Goal: Task Accomplishment & Management: Manage account settings

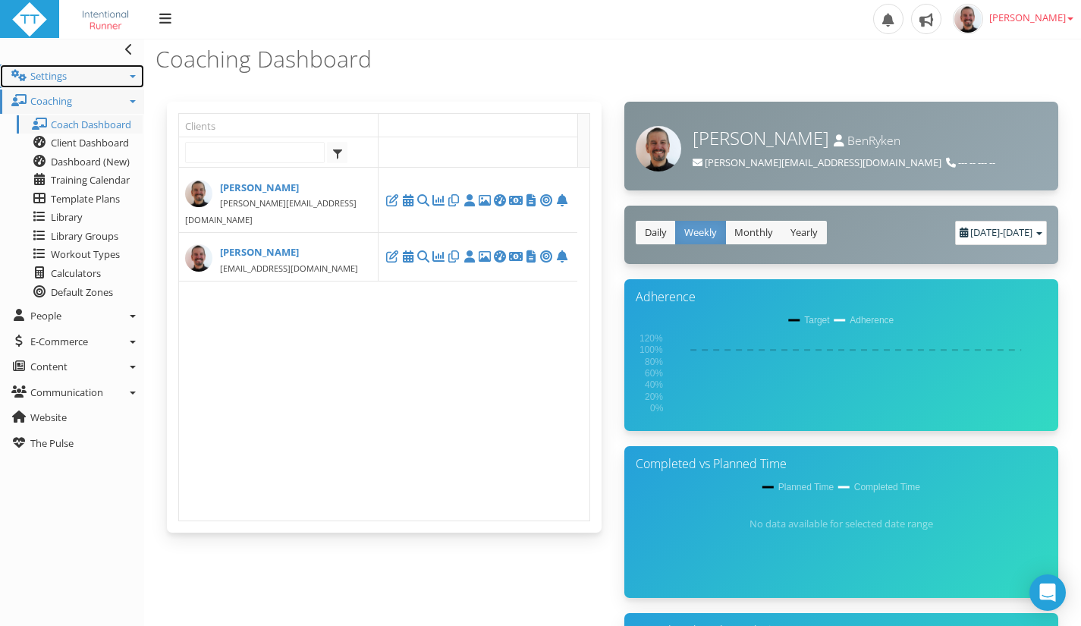
click at [128, 77] on link "Settings" at bounding box center [72, 76] width 144 height 24
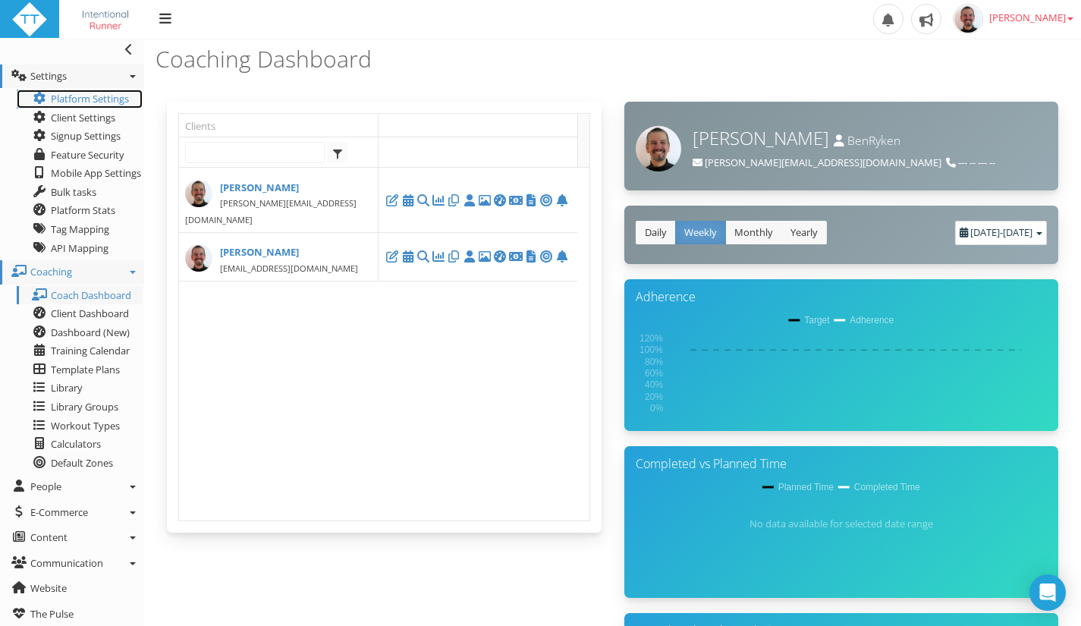
click at [96, 93] on link "Platform Settings" at bounding box center [80, 98] width 126 height 19
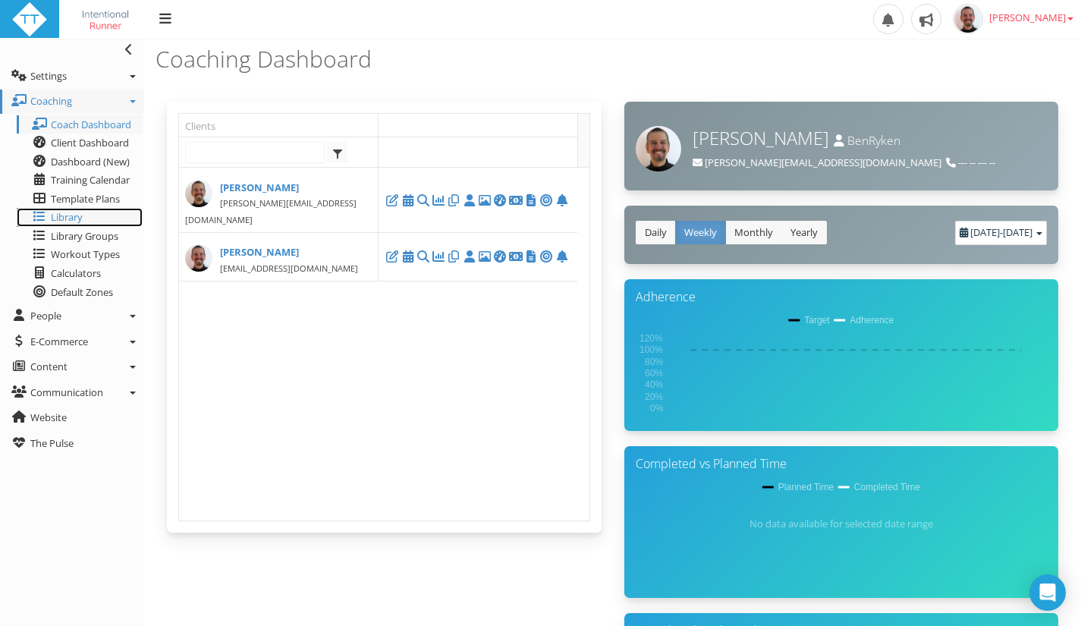
click at [54, 215] on span "Library" at bounding box center [67, 217] width 32 height 14
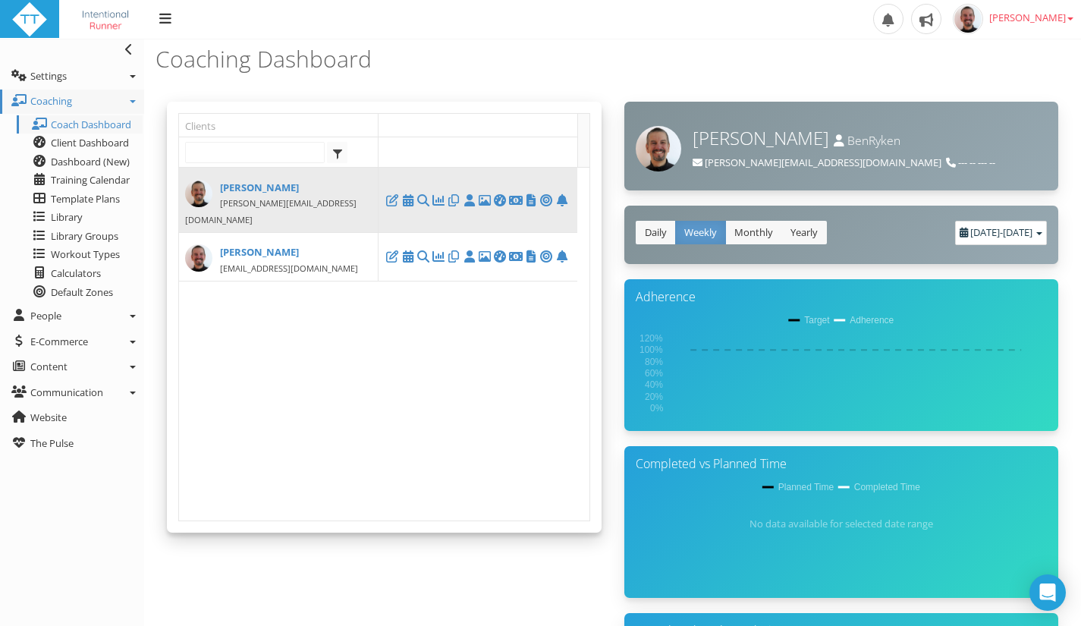
click at [293, 209] on span "paul@paulryken.com" at bounding box center [270, 211] width 171 height 30
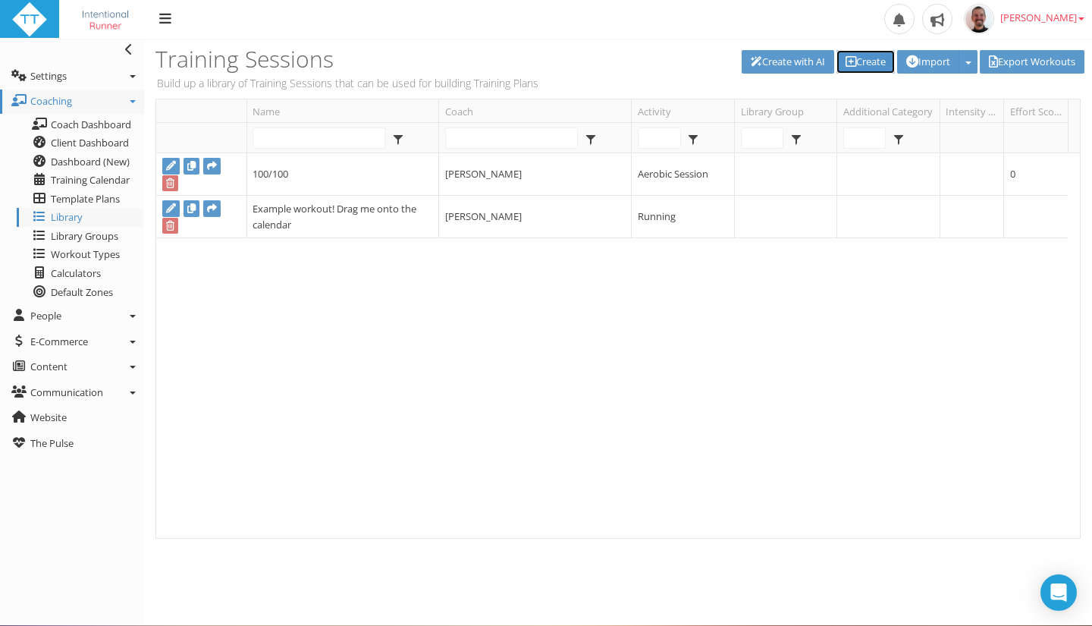
click at [855, 65] on link "Create" at bounding box center [865, 62] width 58 height 24
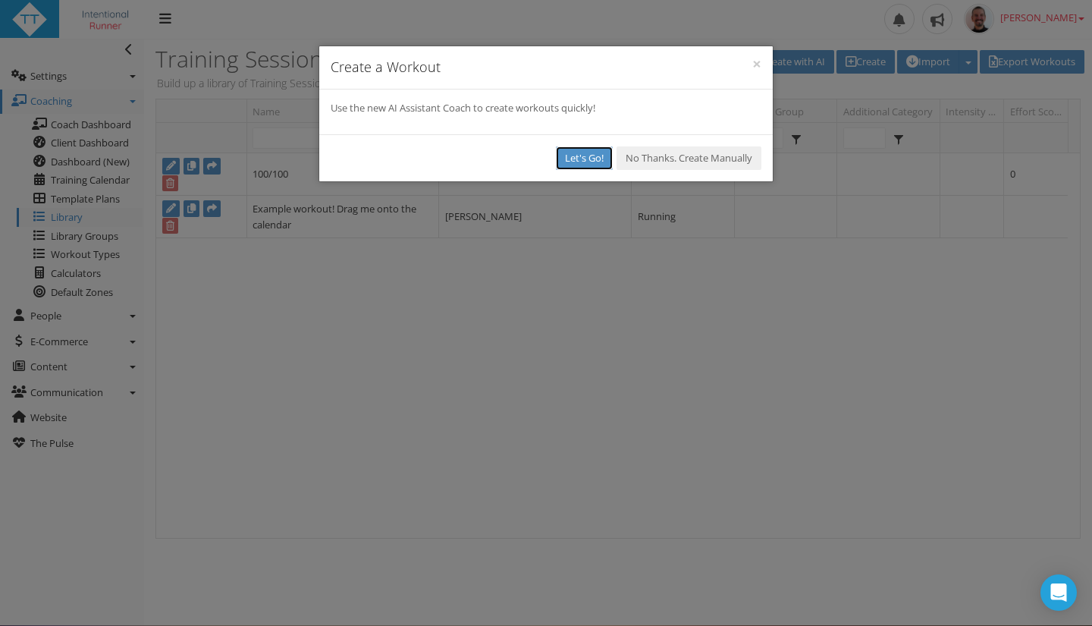
click at [582, 155] on button "Let's Go!" at bounding box center [584, 158] width 57 height 24
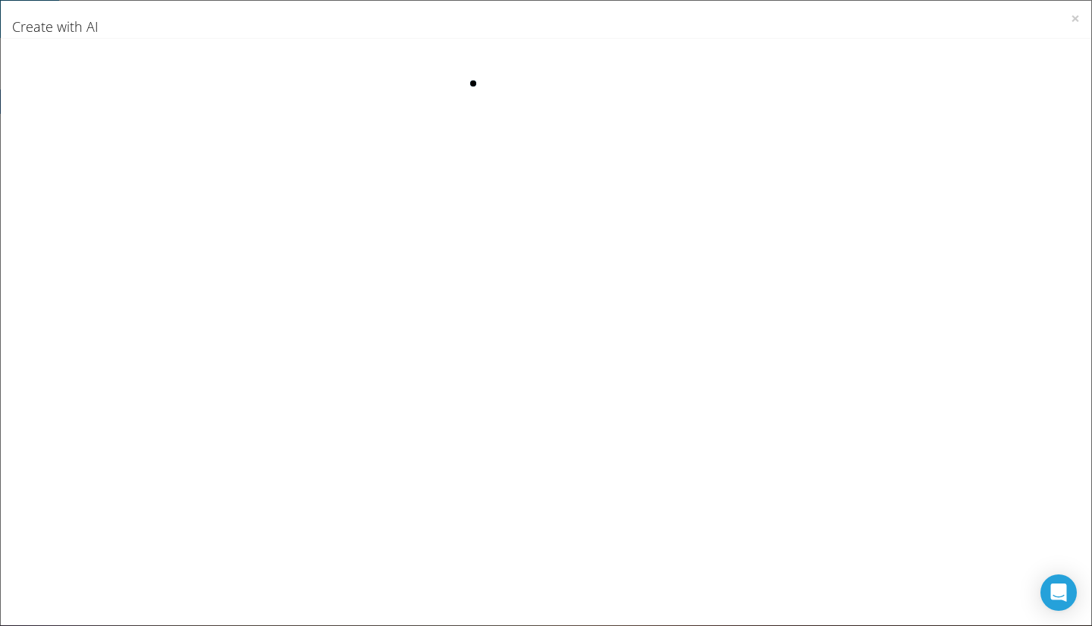
click at [582, 155] on div at bounding box center [546, 156] width 100 height 100
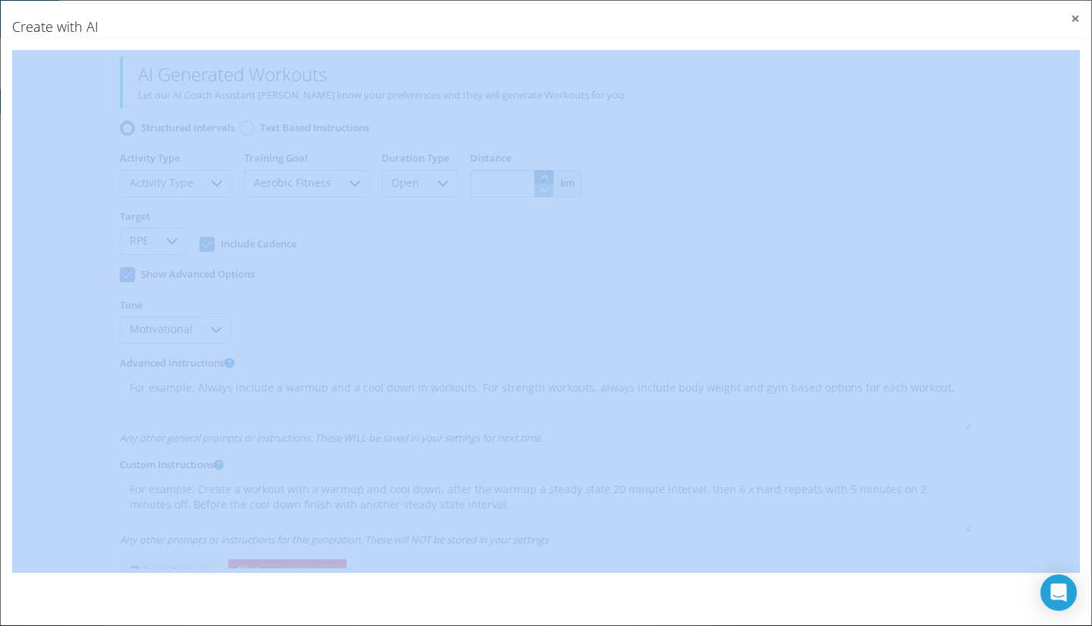
click at [1079, 20] on button "×" at bounding box center [1075, 19] width 9 height 16
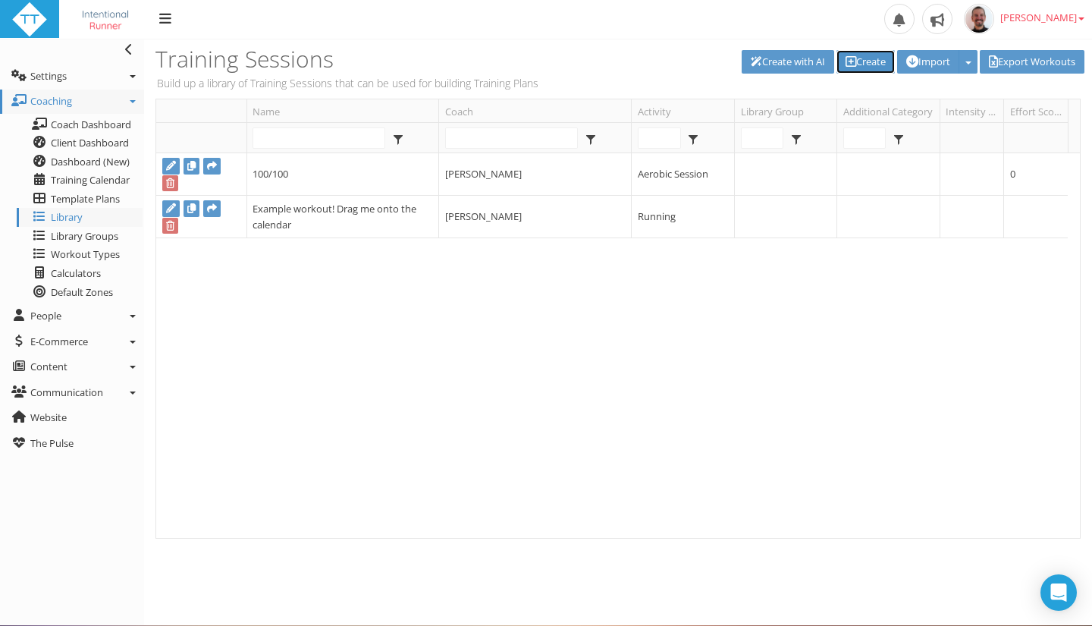
click at [861, 67] on link "Create" at bounding box center [865, 62] width 58 height 24
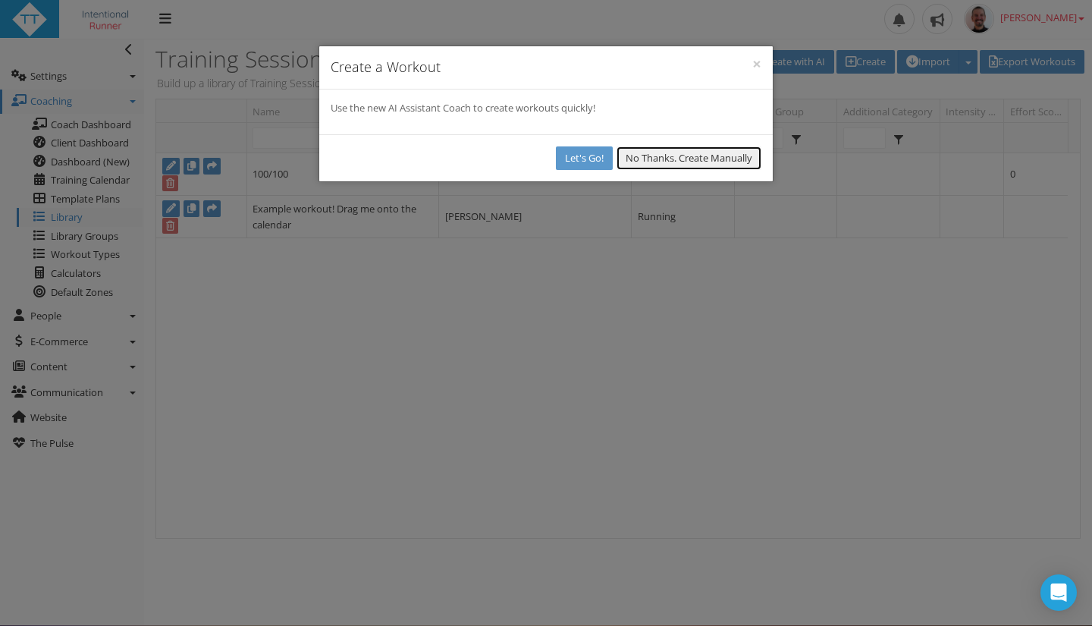
click at [676, 155] on button "No Thanks. Create Manually" at bounding box center [688, 158] width 145 height 24
select select
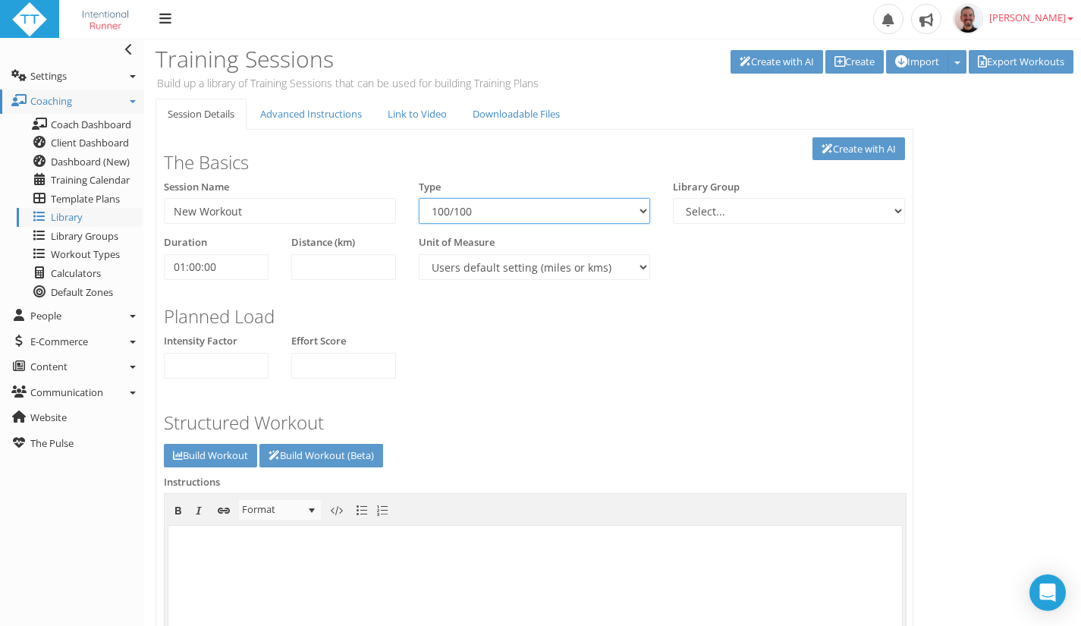
click at [445, 213] on select "100/100 Aerobic Session Alpine Climbing Assessment Availability Bike Paddle Bou…" at bounding box center [535, 211] width 232 height 26
select select "a9626f08-b0c6-4f36-aa1b-d31012cc7296"
click at [419, 198] on select "100/100 Aerobic Session Alpine Climbing Assessment Availability Bike Paddle Bou…" at bounding box center [535, 211] width 232 height 26
click at [328, 212] on input "New Workout" at bounding box center [280, 211] width 232 height 26
type input "N"
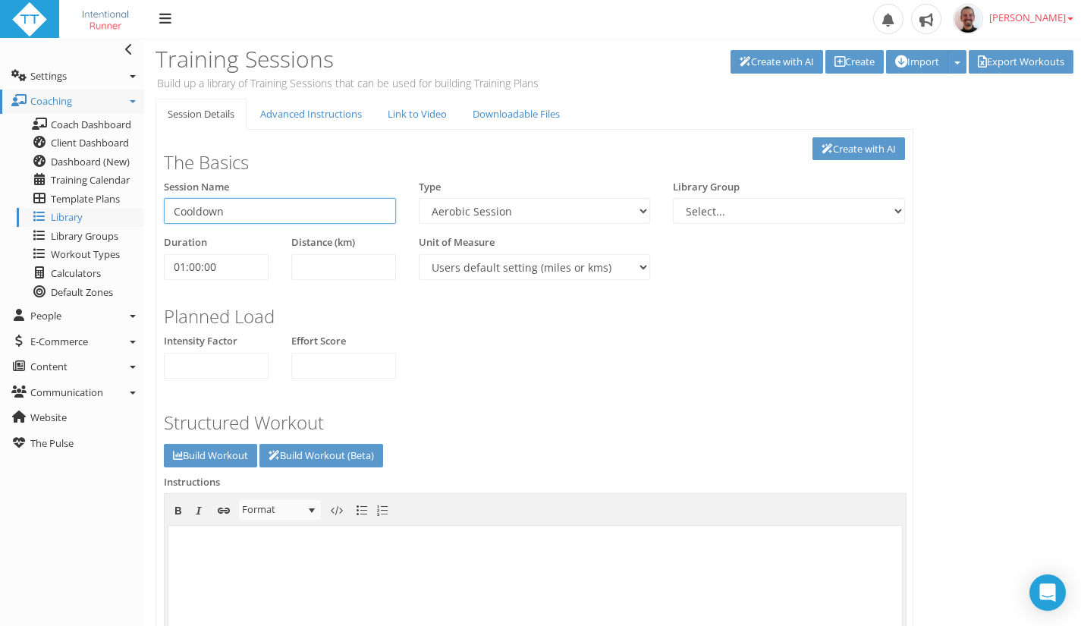
type input "Cooldown"
click at [745, 212] on select "Select..." at bounding box center [789, 211] width 232 height 26
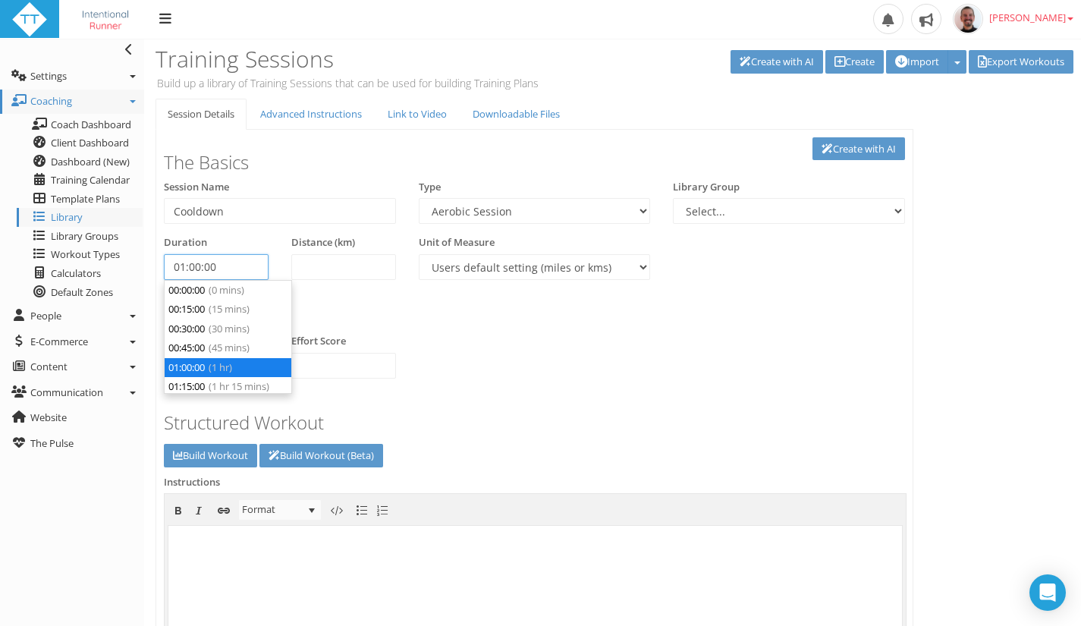
scroll to position [58, 0]
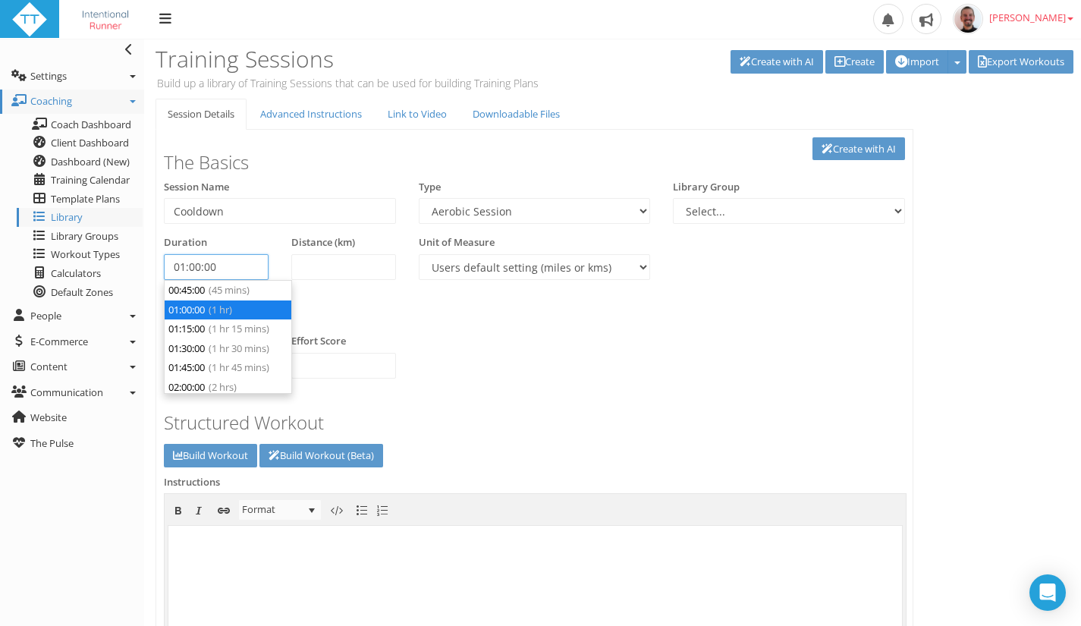
drag, startPoint x: 230, startPoint y: 266, endPoint x: 148, endPoint y: 256, distance: 82.6
click at [148, 256] on div "Session Details Advanced Instructions Link to Video Downloadable Files Link to …" at bounding box center [534, 530] width 780 height 863
type input "00:10:00"
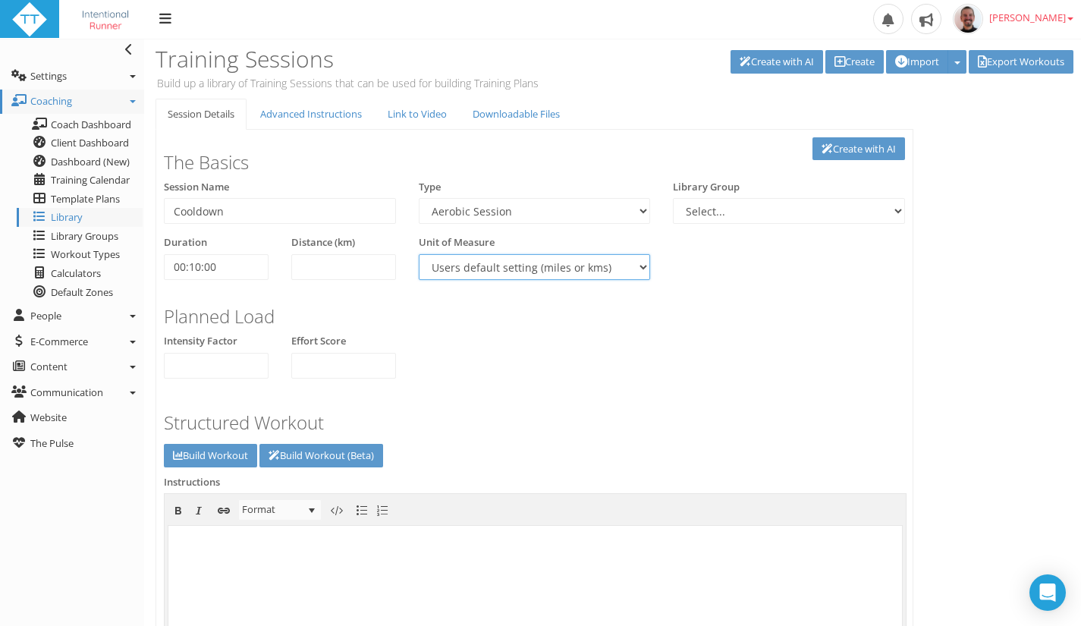
click at [583, 271] on select "Users default setting (miles or kms) Meters Yards" at bounding box center [535, 267] width 232 height 26
click at [419, 254] on select "Users default setting (miles or kms) Meters Yards" at bounding box center [535, 267] width 232 height 26
click at [256, 360] on input "0.1" at bounding box center [216, 366] width 105 height 26
type input "0"
click at [252, 369] on input "0" at bounding box center [216, 366] width 105 height 26
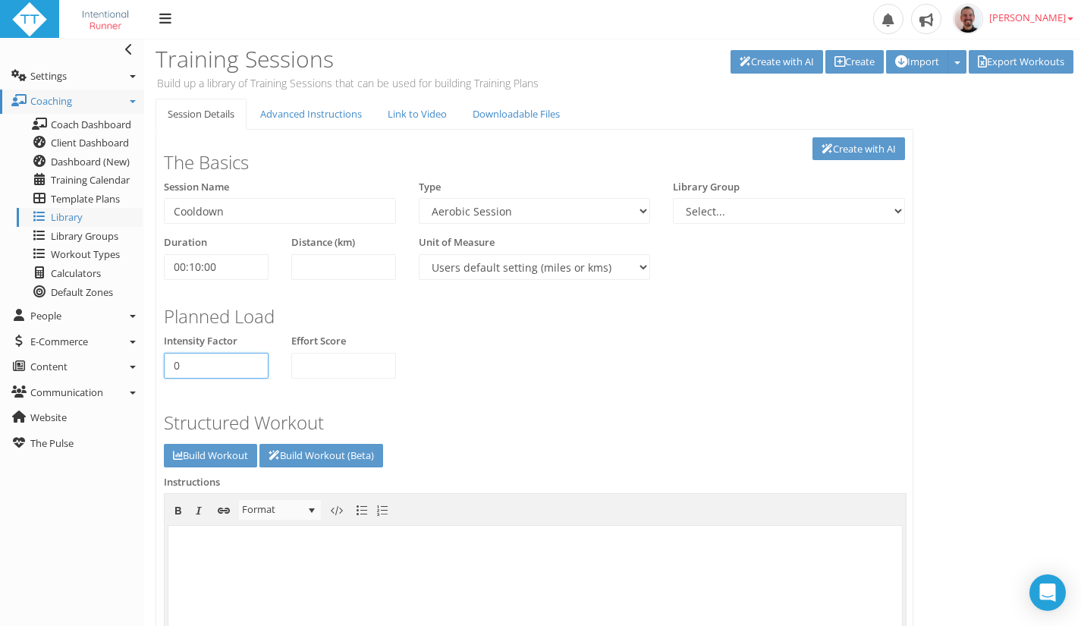
click at [212, 362] on input "0" at bounding box center [216, 366] width 105 height 26
drag, startPoint x: 242, startPoint y: 344, endPoint x: 149, endPoint y: 339, distance: 93.4
click at [149, 339] on div "Session Details Advanced Instructions Link to Video Downloadable Files Link to …" at bounding box center [534, 530] width 780 height 863
copy label "Intensity Factor"
drag, startPoint x: 212, startPoint y: 365, endPoint x: 149, endPoint y: 359, distance: 63.2
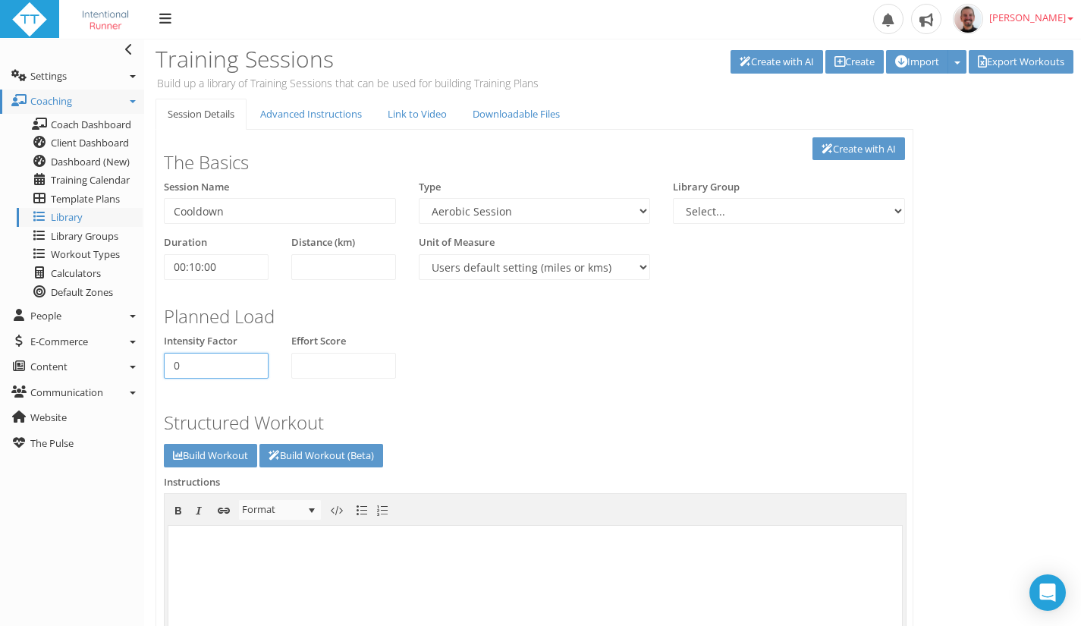
click at [149, 359] on div "Session Details Advanced Instructions Link to Video Downloadable Files Link to …" at bounding box center [534, 530] width 780 height 863
click at [334, 369] on input "number" at bounding box center [343, 366] width 105 height 26
click at [293, 108] on link "Advanced Instructions" at bounding box center [311, 114] width 126 height 31
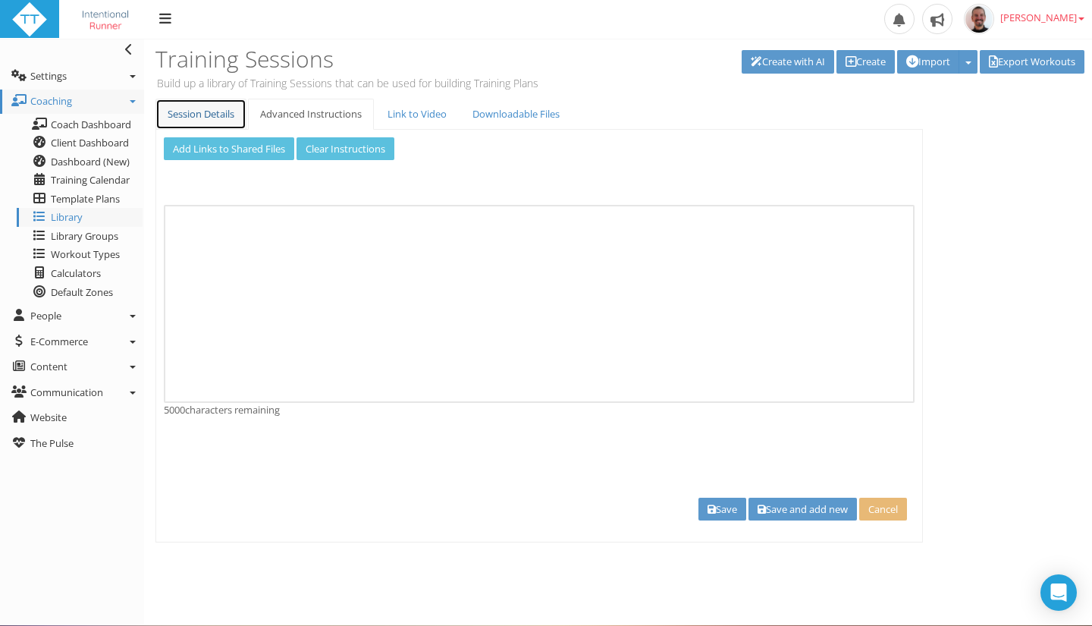
click at [205, 113] on link "Session Details" at bounding box center [200, 114] width 91 height 31
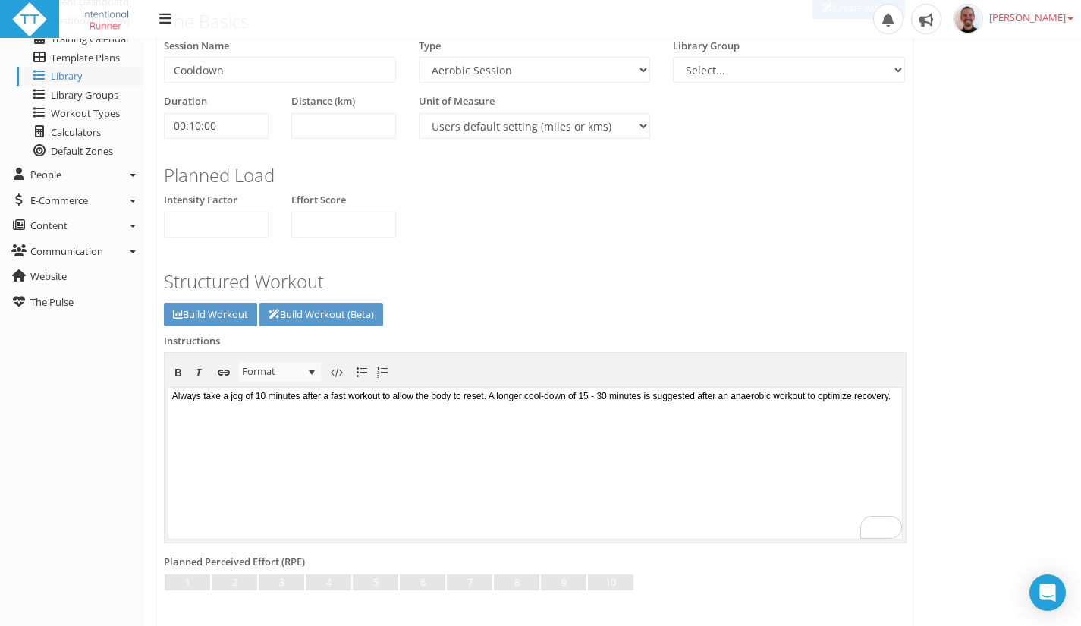
click at [360, 407] on body "Always take a jog of 10 minutes after a fast workout to allow the body to reset…" at bounding box center [534, 461] width 733 height 151
click at [176, 582] on link at bounding box center [187, 582] width 45 height 17
click at [221, 582] on link at bounding box center [234, 582] width 45 height 17
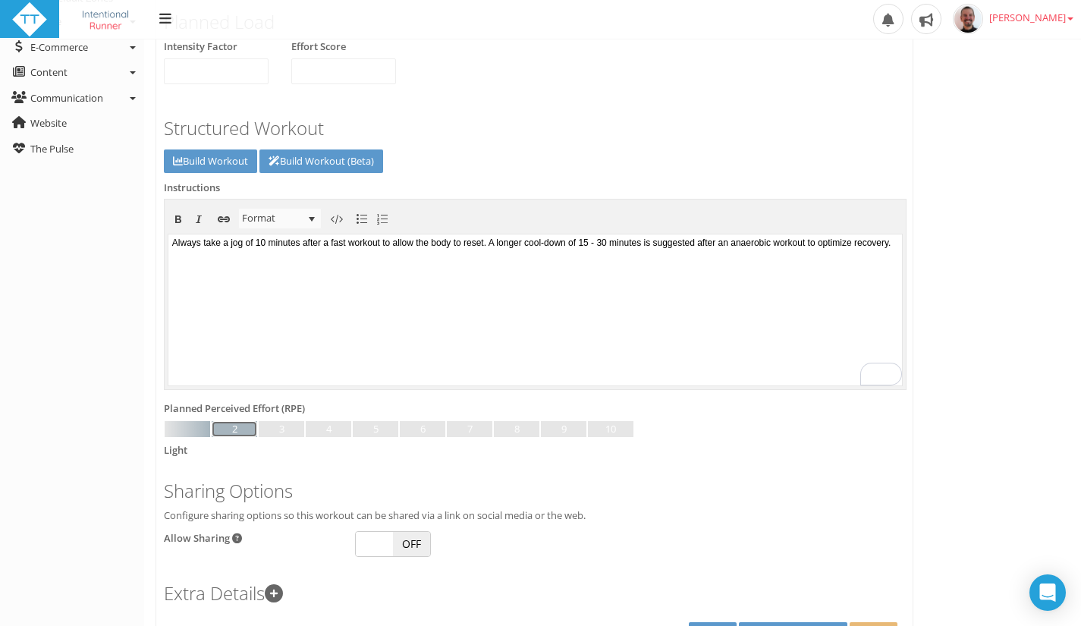
scroll to position [377, 0]
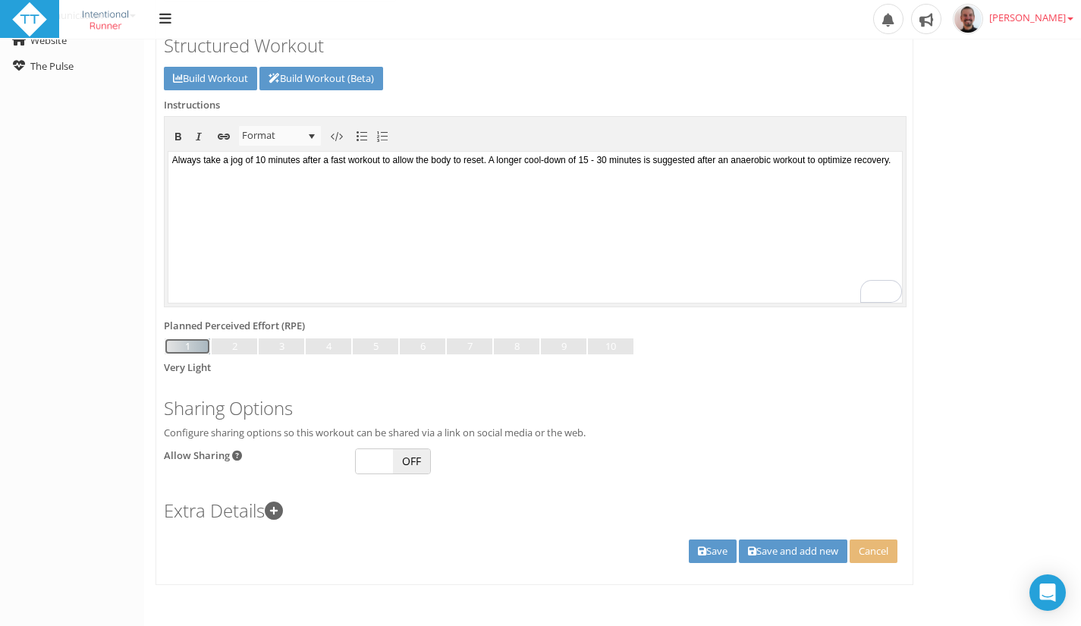
click at [174, 348] on link at bounding box center [187, 346] width 45 height 17
click at [424, 169] on body "Always take a jog of 10 minutes after a fast workout to allow the body to reset…" at bounding box center [534, 225] width 733 height 151
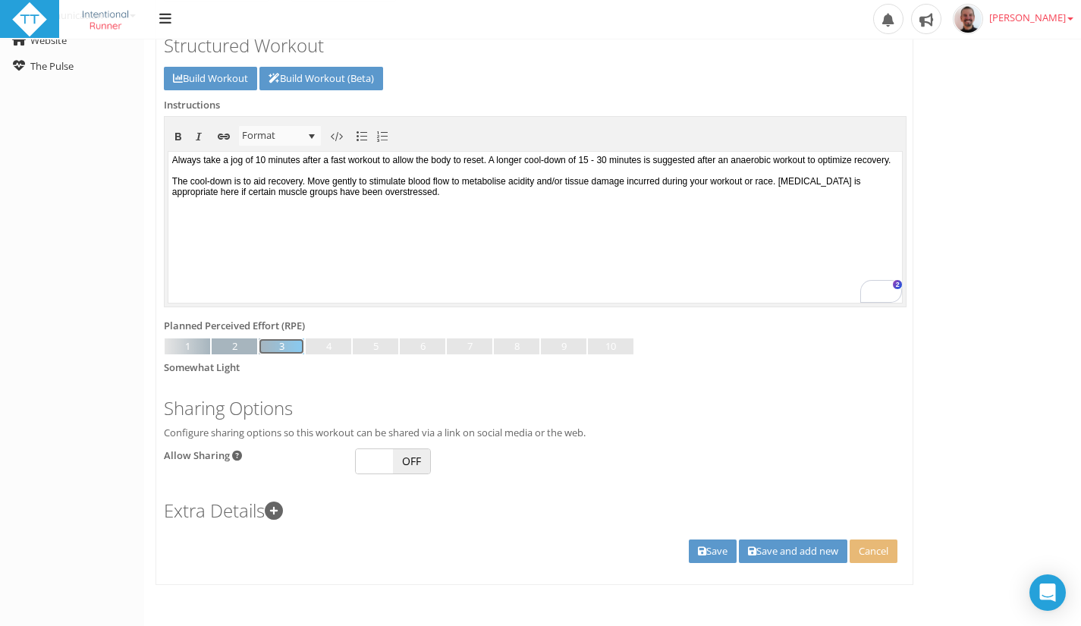
click at [277, 343] on link at bounding box center [281, 346] width 45 height 17
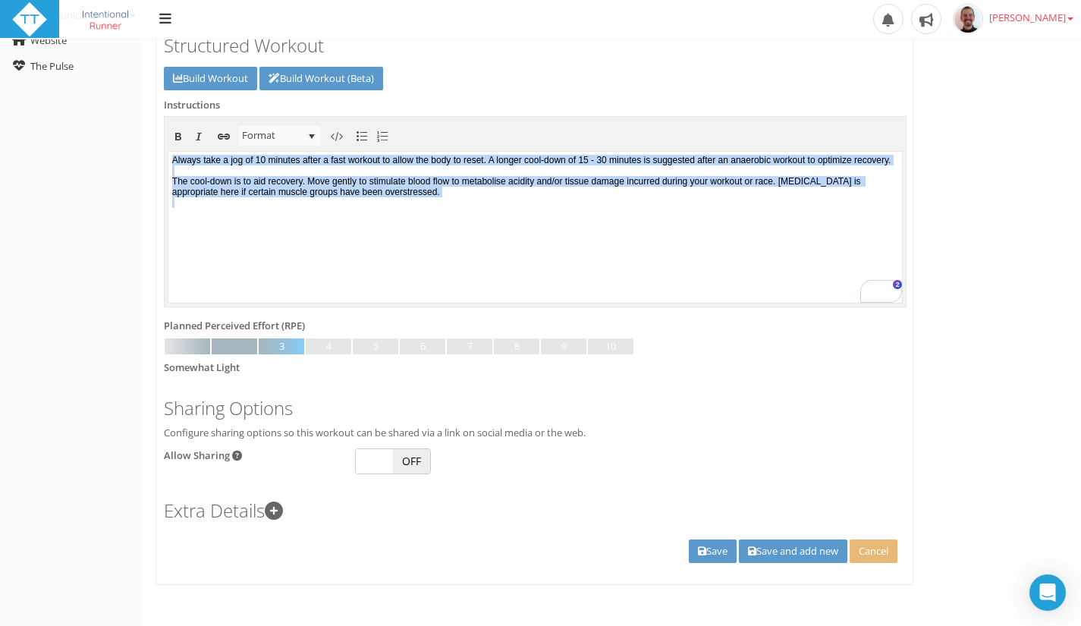
drag, startPoint x: 588, startPoint y: 213, endPoint x: 129, endPoint y: 140, distance: 464.6
click at [168, 151] on html "Always take a jog of 10 minutes after a fast workout to allow the body to reset…" at bounding box center [534, 226] width 733 height 151
copy body "Always take a jog of 10 minutes after a fast workout to allow the body to reset…"
click at [301, 135] on span "Format" at bounding box center [270, 136] width 63 height 20
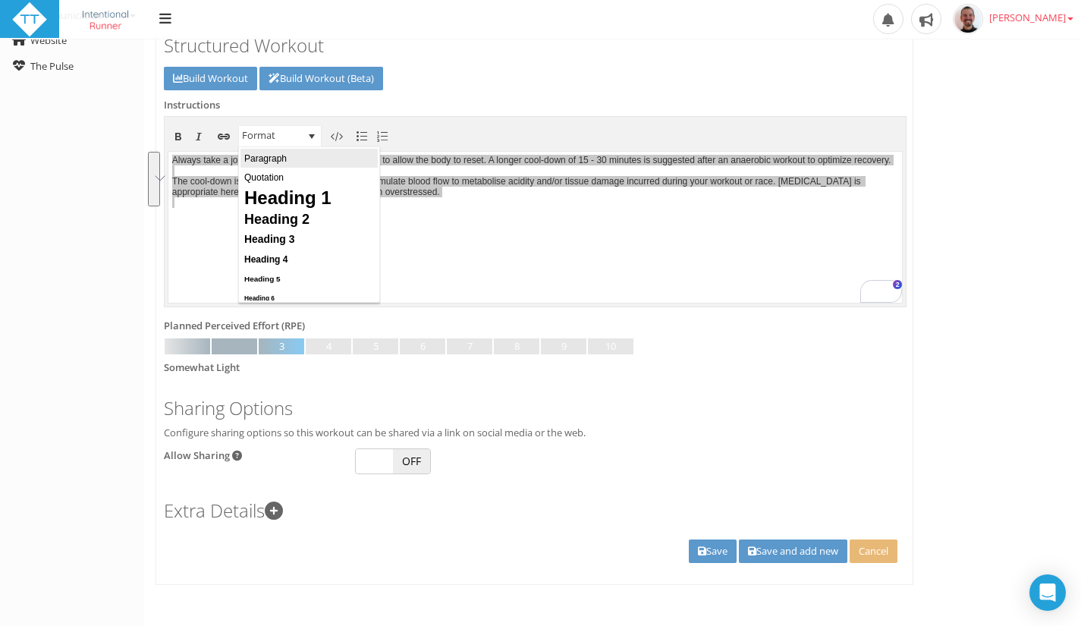
click at [291, 132] on span "Format" at bounding box center [270, 136] width 63 height 20
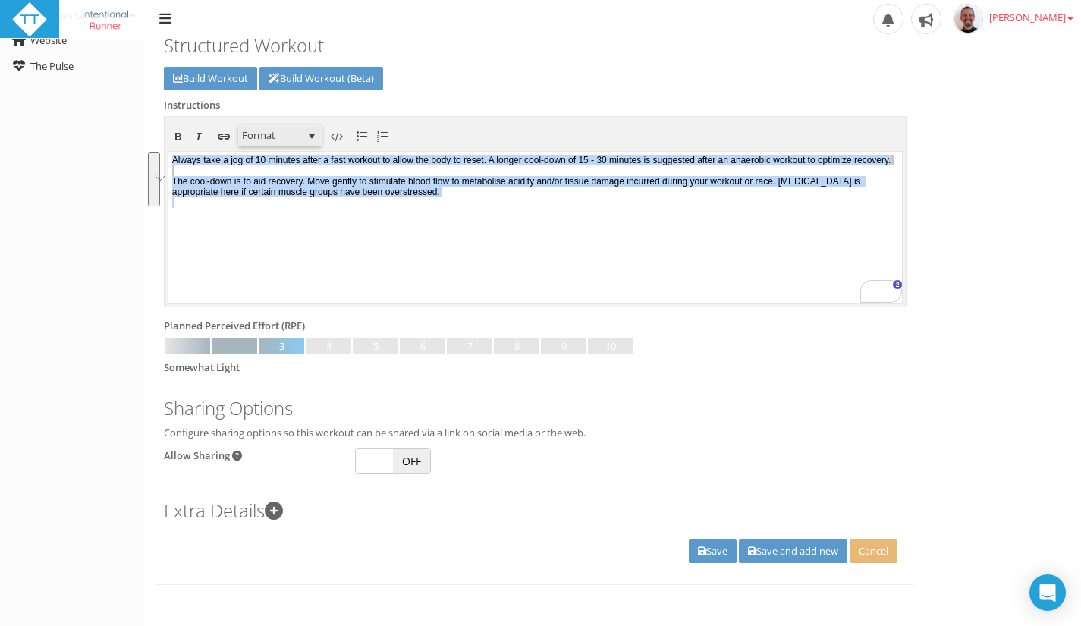
click at [323, 168] on body "Always take a jog of 10 minutes after a fast workout to allow the body to reset…" at bounding box center [534, 225] width 733 height 151
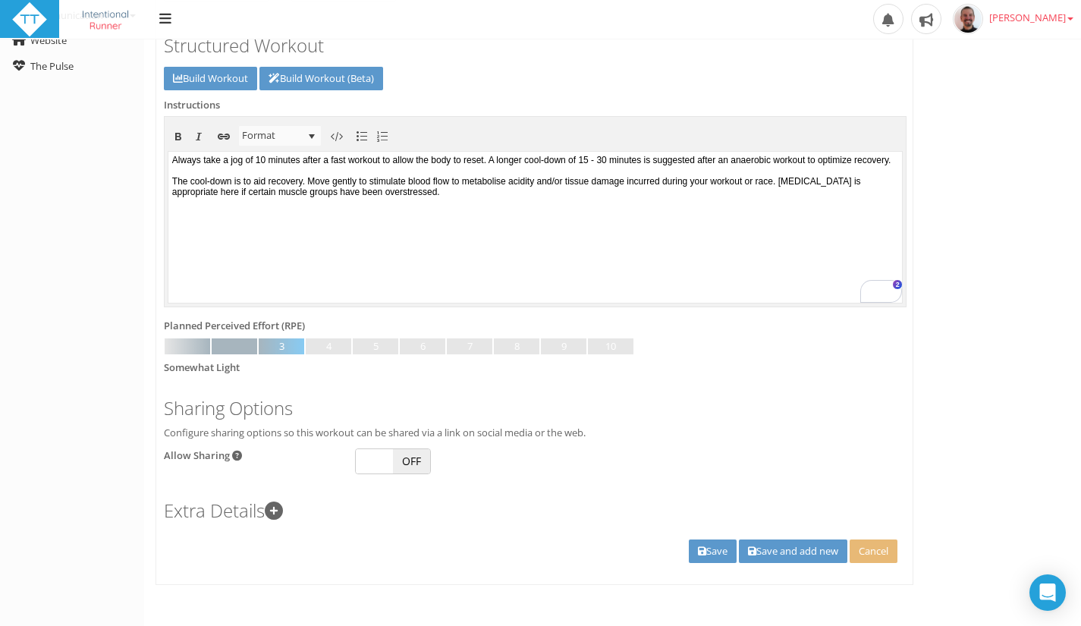
click at [404, 469] on span "OFF" at bounding box center [411, 461] width 37 height 24
checkbox input "true"
click at [305, 503] on h3 "Extra Details" at bounding box center [534, 510] width 741 height 20
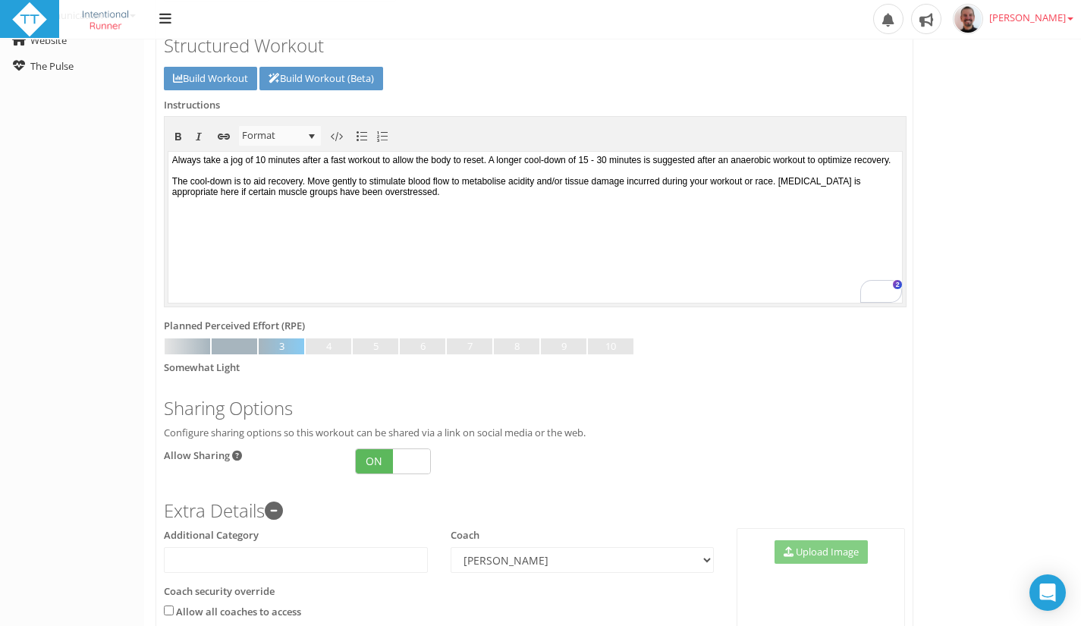
click at [300, 502] on h3 "Extra Details" at bounding box center [534, 510] width 741 height 20
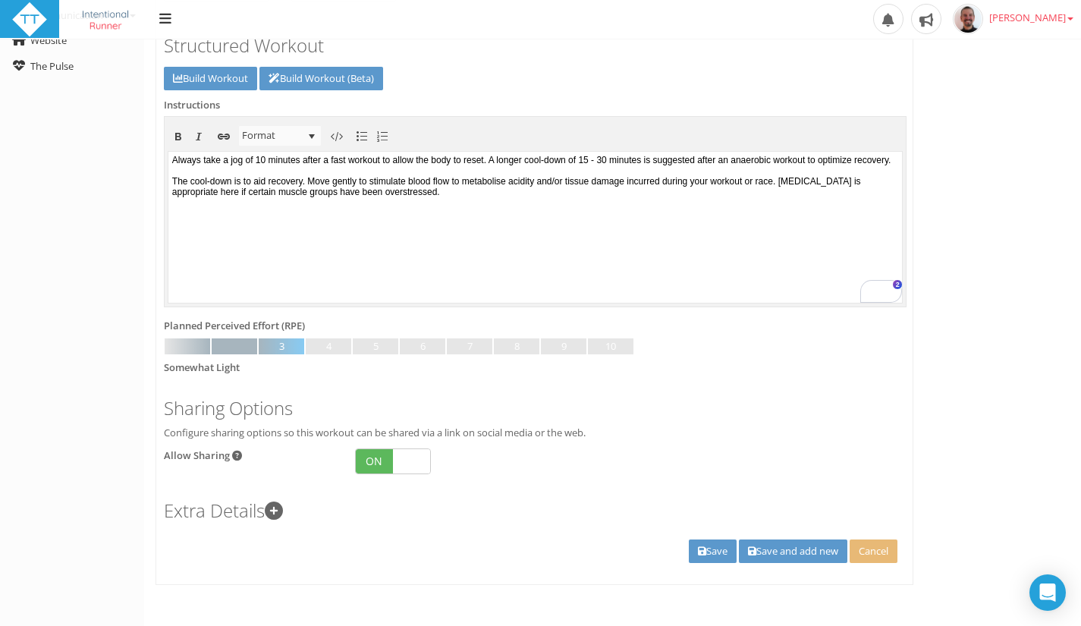
click at [283, 507] on icon at bounding box center [274, 510] width 18 height 18
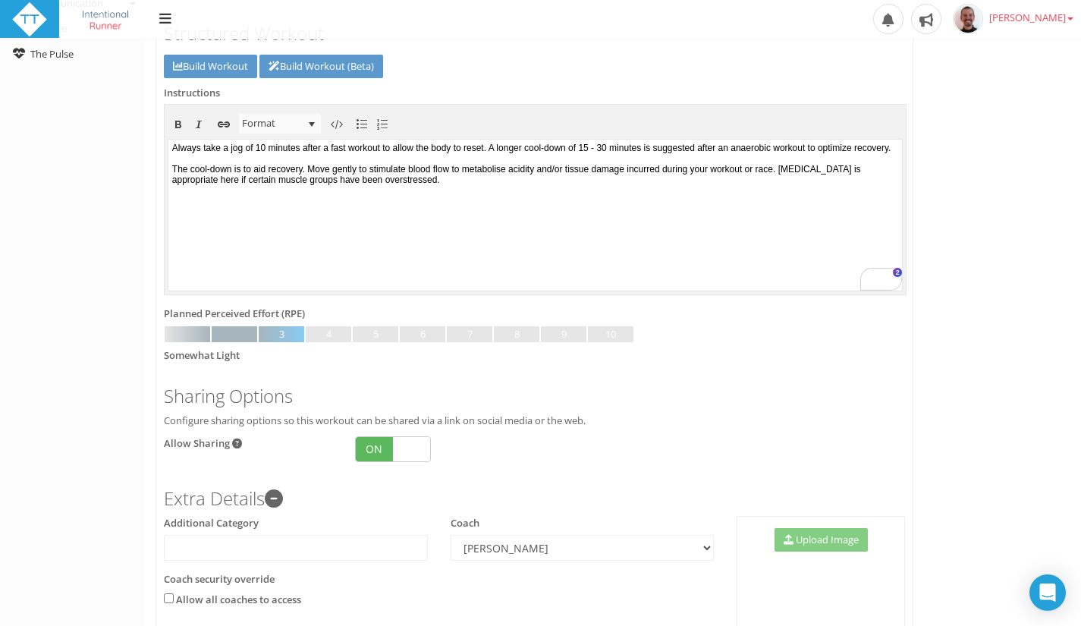
scroll to position [322, 0]
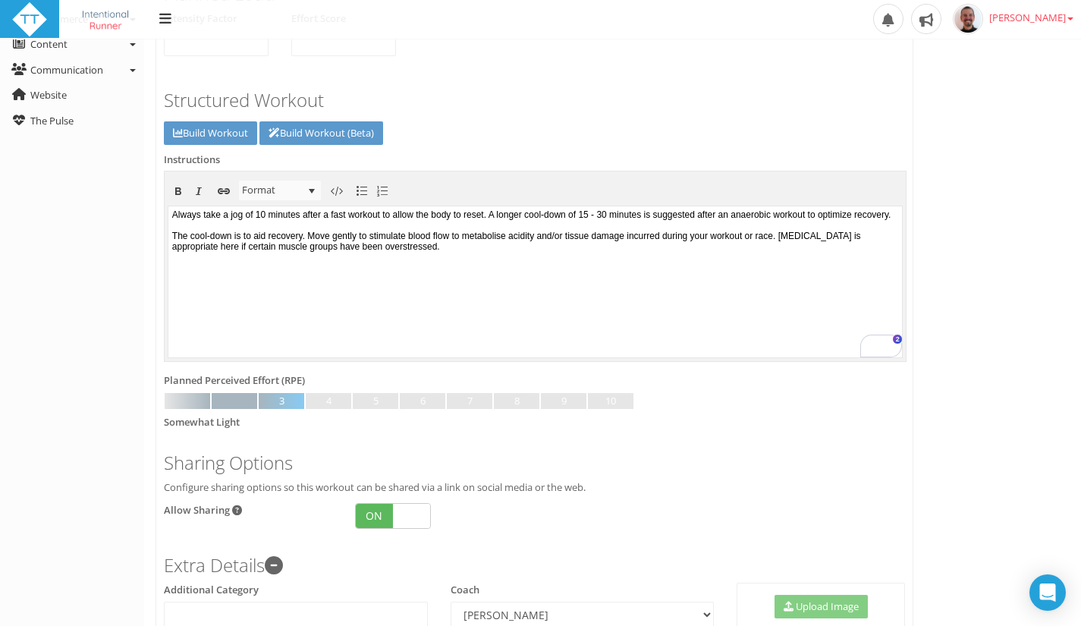
click at [693, 262] on body "Always take a jog of 10 minutes after a fast workout to allow the body to reset…" at bounding box center [534, 280] width 733 height 151
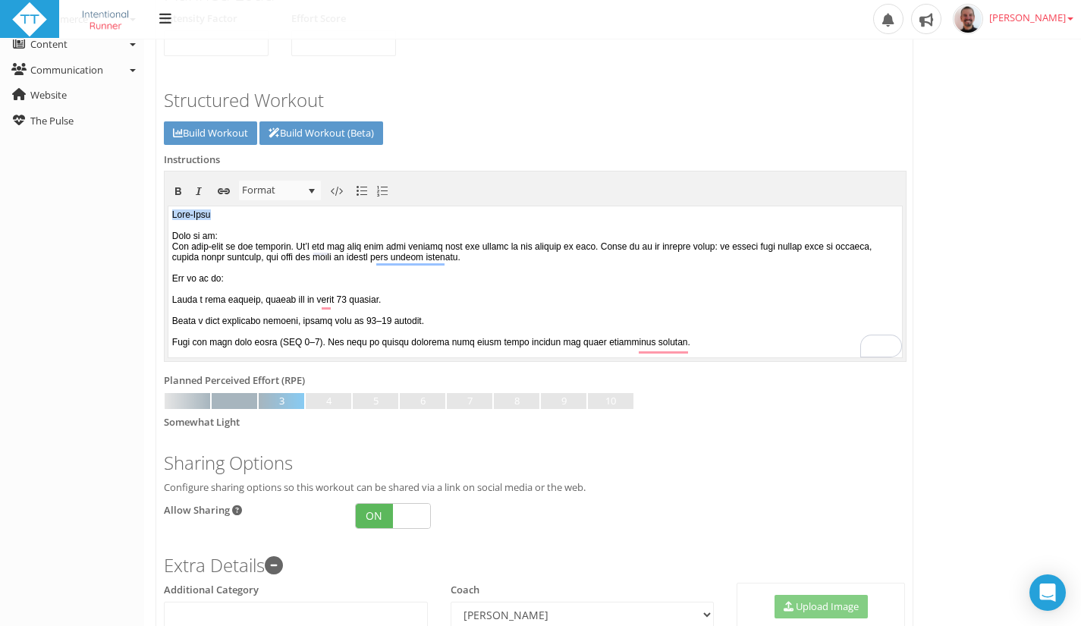
drag, startPoint x: 235, startPoint y: 212, endPoint x: 158, endPoint y: 216, distance: 77.4
click at [168, 216] on html at bounding box center [534, 280] width 733 height 151
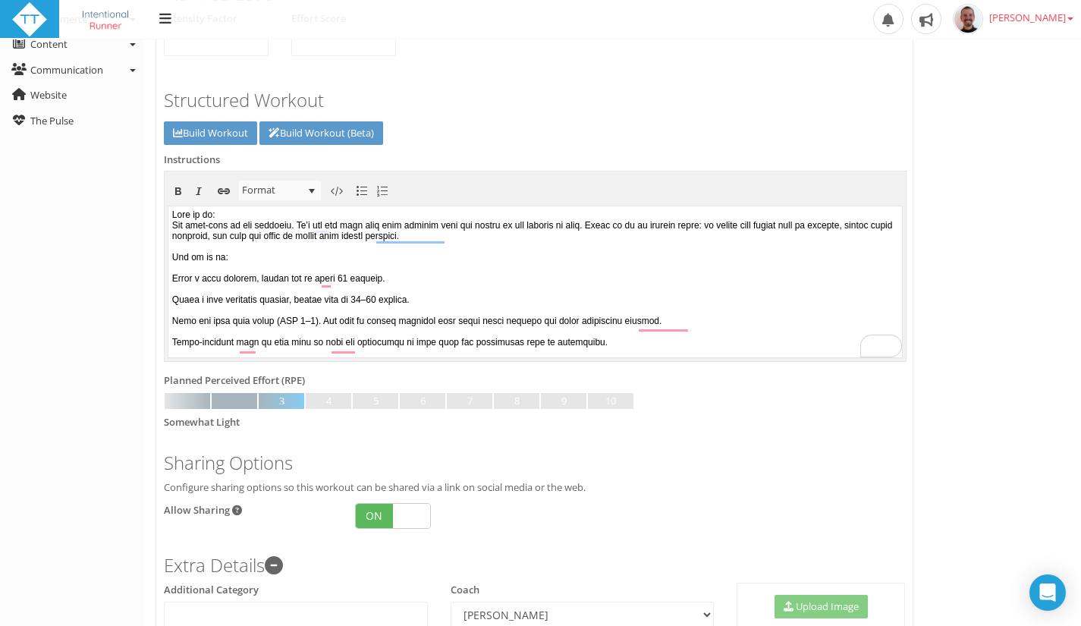
click at [224, 213] on body "To enrich screen reader interactions, please activate Accessibility in Grammarl…" at bounding box center [534, 280] width 733 height 151
click at [285, 187] on span "Format" at bounding box center [270, 190] width 63 height 20
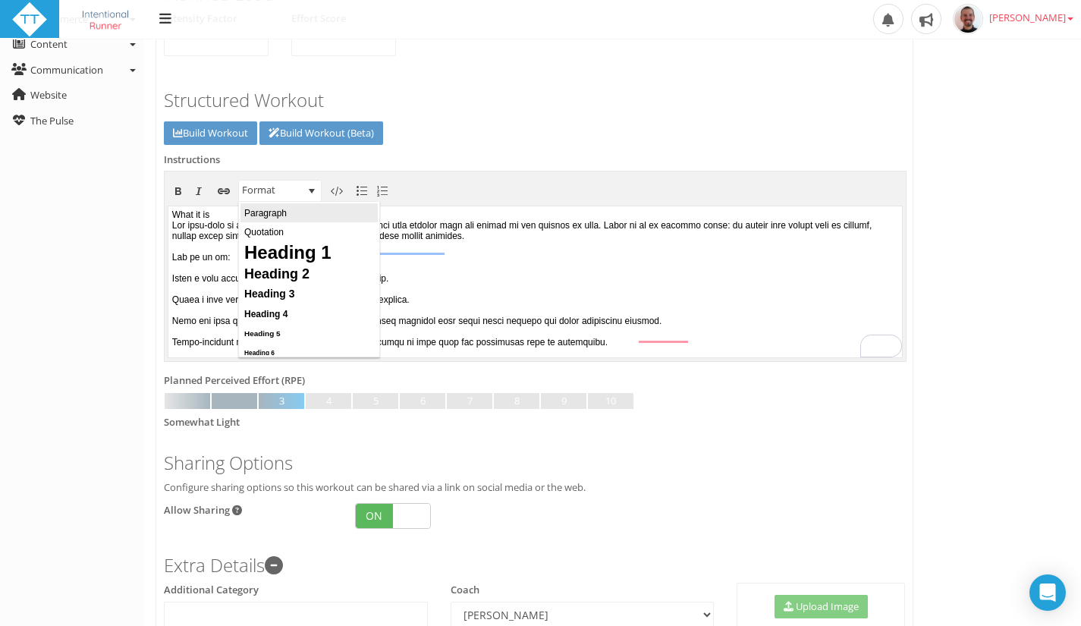
click at [285, 187] on span "Format" at bounding box center [270, 190] width 63 height 20
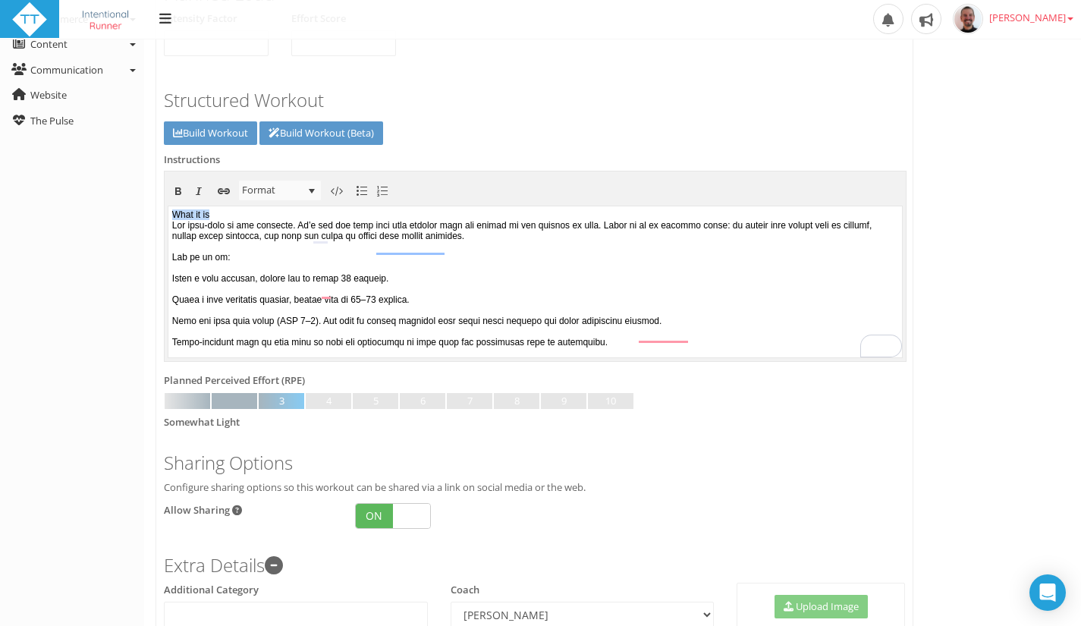
drag, startPoint x: 227, startPoint y: 215, endPoint x: 160, endPoint y: 213, distance: 66.7
click at [168, 213] on html "What it is" at bounding box center [534, 280] width 733 height 151
click at [281, 187] on span "Format" at bounding box center [270, 190] width 63 height 20
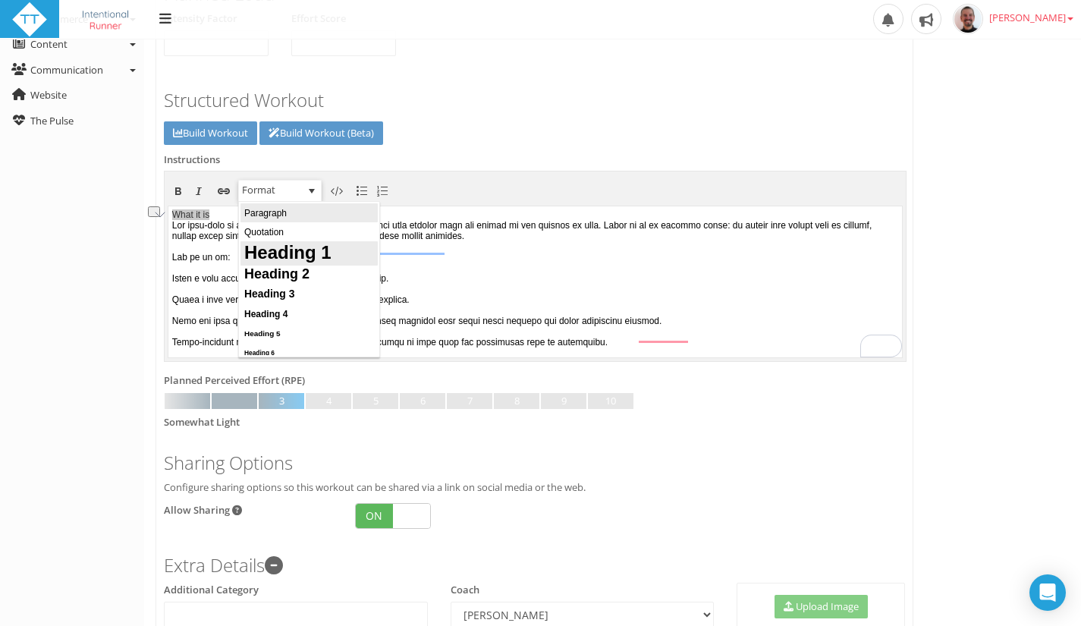
click at [298, 256] on span "Heading 1" at bounding box center [287, 252] width 87 height 21
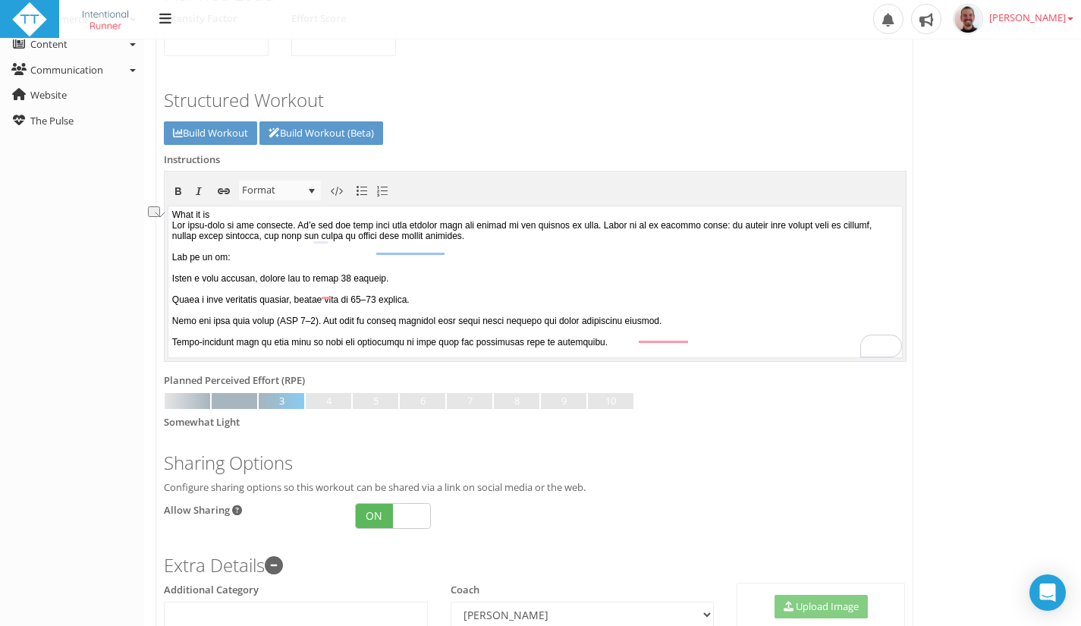
click at [303, 218] on body "What it is" at bounding box center [534, 280] width 733 height 151
drag, startPoint x: 237, startPoint y: 209, endPoint x: 160, endPoint y: 211, distance: 76.6
click at [168, 211] on html "What it is" at bounding box center [534, 280] width 733 height 151
click at [270, 190] on span "Format" at bounding box center [270, 190] width 63 height 20
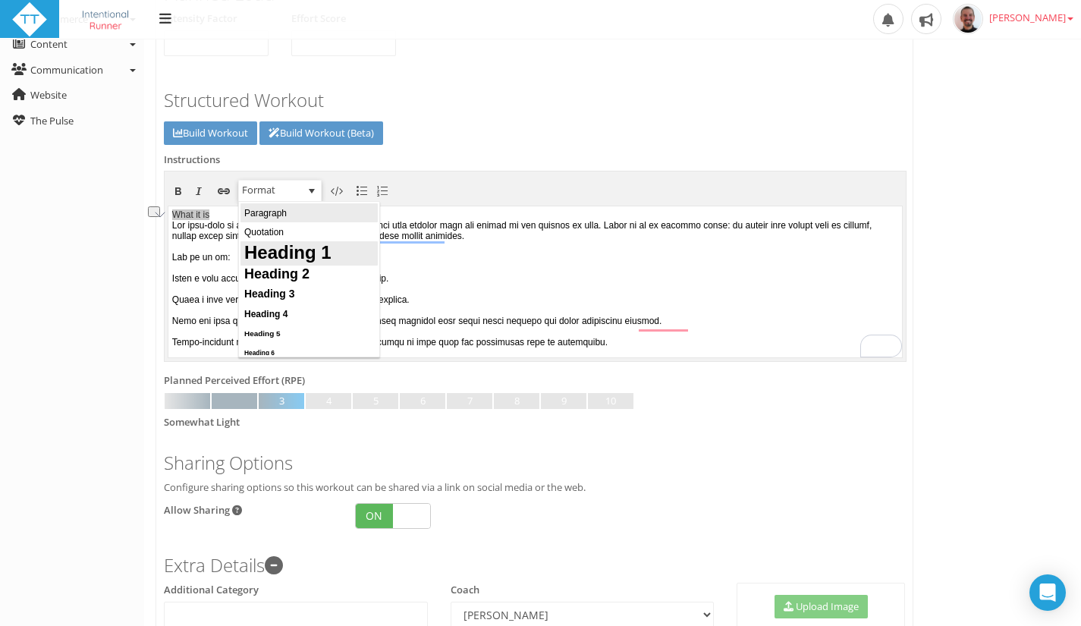
click at [280, 254] on span "Heading 1" at bounding box center [287, 252] width 87 height 21
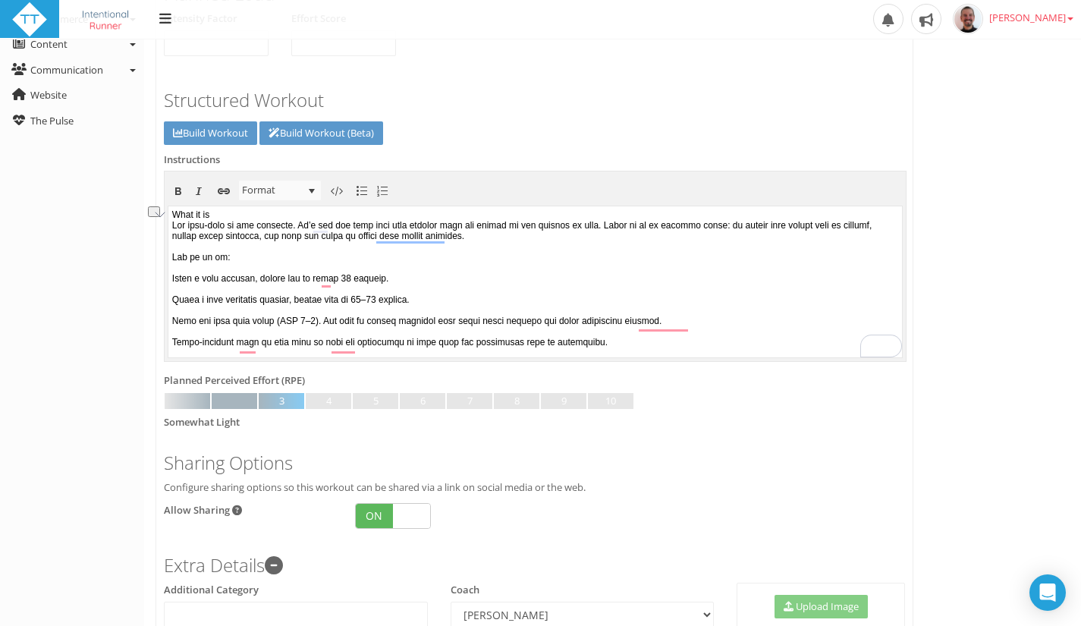
click at [270, 212] on body "What it is" at bounding box center [534, 280] width 733 height 151
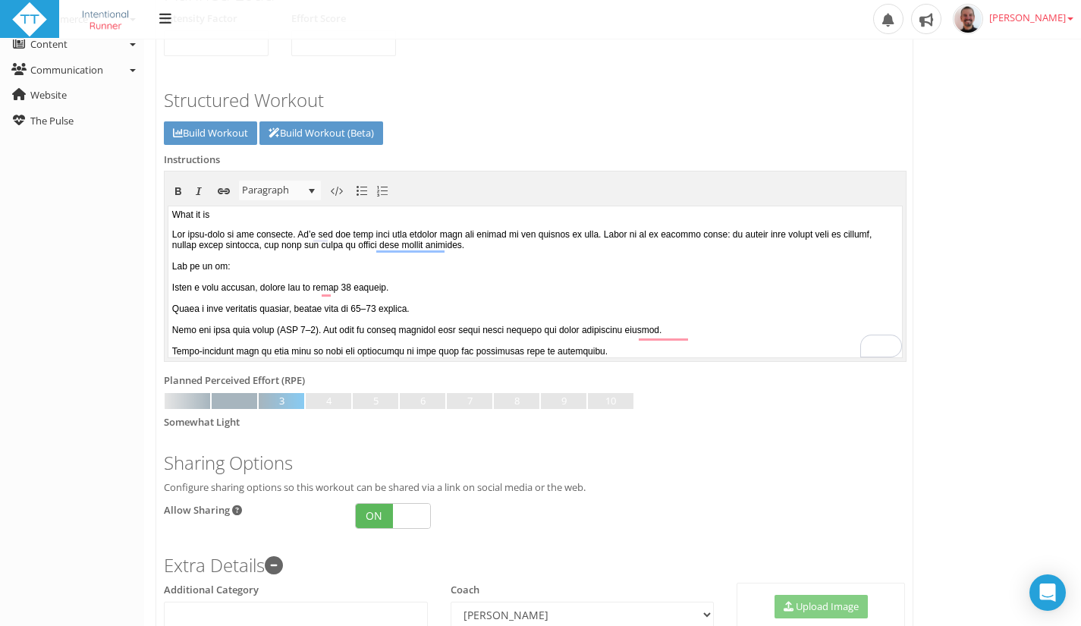
click at [212, 212] on p "What it is" at bounding box center [535, 214] width 726 height 11
click at [227, 215] on p "What it is" at bounding box center [535, 214] width 726 height 11
click at [281, 191] on span "Paragraph" at bounding box center [270, 190] width 63 height 20
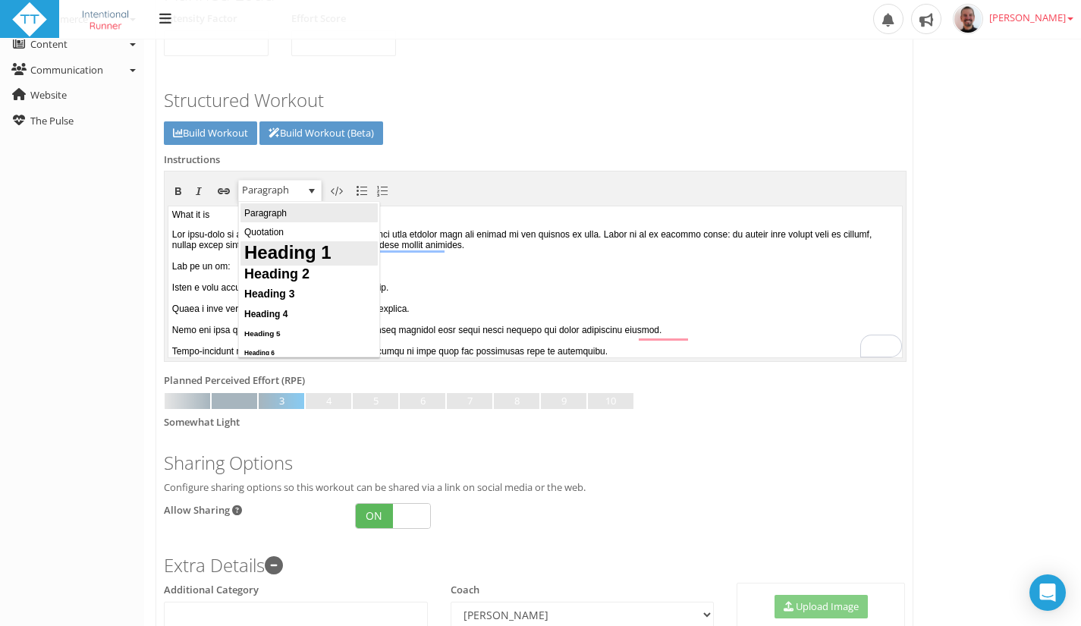
click at [280, 256] on span "Heading 1" at bounding box center [287, 252] width 87 height 21
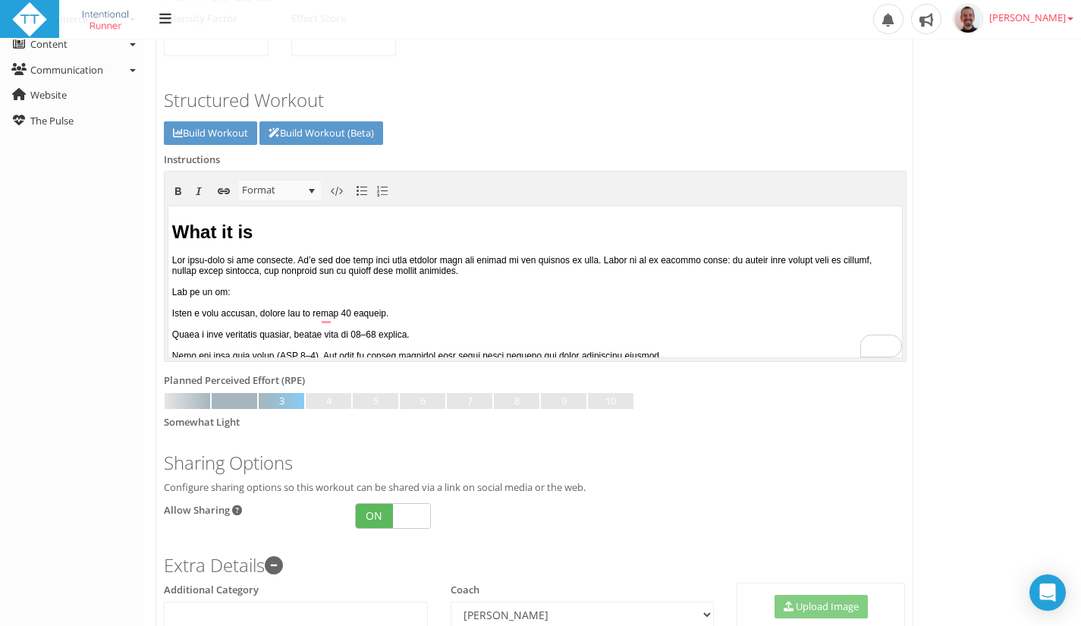
click at [279, 297] on p "To enrich screen reader interactions, please activate Accessibility in Grammarl…" at bounding box center [535, 386] width 726 height 265
click at [309, 199] on span "select" at bounding box center [311, 190] width 19 height 20
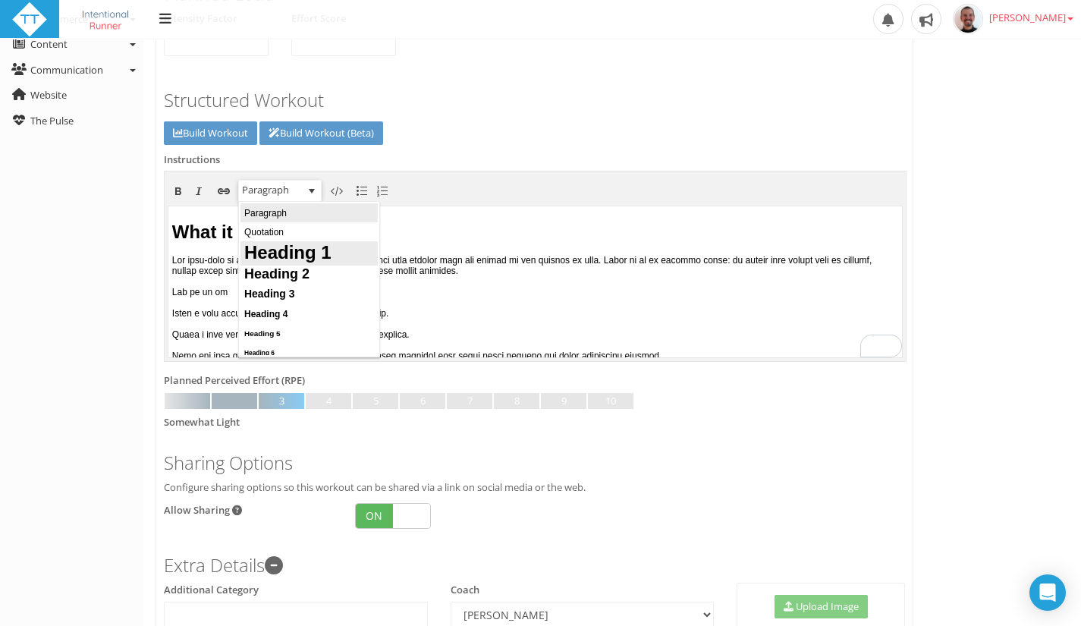
click at [299, 258] on span "Heading 1" at bounding box center [287, 252] width 87 height 21
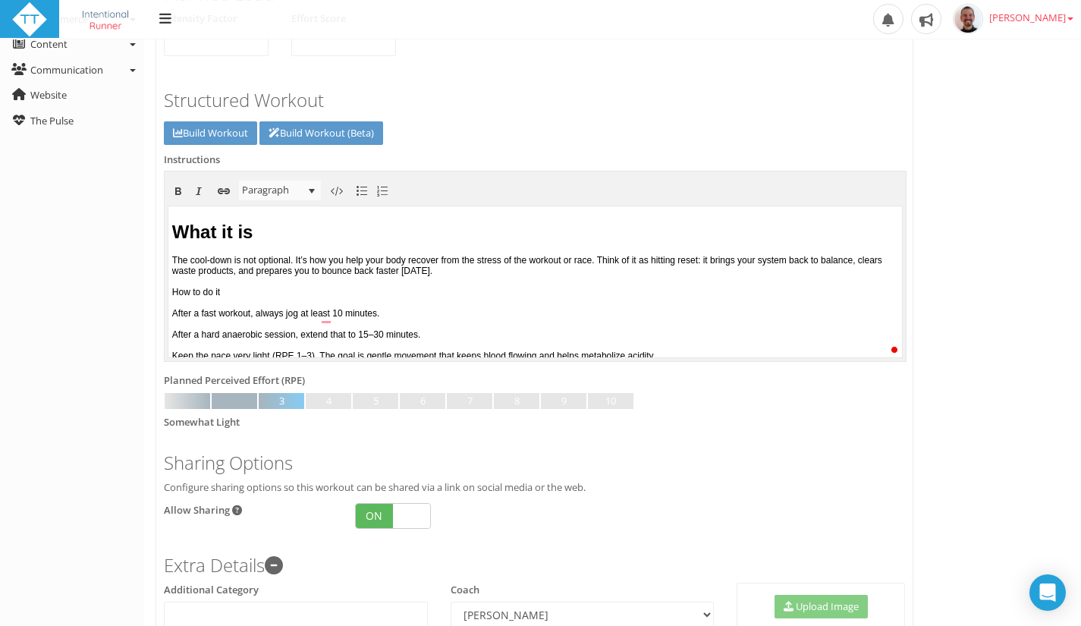
click at [284, 292] on p "The cool-down is not optional. It’s how you help your body recover from the str…" at bounding box center [535, 386] width 726 height 265
click at [278, 202] on ul "Bold Italic Insert hyperlink Remove hyperlink Paragraph Paragraph Quotation Hea…" at bounding box center [535, 189] width 735 height 25
click at [287, 197] on span "Paragraph" at bounding box center [270, 190] width 63 height 20
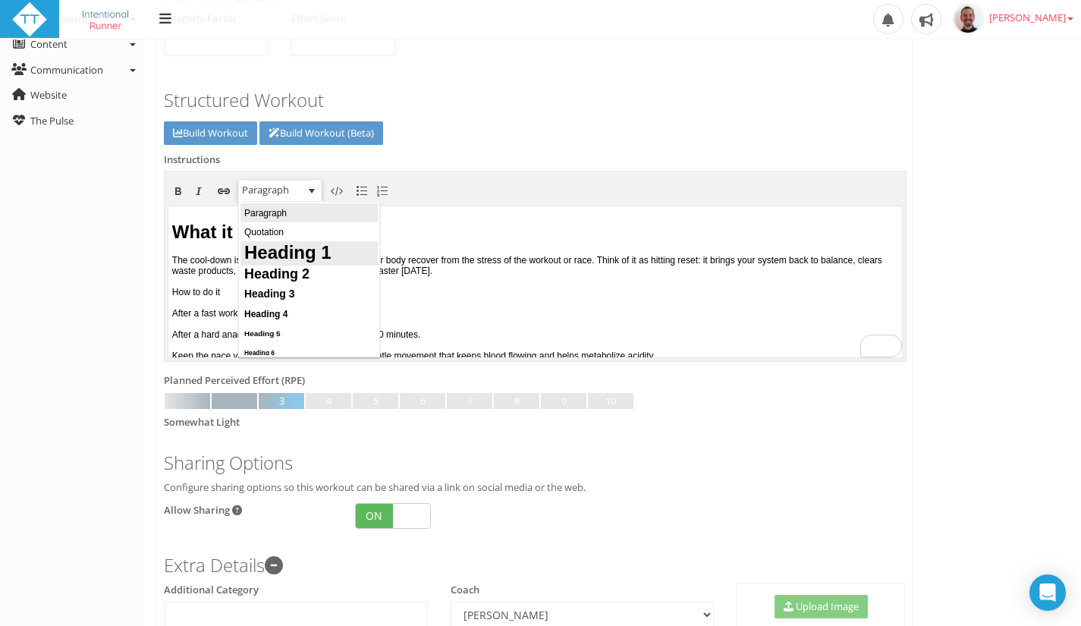
click at [294, 255] on span "Heading 1" at bounding box center [287, 252] width 87 height 21
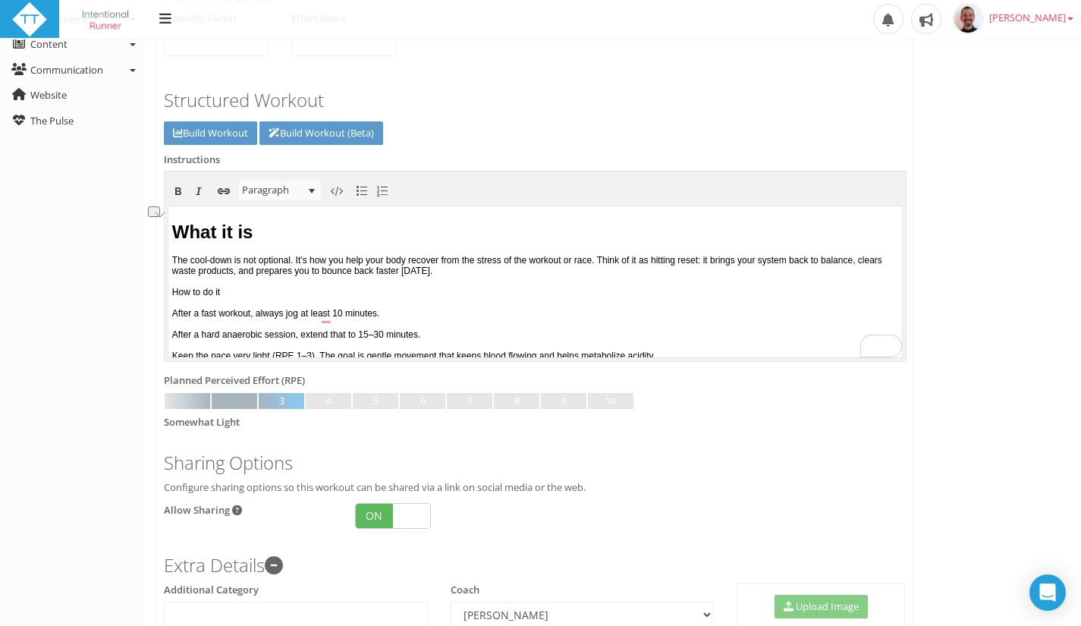
drag, startPoint x: 241, startPoint y: 296, endPoint x: 160, endPoint y: 292, distance: 81.3
click at [168, 292] on html "What it is The cool-down is not optional. It’s how you help your body recover f…" at bounding box center [534, 280] width 733 height 151
click at [309, 190] on span "select" at bounding box center [312, 191] width 12 height 12
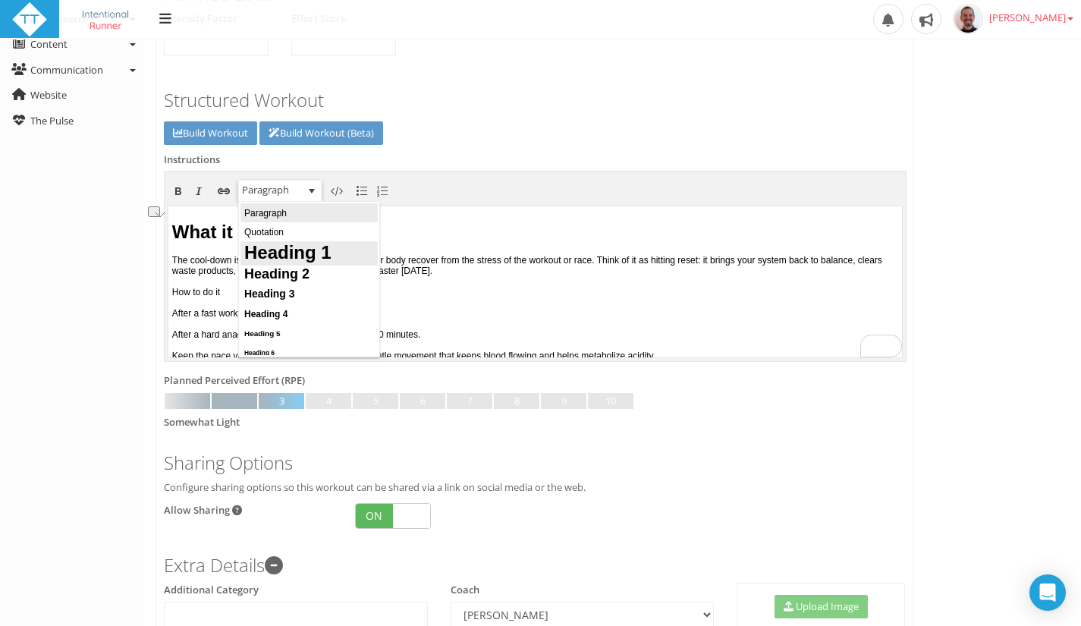
click at [270, 256] on span "Heading 1" at bounding box center [287, 252] width 87 height 21
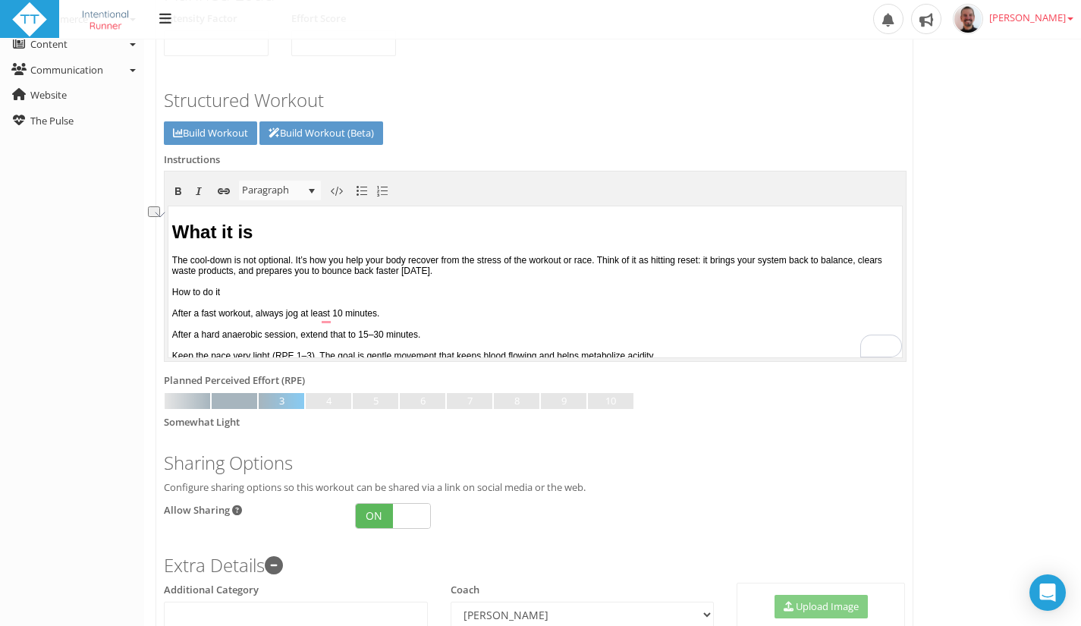
click at [221, 305] on p "The cool-down is not optional. It’s how you help your body recover from the str…" at bounding box center [535, 386] width 726 height 265
click at [447, 315] on p "The cool-down is not optional. It’s how you help your body recover from the str…" at bounding box center [535, 386] width 726 height 265
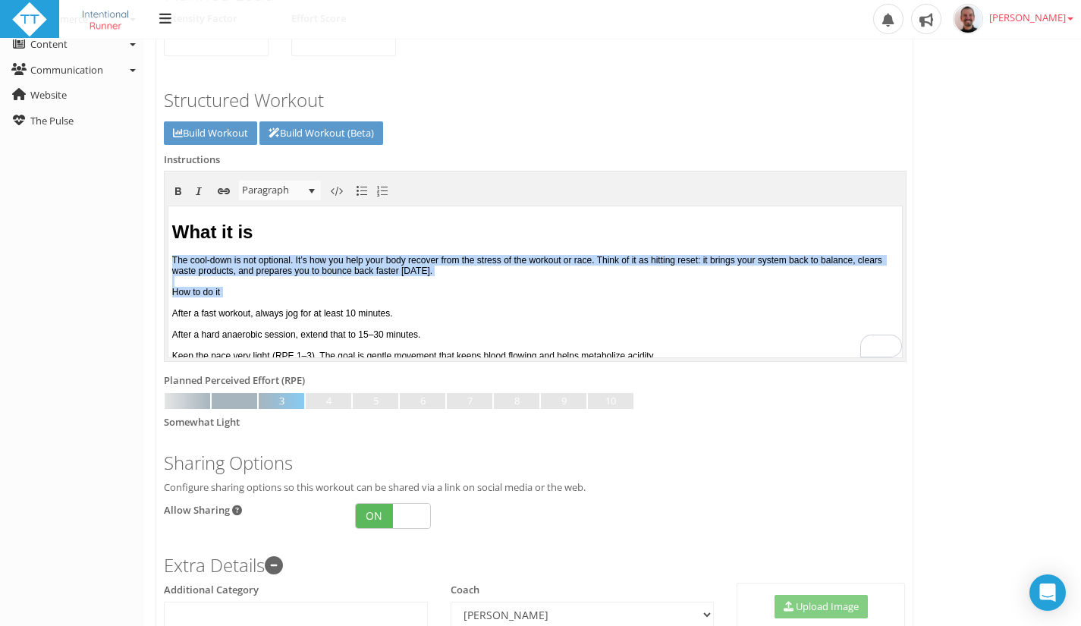
drag, startPoint x: 241, startPoint y: 289, endPoint x: 149, endPoint y: 306, distance: 93.3
click at [168, 306] on html "What it is The cool-down is not optional. It’s how you help your body recover f…" at bounding box center [534, 280] width 733 height 151
click at [234, 302] on p "The cool-down is not optional. It’s how you help your body recover from the str…" at bounding box center [535, 386] width 726 height 265
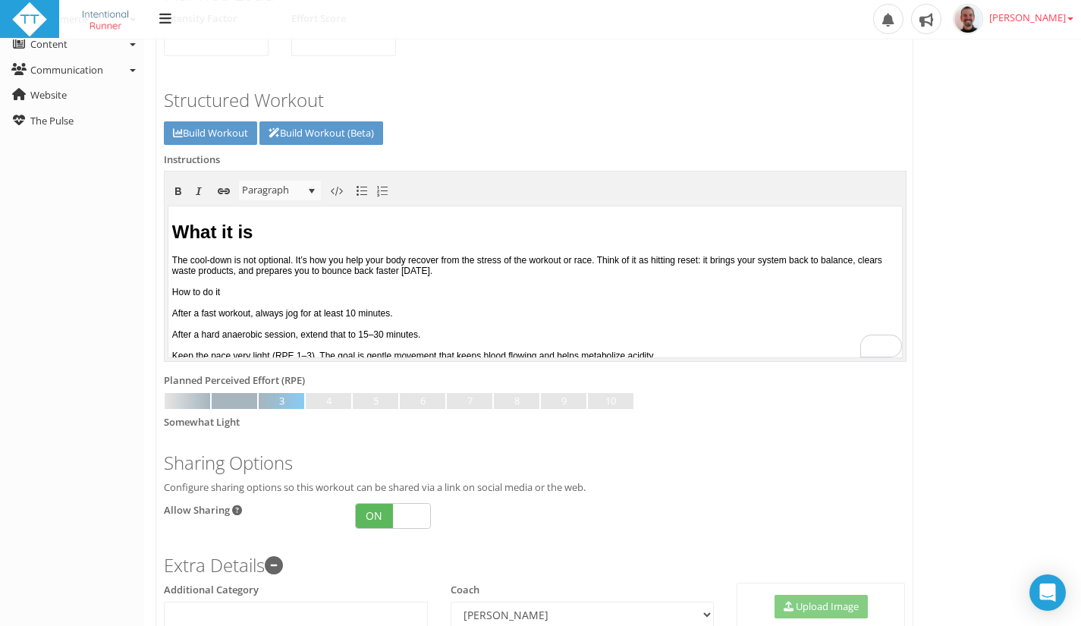
click at [254, 291] on p "The cool-down is not optional. It’s how you help your body recover from the str…" at bounding box center [535, 386] width 726 height 265
drag, startPoint x: 294, startPoint y: 240, endPoint x: 290, endPoint y: 228, distance: 12.3
click at [290, 228] on h1 "What it is" at bounding box center [535, 231] width 726 height 21
drag, startPoint x: 290, startPoint y: 228, endPoint x: 153, endPoint y: 226, distance: 136.5
click at [168, 226] on html "What it is The cool-down is not optional. It’s how you help your body recover f…" at bounding box center [534, 280] width 733 height 151
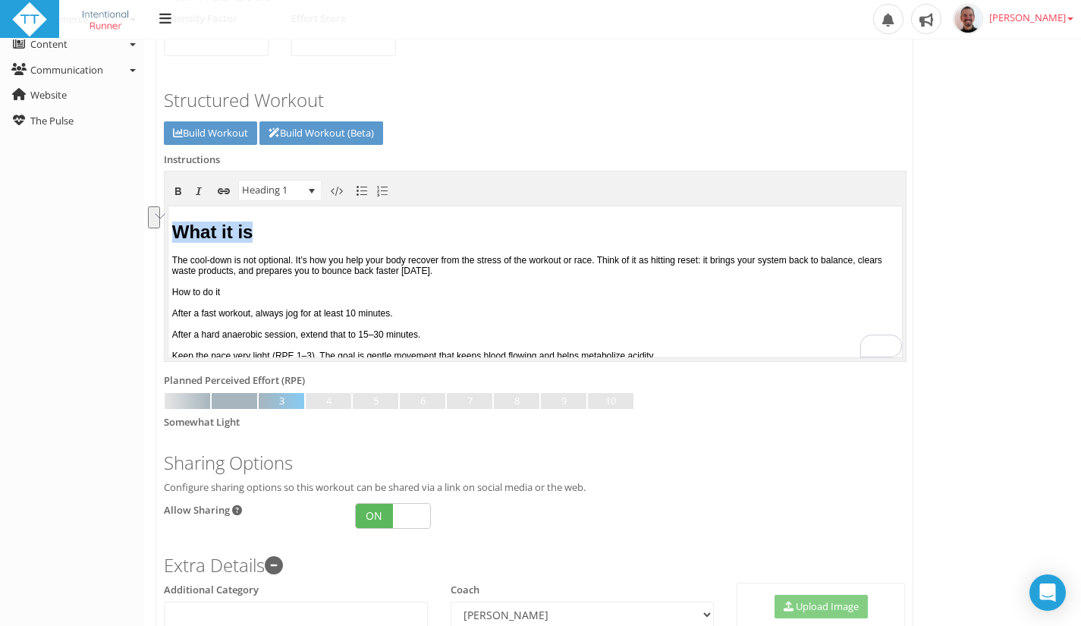
click at [263, 193] on span "Heading 1" at bounding box center [270, 190] width 63 height 20
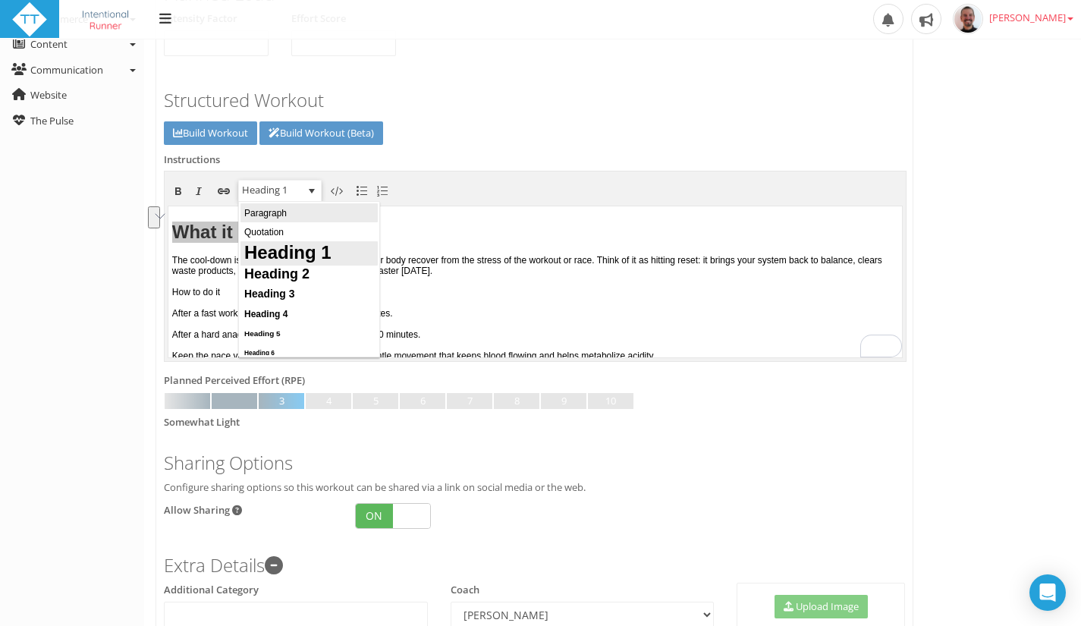
click at [300, 212] on li "Paragraph" at bounding box center [308, 212] width 137 height 19
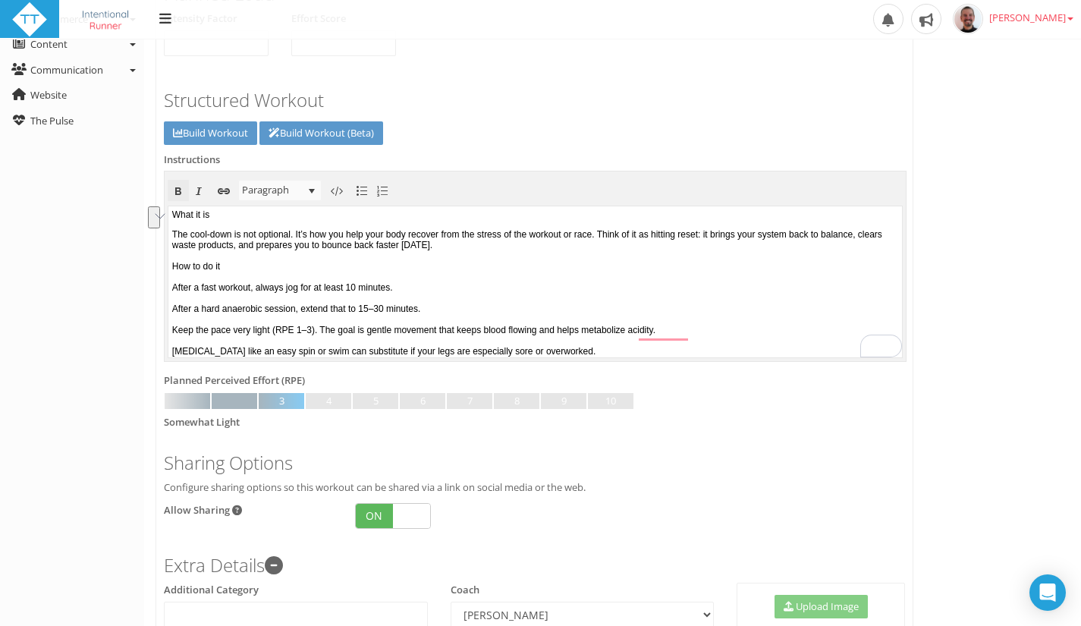
click at [177, 196] on span at bounding box center [178, 191] width 18 height 18
drag, startPoint x: 234, startPoint y: 265, endPoint x: 164, endPoint y: 265, distance: 70.5
click at [168, 265] on html "What it is The cool-down is not optional. It’s how you help your body recover f…" at bounding box center [534, 280] width 733 height 151
click at [180, 193] on span at bounding box center [178, 191] width 18 height 18
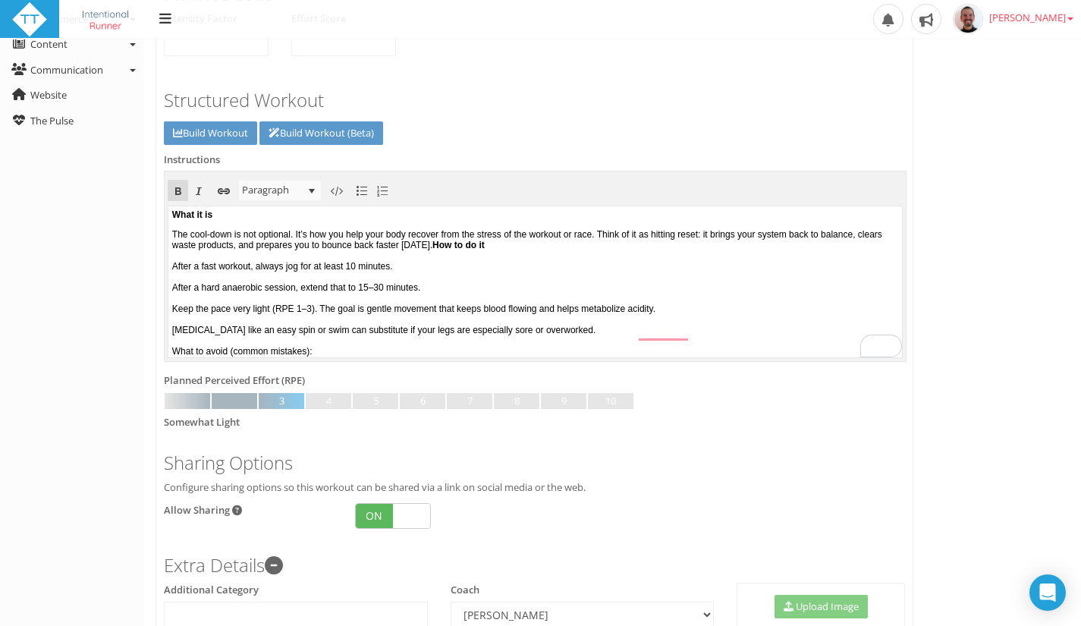
click at [441, 273] on p "The cool-down is not optional. It’s how you help your body recover from the str…" at bounding box center [535, 350] width 726 height 244
drag, startPoint x: 441, startPoint y: 273, endPoint x: 485, endPoint y: 274, distance: 44.0
click at [482, 274] on p "The cool-down is not optional. It’s how you help your body recover from the str…" at bounding box center [535, 350] width 726 height 244
click at [480, 300] on p "The cool-down is not optional. It’s how you help your body recover from the str…" at bounding box center [535, 350] width 726 height 244
click at [455, 291] on p "The cool-down is not optional. It’s how you help your body recover from the str…" at bounding box center [535, 350] width 726 height 244
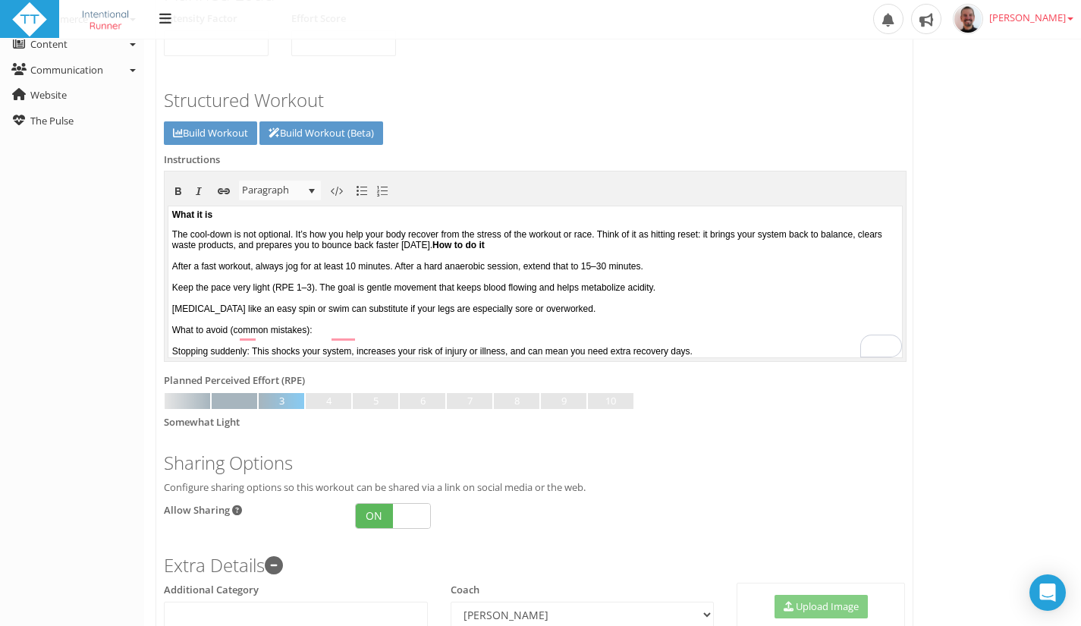
click at [328, 310] on p "The cool-down is not optional. It’s how you help your body recover from the str…" at bounding box center [535, 339] width 726 height 223
drag, startPoint x: 284, startPoint y: 309, endPoint x: 331, endPoint y: 313, distance: 47.9
click at [331, 313] on p "The cool-down is not optional. It’s how you help your body recover from the str…" at bounding box center [535, 339] width 726 height 223
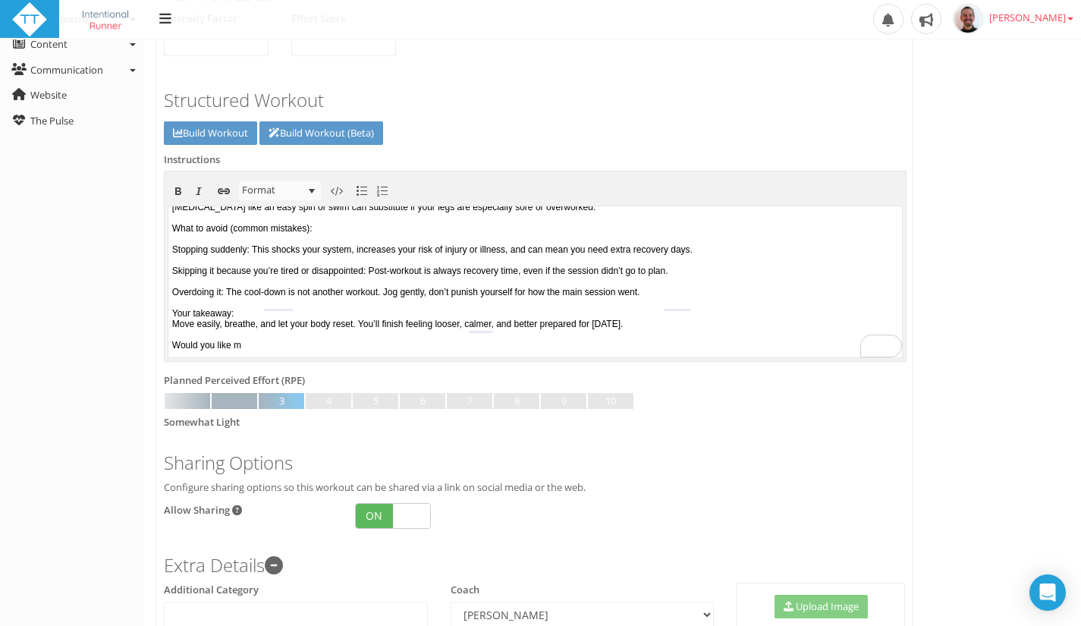
scroll to position [102, 0]
click at [339, 251] on p "The cool-down is not optional. It’s how you help your body recover from the str…" at bounding box center [535, 238] width 726 height 223
drag, startPoint x: 339, startPoint y: 251, endPoint x: 170, endPoint y: 248, distance: 169.1
click at [170, 248] on body "What it is The cool-down is not optional. It’s how you help your body recover f…" at bounding box center [534, 178] width 733 height 151
click at [180, 194] on span at bounding box center [178, 191] width 18 height 18
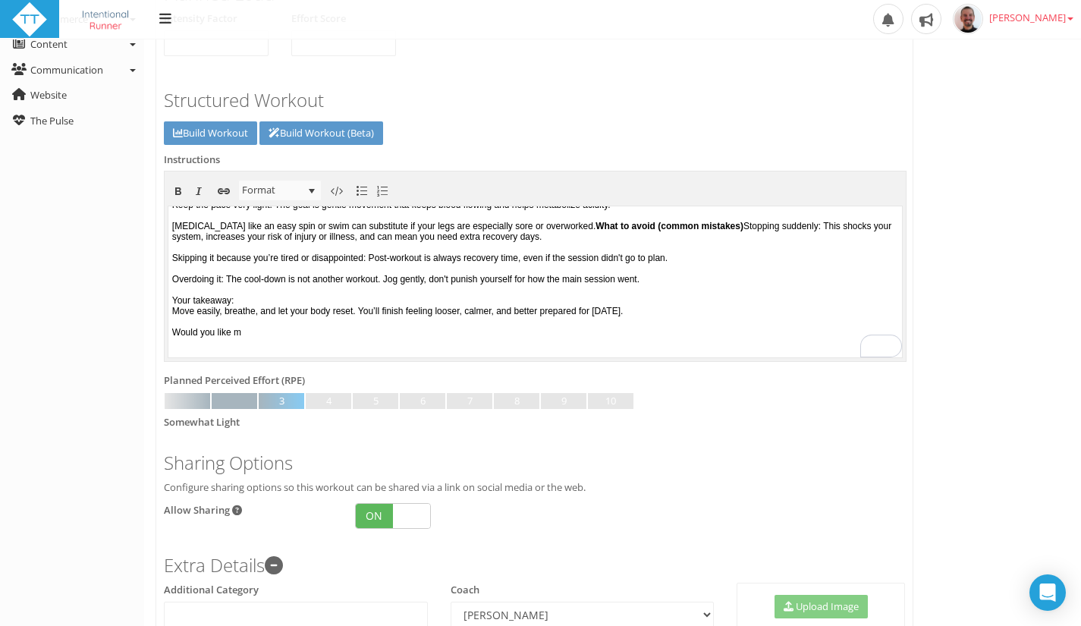
click at [280, 337] on p "The cool-down is not optional. It’s how you help your body recover from the str…" at bounding box center [535, 241] width 726 height 191
drag, startPoint x: 274, startPoint y: 337, endPoint x: 253, endPoint y: 330, distance: 22.5
click at [253, 274] on html "What it is The cool-down is not optional. It’s how you help your body recover f…" at bounding box center [534, 198] width 733 height 151
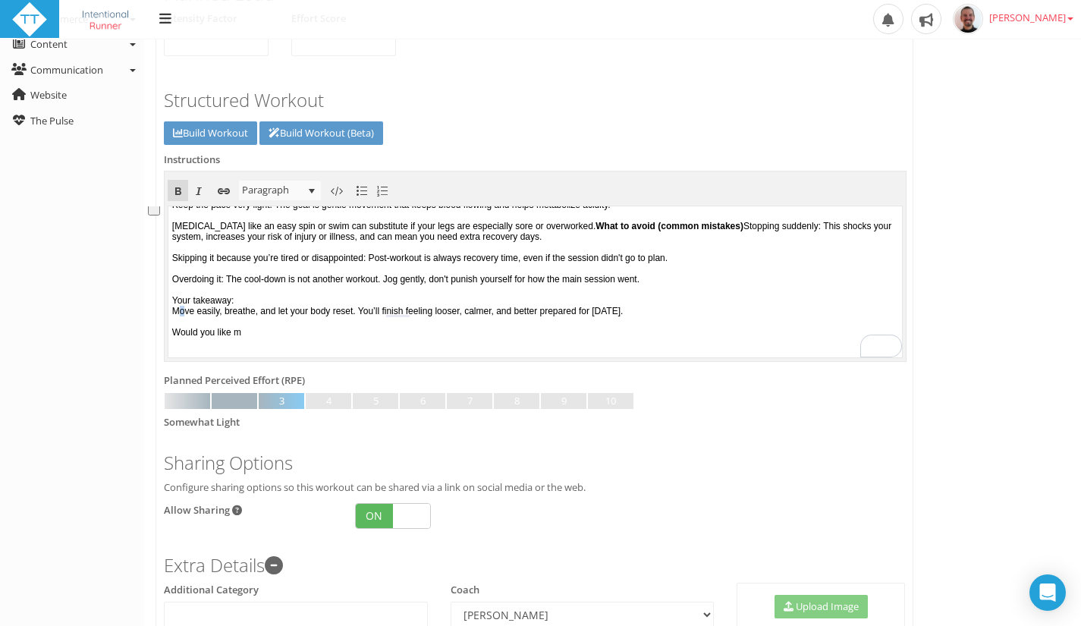
click at [253, 330] on p "The cool-down is not optional. It’s how you help your body recover from the str…" at bounding box center [535, 241] width 726 height 191
drag, startPoint x: 253, startPoint y: 330, endPoint x: 168, endPoint y: 296, distance: 90.8
click at [168, 274] on html "What it is The cool-down is not optional. It’s how you help your body recover f…" at bounding box center [534, 198] width 733 height 151
drag, startPoint x: 187, startPoint y: 299, endPoint x: 257, endPoint y: 327, distance: 75.2
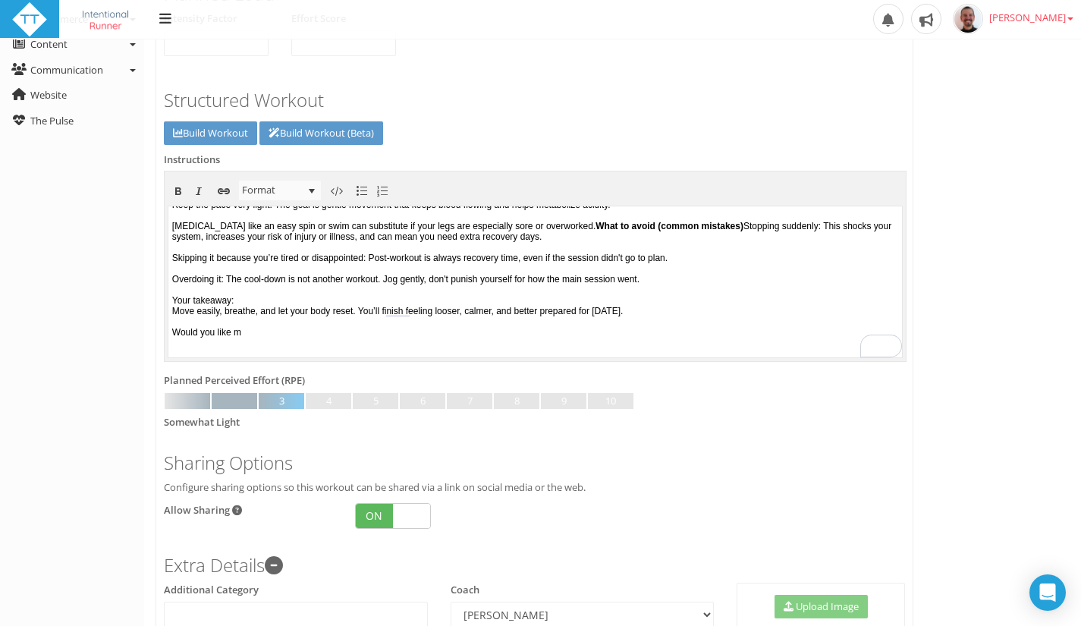
click at [257, 327] on p "The cool-down is not optional. It’s how you help your body recover from the str…" at bounding box center [535, 241] width 726 height 191
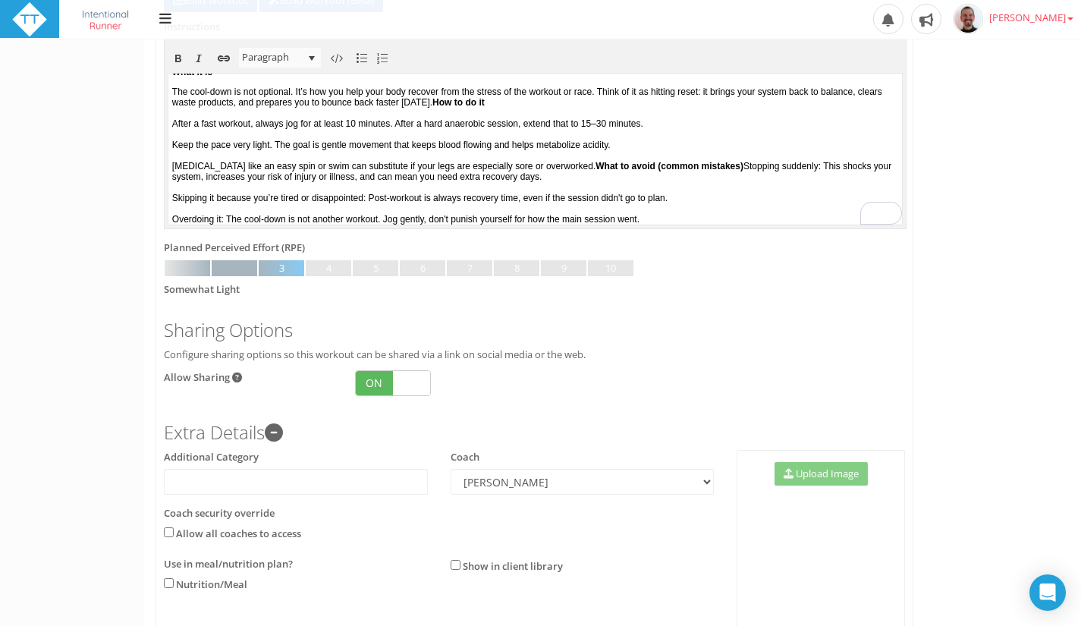
scroll to position [583, 0]
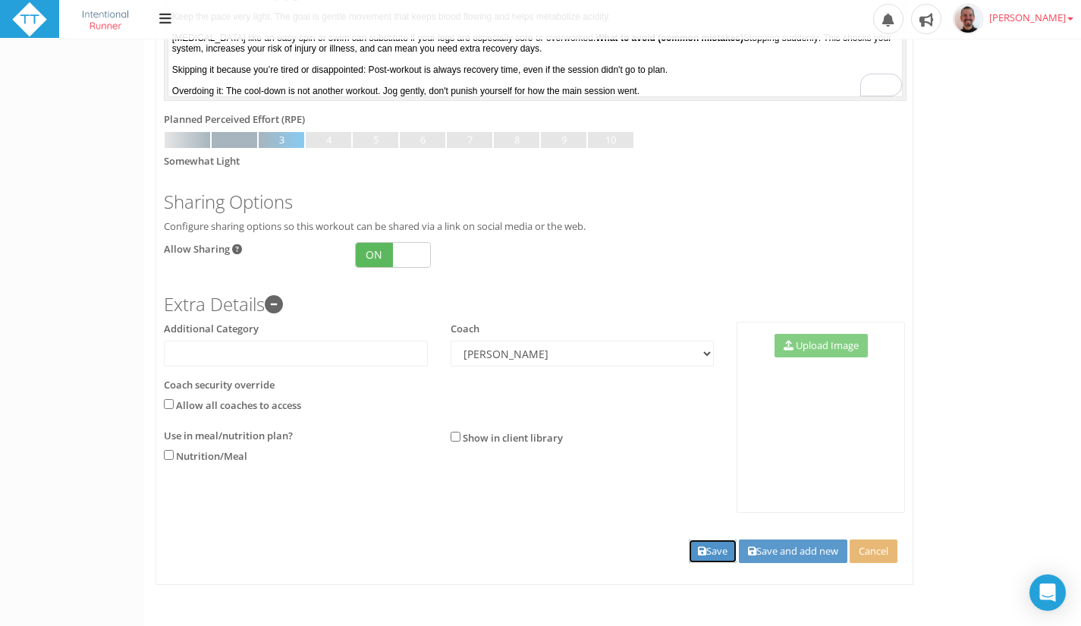
click at [709, 545] on button "Save" at bounding box center [713, 551] width 48 height 24
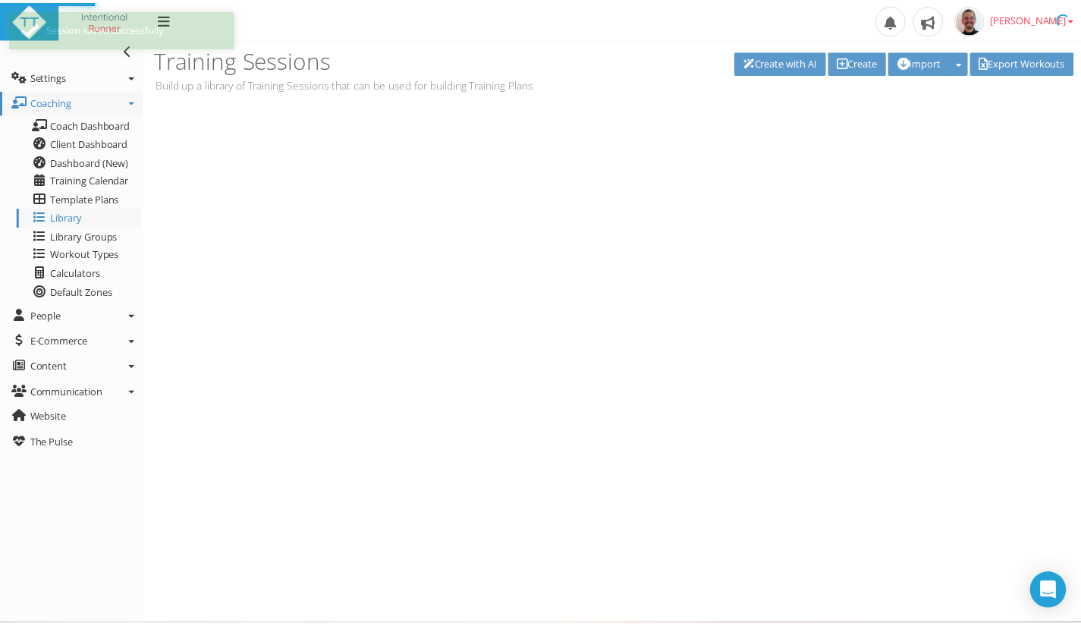
scroll to position [0, 0]
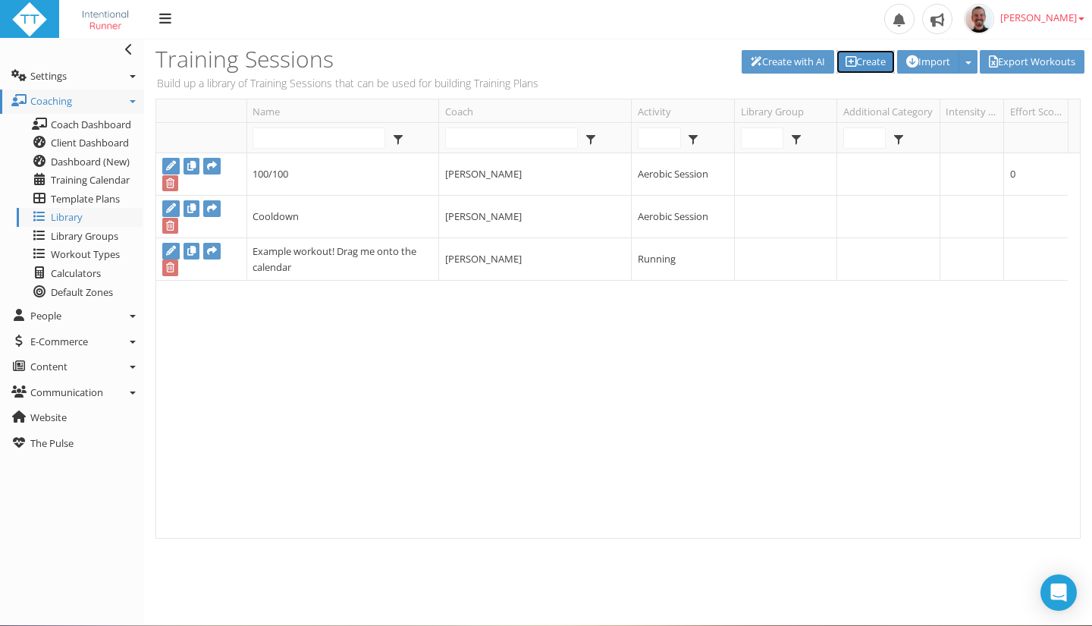
click at [848, 61] on link "Create" at bounding box center [865, 62] width 58 height 24
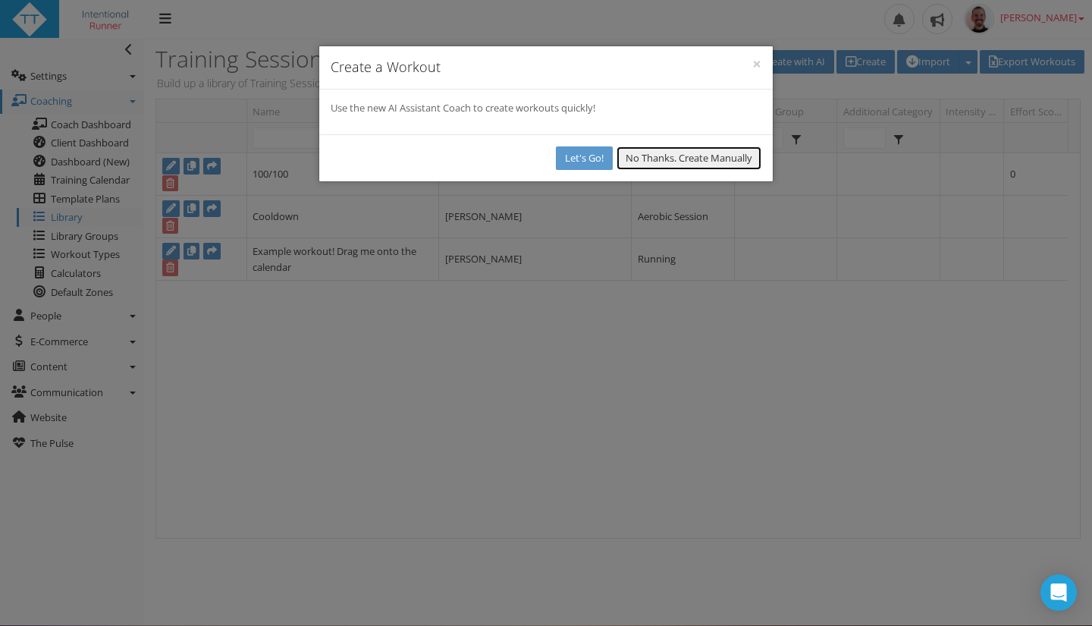
click at [701, 149] on button "No Thanks. Create Manually" at bounding box center [688, 158] width 145 height 24
select select
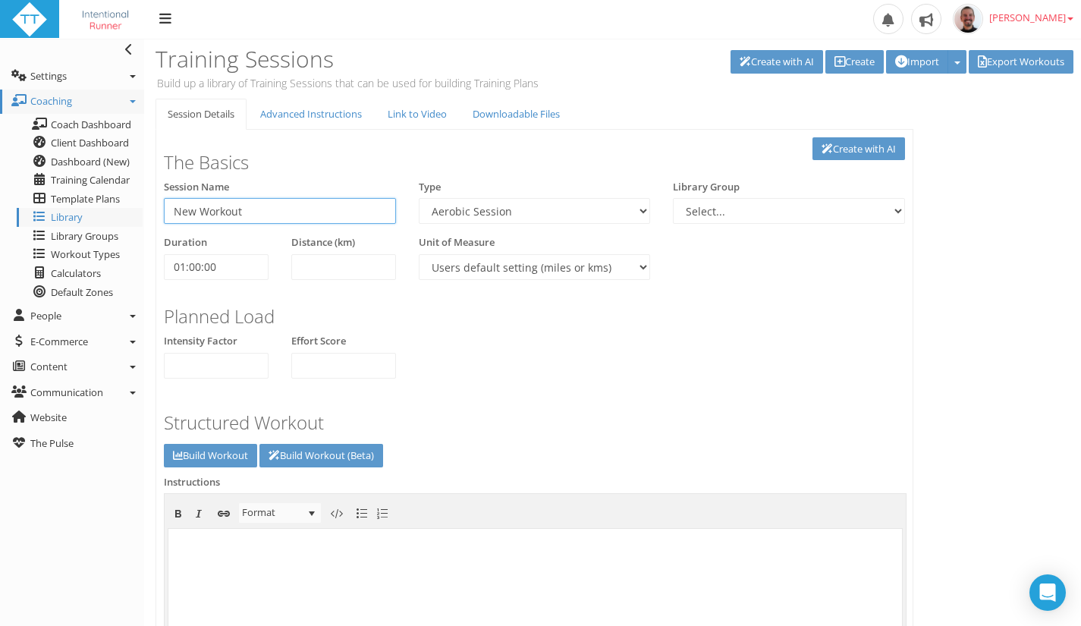
paste input "Warm-Up"
type input "Warm Up"
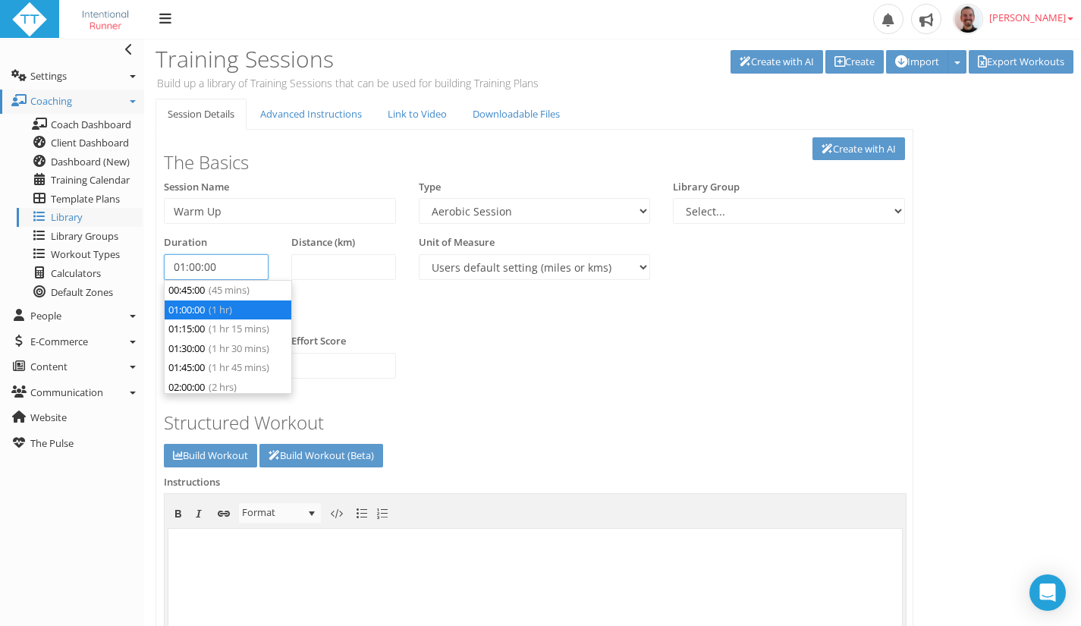
drag, startPoint x: 229, startPoint y: 267, endPoint x: 165, endPoint y: 266, distance: 63.7
click at [165, 266] on input "01:00:00" at bounding box center [216, 267] width 105 height 26
type input "00:00:00"
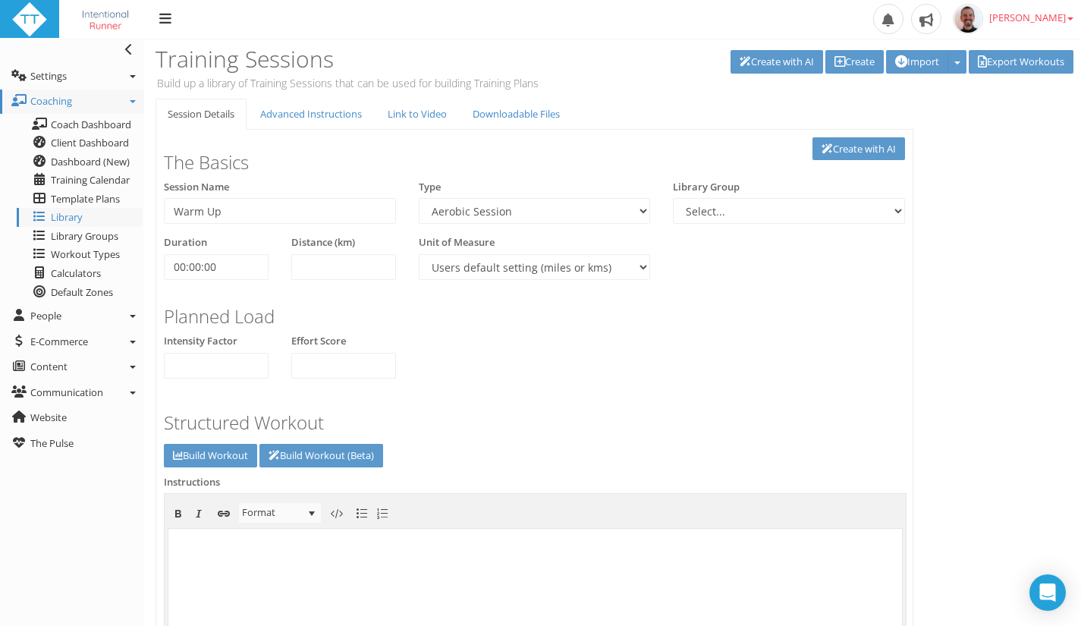
click at [384, 308] on h3 "Planned Load" at bounding box center [534, 316] width 741 height 20
click at [612, 274] on select "Users default setting (miles or kms) Meters Yards" at bounding box center [535, 267] width 232 height 26
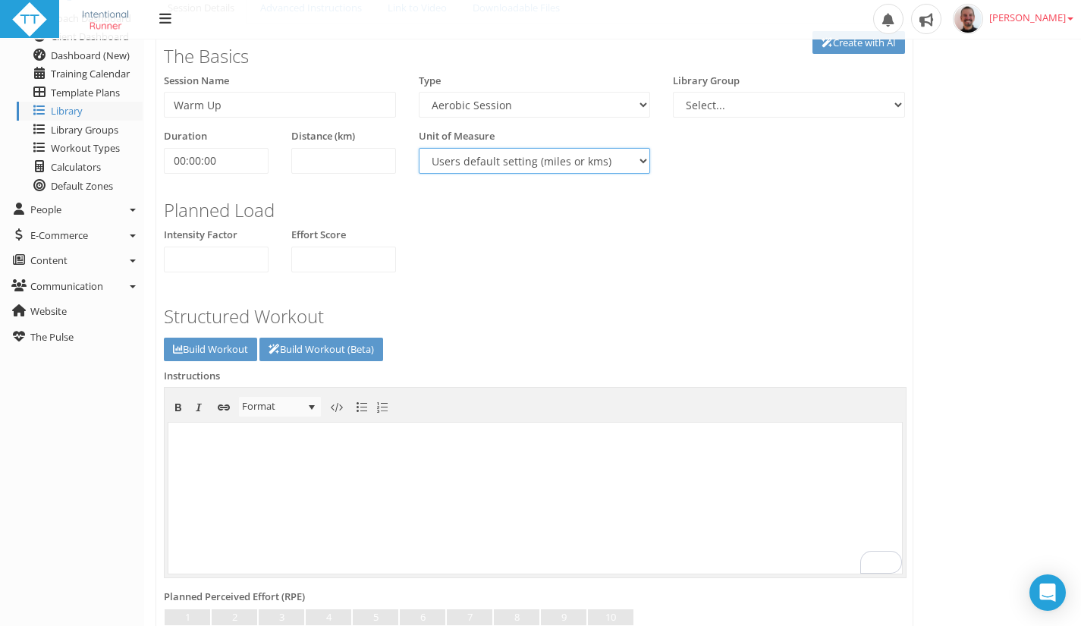
scroll to position [121, 0]
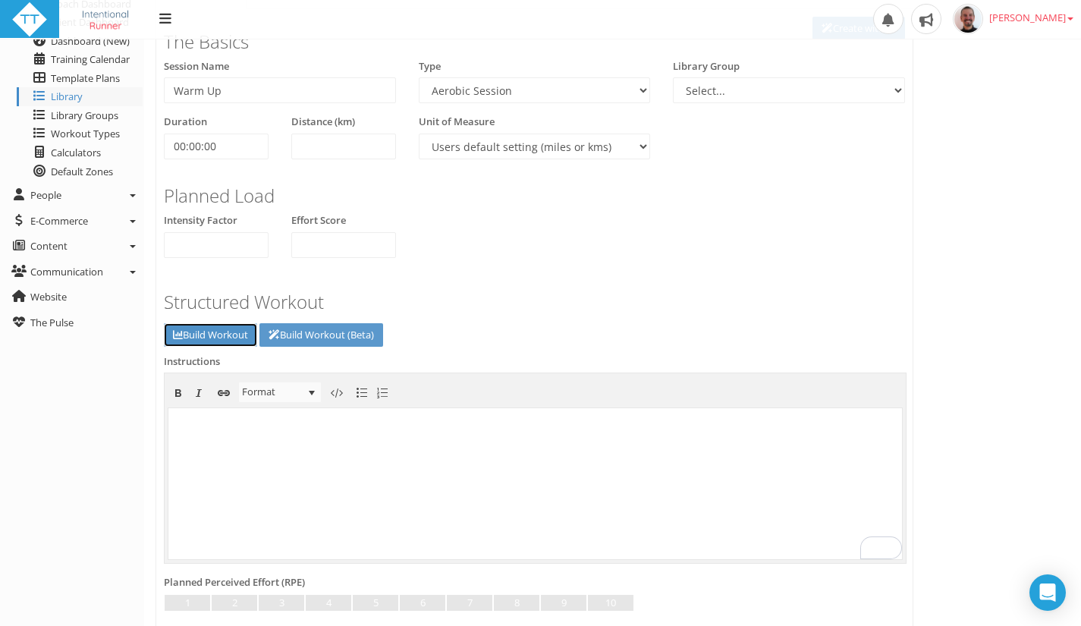
click at [209, 330] on link "Build Workout" at bounding box center [210, 335] width 93 height 24
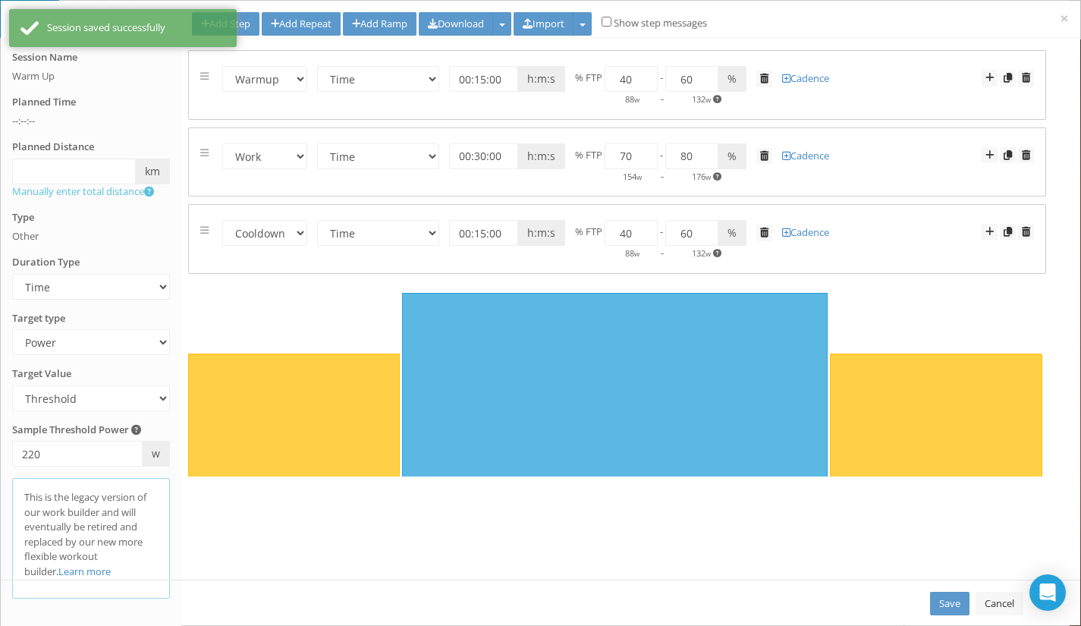
click at [1034, 151] on div "Warmup Work Rest Cooldown Time Distance Open/Lap Button 00:30:00 h:m:s km miles…" at bounding box center [617, 162] width 856 height 45
click at [1027, 152] on span at bounding box center [1025, 155] width 8 height 10
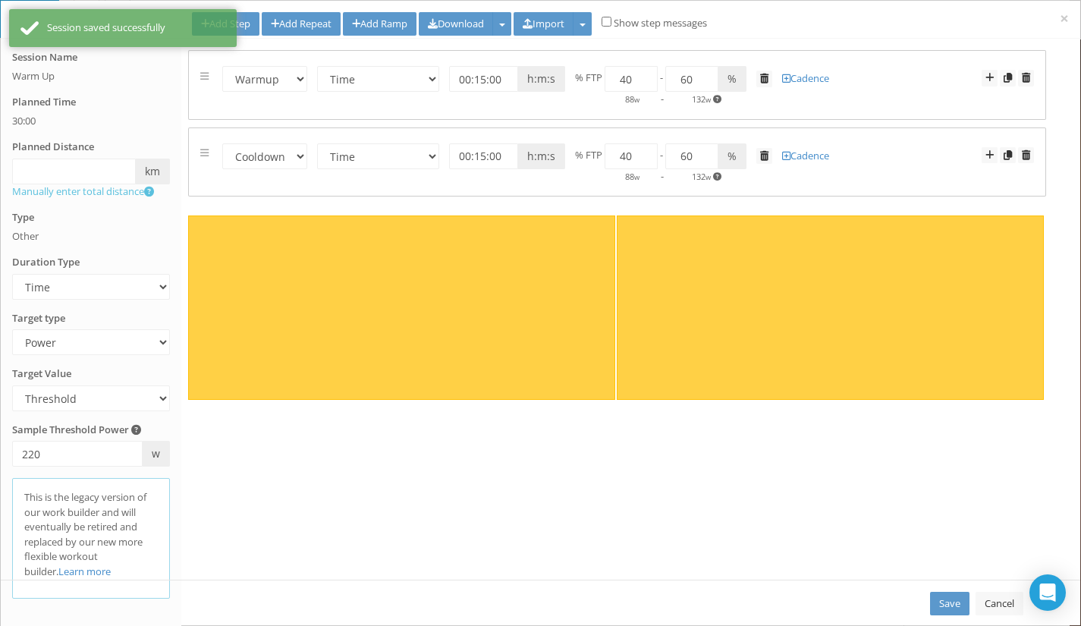
click at [1027, 152] on span at bounding box center [1025, 155] width 8 height 10
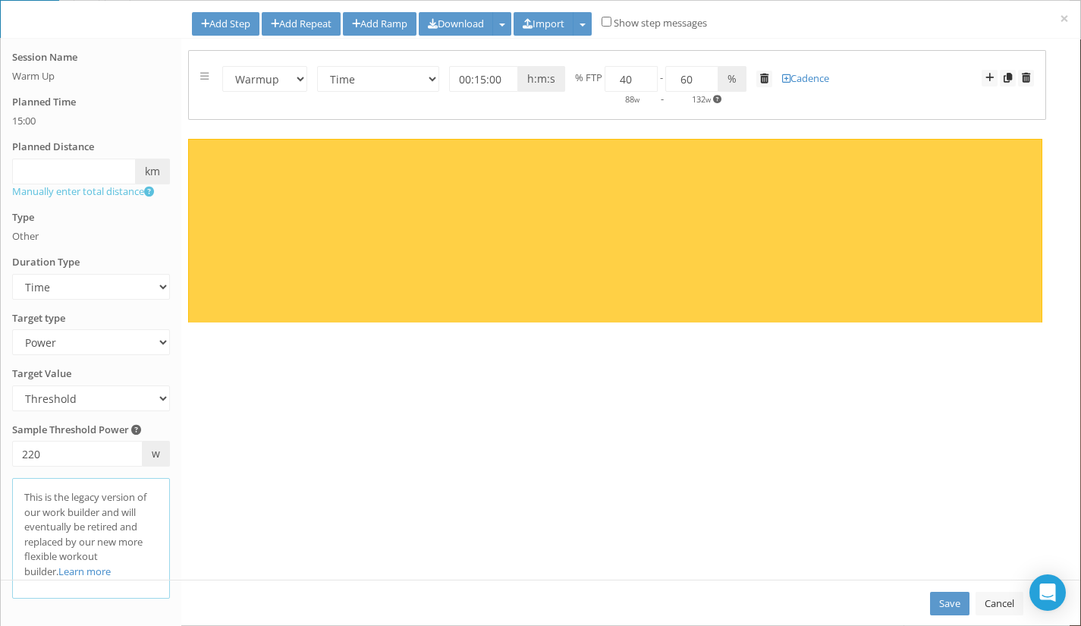
click at [1064, 110] on div "Session Name Warm Up Planned Time 15:00 Planned Distance km miles m Manually en…" at bounding box center [540, 309] width 1079 height 541
click at [611, 24] on input "checkbox" at bounding box center [606, 22] width 10 height 10
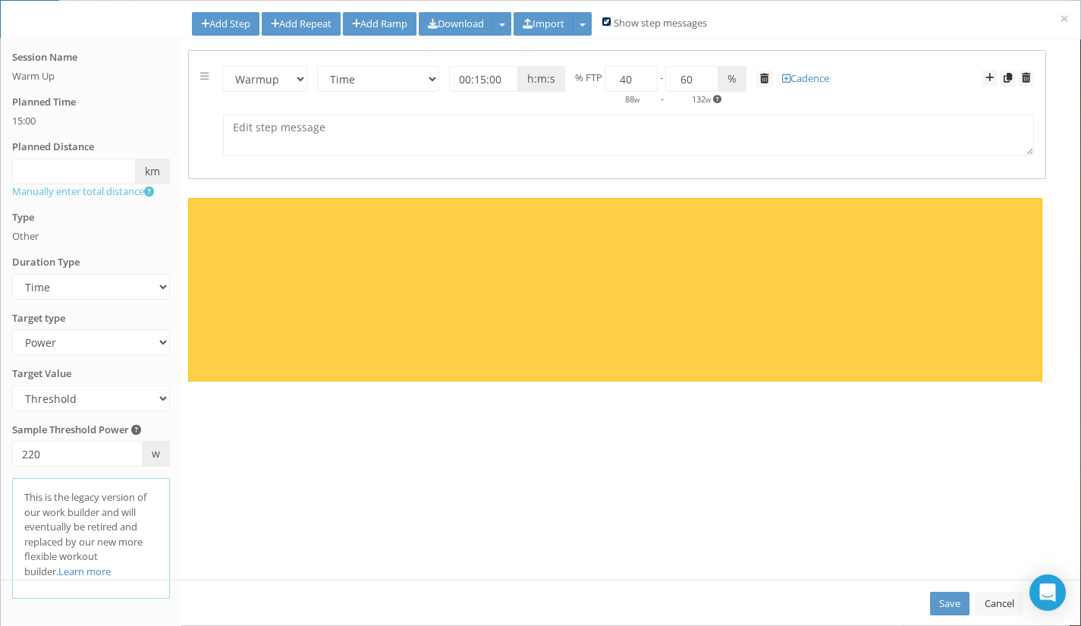
click at [611, 24] on input "checkbox" at bounding box center [606, 22] width 10 height 10
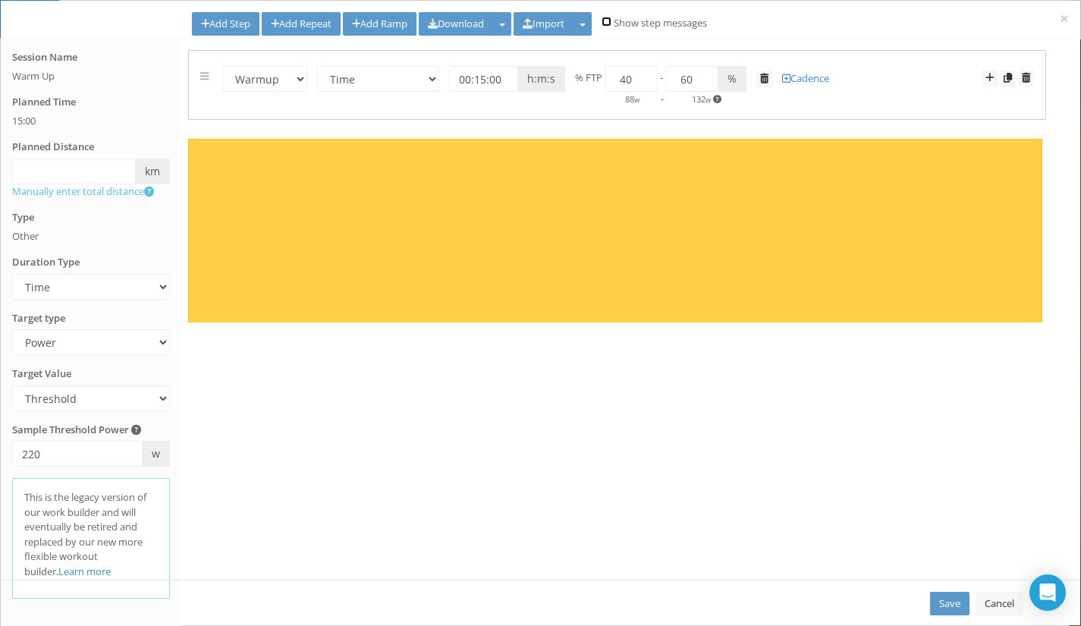
click at [611, 24] on input "checkbox" at bounding box center [606, 22] width 10 height 10
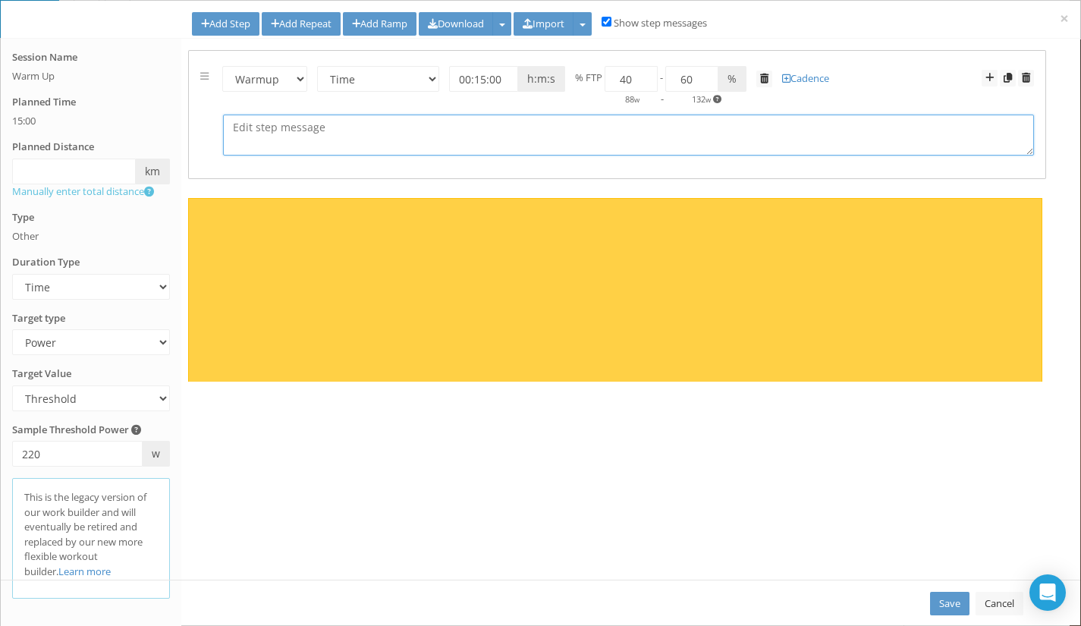
click at [373, 129] on textarea at bounding box center [628, 134] width 811 height 41
click at [611, 23] on input "checkbox" at bounding box center [606, 22] width 10 height 10
checkbox input "false"
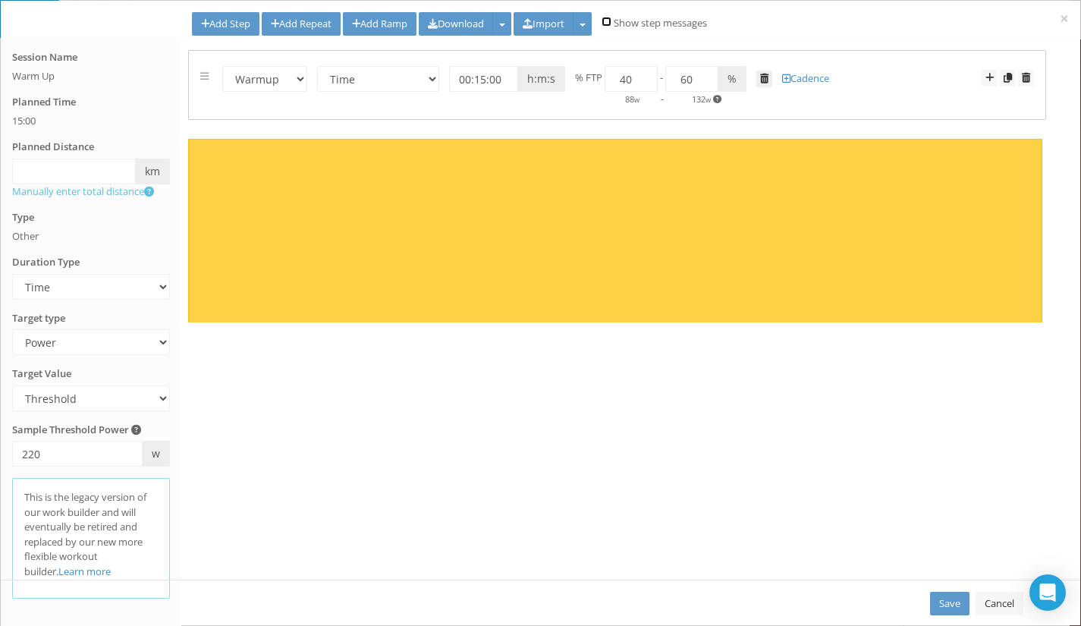
click at [764, 80] on span at bounding box center [764, 79] width 8 height 10
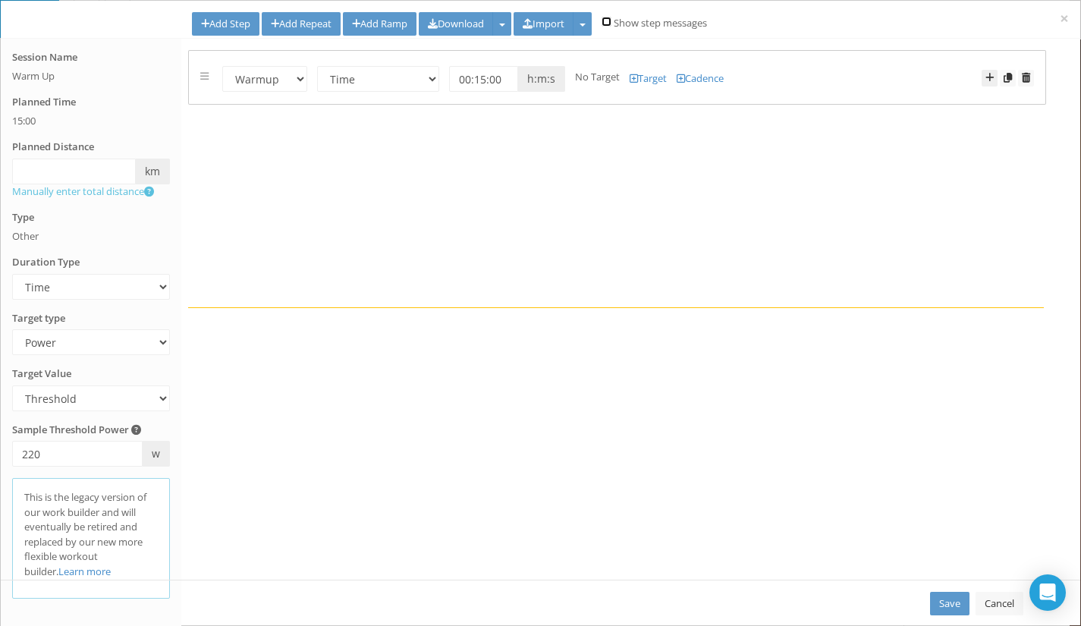
click at [985, 77] on span at bounding box center [989, 78] width 8 height 10
select select "Work"
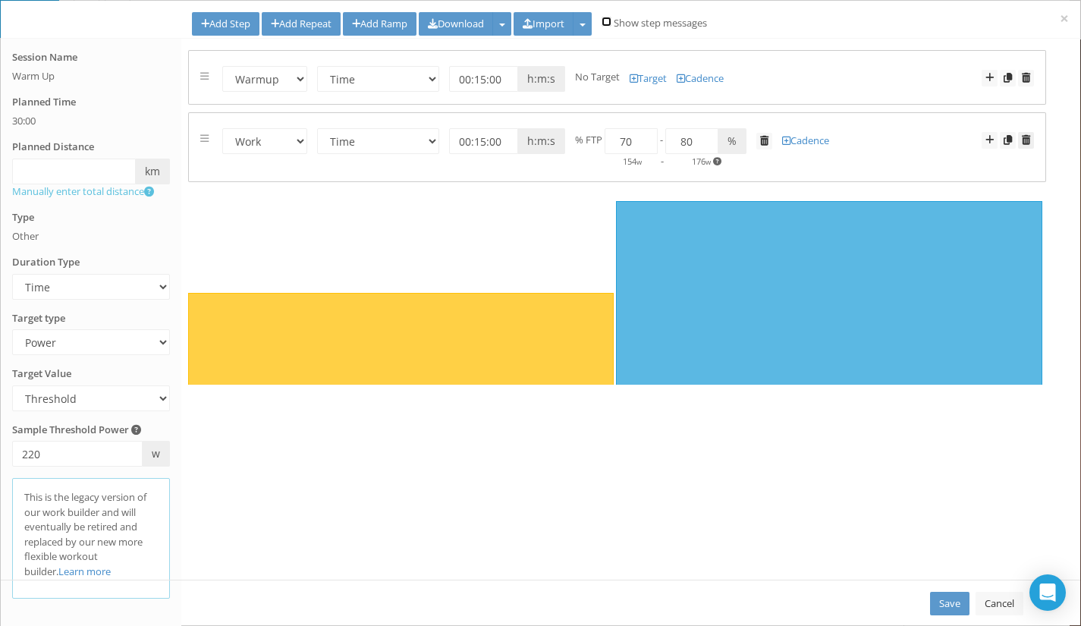
click at [1030, 137] on link at bounding box center [1026, 140] width 16 height 17
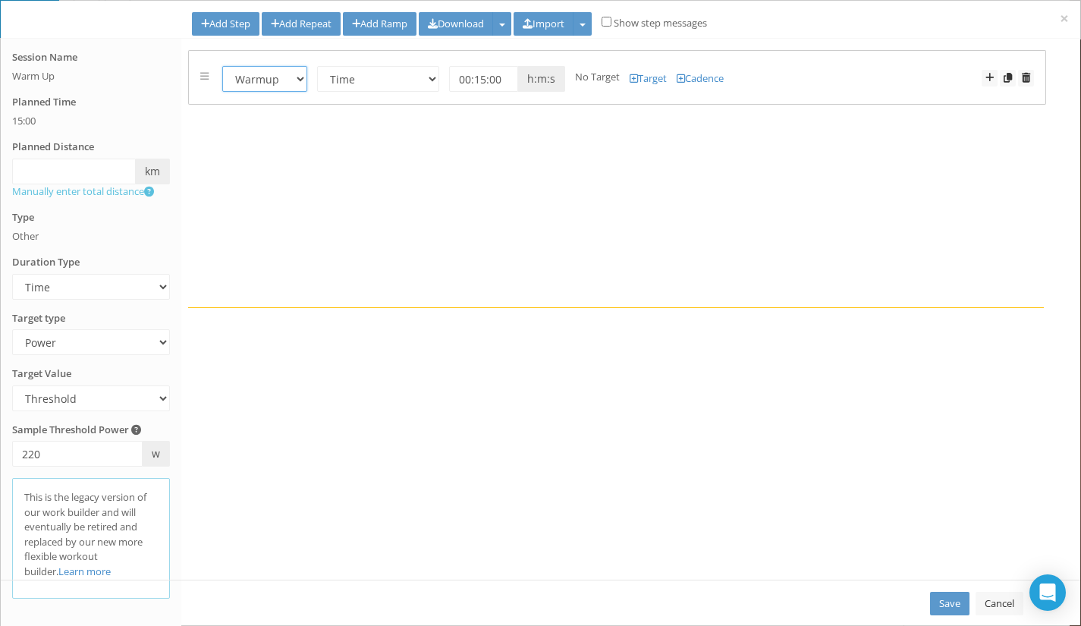
click at [294, 77] on select "Warmup Work Rest Cooldown" at bounding box center [264, 79] width 85 height 26
click at [385, 76] on select "Time Distance Open/Lap Button" at bounding box center [378, 79] width 122 height 26
select select "a9626f08-b0c6-4f36-aa1b-d31012cc7296"
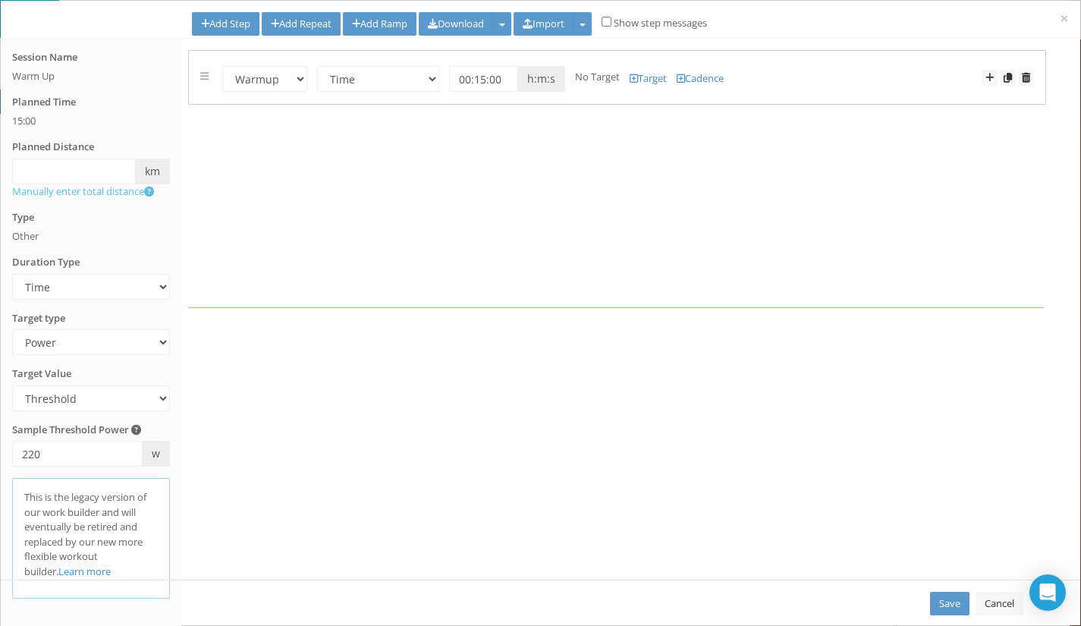
select select "Power"
click at [141, 289] on select "Time Distance Open/Lap Button" at bounding box center [91, 287] width 158 height 26
select select "Open"
click at [12, 299] on select "Time Distance Open/Lap Button" at bounding box center [91, 287] width 158 height 26
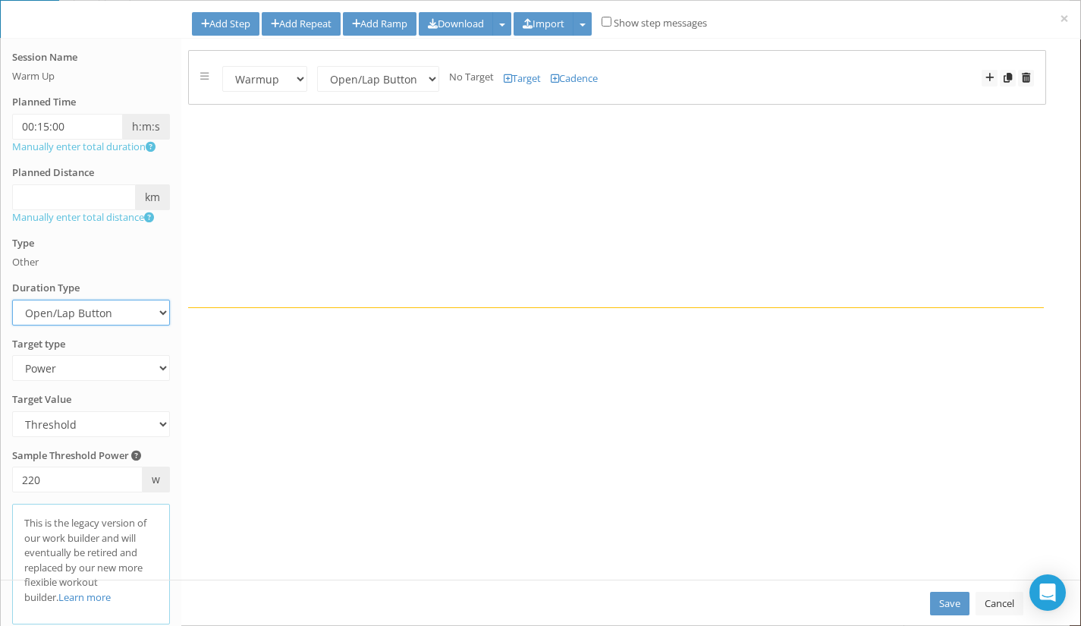
select select "Open"
click at [85, 365] on select "Heart Rate Power Pace Speed Rate of perceived Exertion No Target" at bounding box center [91, 368] width 158 height 26
select select "RPE"
click at [12, 355] on select "Heart Rate Power Pace Speed Rate of perceived Exertion No Target" at bounding box center [91, 368] width 158 height 26
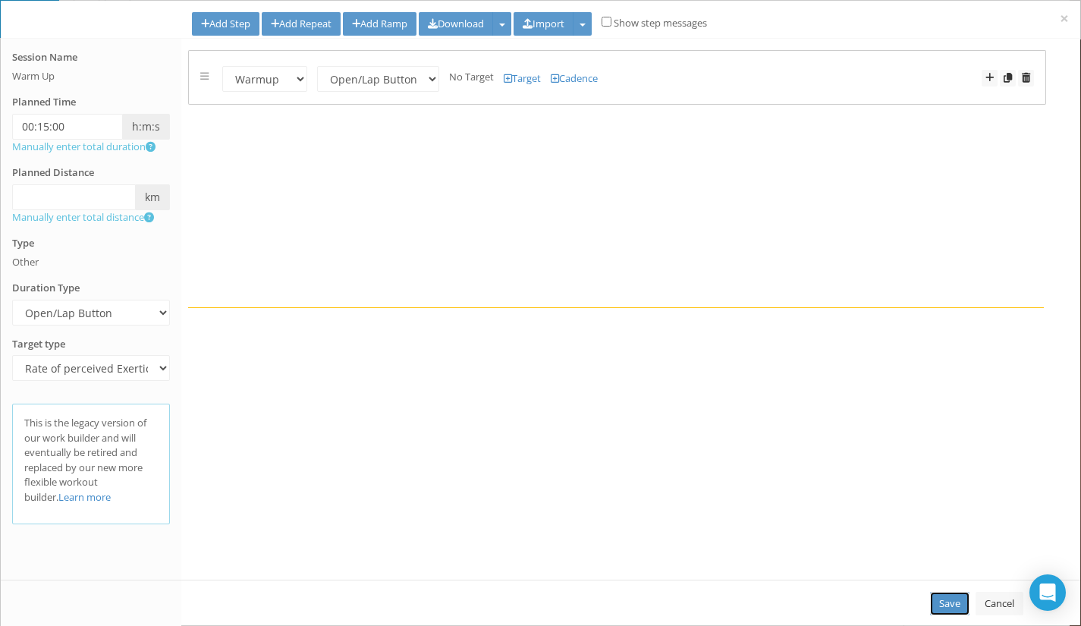
click at [955, 598] on link "Save" at bounding box center [949, 603] width 39 height 24
type input "00:15:00"
select select "Open"
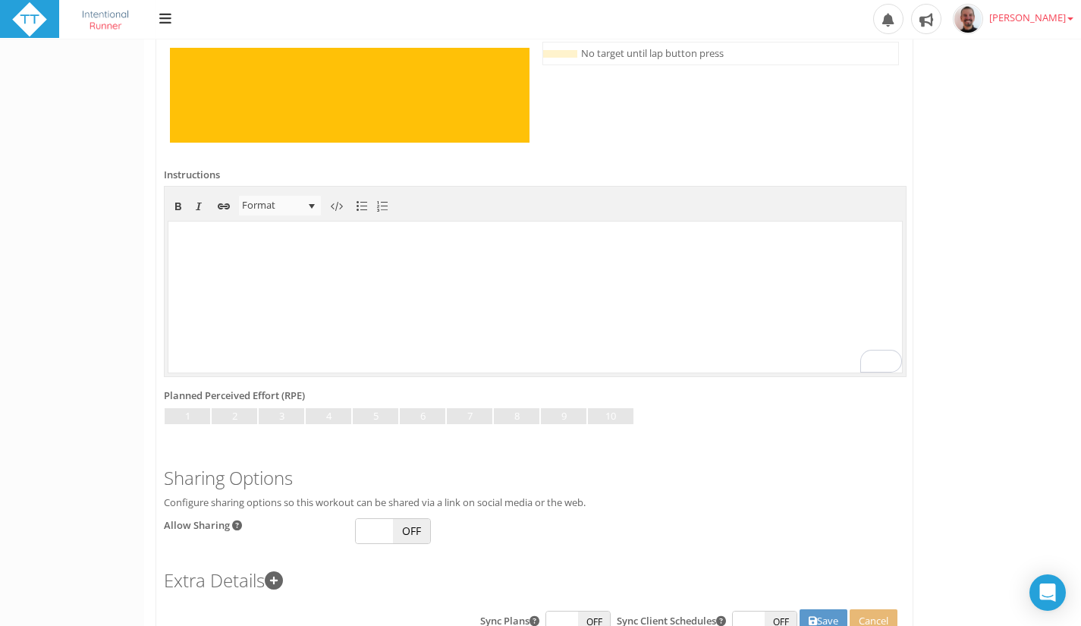
scroll to position [552, 0]
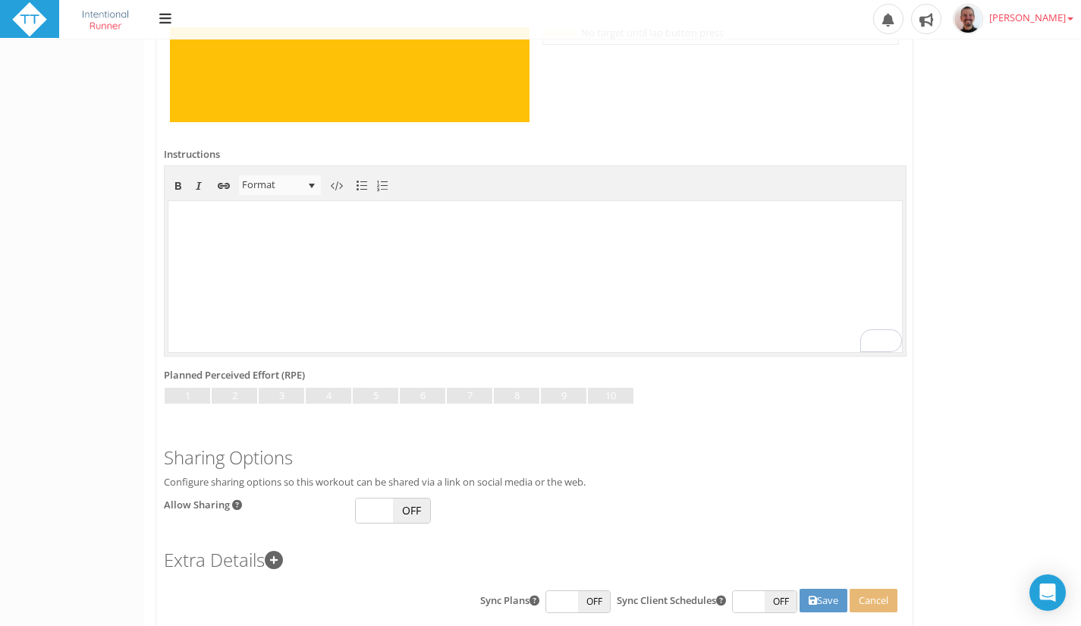
click at [449, 268] on body "To enrich screen reader interactions, please activate Accessibility in Grammarl…" at bounding box center [534, 274] width 733 height 151
paste body "To enrich screen reader interactions, please activate Accessibility in Grammarl…"
click at [460, 267] on body "The Warm-up is the first part of your run. It helps to warm your muscles and ge…" at bounding box center [534, 274] width 733 height 151
click at [391, 202] on body "The Warm-up is the first part of your run. It helps to warm your muscles and ge…" at bounding box center [534, 274] width 733 height 151
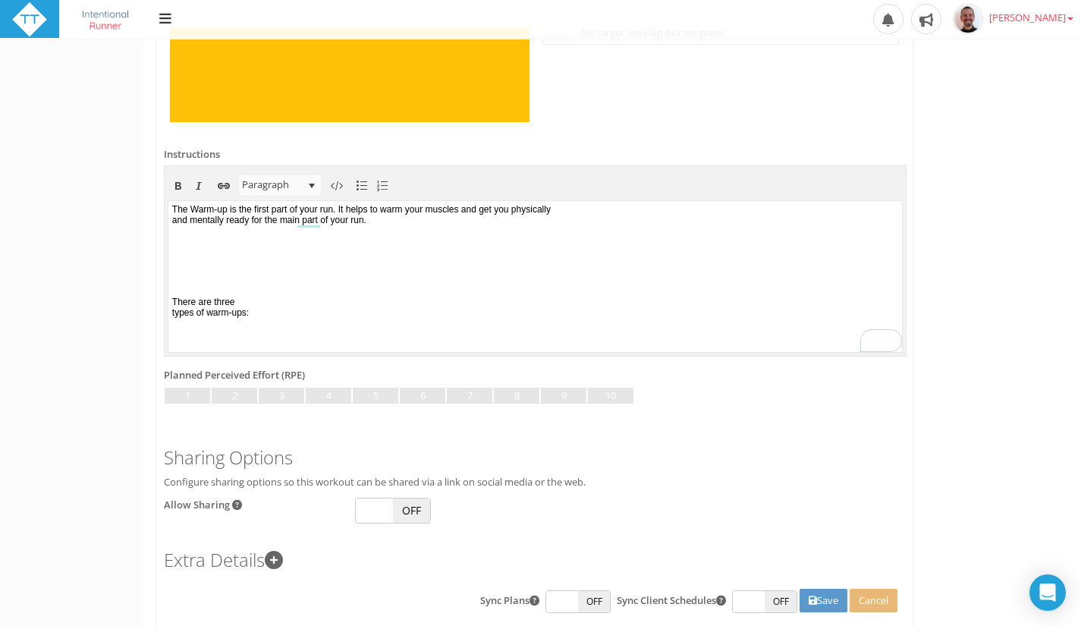
click at [615, 209] on p "The Warm-up is the first part of your run. It helps to warm your muscles and ge…" at bounding box center [535, 213] width 726 height 21
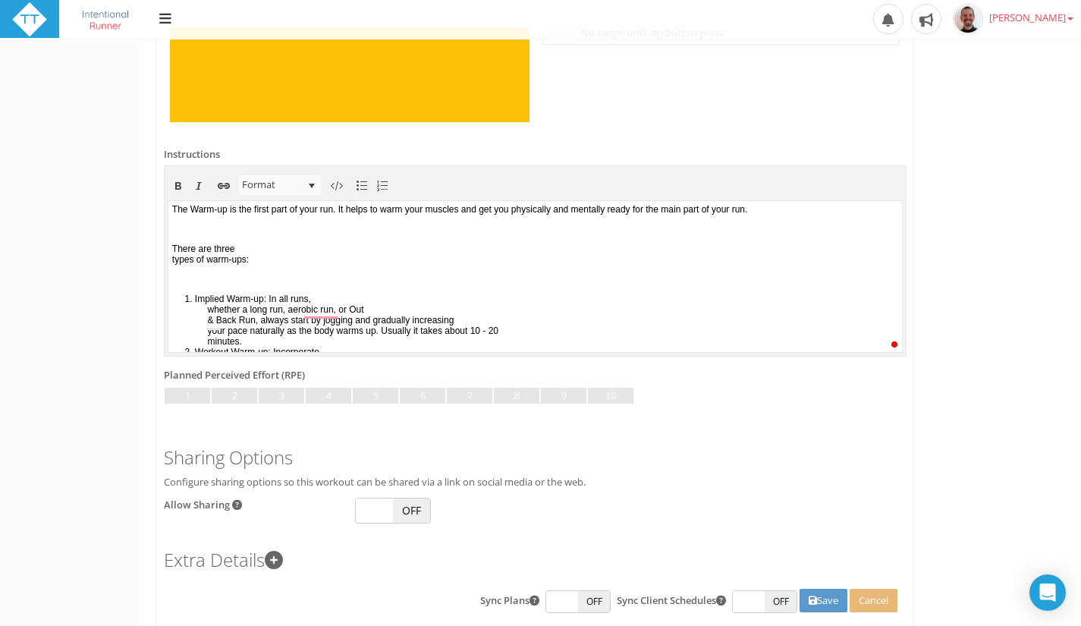
click at [552, 230] on p "﻿" at bounding box center [535, 228] width 726 height 11
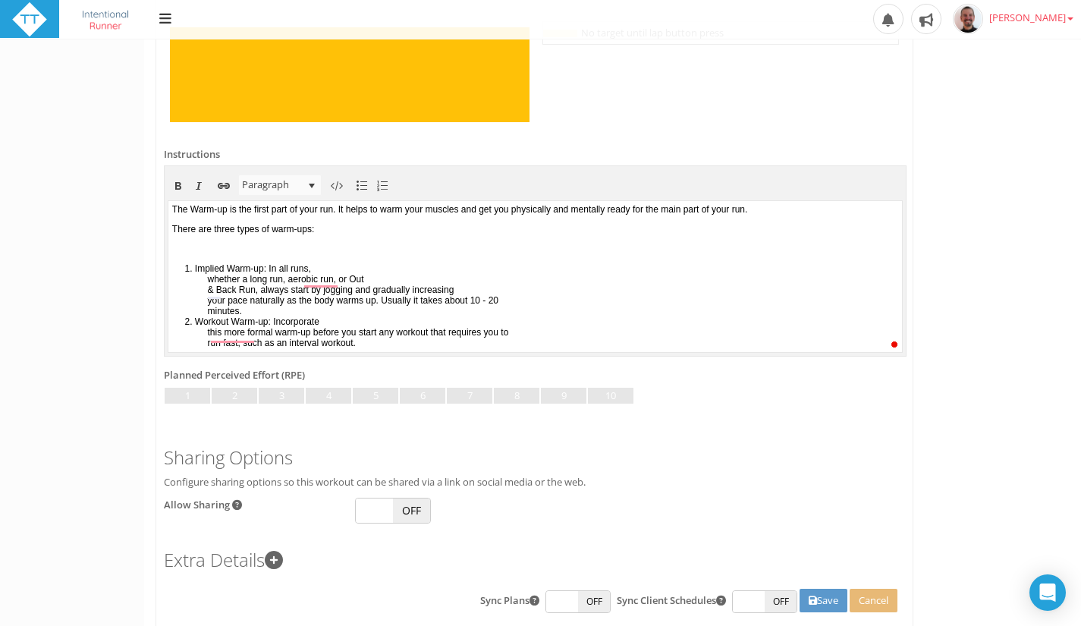
click at [475, 253] on p "﻿" at bounding box center [535, 248] width 726 height 11
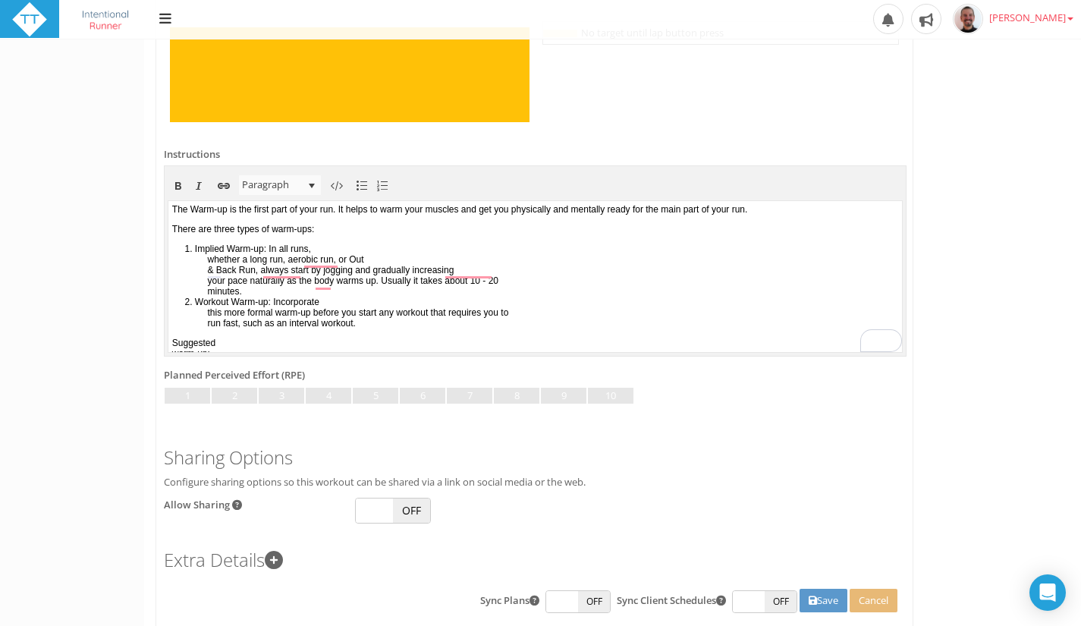
click at [345, 248] on li "Implied Warm-up: In all runs, whether a long run, aerobic run, or Out & Back Ru…" at bounding box center [546, 269] width 703 height 53
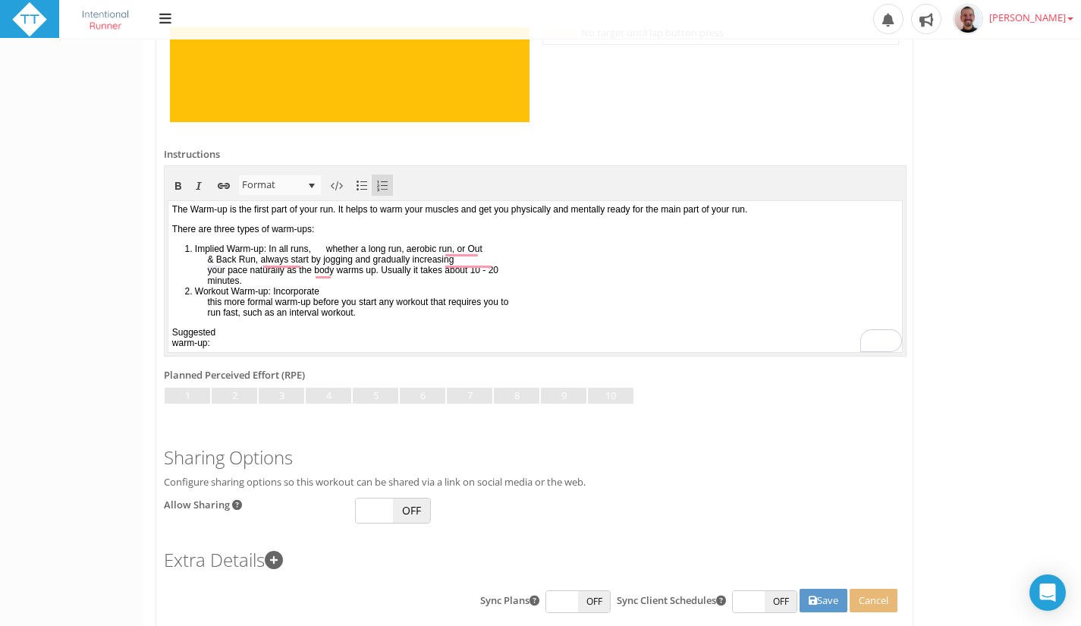
click at [195, 250] on li "Implied Warm-up: In all runs, whether a long run, aerobic run, or Out & Back Ru…" at bounding box center [546, 264] width 703 height 42
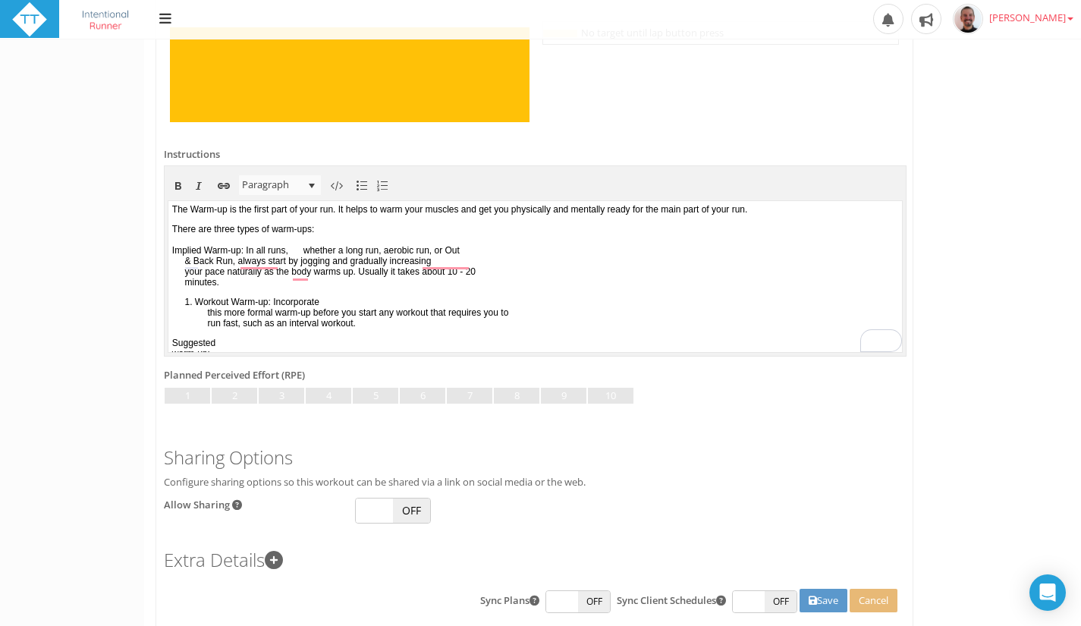
click at [321, 251] on p "﻿There are three types of warm-ups: Implied Warm-up: In all runs, whether a lon…" at bounding box center [535, 255] width 726 height 64
click at [328, 250] on p "﻿There are three types of warm-ups: Implied Warm-up: In all runs, whether a lon…" at bounding box center [535, 255] width 726 height 64
click at [500, 254] on p "﻿There are three types of warm-ups: Implied Warm-up: In all runs, whether a lon…" at bounding box center [535, 255] width 726 height 64
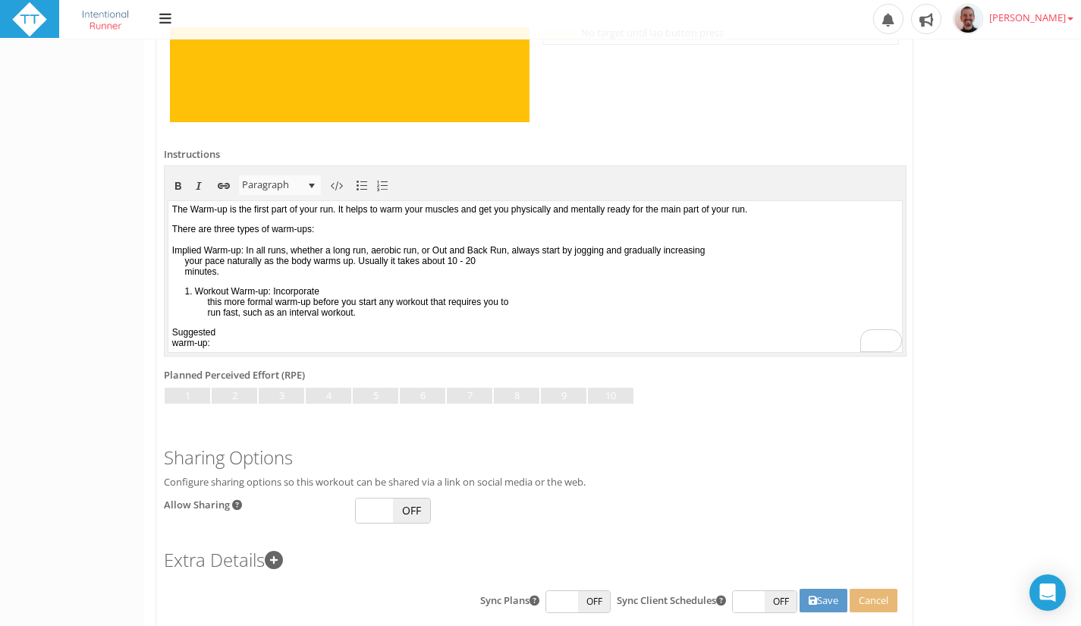
click at [798, 251] on p "﻿There are three types of warm-ups: Implied Warm-up: In all runs, whether a lon…" at bounding box center [535, 249] width 726 height 53
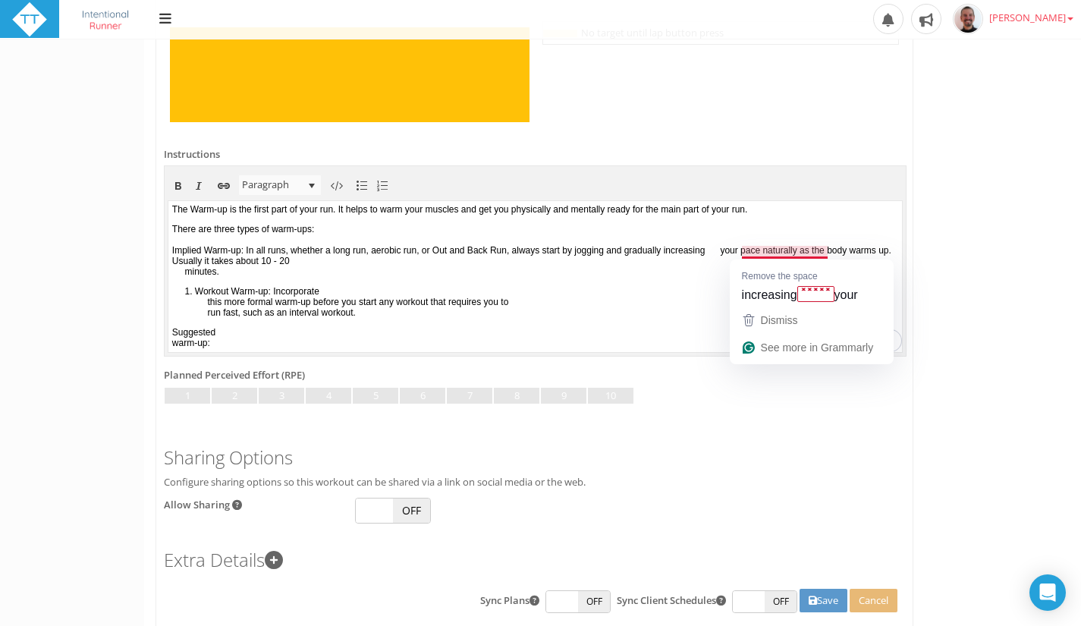
click at [805, 252] on p "﻿There are three types of warm-ups: Implied Warm-up: In all runs, whether a lon…" at bounding box center [535, 249] width 726 height 53
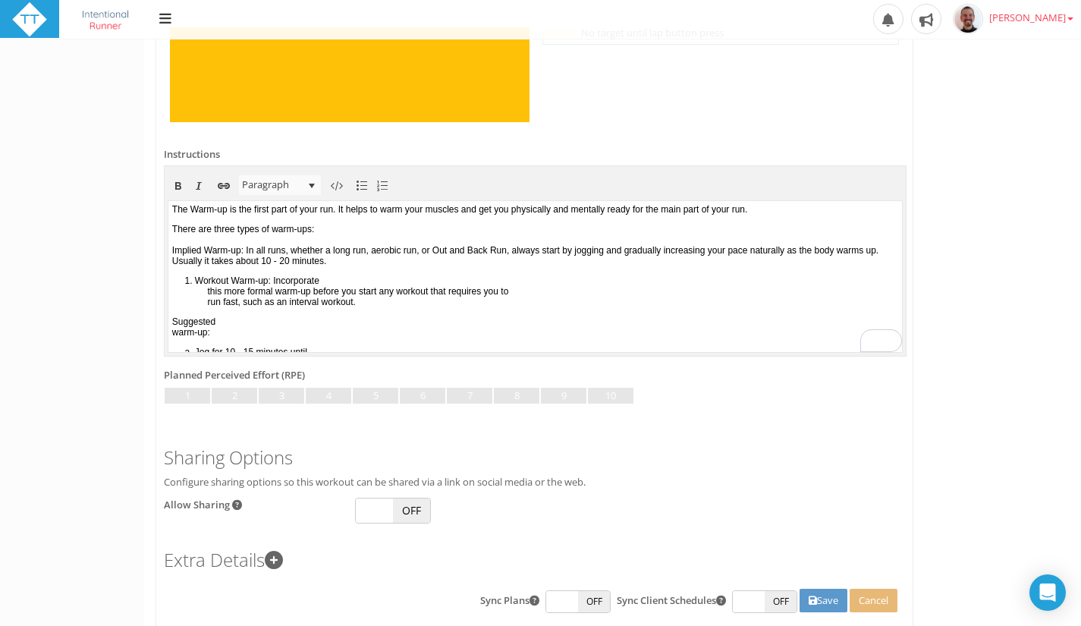
click at [196, 283] on li "Workout Warm-up: Incorporate this more formal warm-up before you start any work…" at bounding box center [546, 290] width 703 height 32
click at [328, 282] on p "Workout Warm-up: Incorporate this more formal warm-up before you start any work…" at bounding box center [535, 290] width 726 height 32
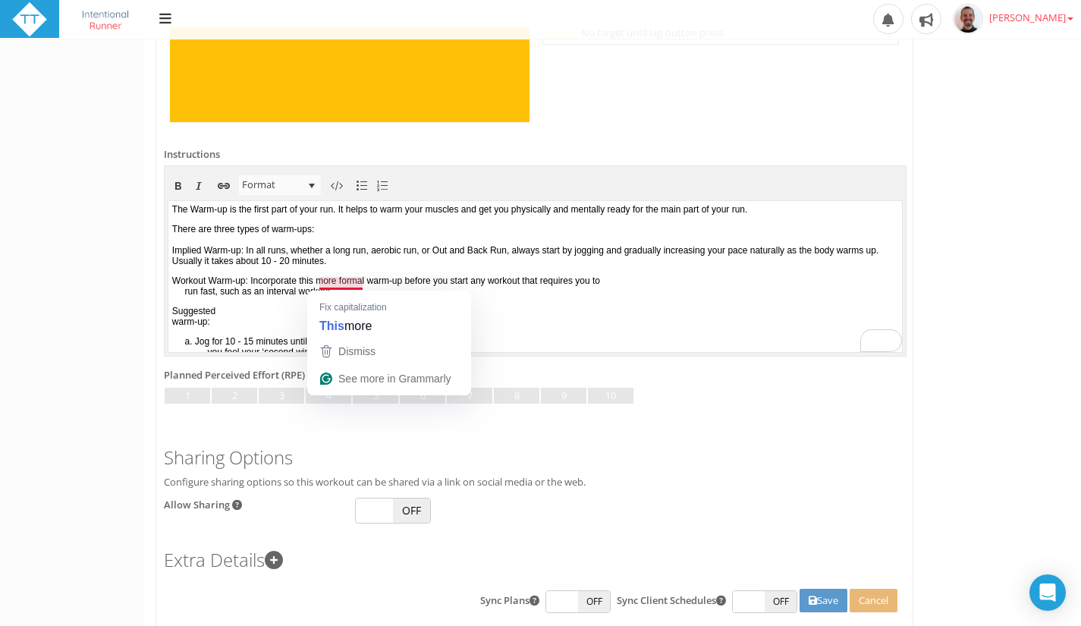
click at [316, 280] on p "Workout Warm-up: Incorporate this more formal warm-up before you start any work…" at bounding box center [535, 284] width 726 height 21
click at [682, 284] on p "Workout Warm-up: Incorporate this more formal warm-up before you start any work…" at bounding box center [535, 284] width 726 height 21
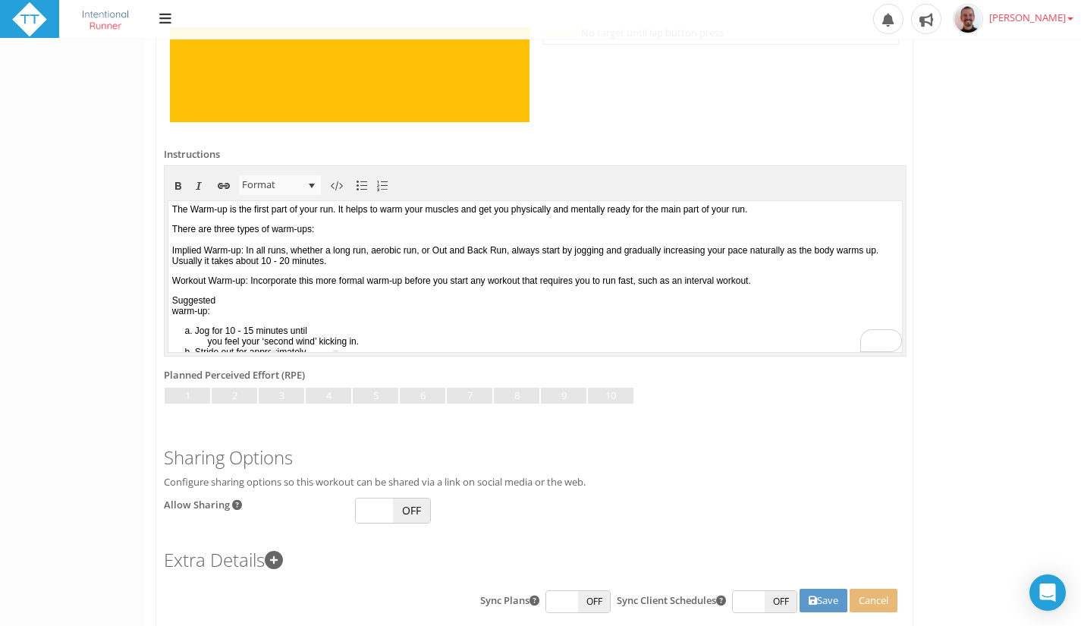
click at [303, 312] on p "Suggested warm-up:" at bounding box center [535, 304] width 726 height 21
click at [303, 306] on p "Suggested warm-up:" at bounding box center [535, 304] width 726 height 21
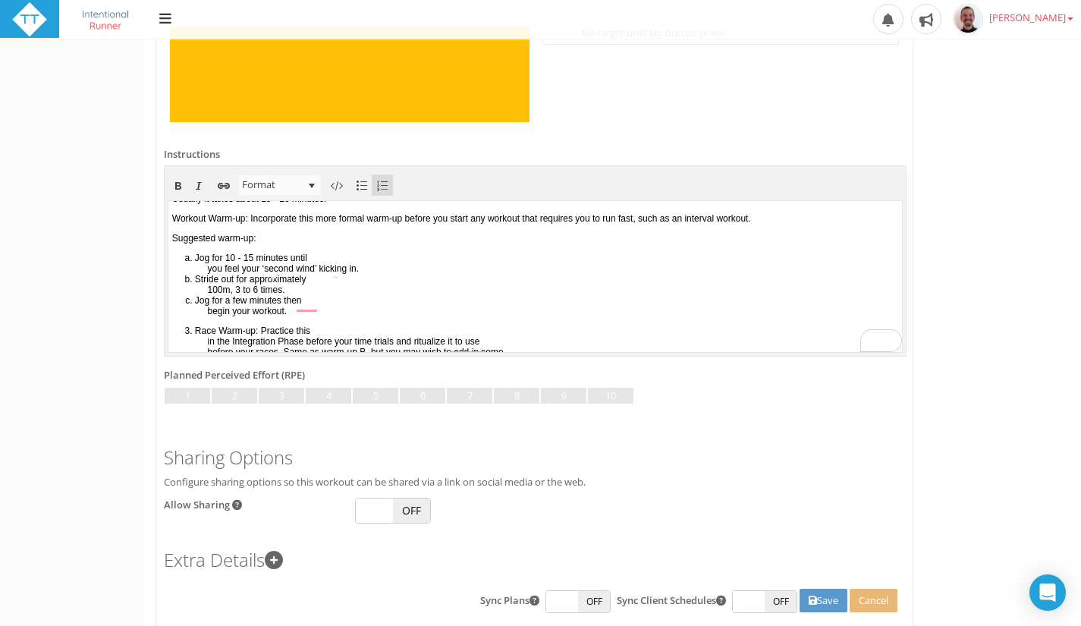
scroll to position [0, 0]
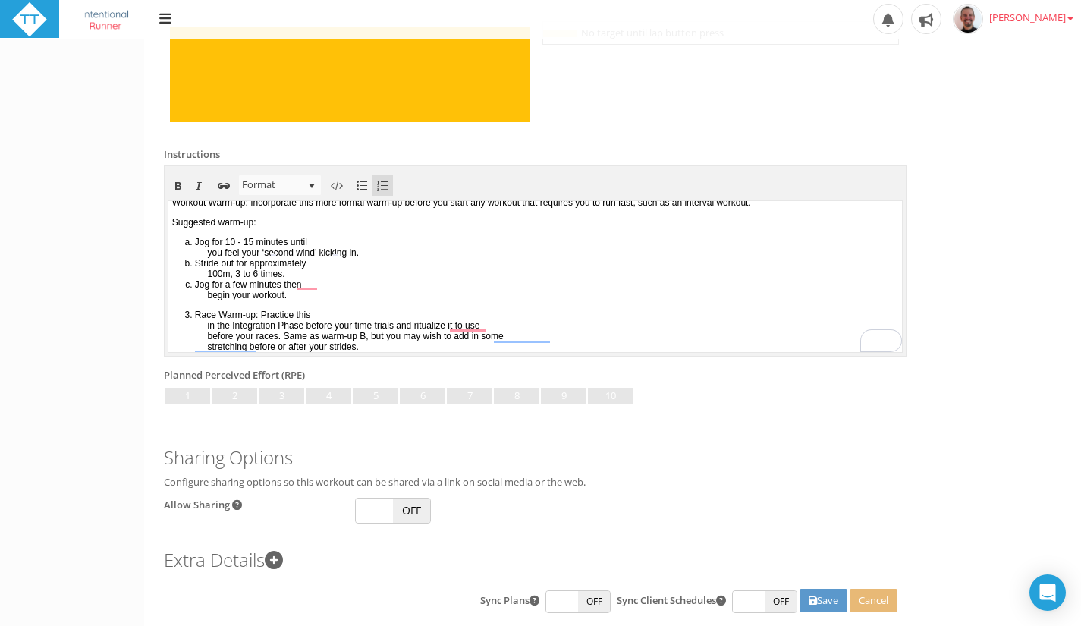
click at [198, 313] on li "Race Warm-up: Practice this in the Integration Phase before your time trials an…" at bounding box center [546, 330] width 703 height 42
click at [310, 314] on p "Race Warm-up: Practice this in the Integration Phase before your time trials an…" at bounding box center [535, 330] width 726 height 42
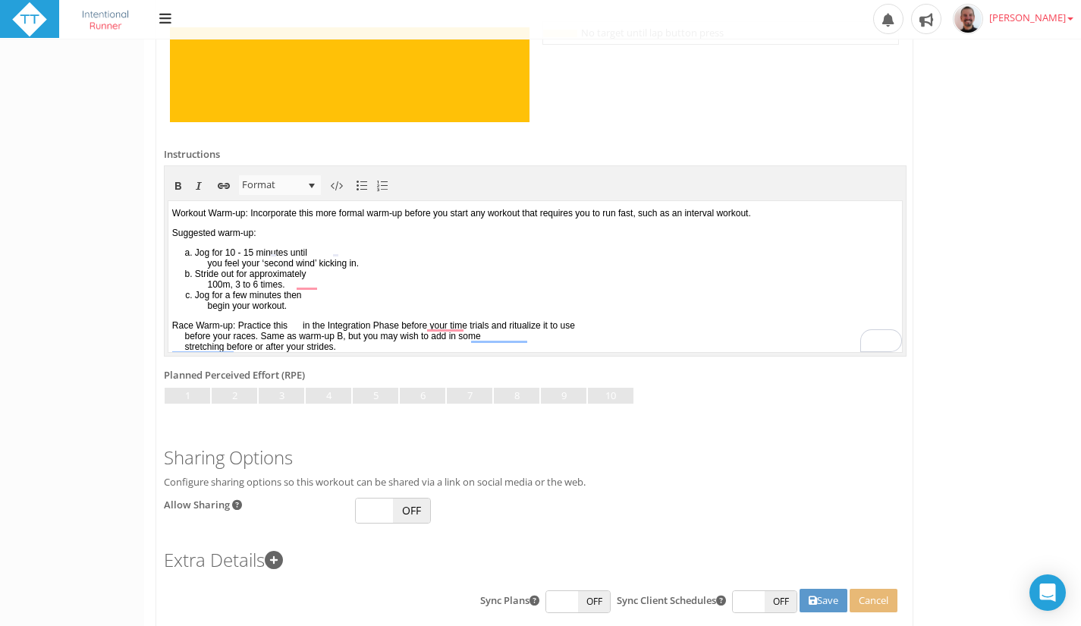
scroll to position [73, 0]
click at [633, 325] on p "Race Warm-up: Practice this in the Integration Phase before your time trials an…" at bounding box center [535, 335] width 726 height 32
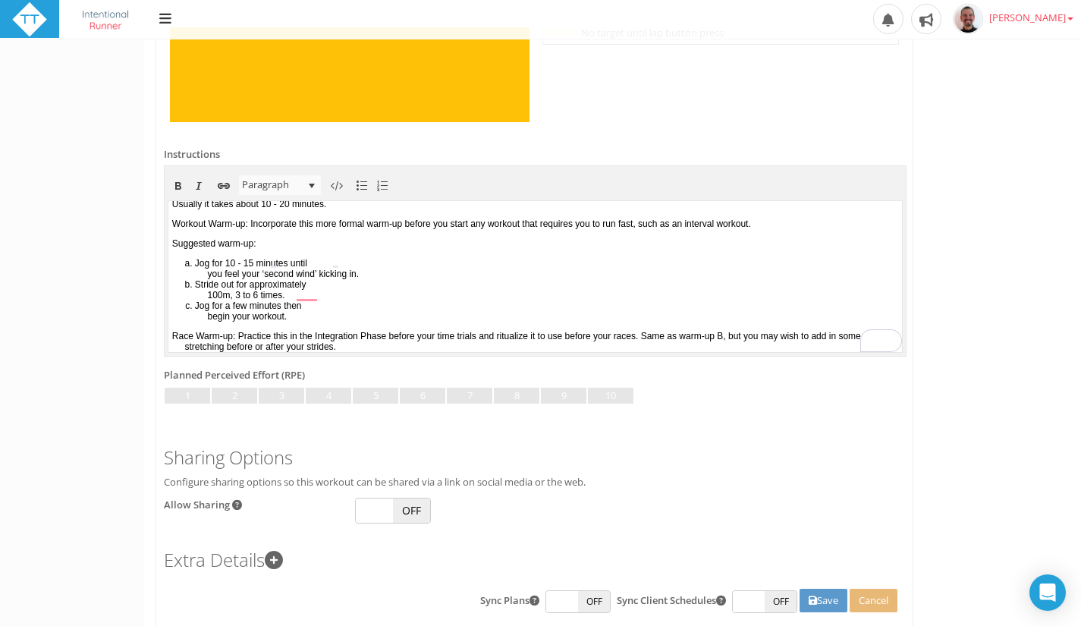
click at [442, 333] on p "Race Warm-up: Practice this in the Integration Phase before your time trials an…" at bounding box center [535, 340] width 726 height 21
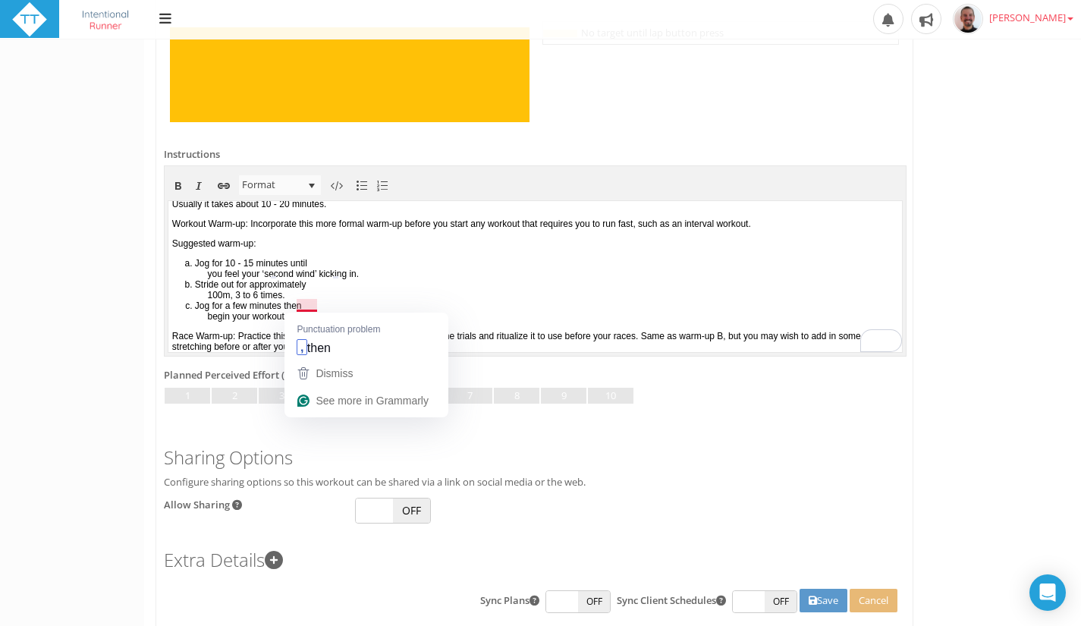
click at [319, 306] on li "Jog for a few minutes then begin your workout." at bounding box center [546, 310] width 703 height 21
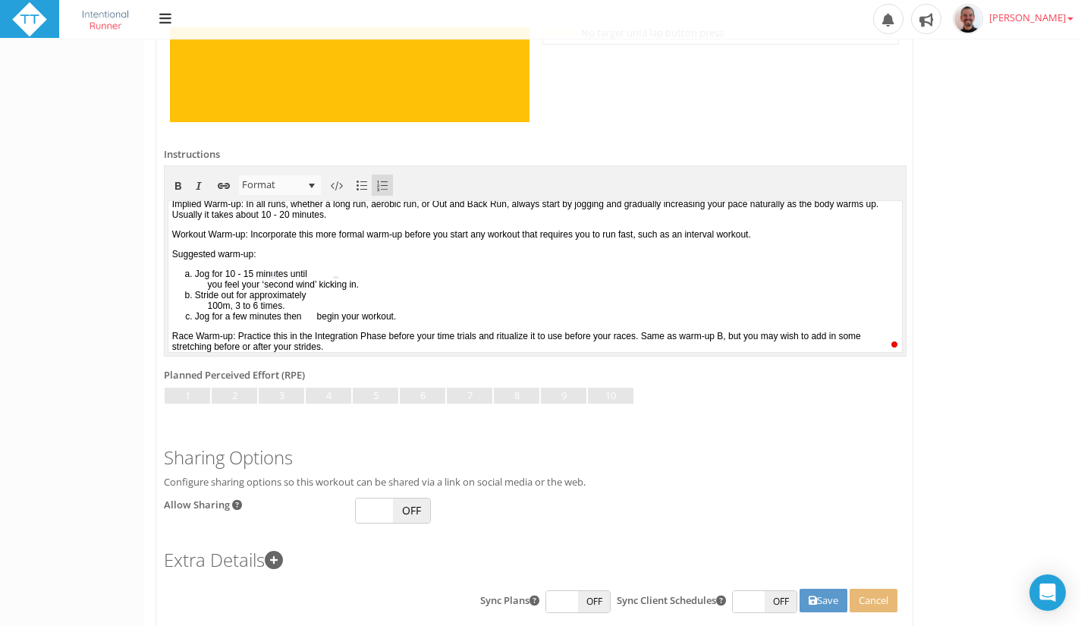
scroll to position [51, 0]
click at [340, 271] on li "Jog for 10 - 15 minutes until you feel your ‘second wind’ kicking in." at bounding box center [546, 278] width 703 height 21
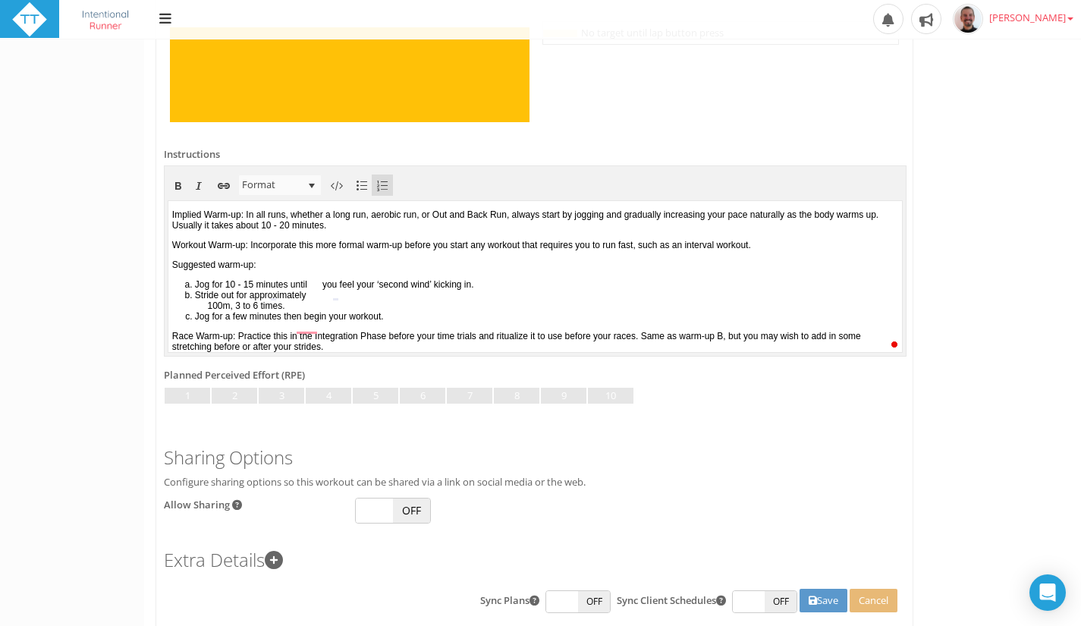
scroll to position [40, 0]
click at [509, 281] on li "Jog for 10 - 15 minutes until you feel your 'second wind’ kicking in." at bounding box center [546, 283] width 703 height 11
click at [387, 296] on li "Stride out for approximately 100m, 3 to 6 times." at bounding box center [546, 299] width 703 height 21
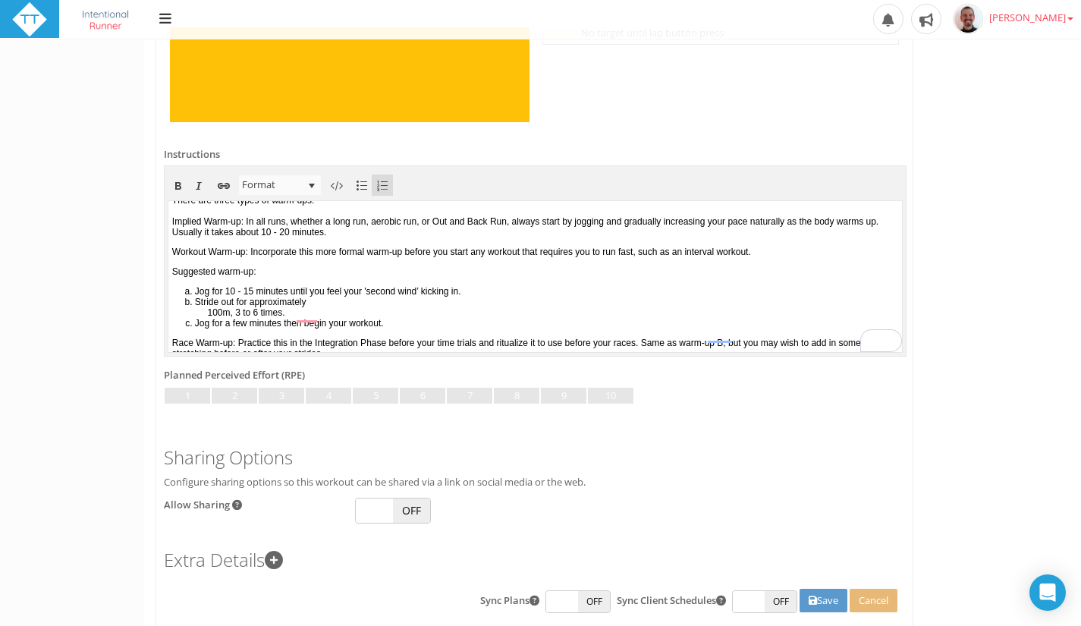
scroll to position [29, 0]
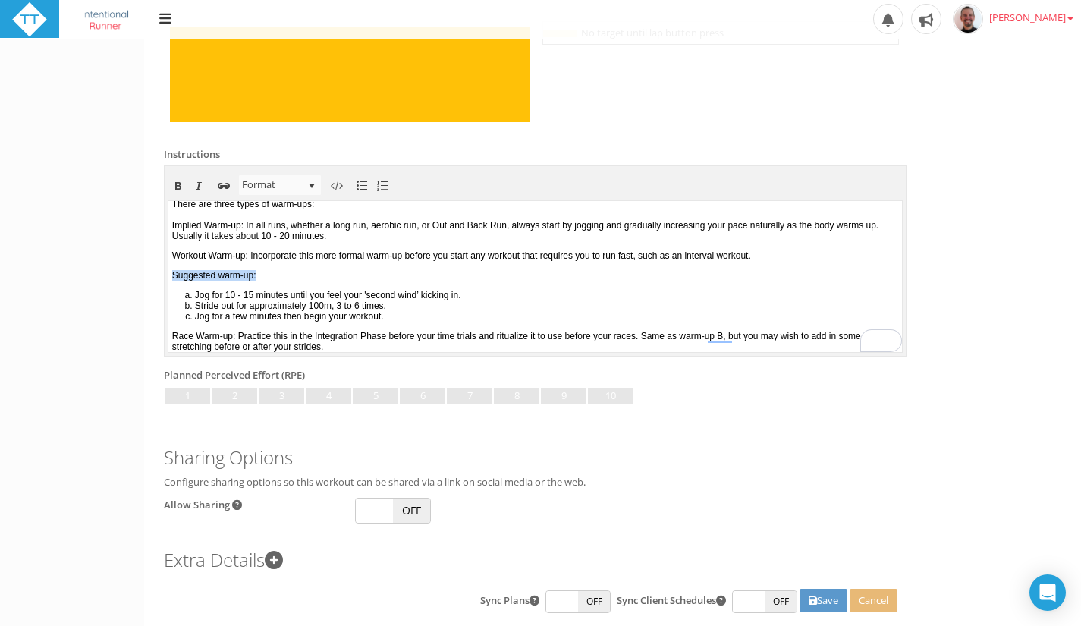
drag, startPoint x: 303, startPoint y: 269, endPoint x: 329, endPoint y: 475, distance: 207.1
click at [168, 274] on html "The Warm-up is the first part of your run. It helps to warm your muscles and ge…" at bounding box center [534, 250] width 733 height 151
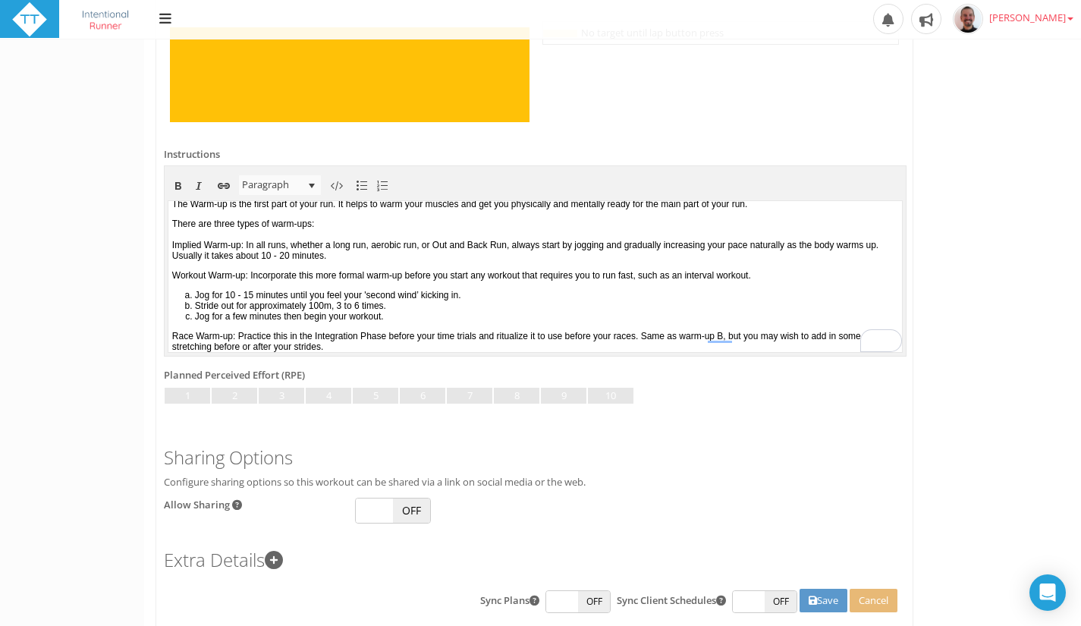
click at [183, 239] on p "There are three types of warm-ups: Implied Warm-up: In all runs, whether a long…" at bounding box center [535, 239] width 726 height 42
click at [385, 186] on span at bounding box center [382, 186] width 18 height 18
click at [339, 218] on p "There are three types of warm-ups: Implied Warm-up: In all runs, whether a long…" at bounding box center [535, 239] width 726 height 42
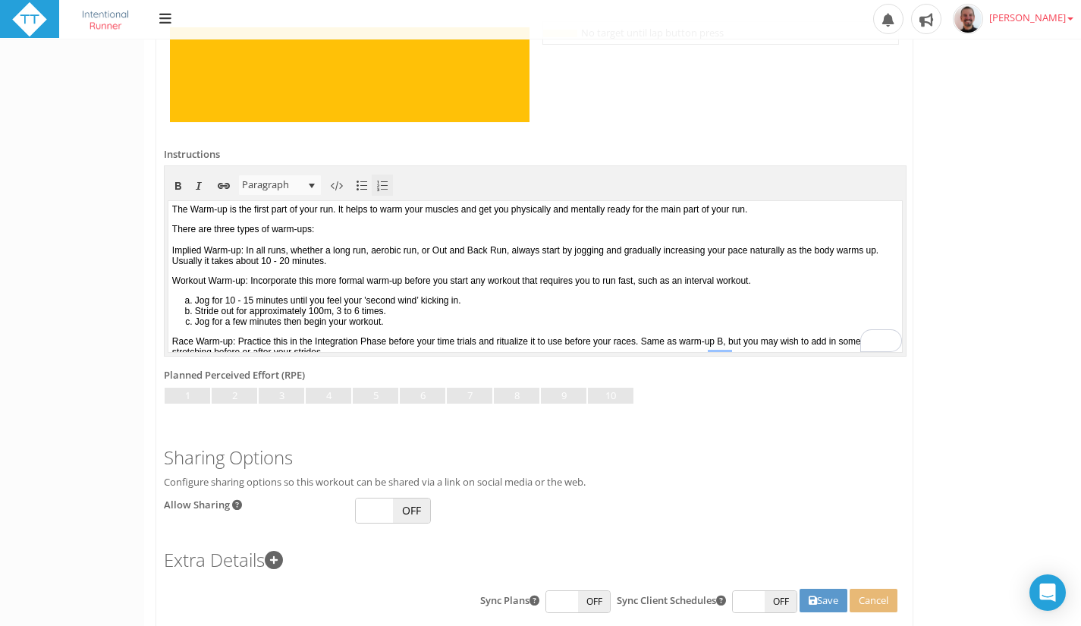
click at [384, 188] on span at bounding box center [382, 186] width 18 height 18
drag, startPoint x: 251, startPoint y: 251, endPoint x: 169, endPoint y: 252, distance: 81.9
click at [169, 252] on body "The Warm-up is the first part of your run. It helps to warm your muscles and ge…" at bounding box center [534, 274] width 733 height 151
click at [176, 189] on span at bounding box center [178, 186] width 18 height 18
drag, startPoint x: 253, startPoint y: 287, endPoint x: 173, endPoint y: 281, distance: 80.6
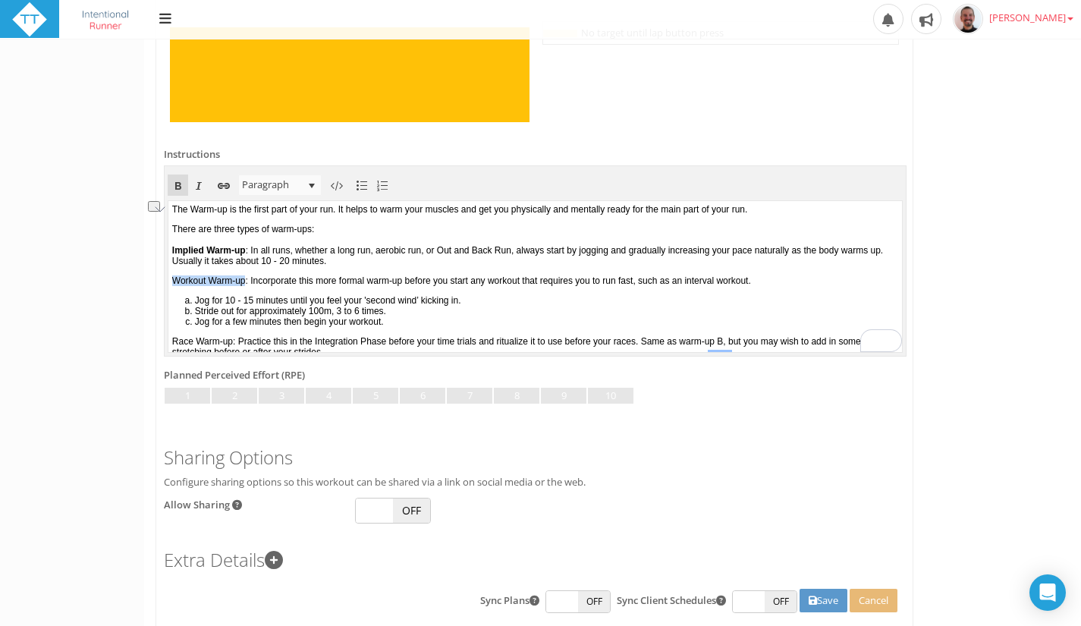
click at [173, 281] on p "Workout Warm-up: Incorporate this more formal warm-up before you start any work…" at bounding box center [535, 279] width 726 height 11
click at [177, 189] on span at bounding box center [178, 186] width 18 height 18
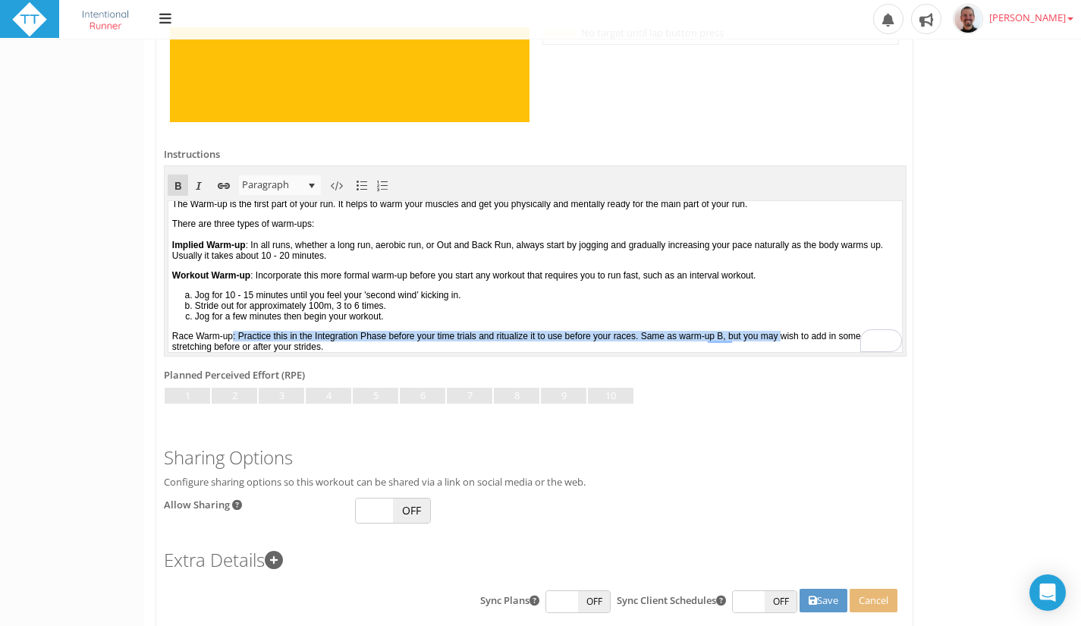
scroll to position [9, 0]
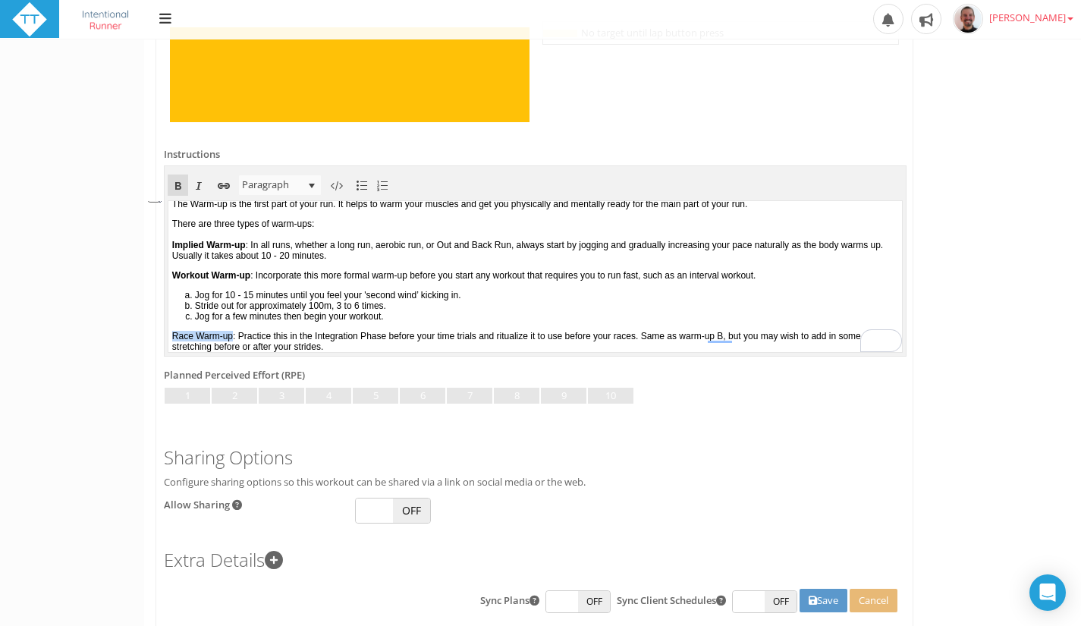
drag, startPoint x: 237, startPoint y: 343, endPoint x: 336, endPoint y: 535, distance: 216.4
click at [168, 334] on html "The Warm-up is the first part of your run. It helps to warm your muscles and ge…" at bounding box center [534, 270] width 733 height 151
click at [177, 185] on span at bounding box center [178, 186] width 18 height 18
click at [350, 290] on li "Jog for 10 - 15 minutes until you feel your 'second wind’ kicking in." at bounding box center [546, 294] width 703 height 11
click at [716, 278] on p "Workout Warm-up : Incorporate this more formal warm-up before you start any wor…" at bounding box center [535, 274] width 726 height 11
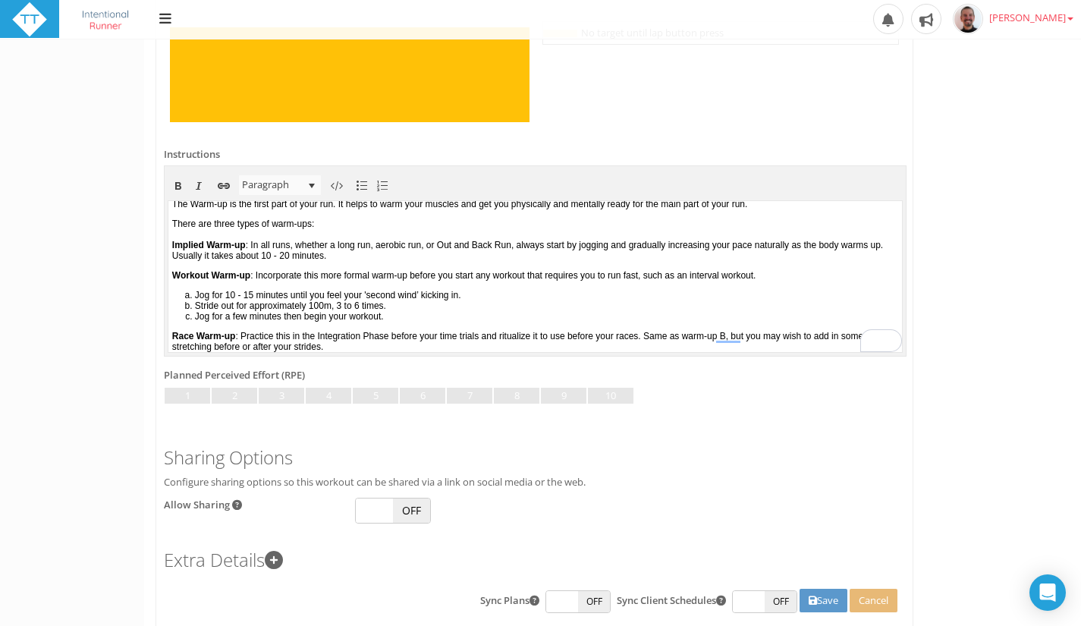
click at [763, 334] on p "Race Warm-up : Practice this in the Integration Phase before your time trials a…" at bounding box center [535, 340] width 726 height 21
click at [792, 334] on p "Race Warm-up : Practice this in the Integration Phase before your time trials a…" at bounding box center [535, 340] width 726 height 21
click at [314, 394] on link at bounding box center [328, 395] width 45 height 17
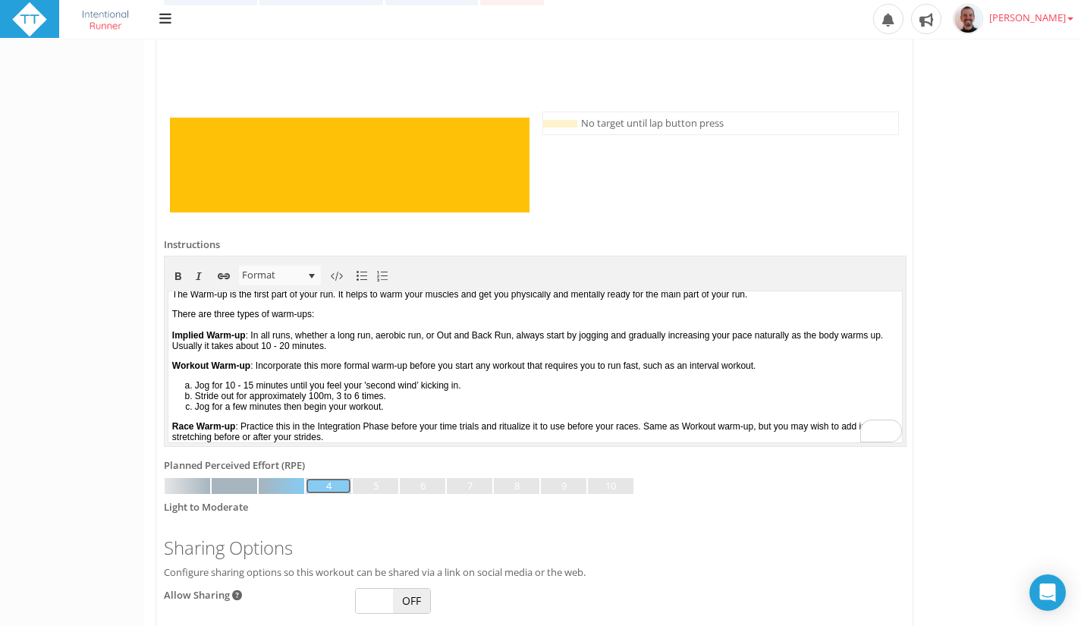
scroll to position [601, 0]
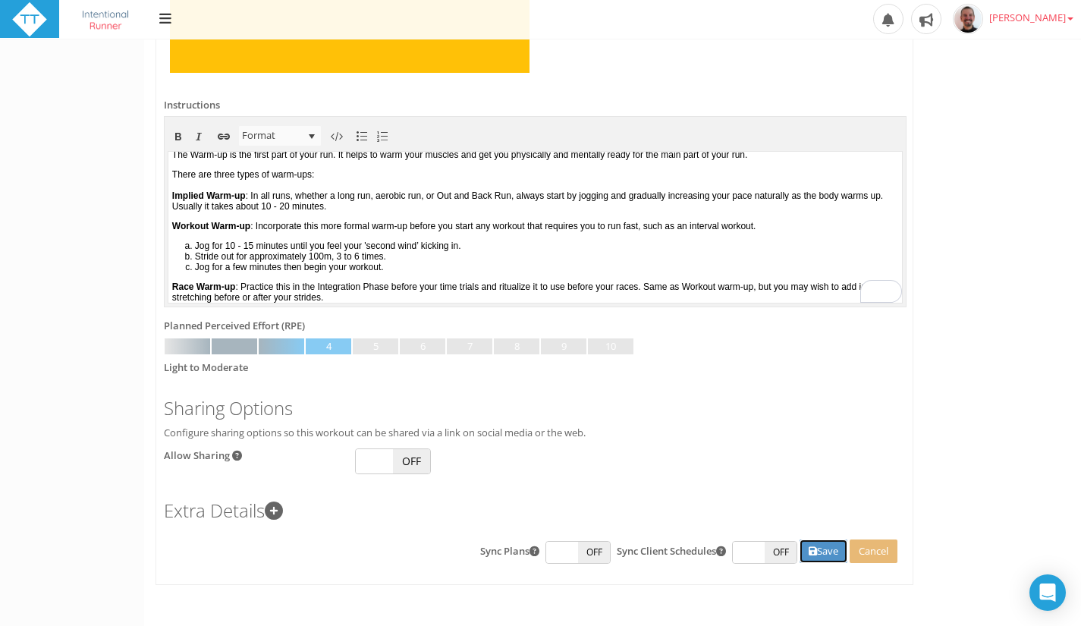
click at [828, 551] on button "Save" at bounding box center [823, 551] width 48 height 24
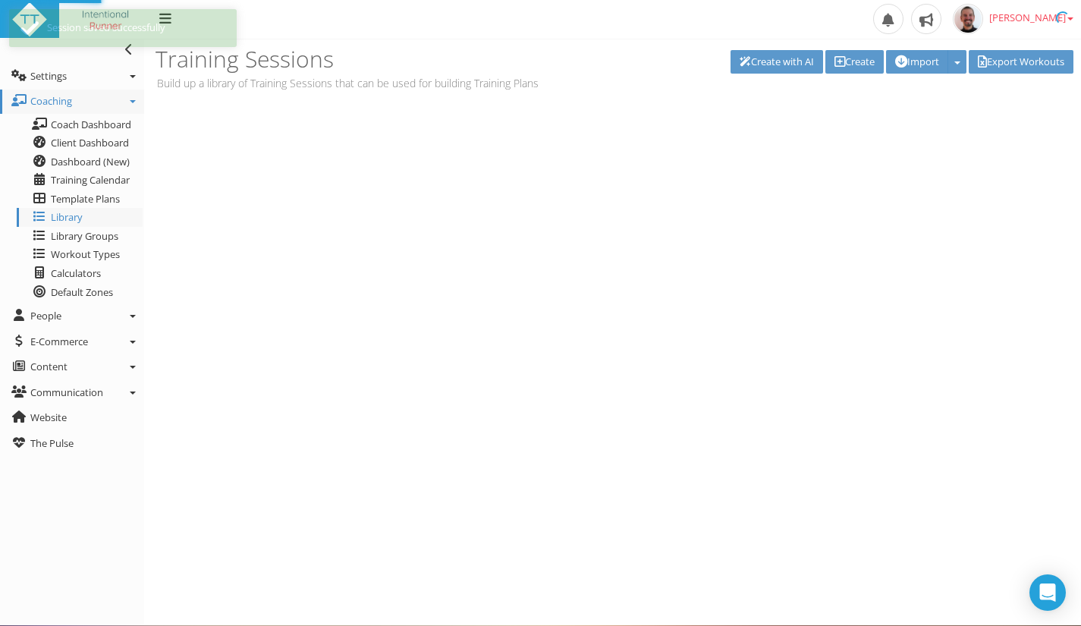
scroll to position [0, 0]
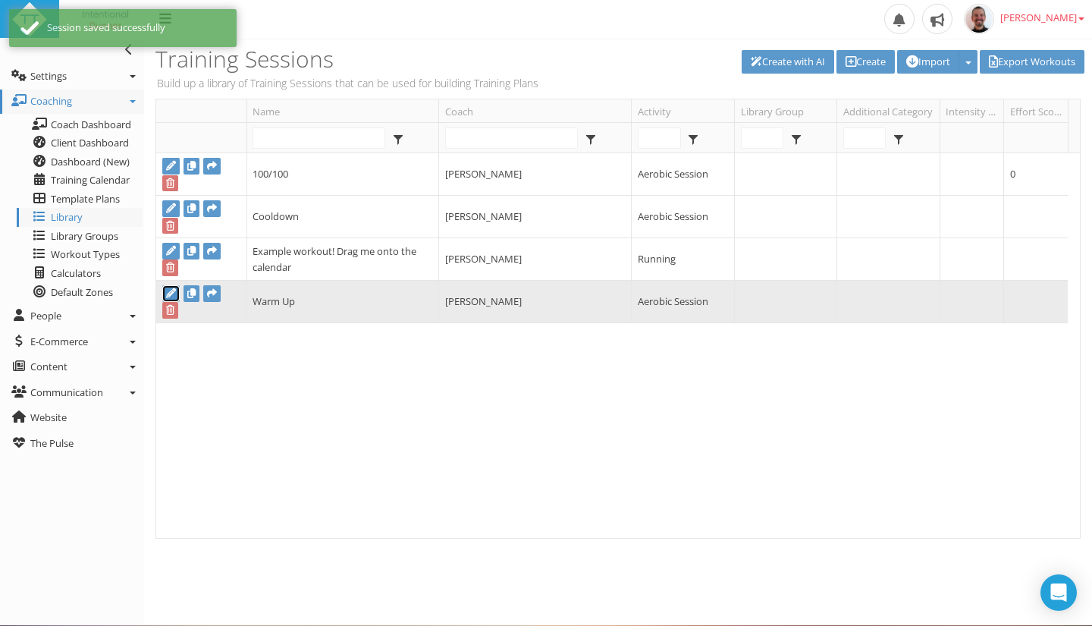
click at [171, 290] on icon at bounding box center [171, 293] width 10 height 10
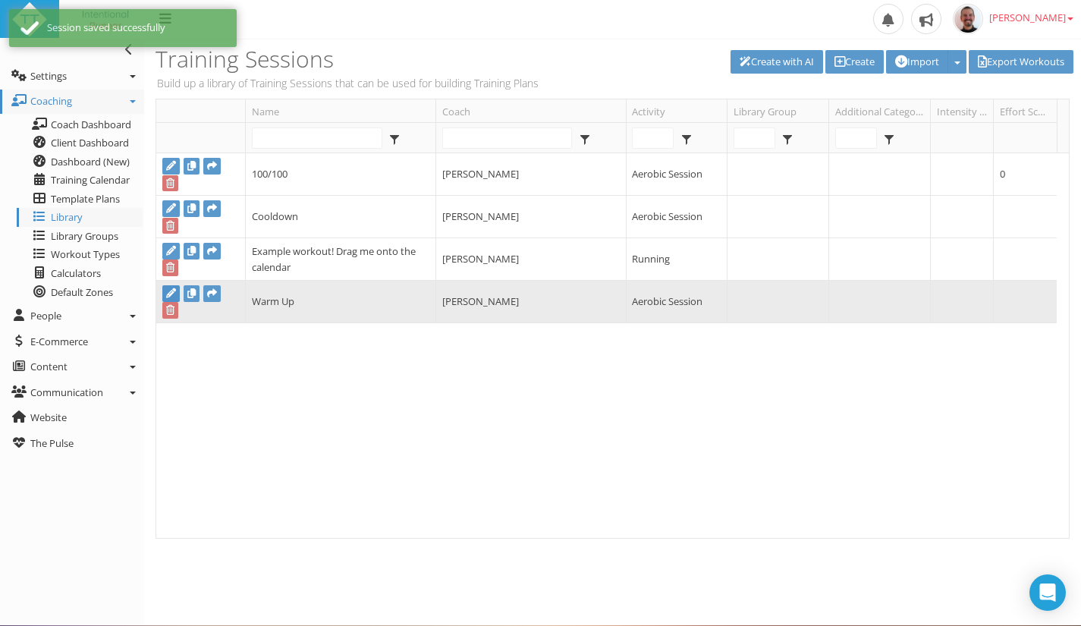
type input "Warm Up"
select select
type input "00:15:00"
select select
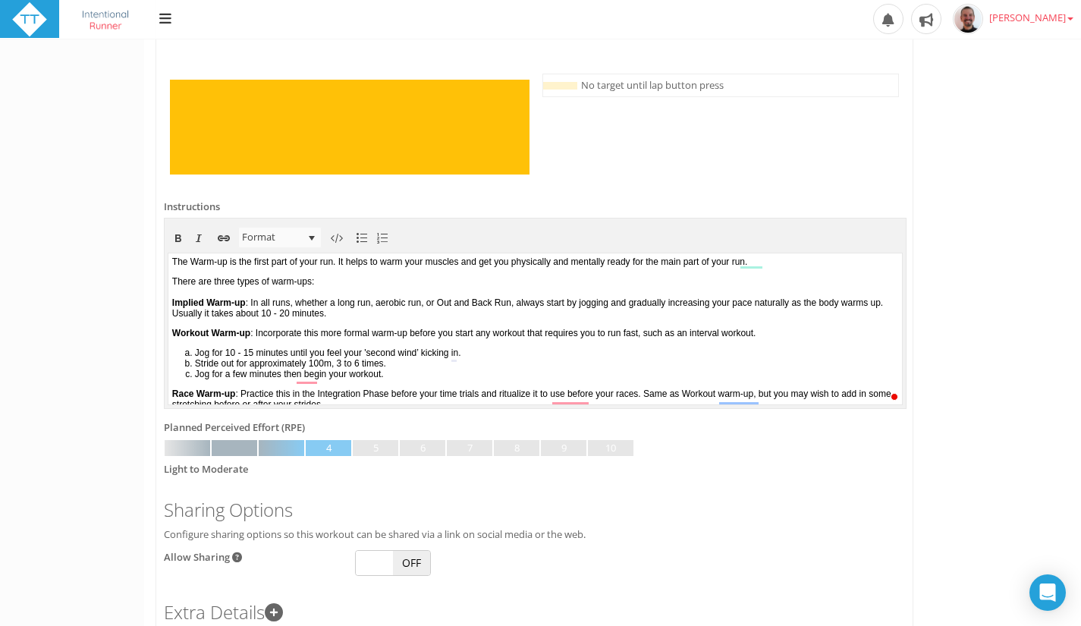
scroll to position [601, 0]
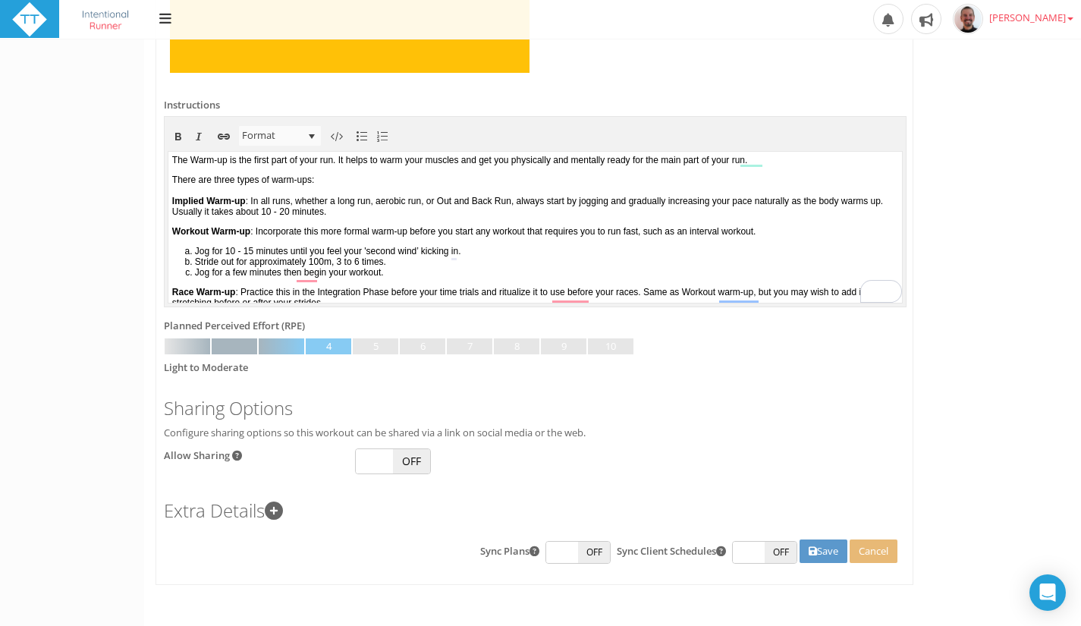
click at [278, 513] on icon at bounding box center [274, 510] width 18 height 18
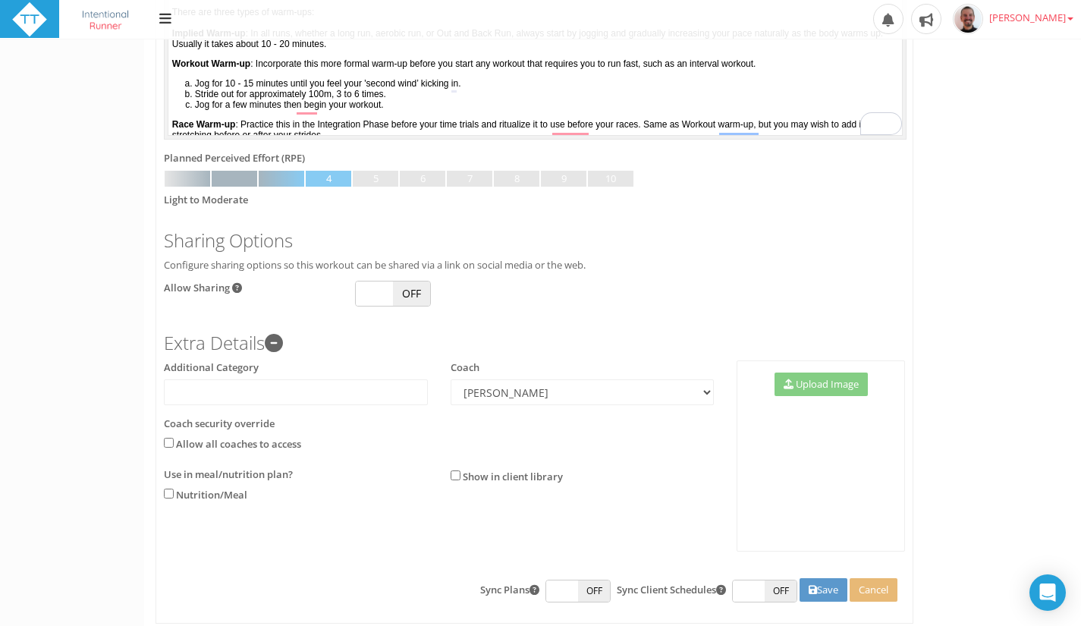
scroll to position [808, 0]
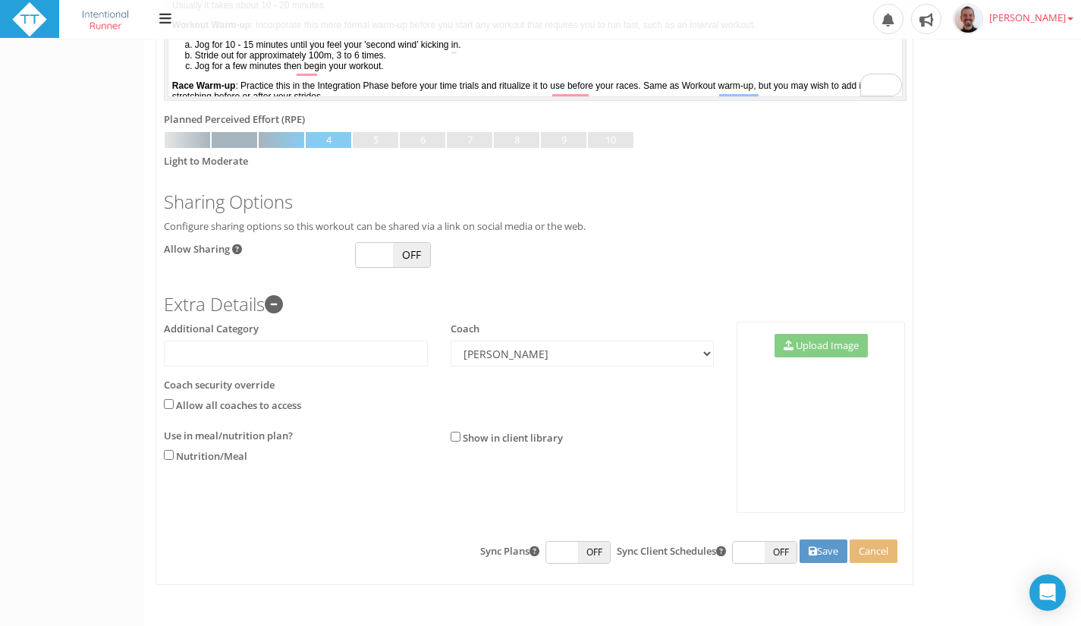
click at [414, 252] on span "OFF" at bounding box center [411, 255] width 37 height 24
checkbox input "true"
click at [823, 549] on button "Save" at bounding box center [823, 551] width 48 height 24
type input "New Workout"
type input "01:00:00"
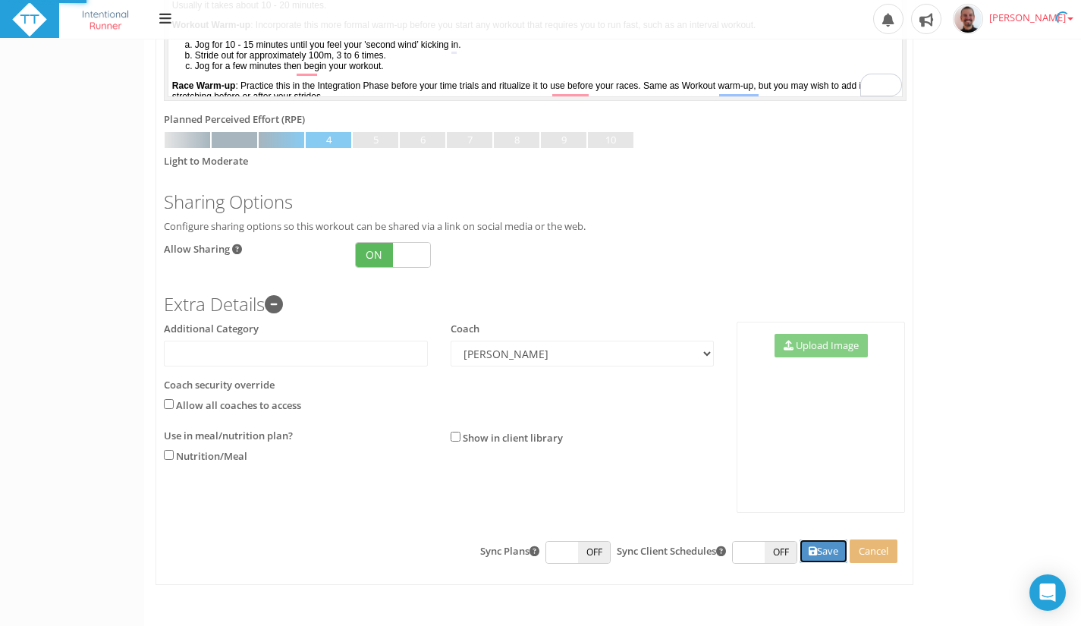
select select
checkbox input "false"
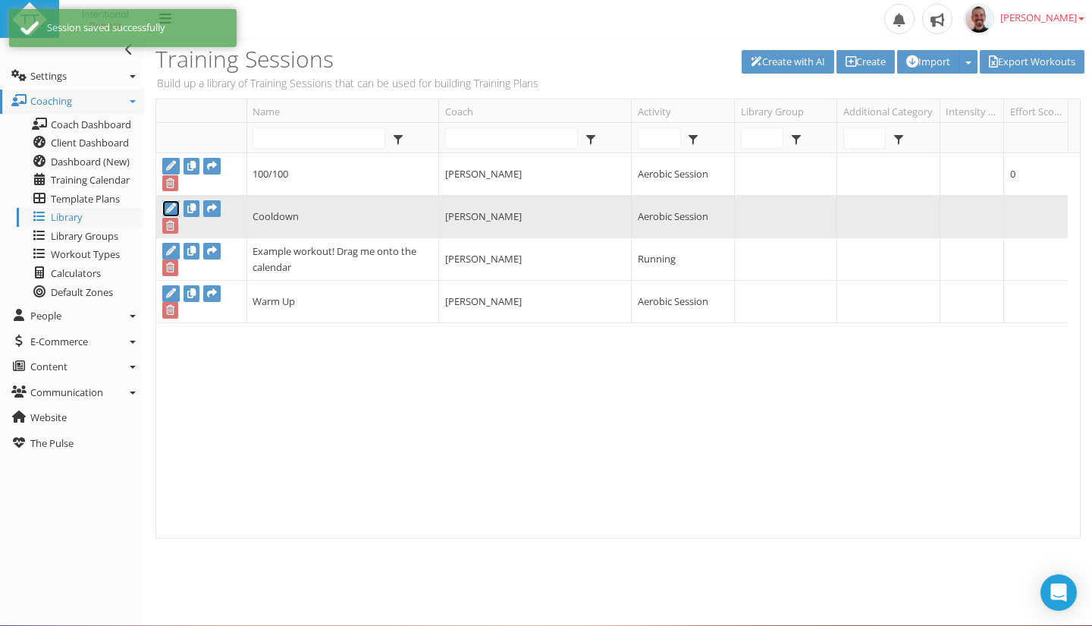
click at [167, 209] on icon at bounding box center [171, 208] width 10 height 10
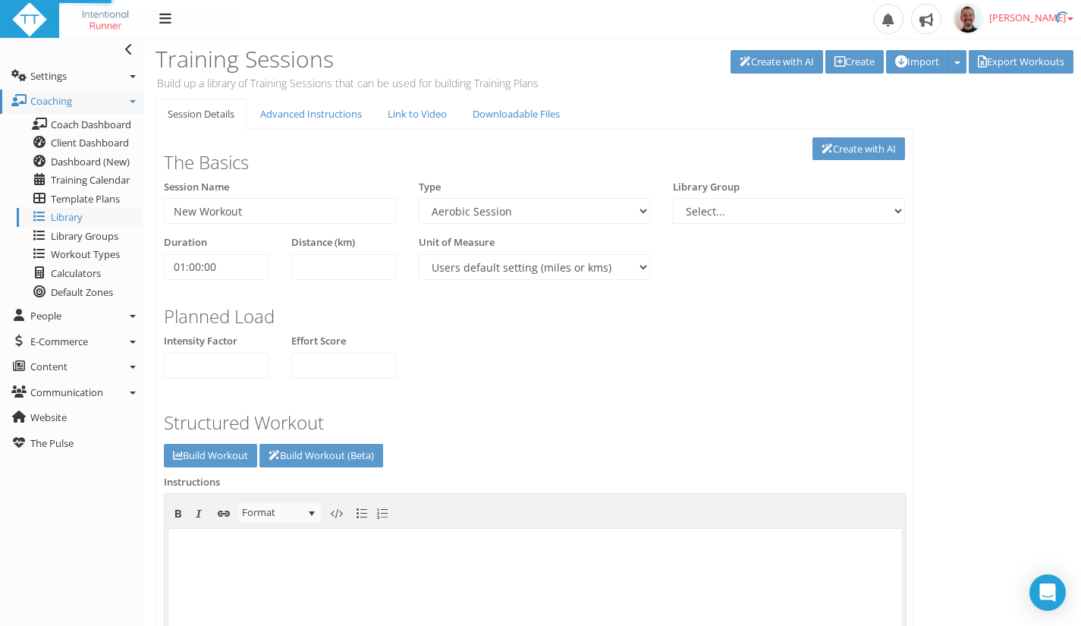
type input "Cooldown"
select select
type input "00:10:00"
select select
checkbox input "true"
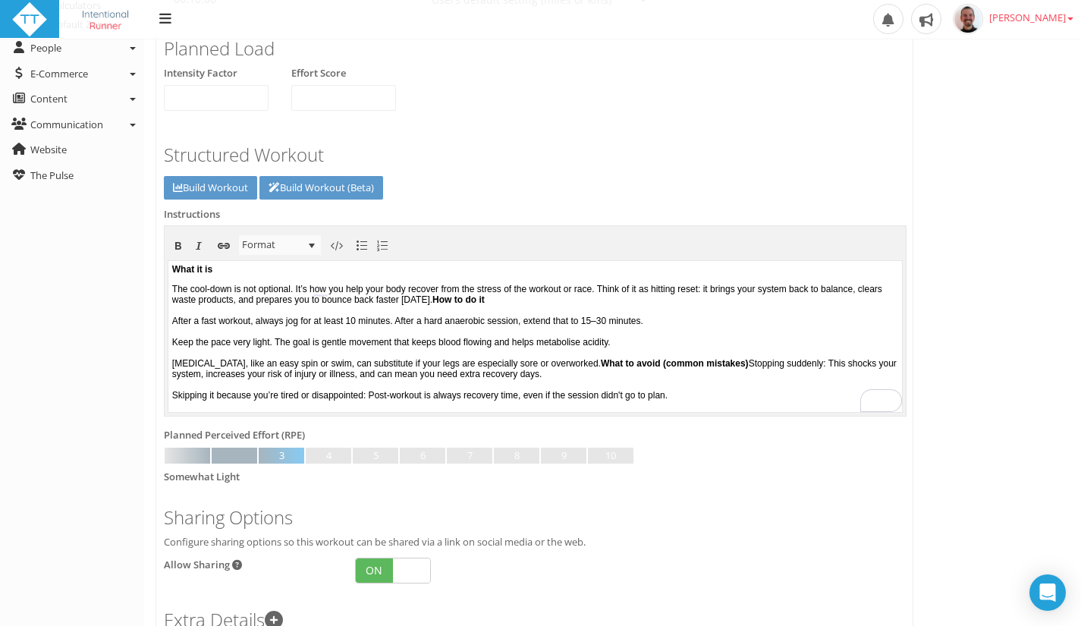
drag, startPoint x: 899, startPoint y: 313, endPoint x: 1094, endPoint y: 546, distance: 304.1
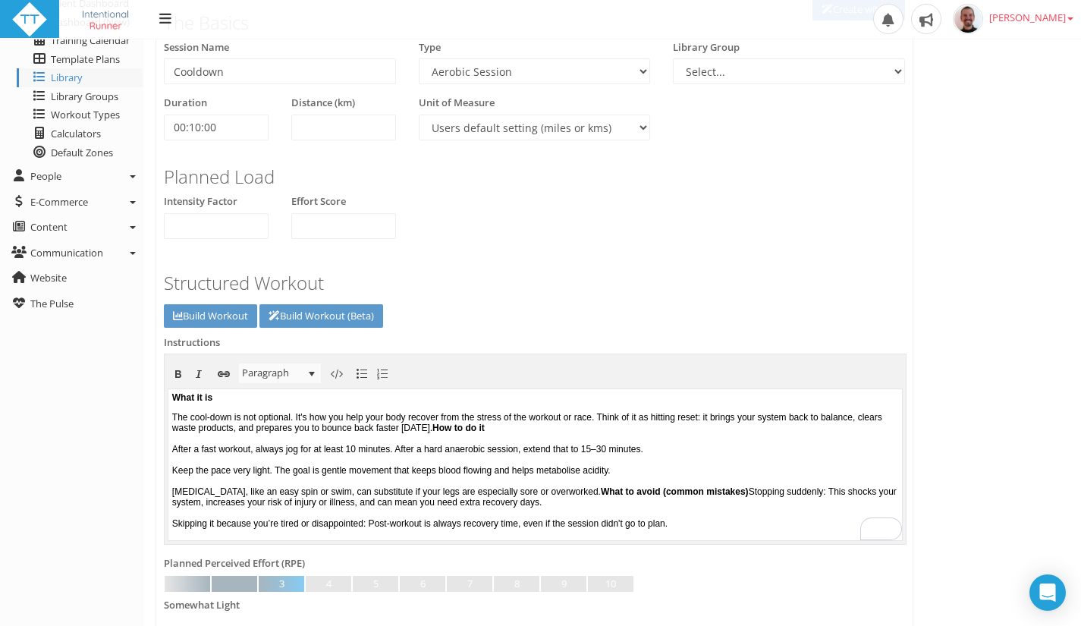
scroll to position [142, 0]
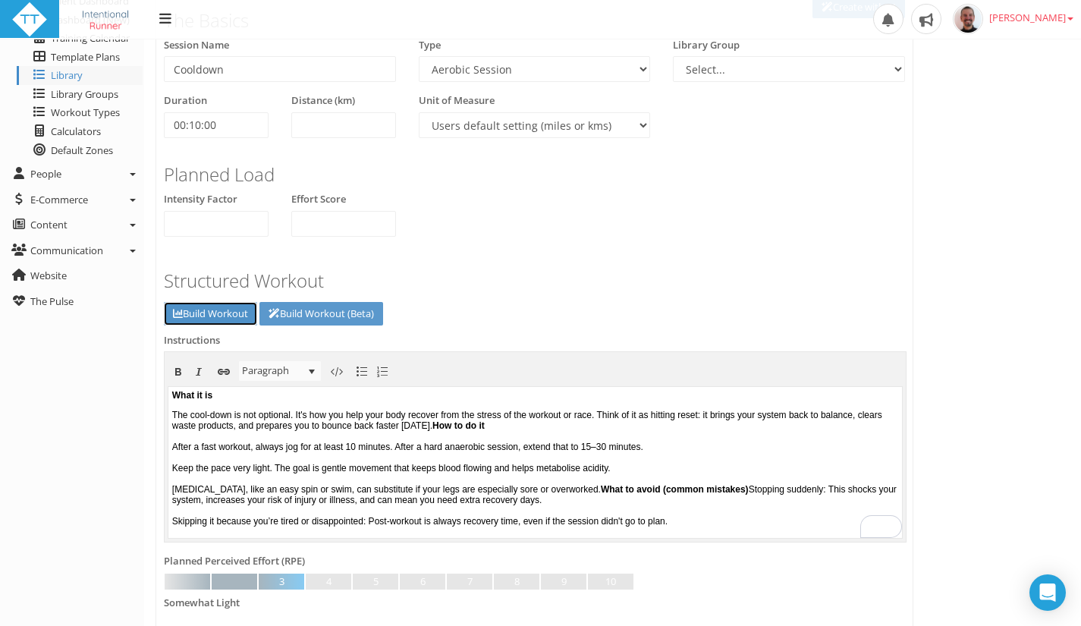
click at [219, 314] on link "Build Workout" at bounding box center [210, 314] width 93 height 24
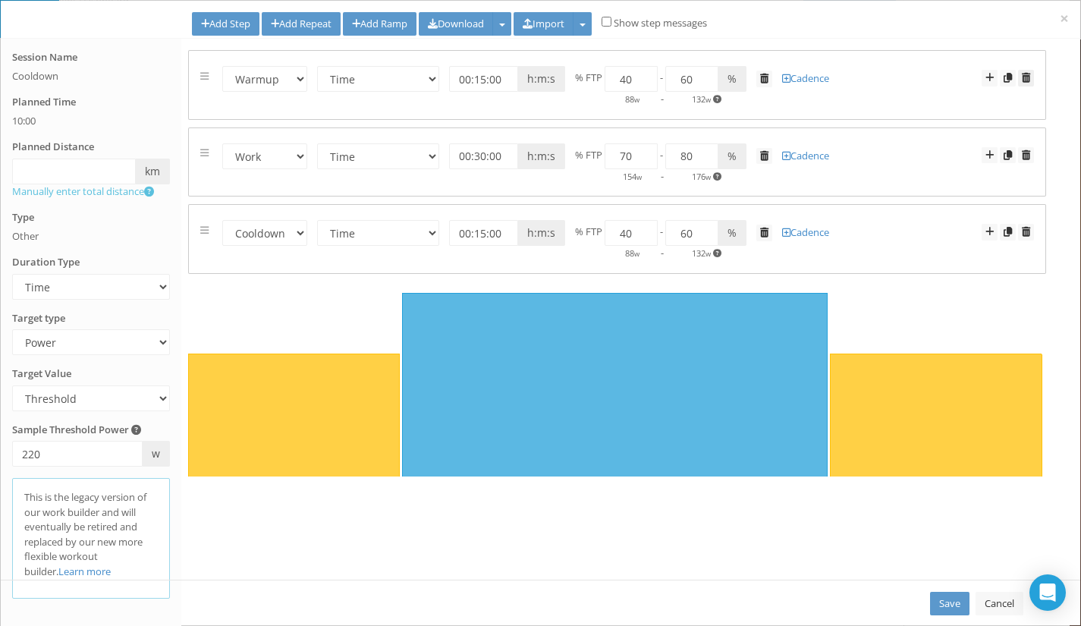
click at [1023, 83] on link at bounding box center [1026, 78] width 16 height 17
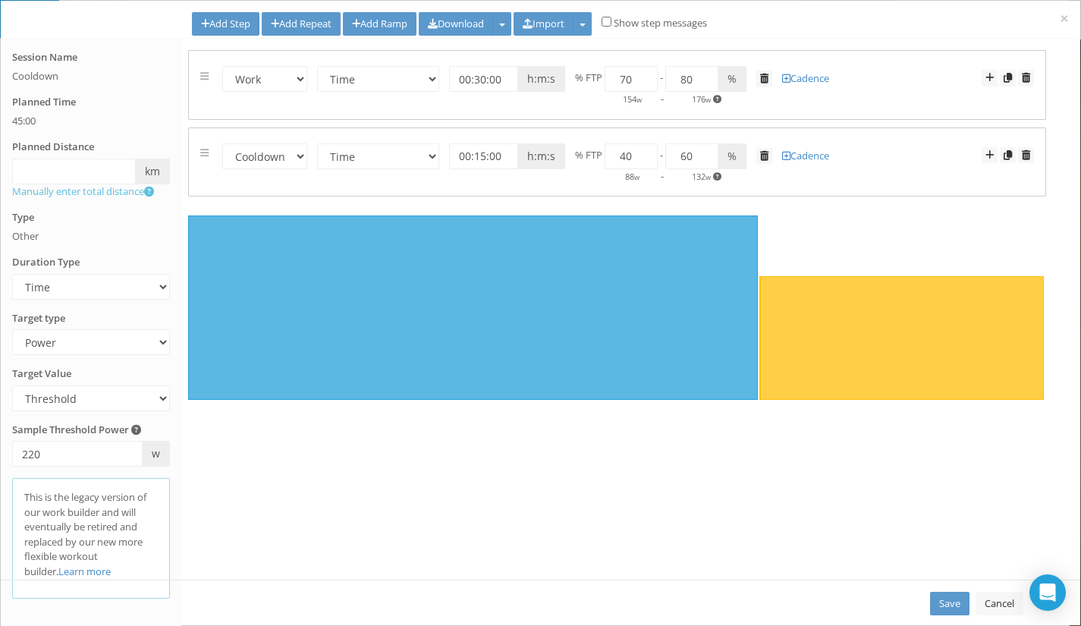
click at [1023, 83] on link at bounding box center [1026, 78] width 16 height 17
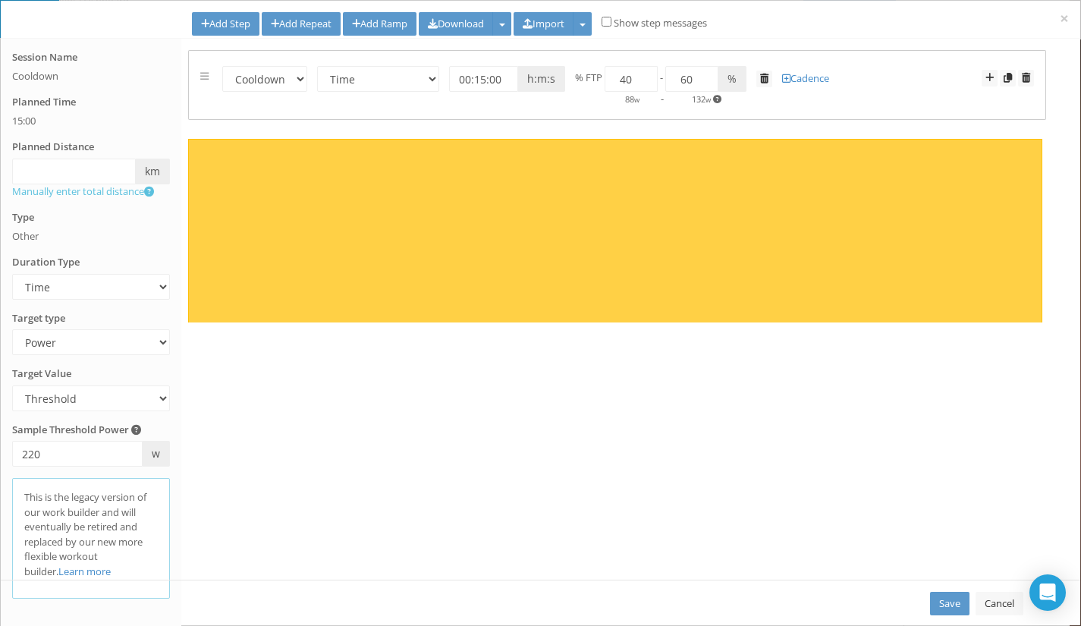
click at [1023, 83] on link at bounding box center [1026, 78] width 16 height 17
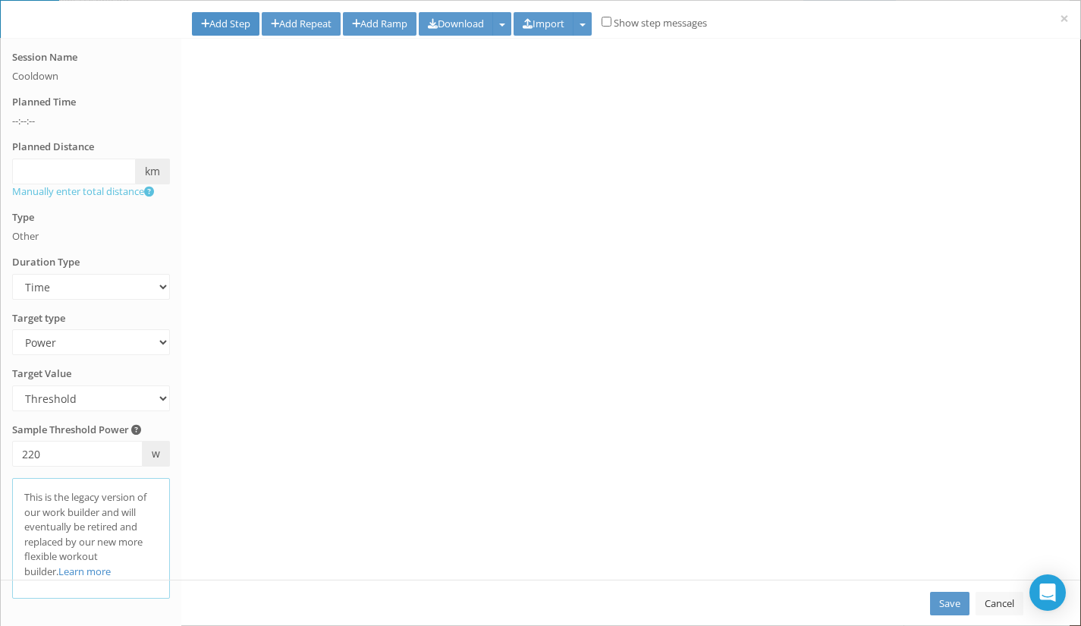
click at [223, 19] on link "Add Step" at bounding box center [225, 24] width 67 height 24
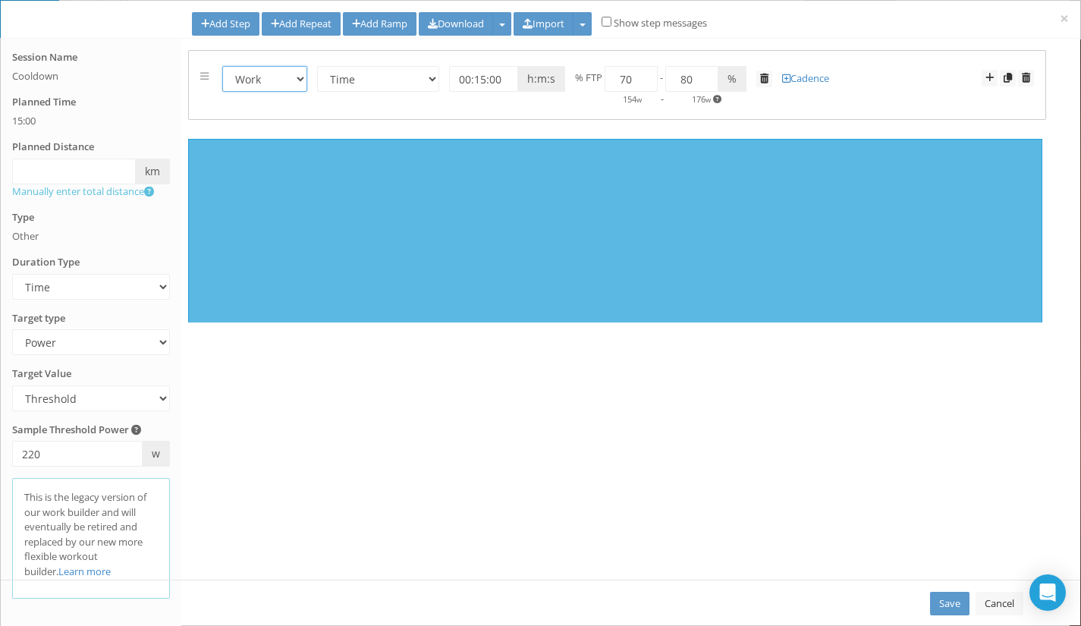
click at [273, 77] on select "Warmup Work Rest Cooldown" at bounding box center [264, 79] width 85 height 26
select select "Cooldown"
click at [222, 66] on select "Warmup Work Rest Cooldown" at bounding box center [264, 79] width 85 height 26
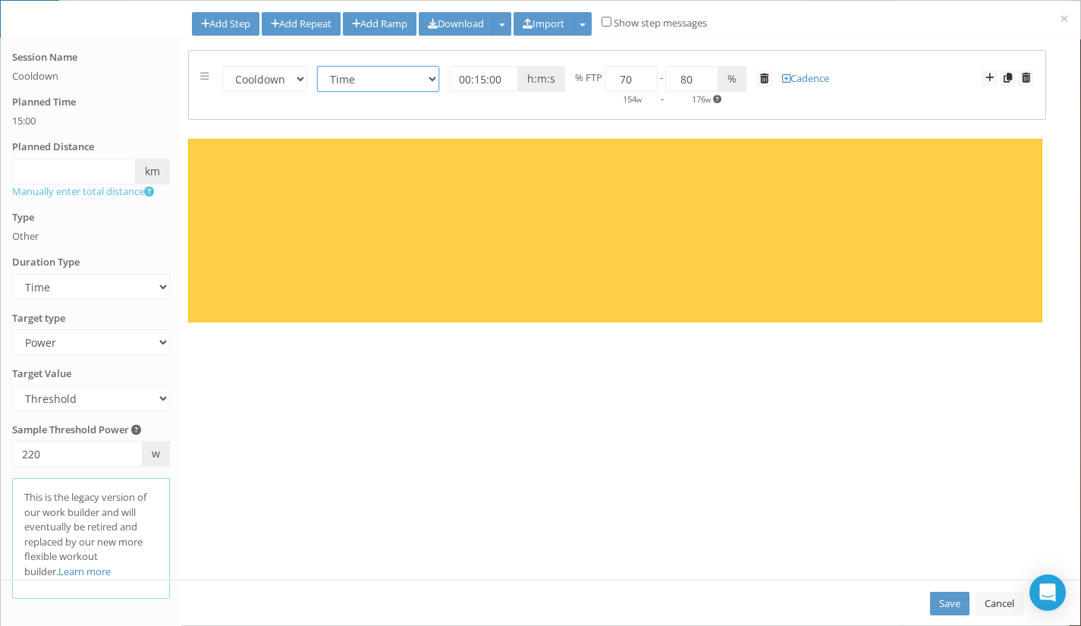
click at [429, 82] on select "Time Distance Open/Lap Button" at bounding box center [378, 79] width 122 height 26
select select "Open"
click at [318, 66] on select "Time Distance Open/Lap Button" at bounding box center [378, 79] width 122 height 26
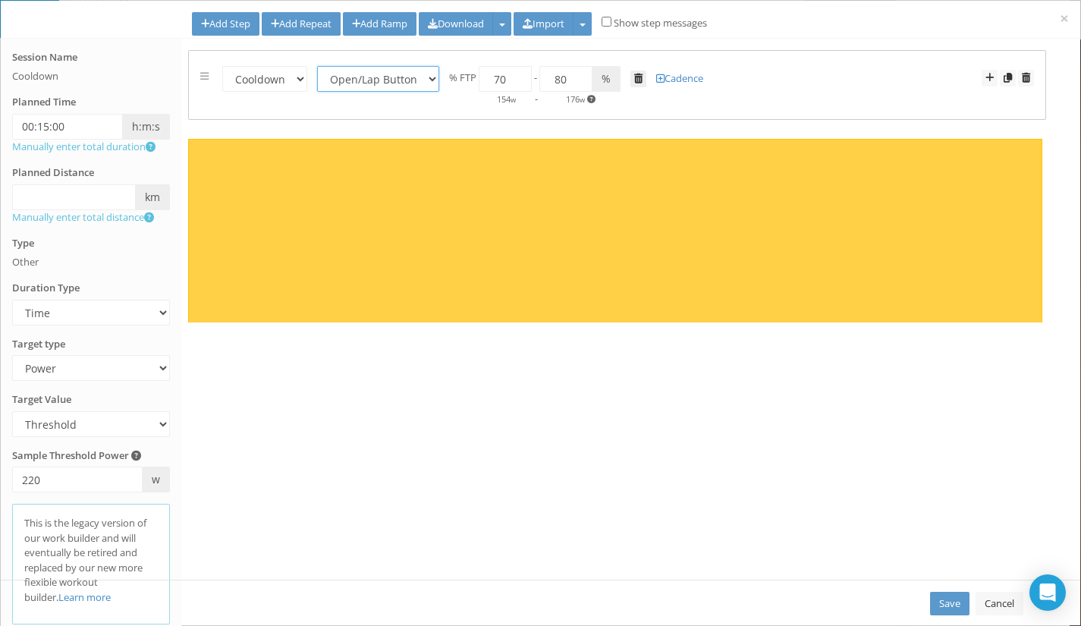
click at [640, 78] on span at bounding box center [638, 79] width 8 height 10
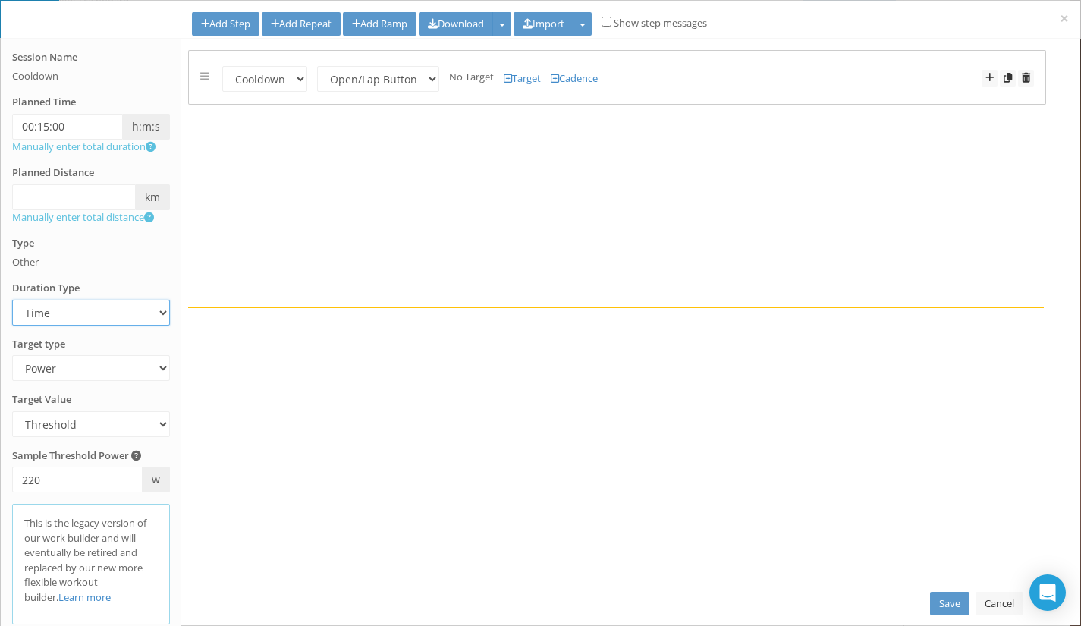
click at [146, 308] on select "Time Distance Open/Lap Button" at bounding box center [91, 313] width 158 height 26
select select "Open"
click at [12, 300] on select "Time Distance Open/Lap Button" at bounding box center [91, 313] width 158 height 26
click at [158, 367] on select "Heart Rate Power Pace Speed Rate of perceived Exertion No Target" at bounding box center [91, 368] width 158 height 26
click at [12, 355] on select "Heart Rate Power Pace Speed Rate of perceived Exertion No Target" at bounding box center [91, 368] width 158 height 26
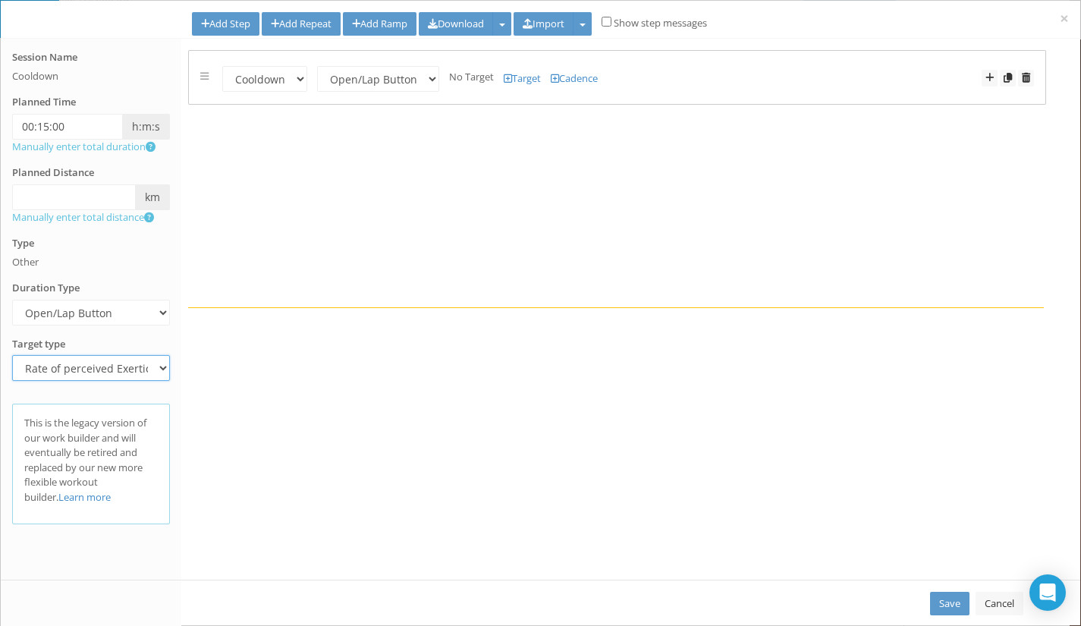
click at [140, 373] on select "Heart Rate Power Pace Speed Rate of perceived Exertion No Target" at bounding box center [91, 368] width 158 height 26
click at [12, 355] on select "Heart Rate Power Pace Speed Rate of perceived Exertion No Target" at bounding box center [91, 368] width 158 height 26
click at [154, 364] on select "Heart Rate Power Pace Speed Rate of perceived Exertion No Target" at bounding box center [91, 368] width 158 height 26
select select "RPE"
click at [12, 355] on select "Heart Rate Power Pace Speed Rate of perceived Exertion No Target" at bounding box center [91, 368] width 158 height 26
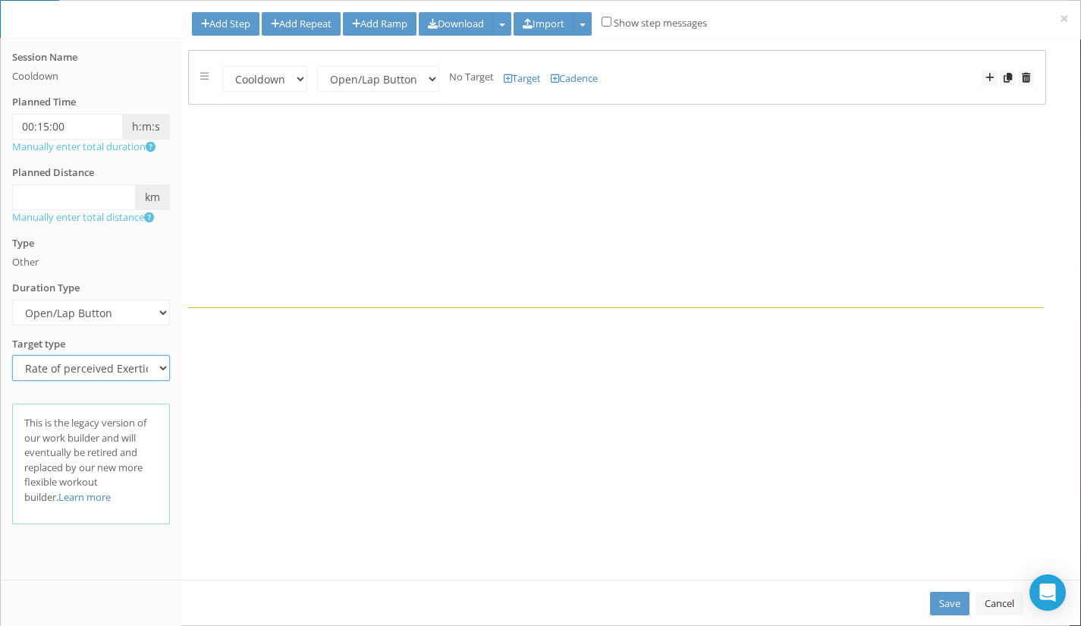
scroll to position [353, 0]
click at [510, 77] on span at bounding box center [507, 79] width 8 height 10
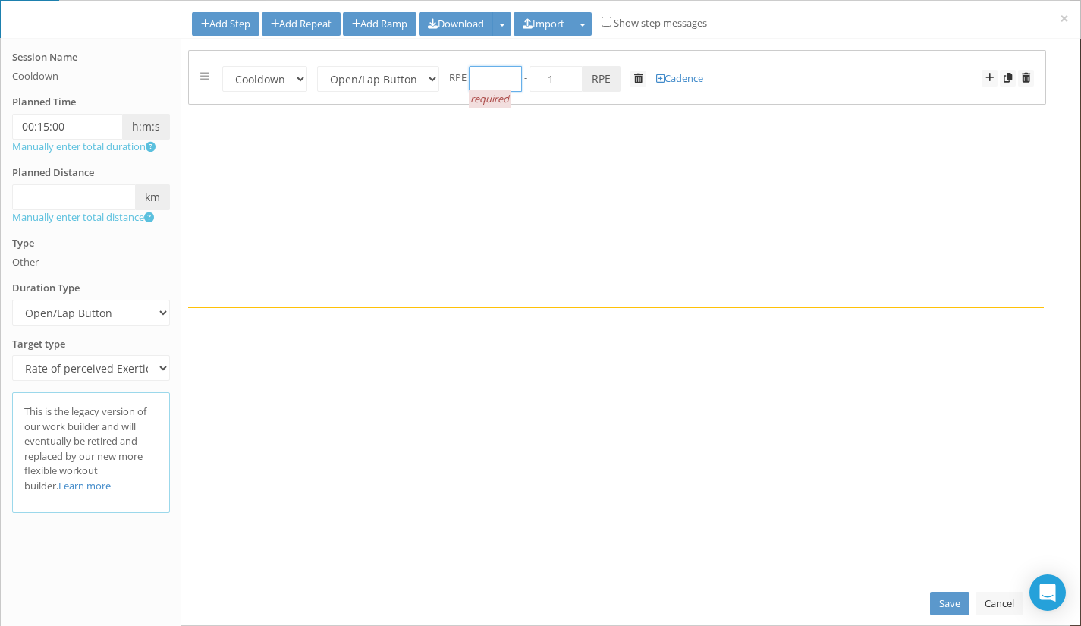
click at [500, 85] on input "number" at bounding box center [495, 79] width 53 height 26
type input "1"
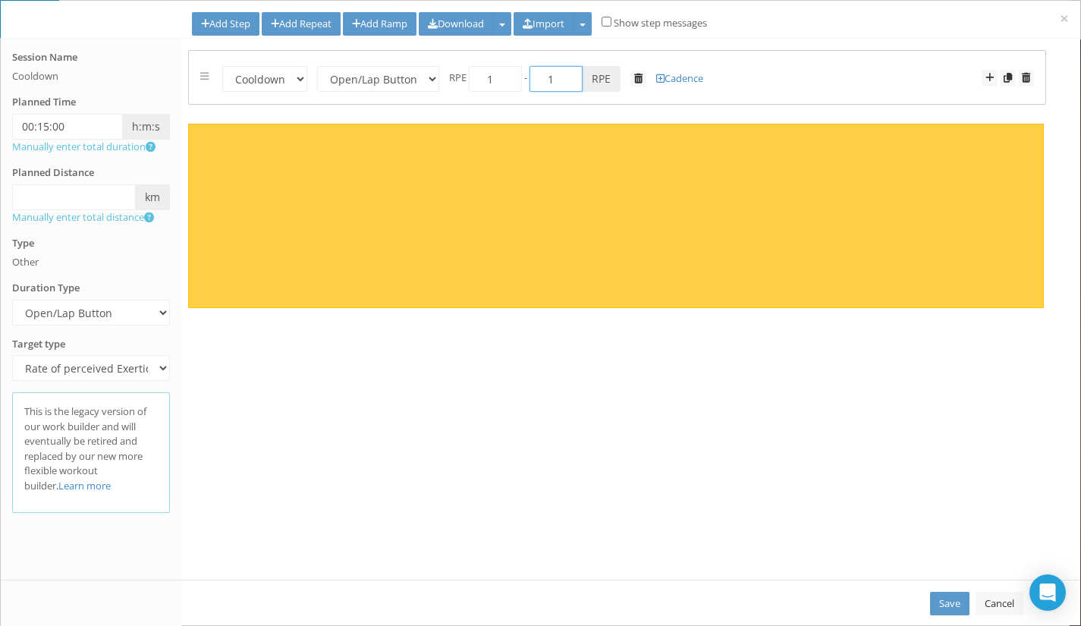
click at [551, 79] on input "1" at bounding box center [555, 79] width 53 height 26
type input "3"
click at [936, 606] on link "Save" at bounding box center [949, 603] width 39 height 24
type input "00:15:00"
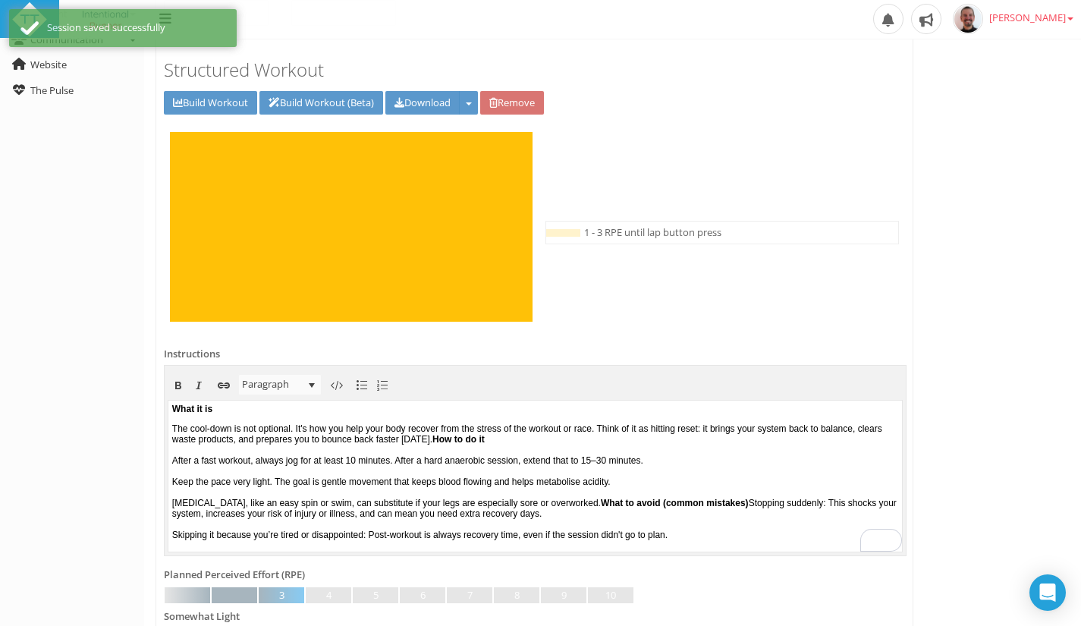
scroll to position [0, 0]
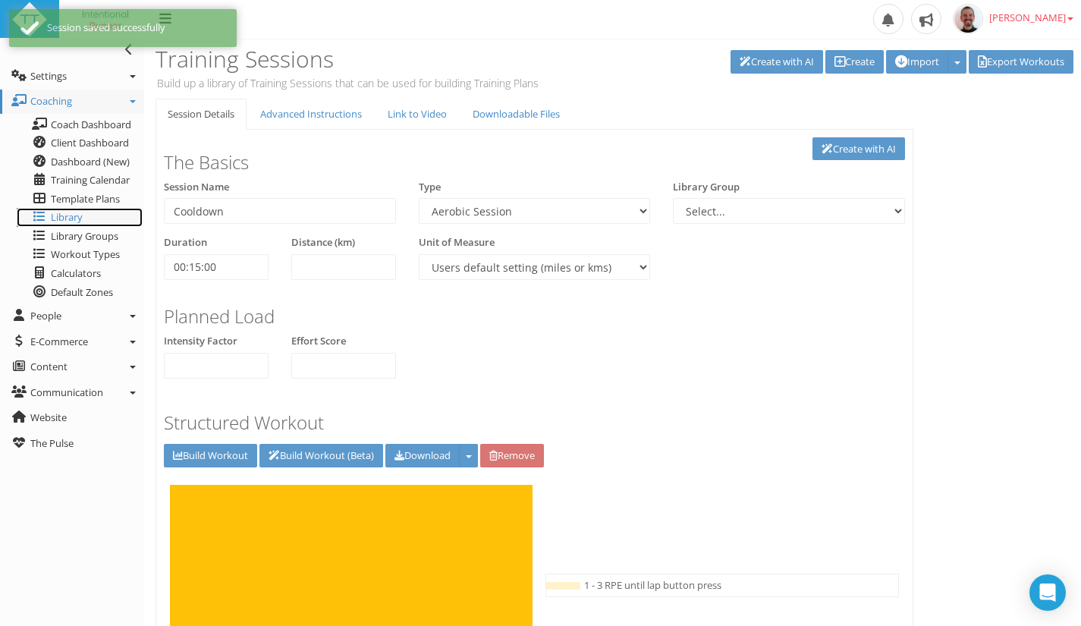
click at [84, 215] on link "Library" at bounding box center [80, 217] width 126 height 19
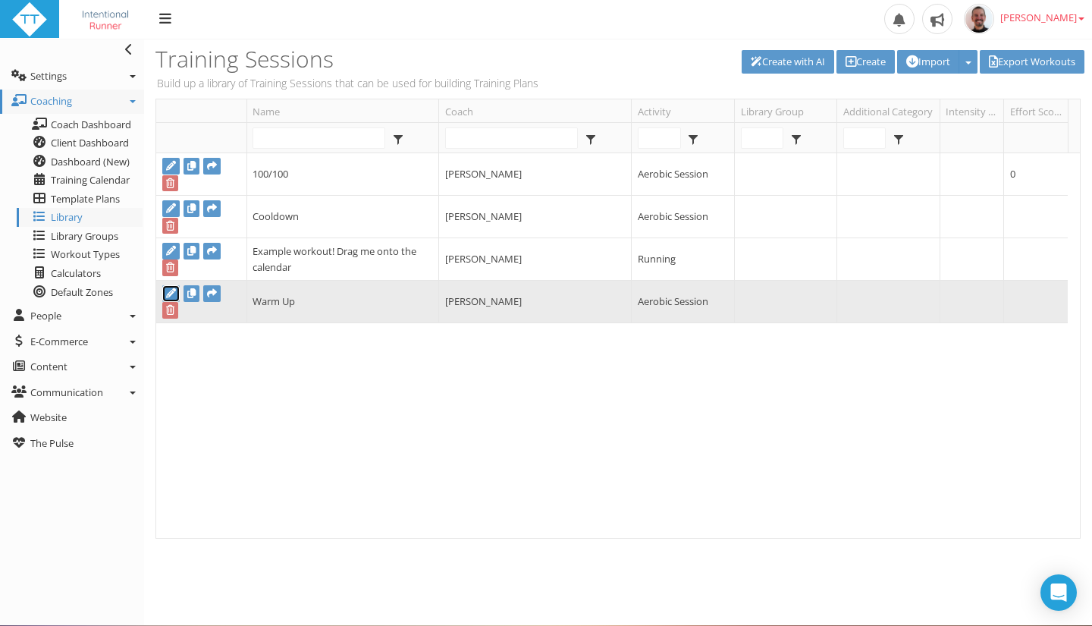
click at [173, 293] on icon at bounding box center [171, 293] width 10 height 10
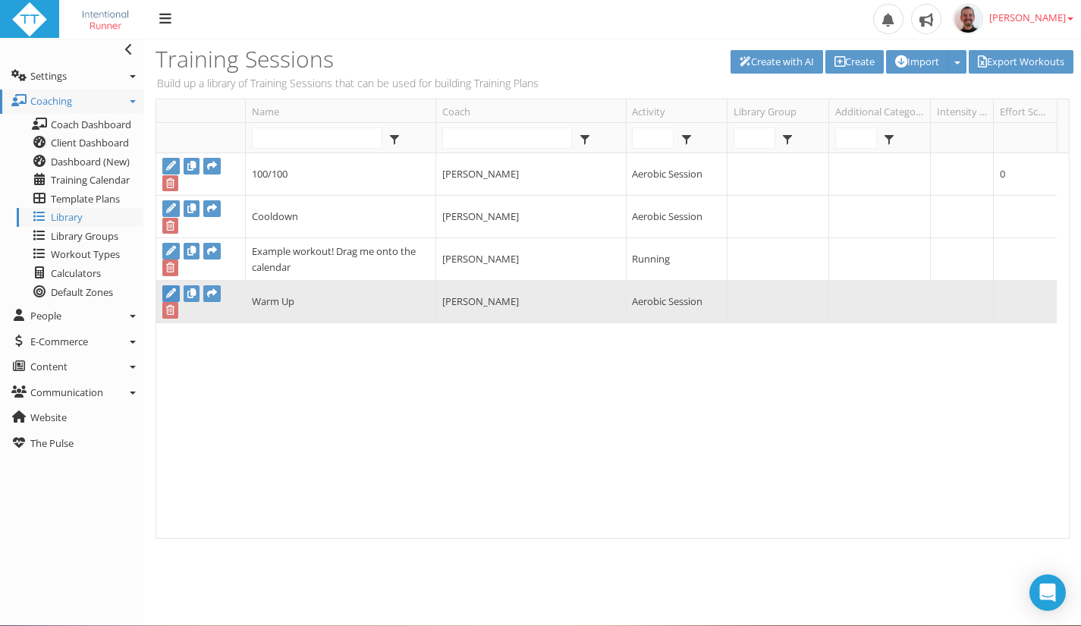
type input "Warm Up"
select select "a9626f08-b0c6-4f36-aa1b-d31012cc7296"
select select
type input "00:15:00"
select select
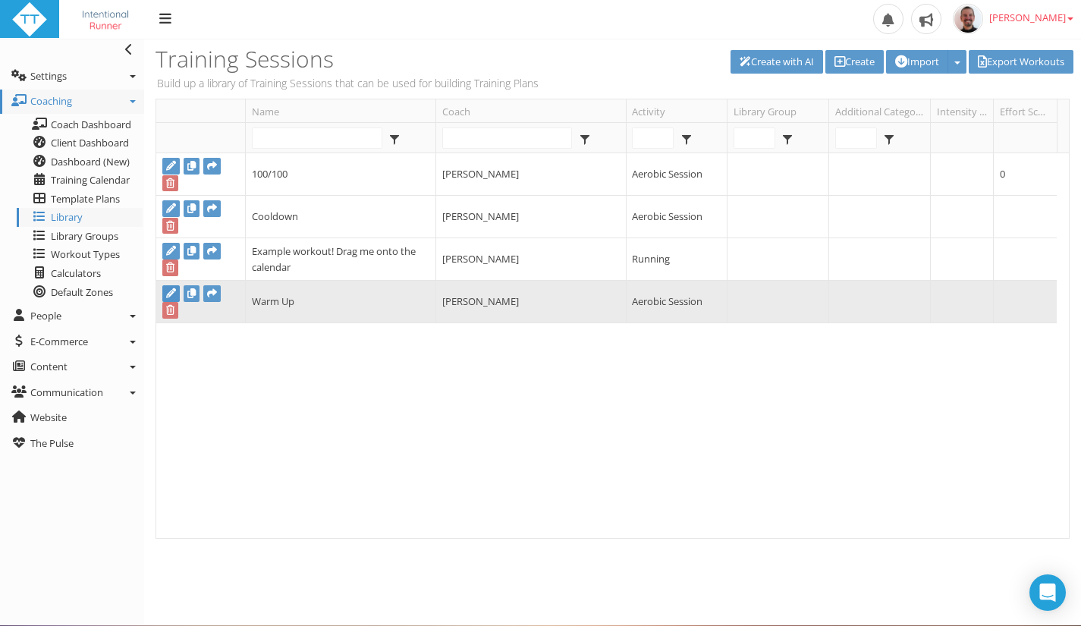
checkbox input "true"
select select "a9626f08-b0c6-4f36-aa1b-d31012cc7296"
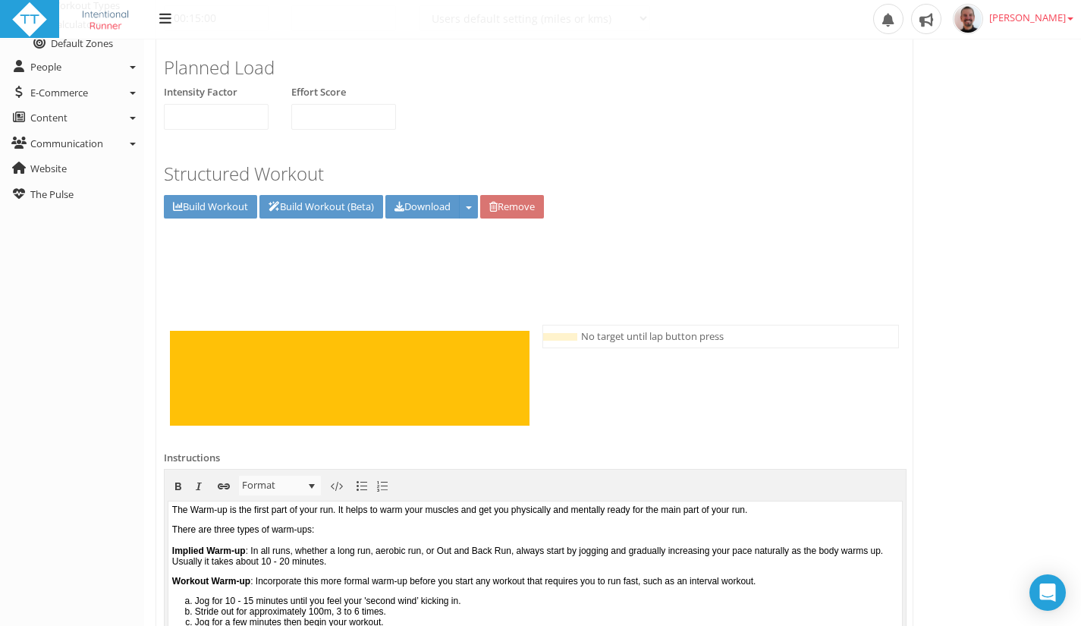
scroll to position [477, 0]
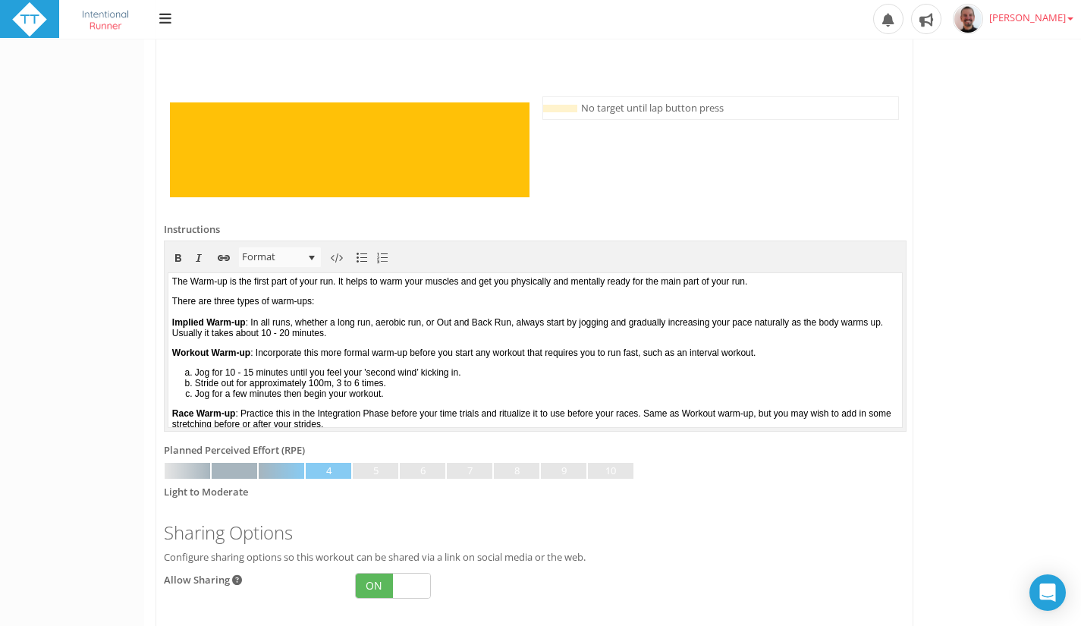
click at [702, 113] on span "No target until lap button press" at bounding box center [652, 108] width 143 height 15
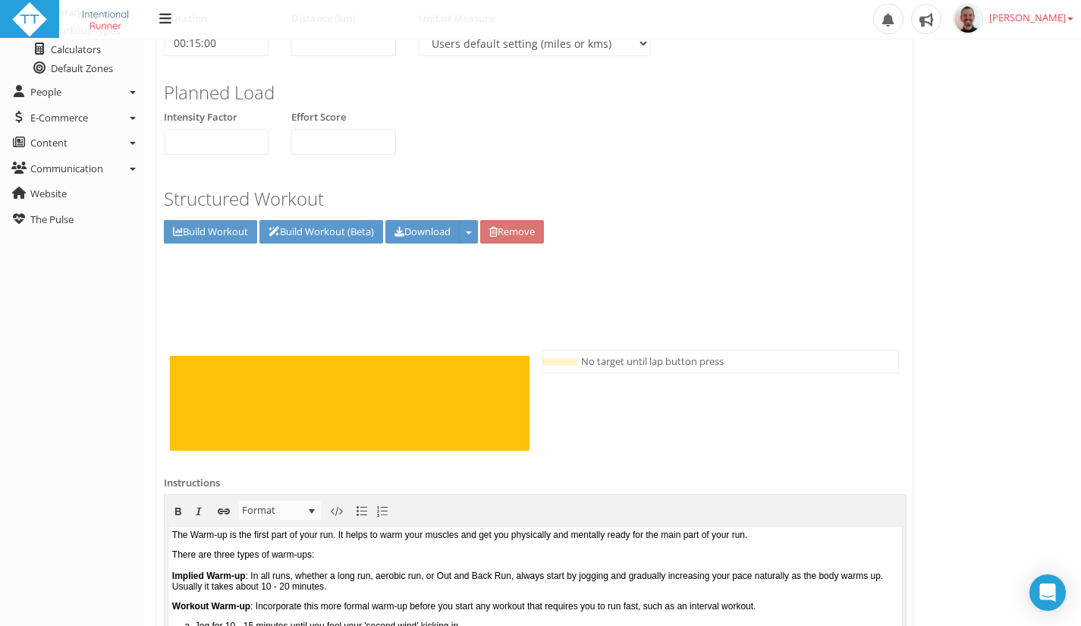
scroll to position [185, 0]
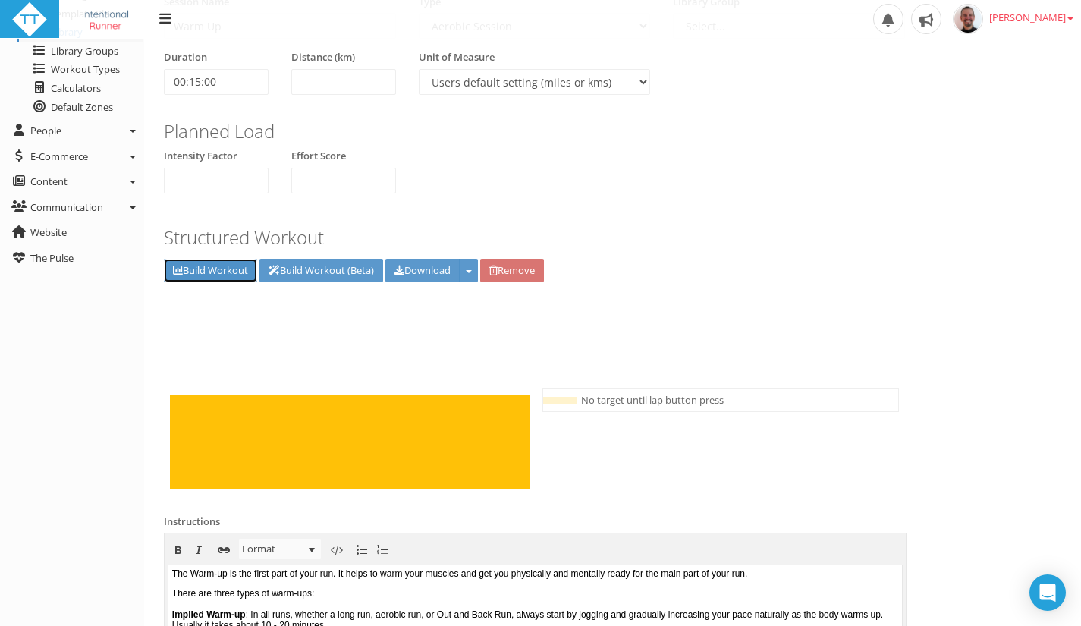
click at [219, 265] on link "Build Workout" at bounding box center [210, 271] width 93 height 24
type input "00:15:00"
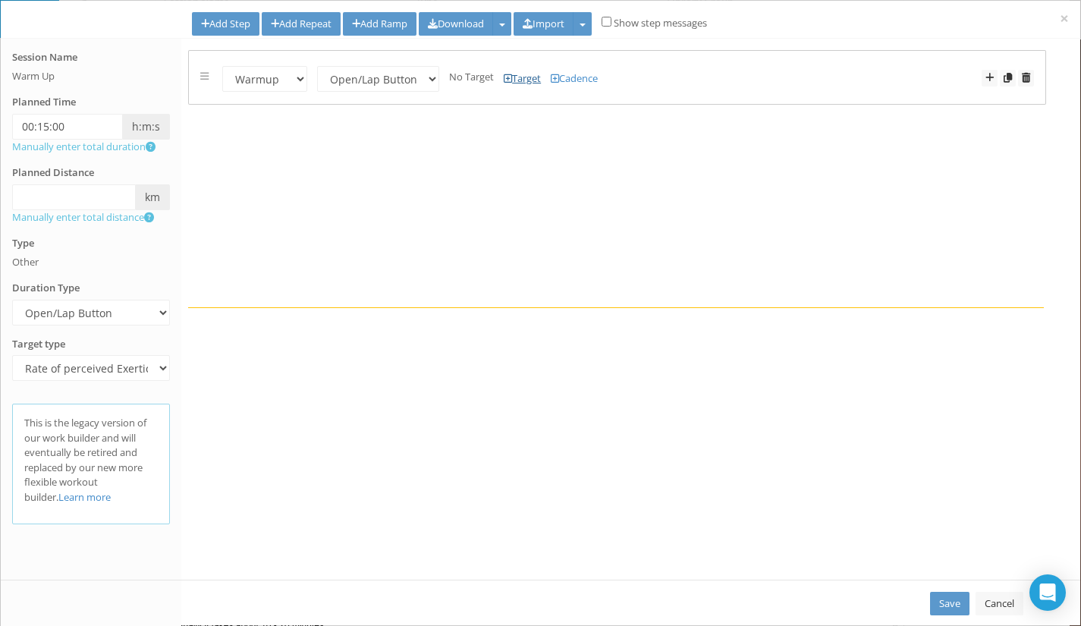
click at [516, 75] on link "Target" at bounding box center [521, 78] width 37 height 14
click at [469, 75] on input "number" at bounding box center [495, 79] width 53 height 26
type input "1"
click at [553, 82] on input "number" at bounding box center [555, 79] width 53 height 26
type input "4"
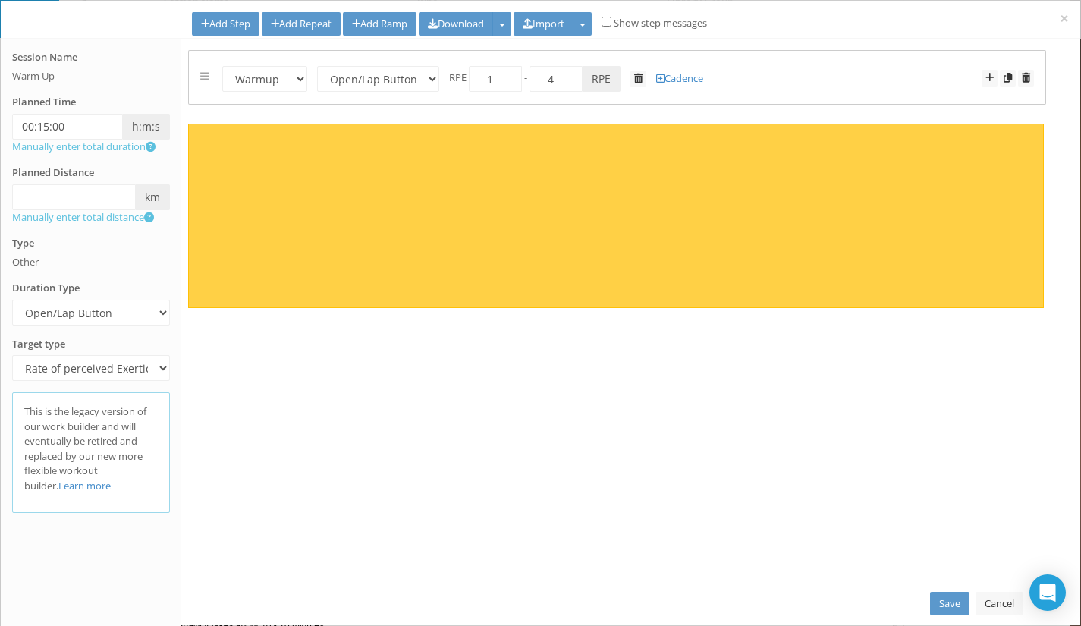
click at [552, 187] on icon at bounding box center [617, 216] width 858 height 184
click at [954, 601] on link "Save" at bounding box center [949, 603] width 39 height 24
select select "Open"
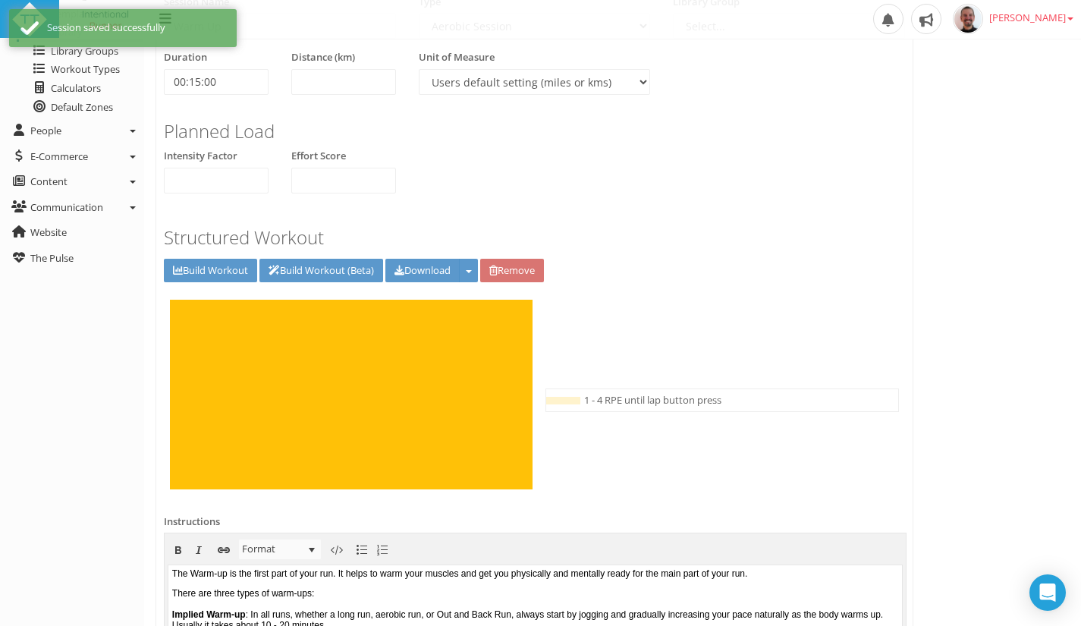
scroll to position [0, 0]
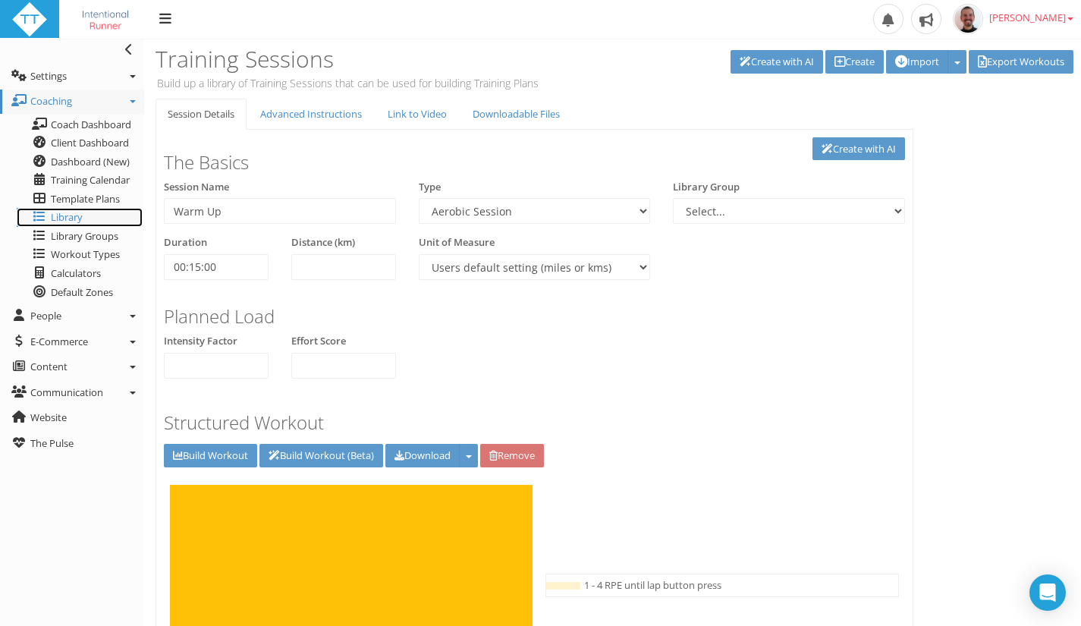
click at [59, 216] on span "Library" at bounding box center [67, 217] width 32 height 14
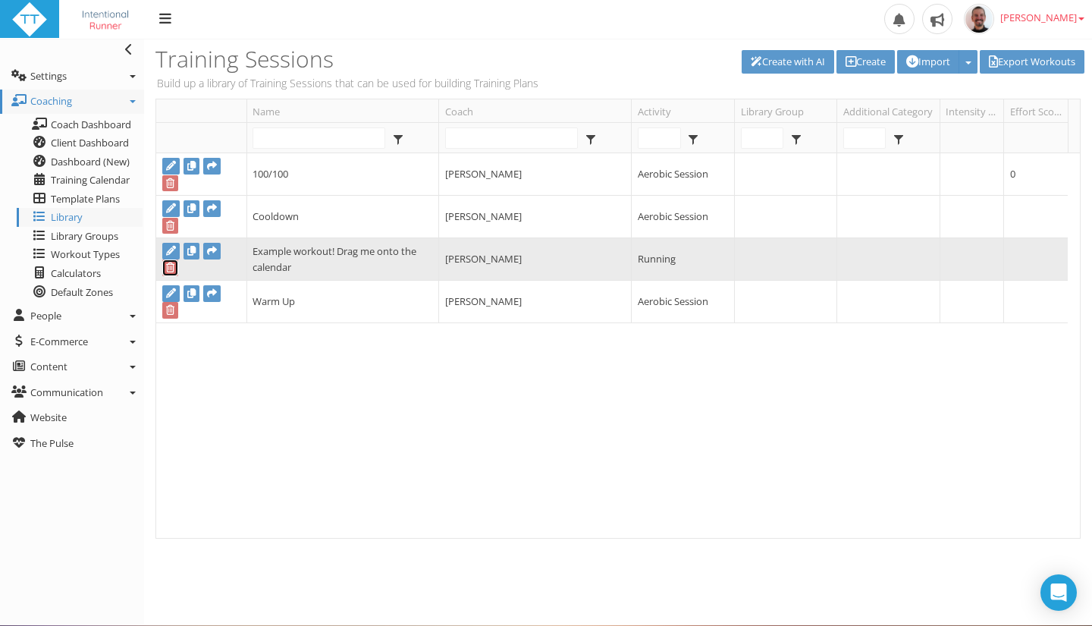
click at [171, 268] on icon at bounding box center [170, 267] width 8 height 10
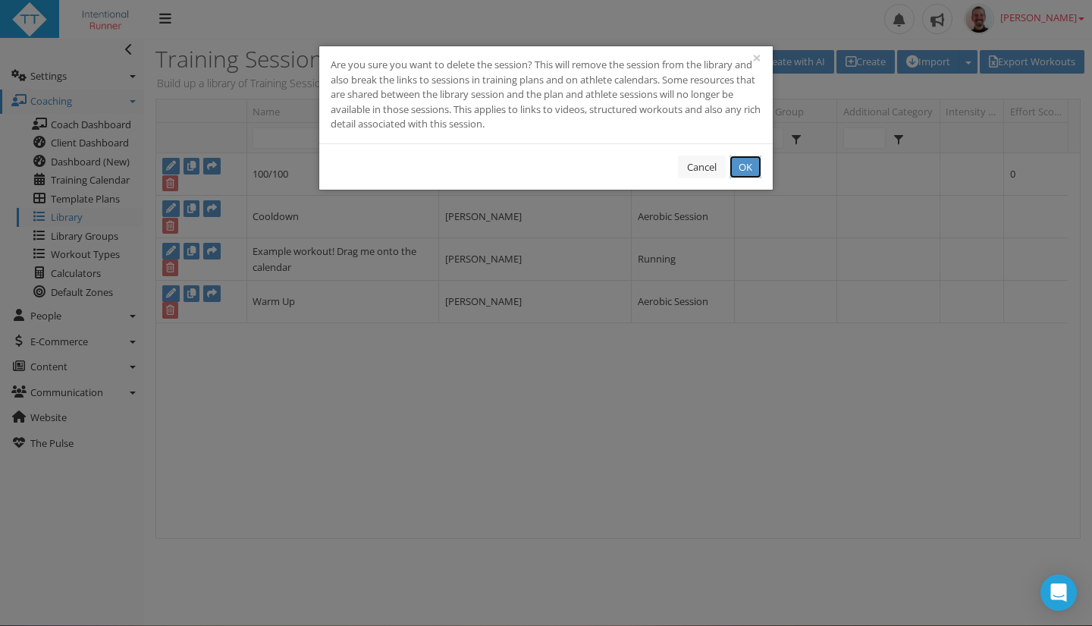
click at [749, 168] on button "OK" at bounding box center [745, 167] width 32 height 24
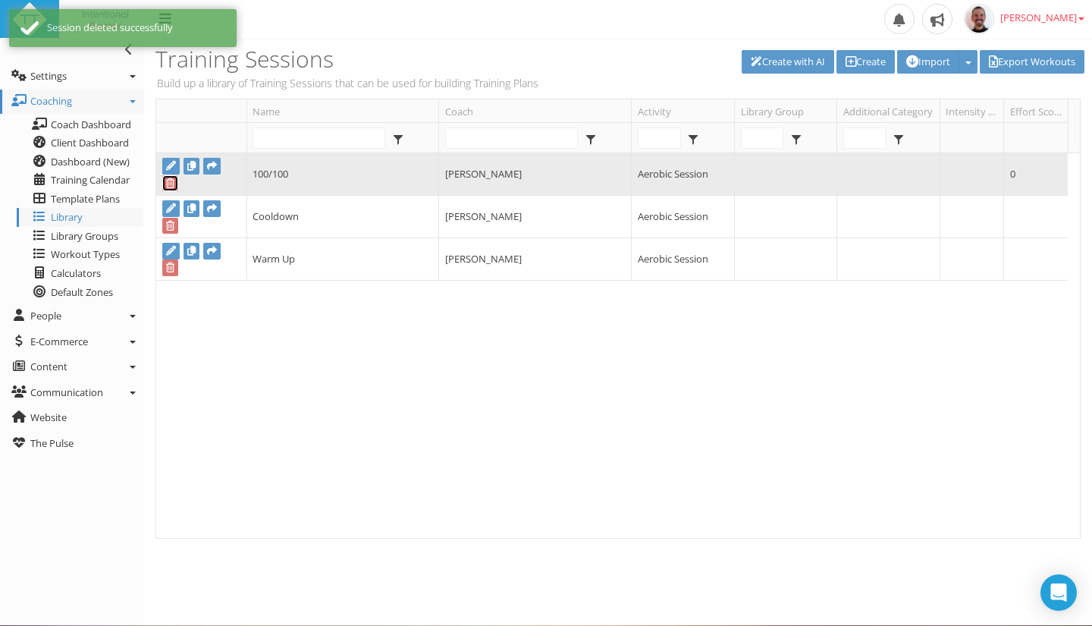
click at [171, 179] on icon at bounding box center [170, 183] width 8 height 10
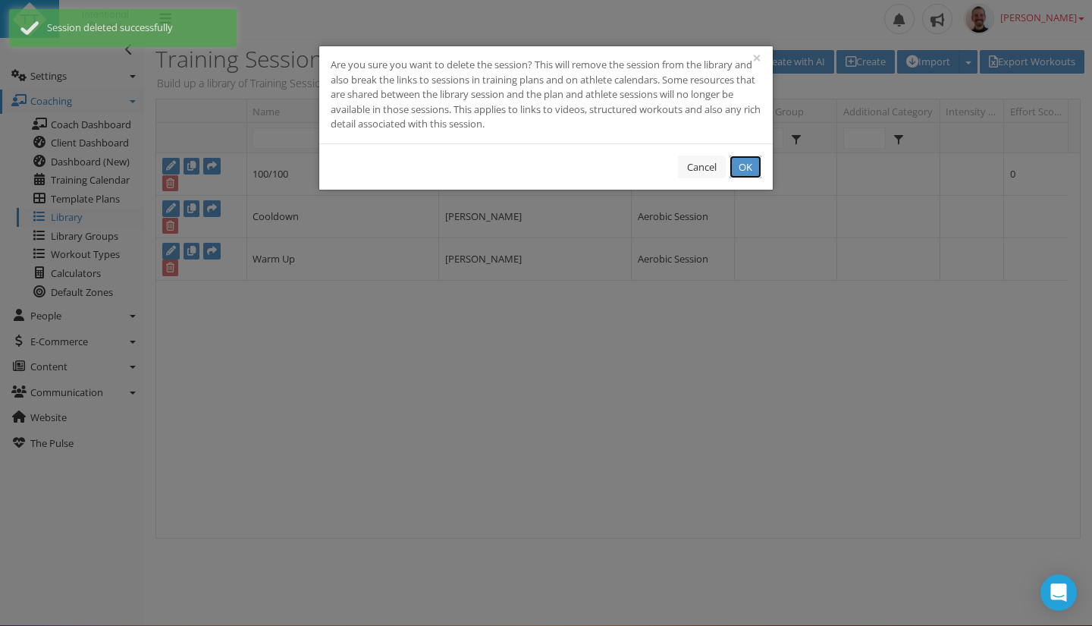
click at [745, 168] on button "OK" at bounding box center [745, 167] width 32 height 24
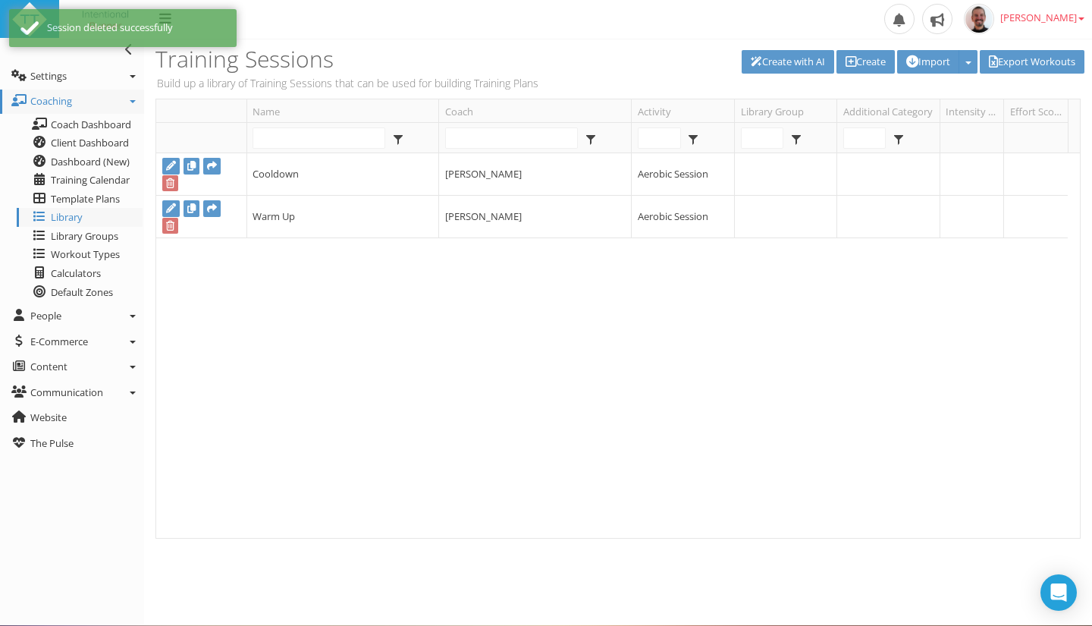
click at [721, 488] on div "Cooldown [PERSON_NAME] Aerobic Session Warm Up [PERSON_NAME] Aerobic Session" at bounding box center [611, 345] width 911 height 384
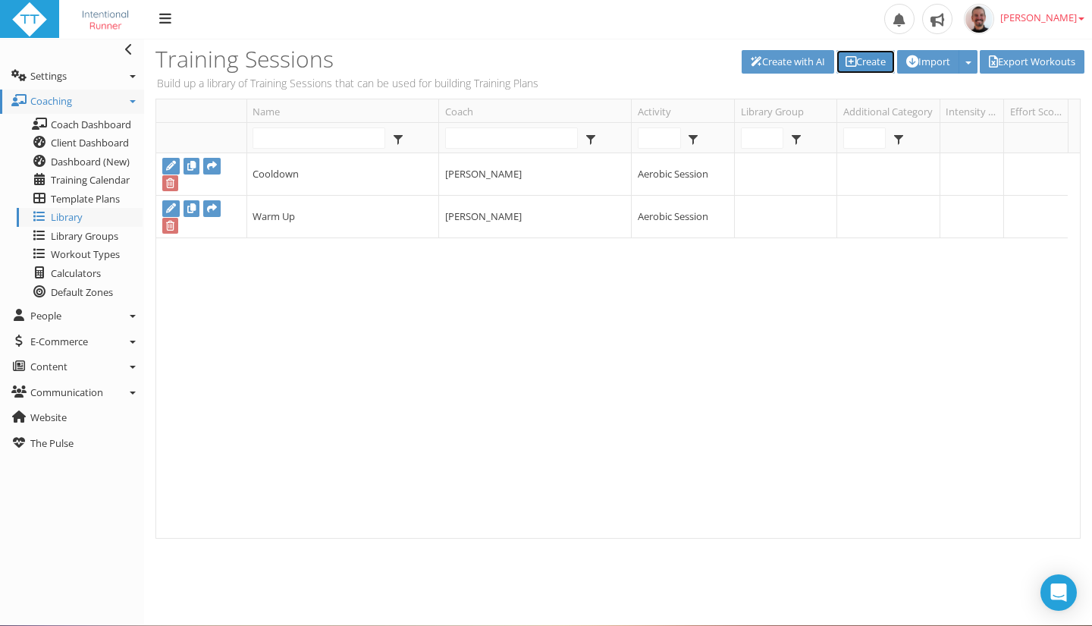
click at [874, 61] on link "Create" at bounding box center [865, 62] width 58 height 24
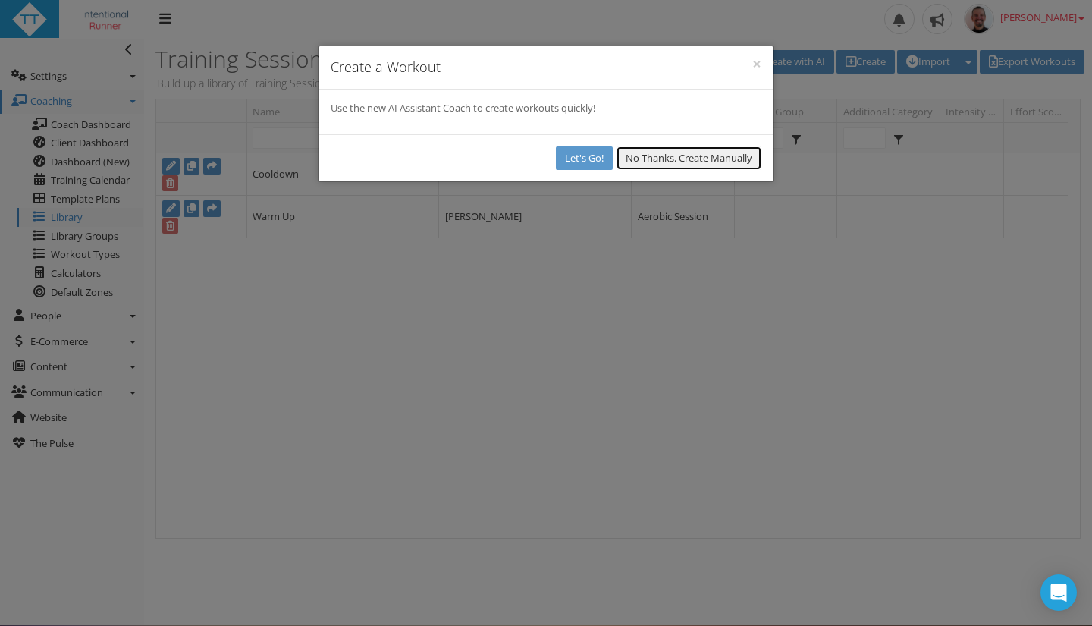
click at [681, 159] on button "No Thanks. Create Manually" at bounding box center [688, 158] width 145 height 24
select select
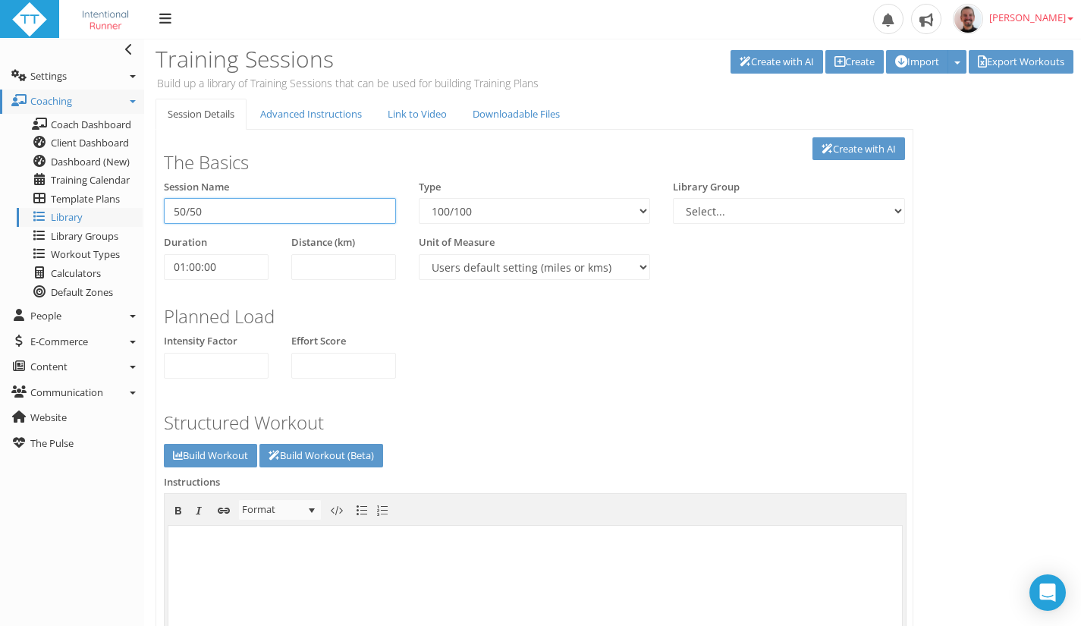
type input "50/50"
click at [517, 200] on select "100/100 Aerobic Session Alpine Climbing Assessment Availability Bike Paddle Bou…" at bounding box center [535, 211] width 232 height 26
click at [651, 256] on div "Unit of Measure Users default setting (miles or kms) Meters Yards" at bounding box center [534, 263] width 255 height 56
click at [85, 256] on span "Workout Types" at bounding box center [85, 254] width 69 height 14
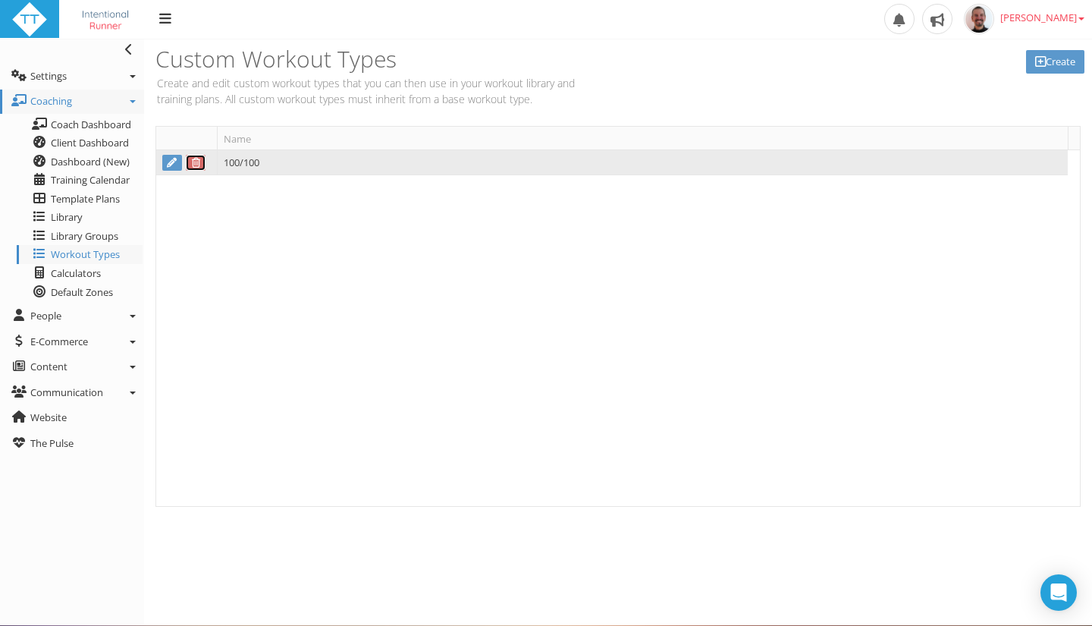
click at [199, 162] on icon at bounding box center [196, 163] width 12 height 10
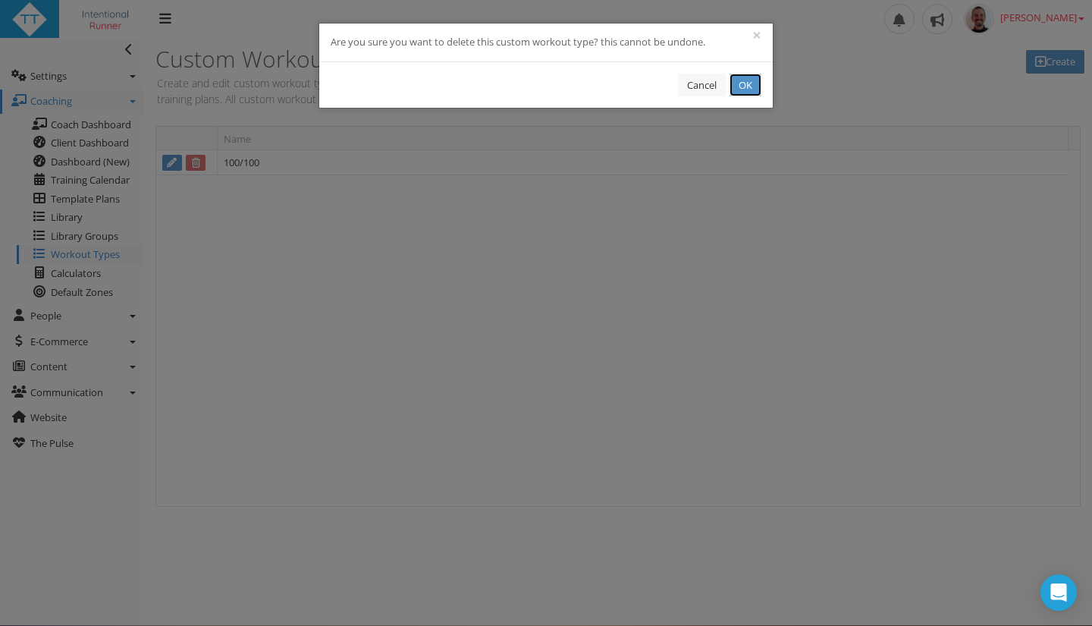
click at [742, 89] on button "OK" at bounding box center [745, 86] width 32 height 24
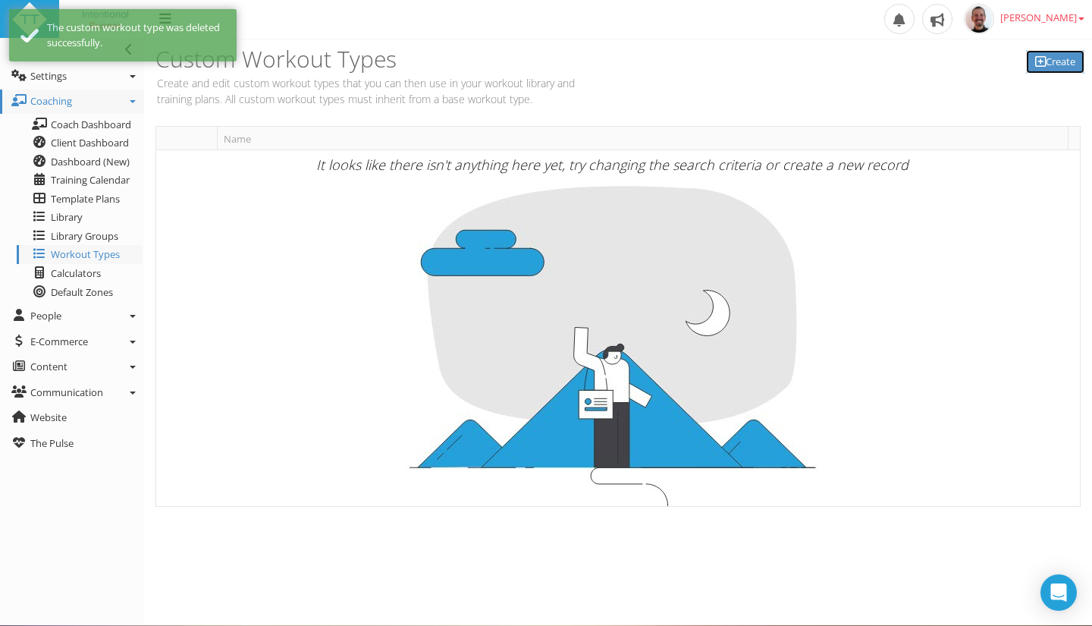
click at [1051, 58] on link "Create" at bounding box center [1055, 62] width 58 height 24
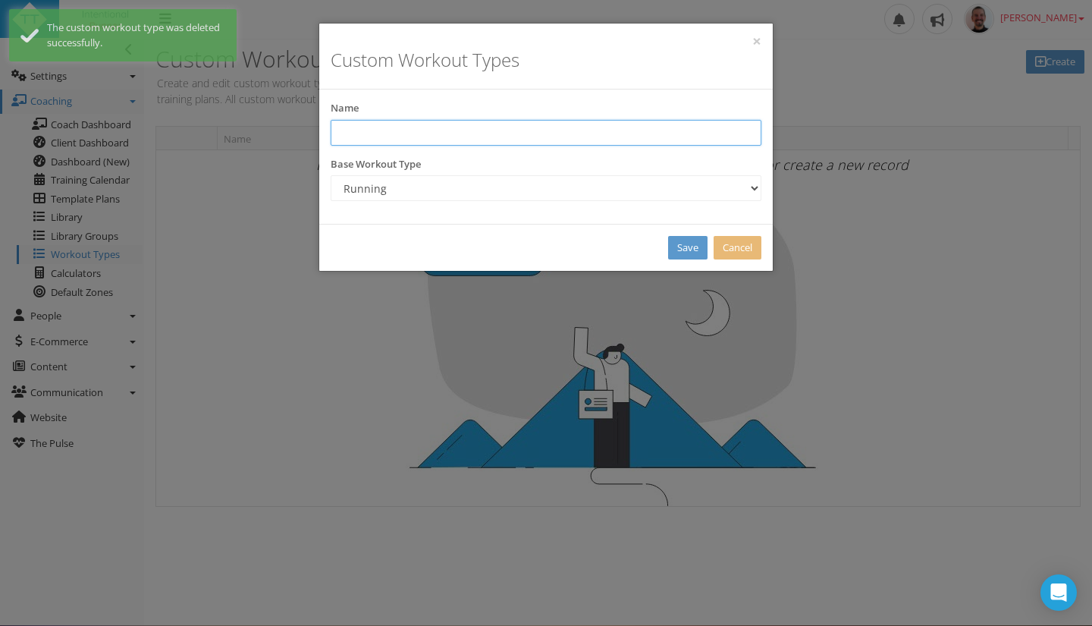
click at [441, 137] on input "text" at bounding box center [546, 133] width 431 height 26
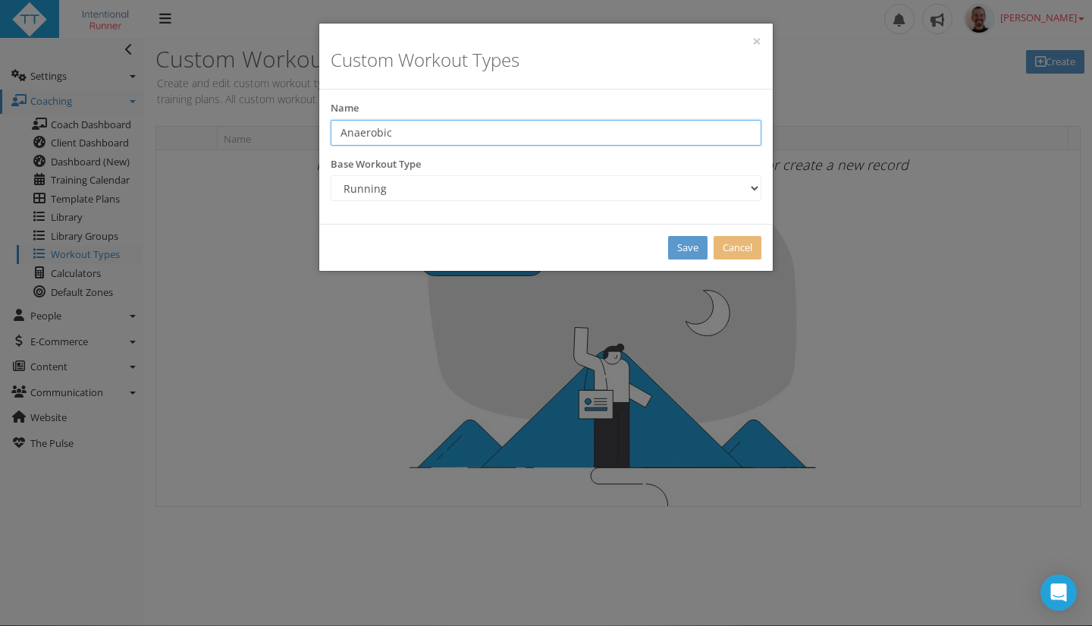
type input "Anaerobic"
click at [682, 248] on link "Save" at bounding box center [687, 248] width 39 height 24
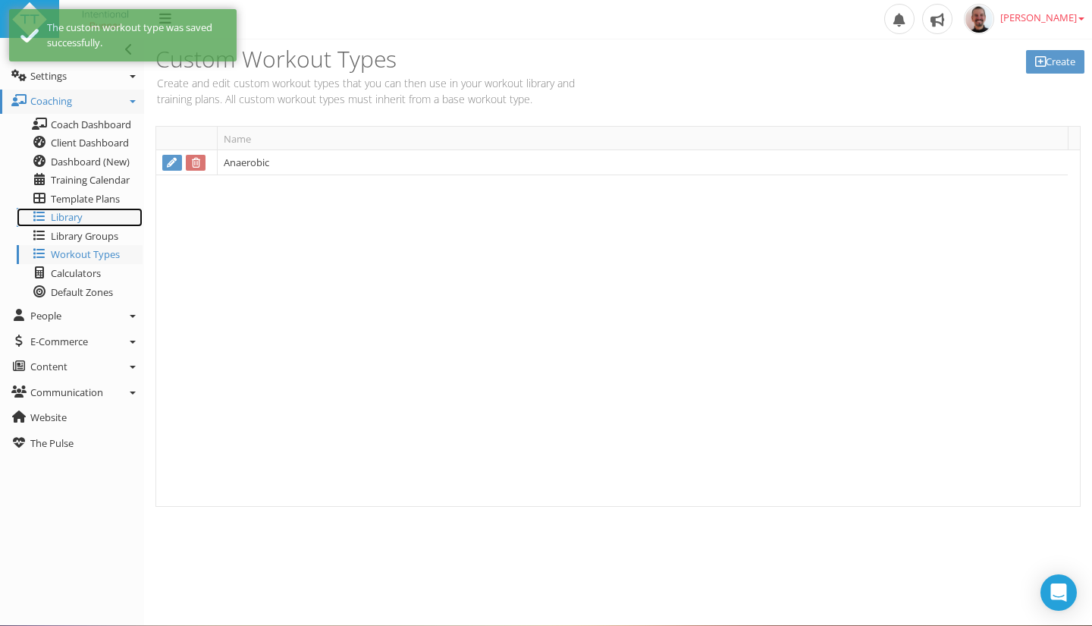
click at [62, 221] on span "Library" at bounding box center [67, 217] width 32 height 14
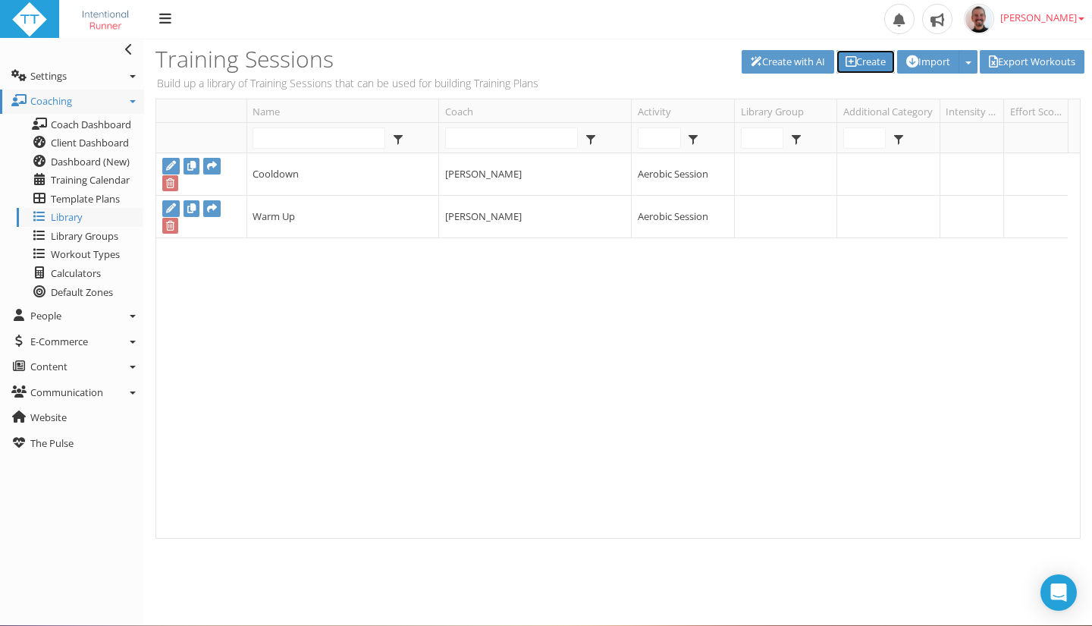
click at [864, 58] on link "Create" at bounding box center [865, 62] width 58 height 24
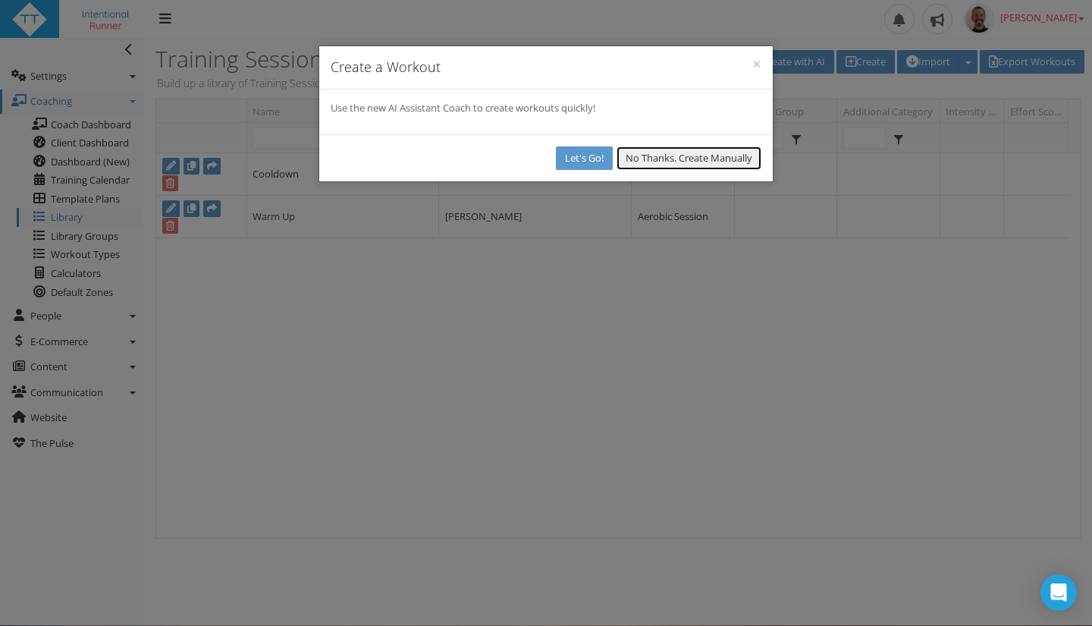
click at [682, 155] on button "No Thanks. Create Manually" at bounding box center [688, 158] width 145 height 24
select select
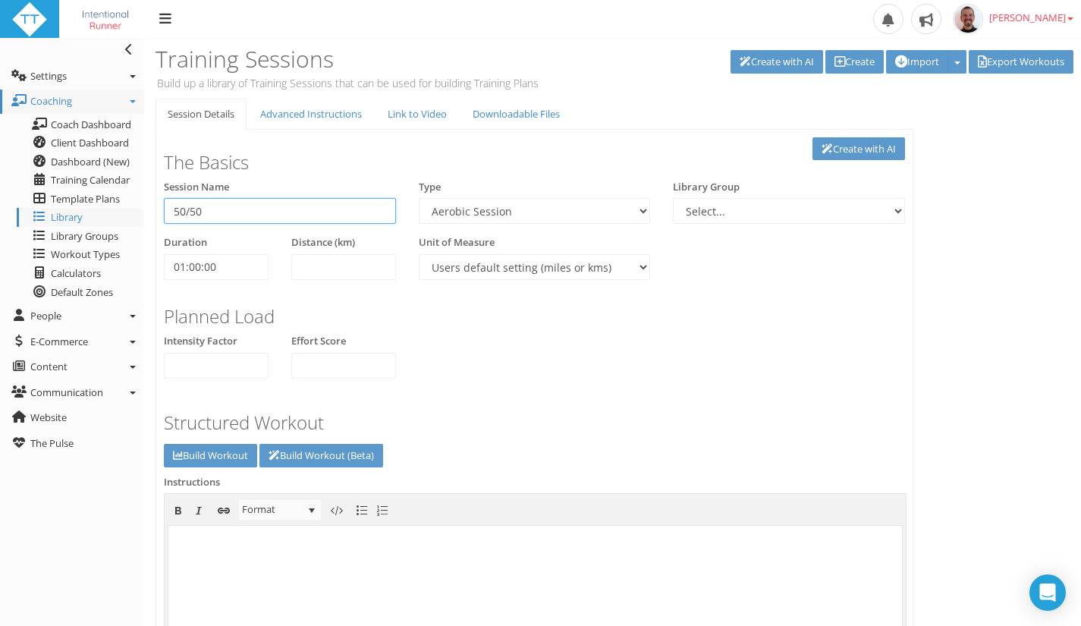
type input "50/50"
click at [568, 205] on select "Aerobic Session Alpine Climbing Anaerobic Assessment Availability Bike Paddle B…" at bounding box center [535, 211] width 232 height 26
select select "43686268-adf4-467c-83ec-b2cfd3959e9a"
click at [419, 198] on select "Aerobic Session Alpine Climbing Anaerobic Assessment Availability Bike Paddle B…" at bounding box center [535, 211] width 232 height 26
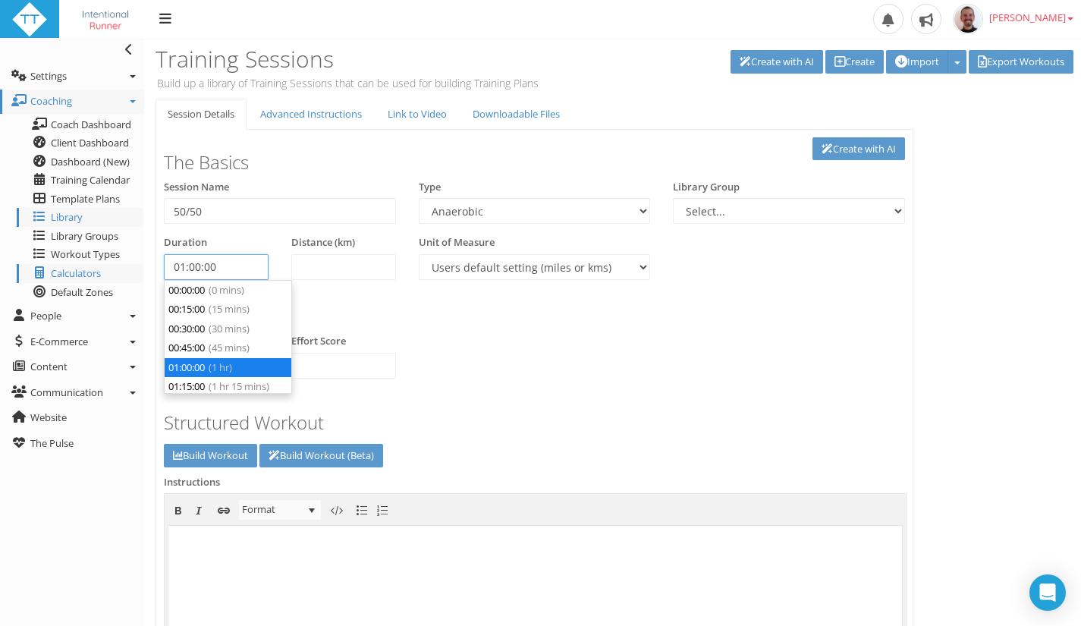
scroll to position [58, 0]
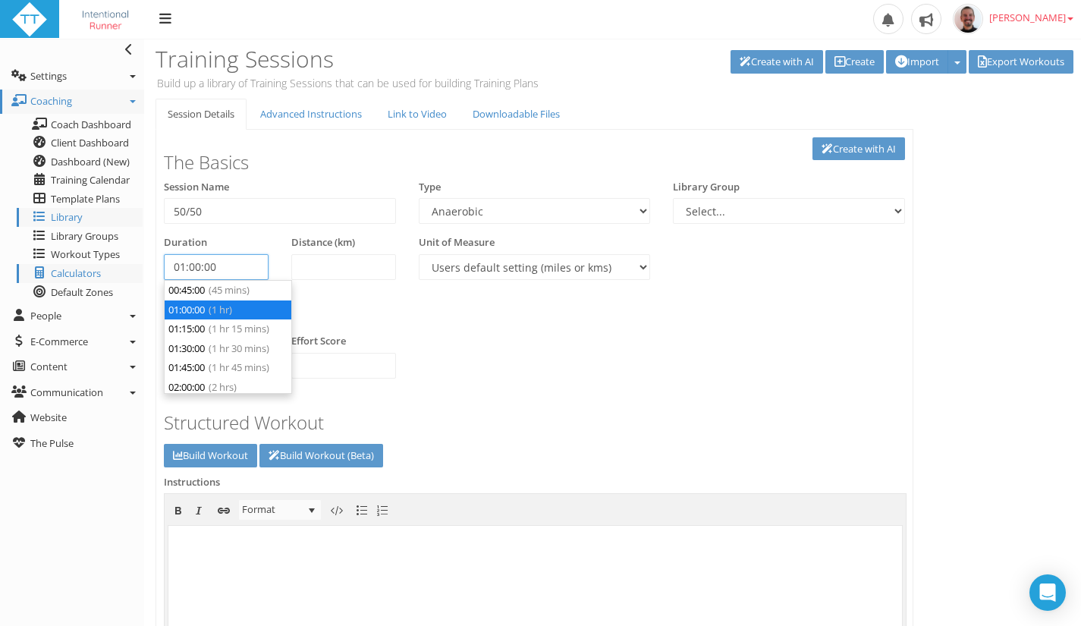
drag, startPoint x: 241, startPoint y: 267, endPoint x: 136, endPoint y: 265, distance: 105.4
click at [136, 265] on div "Toggle navigation Settings Platform Settings Client Settings Signup Settings Fe…" at bounding box center [540, 521] width 1081 height 965
type input "00:00:00"
click at [403, 314] on h3 "Planned Load" at bounding box center [534, 316] width 741 height 20
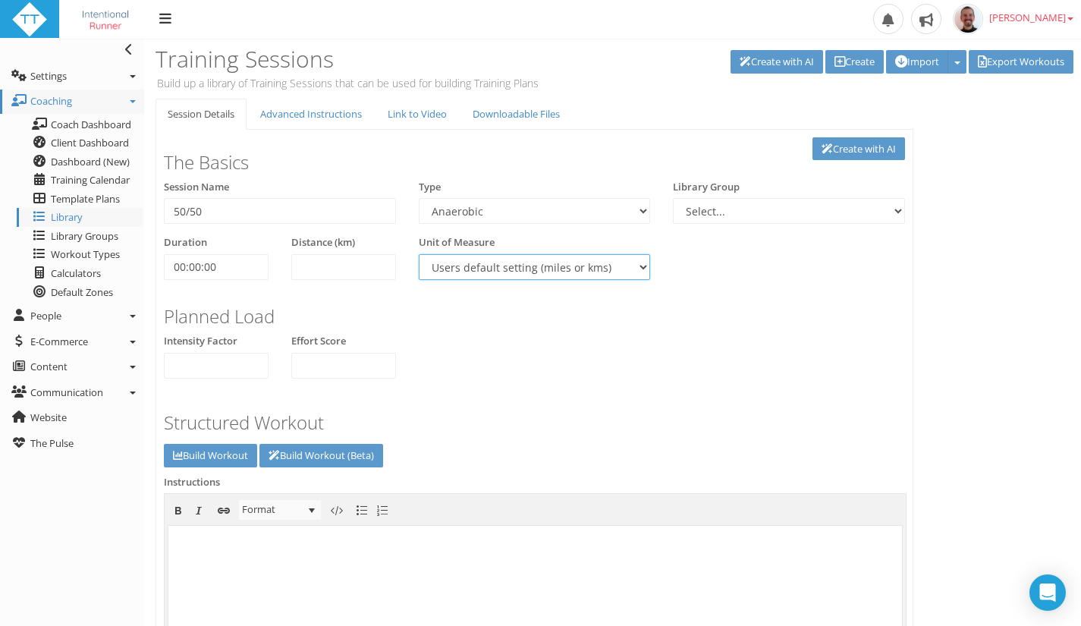
click at [516, 264] on select "Users default setting (miles or kms) Meters Yards" at bounding box center [535, 267] width 232 height 26
click at [419, 254] on select "Users default setting (miles or kms) Meters Yards" at bounding box center [535, 267] width 232 height 26
click at [212, 453] on link "Build Workout" at bounding box center [210, 456] width 93 height 24
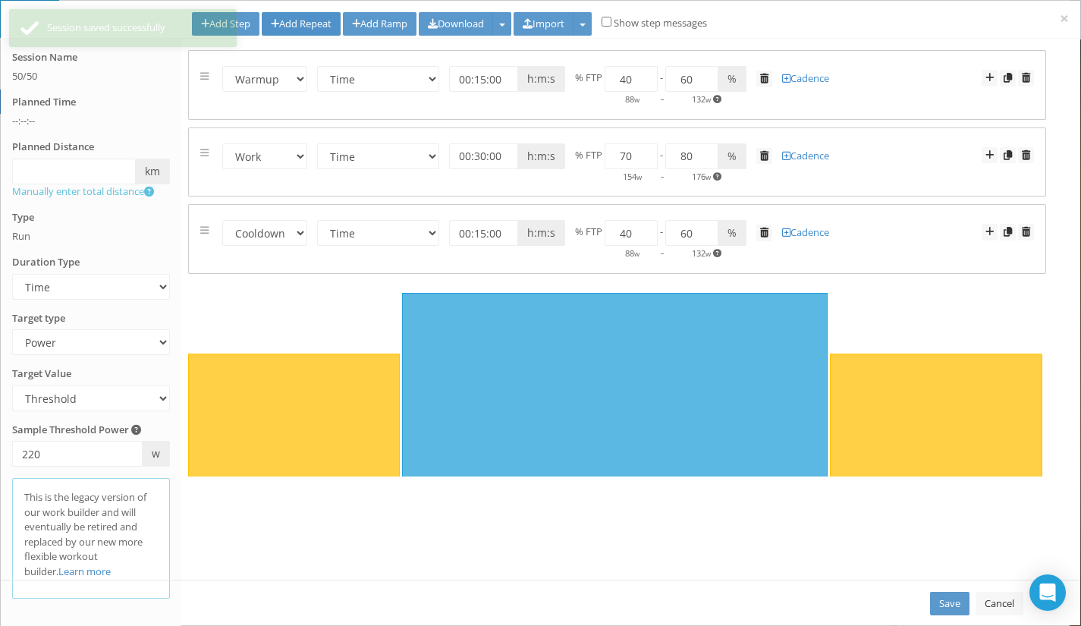
click at [307, 25] on link "Add Repeat" at bounding box center [301, 24] width 79 height 24
select select "Work"
select select "Rest"
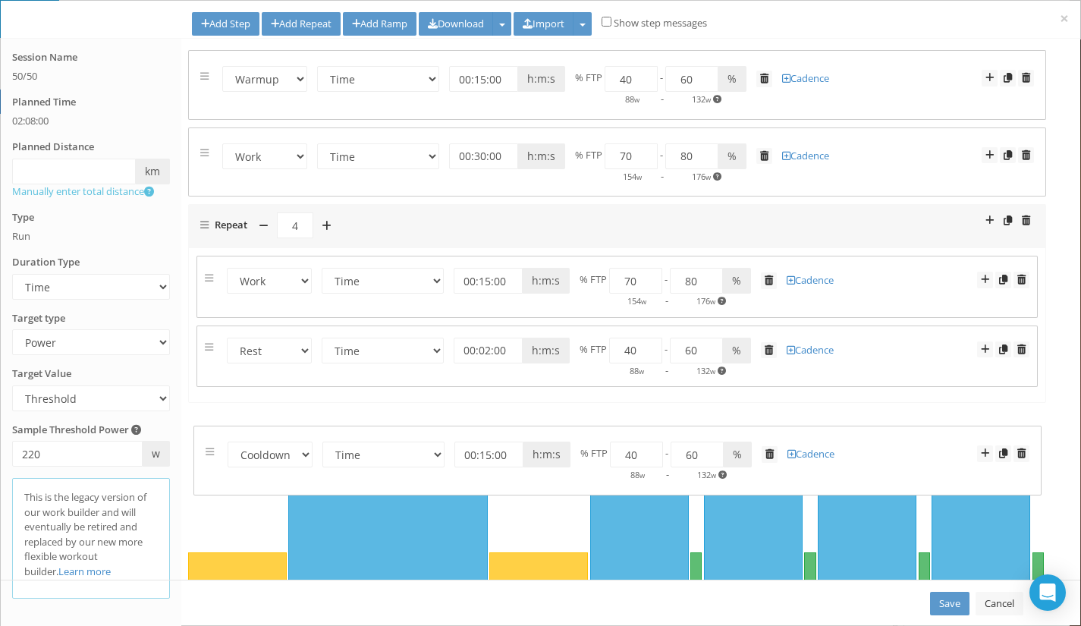
drag, startPoint x: 202, startPoint y: 227, endPoint x: 207, endPoint y: 441, distance: 213.9
select select "Cooldown"
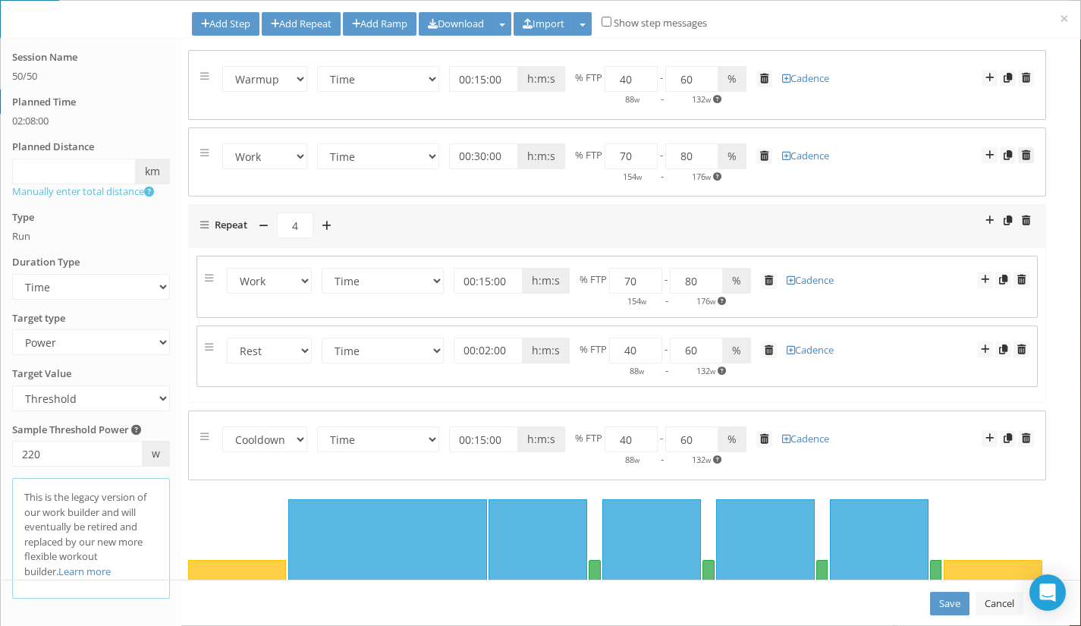
click at [1021, 155] on span at bounding box center [1025, 155] width 8 height 10
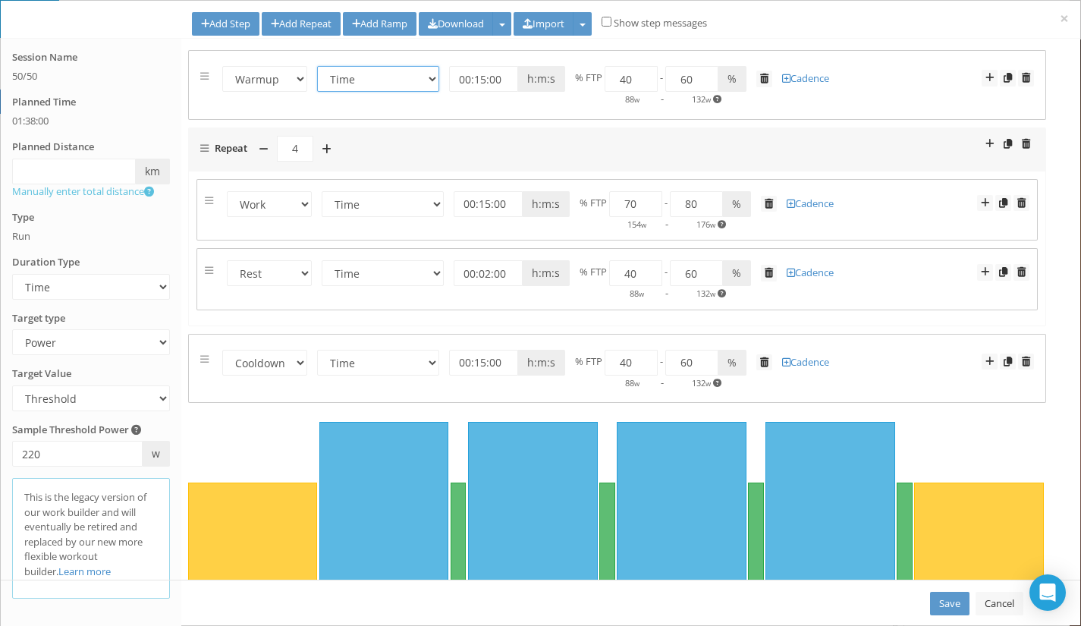
click at [348, 86] on select "Time Distance Open/Lap Button" at bounding box center [378, 79] width 122 height 26
select select "Open"
click at [317, 66] on select "Time Distance Open/Lap Button" at bounding box center [378, 79] width 122 height 26
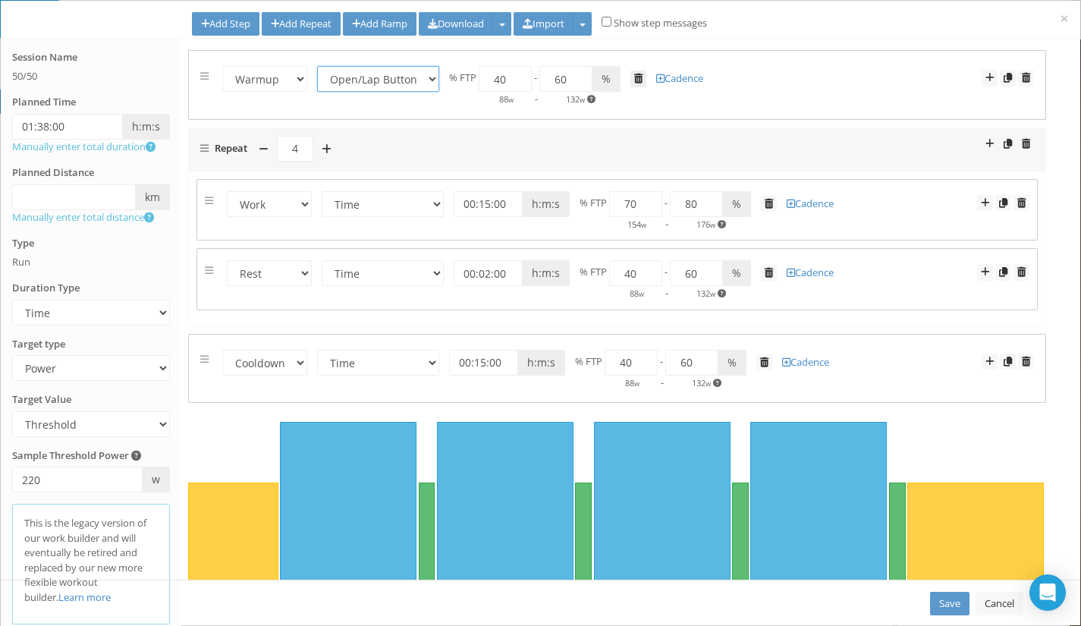
click at [635, 81] on span at bounding box center [638, 79] width 8 height 10
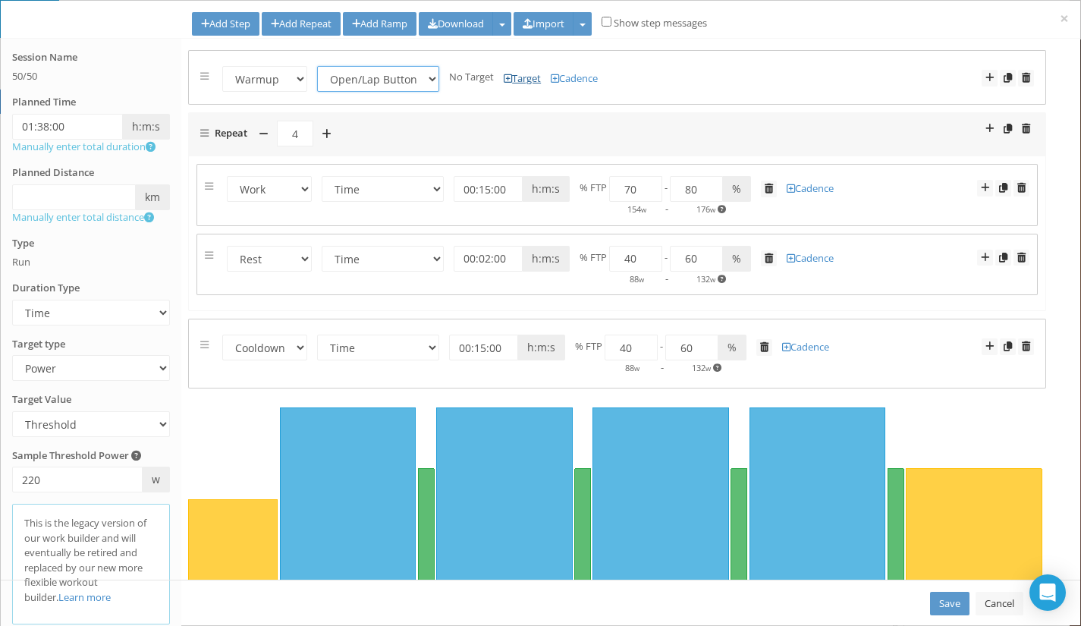
click at [506, 76] on span at bounding box center [507, 79] width 8 height 10
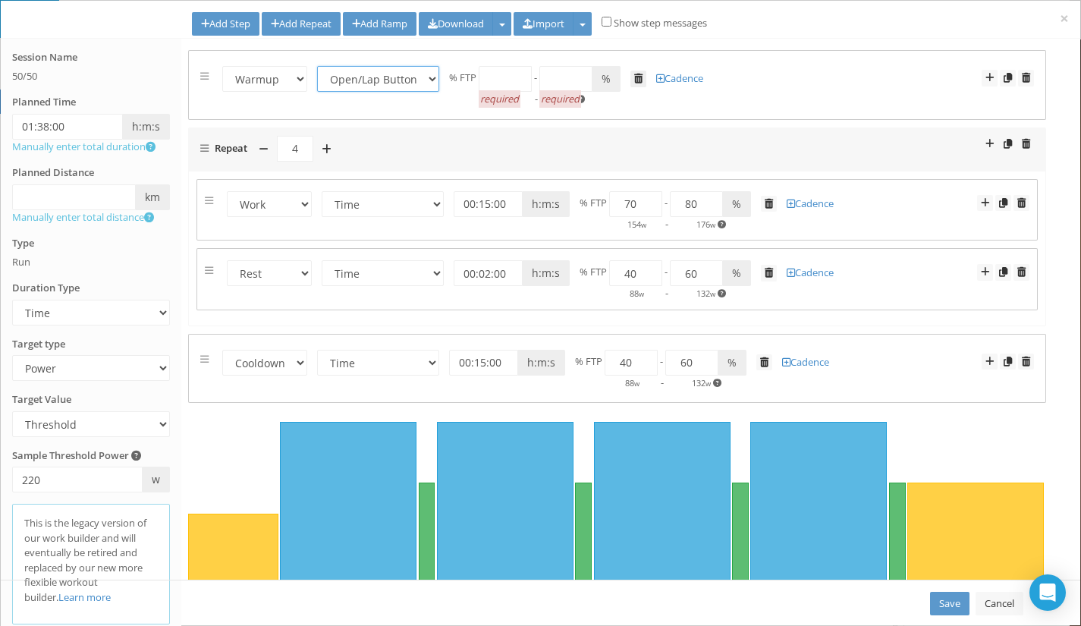
click at [635, 84] on link at bounding box center [638, 79] width 16 height 17
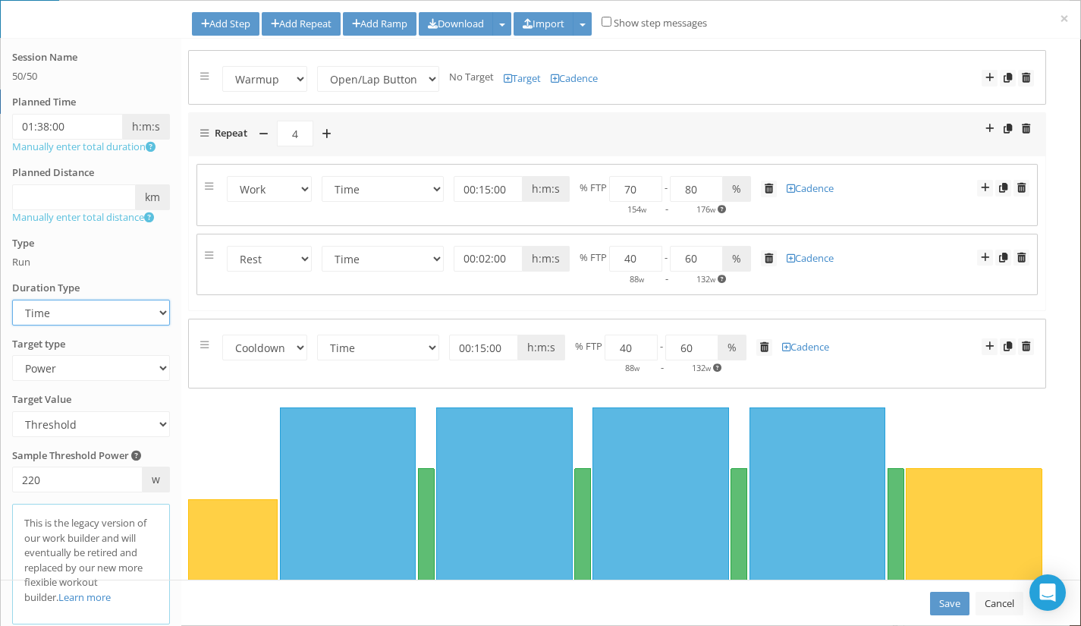
click at [135, 312] on select "Time Distance Open/Lap Button" at bounding box center [91, 313] width 158 height 26
select select "Open"
click at [12, 300] on select "Time Distance Open/Lap Button" at bounding box center [91, 313] width 158 height 26
select select "Open"
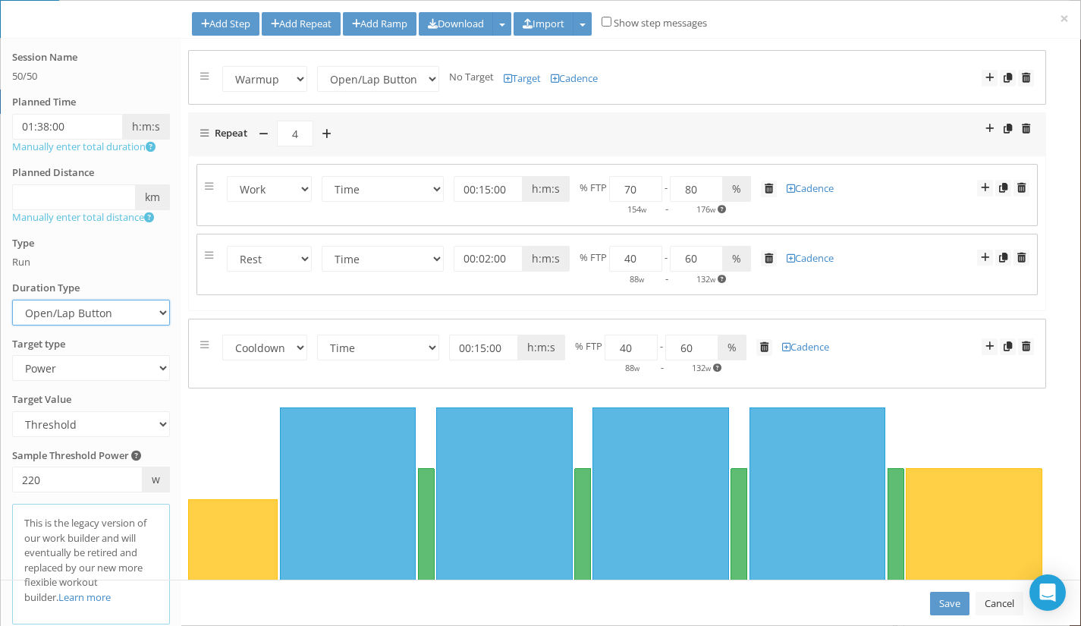
select select "Open"
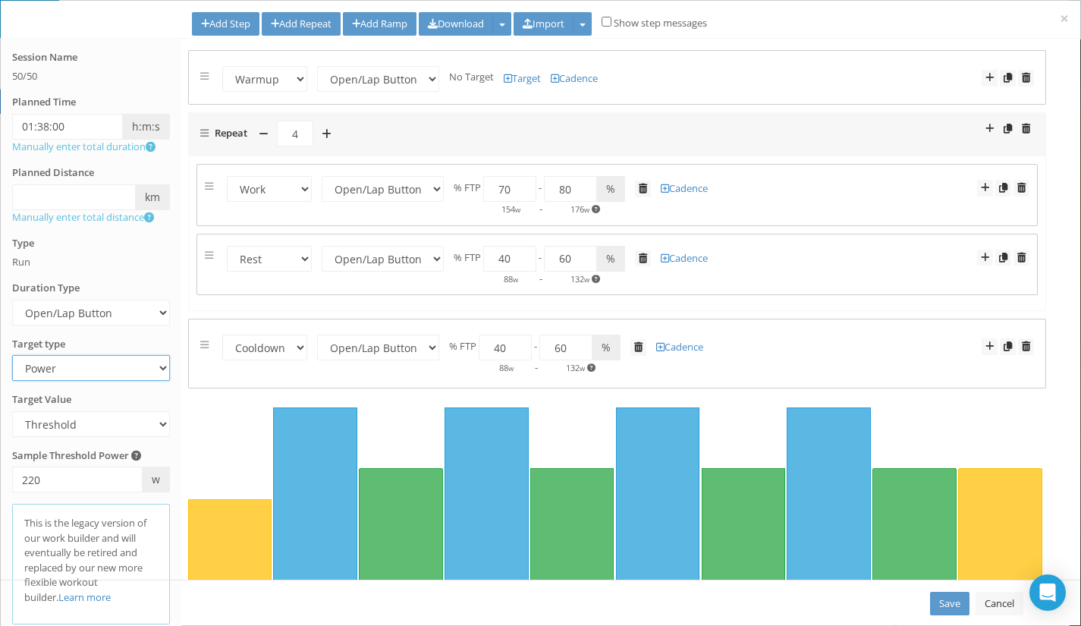
click at [105, 379] on select "Heart Rate Power Pace Speed Rate of perceived Exertion No Target" at bounding box center [91, 368] width 158 height 26
click at [122, 262] on div "Type Run" at bounding box center [91, 252] width 158 height 33
click at [114, 366] on select "Heart Rate Power Pace Speed Rate of perceived Exertion No Target" at bounding box center [91, 368] width 158 height 26
select select "RPE"
click at [12, 355] on select "Heart Rate Power Pace Speed Rate of perceived Exertion No Target" at bounding box center [91, 368] width 158 height 26
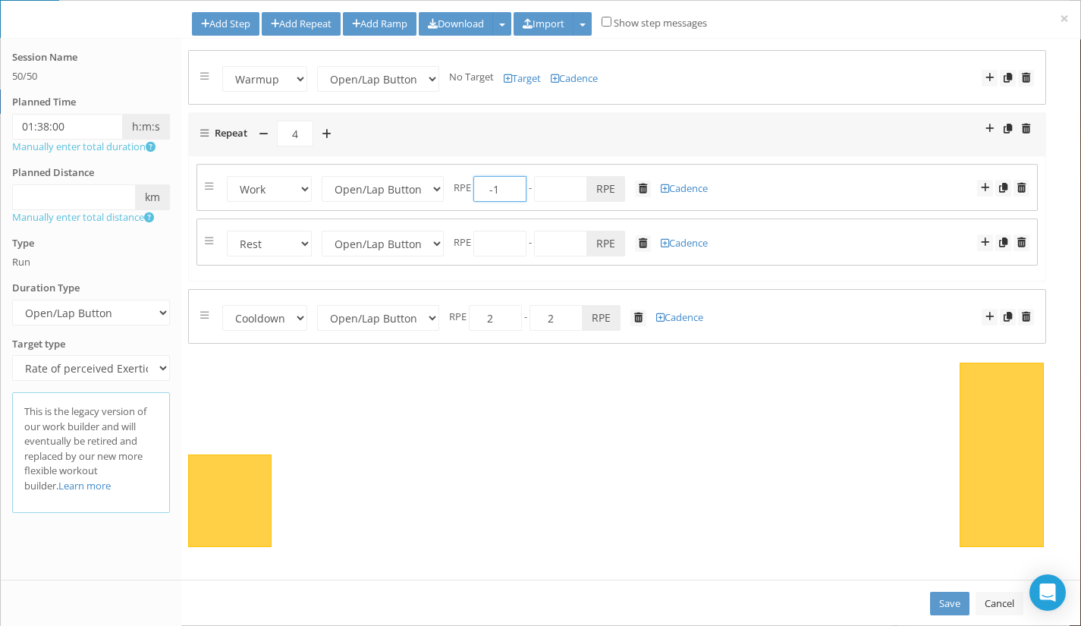
click at [507, 190] on input "-1" at bounding box center [499, 189] width 53 height 26
drag, startPoint x: 485, startPoint y: 188, endPoint x: 497, endPoint y: 187, distance: 11.4
click at [497, 187] on input "1" at bounding box center [499, 189] width 53 height 26
type input "5"
click at [563, 191] on input "number" at bounding box center [560, 189] width 53 height 26
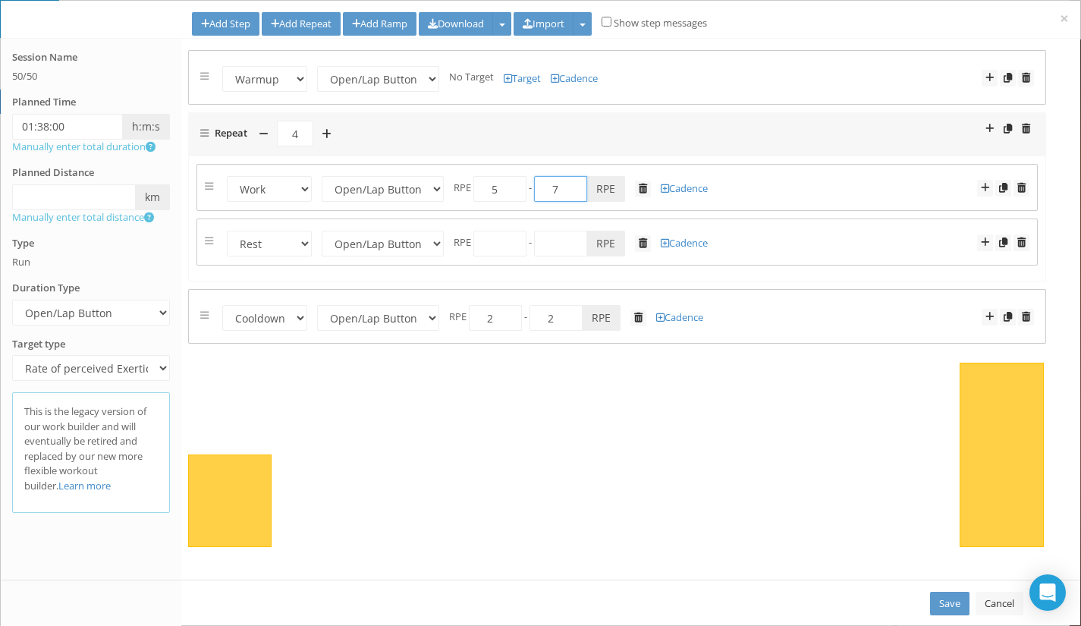
type input "7"
click at [488, 247] on input "number" at bounding box center [499, 244] width 53 height 26
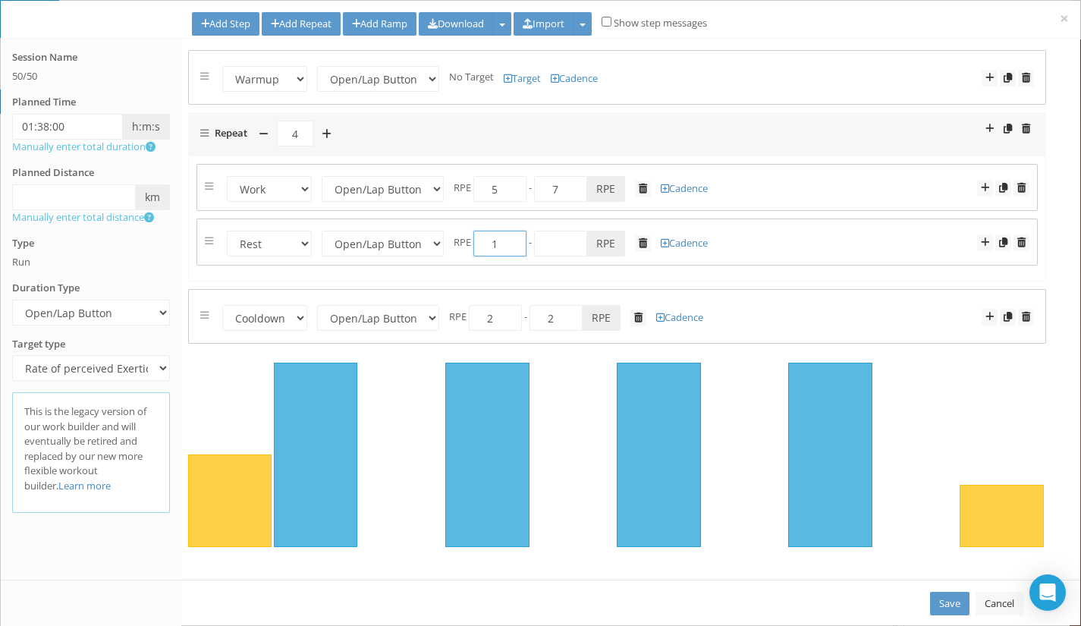
type input "1"
click at [559, 241] on input "number" at bounding box center [560, 244] width 53 height 26
type input "2"
click at [401, 189] on select "Time Distance Open/Lap Button" at bounding box center [383, 189] width 122 height 26
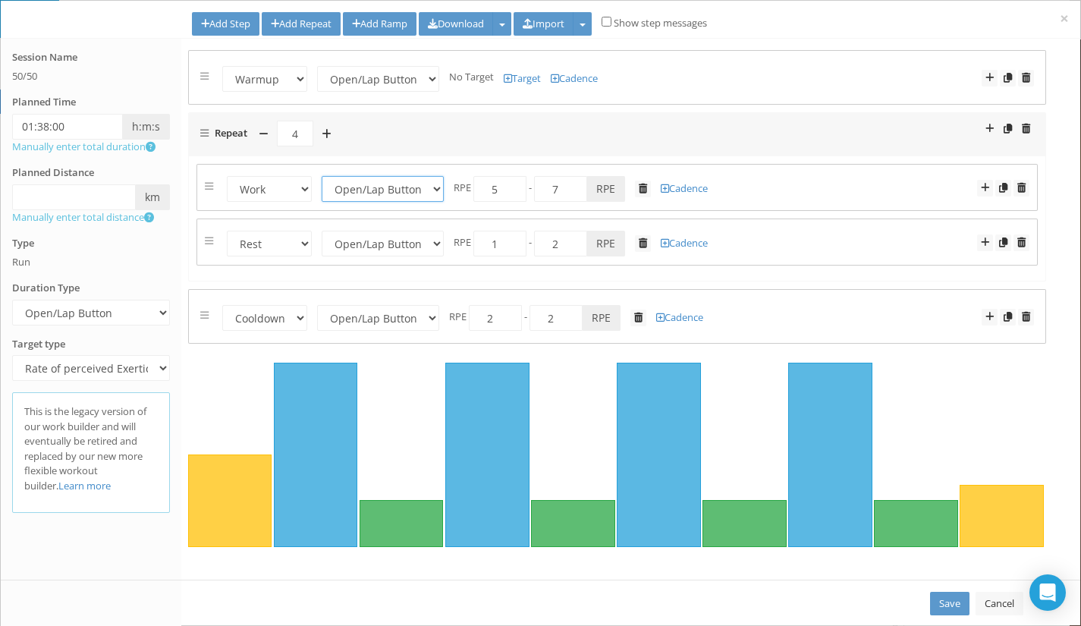
click at [389, 190] on select "Time Distance Open/Lap Button" at bounding box center [383, 189] width 122 height 26
select select "Distance"
click at [322, 176] on select "Time Distance Open/Lap Button" at bounding box center [383, 189] width 122 height 26
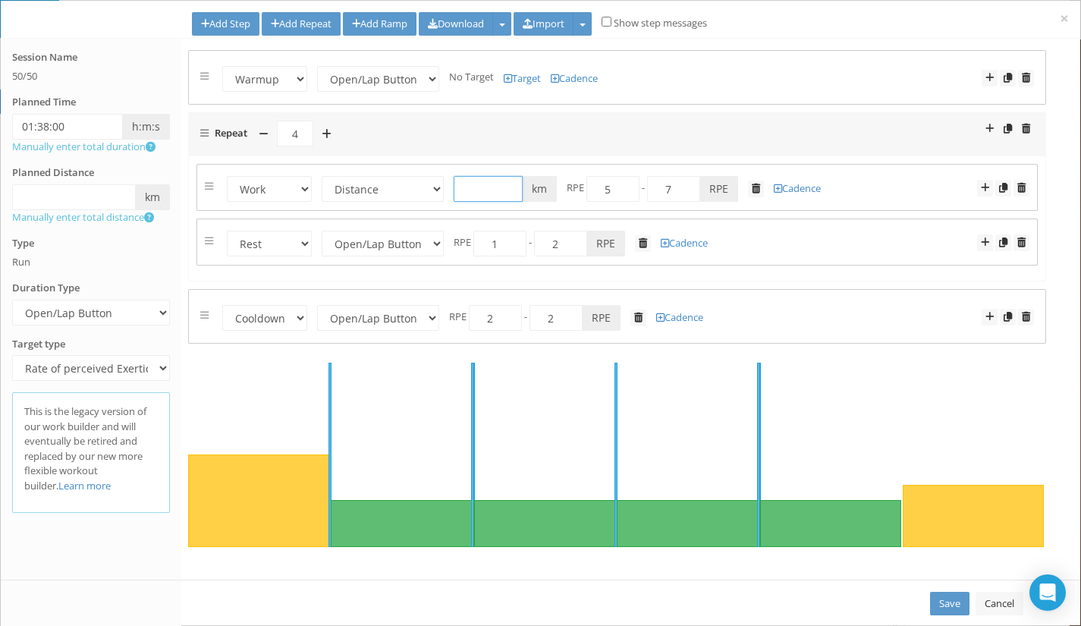
click at [493, 196] on input "text" at bounding box center [487, 189] width 69 height 26
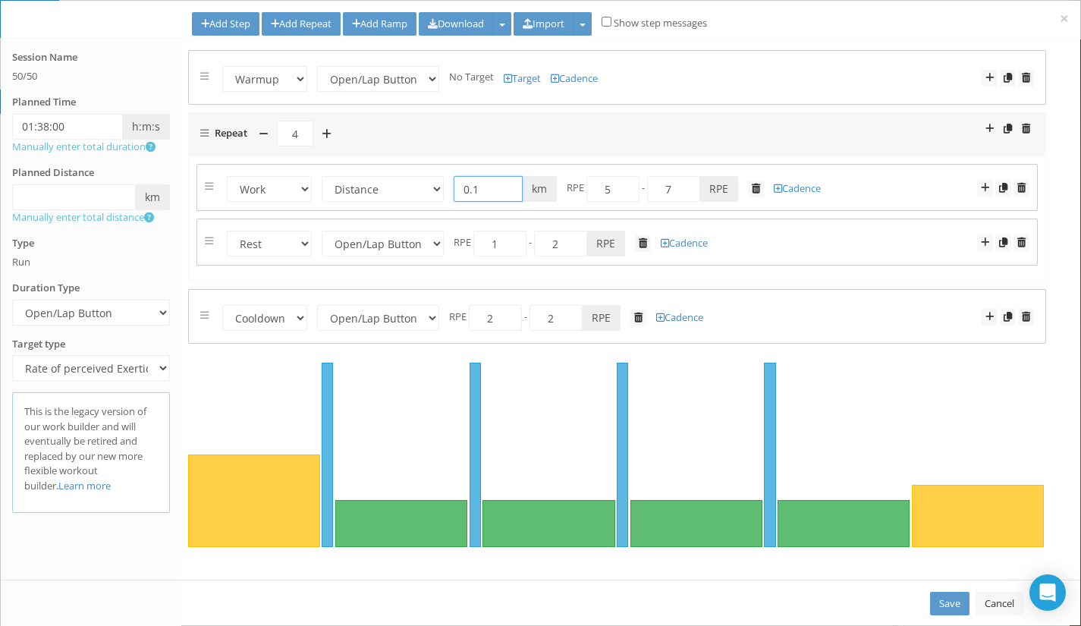
click at [490, 190] on input "0.1" at bounding box center [487, 189] width 69 height 26
type input "0.05"
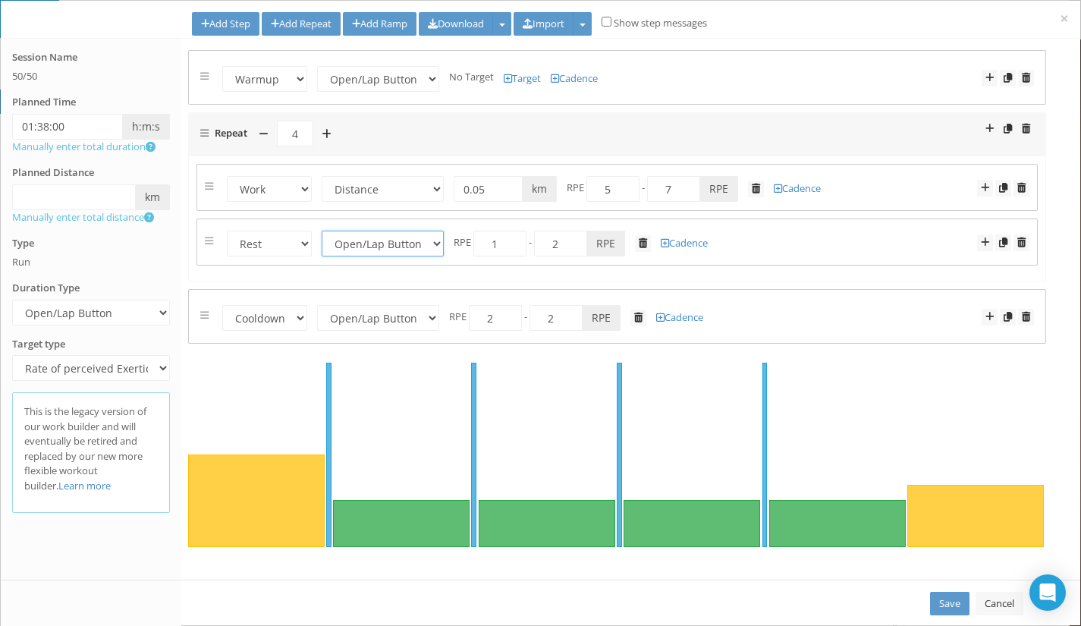
click at [427, 242] on select "Time Distance Open/Lap Button" at bounding box center [383, 244] width 122 height 26
select select "Distance"
click at [322, 231] on select "Time Distance Open/Lap Button" at bounding box center [383, 244] width 122 height 26
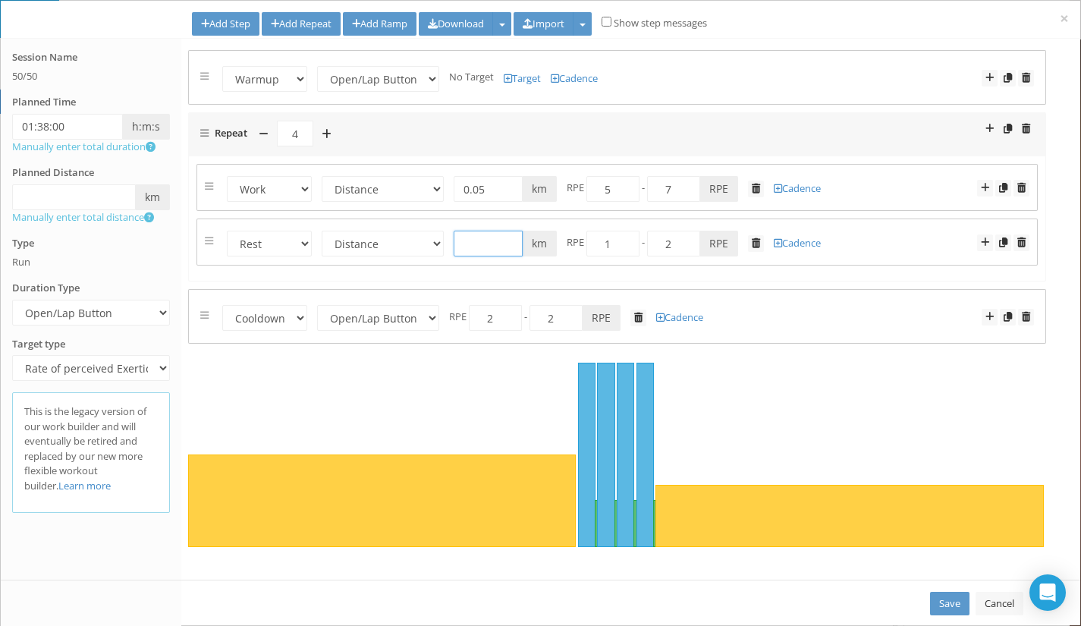
click at [494, 243] on input "text" at bounding box center [487, 244] width 69 height 26
type input "0.05"
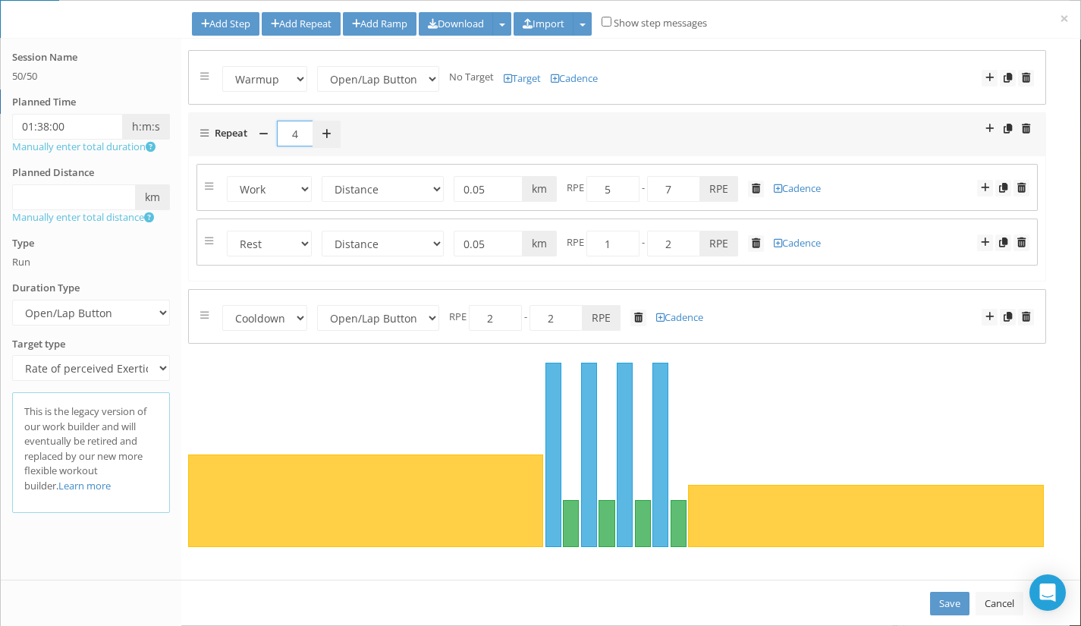
drag, startPoint x: 289, startPoint y: 130, endPoint x: 331, endPoint y: 130, distance: 41.7
click at [331, 130] on div "4" at bounding box center [294, 134] width 91 height 27
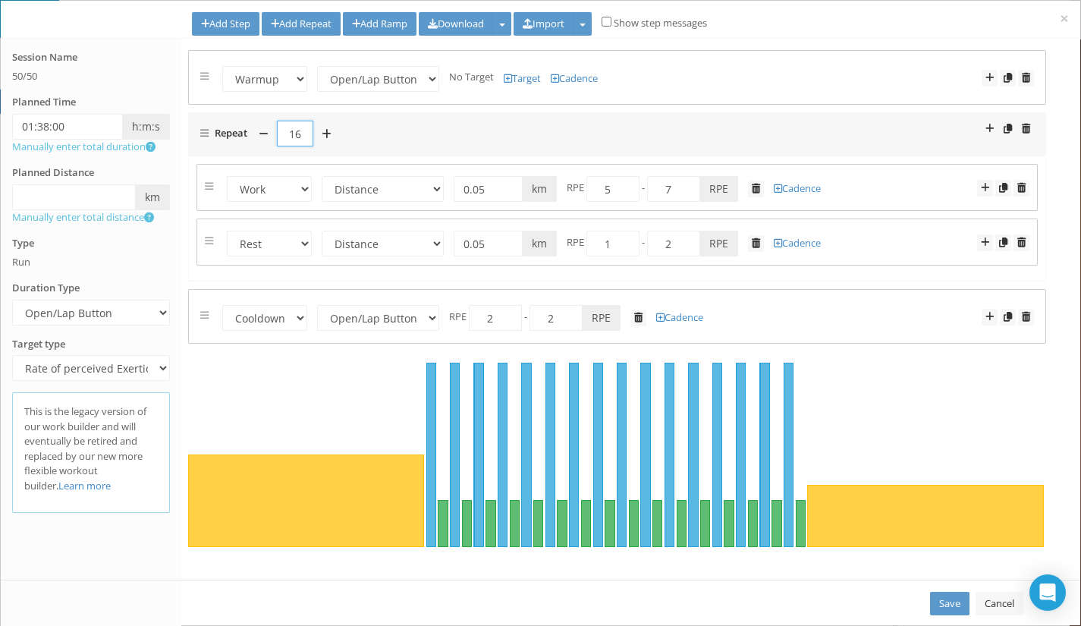
type input "16"
drag, startPoint x: 478, startPoint y: 322, endPoint x: 532, endPoint y: 313, distance: 53.9
click at [532, 313] on div "2 - 2 Z RPE" at bounding box center [545, 316] width 152 height 14
type input "1"
click at [504, 81] on span at bounding box center [507, 79] width 8 height 10
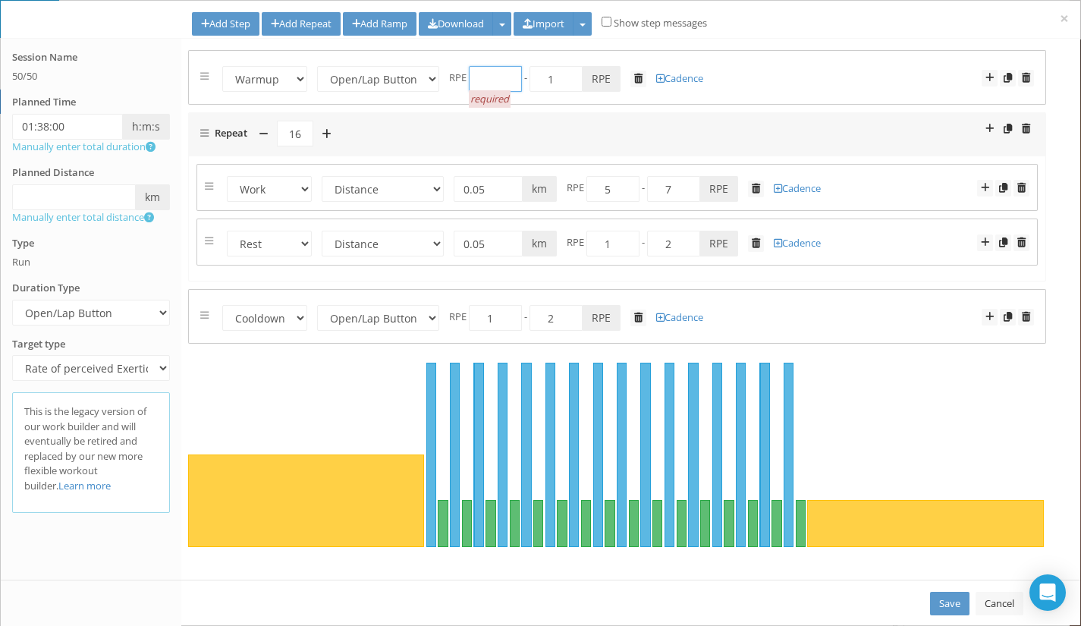
click at [478, 78] on input "number" at bounding box center [495, 79] width 53 height 26
type input "1"
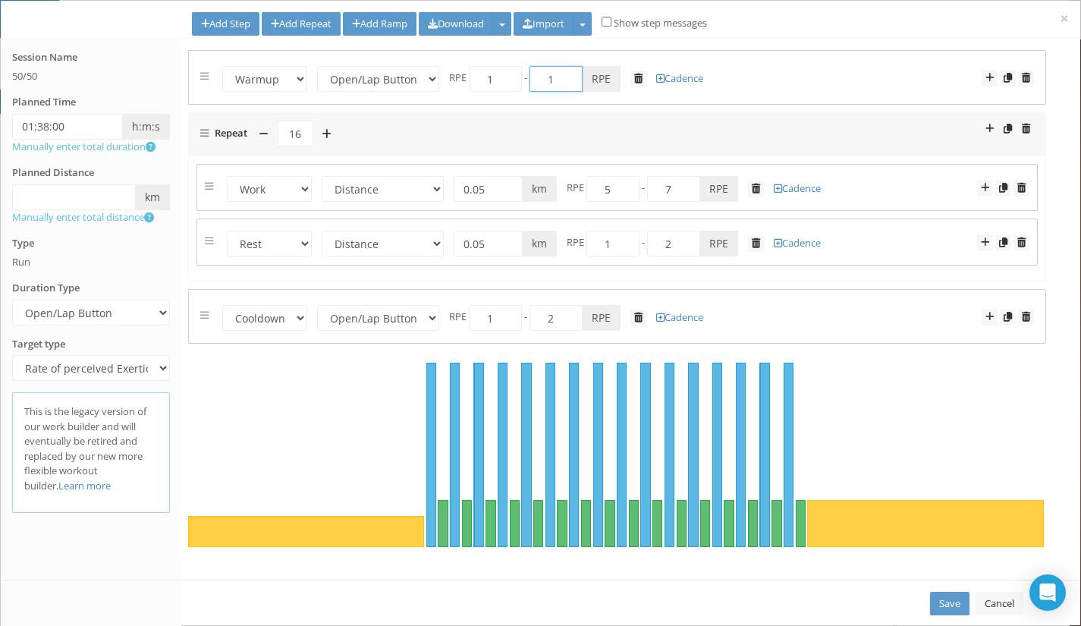
click at [554, 82] on input "1" at bounding box center [555, 79] width 53 height 26
type input "3"
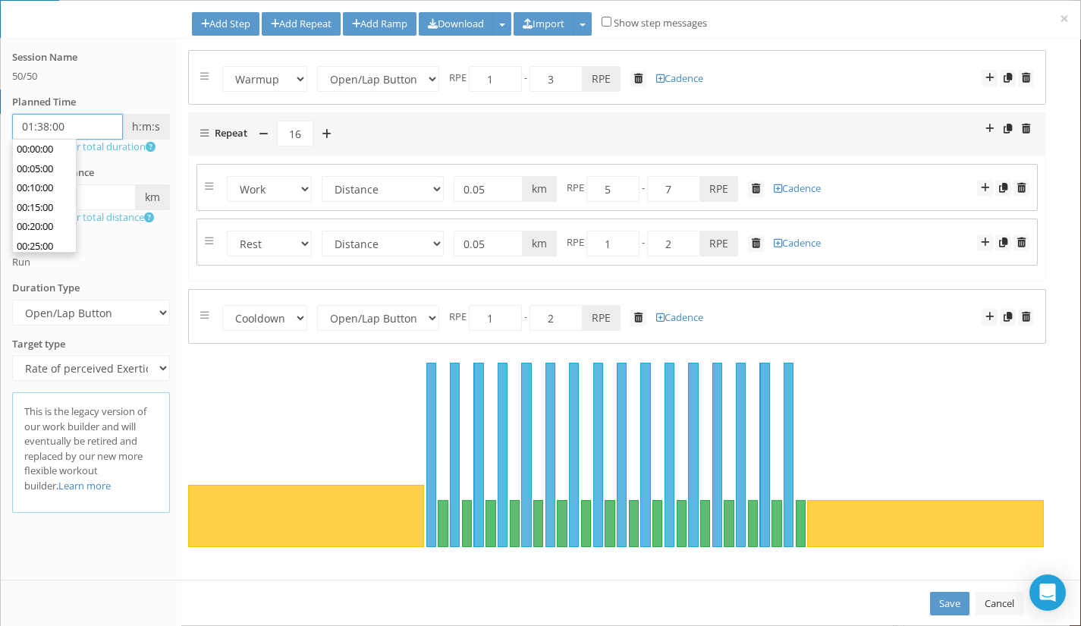
scroll to position [367, 0]
drag, startPoint x: 102, startPoint y: 128, endPoint x: 11, endPoint y: 118, distance: 90.9
click at [11, 118] on div "Session Name 50/50 Planned Time 01:38:00 h:m:s Manually enter total duration Pl…" at bounding box center [91, 165] width 180 height 231
type input "00:00:00"
click at [86, 84] on div "Session Name 50/50 Planned Time 00:00:00 h:m:s Manually enter total duration Pl…" at bounding box center [91, 165] width 180 height 231
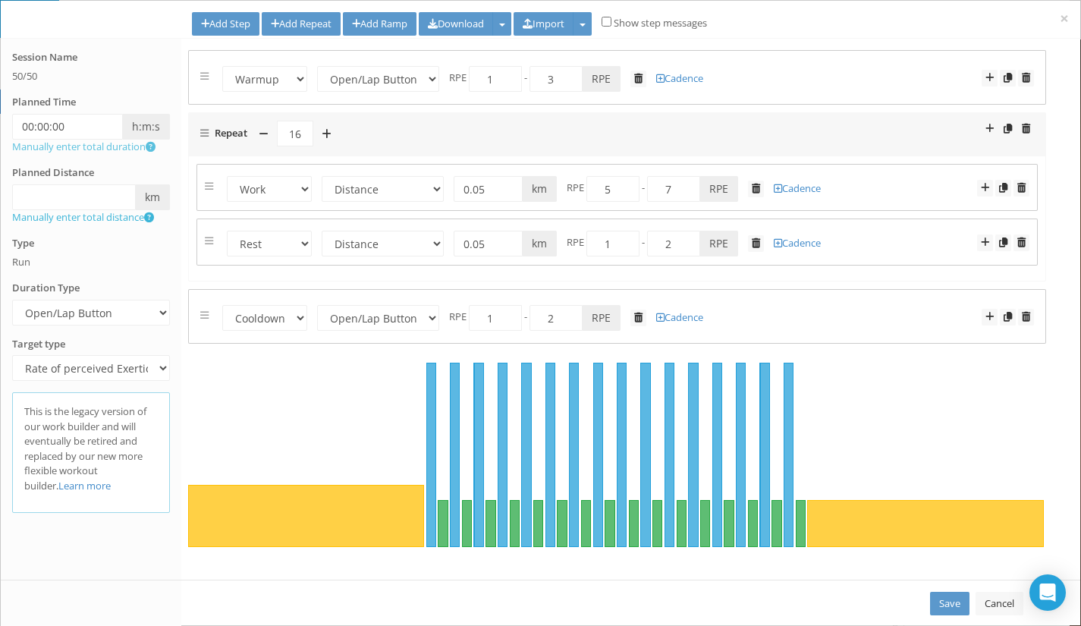
click at [154, 212] on span at bounding box center [149, 217] width 10 height 10
click at [153, 219] on span at bounding box center [149, 217] width 10 height 10
click at [611, 21] on input "checkbox" at bounding box center [606, 22] width 10 height 10
checkbox input "true"
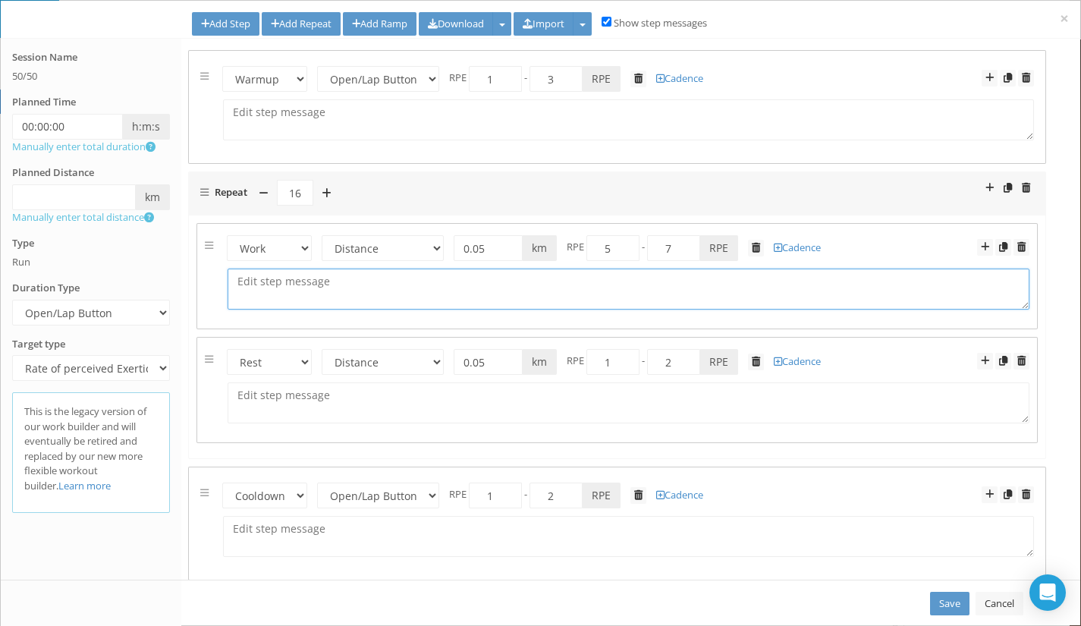
click at [359, 282] on textarea at bounding box center [627, 288] width 801 height 41
paste textarea "Run up to 90% effort as your schedule reads, but be sure to save full effort fo…"
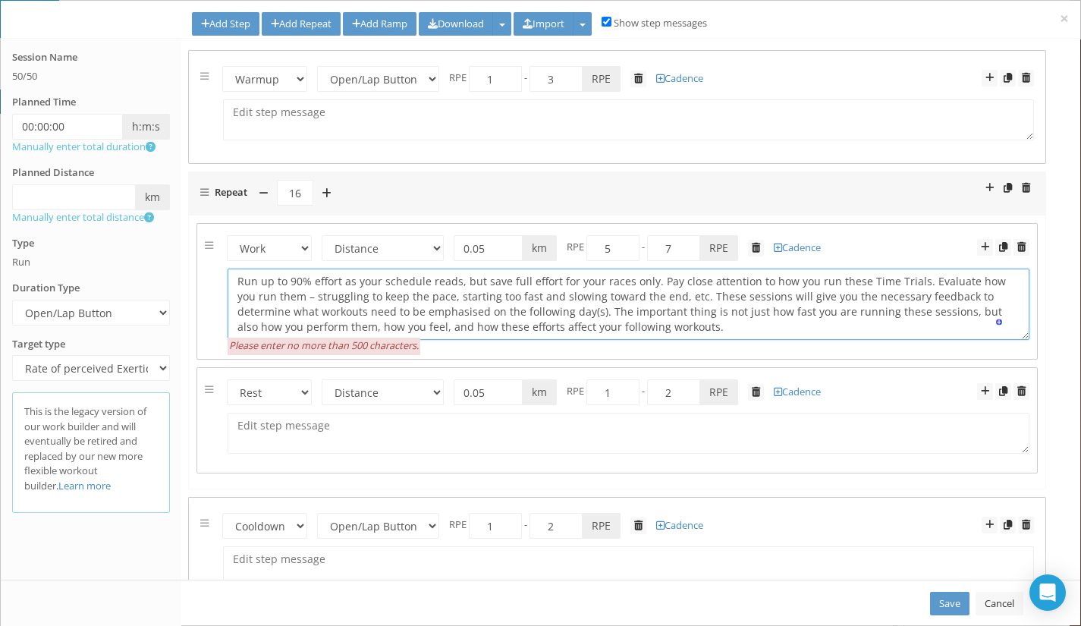
drag, startPoint x: 910, startPoint y: 282, endPoint x: 651, endPoint y: 281, distance: 259.3
click at [651, 281] on textarea "Run up to 90% effort as your schedule reads, but save full effort for your race…" at bounding box center [627, 303] width 801 height 71
type textarea "Run up to 90% effort as your schedule reads, but save full effort for your race…"
drag, startPoint x: 479, startPoint y: 325, endPoint x: 235, endPoint y: 274, distance: 249.4
click at [235, 274] on textarea "Run up to 90% effort as your schedule reads, but save full effort for your race…" at bounding box center [627, 303] width 801 height 71
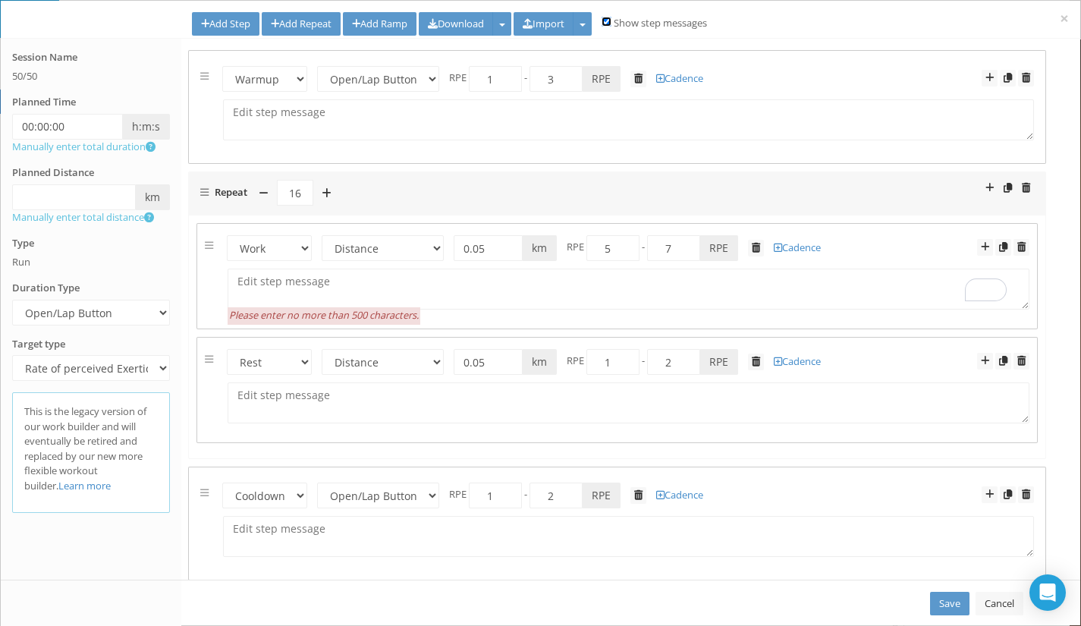
click at [611, 26] on input "checkbox" at bounding box center [606, 22] width 10 height 10
checkbox input "false"
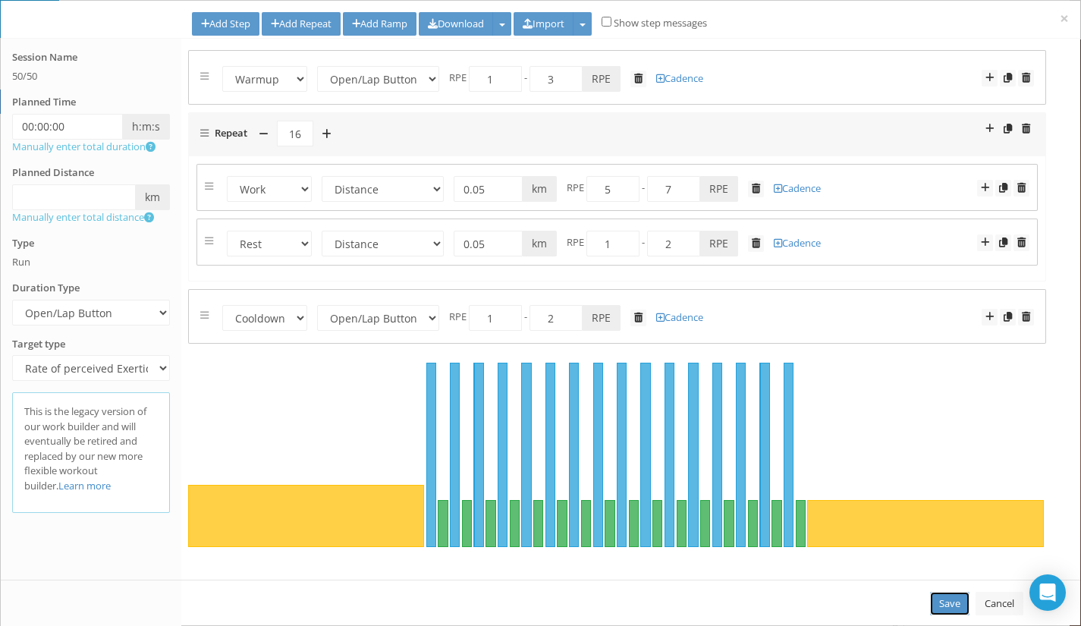
click at [951, 596] on link "Save" at bounding box center [949, 603] width 39 height 24
select select "Open"
select select "Work"
select select "Distance"
select select "Rest"
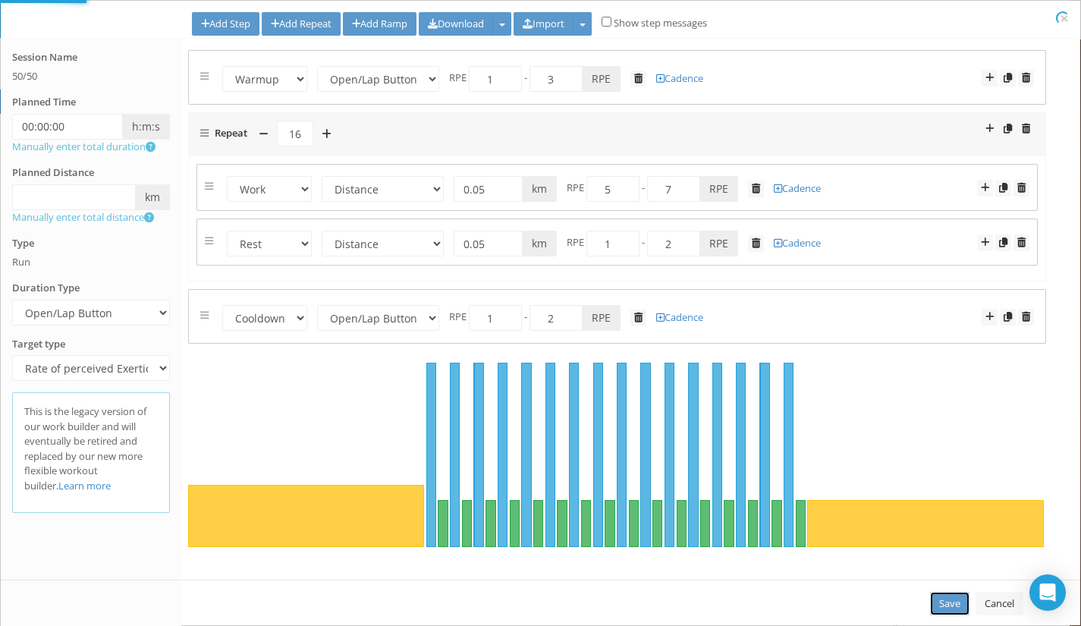
select select "Distance"
select select "Cooldown"
select select "Open"
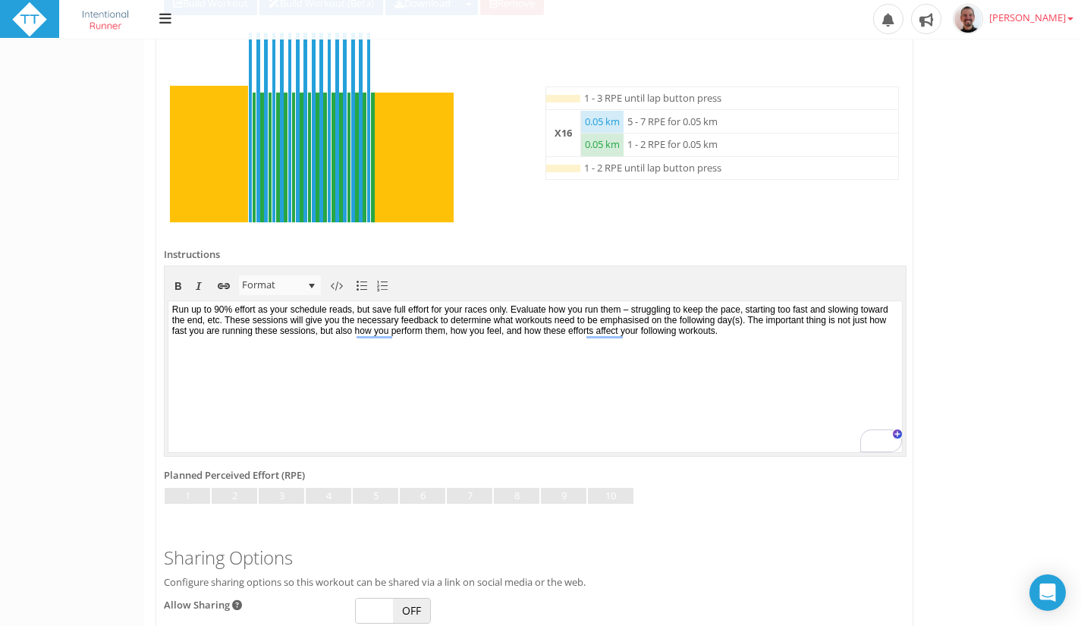
click at [177, 307] on body "Run up to 90% effort as your schedule reads, but save full effort for your race…" at bounding box center [534, 375] width 733 height 151
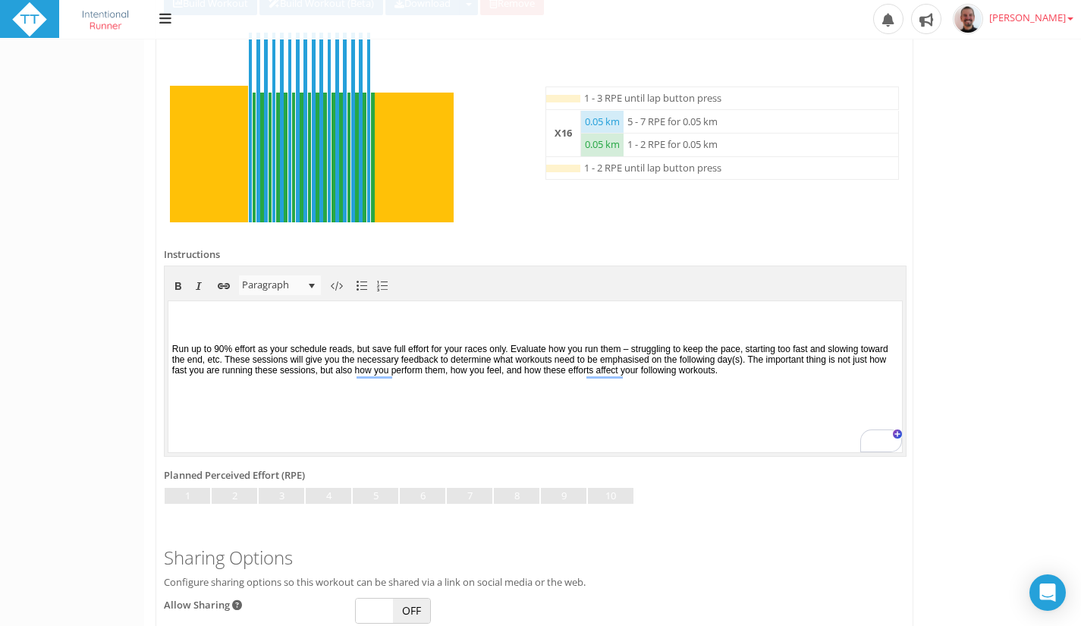
paste body "To enrich screen reader interactions, please activate Accessibility in Grammarl…"
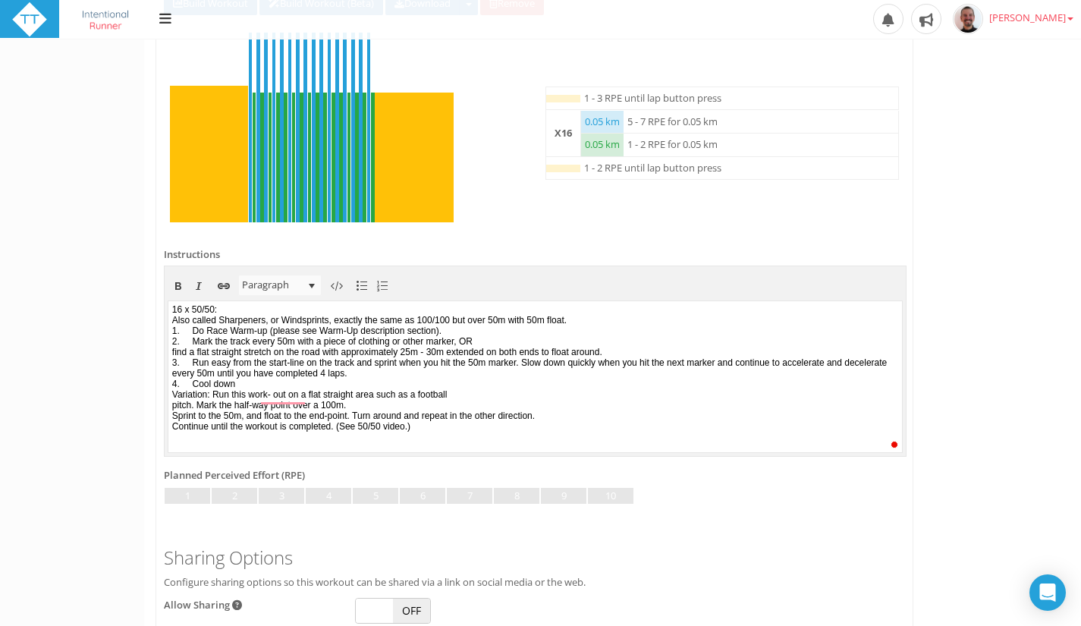
click at [240, 311] on p "16 x 50/50: Also called Sharpeners, or Windsprints, exactly the same as 100/100…" at bounding box center [535, 366] width 726 height 127
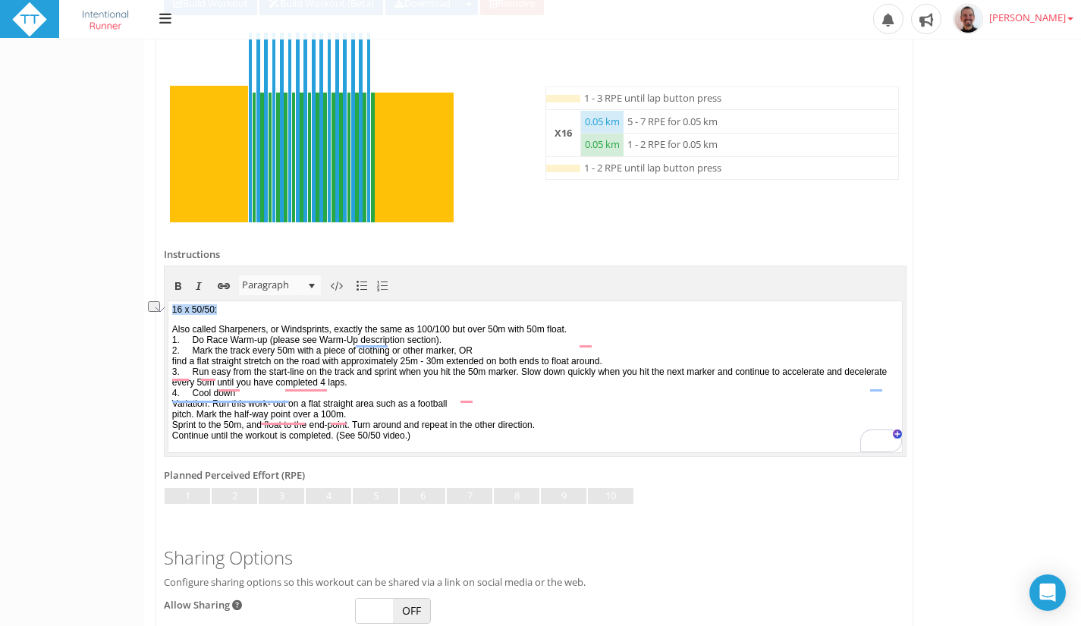
drag, startPoint x: 235, startPoint y: 312, endPoint x: 167, endPoint y: 306, distance: 68.5
click at [168, 306] on html "16 x 50/50: Also called Sharpeners, or Windsprints, exactly the same as 100/100…" at bounding box center [534, 375] width 733 height 151
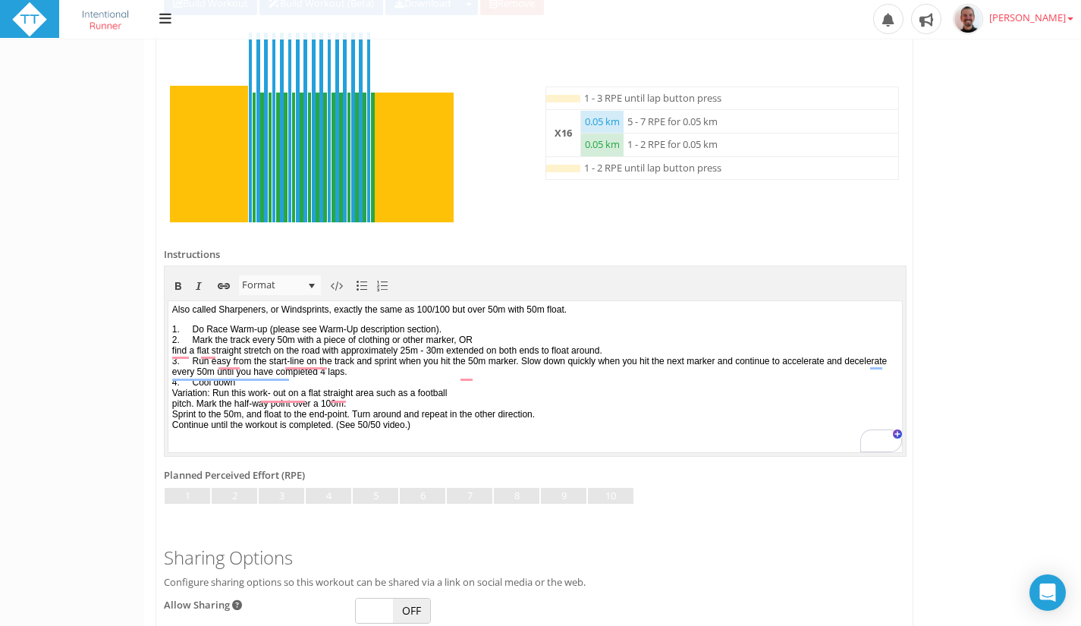
click at [488, 307] on p "Also called Sharpeners, or Windsprints, exactly the same as 100/100 but over 50…" at bounding box center [535, 308] width 726 height 11
click at [199, 328] on p "1. Do Race Warm-up (please see Warm-Up description section). 2. Mark the track …" at bounding box center [535, 376] width 726 height 106
click at [661, 315] on body "Also called Sharpeners, or Windsprints, exactly the same as 100/100, but over 5…" at bounding box center [534, 375] width 733 height 151
click at [647, 308] on p "Also called Sharpeners, or Windsprints, exactly the same as 100/100, but over 5…" at bounding box center [535, 308] width 726 height 11
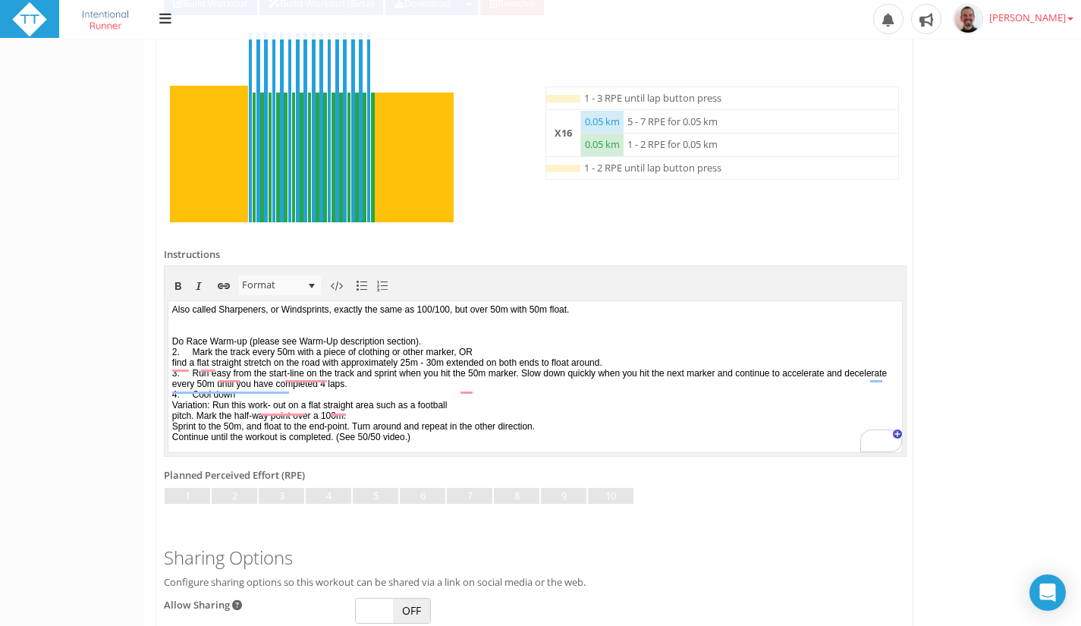
click at [472, 339] on p "Also called Sharpeners, or Windsprints, exactly the same as 100/100, but over 5…" at bounding box center [535, 372] width 726 height 138
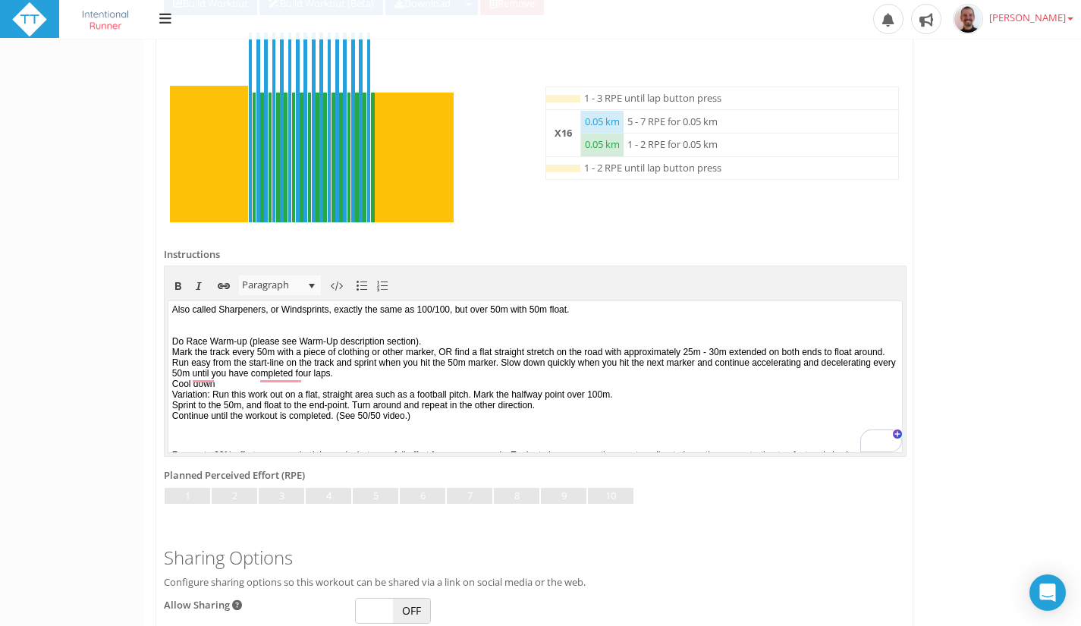
drag, startPoint x: 522, startPoint y: 385, endPoint x: 317, endPoint y: 394, distance: 205.7
click at [317, 394] on p "Also called Sharpeners, or Windsprints, exactly the same as 100/100, but over 5…" at bounding box center [535, 361] width 726 height 117
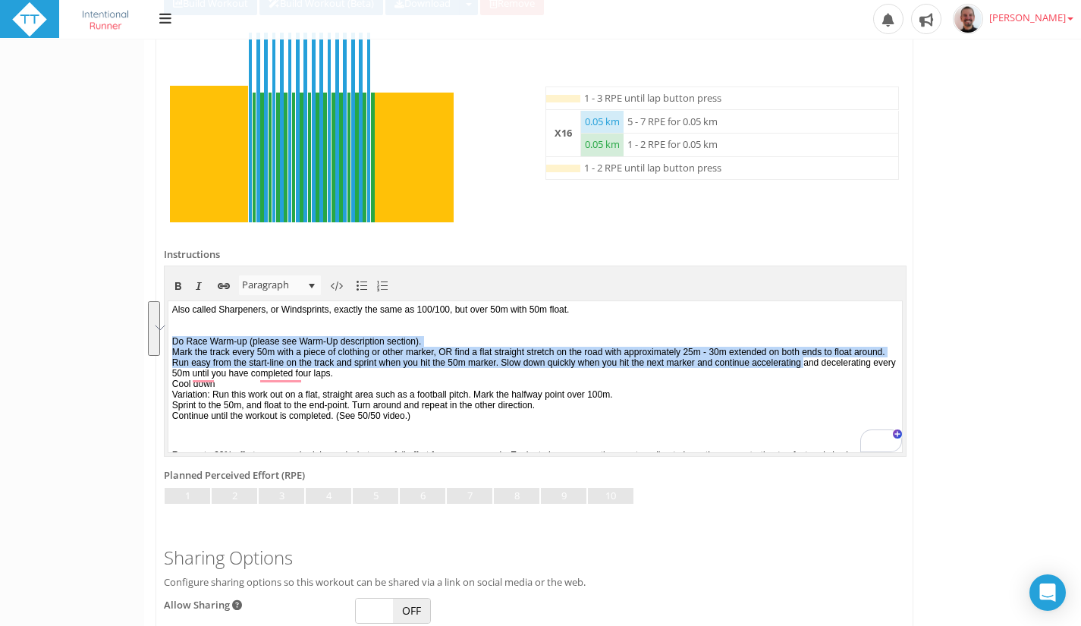
drag, startPoint x: 231, startPoint y: 391, endPoint x: 171, endPoint y: 345, distance: 75.2
click at [171, 345] on body "Also called Sharpeners, or Windsprints, exactly the same as 100/100, but over 5…" at bounding box center [534, 375] width 733 height 151
click at [381, 283] on span at bounding box center [382, 286] width 18 height 18
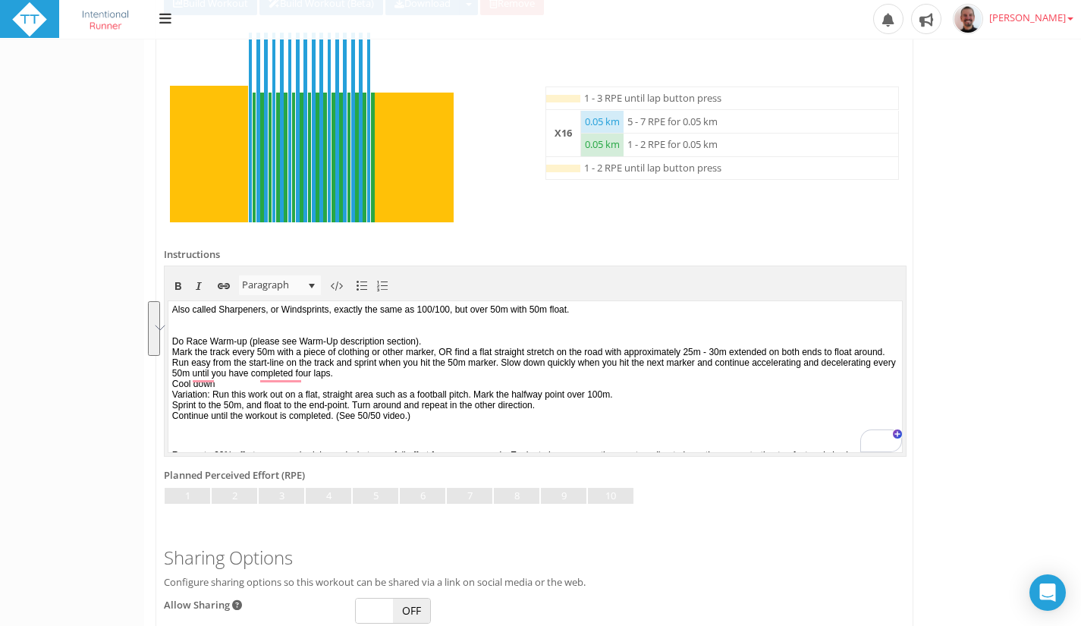
click at [176, 311] on p "Also called Sharpeners, or Windsprints, exactly the same as 100/100, but over 5…" at bounding box center [535, 361] width 726 height 117
click at [182, 335] on p "Also called Sharpeners, or Windsprints, exactly the same as 100/100, but over 5…" at bounding box center [535, 361] width 726 height 117
click at [469, 341] on p "Also called Sharpeners, or Windsprints, exactly the same as 100/100, but over 5…" at bounding box center [535, 361] width 726 height 117
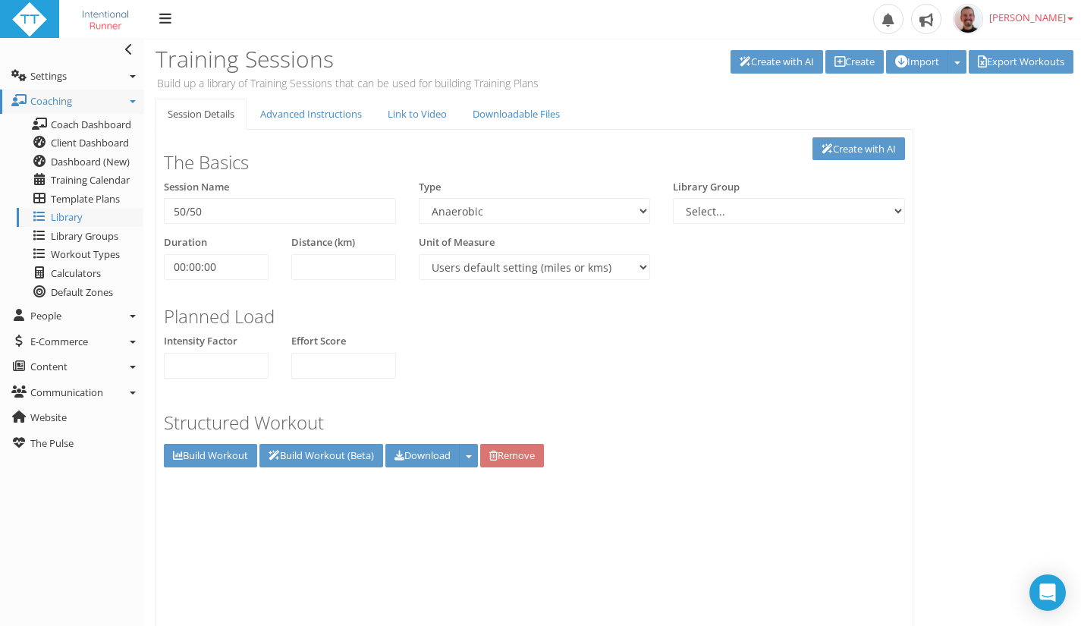
select select "43686268-adf4-467c-83ec-b2cfd3959e9a"
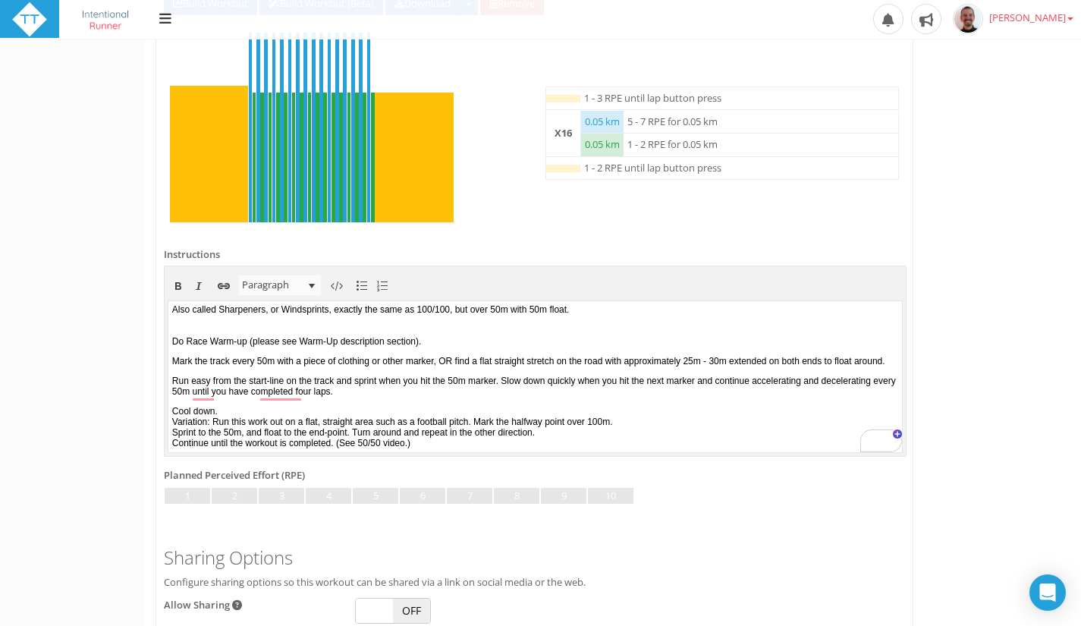
click at [275, 343] on p "Also called Sharpeners, or Windsprints, exactly the same as 100/100, but over 5…" at bounding box center [535, 324] width 726 height 42
drag, startPoint x: 431, startPoint y: 342, endPoint x: 255, endPoint y: 340, distance: 176.7
click at [255, 340] on p "Also called Sharpeners, or Windsprints, exactly the same as 100/100, but over 5…" at bounding box center [535, 324] width 726 height 42
click at [281, 395] on p "Run easy from the start-line on the track and sprint when you hit the 50m marke…" at bounding box center [535, 385] width 726 height 21
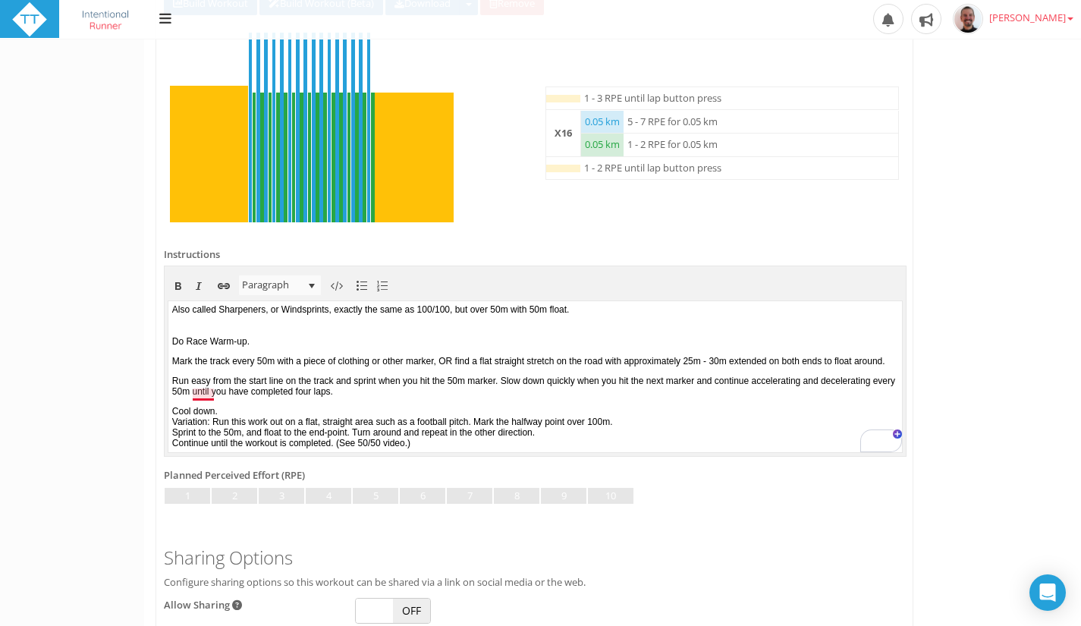
click at [196, 396] on p "Run easy from the start line on the track and sprint when you hit the 50m marke…" at bounding box center [535, 385] width 726 height 21
click at [206, 393] on p "Run easy from the start line on the track and sprint when you hit the 50m marke…" at bounding box center [535, 385] width 726 height 21
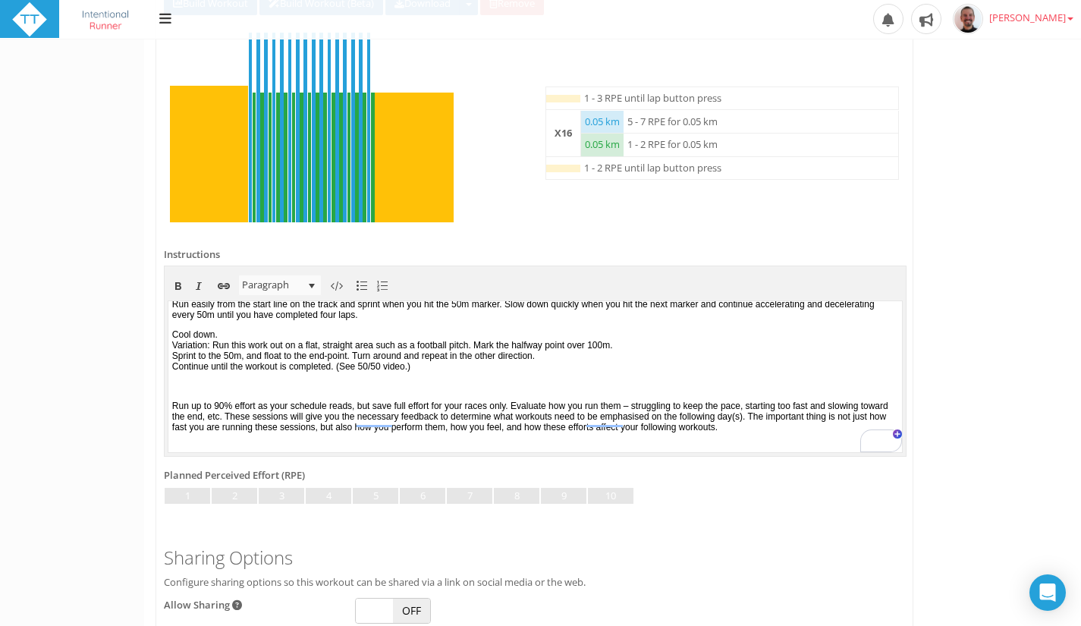
scroll to position [111, 0]
click at [692, 328] on p "Cool down. Variation: Run this work out on a flat, straight area such as a foot…" at bounding box center [535, 349] width 726 height 42
click at [693, 340] on p "Cool down. Variation: Run this work out on a flat, straight area such as a foot…" at bounding box center [535, 349] width 726 height 42
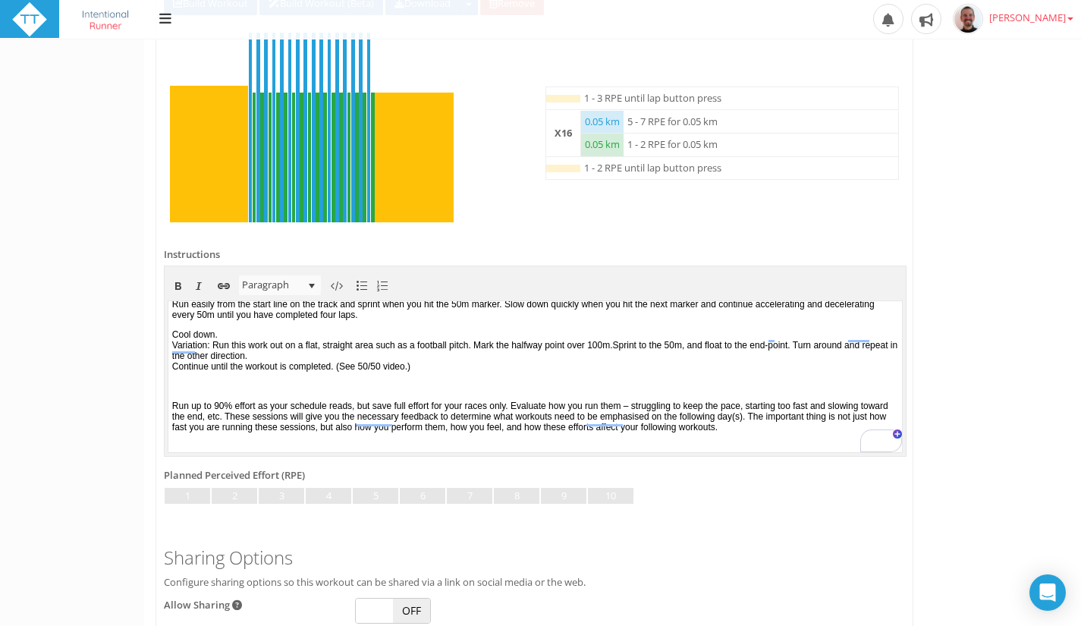
scroll to position [100, 0]
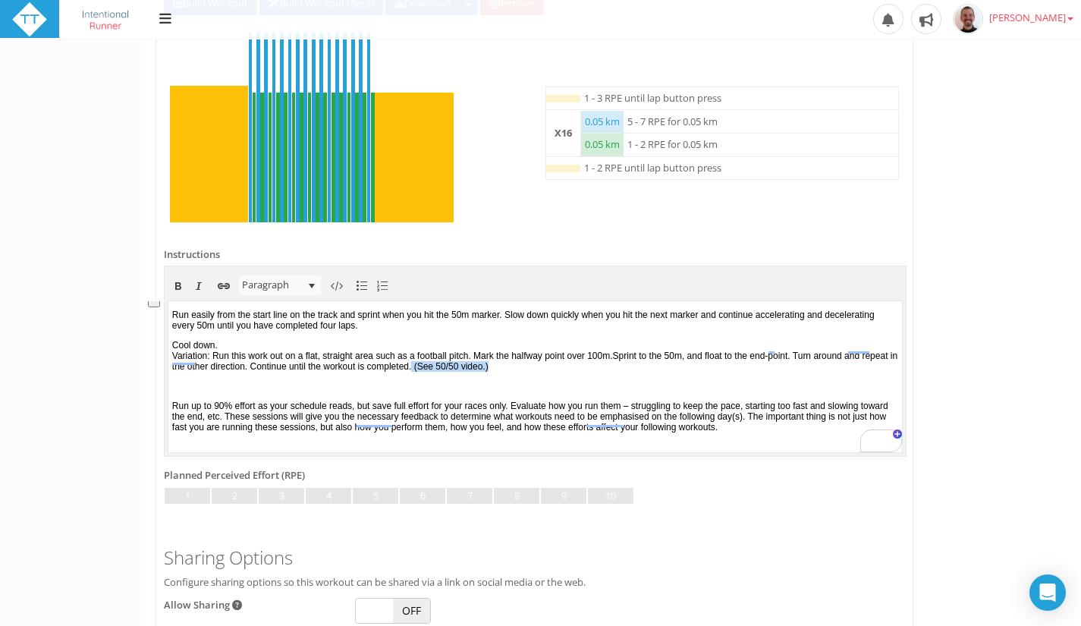
drag, startPoint x: 603, startPoint y: 356, endPoint x: 695, endPoint y: 359, distance: 91.8
click at [695, 359] on p "Cool down. Variation: Run this work out on a flat, straight area such as a foot…" at bounding box center [535, 355] width 726 height 32
click at [704, 359] on p "Cool down. Variation: Run this work out on a flat, straight area such as a foot…" at bounding box center [535, 355] width 726 height 32
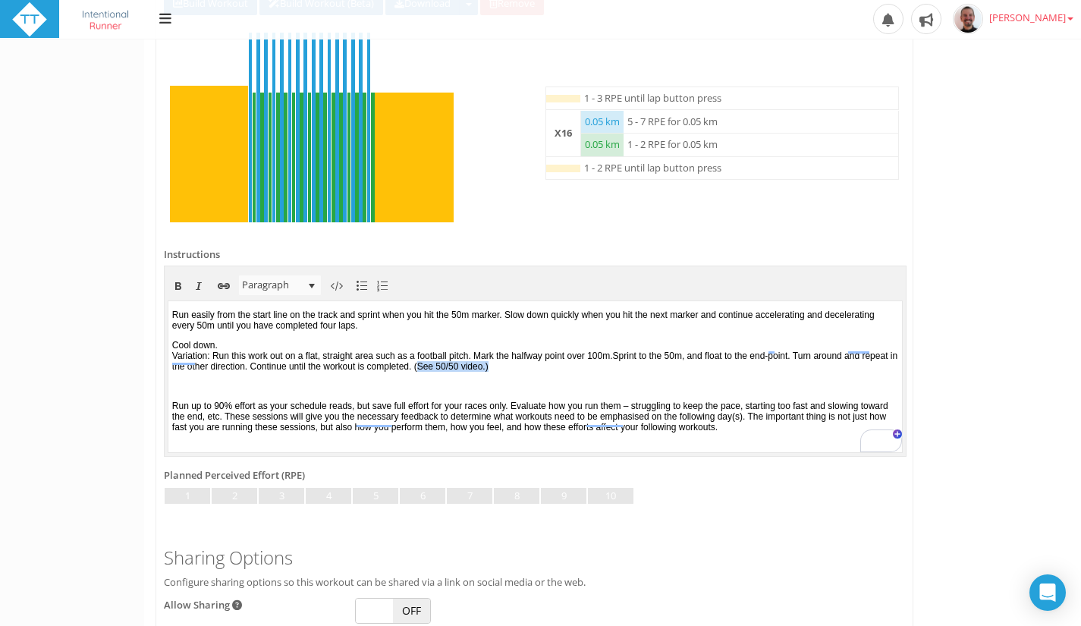
drag, startPoint x: 704, startPoint y: 359, endPoint x: 612, endPoint y: 355, distance: 92.6
click at [612, 355] on p "Cool down. Variation: Run this work out on a flat, straight area such as a foot…" at bounding box center [535, 355] width 726 height 32
click at [479, 368] on html "Also called Sharpeners, or Windsprints, exactly the same as 100/100, but over 5…" at bounding box center [534, 309] width 733 height 151
click at [435, 381] on p "﻿" at bounding box center [535, 385] width 726 height 11
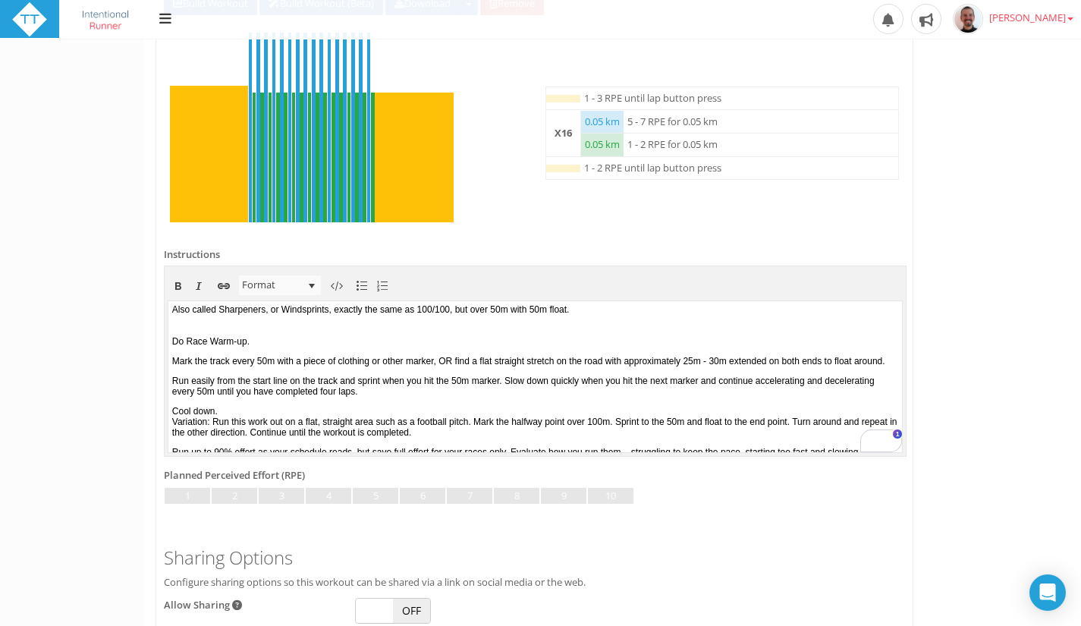
scroll to position [0, 0]
drag, startPoint x: 306, startPoint y: 372, endPoint x: 180, endPoint y: 362, distance: 125.5
click at [180, 362] on p "Mark the track every 50m with a piece of clothing or other marker, OR find a fl…" at bounding box center [535, 360] width 726 height 11
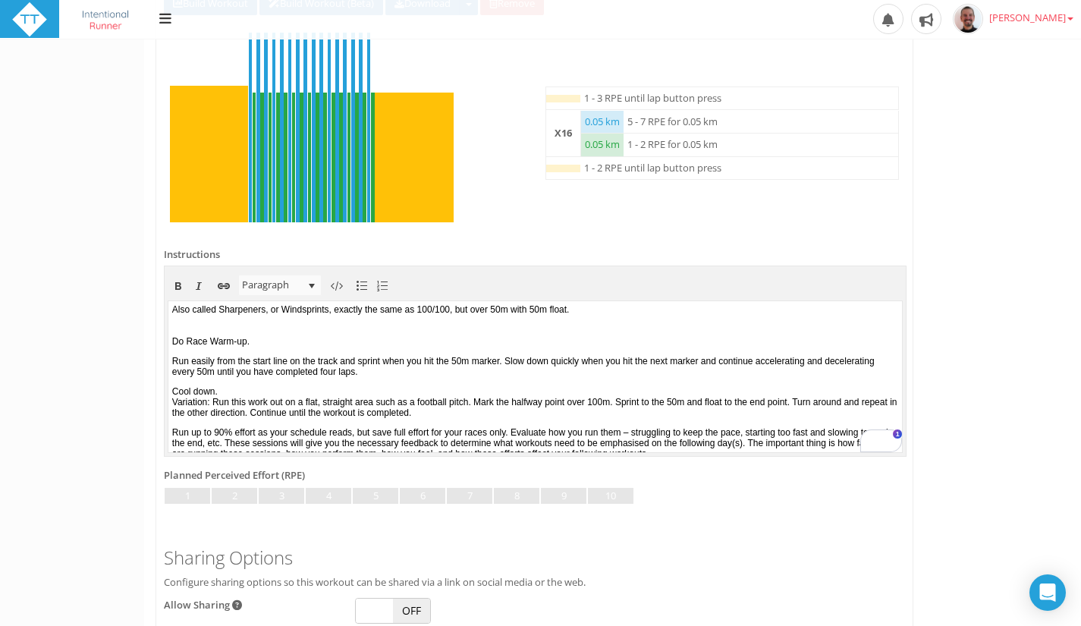
drag, startPoint x: 893, startPoint y: 347, endPoint x: 1071, endPoint y: 632, distance: 335.8
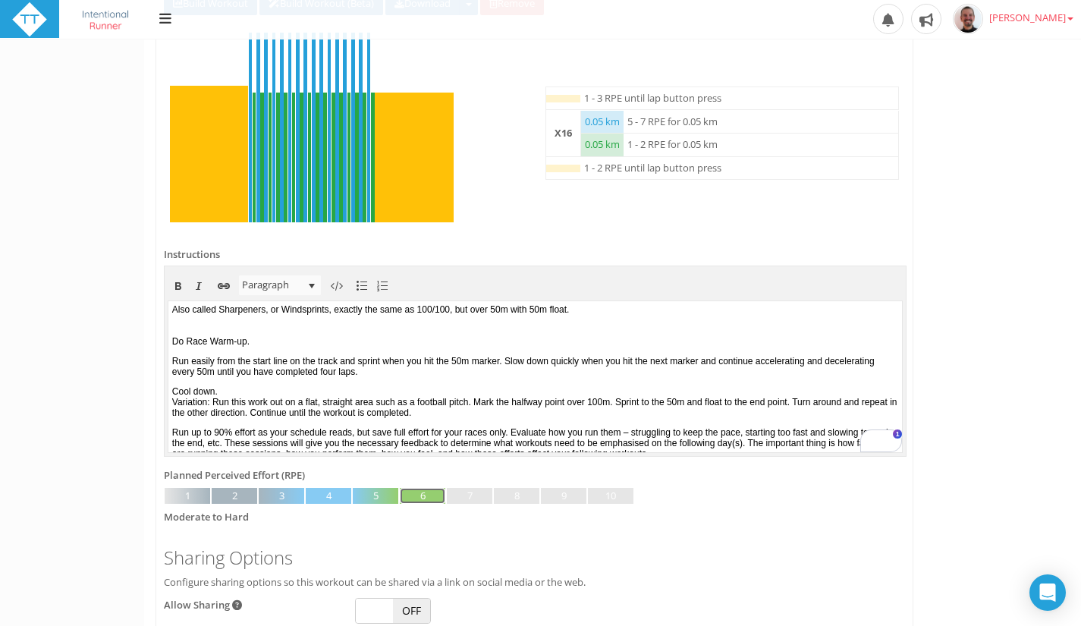
click at [428, 494] on link at bounding box center [422, 496] width 45 height 17
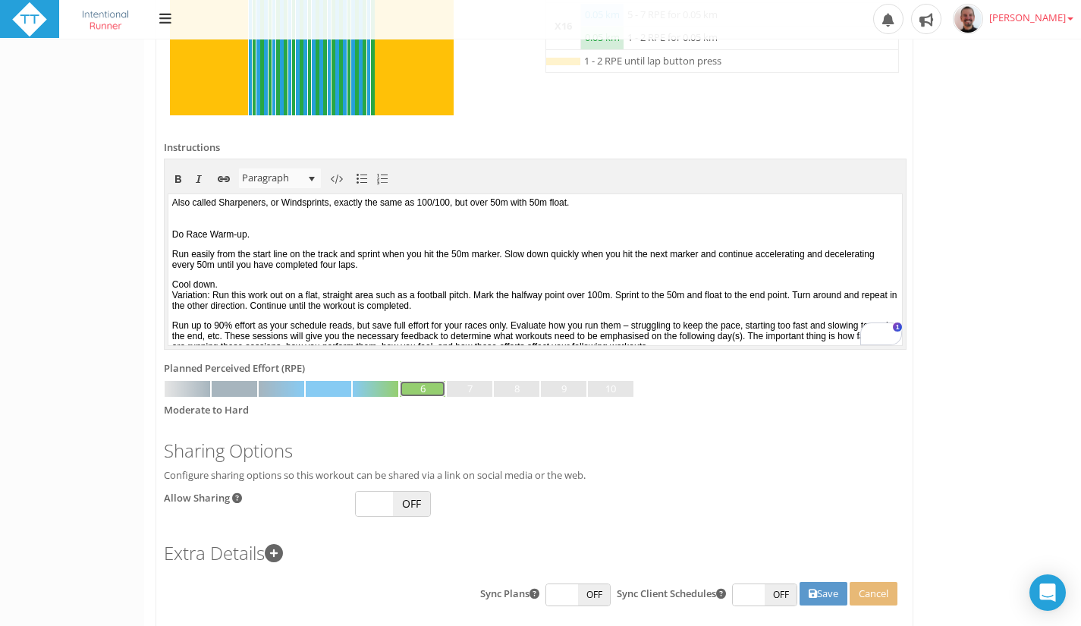
scroll to position [601, 0]
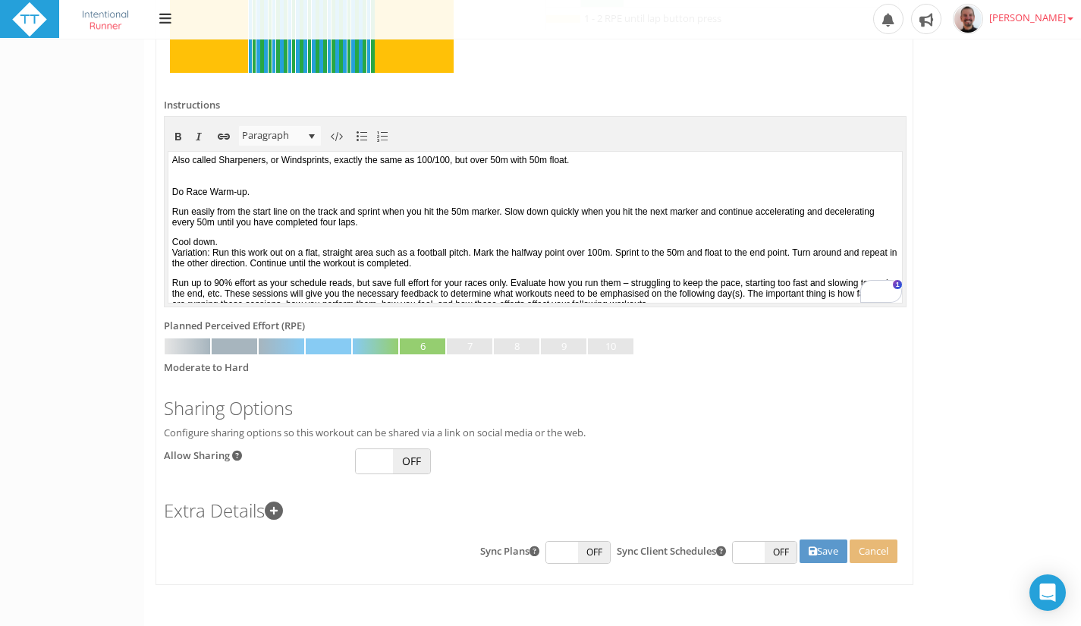
click at [379, 456] on span at bounding box center [374, 461] width 37 height 24
checkbox input "true"
click at [280, 507] on icon at bounding box center [274, 510] width 18 height 18
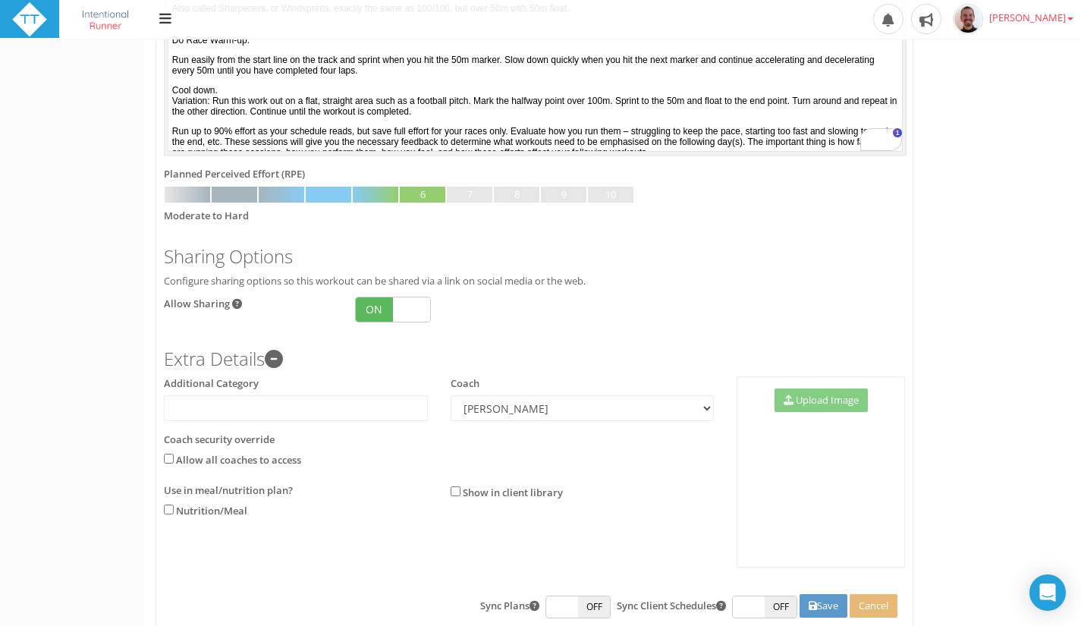
scroll to position [761, 0]
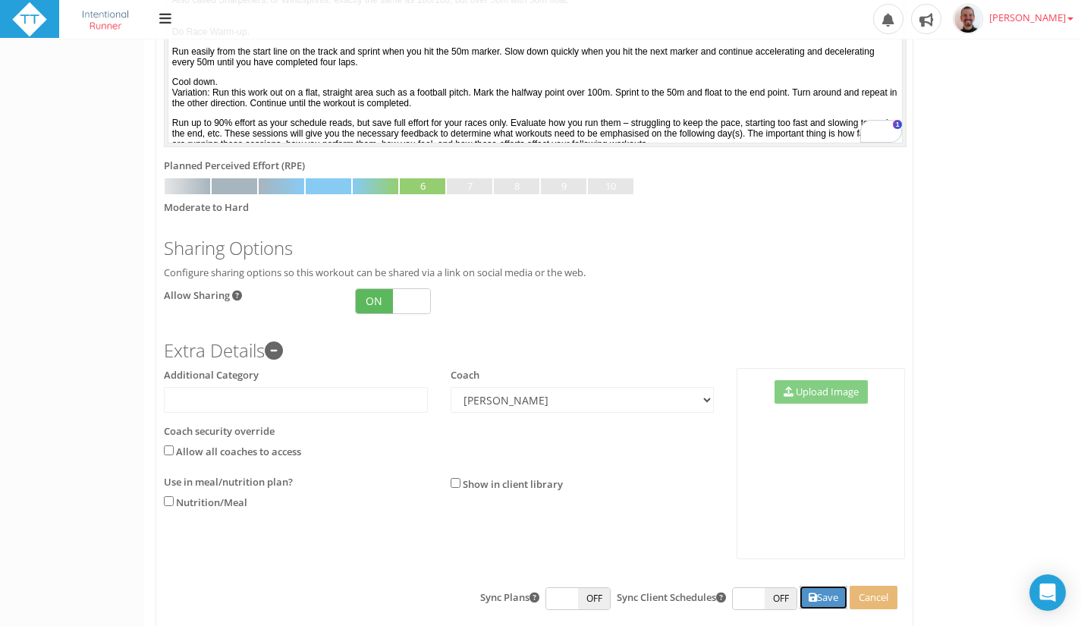
click at [819, 594] on button "Save" at bounding box center [823, 597] width 48 height 24
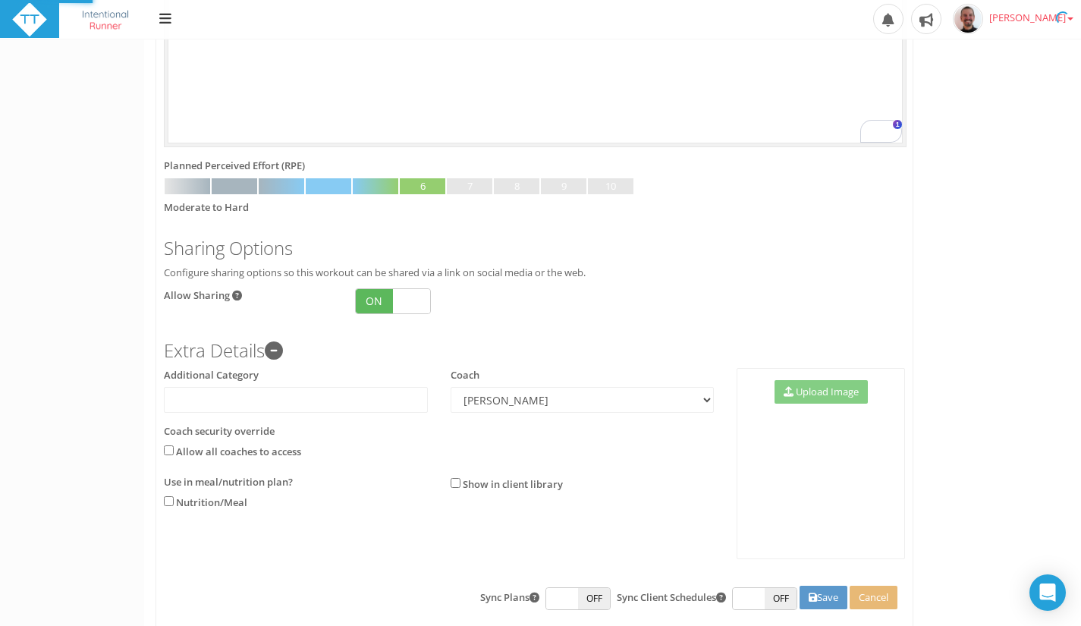
scroll to position [0, 0]
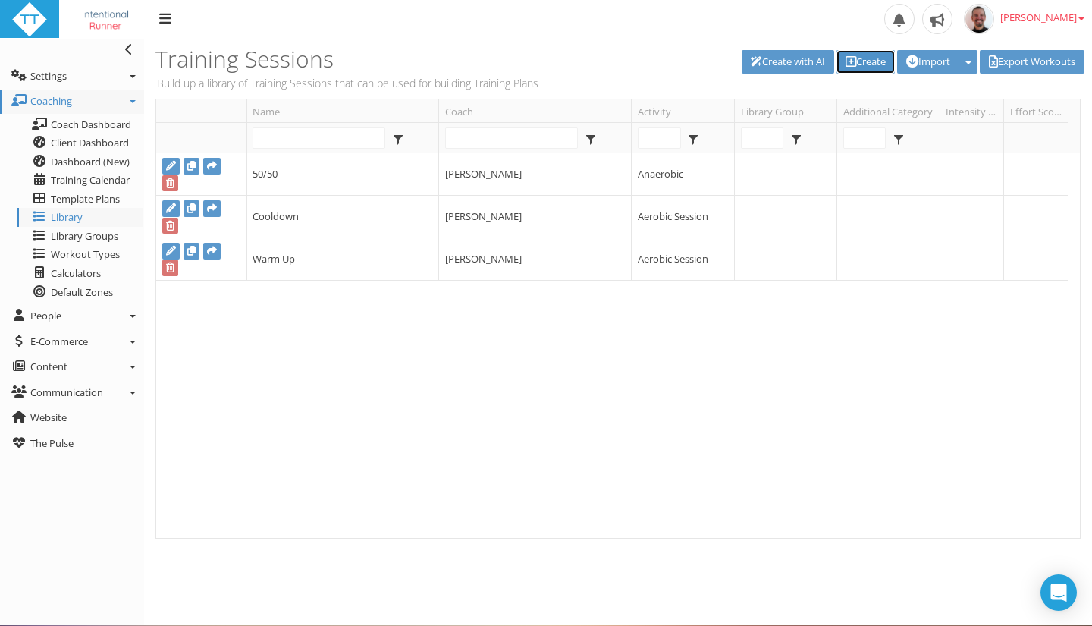
click at [855, 65] on link "Create" at bounding box center [865, 62] width 58 height 24
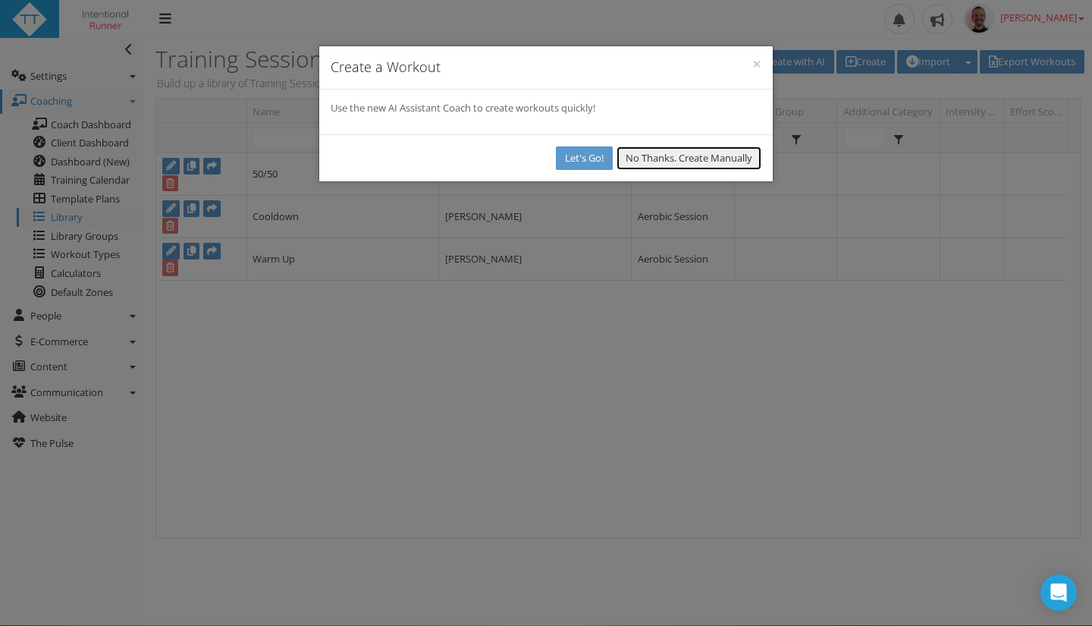
click at [718, 163] on button "No Thanks. Create Manually" at bounding box center [688, 158] width 145 height 24
select select
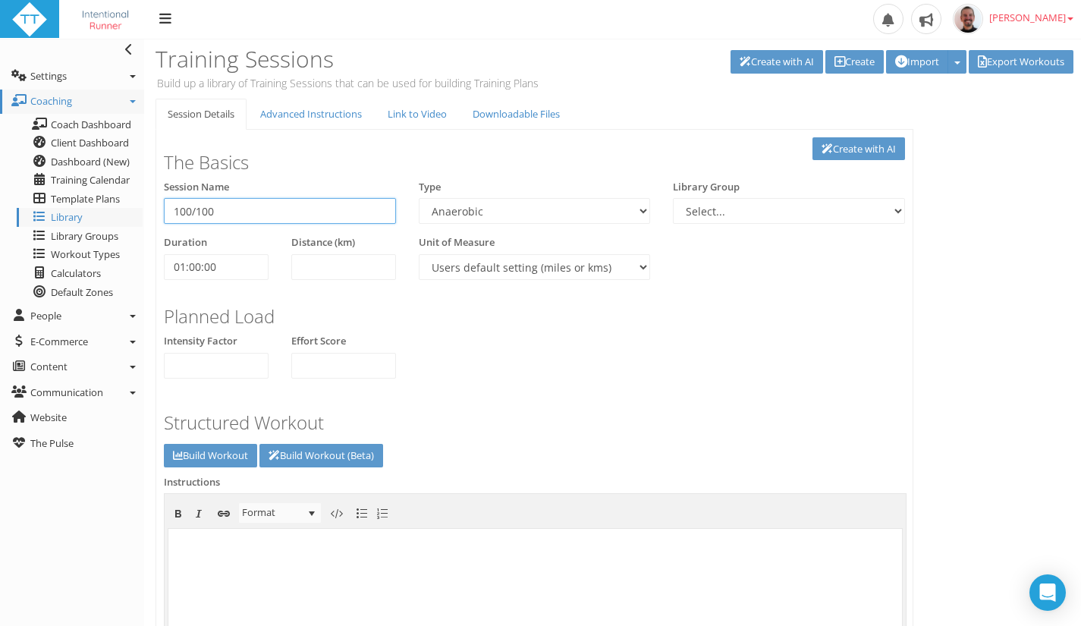
type input "100/100"
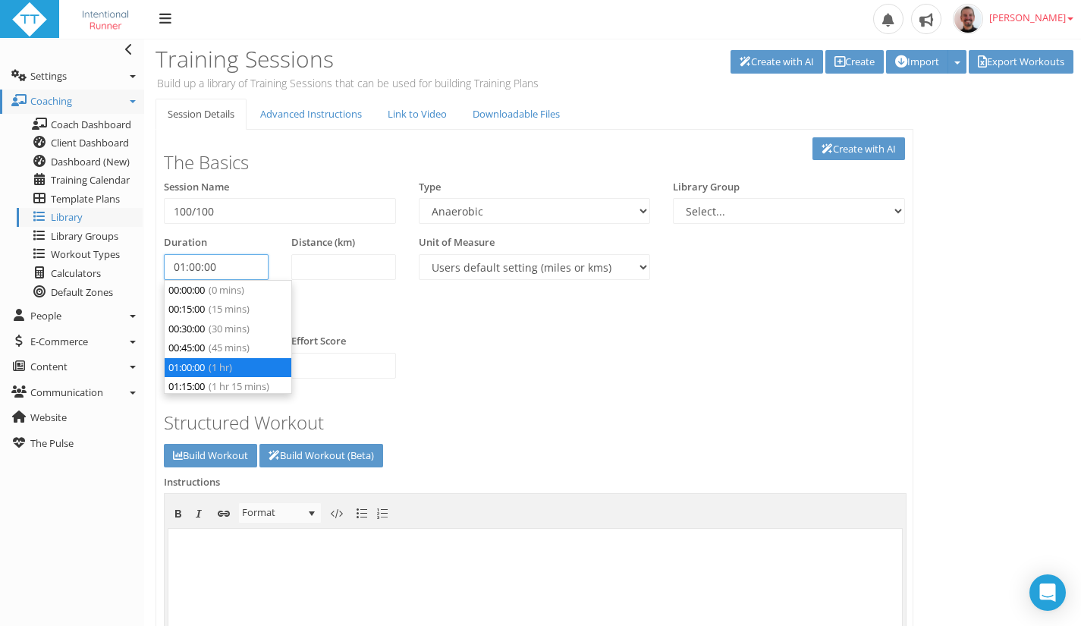
drag, startPoint x: 242, startPoint y: 271, endPoint x: 159, endPoint y: 267, distance: 82.8
click at [159, 267] on div "Duration 01:00:00" at bounding box center [215, 263] width 127 height 56
type input "00:00:00"
click at [475, 297] on div "Planned Load" at bounding box center [534, 312] width 764 height 42
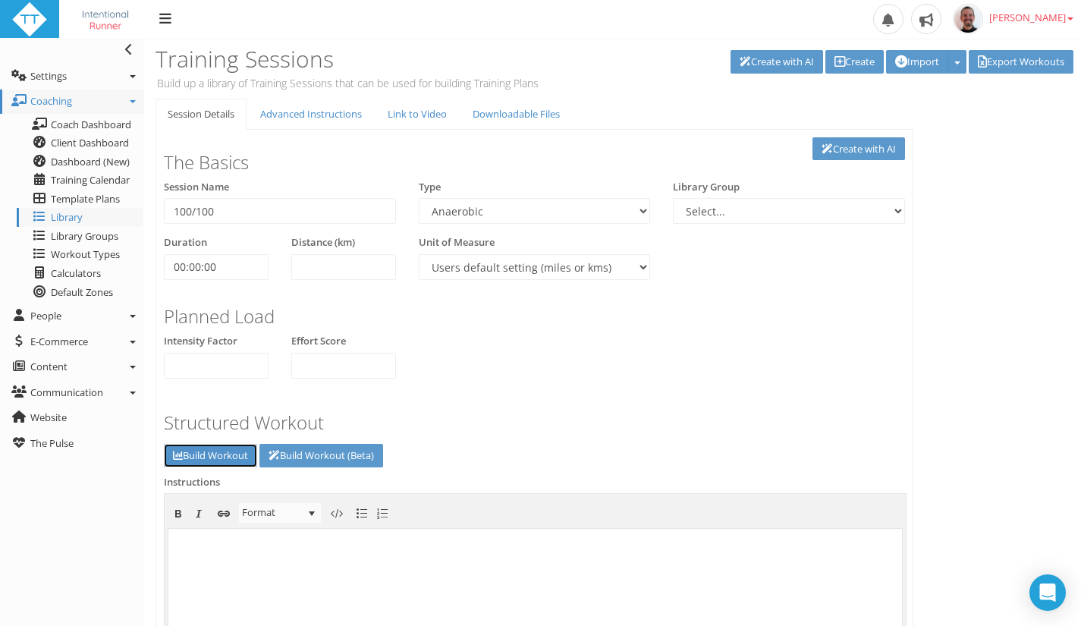
click at [219, 453] on link "Build Workout" at bounding box center [210, 456] width 93 height 24
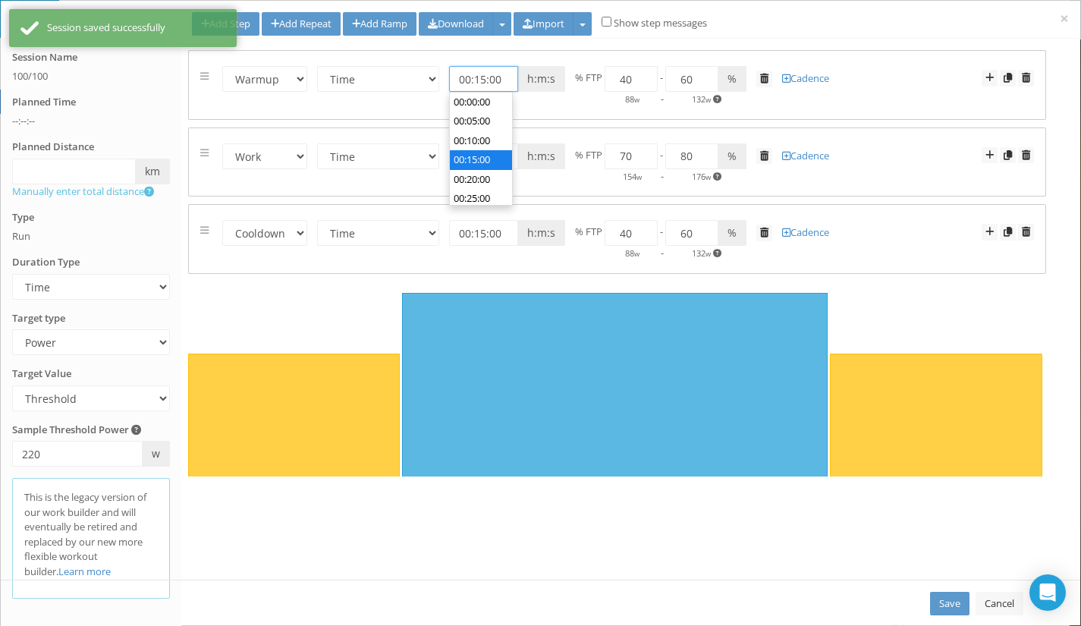
drag, startPoint x: 498, startPoint y: 84, endPoint x: 419, endPoint y: 74, distance: 79.6
click at [419, 74] on form "Warmup Work Rest Cooldown Time Distance Open/Lap Button 00:15:00 h:m:s km miles…" at bounding box center [616, 84] width 833 height 45
click at [393, 64] on form "Warmup Work Rest Cooldown Time Distance Open/Lap Button h:m:s km miles m yds % …" at bounding box center [616, 84] width 833 height 45
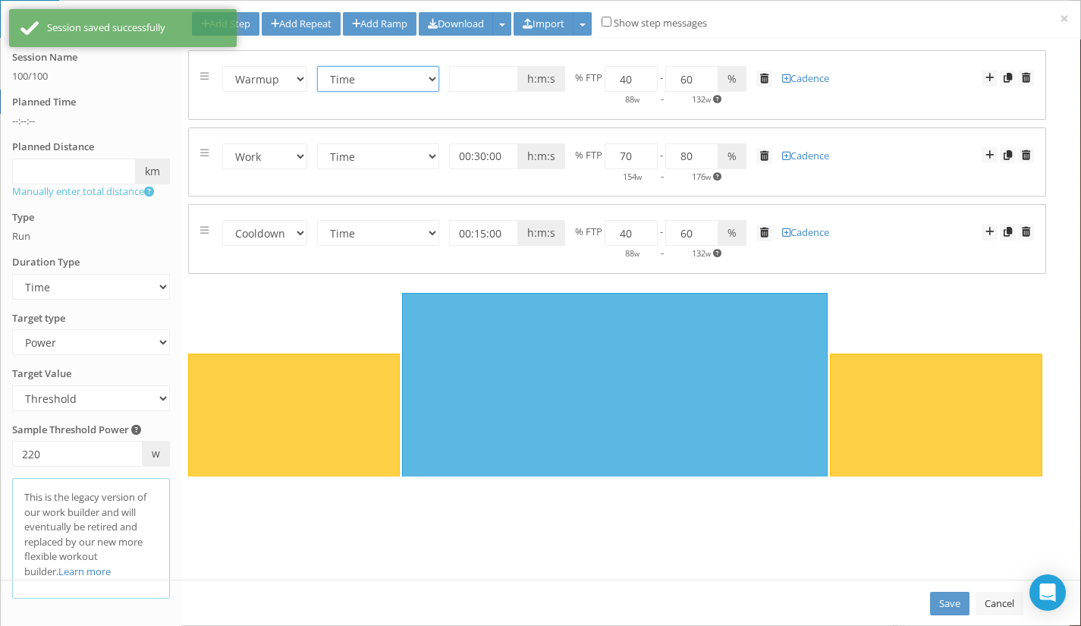
type input "00:00:00"
click at [392, 75] on select "Time Distance Open/Lap Button" at bounding box center [378, 79] width 122 height 26
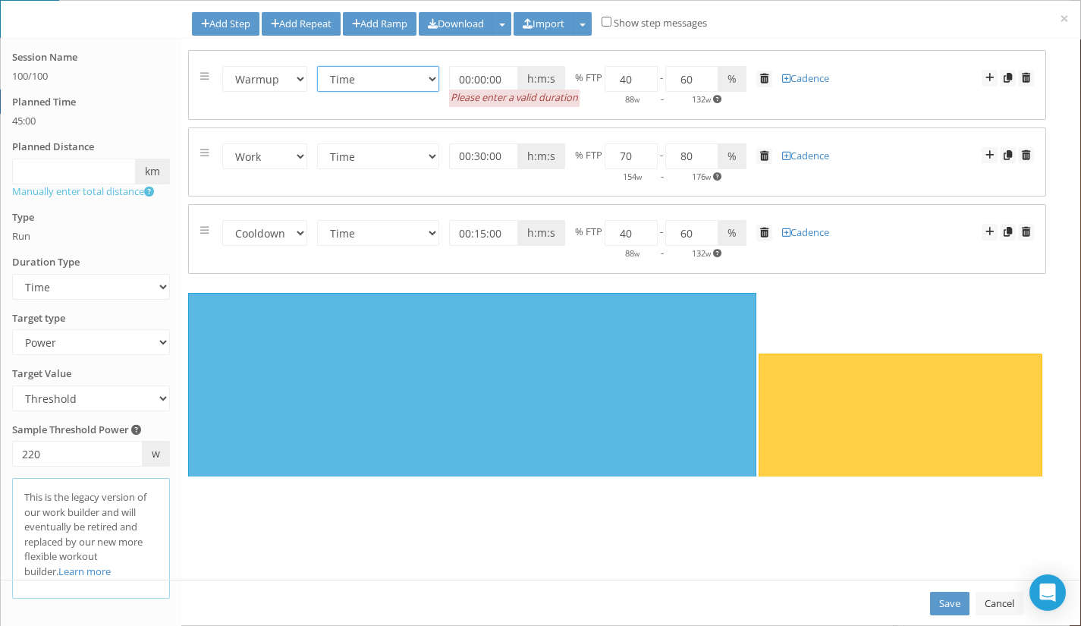
select select "Open"
click at [318, 66] on select "Time Distance Open/Lap Button" at bounding box center [378, 79] width 122 height 26
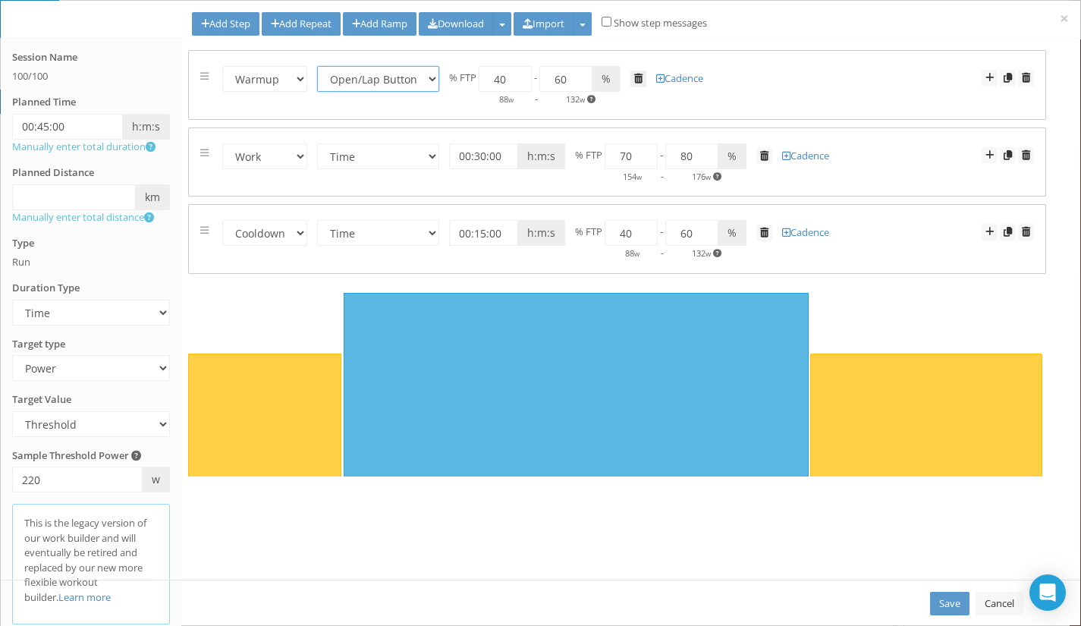
click at [636, 78] on span at bounding box center [638, 79] width 8 height 10
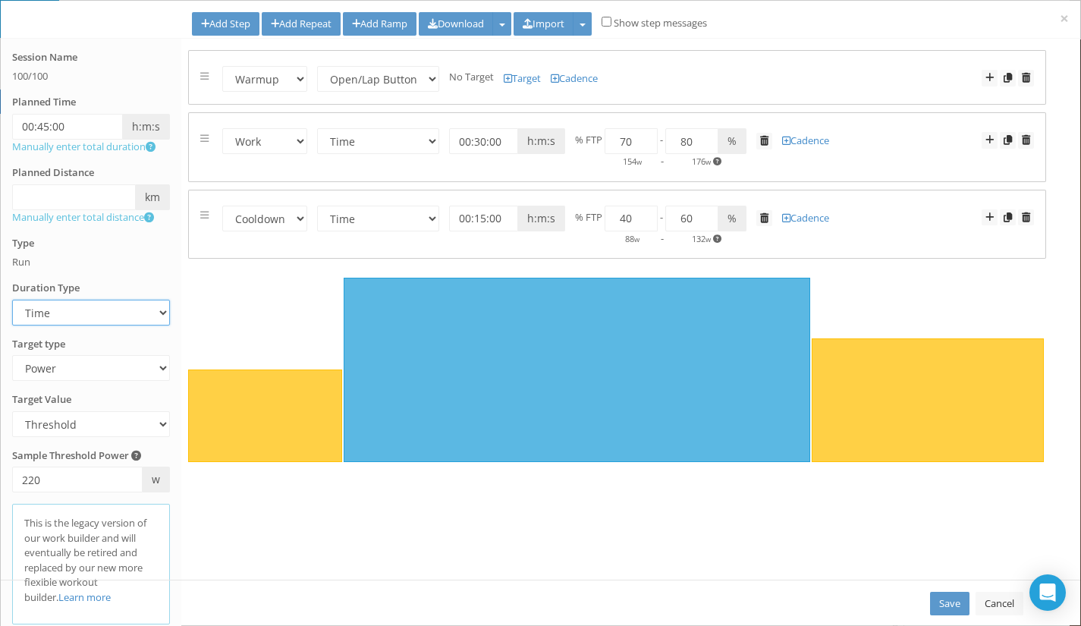
click at [116, 318] on select "Time Distance Open/Lap Button" at bounding box center [91, 313] width 158 height 26
select select "Open"
click at [12, 300] on select "Time Distance Open/Lap Button" at bounding box center [91, 313] width 158 height 26
select select "Open"
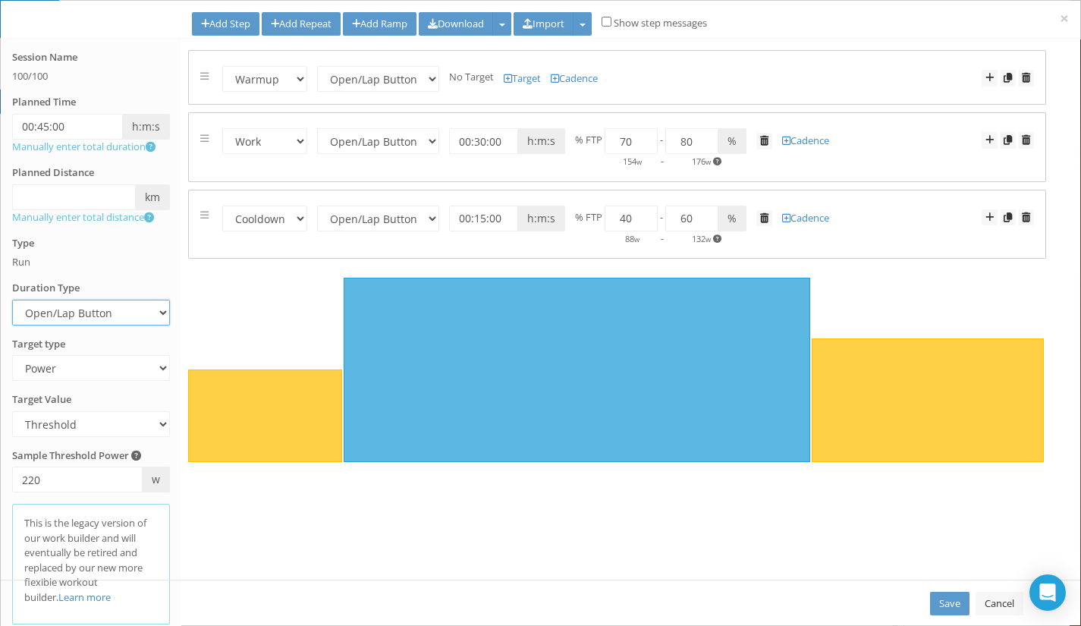
select select "Open"
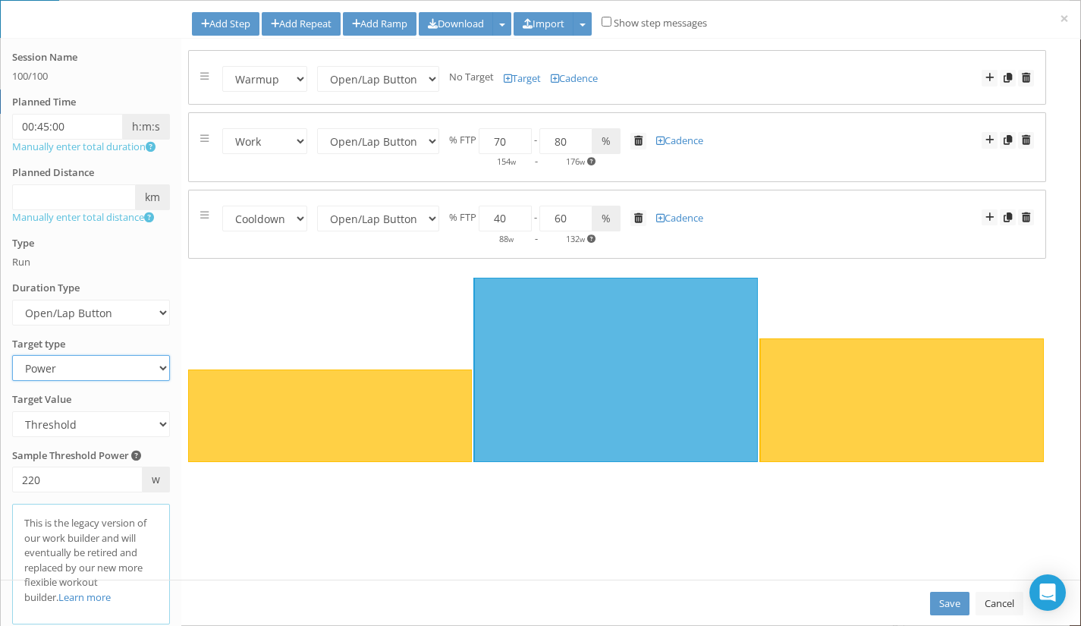
click at [87, 357] on select "Heart Rate Power Pace Speed Rate of perceived Exertion No Target" at bounding box center [91, 368] width 158 height 26
select select "RPE"
click at [12, 355] on select "Heart Rate Power Pace Speed Rate of perceived Exertion No Target" at bounding box center [91, 368] width 158 height 26
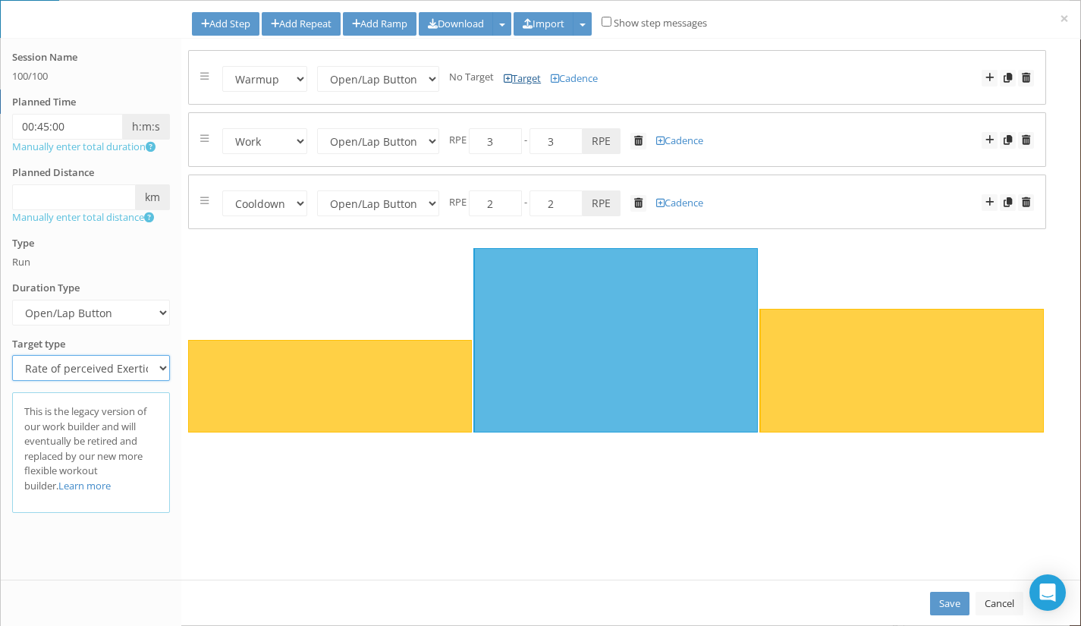
click at [516, 80] on link "Target" at bounding box center [521, 78] width 37 height 14
click at [472, 81] on input "number" at bounding box center [495, 79] width 53 height 26
type input "1"
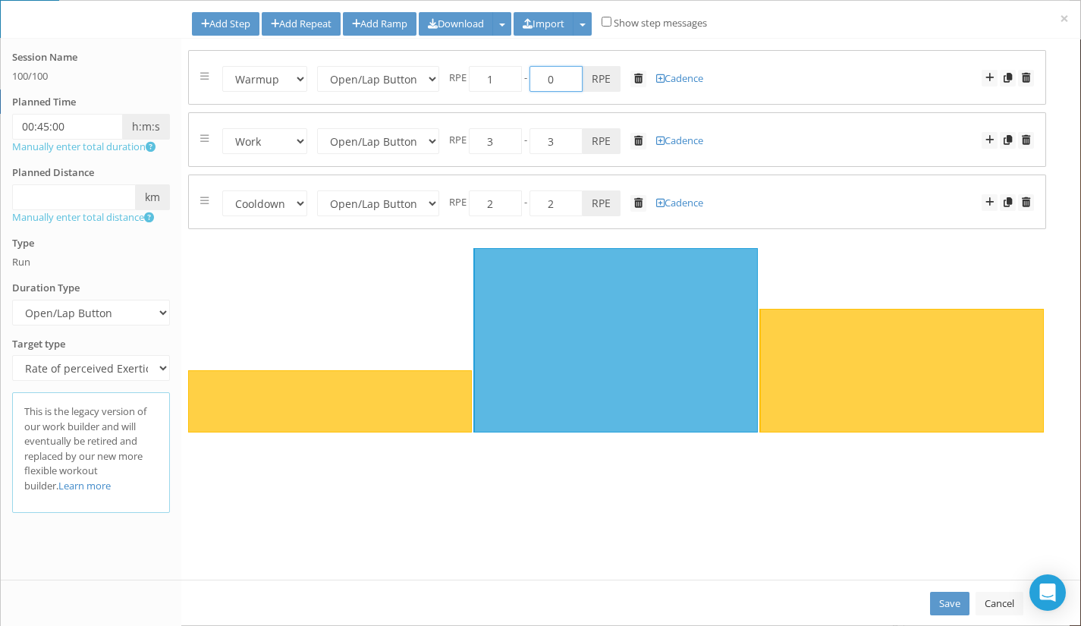
click at [560, 79] on input "0" at bounding box center [555, 79] width 53 height 26
type input "1"
click at [560, 79] on input "1" at bounding box center [555, 79] width 53 height 26
type input "3"
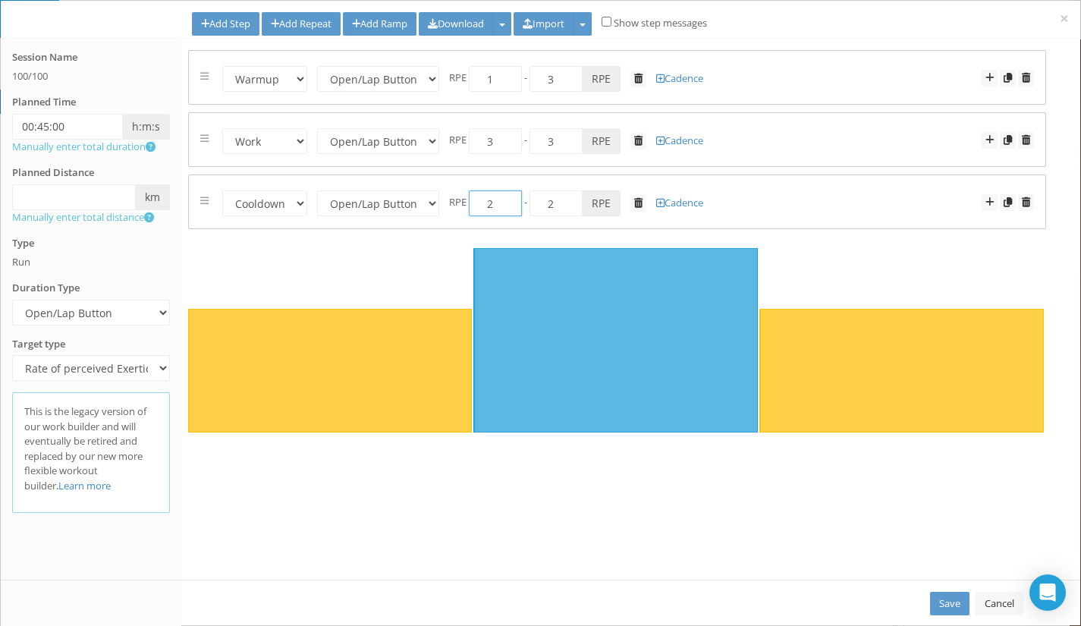
drag, startPoint x: 491, startPoint y: 200, endPoint x: 474, endPoint y: 220, distance: 26.3
click at [474, 220] on div "Warmup Work Rest Cooldown Time Distance Open/Lap Button 00:15:00 h:m:s km miles…" at bounding box center [617, 201] width 856 height 53
type input "1"
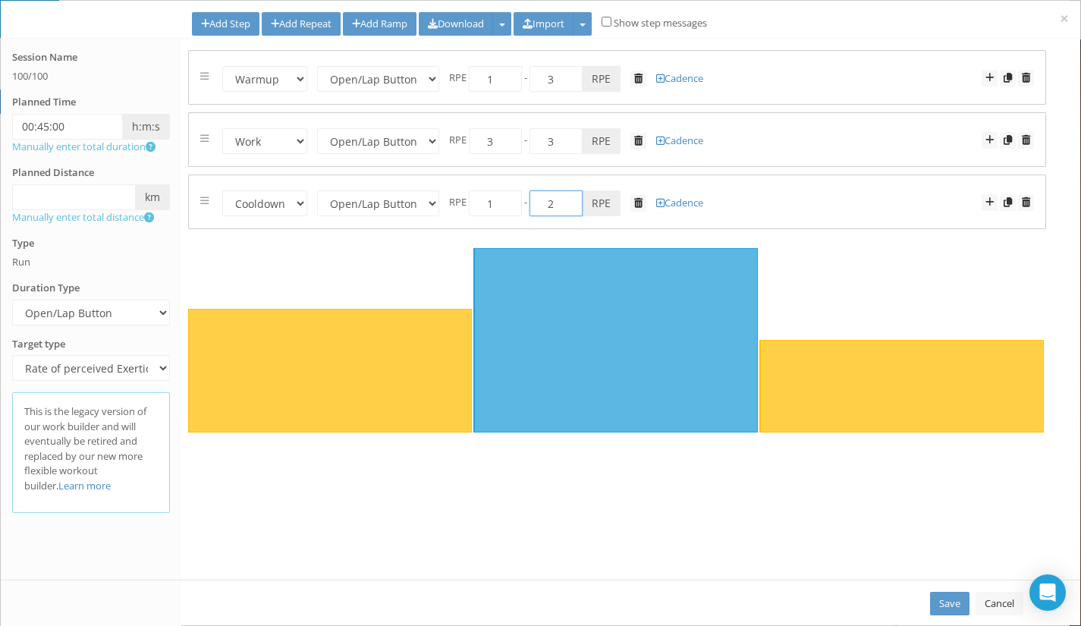
click at [557, 209] on input "2" at bounding box center [555, 203] width 53 height 26
click at [322, 27] on link "Add Repeat" at bounding box center [301, 24] width 79 height 24
select select "Work"
select select "Open"
select select "Rest"
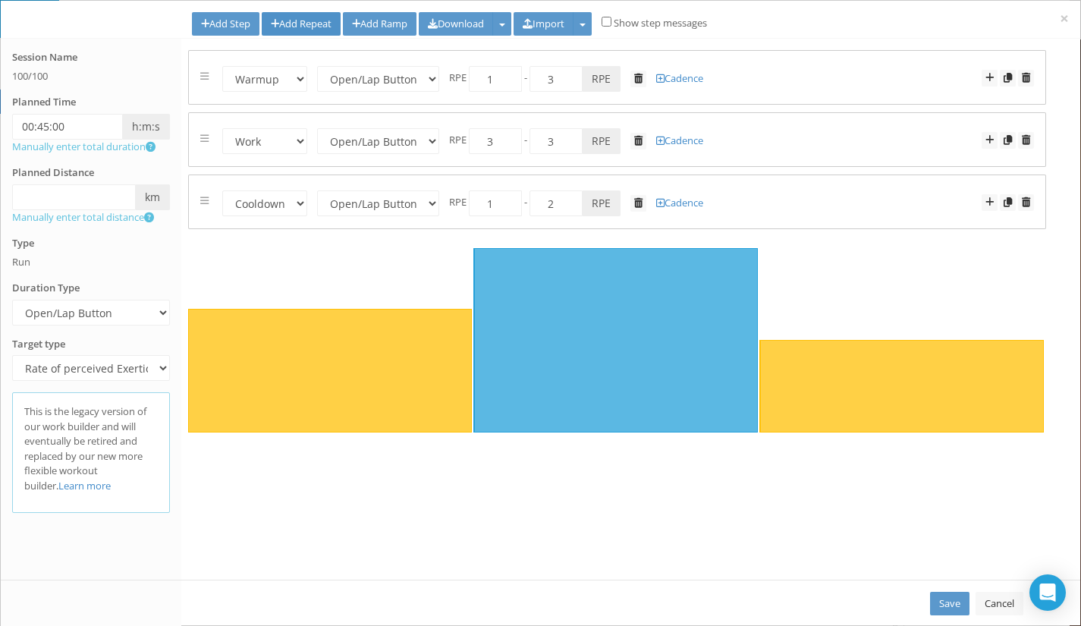
select select "Open"
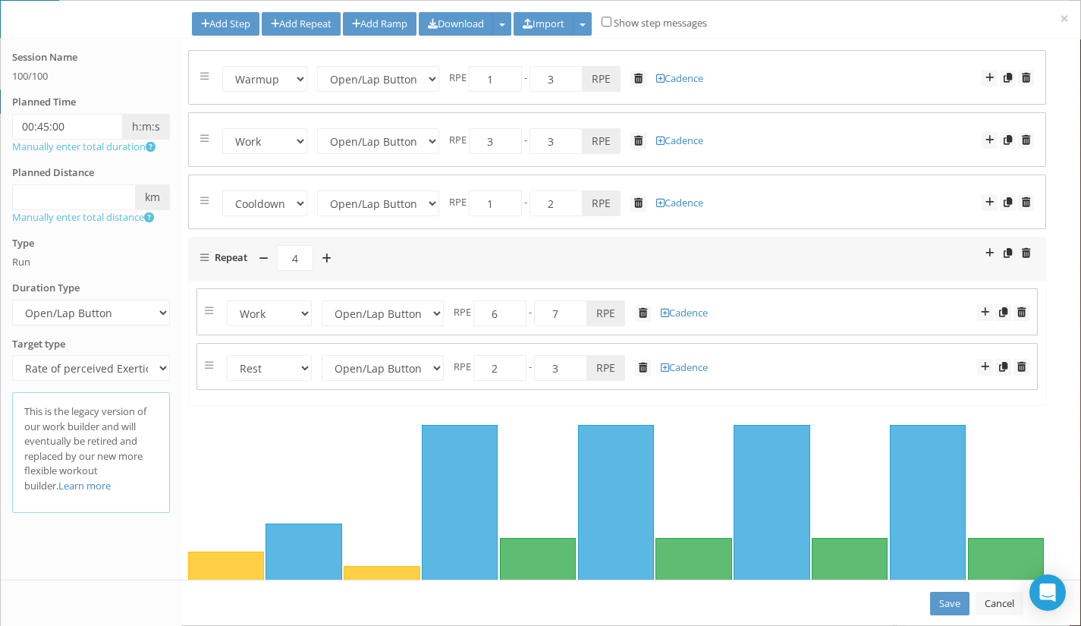
click at [200, 251] on form "Repeat 4" at bounding box center [616, 258] width 833 height 27
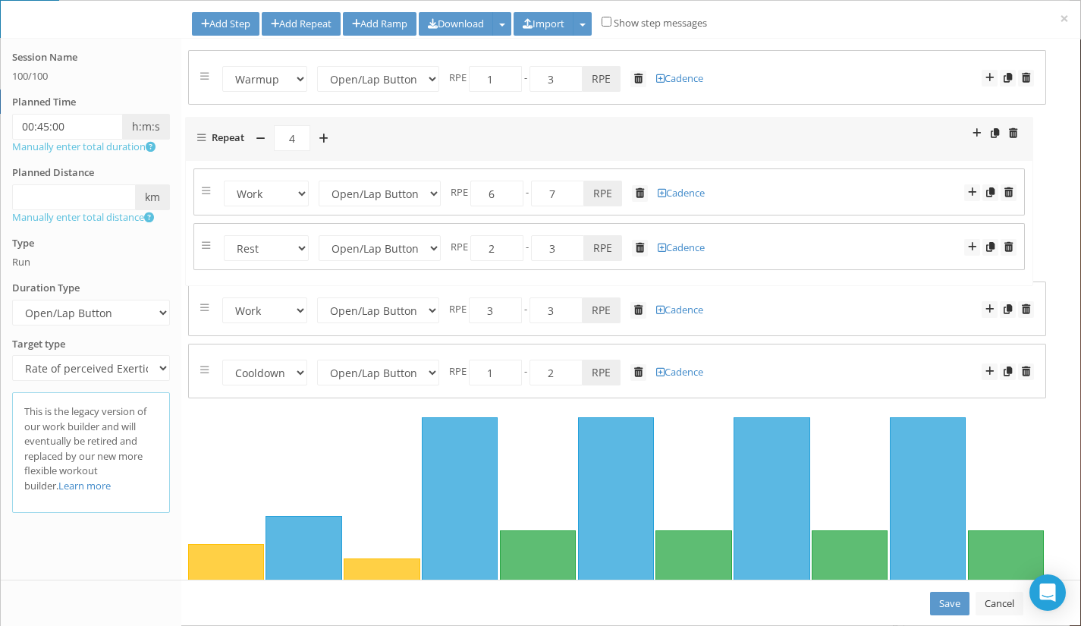
drag, startPoint x: 202, startPoint y: 256, endPoint x: 200, endPoint y: 134, distance: 122.1
select select "Work"
select select "Open"
select select "Rest"
select select "Open"
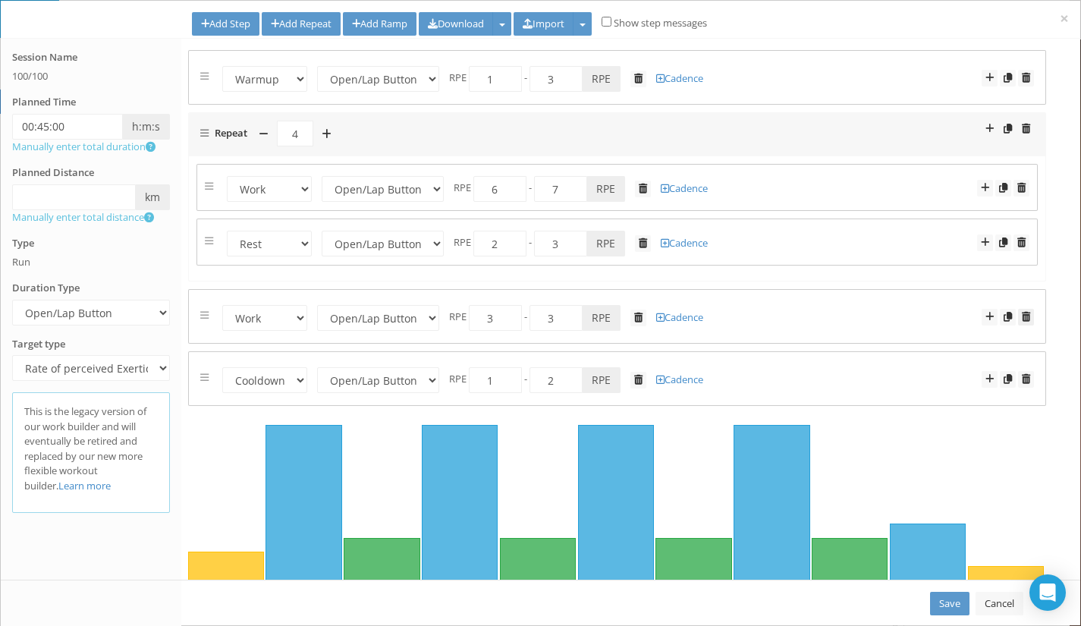
click at [1021, 315] on span at bounding box center [1025, 317] width 8 height 10
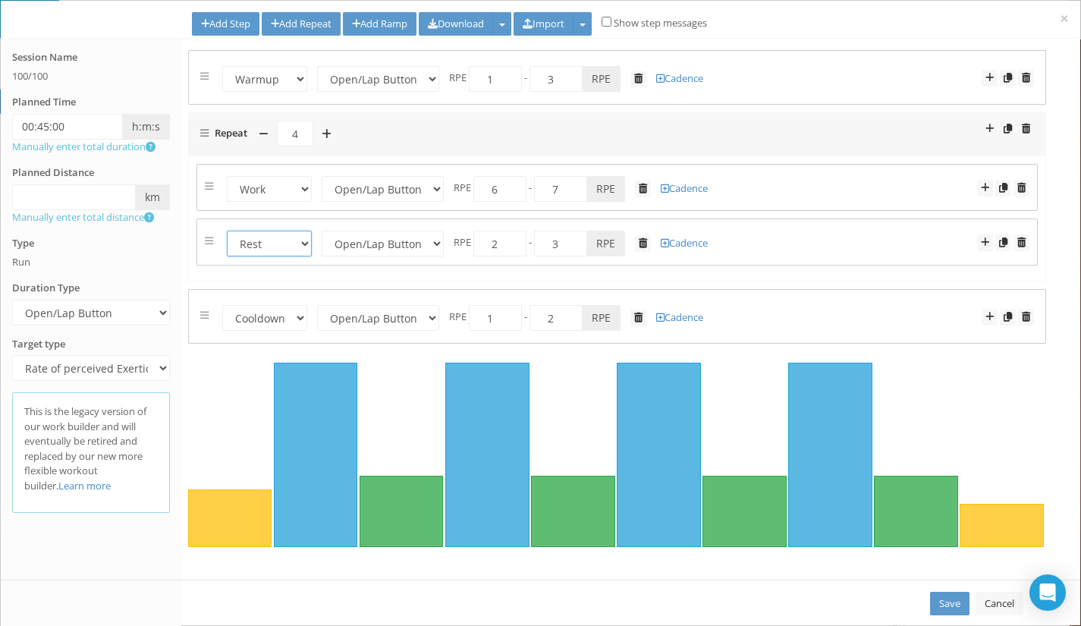
click at [300, 240] on select "Warmup Work Rest Cooldown" at bounding box center [269, 244] width 85 height 26
click at [58, 486] on link "Learn more" at bounding box center [84, 485] width 52 height 14
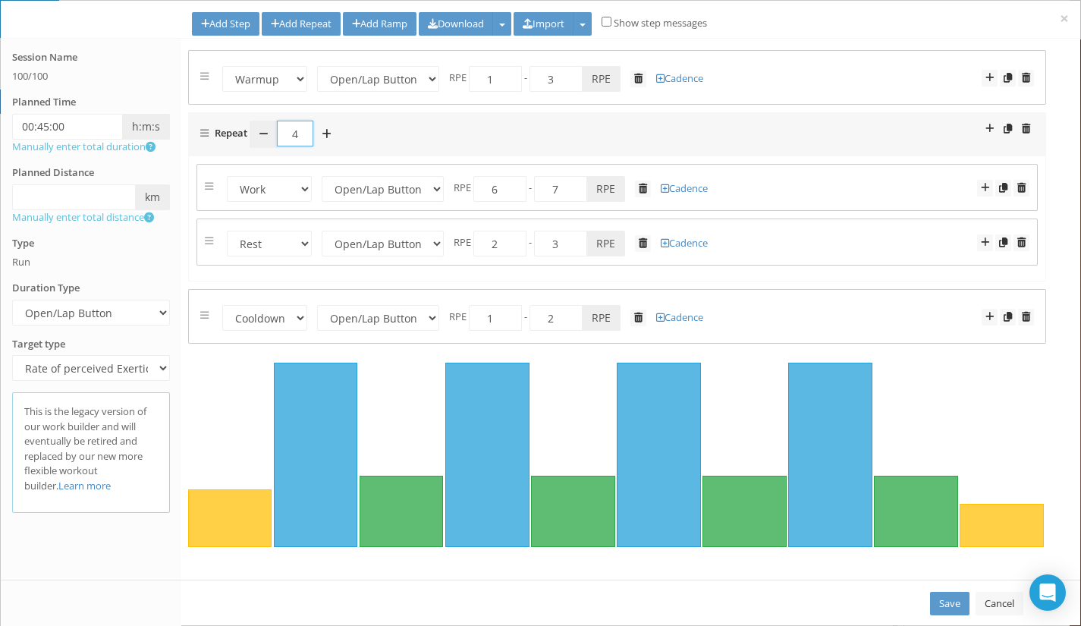
drag, startPoint x: 296, startPoint y: 136, endPoint x: 275, endPoint y: 130, distance: 22.1
click at [275, 130] on div "4" at bounding box center [294, 134] width 91 height 27
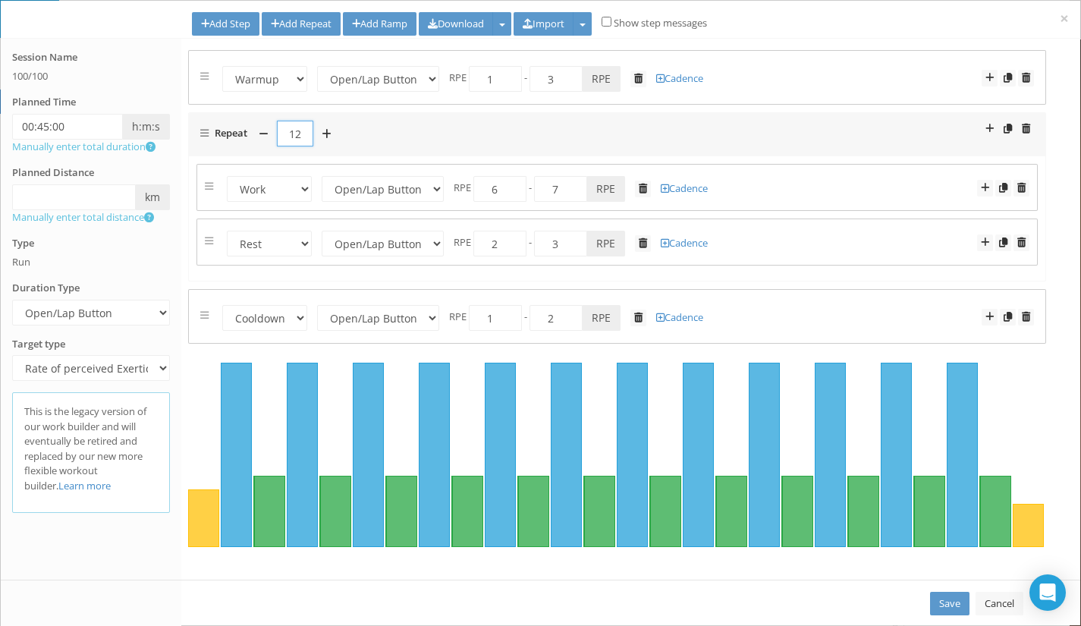
type input "12"
click at [424, 177] on select "Time Distance Open/Lap Button" at bounding box center [383, 189] width 122 height 26
select select "Distance"
click at [322, 176] on select "Time Distance Open/Lap Button" at bounding box center [383, 189] width 122 height 26
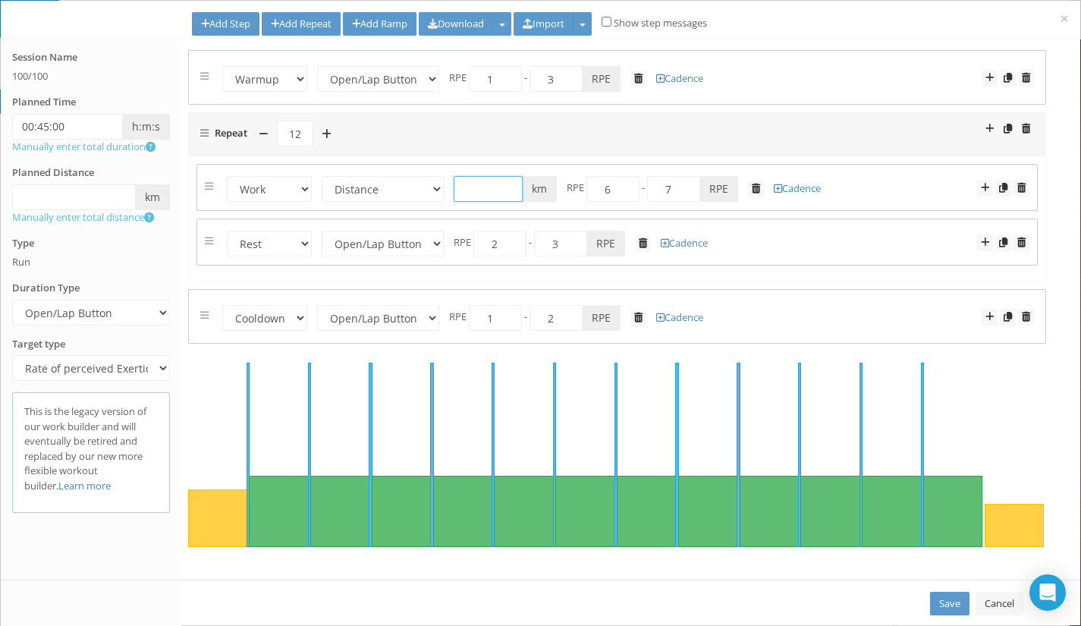
click at [502, 187] on input "text" at bounding box center [487, 189] width 69 height 26
type input "0.1"
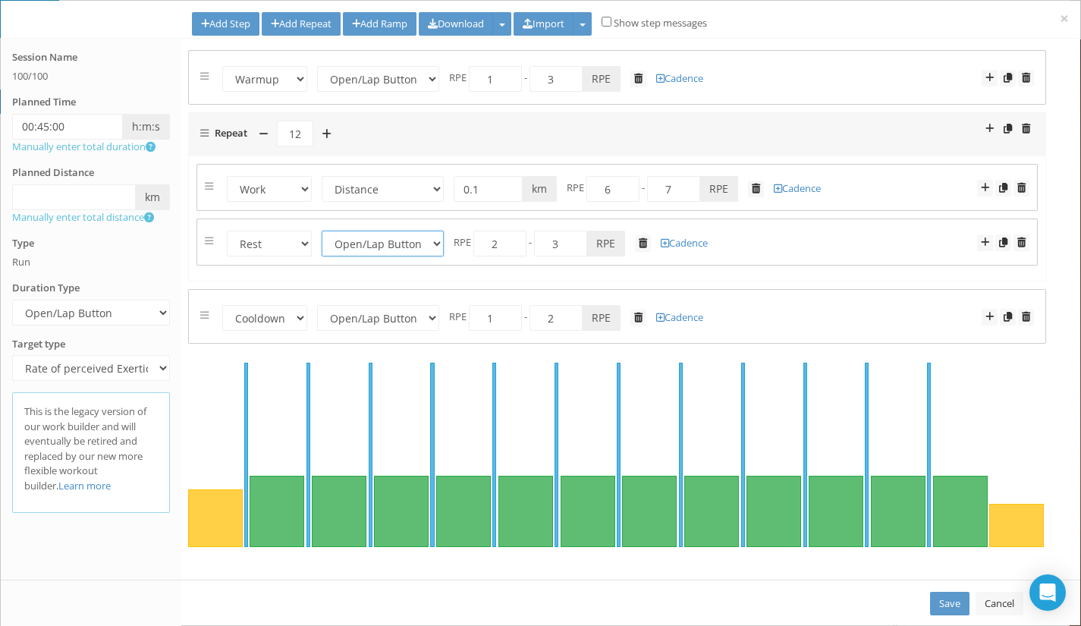
click at [379, 249] on select "Time Distance Open/Lap Button" at bounding box center [383, 244] width 122 height 26
select select "Distance"
click at [322, 231] on select "Time Distance Open/Lap Button" at bounding box center [383, 244] width 122 height 26
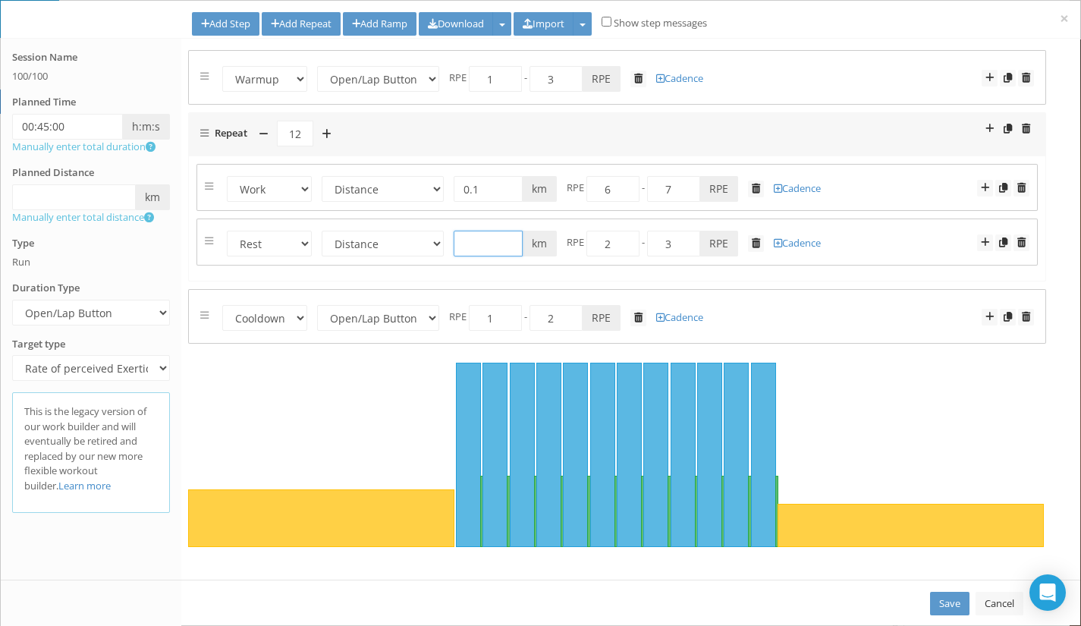
click at [479, 240] on input "text" at bounding box center [487, 244] width 69 height 26
type input "0.1"
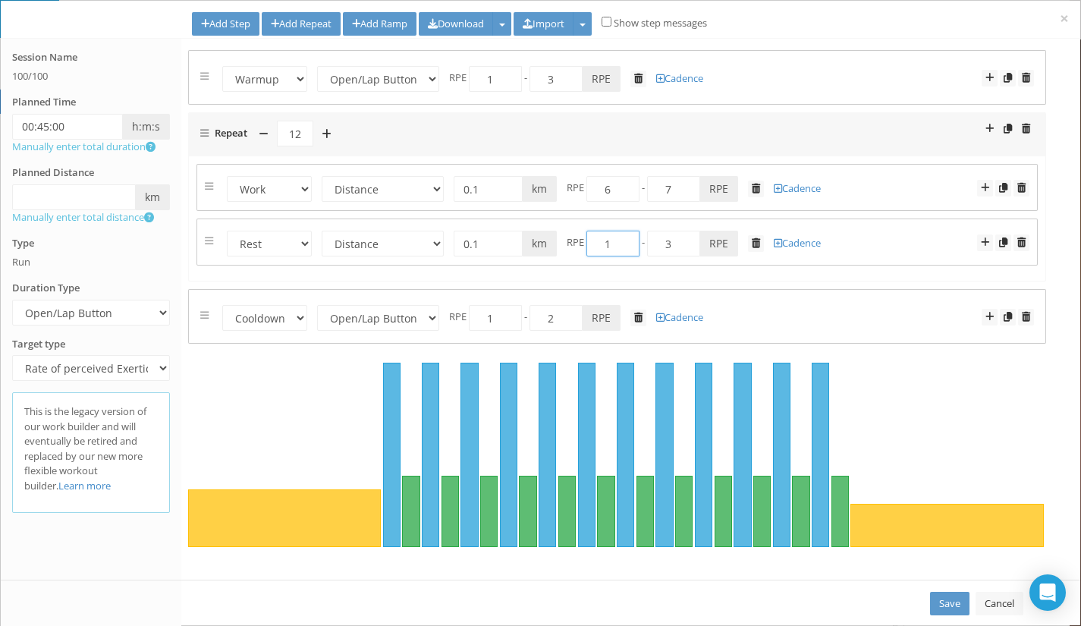
type input "1"
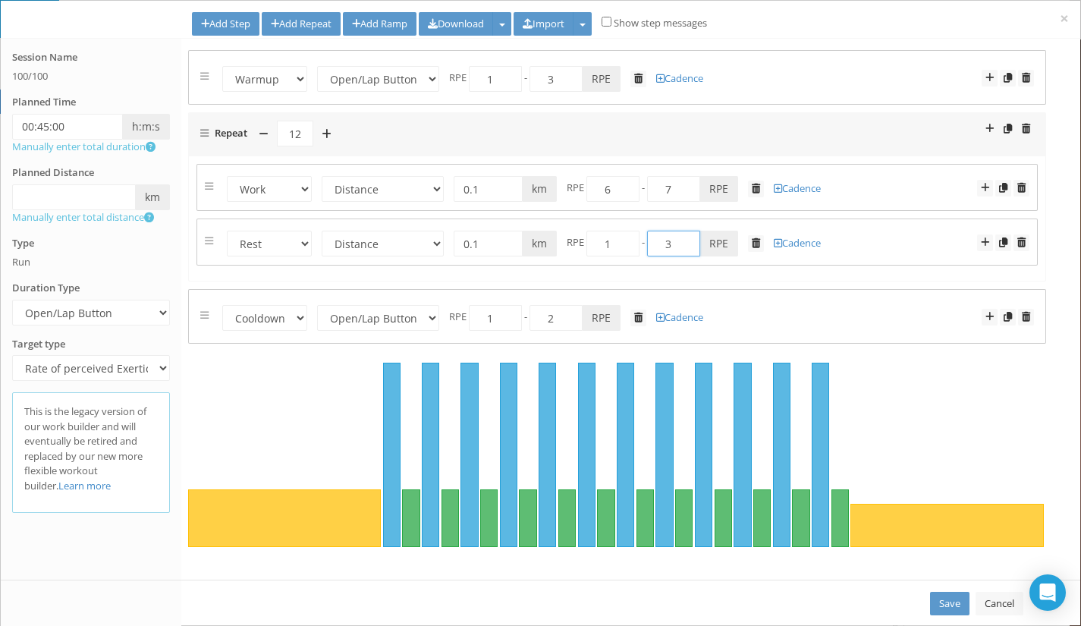
drag, startPoint x: 658, startPoint y: 248, endPoint x: 690, endPoint y: 239, distance: 33.1
click at [690, 239] on input "3" at bounding box center [673, 244] width 53 height 26
type input "2"
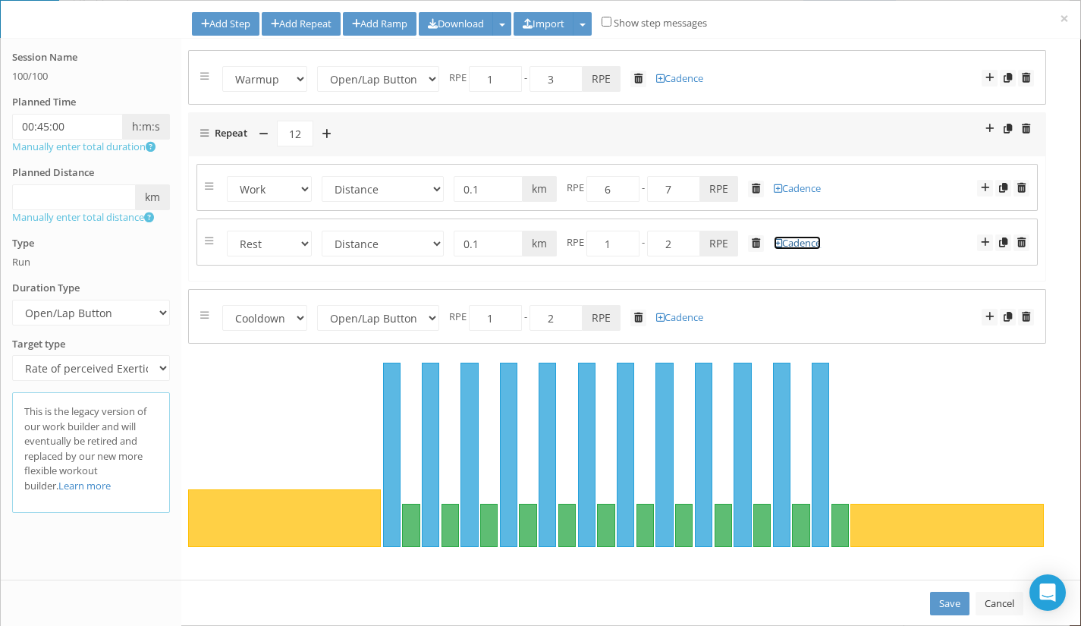
scroll to position [149, 0]
click at [952, 601] on link "Save" at bounding box center [949, 603] width 39 height 24
type input "00:45:00"
select select "Open"
select select "Work"
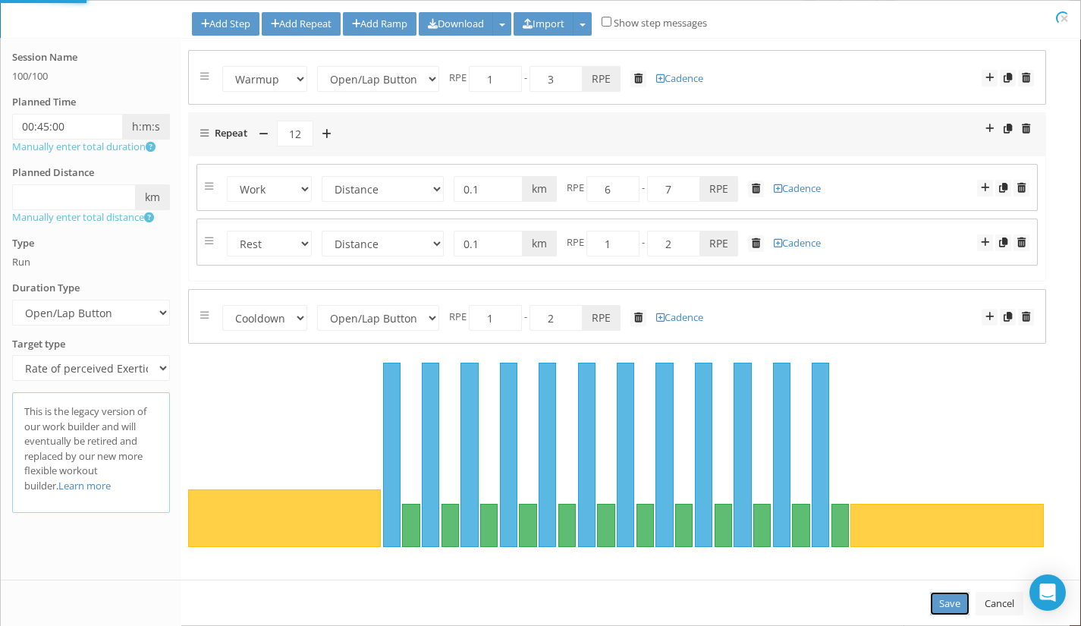
select select "Distance"
select select "Rest"
select select "Distance"
select select "Cooldown"
select select "Open"
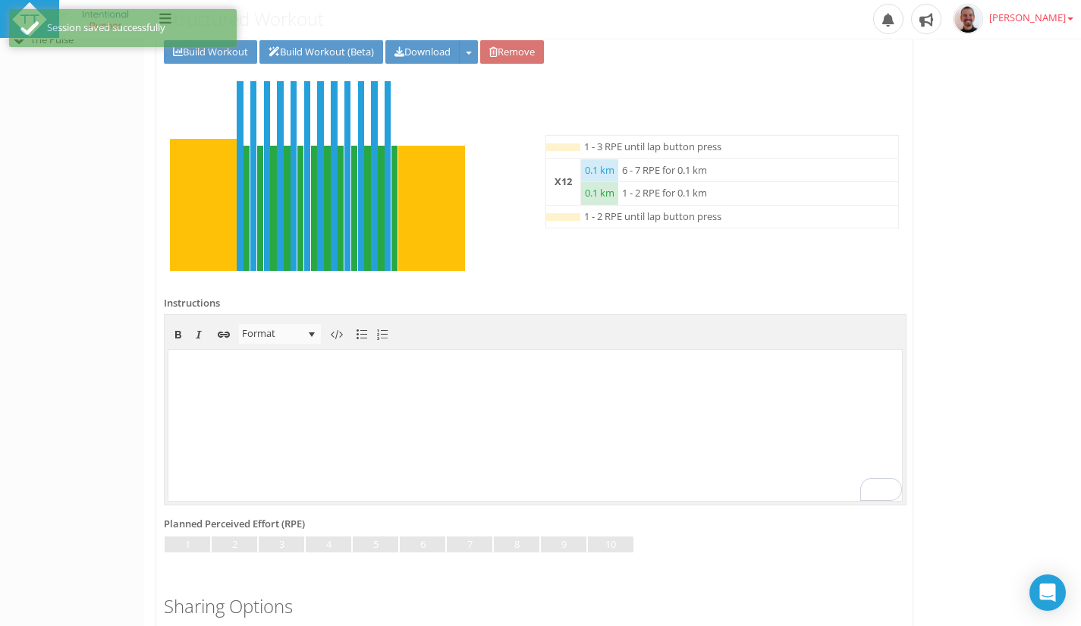
scroll to position [406, 0]
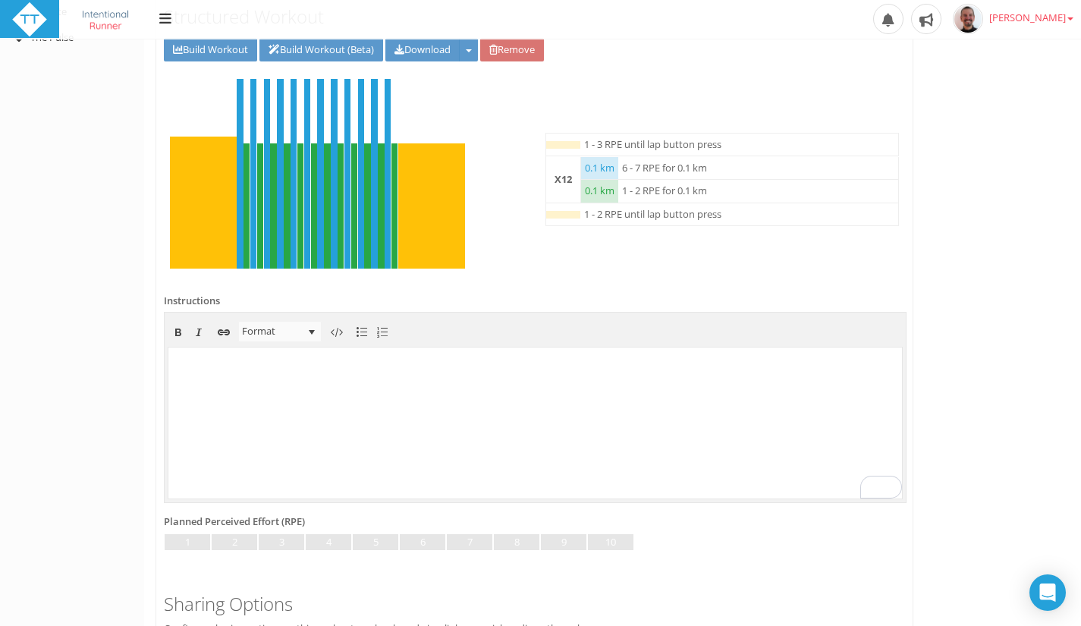
click at [681, 397] on body "To enrich screen reader interactions, please activate Accessibility in Grammarl…" at bounding box center [534, 421] width 733 height 151
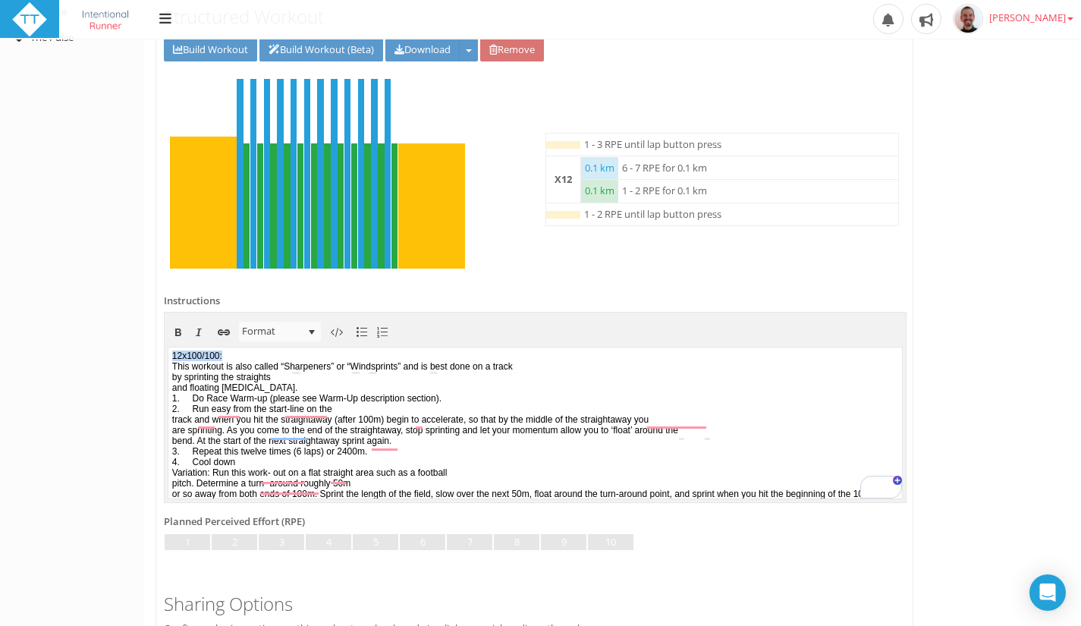
drag, startPoint x: 283, startPoint y: 352, endPoint x: 330, endPoint y: 700, distance: 351.2
click at [168, 353] on html "12x100/100: This workout is also called “Sharpeners” or “Windsprints” and is be…" at bounding box center [534, 422] width 733 height 151
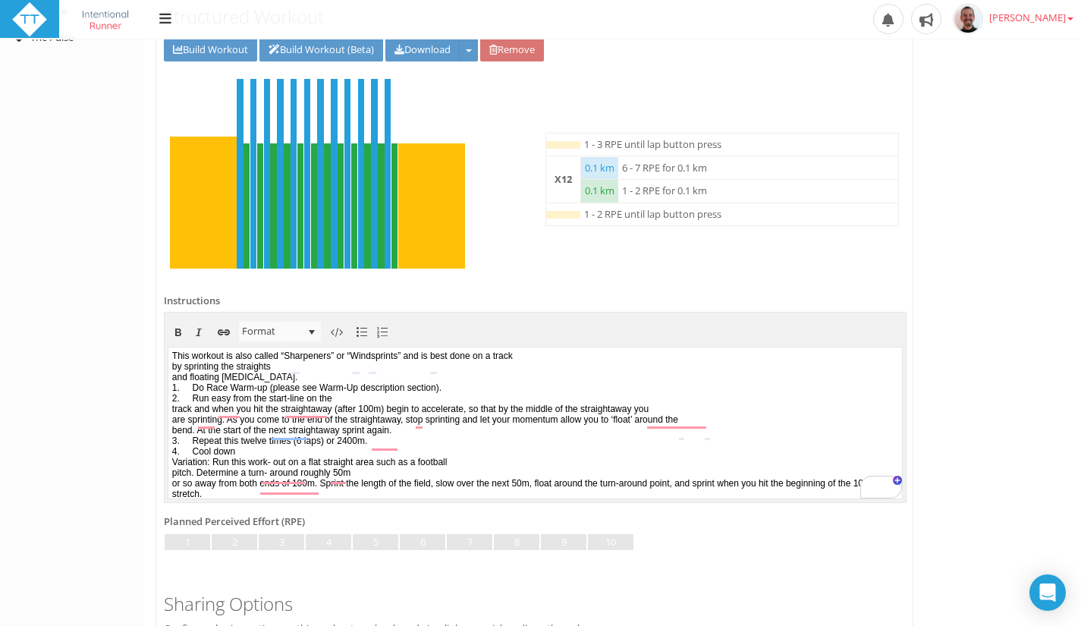
click at [174, 365] on body "﻿ This workout is also called “Sharpeners” or “Windsprints” and is best done on…" at bounding box center [534, 421] width 733 height 151
click at [358, 356] on body "This workout is also called “Sharpeners” or “Windsprints” and is best done on a…" at bounding box center [534, 421] width 733 height 151
click at [378, 356] on body "This workout is also called “Sharpeners” or “Windsprints” and is best done on a…" at bounding box center [534, 421] width 733 height 151
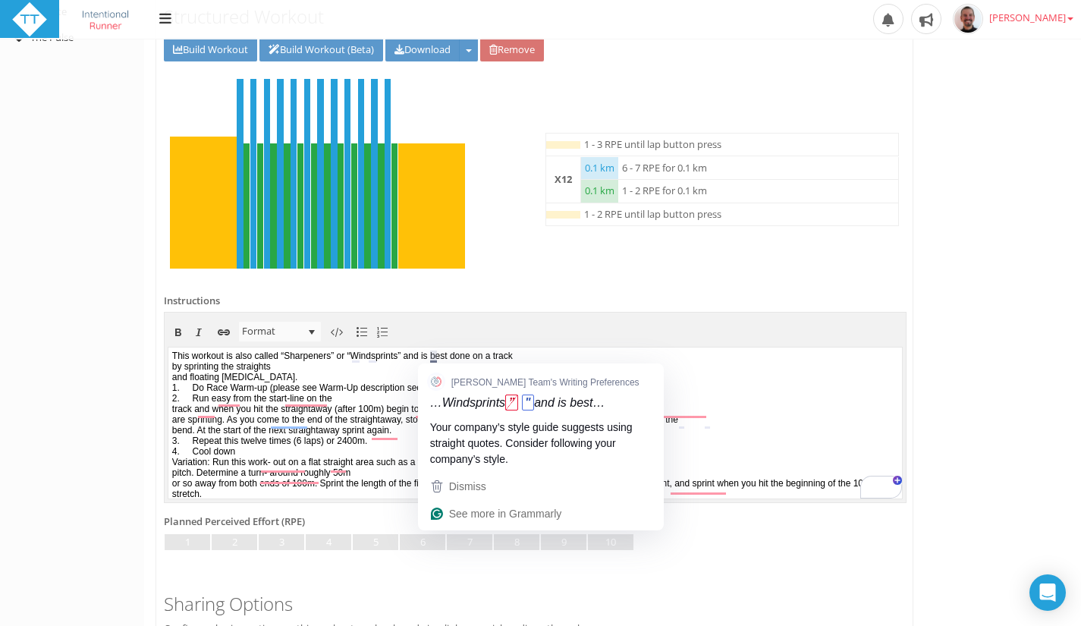
click at [431, 356] on body "This workout is also called “Sharpeners” or “Windsprints” and is best done on a…" at bounding box center [534, 421] width 733 height 151
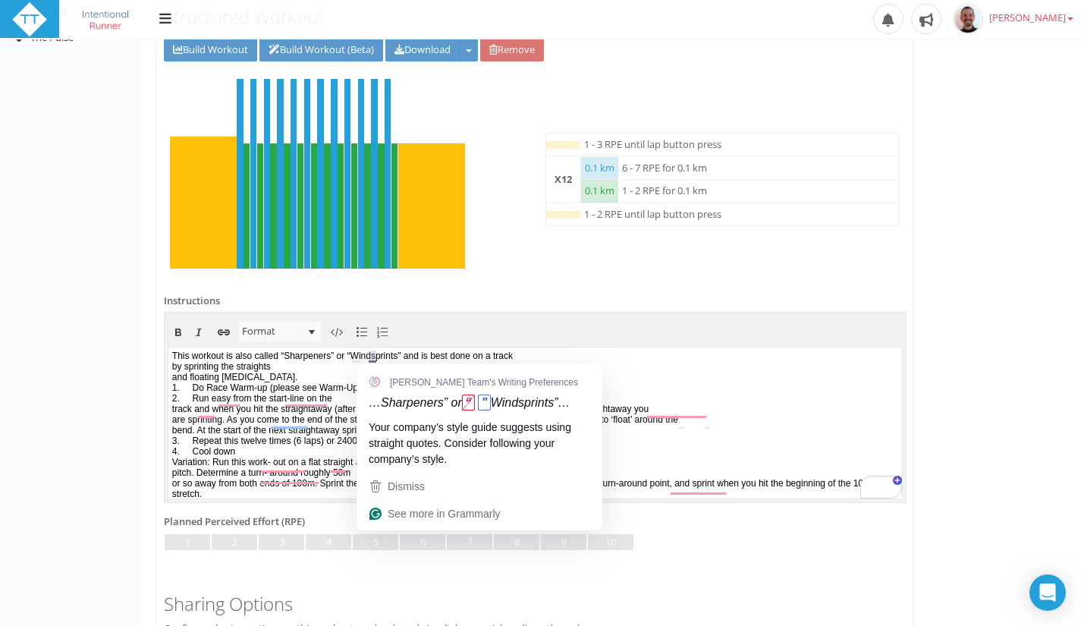
click at [372, 358] on body "This workout is also called “Sharpeners” or “Windsprints" and is best done on a…" at bounding box center [534, 421] width 733 height 151
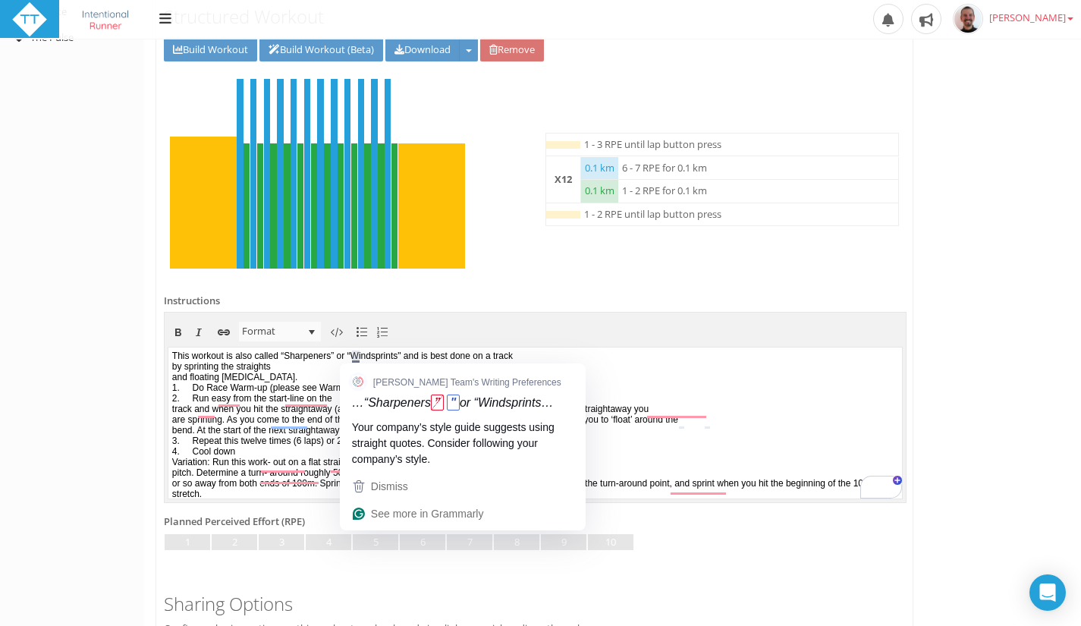
drag, startPoint x: 353, startPoint y: 358, endPoint x: 526, endPoint y: 713, distance: 395.1
click at [353, 359] on body "This workout is also called “Sharpeners” or “Windsprints" and is best done on a…" at bounding box center [534, 421] width 733 height 151
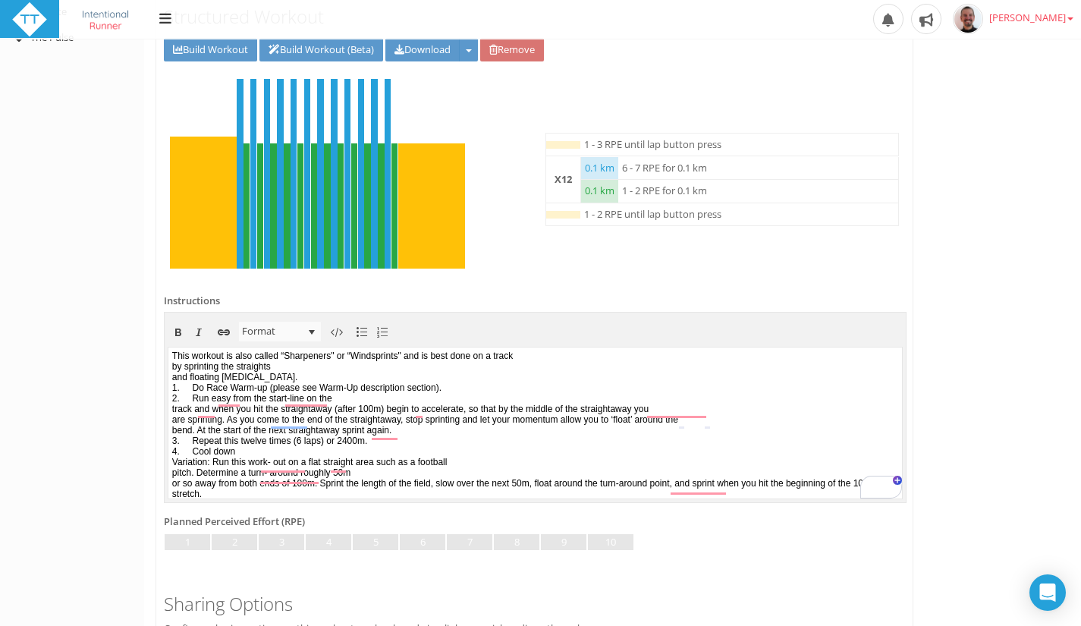
click at [573, 361] on body "This workout is also called “Sharpeners" or “Windsprints" and is best done on a…" at bounding box center [534, 421] width 733 height 151
click at [569, 351] on body "This workout is also called “Sharpeners" or “Windsprints" and is best done on a…" at bounding box center [534, 421] width 733 height 151
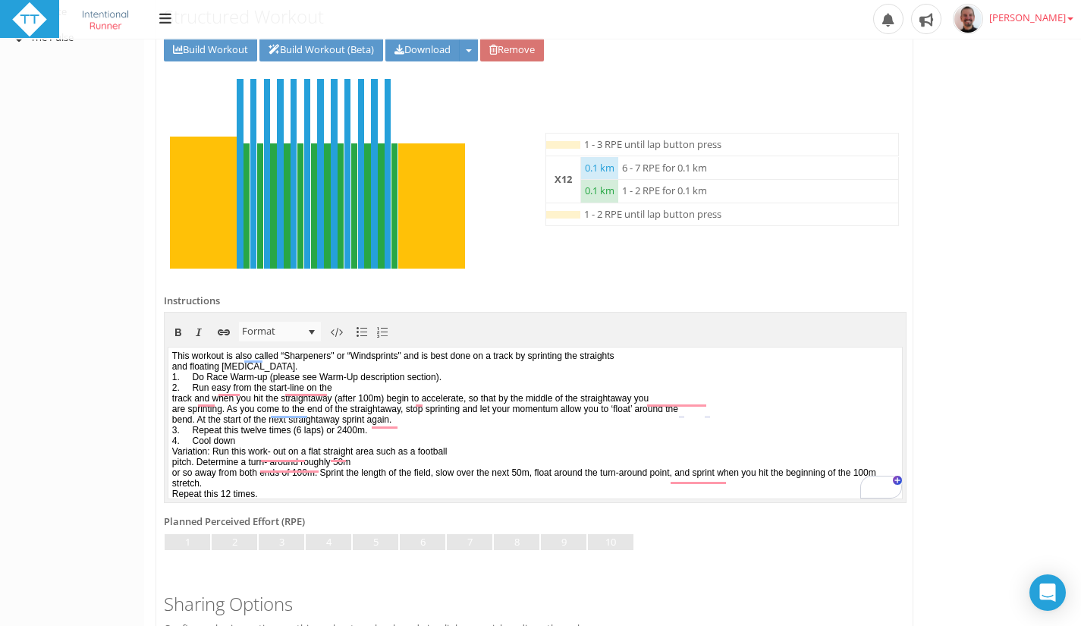
click at [688, 353] on body "This workout is also called “Sharpeners" or “Windsprints" and is best done on a…" at bounding box center [534, 421] width 733 height 151
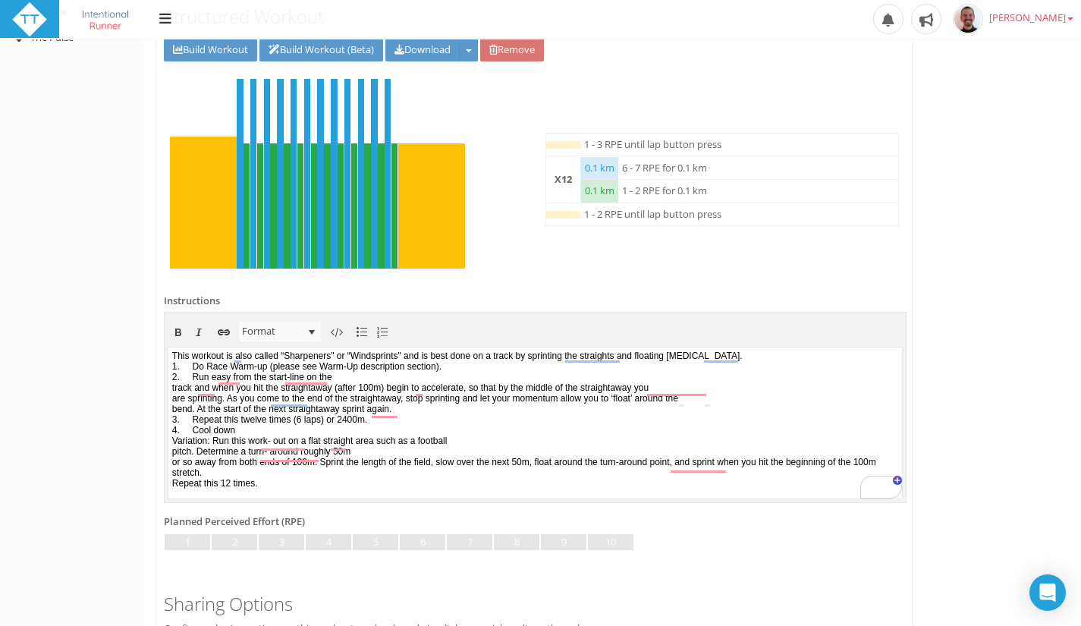
click at [809, 359] on body "This workout is also called “Sharpeners" or “Windsprints" and is best done on a…" at bounding box center [534, 421] width 733 height 151
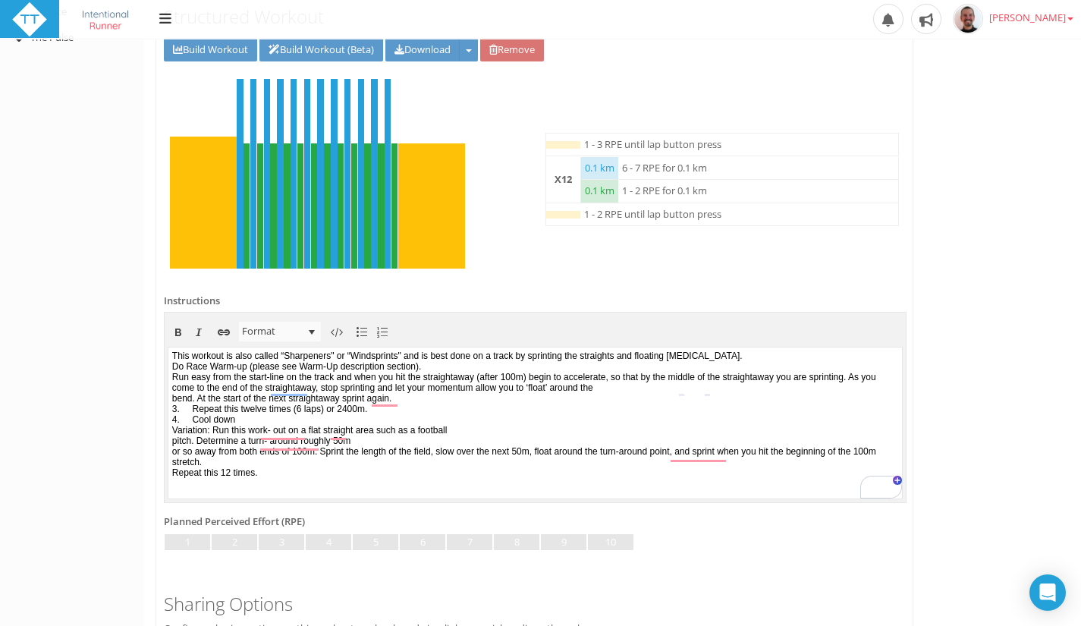
click at [795, 357] on body "This workout is also called “Sharpeners" or “Windsprints" and is best done on a…" at bounding box center [534, 421] width 733 height 151
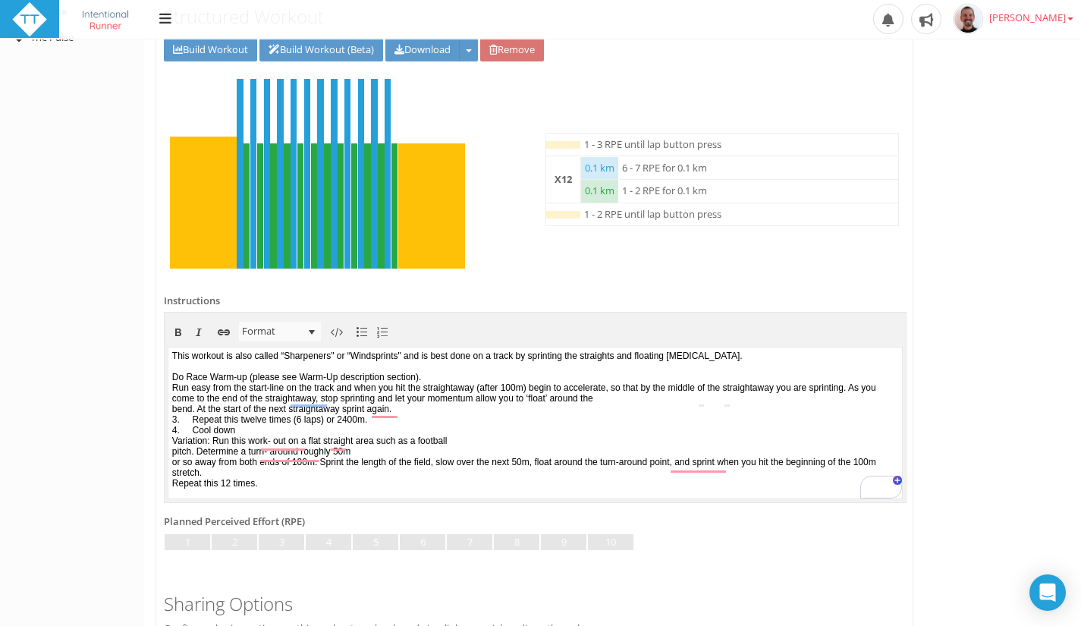
click at [503, 377] on body "This workout is also called “Sharpeners" or “Windsprints" and is best done on a…" at bounding box center [534, 421] width 733 height 151
drag, startPoint x: 255, startPoint y: 379, endPoint x: 450, endPoint y: 382, distance: 194.9
click at [450, 382] on body "This workout is also called “Sharpeners" or “Windsprints" and is best done on a…" at bounding box center [534, 421] width 733 height 151
click at [782, 399] on body "This workout is also called “Sharpeners" or “Windsprints" and is best done on a…" at bounding box center [534, 421] width 733 height 151
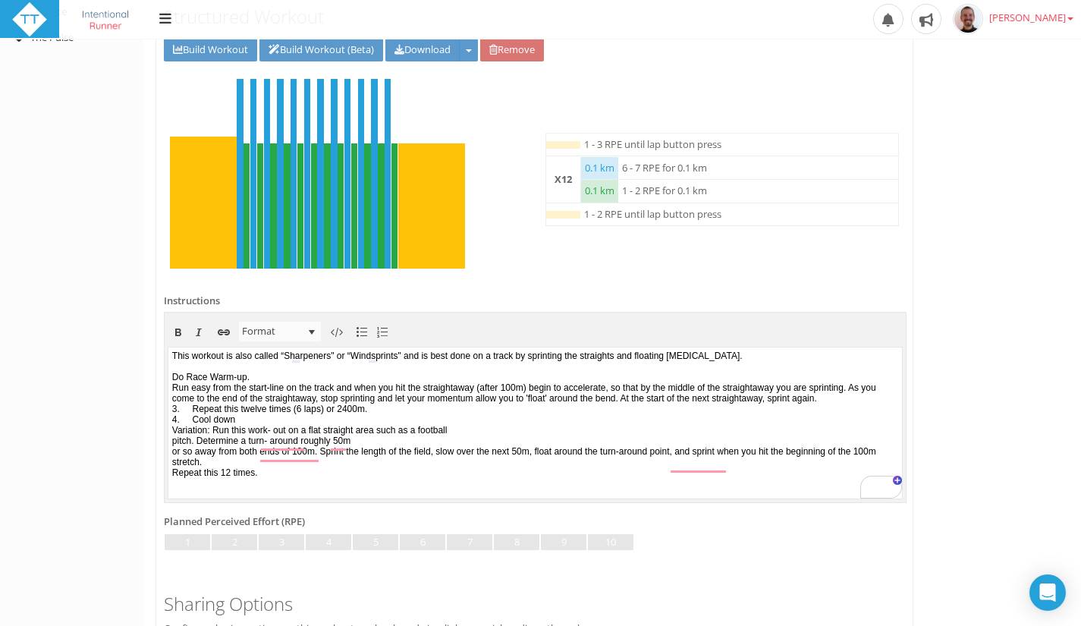
click at [342, 409] on body "This workout is also called “Sharpeners" or “Windsprints" and is best done on a…" at bounding box center [534, 421] width 733 height 151
click at [168, 385] on body "This workout is also called “Sharpeners" or “Windsprints" and is best done on a…" at bounding box center [534, 421] width 733 height 151
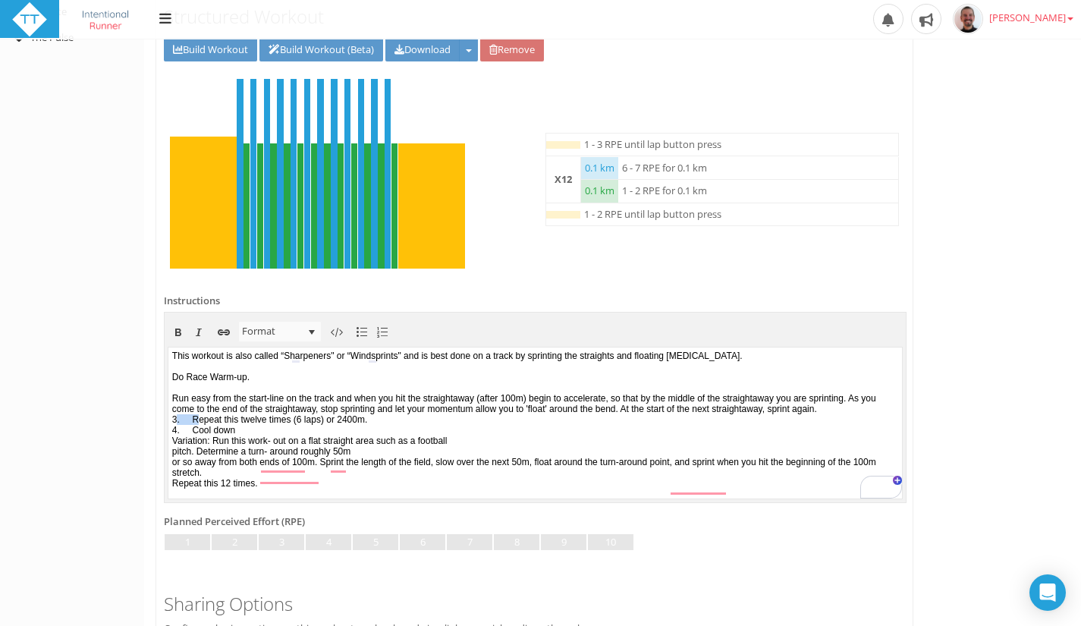
drag, startPoint x: 197, startPoint y: 441, endPoint x: 168, endPoint y: 441, distance: 28.8
click at [168, 441] on body "This workout is also called “Sharpeners" or “Windsprints" and is best done on a…" at bounding box center [534, 421] width 733 height 151
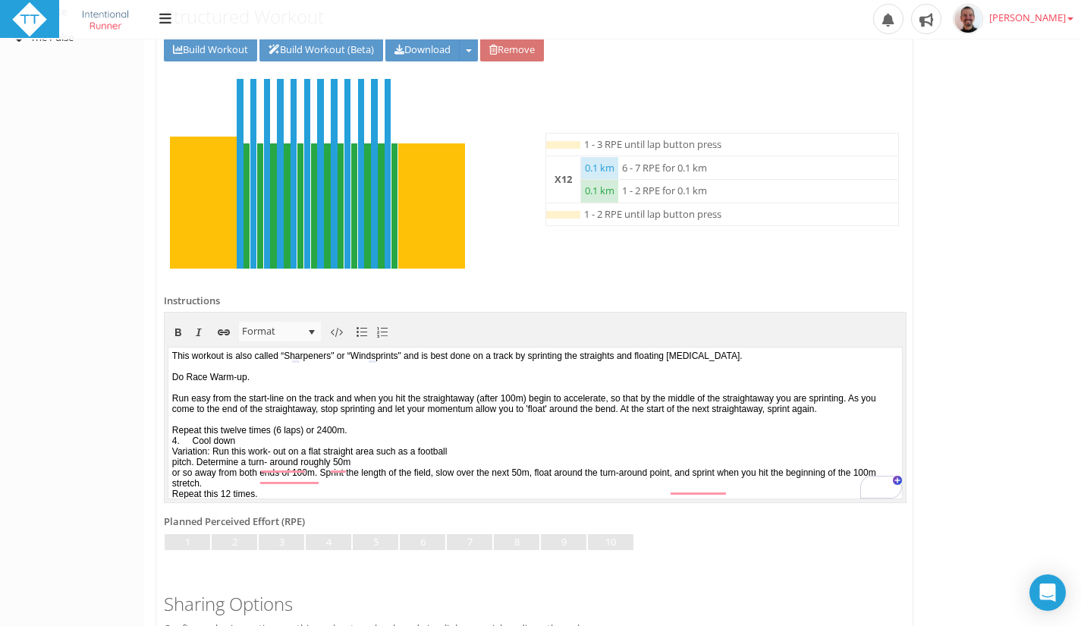
click at [374, 441] on body "This workout is also called “Sharpeners" or “Windsprints" and is best done on a…" at bounding box center [534, 421] width 733 height 151
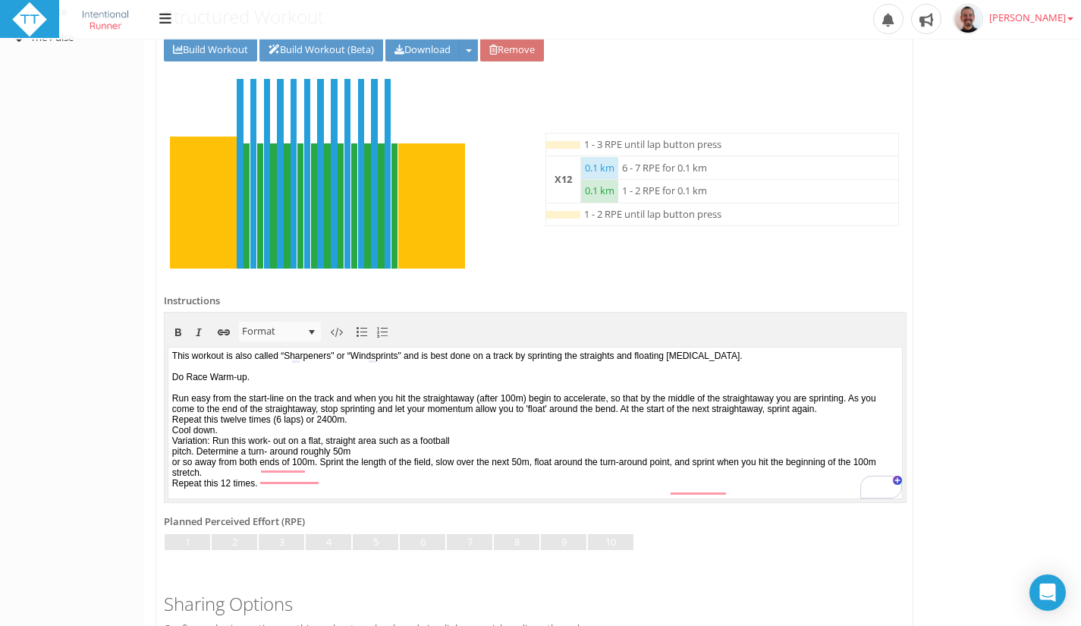
click at [502, 466] on body "This workout is also called “Sharpeners" or “Windsprints" and is best done on a…" at bounding box center [534, 421] width 733 height 151
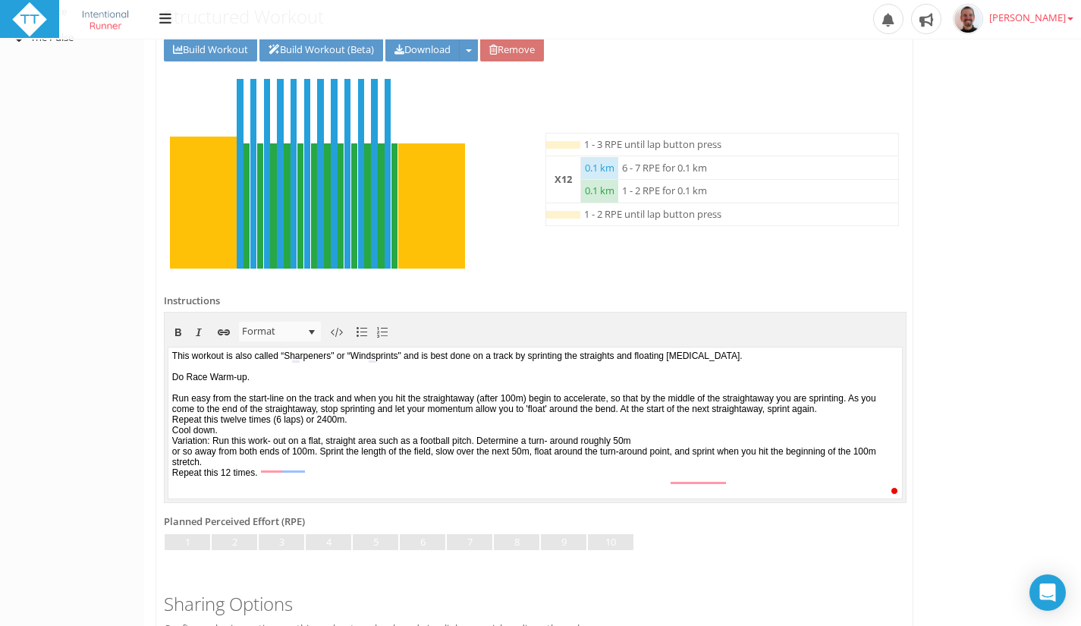
click at [710, 462] on body "This workout is also called “Sharpeners" or “Windsprints" and is best done on a…" at bounding box center [534, 421] width 733 height 151
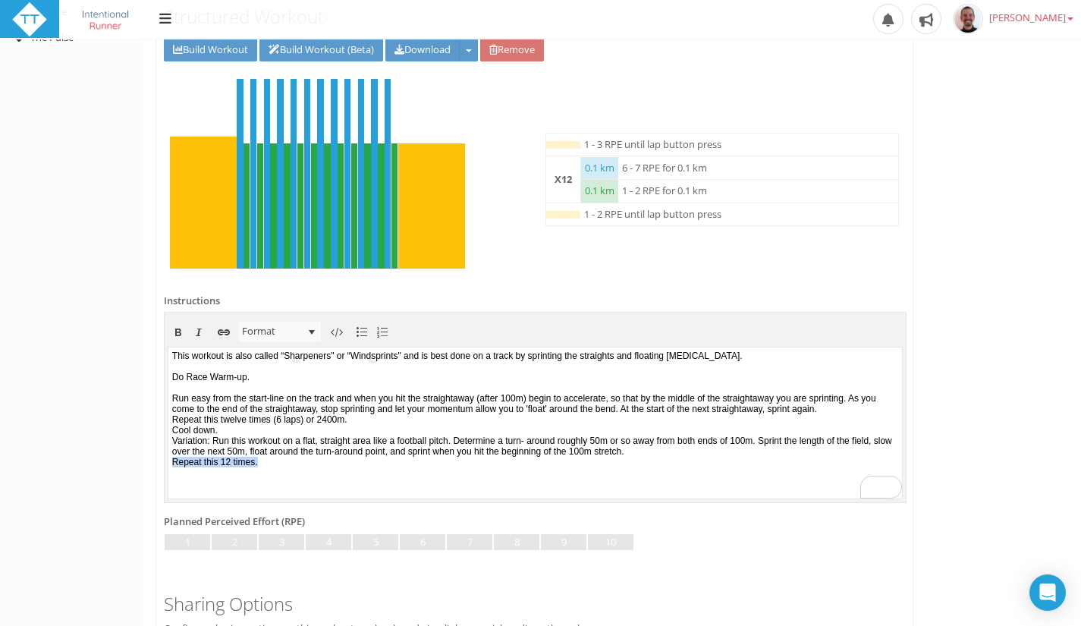
drag, startPoint x: 295, startPoint y: 488, endPoint x: 167, endPoint y: 485, distance: 128.2
click at [168, 485] on html "This workout is also called “Sharpeners" or “Windsprints" and is best done on a…" at bounding box center [534, 422] width 733 height 151
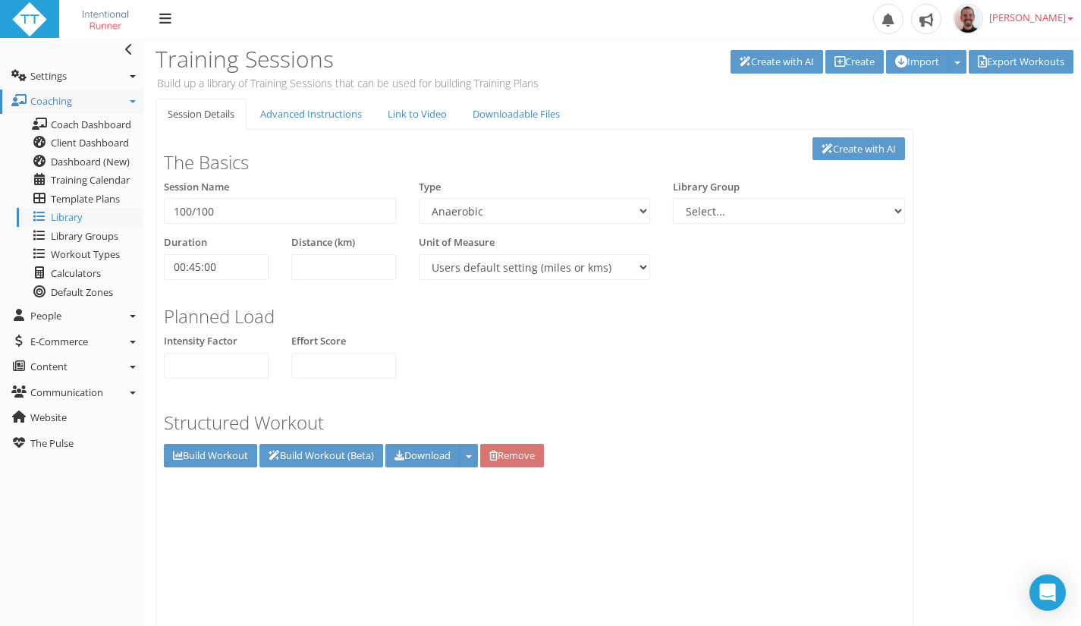
select select "43686268-adf4-467c-83ec-b2cfd3959e9a"
select select "8e01a150-34d1-4ba0-a989-bb0e31ace1ab"
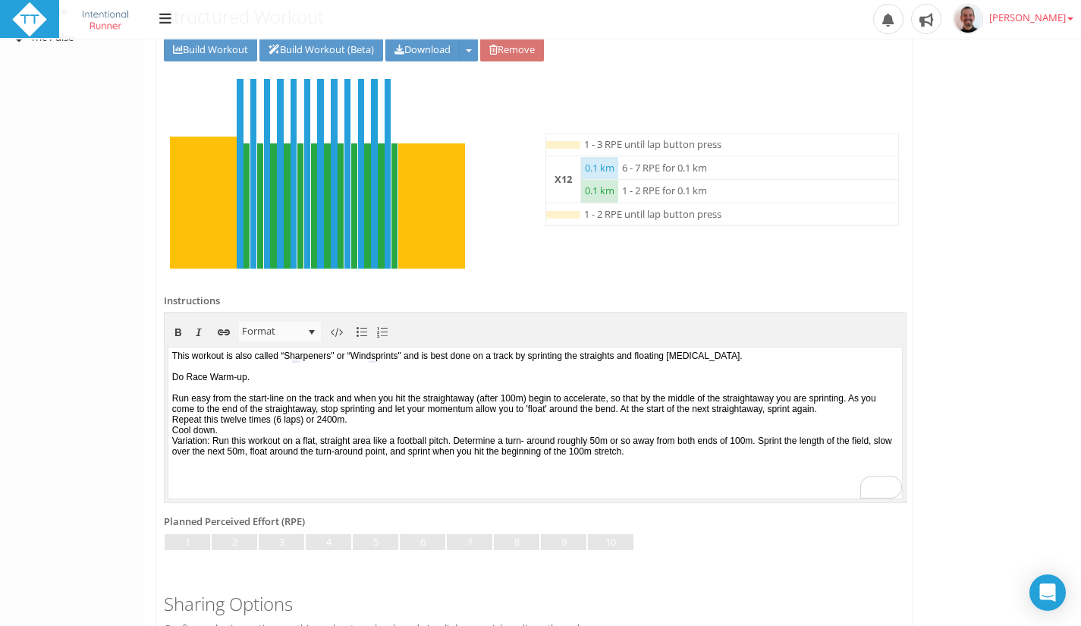
scroll to position [406, 0]
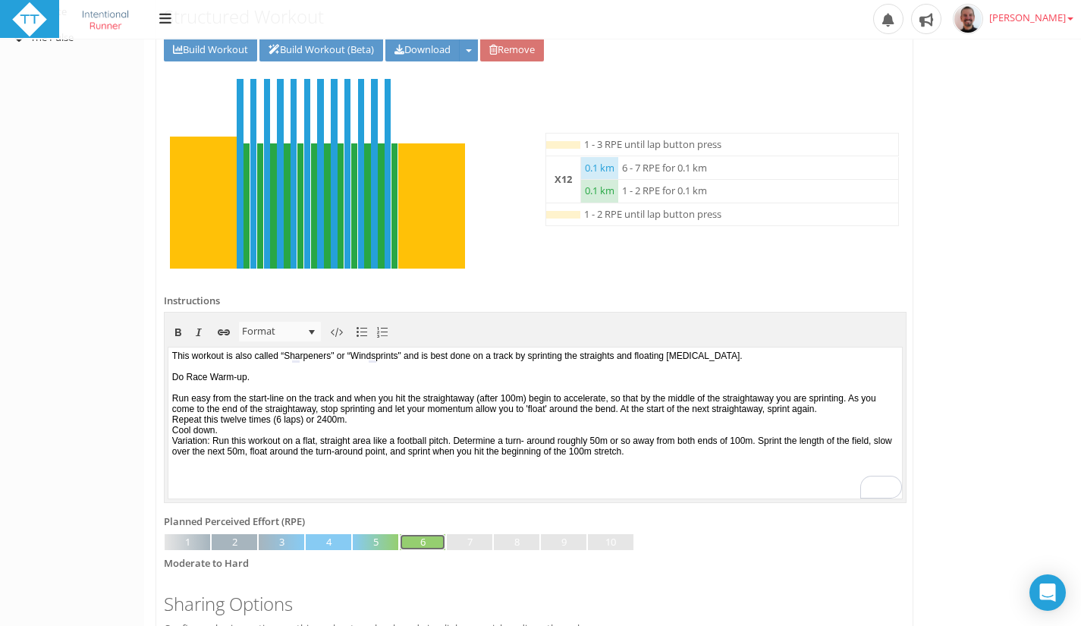
click at [419, 541] on link at bounding box center [422, 542] width 45 height 17
click at [1030, 119] on div "Session Details Advanced Instructions Link to Video Downloadable Files Link to …" at bounding box center [612, 236] width 936 height 1087
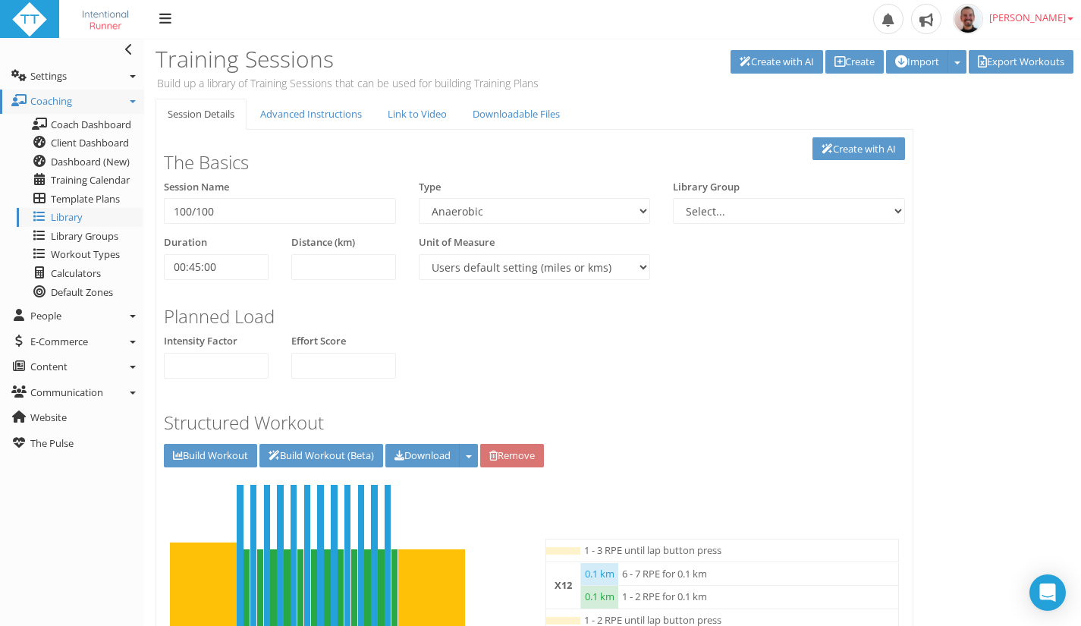
scroll to position [39, 0]
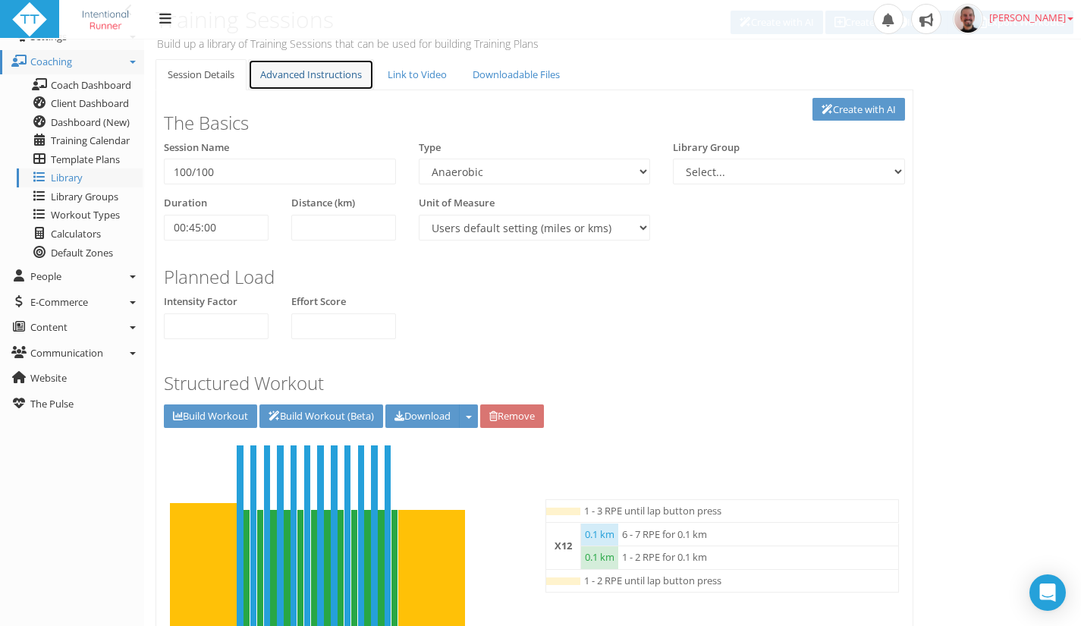
click at [343, 61] on link "Advanced Instructions" at bounding box center [311, 74] width 126 height 31
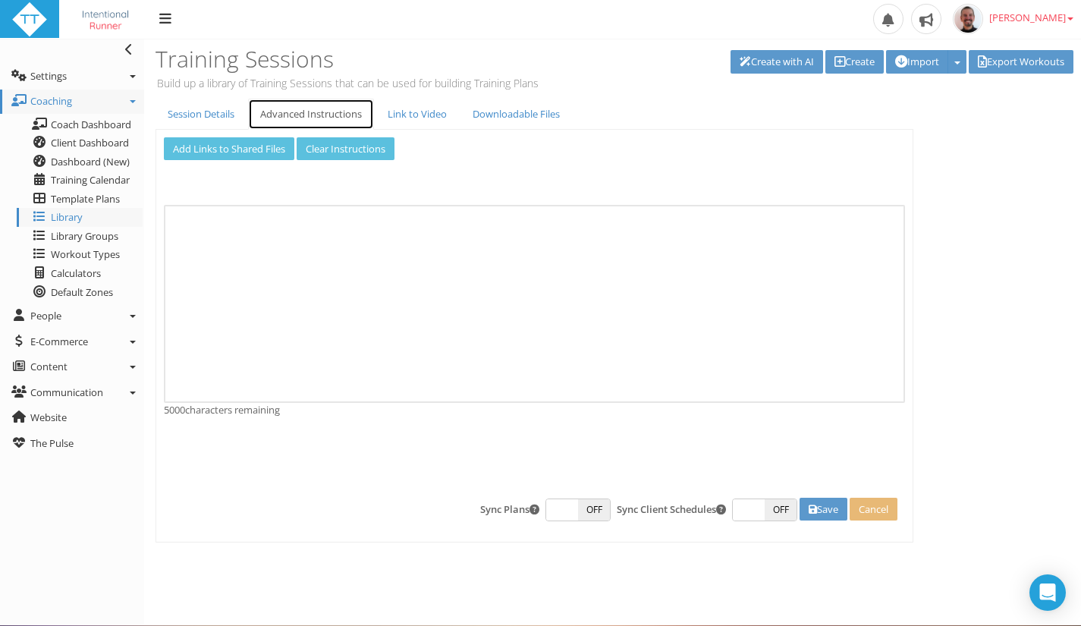
scroll to position [0, 0]
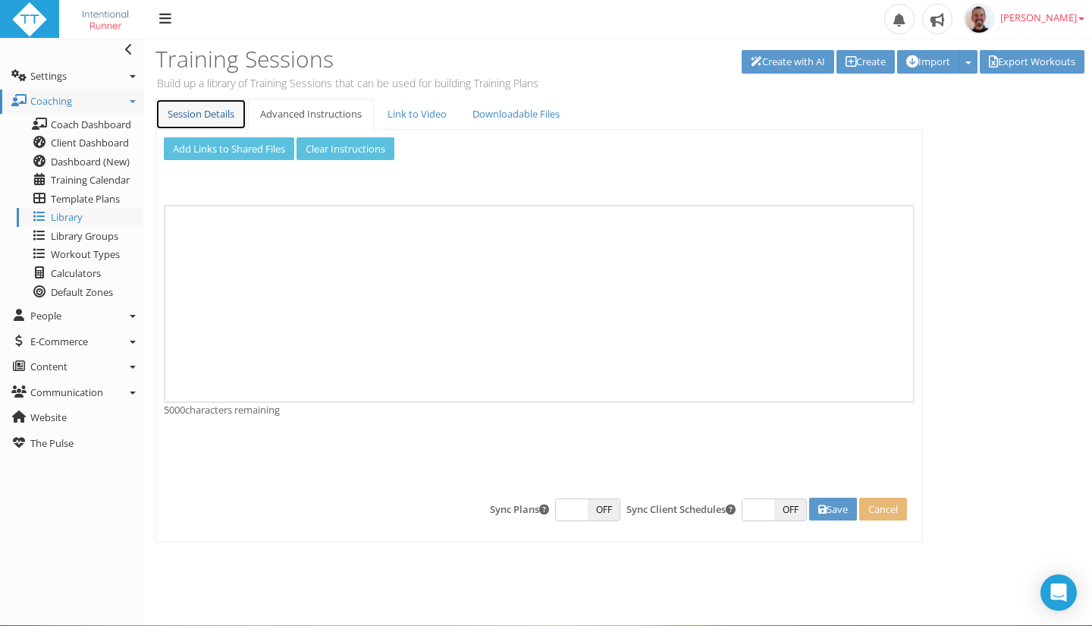
click at [211, 116] on link "Session Details" at bounding box center [200, 114] width 91 height 31
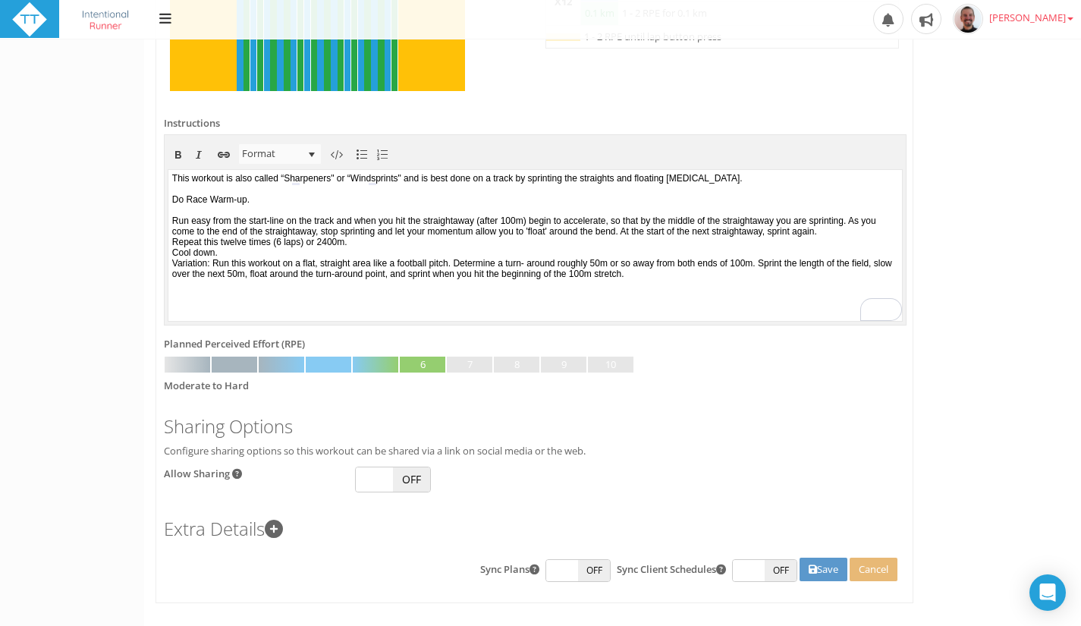
scroll to position [601, 0]
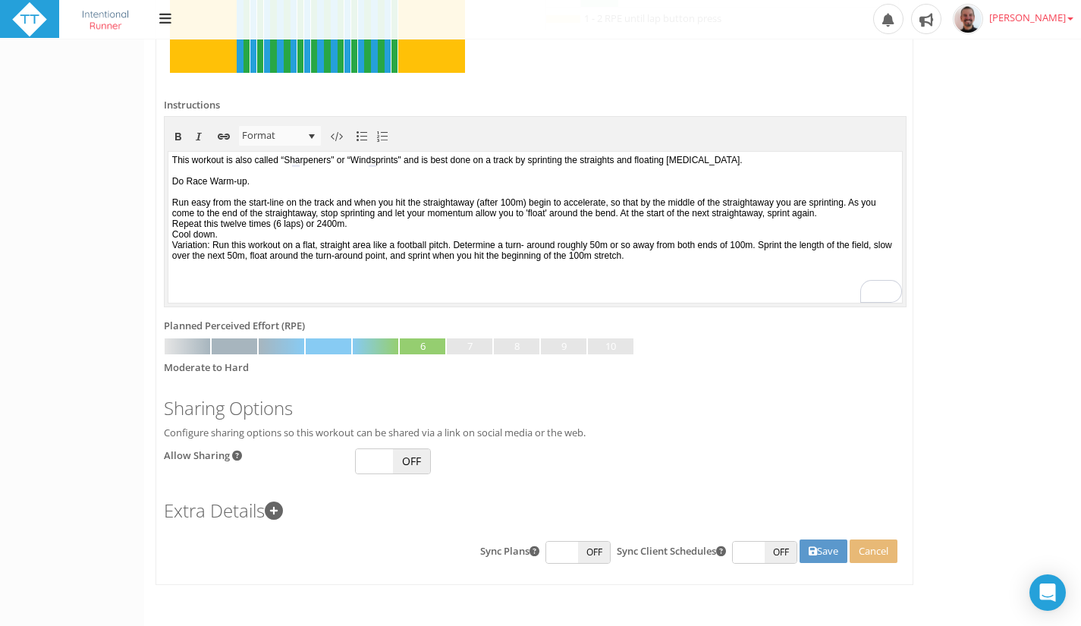
click at [417, 454] on span "OFF" at bounding box center [411, 461] width 37 height 24
checkbox input "true"
click at [273, 513] on icon at bounding box center [274, 510] width 18 height 18
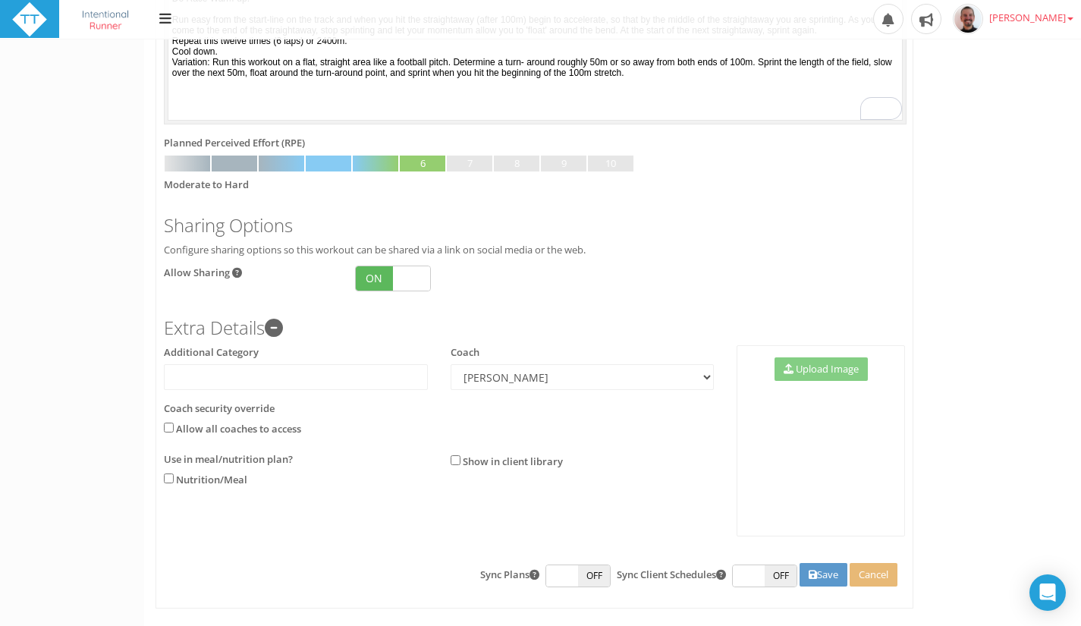
scroll to position [808, 0]
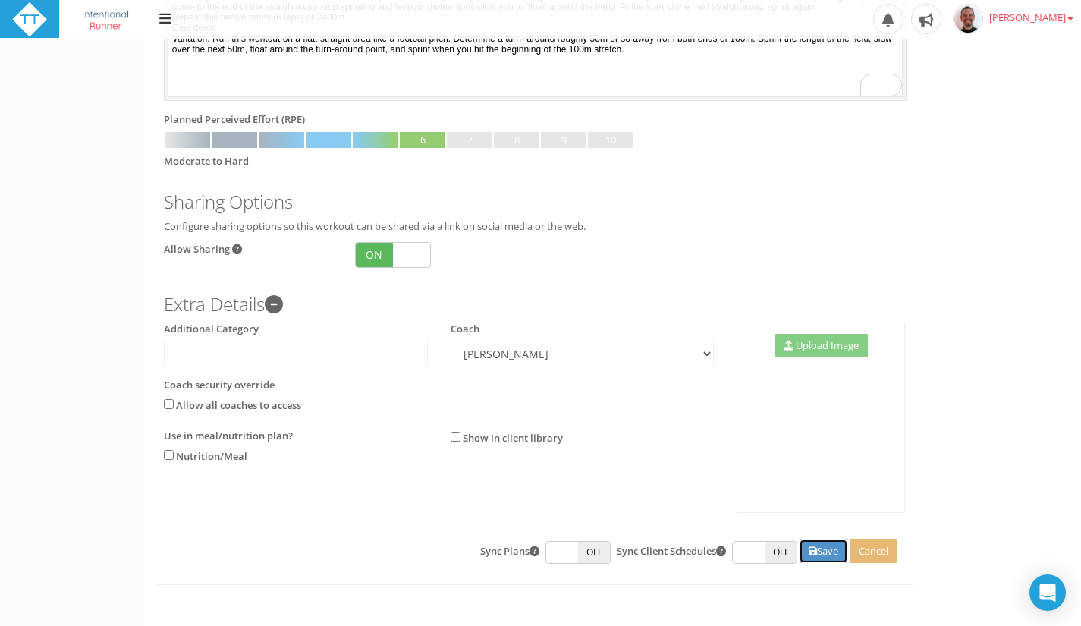
click at [817, 547] on button "Save" at bounding box center [823, 551] width 48 height 24
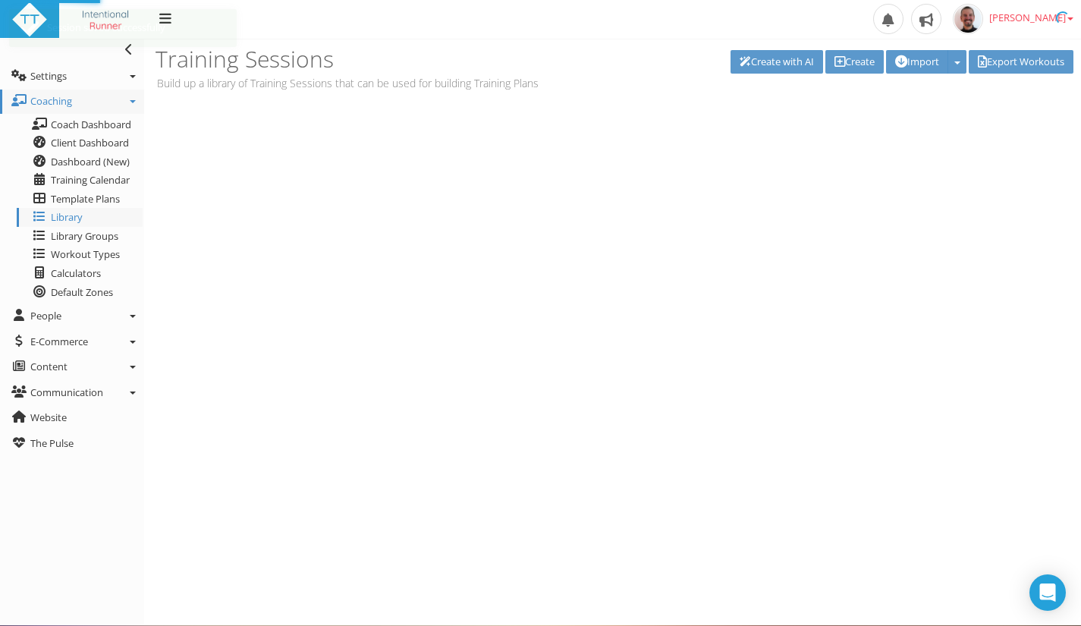
scroll to position [0, 0]
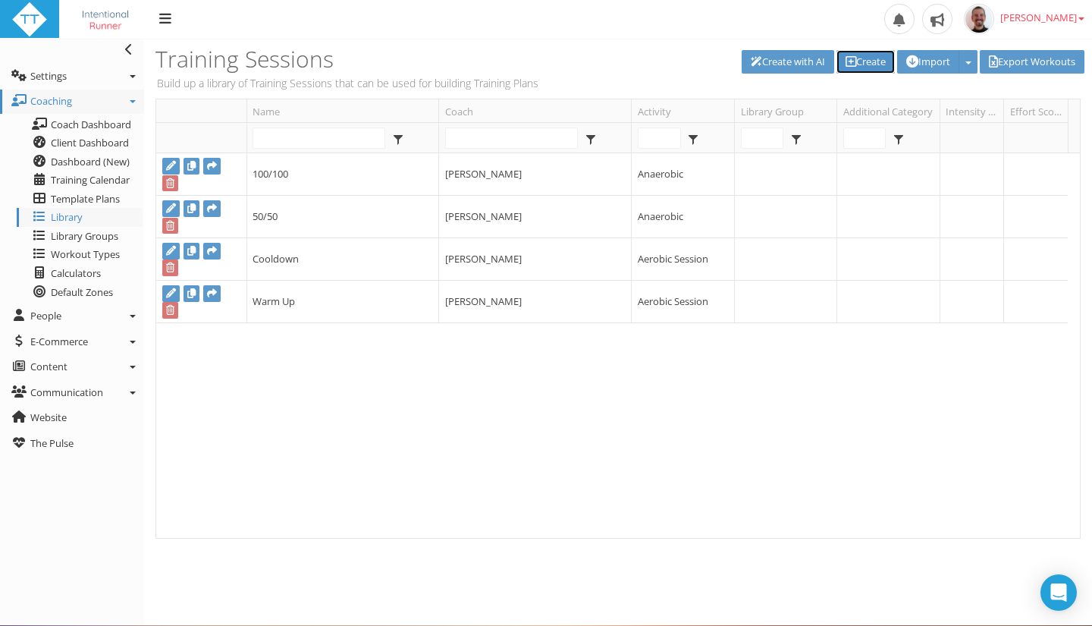
click at [859, 54] on link "Create" at bounding box center [865, 62] width 58 height 24
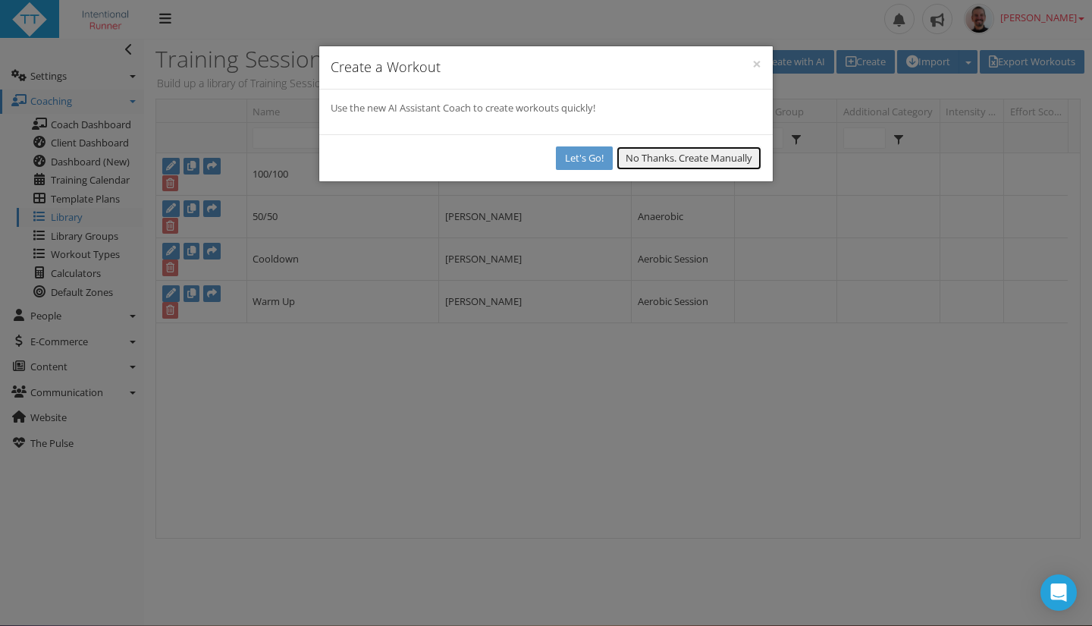
click at [715, 159] on button "No Thanks. Create Manually" at bounding box center [688, 158] width 145 height 24
select select
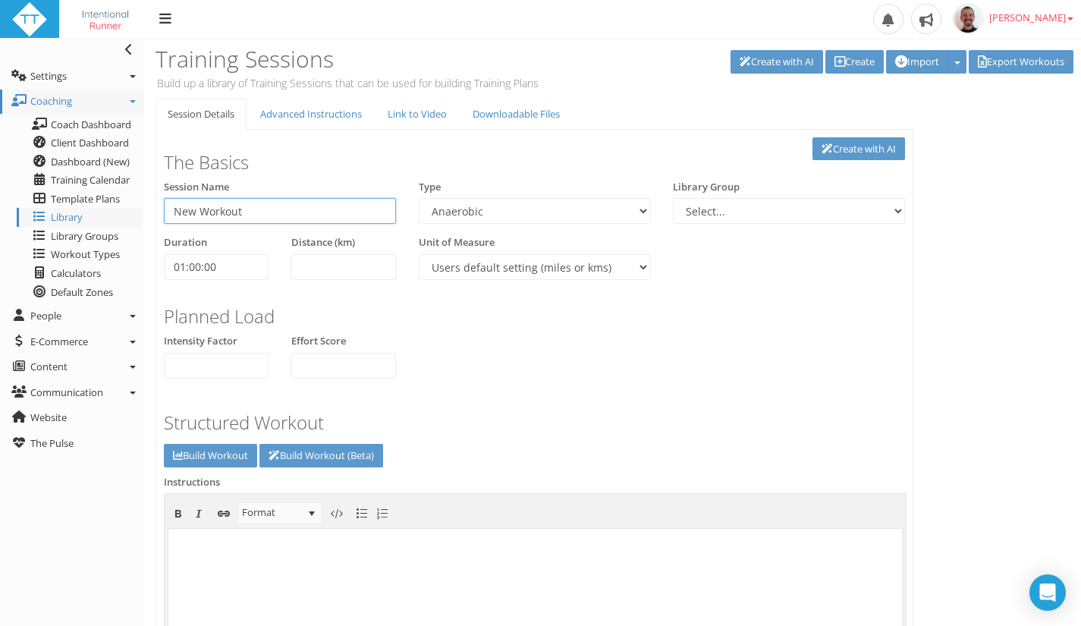
type input "V"
type input "Beginner Strides"
click at [342, 569] on body "To enrich screen reader interactions, please activate Accessibility in Grammarl…" at bounding box center [534, 602] width 733 height 151
paste body "To enrich screen reader interactions, please activate Accessibility in Grammarl…"
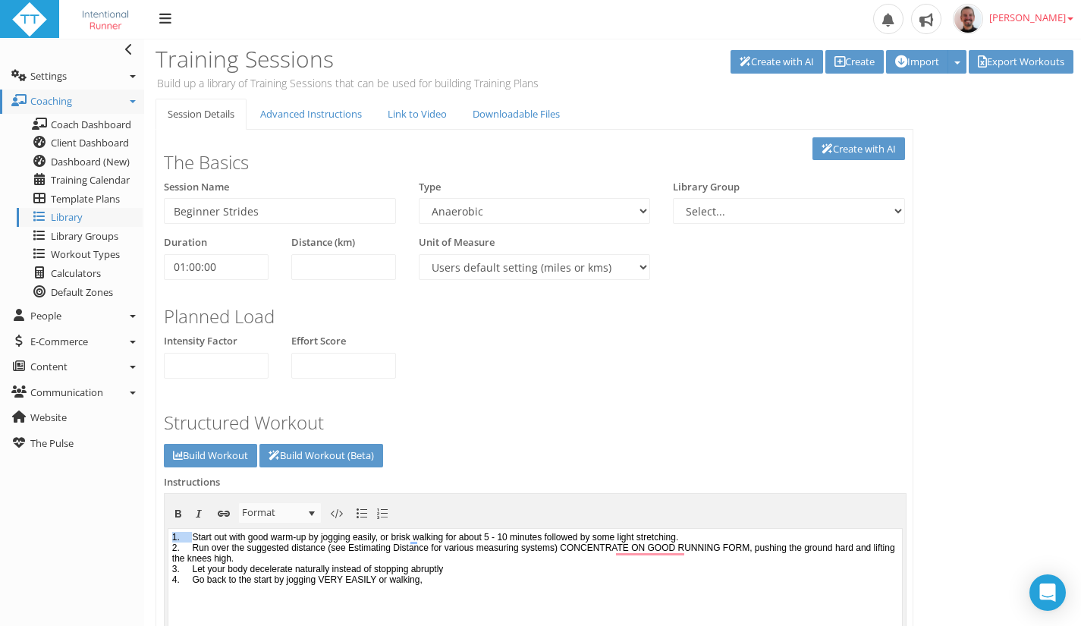
drag, startPoint x: 197, startPoint y: 538, endPoint x: 171, endPoint y: 538, distance: 26.5
click at [171, 538] on body "1. Start out with good warm-up by jogging easily, or brisk walking for about 5 …" at bounding box center [534, 602] width 733 height 151
click at [772, 529] on body "Start out with a good warm-up by jogging easily or brisk walking for about 5 - …" at bounding box center [534, 602] width 733 height 151
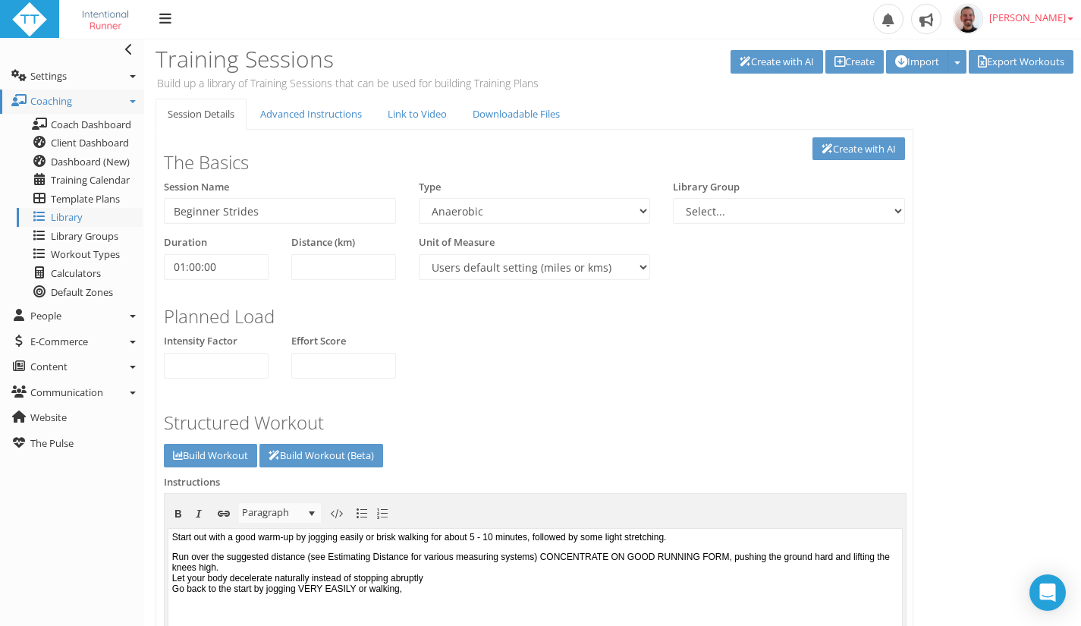
click at [328, 569] on p "Run over the suggested distance (see Estimating Distance for various measuring …" at bounding box center [535, 572] width 726 height 42
click at [433, 613] on p "Let your body decelerate naturally instead of stopping abruptly Go back to the …" at bounding box center [535, 597] width 726 height 32
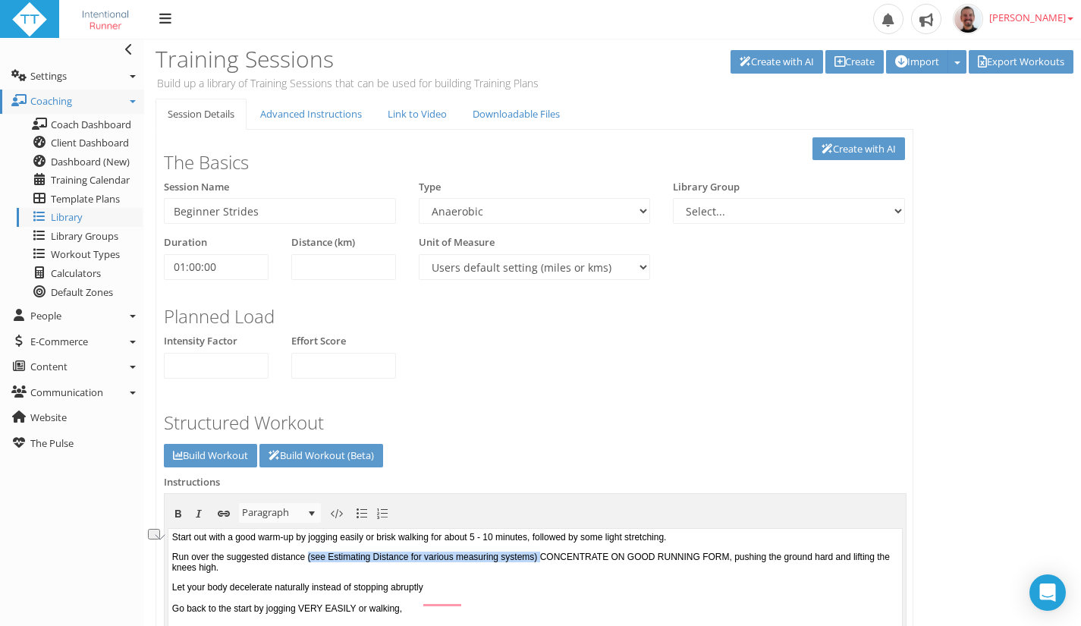
drag, startPoint x: 589, startPoint y: 559, endPoint x: 326, endPoint y: 554, distance: 263.2
click at [326, 554] on p "Run over the suggested distance (see Estimating Distance for various measuring …" at bounding box center [535, 561] width 726 height 21
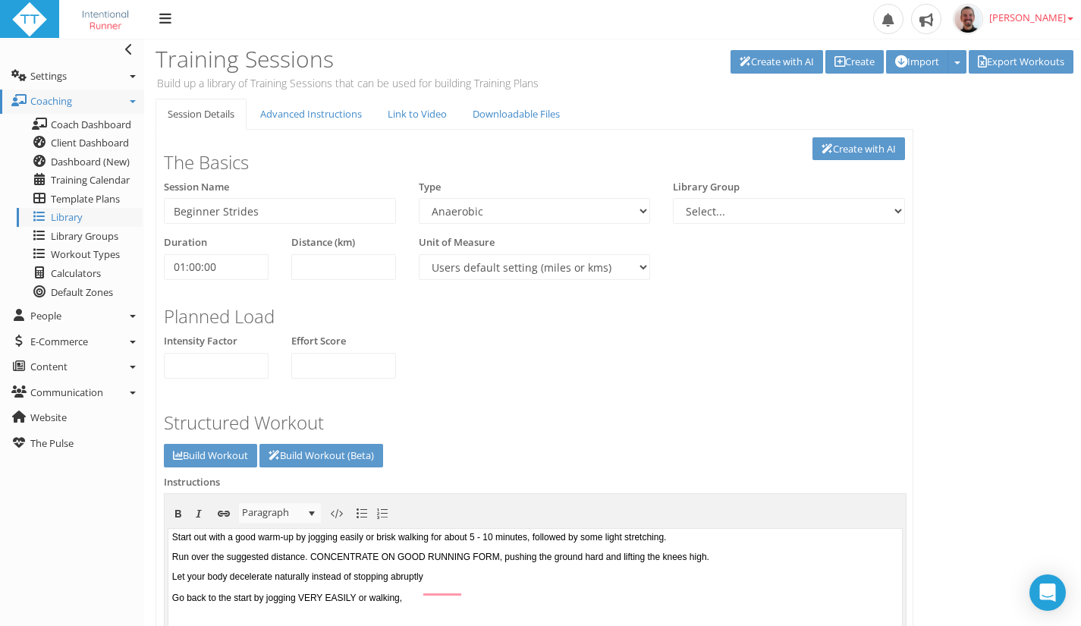
click at [773, 557] on p "Run over the suggested distance. ﻿CONCENTRATE ON GOOD RUNNING FORM, pushing the…" at bounding box center [535, 556] width 726 height 11
click at [444, 575] on p "Let your body decelerate naturally instead of stopping abruptly Go back to the …" at bounding box center [535, 586] width 726 height 32
click at [478, 582] on p "Let your body decelerate naturally instead of stopping abruptly Go back to the …" at bounding box center [535, 586] width 726 height 32
click at [440, 602] on p "Let your body decelerate naturally instead of stopping abruptly. Go back to the…" at bounding box center [535, 586] width 726 height 32
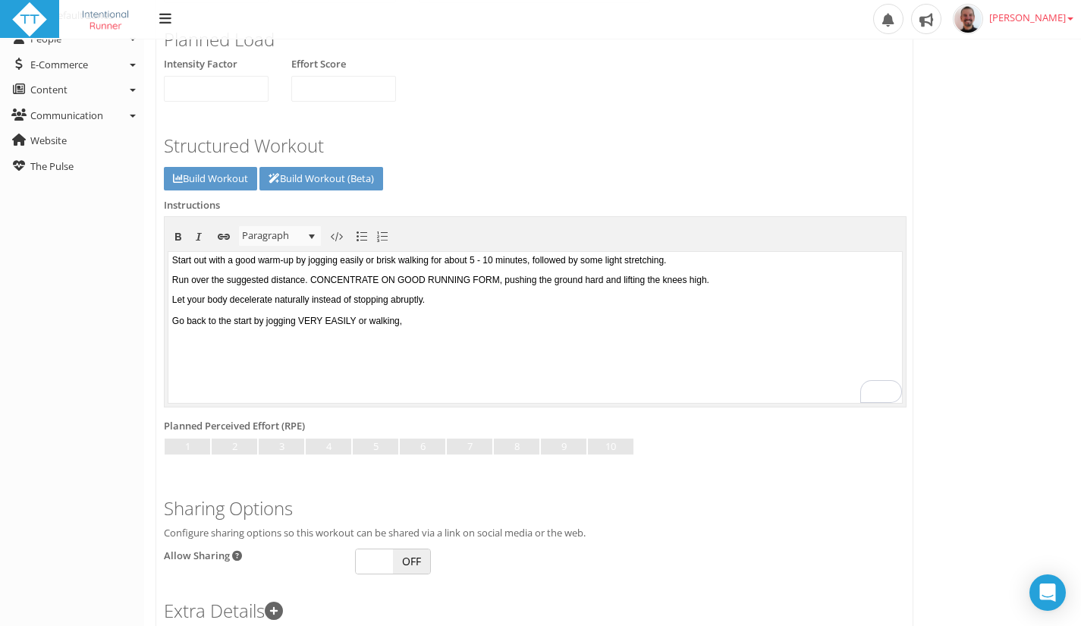
scroll to position [282, 0]
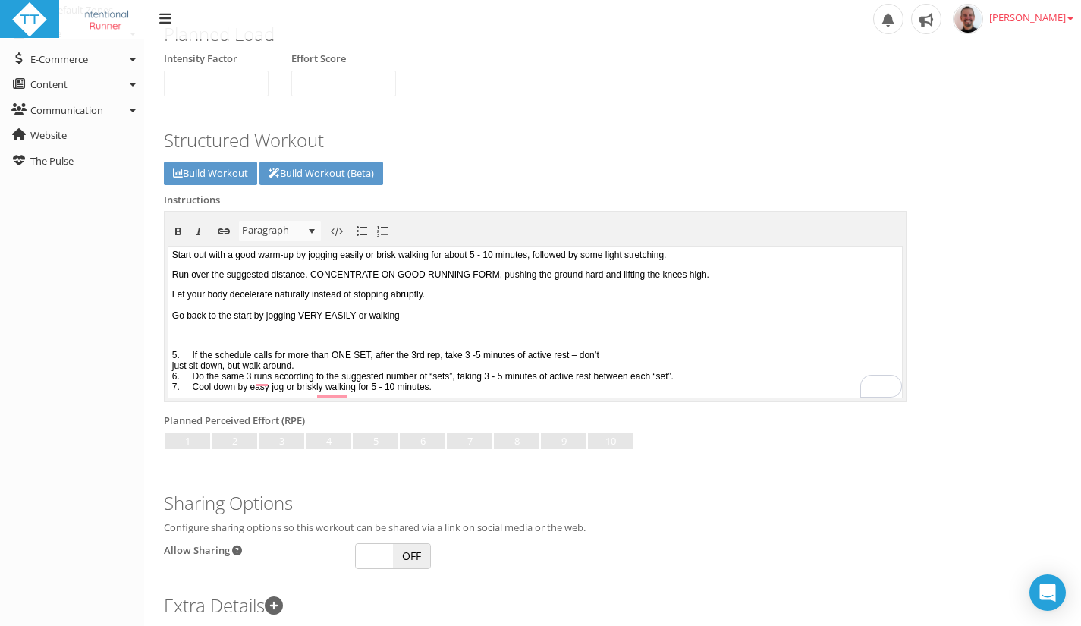
click at [440, 317] on p "Let your body decelerate naturally instead of stopping abruptly. Go back to the…" at bounding box center [535, 304] width 726 height 32
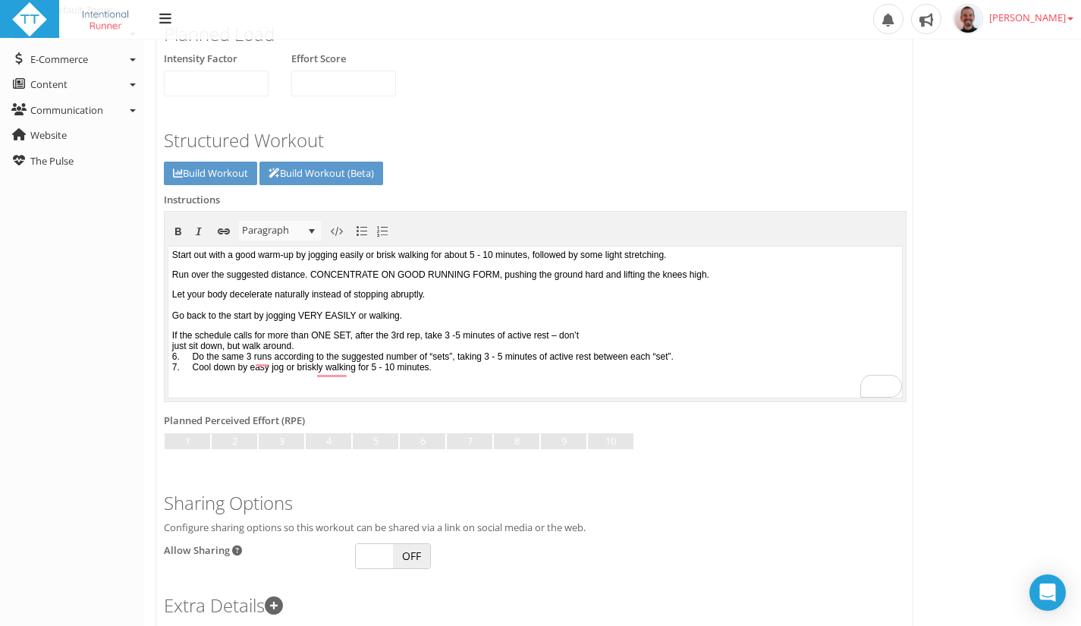
click at [651, 336] on p "﻿ If the schedule calls for more than ONE SET, after the 3rd rep, take 3 -5 min…" at bounding box center [535, 350] width 726 height 42
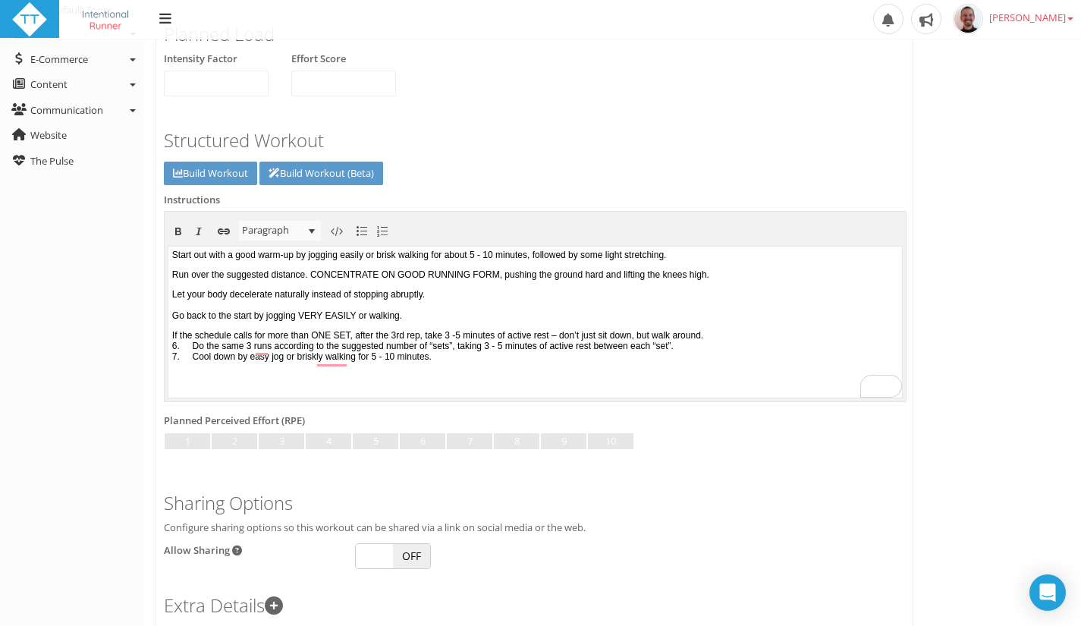
click at [794, 338] on p "﻿ If the schedule calls for more than ONE SET, after the 3rd rep, take 3 -5 min…" at bounding box center [535, 345] width 726 height 32
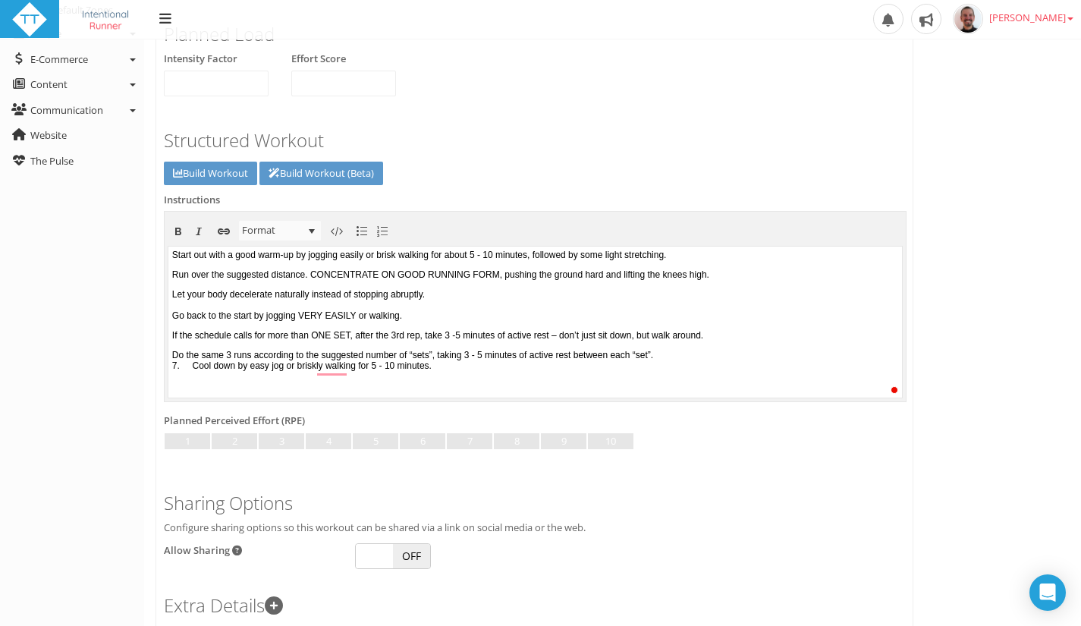
click at [446, 355] on p "Do the same 3 runs according to the suggested number of “sets”, taking 3 - 5 mi…" at bounding box center [535, 359] width 726 height 21
click at [452, 355] on p "Do the same 3 runs according to the suggested number of “sets”, taking 3 - 5 mi…" at bounding box center [535, 359] width 726 height 21
click at [742, 357] on p "Do the same 3 runs according to the suggested number of “sets”, taking 3 - 5 mi…" at bounding box center [535, 359] width 726 height 21
click at [242, 359] on p "Do the same 3 runs according to the suggested number of “sets”, taking 3 - 5 mi…" at bounding box center [535, 365] width 726 height 32
click at [465, 355] on p "Do the same three runs according to the suggested number of “sets”, taking 3 - …" at bounding box center [535, 365] width 726 height 32
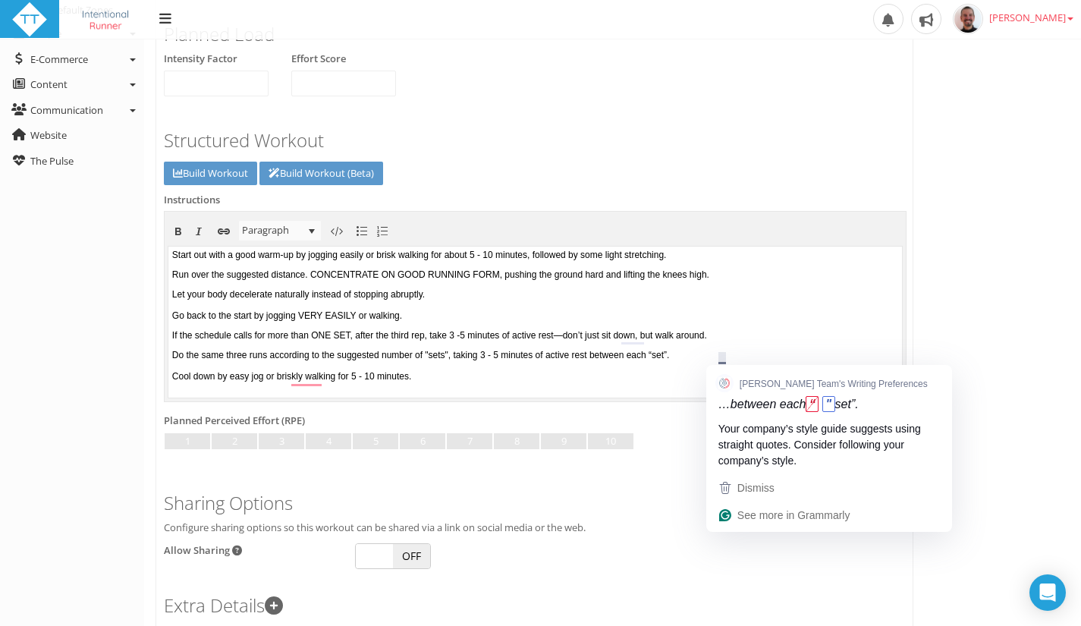
click at [723, 356] on p "Do the same three runs according to the suggested number of "sets", taking 3 - …" at bounding box center [535, 365] width 726 height 32
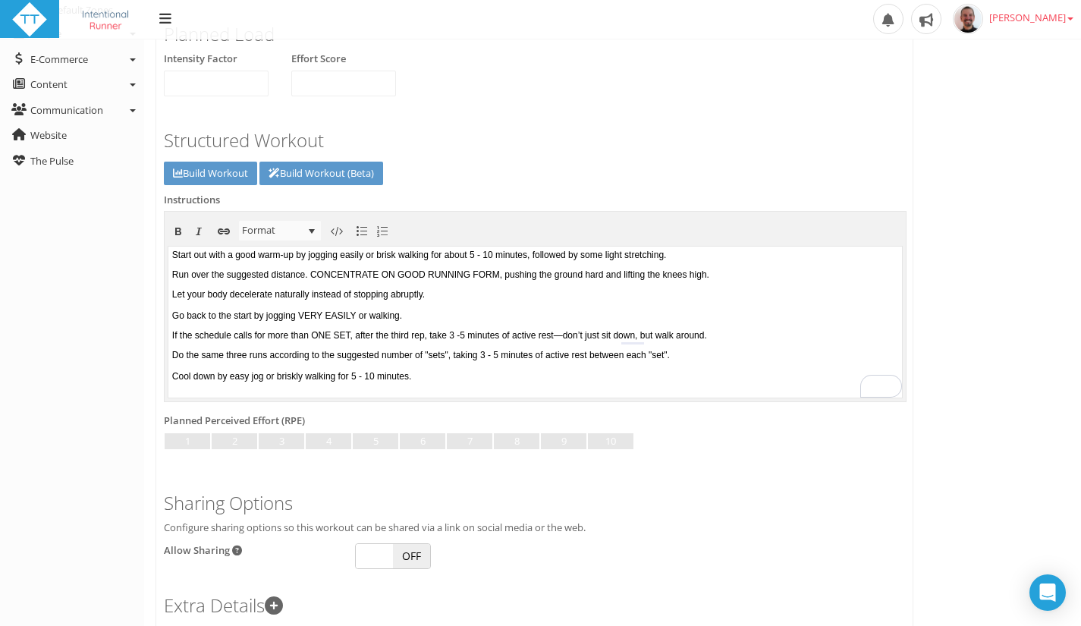
click at [465, 378] on p "Do the same three runs according to the suggested number of "sets", taking 3 - …" at bounding box center [535, 365] width 726 height 32
click at [209, 167] on link "Build Workout" at bounding box center [210, 174] width 93 height 24
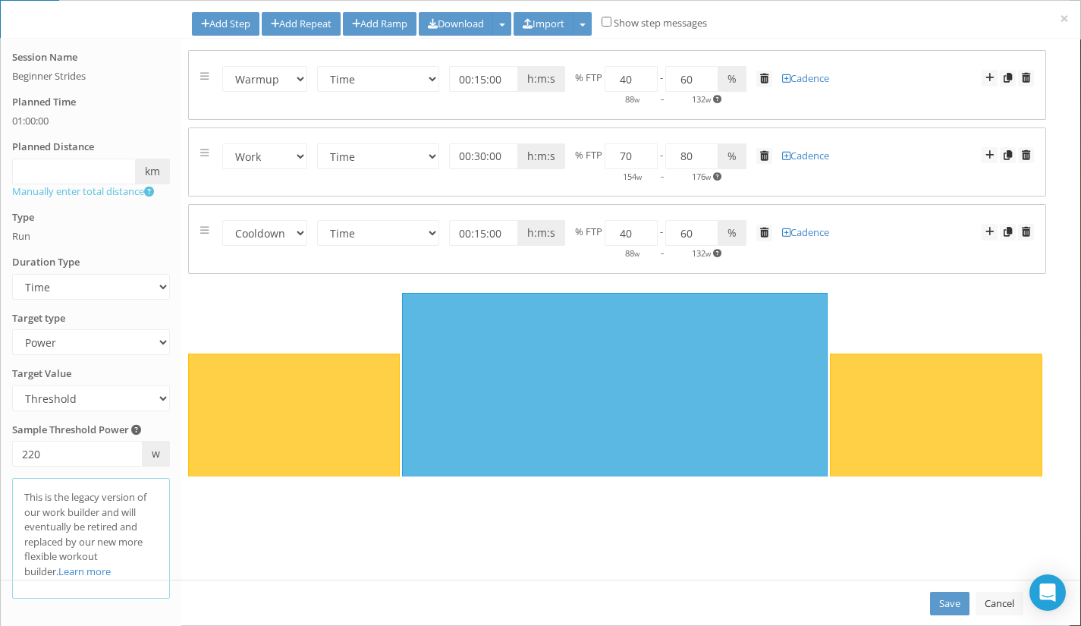
scroll to position [0, 0]
click at [1003, 611] on link "Cancel" at bounding box center [999, 603] width 48 height 24
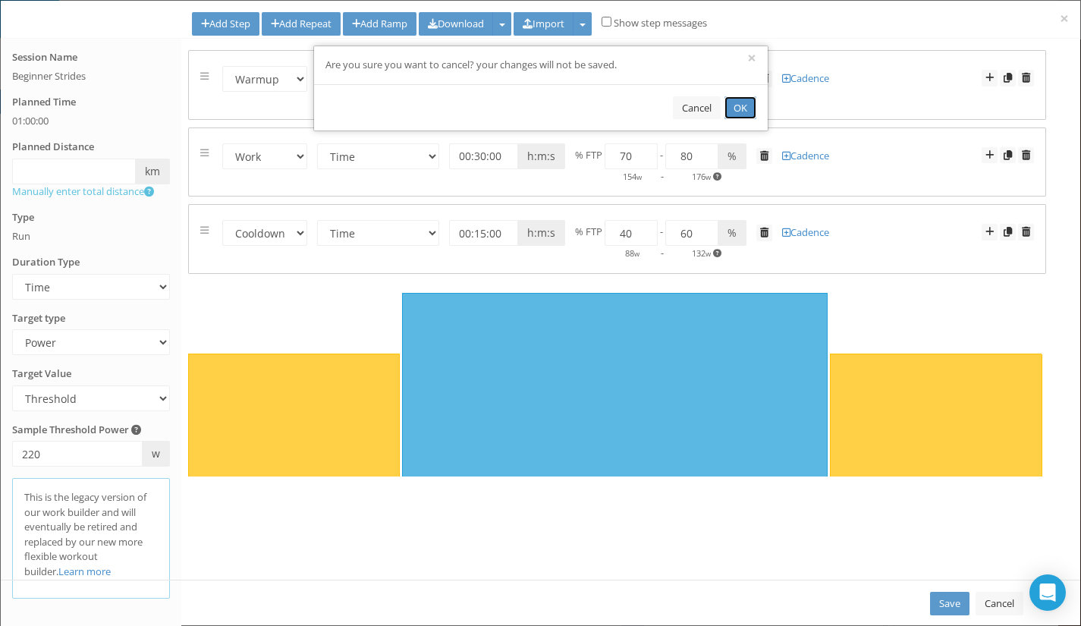
click at [739, 104] on button "OK" at bounding box center [740, 108] width 32 height 24
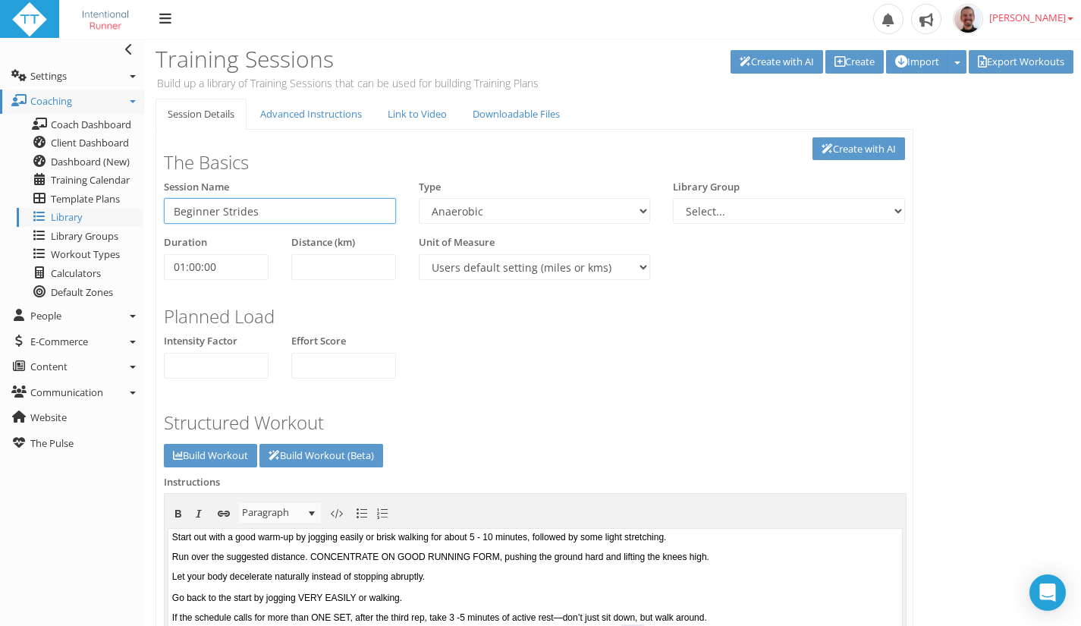
drag, startPoint x: 274, startPoint y: 205, endPoint x: 159, endPoint y: 209, distance: 115.3
click at [159, 209] on div "Session Name Beginner Strides" at bounding box center [279, 208] width 255 height 56
type input "2x12minutes"
click at [463, 208] on select "Aerobic Session Alpine Climbing Anaerobic Assessment Availability Bike Paddle B…" at bounding box center [535, 211] width 232 height 26
click at [419, 198] on select "Aerobic Session Alpine Climbing Anaerobic Assessment Availability Bike Paddle B…" at bounding box center [535, 211] width 232 height 26
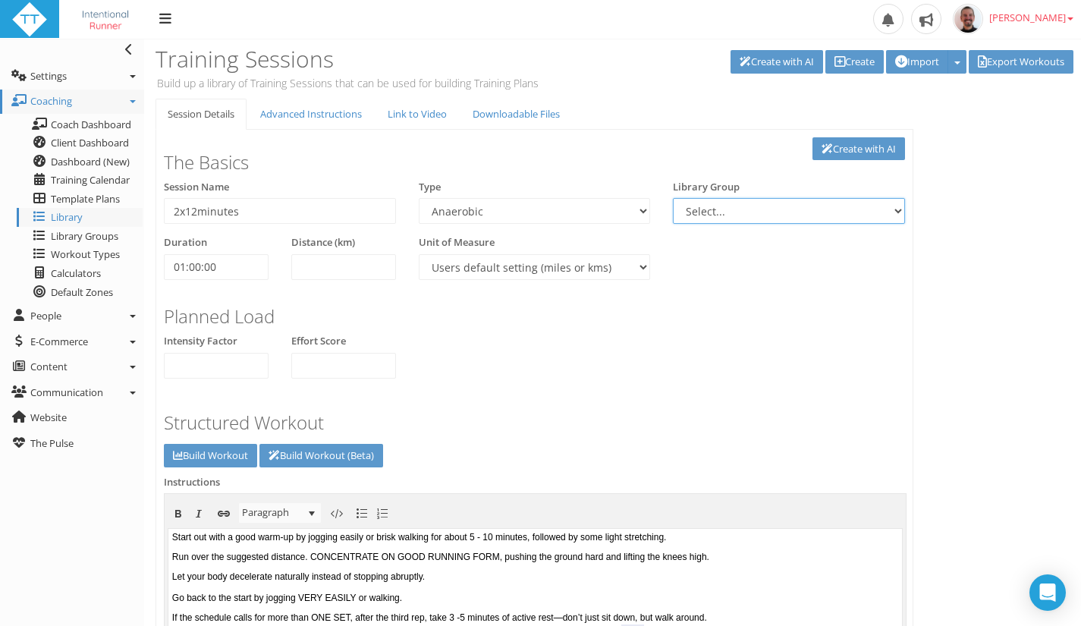
click at [758, 215] on select "Select..." at bounding box center [789, 211] width 232 height 26
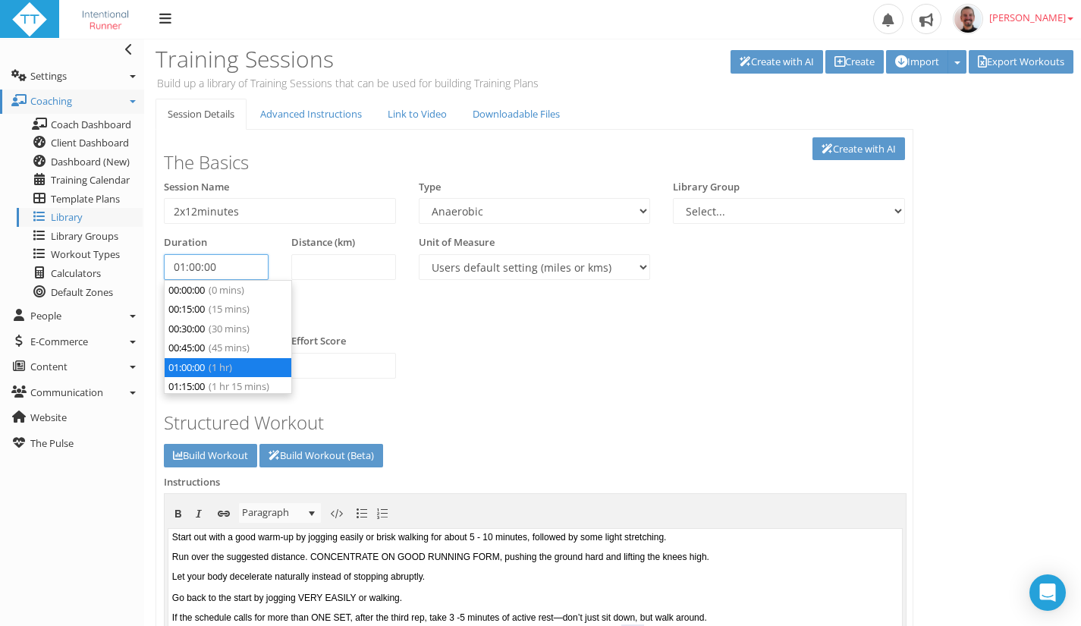
drag, startPoint x: 235, startPoint y: 259, endPoint x: 144, endPoint y: 265, distance: 91.2
click at [144, 265] on div "Session Details Advanced Instructions Link to Video Downloadable Files Link to …" at bounding box center [534, 530] width 780 height 863
type input "00:00:00"
click at [529, 306] on div "Planned Load" at bounding box center [534, 312] width 764 height 42
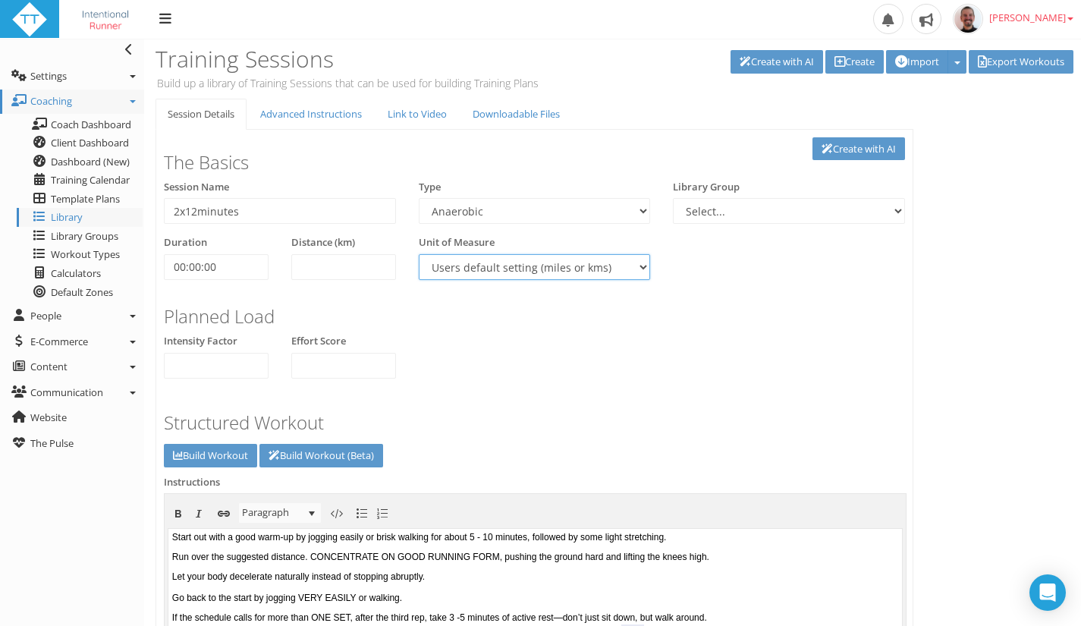
click at [593, 274] on select "Users default setting (miles or kms) Meters Yards" at bounding box center [535, 267] width 232 height 26
click at [700, 287] on div "Session Name 2x12minutes Type Aerobic Session Alpine Climbing Anaerobic Assessm…" at bounding box center [534, 235] width 764 height 111
click at [214, 457] on link "Build Workout" at bounding box center [210, 456] width 93 height 24
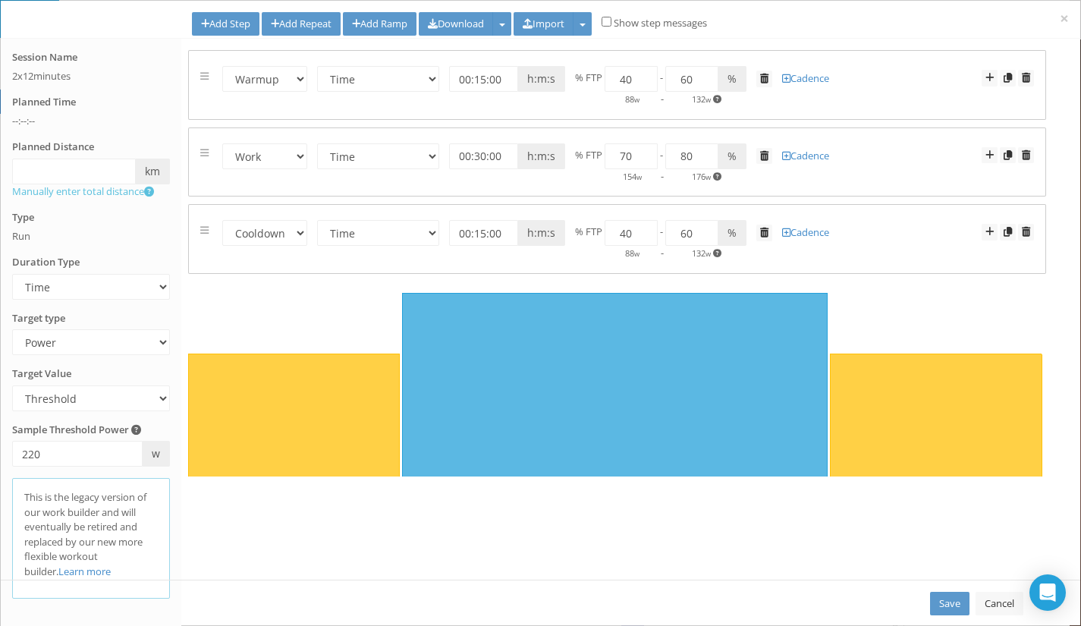
click at [896, 80] on form "Warmup Work Rest Cooldown Time Distance Open/Lap Button 00:15:00 h:m:s km miles…" at bounding box center [616, 84] width 833 height 45
click at [386, 77] on select "Time Distance Open/Lap Button" at bounding box center [378, 79] width 122 height 26
select select "Open"
click at [318, 66] on select "Time Distance Open/Lap Button" at bounding box center [378, 79] width 122 height 26
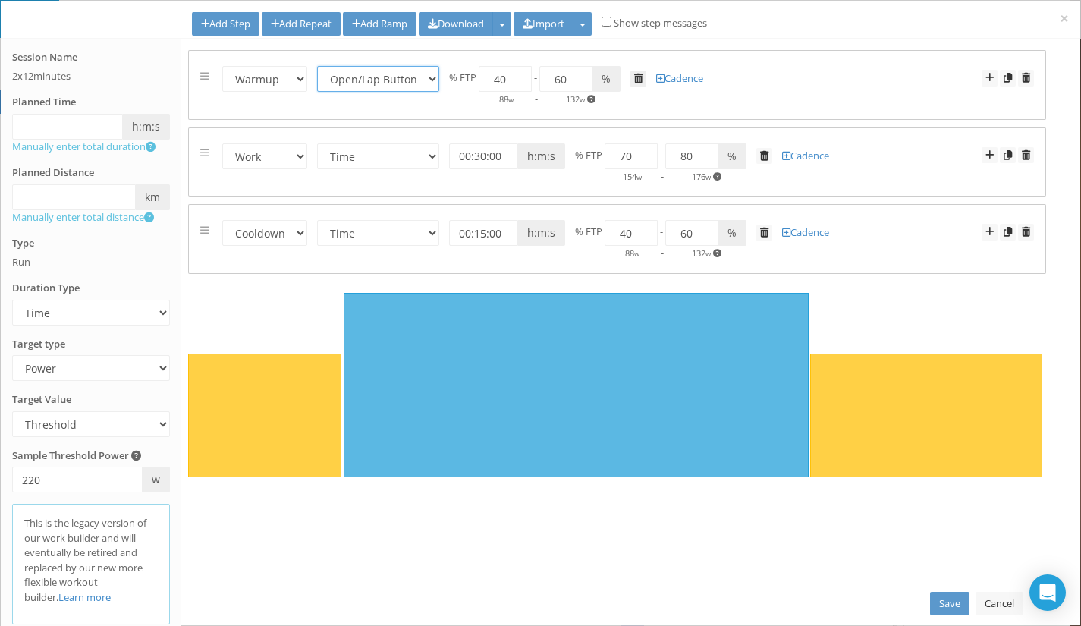
click at [639, 83] on span at bounding box center [638, 79] width 8 height 10
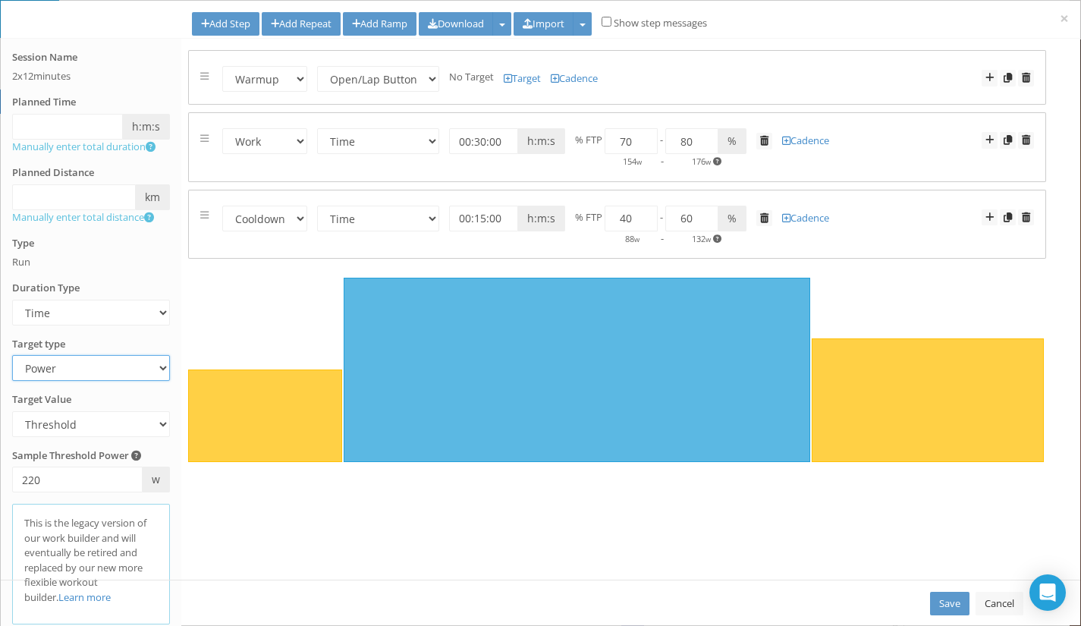
click at [96, 362] on select "Heart Rate Power Pace Speed Rate of perceived Exertion No Target" at bounding box center [91, 368] width 158 height 26
select select "RPE"
click at [12, 355] on select "Heart Rate Power Pace Speed Rate of perceived Exertion No Target" at bounding box center [91, 368] width 158 height 26
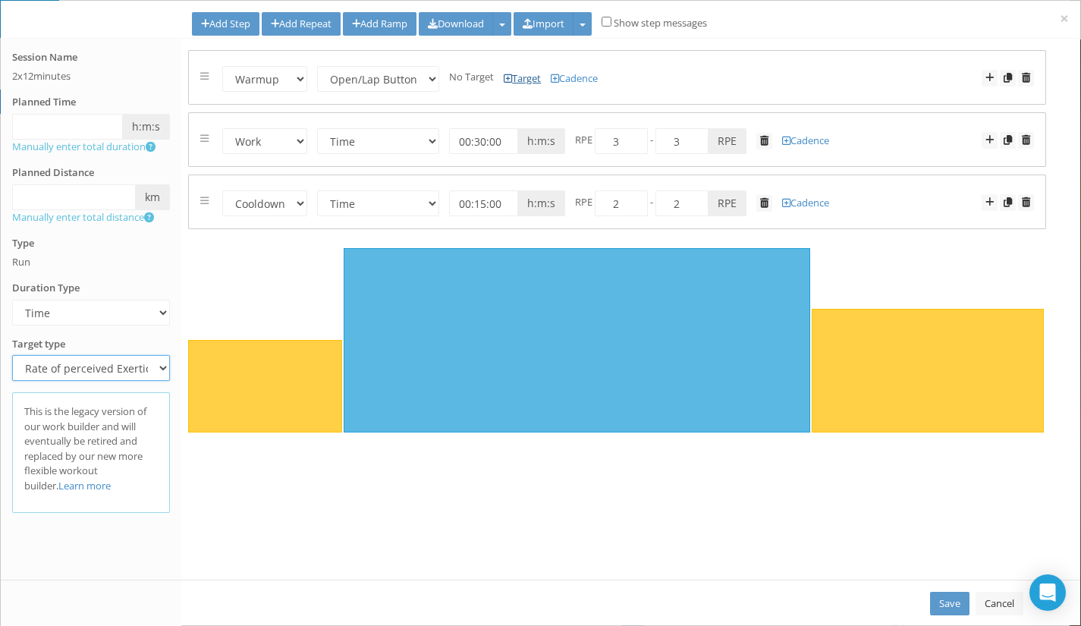
click at [518, 81] on link "Target" at bounding box center [521, 78] width 37 height 14
click at [491, 75] on input "number" at bounding box center [495, 79] width 53 height 26
type input "1"
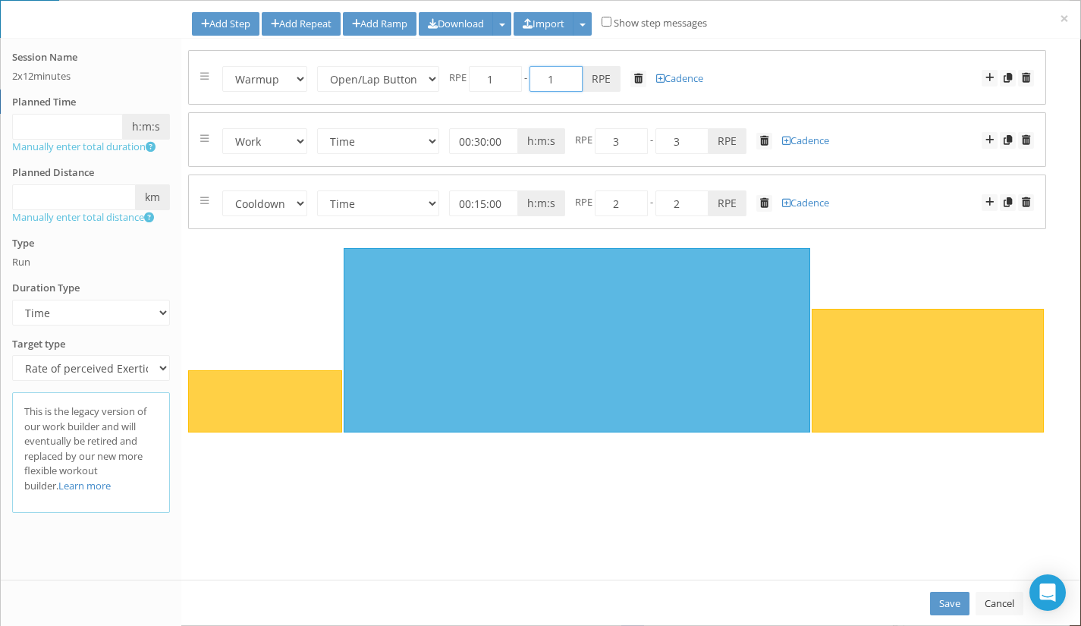
click at [547, 80] on input "1" at bounding box center [555, 79] width 53 height 26
type input "3"
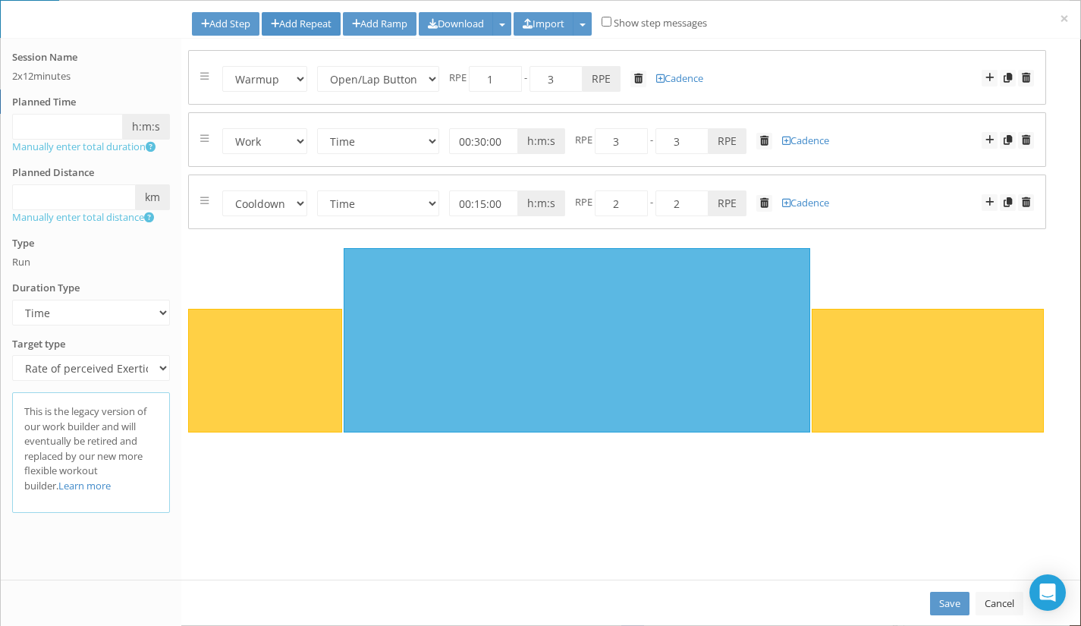
click at [314, 20] on link "Add Repeat" at bounding box center [301, 24] width 79 height 24
select select "Work"
select select "Rest"
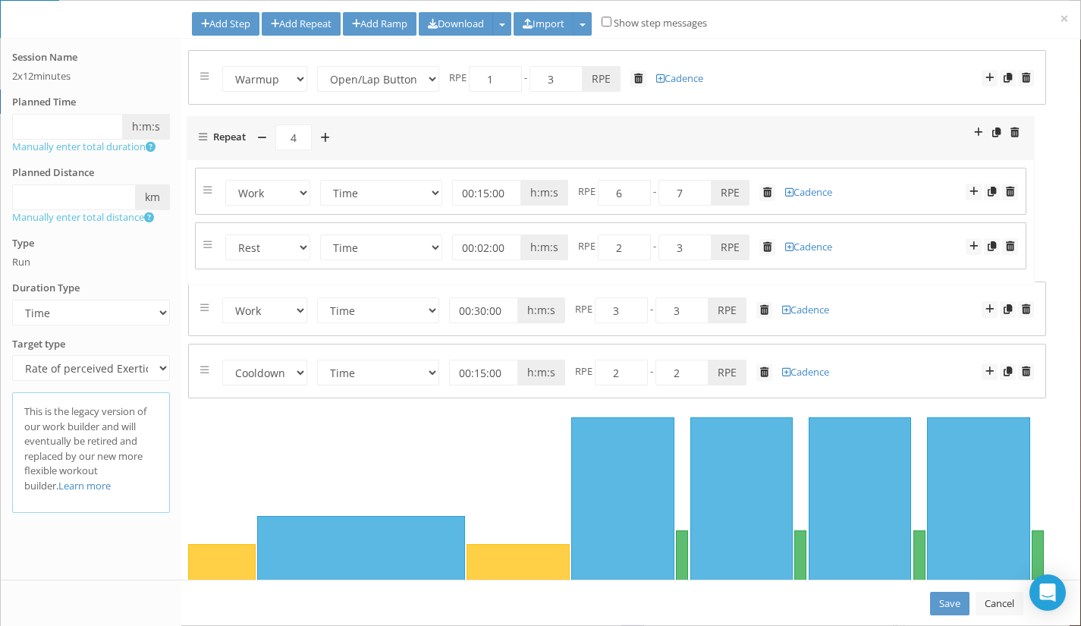
drag, startPoint x: 202, startPoint y: 254, endPoint x: 199, endPoint y: 136, distance: 117.6
select select "Work"
select select "Rest"
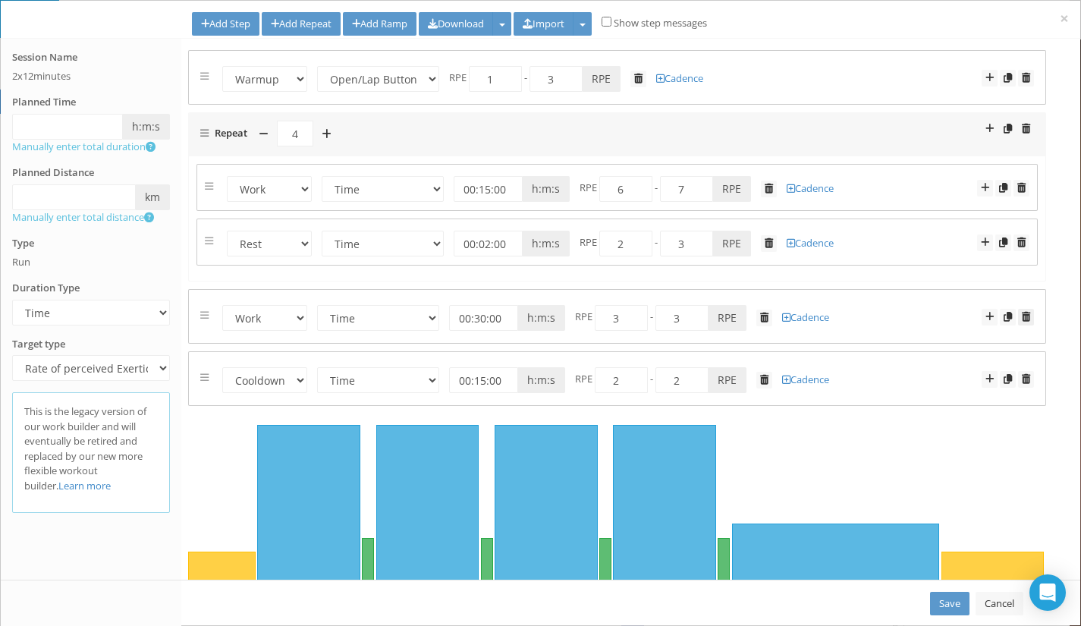
click at [1021, 315] on span at bounding box center [1025, 317] width 8 height 10
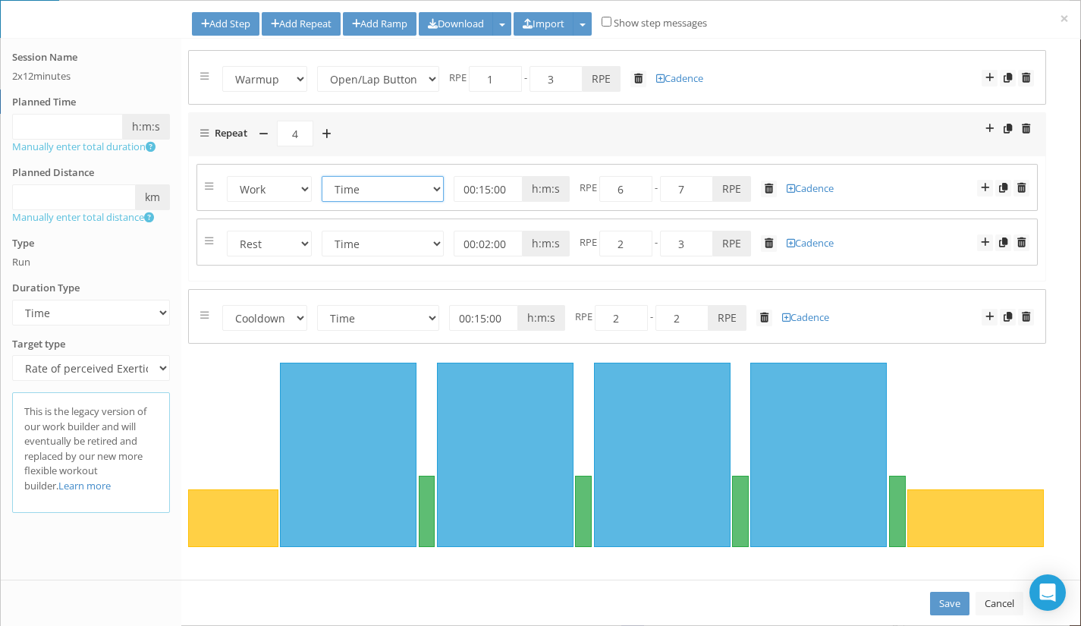
click at [365, 194] on select "Time Distance Open/Lap Button" at bounding box center [383, 189] width 122 height 26
click at [482, 188] on input "00:15:00" at bounding box center [487, 189] width 69 height 26
type input "00:12:00"
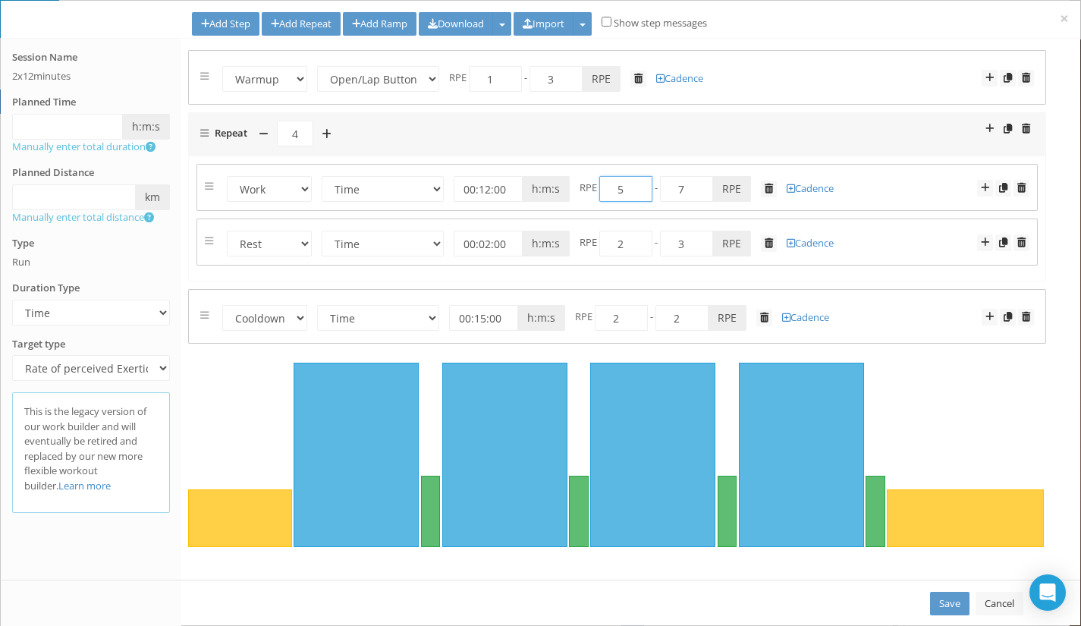
type input "5"
drag, startPoint x: 674, startPoint y: 193, endPoint x: 691, endPoint y: 194, distance: 16.7
click at [691, 194] on input "7" at bounding box center [686, 189] width 53 height 26
type input "9"
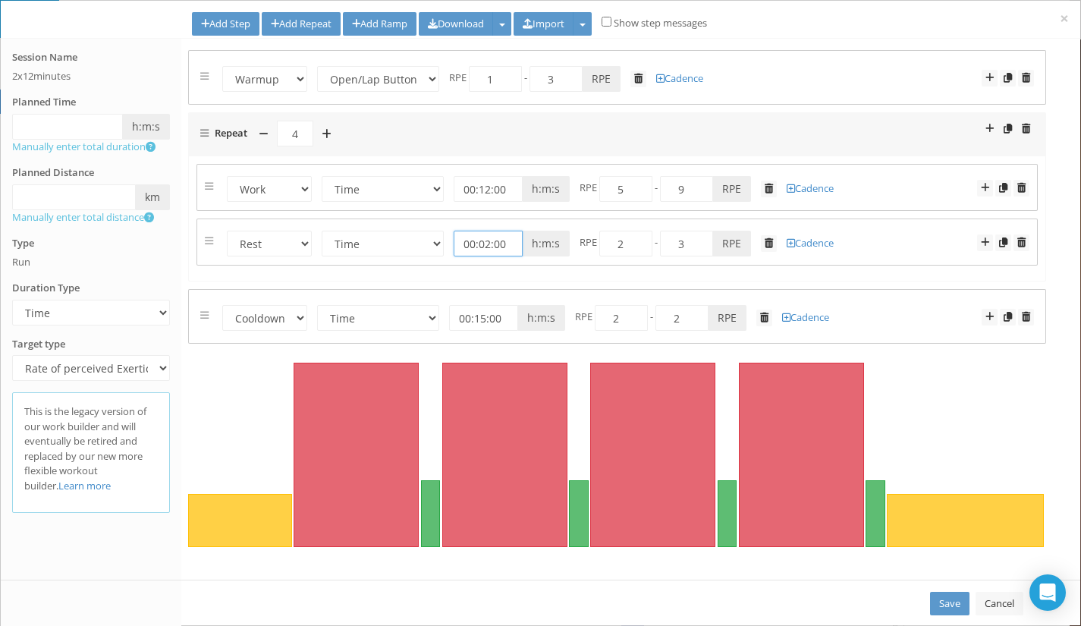
click at [485, 245] on input "00:02:00" at bounding box center [487, 244] width 69 height 26
type input "00:03:00"
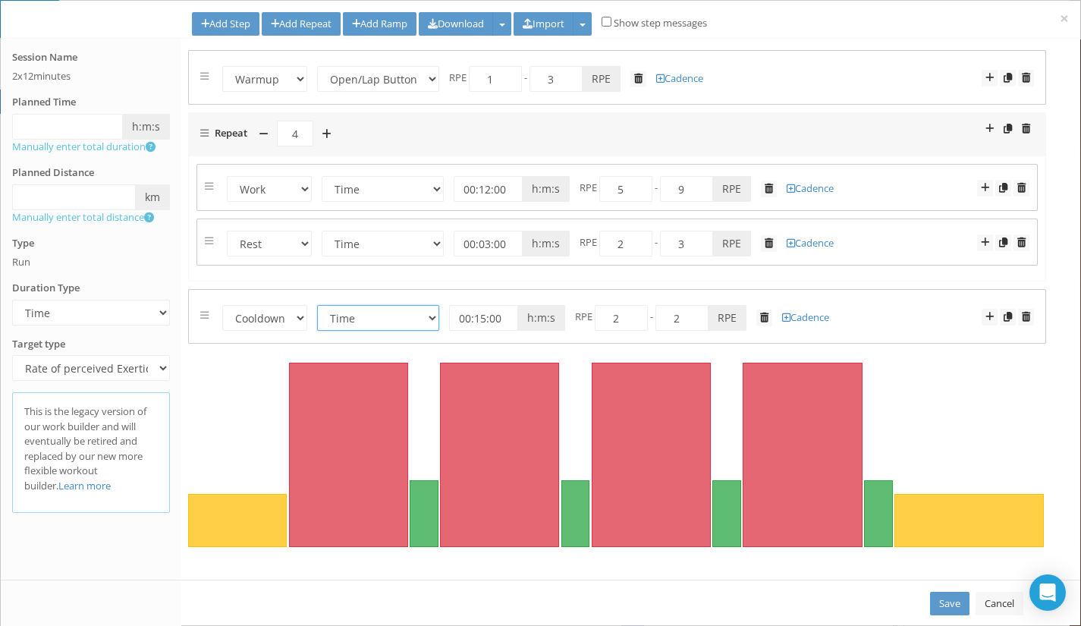
click at [327, 315] on select "Time Distance Open/Lap Button" at bounding box center [378, 318] width 122 height 26
select select "Open"
click at [318, 305] on select "Time Distance Open/Lap Button" at bounding box center [378, 318] width 122 height 26
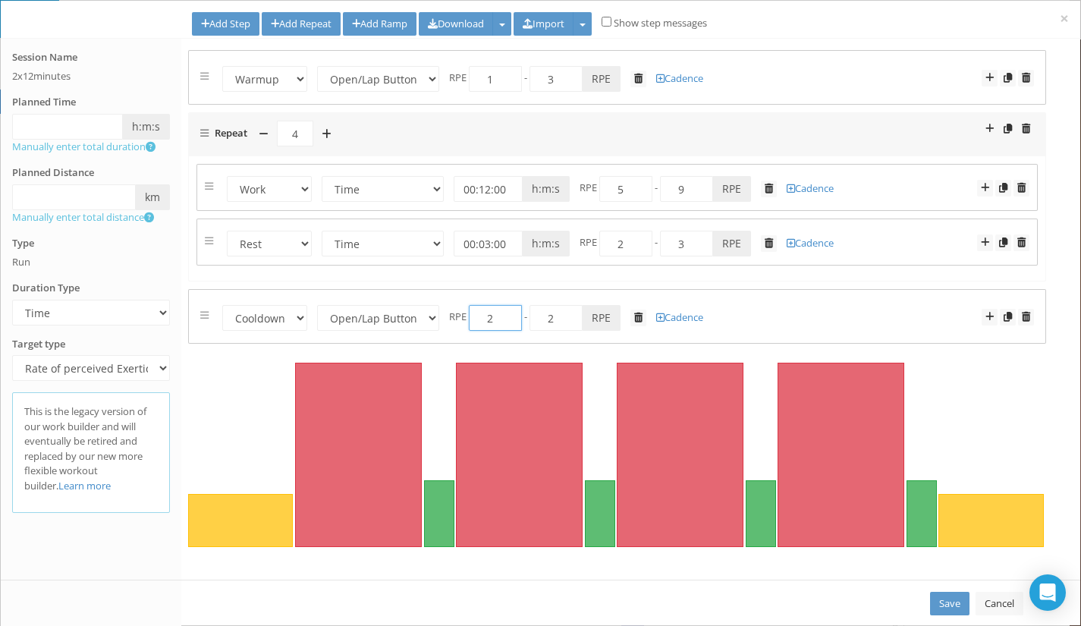
drag, startPoint x: 492, startPoint y: 317, endPoint x: 482, endPoint y: 315, distance: 10.7
click at [482, 315] on input "2" at bounding box center [495, 318] width 53 height 26
type input "1"
drag, startPoint x: 303, startPoint y: 135, endPoint x: 275, endPoint y: 133, distance: 28.1
click at [275, 133] on div "4" at bounding box center [294, 134] width 91 height 27
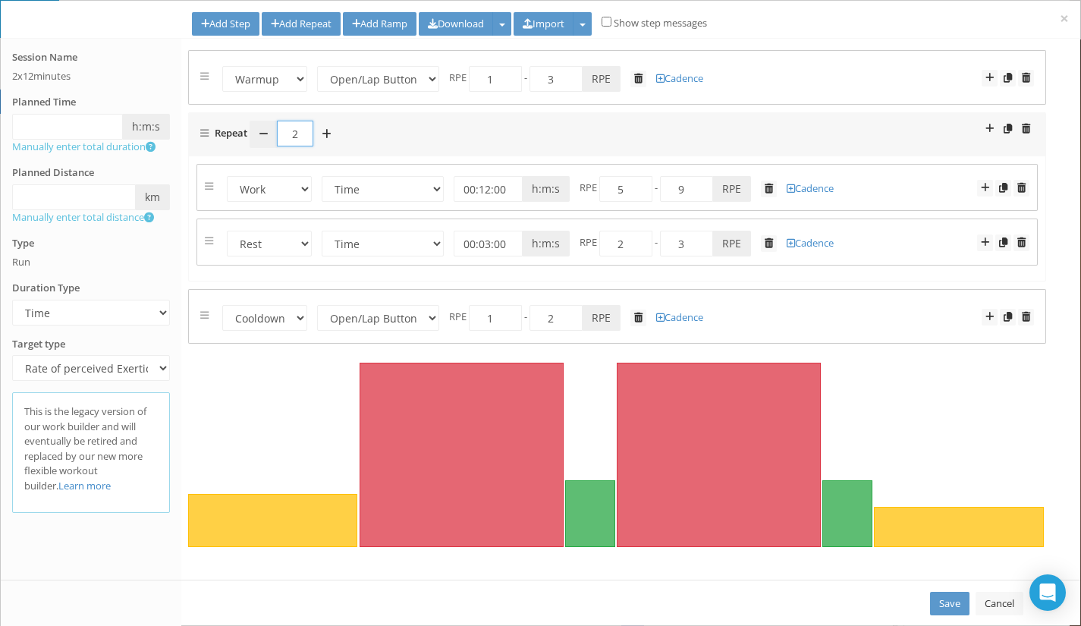
type input "2"
click at [948, 599] on link "Save" at bounding box center [949, 603] width 39 height 24
select select "Open"
select select "Work"
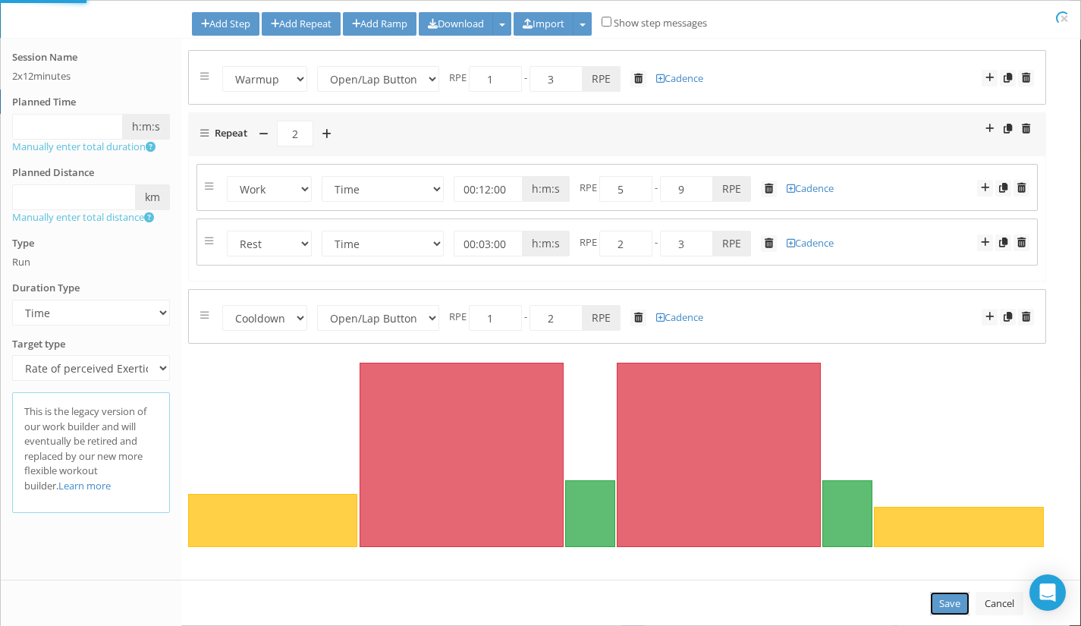
select select "Rest"
select select "Cooldown"
select select "Open"
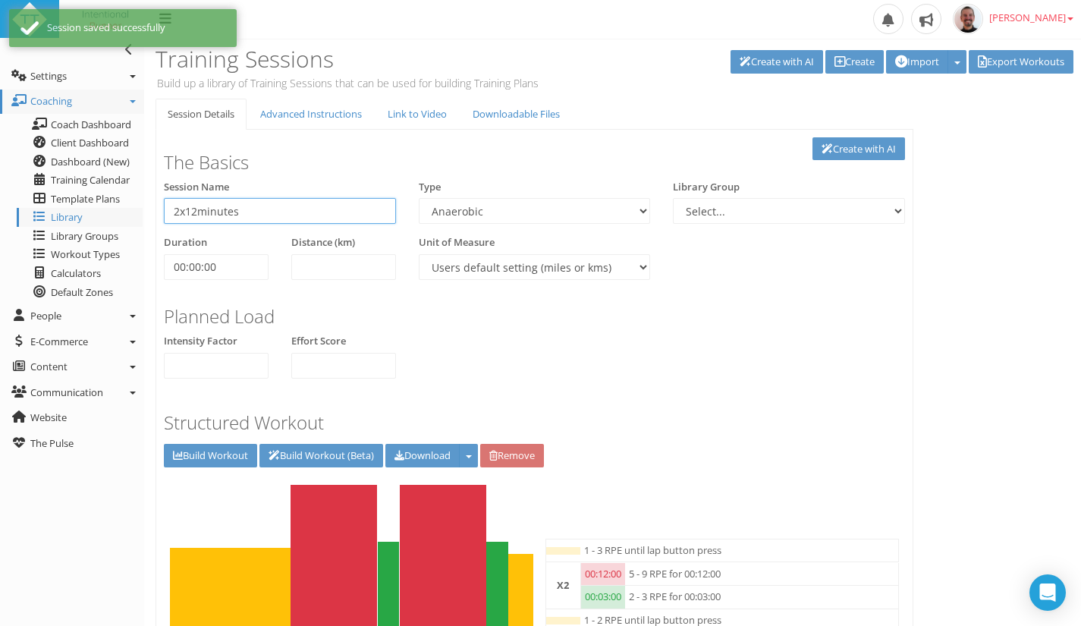
click at [268, 209] on input "2x12minutes" at bounding box center [280, 211] width 232 height 26
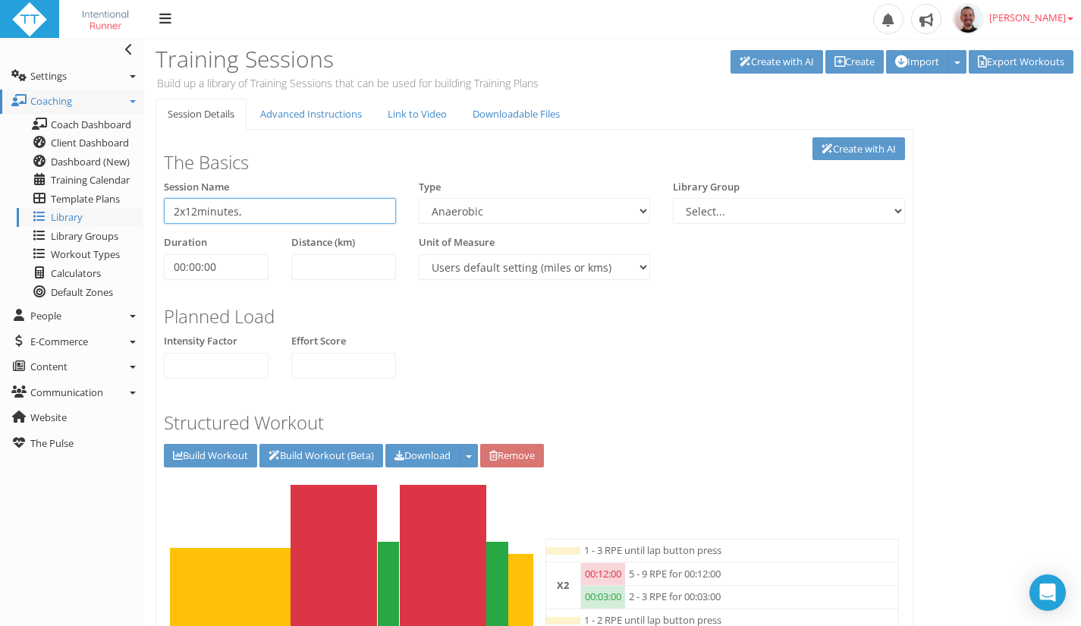
type input "2x12minutes"
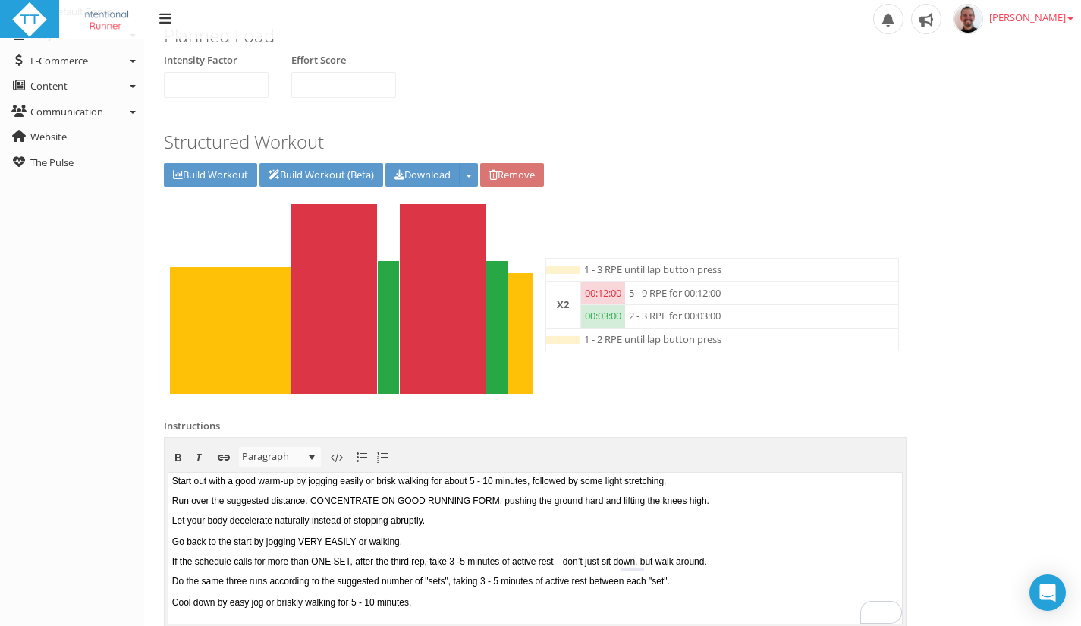
scroll to position [377, 0]
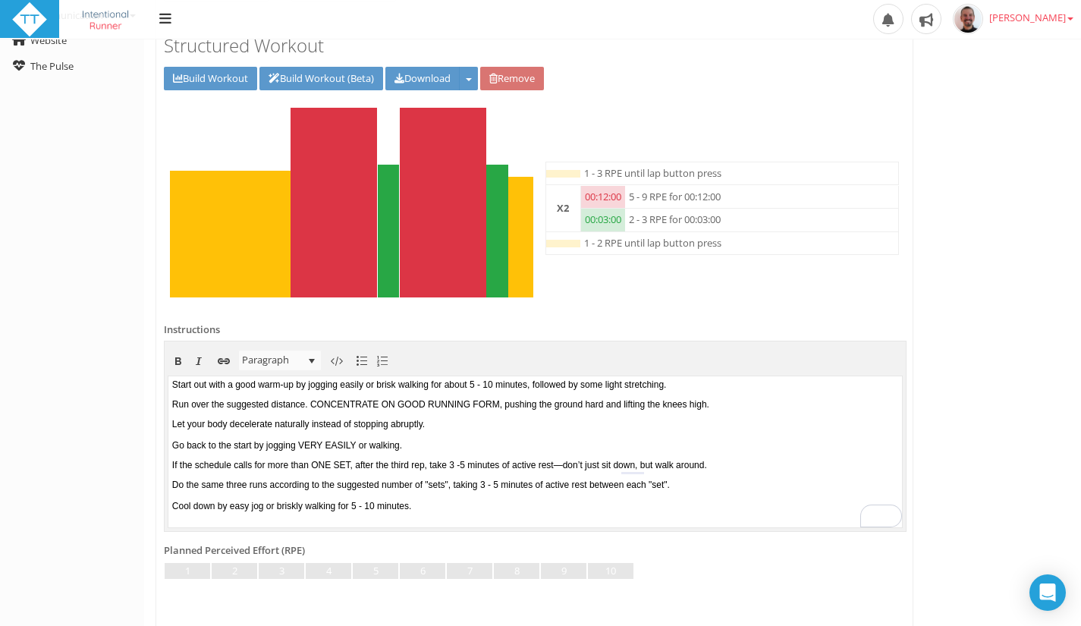
click at [284, 432] on p "Let your body decelerate naturally instead of stopping abruptly. Go back to the…" at bounding box center [535, 434] width 726 height 32
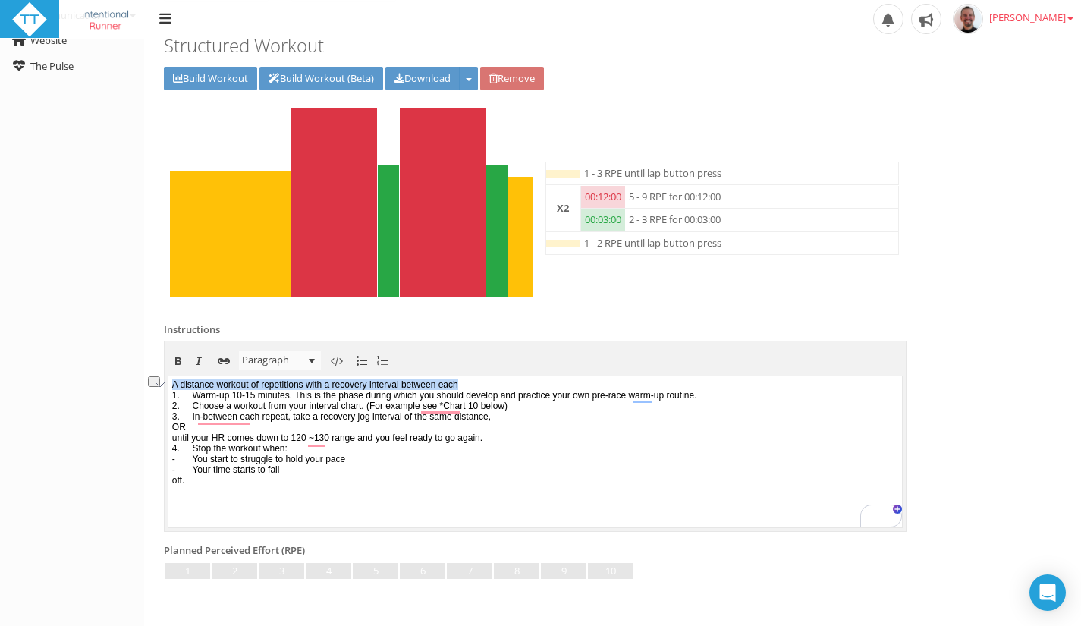
drag, startPoint x: 504, startPoint y: 385, endPoint x: 296, endPoint y: 763, distance: 431.4
click at [168, 387] on html "A distance workout of repetitions with a recovery interval between each 1. Warm…" at bounding box center [534, 450] width 733 height 151
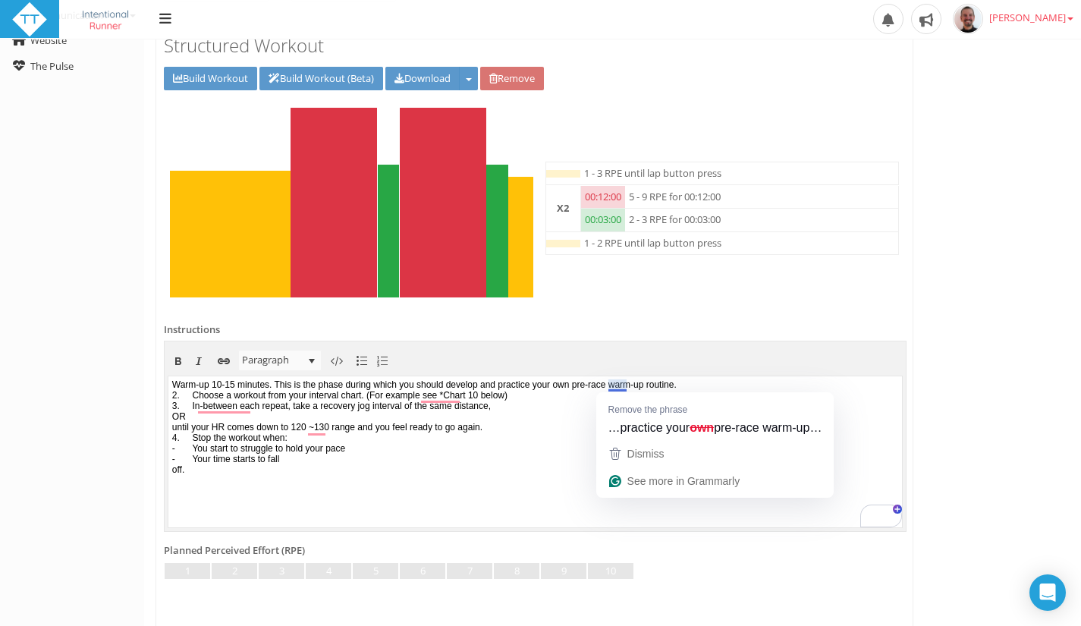
click at [768, 384] on p "Warm-up 10-15 minutes. This is the phase during which you should develop and pr…" at bounding box center [535, 426] width 726 height 96
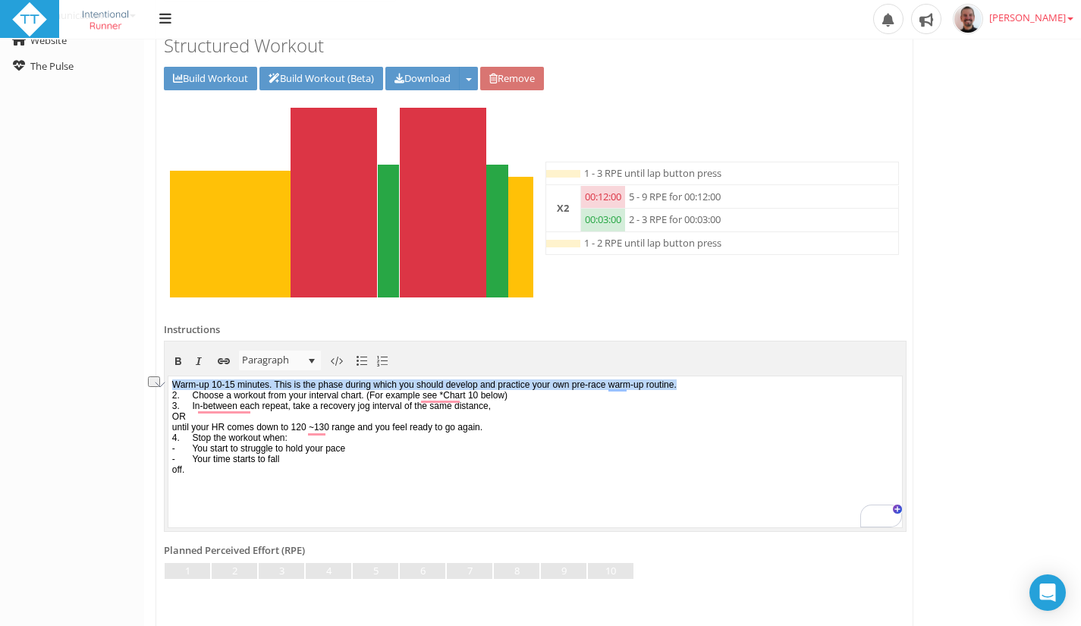
drag, startPoint x: 768, startPoint y: 384, endPoint x: 173, endPoint y: 382, distance: 595.2
click at [173, 382] on p "Warm-up 10-15 minutes. This is the phase during which you should develop and pr…" at bounding box center [535, 426] width 726 height 96
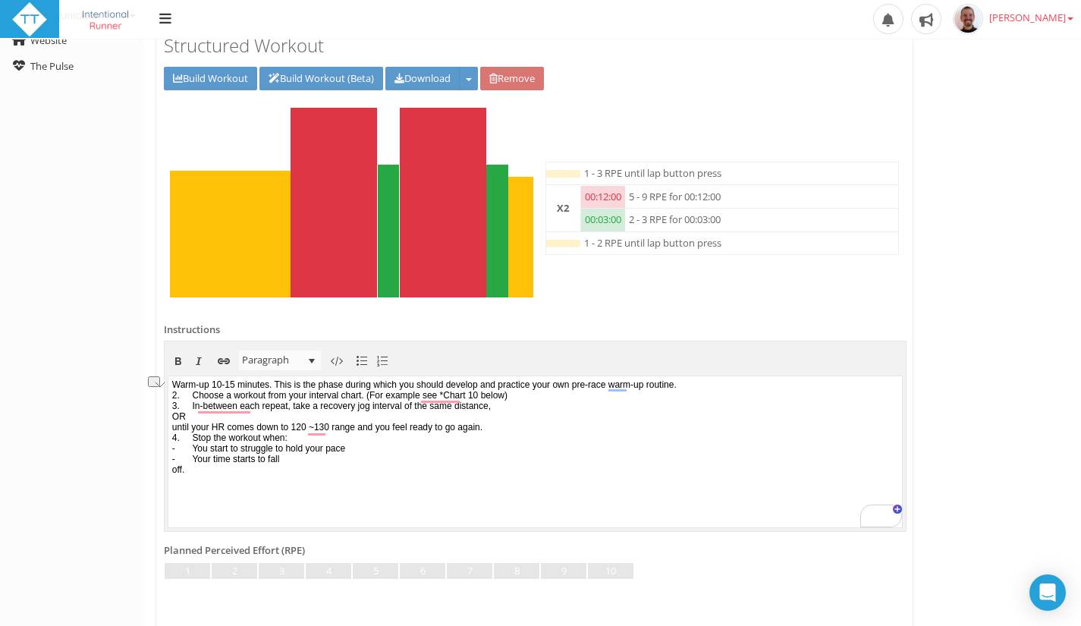
click at [208, 390] on p "Warm-up 10-15 minutes. This is the phase during which you should develop and pr…" at bounding box center [535, 426] width 726 height 96
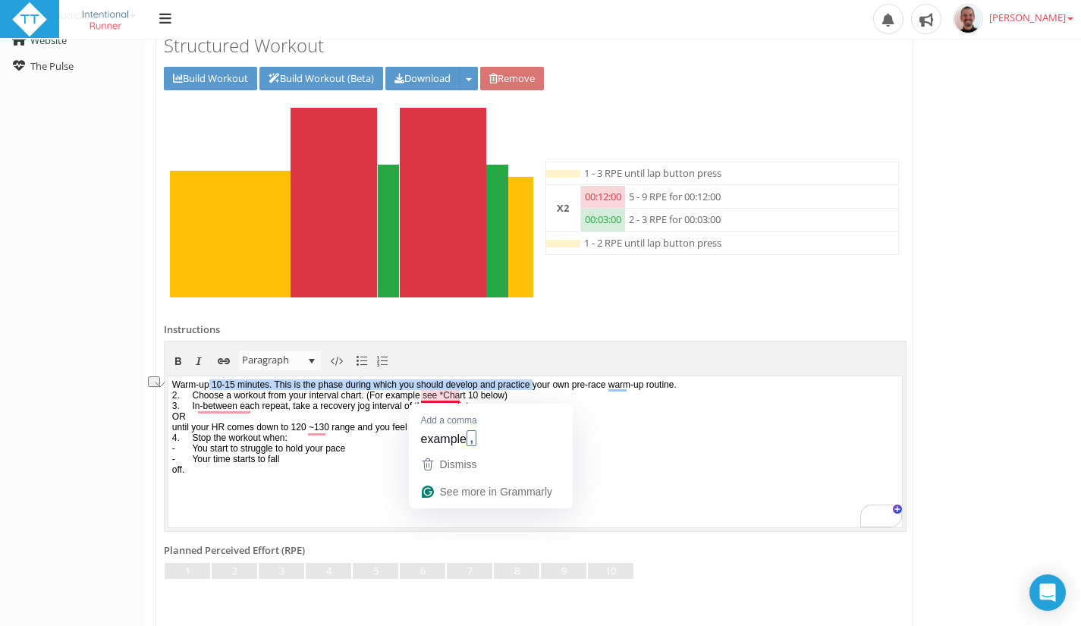
drag, startPoint x: 213, startPoint y: 385, endPoint x: 586, endPoint y: 384, distance: 373.1
click at [586, 384] on p "Warm-up 10-15 minutes. This is the phase during which you should develop and pr…" at bounding box center [535, 426] width 726 height 96
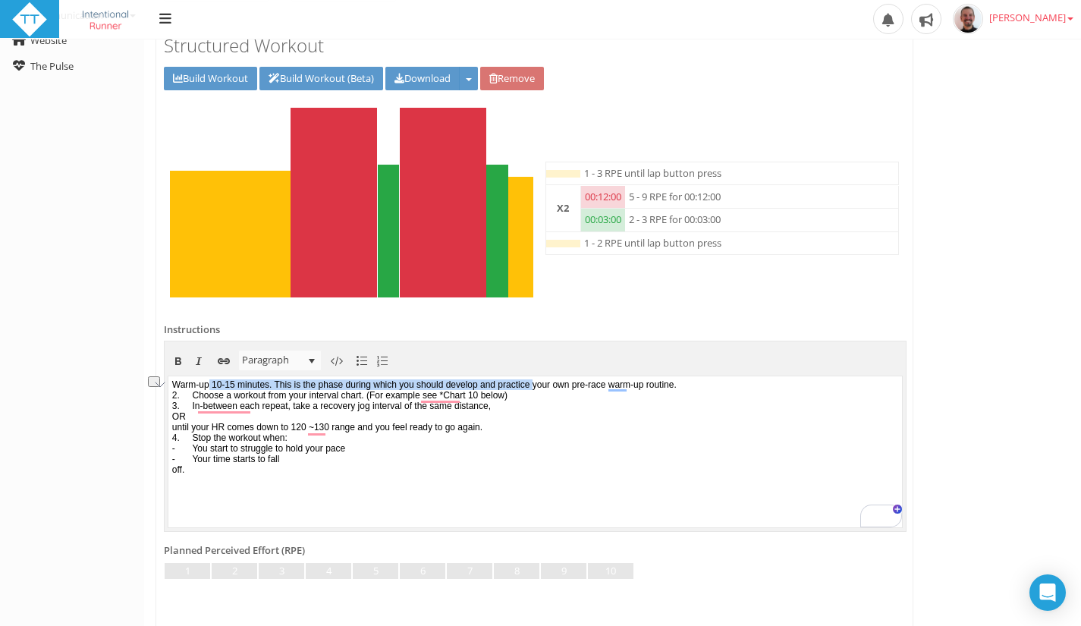
click at [362, 387] on p "Warm-up 10-15 minutes. This is the phase during which you should develop and pr…" at bounding box center [535, 426] width 726 height 96
drag, startPoint x: 290, startPoint y: 384, endPoint x: 752, endPoint y: 387, distance: 462.6
click at [752, 387] on p "Warm-up 10-15 minutes. This is the phase during which you should develop and pr…" at bounding box center [535, 426] width 726 height 96
click at [215, 382] on p "Warm-up 10-15 minutes.﻿ 2. Choose a workout from your interval chart. (For exam…" at bounding box center [535, 426] width 726 height 96
click at [342, 387] on p "Warm-up for 10-15 minutes.﻿ 2. Choose a workout from your interval chart. (For …" at bounding box center [535, 426] width 726 height 96
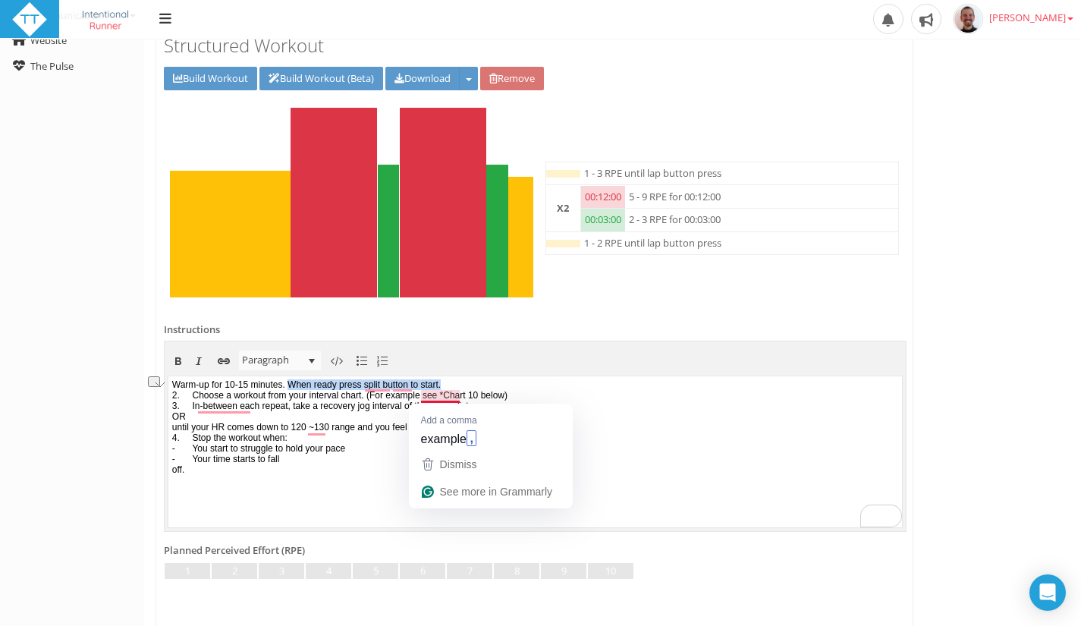
drag, startPoint x: 306, startPoint y: 381, endPoint x: 488, endPoint y: 384, distance: 182.8
click at [488, 384] on p "Warm-up for 10-15 minutes.﻿ When ready press split button to start. 2. Choose a…" at bounding box center [535, 426] width 726 height 96
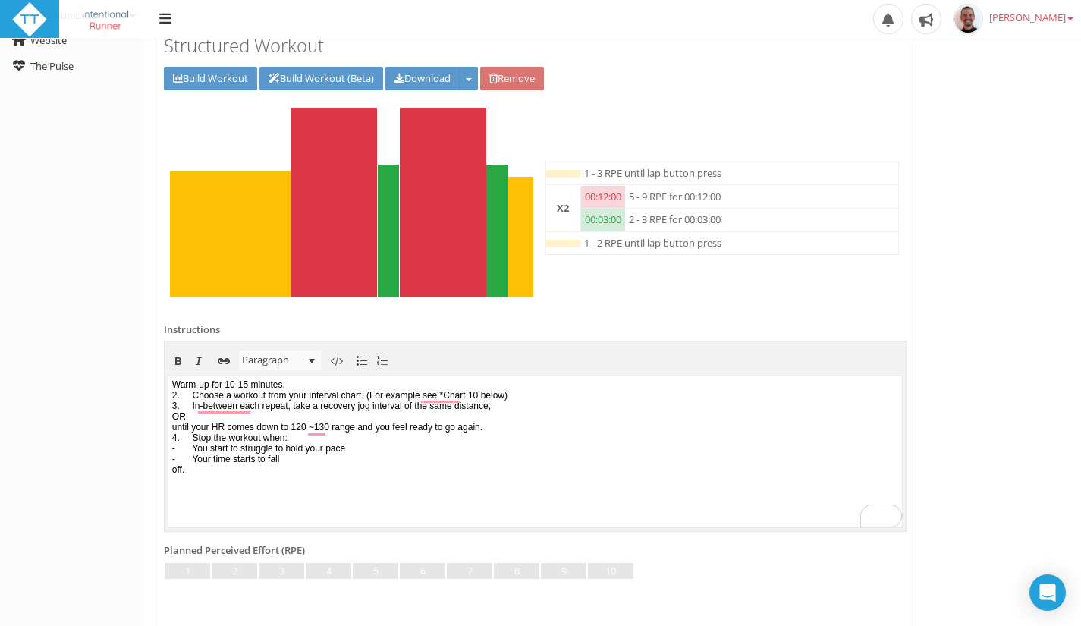
click at [197, 397] on p "Warm-up for 10-15 minutes.﻿ 2. Choose a workout from your interval chart. (For …" at bounding box center [535, 426] width 726 height 96
click at [249, 393] on p "Warm-up for 10-15 minutes.﻿ 2. When ready press split button to start.Choose a …" at bounding box center [535, 426] width 726 height 96
click at [366, 395] on p "Warm-up for 10-15 minutes.﻿ 2. When adequately warmed up, press split button to…" at bounding box center [535, 426] width 726 height 96
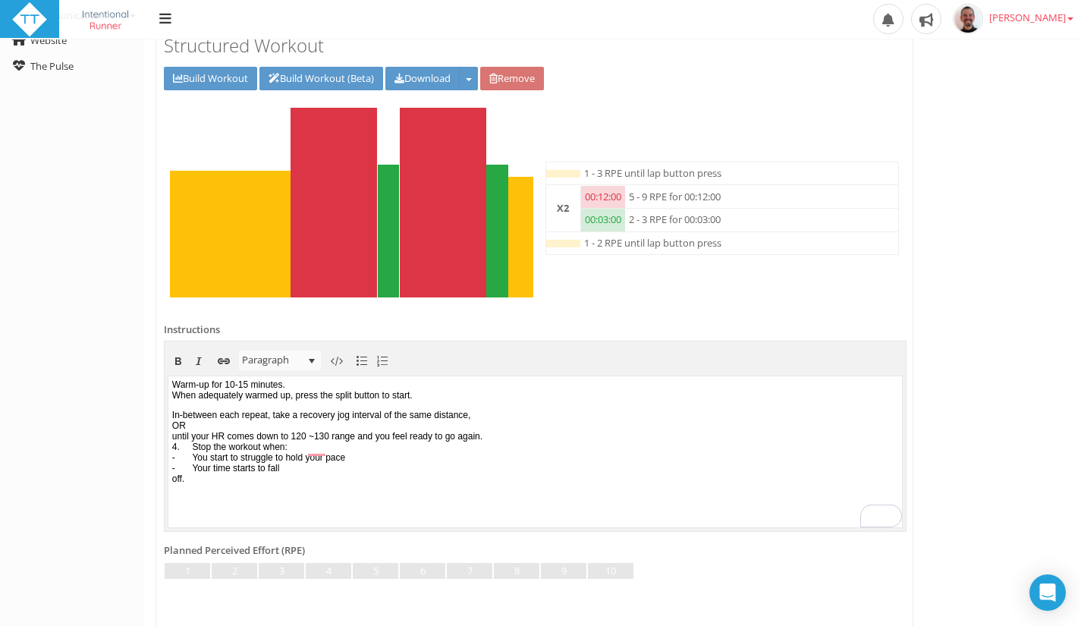
click at [530, 428] on p "In-between each repeat, take a recovery jog interval of the same distance, OR u…" at bounding box center [535, 446] width 726 height 74
click at [527, 430] on p "In-between each repeat, take a recovery jog interval of the same distance, OR u…" at bounding box center [535, 446] width 726 height 74
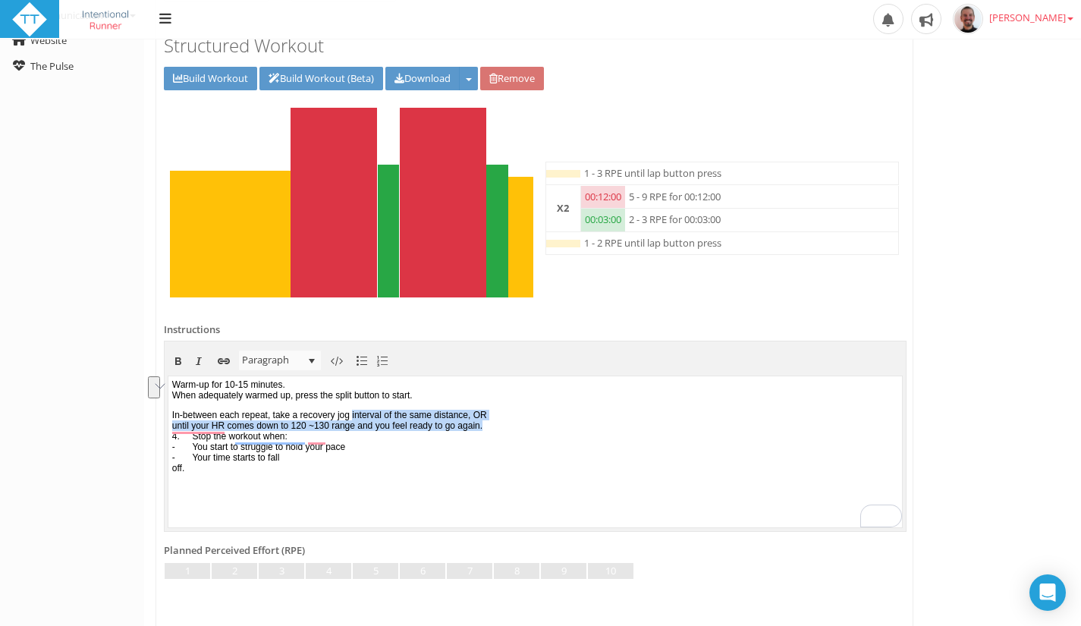
drag, startPoint x: 378, startPoint y: 425, endPoint x: 534, endPoint y: 436, distance: 155.9
click at [534, 436] on p "In-between each repeat, take a recovery jog interval of the same distance, OR u…" at bounding box center [535, 441] width 726 height 64
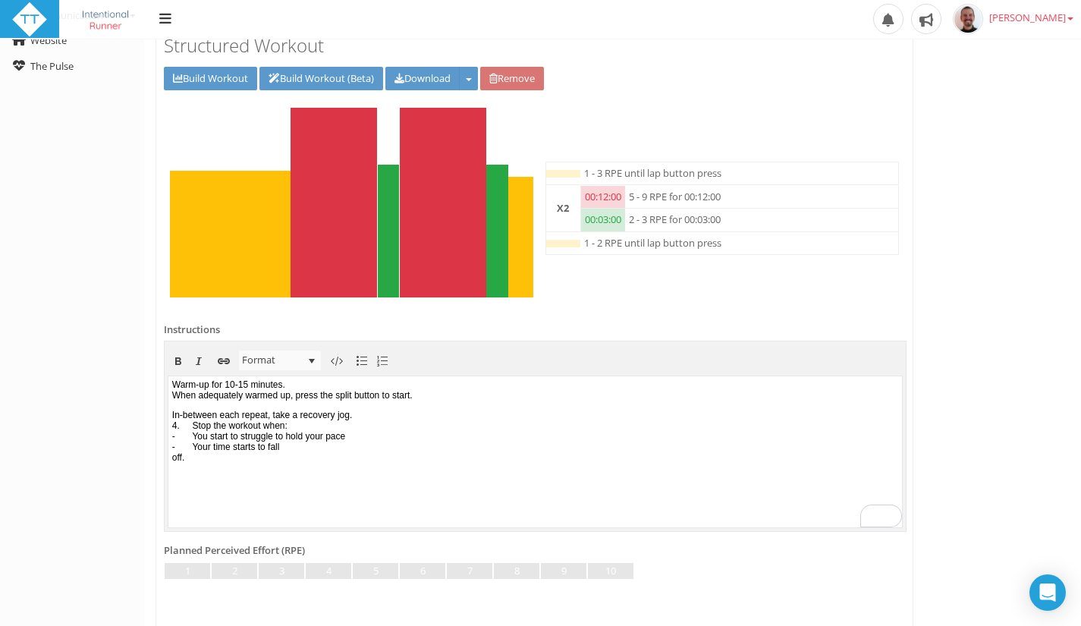
click at [384, 428] on p "In-between each repeat, take a recovery jog. 4. Stop the workout when: - You st…" at bounding box center [535, 435] width 726 height 53
click at [263, 423] on p "In-between each repeat, take a recovery jog. 4. Stop the workout when: - You st…" at bounding box center [535, 435] width 726 height 53
click at [189, 426] on p "In-between each workout, take a recovery jog. 4. Stop the workout when: - You s…" at bounding box center [535, 435] width 726 height 53
click at [397, 427] on p "In between each workout, take a recovery jog. 4. Stop the workout when: - You s…" at bounding box center [535, 435] width 726 height 53
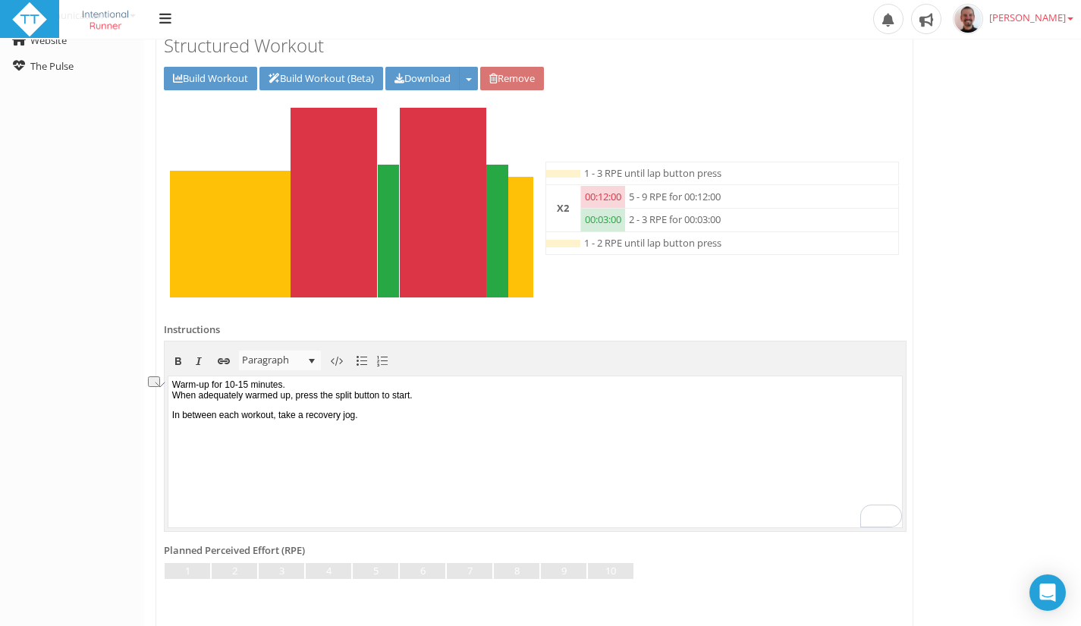
copy p "Warm-up for 10-15 minutes."
drag, startPoint x: 215, startPoint y: 446, endPoint x: 166, endPoint y: 444, distance: 49.3
click at [168, 444] on html "Warm-up for 10-15 minutes. When adequately warmed up, press the split button to…" at bounding box center [534, 450] width 733 height 151
click at [192, 441] on p "In between each workout, take a recovery jog. Cooldown for 10-15 minutes." at bounding box center [535, 425] width 726 height 32
click at [219, 441] on p "In between each workout, take a recovery jog. Cool down for 10-15 minutes." at bounding box center [535, 425] width 726 height 32
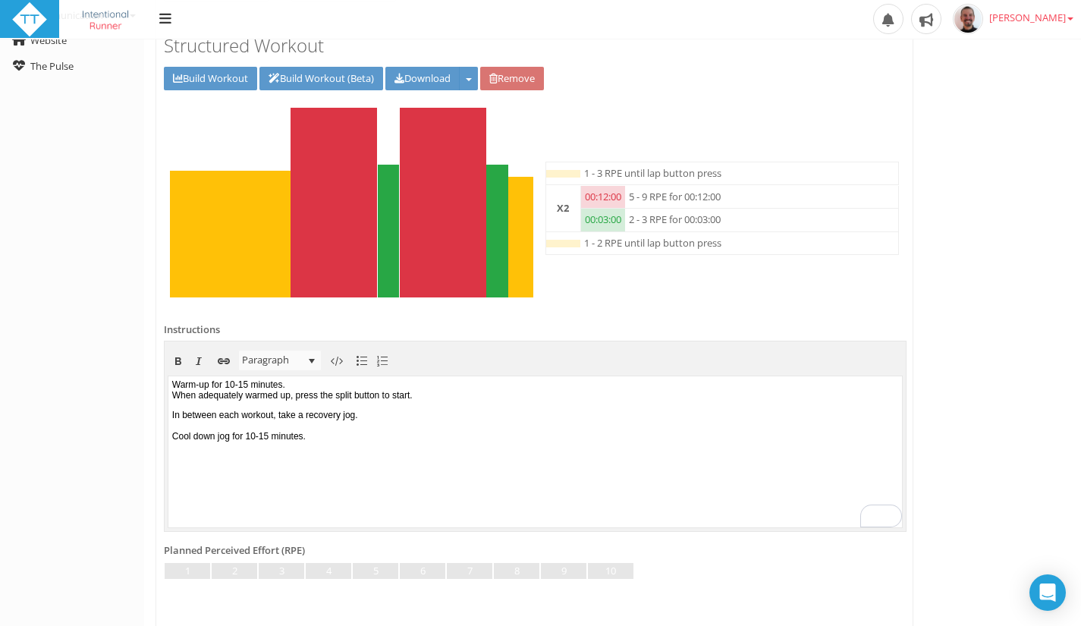
click at [216, 388] on p "Warm-up for 10-15 minutes. When adequately warmed up, press the split button to…" at bounding box center [535, 388] width 726 height 21
click at [409, 422] on p "In between each workout, take a recovery jog. Cool down jog for 10-15 minutes." at bounding box center [535, 419] width 726 height 21
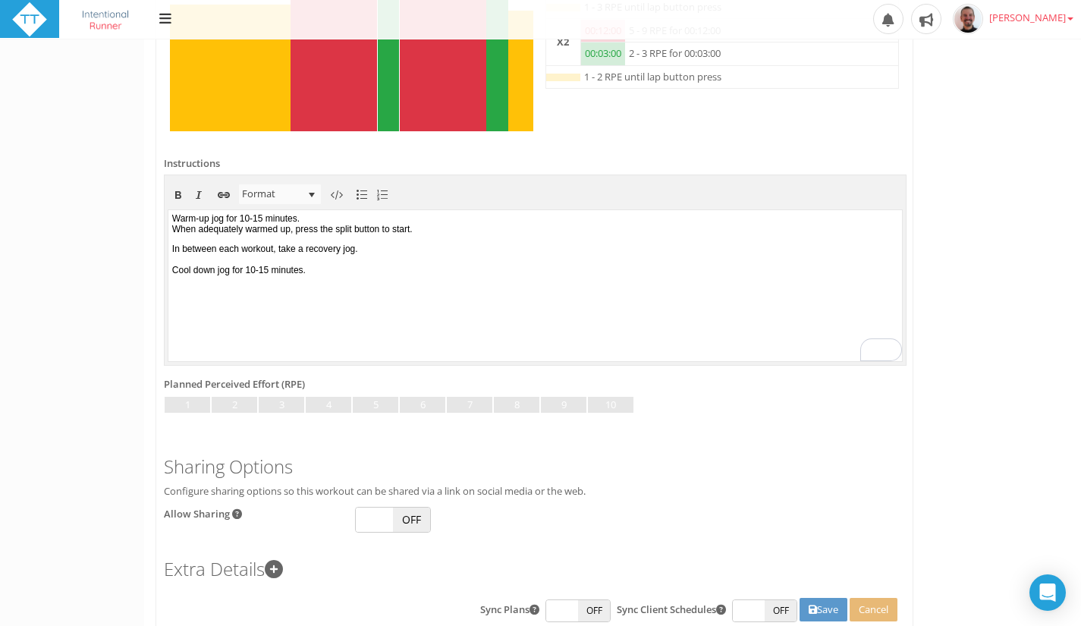
scroll to position [582, 0]
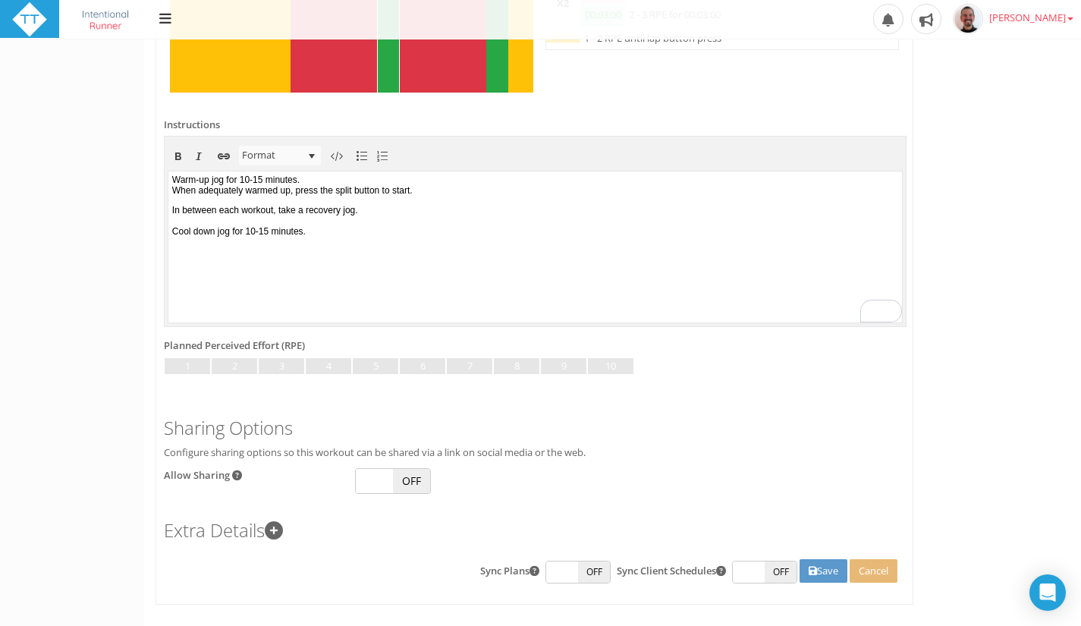
click at [991, 196] on div "Session Details Advanced Instructions Link to Video Downloadable Files Link to …" at bounding box center [612, 60] width 936 height 1087
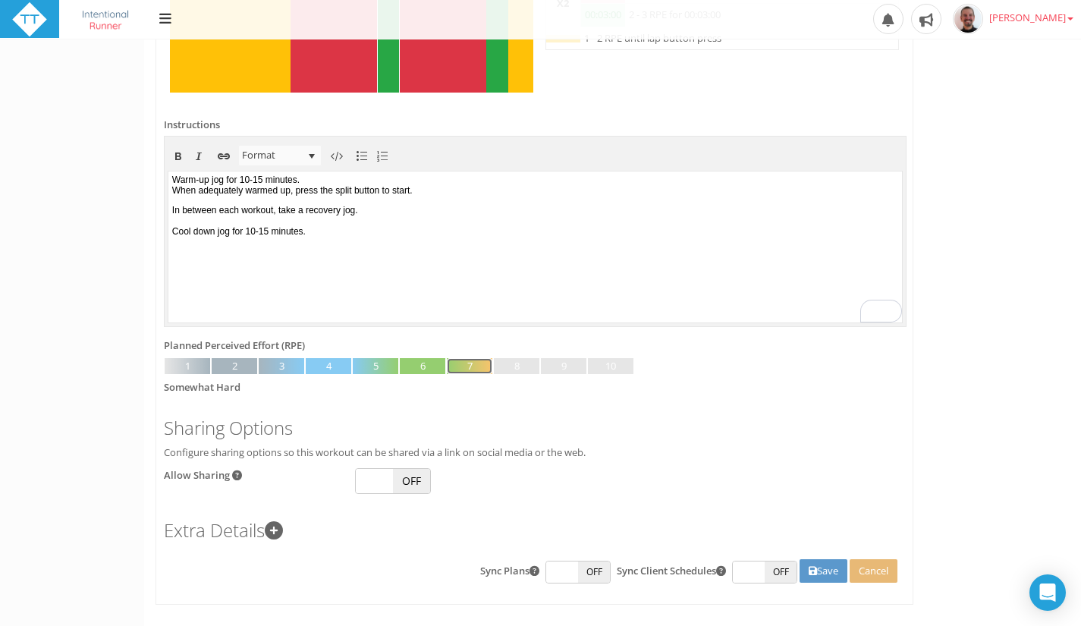
click at [459, 368] on link at bounding box center [469, 366] width 45 height 17
click at [431, 231] on p "In between each workout, take a recovery jog. Cool down jog for 10-15 minutes." at bounding box center [535, 220] width 726 height 32
click at [416, 236] on p "In between each workout, take a recovery jog. Cool down jog for 10-15 minutes." at bounding box center [535, 220] width 726 height 32
click at [418, 480] on span "OFF" at bounding box center [411, 481] width 37 height 24
checkbox input "true"
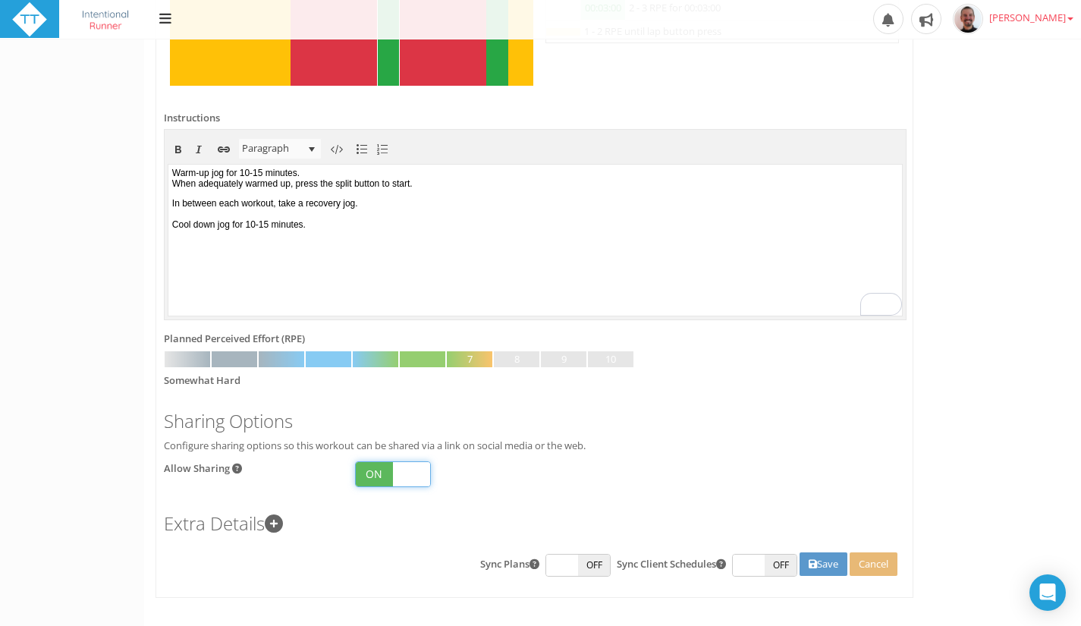
scroll to position [601, 0]
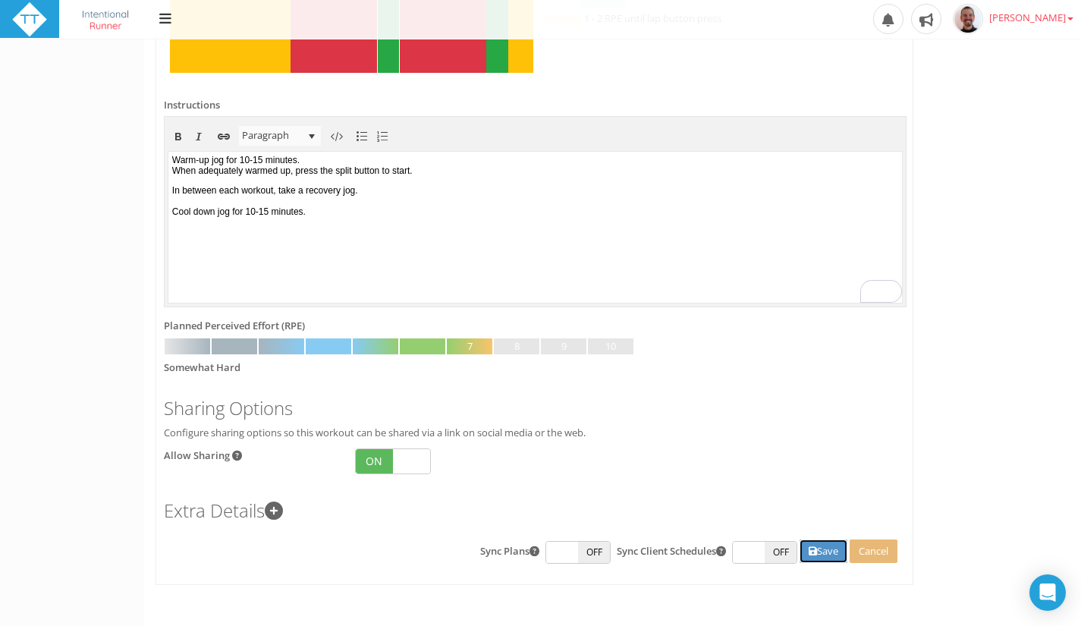
click at [823, 544] on button "Save" at bounding box center [823, 551] width 48 height 24
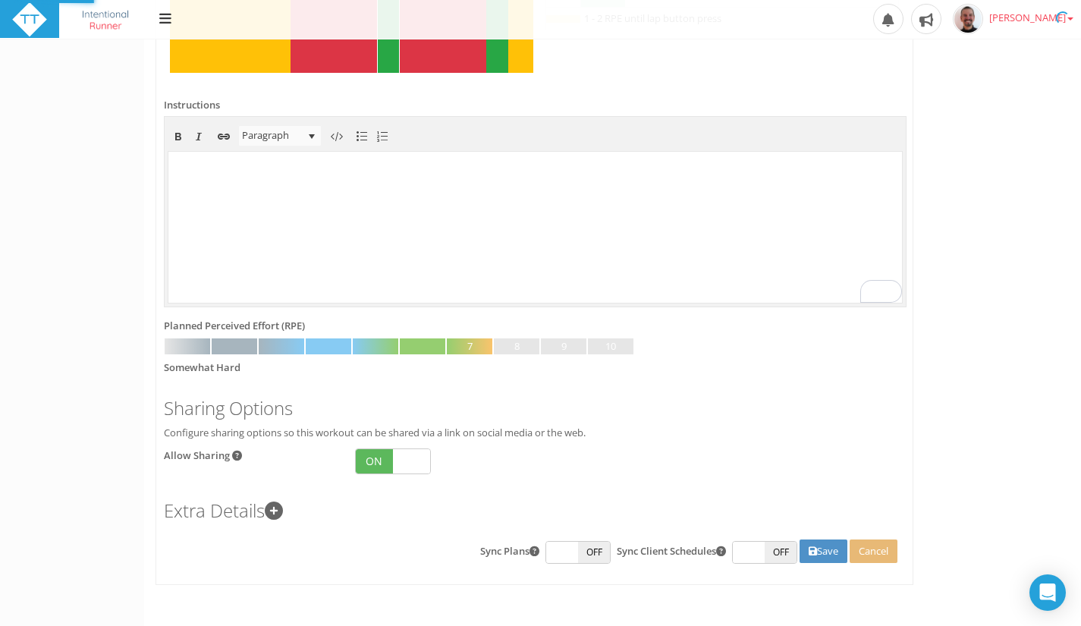
scroll to position [0, 0]
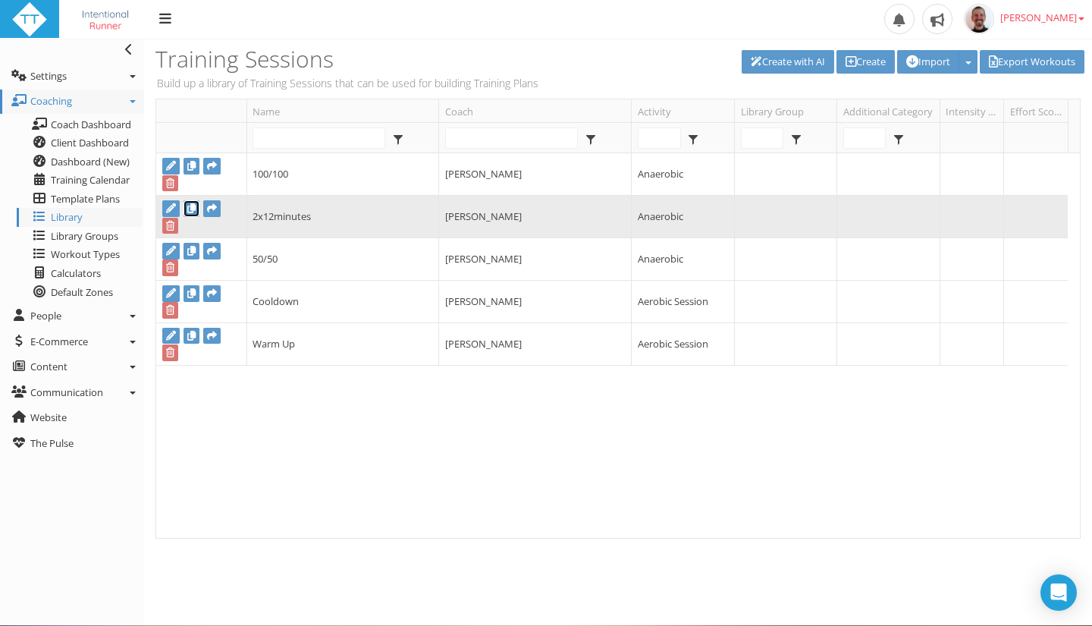
click at [191, 207] on icon at bounding box center [191, 208] width 8 height 10
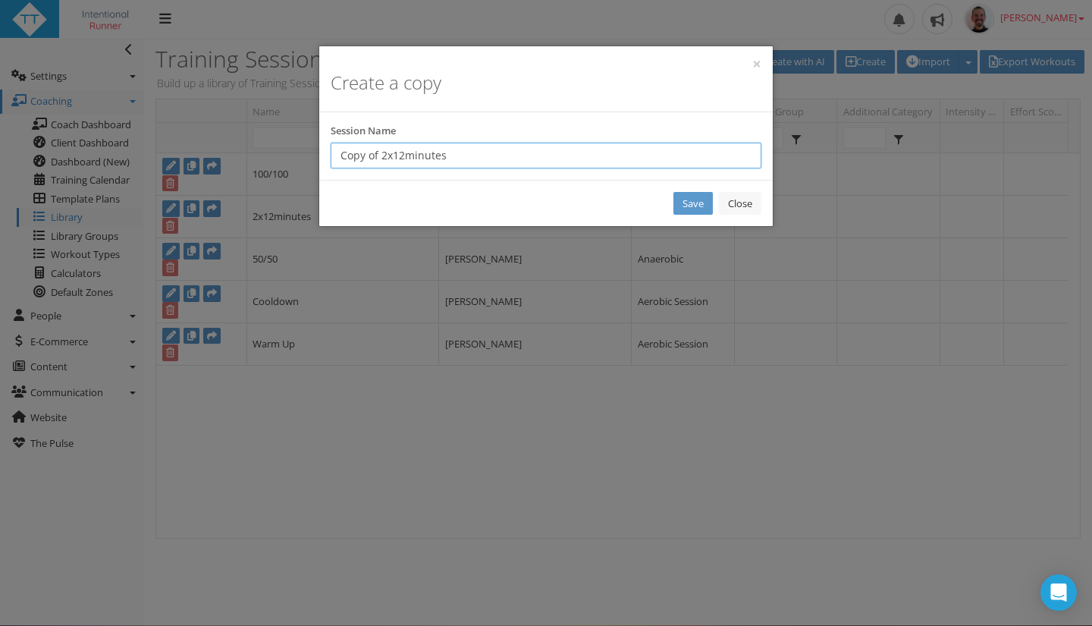
drag, startPoint x: 402, startPoint y: 151, endPoint x: 318, endPoint y: 145, distance: 83.6
click at [318, 145] on div "× Create a copy Session Name Copy of 2x12minutes Save Close" at bounding box center [545, 135] width 455 height 181
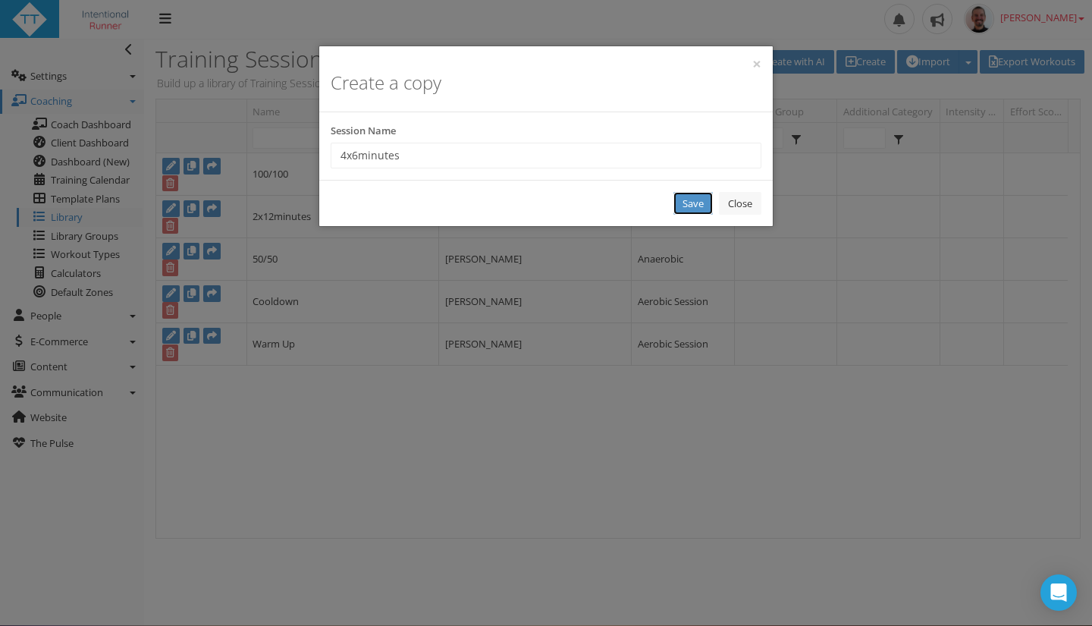
click at [687, 207] on link "Save" at bounding box center [692, 204] width 39 height 24
type input "New Workout"
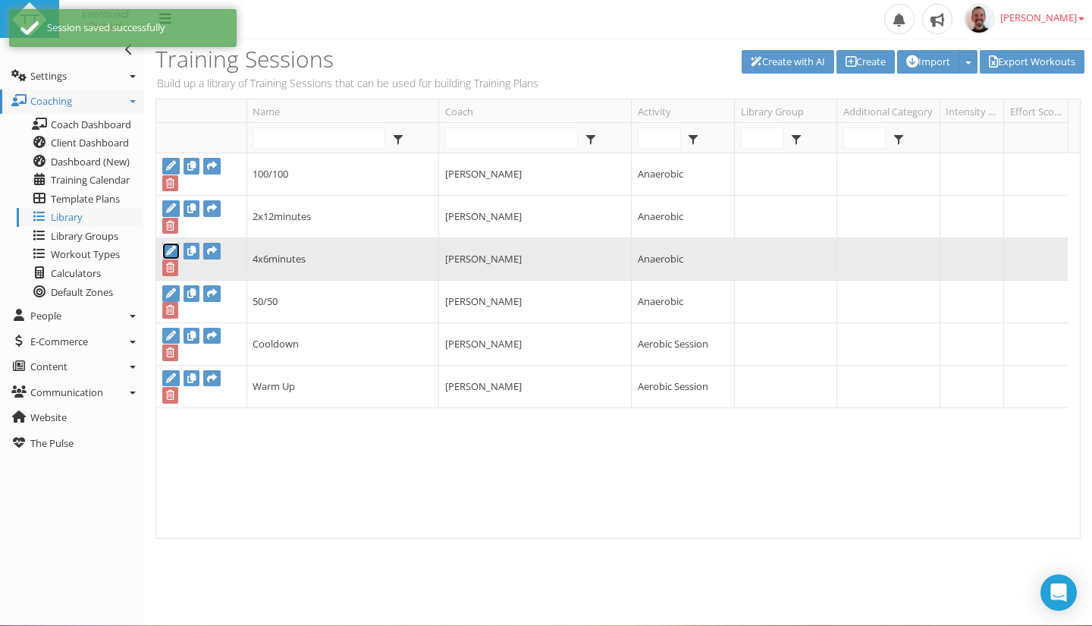
click at [172, 247] on icon at bounding box center [171, 251] width 10 height 10
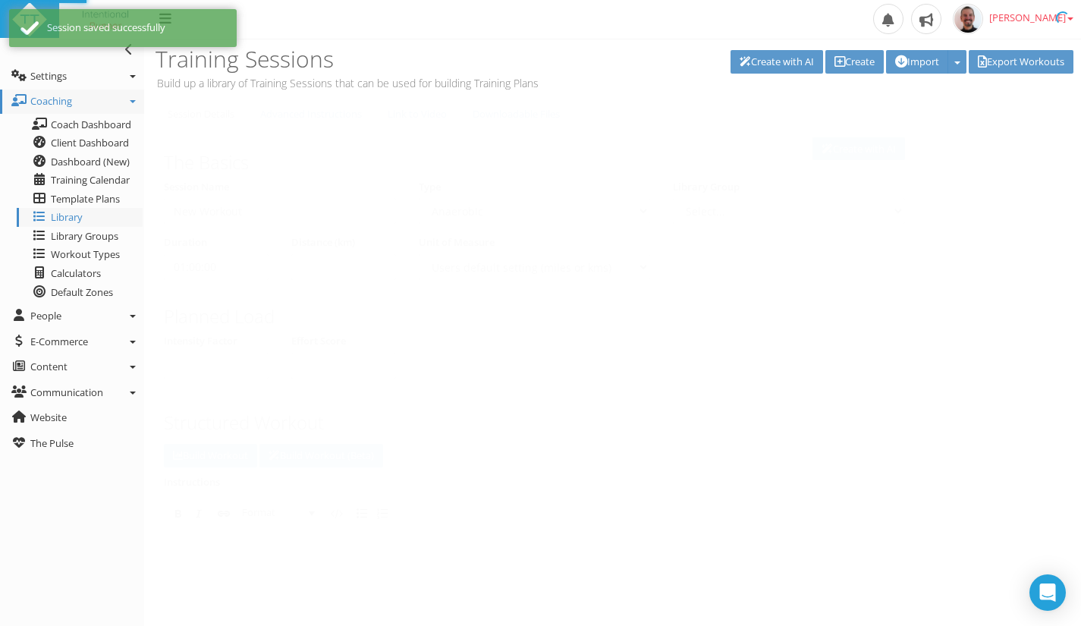
type input "4x6minutes"
select select
type input "00:00:00"
select select
checkbox input "true"
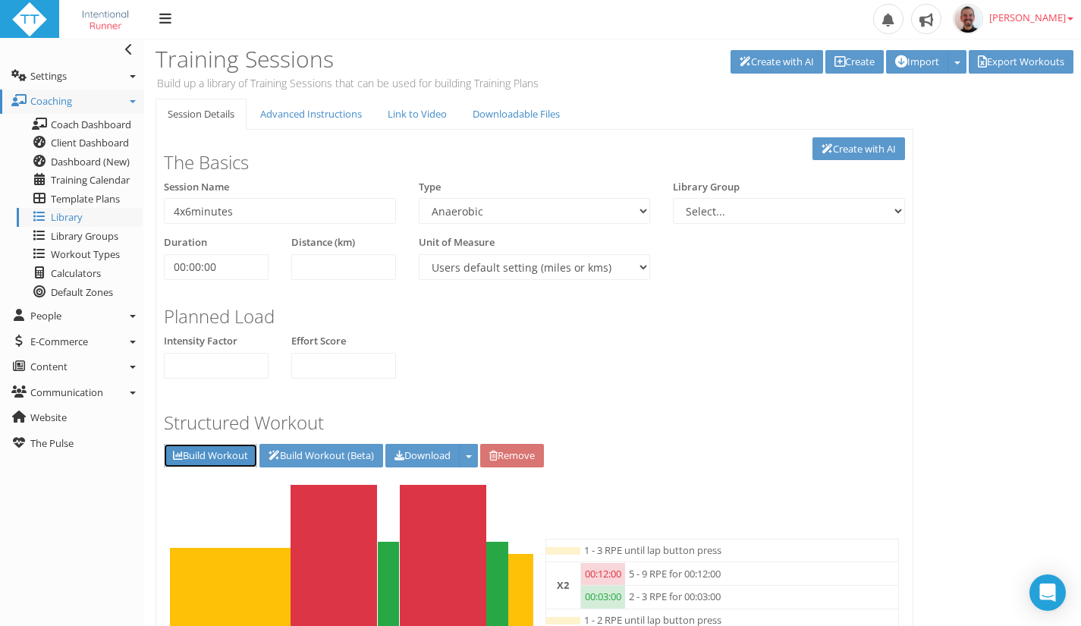
click at [202, 451] on link "Build Workout" at bounding box center [210, 456] width 93 height 24
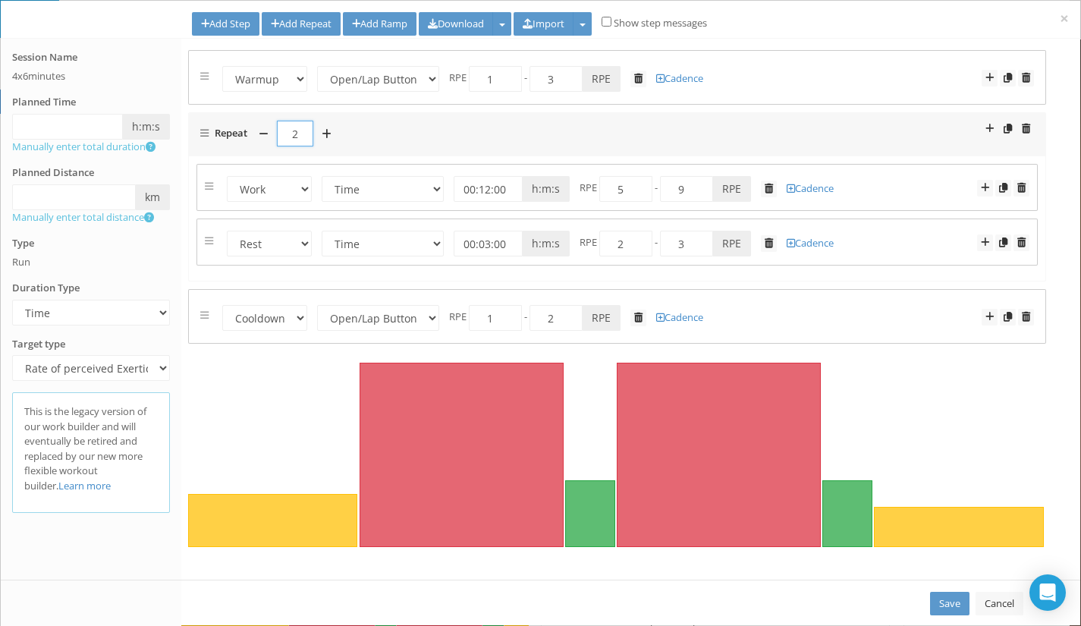
drag, startPoint x: 297, startPoint y: 133, endPoint x: 282, endPoint y: 132, distance: 15.2
click at [282, 132] on input "2" at bounding box center [295, 134] width 36 height 26
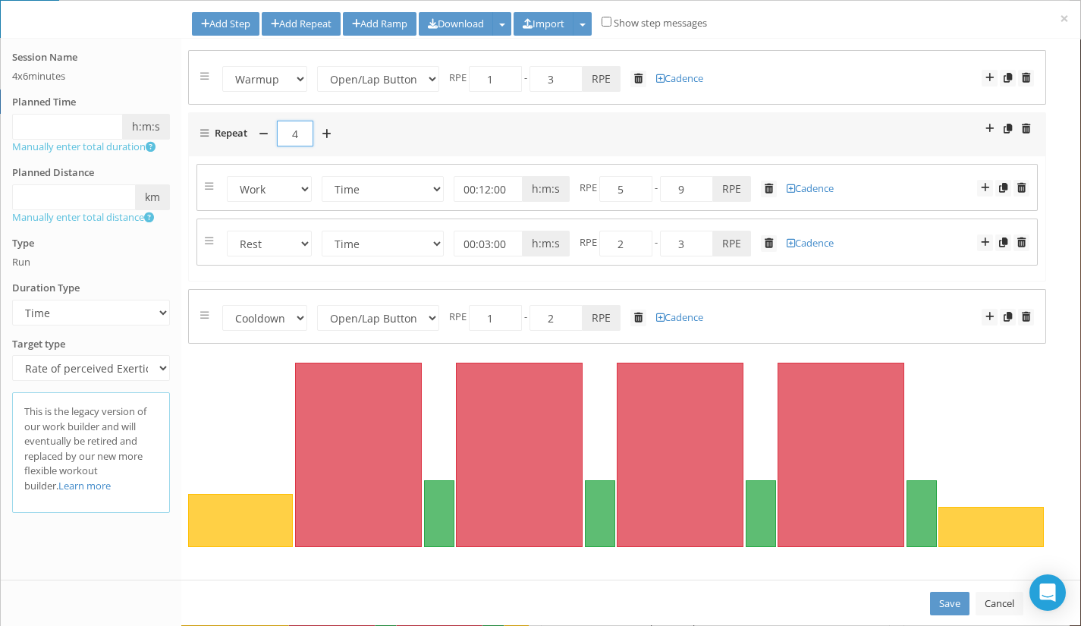
type input "4"
click at [480, 186] on input "00:12:00" at bounding box center [487, 189] width 69 height 26
type input "00:06:00"
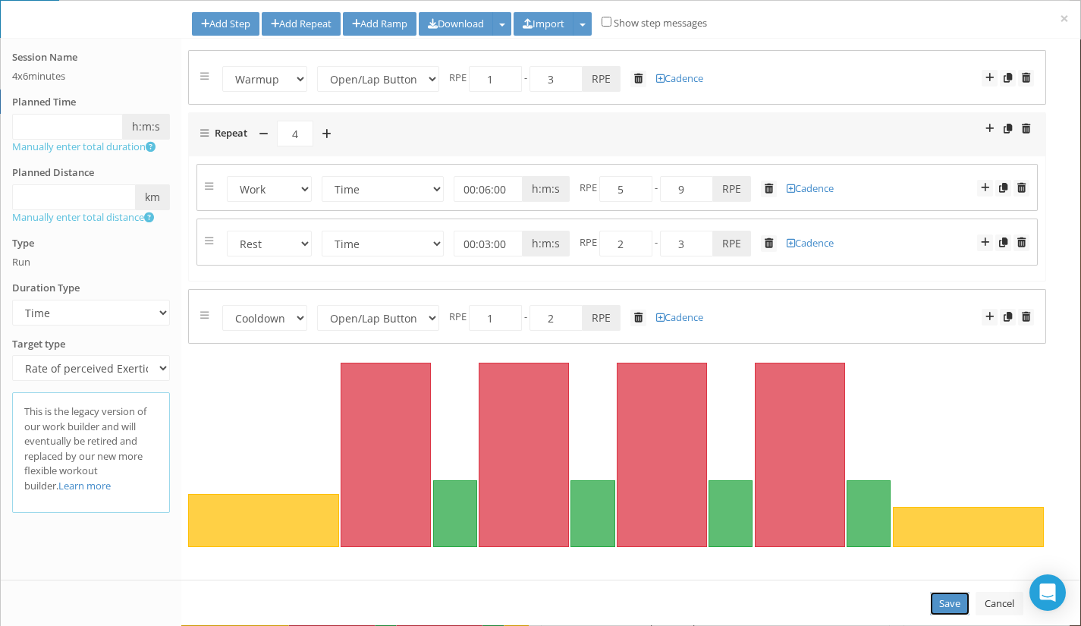
click at [943, 598] on link "Save" at bounding box center [949, 603] width 39 height 24
select select "Open"
select select "Work"
select select "Rest"
select select "Cooldown"
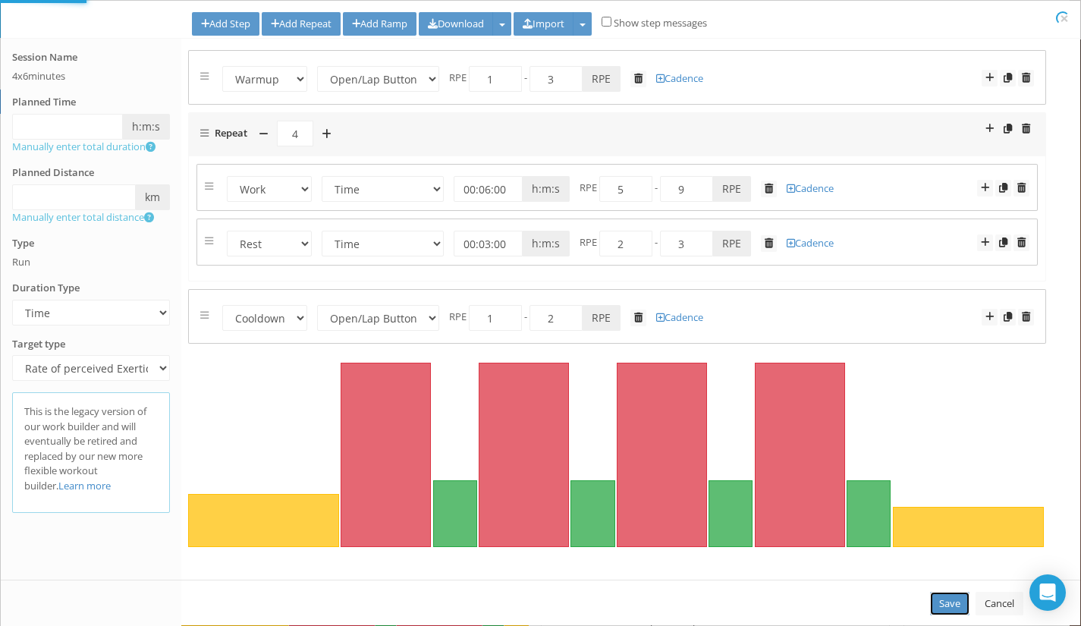
select select "Open"
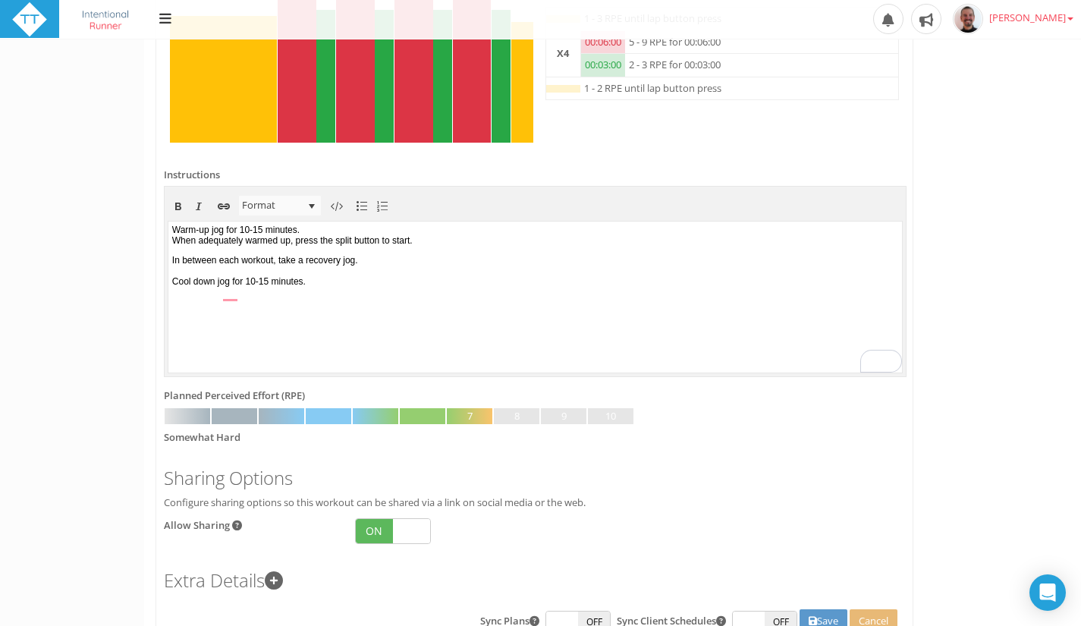
scroll to position [601, 0]
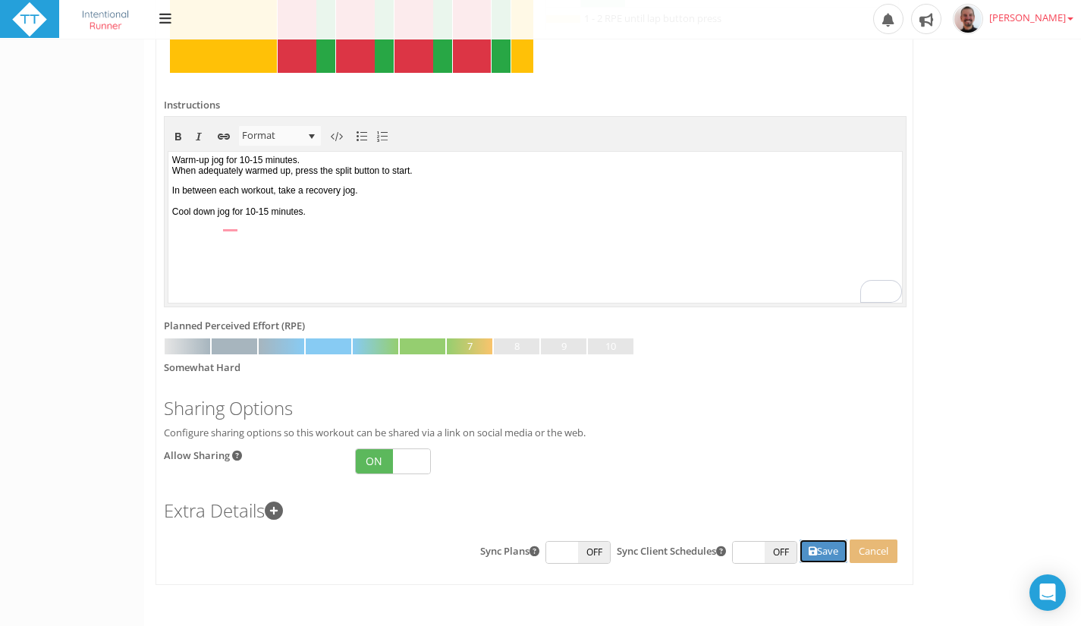
click at [816, 557] on button "Save" at bounding box center [823, 551] width 48 height 24
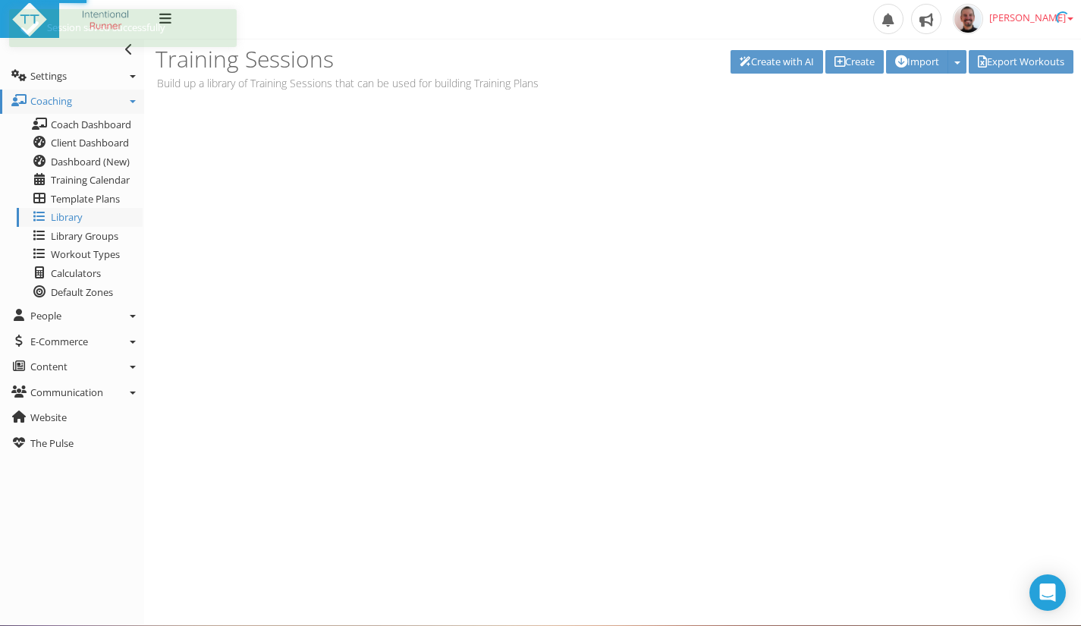
scroll to position [0, 0]
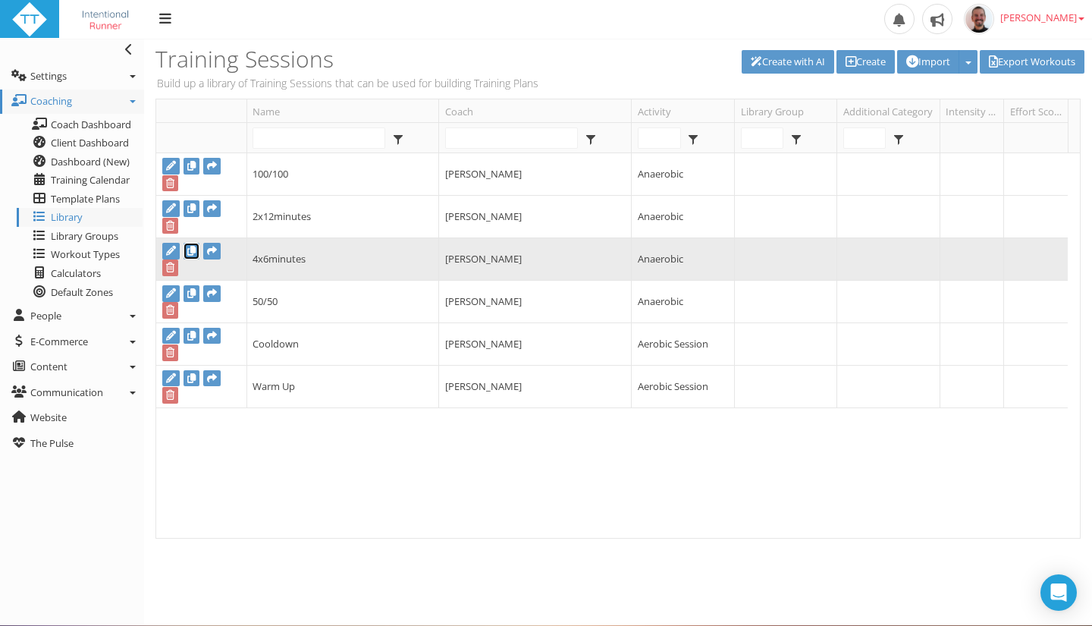
click at [195, 254] on icon at bounding box center [191, 251] width 8 height 10
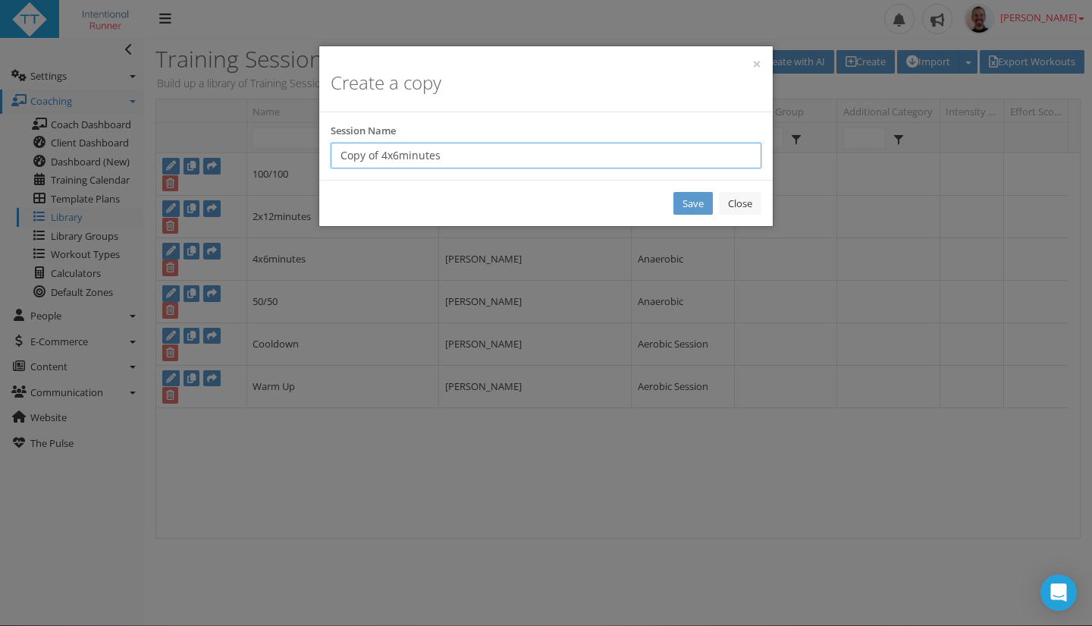
drag, startPoint x: 399, startPoint y: 157, endPoint x: 319, endPoint y: 145, distance: 80.5
click at [319, 145] on div "Session Name Copy of 4x6minutes" at bounding box center [545, 146] width 453 height 45
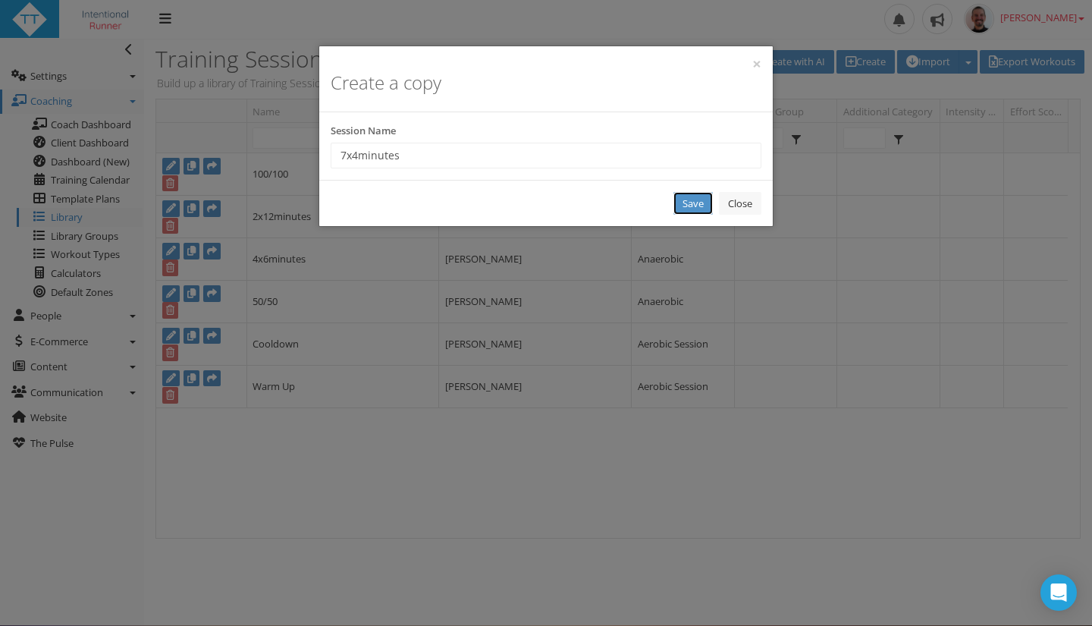
click at [692, 202] on link "Save" at bounding box center [692, 204] width 39 height 24
type input "New Workout"
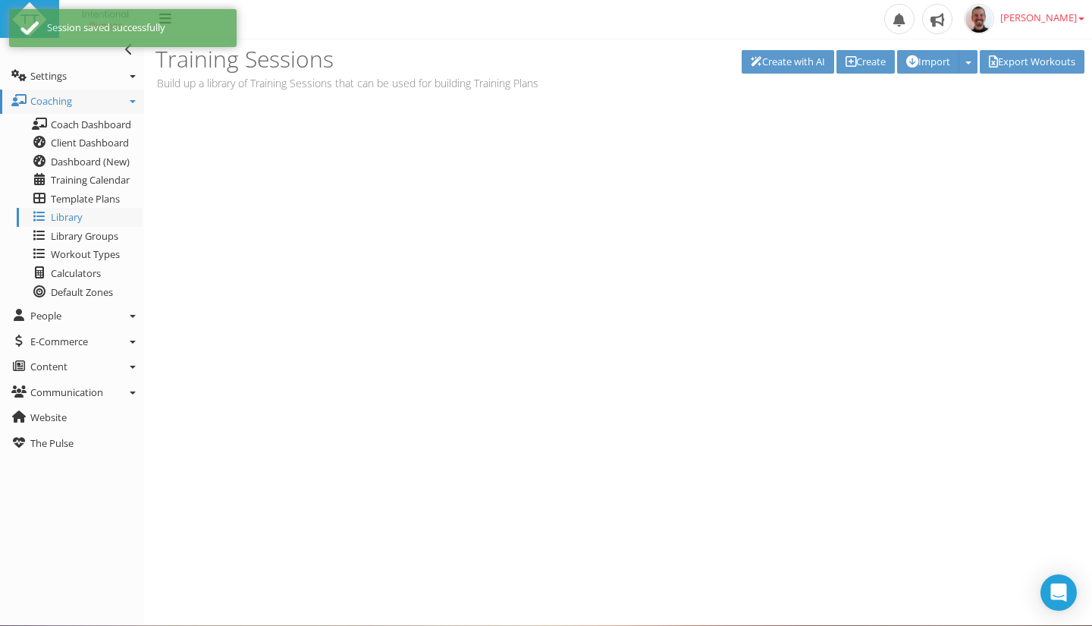
click at [0, 0] on td "Anaerobic" at bounding box center [0, 0] width 0 height 0
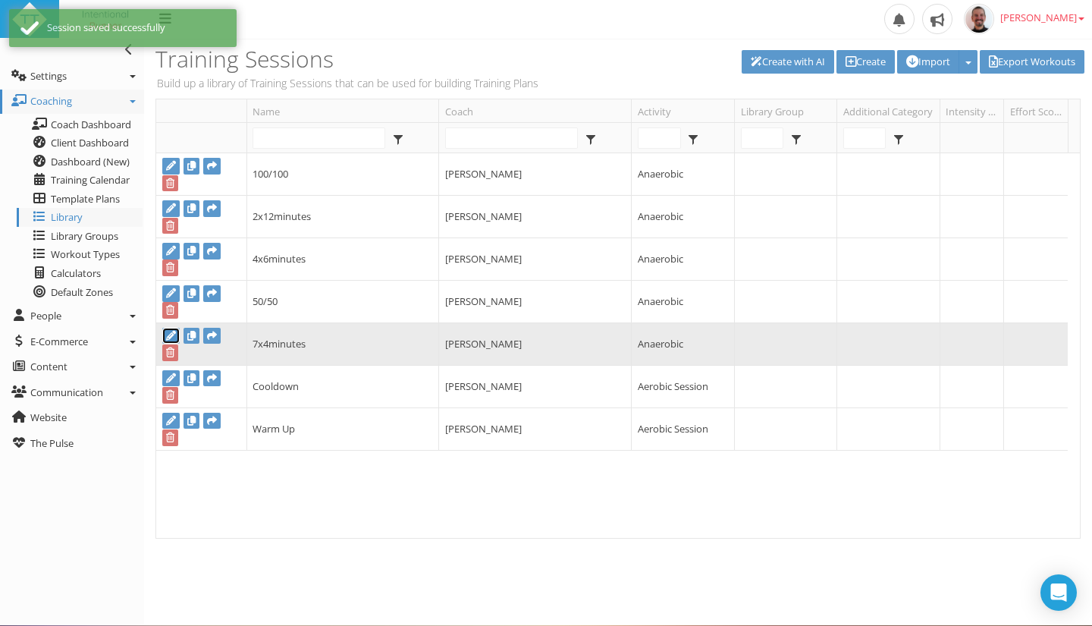
click at [174, 331] on icon at bounding box center [171, 336] width 10 height 10
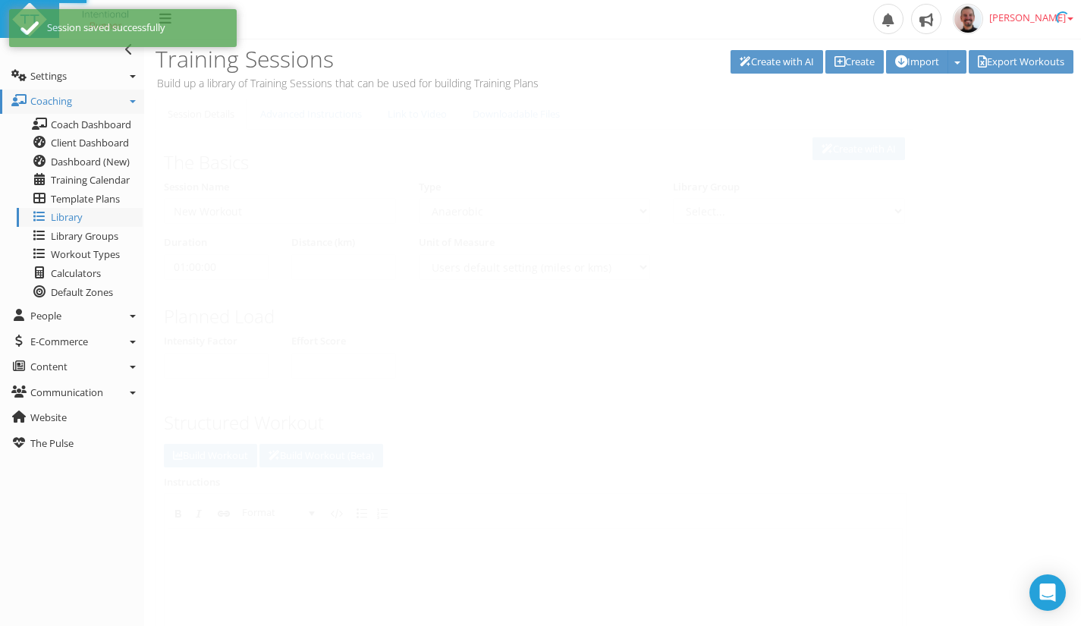
type input "7x4minutes"
select select
type input "00:00:00"
select select
checkbox input "true"
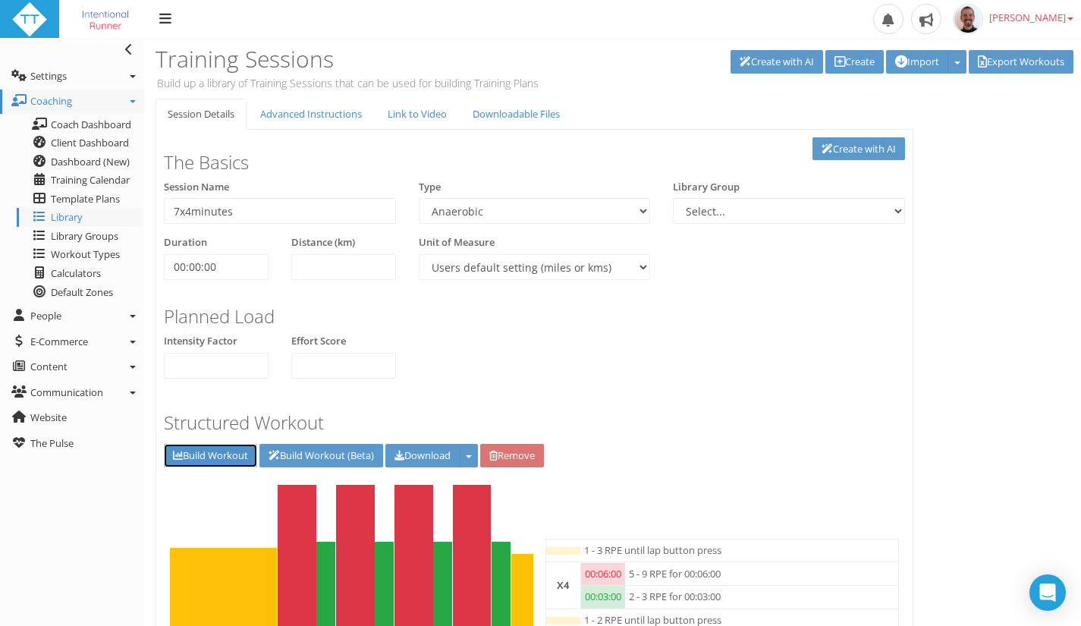
click at [220, 459] on link "Build Workout" at bounding box center [210, 456] width 93 height 24
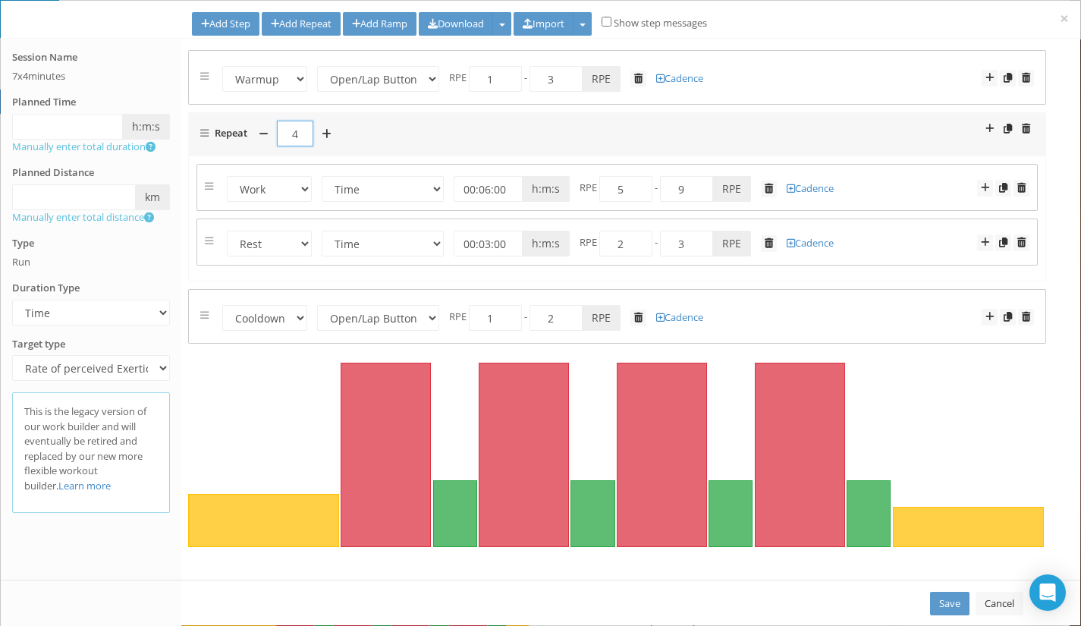
drag, startPoint x: 289, startPoint y: 138, endPoint x: 306, endPoint y: 139, distance: 16.7
click at [306, 139] on input "4" at bounding box center [295, 134] width 36 height 26
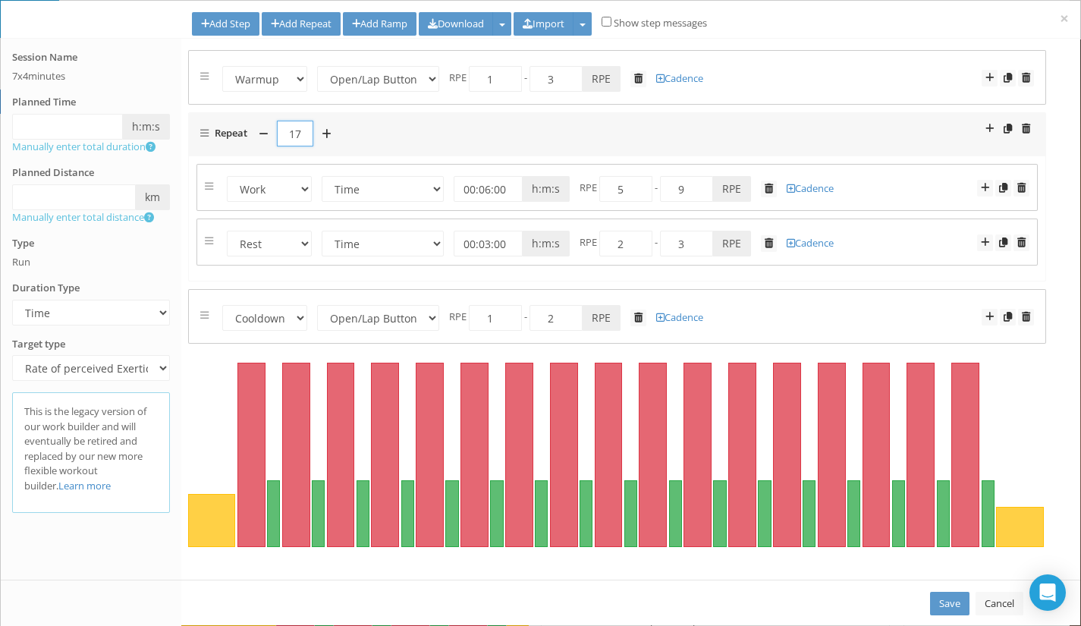
type input "17"
click at [485, 190] on input "00:06:00" at bounding box center [487, 189] width 69 height 26
click at [704, 129] on form "Repeat 17" at bounding box center [616, 134] width 833 height 27
type input "00:04:00"
click at [485, 243] on input "00:03:00" at bounding box center [487, 244] width 69 height 26
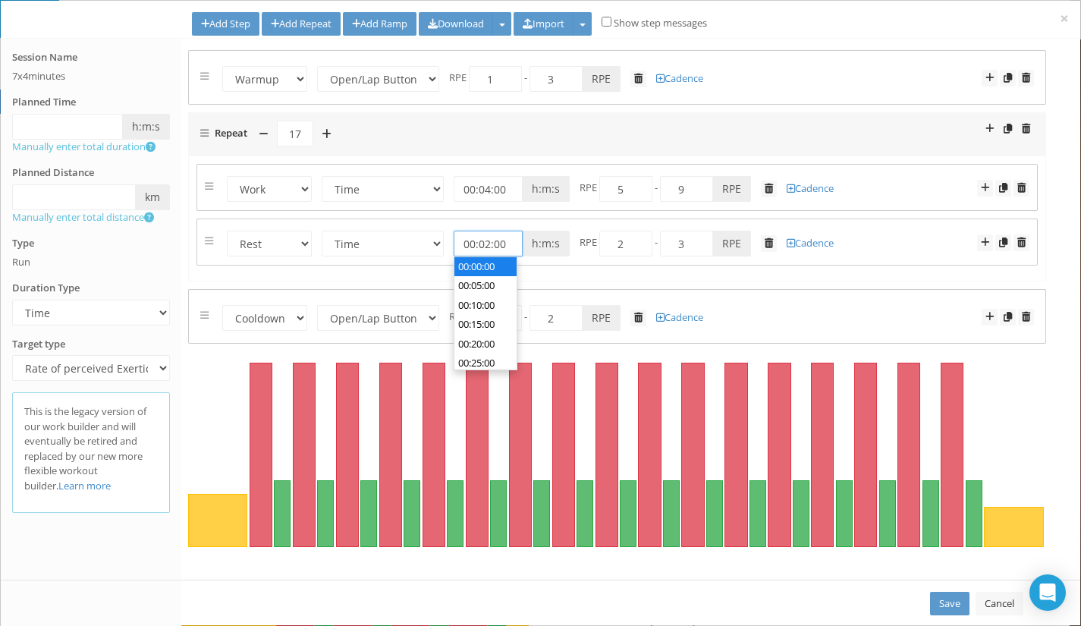
click at [746, 138] on form "Repeat 17" at bounding box center [616, 134] width 833 height 27
type input "00:02:00"
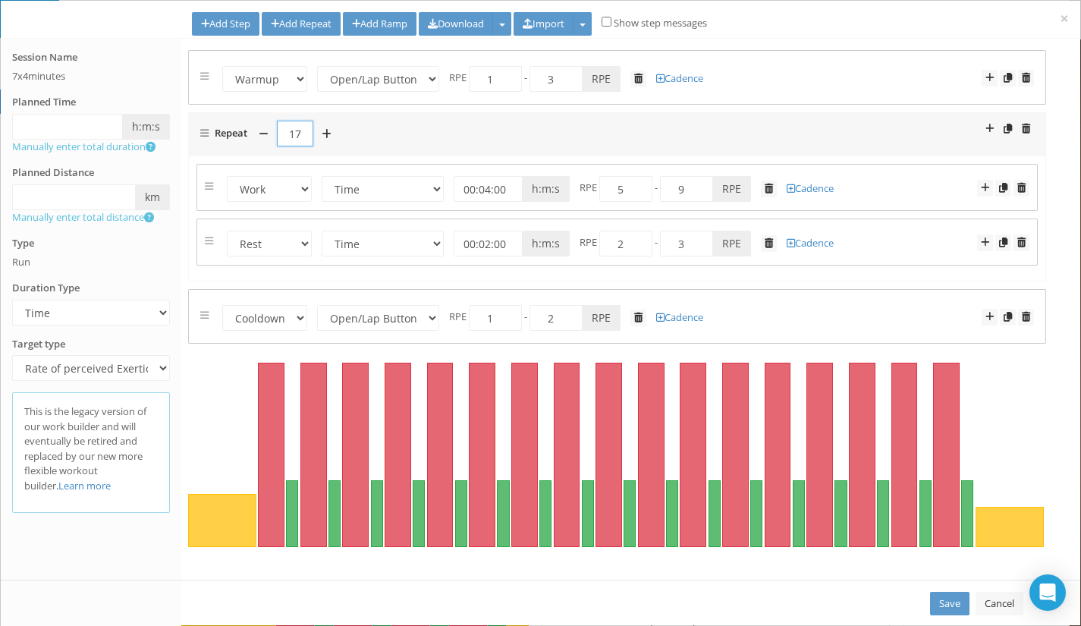
click at [294, 131] on input "17" at bounding box center [295, 134] width 36 height 26
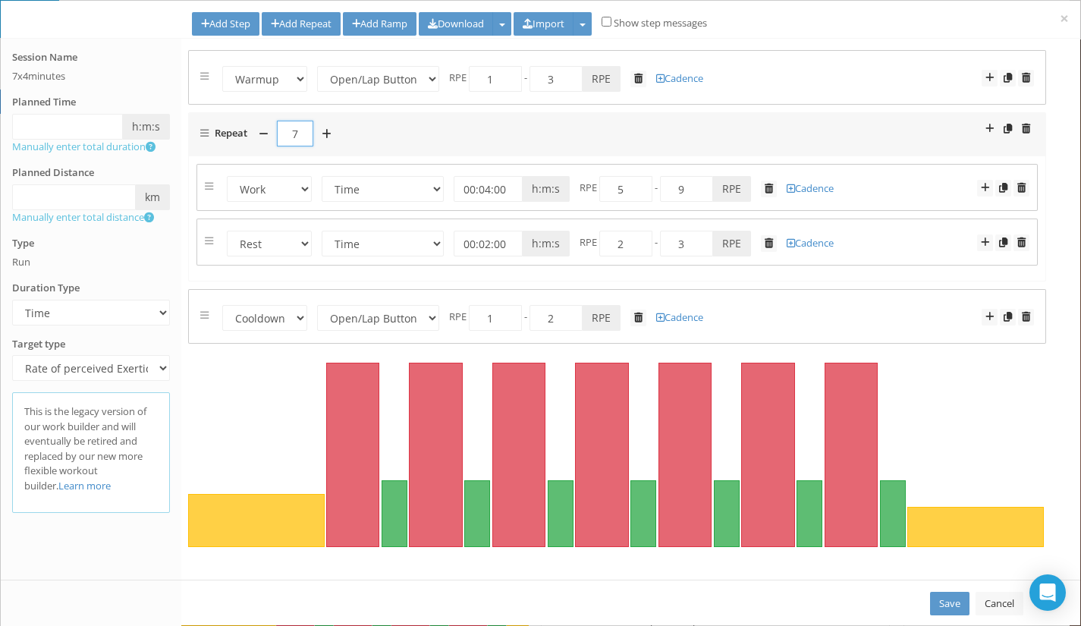
type input "7"
click at [948, 600] on link "Save" at bounding box center [949, 603] width 39 height 24
select select "Open"
select select "Work"
select select "Rest"
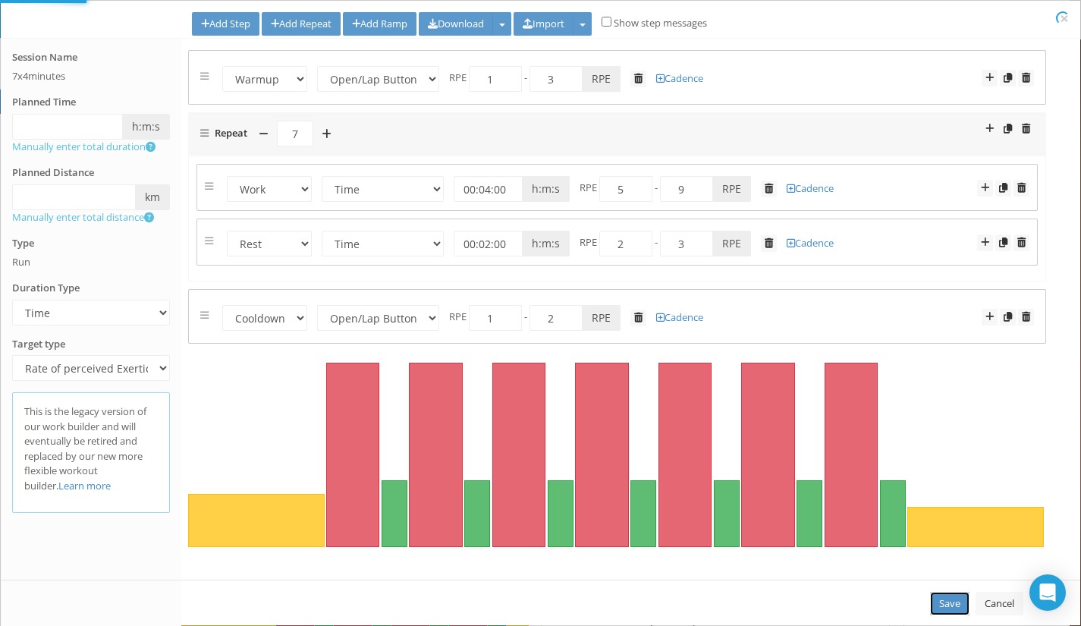
select select "Cooldown"
select select "Open"
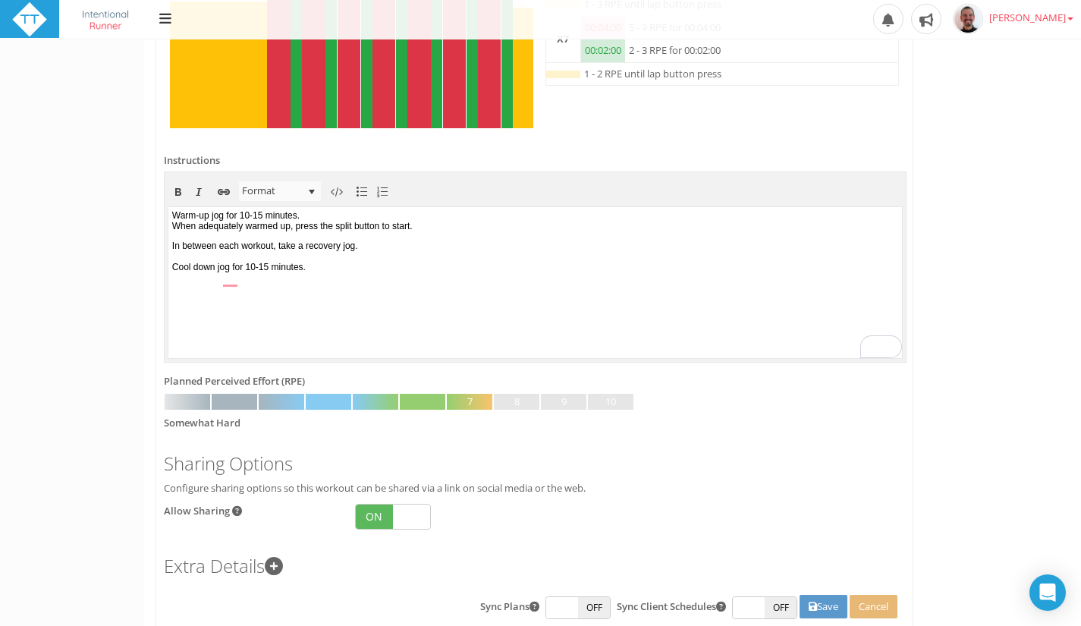
scroll to position [601, 0]
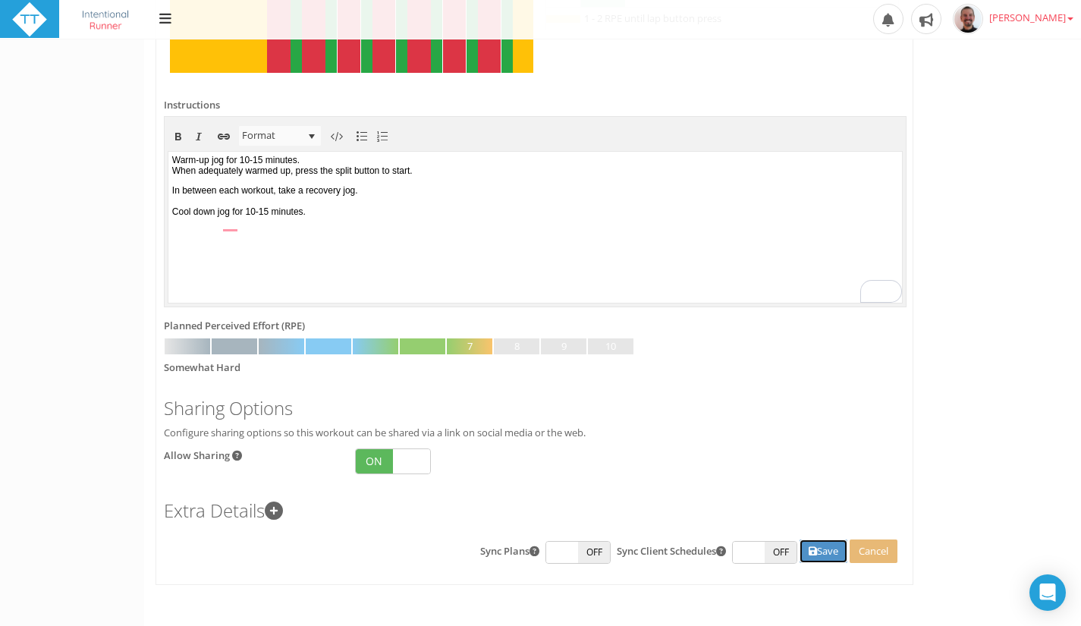
click at [825, 553] on button "Save" at bounding box center [823, 551] width 48 height 24
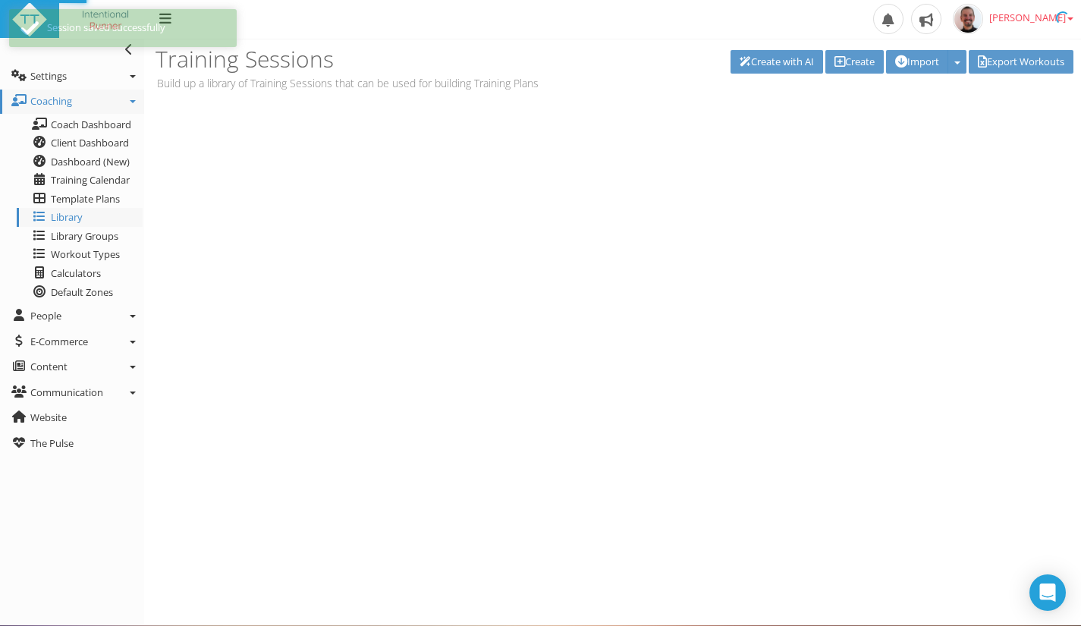
scroll to position [0, 0]
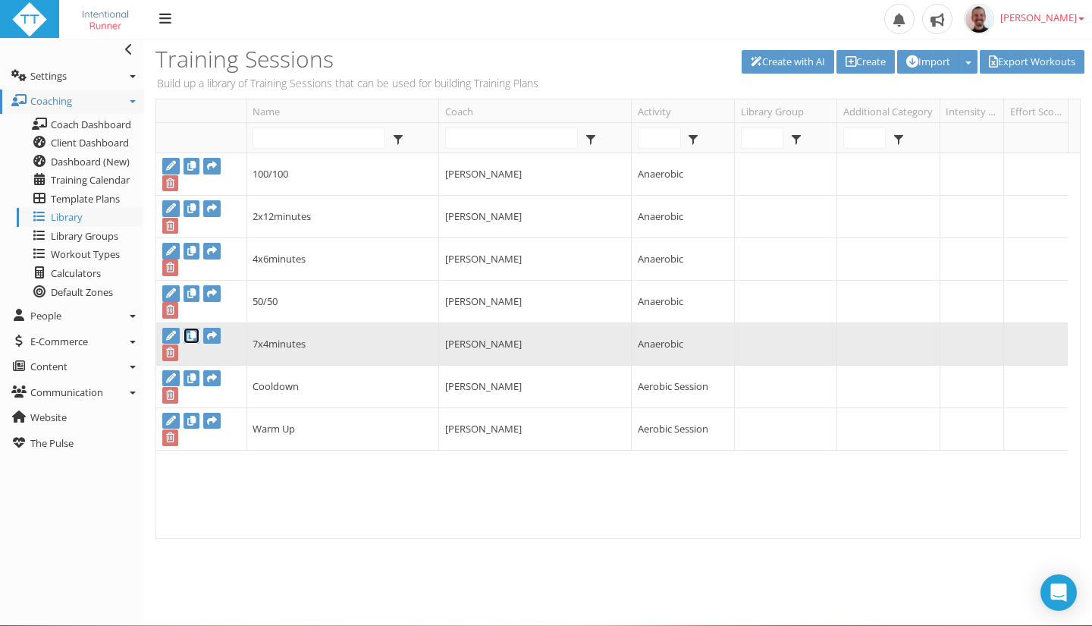
click at [190, 336] on icon at bounding box center [191, 336] width 8 height 10
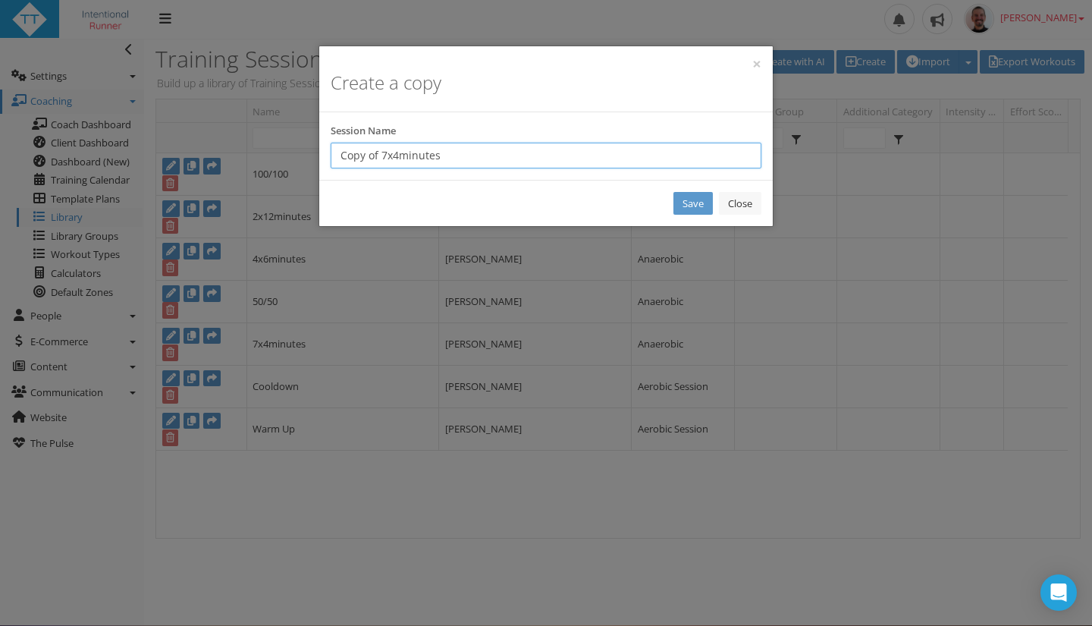
drag, startPoint x: 396, startPoint y: 152, endPoint x: 318, endPoint y: 171, distance: 79.6
click at [318, 171] on div "× Create a copy Session Name Copy of 7x4minutes Save Close" at bounding box center [545, 135] width 455 height 181
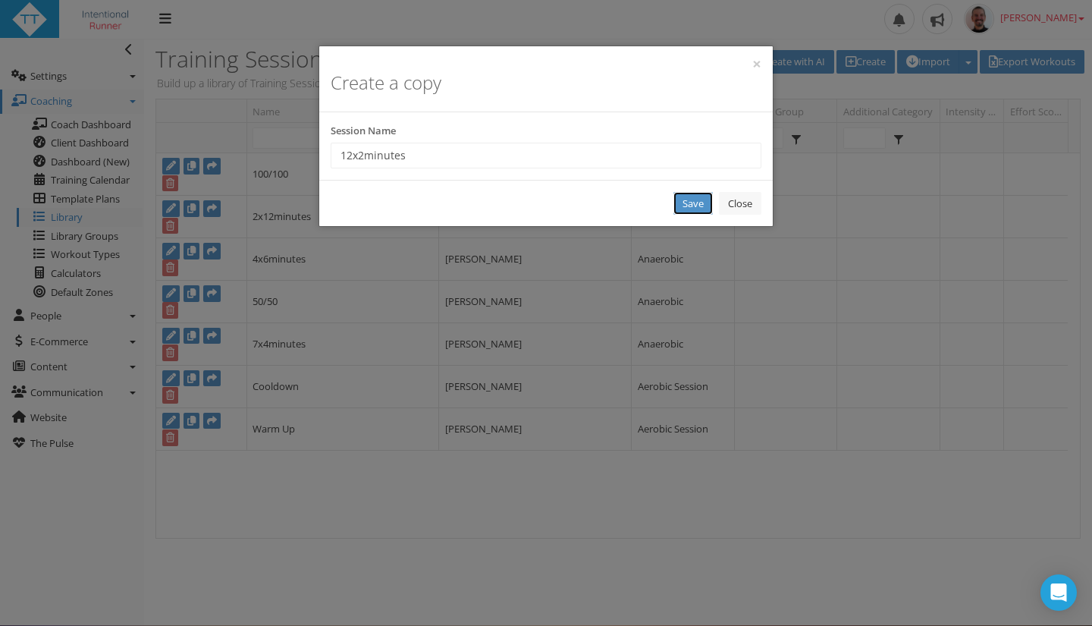
click at [679, 203] on link "Save" at bounding box center [692, 204] width 39 height 24
type input "New Workout"
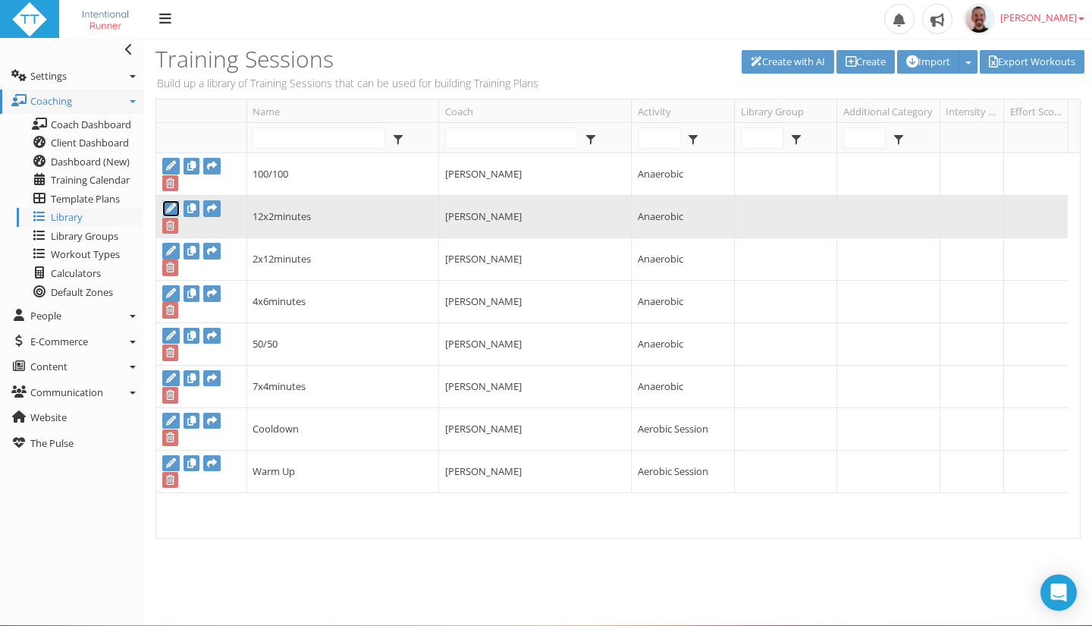
click at [171, 205] on icon at bounding box center [171, 208] width 10 height 10
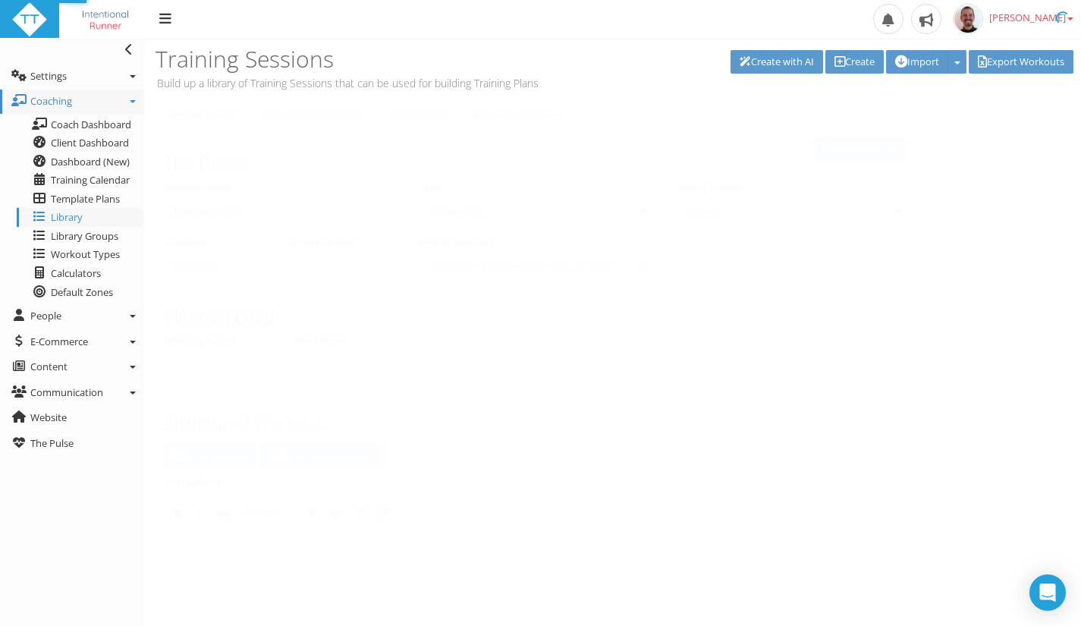
type input "12x2minutes"
select select
type input "00:00:00"
select select
checkbox input "true"
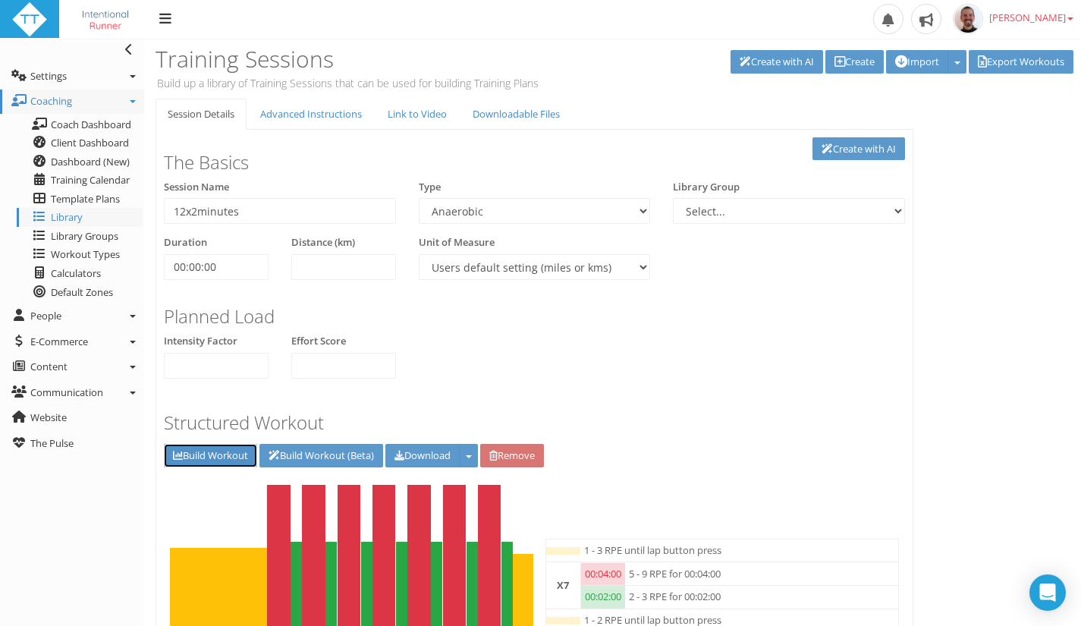
click at [214, 454] on link "Build Workout" at bounding box center [210, 456] width 93 height 24
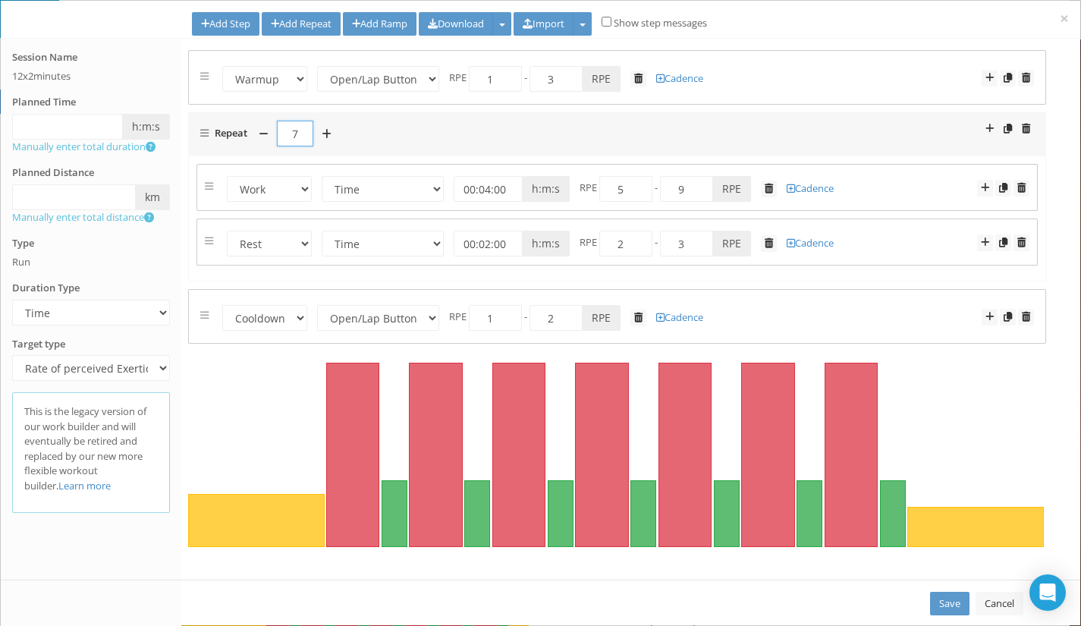
drag, startPoint x: 293, startPoint y: 140, endPoint x: 304, endPoint y: 139, distance: 11.4
click at [304, 139] on input "7" at bounding box center [295, 134] width 36 height 26
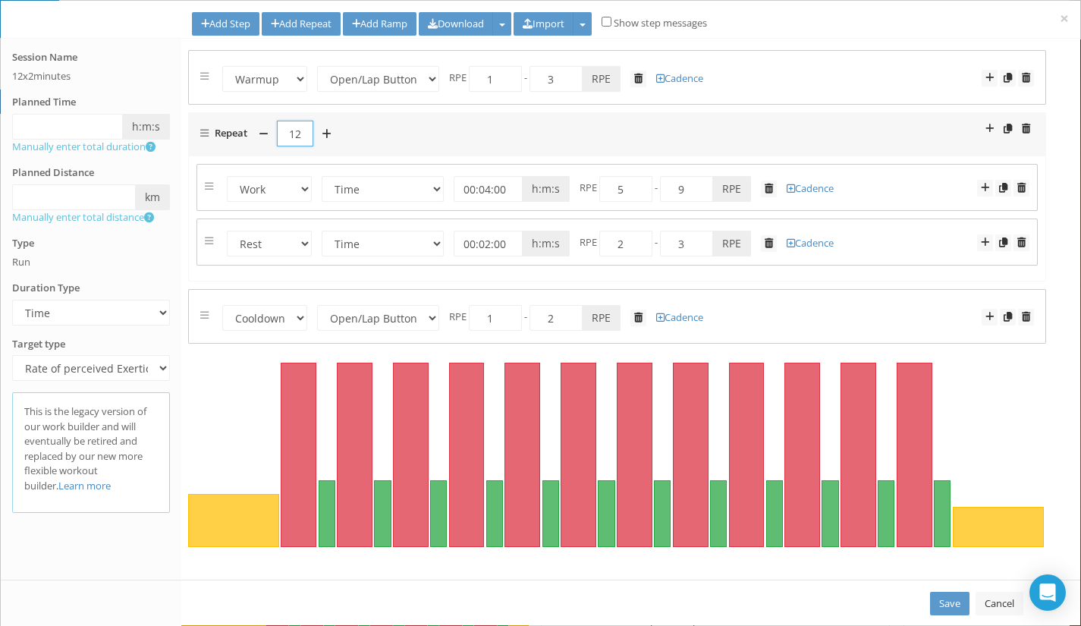
type input "12"
click at [488, 193] on input "00:04:00" at bounding box center [487, 189] width 69 height 26
click at [561, 147] on form "Repeat 12" at bounding box center [616, 134] width 833 height 27
type input "00:02:00"
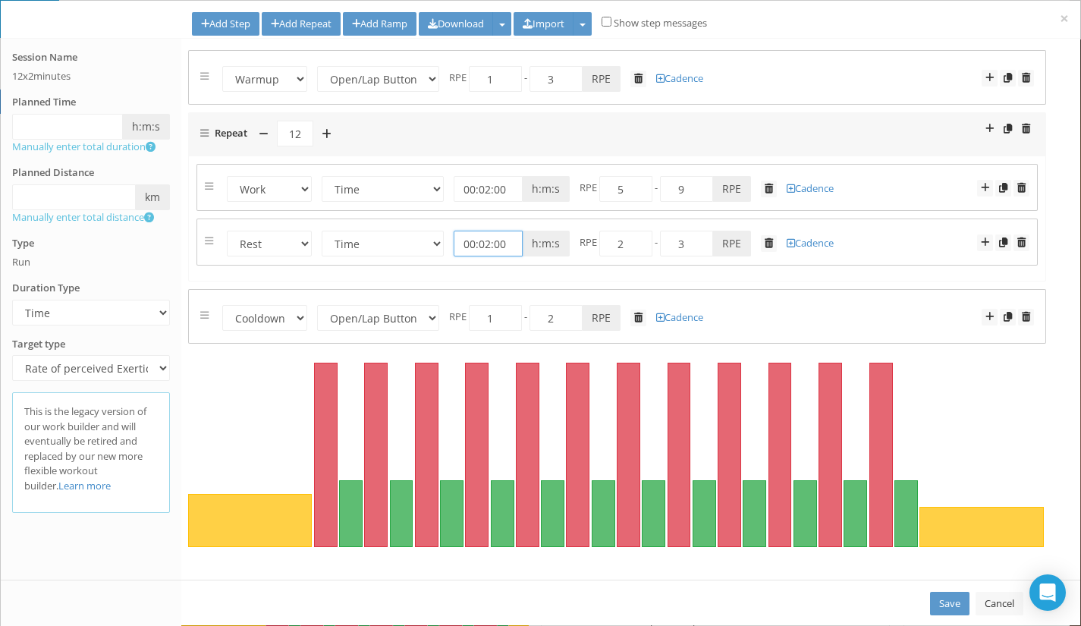
click at [484, 245] on input "00:02:00" at bounding box center [487, 244] width 69 height 26
type input "00:01:30"
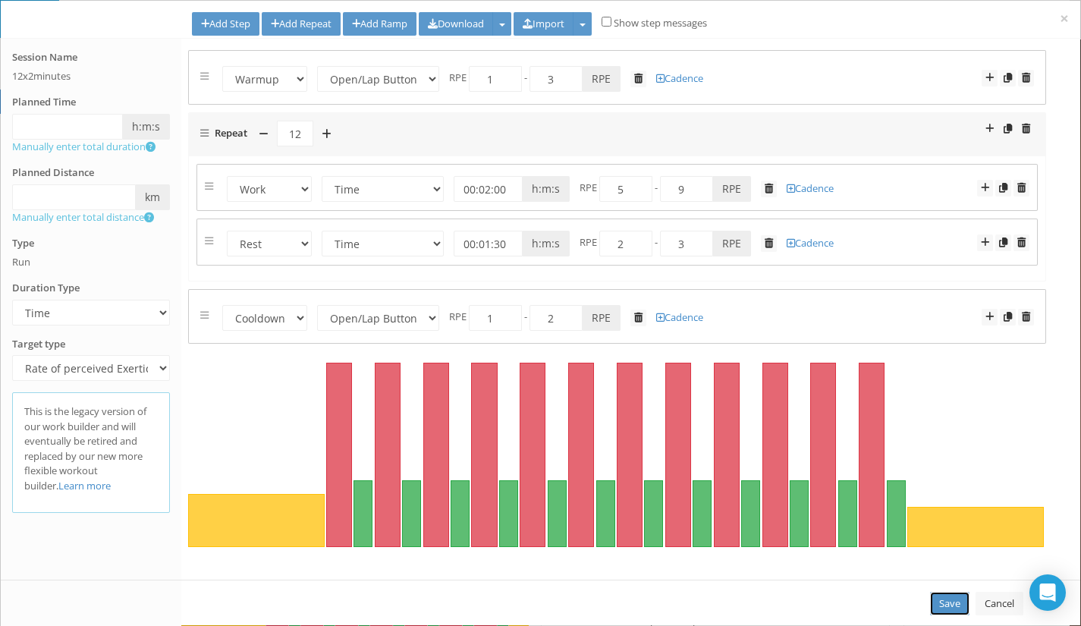
click at [950, 607] on link "Save" at bounding box center [949, 603] width 39 height 24
select select "Open"
select select "Work"
select select "Rest"
select select "Cooldown"
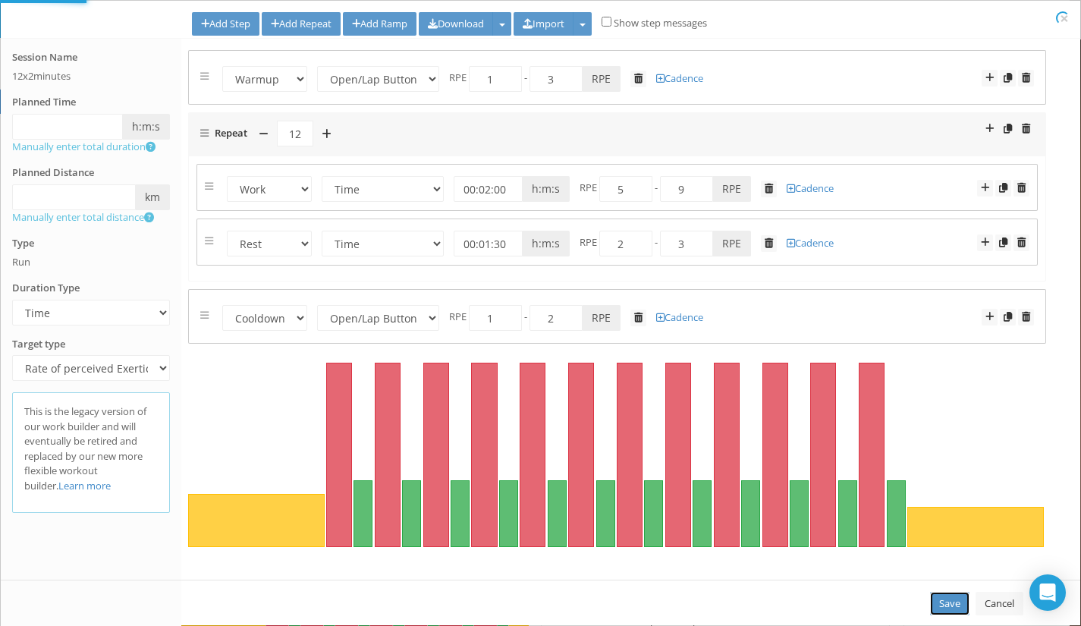
select select "Open"
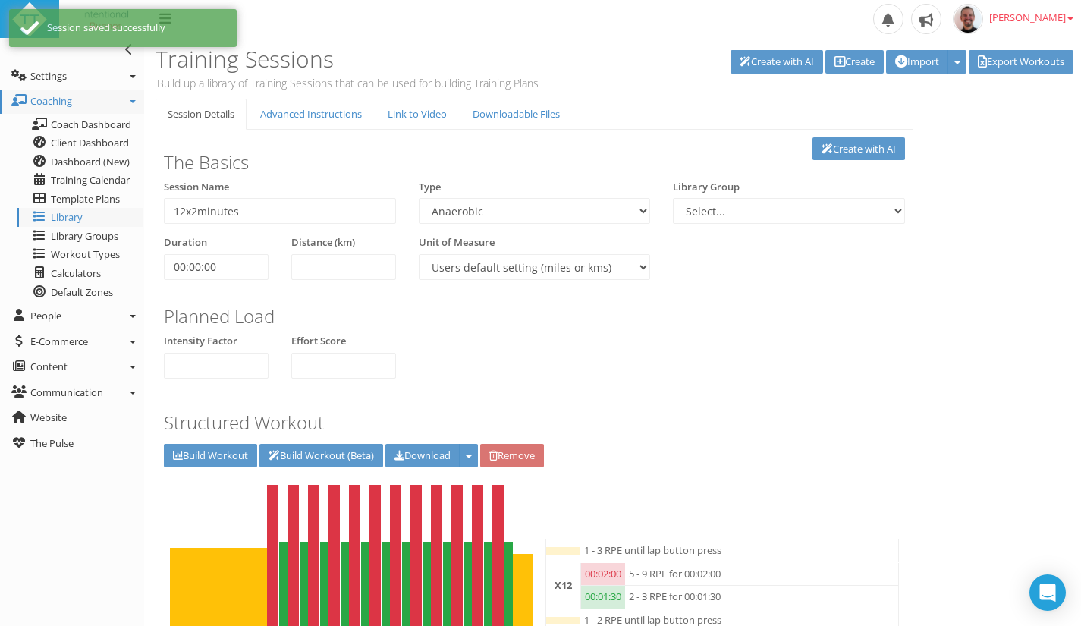
scroll to position [547, 0]
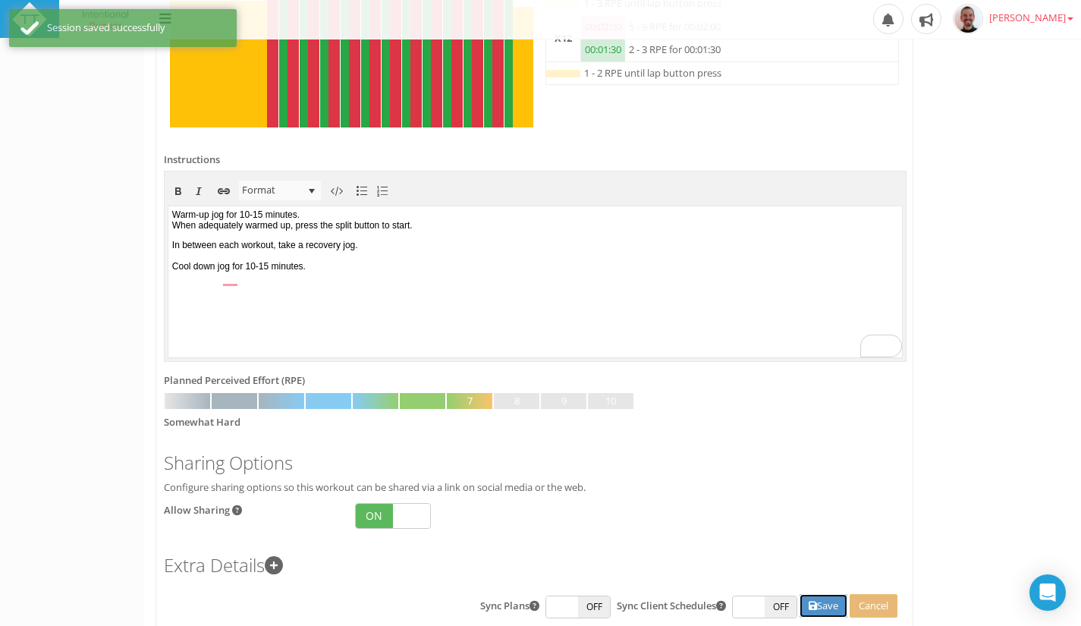
click at [816, 609] on button "Save" at bounding box center [823, 606] width 48 height 24
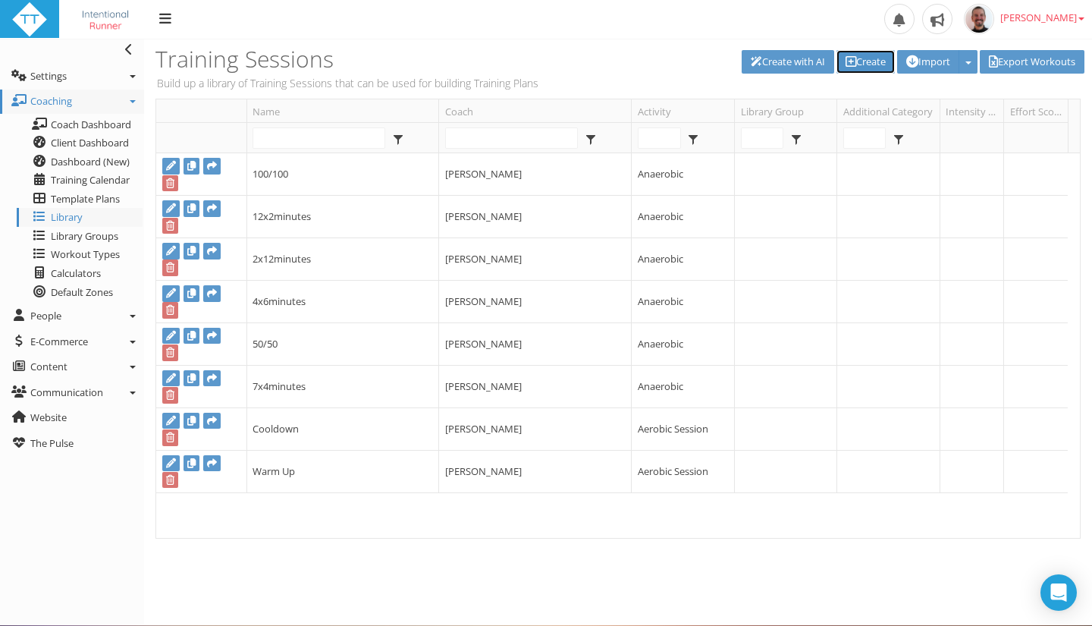
click at [862, 60] on link "Create" at bounding box center [865, 62] width 58 height 24
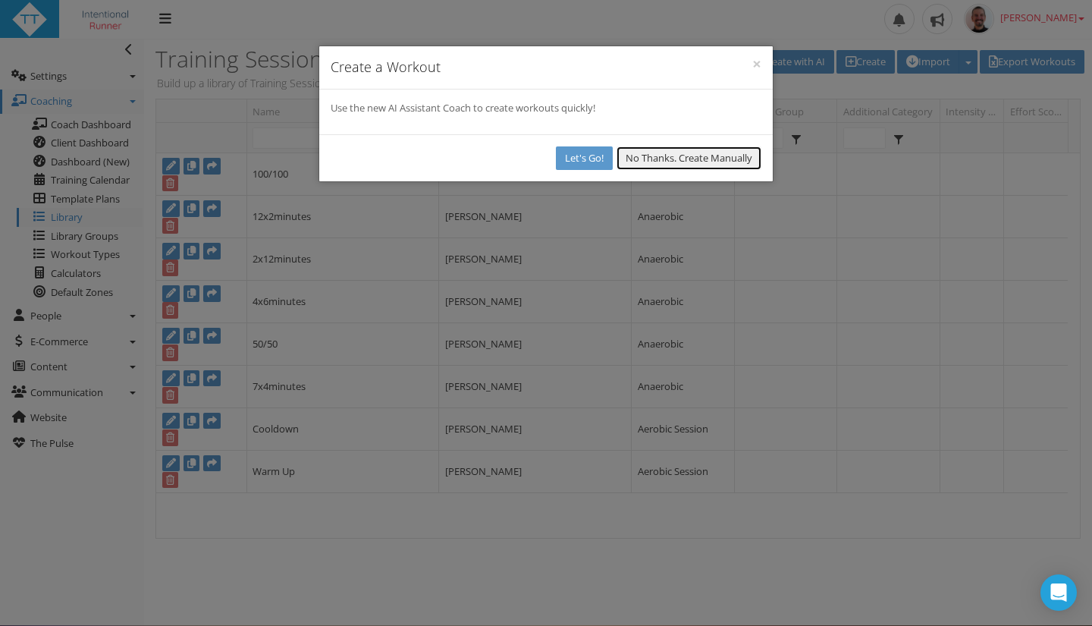
click at [688, 156] on button "No Thanks. Create Manually" at bounding box center [688, 158] width 145 height 24
select select
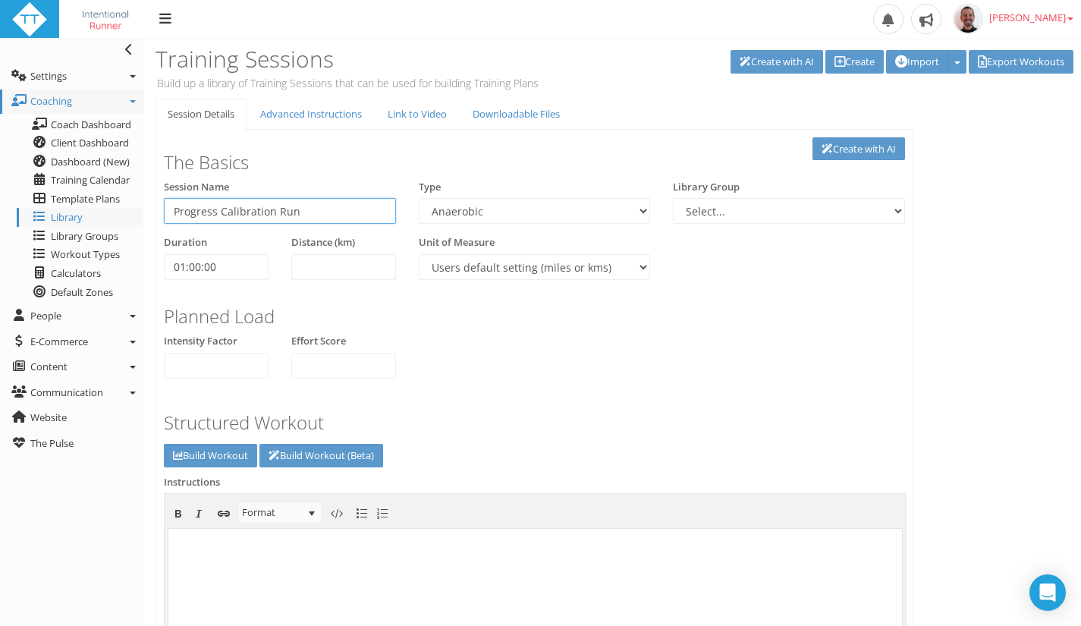
type input "Progress Calibration Run"
click at [491, 212] on select "Aerobic Session Alpine Climbing Anaerobic Assessment Availability Bike Paddle B…" at bounding box center [535, 211] width 232 height 26
select select "25bcda12-001f-4038-8b69-f132d4f6e83f"
click at [419, 198] on select "Aerobic Session Alpine Climbing Anaerobic Assessment Availability Bike Paddle B…" at bounding box center [535, 211] width 232 height 26
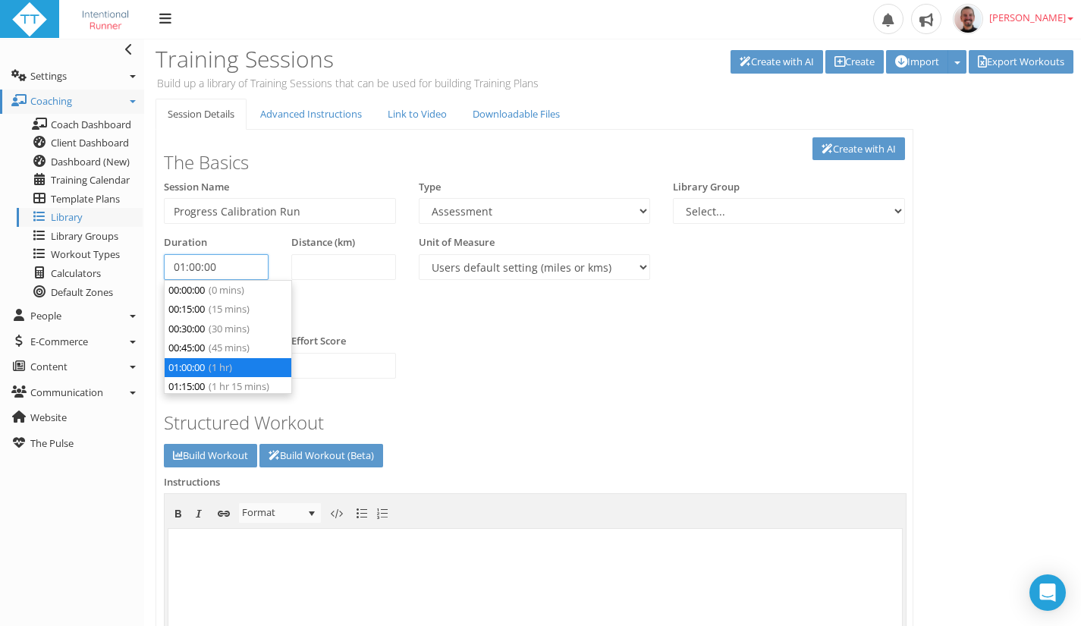
drag, startPoint x: 236, startPoint y: 267, endPoint x: 143, endPoint y: 255, distance: 94.1
click at [143, 255] on div "Toggle navigation Settings Platform Settings Client Settings Signup Settings Fe…" at bounding box center [540, 521] width 1081 height 965
type input "00:00:00"
click at [477, 328] on div "Planned Load" at bounding box center [534, 312] width 764 height 42
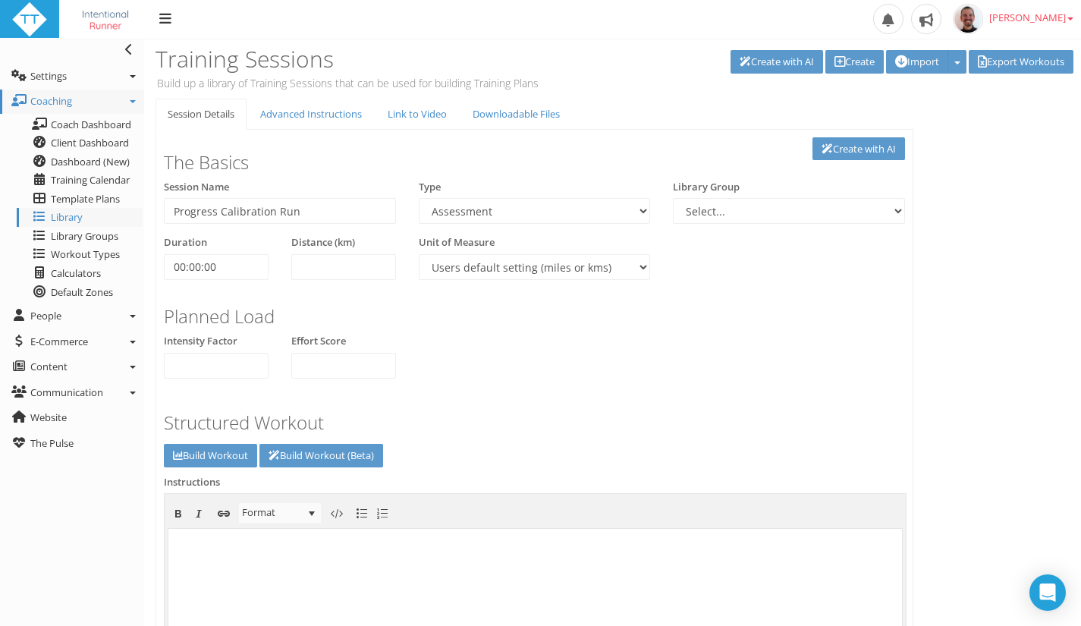
click at [1077, 317] on div "Session Details Advanced Instructions Link to Video Downloadable Files Link to …" at bounding box center [612, 530] width 936 height 863
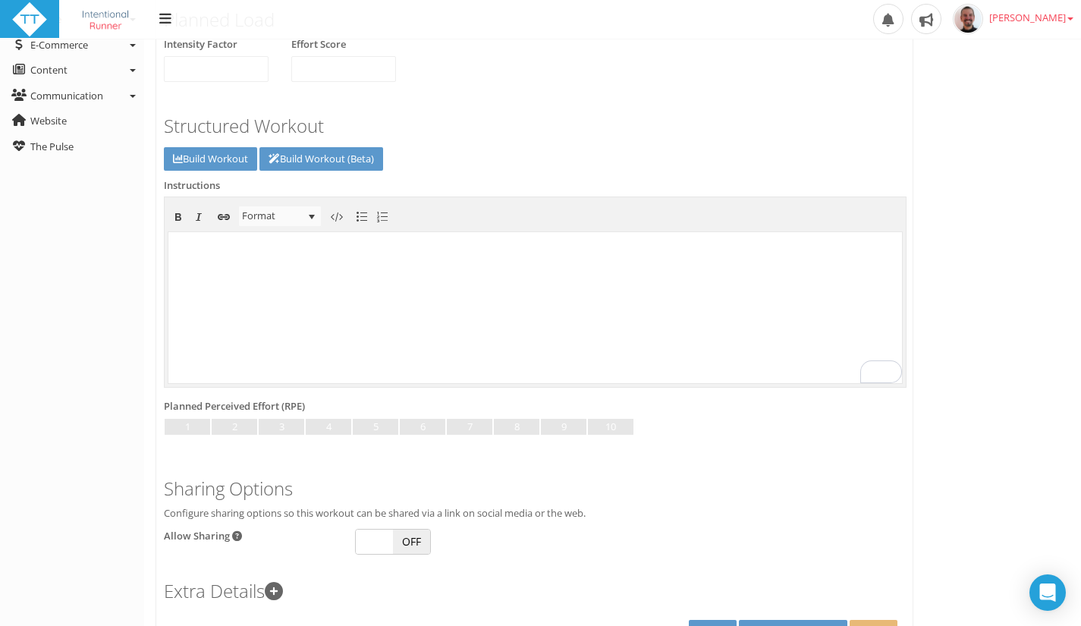
scroll to position [335, 0]
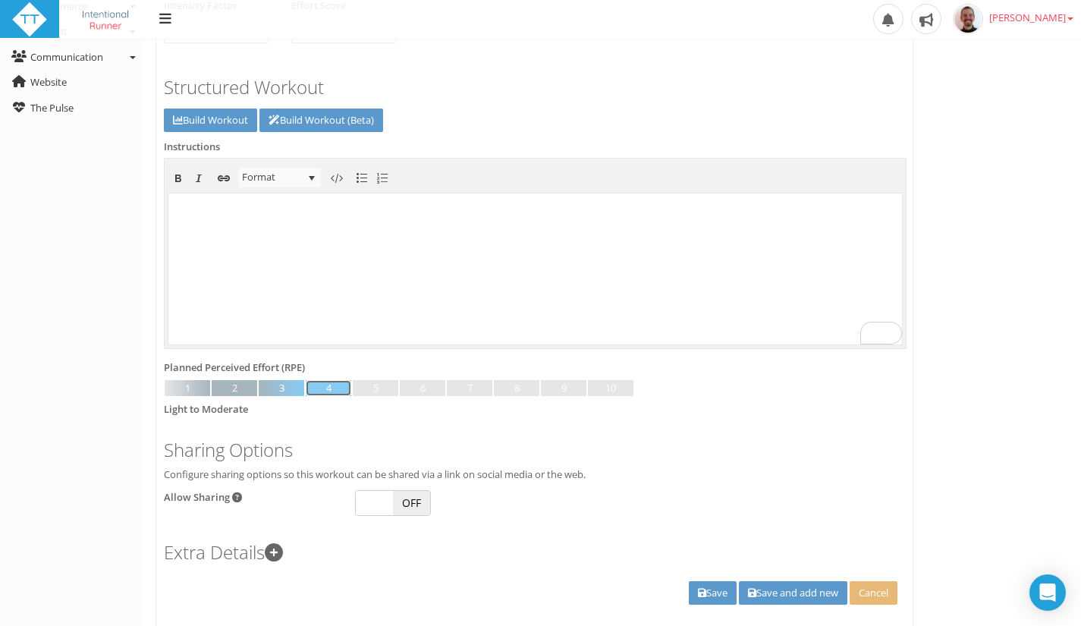
click at [331, 387] on link at bounding box center [328, 388] width 45 height 17
click at [444, 254] on body "To enrich screen reader interactions, please activate Accessibility in Grammarl…" at bounding box center [534, 267] width 733 height 151
click at [415, 243] on body "To enrich screen reader interactions, please activate Accessibility in Grammarl…" at bounding box center [534, 267] width 733 height 151
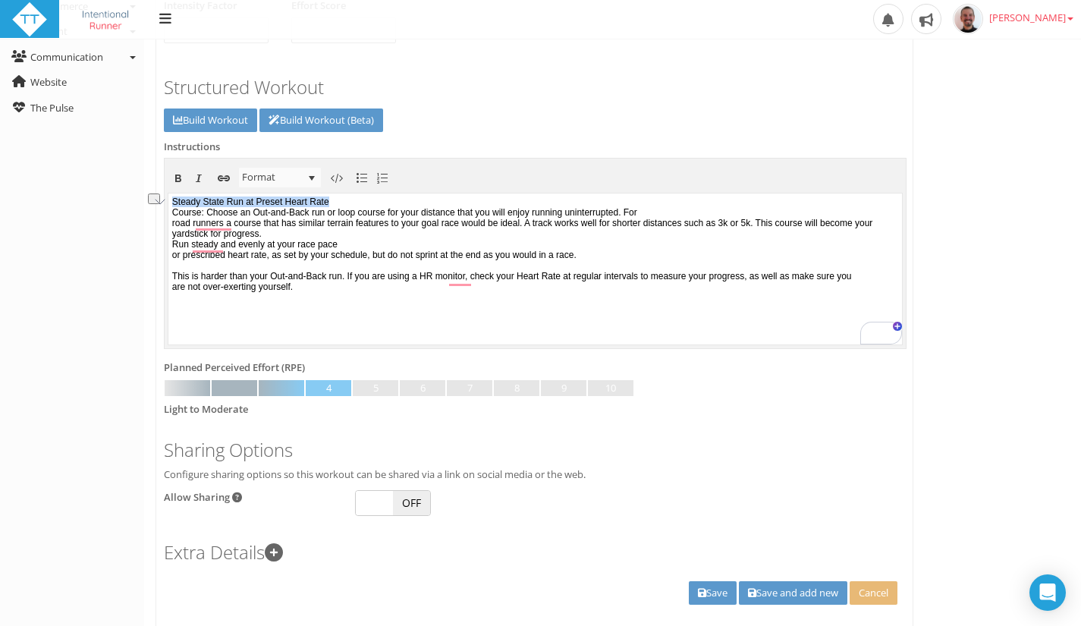
drag, startPoint x: 371, startPoint y: 198, endPoint x: 170, endPoint y: 192, distance: 201.0
click at [170, 193] on html "Steady State Run at Preset Heart Rate Course: Choose an Out-and-Back run or loo…" at bounding box center [534, 268] width 733 height 151
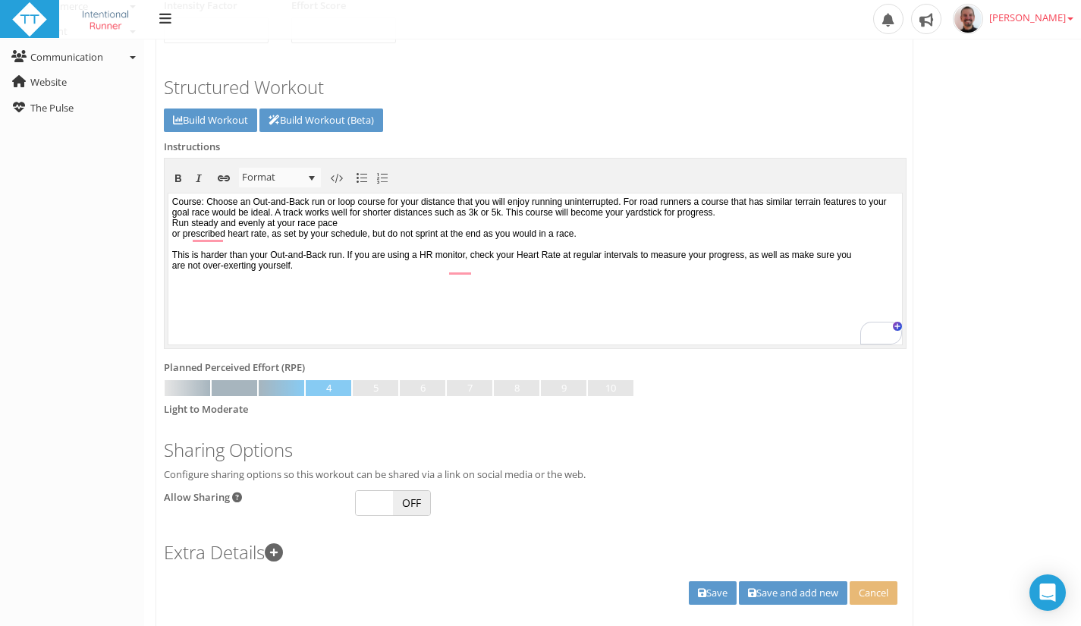
click at [771, 202] on body "Course: Choose an Out-and-Back run or loop course for your distance that you wi…" at bounding box center [534, 267] width 733 height 151
click at [320, 223] on body "Course: Choose an Out-and-Back run or loop course for your distance that you wi…" at bounding box center [534, 267] width 733 height 151
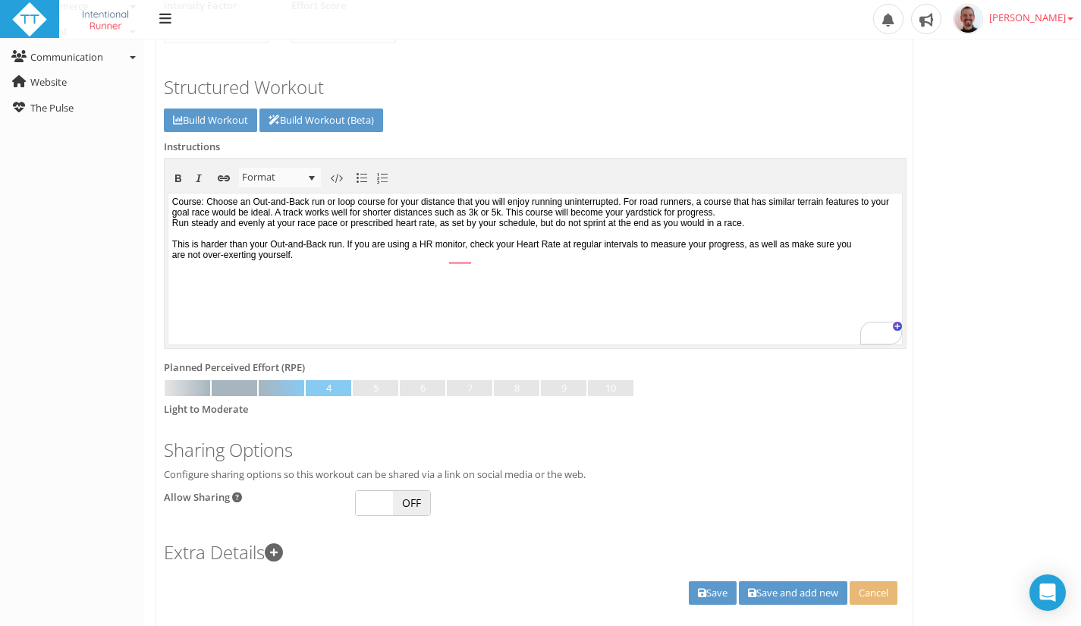
click at [227, 224] on body "Course: Choose an Out-and-Back run or loop course for your distance that you wi…" at bounding box center [534, 267] width 733 height 151
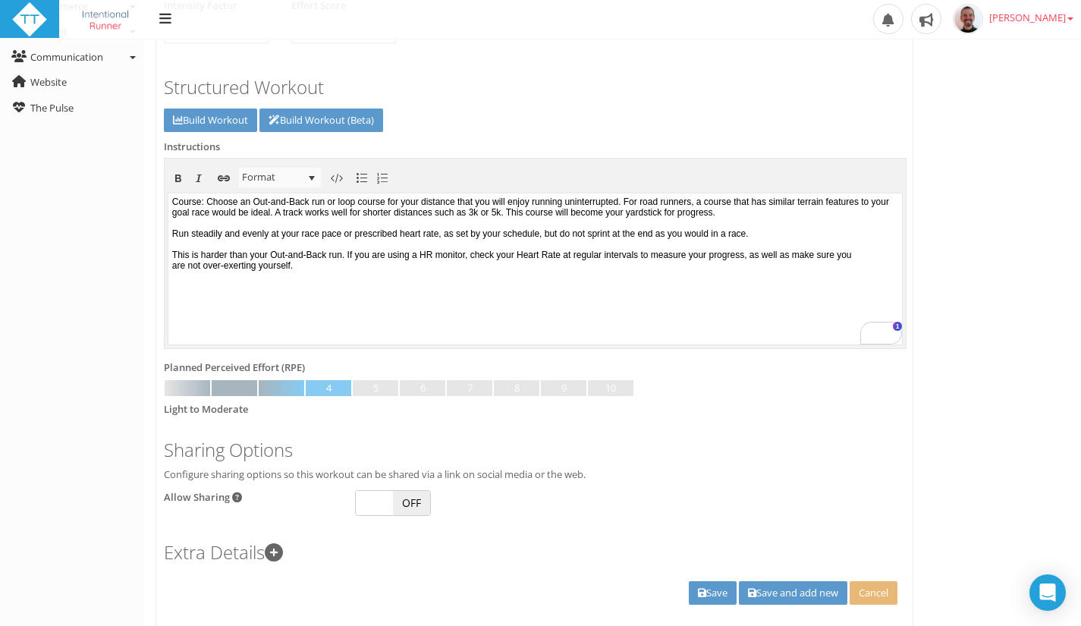
click at [332, 284] on body "Course: Choose an Out-and-Back run or loop course for your distance that you wi…" at bounding box center [534, 267] width 733 height 151
click at [428, 268] on body "Course: Choose an Out-and-Back run or loop course for your distance that you wi…" at bounding box center [534, 267] width 733 height 151
click at [212, 121] on link "Build Workout" at bounding box center [210, 120] width 93 height 24
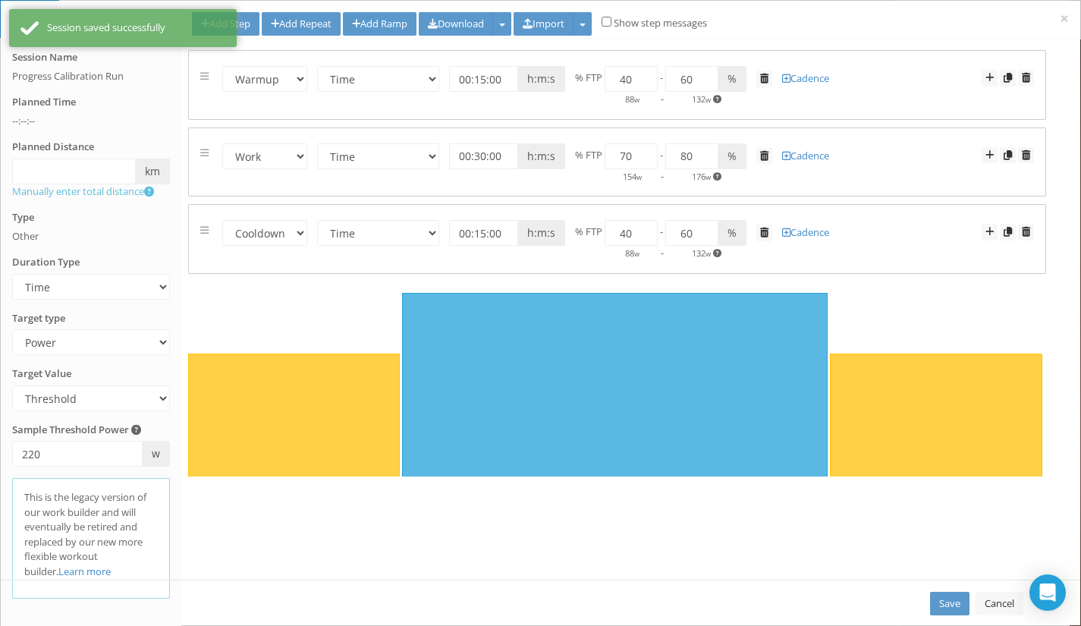
scroll to position [148, 0]
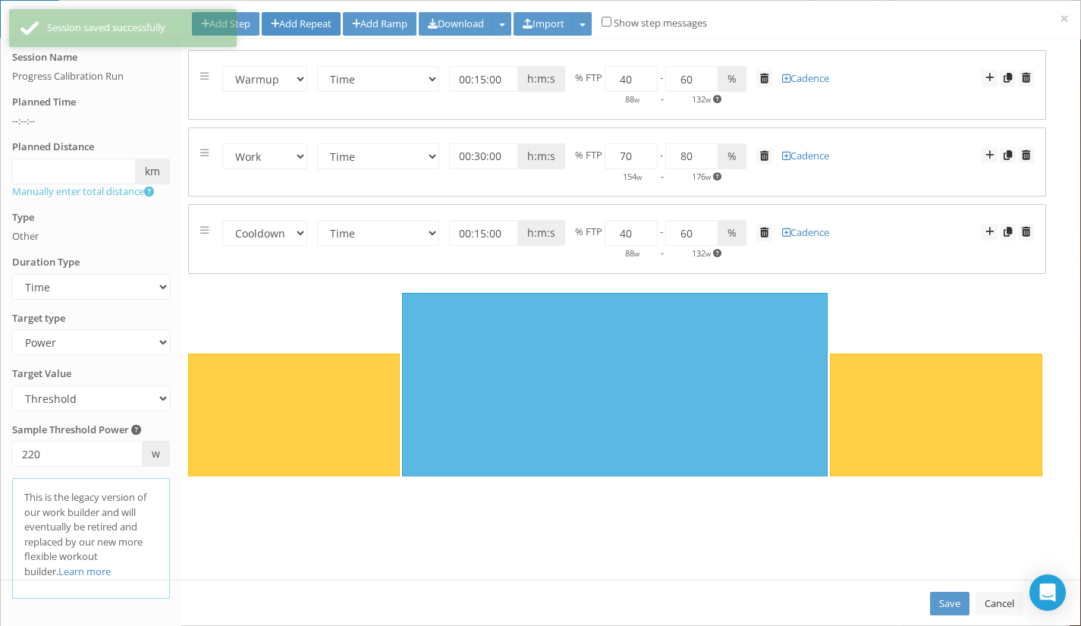
click at [312, 22] on link "Add Repeat" at bounding box center [301, 24] width 79 height 24
select select "Work"
select select "Rest"
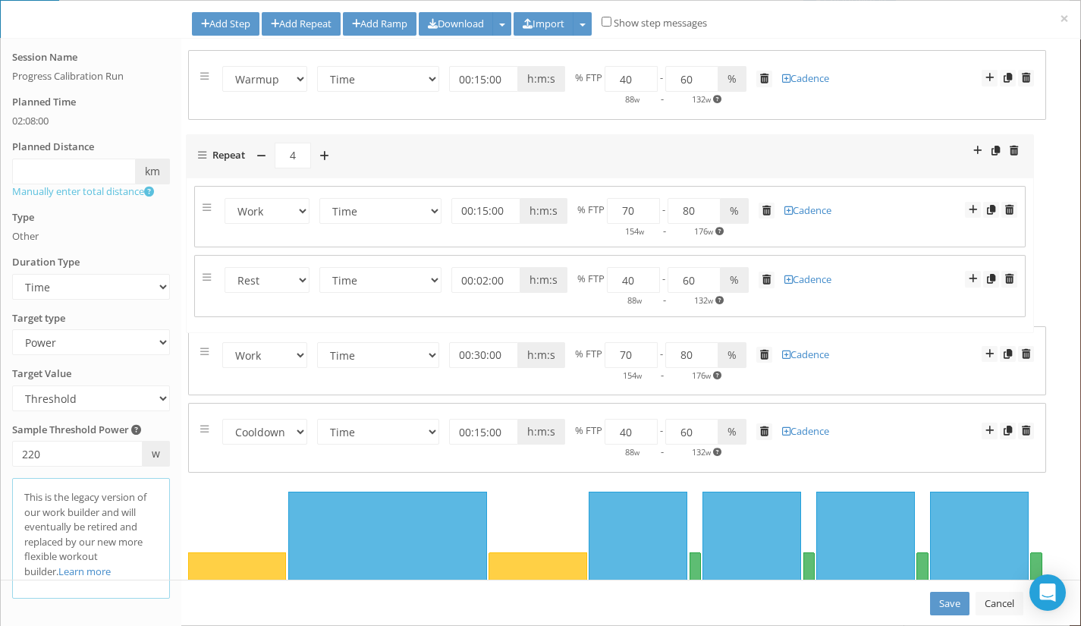
drag, startPoint x: 204, startPoint y: 300, endPoint x: 202, endPoint y: 153, distance: 147.1
select select "Work"
select select "Rest"
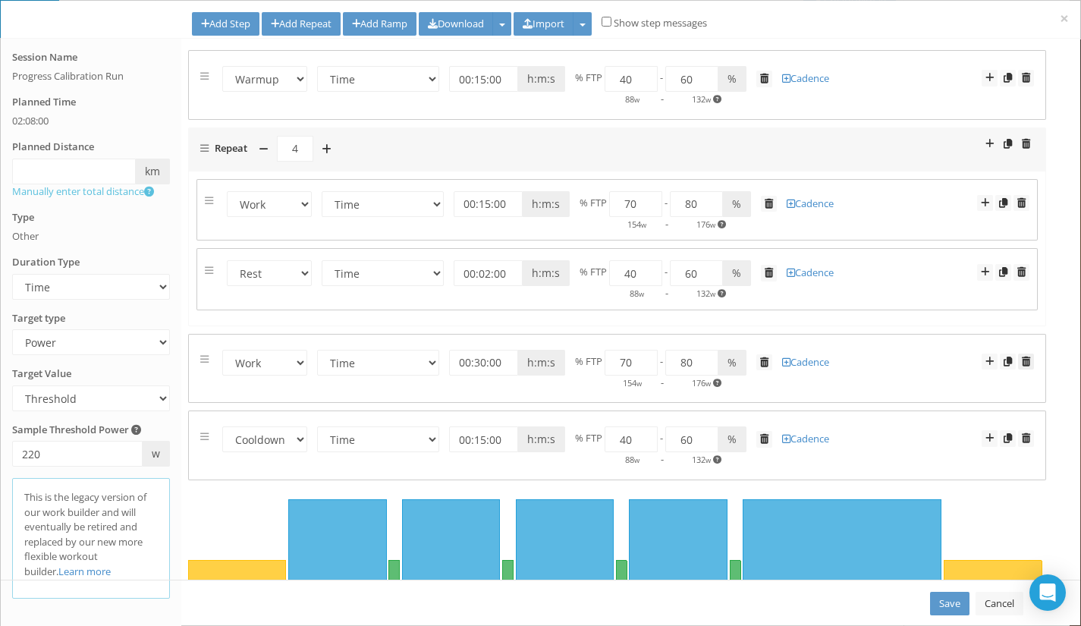
click at [1018, 363] on link at bounding box center [1026, 361] width 16 height 17
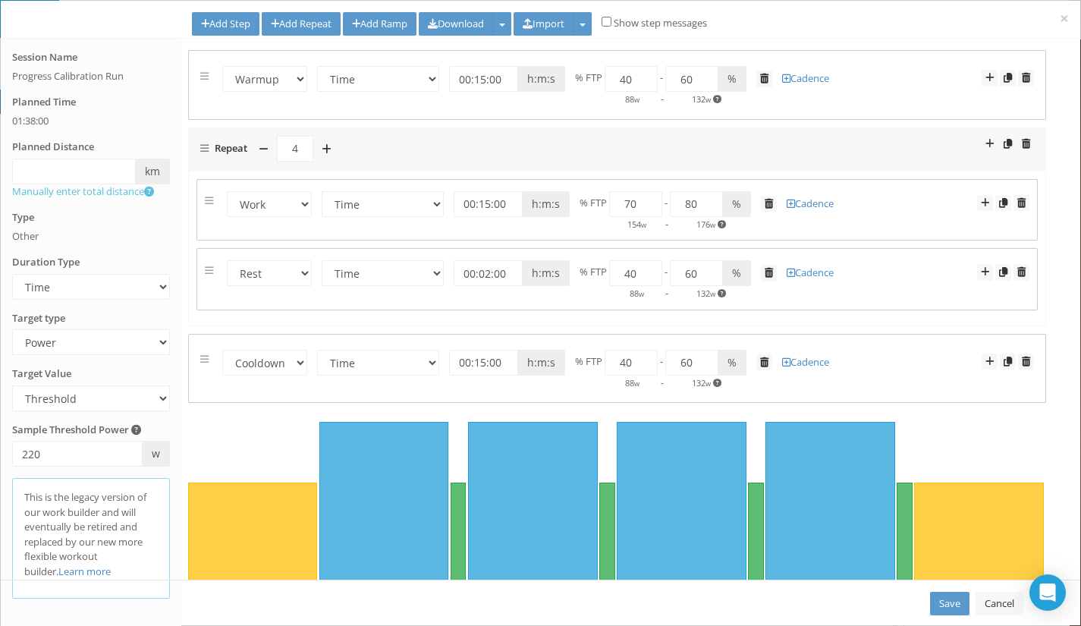
select select "25bcda12-001f-4038-8b69-f132d4f6e83f"
select select "Power"
select select "Work"
select select "Rest"
select select "Cooldown"
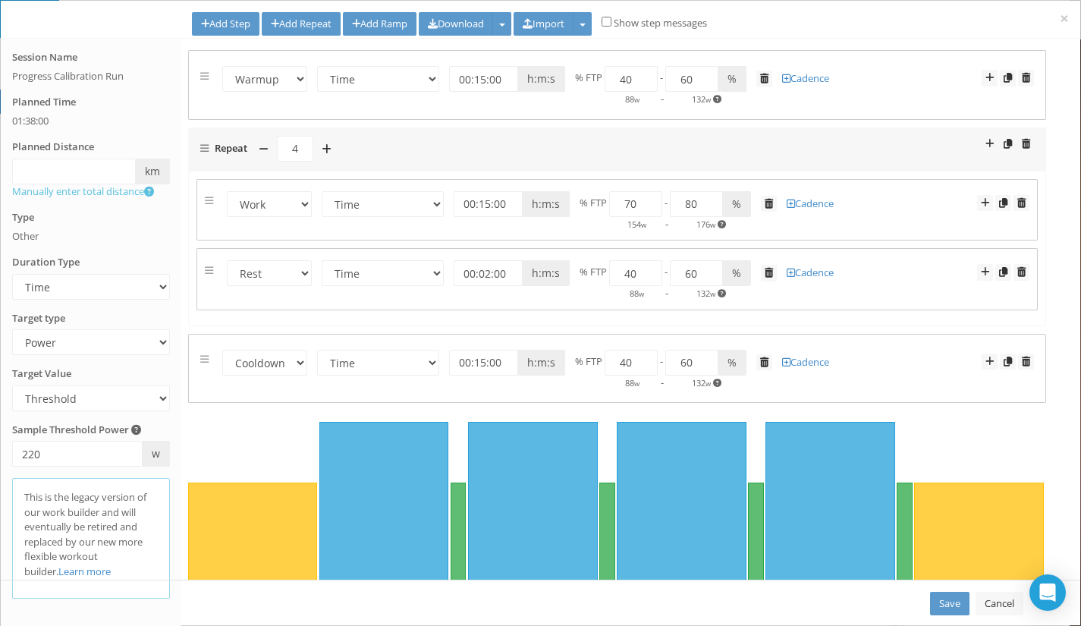
scroll to position [148, 0]
click at [438, 84] on form "Warmup Work Rest Cooldown Time Distance Open/Lap Button 00:15:00 h:m:s km miles…" at bounding box center [616, 84] width 833 height 45
click at [422, 80] on select "Time Distance Open/Lap Button" at bounding box center [378, 79] width 122 height 26
select select "Open"
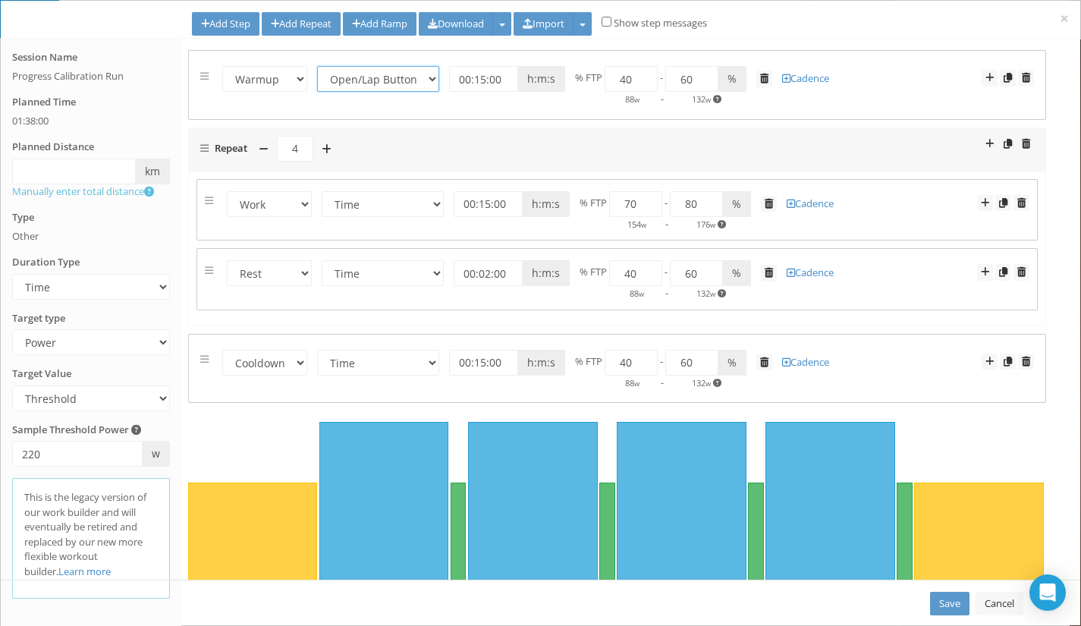
click at [317, 66] on select "Time Distance Open/Lap Button" at bounding box center [378, 79] width 122 height 26
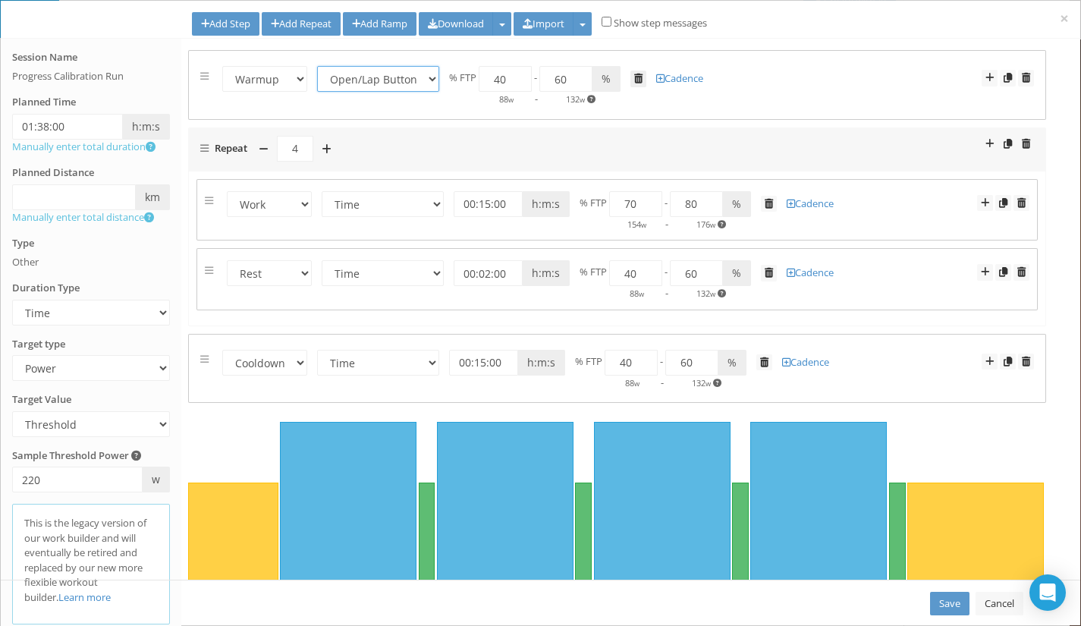
click at [634, 79] on span at bounding box center [638, 79] width 8 height 10
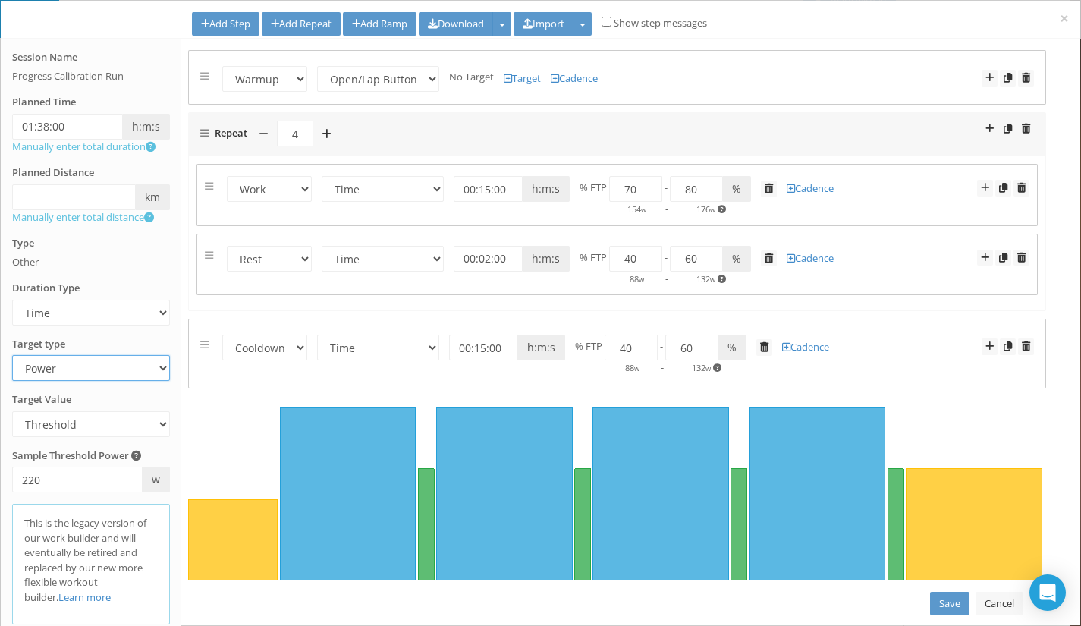
click at [106, 375] on select "Heart Rate Power Pace Speed Rate of perceived Exertion No Target" at bounding box center [91, 368] width 158 height 26
select select "RPE"
click at [12, 355] on select "Heart Rate Power Pace Speed Rate of perceived Exertion No Target" at bounding box center [91, 368] width 158 height 26
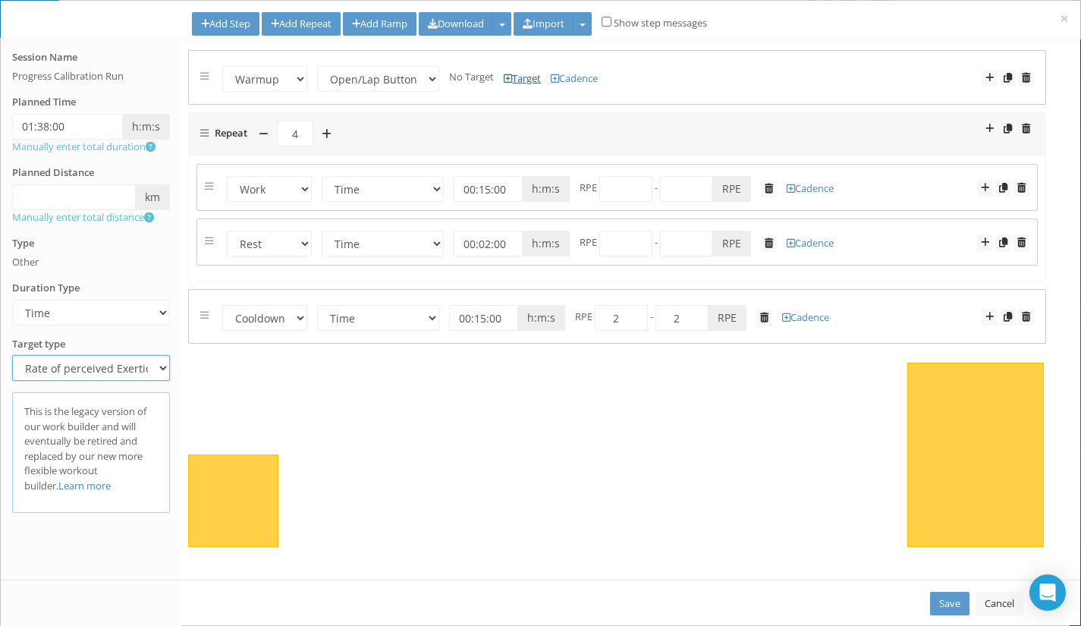
click at [513, 78] on link "Target" at bounding box center [521, 78] width 37 height 14
click at [485, 79] on input "number" at bounding box center [495, 79] width 53 height 26
type input "1"
drag, startPoint x: 556, startPoint y: 77, endPoint x: 538, endPoint y: 77, distance: 17.5
click at [538, 77] on input "1" at bounding box center [555, 79] width 53 height 26
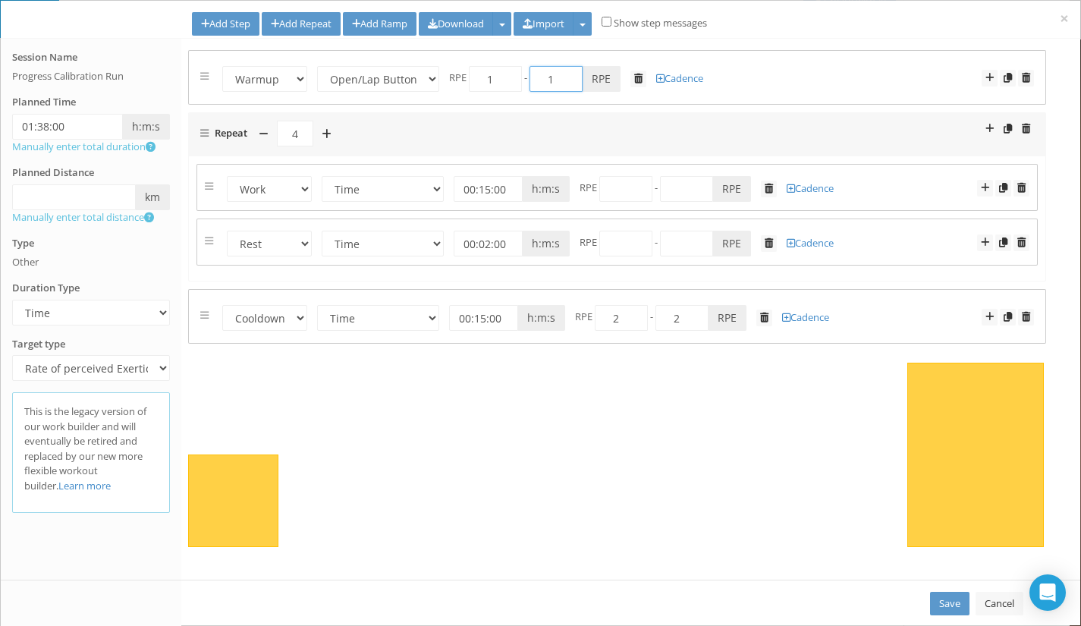
type input "4"
type input "3"
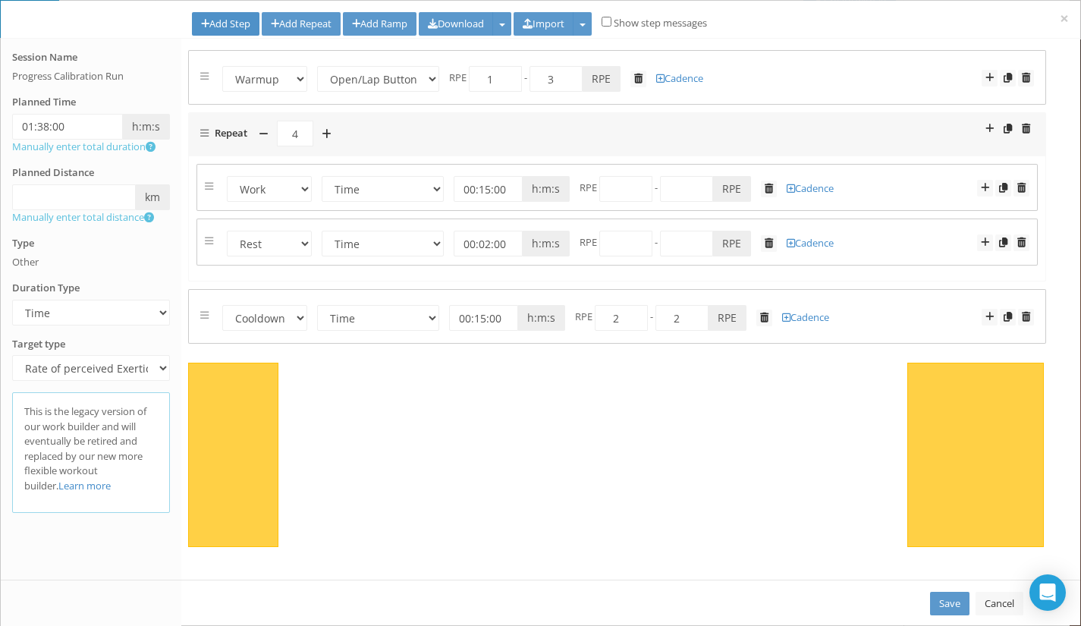
click at [227, 19] on link "Add Step" at bounding box center [225, 24] width 67 height 24
select select "Work"
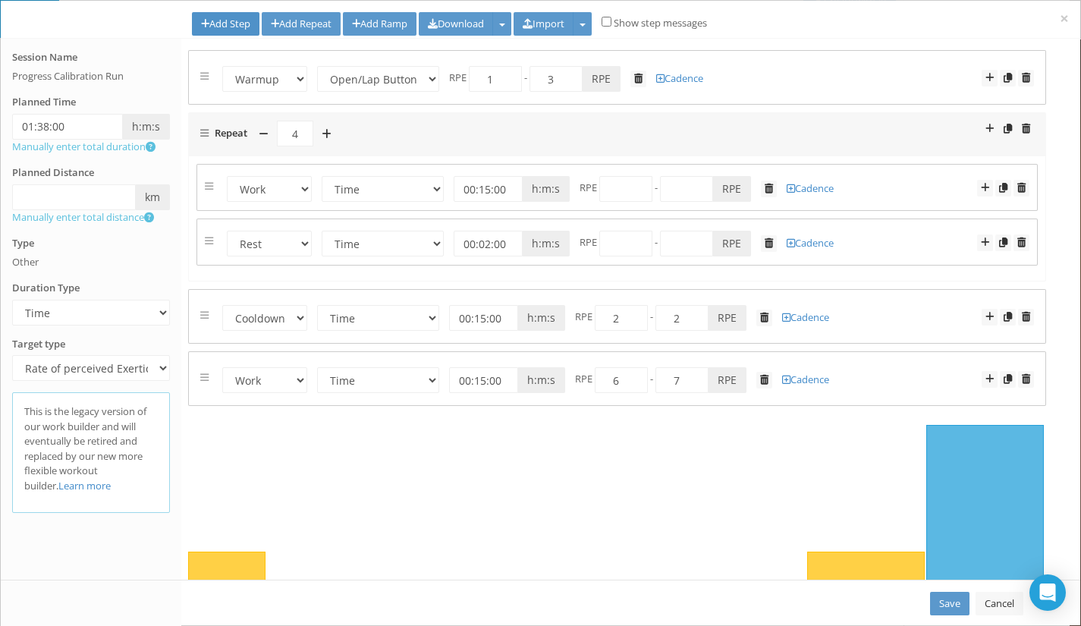
click at [227, 19] on link "Add Step" at bounding box center [225, 24] width 67 height 24
select select "Work"
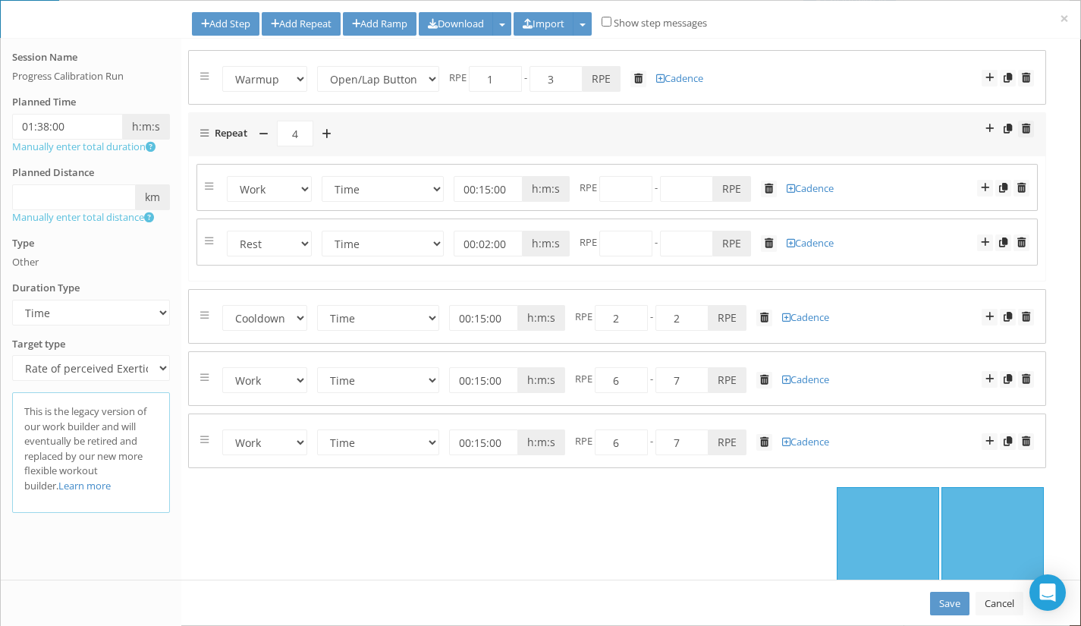
click at [1021, 130] on span at bounding box center [1025, 129] width 8 height 10
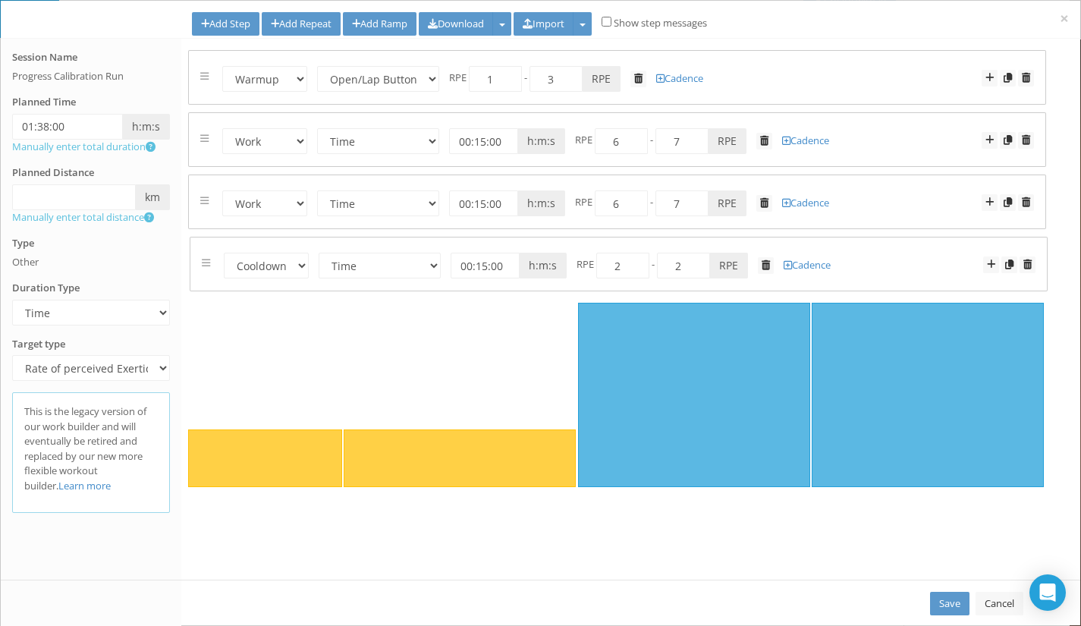
drag, startPoint x: 204, startPoint y: 137, endPoint x: 205, endPoint y: 262, distance: 125.1
select select "Cooldown"
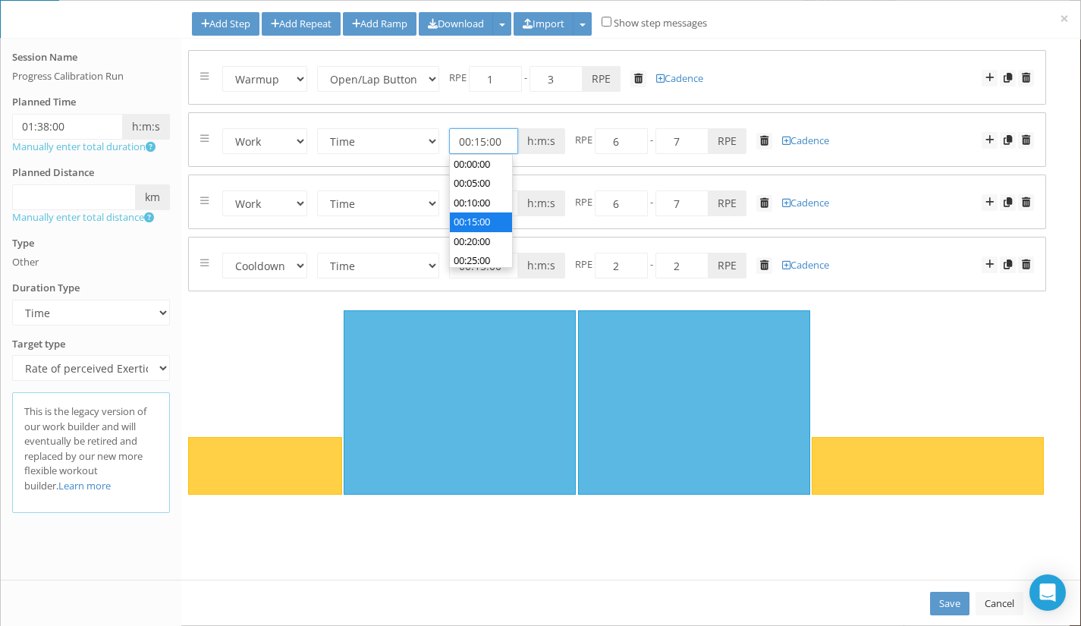
click at [478, 142] on input "00:15:00" at bounding box center [483, 141] width 69 height 26
type input "00:10:00"
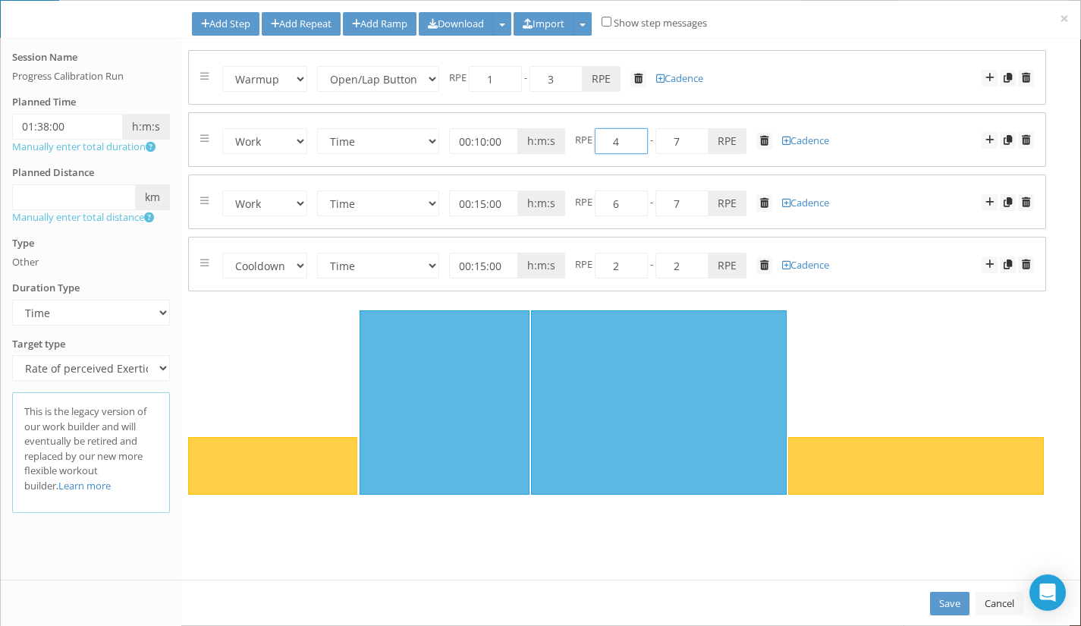
type input "4"
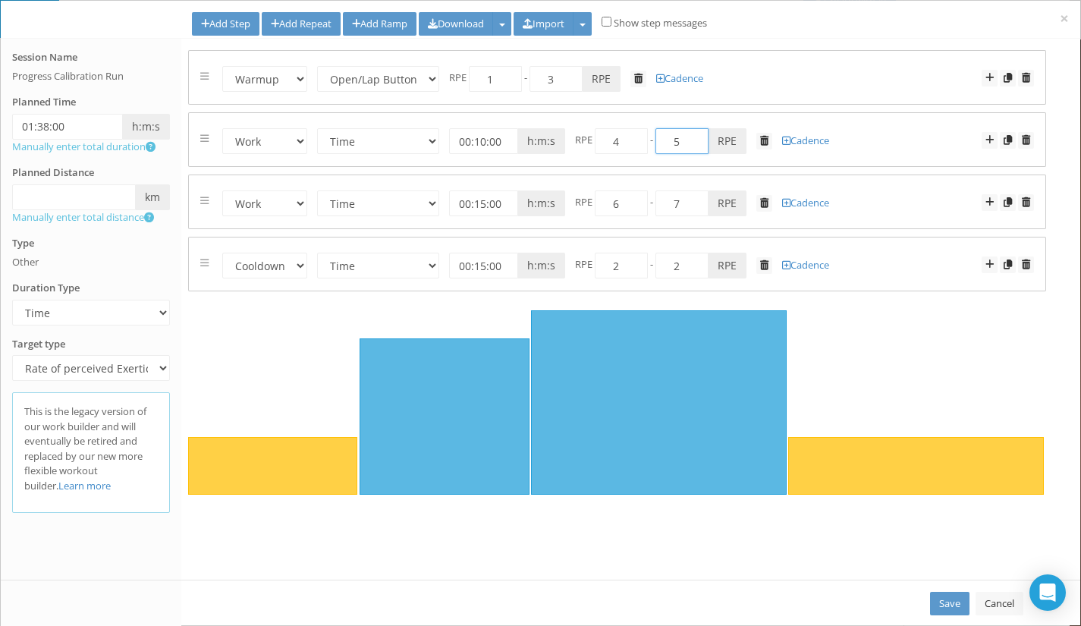
type input "5"
click at [617, 205] on input "6" at bounding box center [620, 203] width 53 height 26
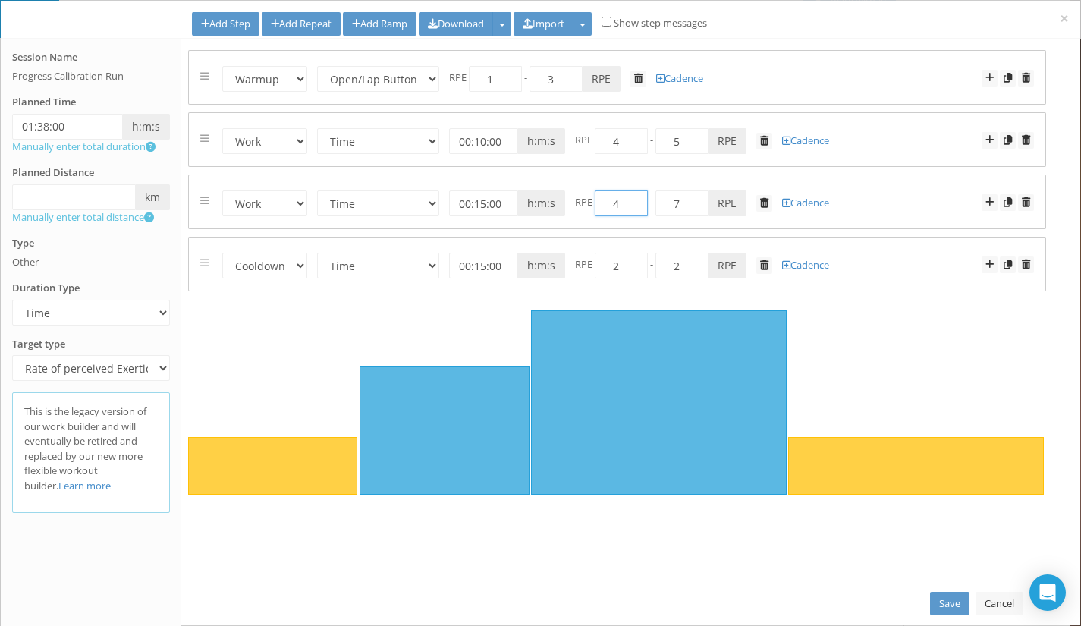
type input "4"
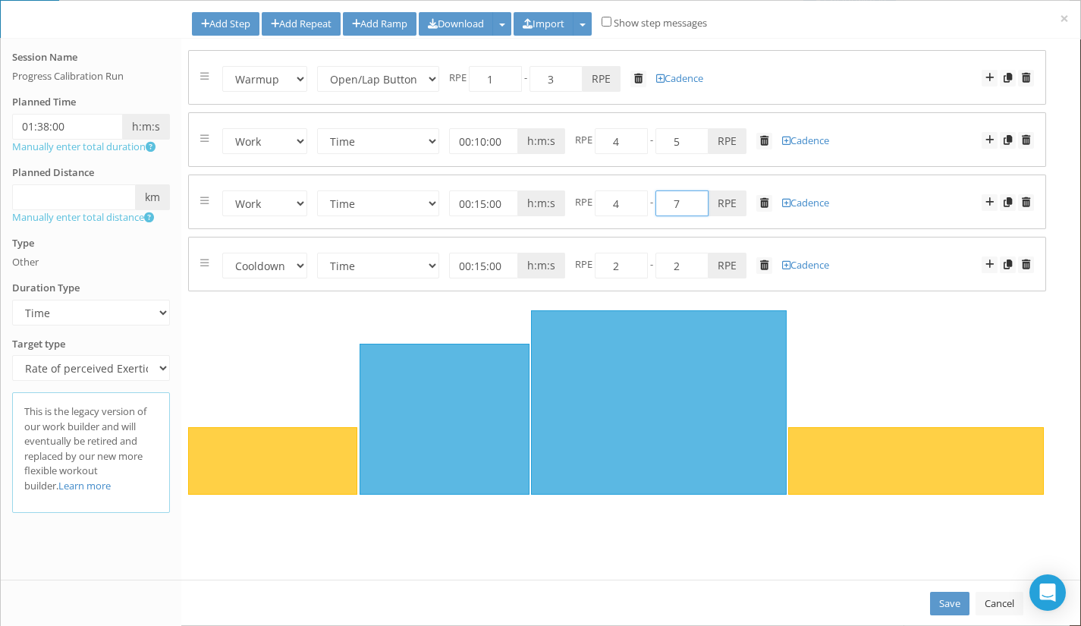
click at [682, 200] on input "7" at bounding box center [681, 203] width 53 height 26
type input "5"
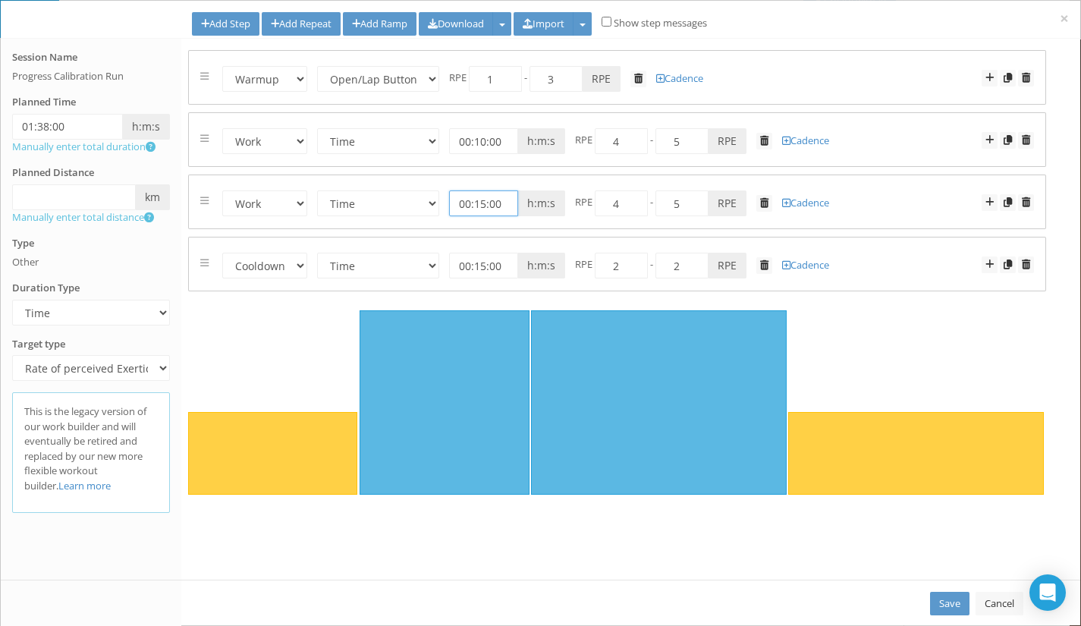
click at [480, 197] on input "00:15:00" at bounding box center [483, 203] width 69 height 26
type input "00:10:00"
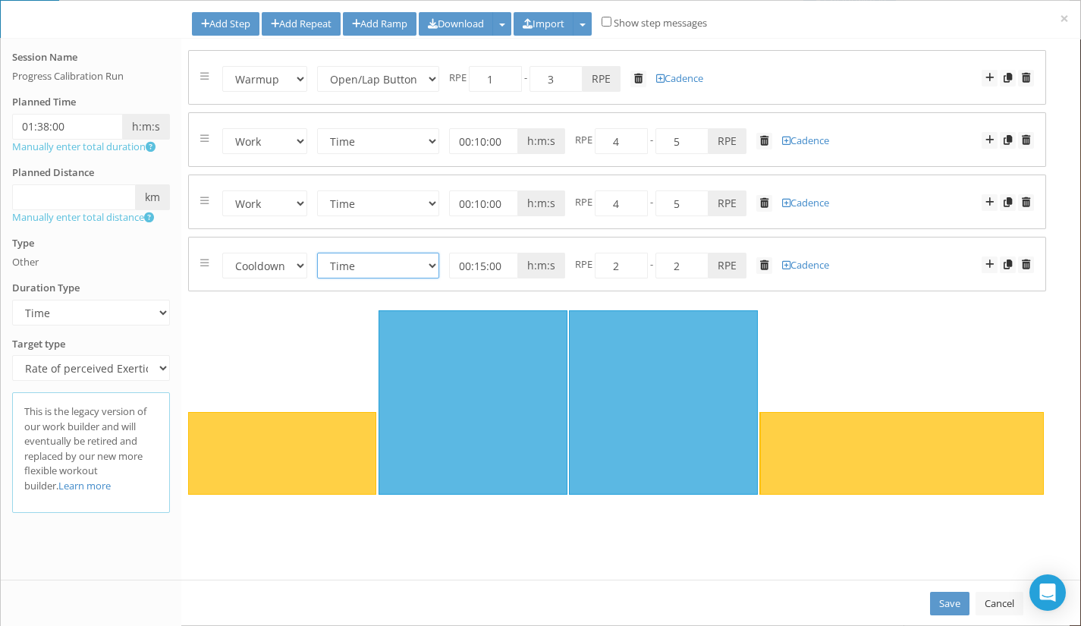
click at [429, 264] on select "Time Distance Open/Lap Button" at bounding box center [378, 266] width 122 height 26
select select "Open"
click at [318, 253] on select "Time Distance Open/Lap Button" at bounding box center [378, 266] width 122 height 26
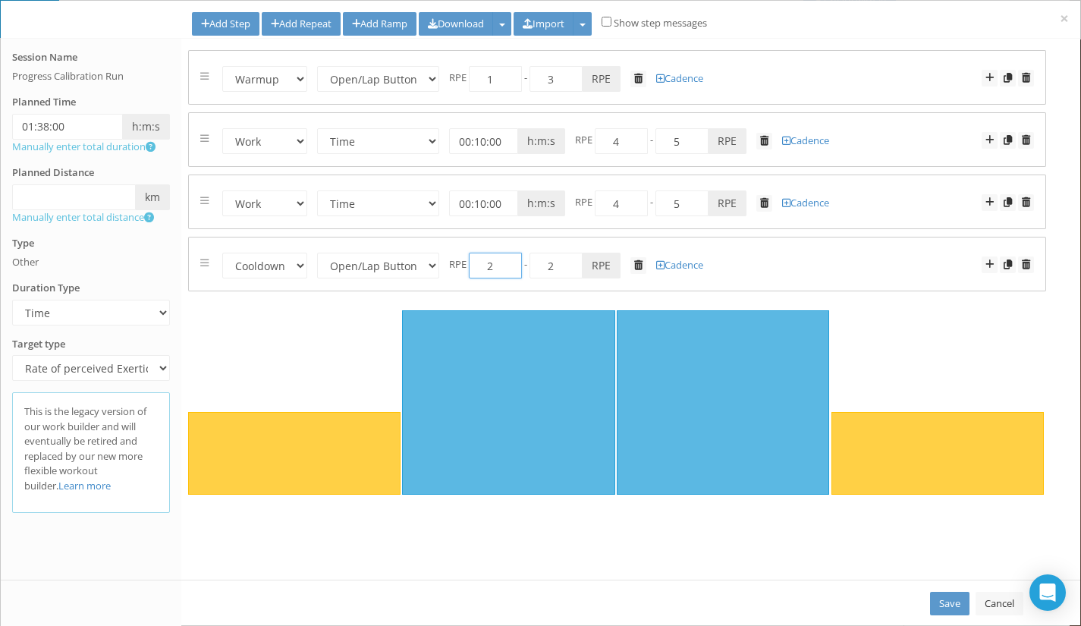
drag, startPoint x: 498, startPoint y: 270, endPoint x: 483, endPoint y: 268, distance: 15.3
click at [483, 268] on input "2" at bounding box center [495, 266] width 53 height 26
type input "1"
click at [924, 343] on icon at bounding box center [617, 402] width 858 height 184
click at [913, 336] on icon at bounding box center [617, 402] width 858 height 184
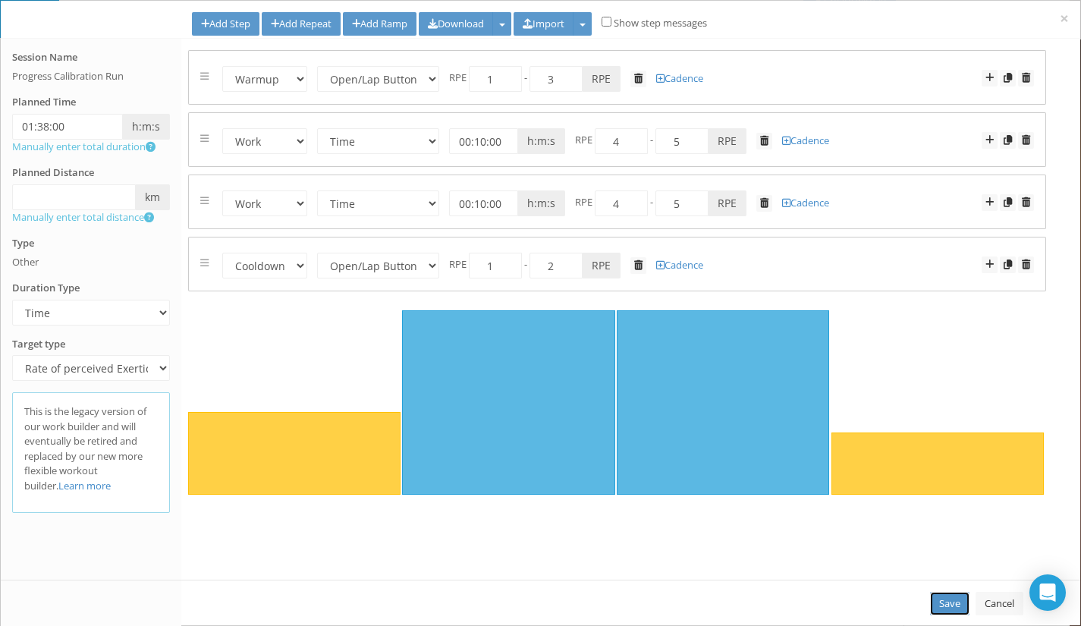
click at [939, 607] on link "Save" at bounding box center [949, 603] width 39 height 24
type input "01:38:00"
select select "Open"
select select "Work"
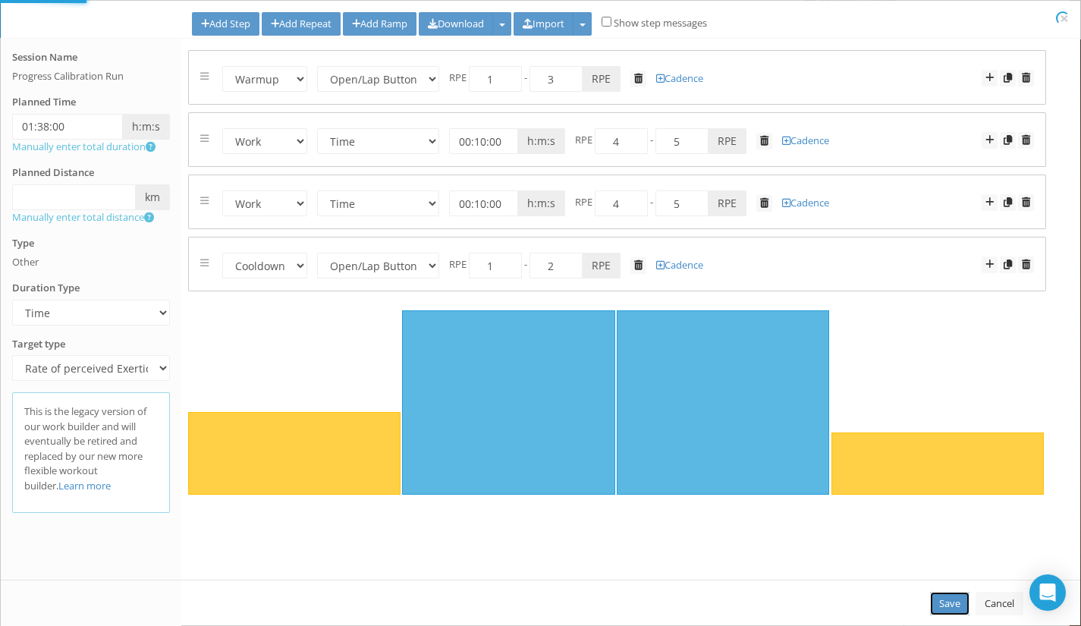
select select "Cooldown"
select select "Open"
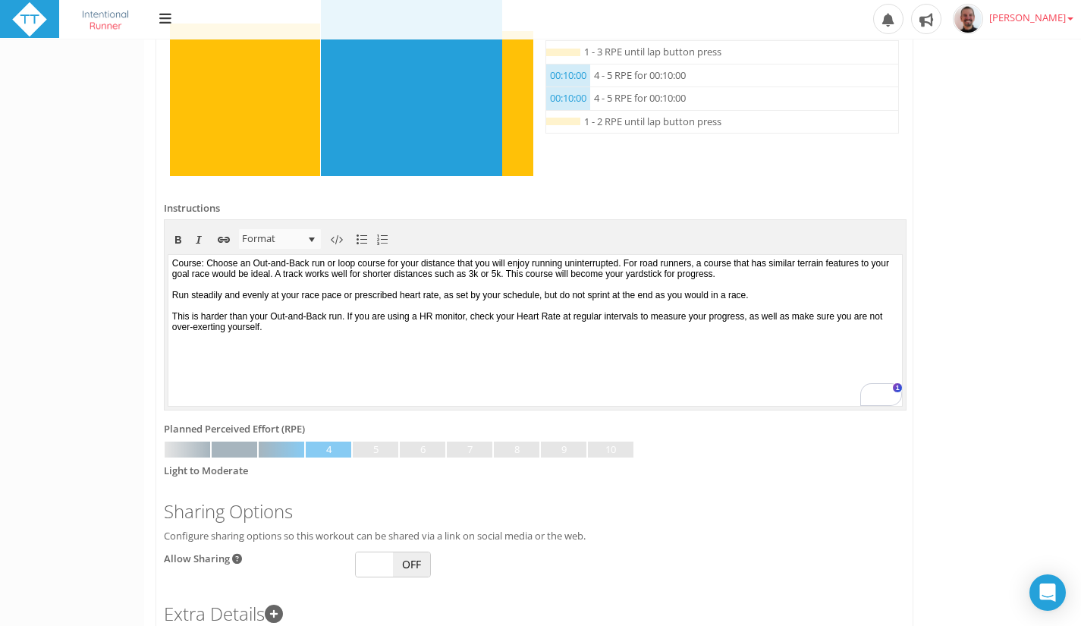
scroll to position [601, 0]
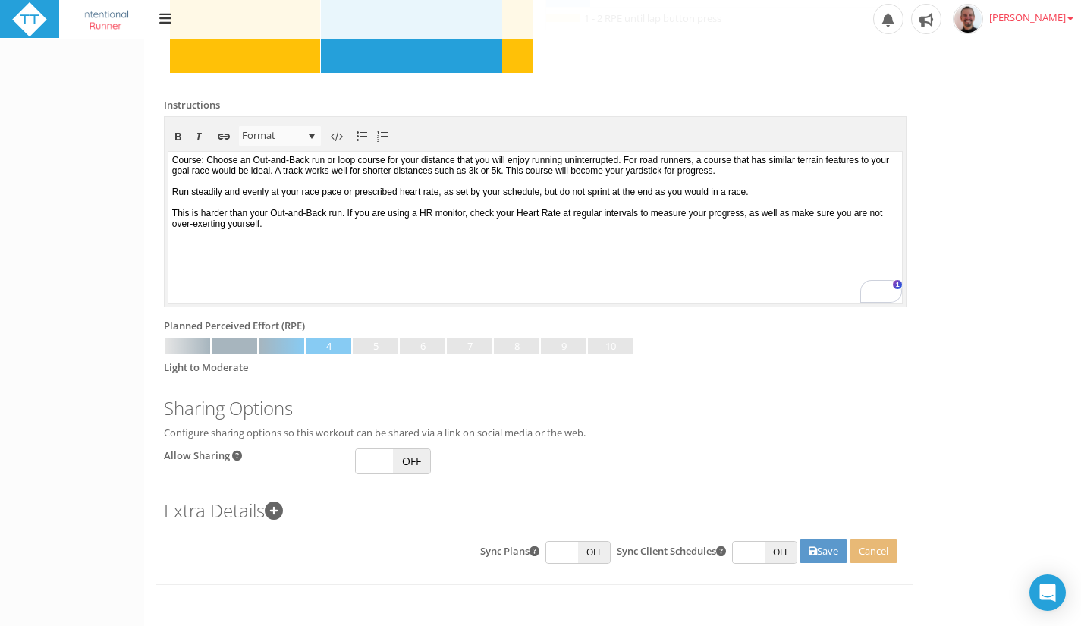
click at [410, 464] on span "OFF" at bounding box center [411, 461] width 37 height 24
checkbox input "true"
click at [819, 548] on button "Save" at bounding box center [823, 551] width 48 height 24
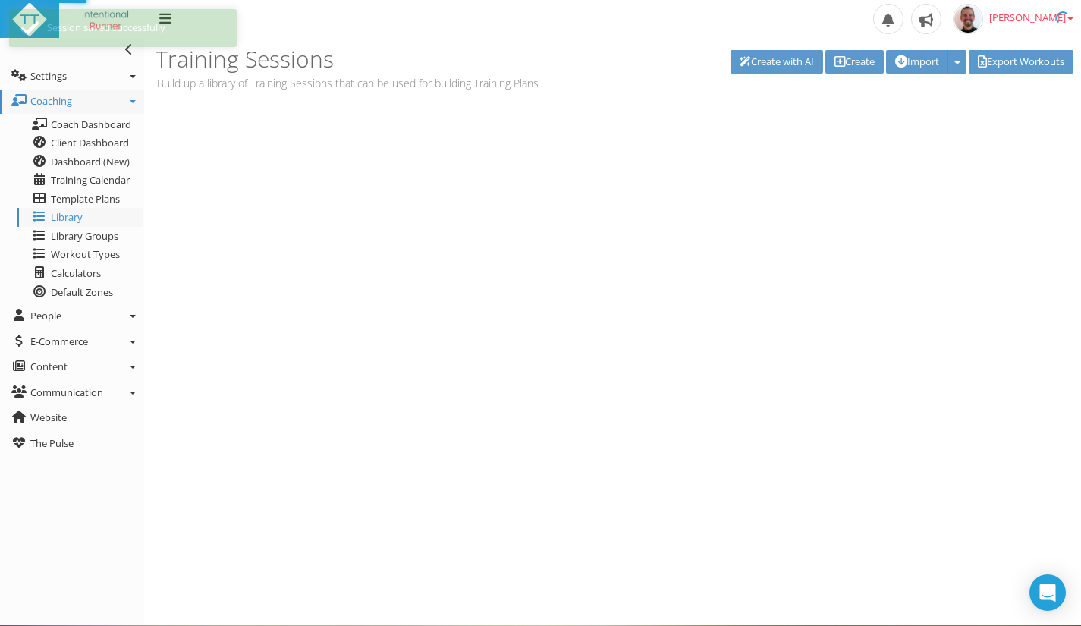
scroll to position [0, 0]
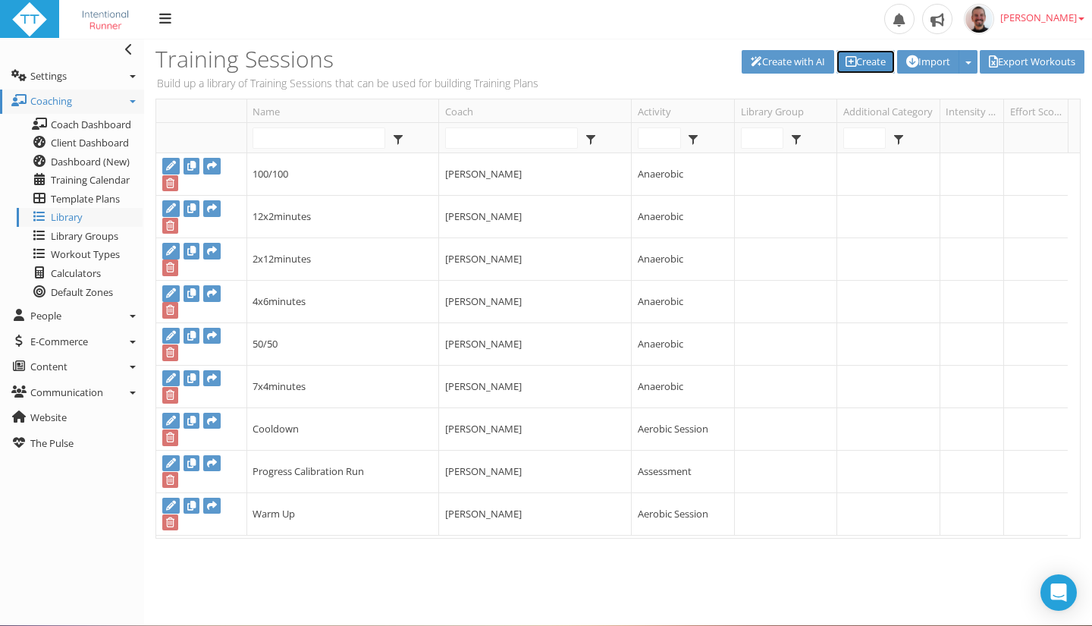
click at [870, 57] on link "Create" at bounding box center [865, 62] width 58 height 24
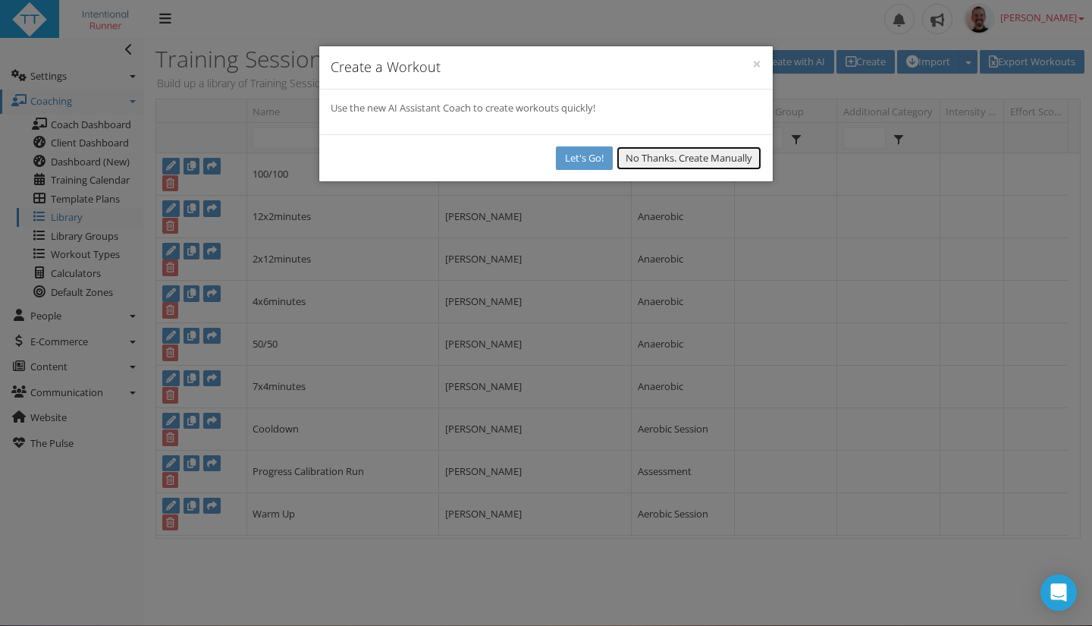
click at [666, 155] on button "No Thanks. Create Manually" at bounding box center [688, 158] width 145 height 24
select select
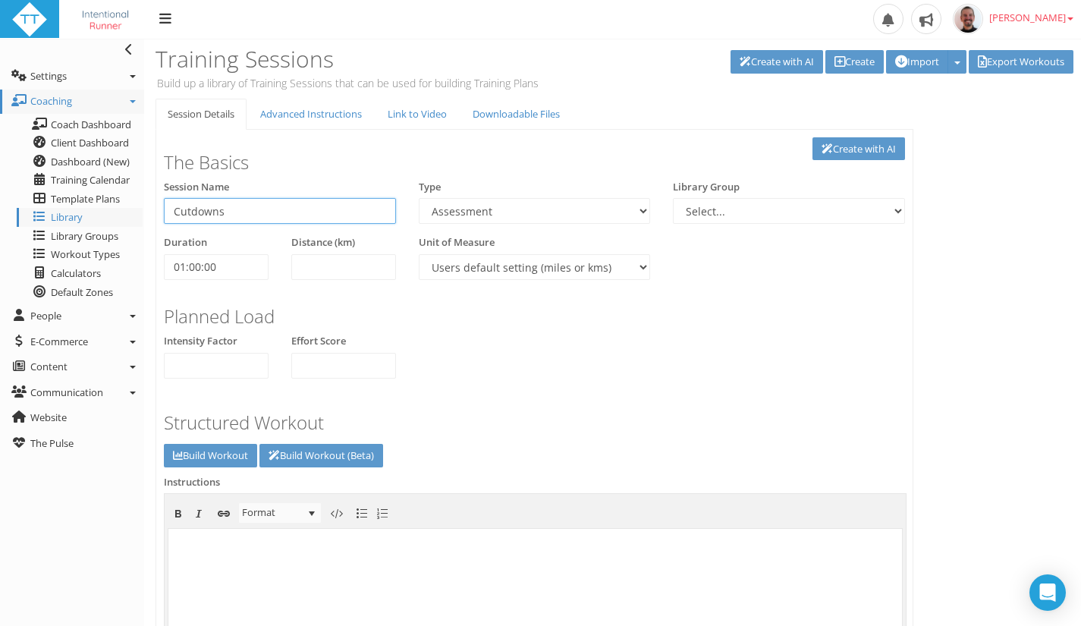
type input "Cutdowns"
click at [508, 205] on select "Aerobic Session Alpine Climbing Anaerobic Assessment Availability Bike Paddle B…" at bounding box center [535, 211] width 232 height 26
select select "43686268-adf4-467c-83ec-b2cfd3959e9a"
click at [419, 198] on select "Aerobic Session Alpine Climbing Anaerobic Assessment Availability Bike Paddle B…" at bounding box center [535, 211] width 232 height 26
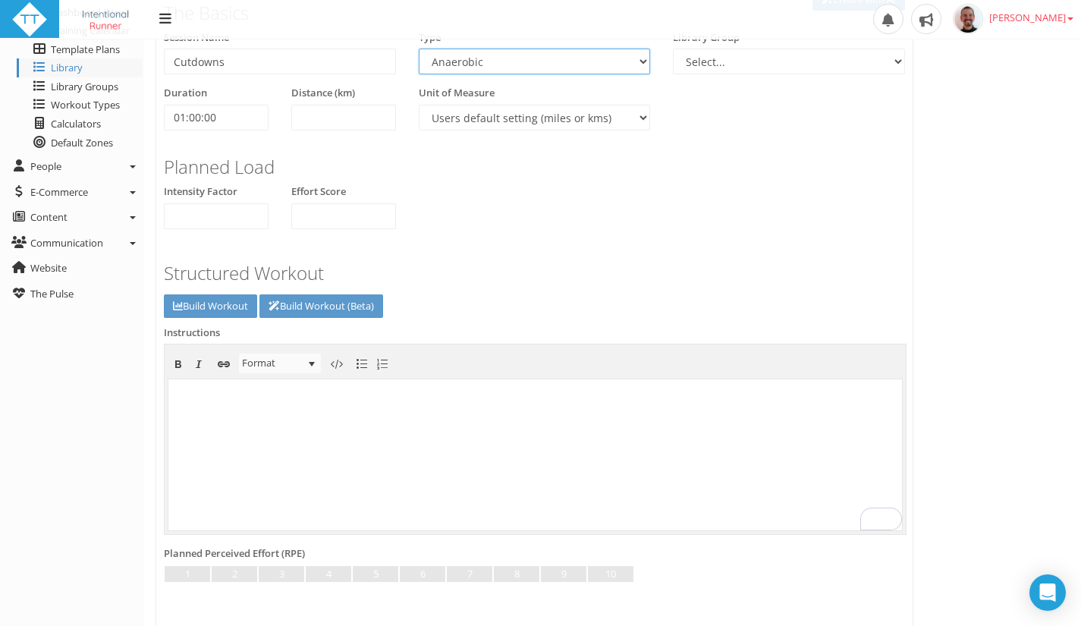
scroll to position [150, 0]
click at [705, 434] on body "To enrich screen reader interactions, please activate Accessibility in Grammarl…" at bounding box center [534, 452] width 733 height 151
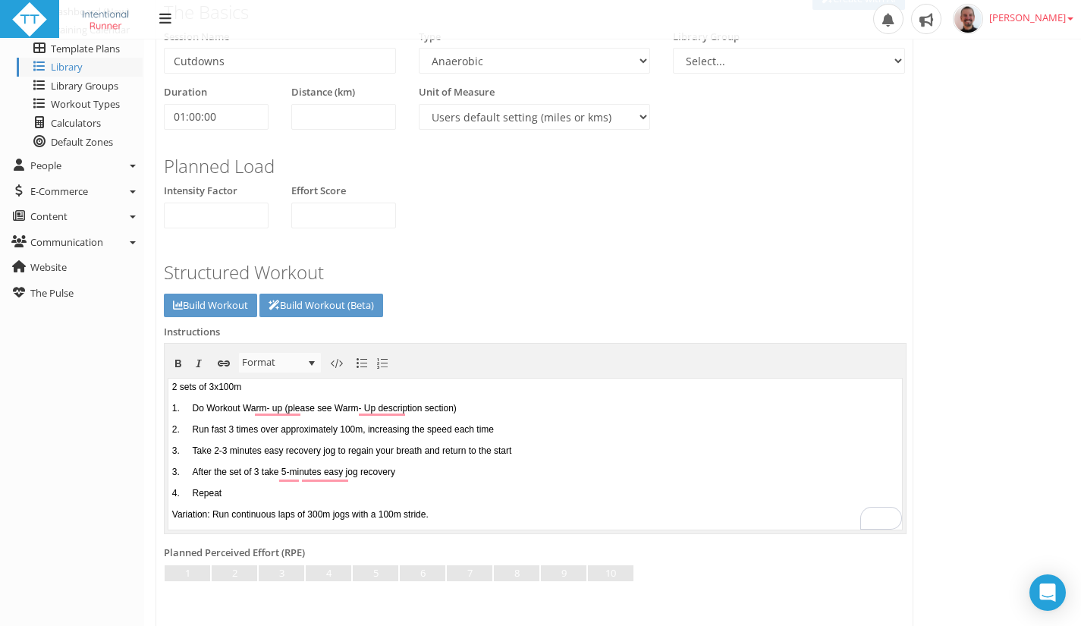
click at [401, 394] on body "2 sets of 3x100m 1. Do Workout Warm- up (please see Warm- Up description sectio…" at bounding box center [534, 452] width 733 height 151
click at [287, 408] on body "2 sets of 3x100m 1. Do Workout Warm- up (please see Warm- Up description sectio…" at bounding box center [534, 452] width 733 height 151
drag, startPoint x: 516, startPoint y: 406, endPoint x: 297, endPoint y: 406, distance: 218.4
click at [297, 406] on body "2 sets of 3x100m 1. Do Workout Warm-up (please see Warm- Up description section…" at bounding box center [534, 452] width 733 height 151
drag, startPoint x: 190, startPoint y: 406, endPoint x: 165, endPoint y: 406, distance: 25.0
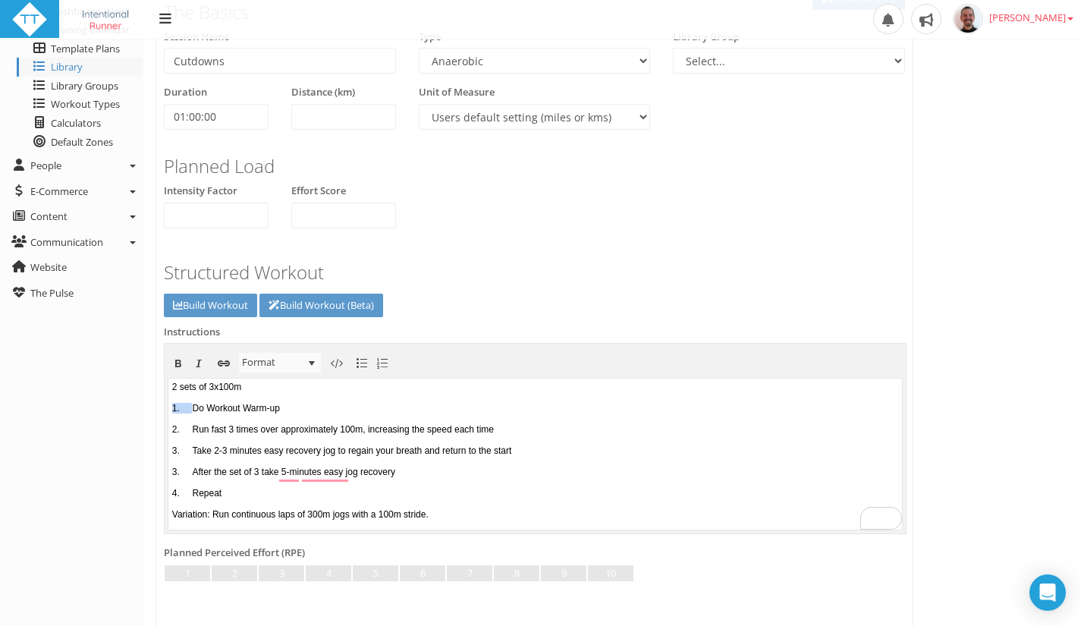
click at [168, 406] on html "2 sets of 3x100m 1. Do Workout Warm-up﻿ 2. Run fast 3 times over approximately …" at bounding box center [534, 453] width 733 height 151
drag, startPoint x: 195, startPoint y: 431, endPoint x: 334, endPoint y: 808, distance: 401.6
click at [168, 431] on html "2 sets of 3x100m ﻿Do Workout Warm-up﻿. 2. Run fast 3 times over approximately 1…" at bounding box center [534, 453] width 733 height 151
click at [525, 428] on body "2 sets of 3x100m ﻿Do Workout Warm-up﻿. ﻿Run fast 3 times over approximately 100…" at bounding box center [534, 452] width 733 height 151
drag, startPoint x: 197, startPoint y: 452, endPoint x: 328, endPoint y: 830, distance: 400.2
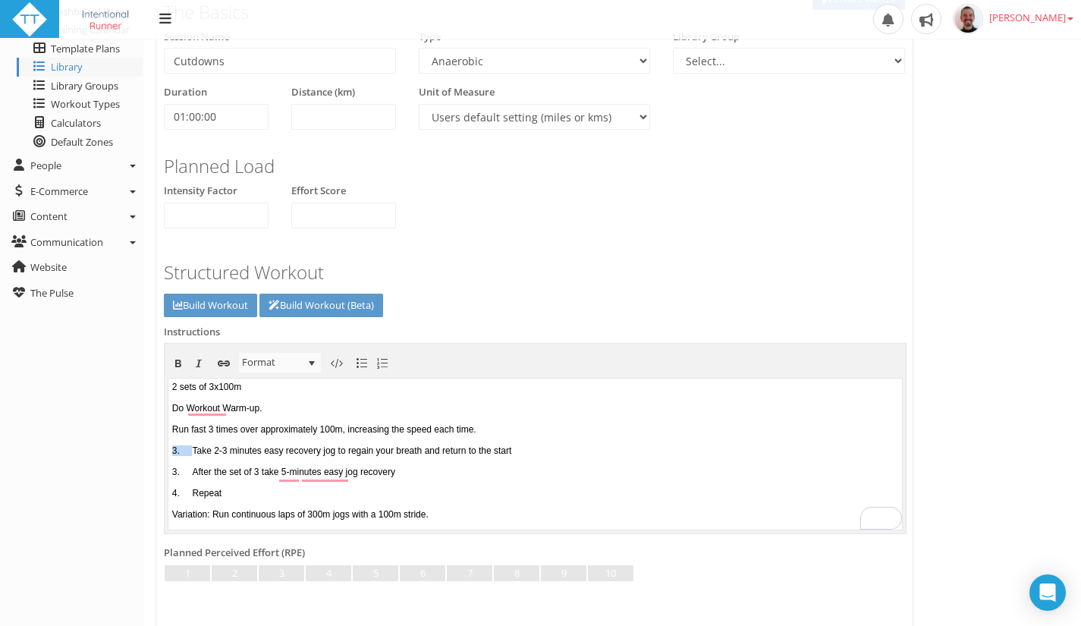
click at [168, 453] on html "2 sets of 3x100m ﻿Do Workout Warm-up﻿. ﻿Run fast 3 times over approximately 100…" at bounding box center [534, 453] width 733 height 151
click at [538, 450] on body "2 sets of 3x100m ﻿Do Workout Warm-up﻿. ﻿Run fast 3 times over approximately 100…" at bounding box center [534, 452] width 733 height 151
click at [343, 478] on body "2 sets of 3x100m Do Workout Warm-up. Run fast 3 times over approximately 100m, …" at bounding box center [534, 452] width 733 height 151
click at [303, 473] on body "2 sets of 3x100m Do Workout Warm-up. Run fast 3 times over approximately 100m, …" at bounding box center [534, 452] width 733 height 151
drag, startPoint x: 199, startPoint y: 472, endPoint x: 329, endPoint y: 851, distance: 400.2
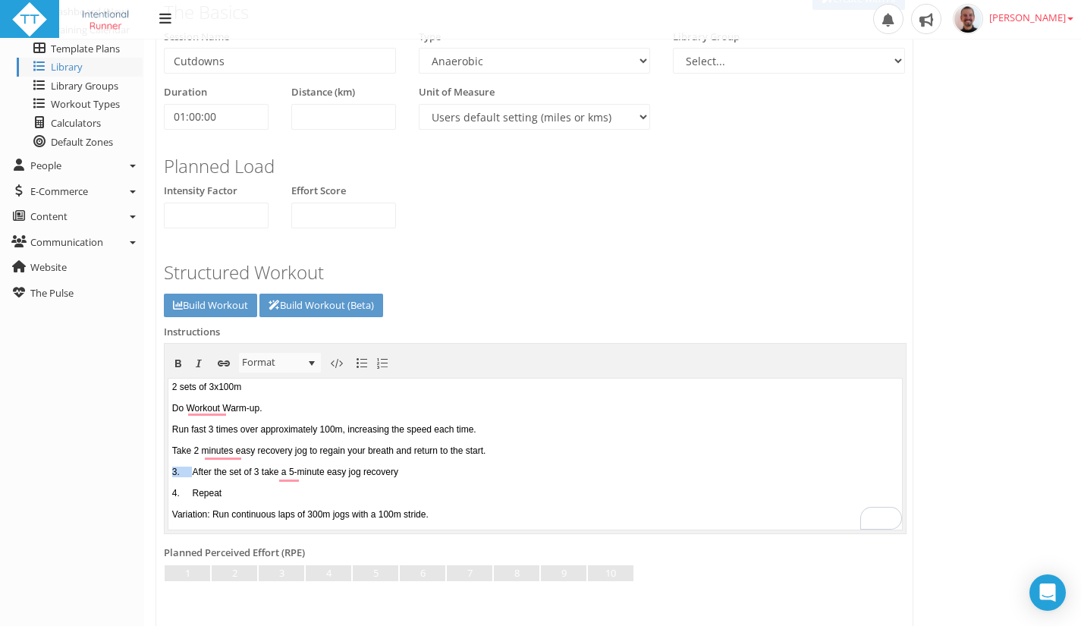
click at [168, 472] on html "2 sets of 3x100m Do Workout Warm-up. Run fast 3 times over approximately 100m, …" at bounding box center [534, 453] width 733 height 151
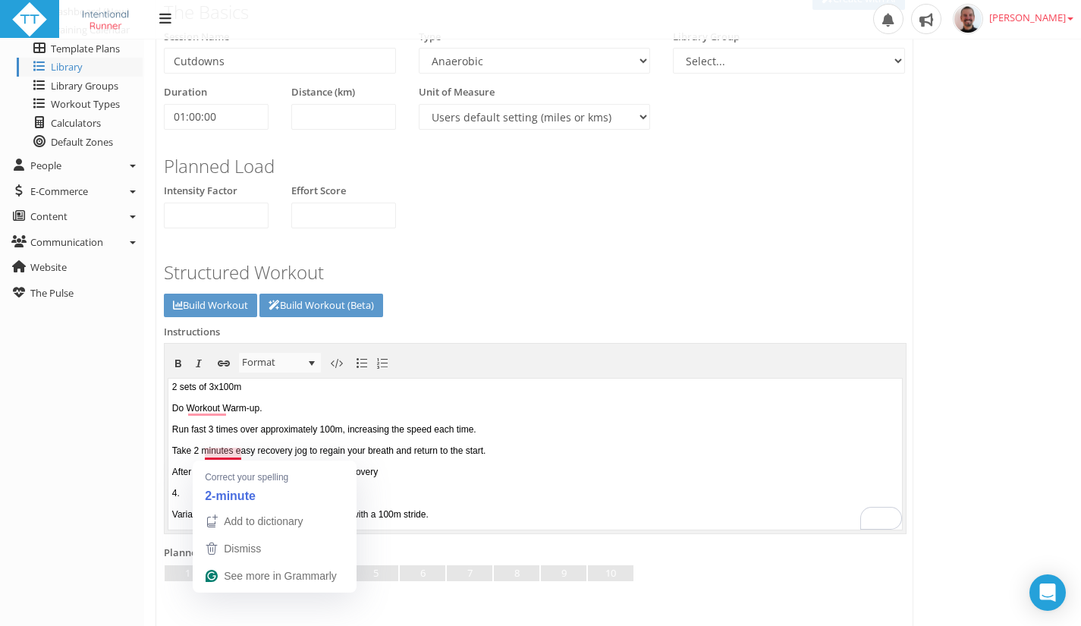
click at [237, 453] on body "2 sets of 3x100m Do Workout Warm-up. Run fast 3 times over approximately 100m, …" at bounding box center [534, 452] width 733 height 151
click at [205, 449] on body "2 sets of 3x100m Do Workout Warm-up. Run fast 3 times over approximately 100m, …" at bounding box center [534, 452] width 733 height 151
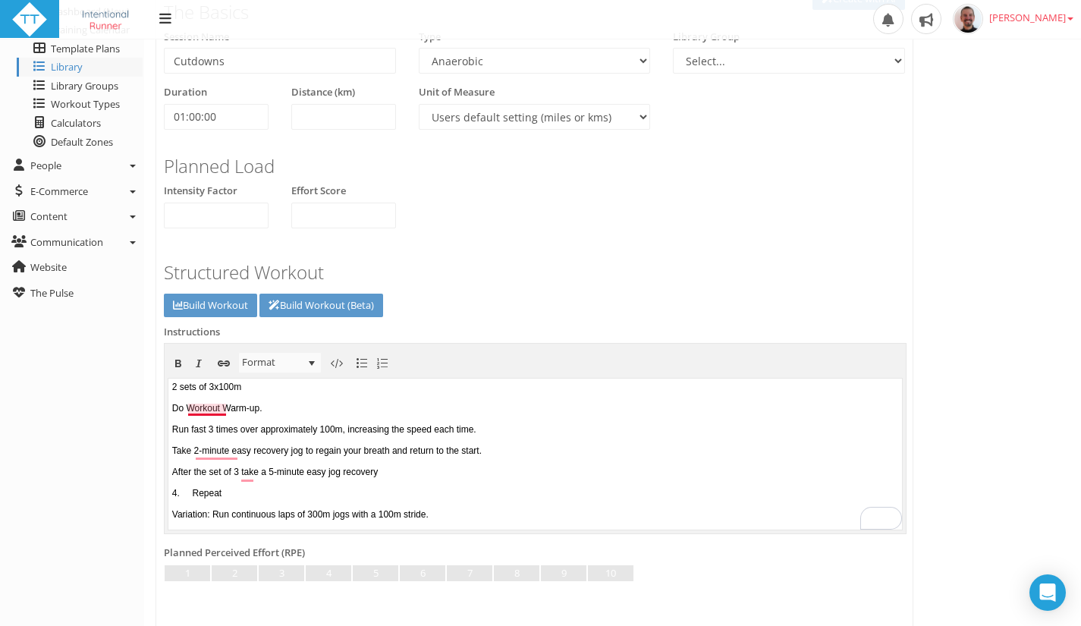
click at [209, 406] on body "2 sets of 3x100m Do Workout Warm-up. Run fast 3 times over approximately 100m, …" at bounding box center [534, 452] width 733 height 151
click at [257, 407] on body "2 sets of 3x100m Do Workout Warm-up. Run fast 3 times over approximately 100m, …" at bounding box center [534, 452] width 733 height 151
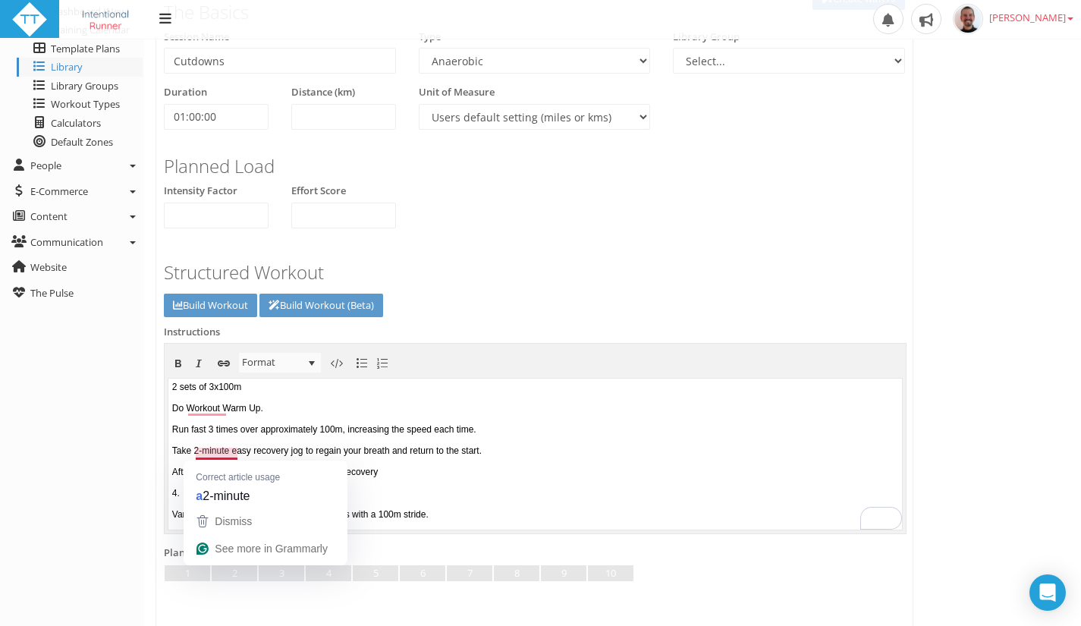
click at [194, 453] on body "2 sets of 3x100m Do Workout Warm Up. Run fast 3 times over approximately 100m, …" at bounding box center [534, 452] width 733 height 151
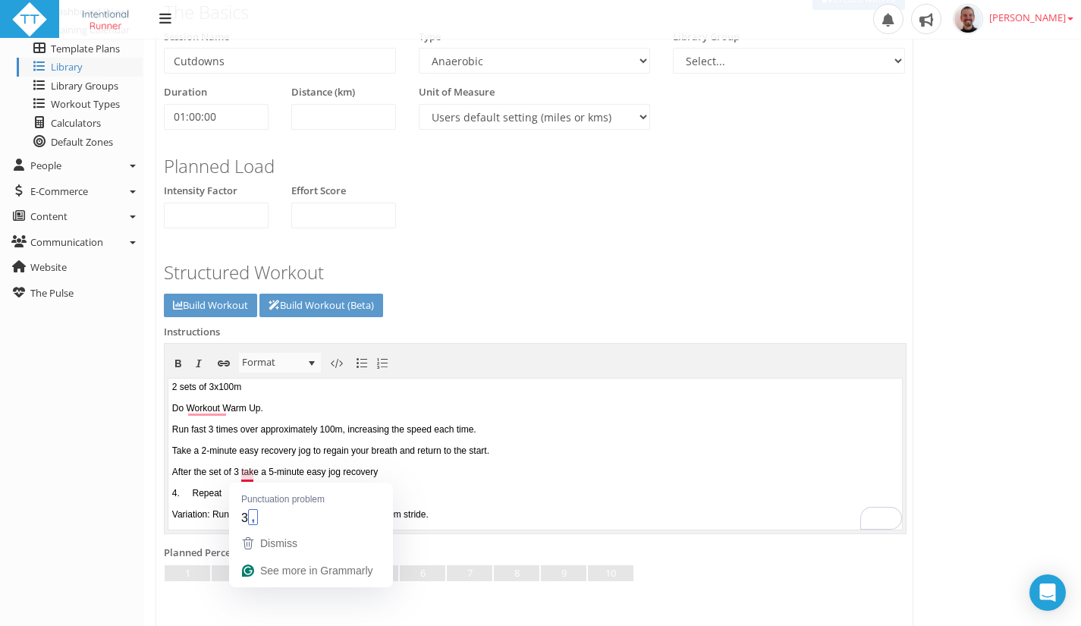
click at [246, 475] on body "2 sets of 3x100m Do Workout Warm Up. Run fast 3 times over approximately 100m, …" at bounding box center [534, 452] width 733 height 151
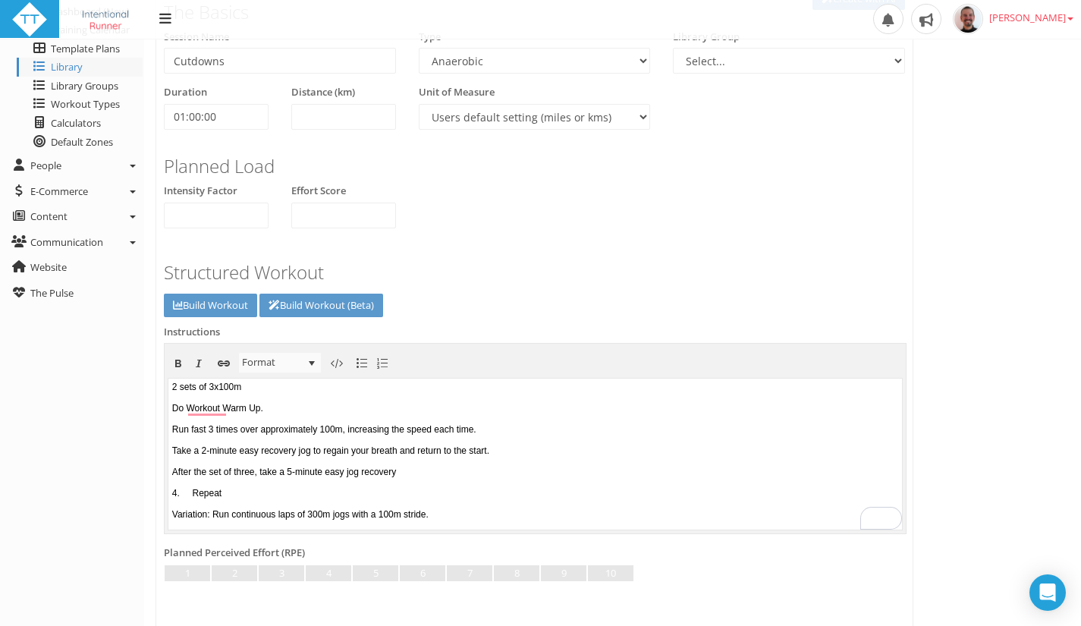
click at [448, 475] on body "2 sets of 3x100m Do Workout Warm Up. Run fast 3 times over approximately 100m, …" at bounding box center [534, 452] width 733 height 151
drag, startPoint x: 196, startPoint y: 494, endPoint x: 321, endPoint y: 877, distance: 403.6
click at [168, 499] on html "2 sets of 3x100m Do Workout Warm Up. Run fast 3 times over approximately 100m, …" at bounding box center [534, 453] width 733 height 151
drag, startPoint x: 483, startPoint y: 520, endPoint x: 164, endPoint y: 510, distance: 319.4
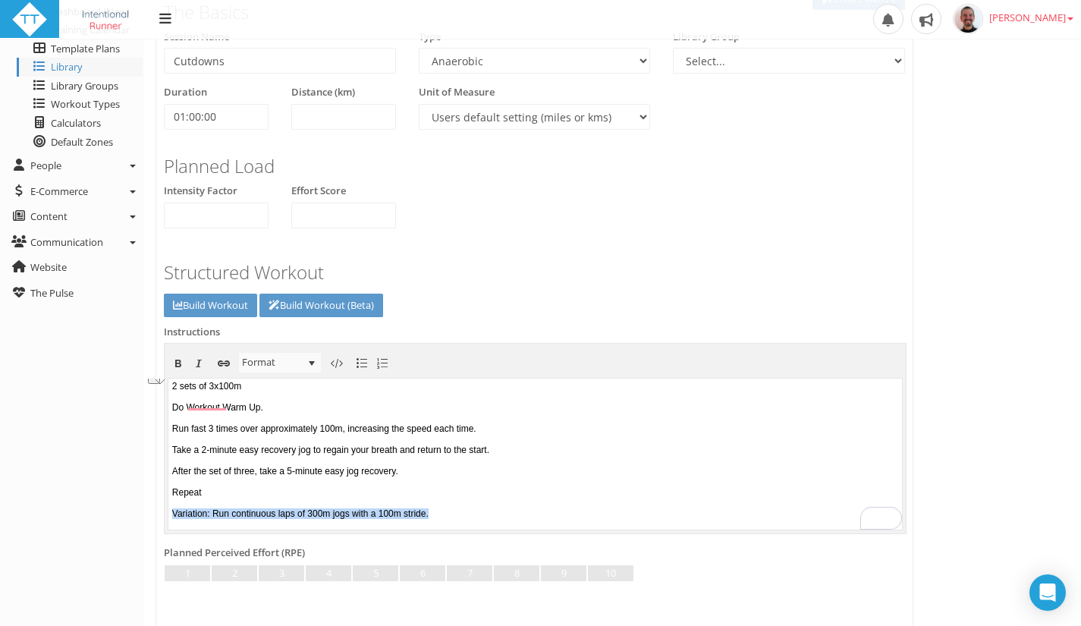
click at [168, 510] on html "2 sets of 3x100m Do Workout Warm Up. Run fast 3 times over approximately 100m, …" at bounding box center [534, 452] width 733 height 151
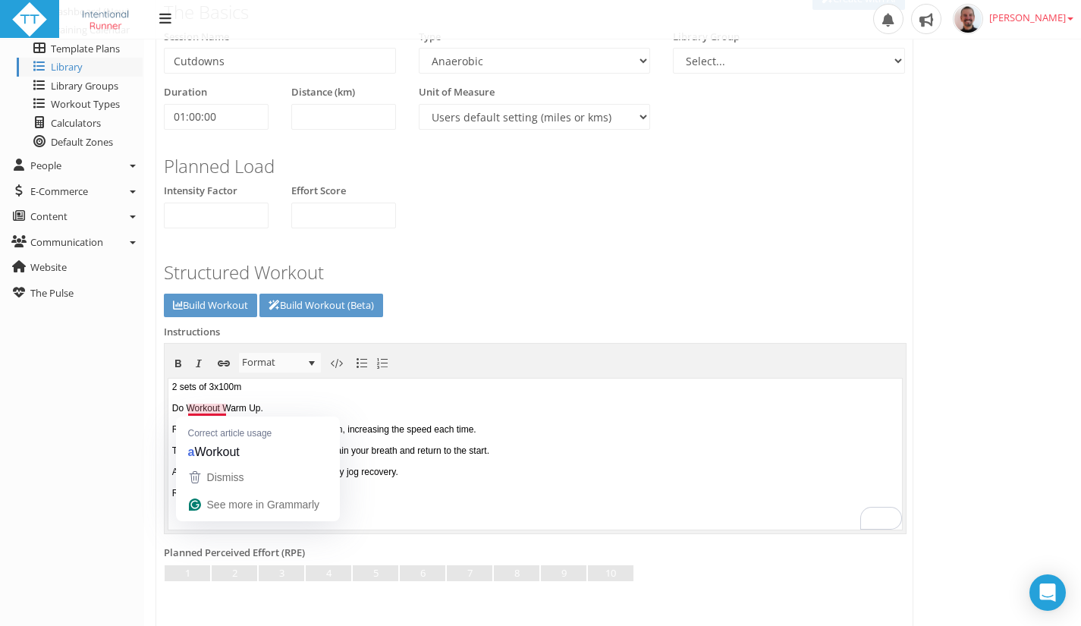
click at [190, 405] on body "2 sets of 3x100m Do Workout Warm Up. Run fast 3 times over approximately 100m, …" at bounding box center [534, 452] width 733 height 151
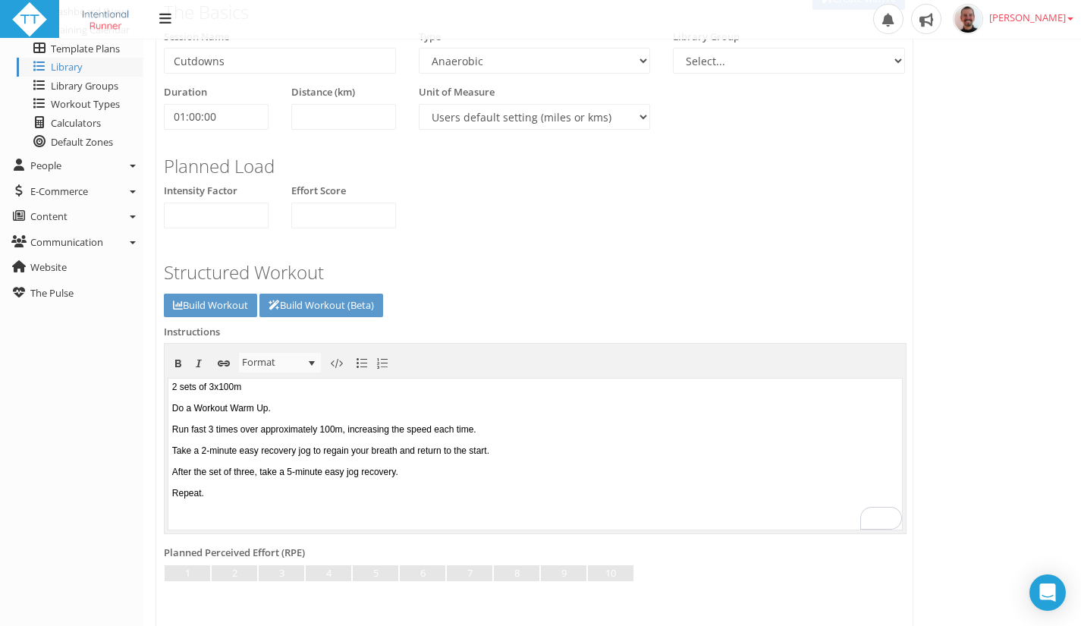
click at [263, 381] on body "2 sets of 3x100m Do a Workout Warm Up. Run fast 3 times over approximately 100m…" at bounding box center [534, 452] width 733 height 151
click at [333, 571] on link at bounding box center [328, 573] width 45 height 17
click at [476, 478] on body "2 sets of 3x100m Do a Workout Warm Up. Run fast 3 times over approximately 100m…" at bounding box center [534, 452] width 733 height 151
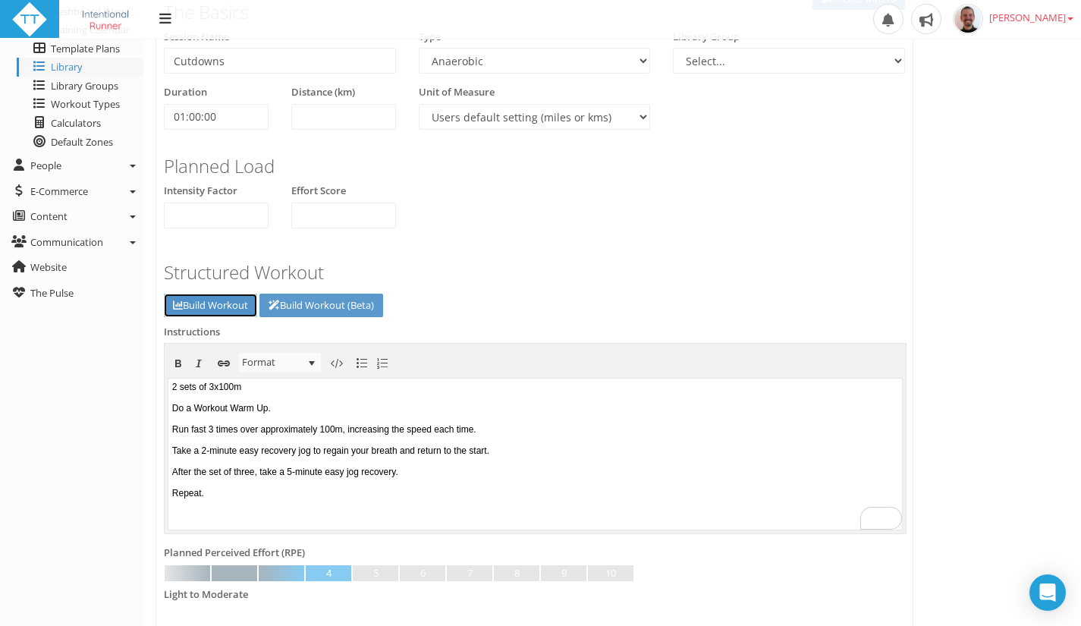
click at [214, 303] on link "Build Workout" at bounding box center [210, 305] width 93 height 24
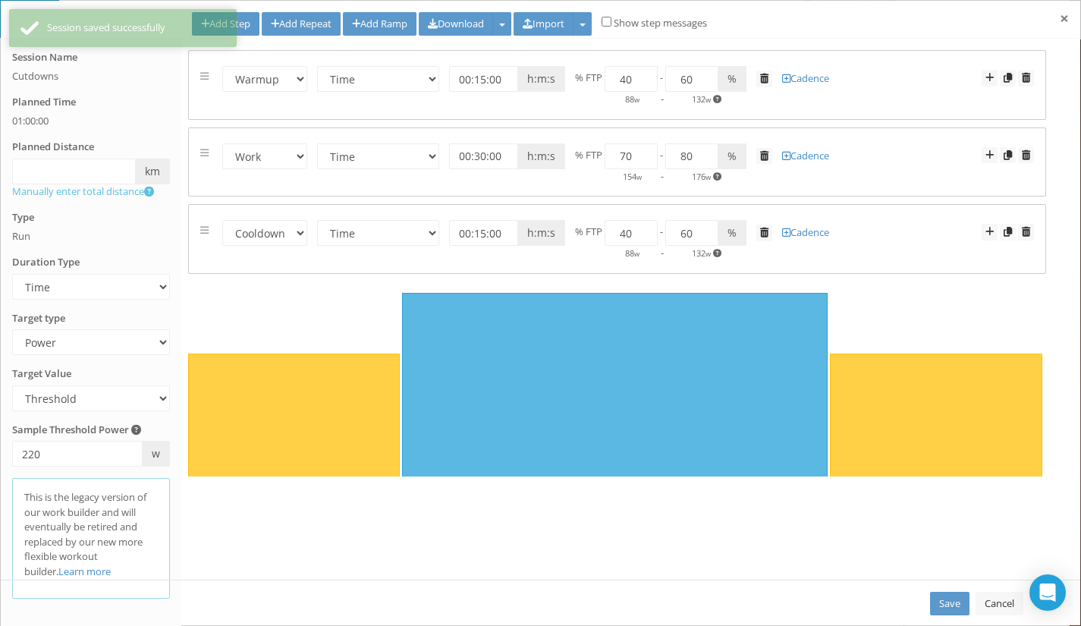
click at [1068, 14] on span "×" at bounding box center [1063, 18] width 9 height 21
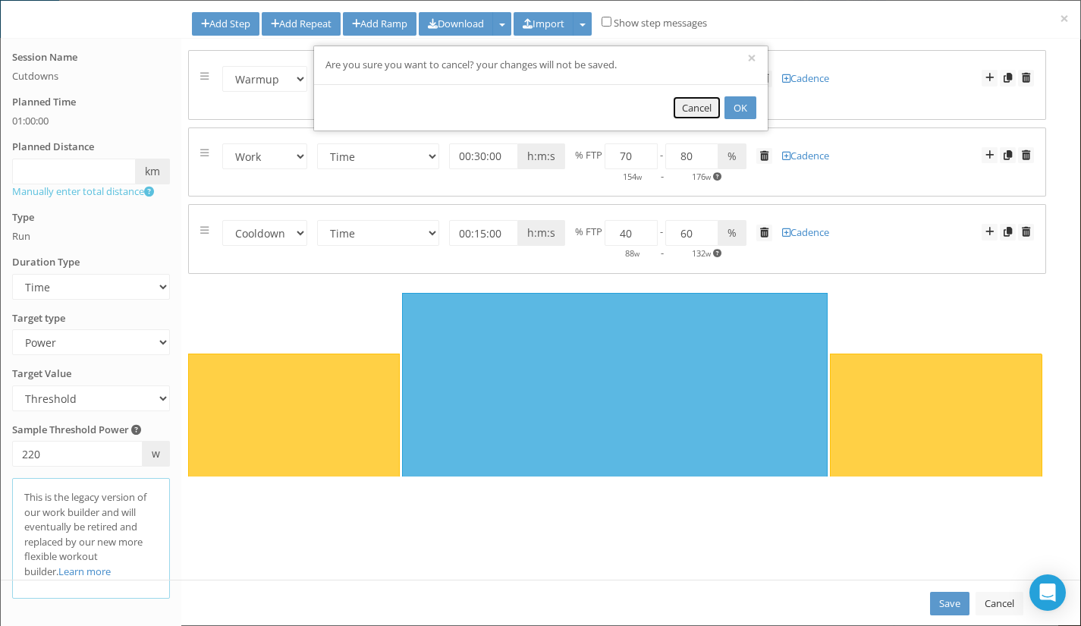
click at [703, 106] on button "Cancel" at bounding box center [697, 108] width 48 height 24
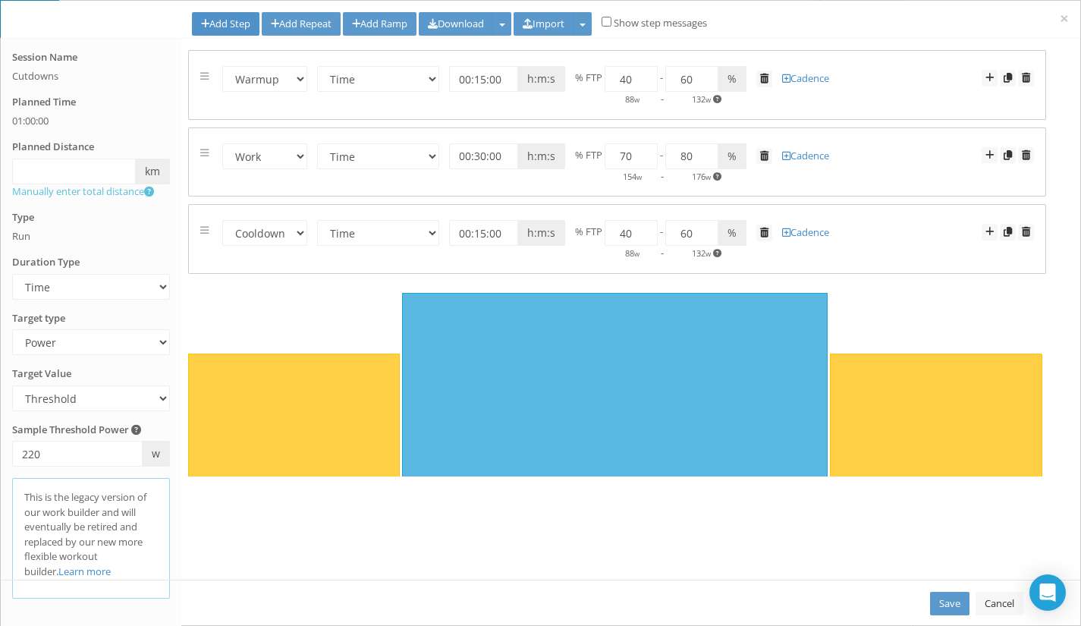
click at [225, 25] on link "Add Step" at bounding box center [225, 24] width 67 height 24
select select "Work"
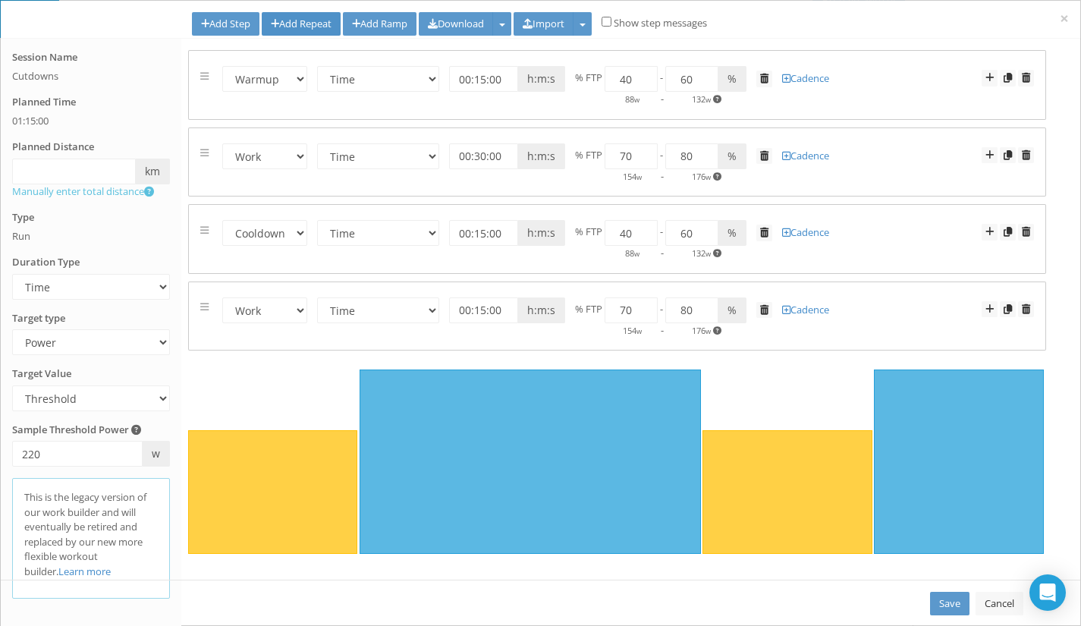
click at [300, 21] on link "Add Repeat" at bounding box center [301, 24] width 79 height 24
select select "Work"
select select "Rest"
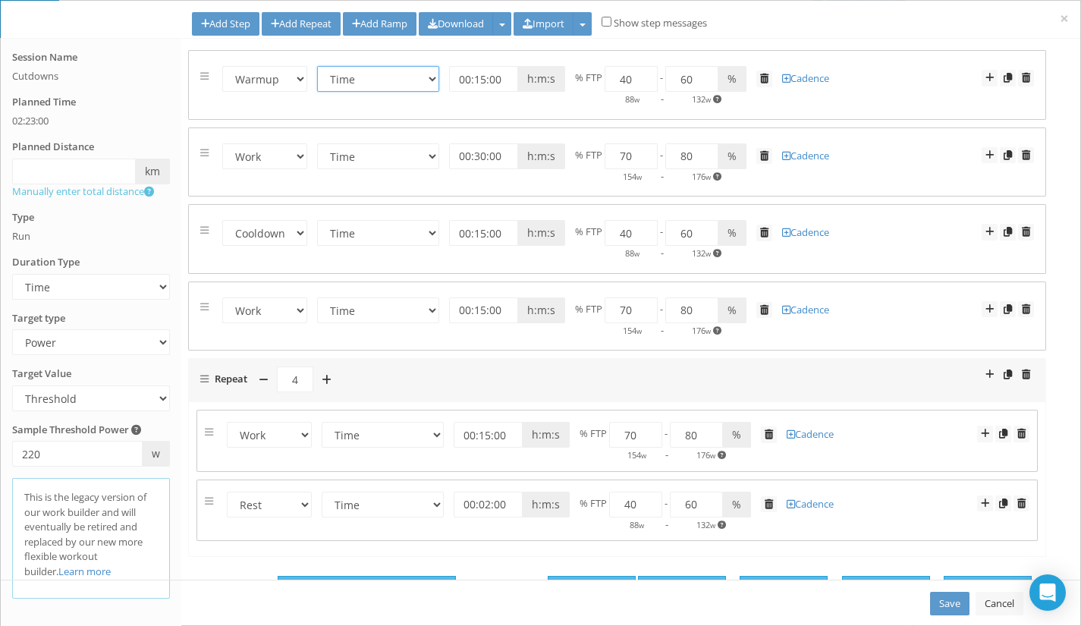
click at [400, 86] on select "Time Distance Open/Lap Button" at bounding box center [378, 79] width 122 height 26
select select "Open"
click at [317, 66] on select "Time Distance Open/Lap Button" at bounding box center [378, 79] width 122 height 26
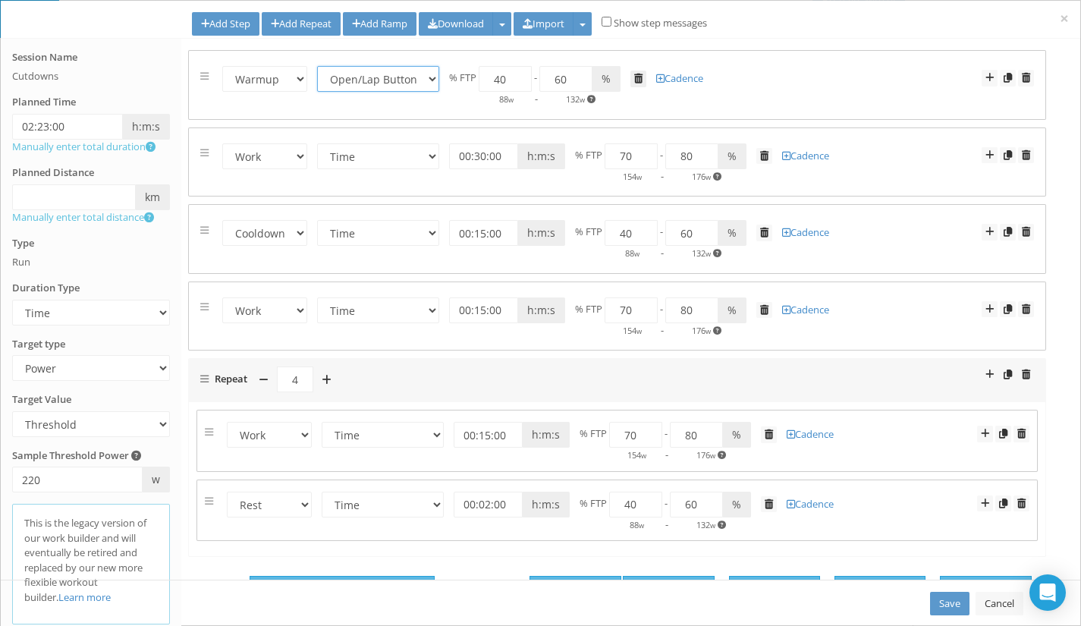
click at [636, 78] on span at bounding box center [638, 79] width 8 height 10
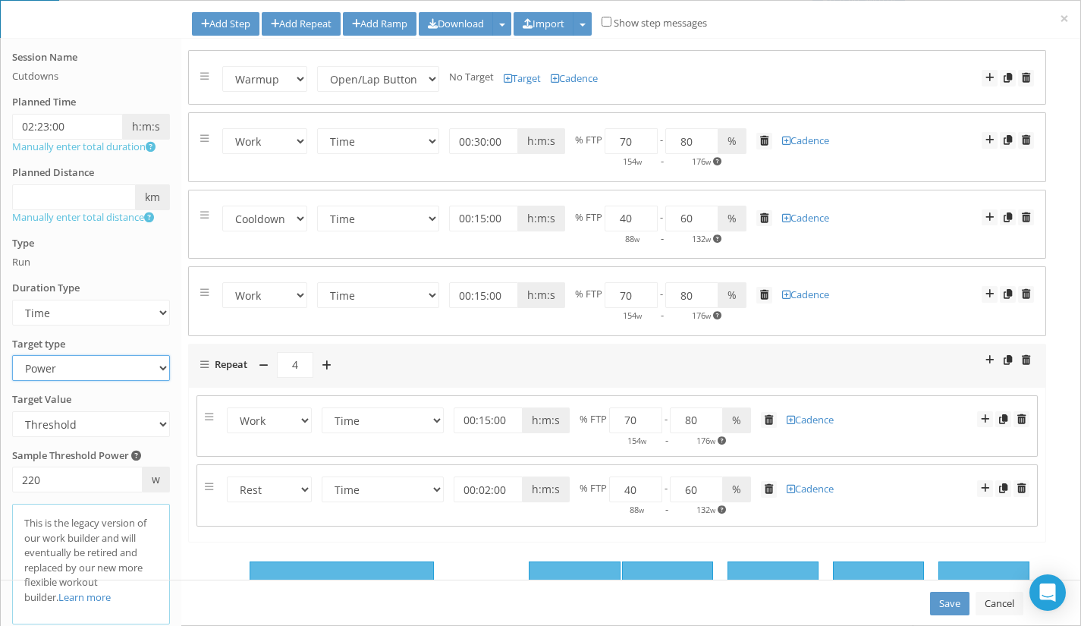
click at [120, 369] on select "Heart Rate Power Pace Speed Rate of perceived Exertion No Target" at bounding box center [91, 368] width 158 height 26
select select "RPE"
click at [12, 355] on select "Heart Rate Power Pace Speed Rate of perceived Exertion No Target" at bounding box center [91, 368] width 158 height 26
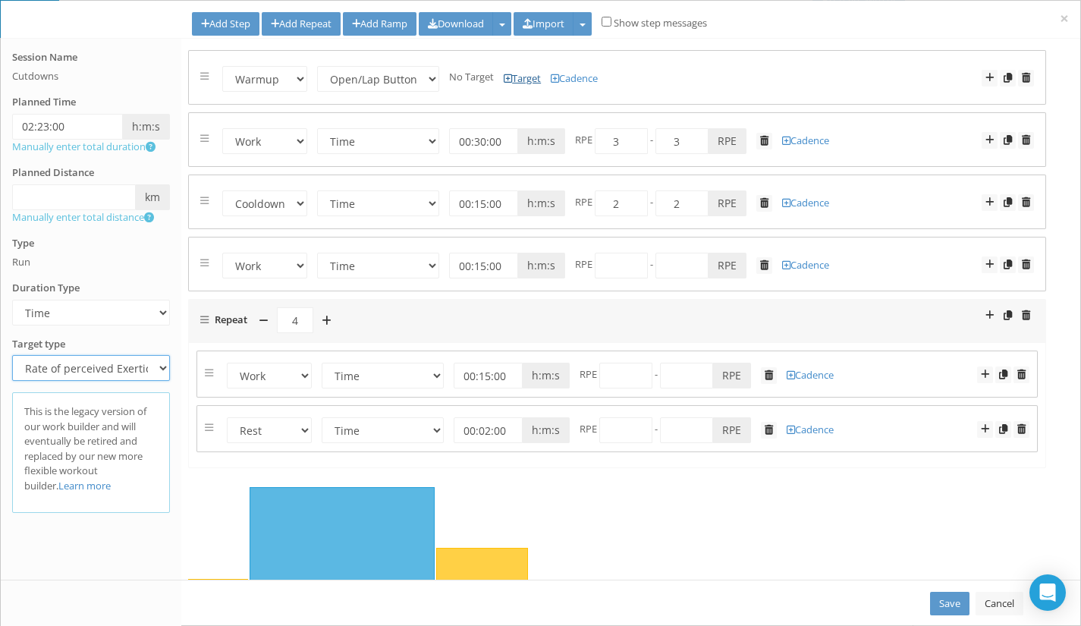
click at [511, 77] on link "Target" at bounding box center [521, 78] width 37 height 14
click at [494, 83] on input "number" at bounding box center [495, 79] width 53 height 26
type input "1"
drag, startPoint x: 554, startPoint y: 77, endPoint x: 536, endPoint y: 77, distance: 17.4
click at [536, 77] on input "1" at bounding box center [555, 79] width 53 height 26
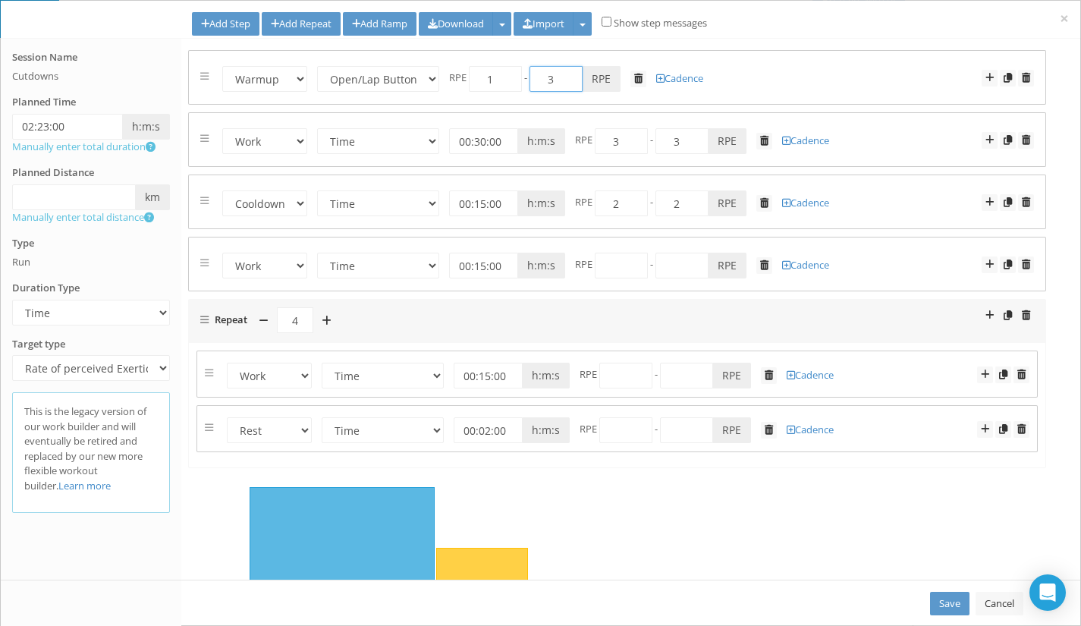
type input "3"
click at [403, 135] on select "Time Distance Open/Lap Button" at bounding box center [378, 141] width 122 height 26
select select "Distance"
click at [317, 128] on select "Time Distance Open/Lap Button" at bounding box center [378, 141] width 122 height 26
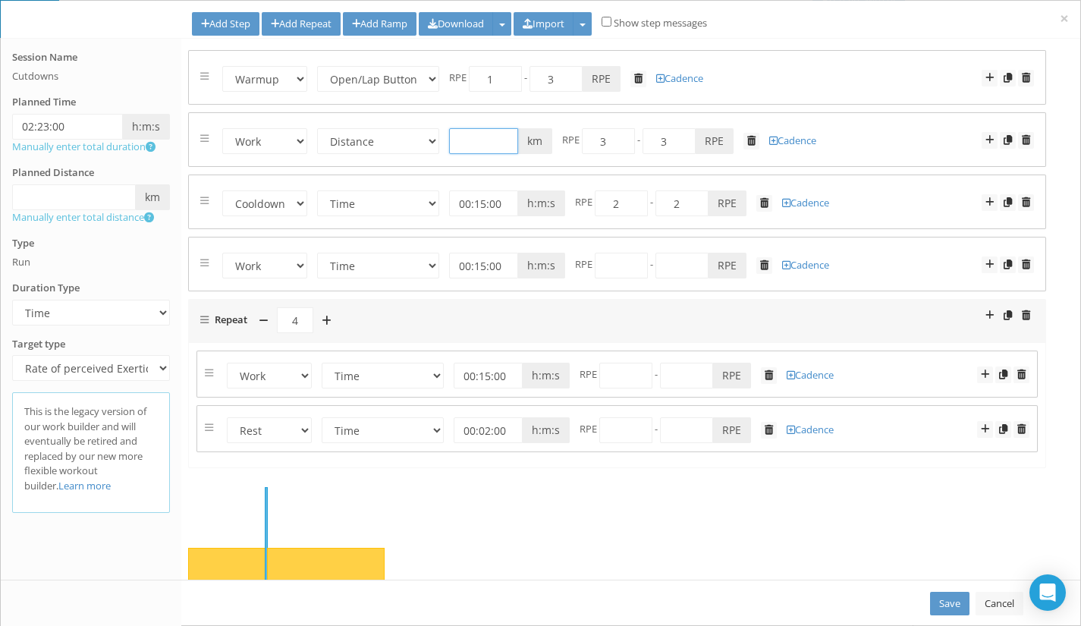
click at [479, 143] on input "text" at bounding box center [483, 141] width 69 height 26
click at [1021, 137] on span at bounding box center [1025, 140] width 8 height 10
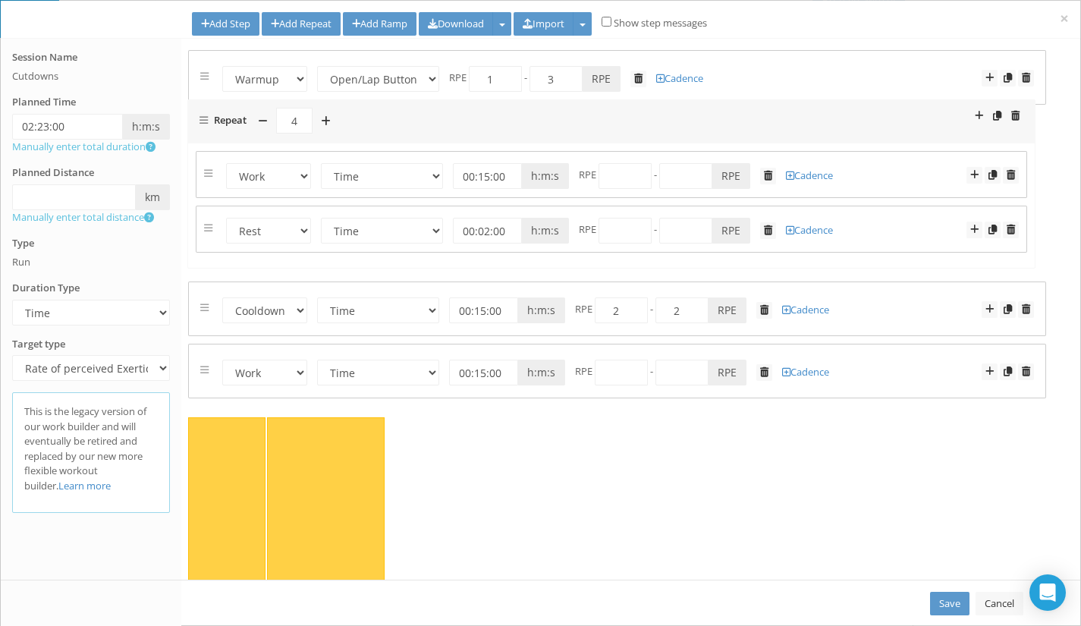
drag, startPoint x: 200, startPoint y: 260, endPoint x: 200, endPoint y: 126, distance: 134.2
select select "Work"
select select "Rest"
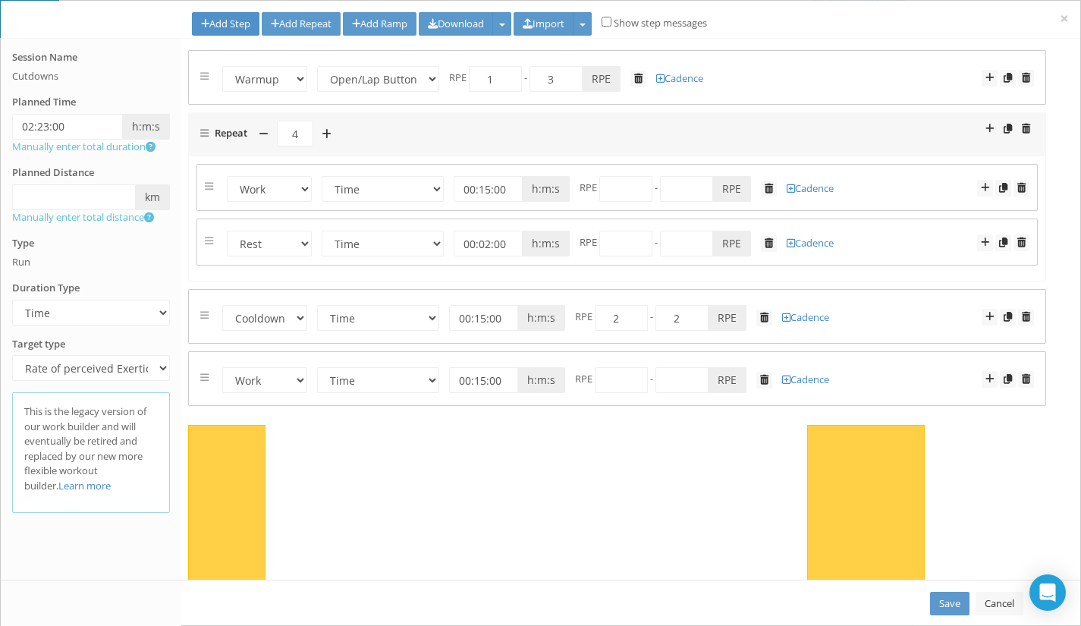
click at [232, 24] on link "Add Step" at bounding box center [225, 24] width 67 height 24
select select "Work"
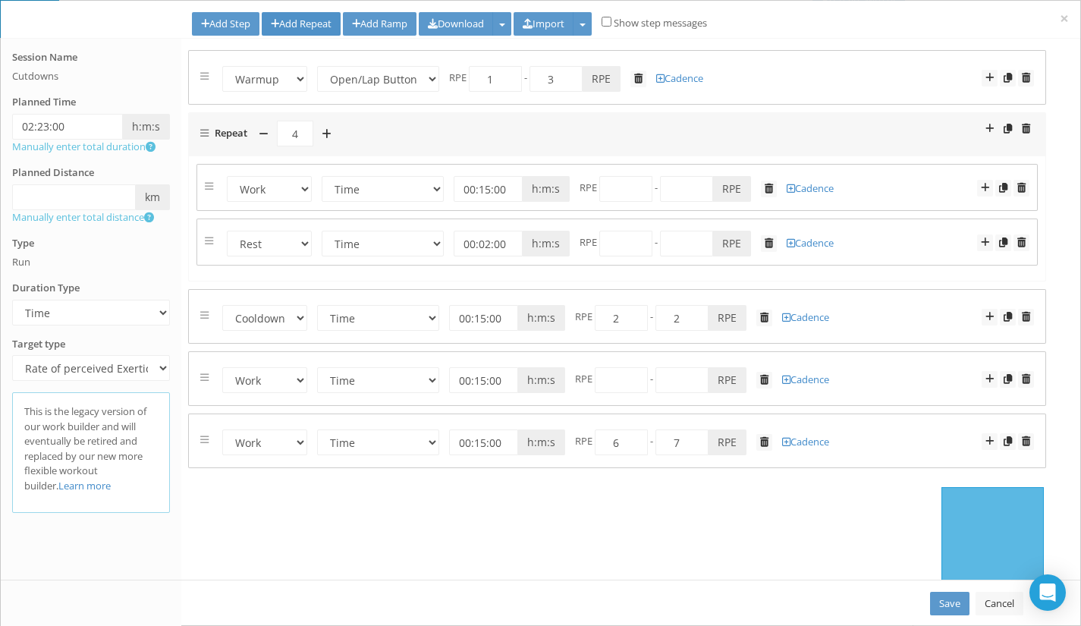
click at [318, 23] on link "Add Repeat" at bounding box center [301, 24] width 79 height 24
select select "Work"
select select "Rest"
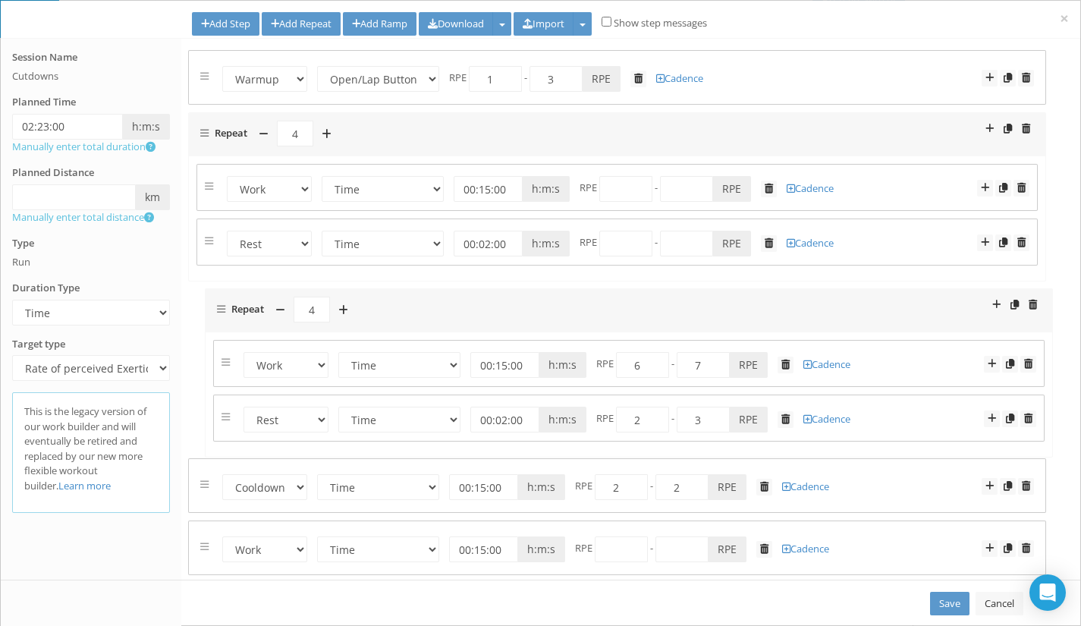
drag, startPoint x: 202, startPoint y: 499, endPoint x: 219, endPoint y: 310, distance: 189.5
select select "Work"
select select "Rest"
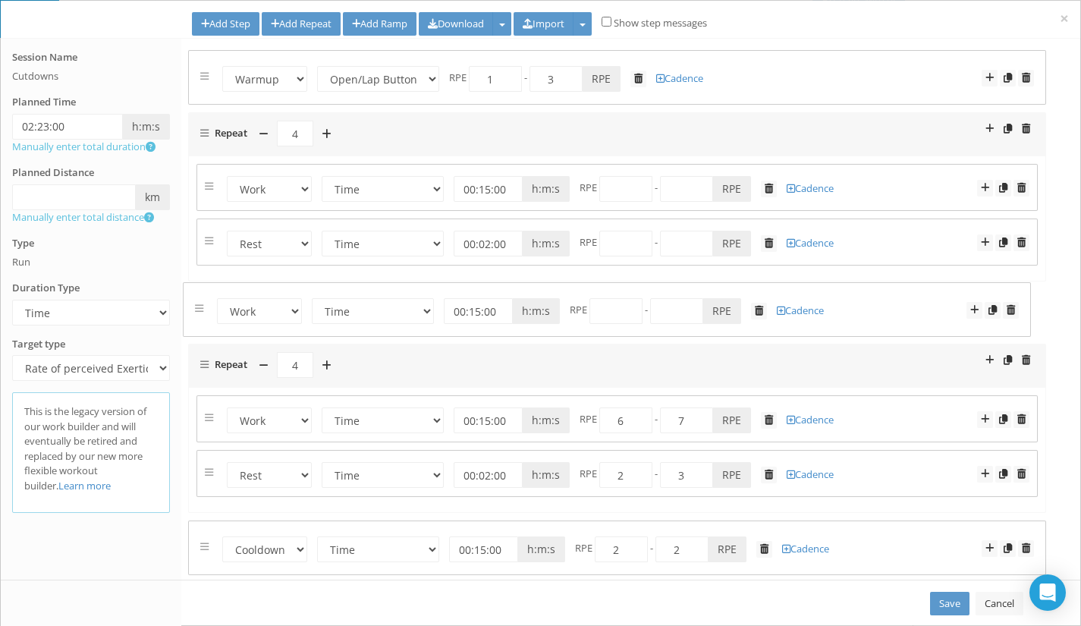
drag, startPoint x: 202, startPoint y: 551, endPoint x: 196, endPoint y: 306, distance: 245.0
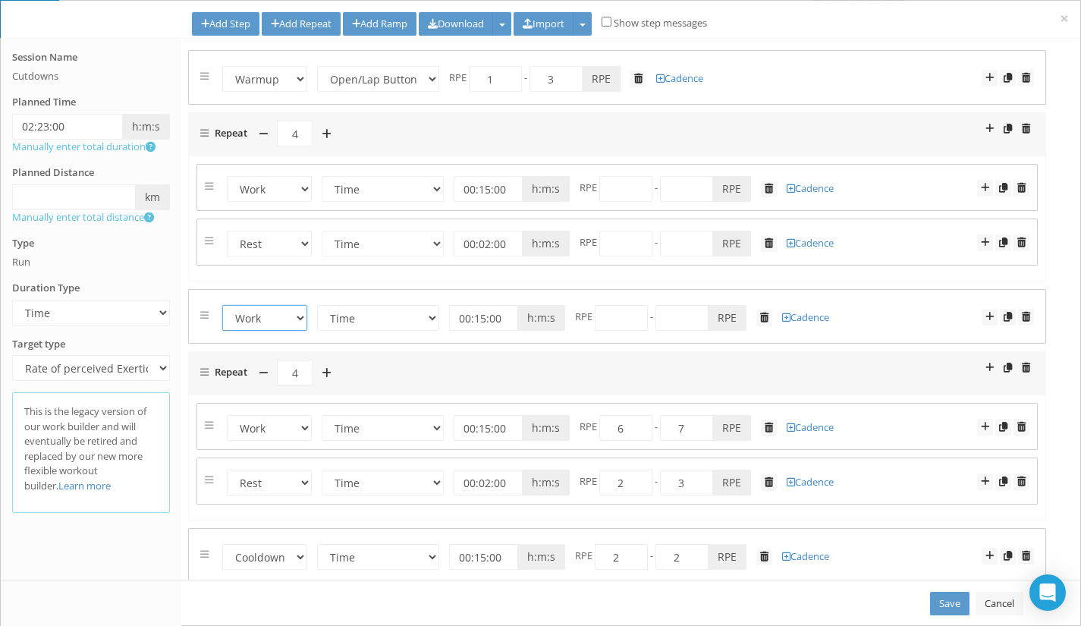
click at [290, 318] on select "Warmup Work Rest Cooldown" at bounding box center [264, 318] width 85 height 26
select select "Rest"
click at [222, 305] on select "Warmup Work Rest Cooldown" at bounding box center [264, 318] width 85 height 26
click at [428, 190] on select "Time Distance Open/Lap Button" at bounding box center [383, 189] width 122 height 26
select select "Distance"
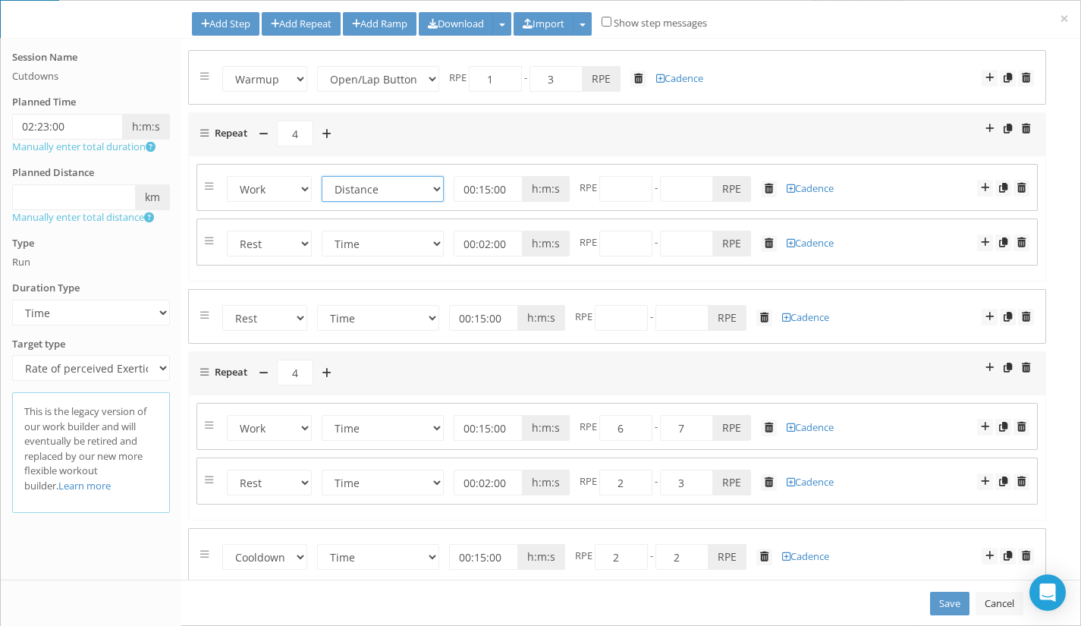
click at [322, 176] on select "Time Distance Open/Lap Button" at bounding box center [383, 189] width 122 height 26
click at [475, 192] on input "text" at bounding box center [487, 189] width 69 height 26
type input "0.1"
click at [641, 192] on span "-" at bounding box center [642, 187] width 3 height 14
type input "4"
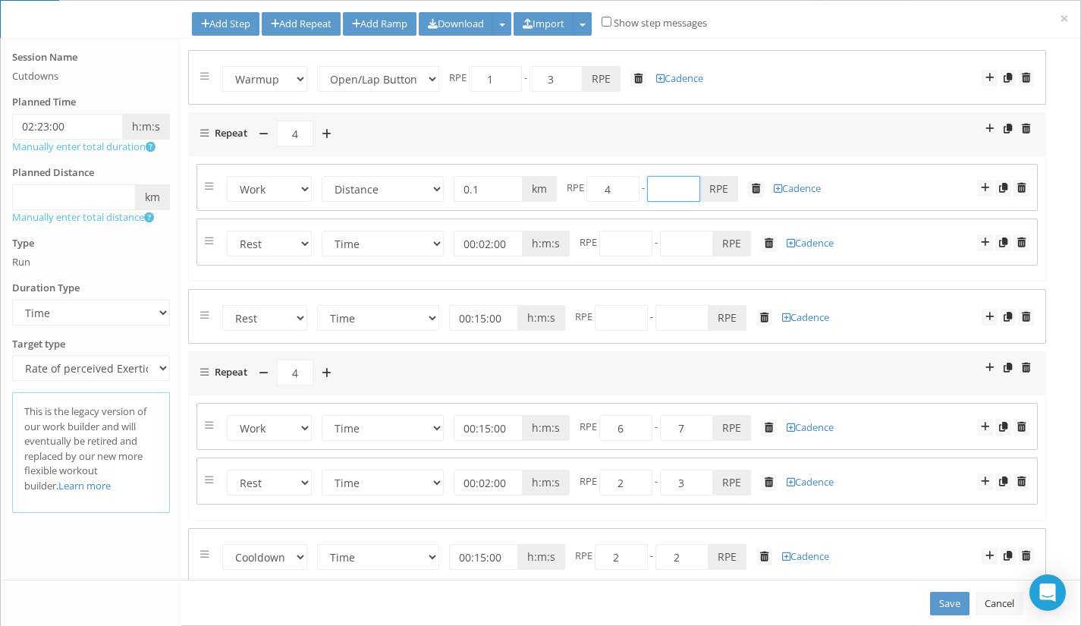
click at [655, 188] on input "number" at bounding box center [673, 189] width 53 height 26
type input "6"
click at [623, 238] on input "number" at bounding box center [625, 244] width 53 height 26
type input "1"
click at [679, 246] on input "number" at bounding box center [686, 244] width 53 height 26
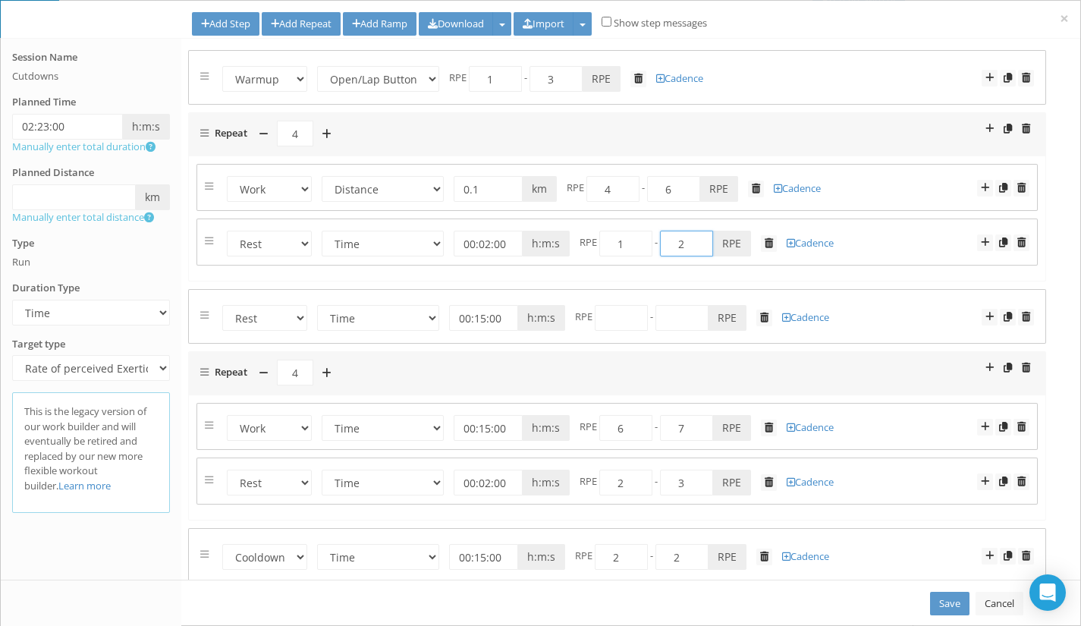
type input "2"
click at [399, 246] on select "Time Distance Open/Lap Button" at bounding box center [383, 244] width 122 height 26
click at [399, 243] on select "Time Distance Open/Lap Button" at bounding box center [383, 244] width 122 height 26
click at [263, 130] on span at bounding box center [264, 134] width 10 height 11
type input "3"
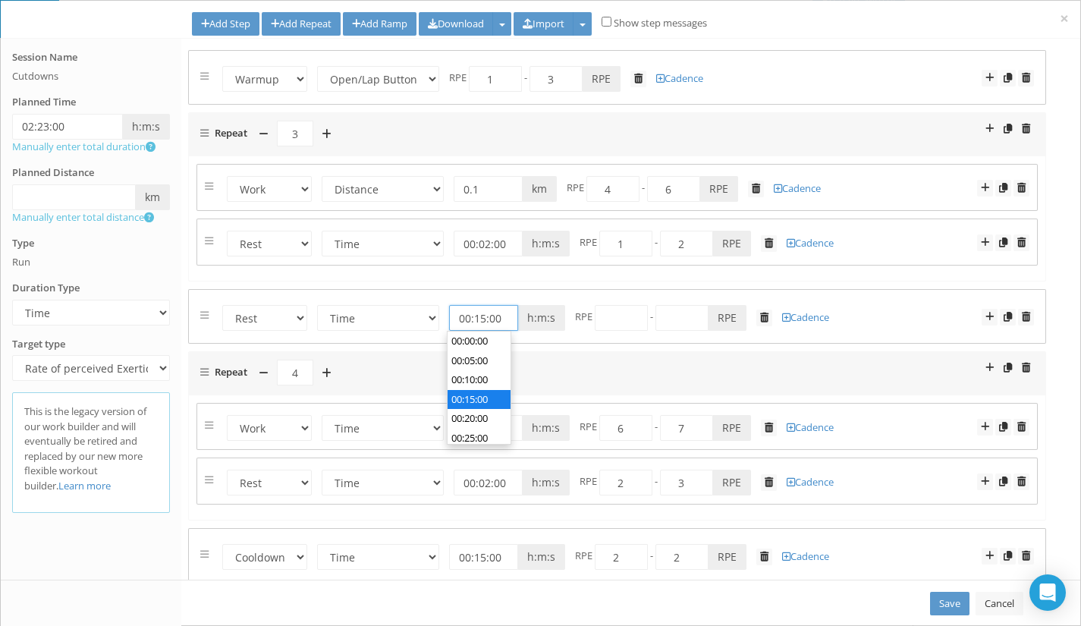
click at [475, 314] on input "00:15:00" at bounding box center [483, 318] width 69 height 26
click at [465, 313] on input "00:15:00" at bounding box center [483, 318] width 69 height 26
click at [472, 316] on input "00:15:00" at bounding box center [483, 318] width 69 height 26
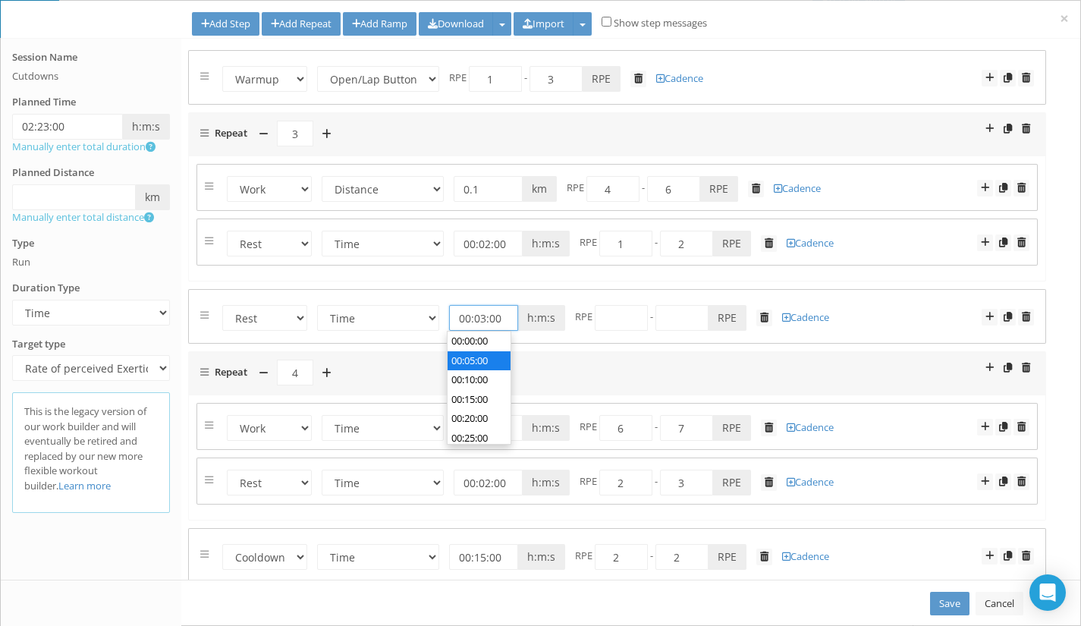
type input "00:03:00"
click at [608, 322] on input "number" at bounding box center [620, 318] width 53 height 26
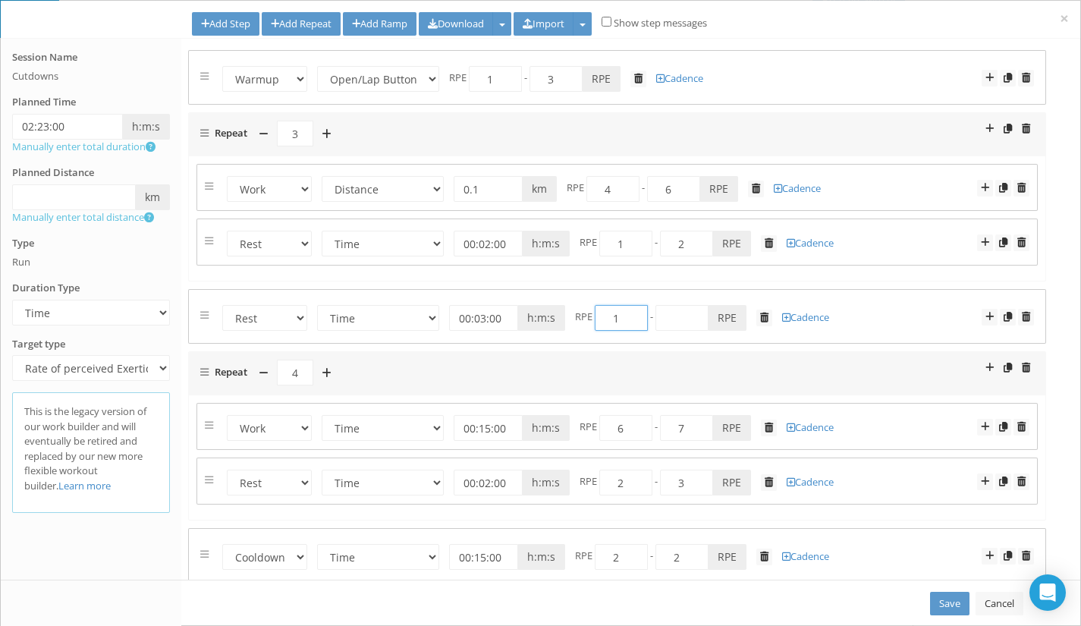
type input "1"
click at [667, 317] on input "number" at bounding box center [681, 318] width 53 height 26
type input "2"
click at [261, 376] on span at bounding box center [264, 373] width 10 height 11
type input "3"
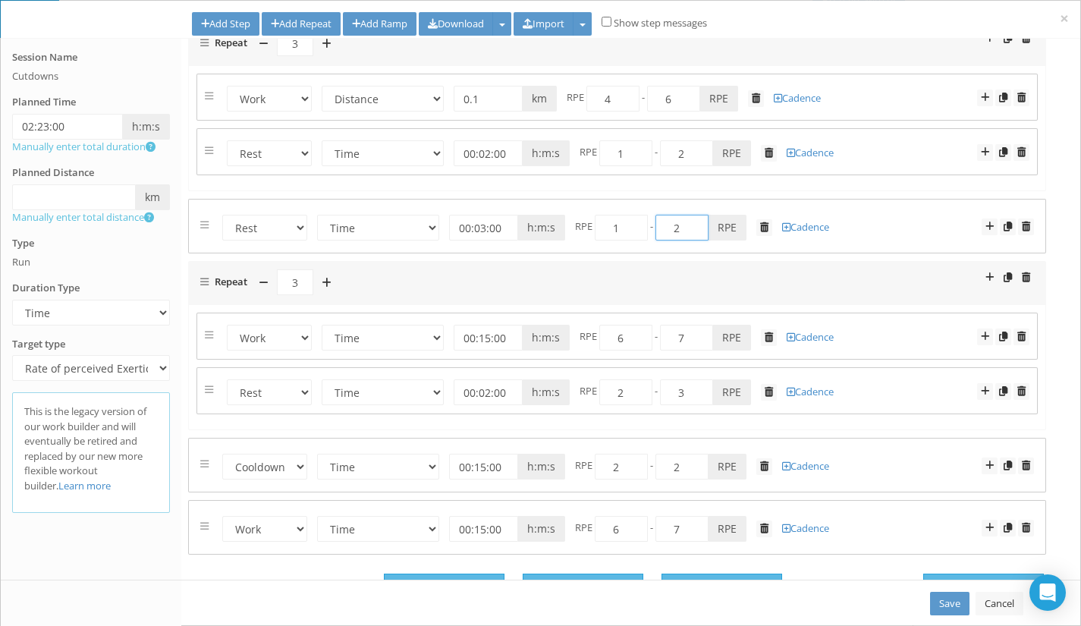
scroll to position [51, 0]
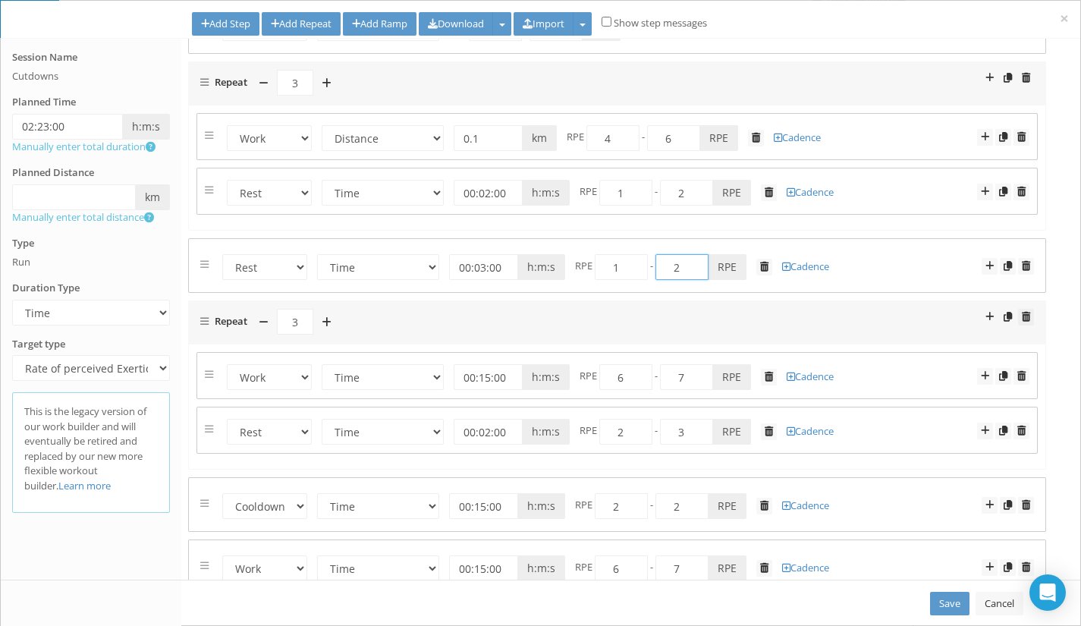
click at [1021, 319] on span at bounding box center [1025, 317] width 8 height 10
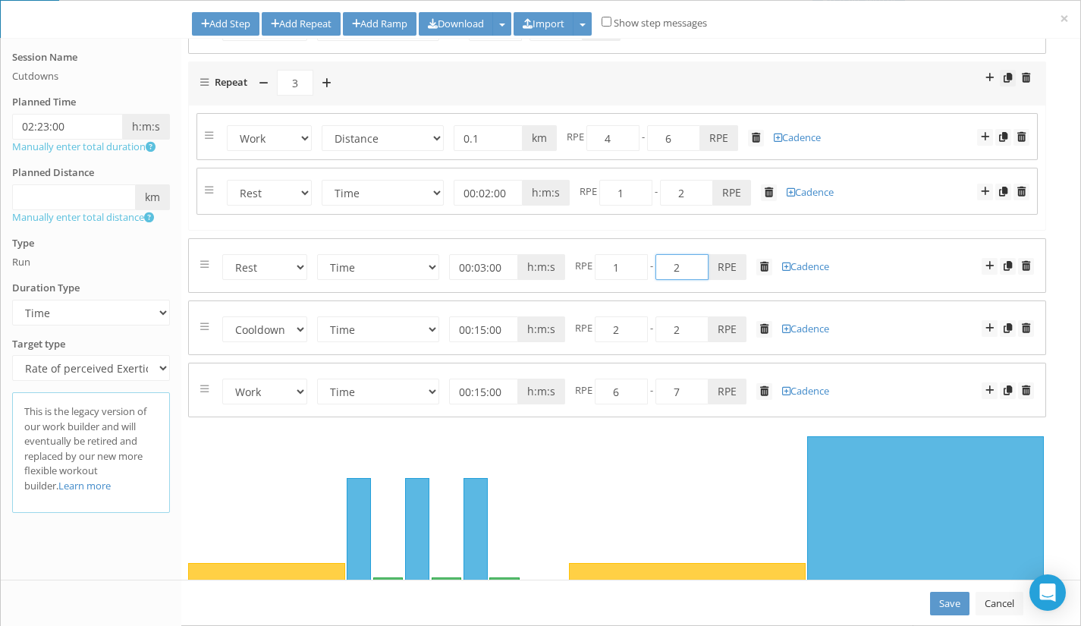
click at [1003, 79] on span at bounding box center [1007, 78] width 8 height 10
select select "Work"
select select "Distance"
select select "Rest"
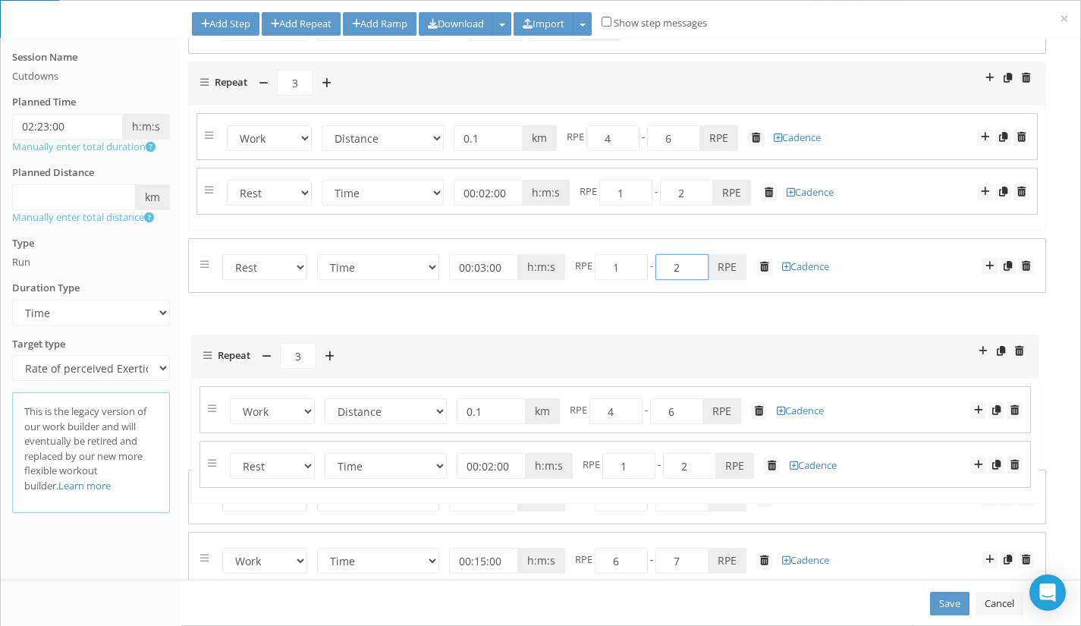
drag, startPoint x: 202, startPoint y: 256, endPoint x: 205, endPoint y: 345, distance: 89.5
select select "Work"
select select "Distance"
select select "Rest"
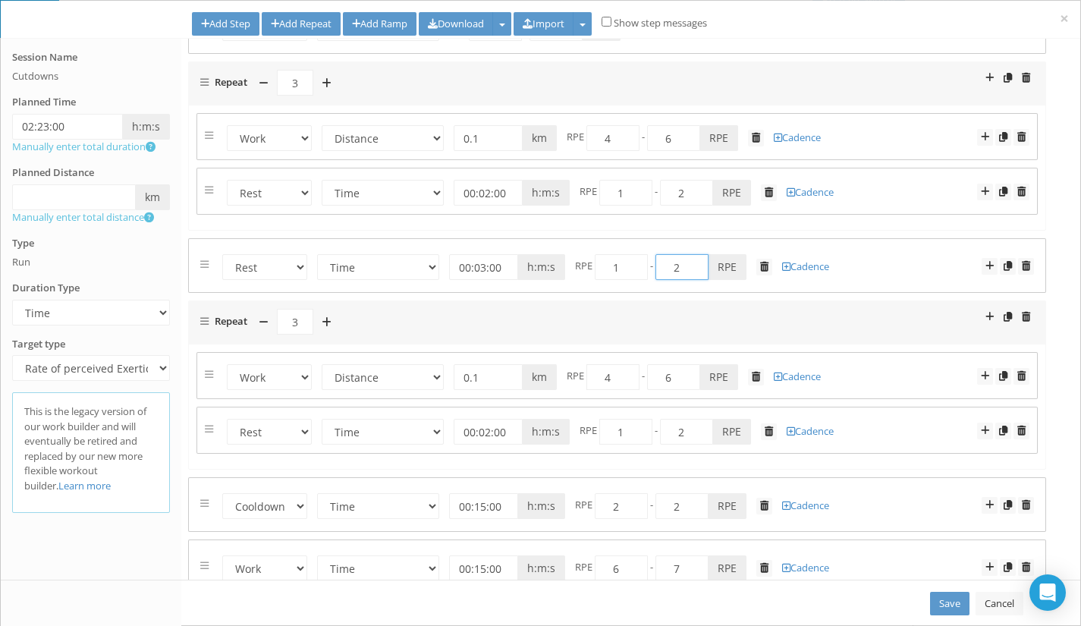
select select "Work"
select select "Distance"
select select "Rest"
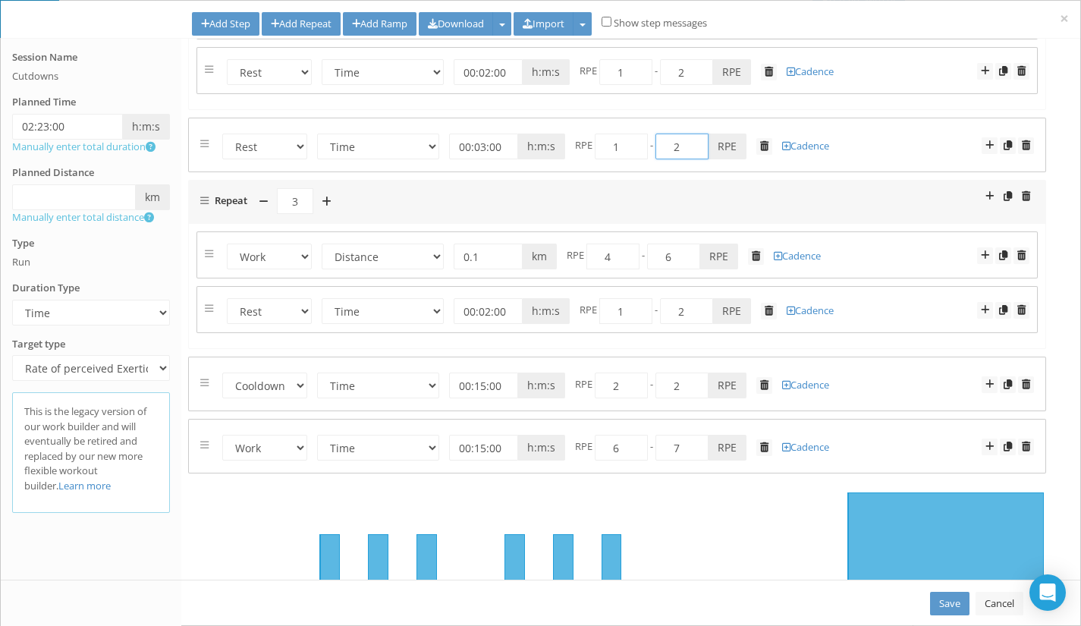
scroll to position [175, 0]
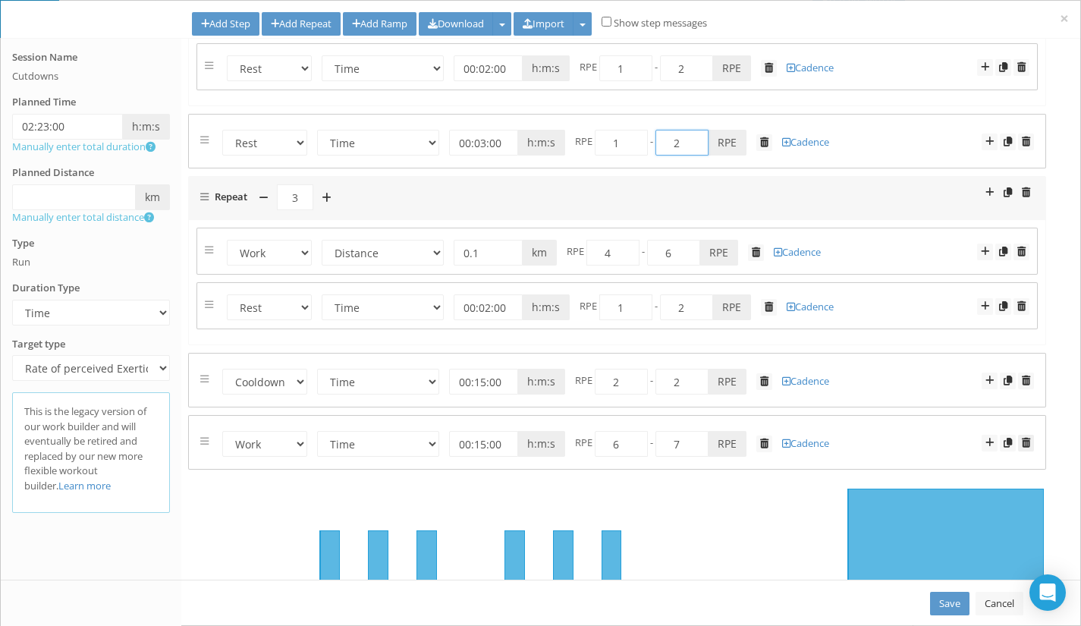
click at [1021, 443] on span at bounding box center [1025, 443] width 8 height 10
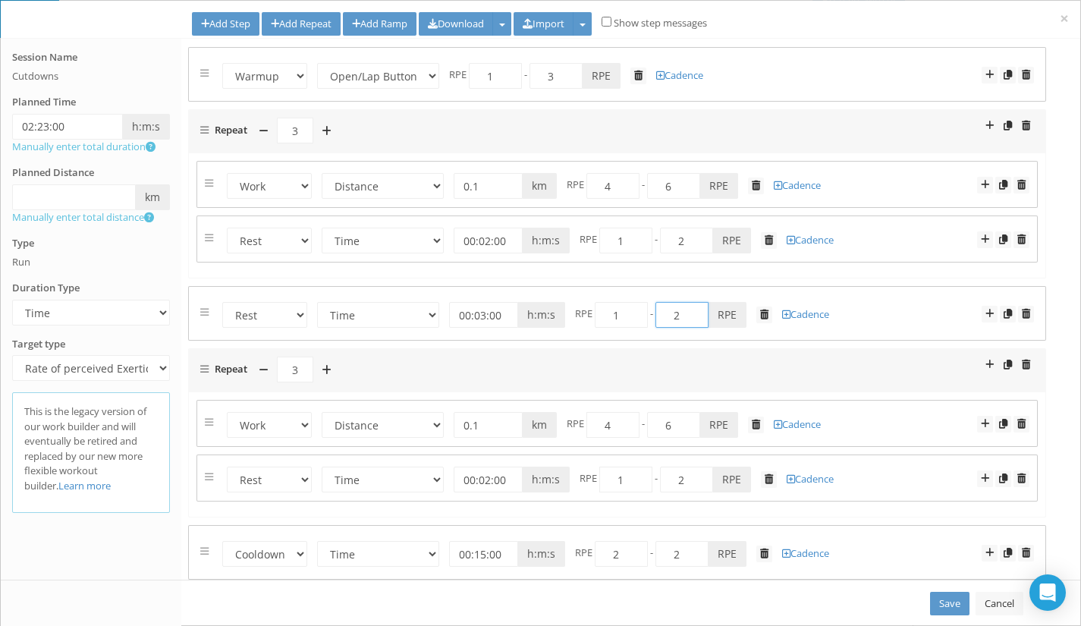
scroll to position [0, 0]
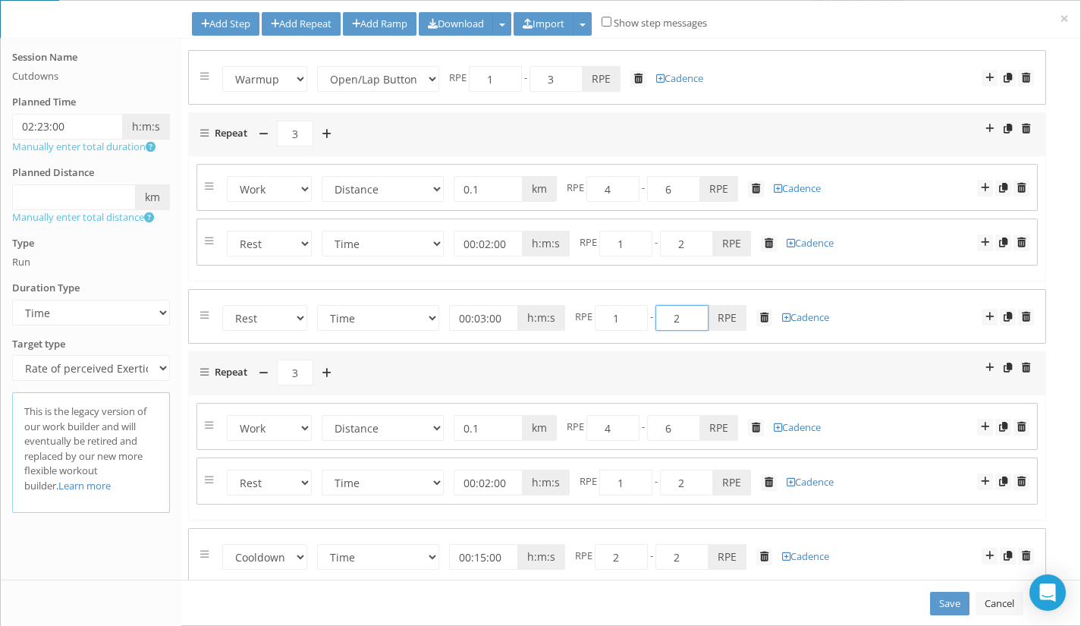
type input "2"
click at [392, 563] on select "Time Distance Open/Lap Button" at bounding box center [378, 557] width 122 height 26
select select "Open"
click at [317, 544] on select "Time Distance Open/Lap Button" at bounding box center [378, 557] width 122 height 26
drag, startPoint x: 483, startPoint y: 552, endPoint x: 493, endPoint y: 554, distance: 10.1
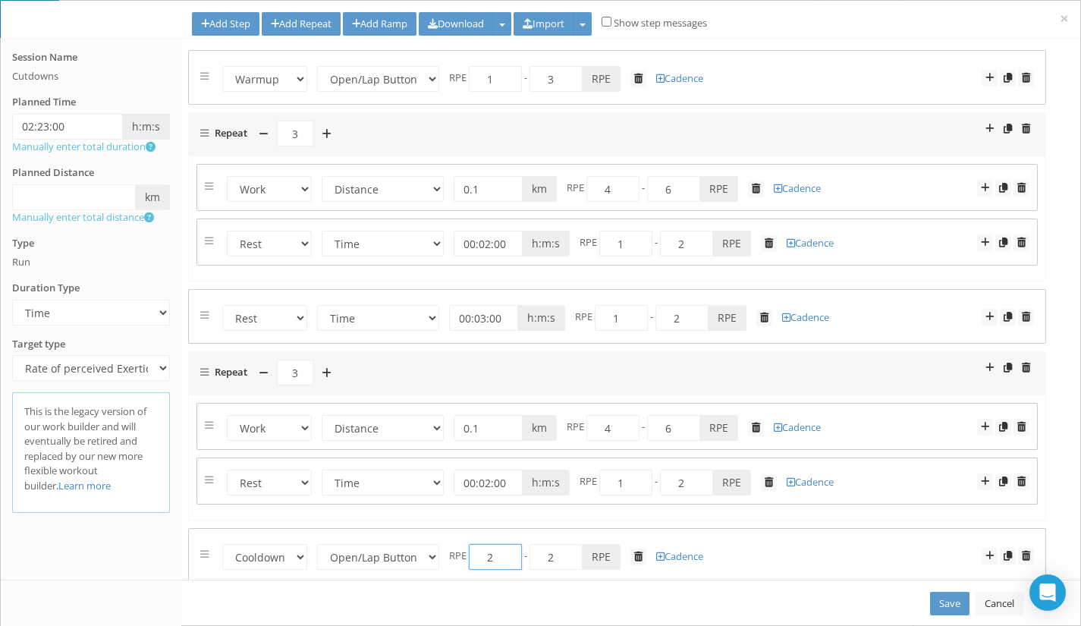
click at [493, 554] on input "2" at bounding box center [495, 557] width 53 height 26
type input "1"
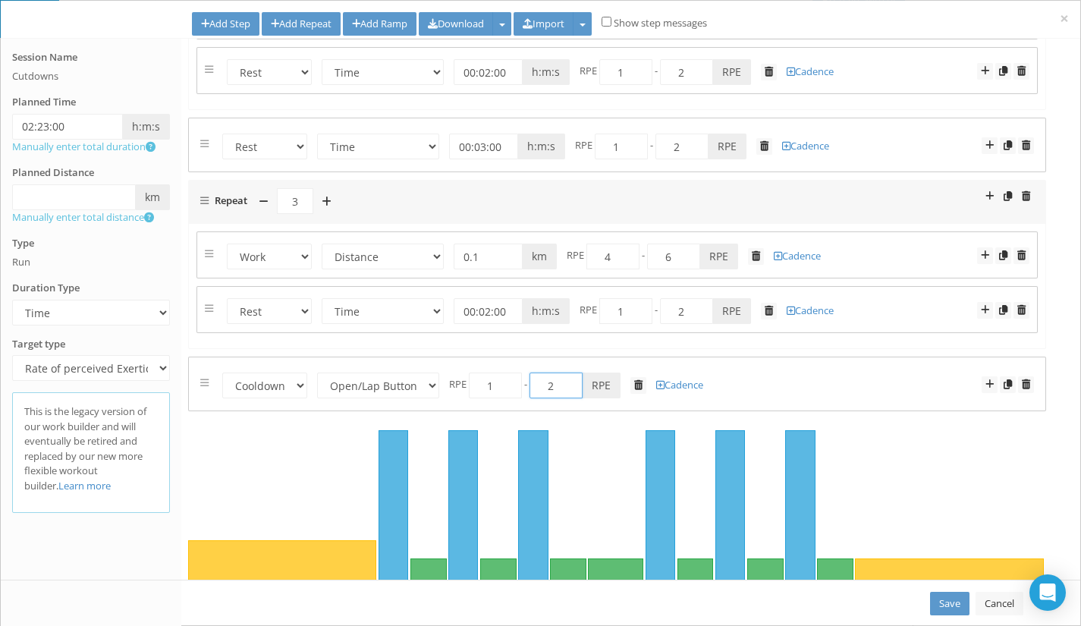
scroll to position [223, 0]
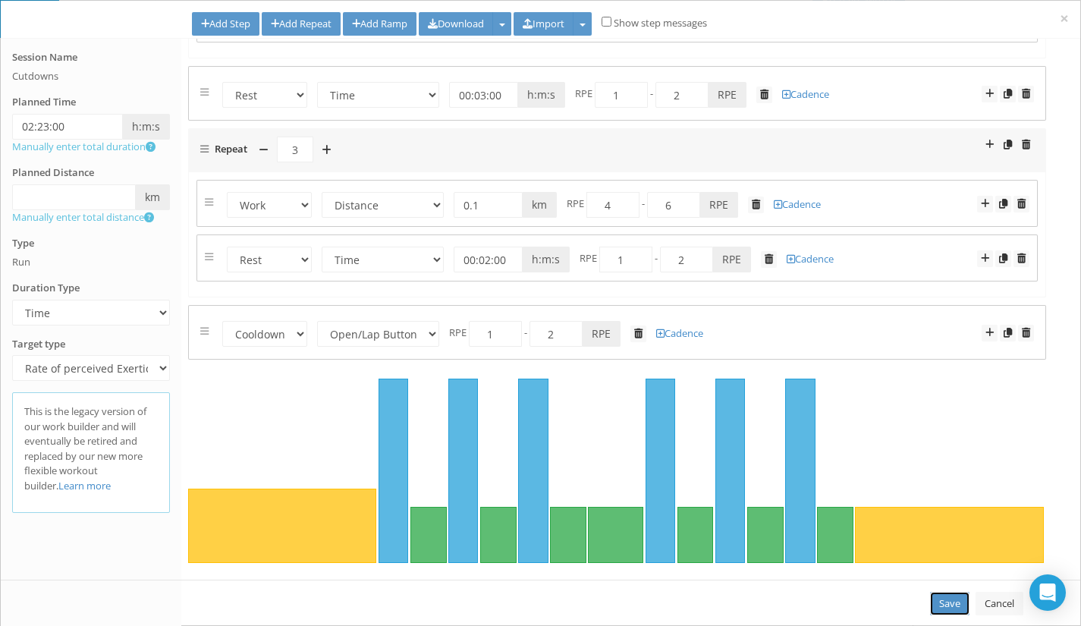
click at [940, 604] on link "Save" at bounding box center [949, 603] width 39 height 24
type input "02:23:00"
select select "Open"
select select "Work"
select select "Distance"
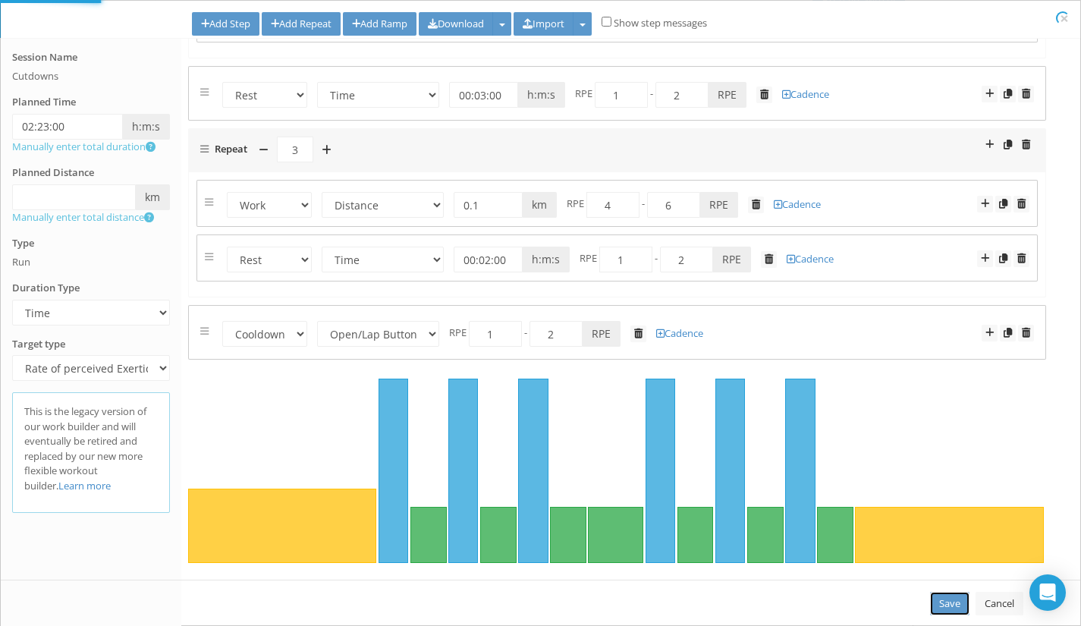
select select "Rest"
select select "Work"
select select "Distance"
select select "Rest"
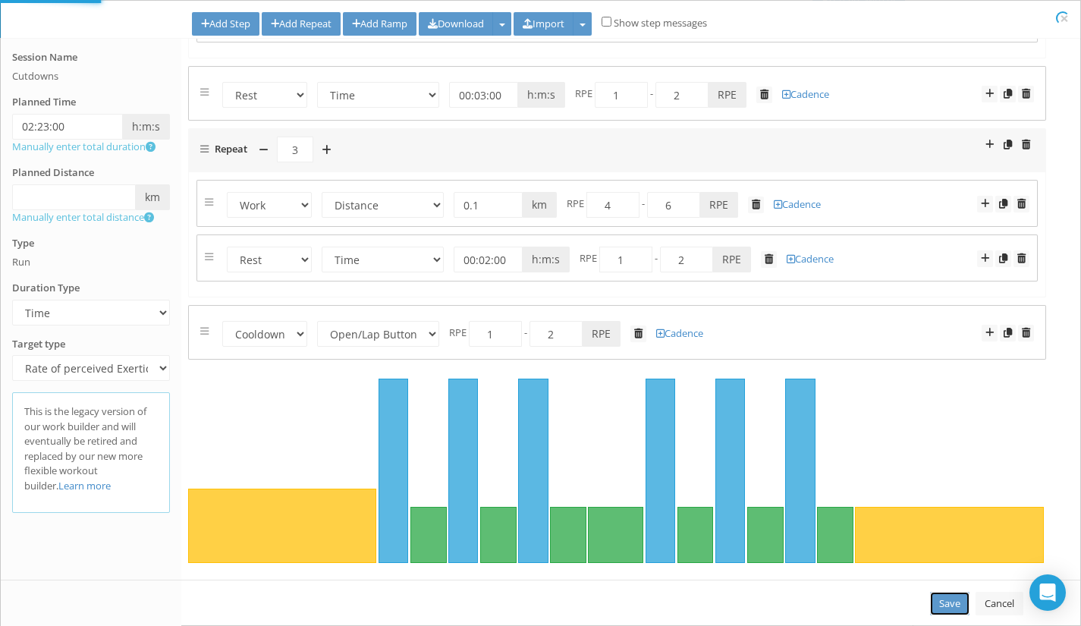
select select "Cooldown"
select select "Open"
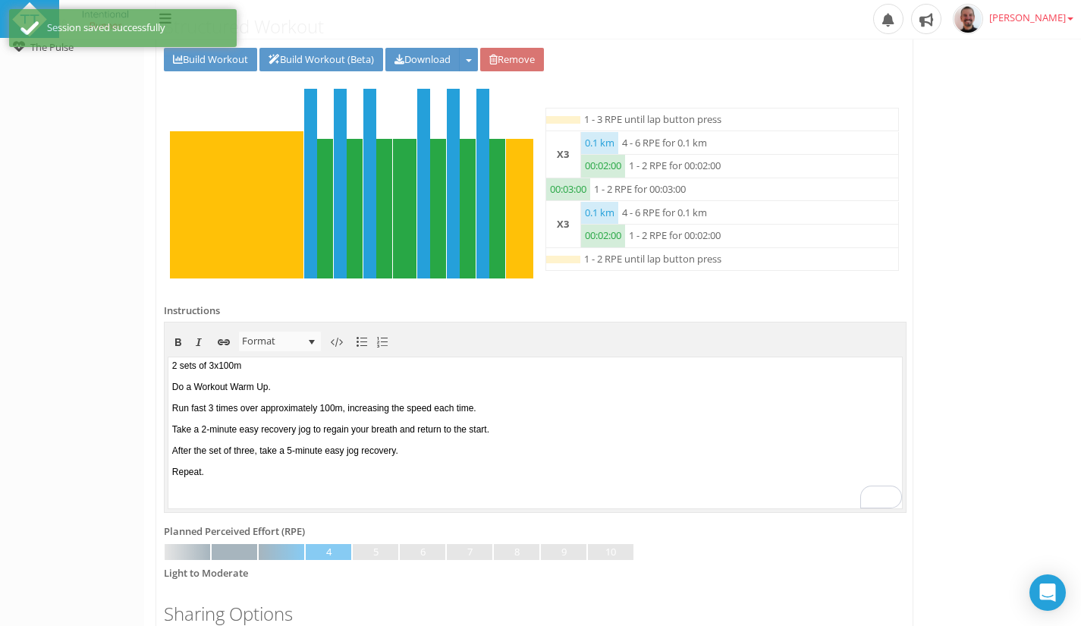
scroll to position [434, 0]
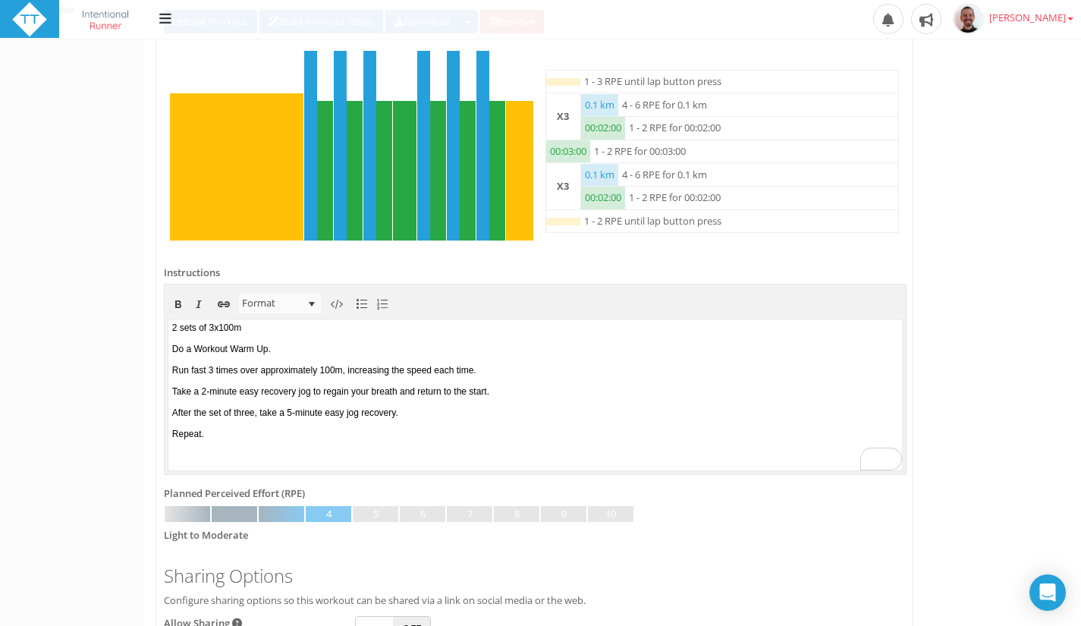
click at [311, 412] on body "2 sets of 3x100m Do a Workout Warm Up. Run fast 3 times over approximately 100m…" at bounding box center [534, 393] width 733 height 151
click at [546, 415] on body "2 sets of 3x100m Do a Workout Warm Up. Run fast 3 times over approximately 100m…" at bounding box center [534, 393] width 733 height 151
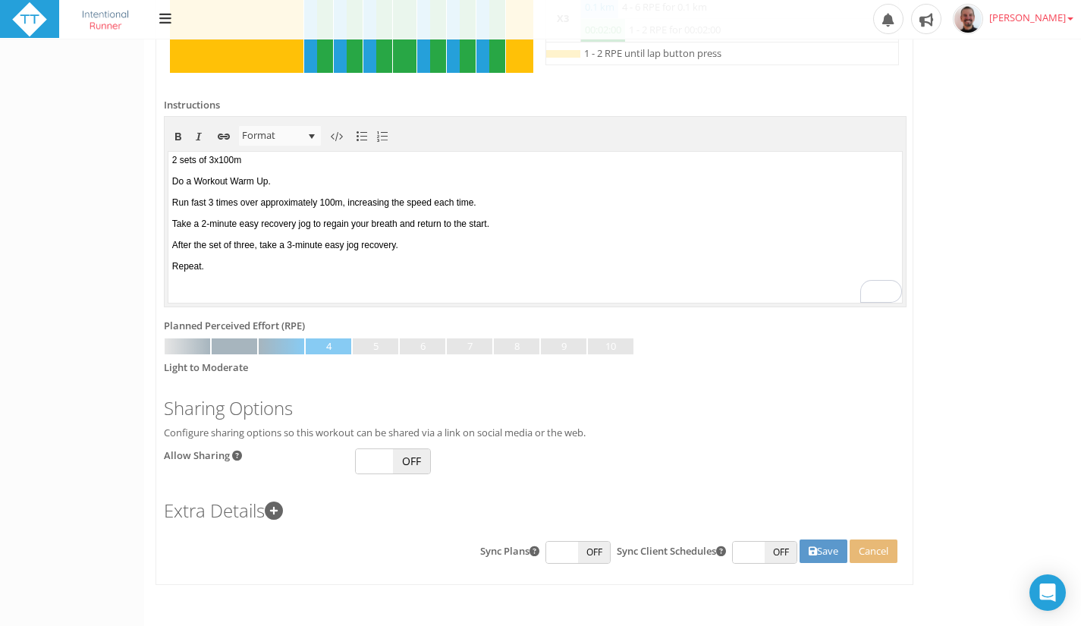
click at [414, 465] on span "OFF" at bounding box center [411, 461] width 37 height 24
checkbox input "true"
click at [827, 548] on button "Save" at bounding box center [823, 551] width 48 height 24
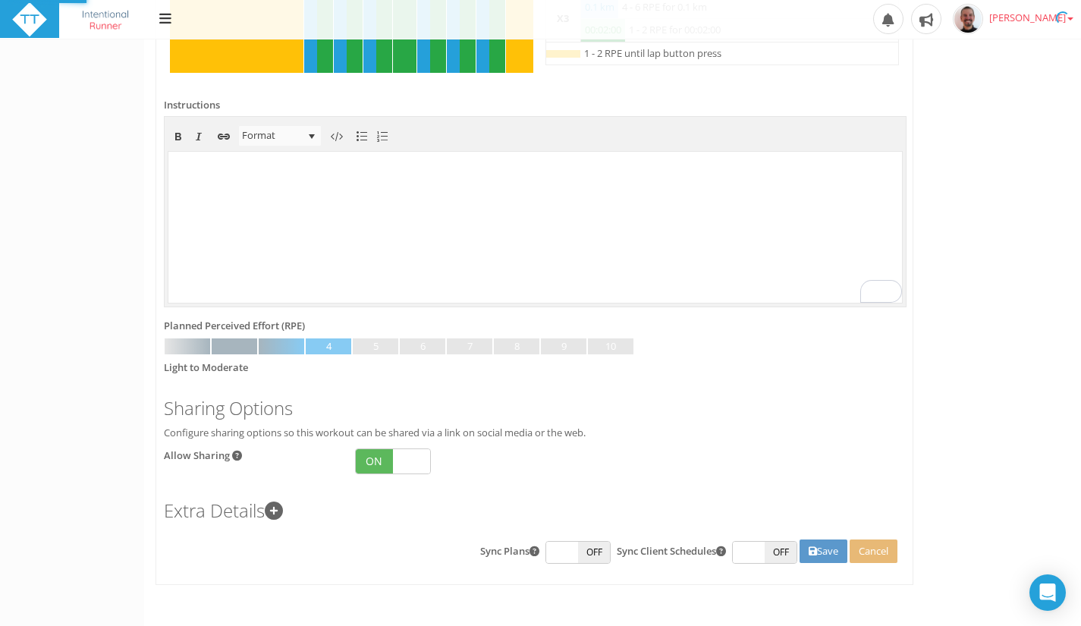
scroll to position [0, 0]
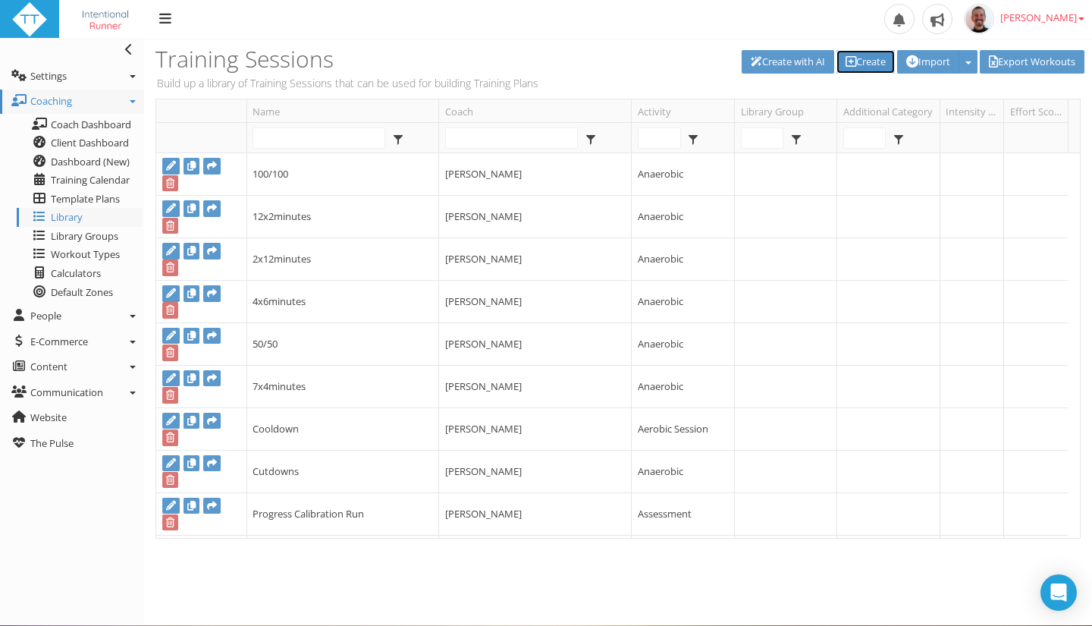
click at [861, 61] on link "Create" at bounding box center [865, 62] width 58 height 24
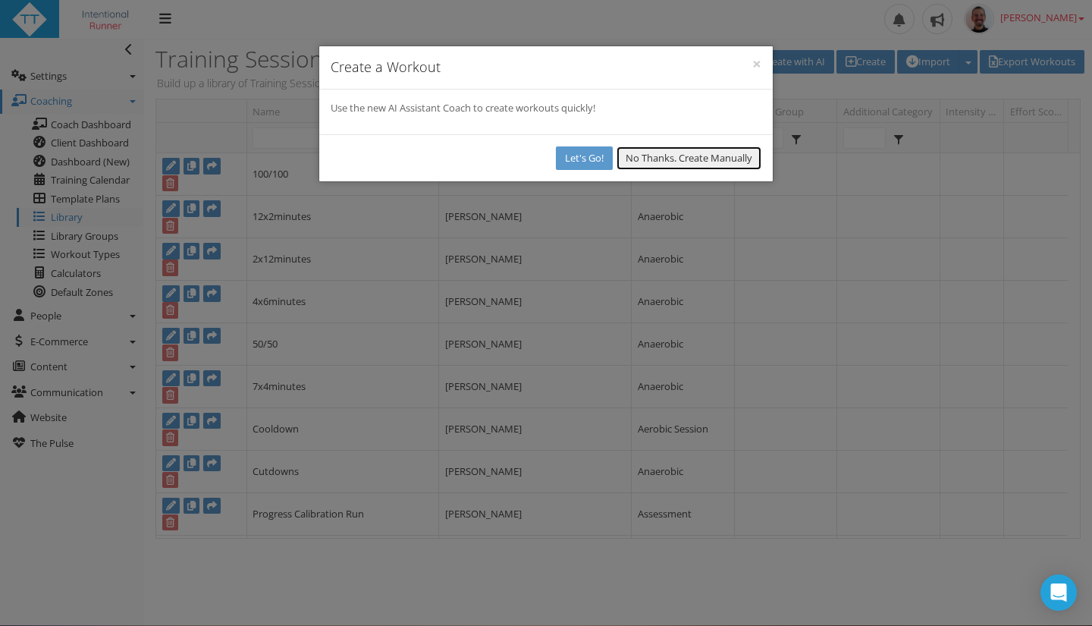
click at [666, 153] on button "No Thanks. Create Manually" at bounding box center [688, 158] width 145 height 24
select select
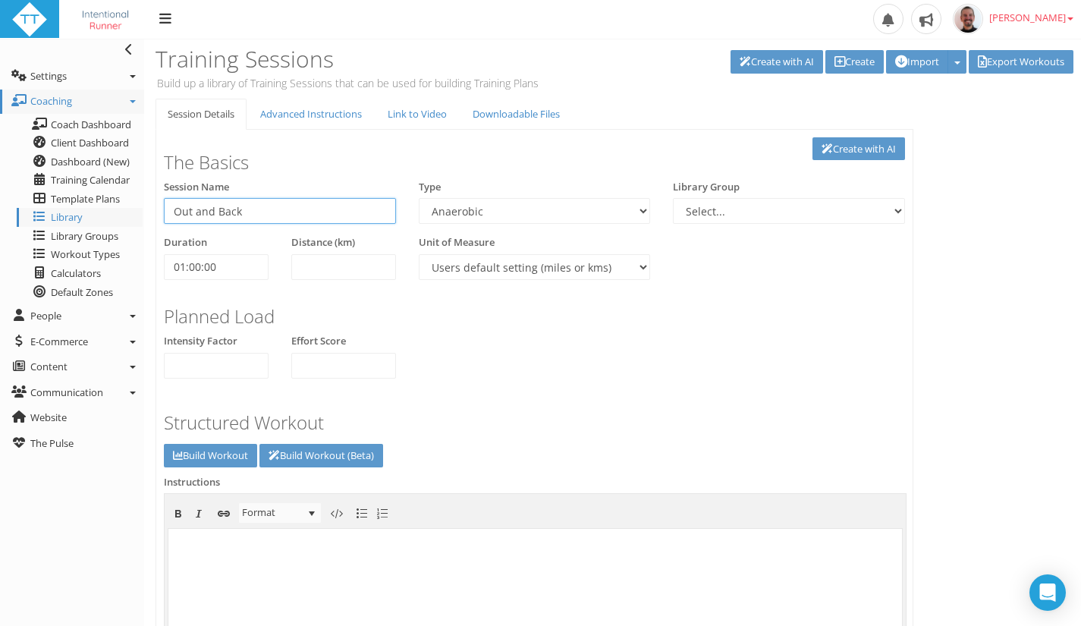
type input "Out and Back"
click at [500, 206] on select "Aerobic Session Alpine Climbing Anaerobic Assessment Availability Bike Paddle B…" at bounding box center [535, 211] width 232 height 26
select select "a9626f08-b0c6-4f36-aa1b-d31012cc7296"
click at [419, 198] on select "Aerobic Session Alpine Climbing Anaerobic Assessment Availability Bike Paddle B…" at bounding box center [535, 211] width 232 height 26
click at [384, 545] on body "To enrich screen reader interactions, please activate Accessibility in Grammarl…" at bounding box center [534, 602] width 733 height 151
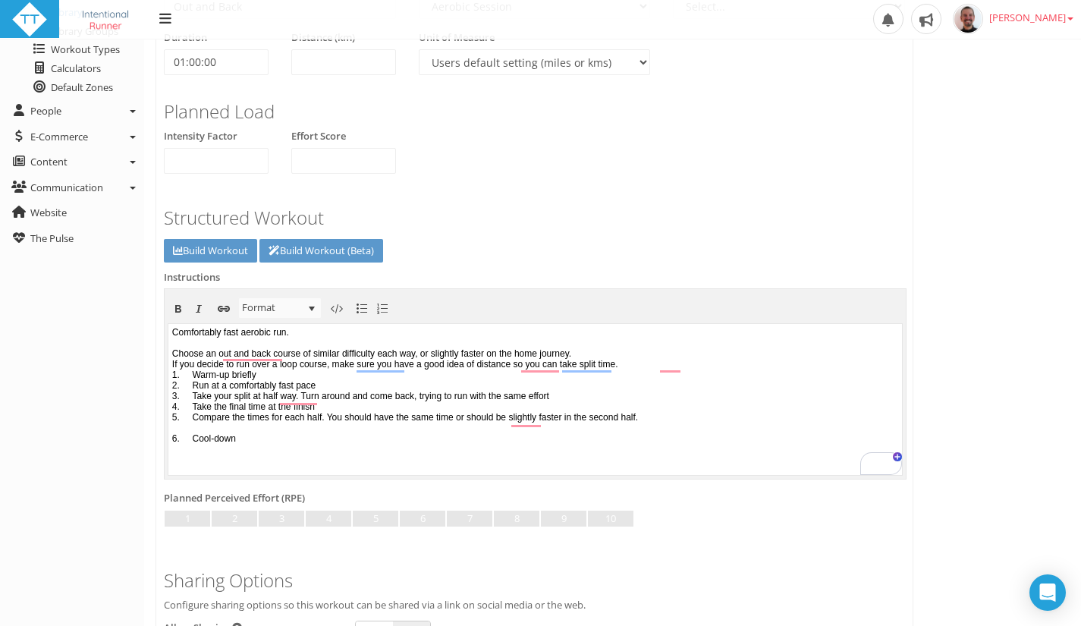
scroll to position [217, 0]
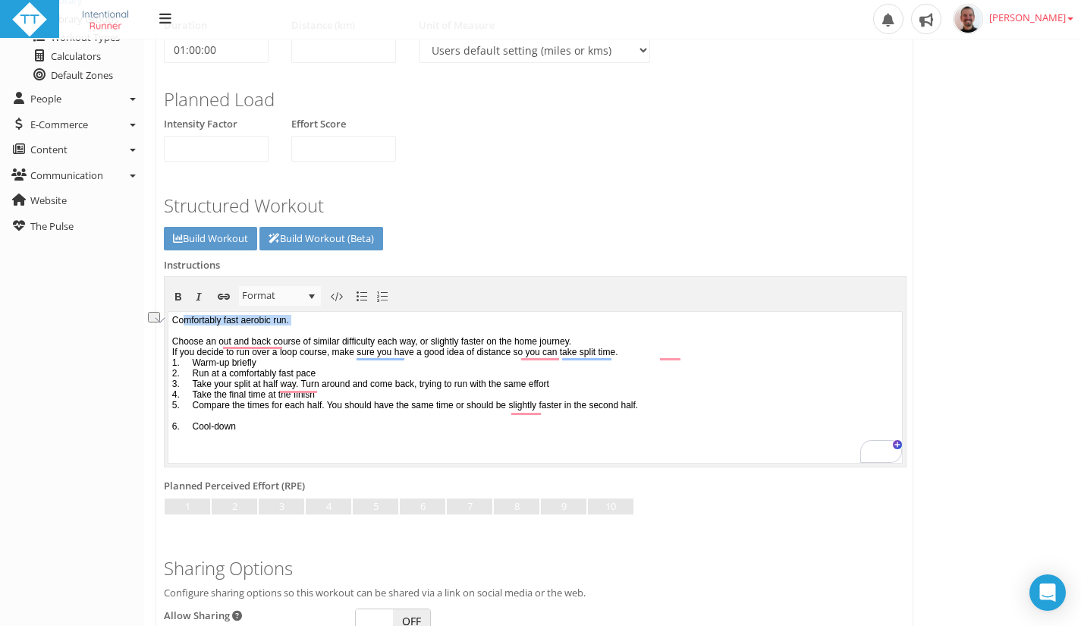
drag, startPoint x: 321, startPoint y: 325, endPoint x: 182, endPoint y: 321, distance: 138.8
click at [182, 321] on body "Comfortably fast aerobic run. Choose an out and back course of similar difficul…" at bounding box center [534, 385] width 733 height 151
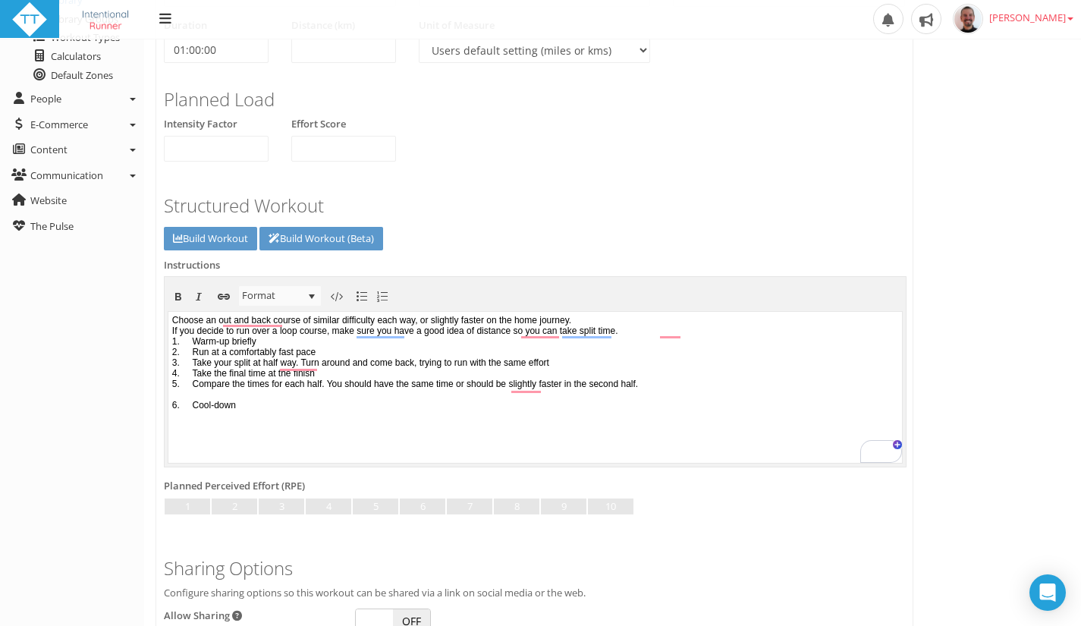
click at [638, 320] on body "Choose an out and back course of similar difficulty each way, or slightly faste…" at bounding box center [534, 385] width 733 height 151
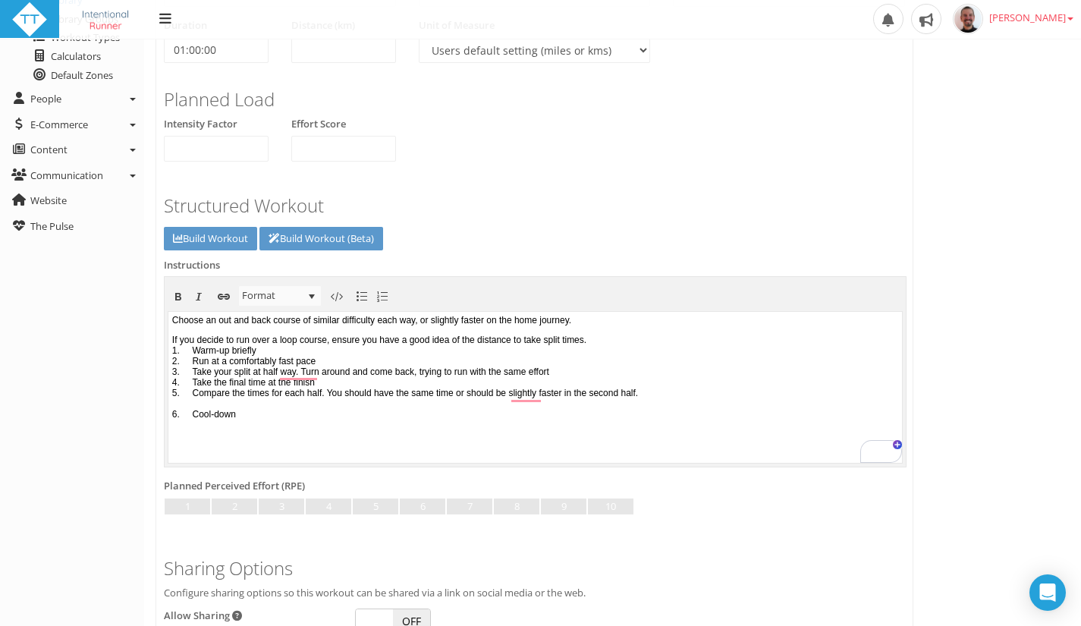
click at [671, 341] on p "If you decide to run over a loop course, ensure you have a good idea of the dis…" at bounding box center [535, 376] width 726 height 85
click at [225, 362] on p "If you decide to run over a loop course, ensure you have a good idea of the dis…" at bounding box center [535, 376] width 726 height 85
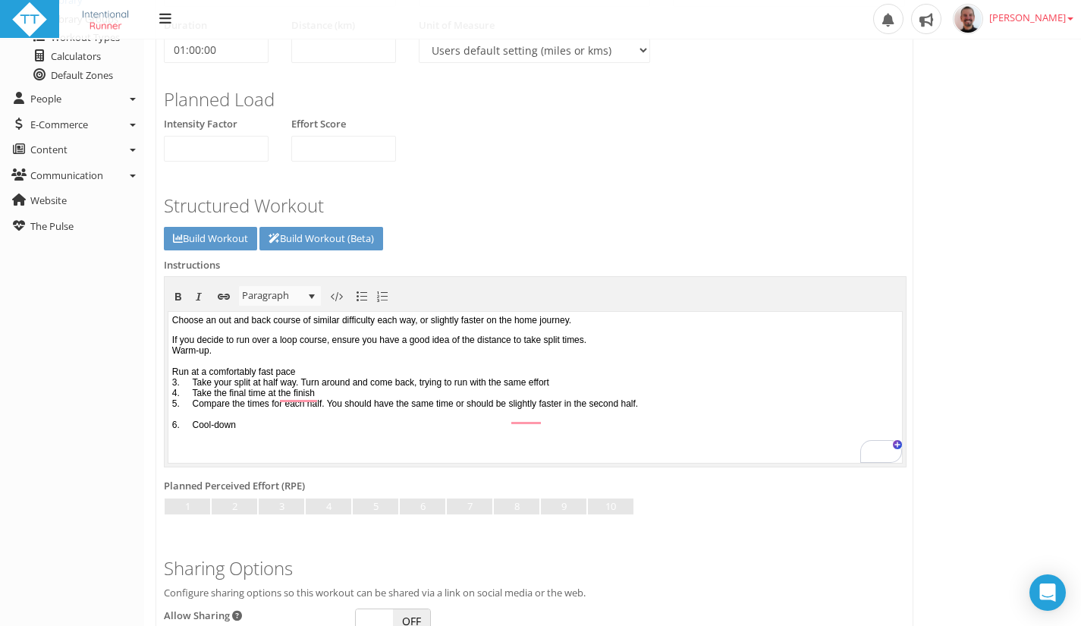
click at [322, 381] on p "If you decide to run over a loop course, ensure you have a good idea of the dis…" at bounding box center [535, 382] width 726 height 96
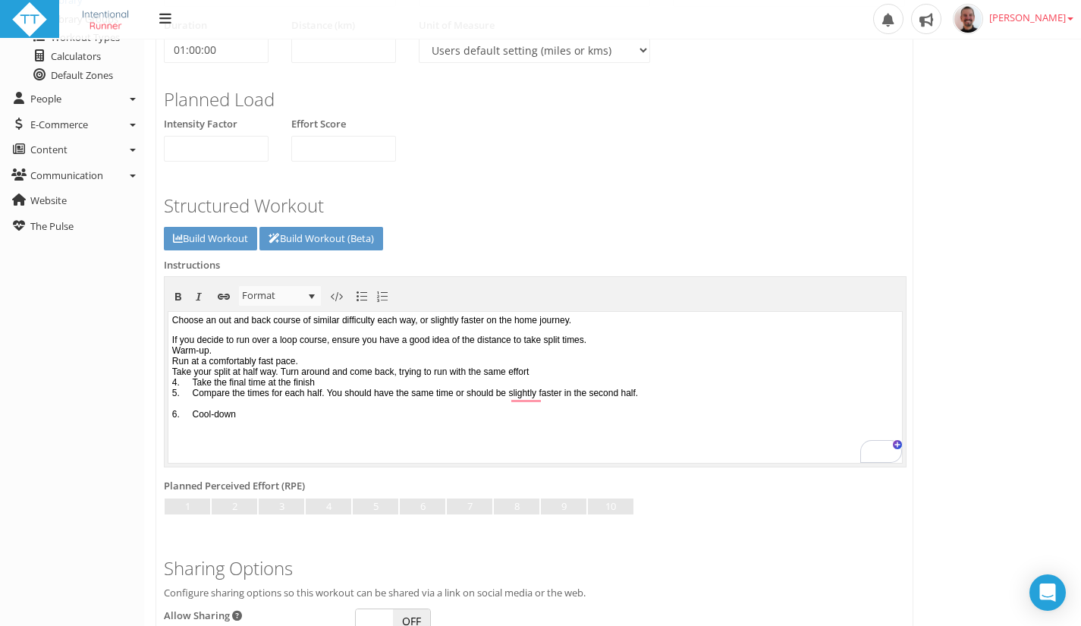
click at [353, 364] on p "If you decide to run over a loop course, ensure you have a good idea of the dis…" at bounding box center [535, 376] width 726 height 85
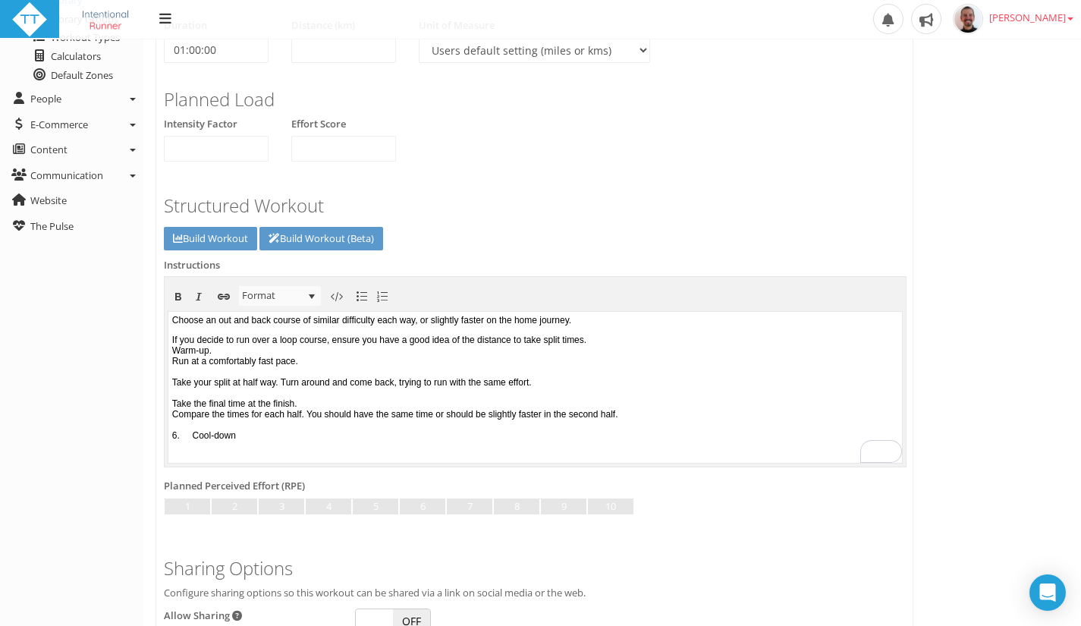
click at [491, 430] on p "If you decide to run over a loop course, ensure you have a good idea of the dis…" at bounding box center [535, 387] width 726 height 106
click at [666, 426] on p "If you decide to run over a loop course, ensure you have a good idea of the dis…" at bounding box center [535, 387] width 726 height 106
click at [290, 353] on p "If you decide to run over a loop course, ensure you have a good idea of the dis…" at bounding box center [535, 387] width 726 height 106
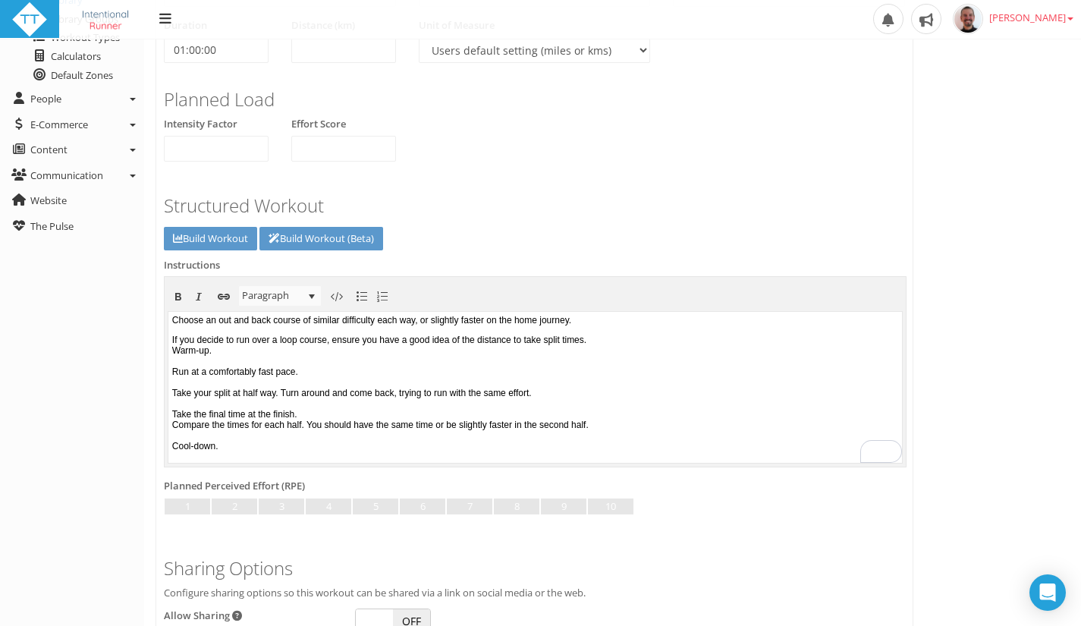
click at [648, 341] on p "If you decide to run over a loop course, ensure you have a good idea of the dis…" at bounding box center [535, 392] width 726 height 117
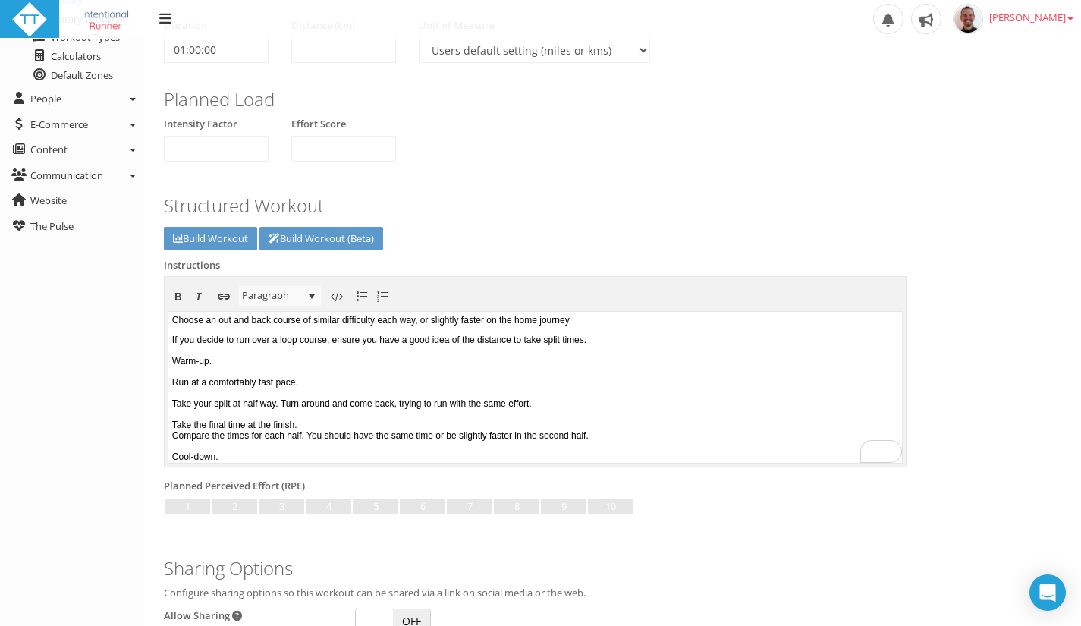
click at [644, 317] on p "Choose an out and back course of similar difficulty each way, or slightly faste…" at bounding box center [535, 319] width 726 height 11
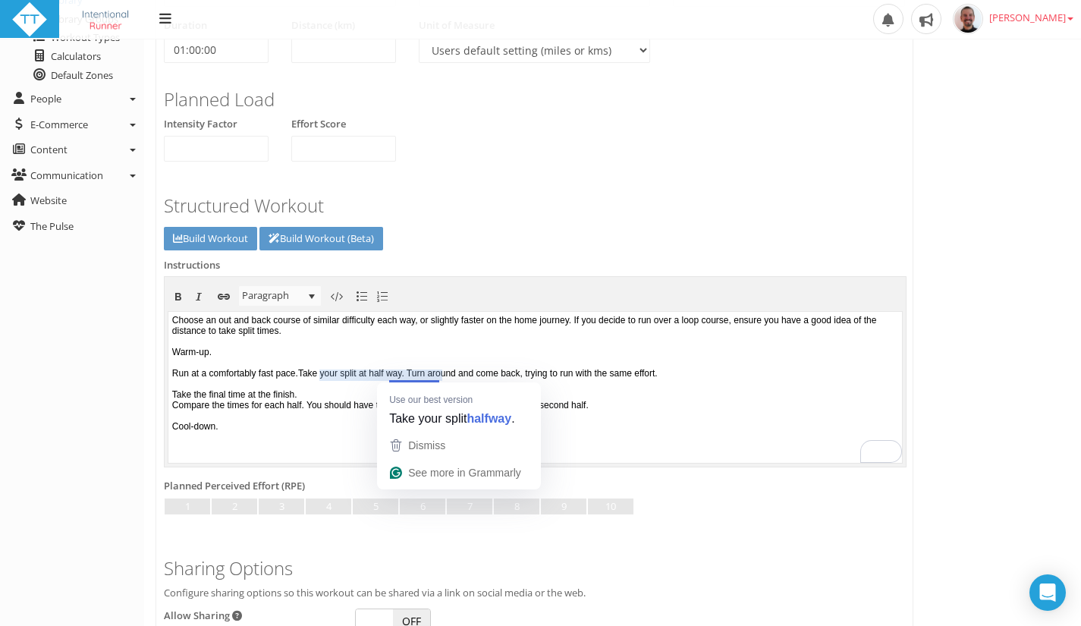
click at [391, 375] on p "Choose an out and back course of similar difficulty each way, or slightly faste…" at bounding box center [535, 372] width 726 height 117
click at [413, 372] on p "Choose an out and back course of similar difficulty each way, or slightly faste…" at bounding box center [535, 372] width 726 height 117
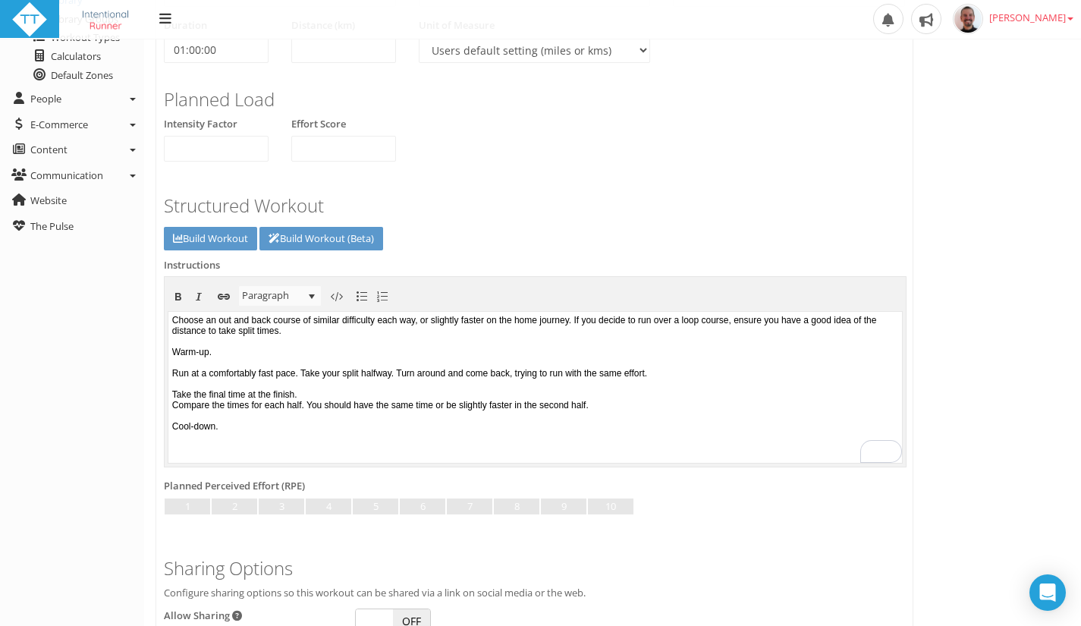
click at [732, 372] on p "Choose an out and back course of similar difficulty each way, or slightly faste…" at bounding box center [535, 372] width 726 height 117
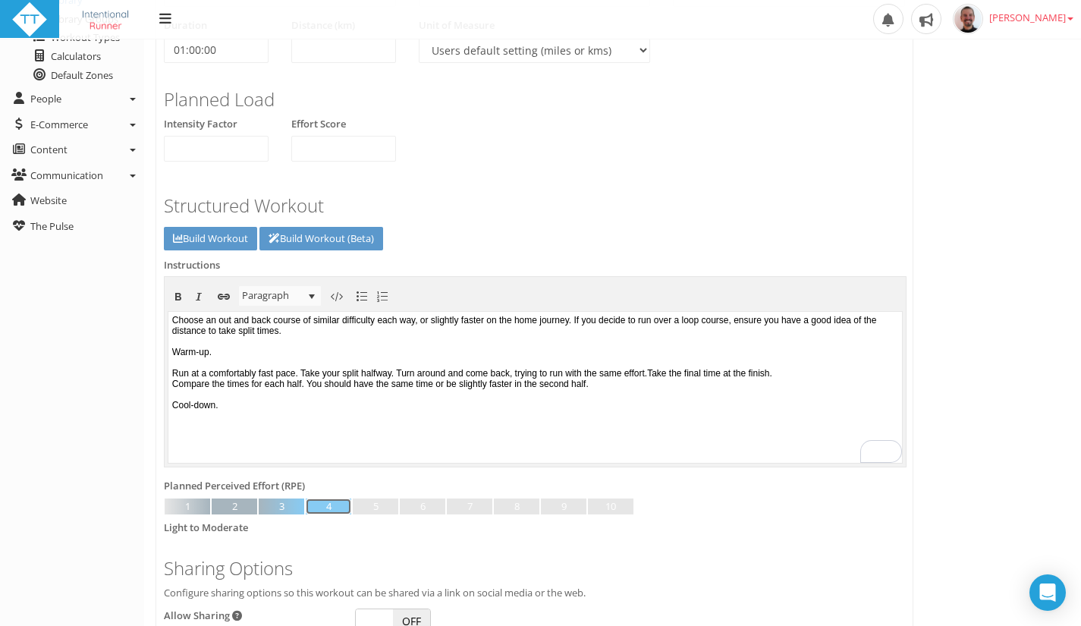
click at [315, 504] on link at bounding box center [328, 506] width 45 height 17
click at [215, 353] on p "Choose an out and back course of similar difficulty each way, or slightly faste…" at bounding box center [535, 362] width 726 height 96
click at [205, 375] on p "Choose an out and back course of similar difficulty each way, or slightly faste…" at bounding box center [535, 362] width 726 height 96
drag, startPoint x: 551, startPoint y: 374, endPoint x: 602, endPoint y: 375, distance: 51.6
click at [602, 375] on p "Choose an out and back course of similar difficulty each way, or slightly faste…" at bounding box center [535, 362] width 726 height 96
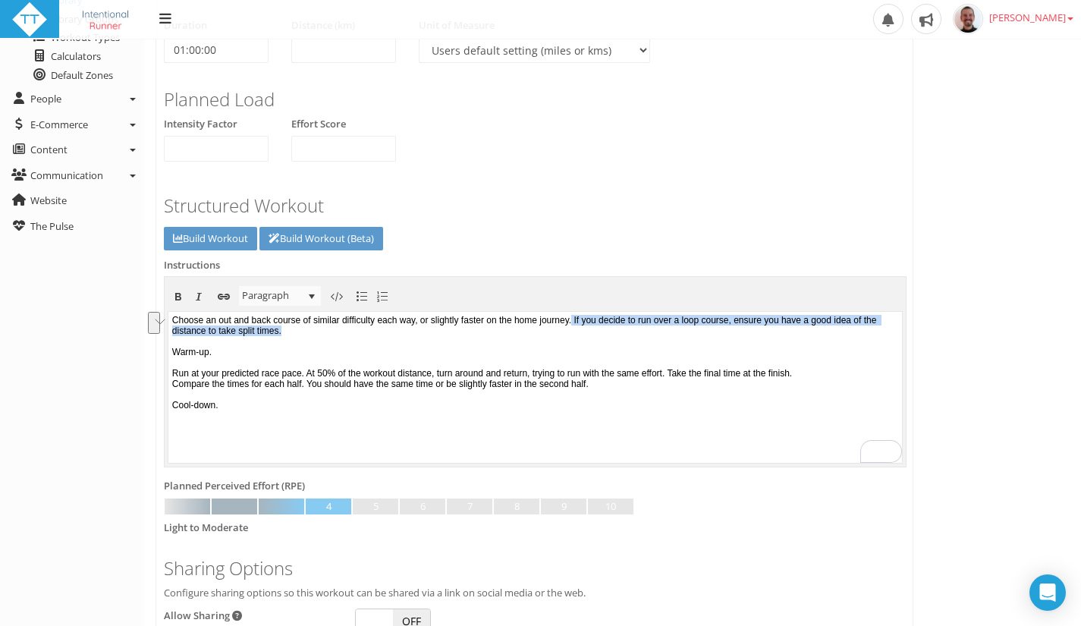
drag, startPoint x: 406, startPoint y: 330, endPoint x: 632, endPoint y: 320, distance: 226.9
click at [632, 320] on p "Choose an out and back course of similar difficulty each way, or slightly faste…" at bounding box center [535, 362] width 726 height 96
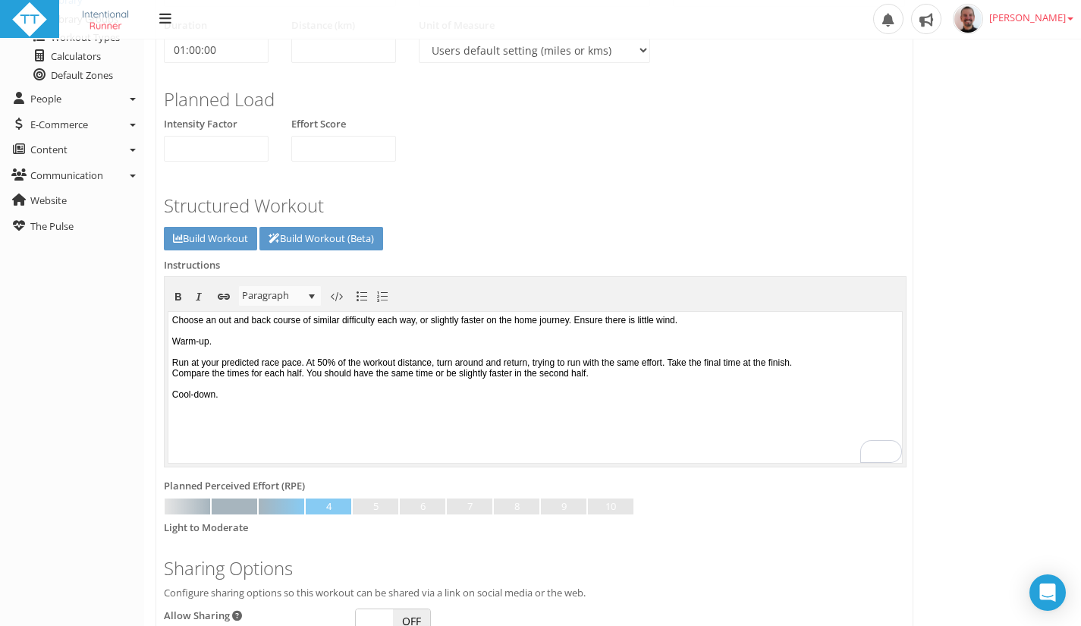
click at [641, 319] on p "Choose an out and back course of similar difficulty each way, or slightly faste…" at bounding box center [535, 356] width 726 height 85
click at [241, 320] on p "Choose an out and back course of similar difficulty each way, or slightly faste…" at bounding box center [535, 356] width 726 height 85
click at [209, 231] on link "Build Workout" at bounding box center [210, 239] width 93 height 24
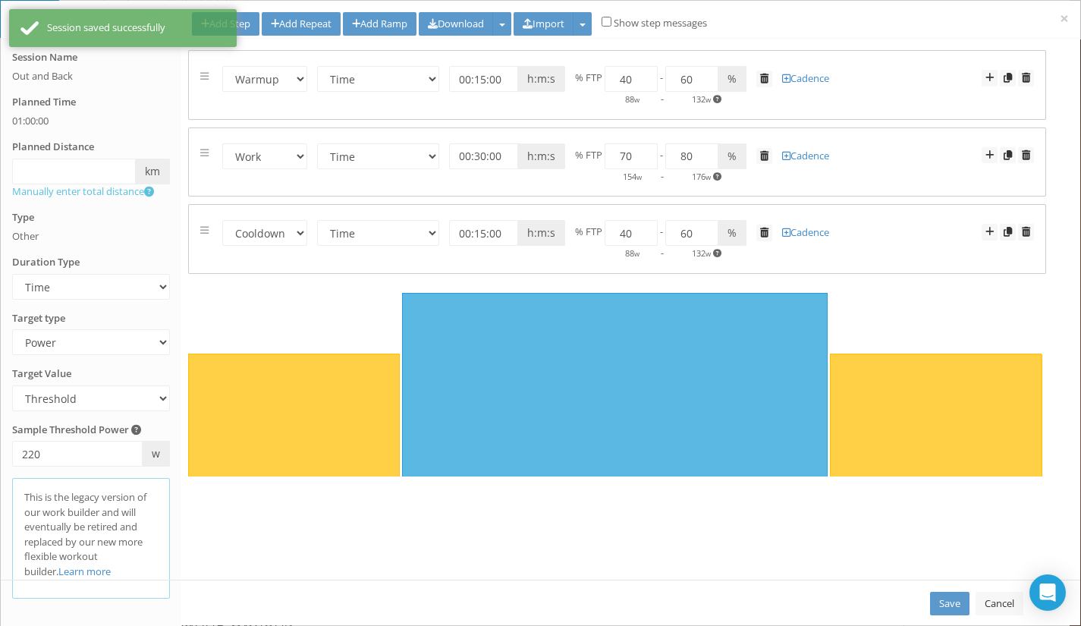
scroll to position [165, 0]
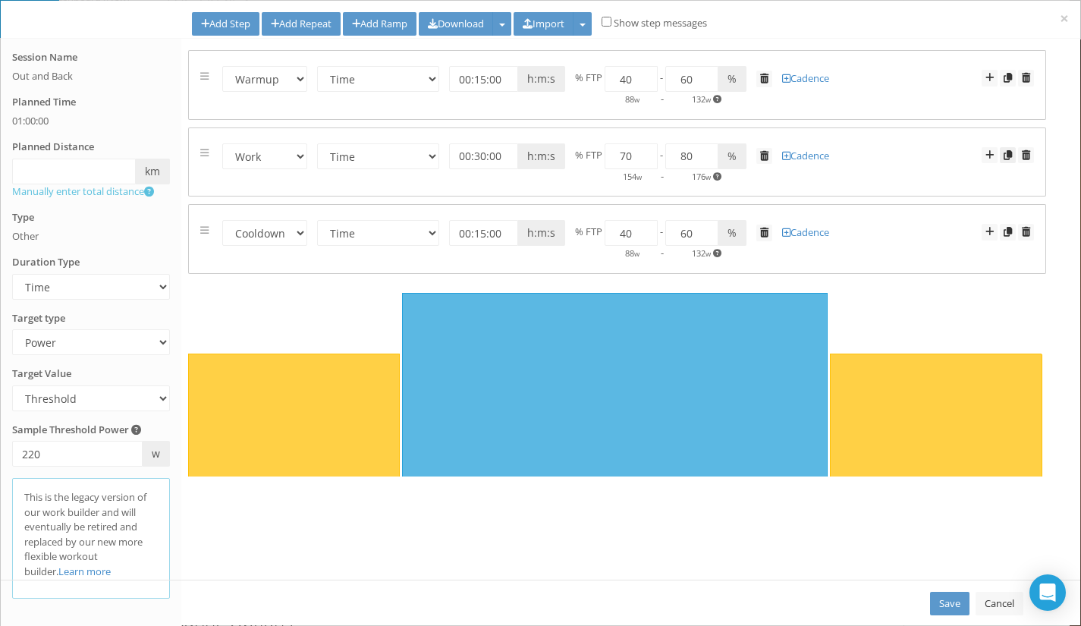
click at [1008, 155] on span at bounding box center [1007, 155] width 8 height 10
select select "Work"
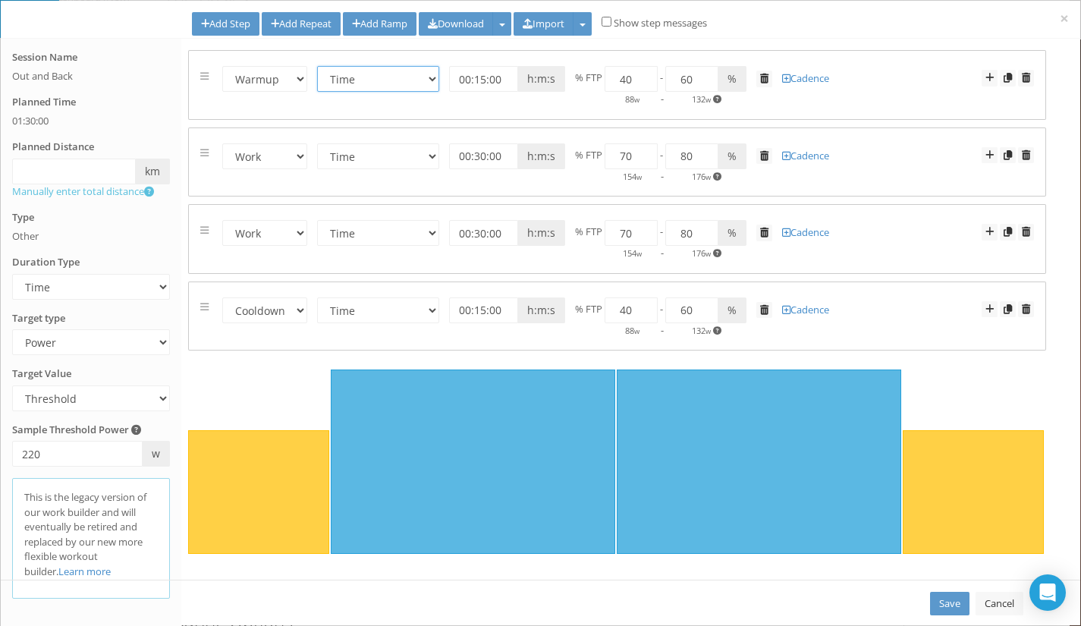
click at [353, 80] on select "Time Distance Open/Lap Button" at bounding box center [378, 79] width 122 height 26
select select "Open"
click at [318, 66] on select "Time Distance Open/Lap Button" at bounding box center [378, 79] width 122 height 26
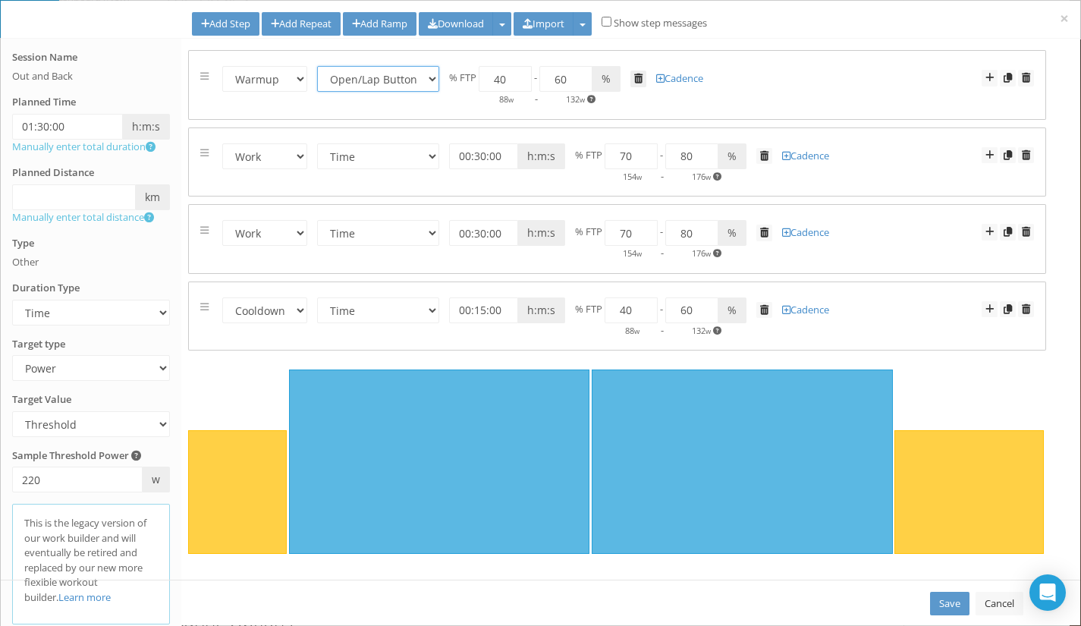
click at [639, 80] on span at bounding box center [638, 79] width 8 height 10
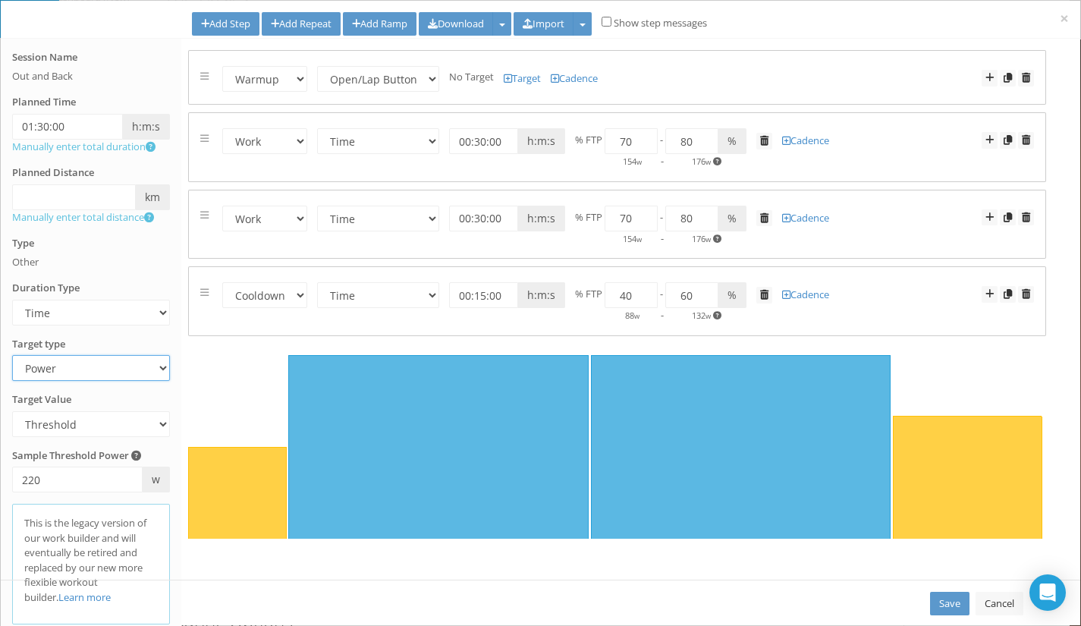
click at [96, 370] on select "Heart Rate Power Pace Speed Rate of perceived Exertion No Target" at bounding box center [91, 368] width 158 height 26
select select "RPE"
click at [12, 355] on select "Heart Rate Power Pace Speed Rate of perceived Exertion No Target" at bounding box center [91, 368] width 158 height 26
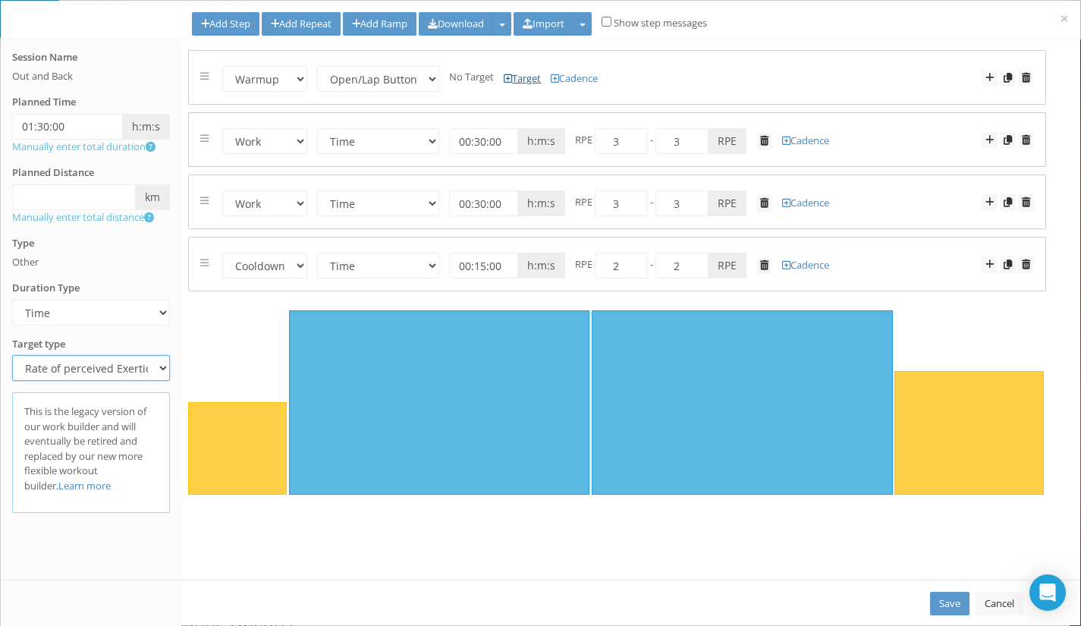
click at [513, 81] on link "Target" at bounding box center [521, 78] width 37 height 14
click at [488, 81] on input "number" at bounding box center [495, 79] width 53 height 26
type input "1"
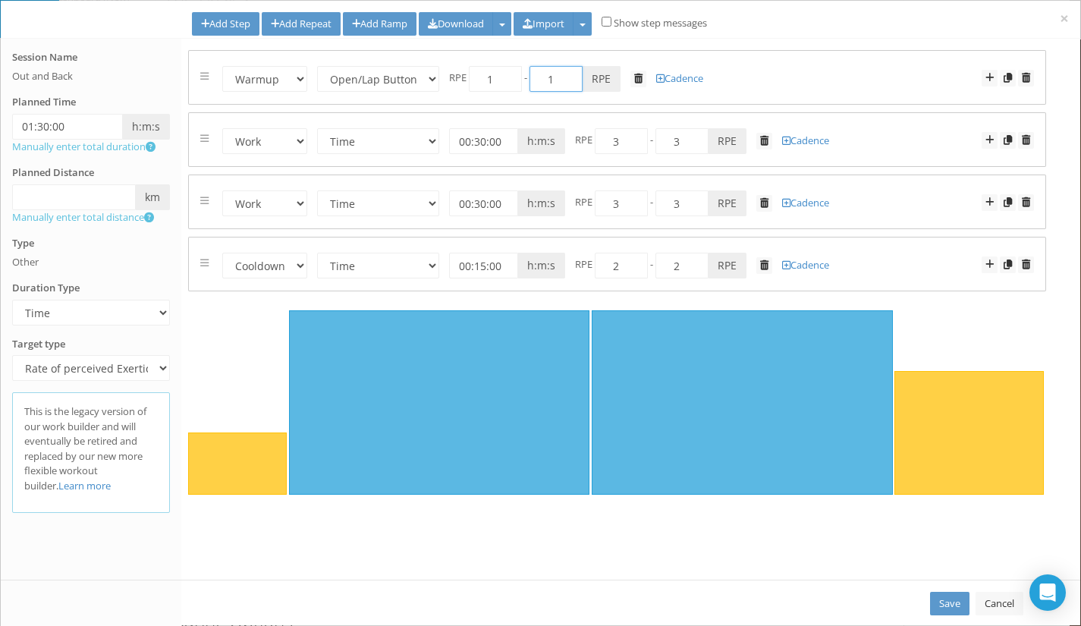
drag, startPoint x: 554, startPoint y: 78, endPoint x: 543, endPoint y: 76, distance: 11.6
click at [543, 76] on input "1" at bounding box center [555, 79] width 53 height 26
type input "3"
click at [403, 143] on select "Time Distance Open/Lap Button" at bounding box center [378, 141] width 122 height 26
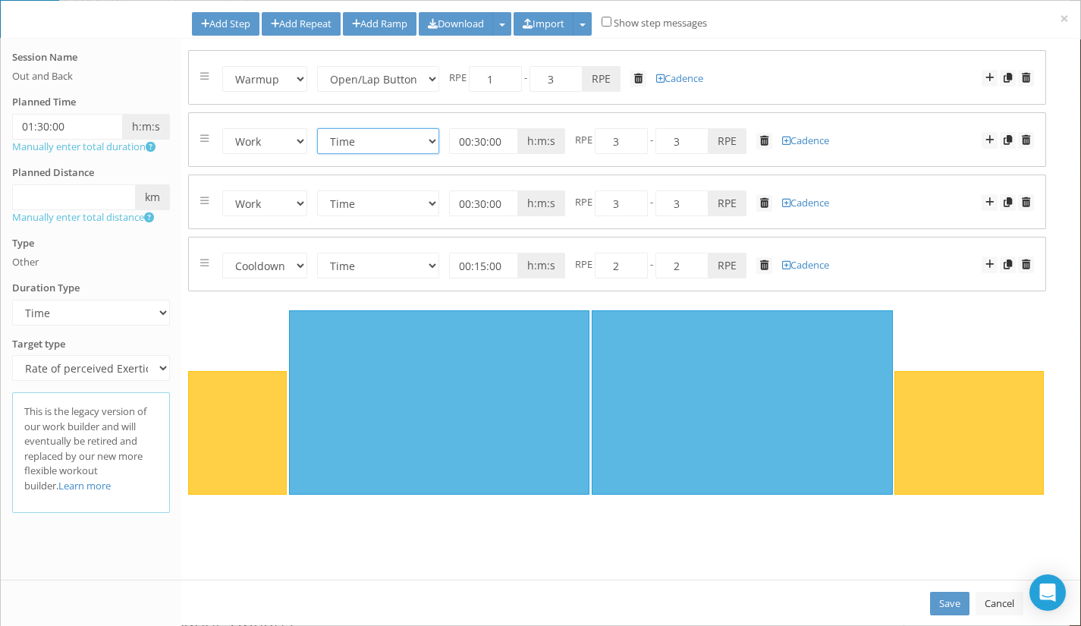
select select "Distance"
click at [318, 128] on select "Time Distance Open/Lap Button" at bounding box center [378, 141] width 122 height 26
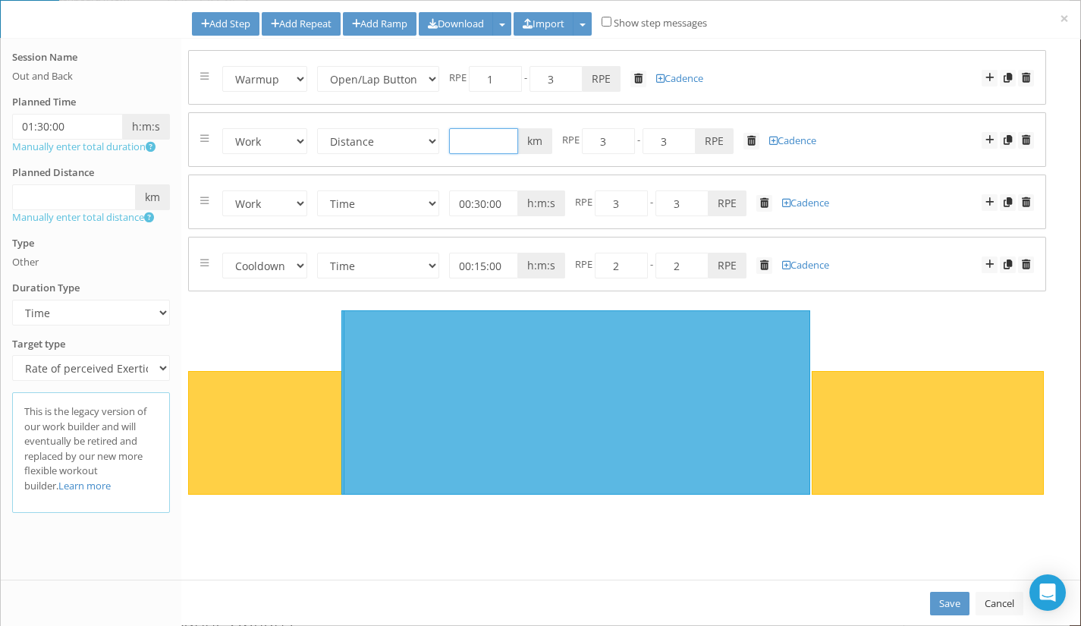
click at [478, 144] on input "text" at bounding box center [483, 141] width 69 height 26
type input "10"
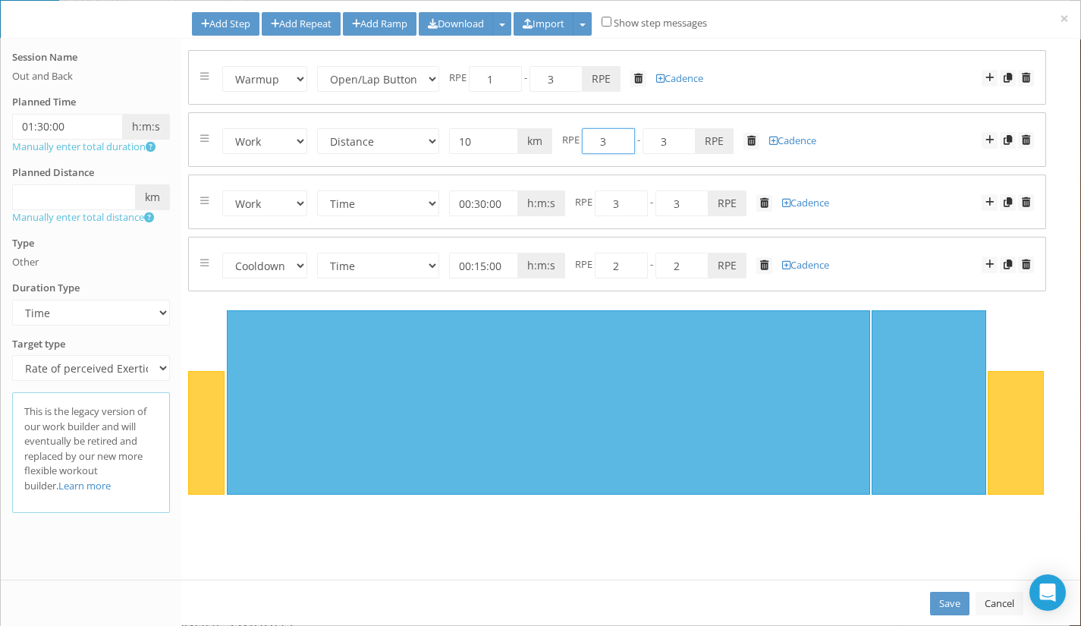
drag, startPoint x: 600, startPoint y: 142, endPoint x: 635, endPoint y: 137, distance: 35.9
click at [635, 137] on div "3 - 3 Z RPE" at bounding box center [658, 140] width 152 height 14
drag, startPoint x: 612, startPoint y: 139, endPoint x: 595, endPoint y: 139, distance: 16.7
click at [595, 139] on input "1" at bounding box center [608, 141] width 53 height 26
type input "4"
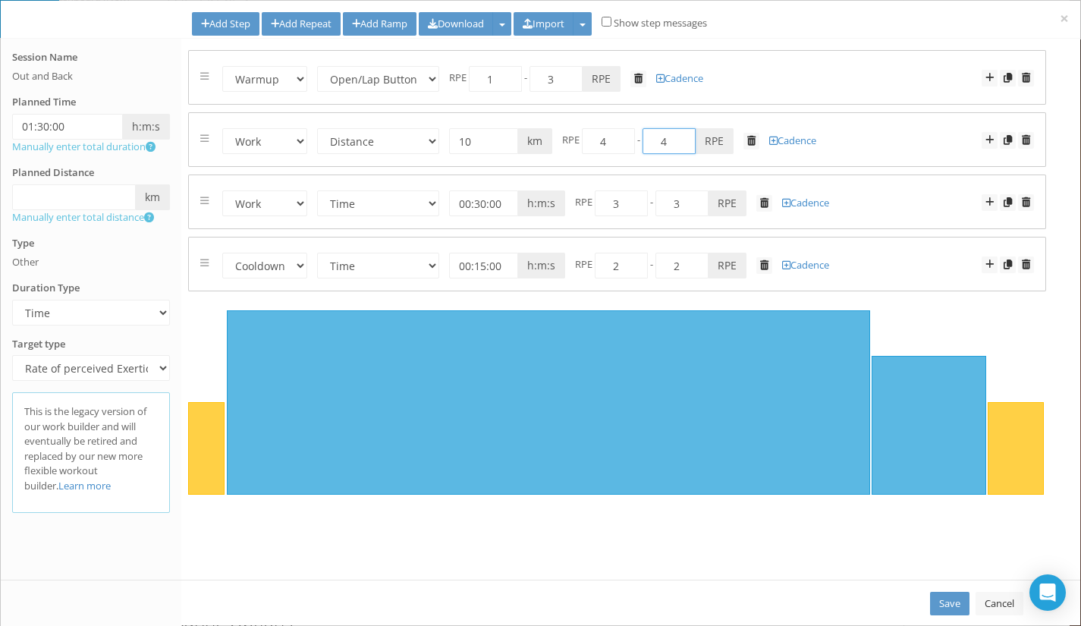
drag, startPoint x: 664, startPoint y: 138, endPoint x: 655, endPoint y: 137, distance: 9.1
click at [655, 137] on input "4" at bounding box center [668, 141] width 53 height 26
type input "6"
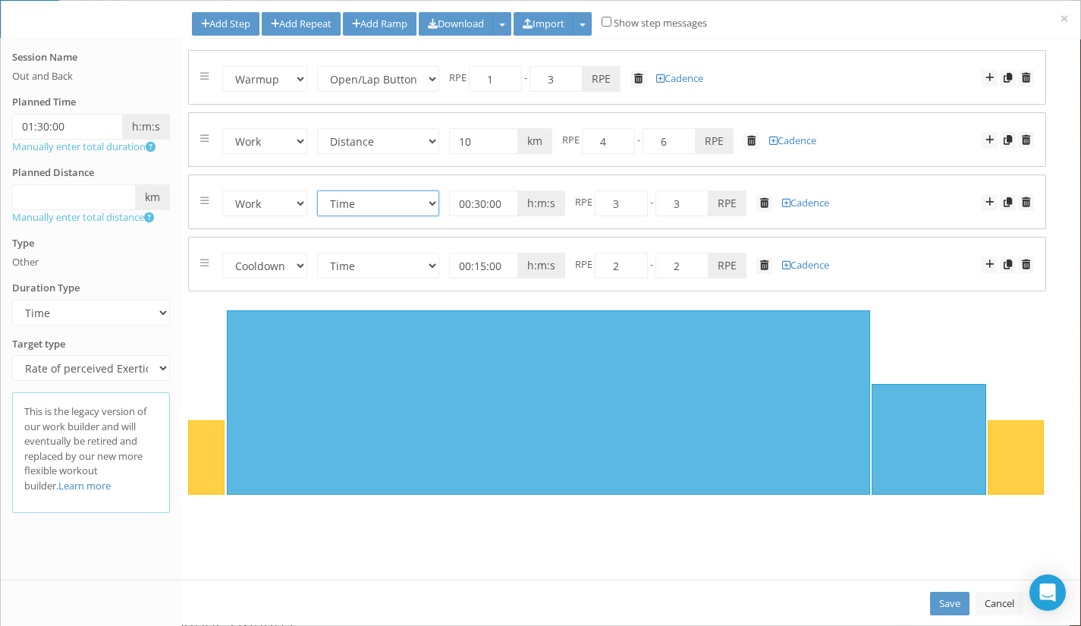
click at [419, 205] on select "Time Distance Open/Lap Button" at bounding box center [378, 203] width 122 height 26
select select "Distance"
click at [318, 190] on select "Time Distance Open/Lap Button" at bounding box center [378, 203] width 122 height 26
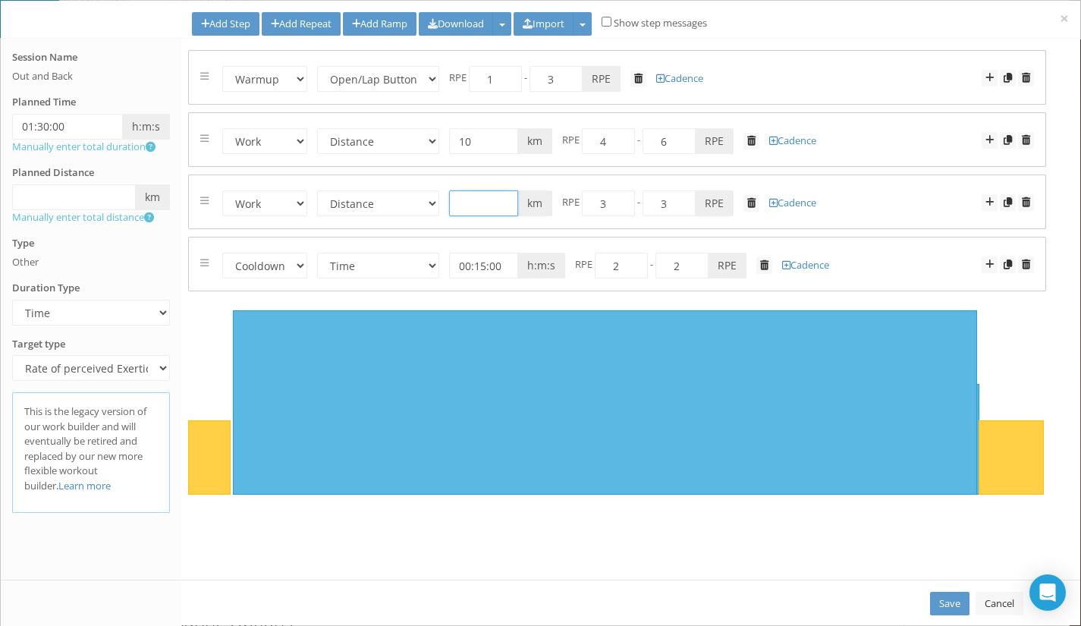
click at [482, 207] on input "text" at bounding box center [483, 203] width 69 height 26
type input "10"
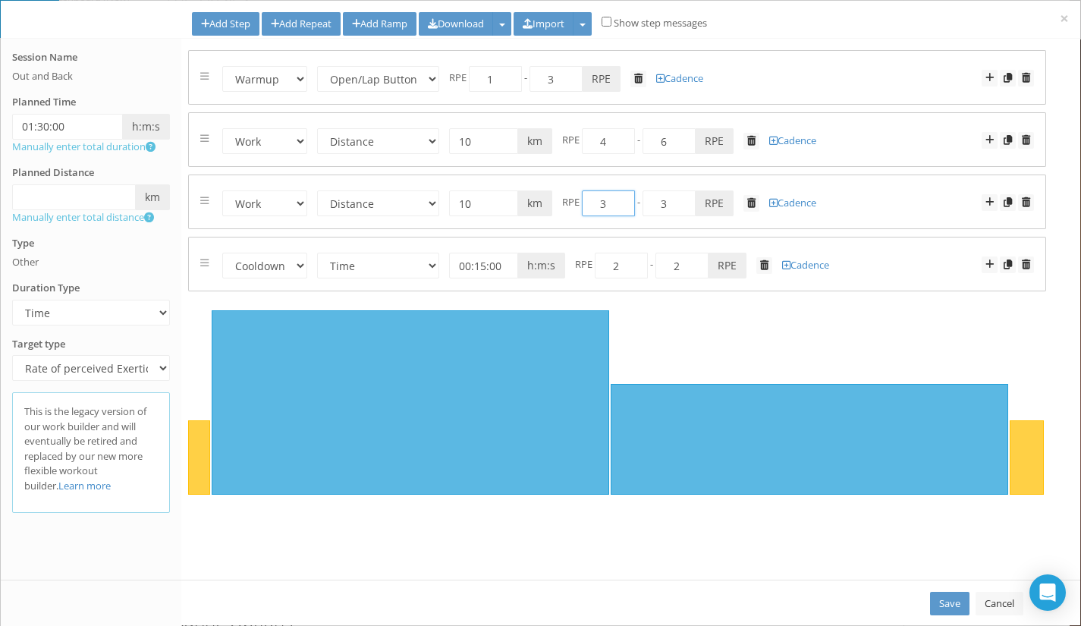
drag, startPoint x: 607, startPoint y: 202, endPoint x: 583, endPoint y: 202, distance: 24.3
click at [583, 202] on input "3" at bounding box center [608, 203] width 53 height 26
type input "4"
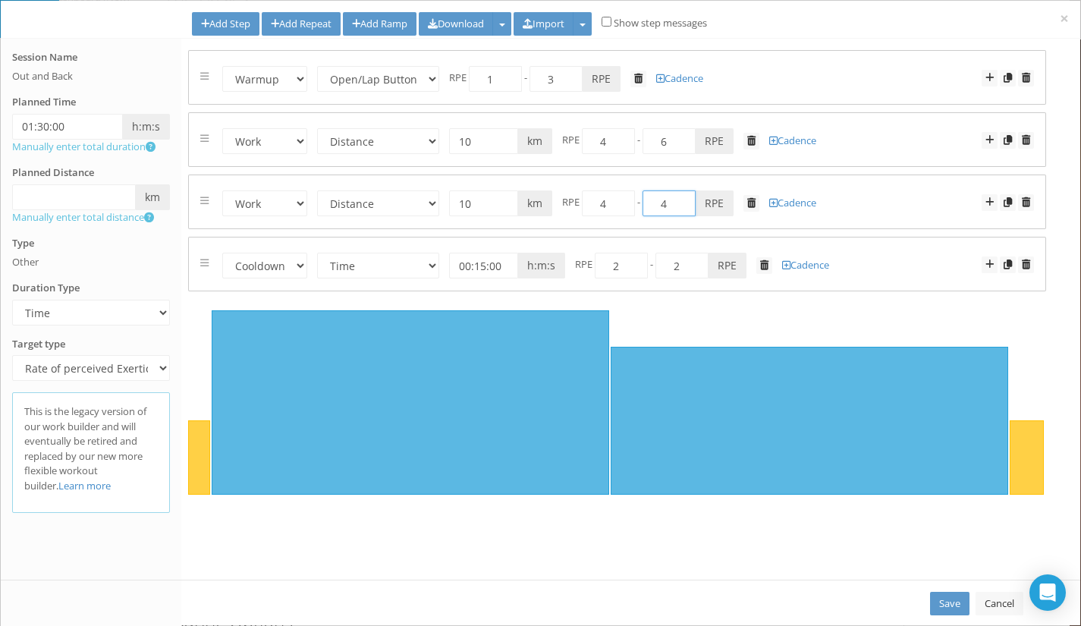
drag, startPoint x: 667, startPoint y: 200, endPoint x: 658, endPoint y: 200, distance: 8.3
click at [658, 200] on input "4" at bounding box center [668, 203] width 53 height 26
type input "6"
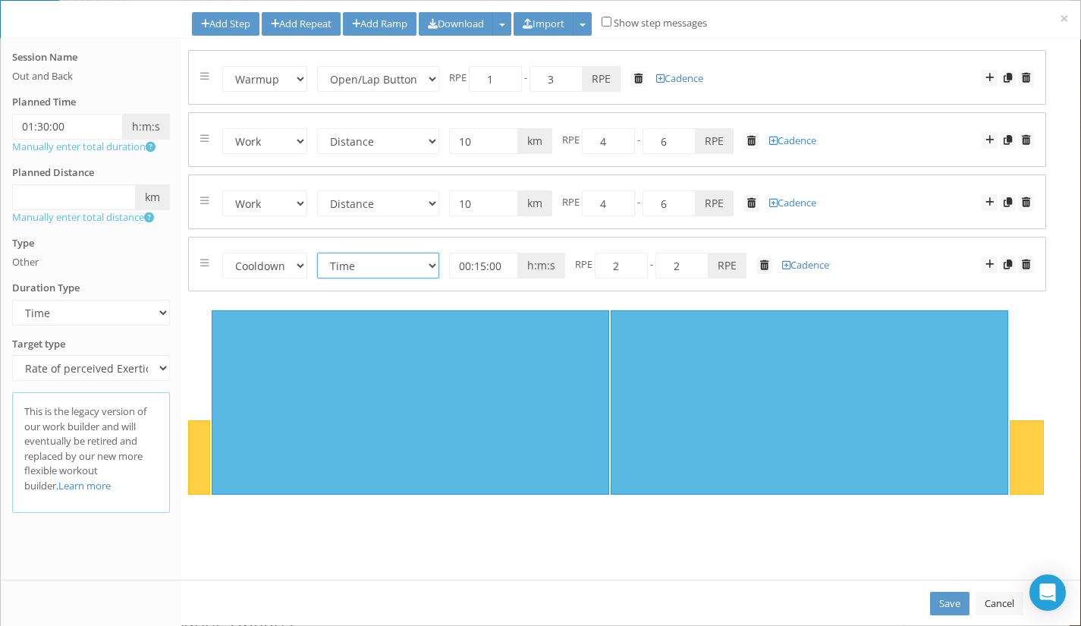
click at [347, 262] on select "Time Distance Open/Lap Button" at bounding box center [378, 266] width 122 height 26
select select "Open"
click at [318, 253] on select "Time Distance Open/Lap Button" at bounding box center [378, 266] width 122 height 26
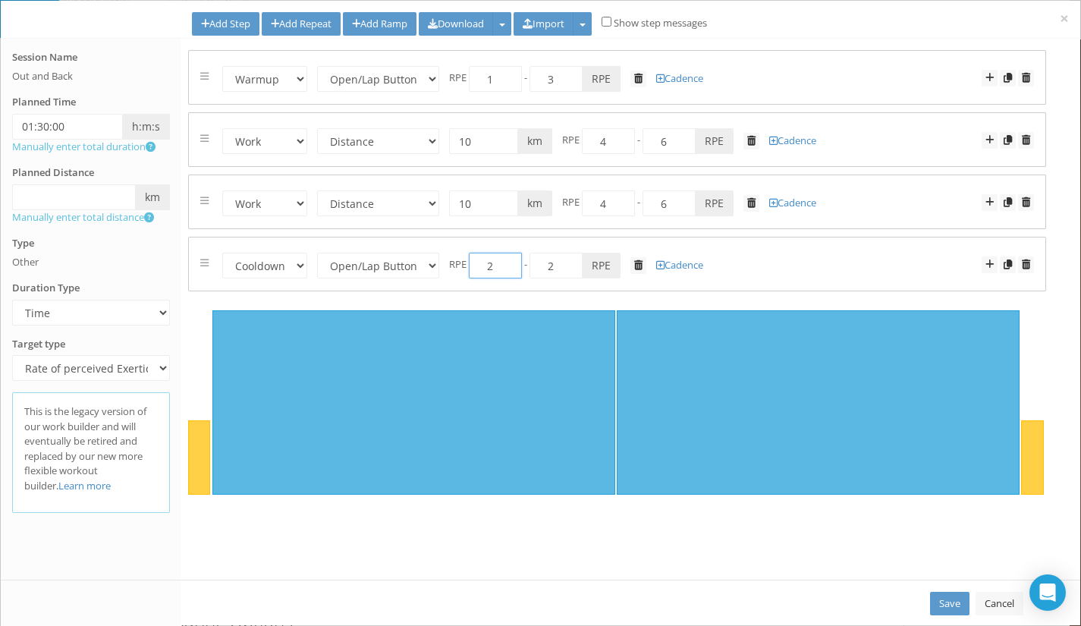
drag, startPoint x: 498, startPoint y: 272, endPoint x: 487, endPoint y: 268, distance: 12.3
click at [487, 268] on input "2" at bounding box center [495, 266] width 53 height 26
type input "1"
click at [947, 599] on link "Save" at bounding box center [949, 603] width 39 height 24
type input "01:30:00"
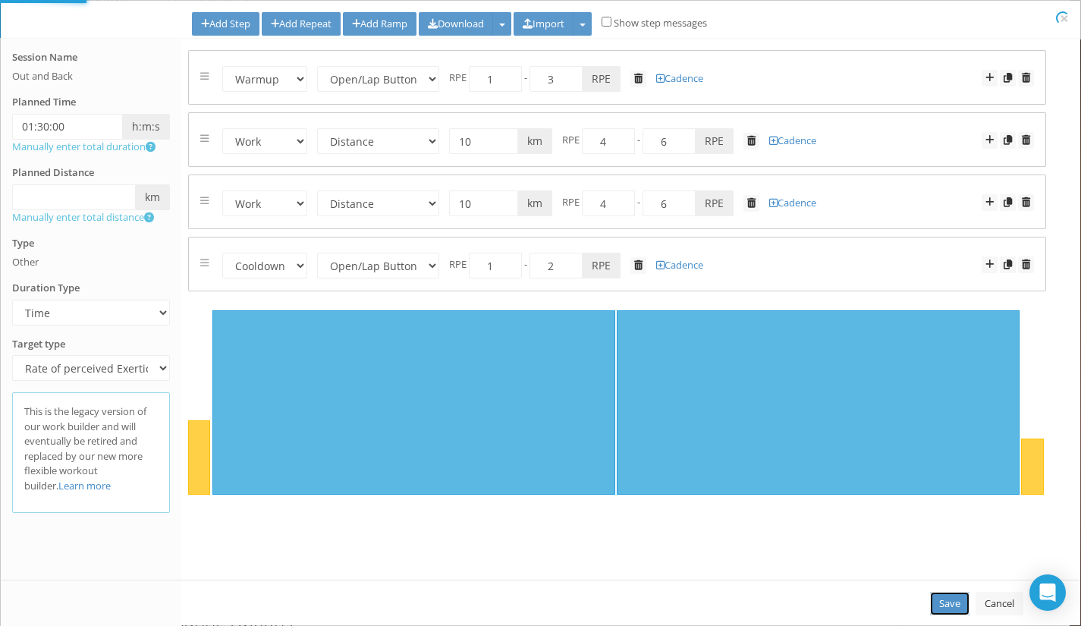
select select "Open"
select select "Work"
select select "Distance"
select select "Work"
select select "Distance"
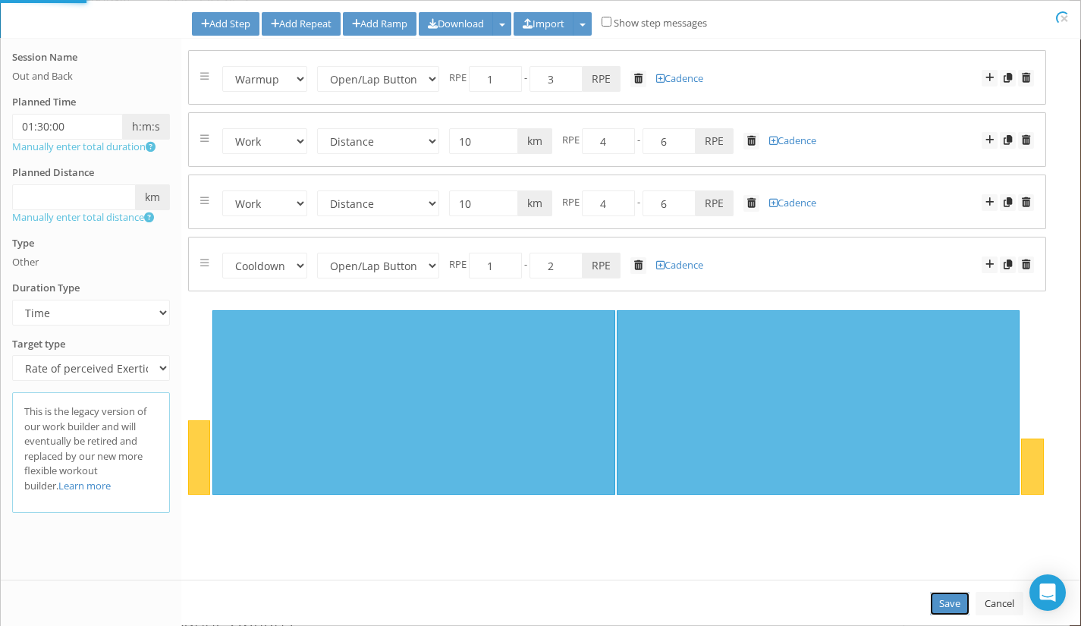
select select "Cooldown"
select select "Open"
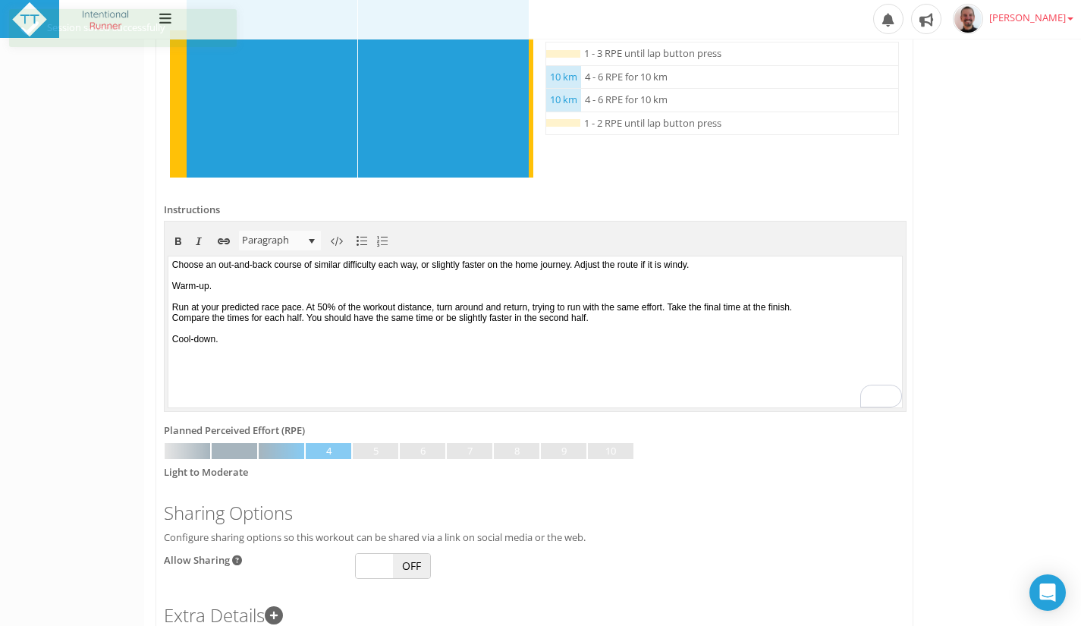
scroll to position [601, 0]
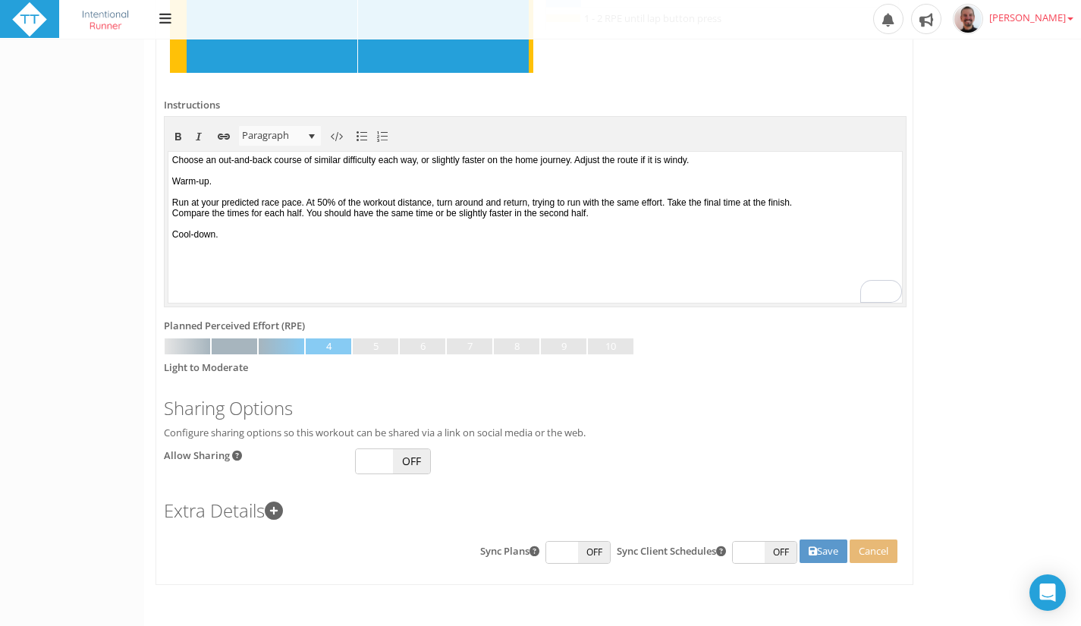
click at [414, 455] on span "OFF" at bounding box center [411, 461] width 37 height 24
checkbox input "true"
click at [811, 547] on icon at bounding box center [812, 551] width 8 height 10
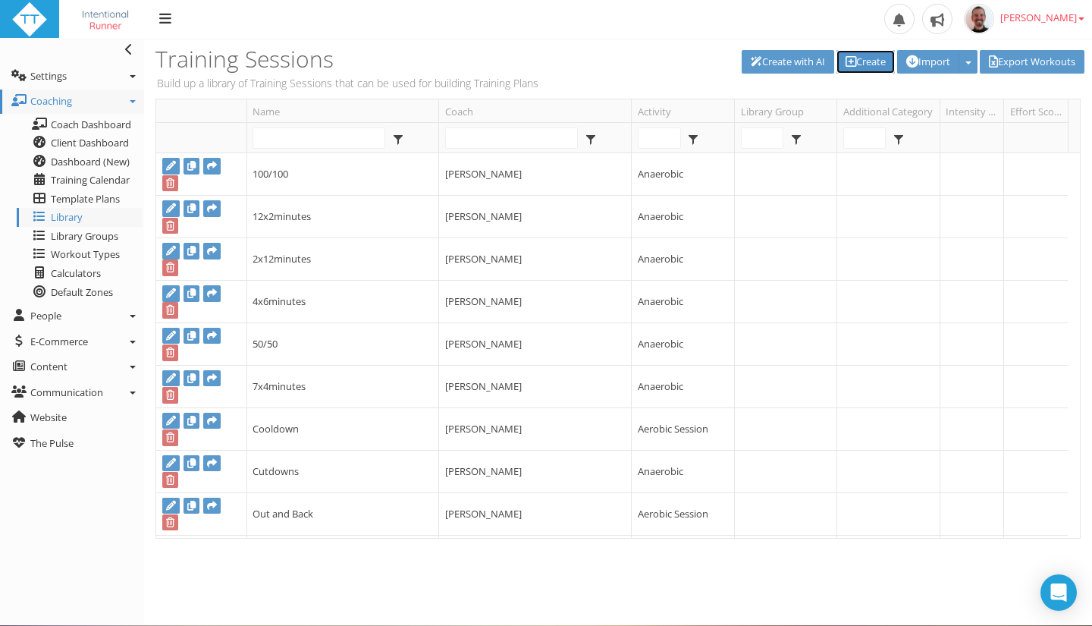
click at [855, 61] on link "Create" at bounding box center [865, 62] width 58 height 24
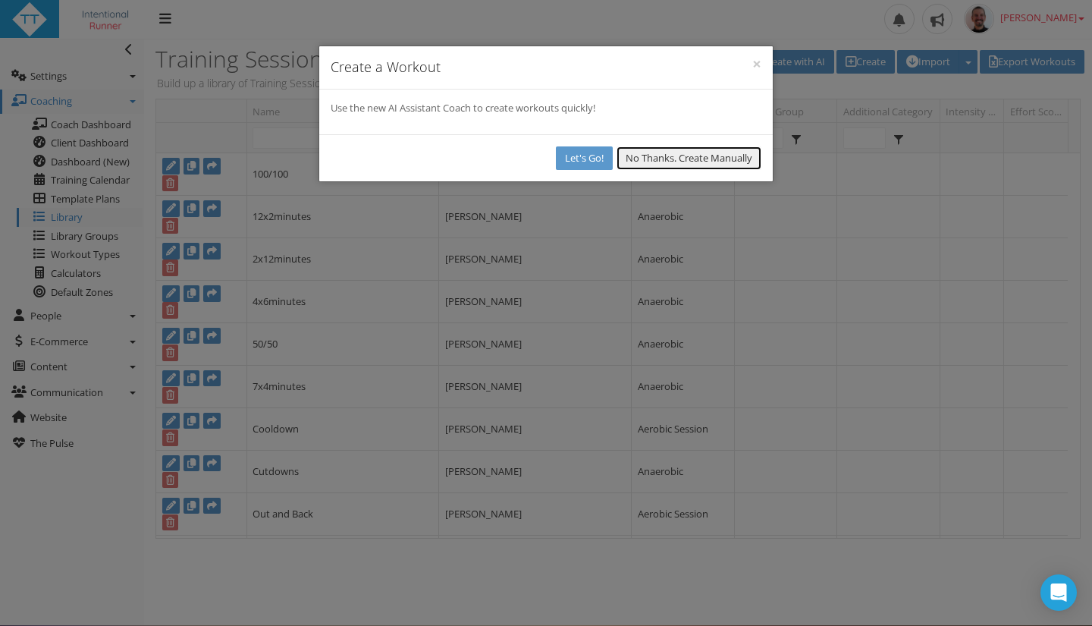
click at [707, 159] on button "No Thanks. Create Manually" at bounding box center [688, 158] width 145 height 24
select select
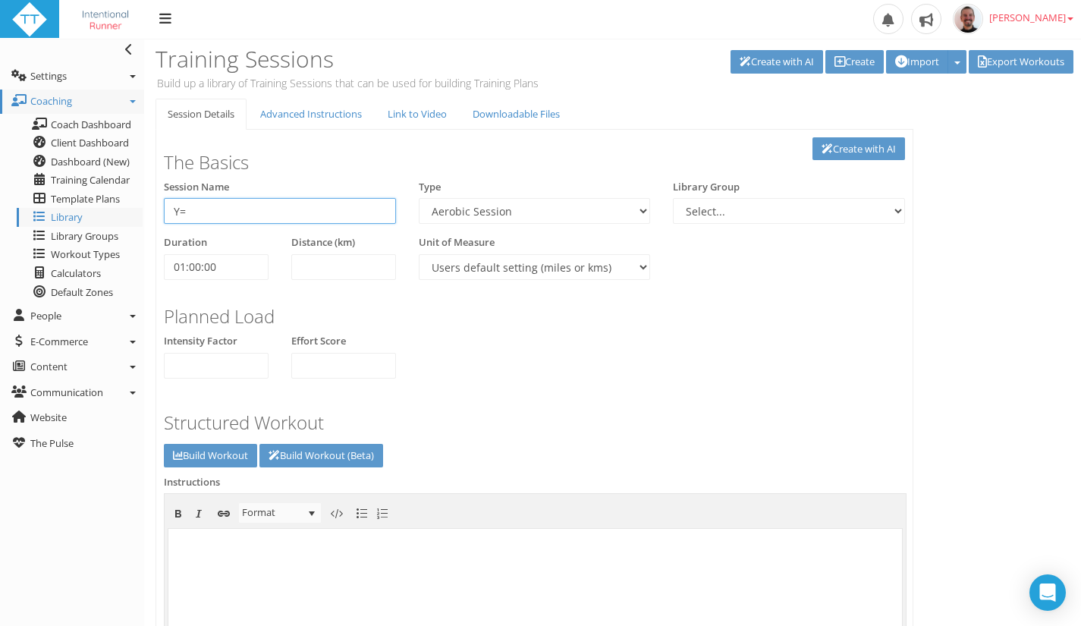
type input "Y"
type input "Up Tempo"
click at [466, 205] on select "Aerobic Session Alpine Climbing Anaerobic Assessment Availability Bike Paddle B…" at bounding box center [535, 211] width 232 height 26
select select "25bcda12-001f-4038-8b69-f132d4f6e83f"
click at [419, 198] on select "Aerobic Session Alpine Climbing Anaerobic Assessment Availability Bike Paddle B…" at bounding box center [535, 211] width 232 height 26
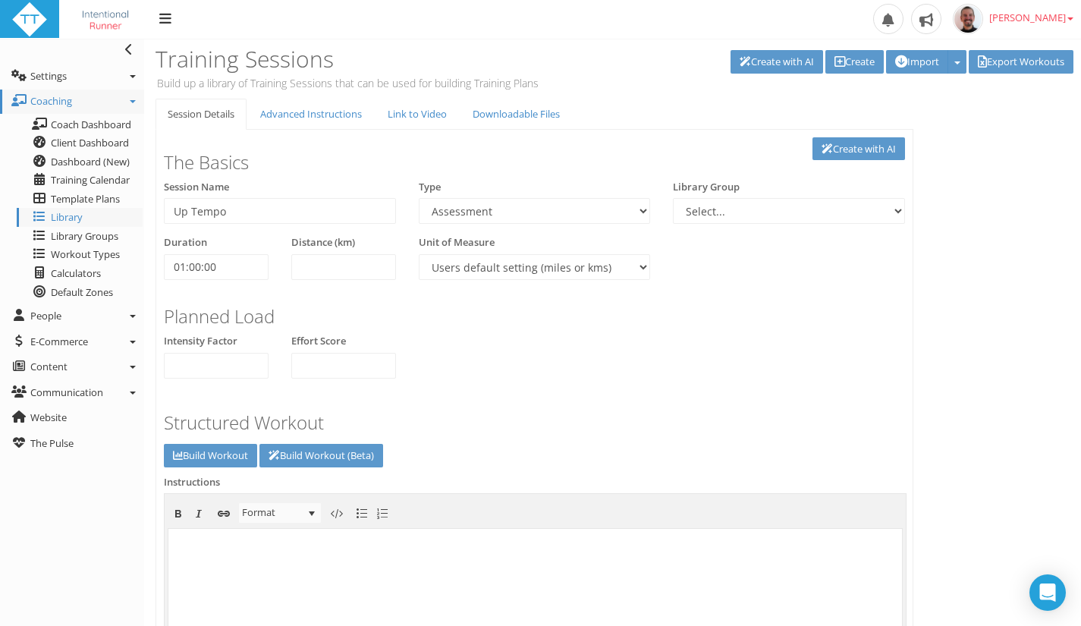
click at [251, 529] on iframe at bounding box center [534, 604] width 733 height 151
click at [300, 560] on body "To enrich screen reader interactions, please activate Accessibility in Grammarl…" at bounding box center [534, 602] width 733 height 151
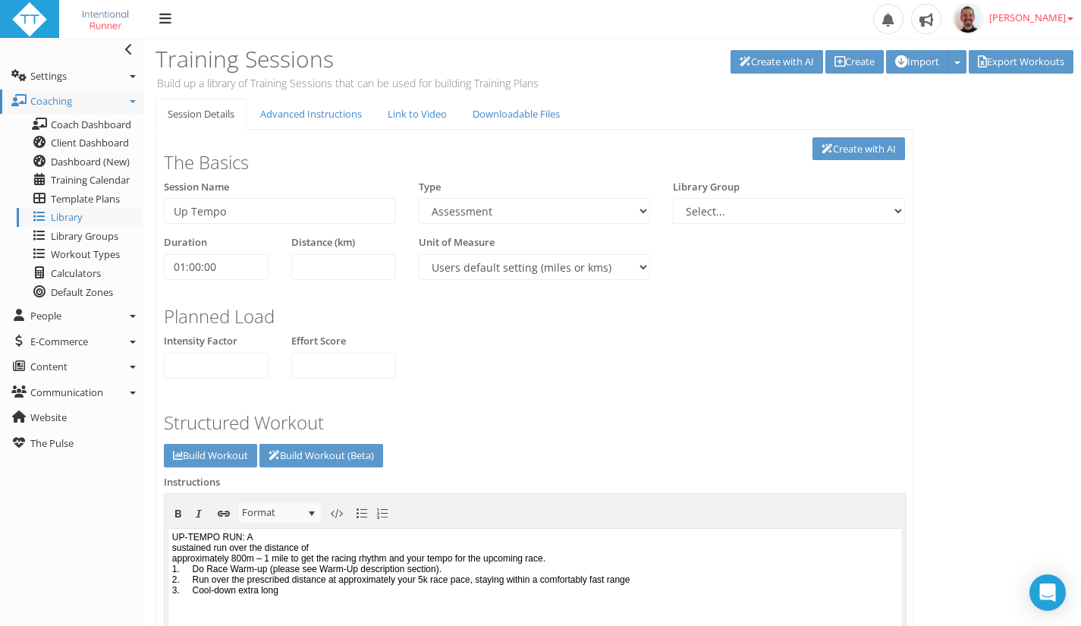
click at [266, 539] on body "UP-TEMPO RUN: A sustained run over the distance of approximately 800m – 1 mile …" at bounding box center [534, 602] width 733 height 151
click at [253, 535] on body "UP-TEMPO RUN: A sustained run over the distance of approximately 800m – 1 mile …" at bounding box center [534, 602] width 733 height 151
drag, startPoint x: 251, startPoint y: 535, endPoint x: 167, endPoint y: 535, distance: 84.2
click at [168, 535] on html "UP-TEMPO RUN: A sustained run over the distance of approximately 800m – 1 mile …" at bounding box center [534, 603] width 733 height 151
click at [180, 537] on body "﻿A sustained run over the distance of approximately 800m – 1 mile to get the ra…" at bounding box center [534, 602] width 733 height 151
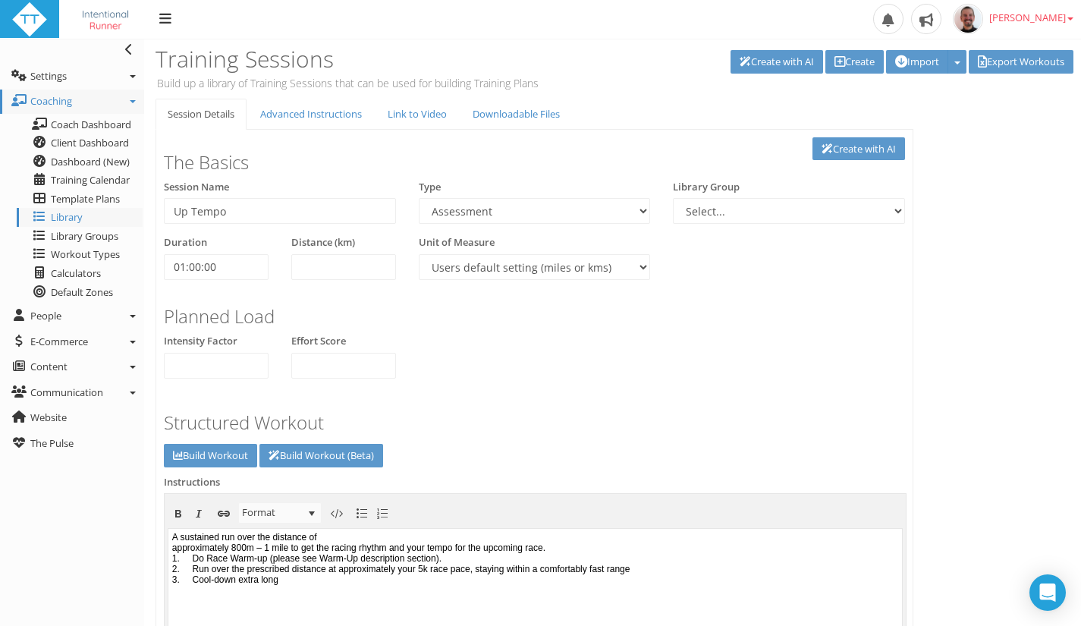
click at [356, 538] on body "﻿A sustained run over the distance of approximately 800m – 1 mile to get the ra…" at bounding box center [534, 602] width 733 height 151
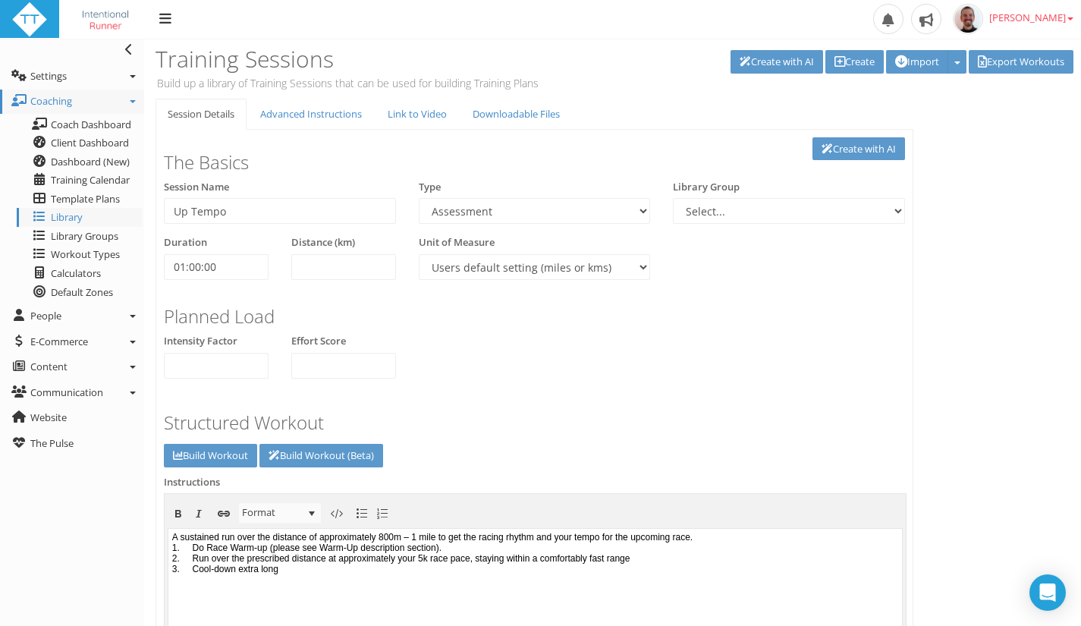
click at [788, 536] on body "﻿A sustained run over the distance of approximately 800m – 1 mile to get the ra…" at bounding box center [534, 602] width 733 height 151
drag, startPoint x: 476, startPoint y: 534, endPoint x: 249, endPoint y: 532, distance: 227.5
click at [249, 532] on body "﻿A sustained run over the distance of approximately 800m – 1 mile to get the ra…" at bounding box center [534, 602] width 733 height 151
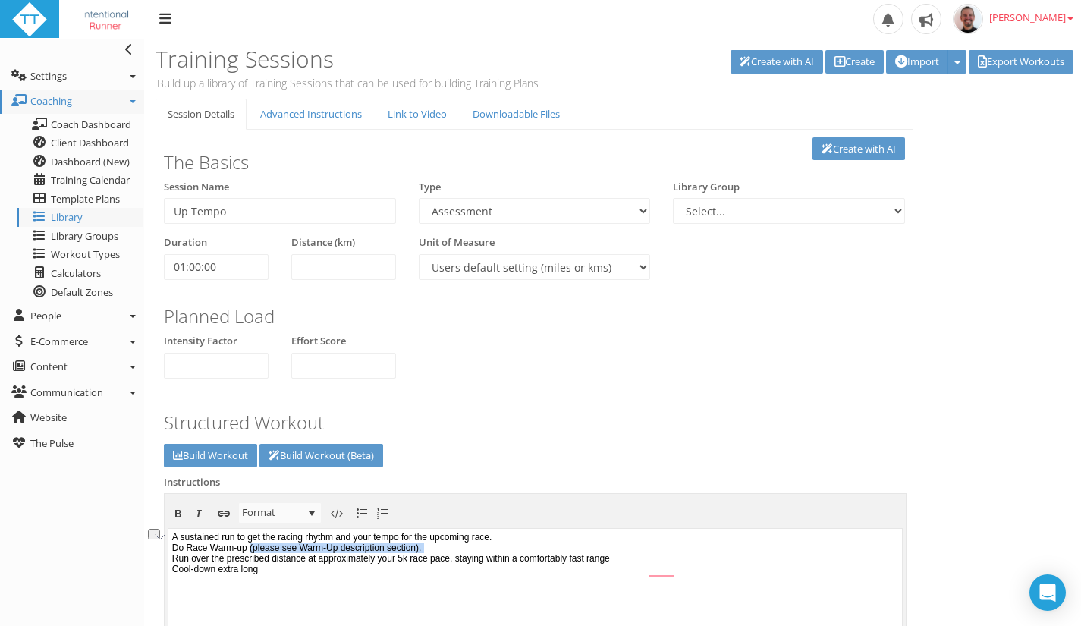
drag, startPoint x: 453, startPoint y: 558, endPoint x: 255, endPoint y: 557, distance: 197.9
click at [255, 557] on body "﻿A sustained run﻿ to get the racing rhythm and your tempo for the upcoming race…" at bounding box center [534, 602] width 733 height 151
click at [684, 563] on body "A sustained run to get the racing rhythm and your tempo for the upcoming race. …" at bounding box center [534, 602] width 733 height 151
click at [682, 558] on body "A sustained run to get the racing rhythm and your tempo for the upcoming race. …" at bounding box center [534, 602] width 733 height 151
click at [596, 538] on body "A sustained run to get the racing rhythm and your tempo for the upcoming race. …" at bounding box center [534, 602] width 733 height 151
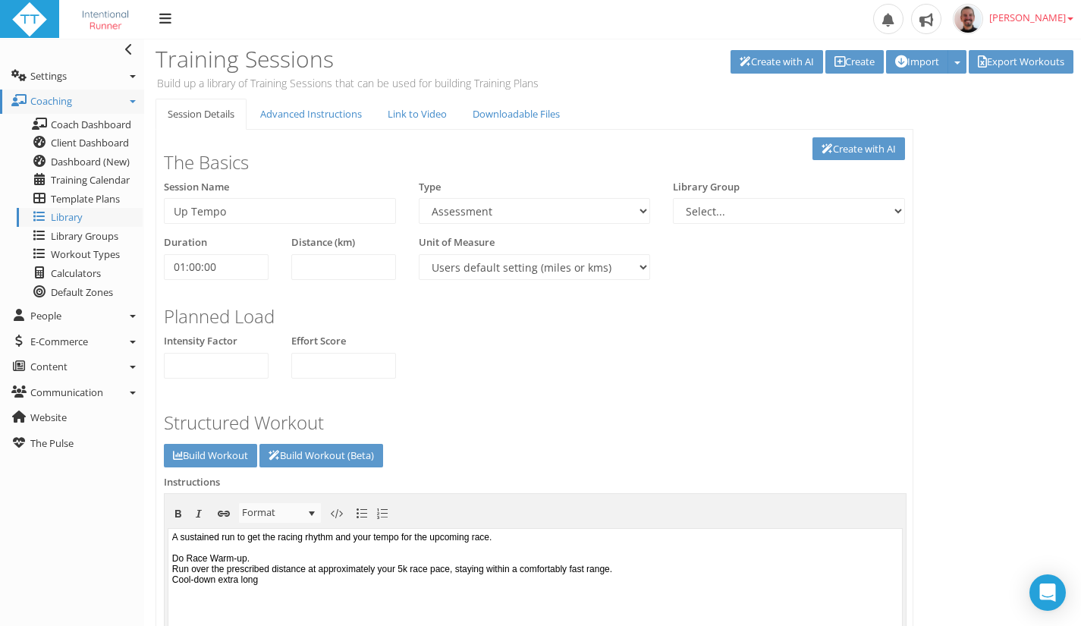
click at [274, 603] on body "A sustained run to get the racing rhythm and your tempo for the upcoming race. …" at bounding box center [534, 602] width 733 height 151
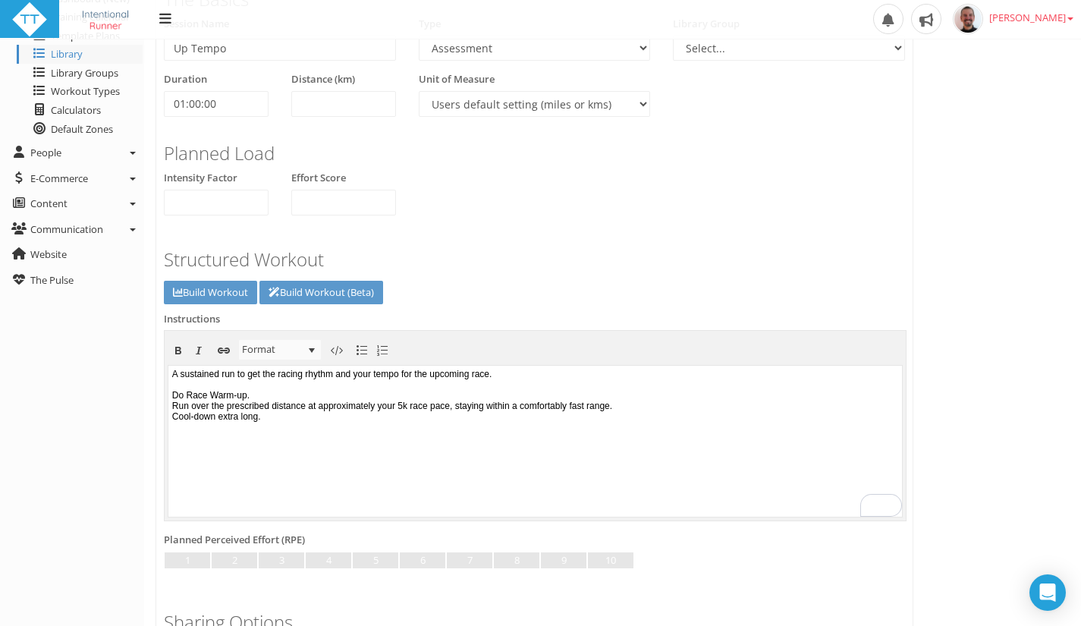
scroll to position [175, 0]
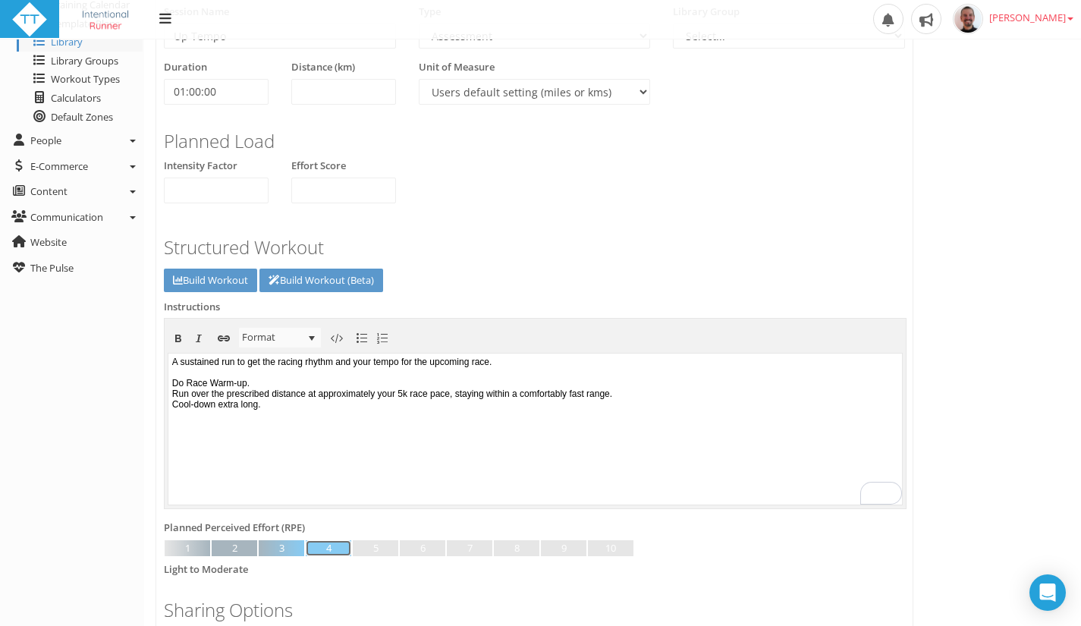
click at [326, 544] on link at bounding box center [328, 548] width 45 height 17
click at [237, 281] on link "Build Workout" at bounding box center [210, 280] width 93 height 24
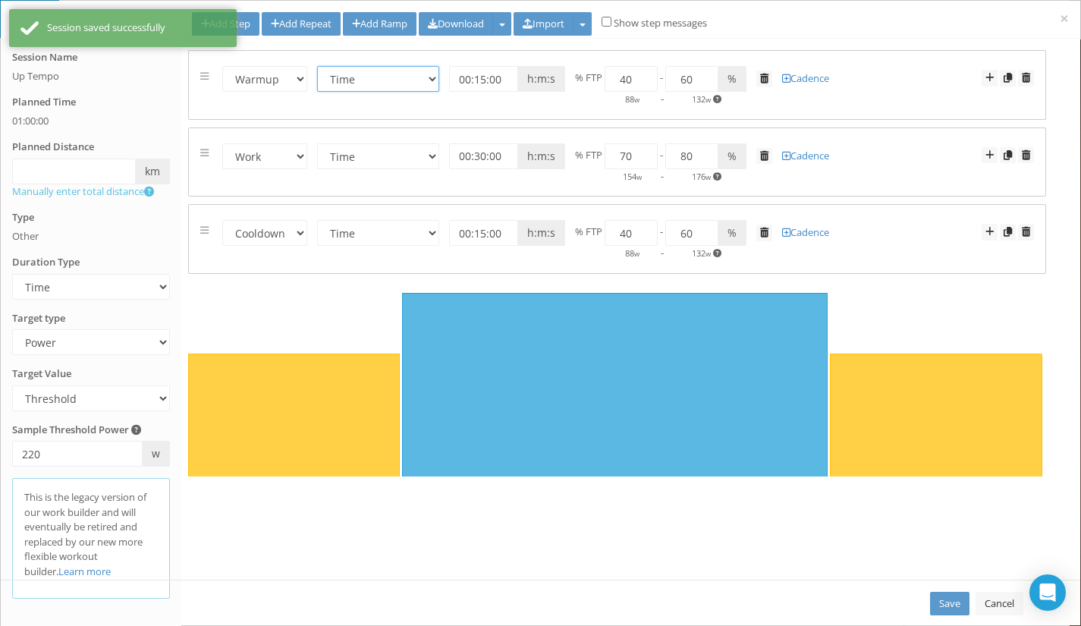
click at [364, 75] on select "Time Distance Open/Lap Button" at bounding box center [378, 79] width 122 height 26
select select "Open"
click at [318, 66] on select "Time Distance Open/Lap Button" at bounding box center [378, 79] width 122 height 26
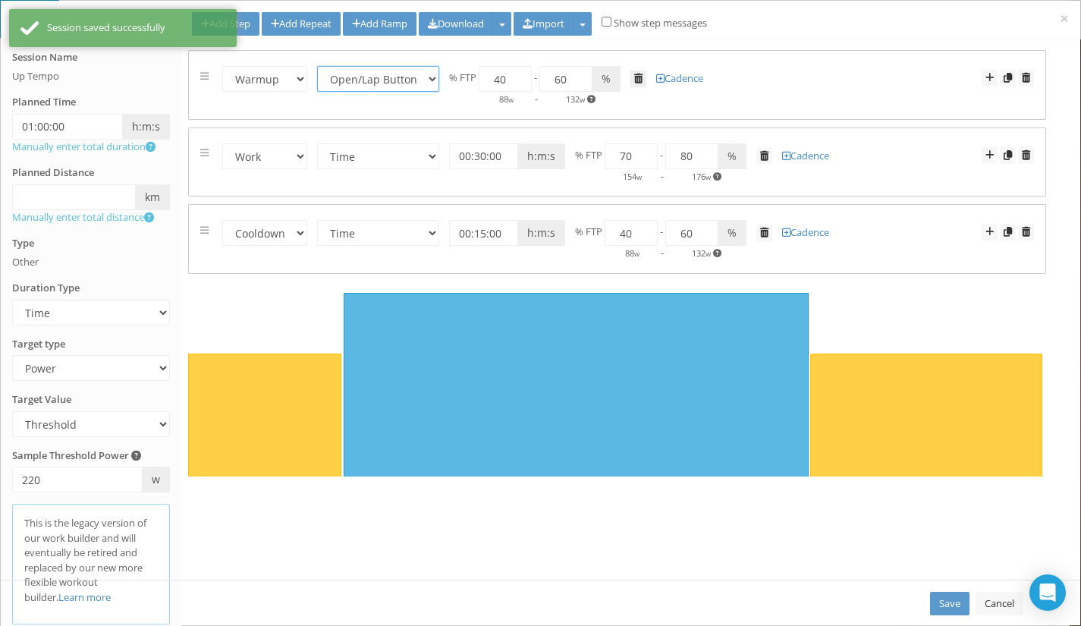
click at [636, 74] on span at bounding box center [638, 79] width 8 height 10
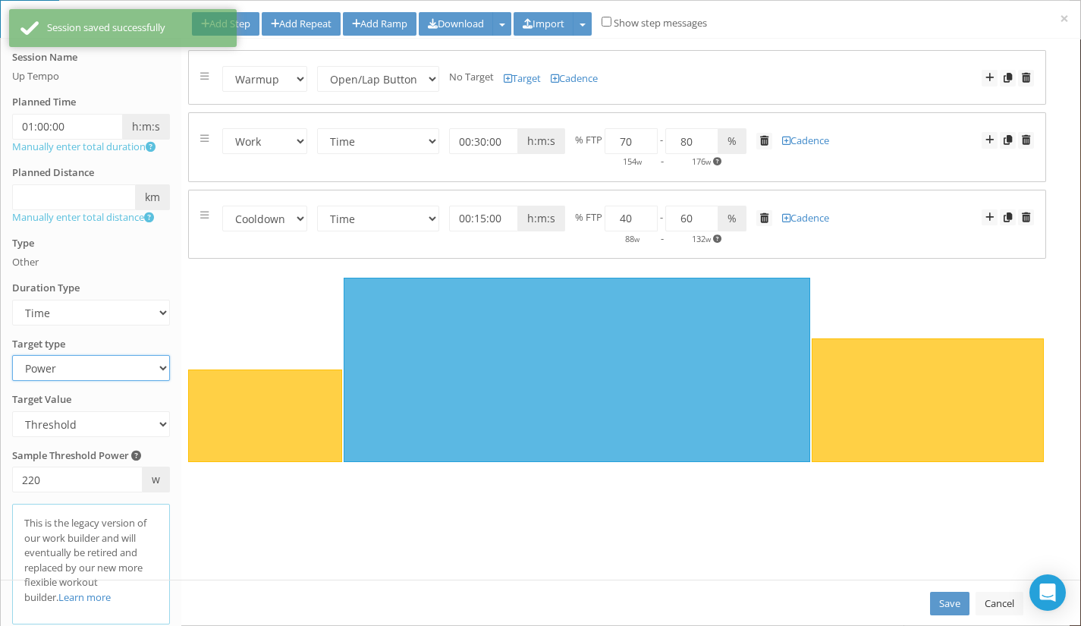
click at [108, 376] on select "Heart Rate Power Pace Speed Rate of perceived Exertion No Target" at bounding box center [91, 368] width 158 height 26
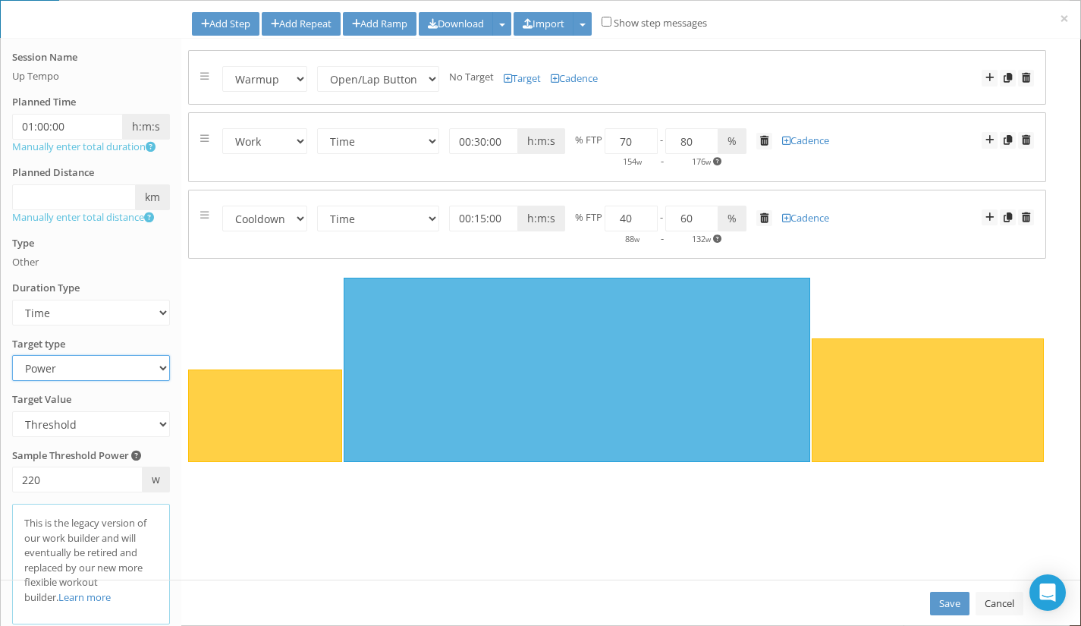
select select "RPE"
click at [12, 355] on select "Heart Rate Power Pace Speed Rate of perceived Exertion No Target" at bounding box center [91, 368] width 158 height 26
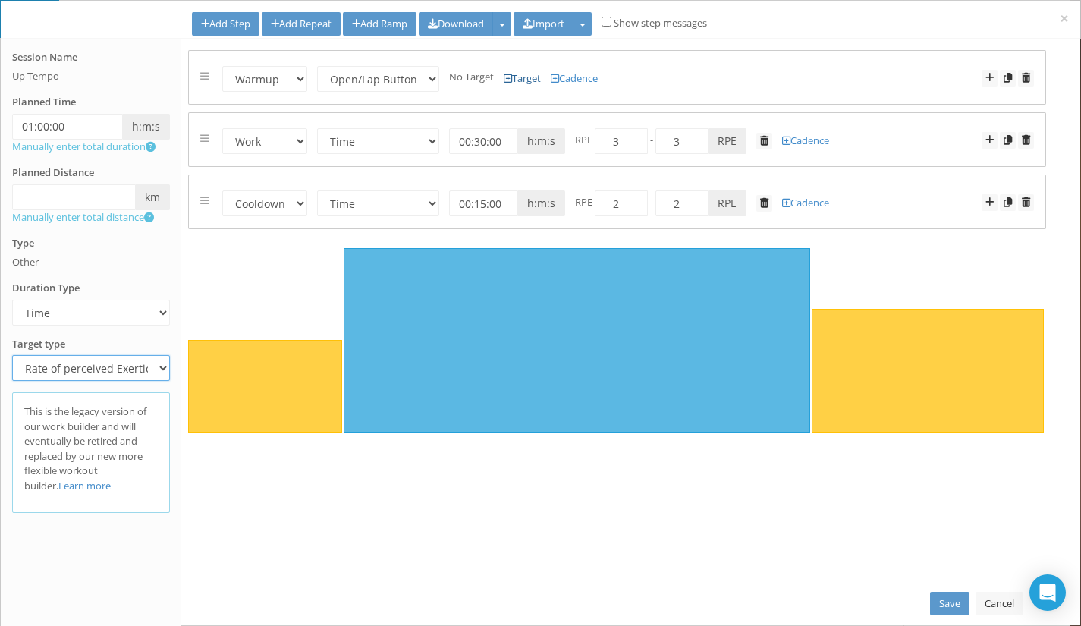
click at [515, 78] on link "Target" at bounding box center [521, 78] width 37 height 14
click at [490, 79] on input "number" at bounding box center [495, 79] width 53 height 26
type input "1"
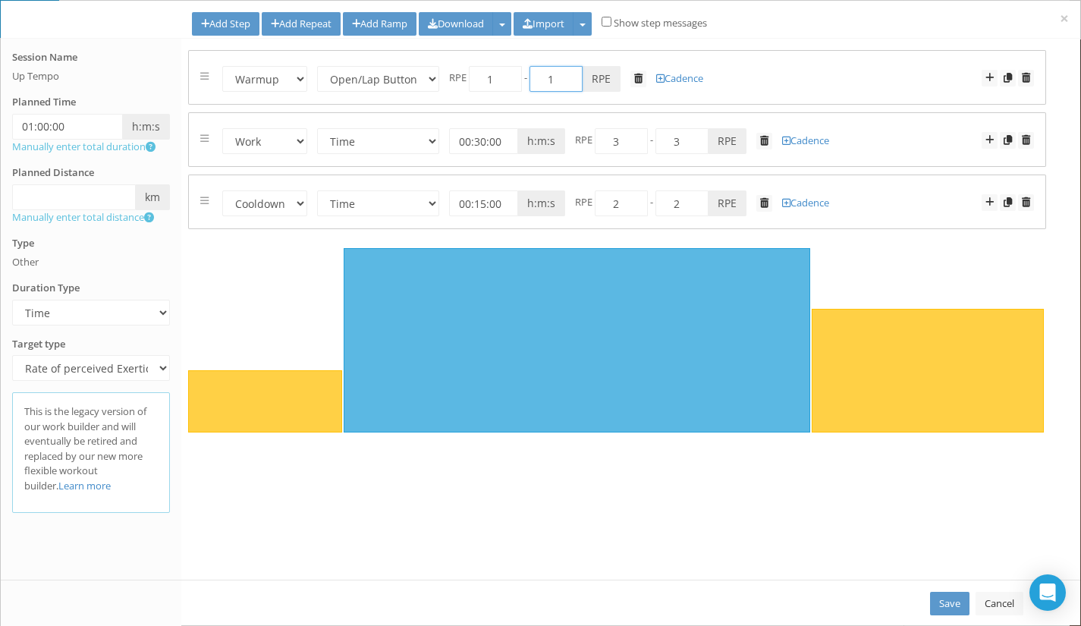
drag, startPoint x: 554, startPoint y: 78, endPoint x: 541, endPoint y: 76, distance: 13.8
click at [541, 76] on input "1" at bounding box center [555, 79] width 53 height 26
type input "3"
click at [1057, 154] on div "Session Name Up Tempo Planned Time 01:00:00 h:m:s Manually enter total duration…" at bounding box center [540, 309] width 1079 height 541
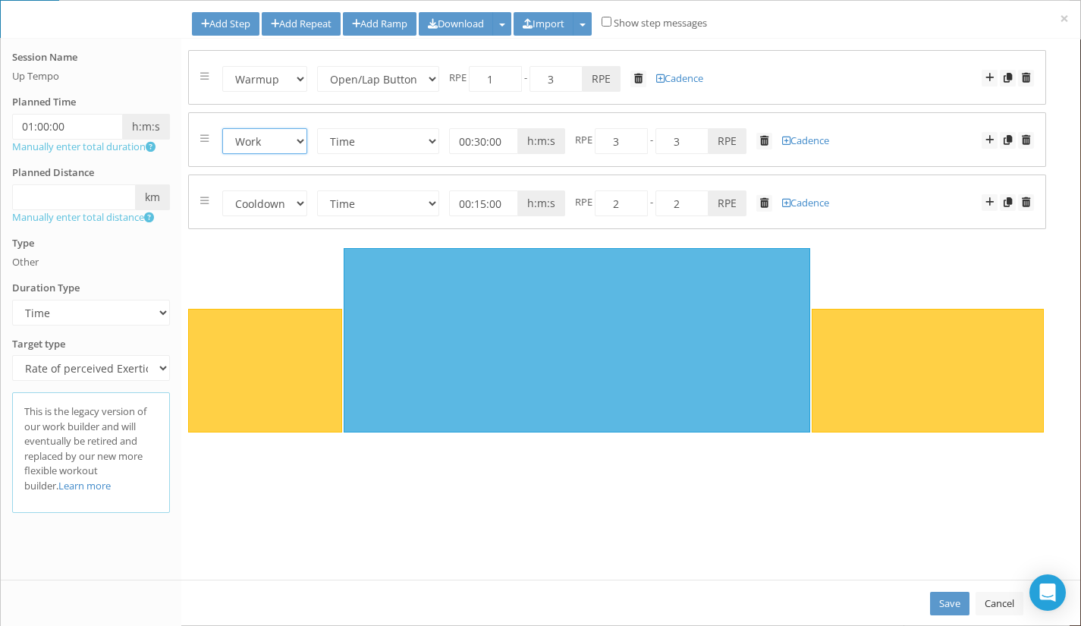
click at [295, 138] on select "Warmup Work Rest Cooldown" at bounding box center [264, 141] width 85 height 26
click at [359, 140] on select "Time Distance Open/Lap Button" at bounding box center [378, 141] width 122 height 26
select select "Distance"
click at [318, 128] on select "Time Distance Open/Lap Button" at bounding box center [378, 141] width 122 height 26
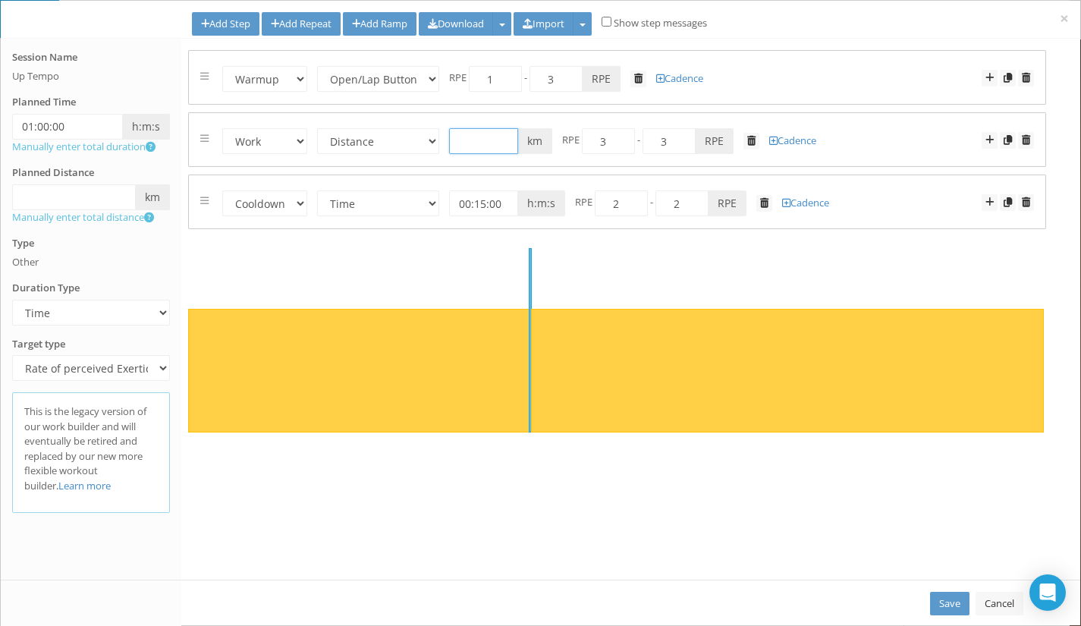
click at [481, 144] on input "text" at bounding box center [483, 141] width 69 height 26
type input "2"
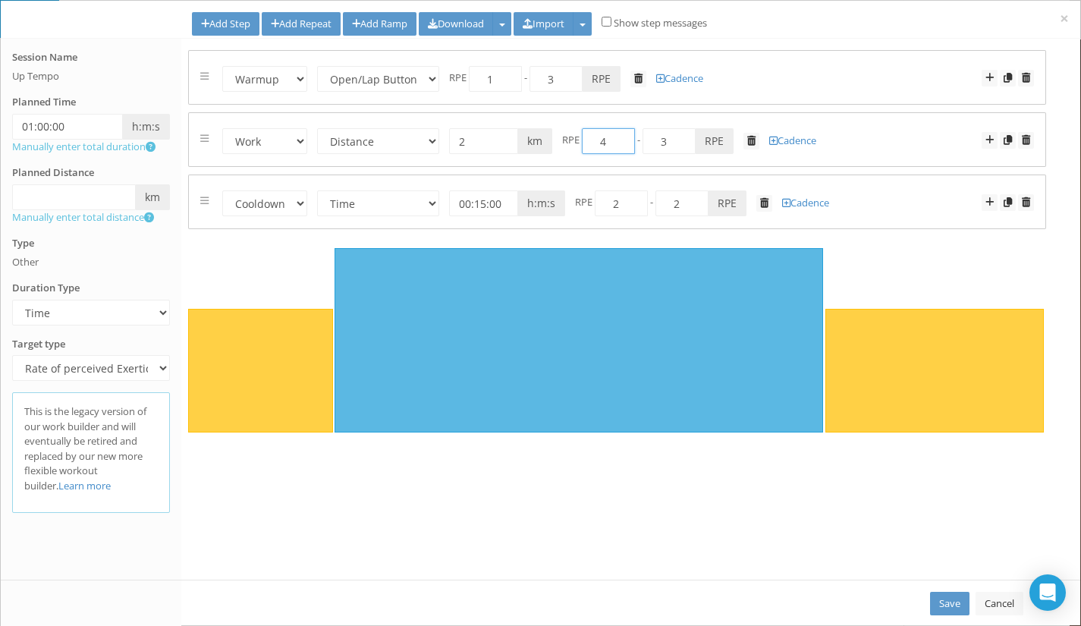
type input "4"
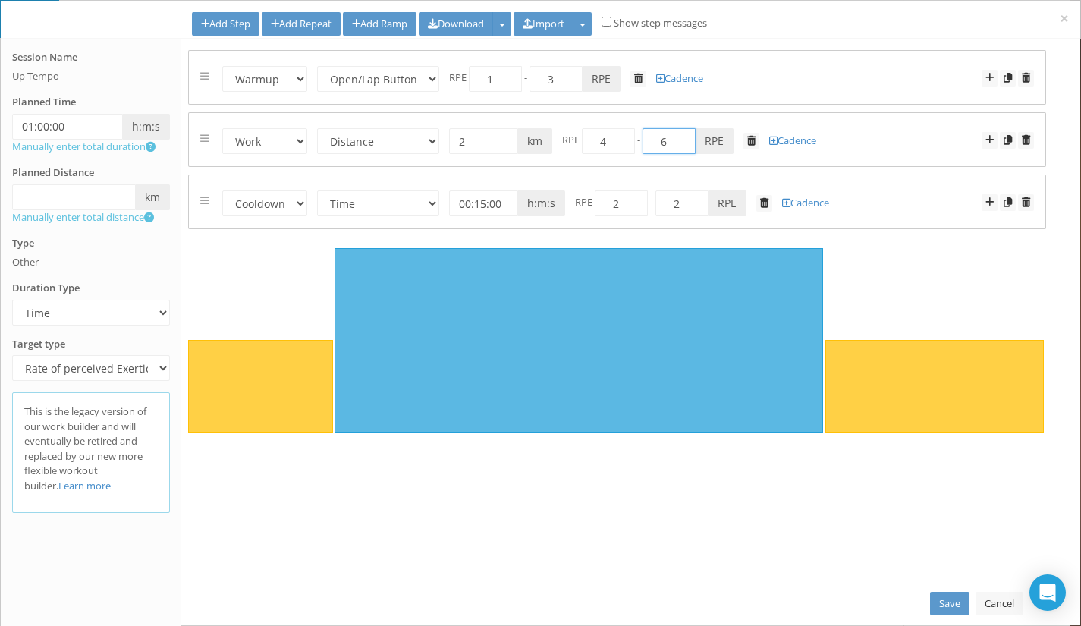
type input "6"
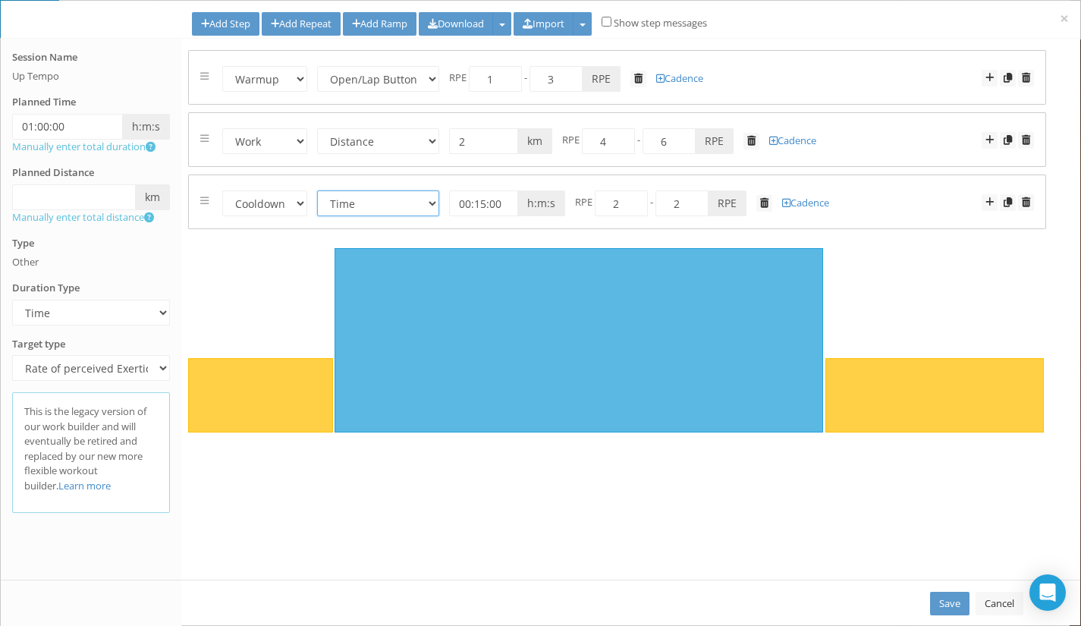
click at [403, 201] on select "Time Distance Open/Lap Button" at bounding box center [378, 203] width 122 height 26
select select "Open"
click at [318, 190] on select "Time Distance Open/Lap Button" at bounding box center [378, 203] width 122 height 26
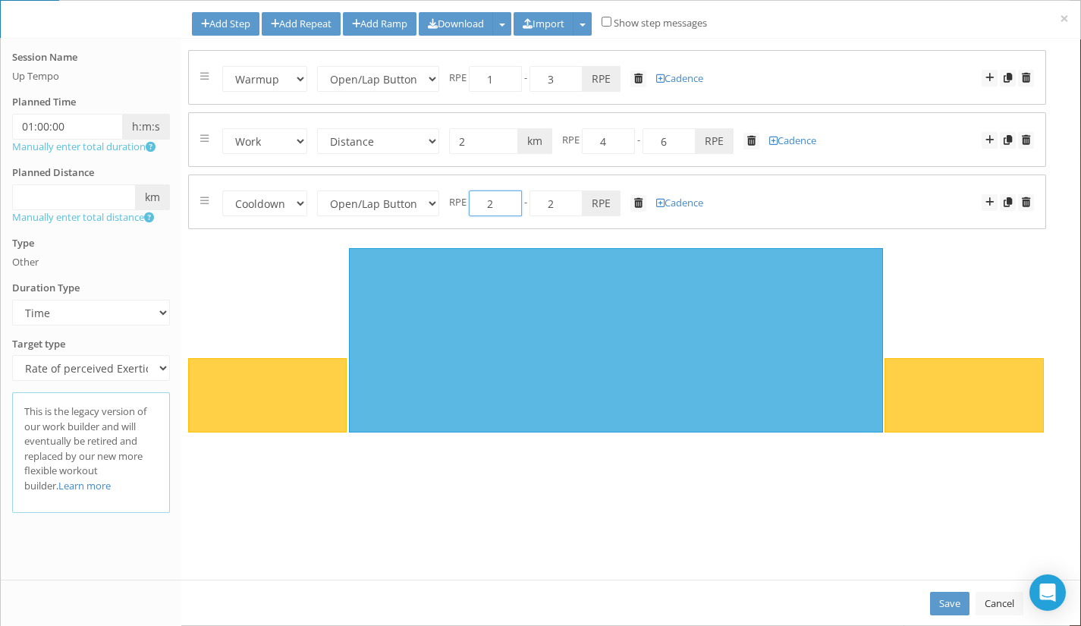
drag, startPoint x: 493, startPoint y: 204, endPoint x: 483, endPoint y: 203, distance: 9.9
click at [483, 203] on input "2" at bounding box center [495, 203] width 53 height 26
type input "1"
click at [958, 596] on link "Save" at bounding box center [949, 603] width 39 height 24
select select "Open"
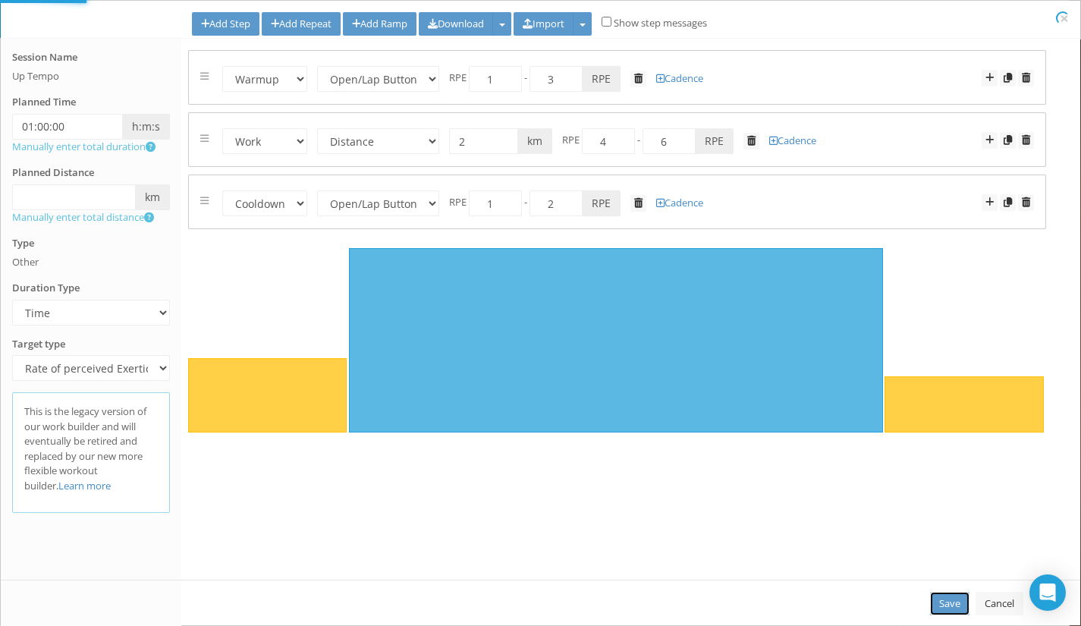
select select "Work"
select select "Distance"
select select "Cooldown"
select select "Open"
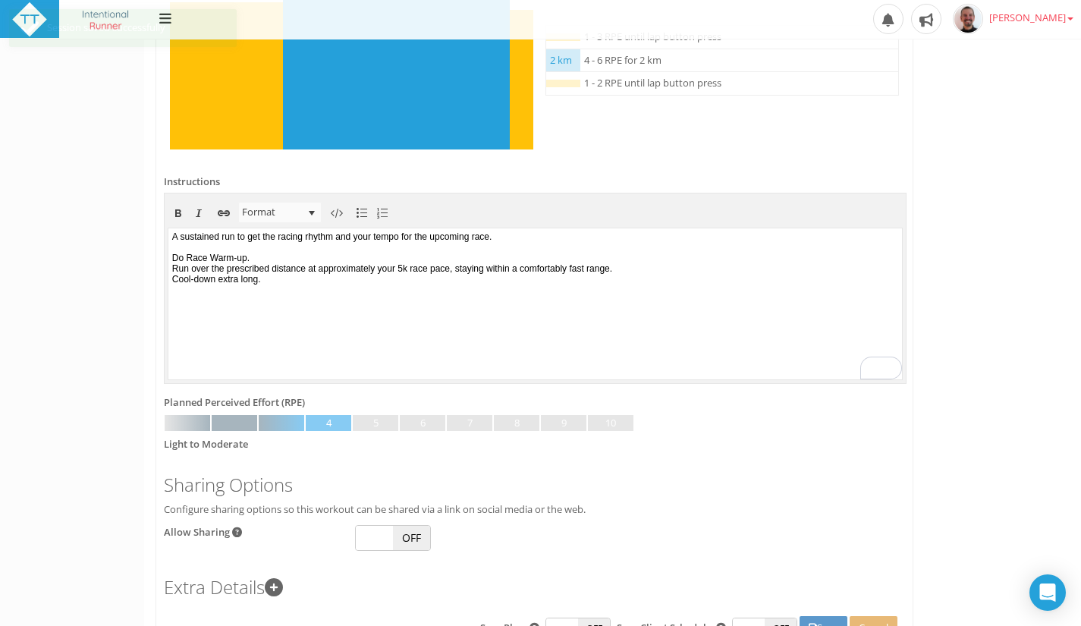
scroll to position [601, 0]
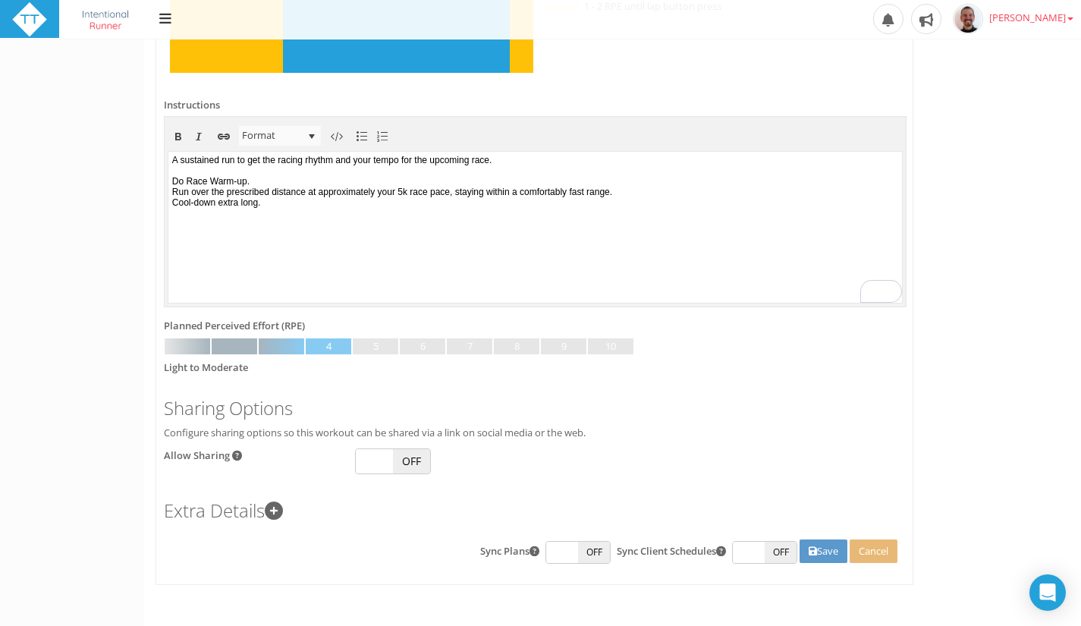
click at [419, 463] on span "OFF" at bounding box center [411, 461] width 37 height 24
checkbox input "true"
click at [822, 551] on button "Save" at bounding box center [823, 551] width 48 height 24
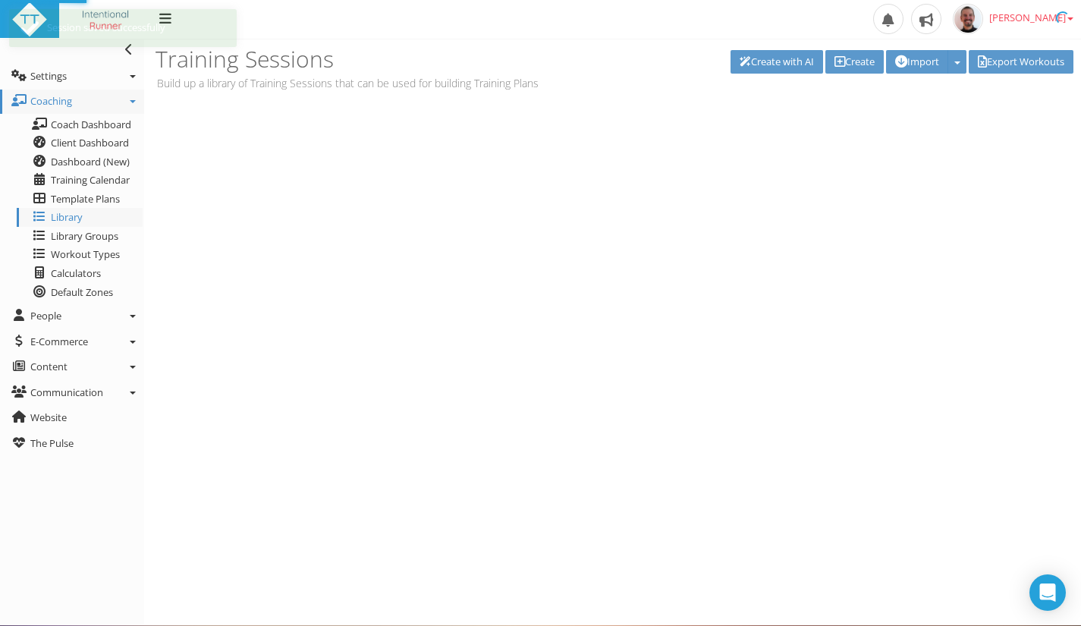
scroll to position [0, 0]
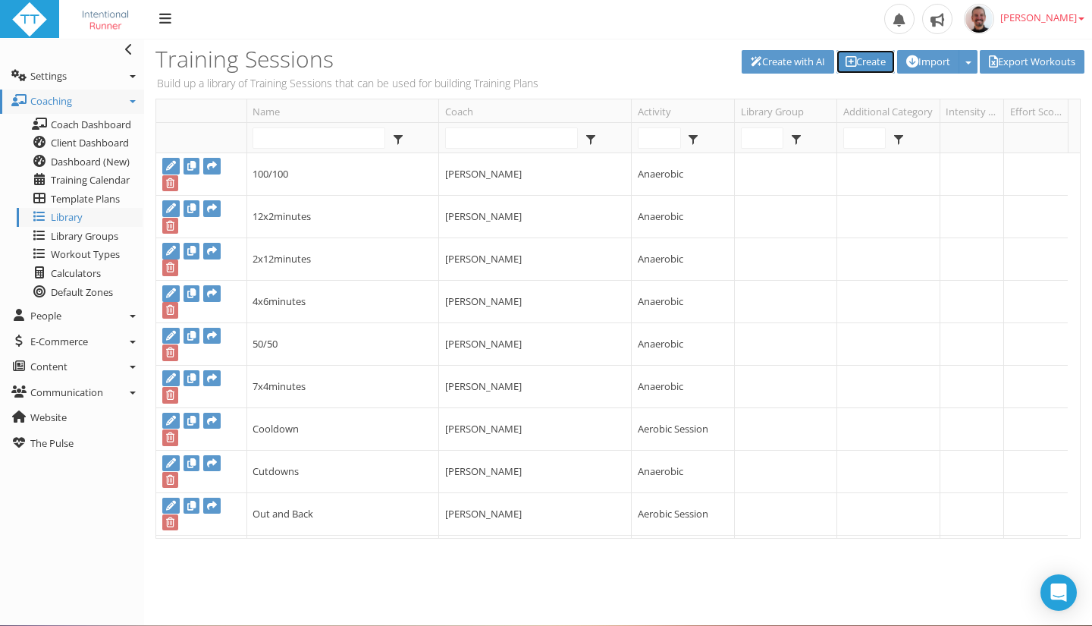
click at [854, 58] on link "Create" at bounding box center [865, 62] width 58 height 24
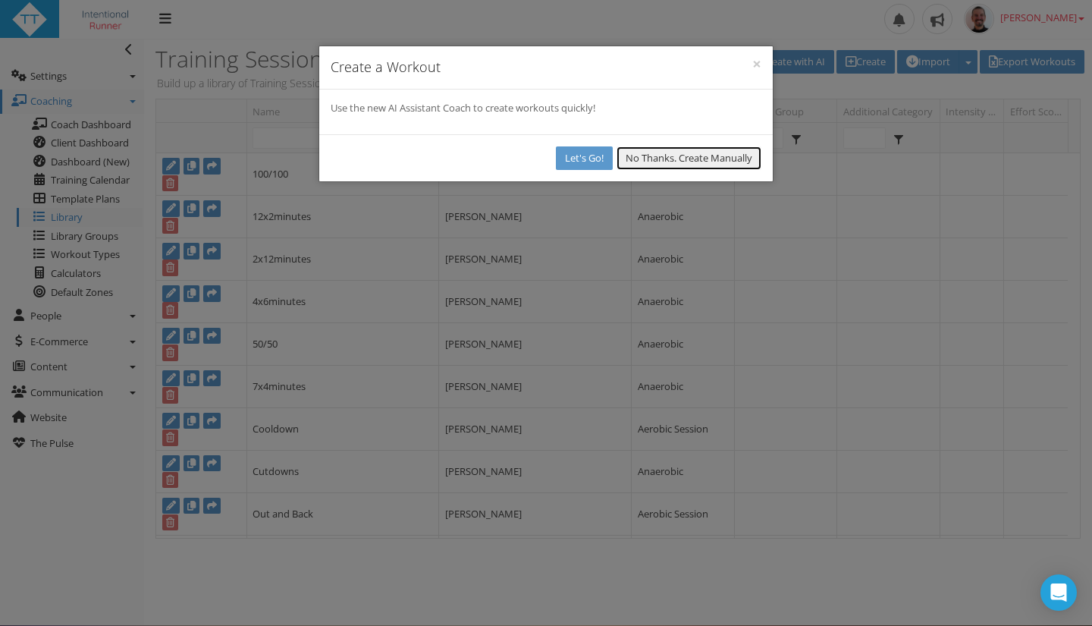
click at [650, 155] on button "No Thanks. Create Manually" at bounding box center [688, 158] width 145 height 24
select select
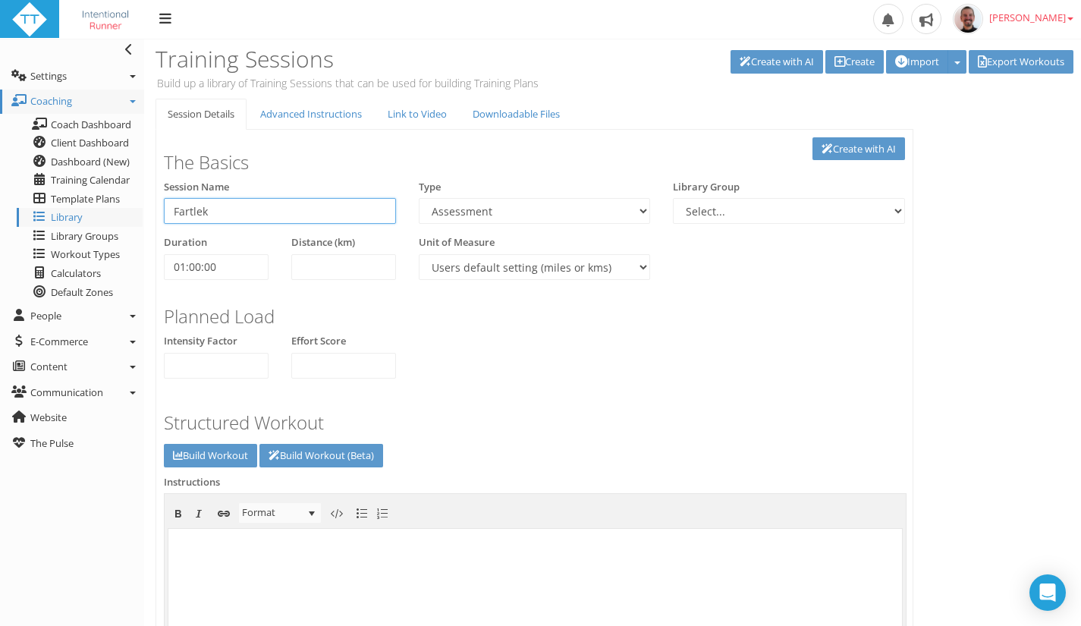
type input "Fartlek"
click at [487, 210] on select "Aerobic Session Alpine Climbing Anaerobic Assessment Availability Bike Paddle B…" at bounding box center [535, 211] width 232 height 26
select select "91939a62-6b13-49b7-8155-451fdc1cad9e"
click at [419, 198] on select "Aerobic Session Alpine Climbing Anaerobic Assessment Availability Bike Paddle B…" at bounding box center [535, 211] width 232 height 26
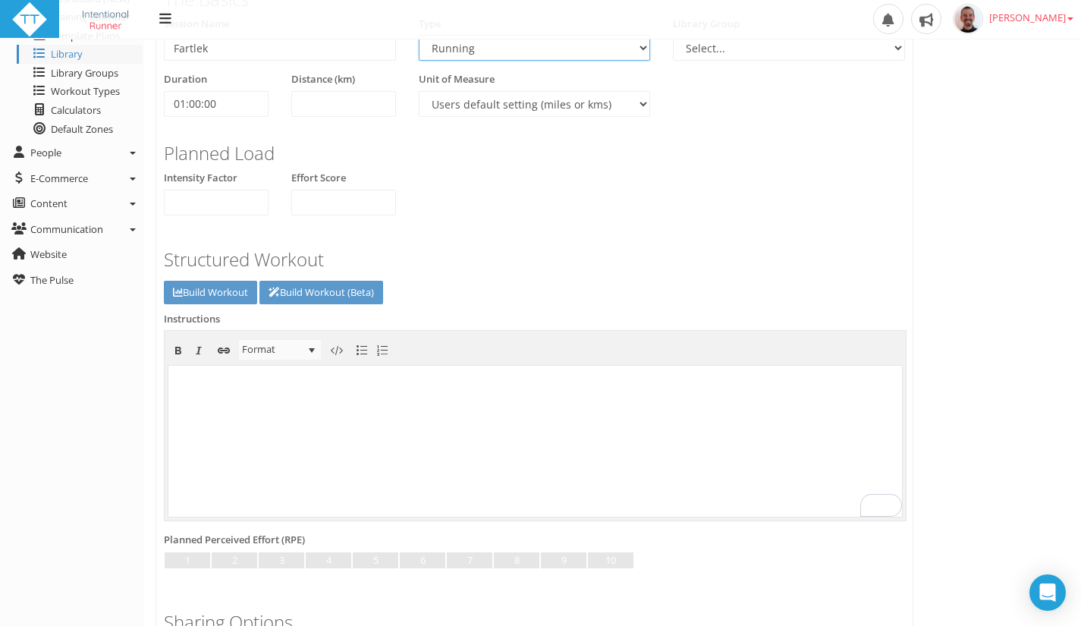
scroll to position [207, 0]
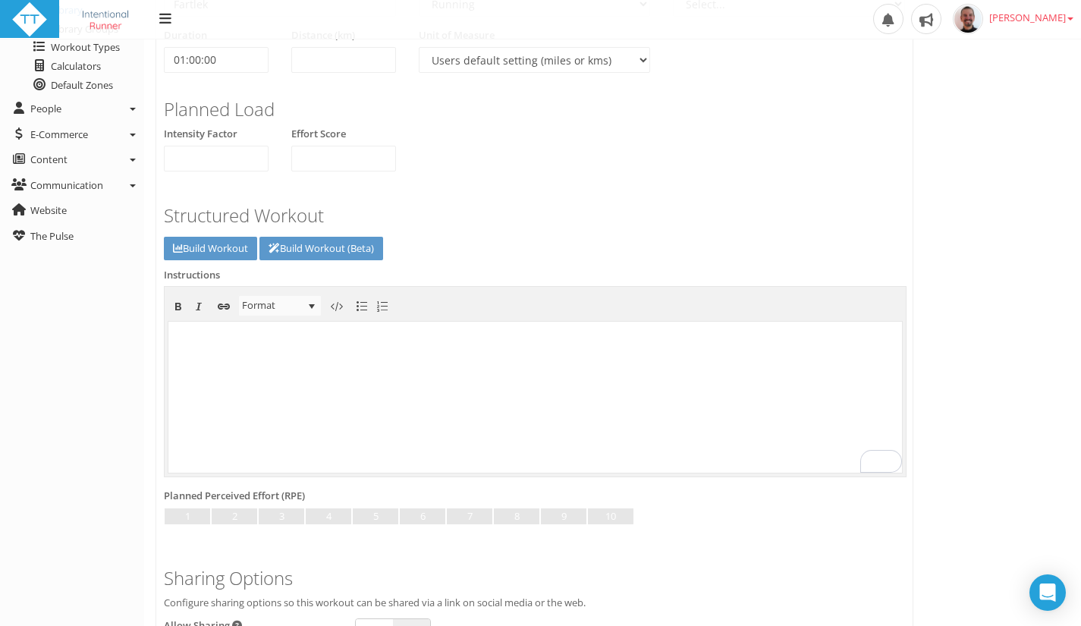
click at [507, 383] on body "To enrich screen reader interactions, please activate Accessibility in Grammarl…" at bounding box center [534, 395] width 733 height 151
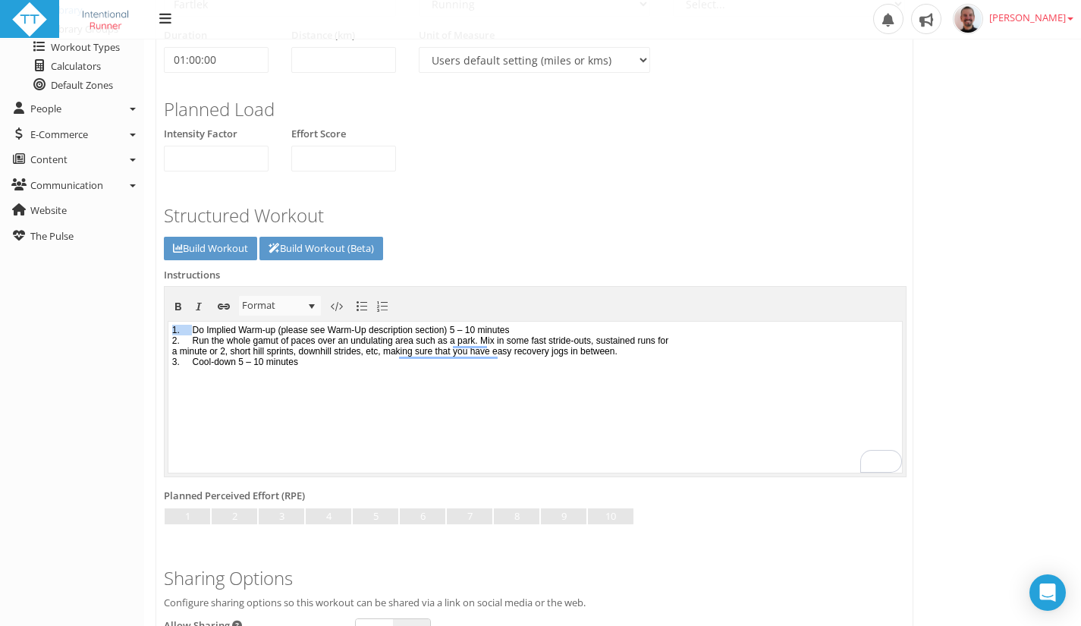
drag, startPoint x: 195, startPoint y: 326, endPoint x: 152, endPoint y: 328, distance: 43.2
click at [168, 328] on html "1. Do Implied Warm-up (please see Warm-Up description section) 5 – 10 minutes 2…" at bounding box center [534, 396] width 733 height 151
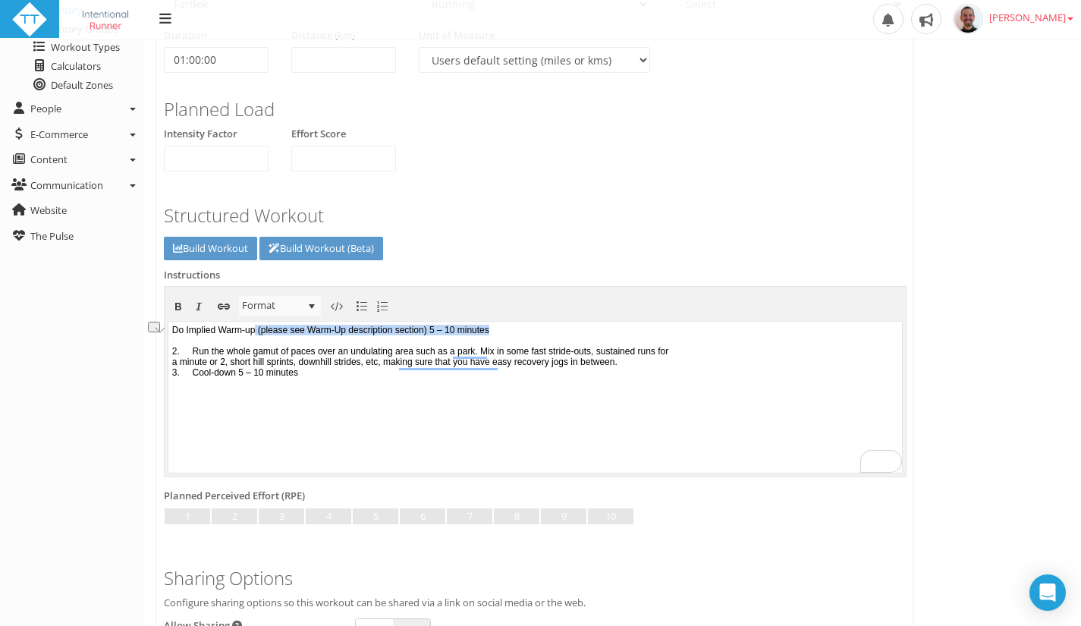
drag, startPoint x: 541, startPoint y: 328, endPoint x: 267, endPoint y: 320, distance: 273.9
click at [267, 321] on html "﻿Do Implied Warm-up (please see Warm-Up description section) 5 – 10 minutes 2. …" at bounding box center [534, 396] width 733 height 151
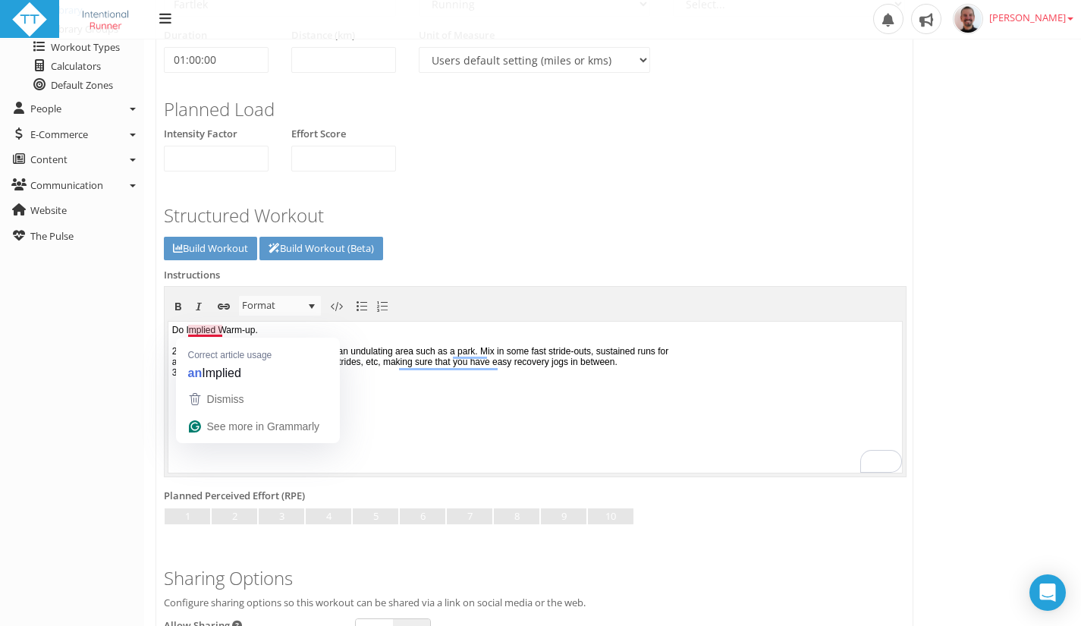
click at [205, 331] on body "﻿Do Implied Warm-up. 2. Run the whole gamut of paces over an undulating area su…" at bounding box center [534, 395] width 733 height 151
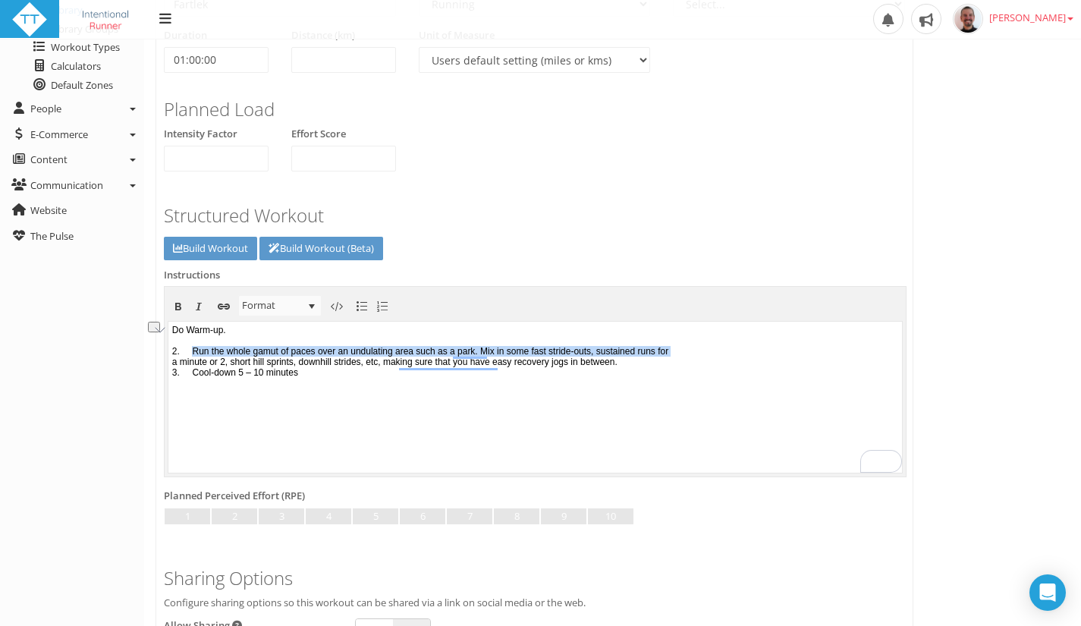
drag, startPoint x: 194, startPoint y: 348, endPoint x: 157, endPoint y: 356, distance: 37.9
click at [168, 356] on html "﻿Do ﻿Warm-up. 2. Run the whole gamut of paces over an undulating area such as a…" at bounding box center [534, 396] width 733 height 151
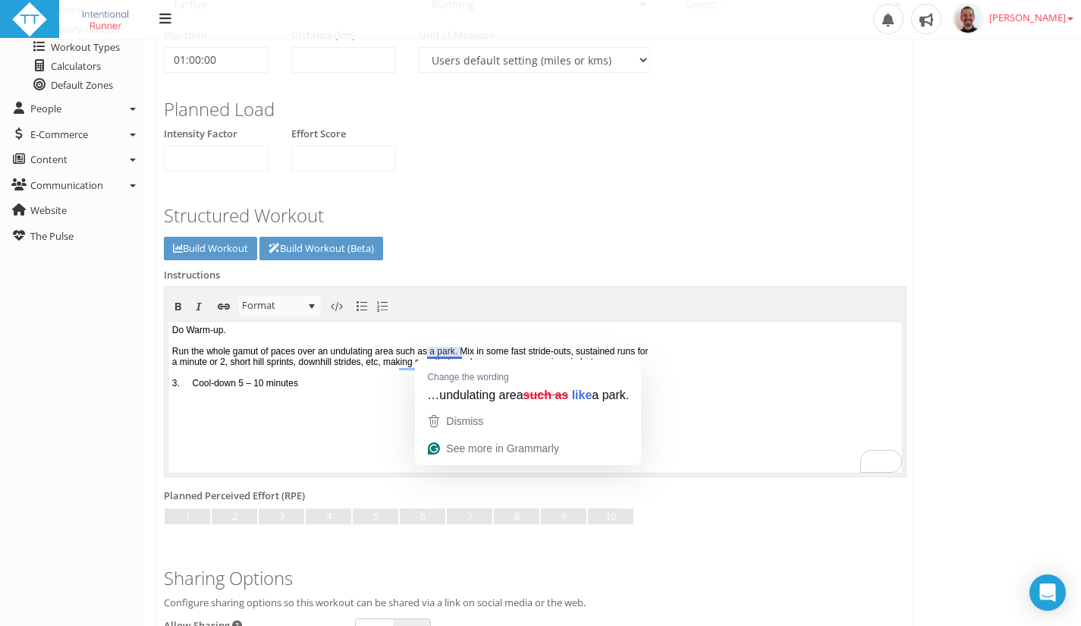
click at [436, 351] on body "﻿Do ﻿Warm-up. ﻿Run the whole gamut of paces over an undulating area such as a p…" at bounding box center [534, 395] width 733 height 151
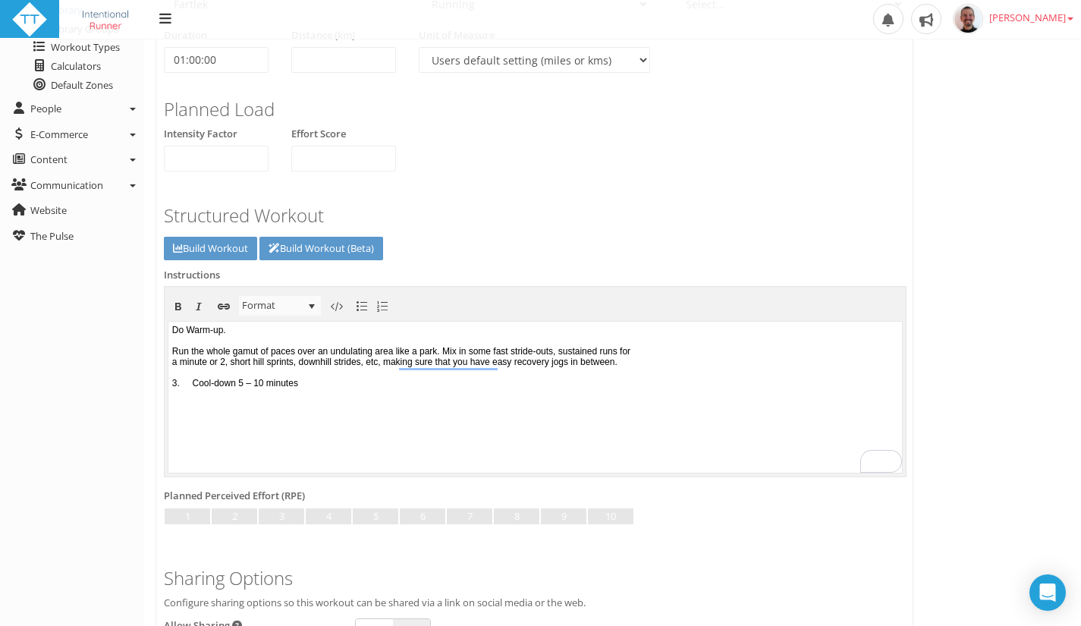
click at [707, 350] on body "﻿Do ﻿Warm-up. ﻿Run the whole gamut of paces over an undulating area like a park…" at bounding box center [534, 395] width 733 height 151
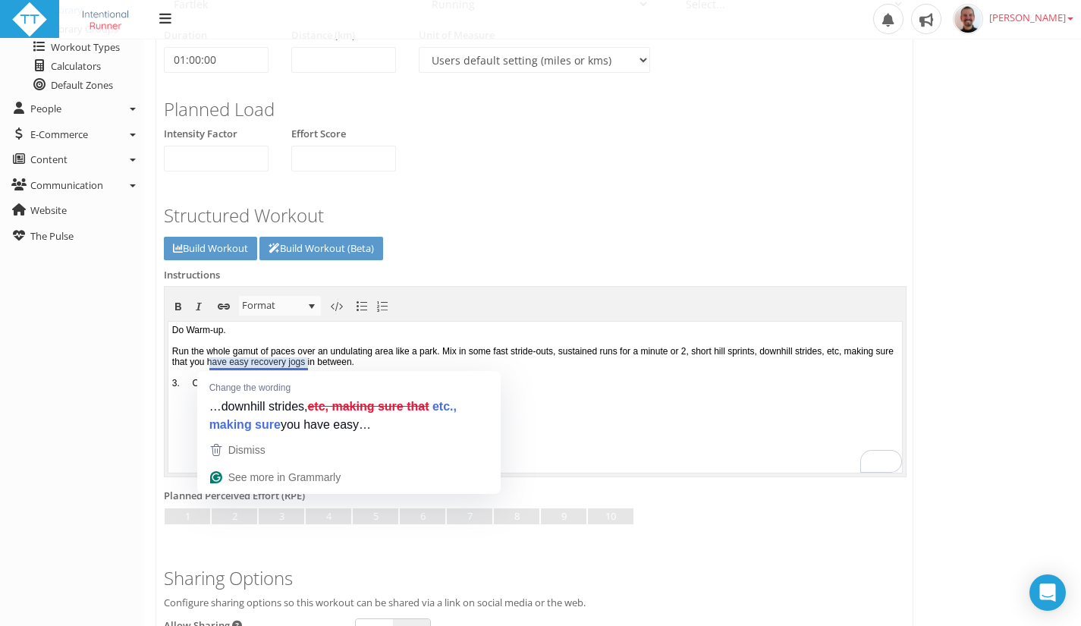
click at [290, 362] on body "﻿Do ﻿Warm-up. ﻿Run the whole gamut of paces over an undulating area like a park…" at bounding box center [534, 395] width 733 height 151
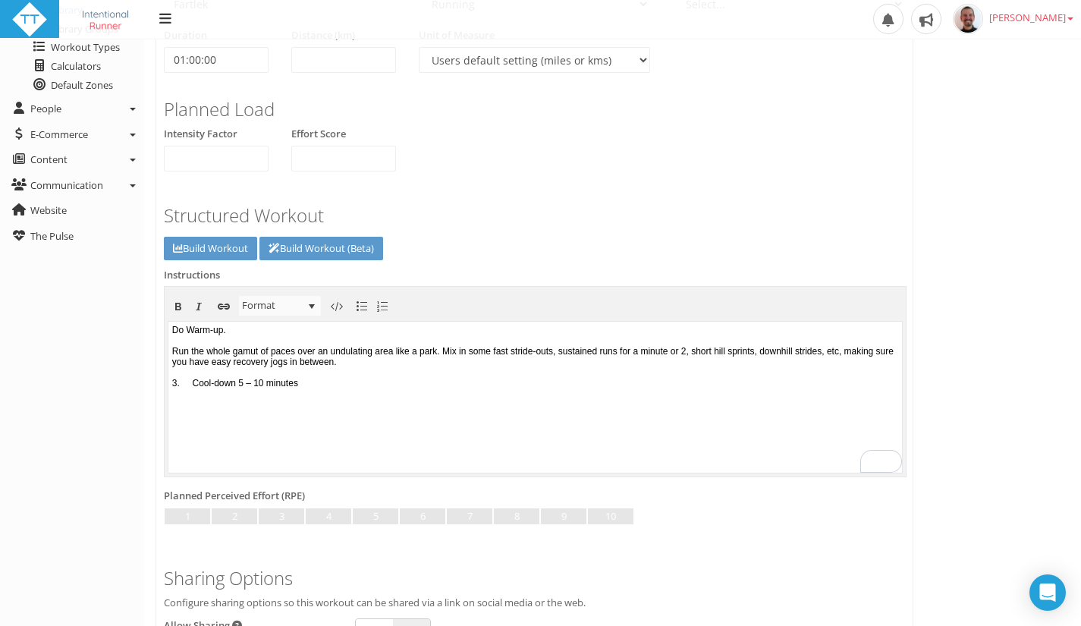
click at [494, 363] on body "﻿Do ﻿Warm-up. ﻿Run the whole gamut of paces over an undulating area like a park…" at bounding box center [534, 395] width 733 height 151
drag, startPoint x: 199, startPoint y: 384, endPoint x: 165, endPoint y: 382, distance: 34.2
click at [168, 382] on html "﻿Do ﻿Warm-up. ﻿Run the whole gamut of paces over an undulating area like a park…" at bounding box center [534, 396] width 733 height 151
drag, startPoint x: 322, startPoint y: 384, endPoint x: 221, endPoint y: 384, distance: 101.6
click at [221, 384] on body "﻿Do ﻿Warm-up. ﻿Run the whole gamut of paces over an undulating area like a park…" at bounding box center [534, 395] width 733 height 151
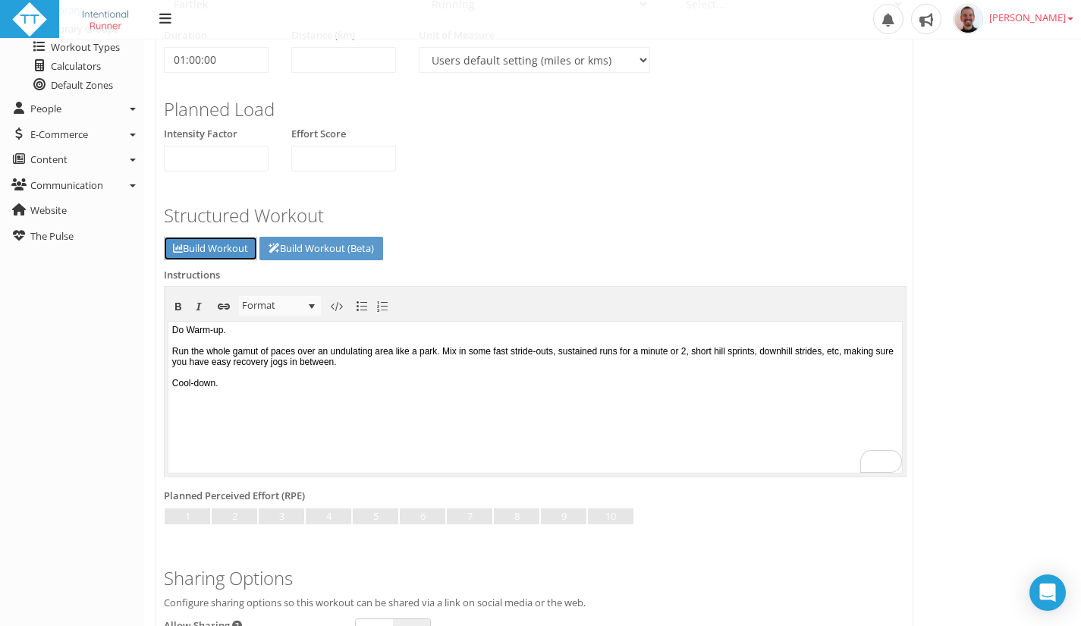
click at [231, 256] on link "Build Workout" at bounding box center [210, 249] width 93 height 24
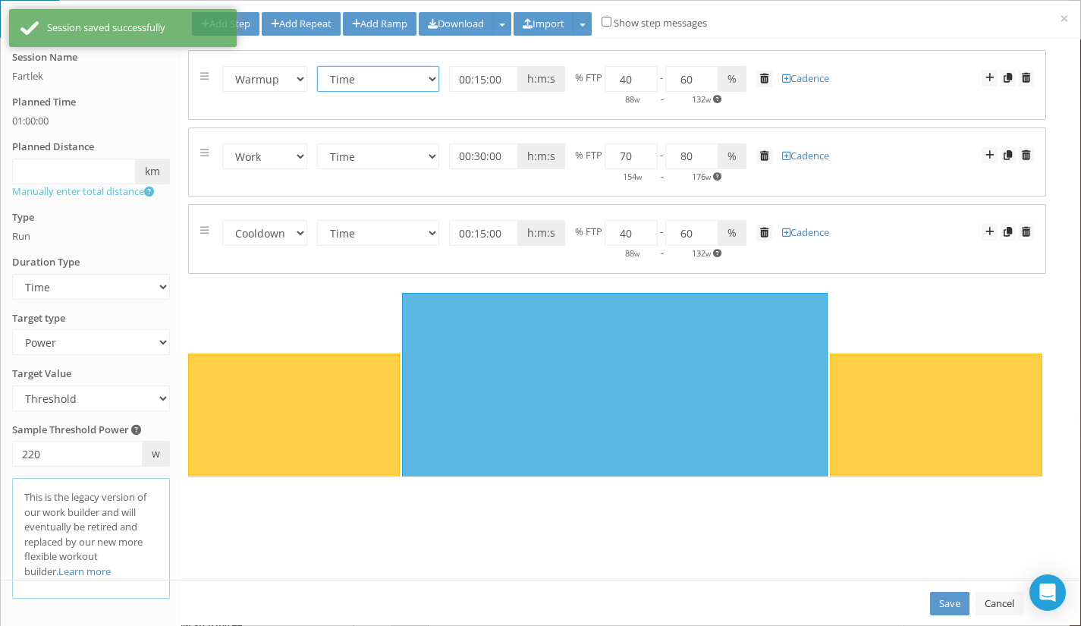
click at [375, 80] on select "Time Distance Open/Lap Button" at bounding box center [378, 79] width 122 height 26
select select "Open"
click at [318, 66] on select "Time Distance Open/Lap Button" at bounding box center [378, 79] width 122 height 26
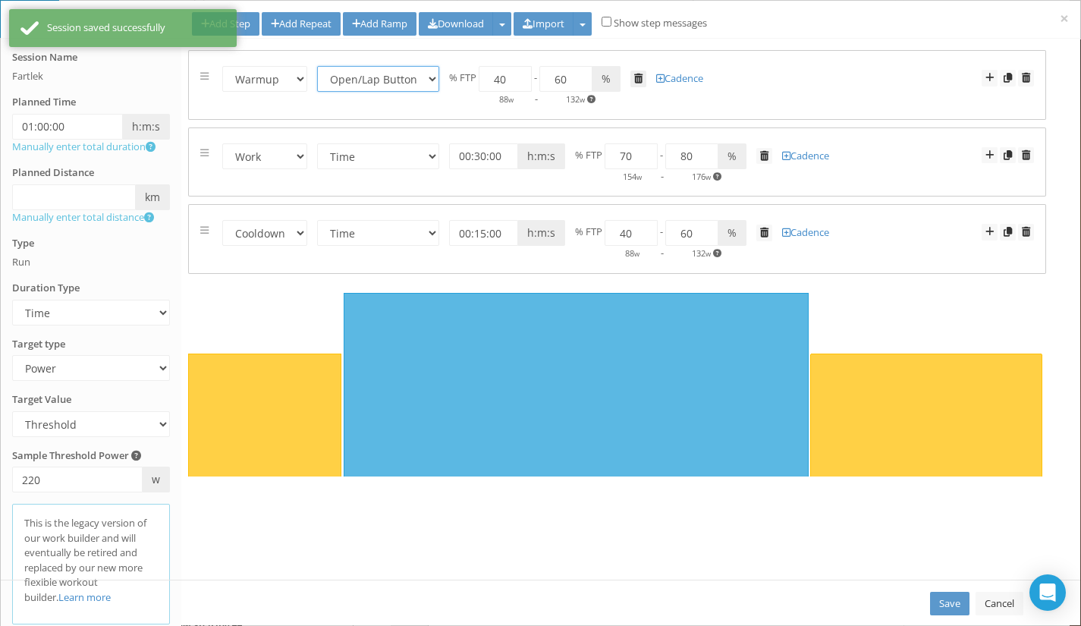
click at [638, 79] on span at bounding box center [638, 79] width 8 height 10
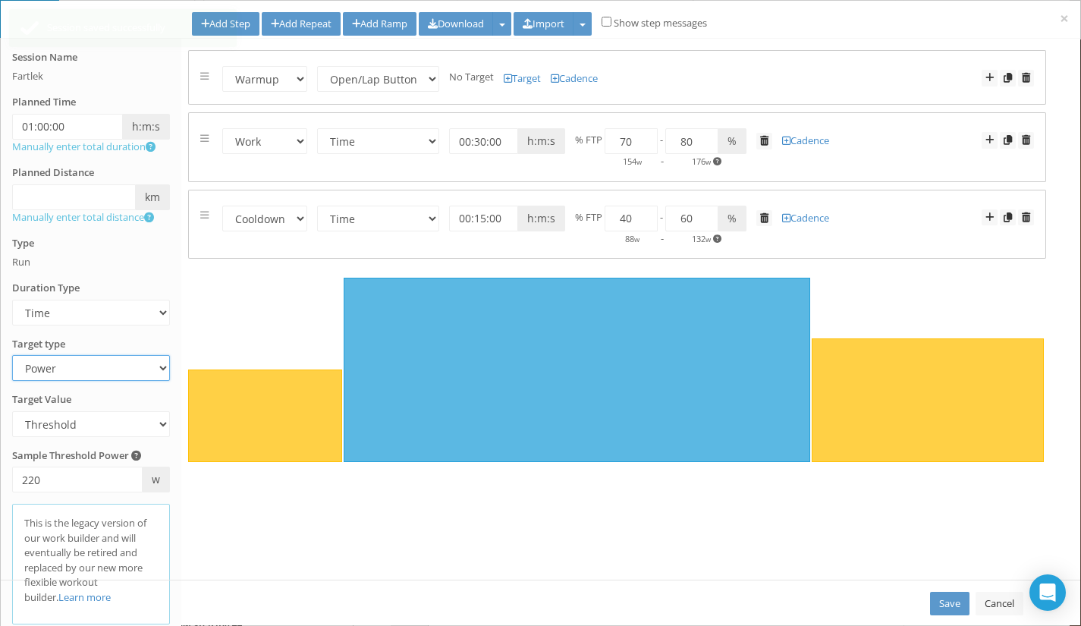
click at [77, 363] on select "Heart Rate Power Pace Speed Rate of perceived Exertion No Target" at bounding box center [91, 368] width 158 height 26
select select "RPE"
click at [12, 355] on select "Heart Rate Power Pace Speed Rate of perceived Exertion No Target" at bounding box center [91, 368] width 158 height 26
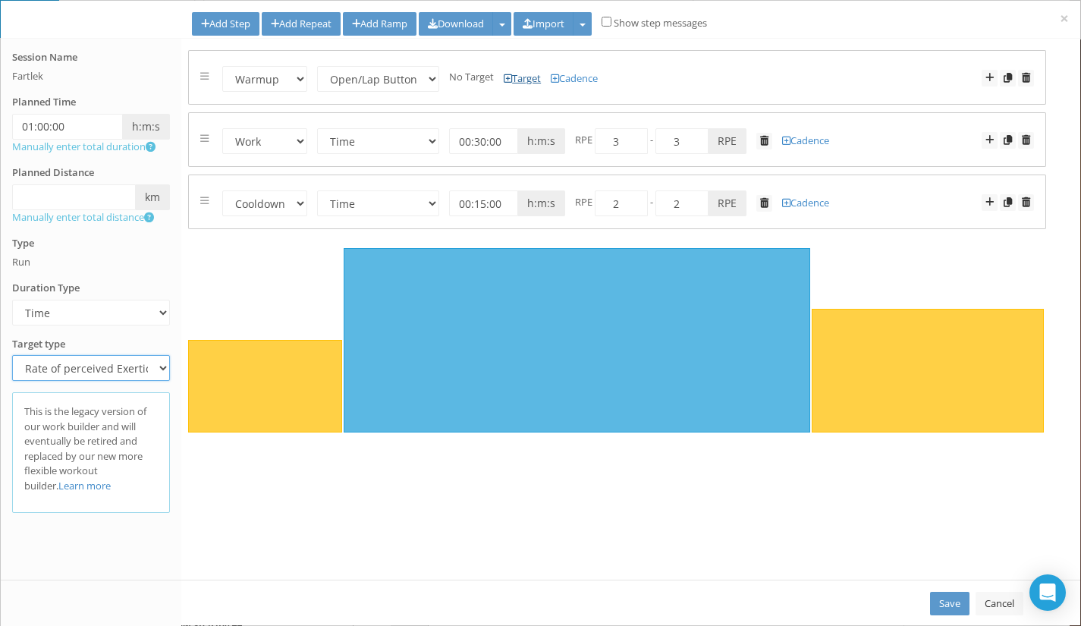
click at [534, 76] on link "Target" at bounding box center [521, 78] width 37 height 14
click at [485, 85] on input "number" at bounding box center [495, 79] width 53 height 26
type input "1"
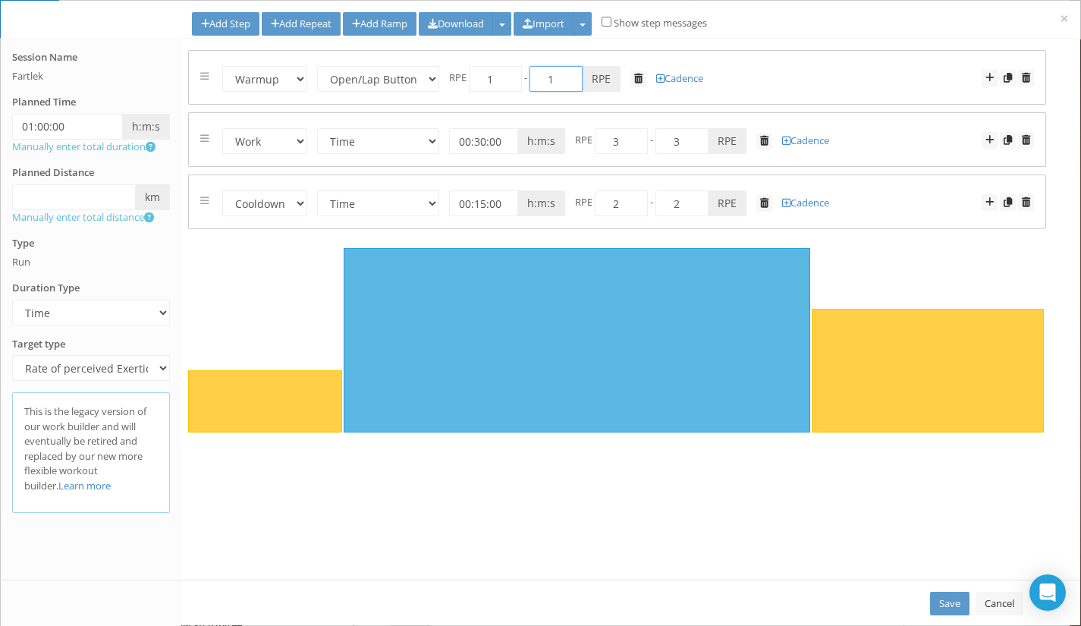
drag, startPoint x: 557, startPoint y: 79, endPoint x: 547, endPoint y: 78, distance: 10.6
click at [547, 78] on input "1" at bounding box center [555, 79] width 53 height 26
type input "3"
click at [365, 143] on select "Time Distance Open/Lap Button" at bounding box center [378, 141] width 122 height 26
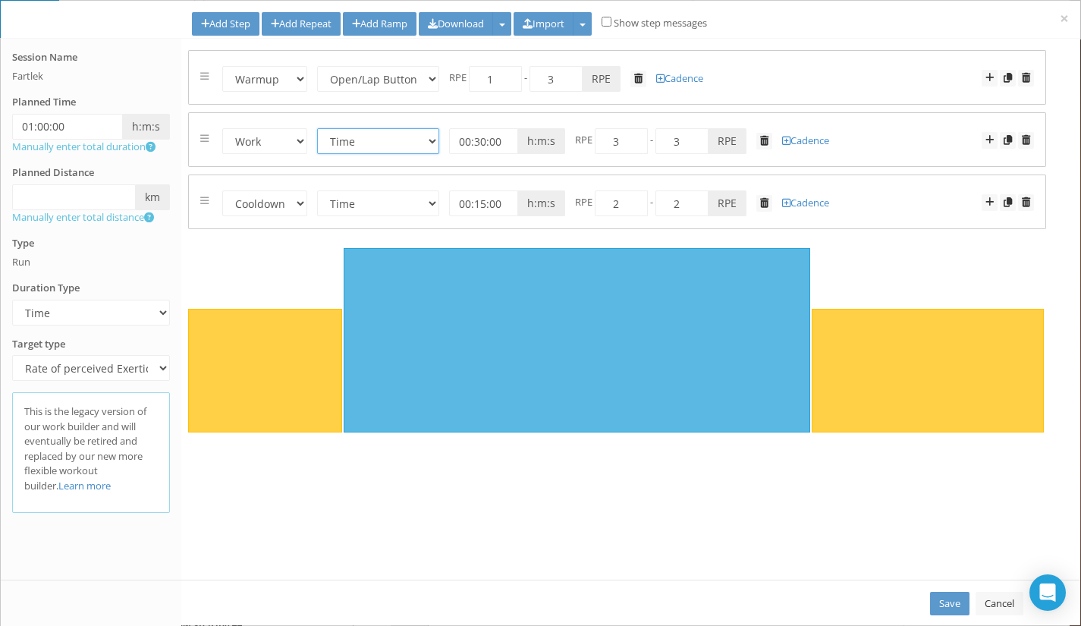
select select "Distance"
click at [318, 128] on select "Time Distance Open/Lap Button" at bounding box center [378, 141] width 122 height 26
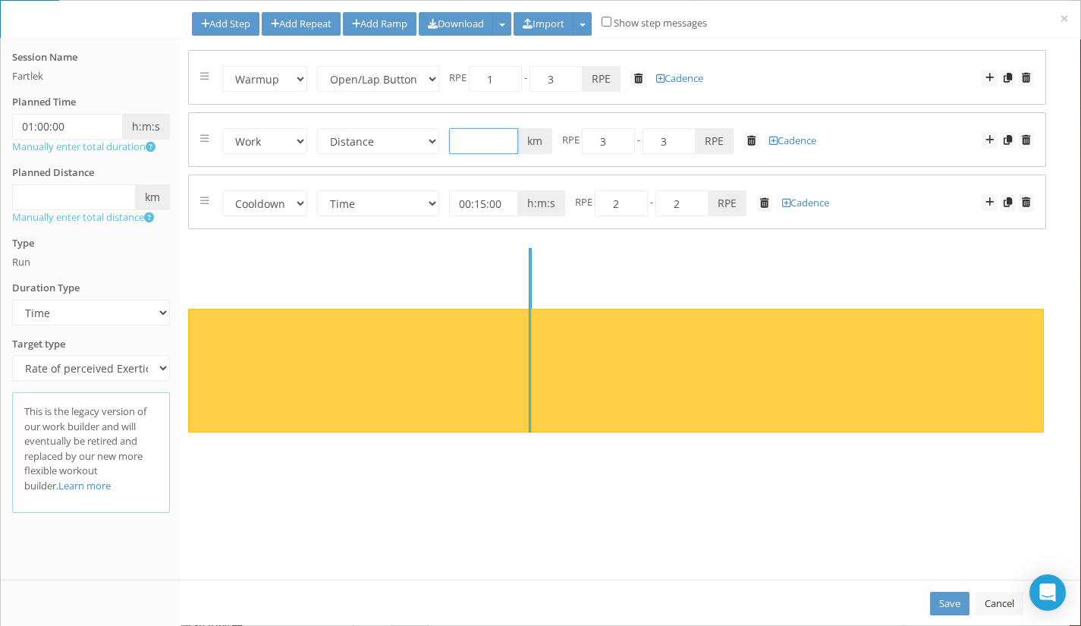
click at [478, 146] on input "text" at bounding box center [483, 141] width 69 height 26
type input "10"
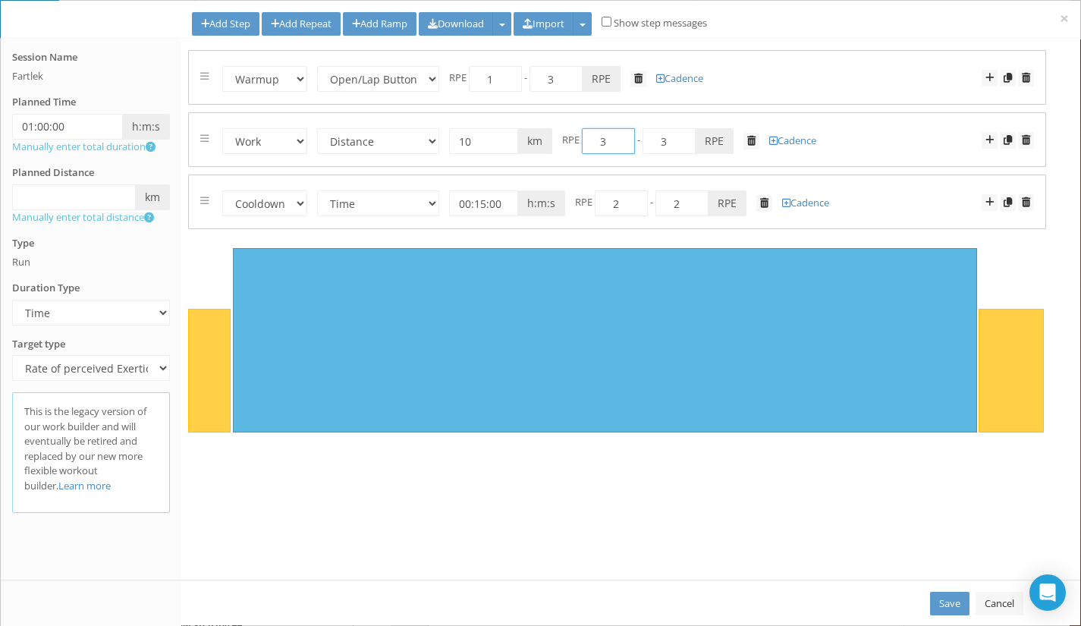
drag, startPoint x: 605, startPoint y: 136, endPoint x: 598, endPoint y: 138, distance: 7.7
click at [598, 138] on input "3" at bounding box center [608, 141] width 53 height 26
type input "2"
drag, startPoint x: 673, startPoint y: 142, endPoint x: 660, endPoint y: 139, distance: 13.2
click at [660, 139] on input "3" at bounding box center [668, 141] width 53 height 26
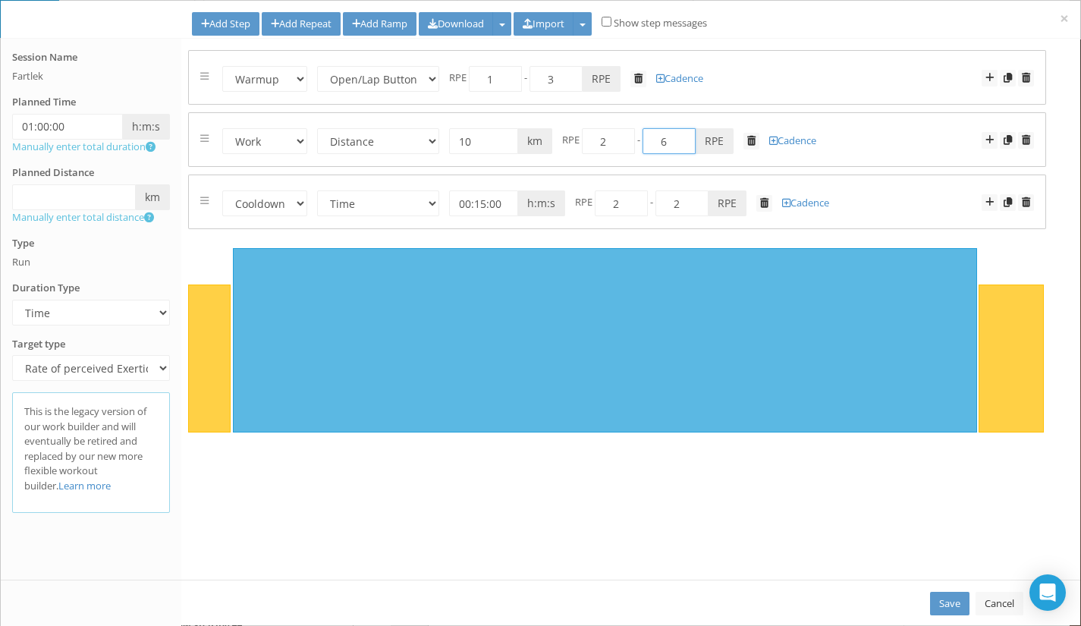
type input "6"
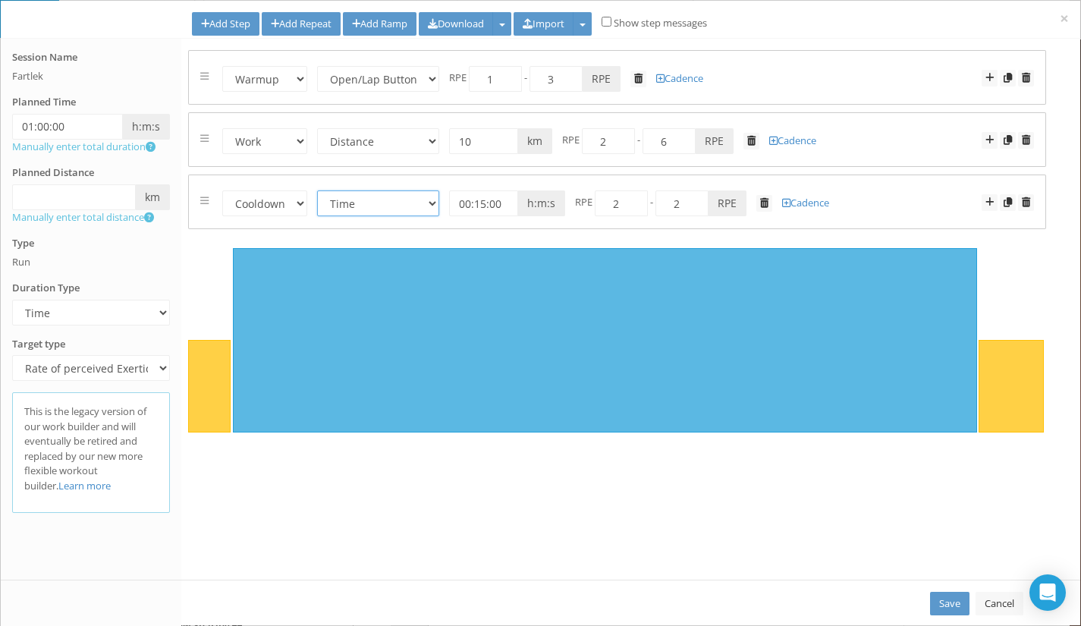
click at [415, 203] on select "Time Distance Open/Lap Button" at bounding box center [378, 203] width 122 height 26
select select "Open"
click at [318, 190] on select "Time Distance Open/Lap Button" at bounding box center [378, 203] width 122 height 26
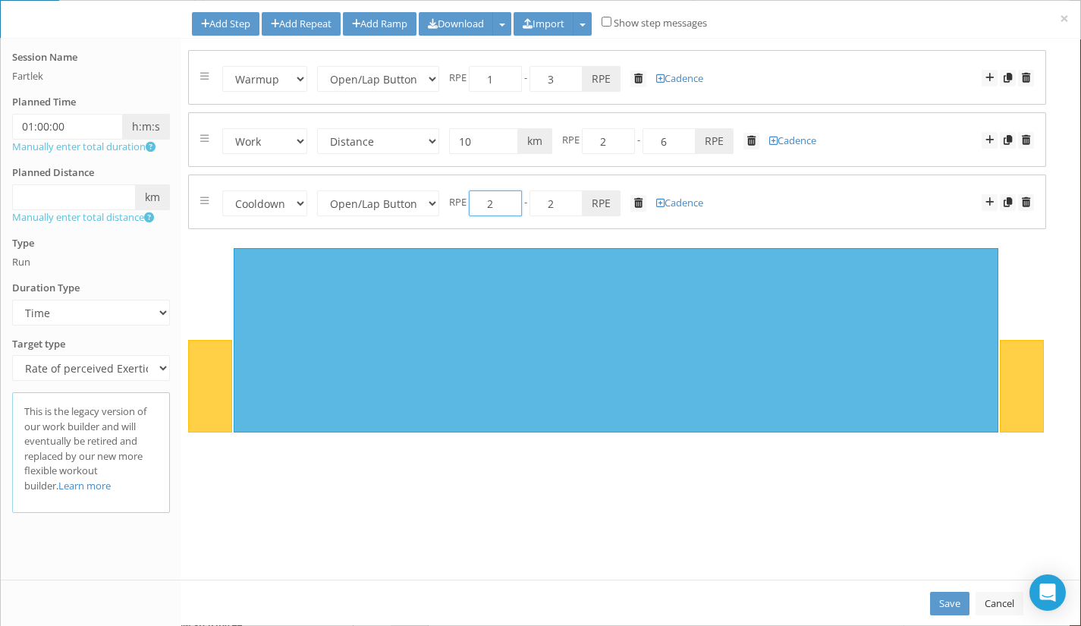
drag, startPoint x: 488, startPoint y: 211, endPoint x: 494, endPoint y: 204, distance: 9.1
click at [494, 204] on input "2" at bounding box center [495, 203] width 53 height 26
type input "1"
click at [952, 598] on link "Save" at bounding box center [949, 603] width 39 height 24
select select "Open"
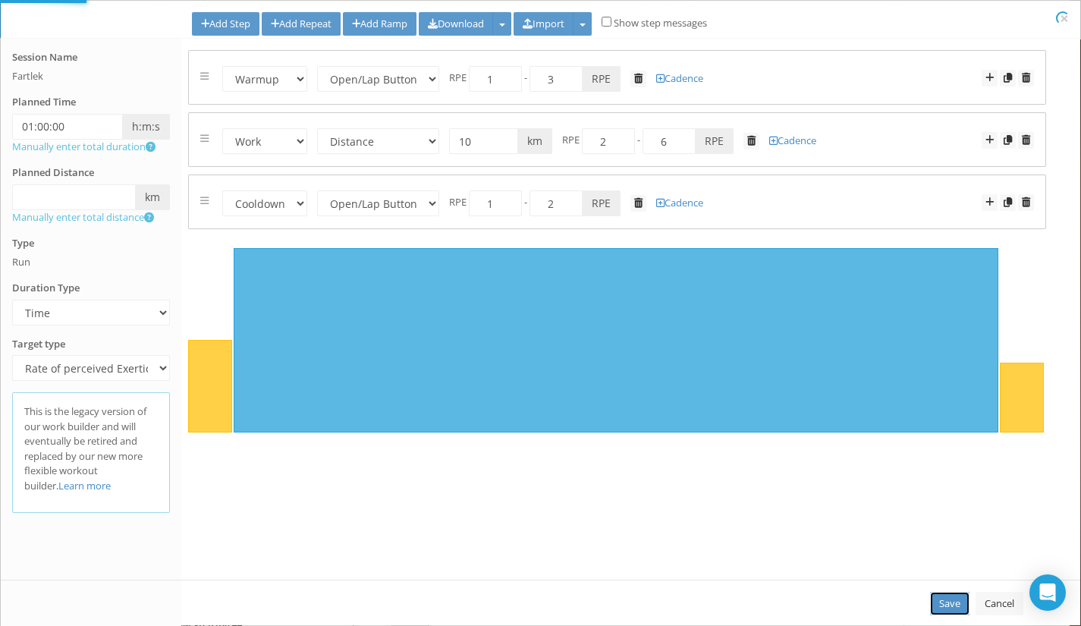
select select "Work"
select select "Distance"
select select "Cooldown"
select select "Open"
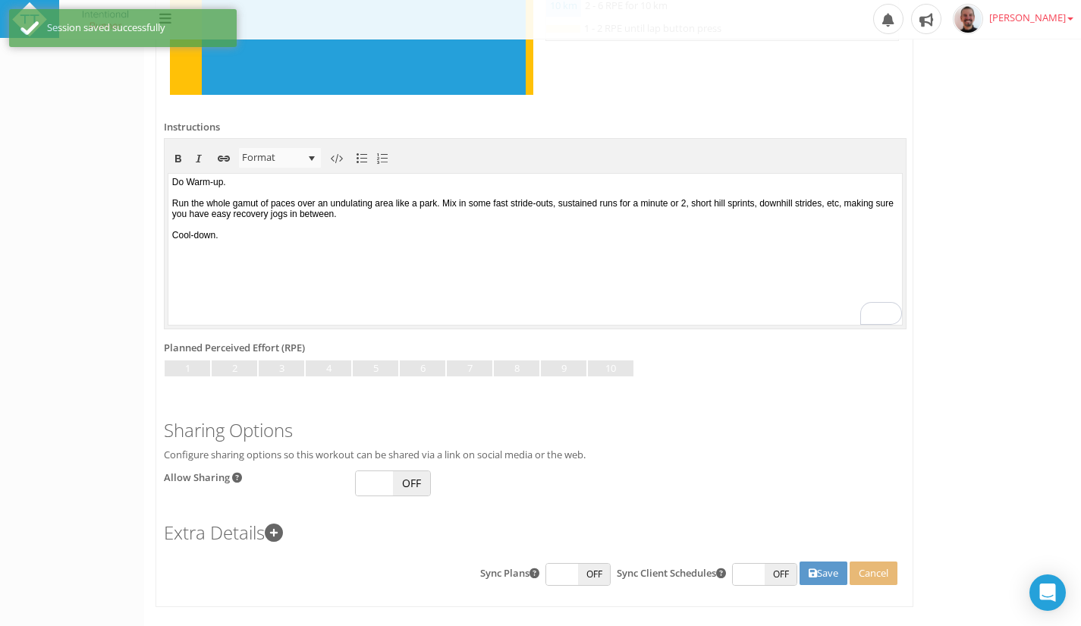
scroll to position [601, 0]
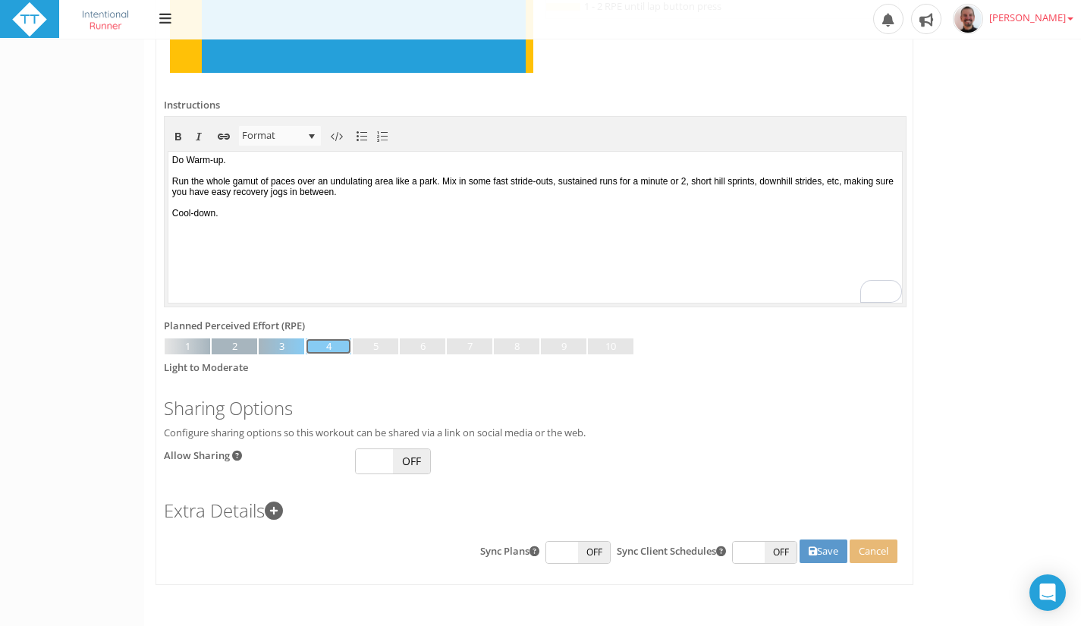
click at [330, 348] on link at bounding box center [328, 346] width 45 height 17
click at [817, 547] on button "Save" at bounding box center [823, 551] width 48 height 24
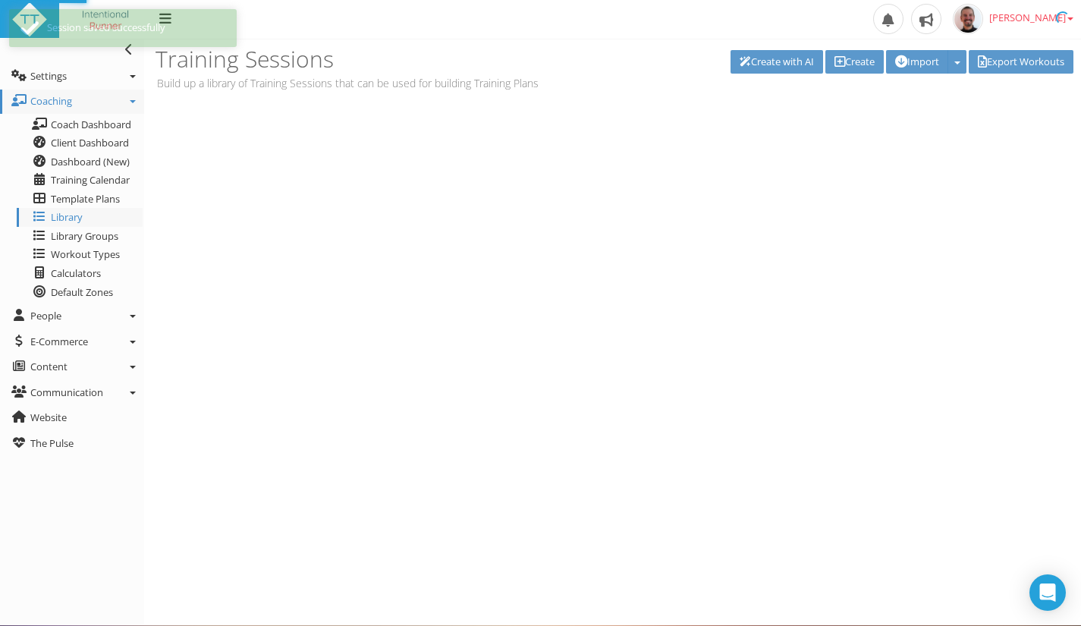
scroll to position [0, 0]
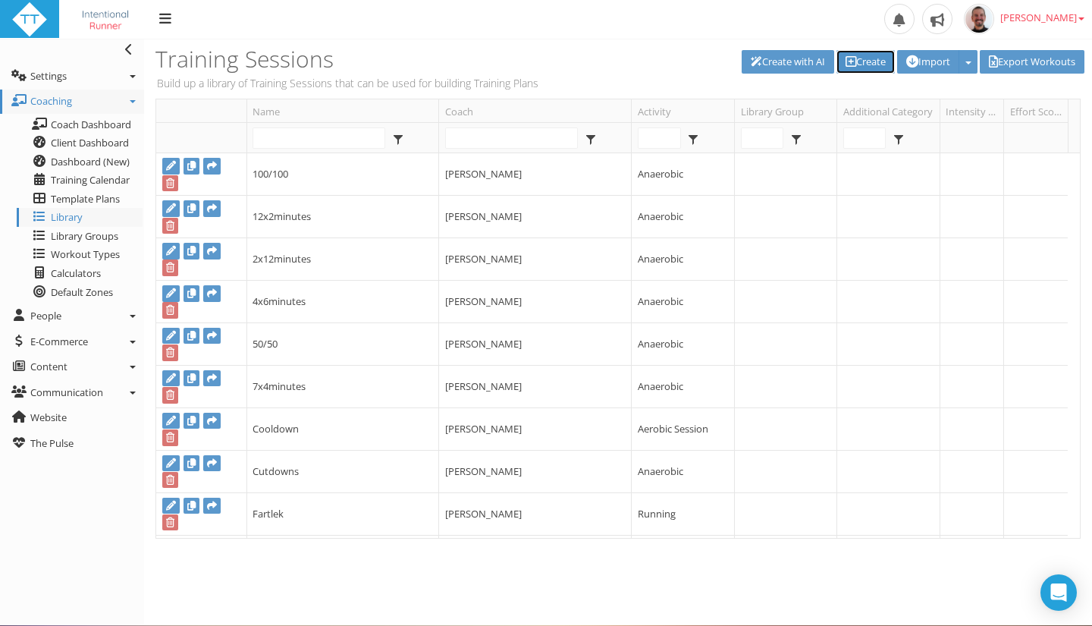
click at [850, 61] on link "Create" at bounding box center [865, 62] width 58 height 24
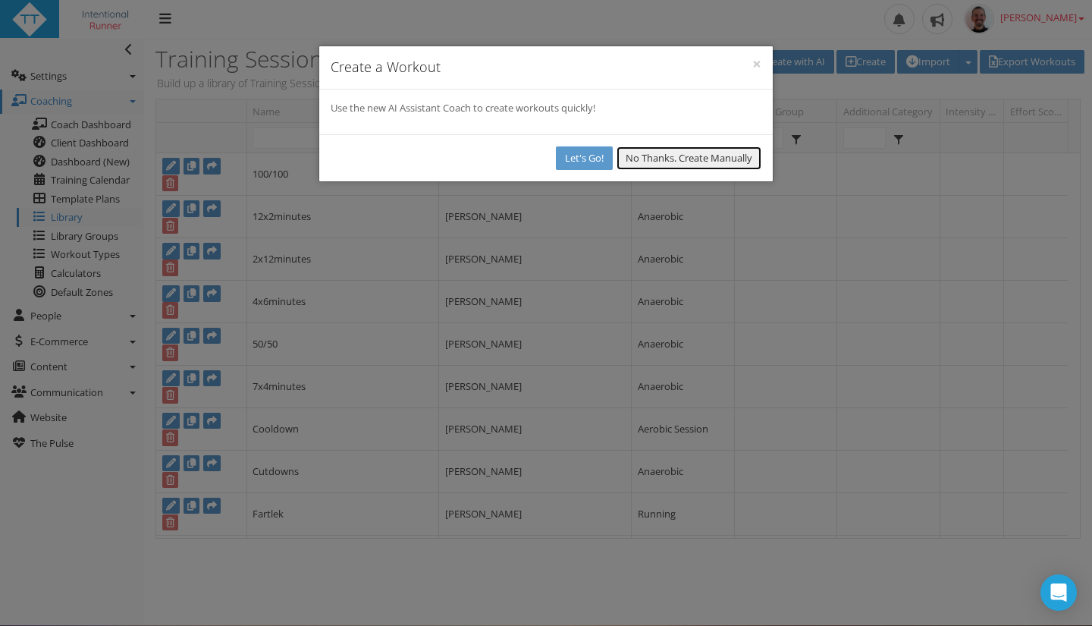
click at [732, 154] on button "No Thanks. Create Manually" at bounding box center [688, 158] width 145 height 24
select select
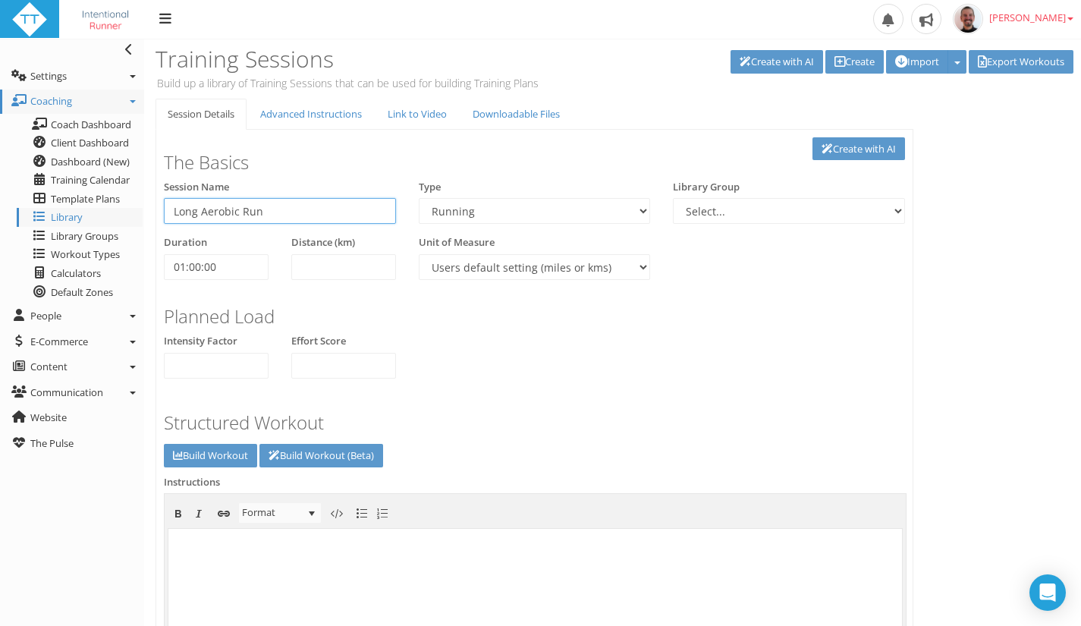
type input "Long Aerobic Run"
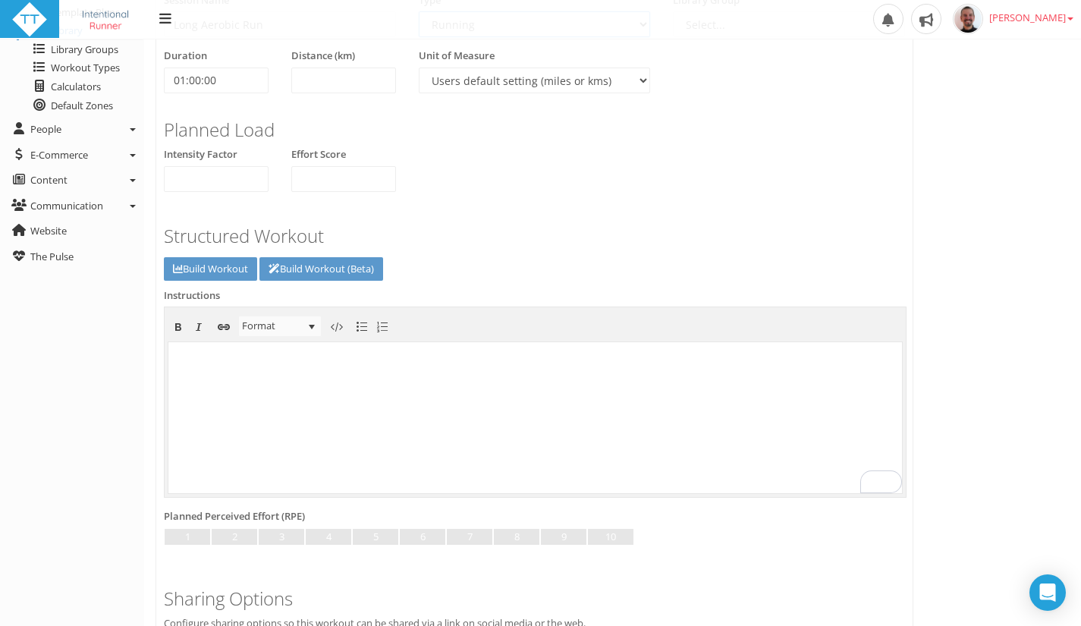
scroll to position [188, 0]
click at [683, 381] on body "To enrich screen reader interactions, please activate Accessibility in Grammarl…" at bounding box center [534, 414] width 733 height 151
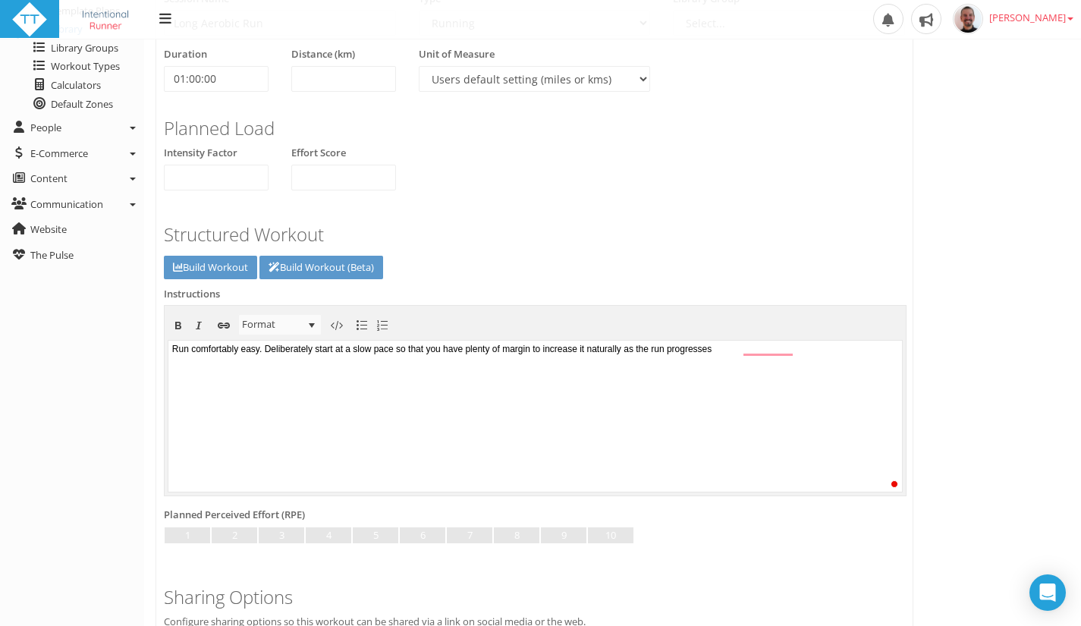
click at [253, 348] on span "Run comfortably easy. Deliberately start at a slow pace so that you have plenty…" at bounding box center [441, 348] width 539 height 11
click at [448, 346] on span "Run comfortably and easily. Deliberately start at a slow pace so that you have …" at bounding box center [452, 348] width 561 height 11
click at [835, 350] on body "Run comfortably and easily. Deliberately start at a slow pace, so that you have…" at bounding box center [534, 414] width 733 height 151
drag, startPoint x: 384, startPoint y: 350, endPoint x: 448, endPoint y: 347, distance: 63.8
click at [448, 347] on span "Run comfortably and easily. Deliberately start at a slow pace, so that you have…" at bounding box center [455, 348] width 566 height 11
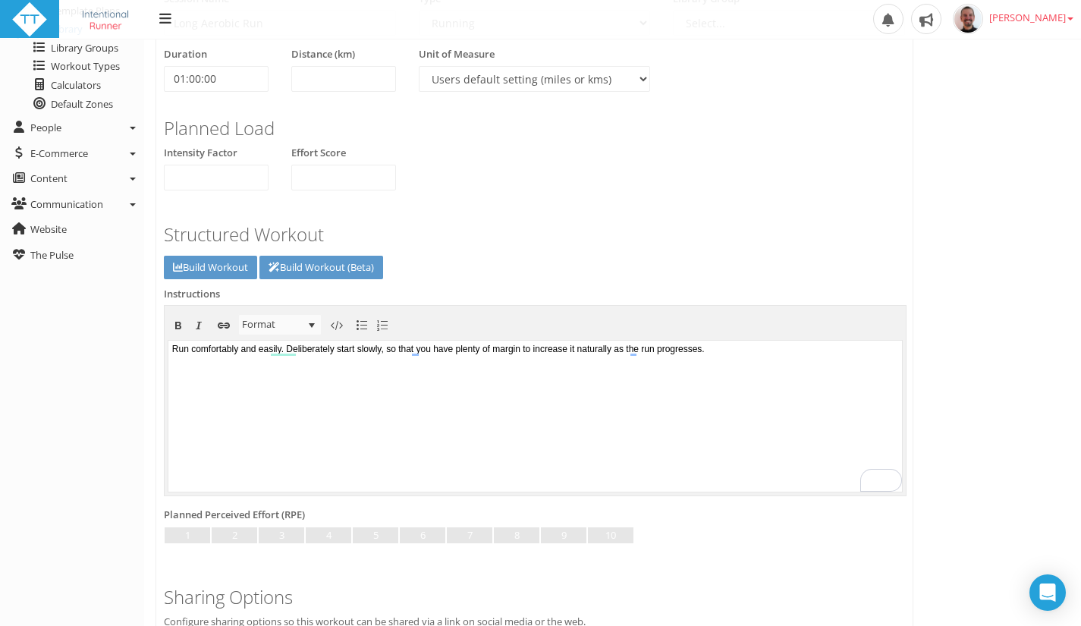
click at [626, 347] on span "Run comfortably and easily. Deliberately start slowly, so that you have plenty …" at bounding box center [438, 348] width 532 height 11
click at [278, 529] on link at bounding box center [281, 535] width 45 height 17
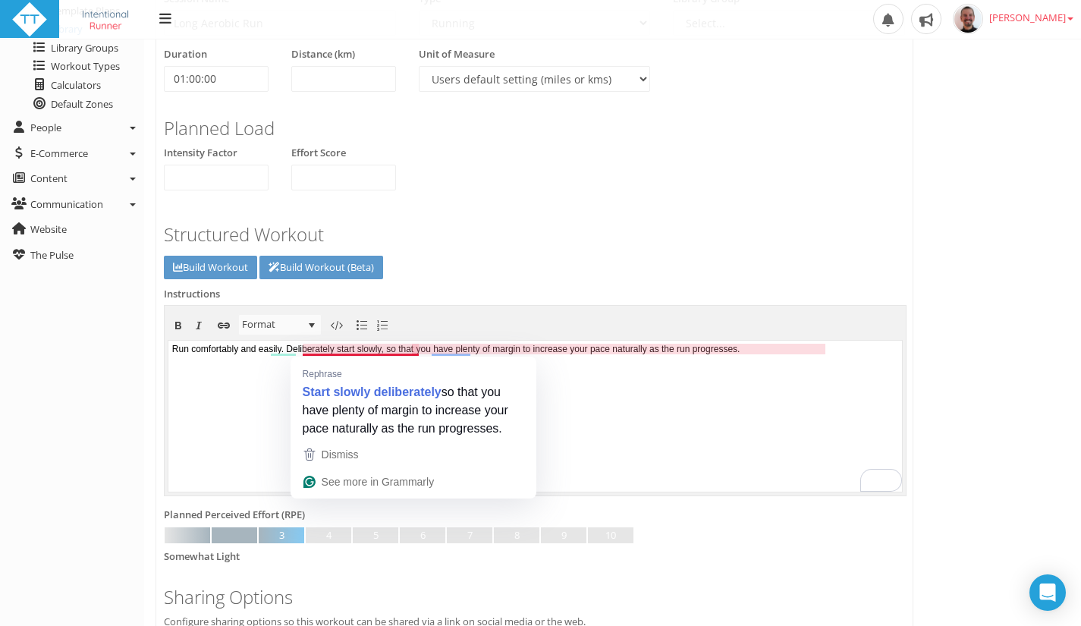
click at [305, 349] on span "Run comfortably and easily. Deliberately start slowly, so that you have plenty …" at bounding box center [456, 348] width 568 height 11
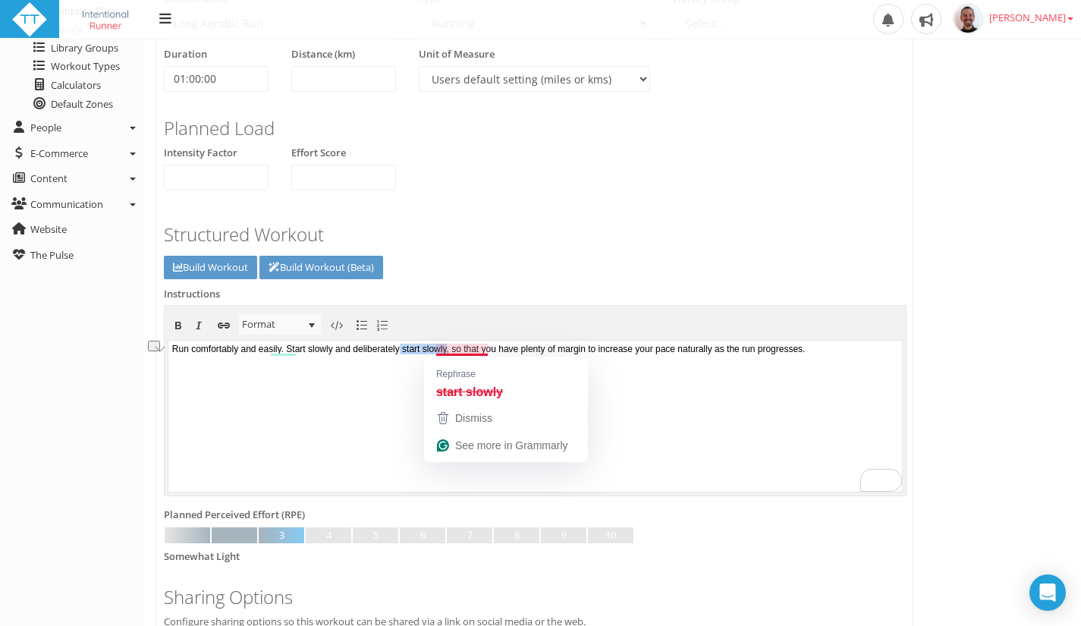
drag, startPoint x: 431, startPoint y: 350, endPoint x: 488, endPoint y: 350, distance: 56.1
click at [488, 350] on span "Run comfortably and easily. Start slowly and deliberately start slowly, so that…" at bounding box center [488, 348] width 633 height 11
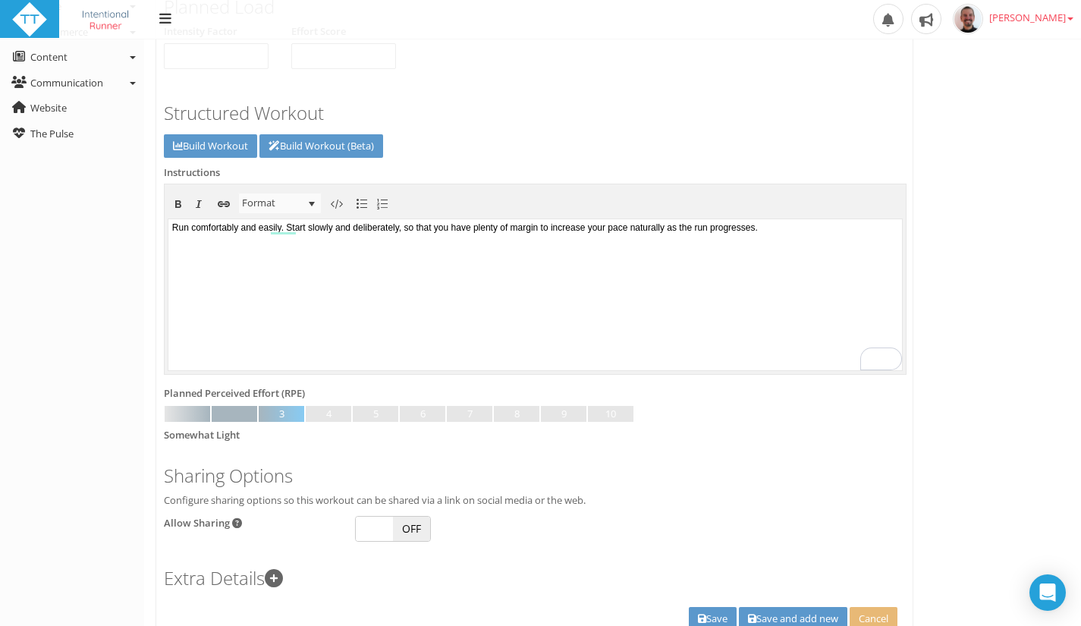
scroll to position [377, 0]
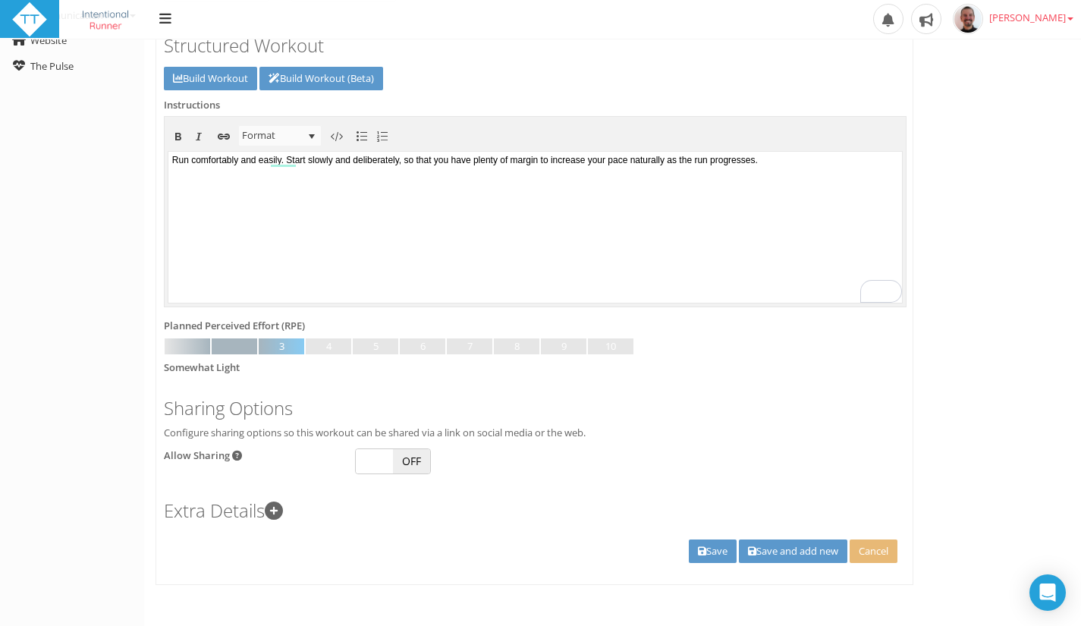
click at [416, 453] on span "OFF" at bounding box center [411, 461] width 37 height 24
checkbox input "true"
click at [188, 76] on link "Build Workout" at bounding box center [210, 79] width 93 height 24
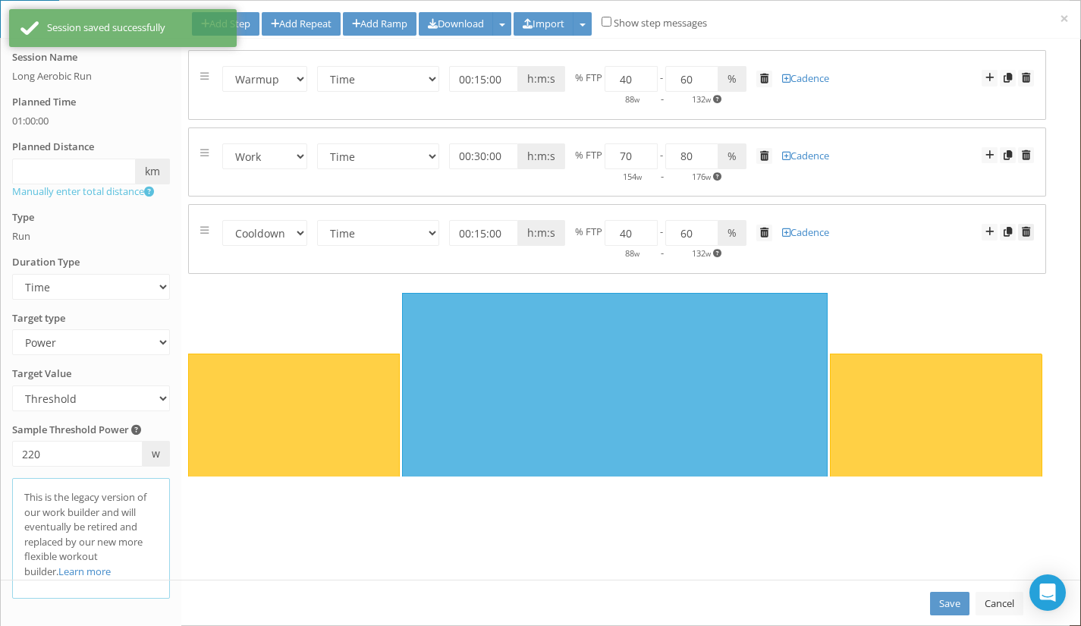
click at [1027, 234] on span at bounding box center [1025, 232] width 8 height 10
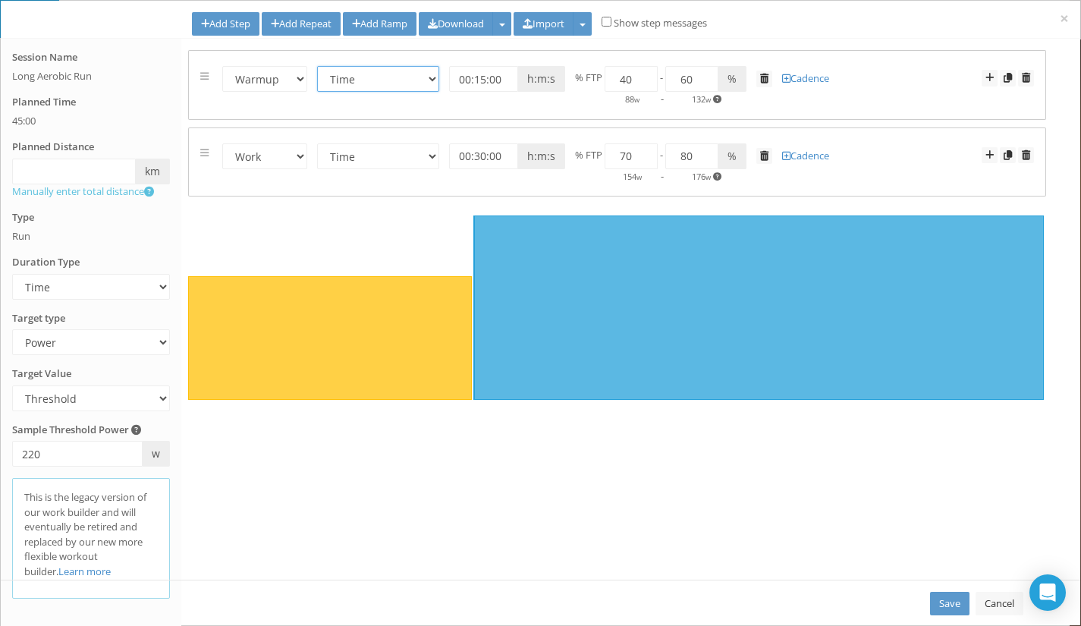
click at [428, 82] on select "Time Distance Open/Lap Button" at bounding box center [378, 79] width 122 height 26
click at [426, 75] on select "Time Distance Open/Lap Button" at bounding box center [378, 79] width 122 height 26
click at [765, 77] on span at bounding box center [764, 79] width 8 height 10
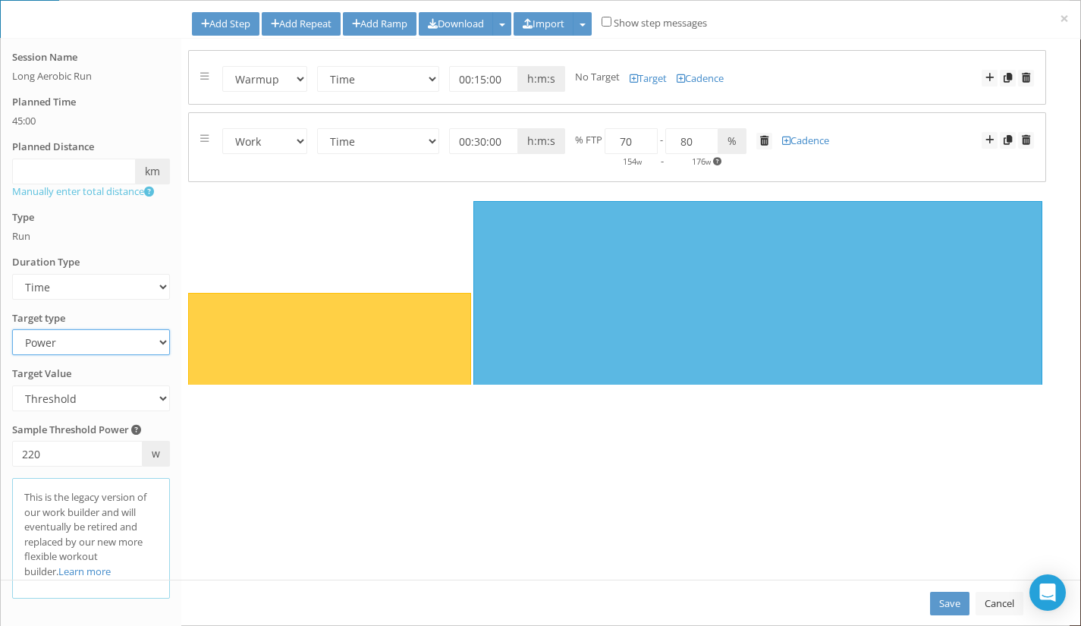
click at [164, 347] on select "Heart Rate Power Pace Speed Rate of perceived Exertion No Target" at bounding box center [91, 342] width 158 height 26
select select "RPE"
click at [12, 329] on select "Heart Rate Power Pace Speed Rate of perceived Exertion No Target" at bounding box center [91, 342] width 158 height 26
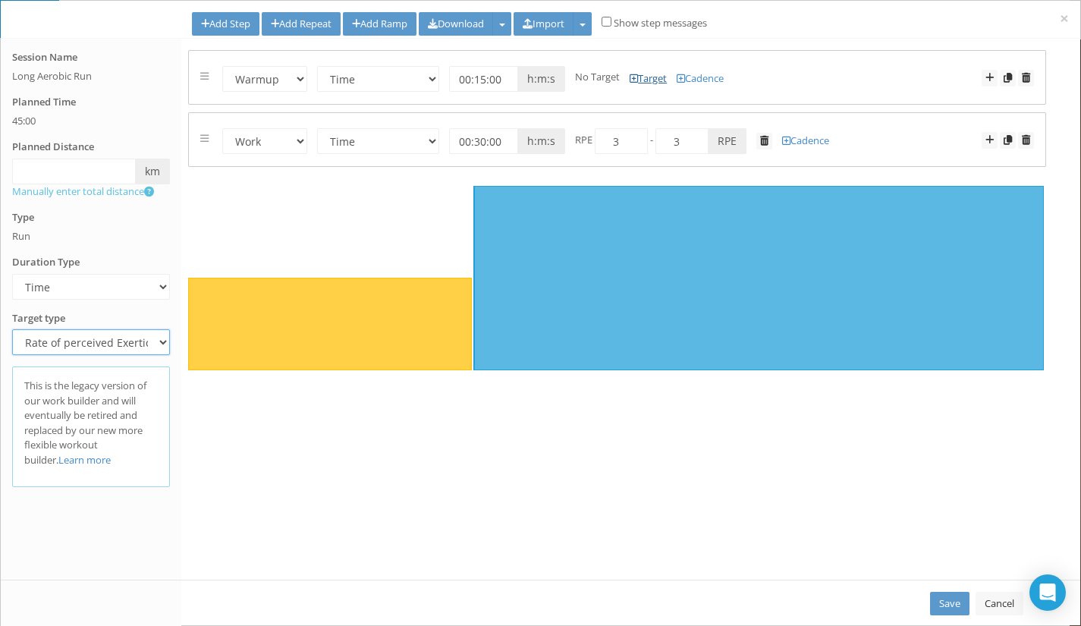
click at [635, 84] on link "Target" at bounding box center [647, 78] width 37 height 14
click at [617, 75] on input "number" at bounding box center [620, 79] width 53 height 26
type input "1"
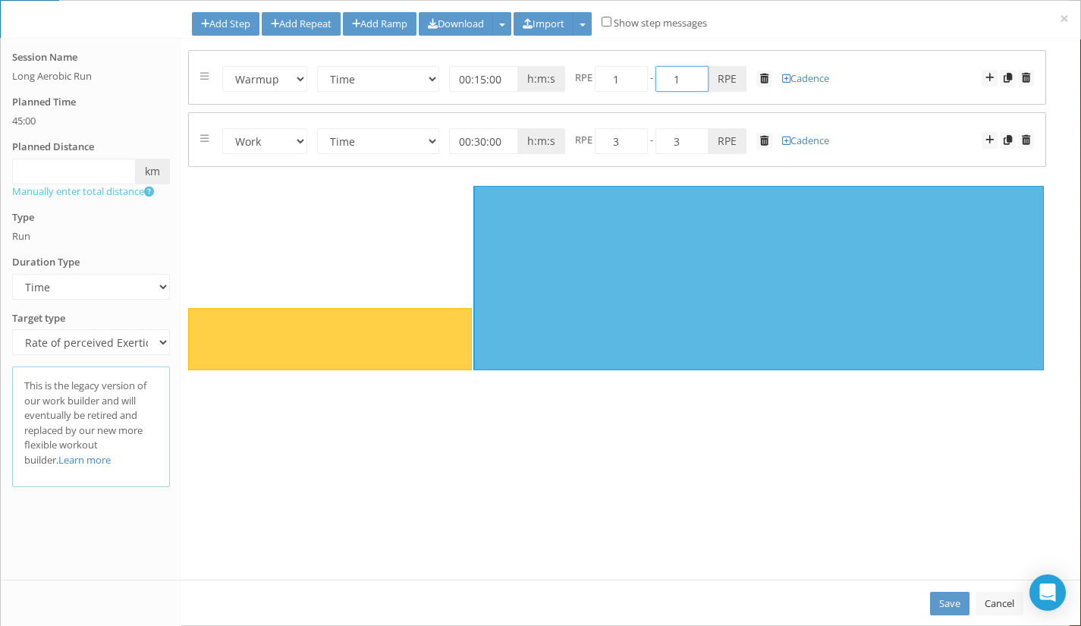
drag, startPoint x: 679, startPoint y: 75, endPoint x: 670, endPoint y: 75, distance: 9.1
click at [670, 75] on input "1" at bounding box center [681, 79] width 53 height 26
type input "3"
click at [365, 143] on select "Time Distance Open/Lap Button" at bounding box center [378, 141] width 122 height 26
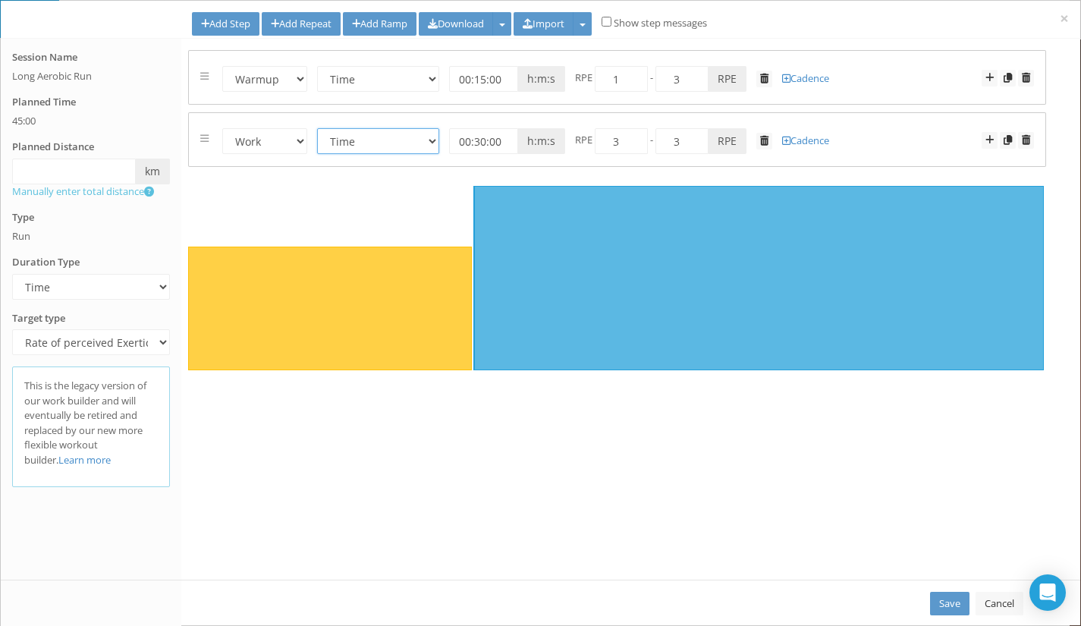
click at [365, 143] on select "Time Distance Open/Lap Button" at bounding box center [378, 141] width 122 height 26
click at [609, 137] on input "3" at bounding box center [620, 141] width 53 height 26
click at [281, 79] on select "Warmup Work Rest Cooldown" at bounding box center [264, 79] width 85 height 26
click at [381, 24] on link "Add Ramp" at bounding box center [380, 24] width 74 height 24
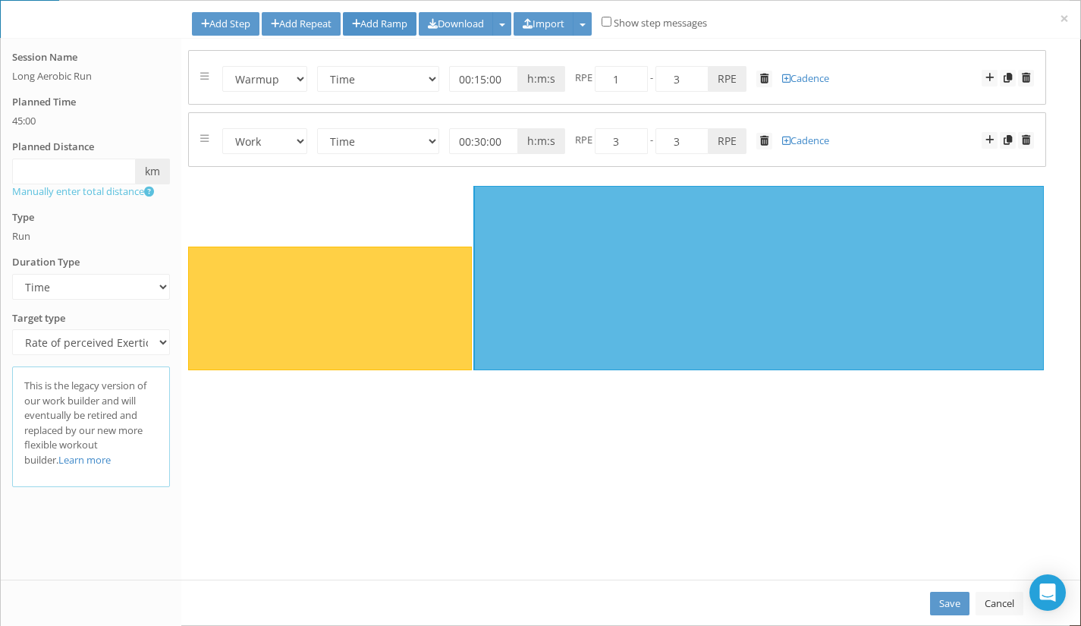
select select "Work"
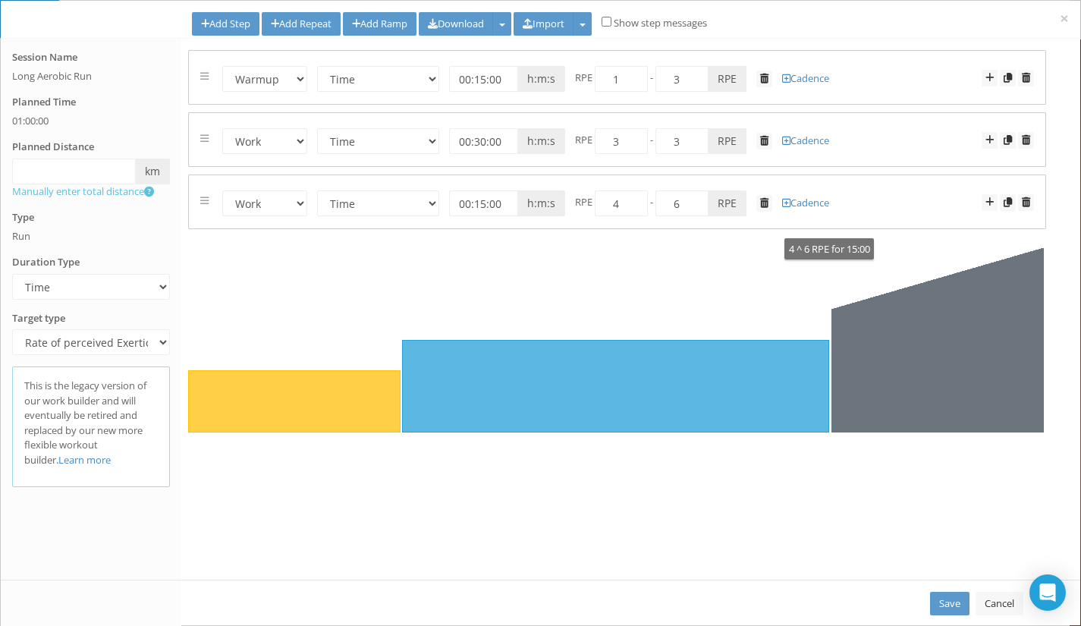
click at [896, 359] on icon at bounding box center [937, 340] width 212 height 184
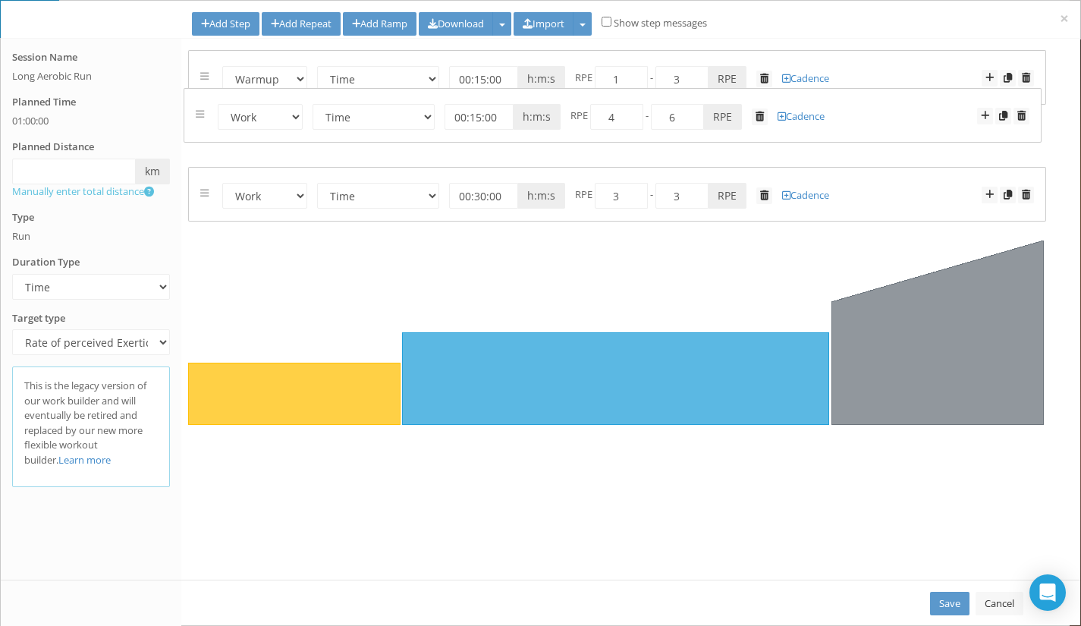
drag, startPoint x: 209, startPoint y: 199, endPoint x: 205, endPoint y: 116, distance: 83.5
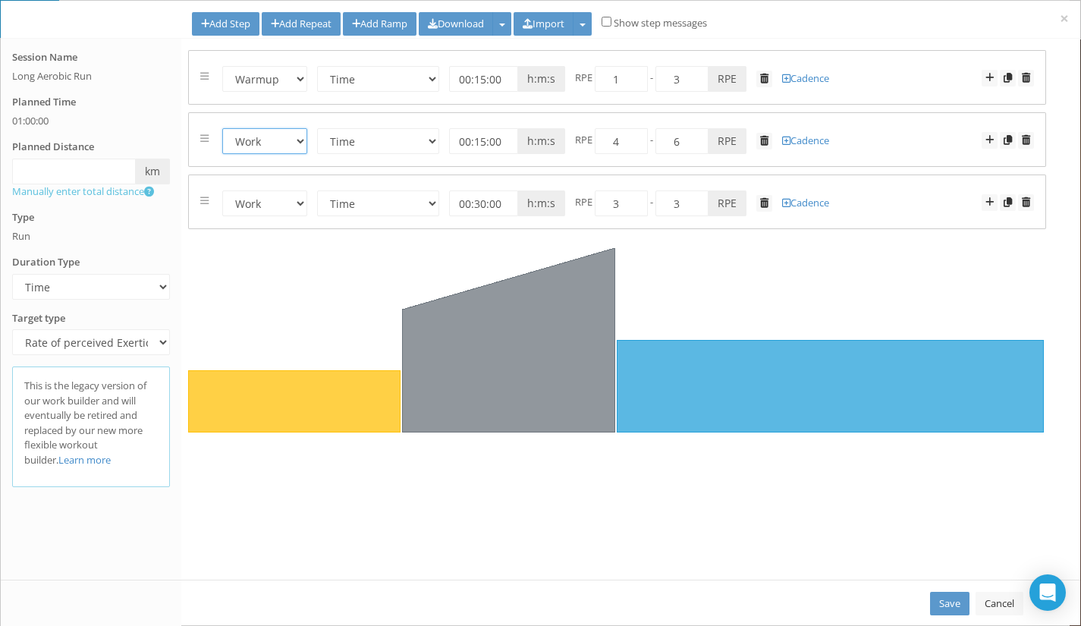
click at [293, 140] on select "Warmup Work Rest Cooldown" at bounding box center [264, 141] width 85 height 26
click at [222, 128] on select "Warmup Work Rest Cooldown" at bounding box center [264, 141] width 85 height 26
click at [294, 144] on select "Warmup Work Rest Cooldown" at bounding box center [264, 141] width 85 height 26
select select "Warmup"
click at [222, 128] on select "Warmup Work Rest Cooldown" at bounding box center [264, 141] width 85 height 26
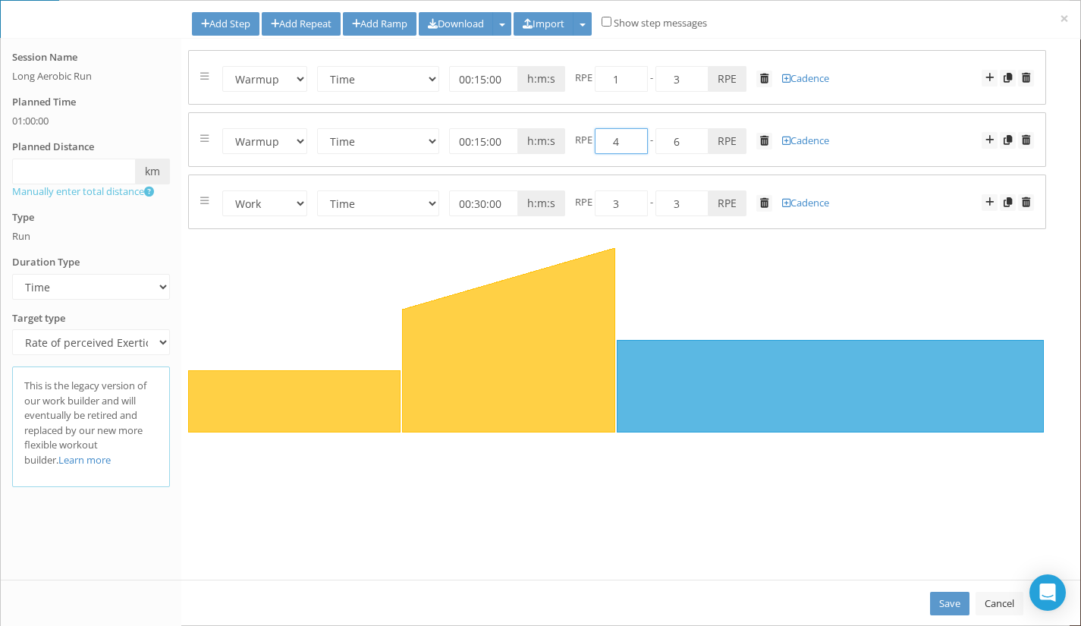
drag, startPoint x: 618, startPoint y: 146, endPoint x: 608, endPoint y: 143, distance: 10.3
click at [608, 143] on input "4" at bounding box center [620, 141] width 53 height 26
type input "1"
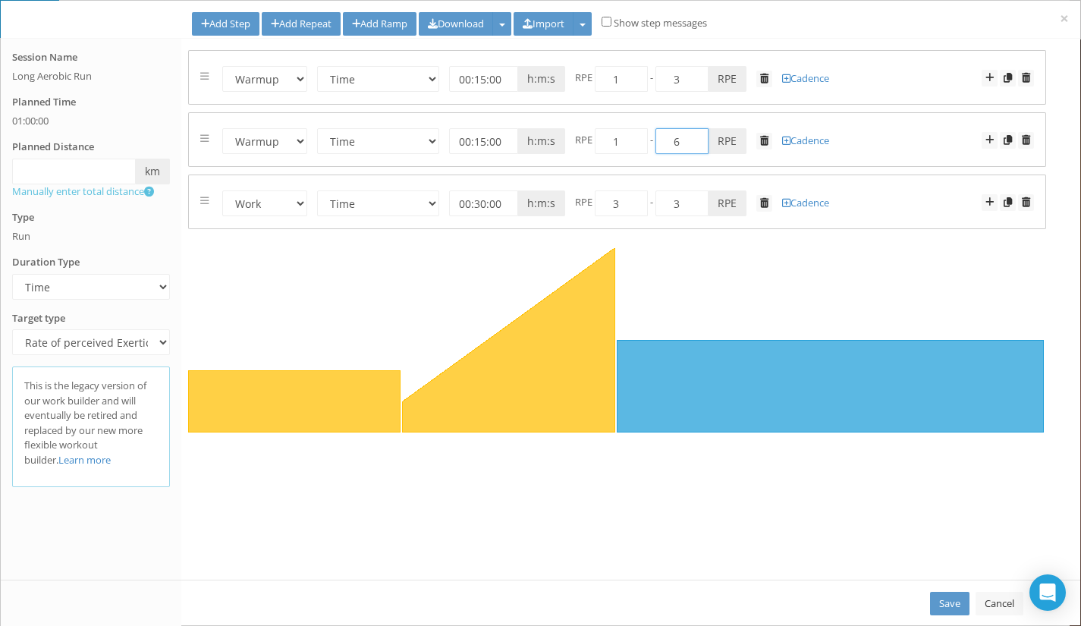
drag, startPoint x: 681, startPoint y: 137, endPoint x: 668, endPoint y: 135, distance: 13.1
click at [668, 135] on input "6" at bounding box center [681, 141] width 53 height 26
type input "3"
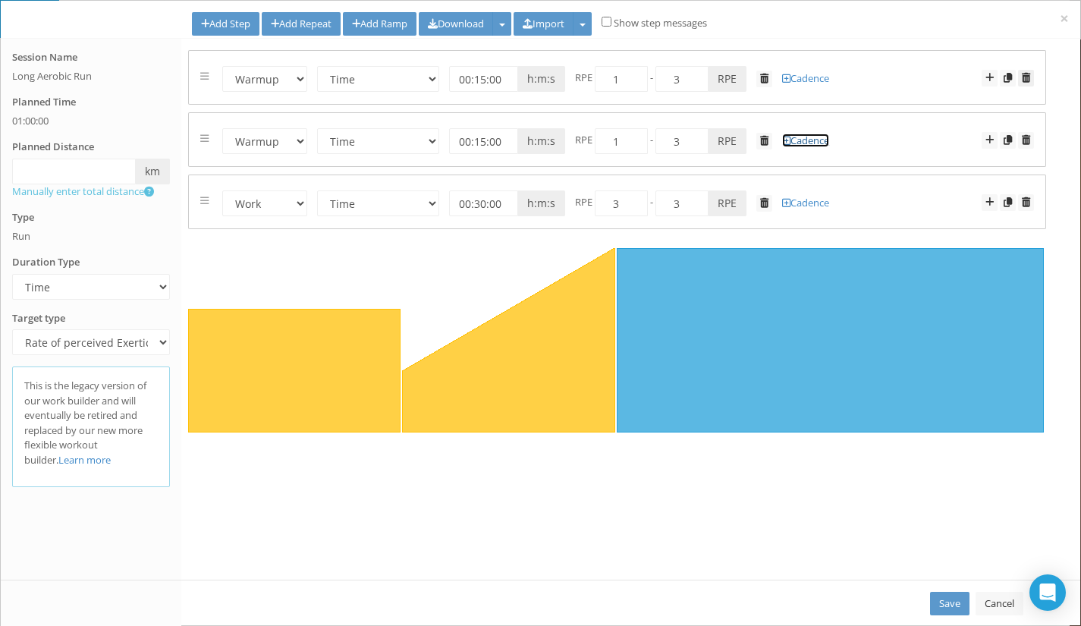
click at [1030, 77] on link at bounding box center [1026, 78] width 16 height 17
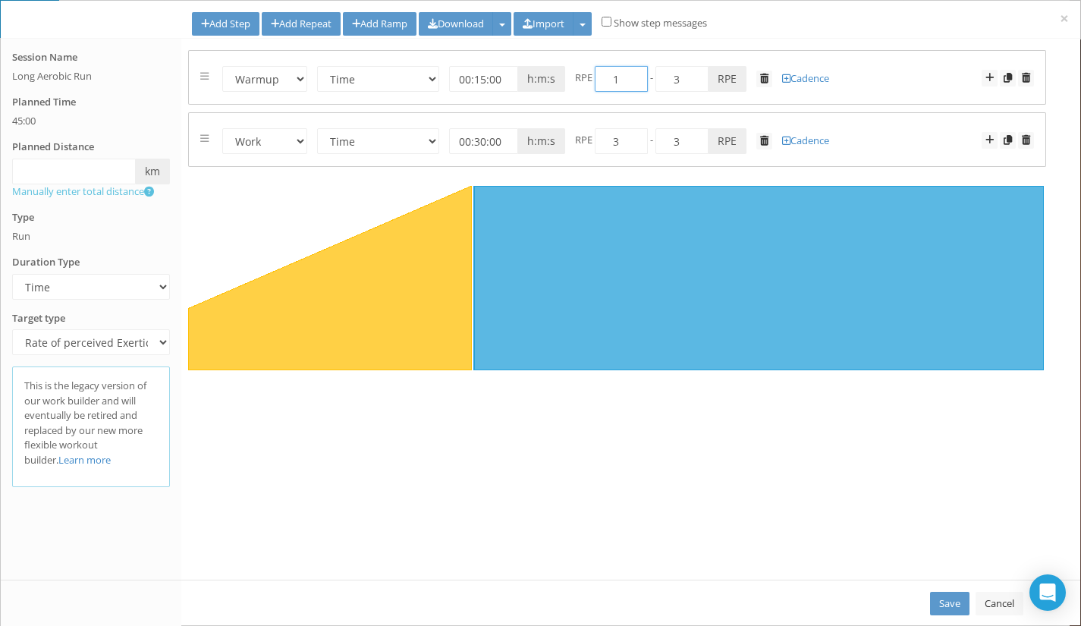
drag, startPoint x: 622, startPoint y: 83, endPoint x: 607, endPoint y: 80, distance: 15.5
click at [607, 80] on input "1" at bounding box center [620, 79] width 53 height 26
type input "2"
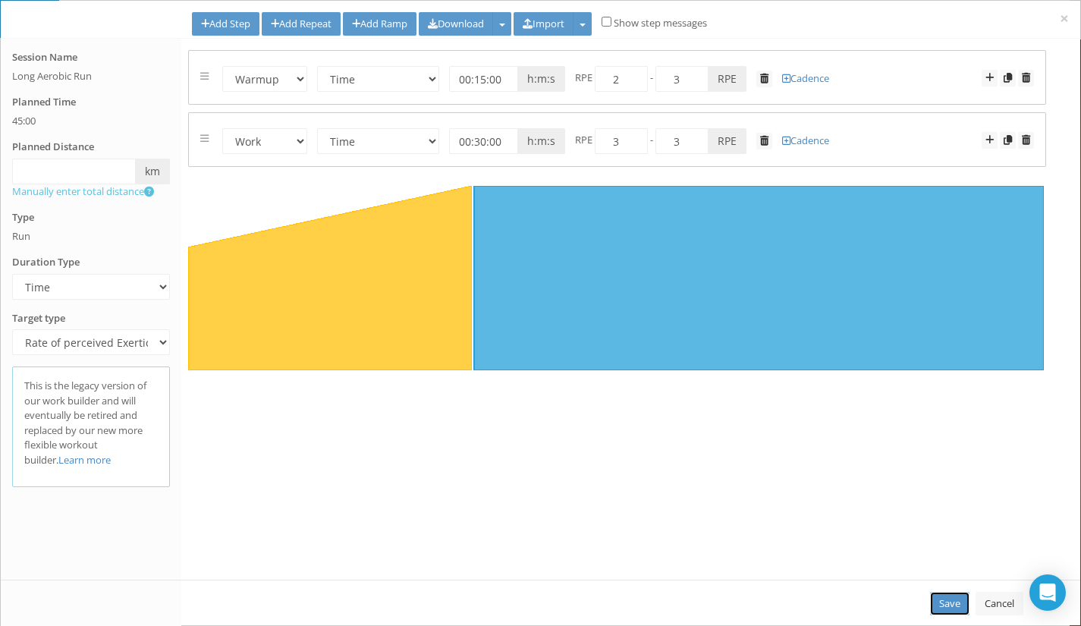
click at [945, 605] on link "Save" at bounding box center [949, 603] width 39 height 24
type input "00:45:00"
select select "Work"
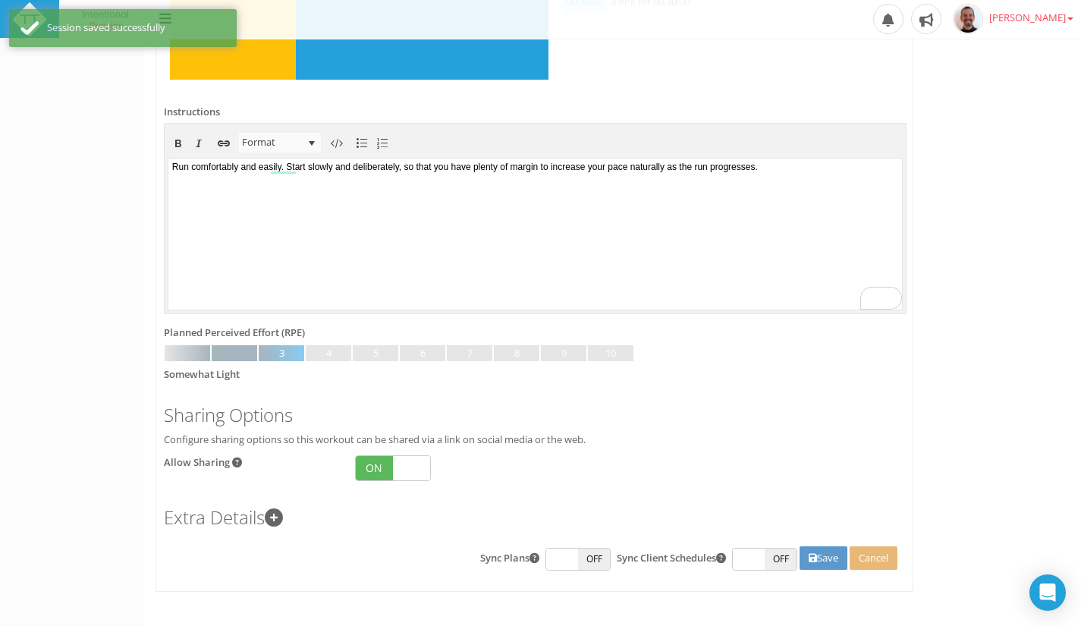
scroll to position [601, 0]
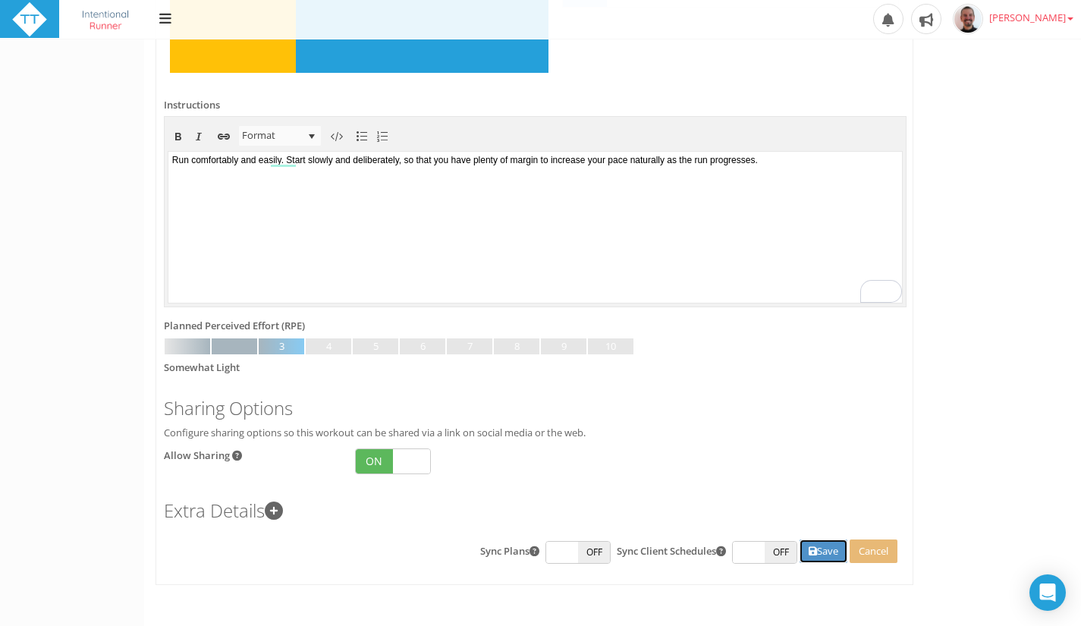
click at [814, 550] on button "Save" at bounding box center [823, 551] width 48 height 24
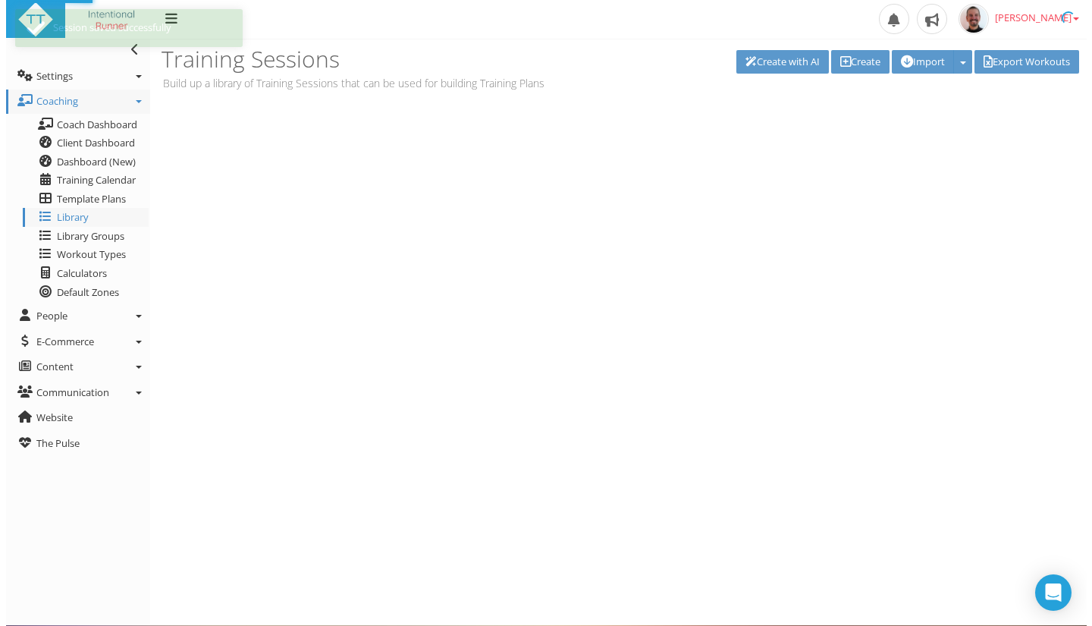
scroll to position [0, 0]
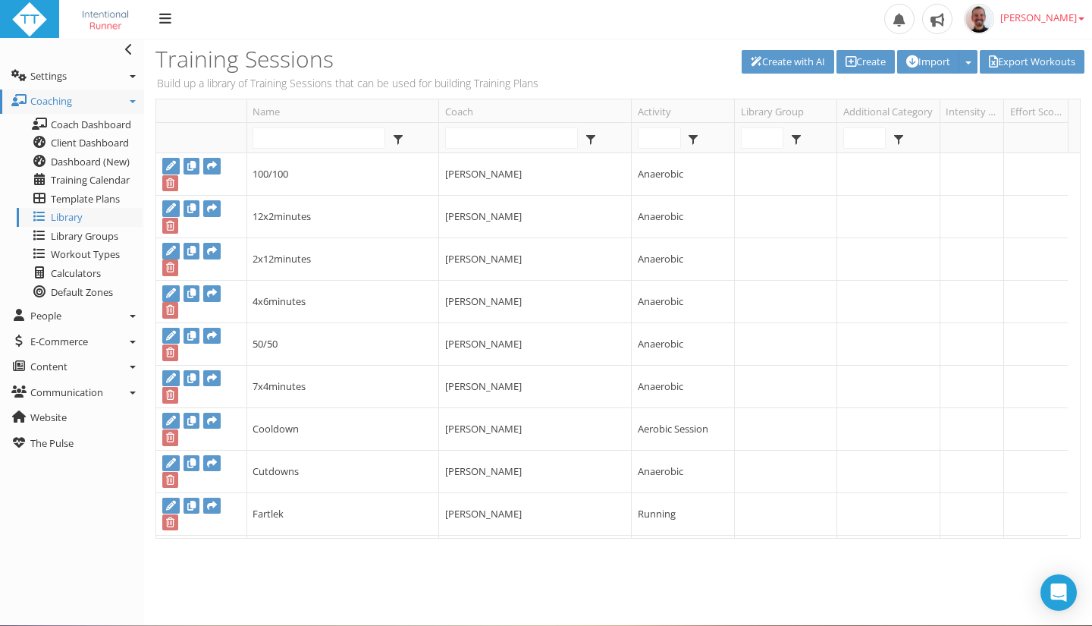
click at [298, 579] on div "Name Coach Activity Library Group Additional Category Intensity Factor Effort S…" at bounding box center [618, 340] width 948 height 482
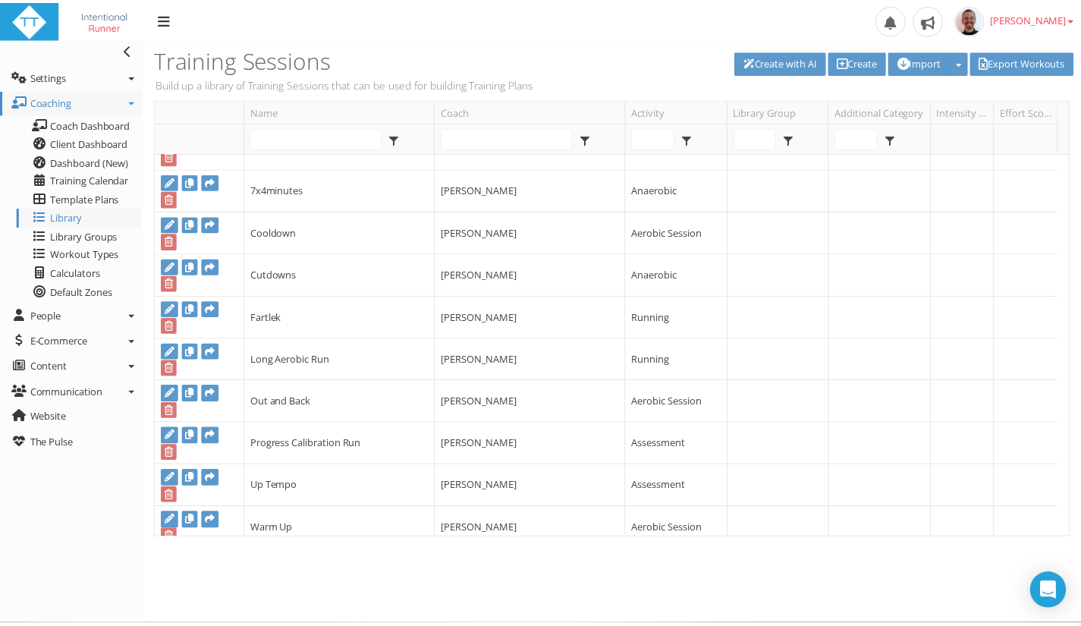
scroll to position [209, 0]
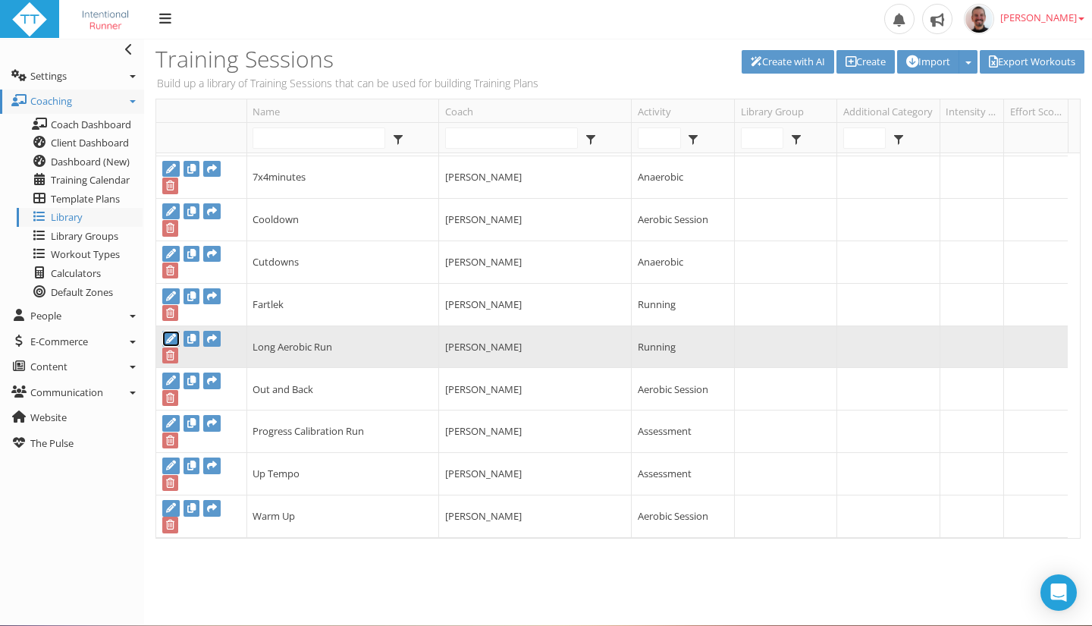
click at [168, 337] on icon at bounding box center [171, 339] width 10 height 10
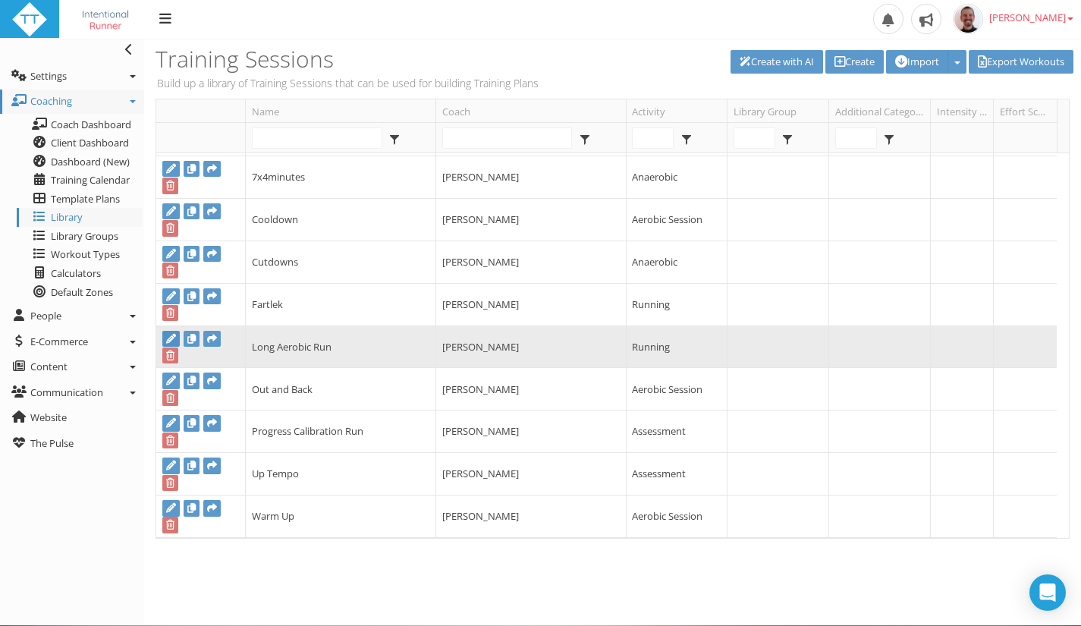
type input "Long Aerobic Run"
select select "91939a62-6b13-49b7-8155-451fdc1cad9e"
select select
type input "00:45:00"
select select
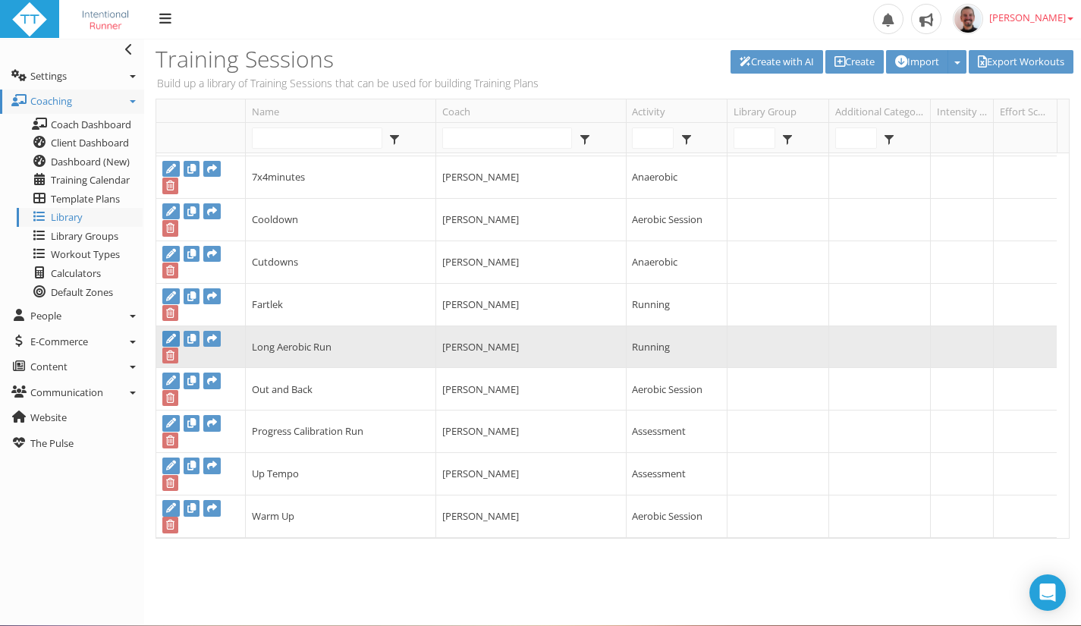
checkbox input "true"
select select "91939a62-6b13-49b7-8155-451fdc1cad9e"
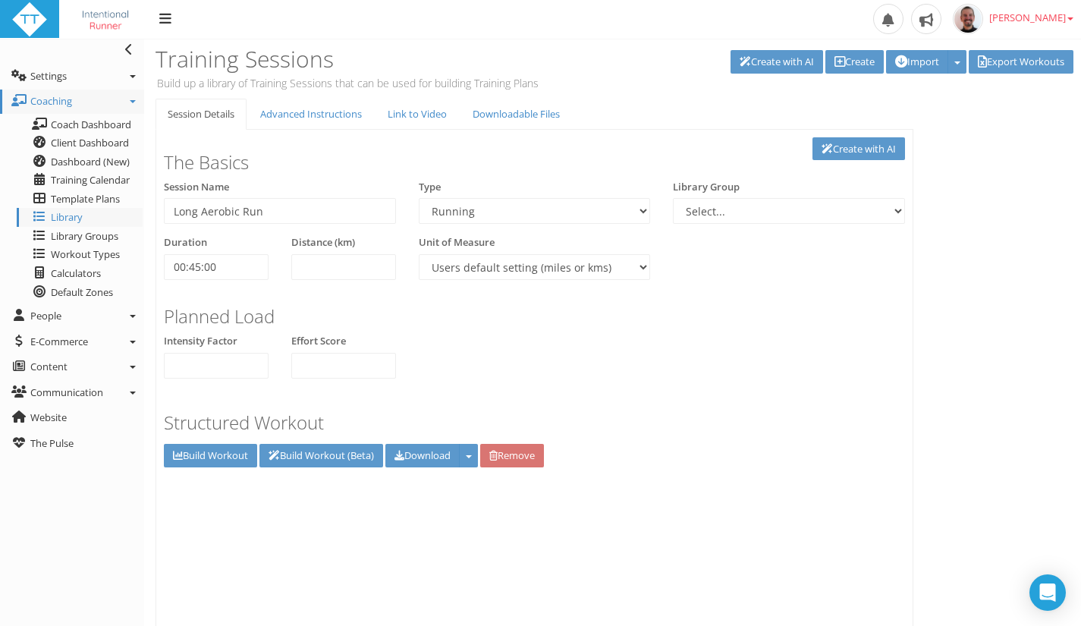
scroll to position [0, 0]
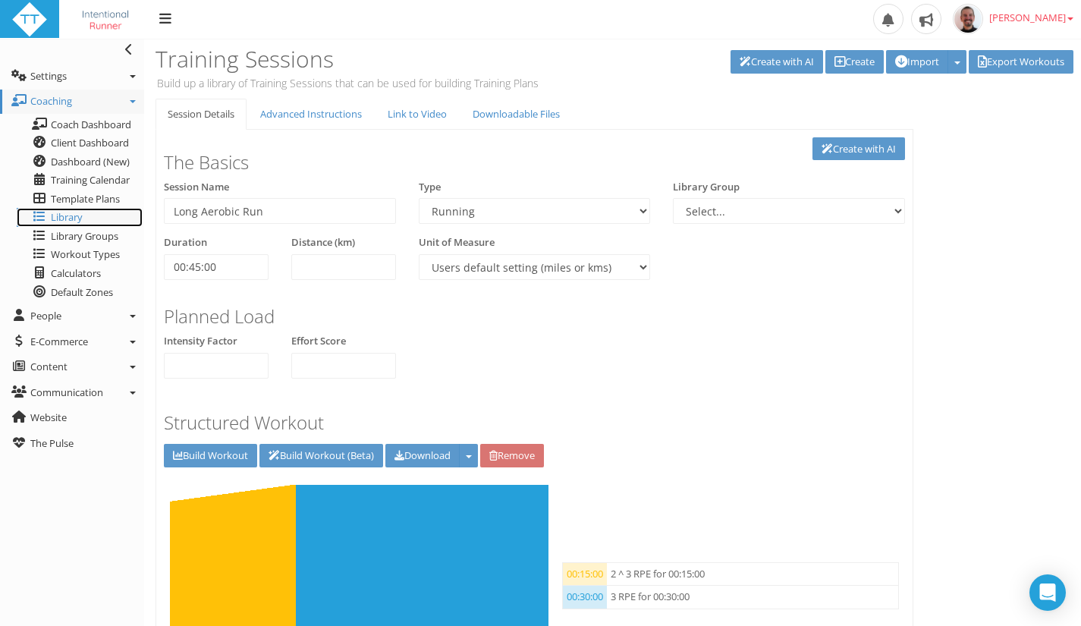
click at [80, 213] on span "Library" at bounding box center [67, 217] width 32 height 14
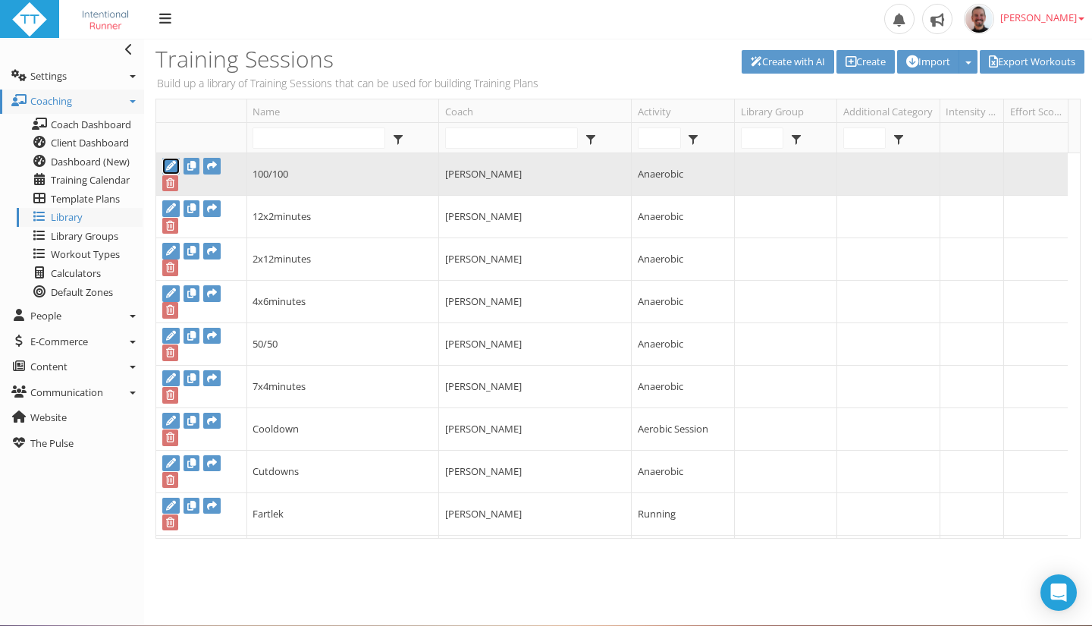
click at [169, 165] on icon at bounding box center [171, 166] width 10 height 10
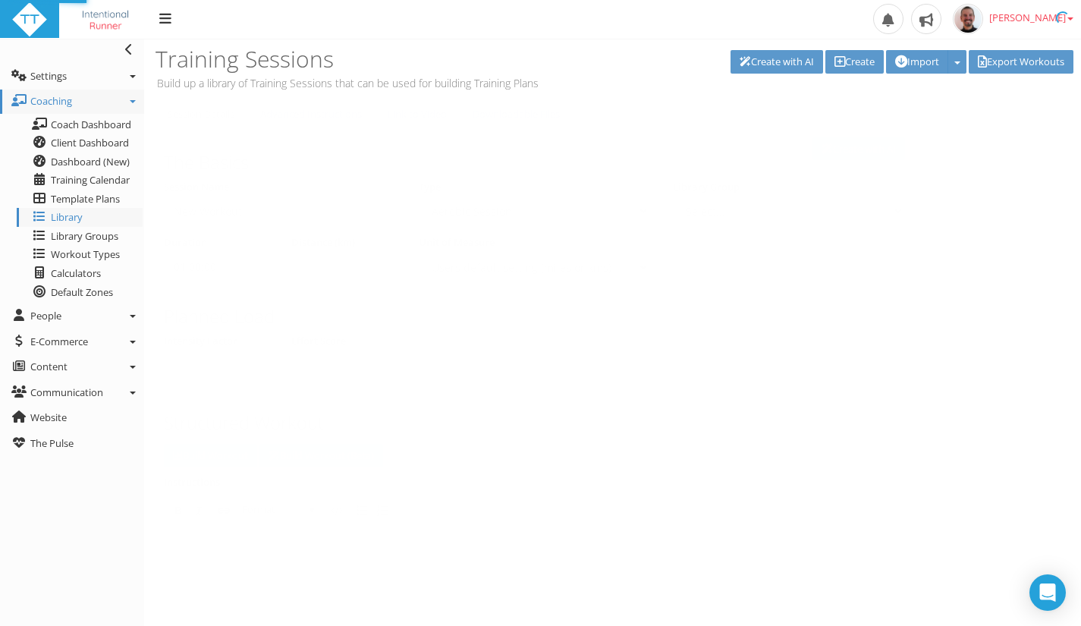
type input "100/100"
select select "43686268-adf4-467c-83ec-b2cfd3959e9a"
select select
type input "00:45:00"
select select
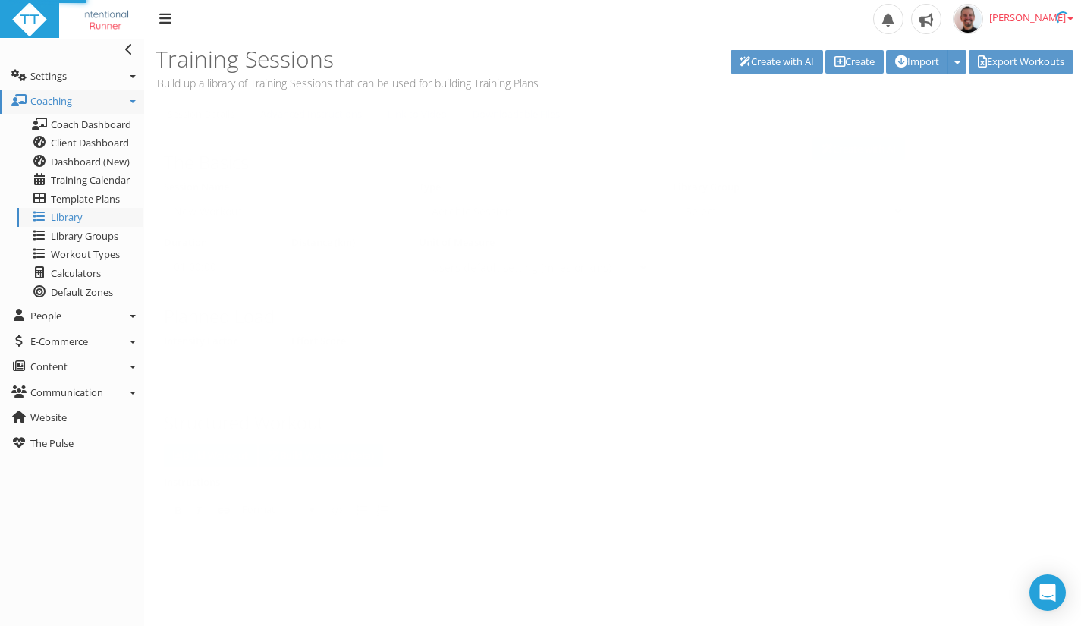
checkbox input "true"
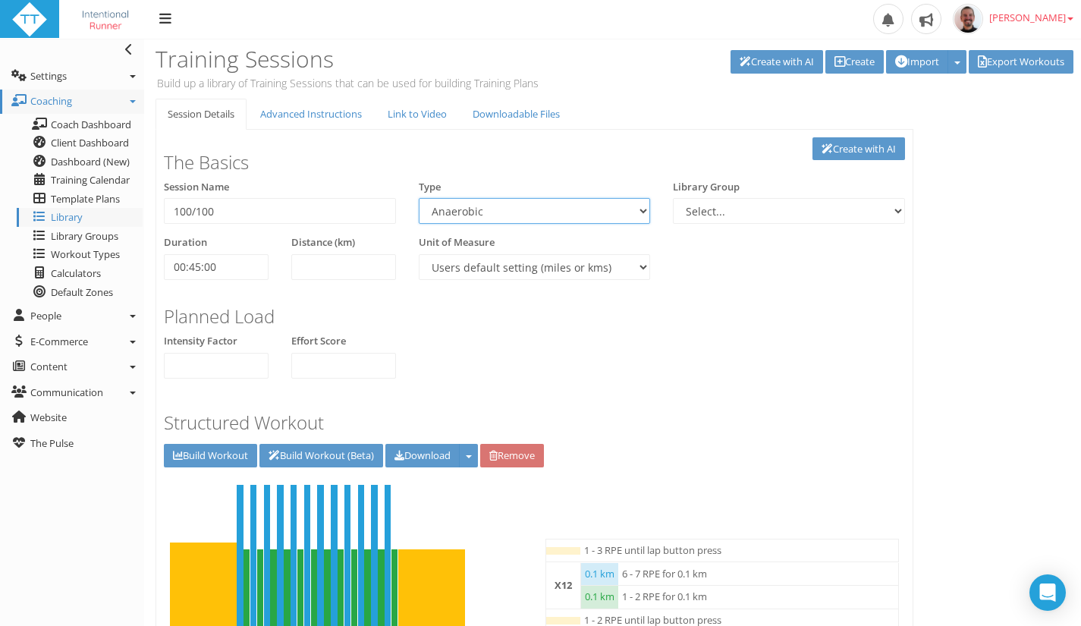
click at [521, 209] on select "Aerobic Session Alpine Climbing Anaerobic Assessment Availability Bike Paddle B…" at bounding box center [535, 211] width 232 height 26
select select "91939a62-6b13-49b7-8155-451fdc1cad9e"
click at [419, 198] on select "Aerobic Session Alpine Climbing Anaerobic Assessment Availability Bike Paddle B…" at bounding box center [535, 211] width 232 height 26
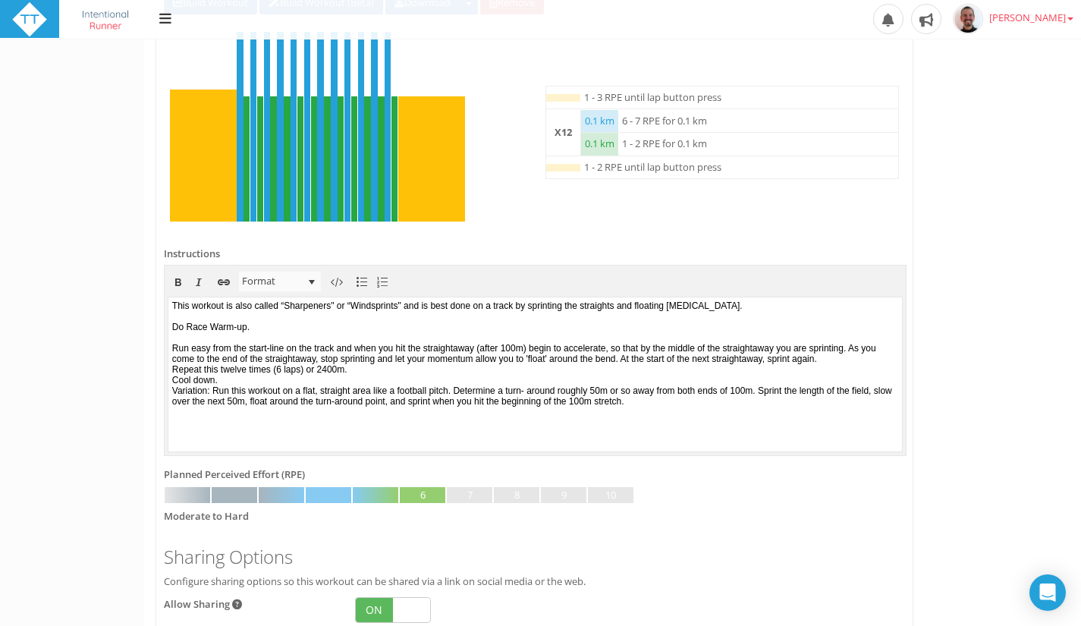
scroll to position [601, 0]
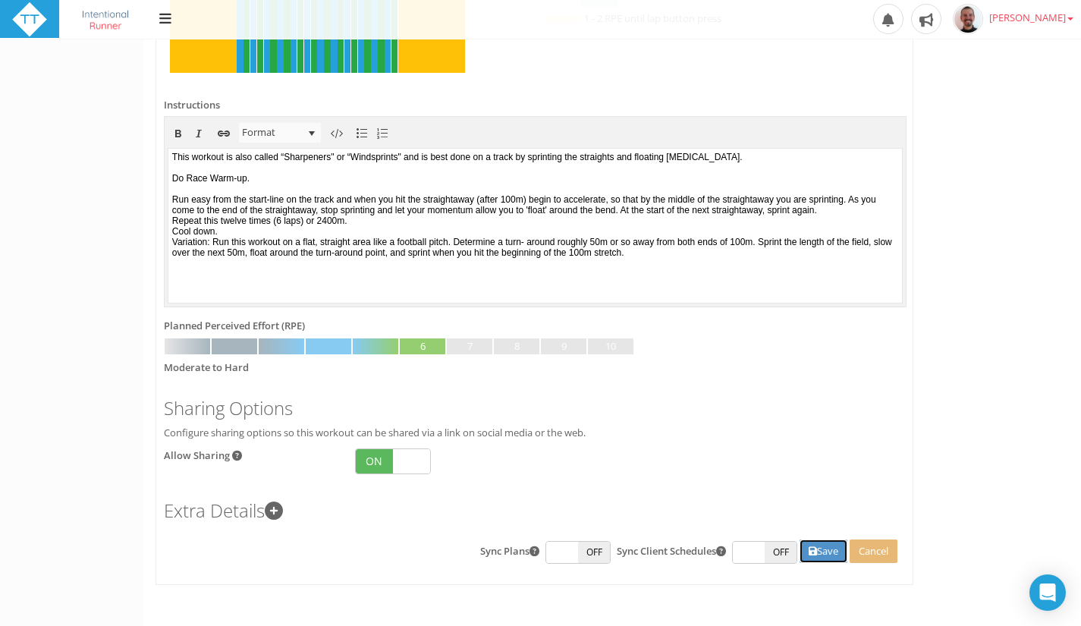
click at [823, 548] on button "Save" at bounding box center [823, 551] width 48 height 24
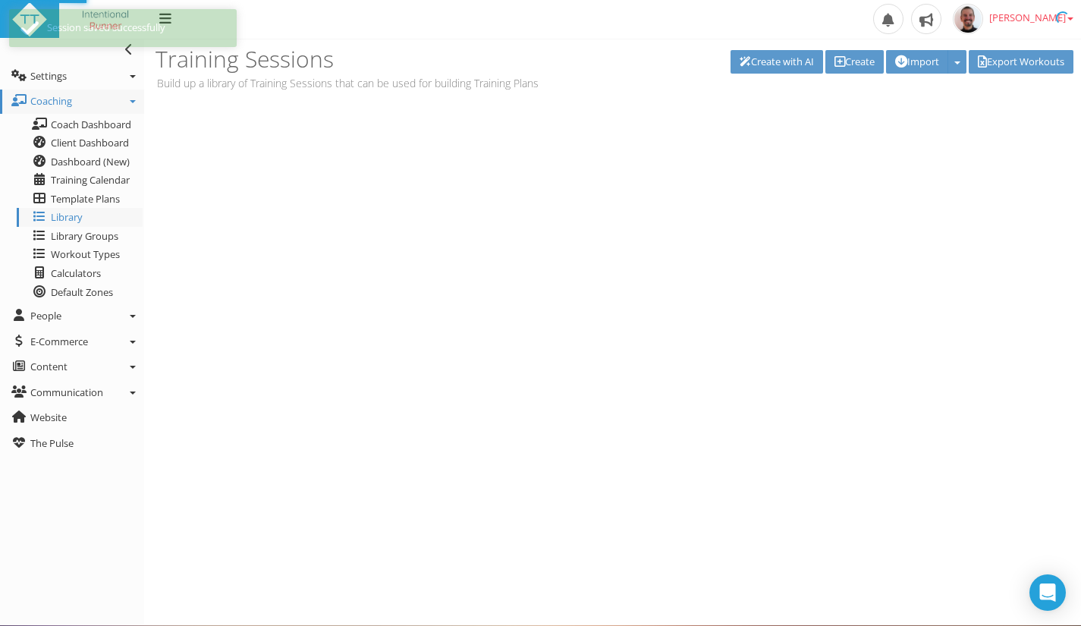
scroll to position [0, 0]
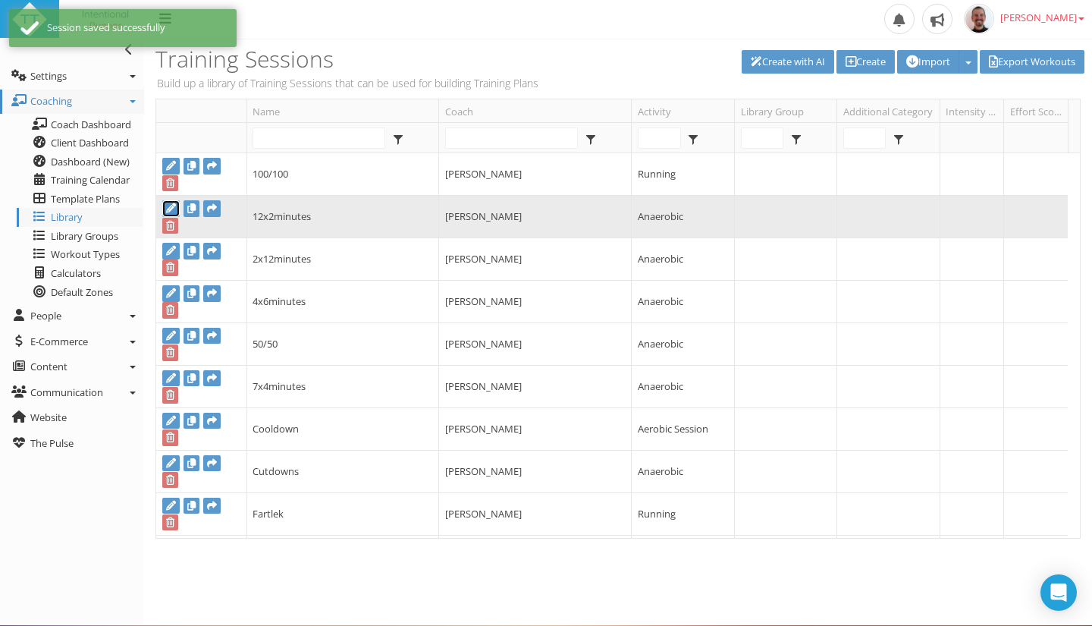
click at [166, 208] on icon at bounding box center [171, 208] width 10 height 10
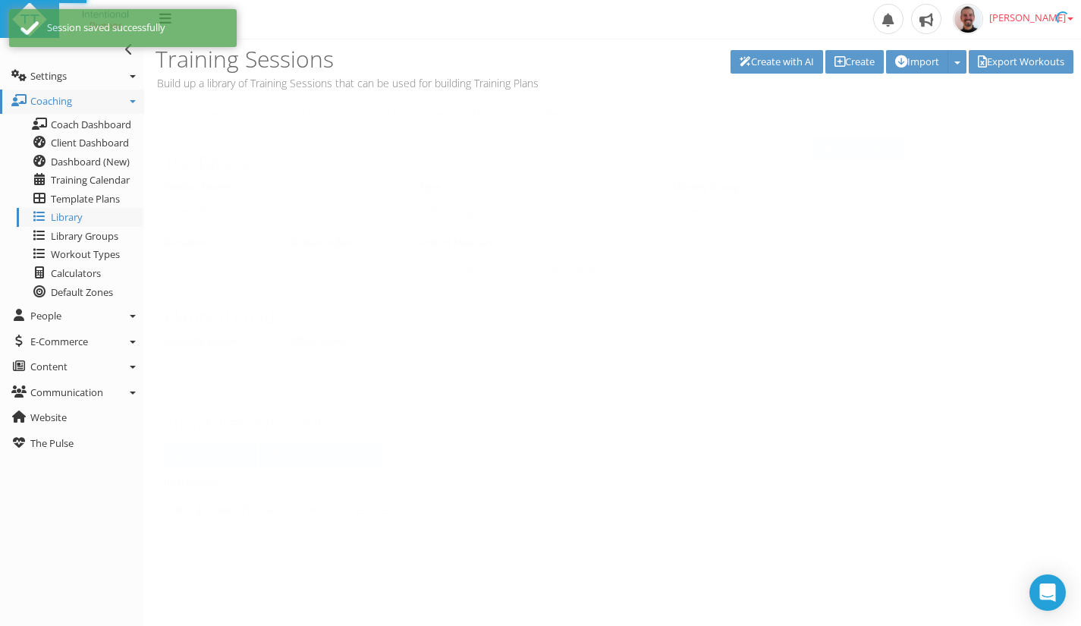
type input "12x2minutes"
select select "43686268-adf4-467c-83ec-b2cfd3959e9a"
select select
type input "00:00:00"
select select
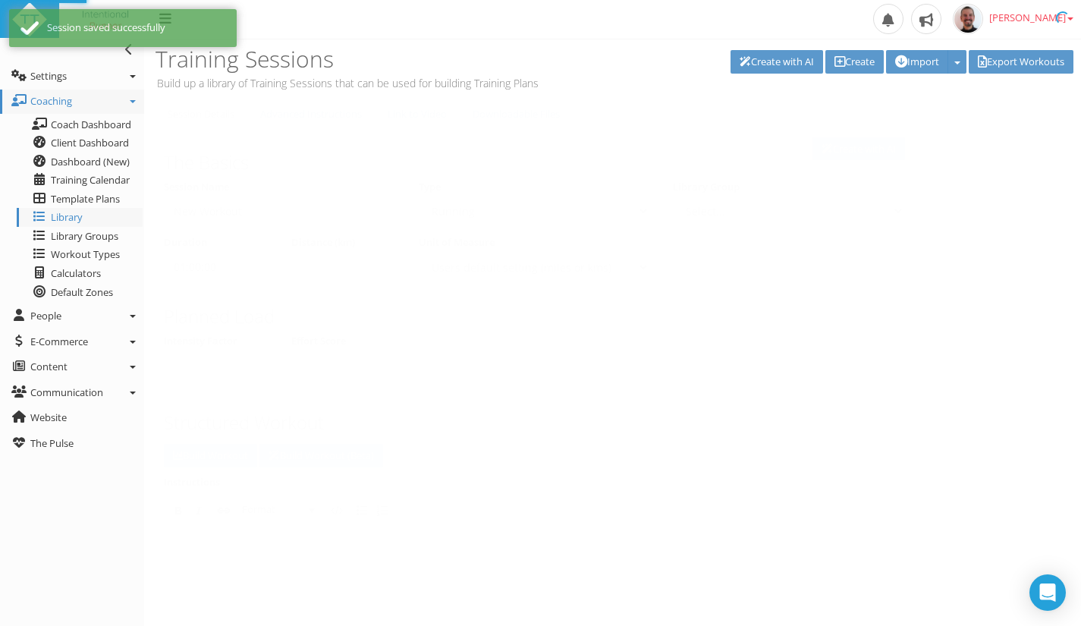
checkbox input "true"
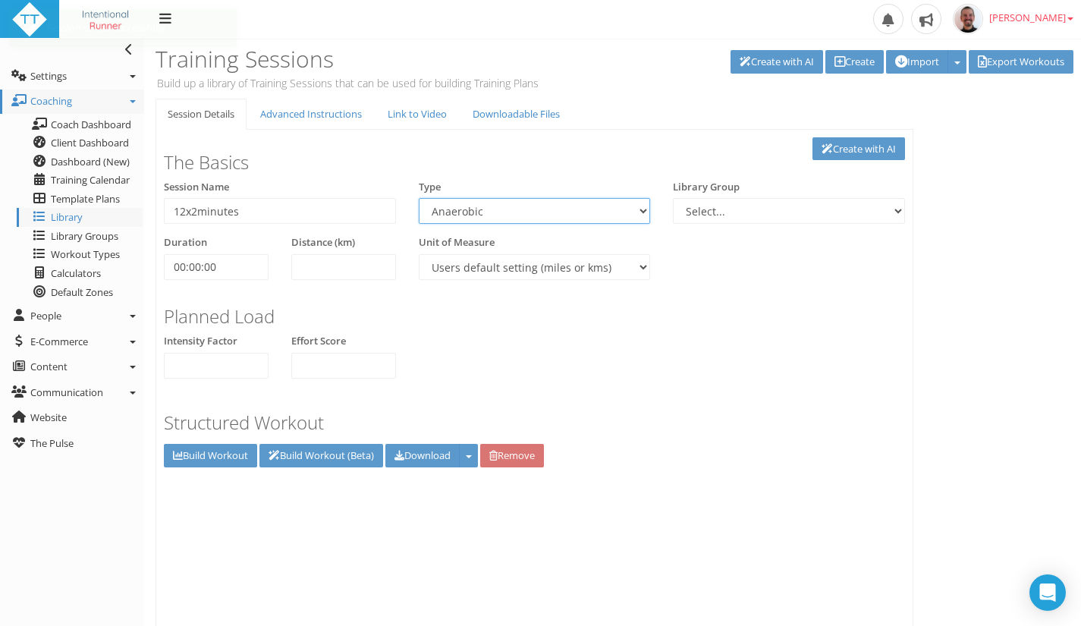
click at [561, 218] on select "Aerobic Session Alpine Climbing Anaerobic Assessment Availability Bike Paddle B…" at bounding box center [535, 211] width 232 height 26
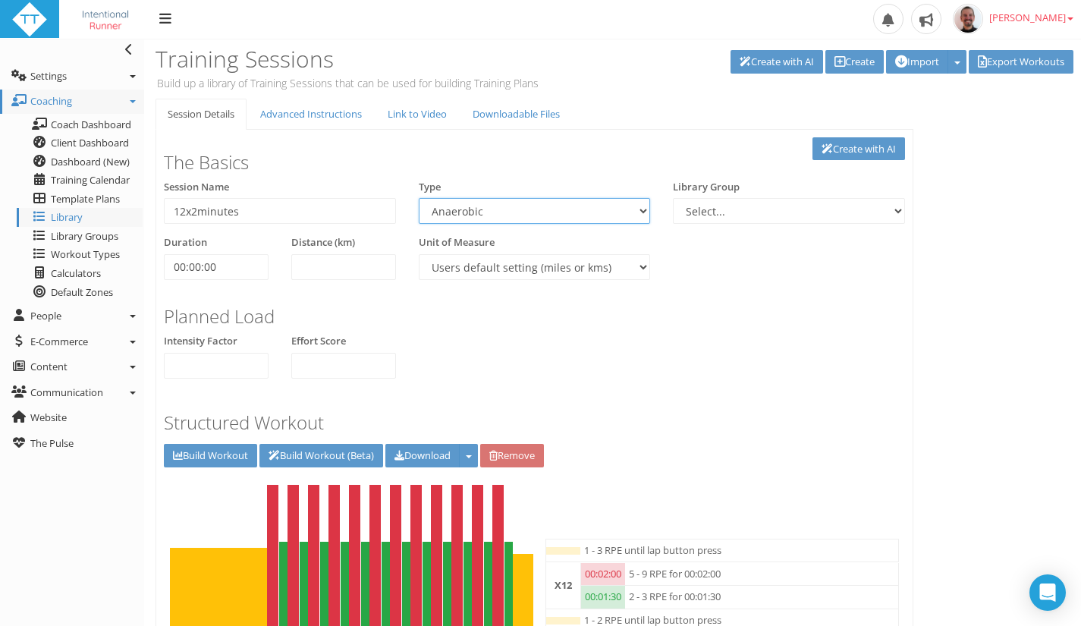
select select "91939a62-6b13-49b7-8155-451fdc1cad9e"
click at [419, 198] on select "Aerobic Session Alpine Climbing Anaerobic Assessment Availability Bike Paddle B…" at bounding box center [535, 211] width 232 height 26
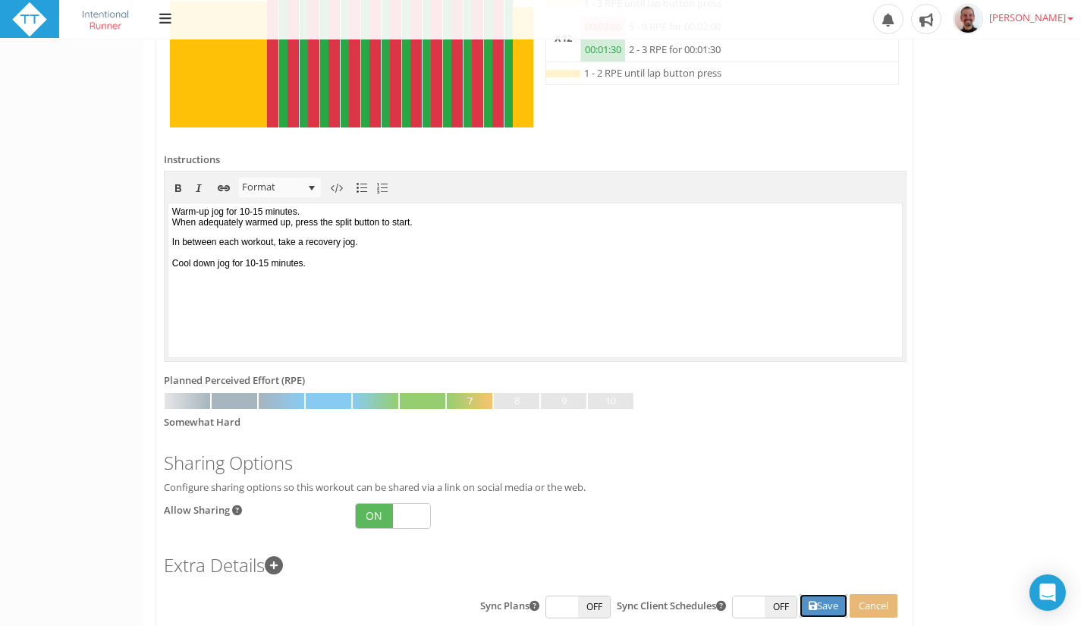
click at [817, 600] on button "Save" at bounding box center [823, 606] width 48 height 24
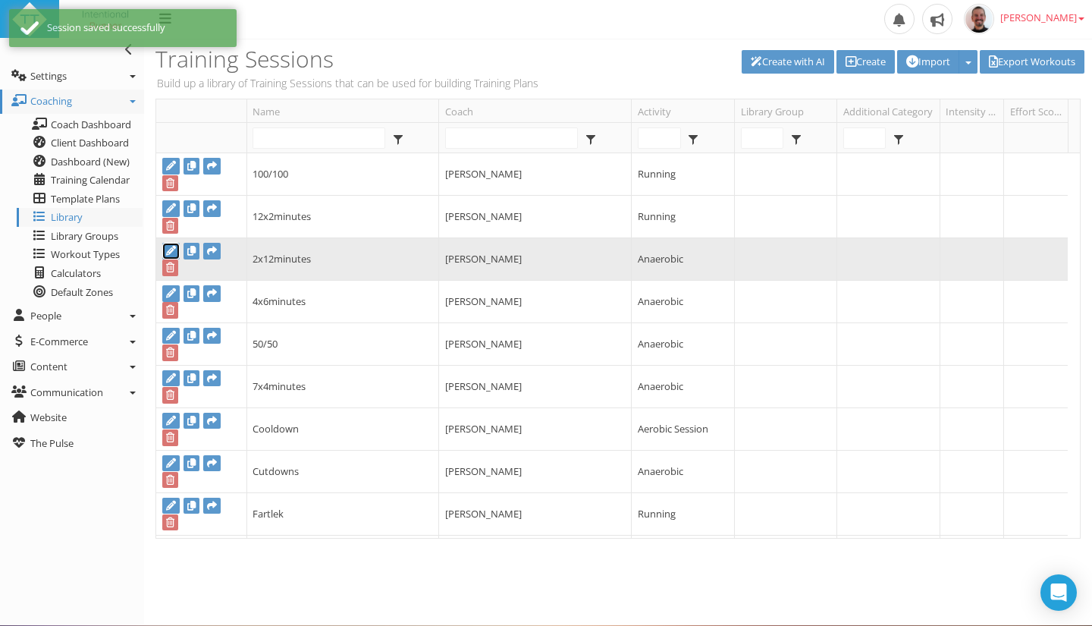
click at [172, 250] on icon at bounding box center [171, 251] width 10 height 10
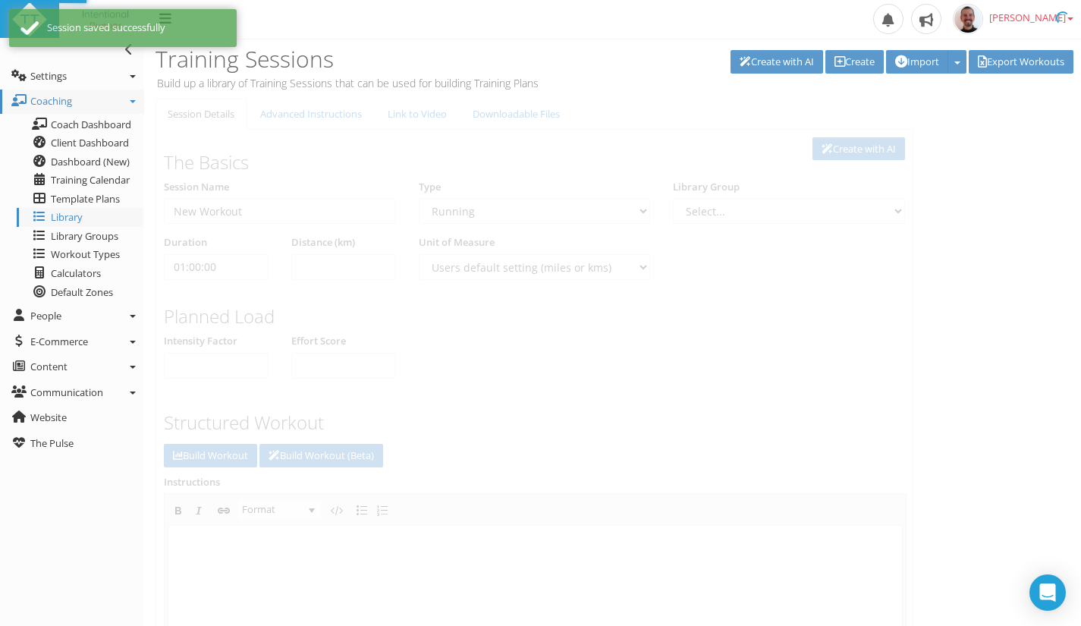
type input "2x12minutes"
select select "43686268-adf4-467c-83ec-b2cfd3959e9a"
select select
type input "00:00:00"
select select
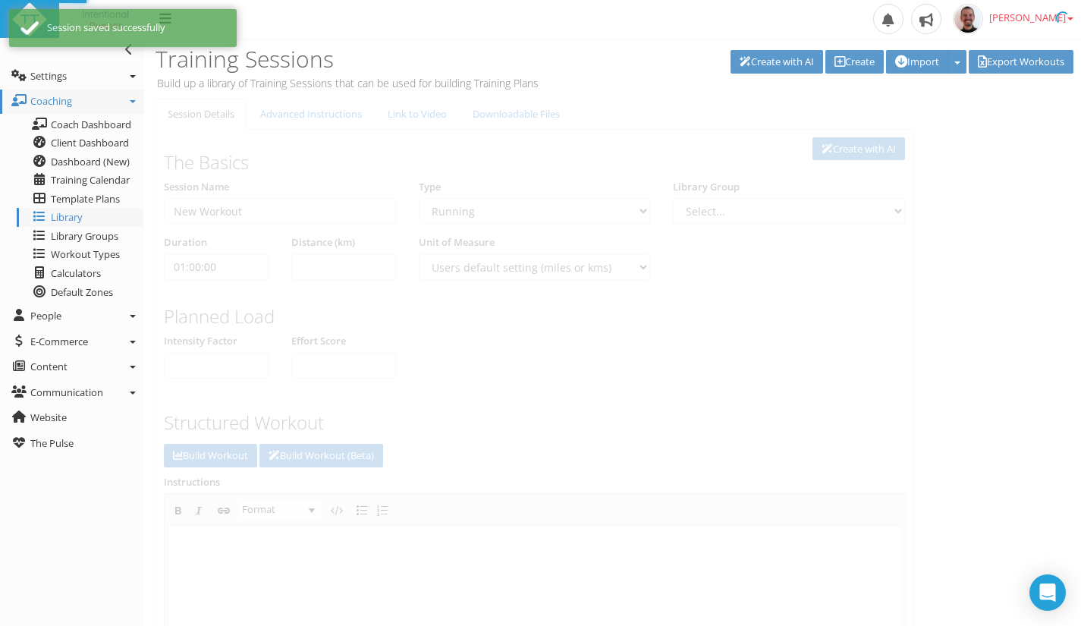
checkbox input "true"
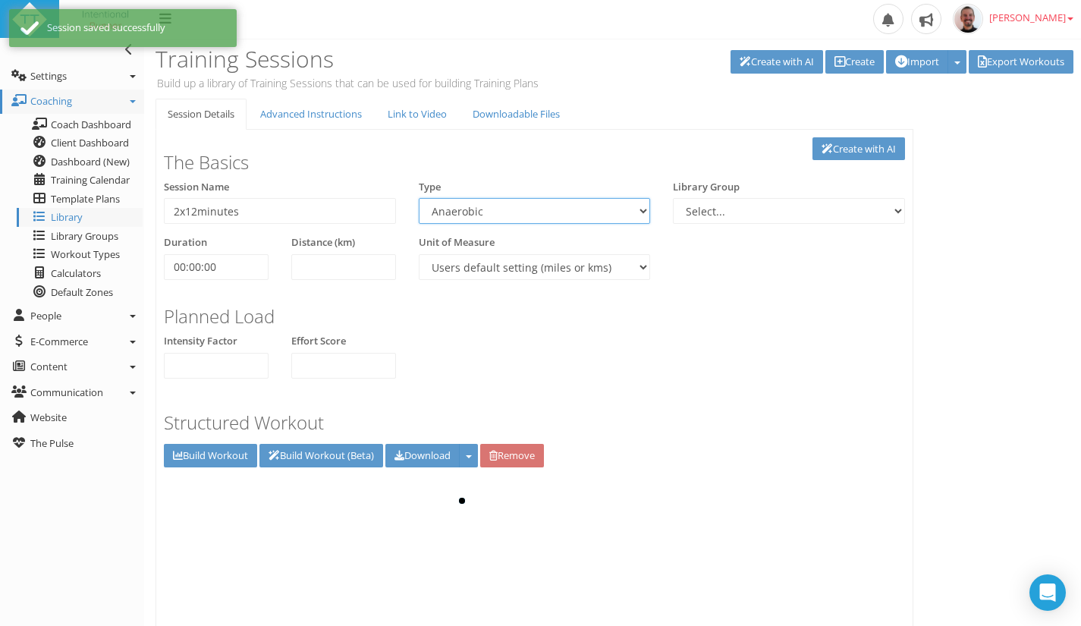
click at [544, 207] on select "Aerobic Session Alpine Climbing Anaerobic Assessment Availability Bike Paddle B…" at bounding box center [535, 211] width 232 height 26
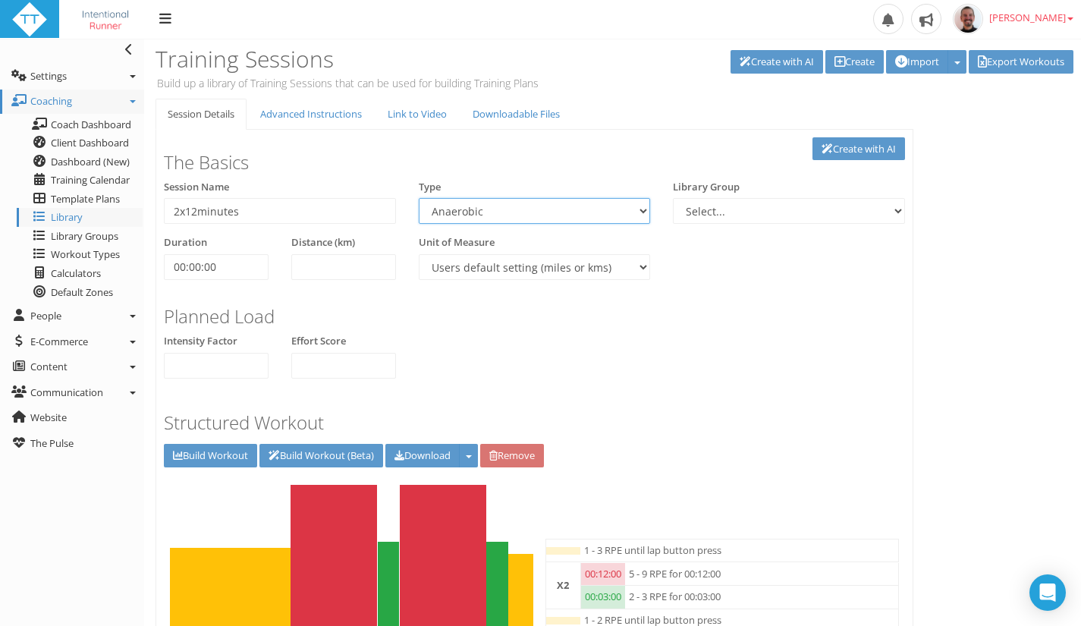
select select "91939a62-6b13-49b7-8155-451fdc1cad9e"
click at [419, 198] on select "Aerobic Session Alpine Climbing Anaerobic Assessment Availability Bike Paddle B…" at bounding box center [535, 211] width 232 height 26
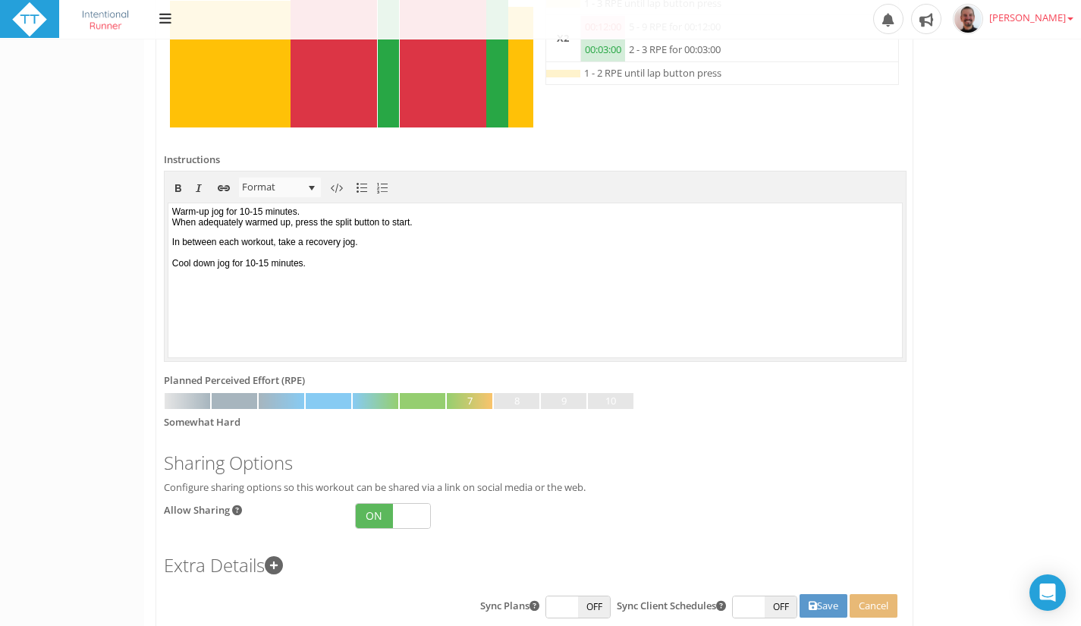
scroll to position [601, 0]
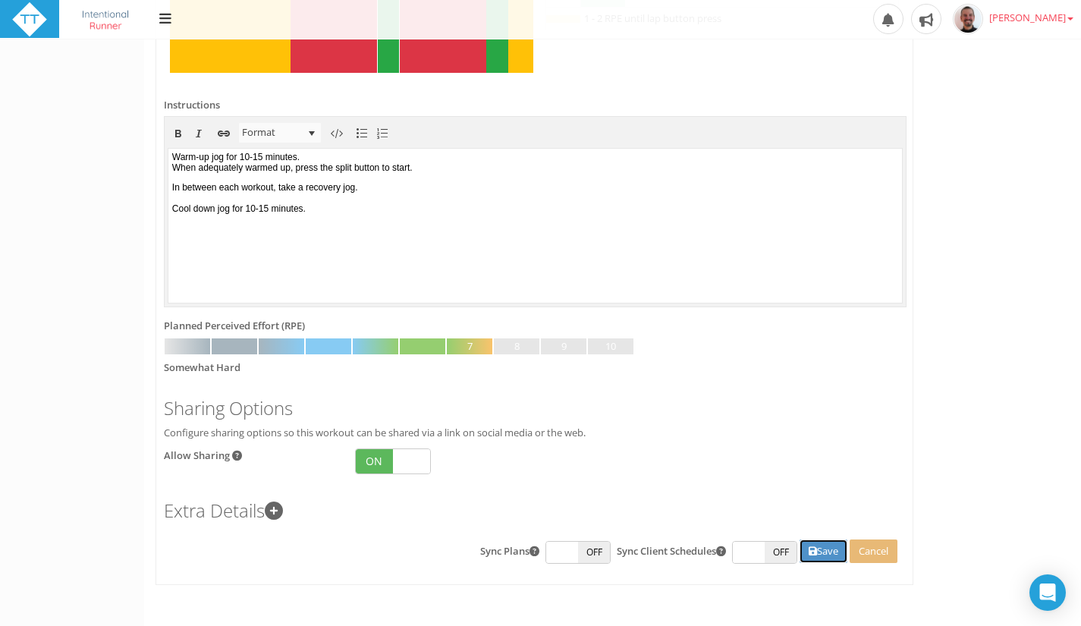
click at [821, 551] on button "Save" at bounding box center [823, 551] width 48 height 24
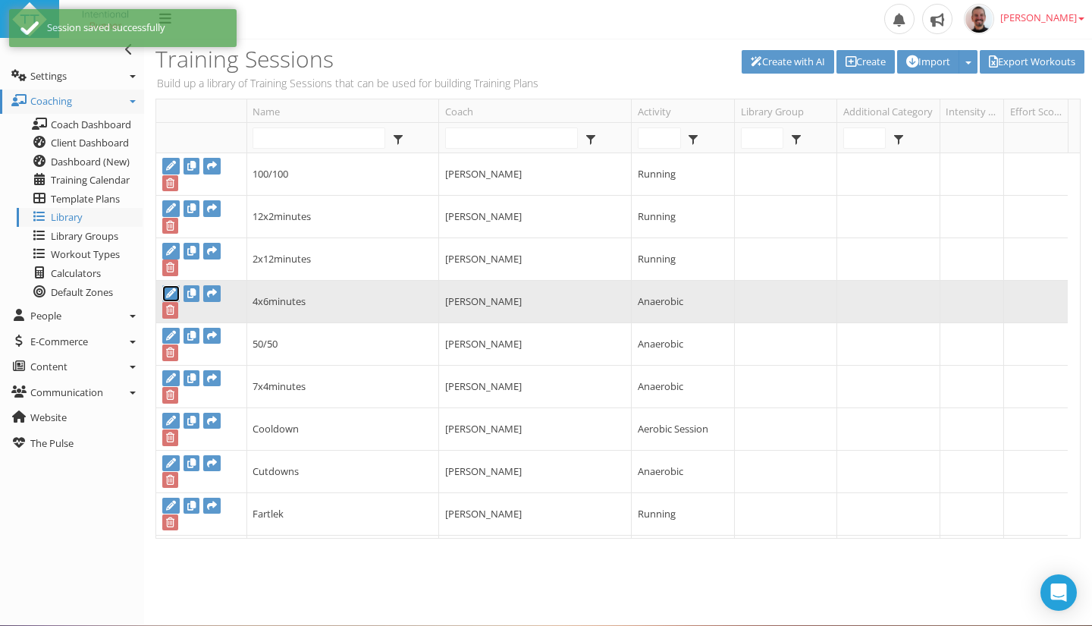
click at [171, 293] on icon at bounding box center [171, 293] width 10 height 10
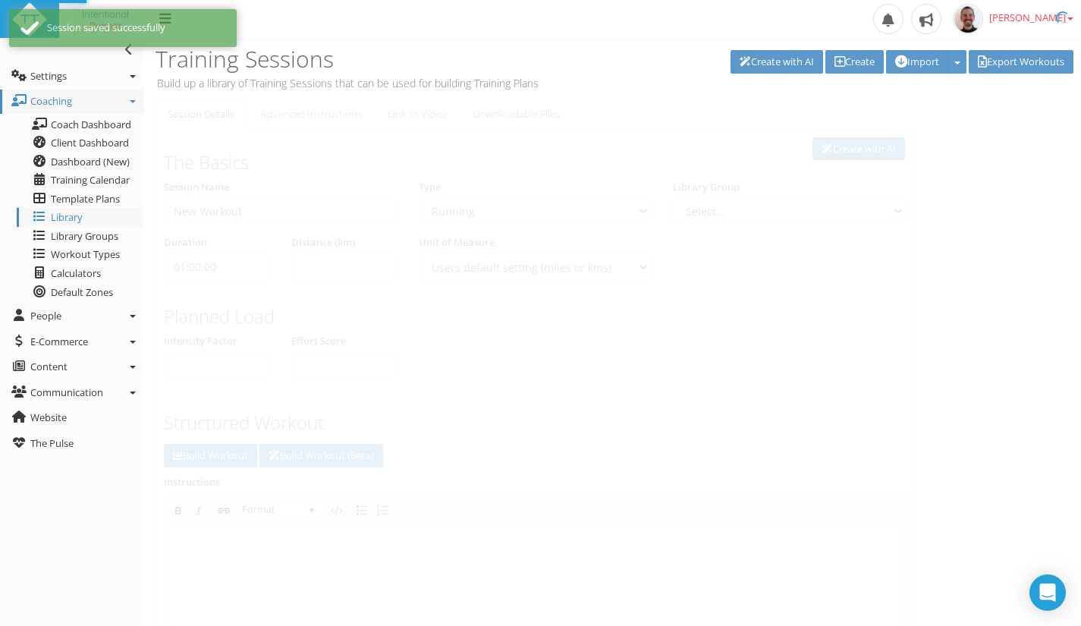
type input "4x6minutes"
select select "43686268-adf4-467c-83ec-b2cfd3959e9a"
select select
type input "00:00:00"
select select
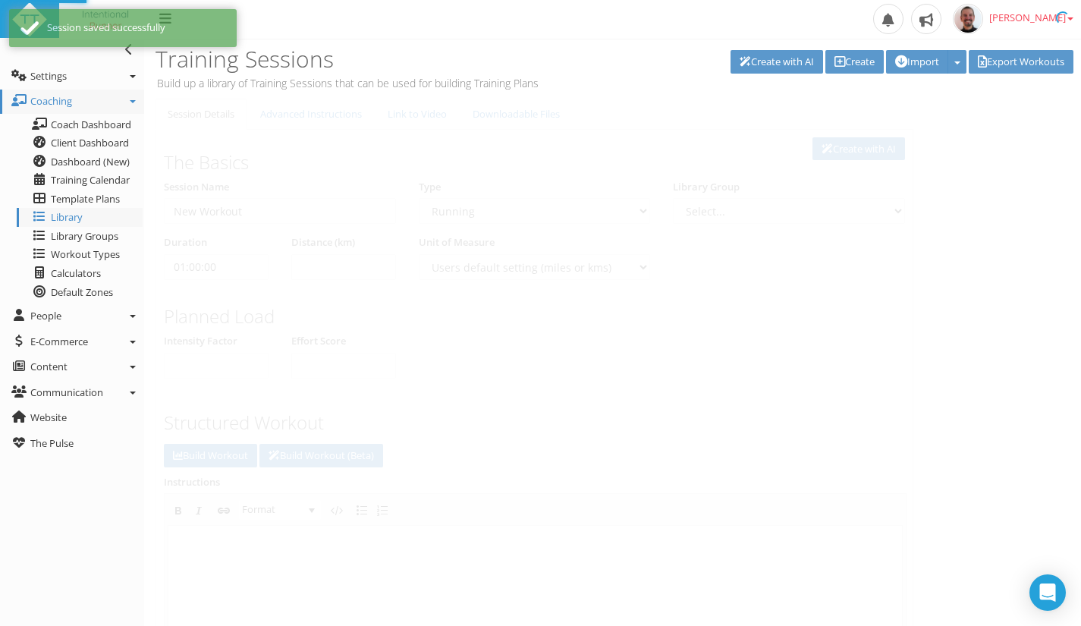
checkbox input "true"
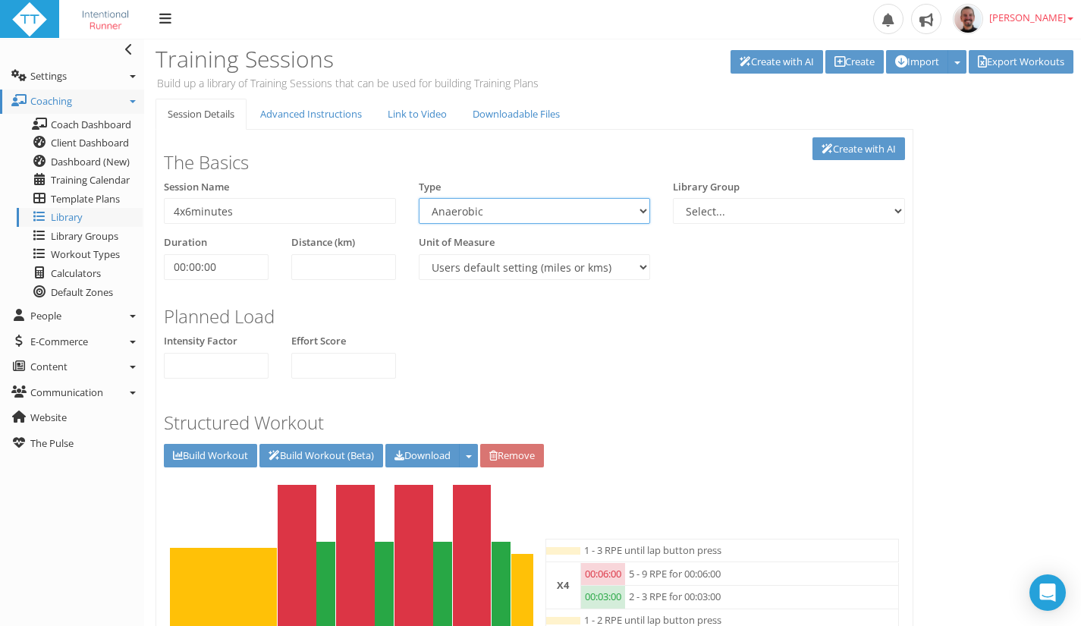
click at [583, 206] on select "Aerobic Session Alpine Climbing Anaerobic Assessment Availability Bike Paddle B…" at bounding box center [535, 211] width 232 height 26
select select "91939a62-6b13-49b7-8155-451fdc1cad9e"
click at [419, 198] on select "Aerobic Session Alpine Climbing Anaerobic Assessment Availability Bike Paddle B…" at bounding box center [535, 211] width 232 height 26
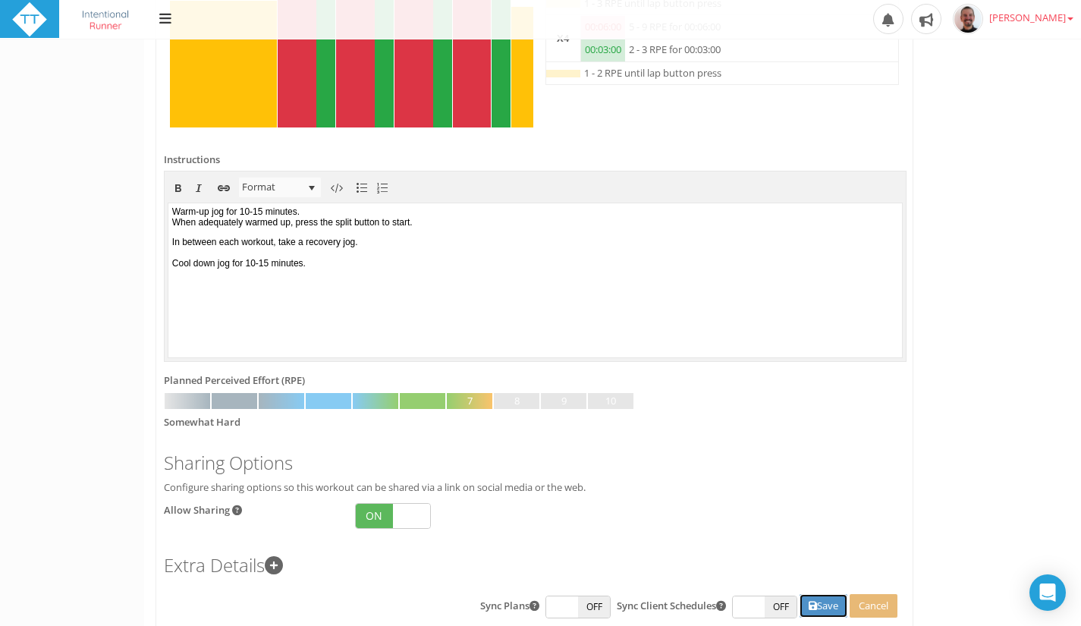
click at [824, 606] on button "Save" at bounding box center [823, 606] width 48 height 24
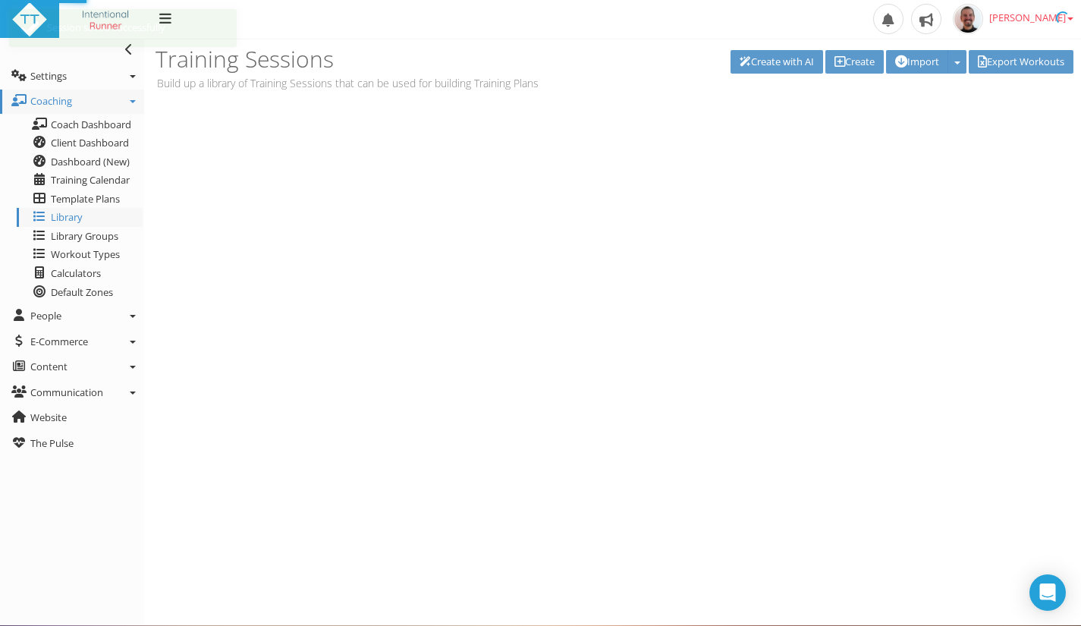
scroll to position [0, 0]
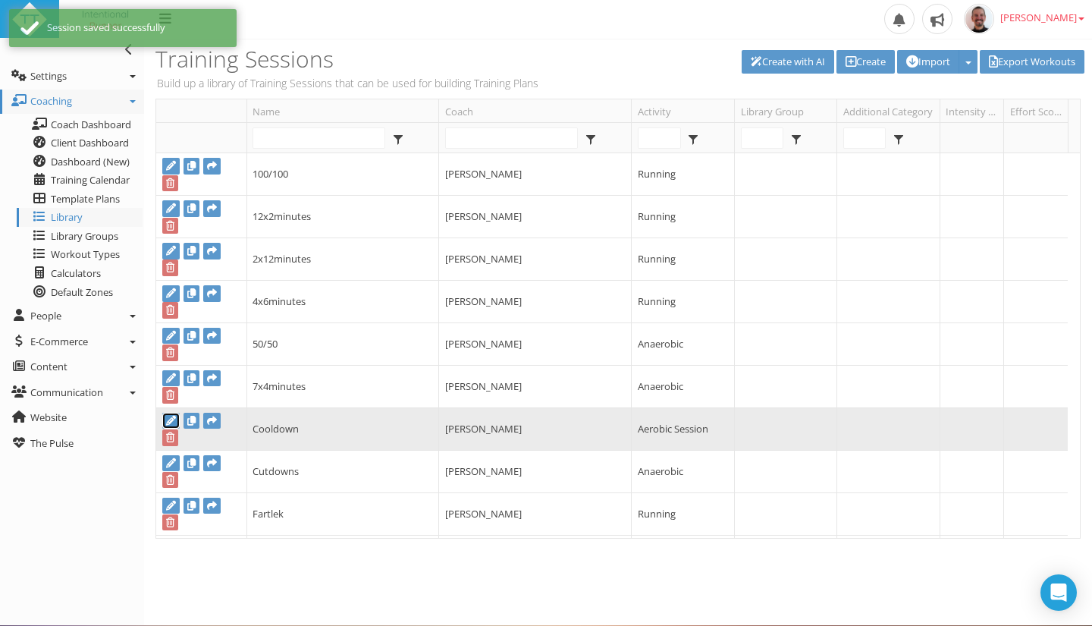
click at [175, 417] on icon at bounding box center [171, 421] width 10 height 10
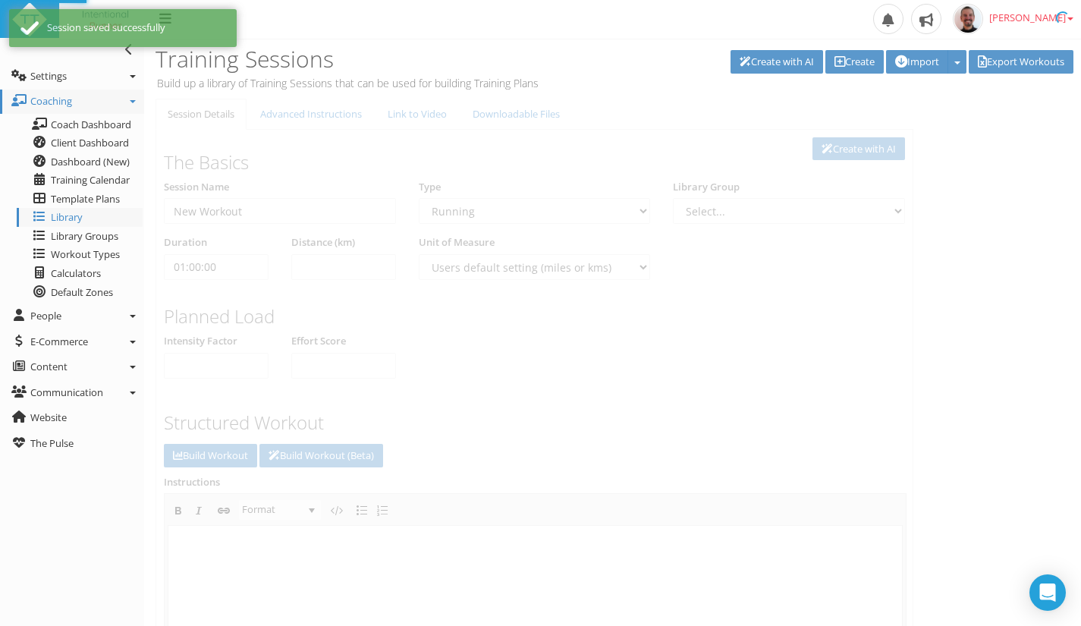
type input "Cooldown"
select select "a9626f08-b0c6-4f36-aa1b-d31012cc7296"
select select
type input "00:15:00"
select select
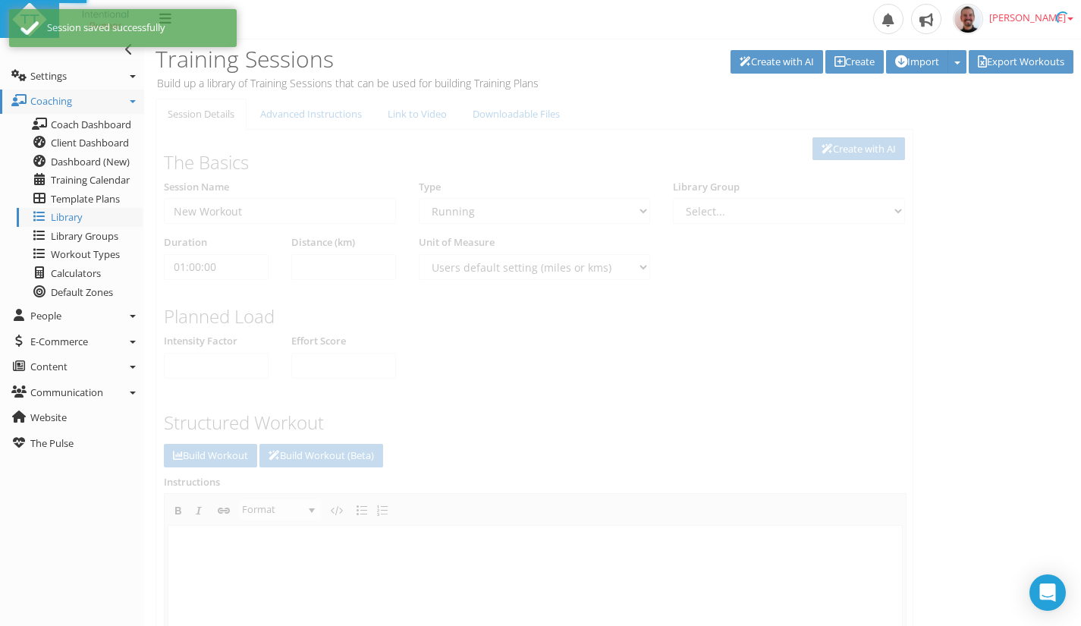
checkbox input "true"
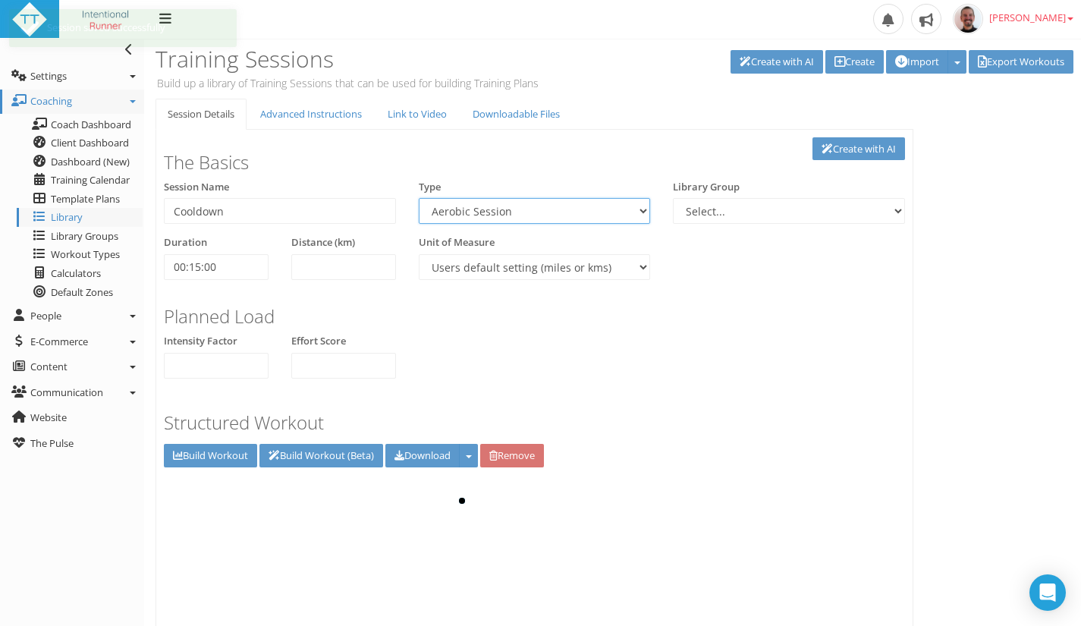
click at [590, 205] on select "Aerobic Session Alpine Climbing Anaerobic Assessment Availability Bike Paddle B…" at bounding box center [535, 211] width 232 height 26
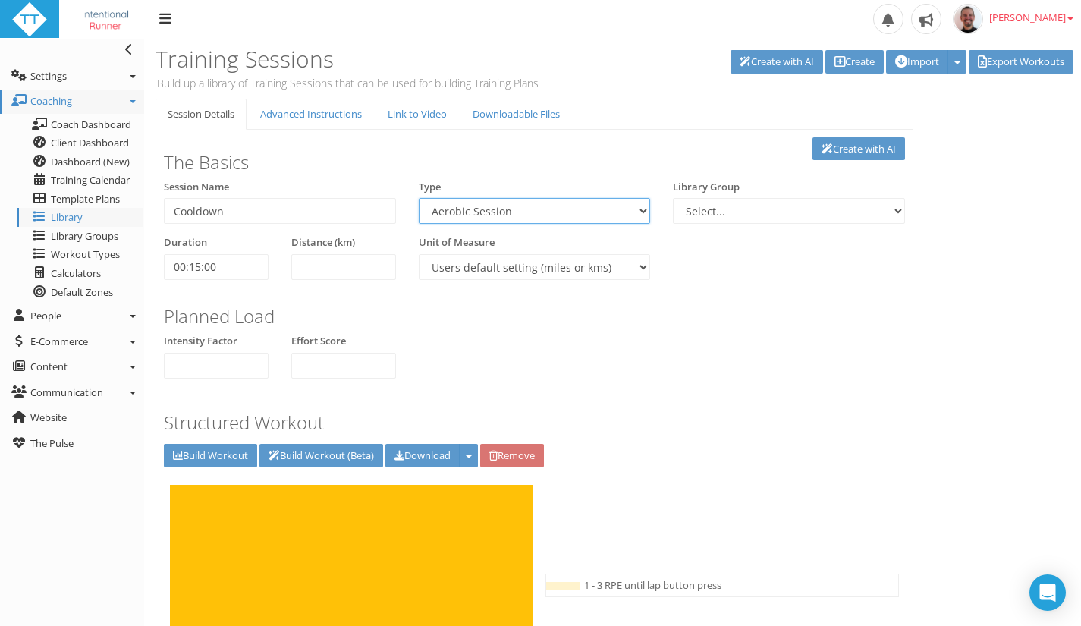
select select "91939a62-6b13-49b7-8155-451fdc1cad9e"
click at [419, 198] on select "Aerobic Session Alpine Climbing Anaerobic Assessment Availability Bike Paddle B…" at bounding box center [535, 211] width 232 height 26
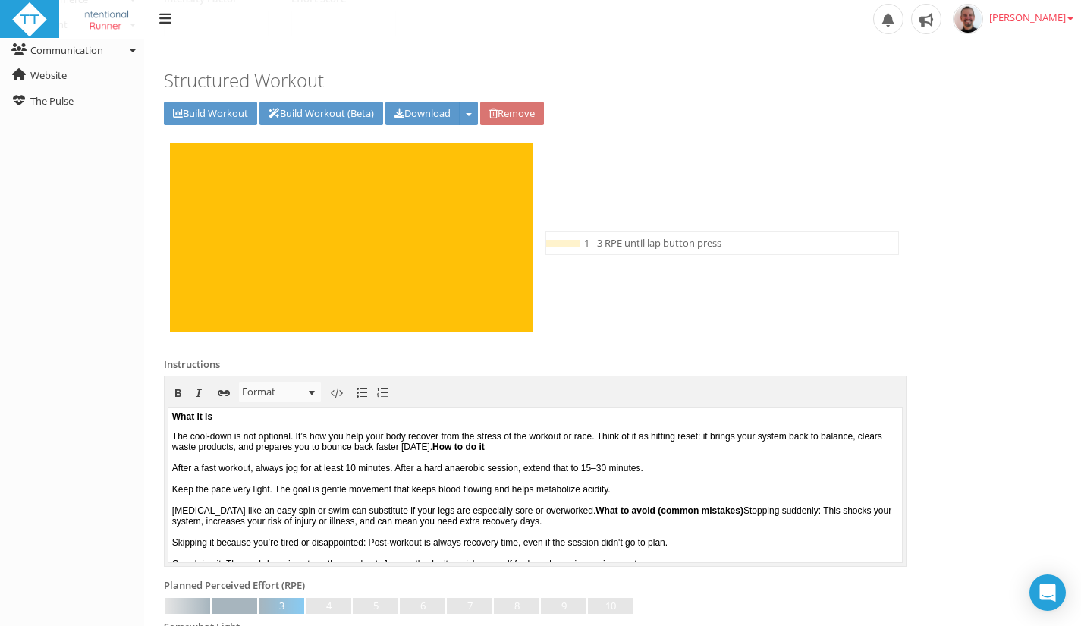
scroll to position [307, 0]
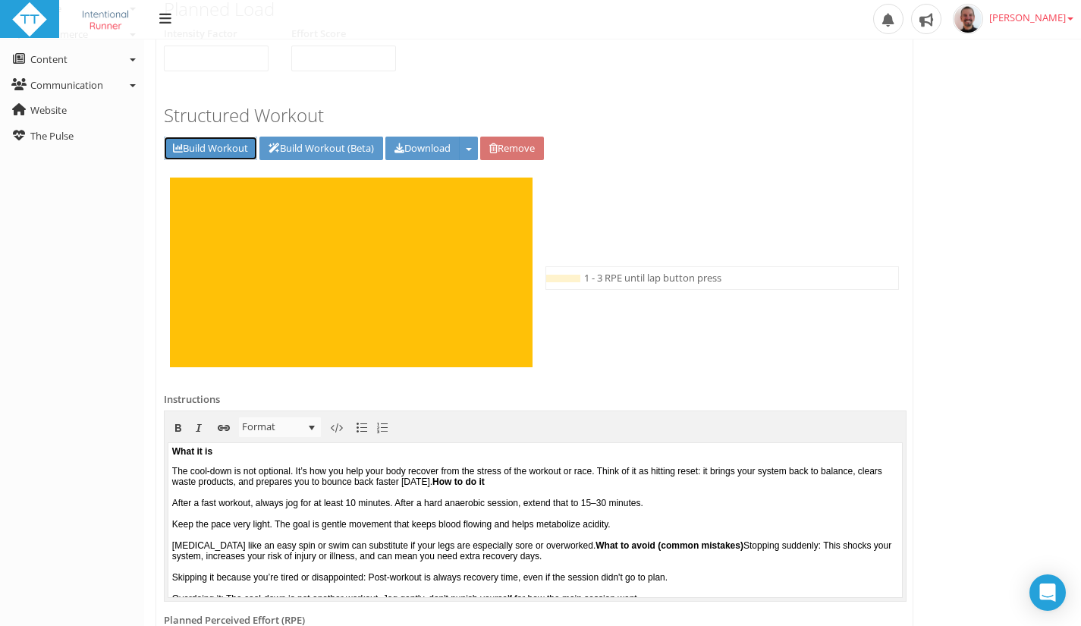
click at [194, 139] on link "Build Workout" at bounding box center [210, 148] width 93 height 24
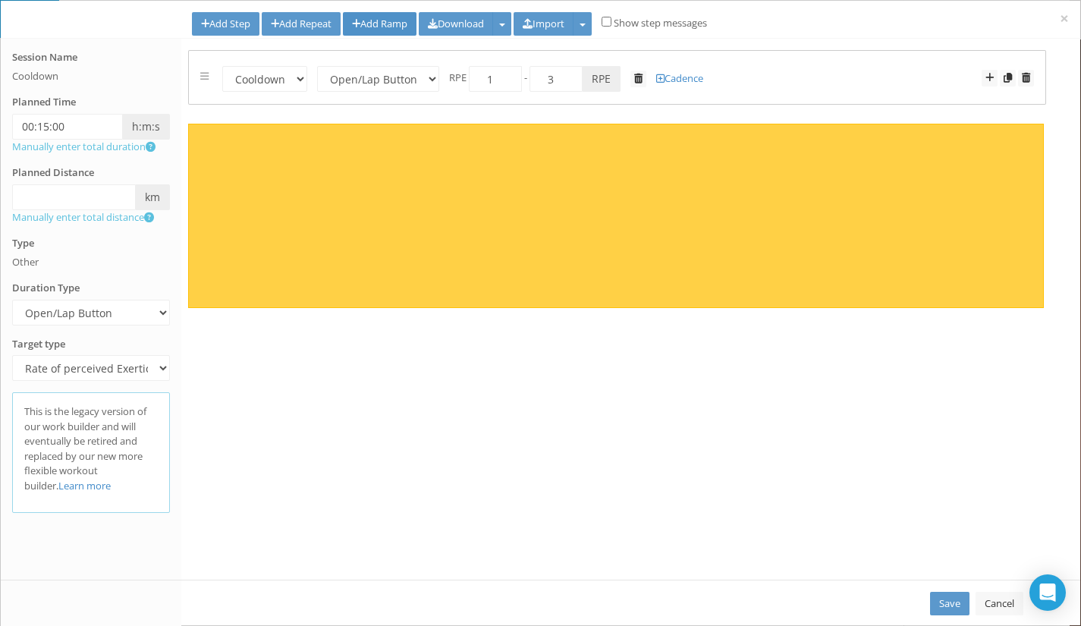
click at [377, 18] on link "Add Ramp" at bounding box center [380, 24] width 74 height 24
select select "Work"
select select "Open"
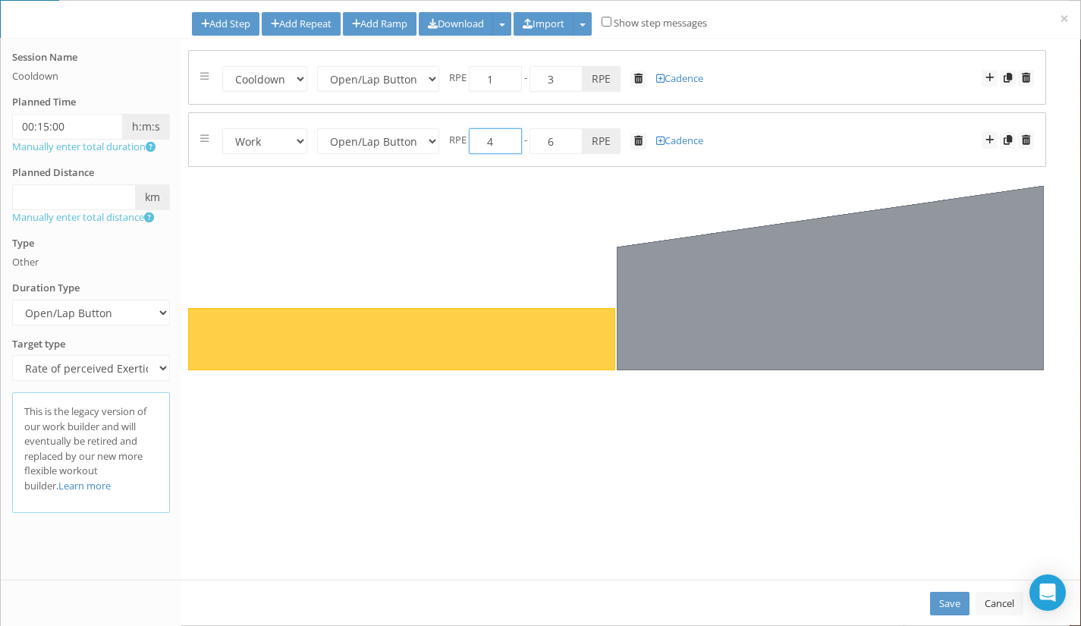
drag, startPoint x: 490, startPoint y: 144, endPoint x: 504, endPoint y: 144, distance: 14.4
click at [504, 144] on input "4" at bounding box center [495, 141] width 53 height 26
drag, startPoint x: 495, startPoint y: 139, endPoint x: 478, endPoint y: 138, distance: 17.5
click at [478, 138] on input "4" at bounding box center [495, 141] width 53 height 26
type input "3"
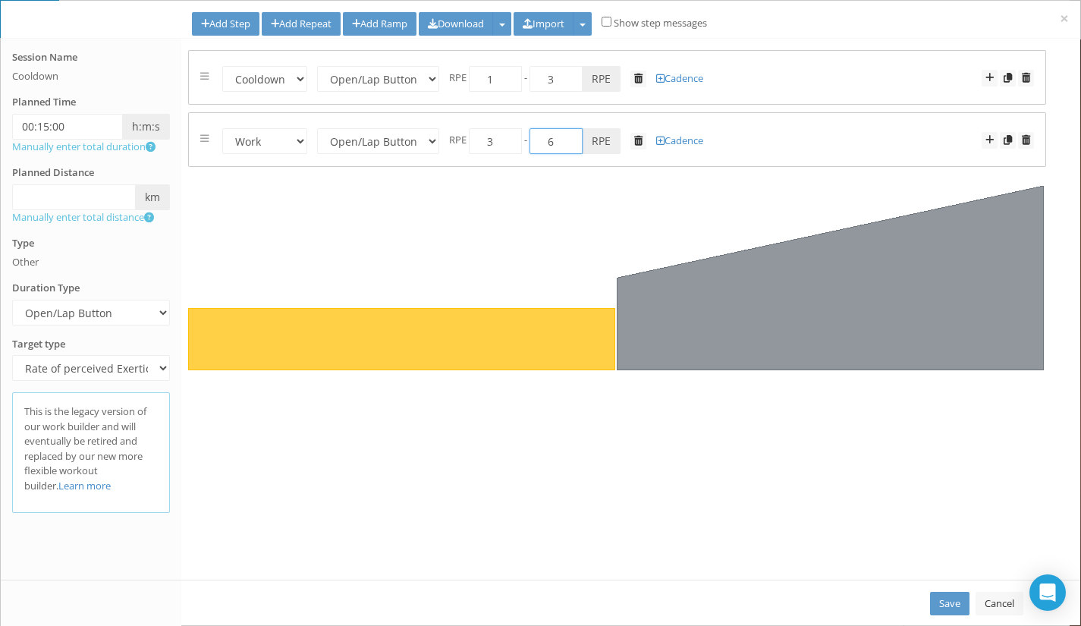
drag, startPoint x: 554, startPoint y: 140, endPoint x: 547, endPoint y: 138, distance: 7.9
click at [547, 138] on input "6" at bounding box center [555, 141] width 53 height 26
type input "1"
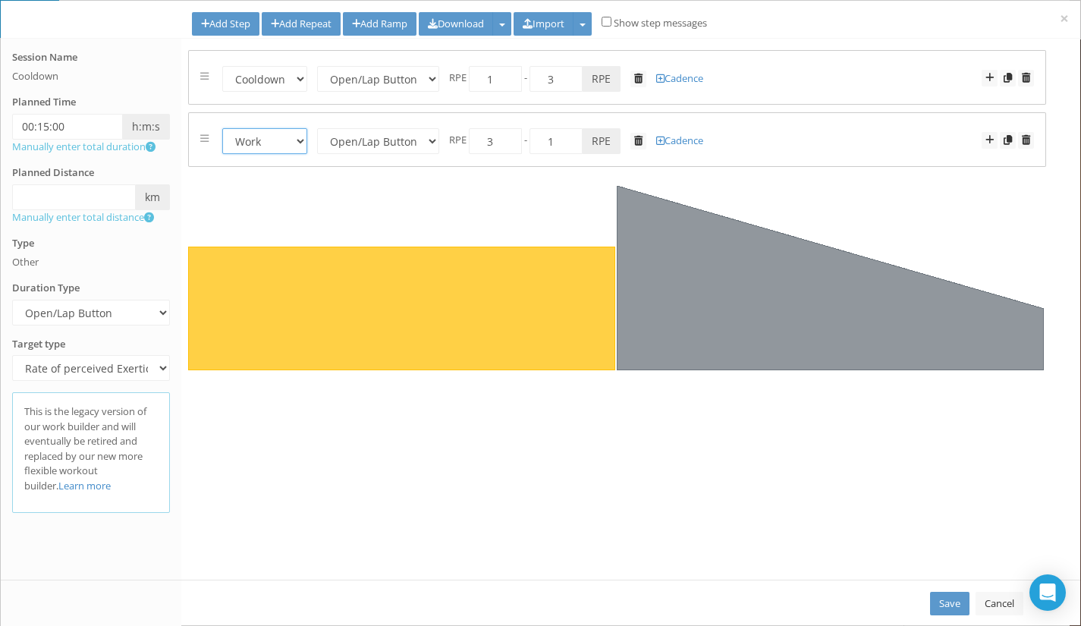
click at [303, 140] on select "Warmup Work Rest Cooldown" at bounding box center [264, 141] width 85 height 26
select select "Cooldown"
click at [222, 128] on select "Warmup Work Rest Cooldown" at bounding box center [264, 141] width 85 height 26
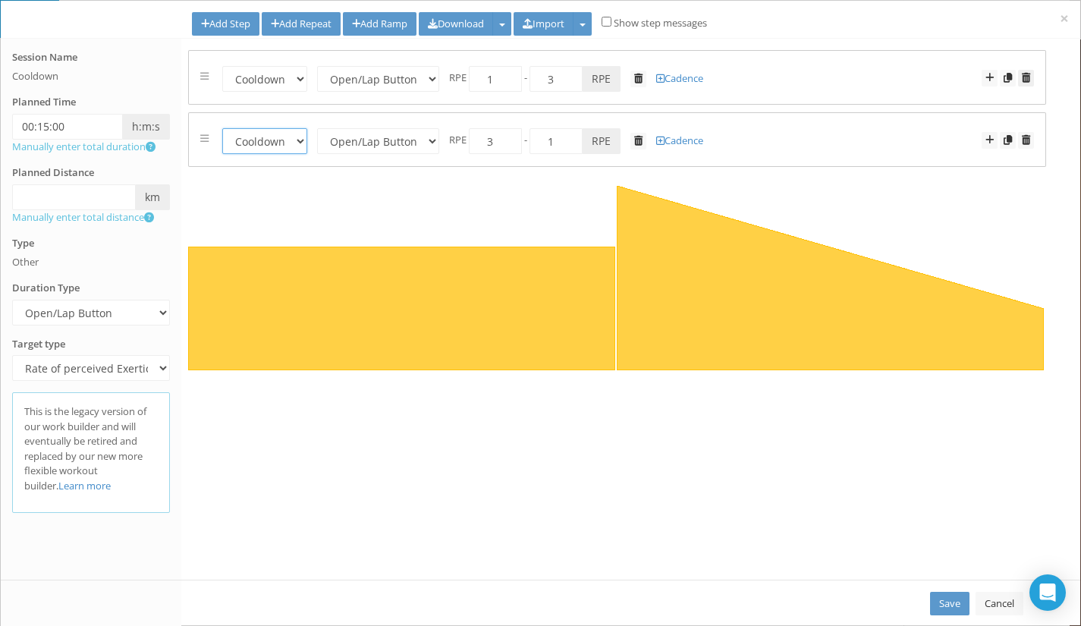
click at [1024, 78] on span at bounding box center [1025, 78] width 8 height 10
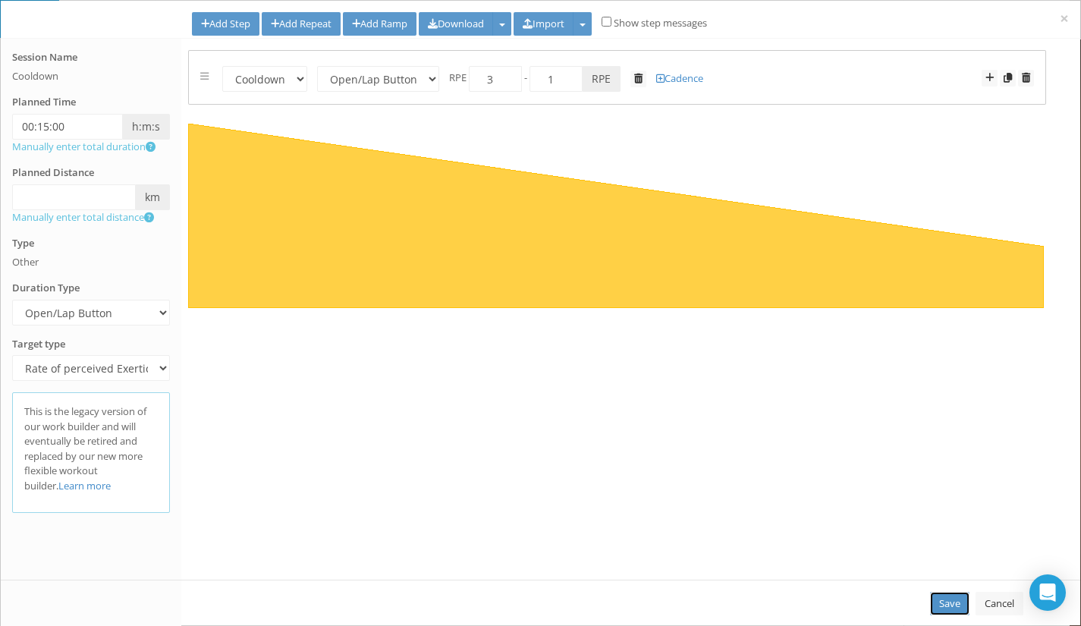
click at [959, 608] on link "Save" at bounding box center [949, 603] width 39 height 24
select select "Cooldown"
select select "Open"
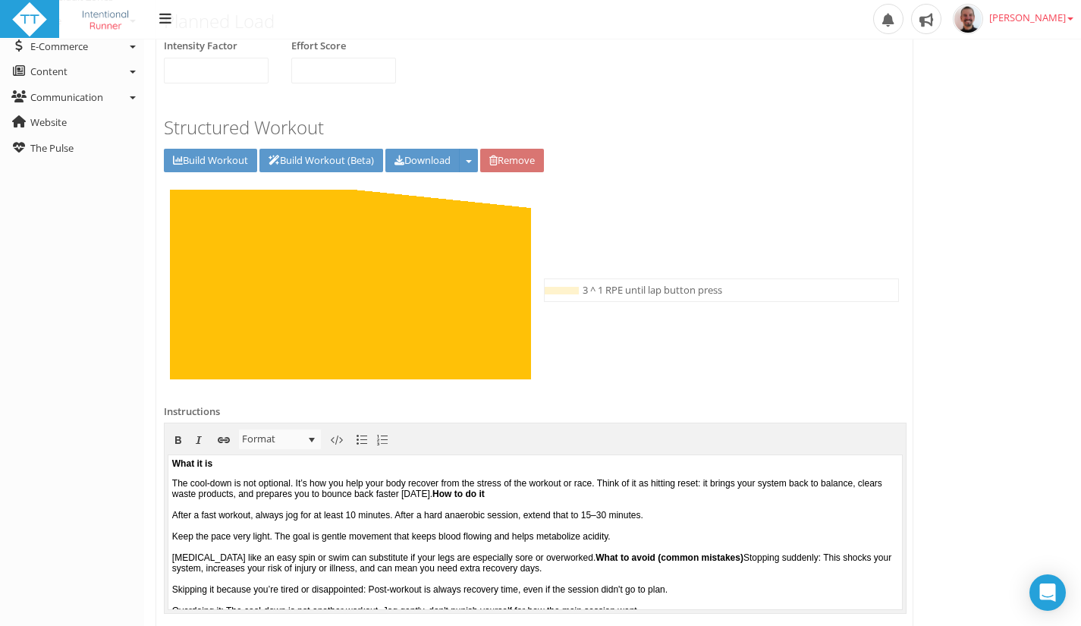
scroll to position [601, 0]
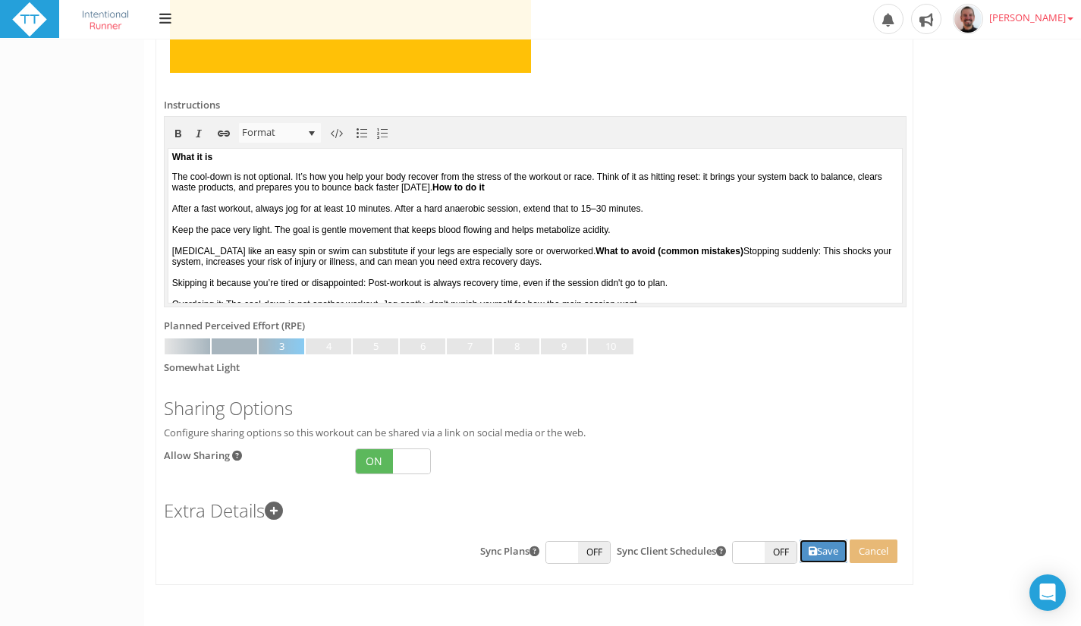
click at [827, 547] on button "Save" at bounding box center [823, 551] width 48 height 24
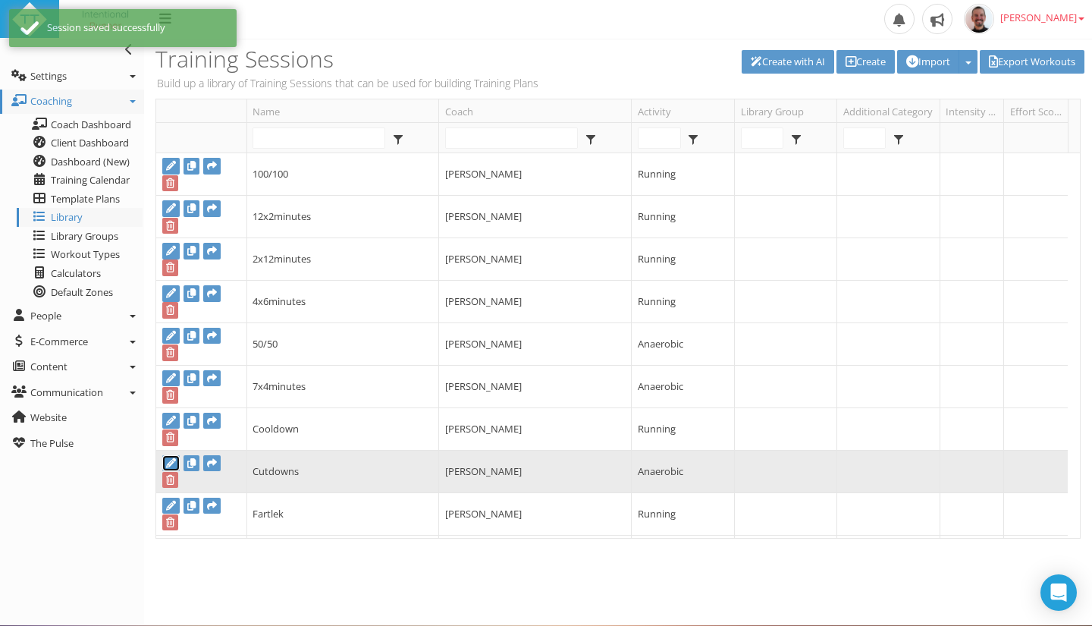
click at [171, 462] on icon at bounding box center [171, 463] width 10 height 10
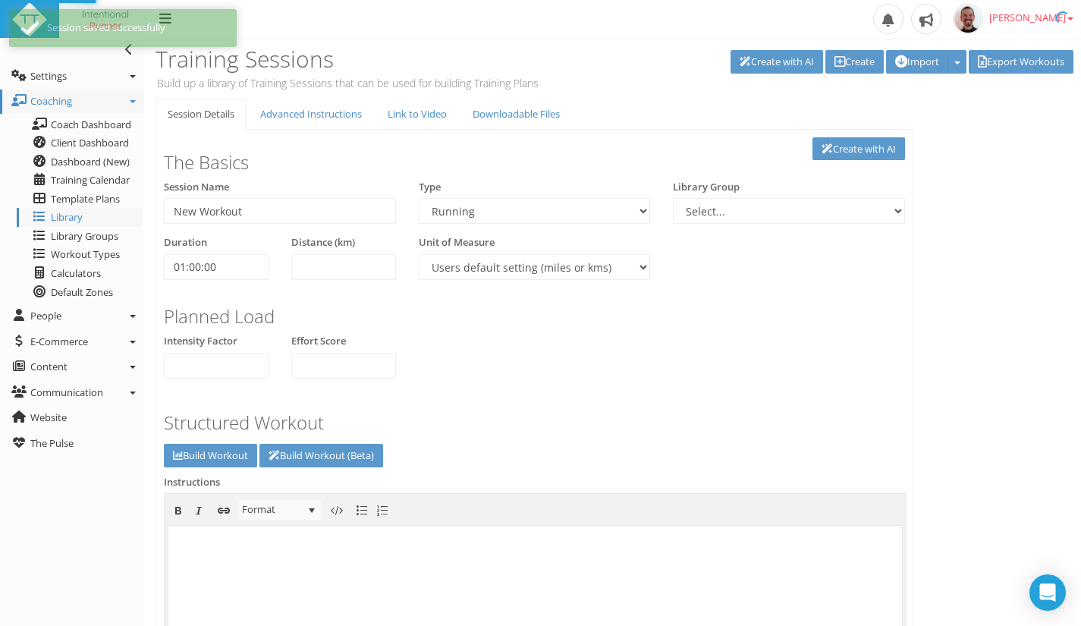
type input "Cutdowns"
select select "43686268-adf4-467c-83ec-b2cfd3959e9a"
select select
type input "02:23:00"
select select
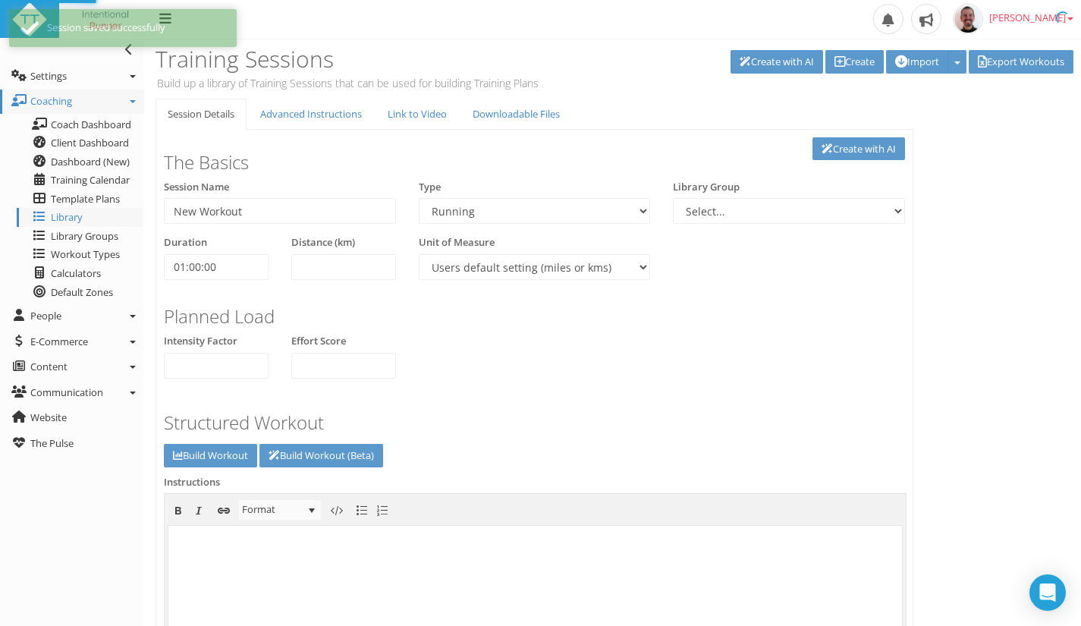
checkbox input "true"
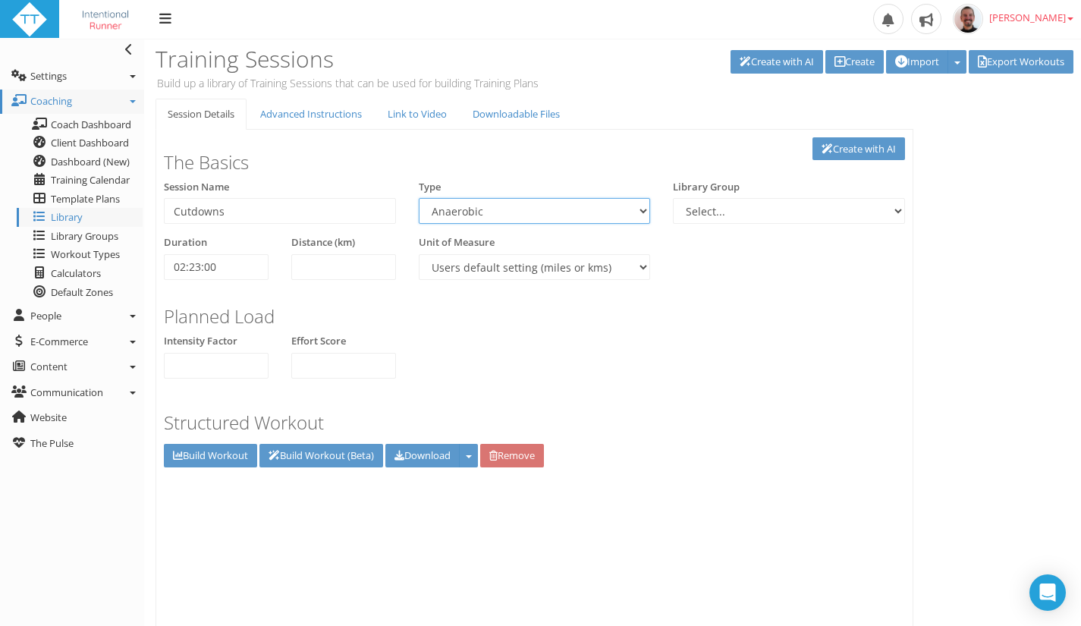
click at [499, 213] on select "Aerobic Session Alpine Climbing Anaerobic Assessment Availability Bike Paddle B…" at bounding box center [535, 211] width 232 height 26
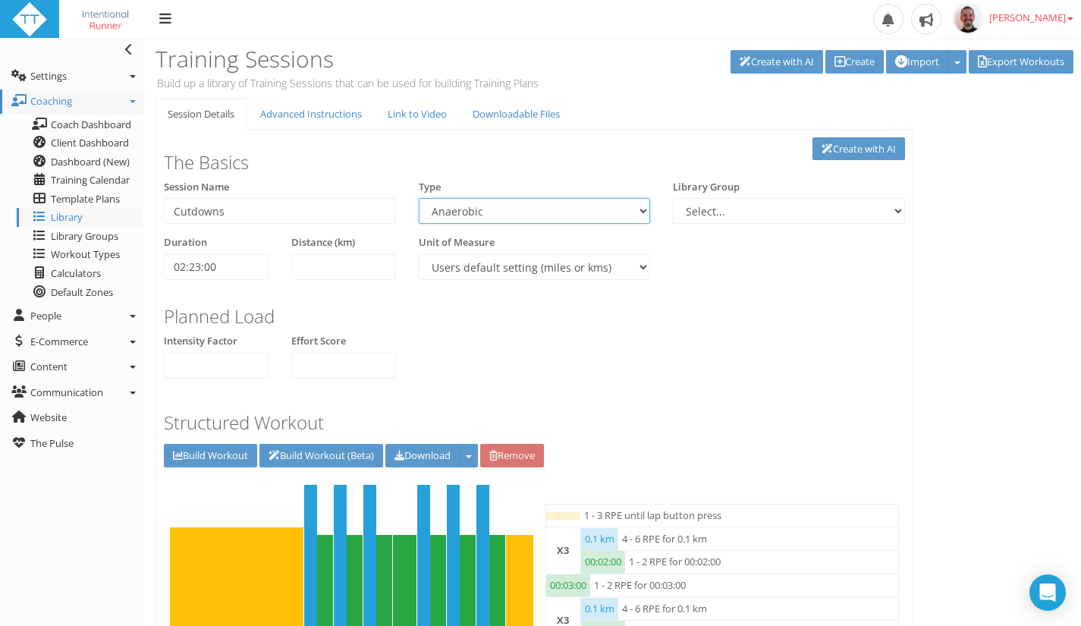
select select "91939a62-6b13-49b7-8155-451fdc1cad9e"
click at [419, 198] on select "Aerobic Session Alpine Climbing Anaerobic Assessment Availability Bike Paddle B…" at bounding box center [535, 211] width 232 height 26
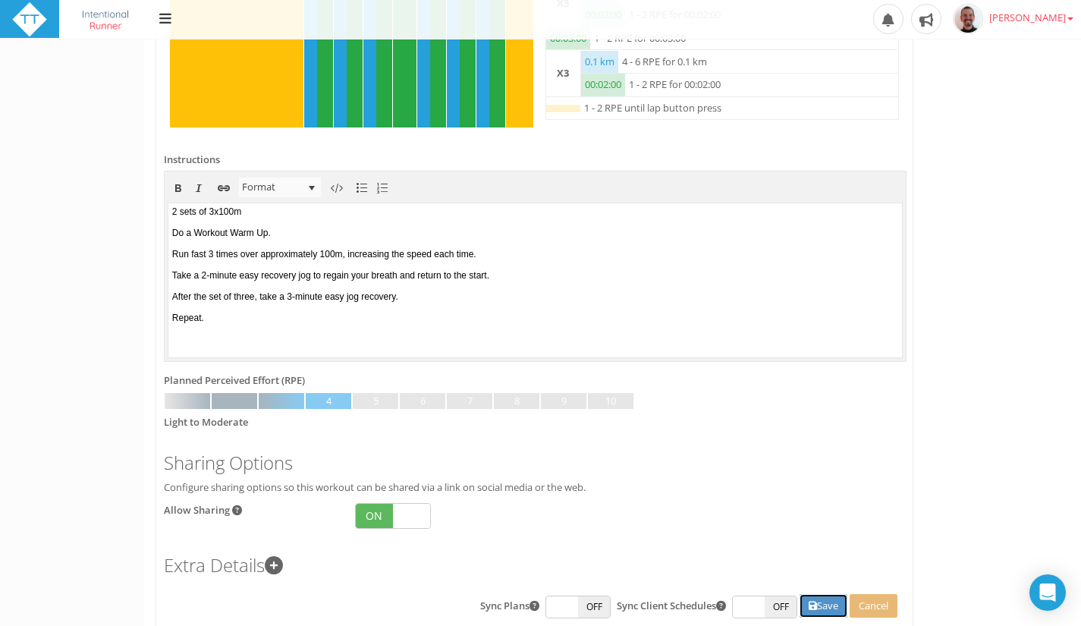
click at [821, 601] on button "Save" at bounding box center [823, 606] width 48 height 24
type input "New Workout"
type input "01:00:00"
select select
checkbox input "false"
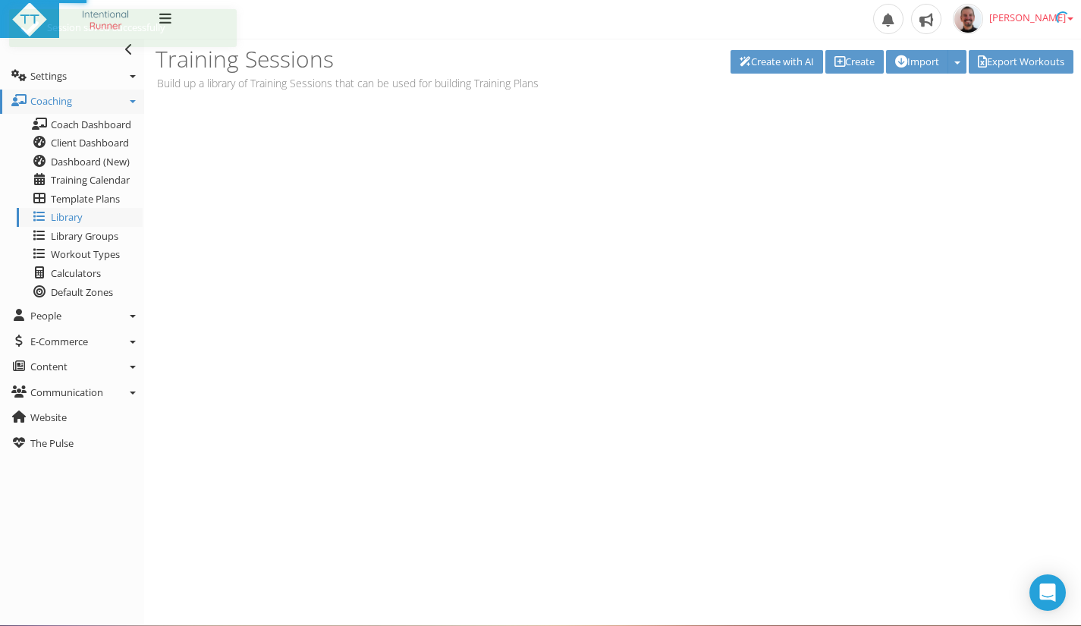
scroll to position [0, 0]
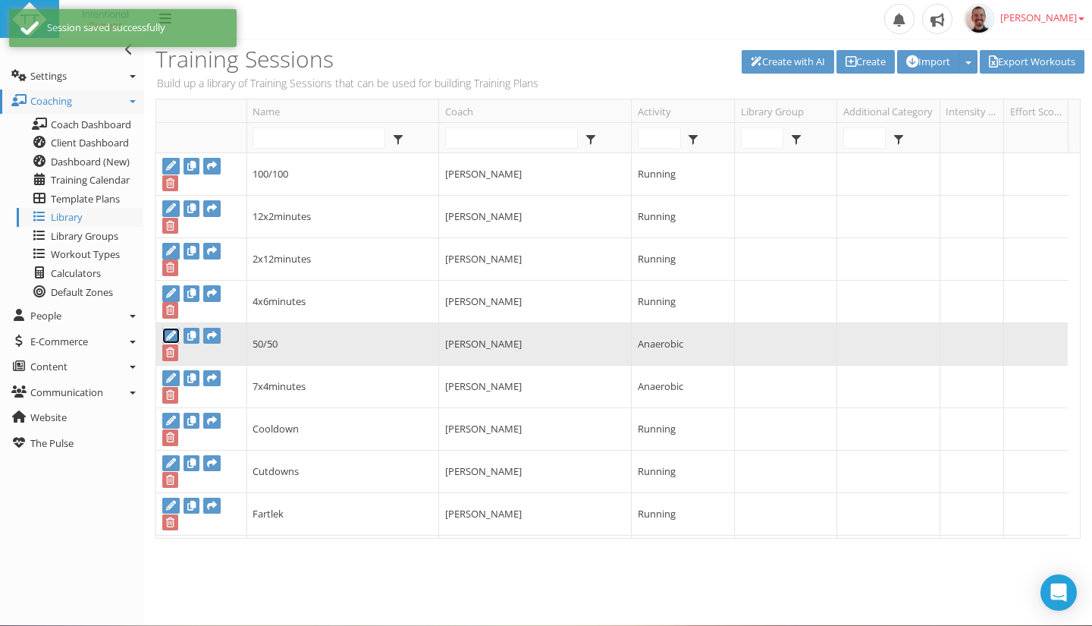
click at [171, 331] on icon at bounding box center [171, 336] width 10 height 10
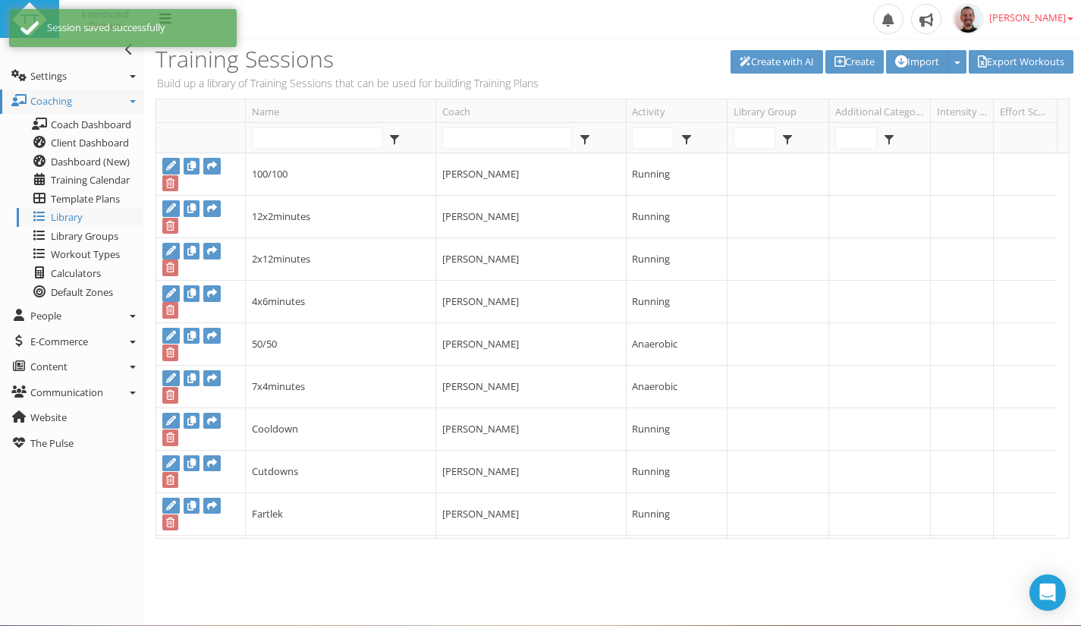
type input "50/50"
select select "43686268-adf4-467c-83ec-b2cfd3959e9a"
select select
type input "00:00:00"
select select
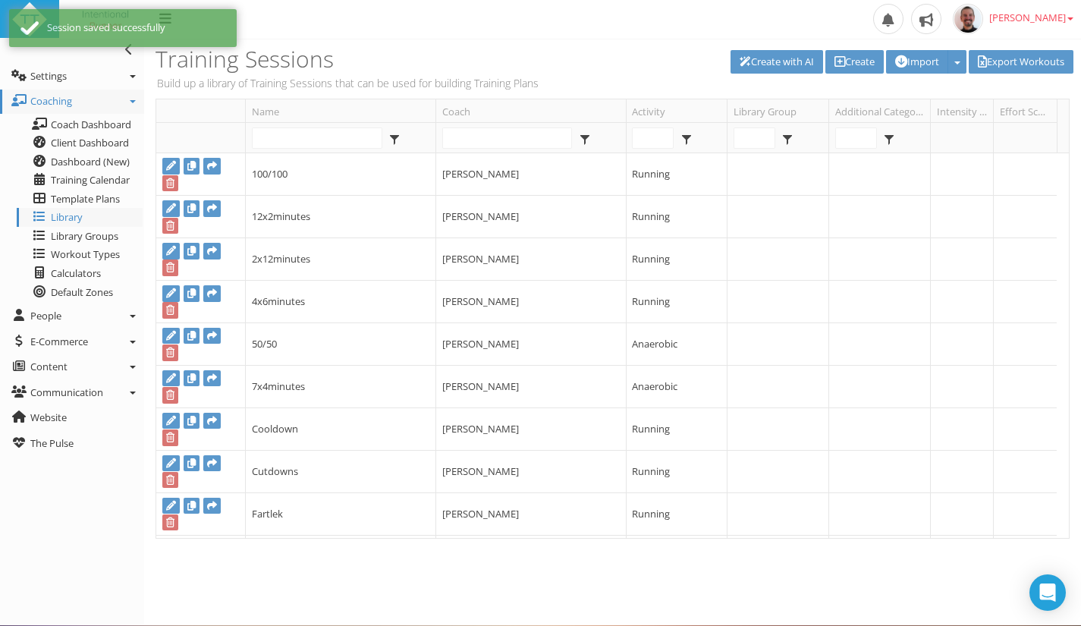
checkbox input "true"
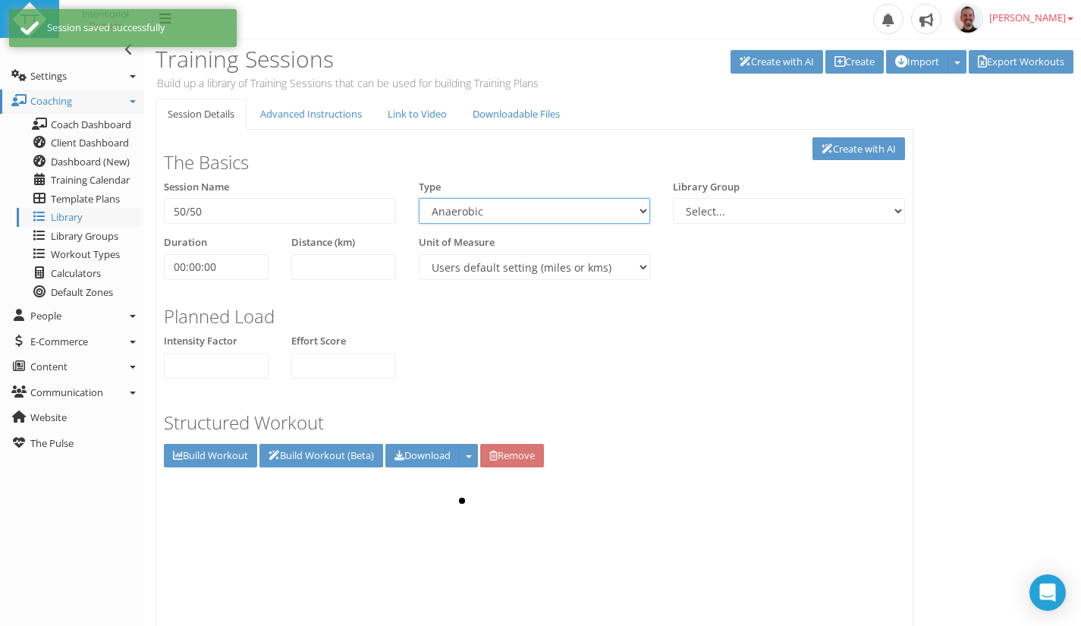
click at [560, 218] on select "Aerobic Session Alpine Climbing Anaerobic Assessment Availability Bike Paddle B…" at bounding box center [535, 211] width 232 height 26
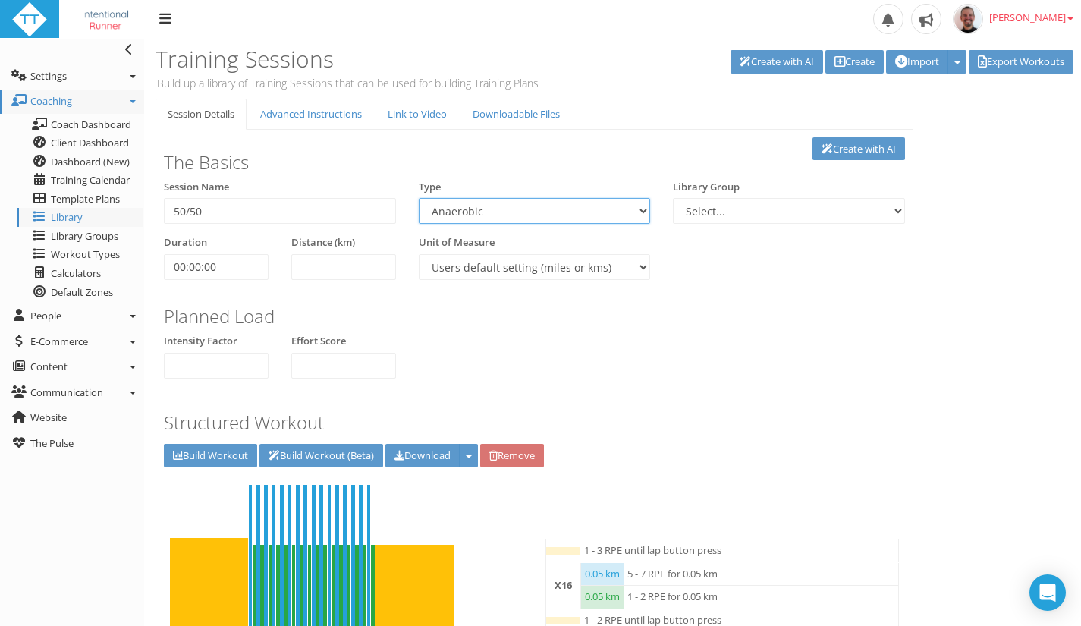
select select "91939a62-6b13-49b7-8155-451fdc1cad9e"
click at [419, 198] on select "Aerobic Session Alpine Climbing Anaerobic Assessment Availability Bike Paddle B…" at bounding box center [535, 211] width 232 height 26
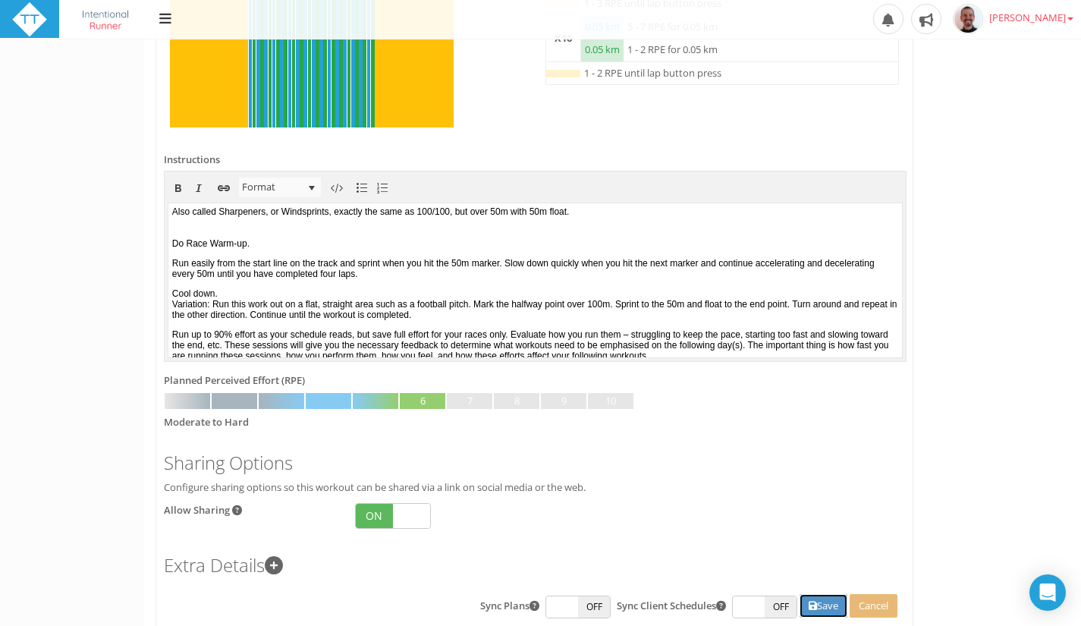
click at [827, 594] on button "Save" at bounding box center [823, 606] width 48 height 24
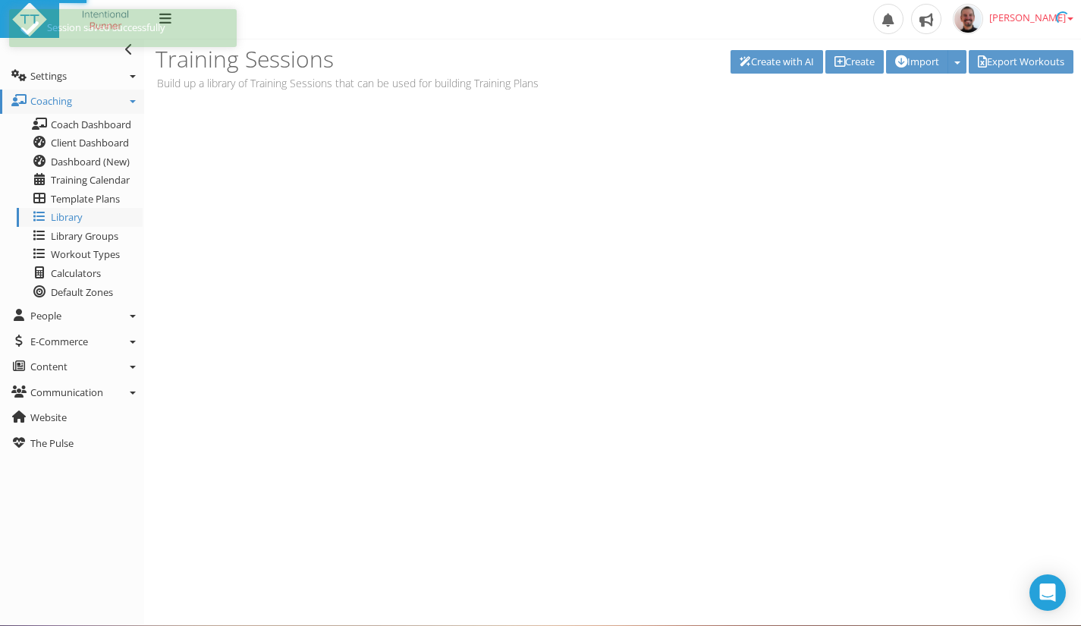
scroll to position [0, 0]
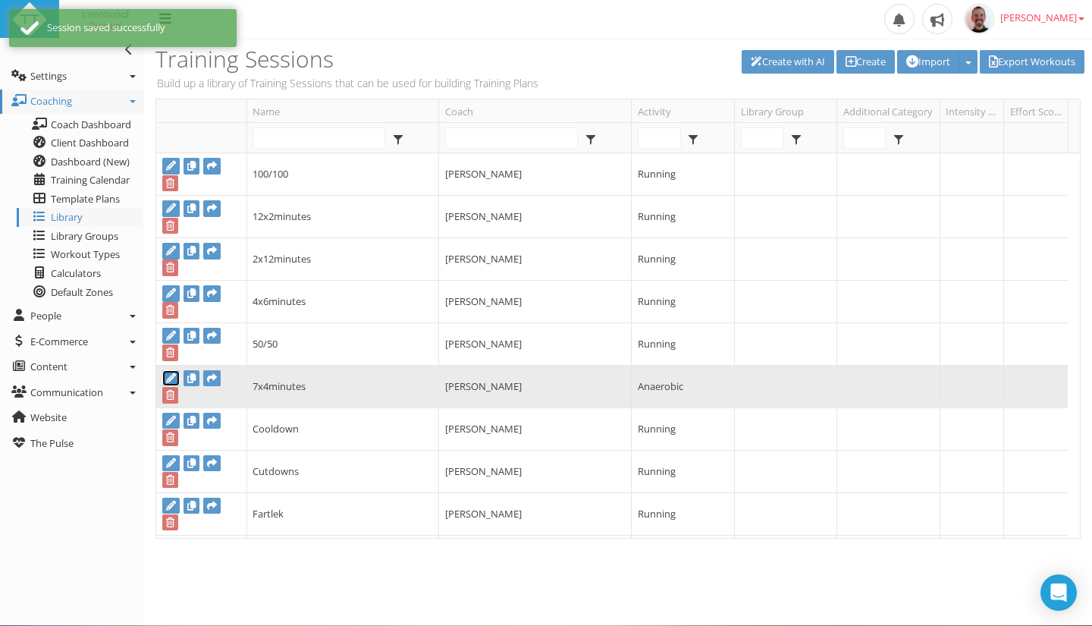
click at [170, 375] on icon at bounding box center [171, 378] width 10 height 10
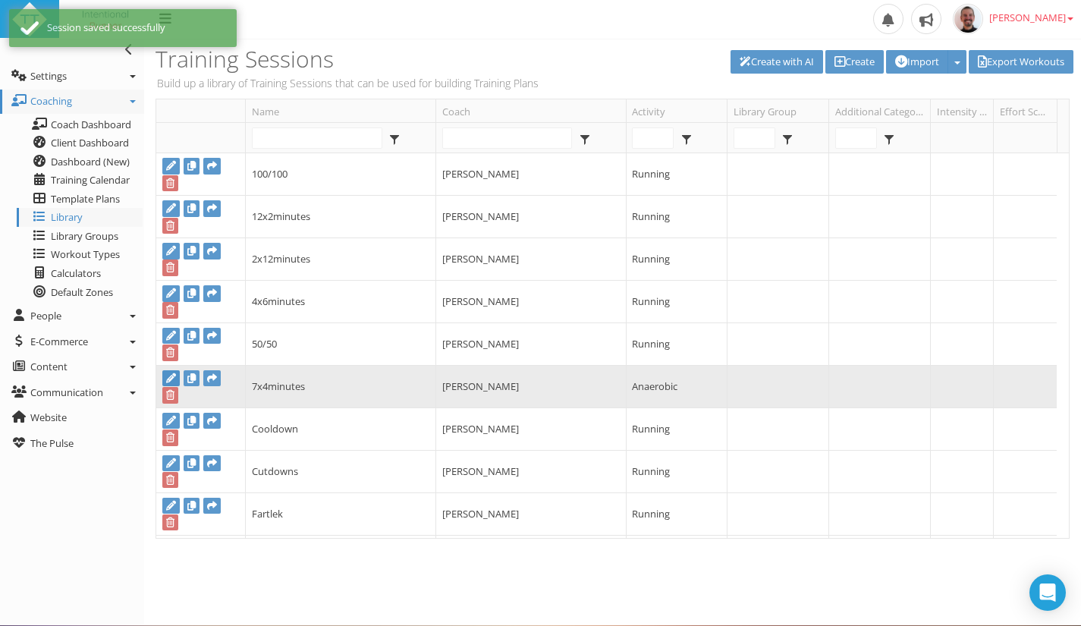
type input "7x4minutes"
select select "43686268-adf4-467c-83ec-b2cfd3959e9a"
select select
type input "00:00:00"
select select
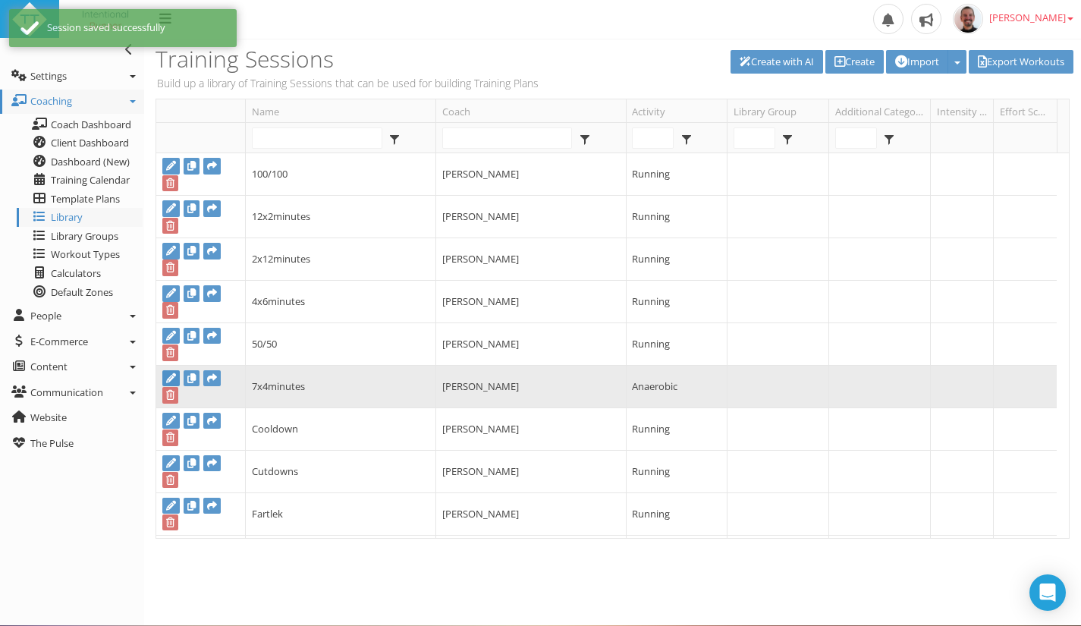
checkbox input "true"
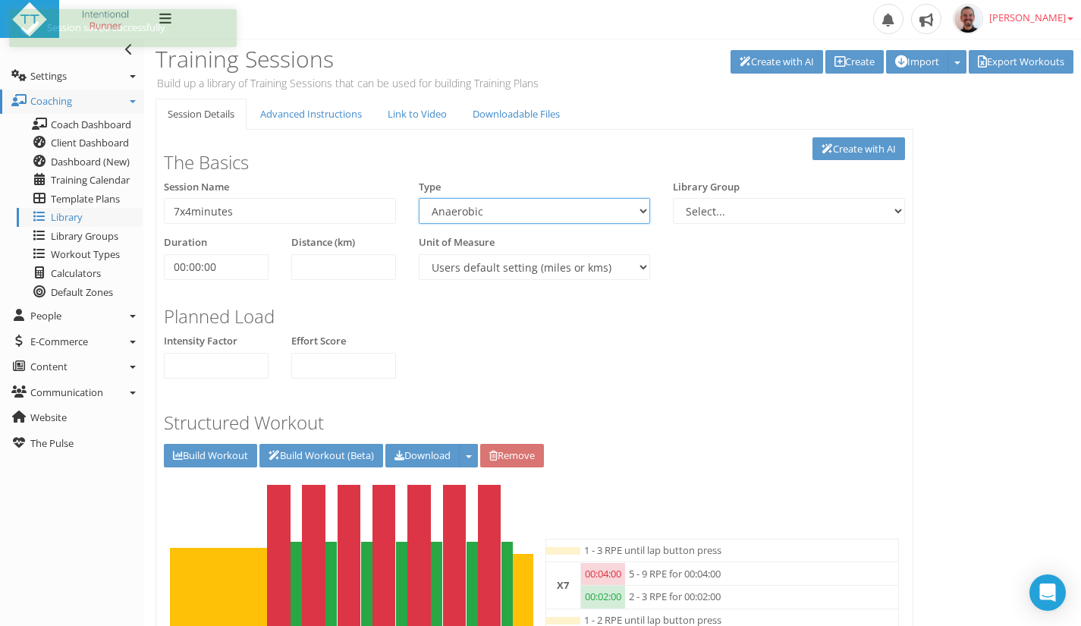
click at [587, 212] on select "Aerobic Session Alpine Climbing Anaerobic Assessment Availability Bike Paddle B…" at bounding box center [535, 211] width 232 height 26
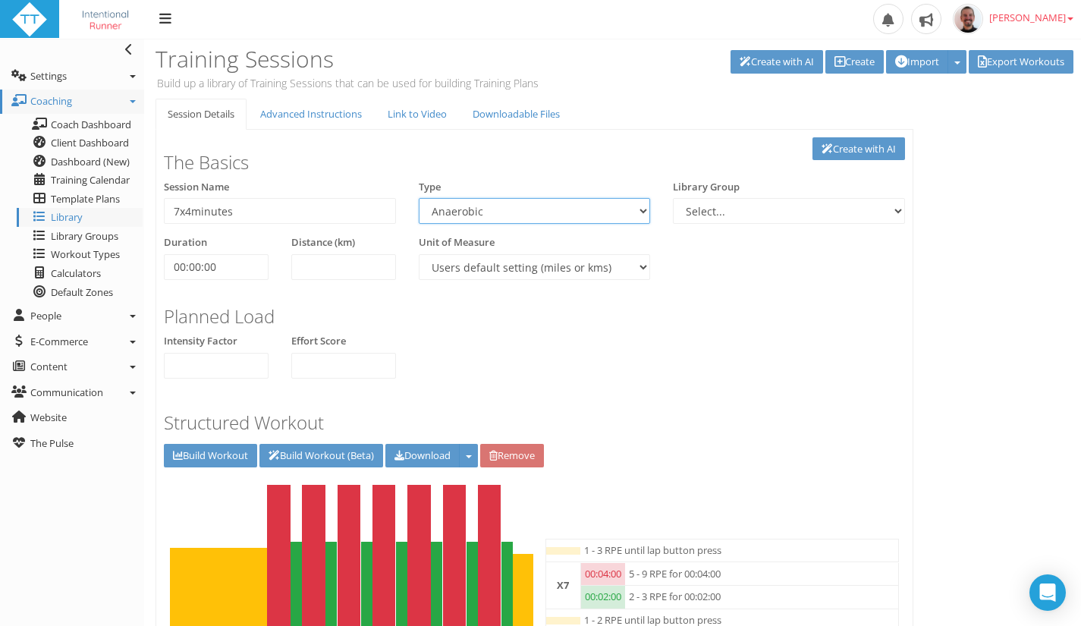
select select "91939a62-6b13-49b7-8155-451fdc1cad9e"
click at [419, 198] on select "Aerobic Session Alpine Climbing Anaerobic Assessment Availability Bike Paddle B…" at bounding box center [535, 211] width 232 height 26
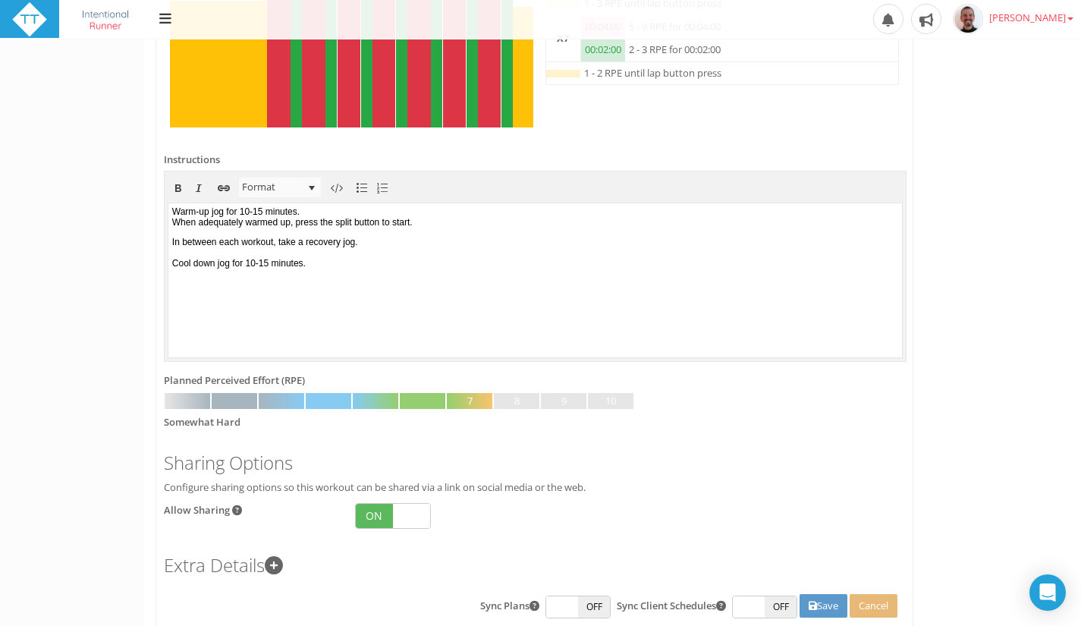
click at [813, 617] on div "Sync Plans ON OFF Sync Client Schedules ON OFF Save Save and add new Uploading …" at bounding box center [530, 607] width 733 height 26
click at [822, 610] on button "Save" at bounding box center [823, 606] width 48 height 24
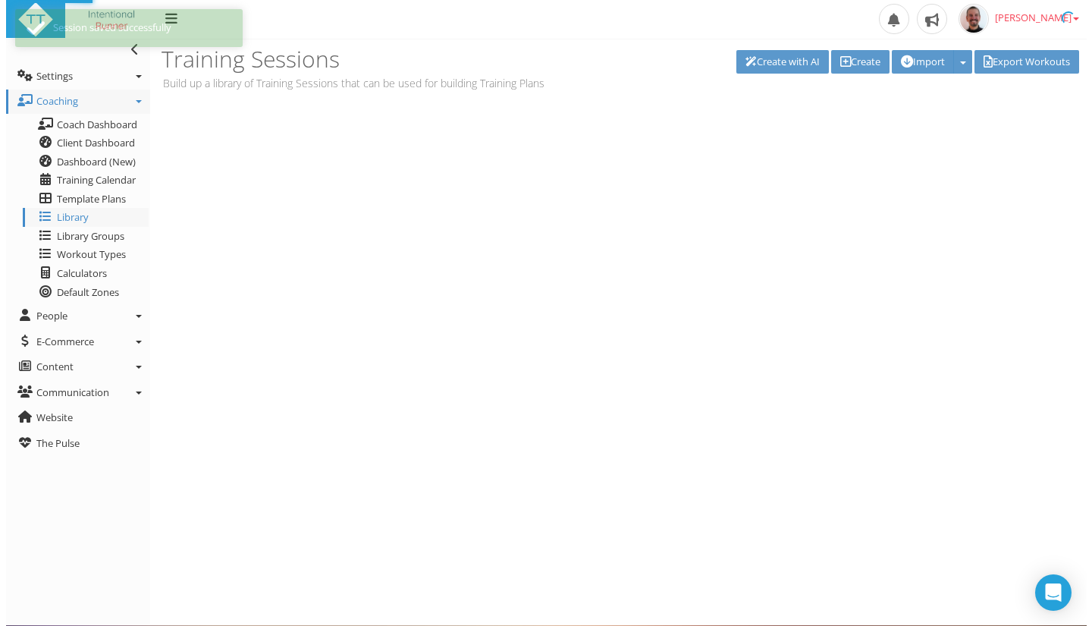
scroll to position [0, 0]
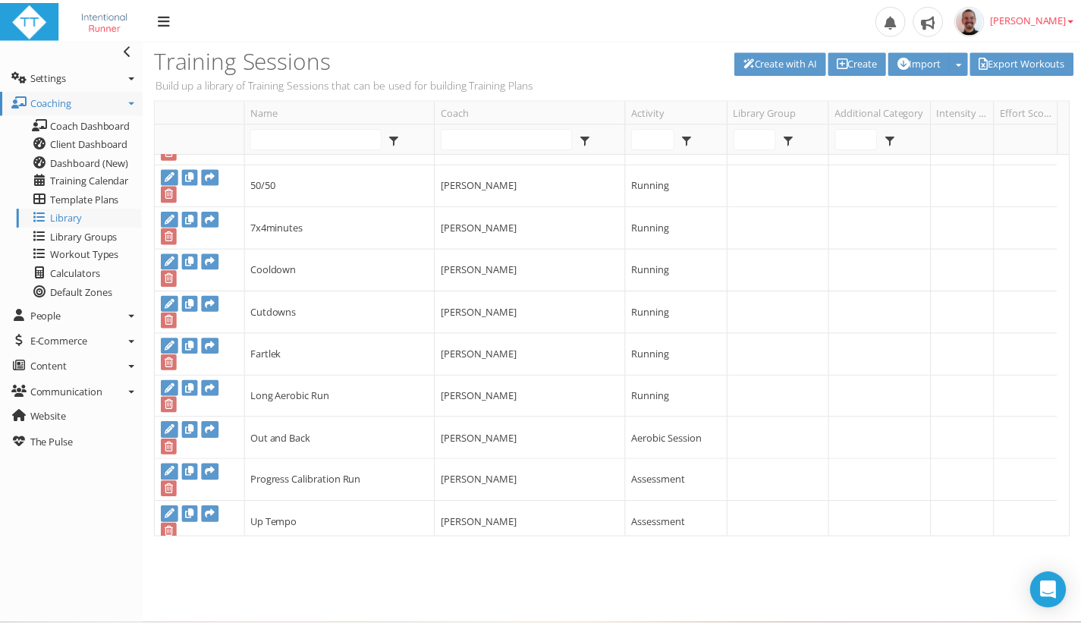
scroll to position [209, 0]
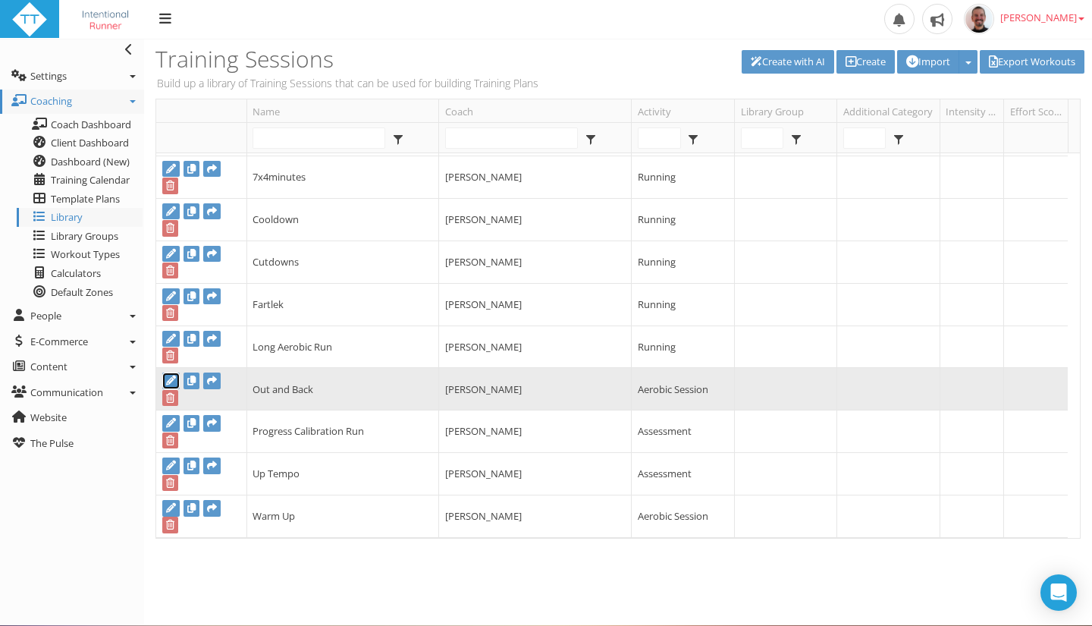
click at [168, 382] on icon at bounding box center [171, 380] width 10 height 10
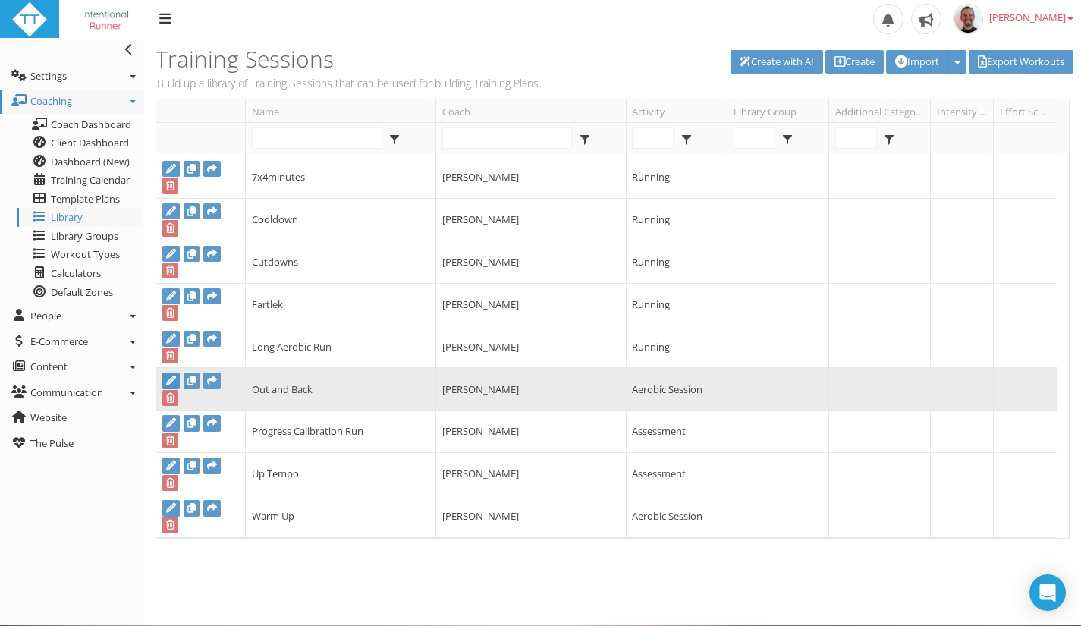
type input "Out and Back"
select select
type input "01:30:00"
select select
checkbox input "true"
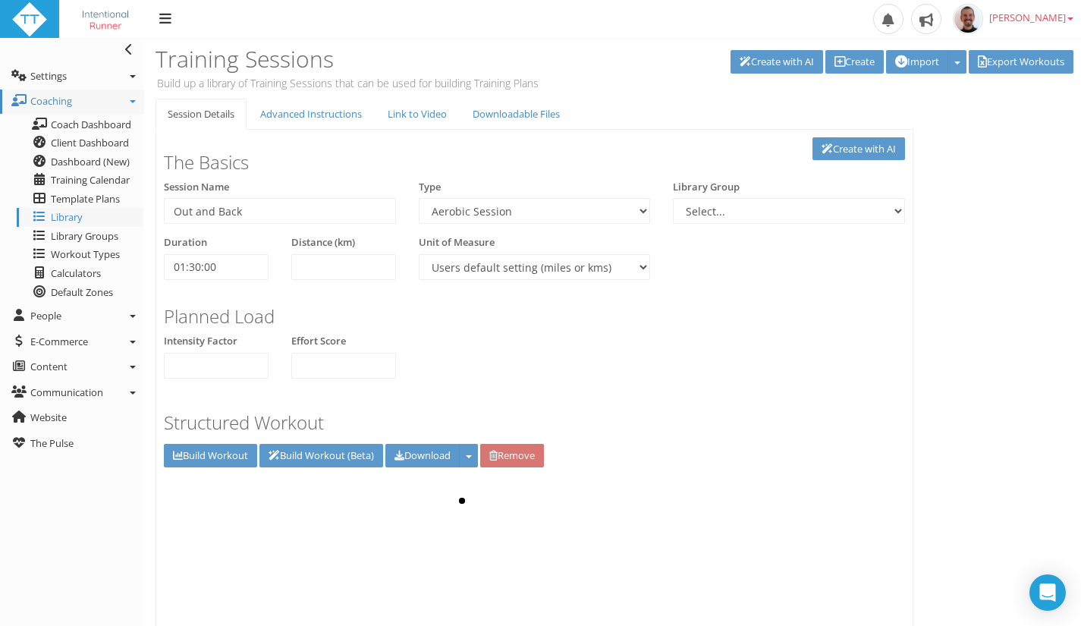
scroll to position [0, 0]
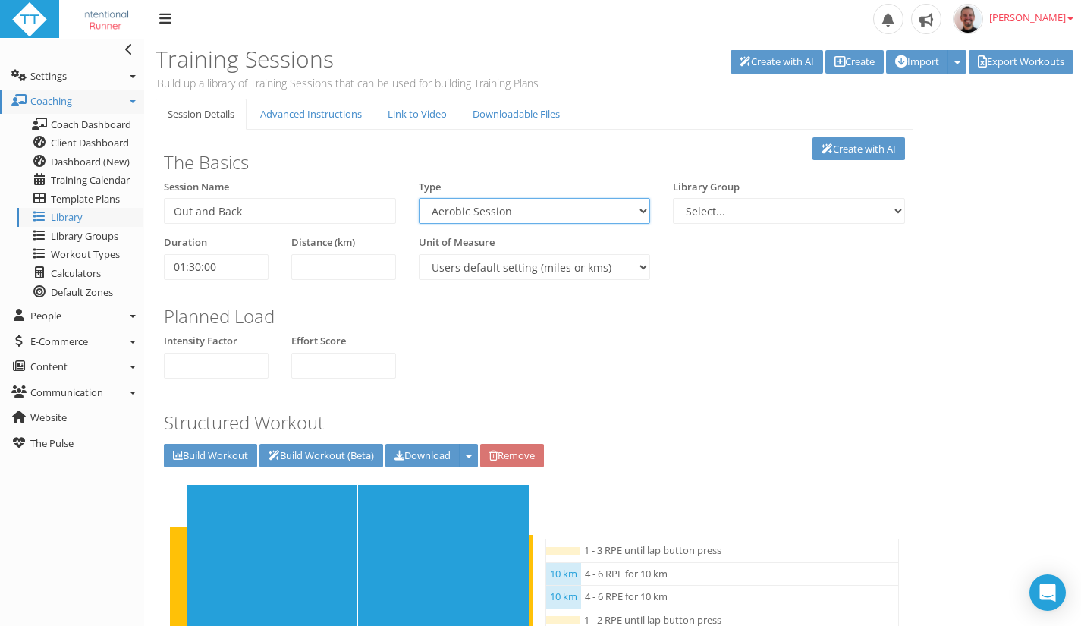
click at [581, 217] on select "Aerobic Session Alpine Climbing Anaerobic Assessment Availability Bike Paddle B…" at bounding box center [535, 211] width 232 height 26
select select "91939a62-6b13-49b7-8155-451fdc1cad9e"
click at [419, 198] on select "Aerobic Session Alpine Climbing Anaerobic Assessment Availability Bike Paddle B…" at bounding box center [535, 211] width 232 height 26
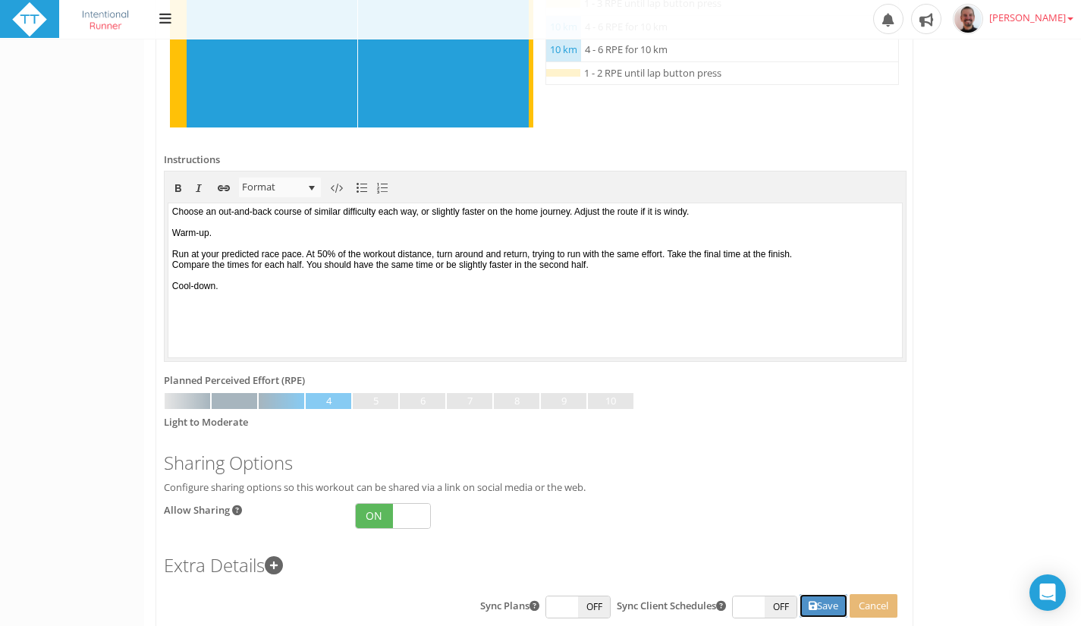
click at [814, 612] on button "Save" at bounding box center [823, 606] width 48 height 24
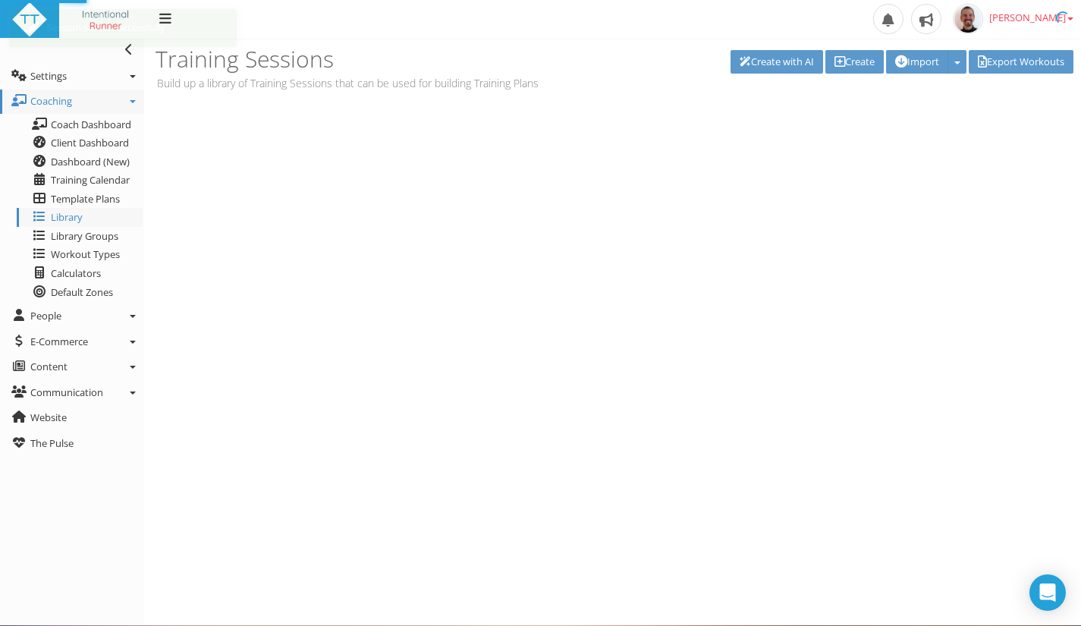
scroll to position [0, 0]
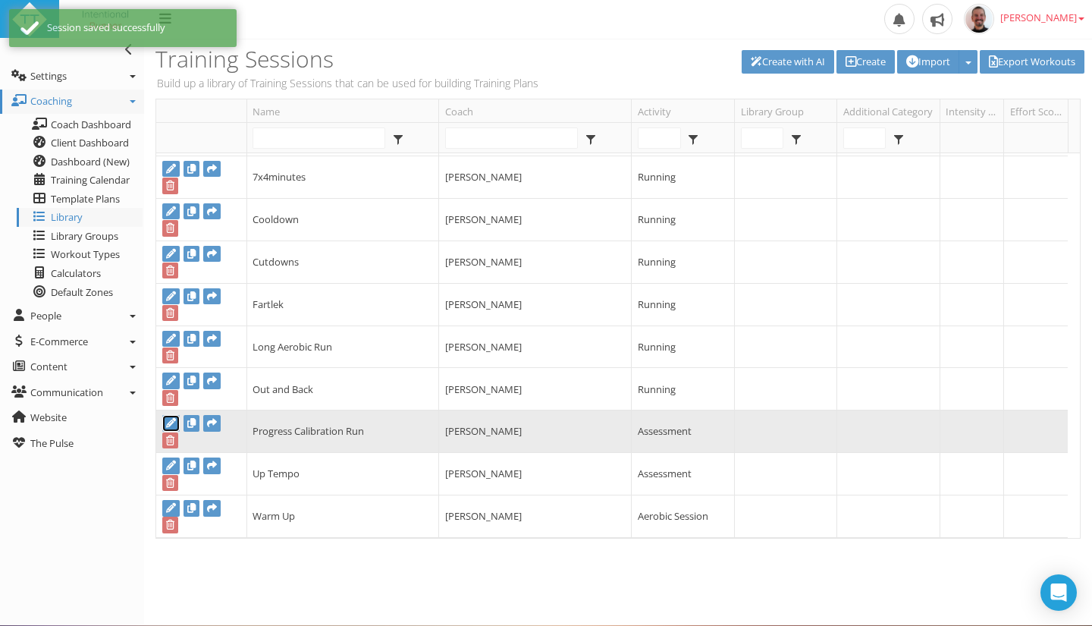
click at [171, 419] on icon at bounding box center [171, 423] width 10 height 10
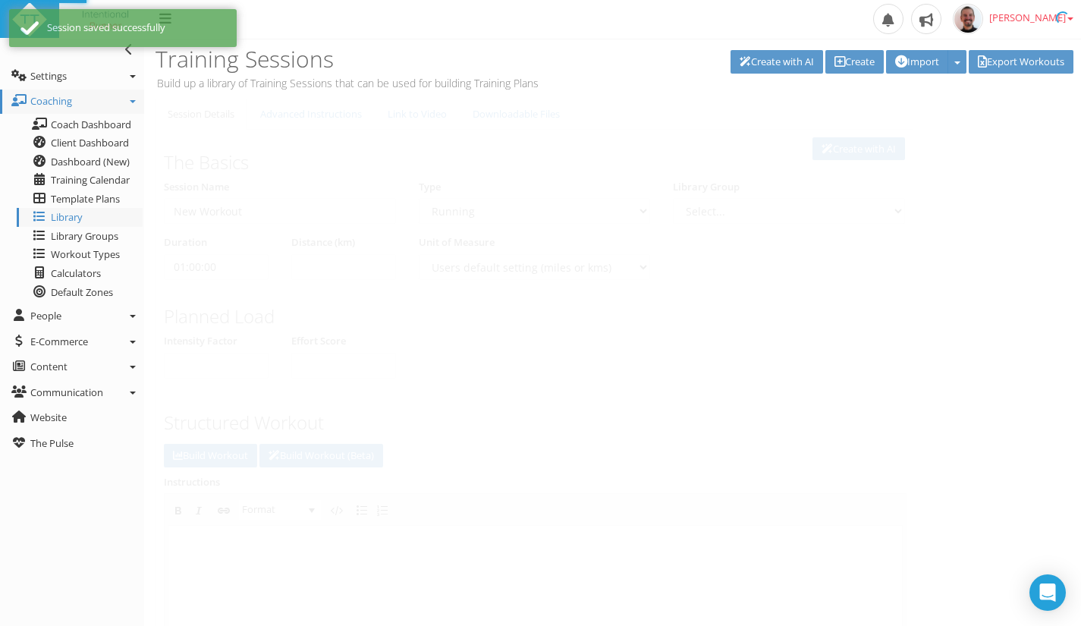
type input "Progress Calibration Run"
select select "25bcda12-001f-4038-8b69-f132d4f6e83f"
select select
type input "01:38:00"
select select
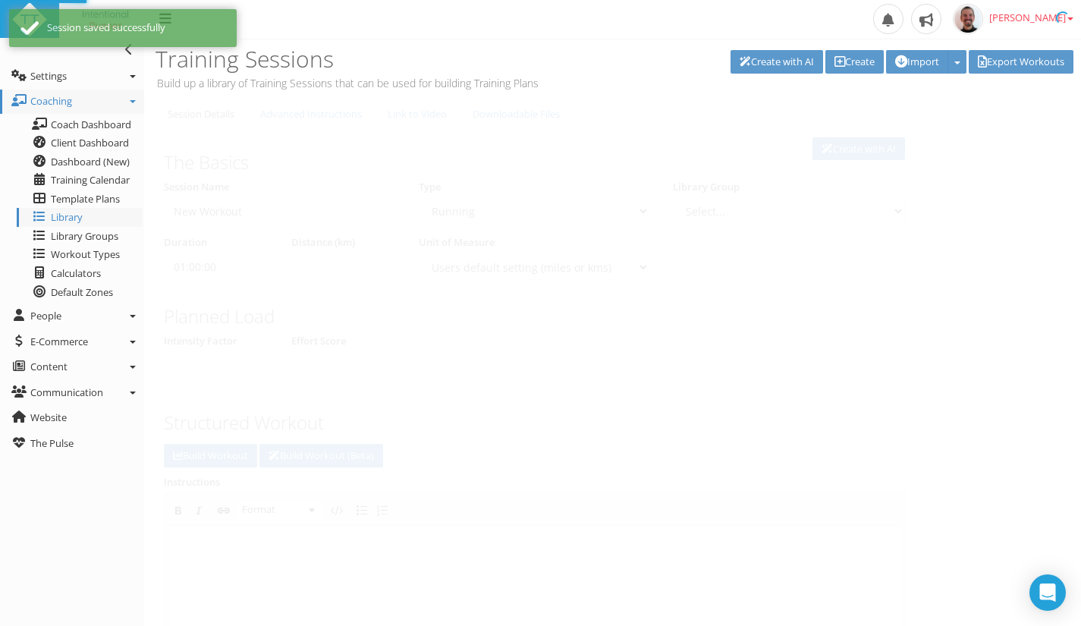
checkbox input "true"
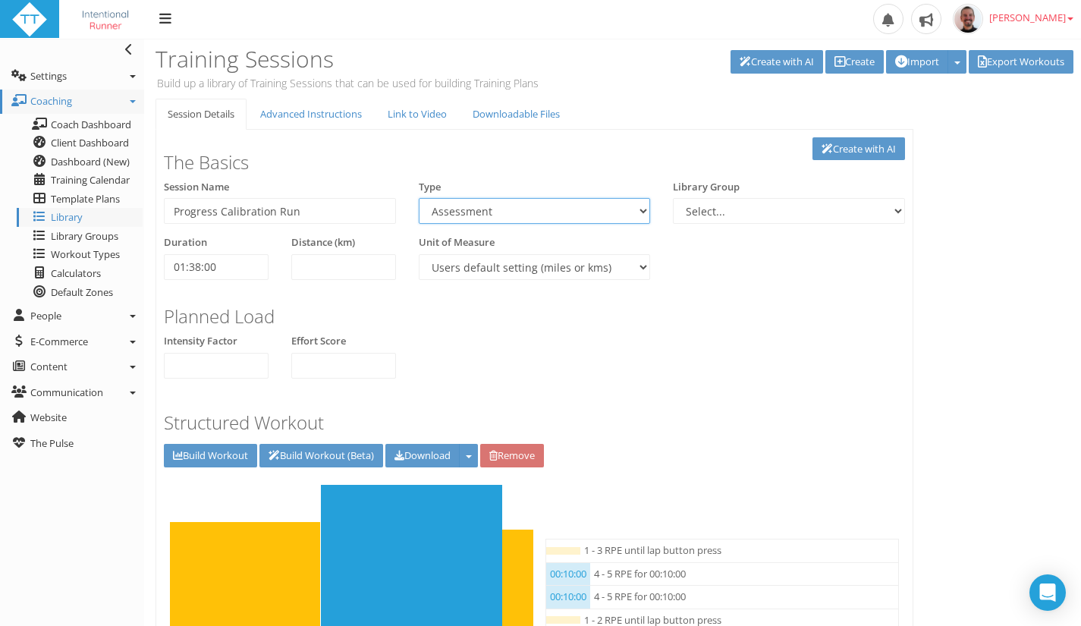
click at [638, 210] on select "Aerobic Session Alpine Climbing Anaerobic Assessment Availability Bike Paddle B…" at bounding box center [535, 211] width 232 height 26
select select "91939a62-6b13-49b7-8155-451fdc1cad9e"
click at [419, 198] on select "Aerobic Session Alpine Climbing Anaerobic Assessment Availability Bike Paddle B…" at bounding box center [535, 211] width 232 height 26
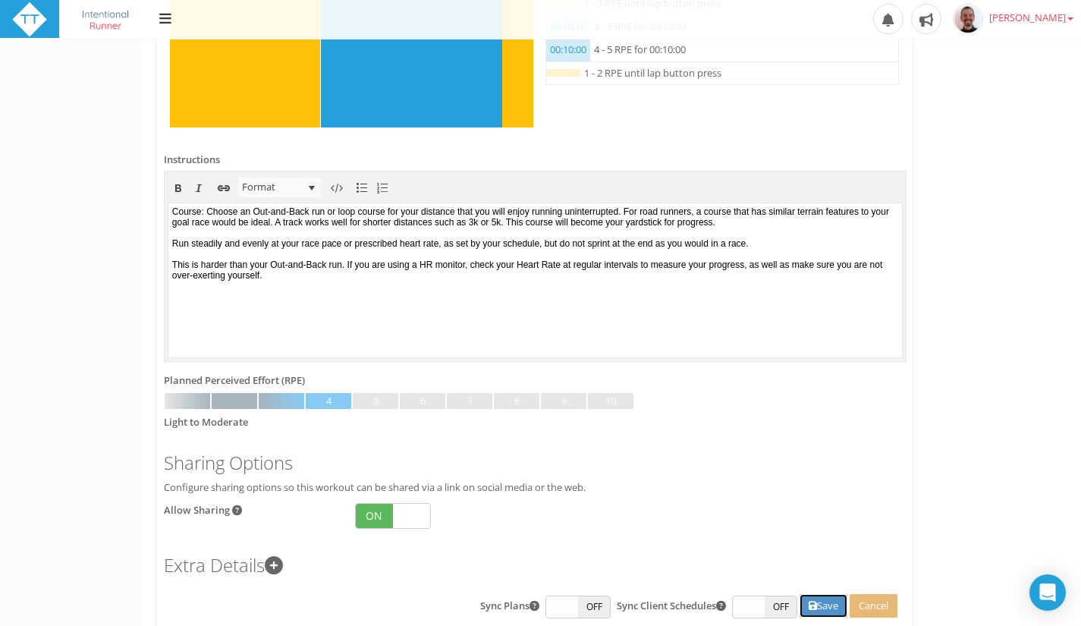
click at [827, 603] on button "Save" at bounding box center [823, 606] width 48 height 24
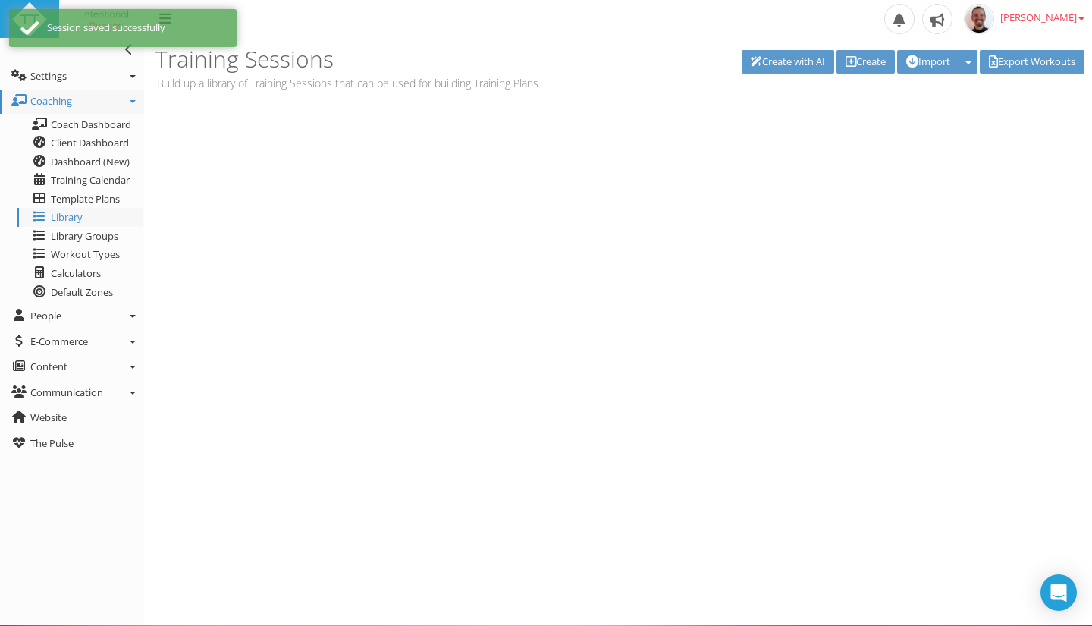
scroll to position [0, 0]
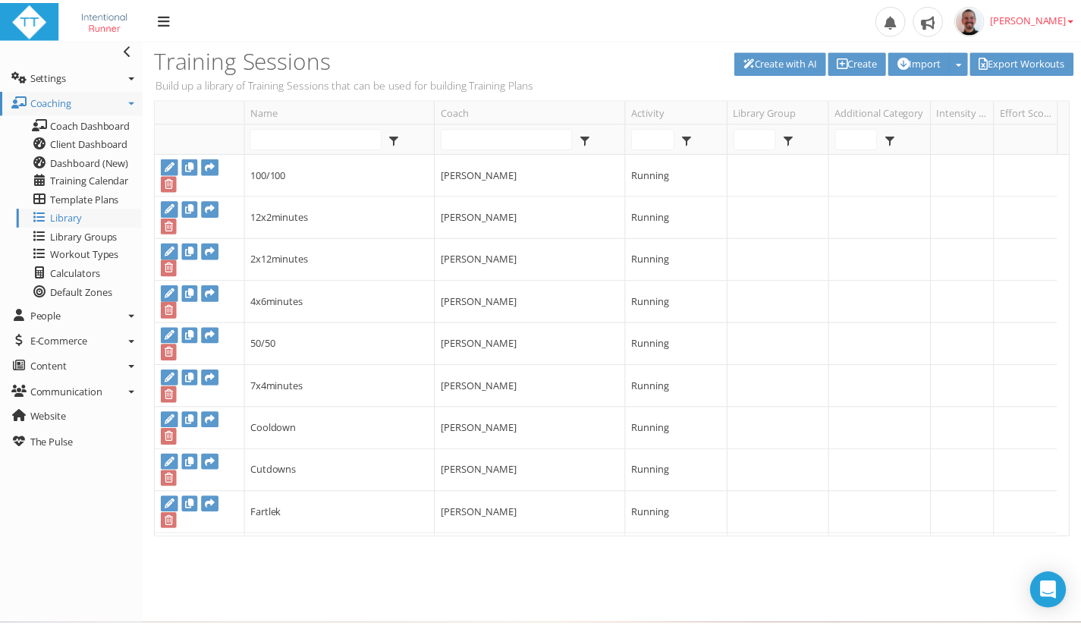
scroll to position [209, 0]
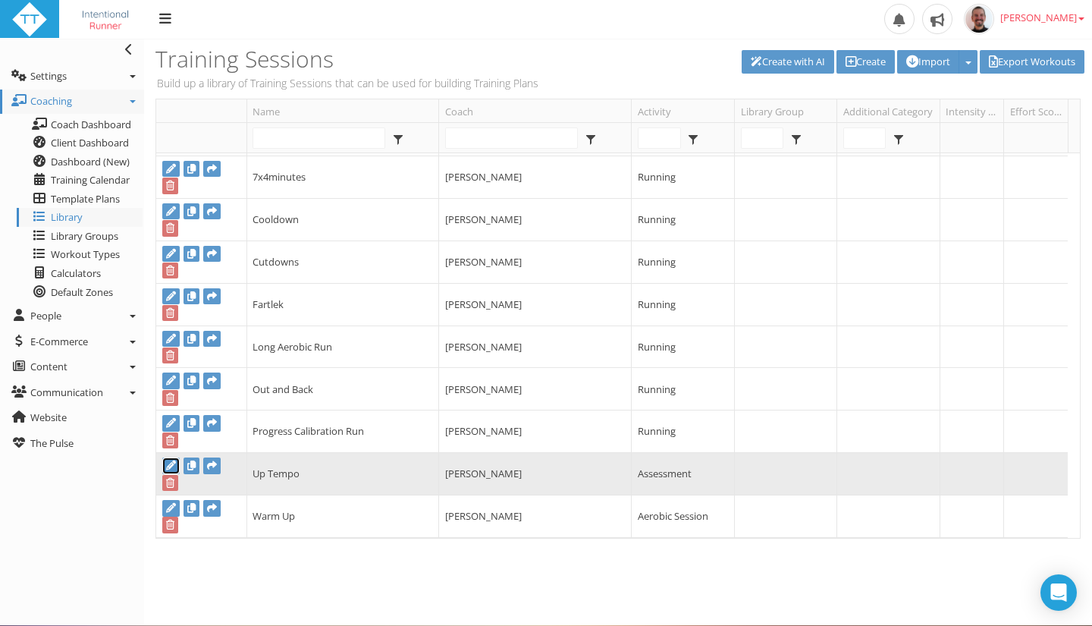
click at [166, 467] on icon at bounding box center [171, 465] width 10 height 10
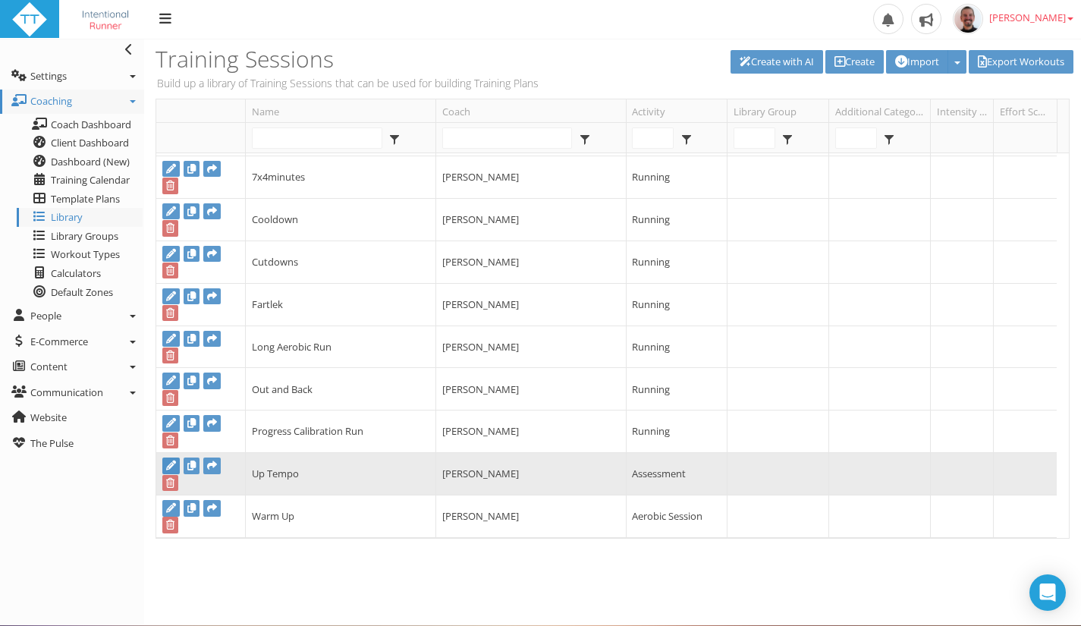
type input "Up Tempo"
select select "25bcda12-001f-4038-8b69-f132d4f6e83f"
select select
checkbox input "true"
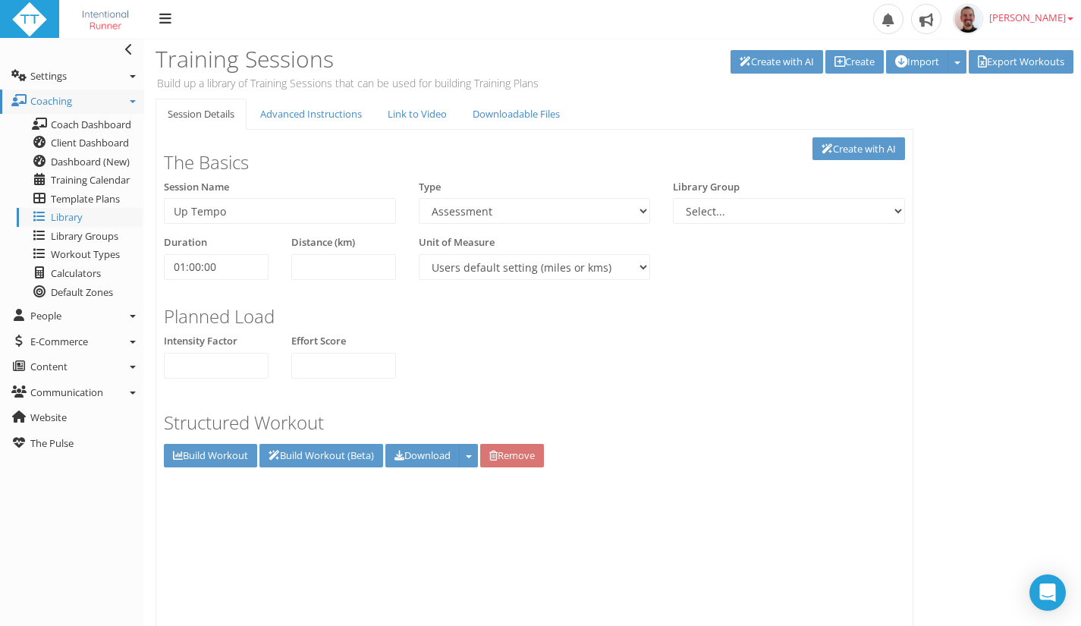
scroll to position [0, 0]
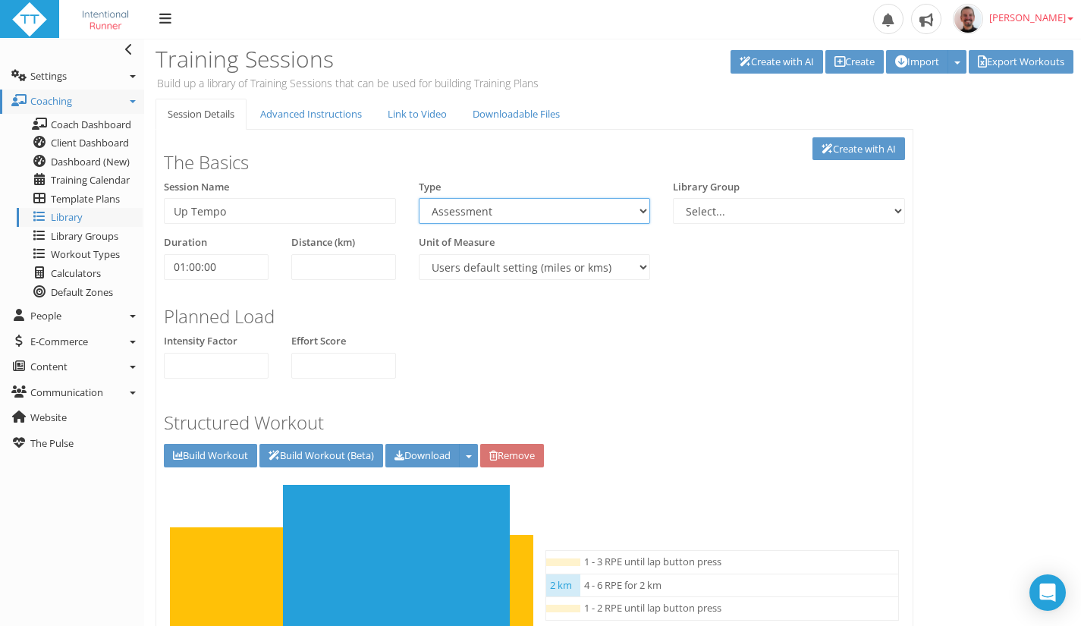
click at [628, 210] on select "Aerobic Session Alpine Climbing Anaerobic Assessment Availability Bike Paddle B…" at bounding box center [535, 211] width 232 height 26
select select "91939a62-6b13-49b7-8155-451fdc1cad9e"
click at [419, 198] on select "Aerobic Session Alpine Climbing Anaerobic Assessment Availability Bike Paddle B…" at bounding box center [535, 211] width 232 height 26
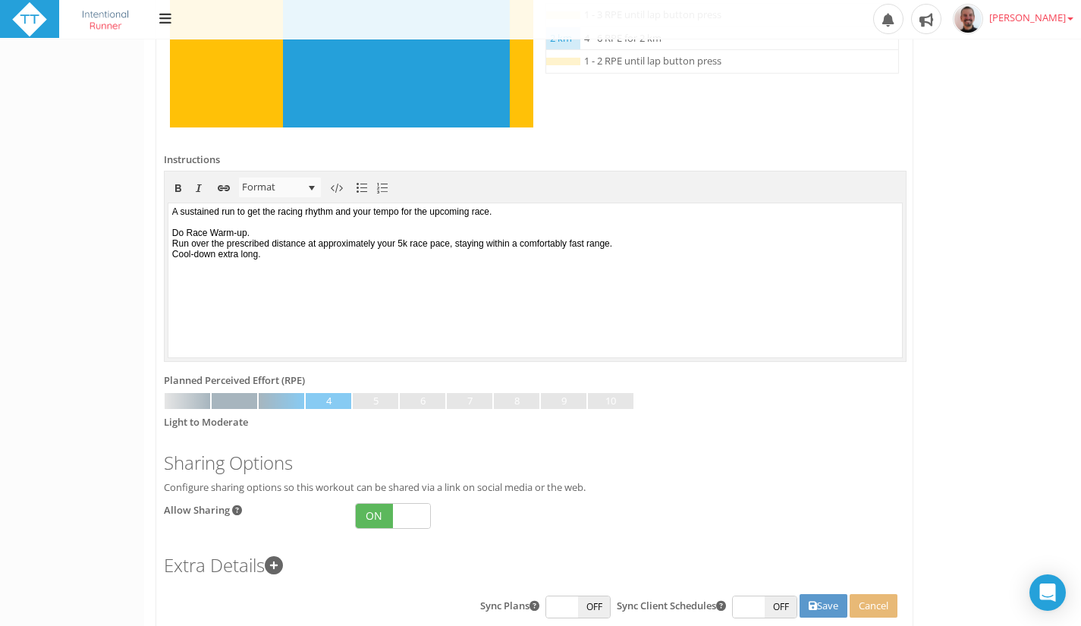
scroll to position [601, 0]
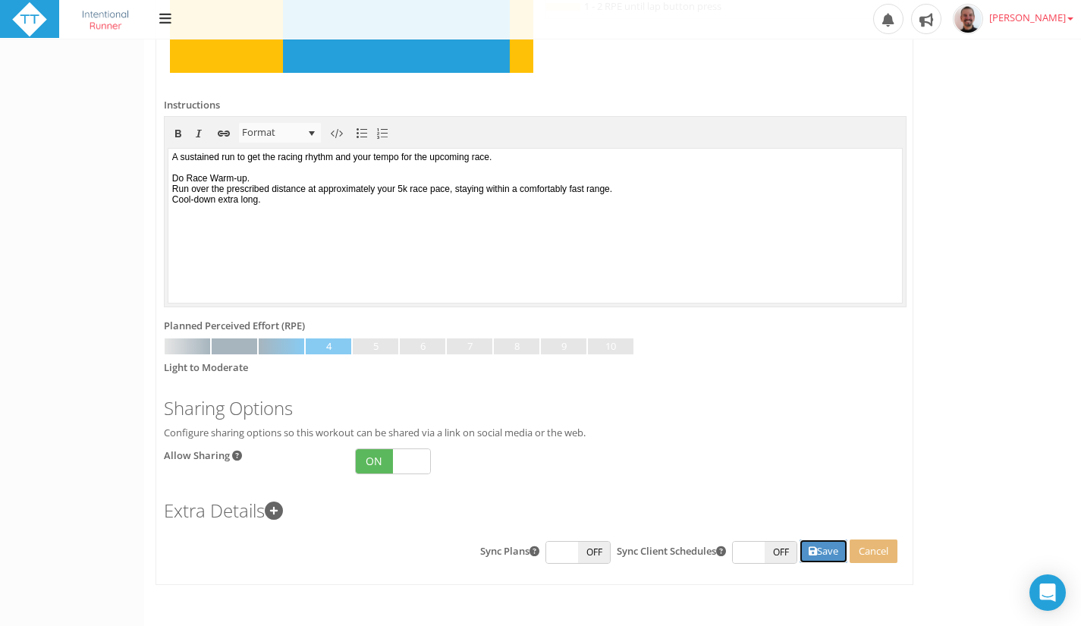
click at [827, 541] on button "Save" at bounding box center [823, 551] width 48 height 24
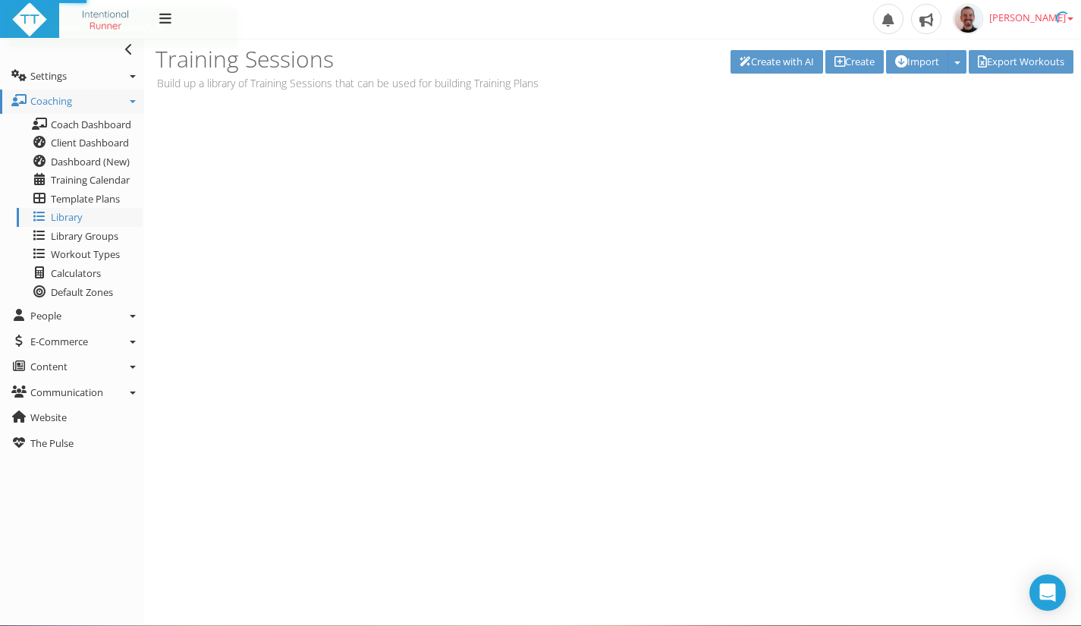
scroll to position [0, 0]
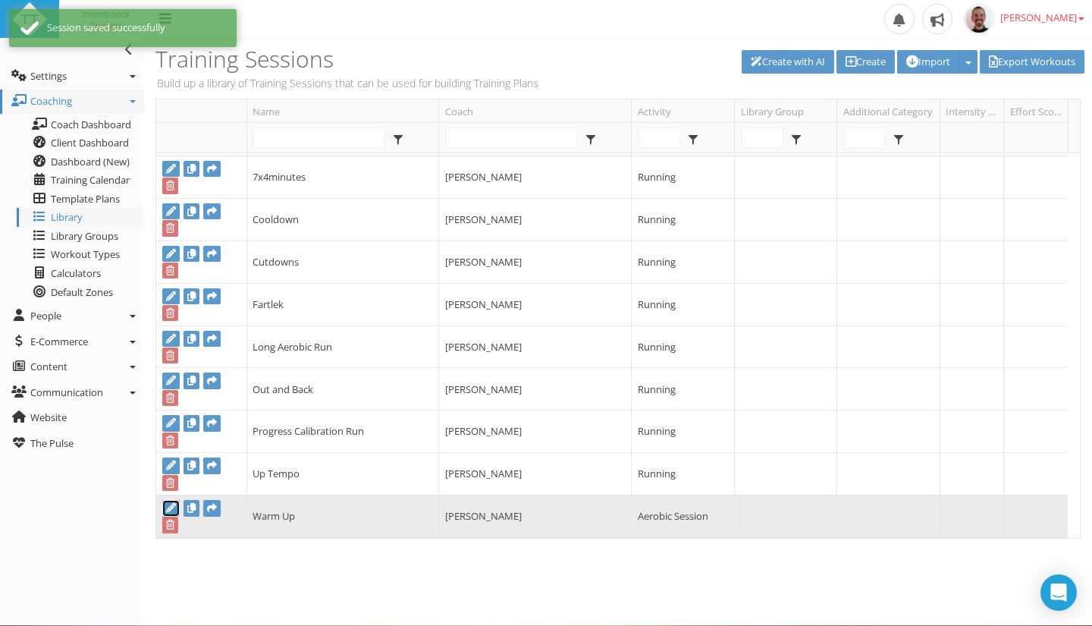
click at [168, 508] on icon at bounding box center [171, 508] width 10 height 10
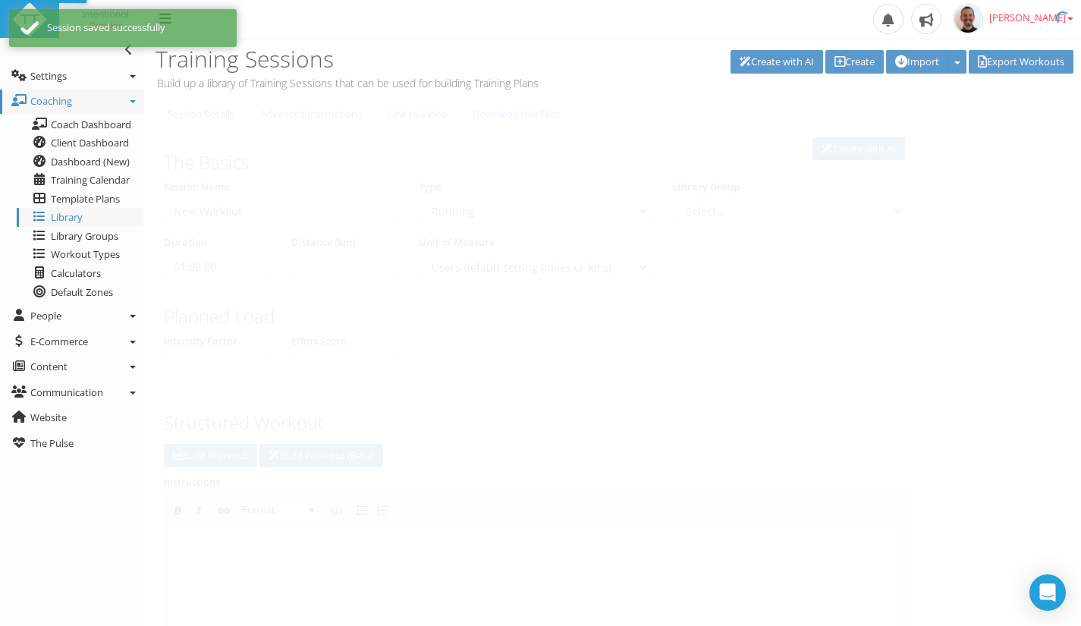
type input "Warm Up"
select select "a9626f08-b0c6-4f36-aa1b-d31012cc7296"
select select
type input "00:15:00"
select select
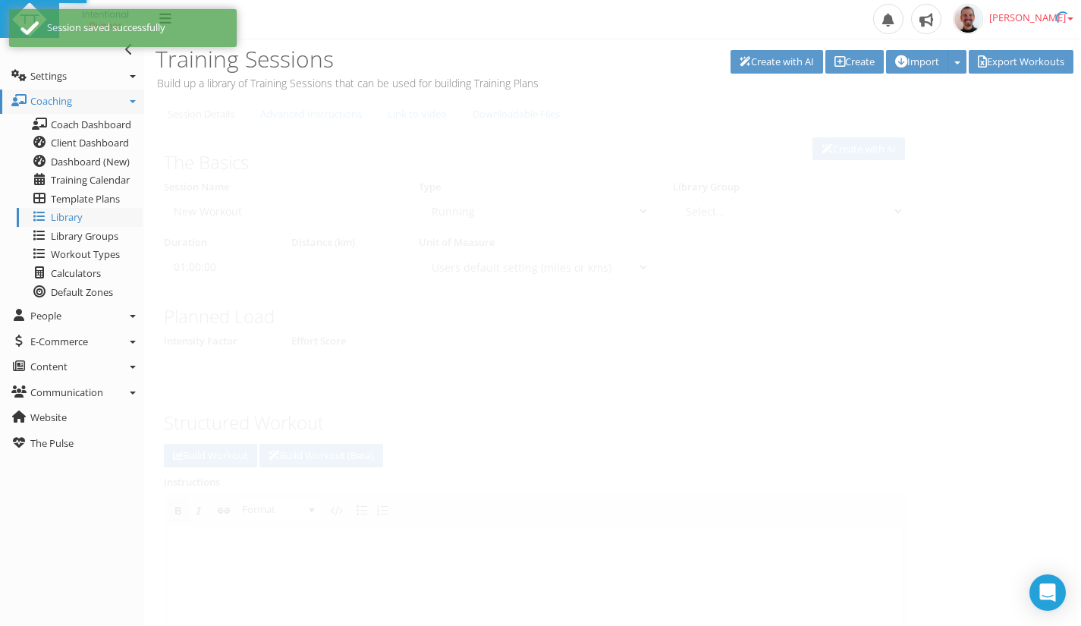
checkbox input "true"
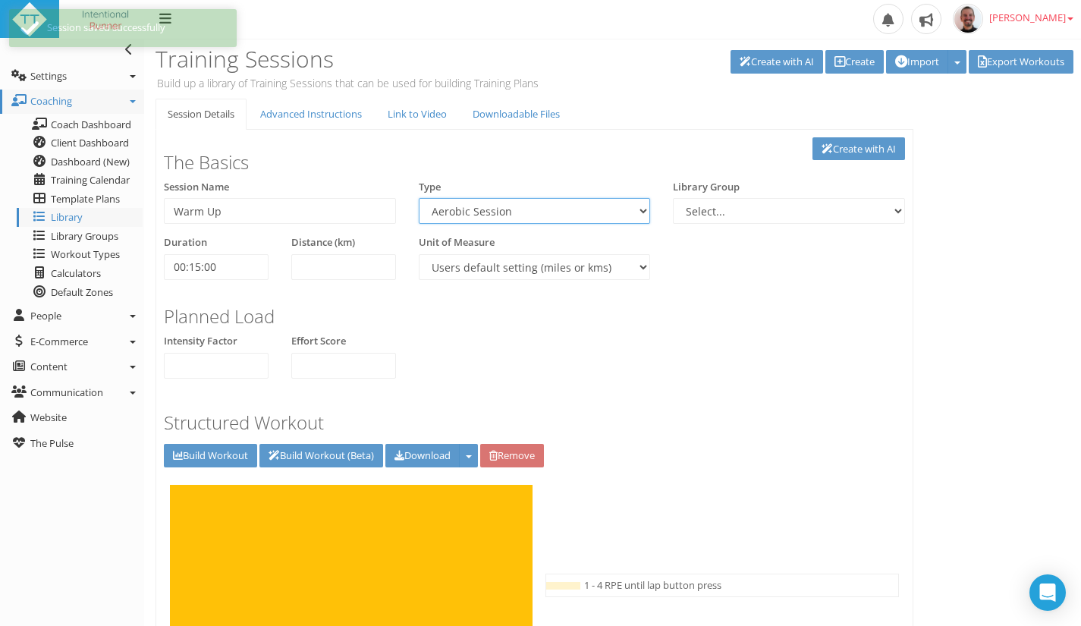
click at [624, 221] on select "Aerobic Session Alpine Climbing Anaerobic Assessment Availability Bike Paddle B…" at bounding box center [535, 211] width 232 height 26
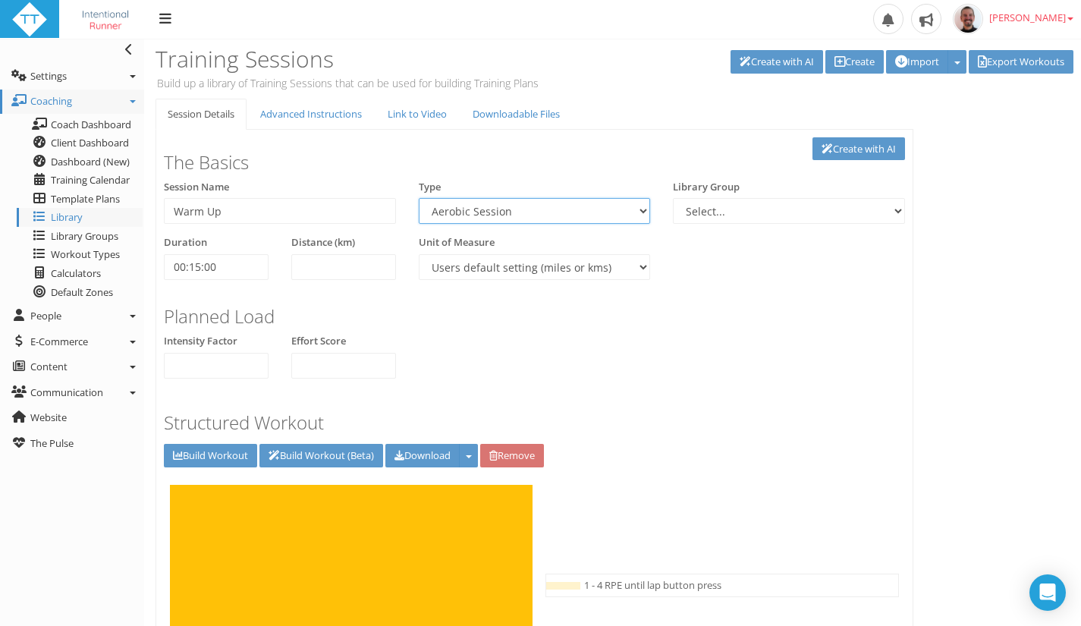
select select "91939a62-6b13-49b7-8155-451fdc1cad9e"
click at [419, 198] on select "Aerobic Session Alpine Climbing Anaerobic Assessment Availability Bike Paddle B…" at bounding box center [535, 211] width 232 height 26
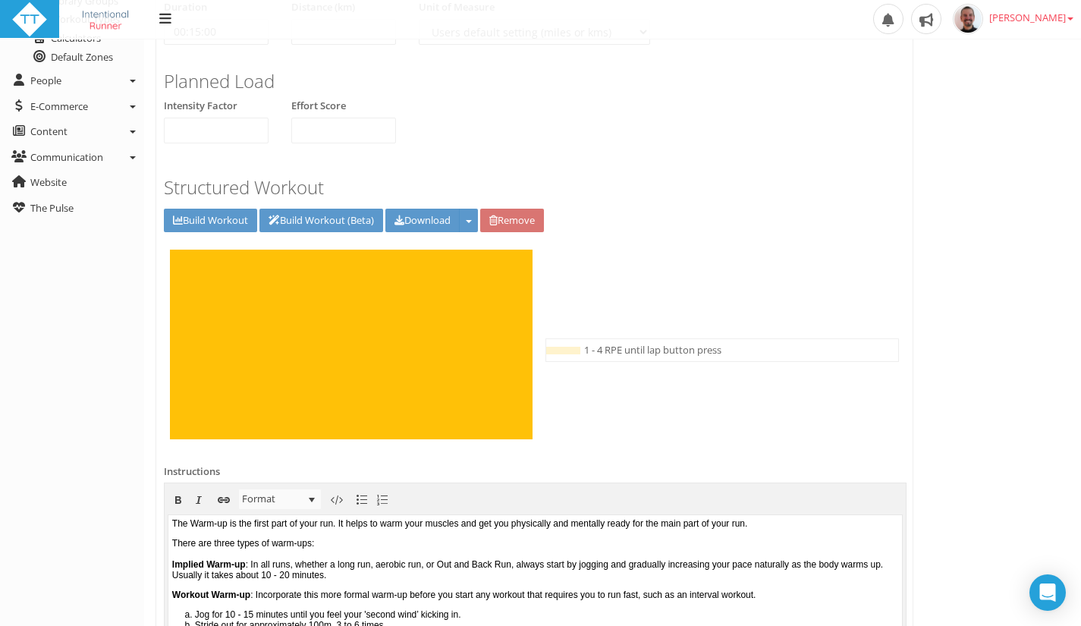
scroll to position [233, 0]
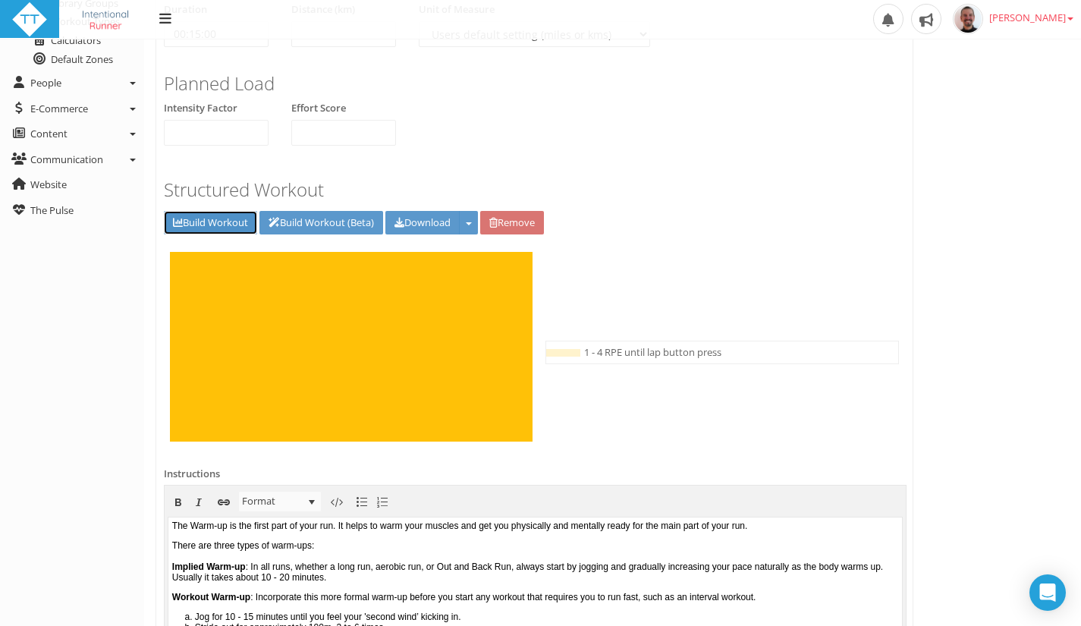
click at [224, 221] on link "Build Workout" at bounding box center [210, 223] width 93 height 24
type input "00:15:00"
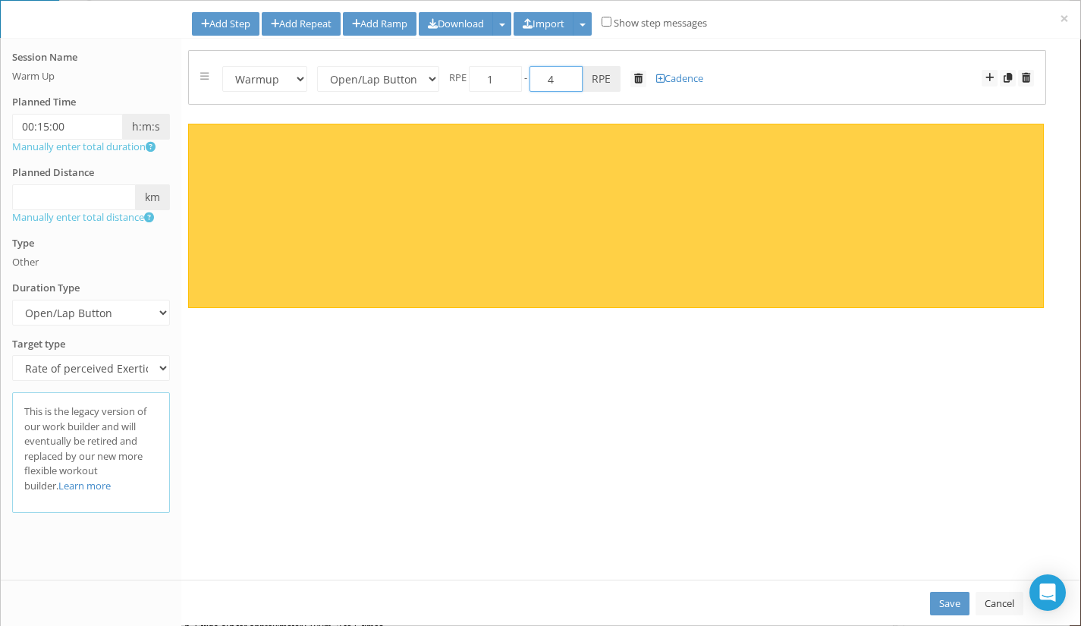
drag, startPoint x: 538, startPoint y: 79, endPoint x: 570, endPoint y: 80, distance: 31.9
click at [570, 80] on input "4" at bounding box center [555, 79] width 53 height 26
type input "3"
click at [394, 21] on link "Add Ramp" at bounding box center [380, 24] width 74 height 24
select select "Work"
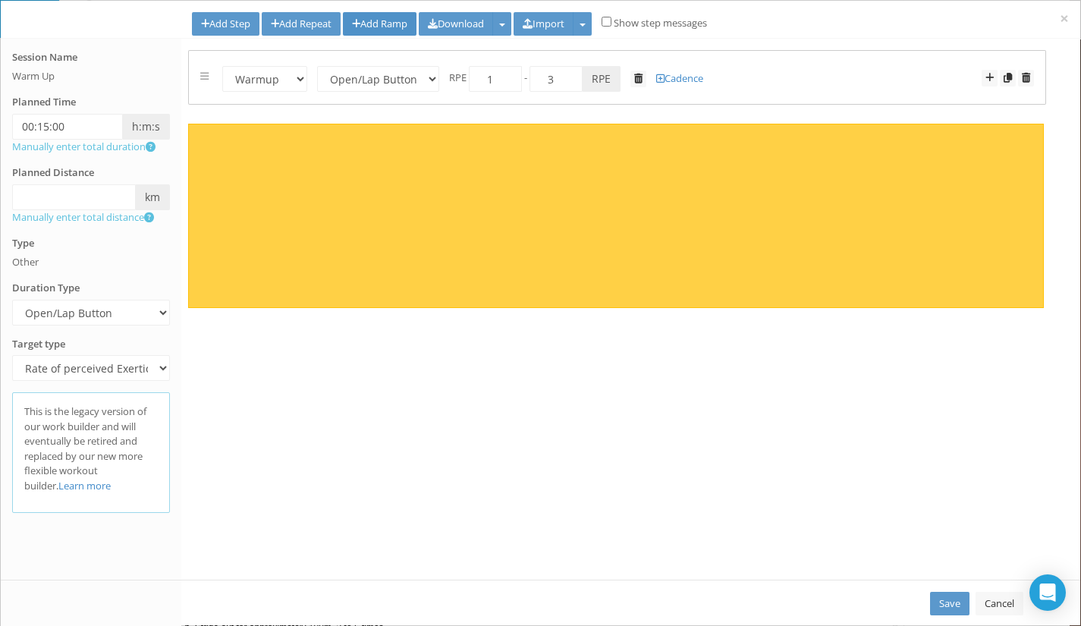
select select "Open"
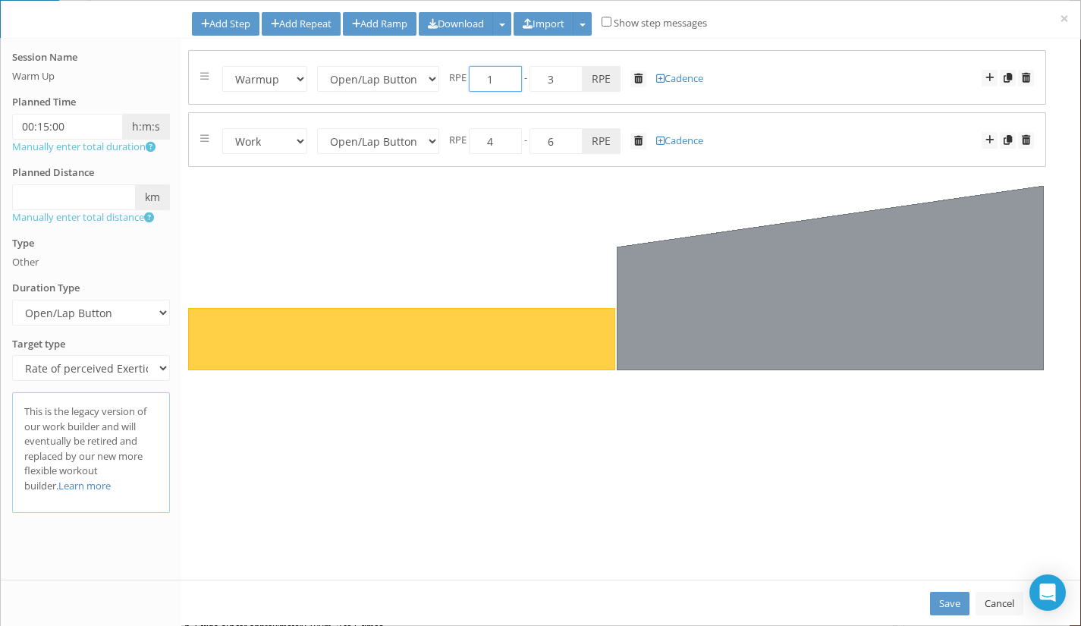
click at [496, 84] on input "1" at bounding box center [495, 79] width 53 height 26
click at [1029, 75] on span at bounding box center [1025, 78] width 8 height 10
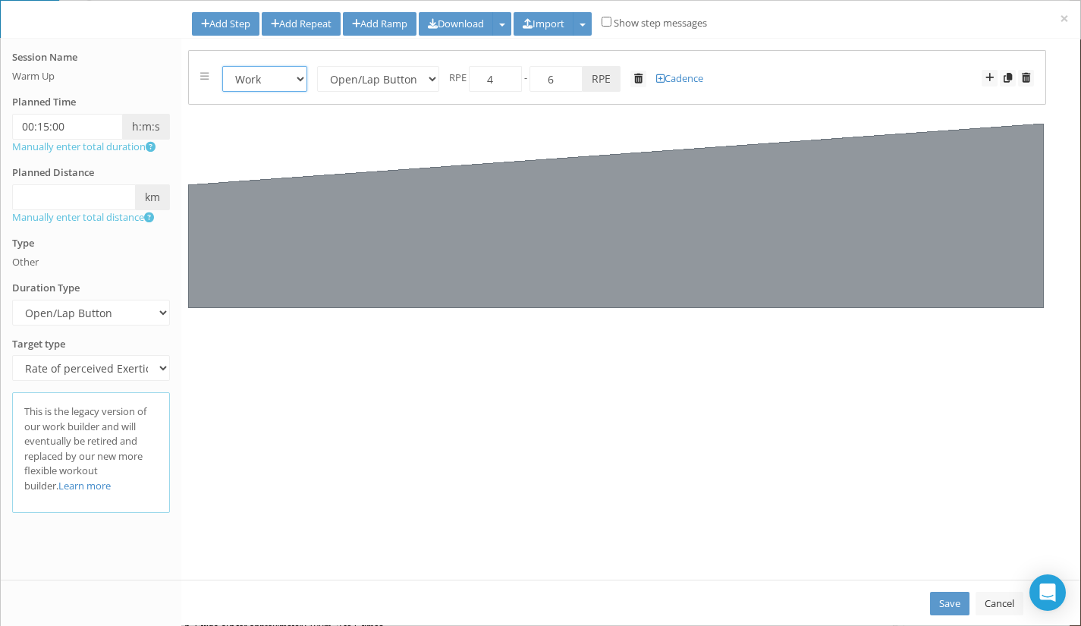
click at [286, 74] on select "Warmup Work Rest Cooldown" at bounding box center [264, 79] width 85 height 26
select select "Warmup"
click at [222, 66] on select "Warmup Work Rest Cooldown" at bounding box center [264, 79] width 85 height 26
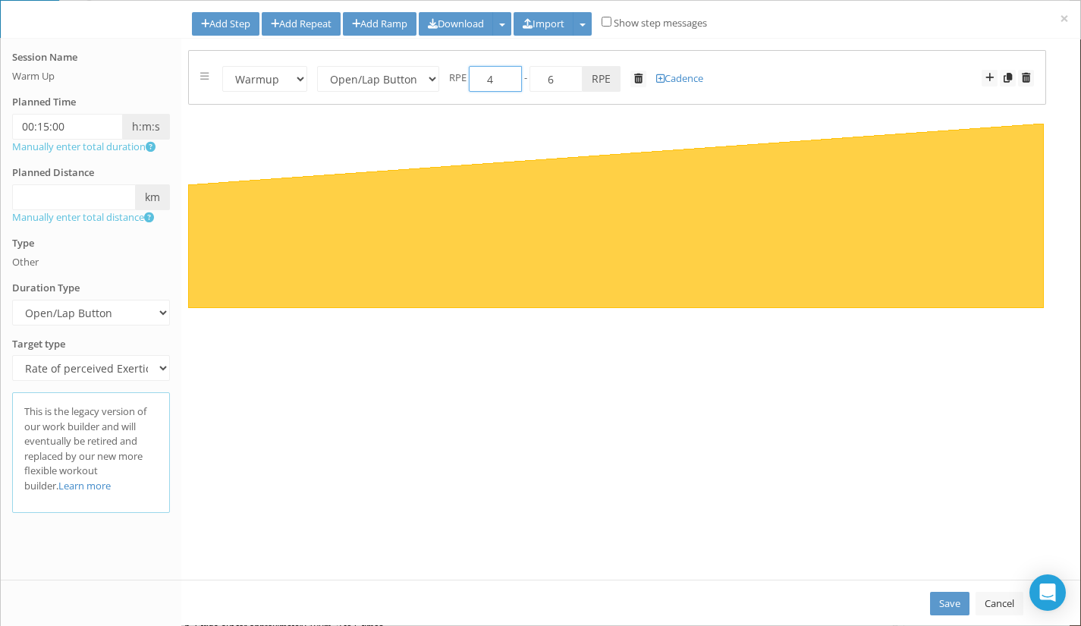
drag, startPoint x: 479, startPoint y: 83, endPoint x: 494, endPoint y: 83, distance: 15.2
click at [494, 83] on input "4" at bounding box center [495, 79] width 53 height 26
type input "2"
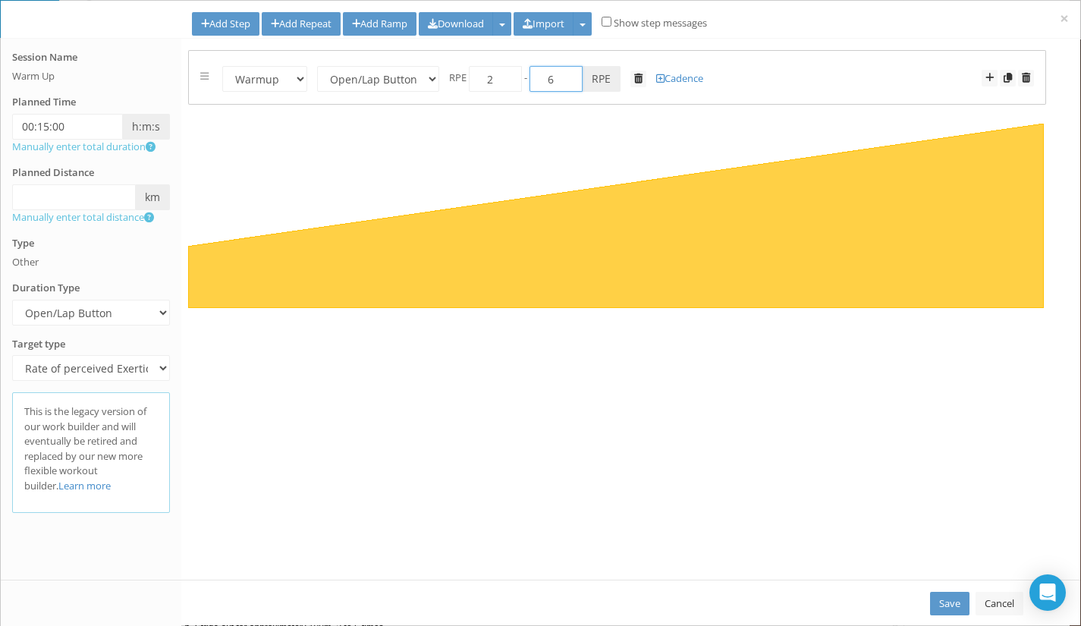
drag, startPoint x: 540, startPoint y: 82, endPoint x: 577, endPoint y: 77, distance: 37.4
click at [577, 77] on input "6" at bounding box center [555, 79] width 53 height 26
type input "3"
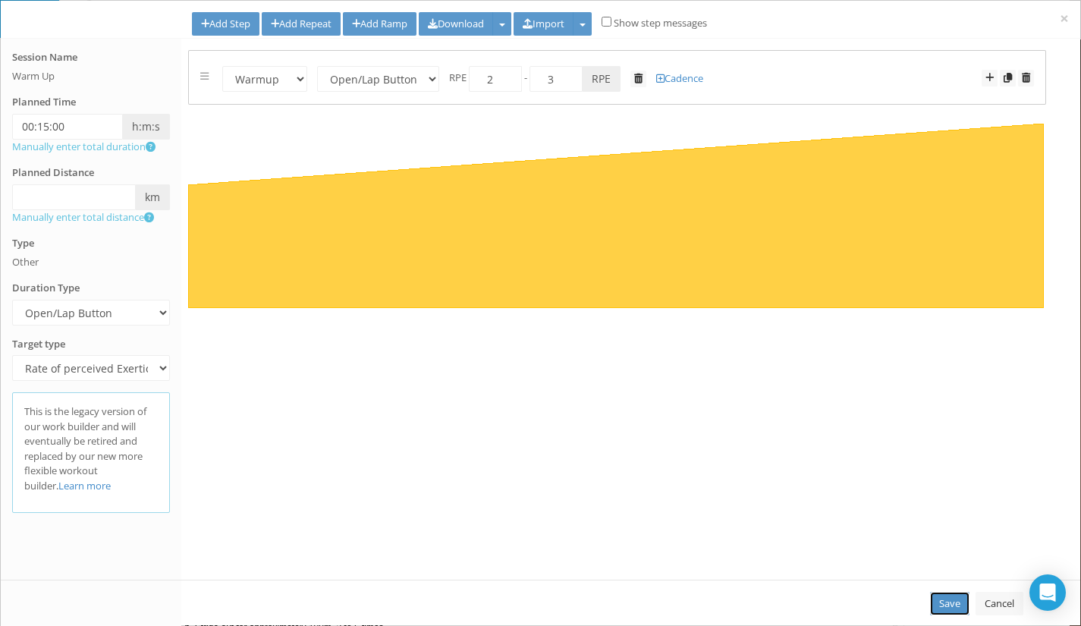
click at [932, 602] on link "Save" at bounding box center [949, 603] width 39 height 24
select select "Open"
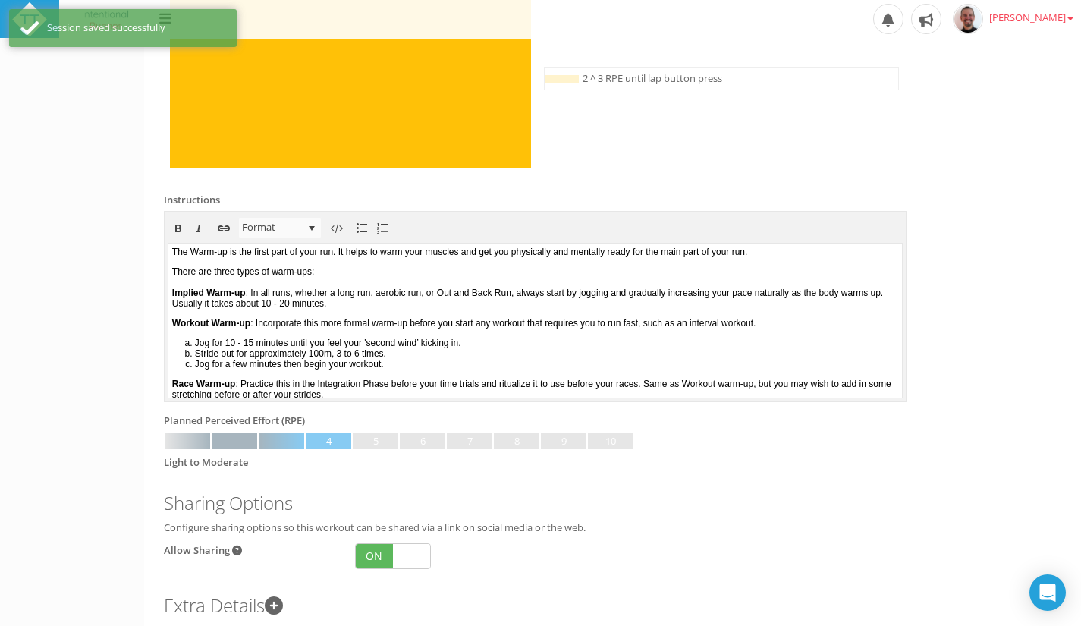
scroll to position [601, 0]
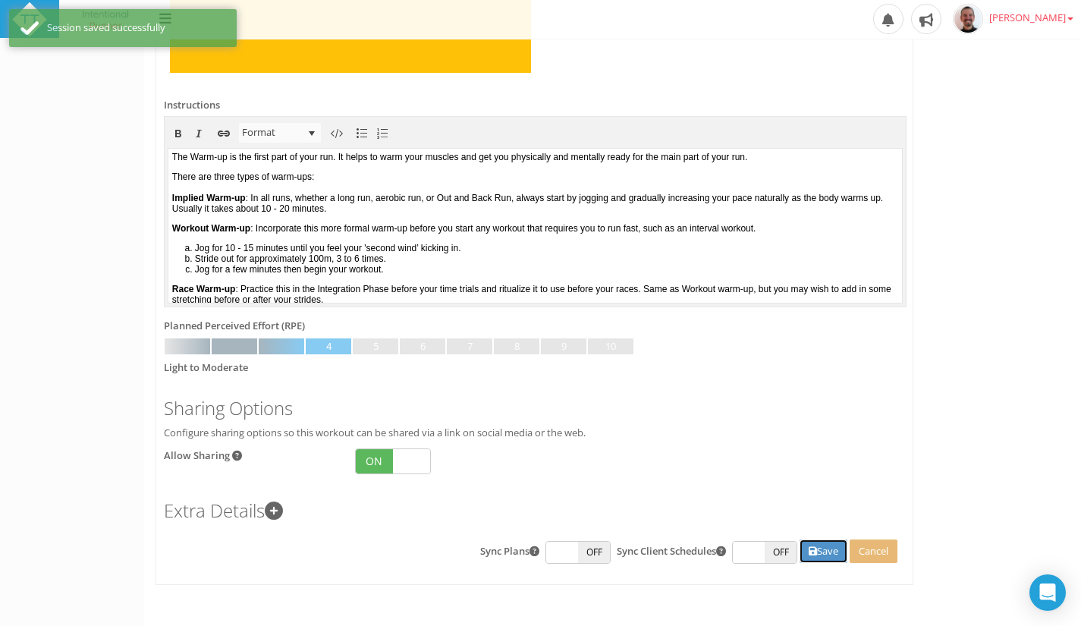
click at [821, 551] on button "Save" at bounding box center [823, 551] width 48 height 24
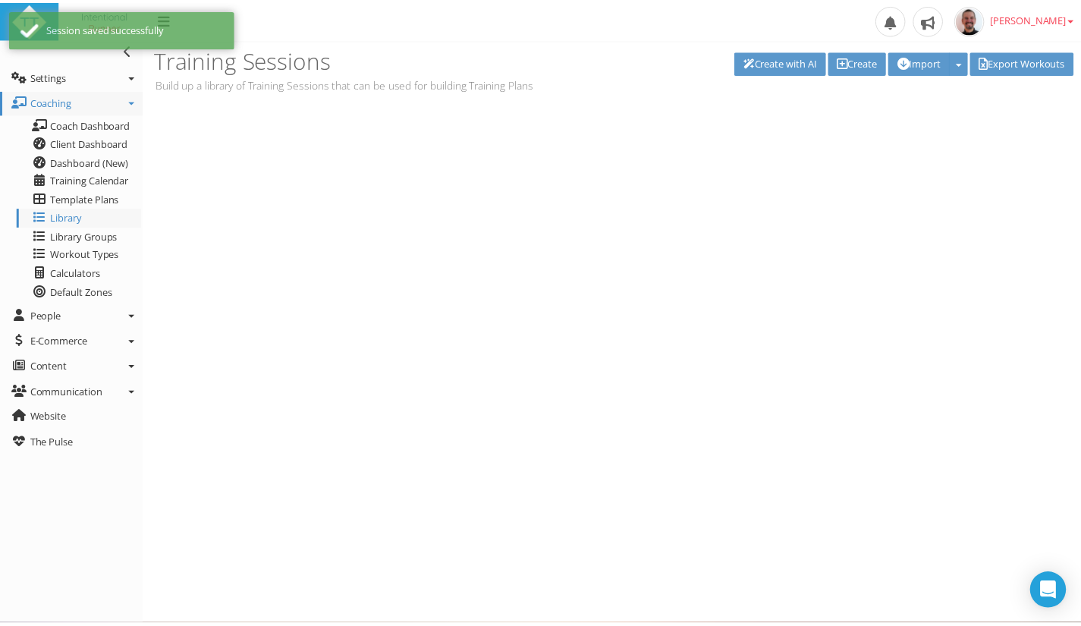
scroll to position [0, 0]
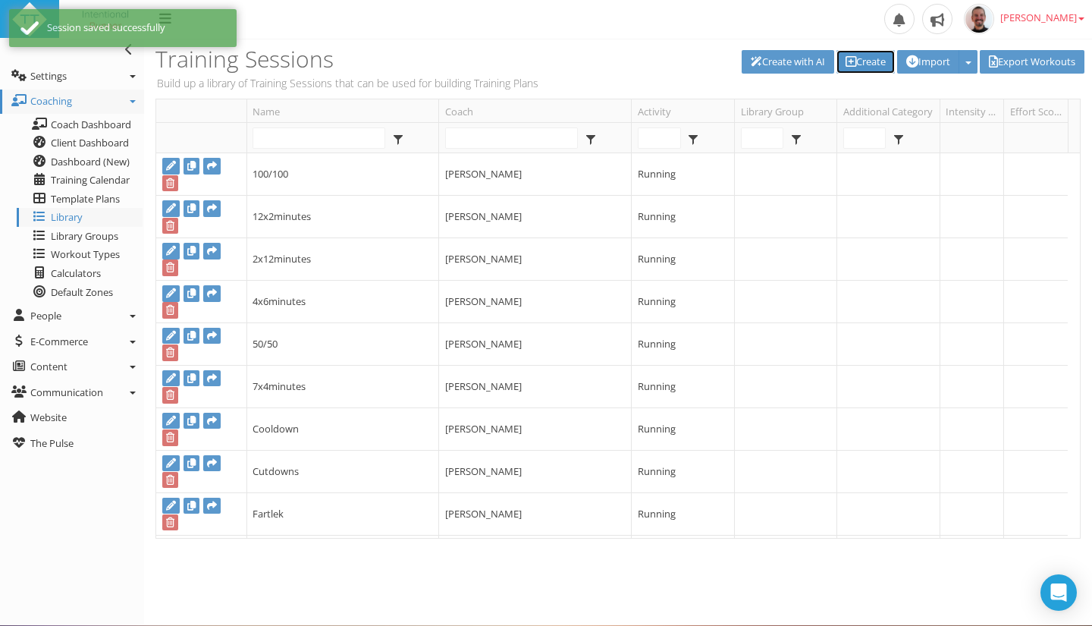
click at [851, 61] on link "Create" at bounding box center [865, 62] width 58 height 24
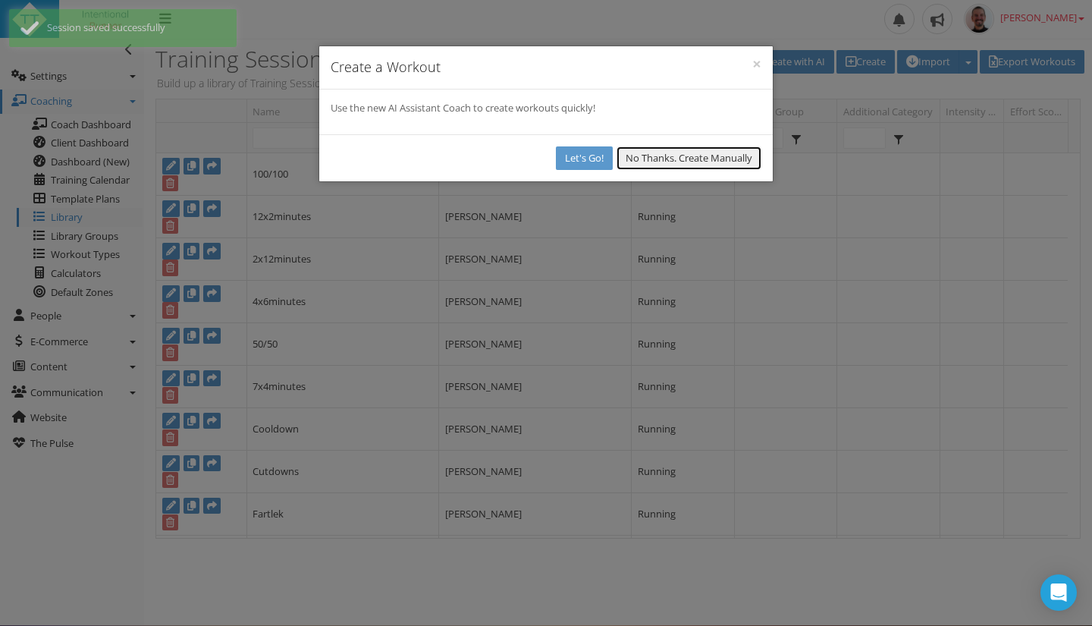
click at [661, 155] on button "No Thanks. Create Manually" at bounding box center [688, 158] width 145 height 24
select select
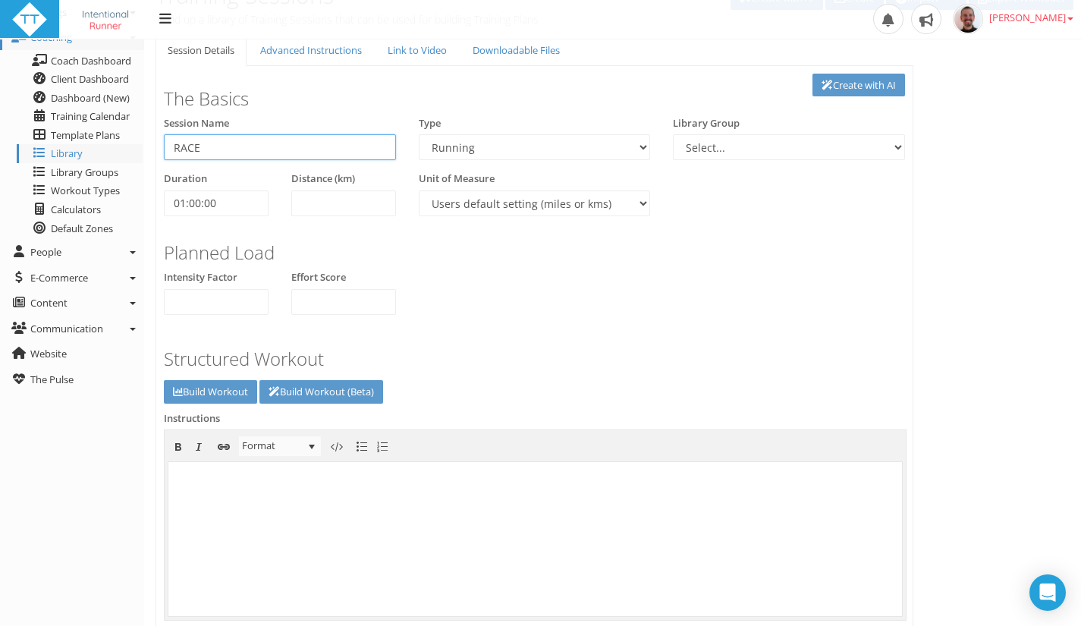
scroll to position [49, 0]
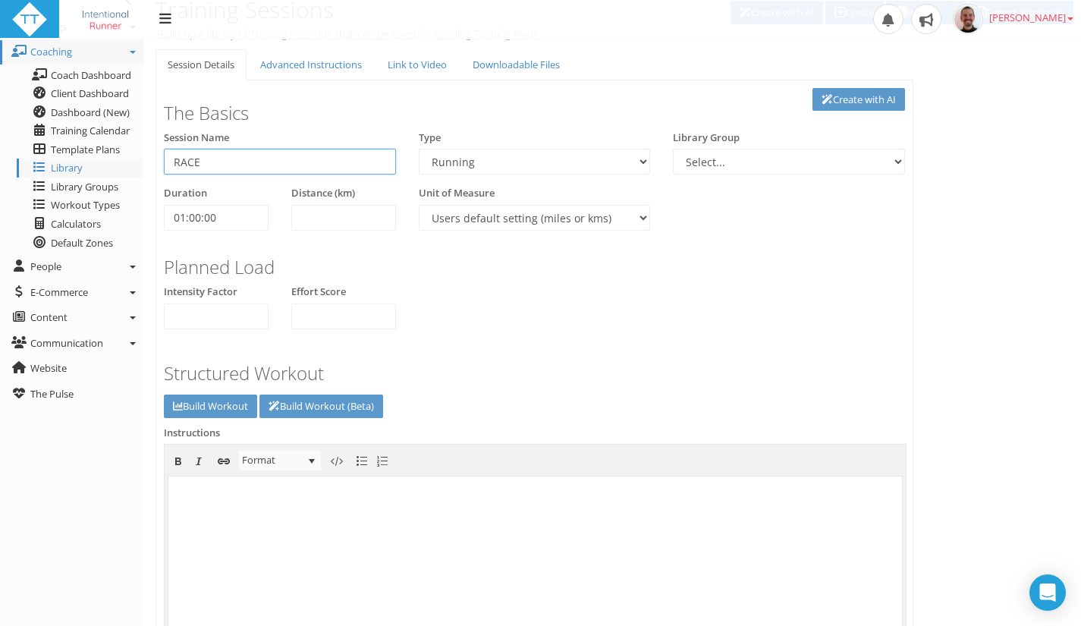
type input "RACE"
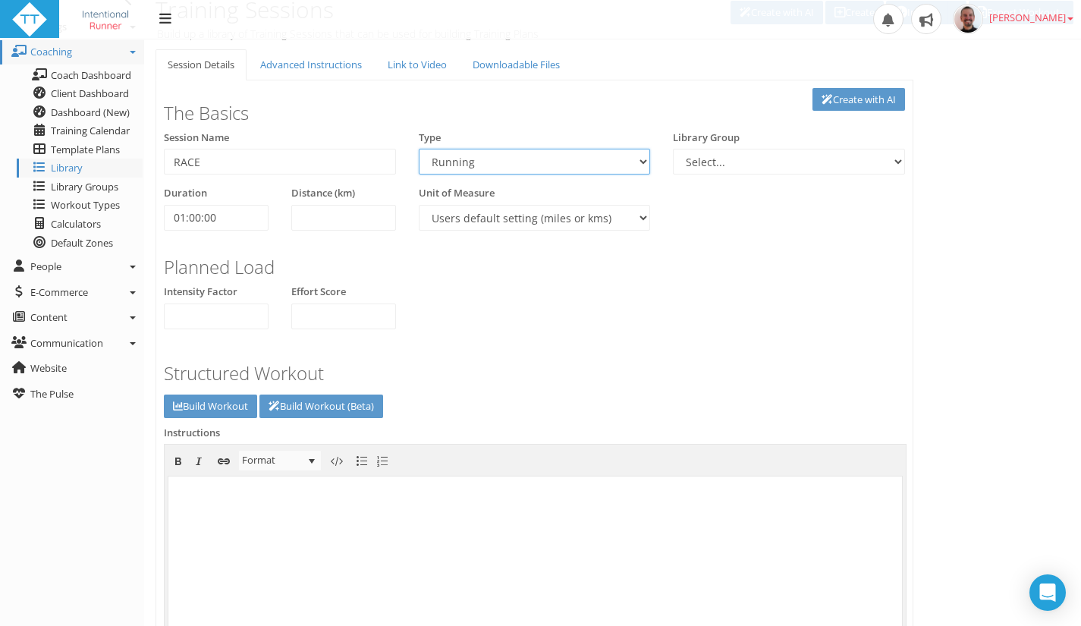
click at [645, 161] on select "Aerobic Session Alpine Climbing Anaerobic Assessment Availability Bike Paddle B…" at bounding box center [535, 162] width 232 height 26
select select "207ee82a-8f61-4e76-893a-8342fc3772e7"
click at [419, 149] on select "Aerobic Session Alpine Climbing Anaerobic Assessment Availability Bike Paddle B…" at bounding box center [535, 162] width 232 height 26
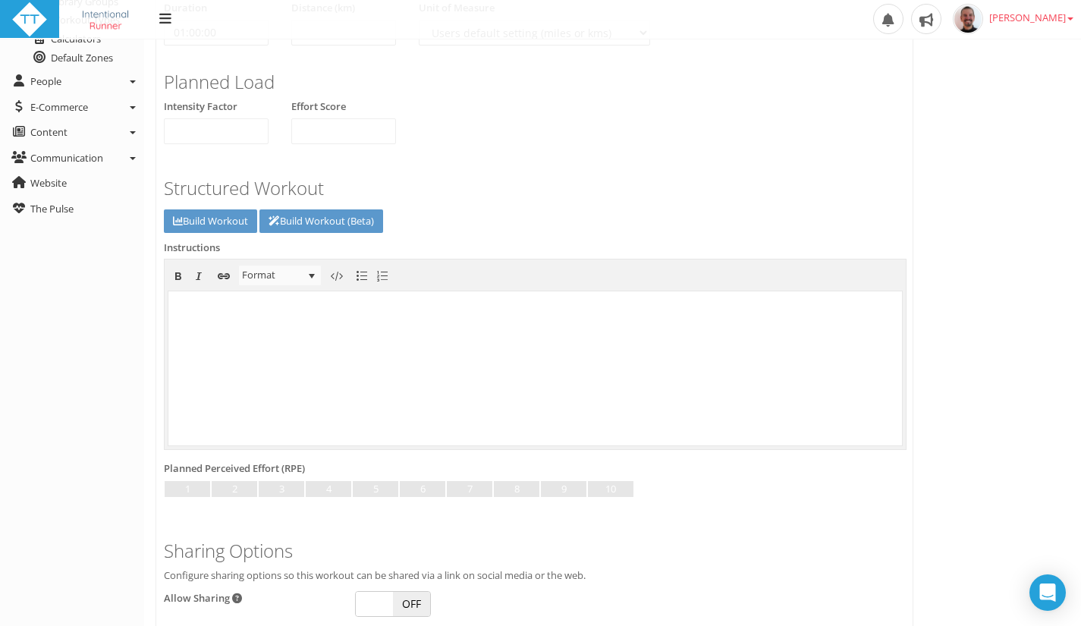
scroll to position [235, 0]
click at [204, 221] on link "Build Workout" at bounding box center [210, 221] width 93 height 24
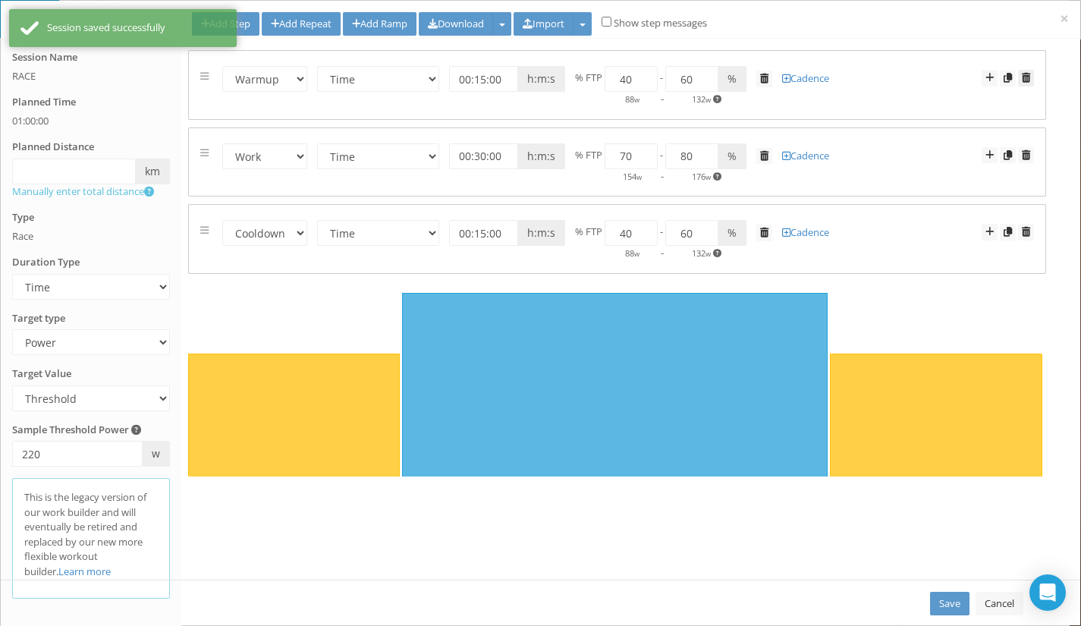
click at [1023, 75] on span at bounding box center [1025, 78] width 8 height 10
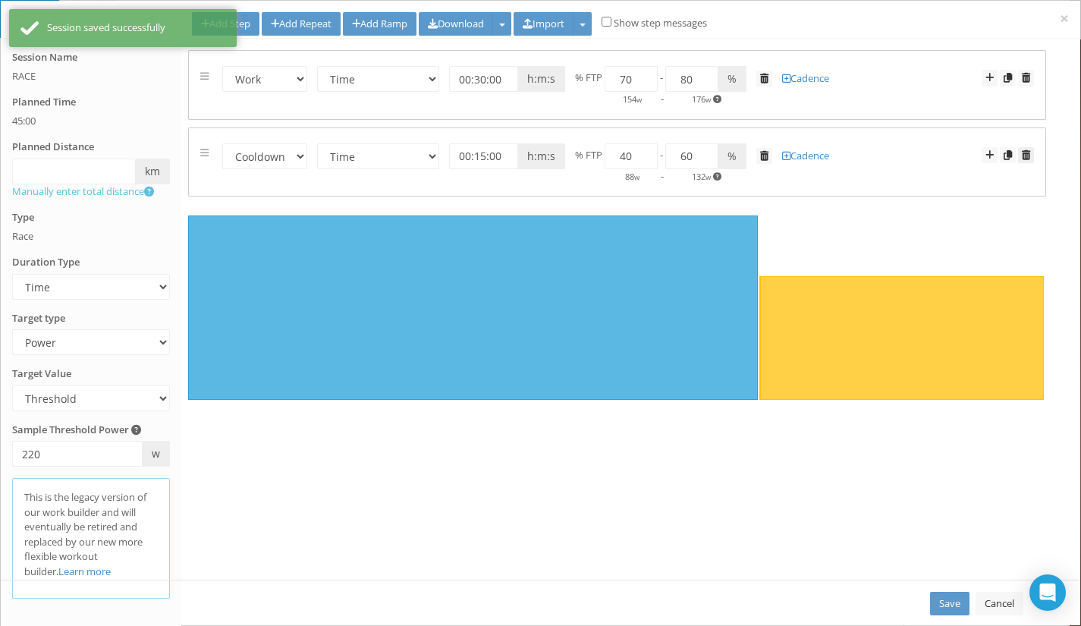
click at [1024, 153] on span at bounding box center [1025, 155] width 8 height 10
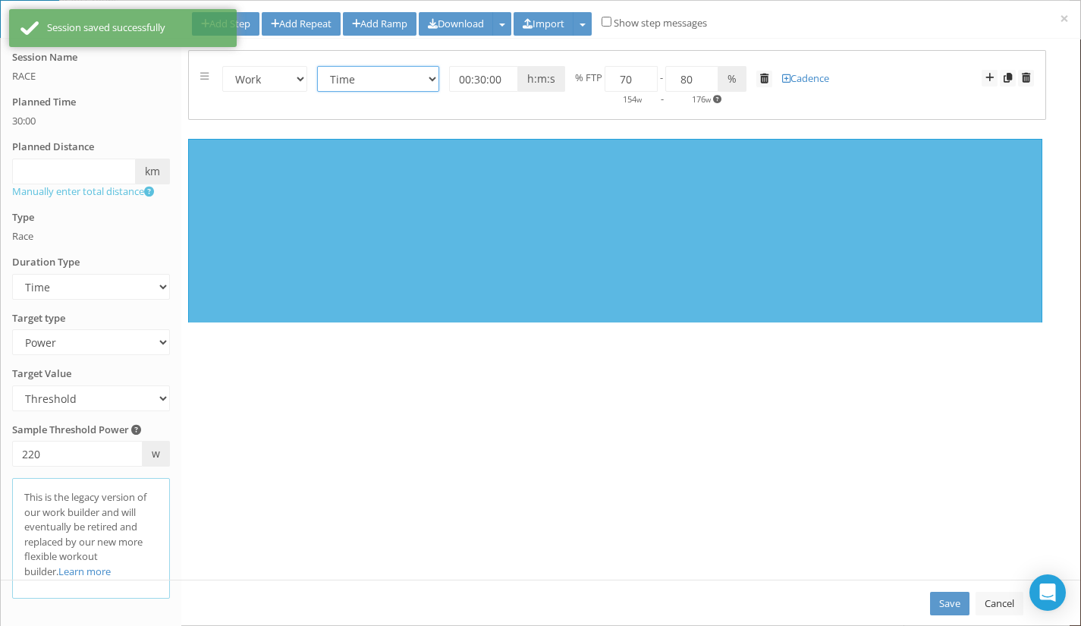
click at [347, 71] on select "Time Distance Open/Lap Button" at bounding box center [378, 79] width 122 height 26
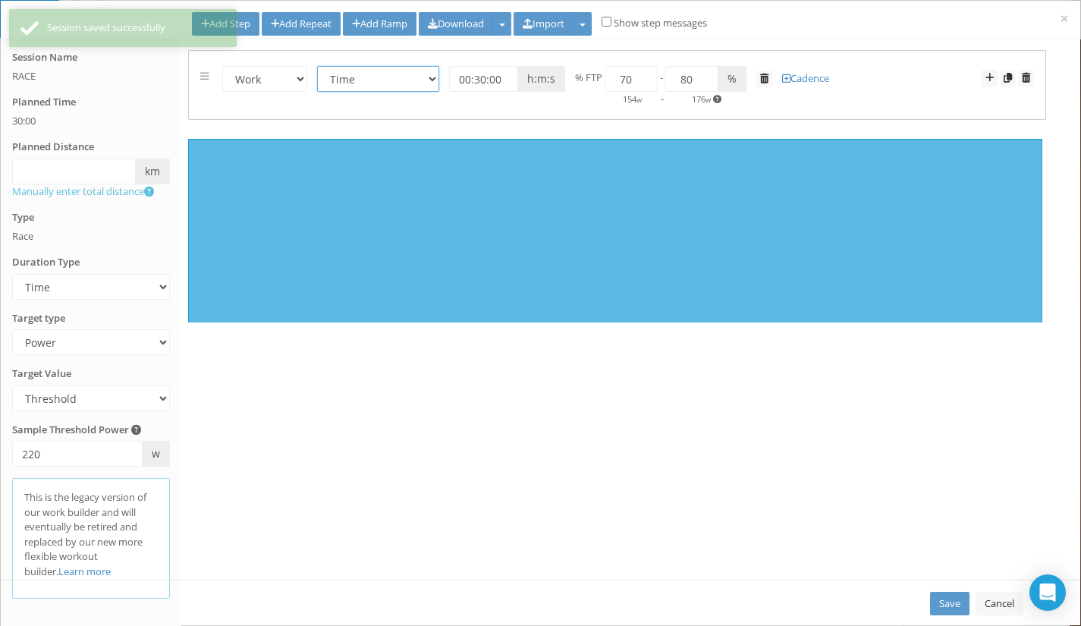
select select "Distance"
click at [318, 66] on select "Time Distance Open/Lap Button" at bounding box center [378, 79] width 122 height 26
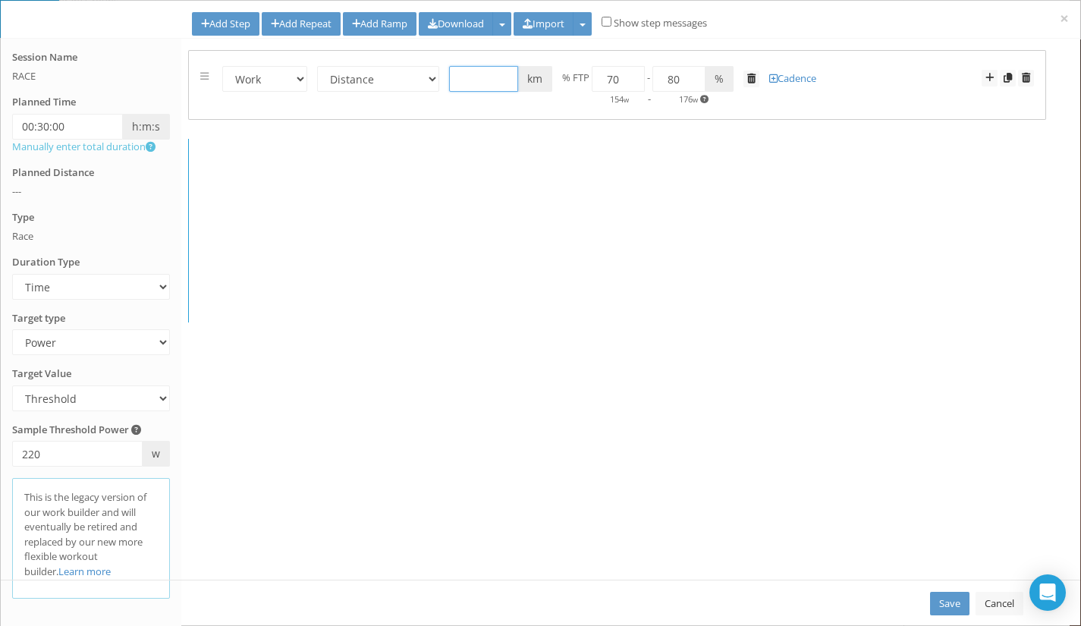
click at [464, 77] on input "text" at bounding box center [483, 79] width 69 height 26
type input "42.2"
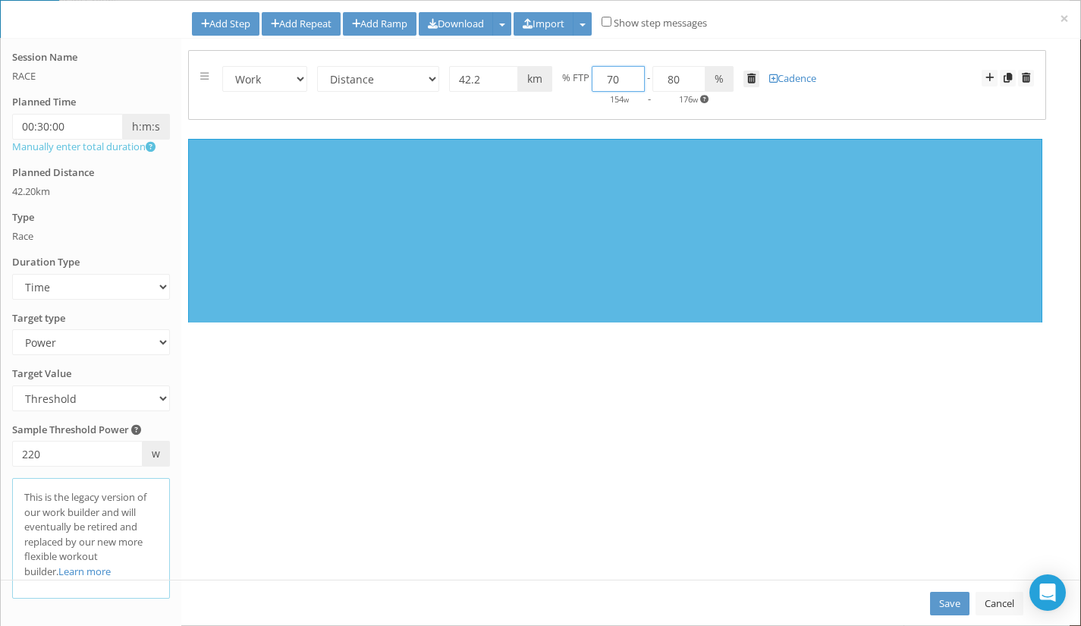
click at [754, 83] on span at bounding box center [751, 79] width 8 height 10
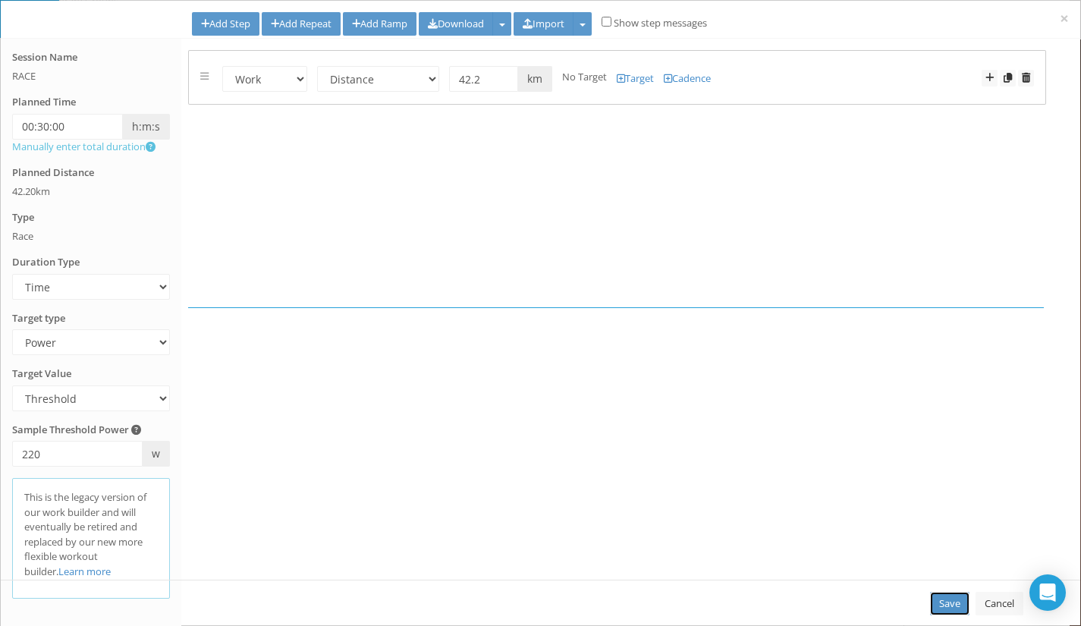
click at [945, 607] on link "Save" at bounding box center [949, 603] width 39 height 24
type input "00:30:00"
type input "42.2"
select select "Work"
select select "Distance"
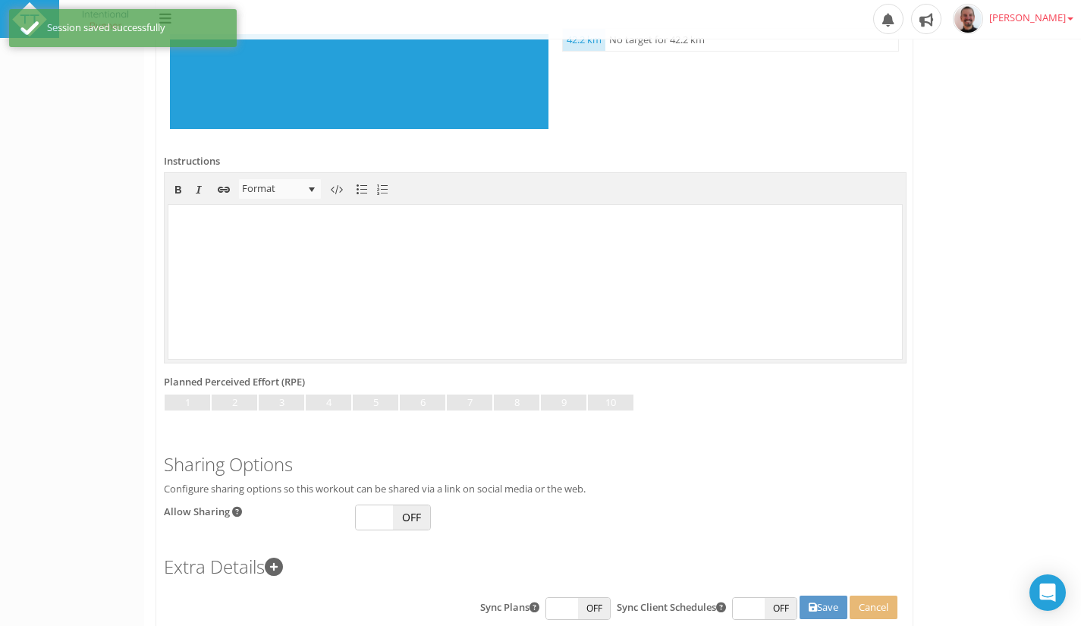
scroll to position [601, 0]
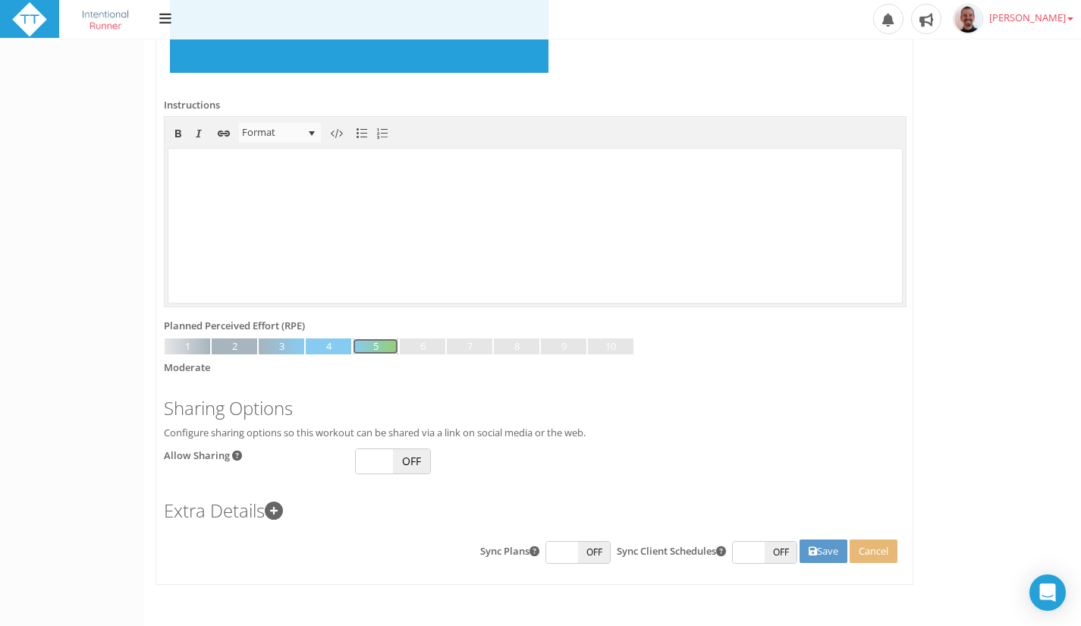
click at [381, 345] on link at bounding box center [375, 346] width 45 height 17
click at [403, 458] on span "OFF" at bounding box center [411, 461] width 37 height 24
checkbox input "true"
click at [822, 551] on button "Save" at bounding box center [823, 551] width 48 height 24
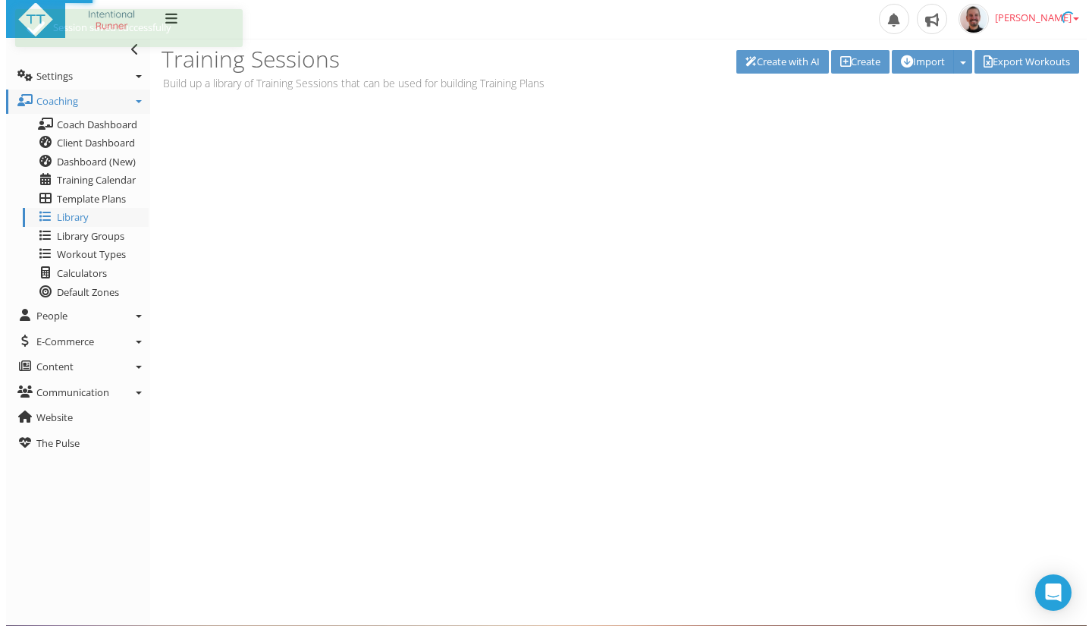
scroll to position [0, 0]
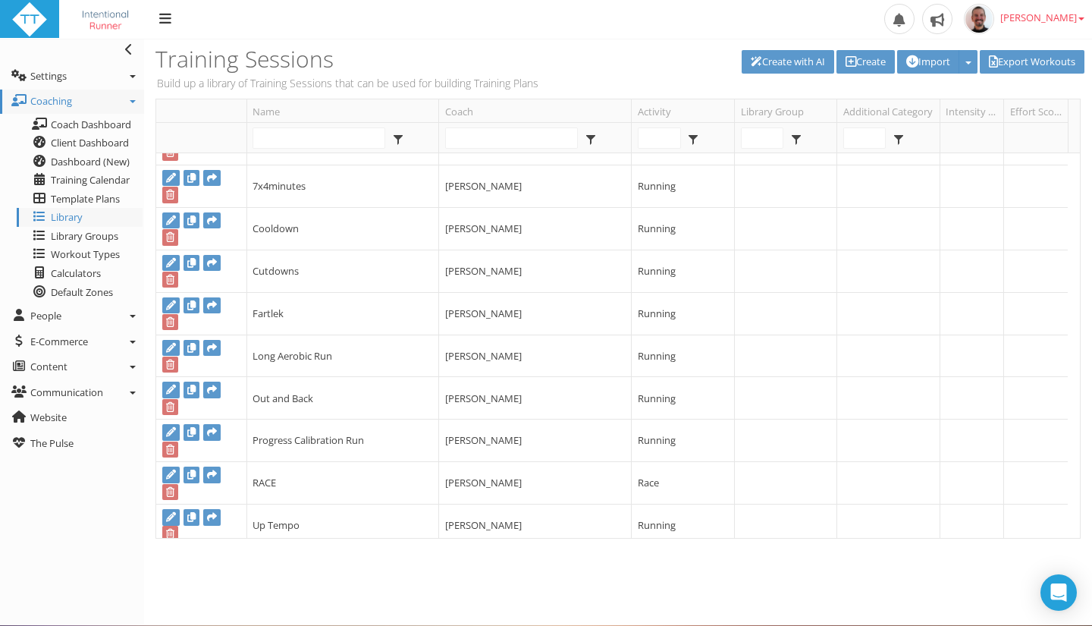
scroll to position [206, 0]
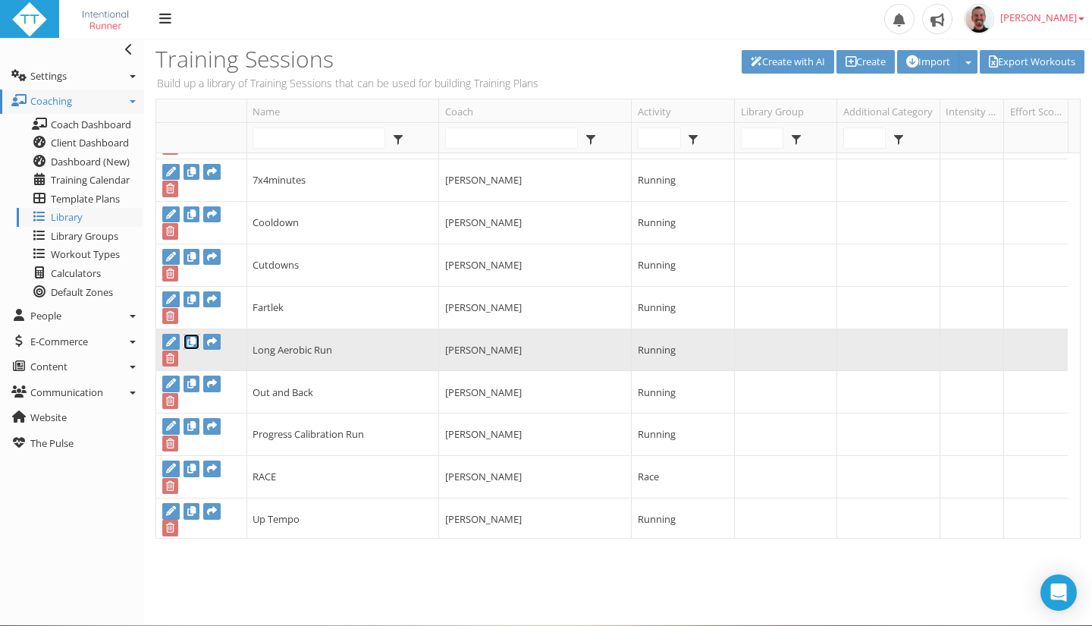
click at [190, 342] on icon at bounding box center [191, 342] width 8 height 10
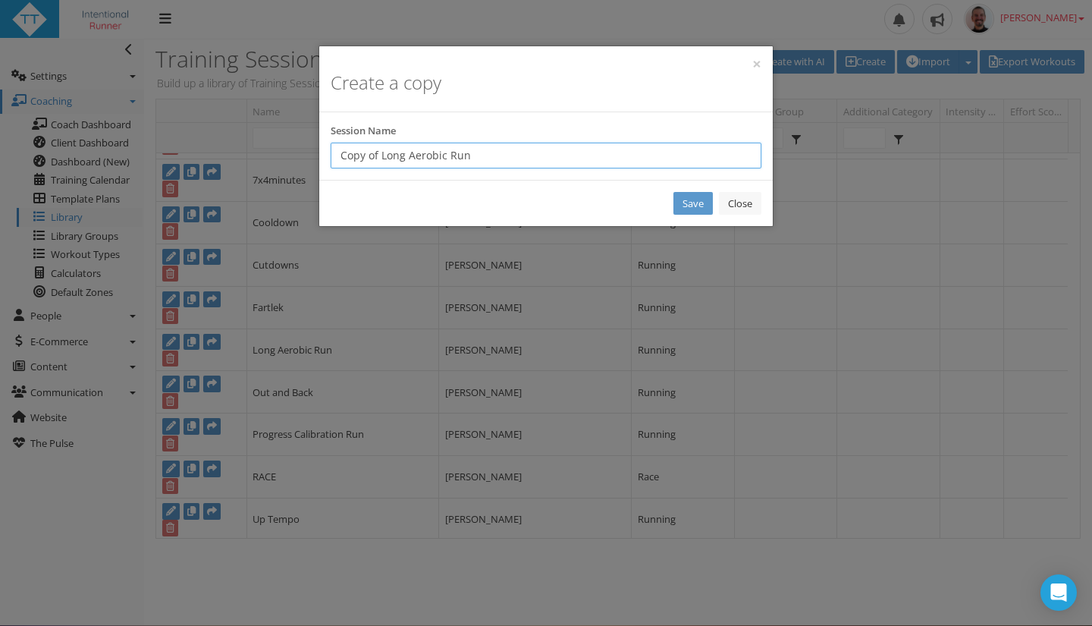
drag, startPoint x: 407, startPoint y: 158, endPoint x: 328, endPoint y: 158, distance: 79.6
click at [328, 158] on div "Session Name Copy of Long Aerobic Run" at bounding box center [545, 146] width 453 height 45
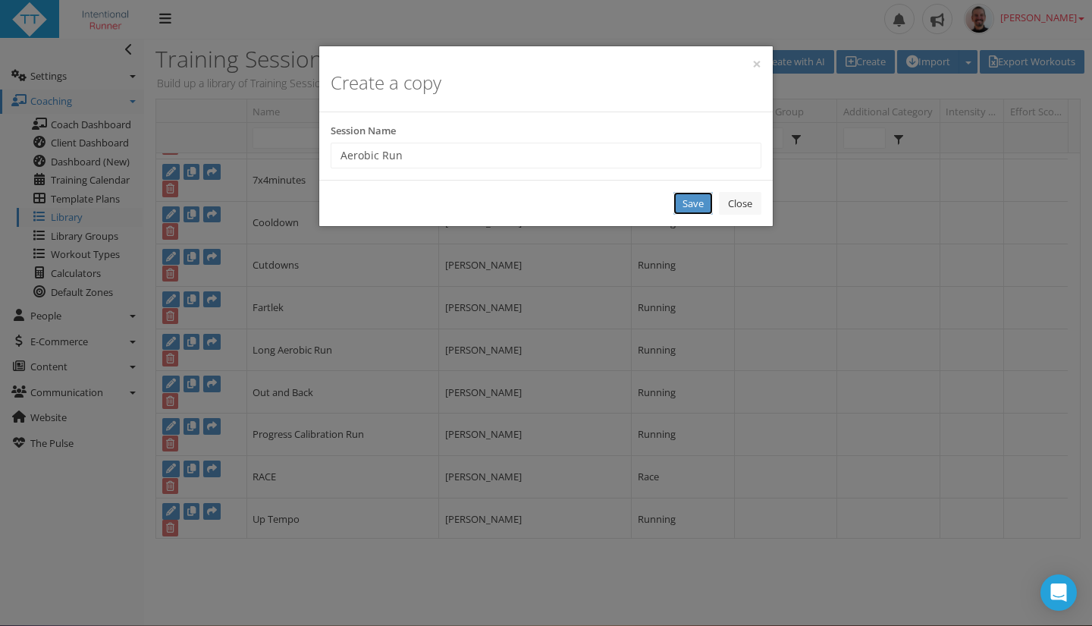
click at [685, 200] on link "Save" at bounding box center [692, 204] width 39 height 24
type input "New Workout"
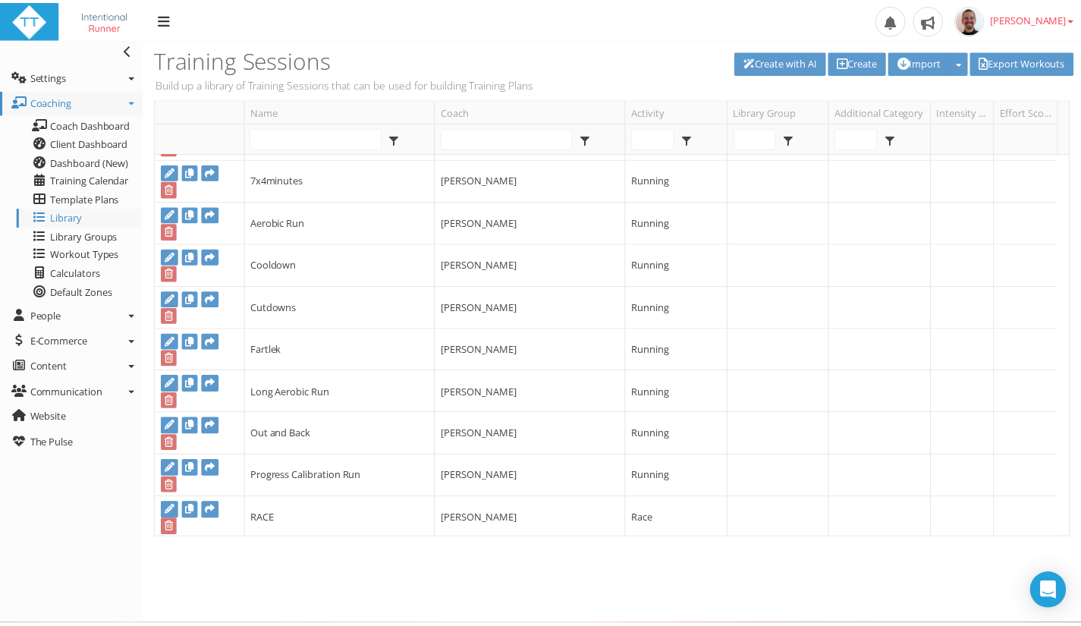
scroll to position [0, 0]
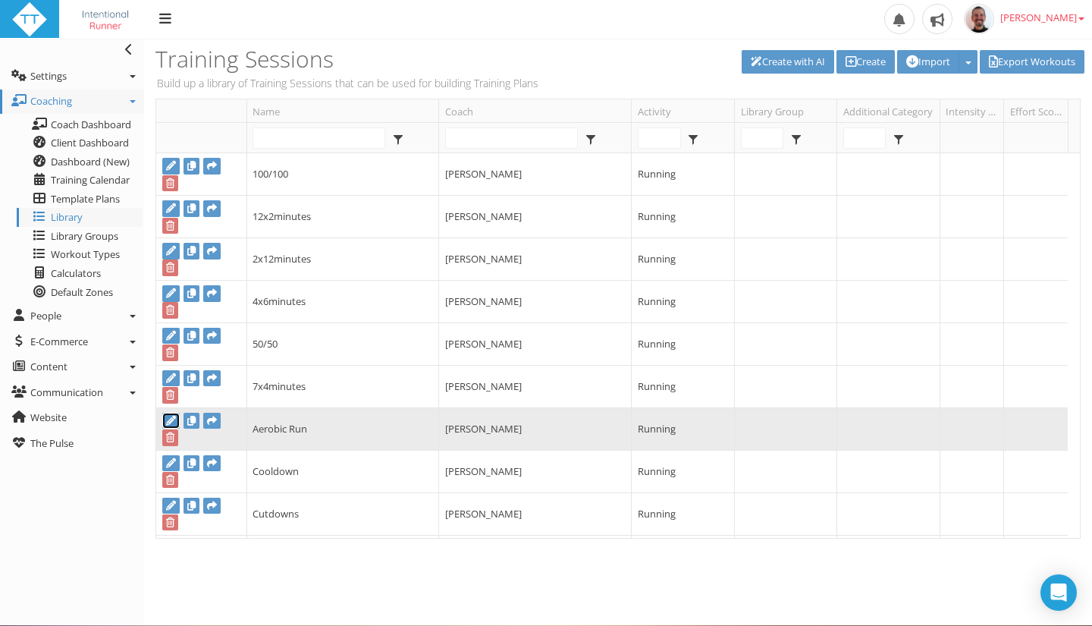
click at [169, 421] on icon at bounding box center [171, 421] width 10 height 10
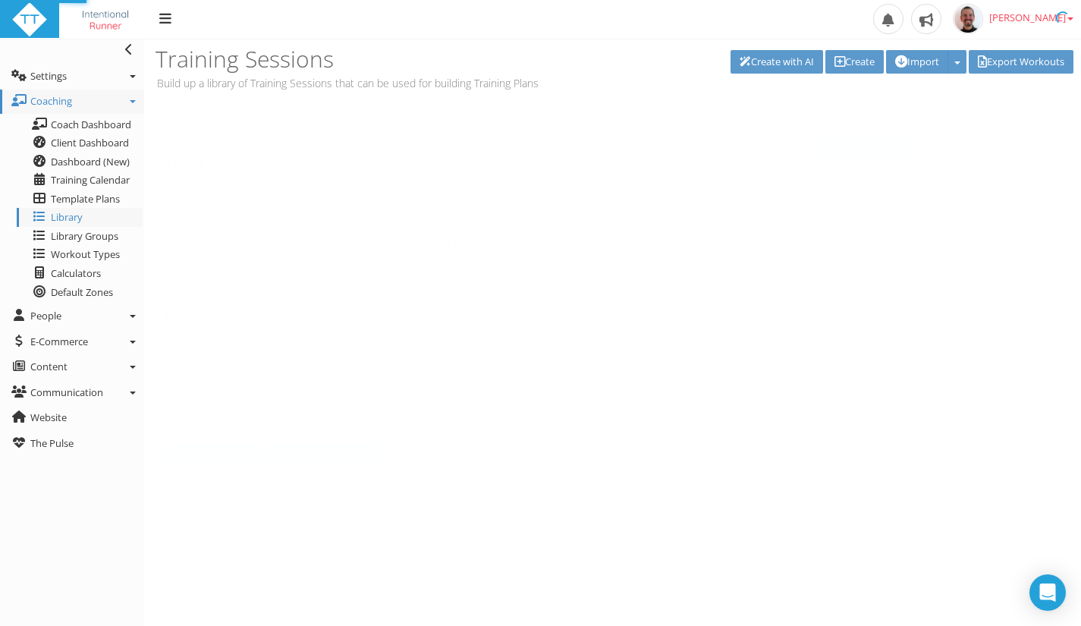
type input "Aerobic Run"
select select "91939a62-6b13-49b7-8155-451fdc1cad9e"
select select
type input "00:45:00"
select select
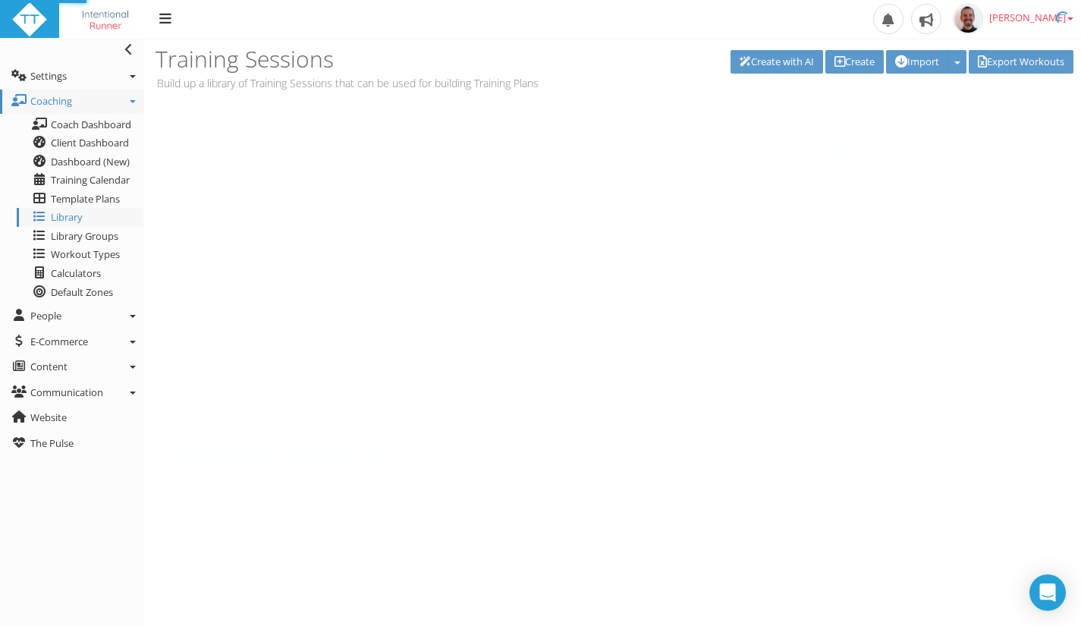
checkbox input "true"
select select "91939a62-6b13-49b7-8155-451fdc1cad9e"
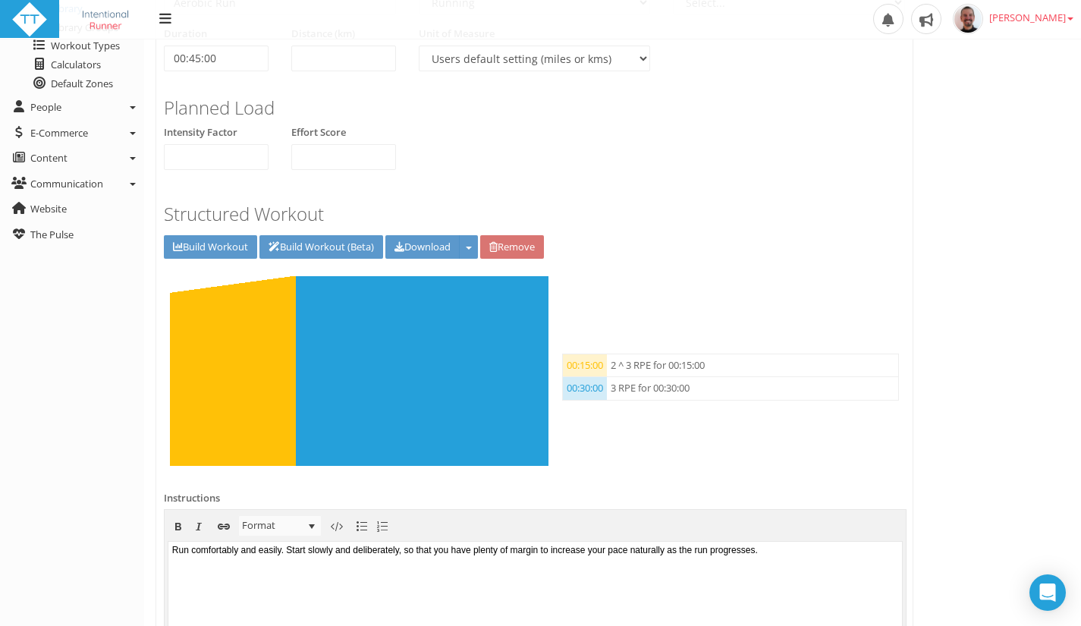
scroll to position [221, 0]
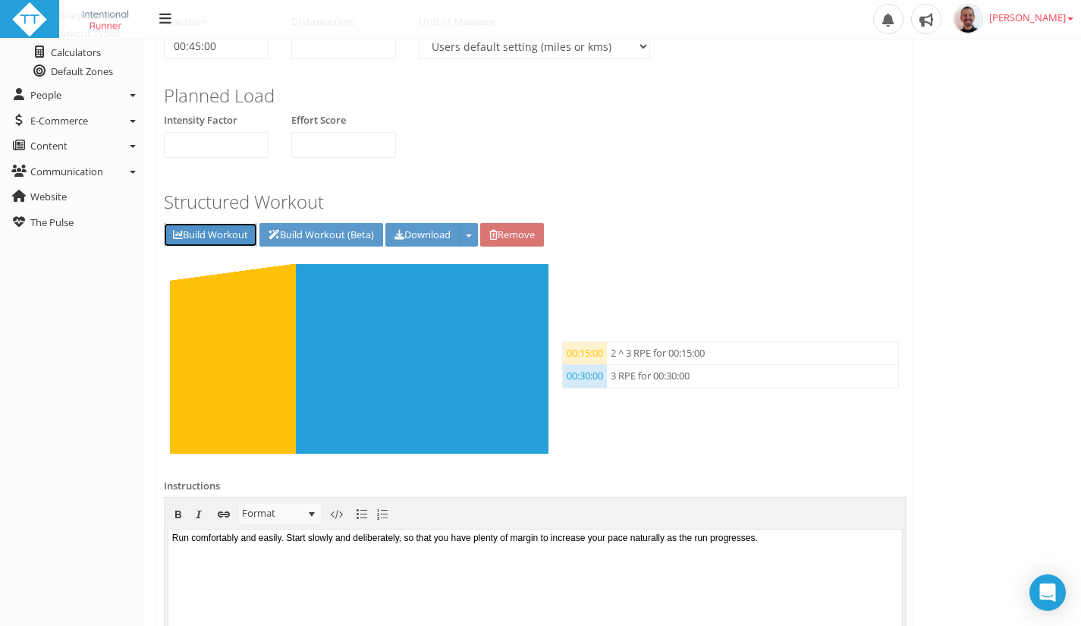
click at [207, 232] on link "Build Workout" at bounding box center [210, 235] width 93 height 24
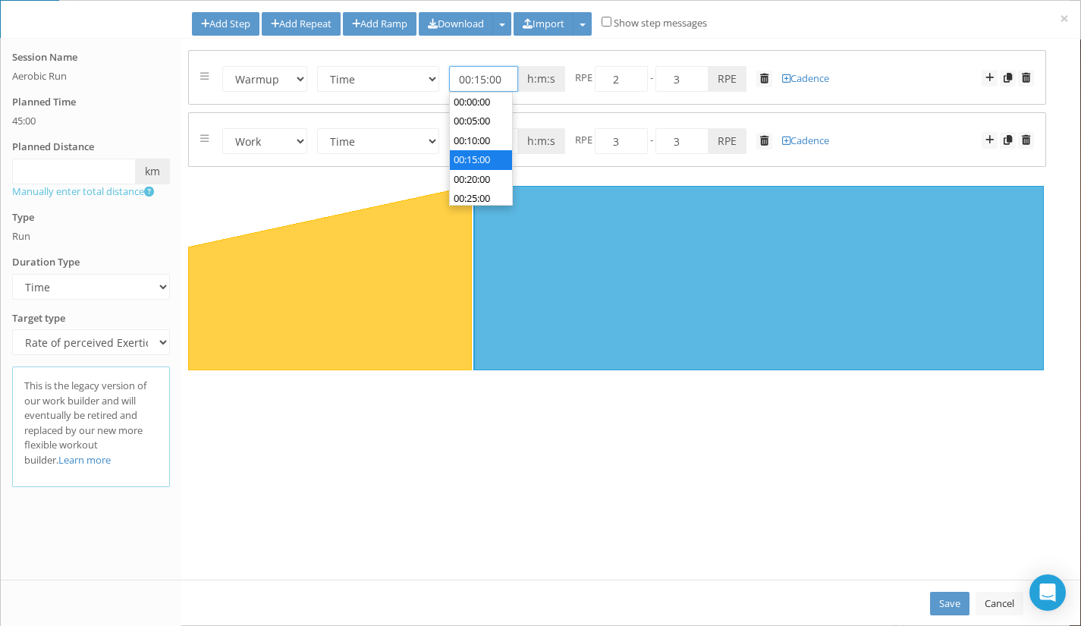
scroll to position [38, 0]
drag, startPoint x: 479, startPoint y: 81, endPoint x: 484, endPoint y: 72, distance: 10.2
click at [484, 72] on input "00:15:00" at bounding box center [483, 79] width 69 height 26
type input "00:10:00"
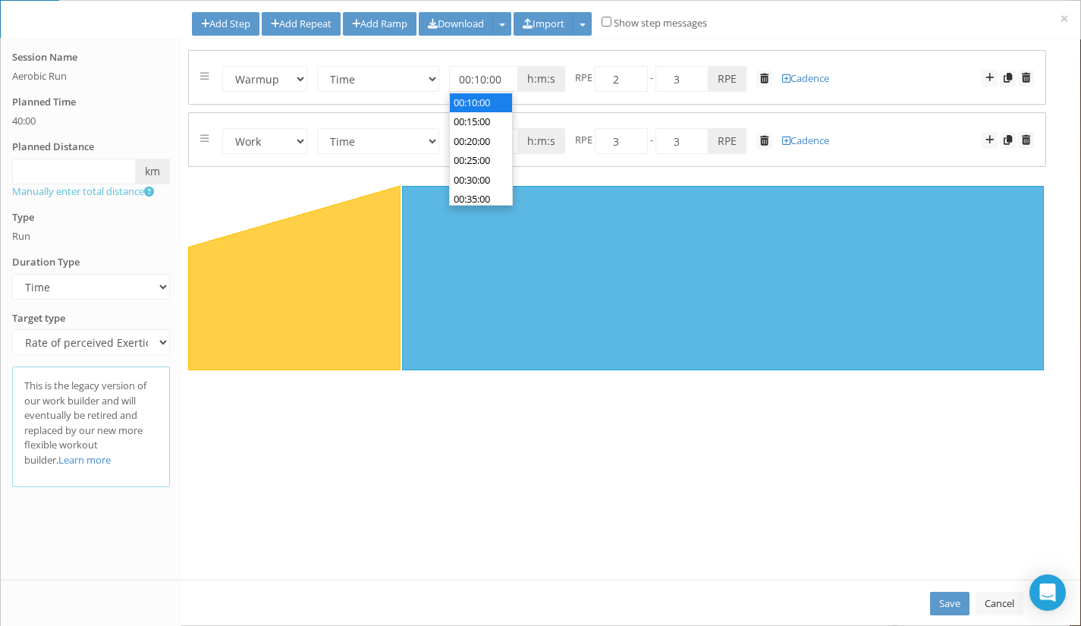
click at [486, 95] on li "00:10:00" at bounding box center [481, 103] width 63 height 20
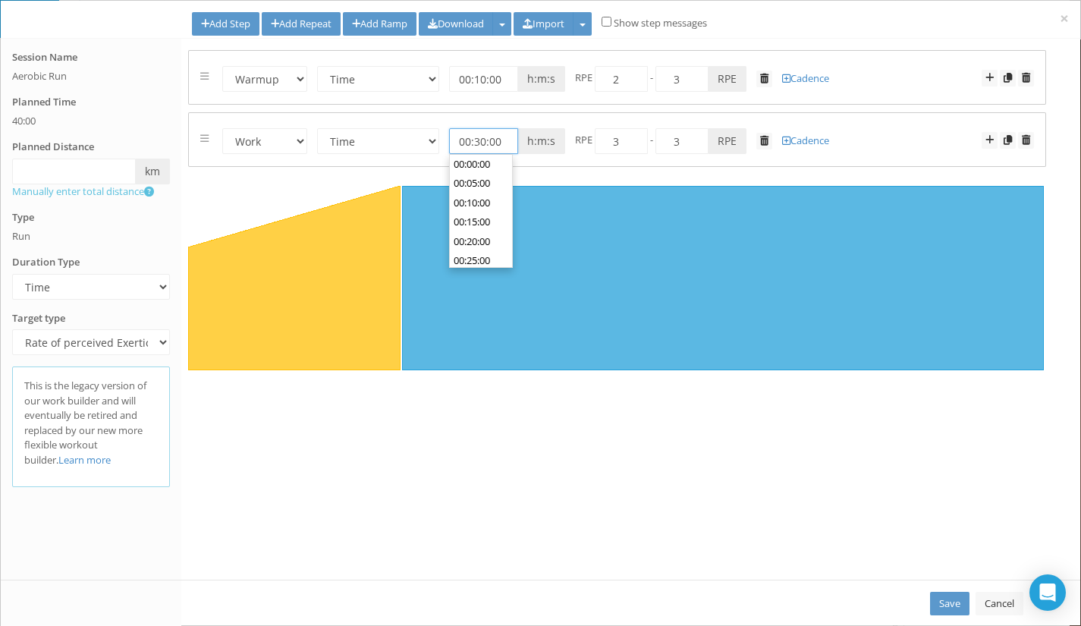
click at [477, 138] on input "00:30:00" at bounding box center [483, 141] width 69 height 26
type input "00:20:00"
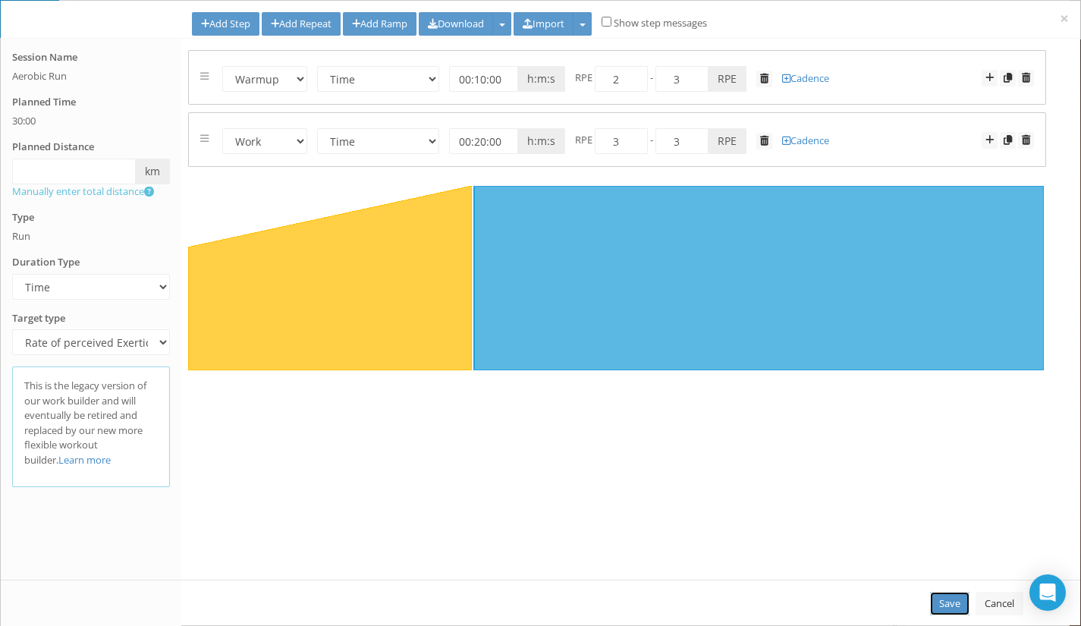
click at [949, 601] on link "Save" at bounding box center [949, 603] width 39 height 24
type input "00:30:00"
select select "Work"
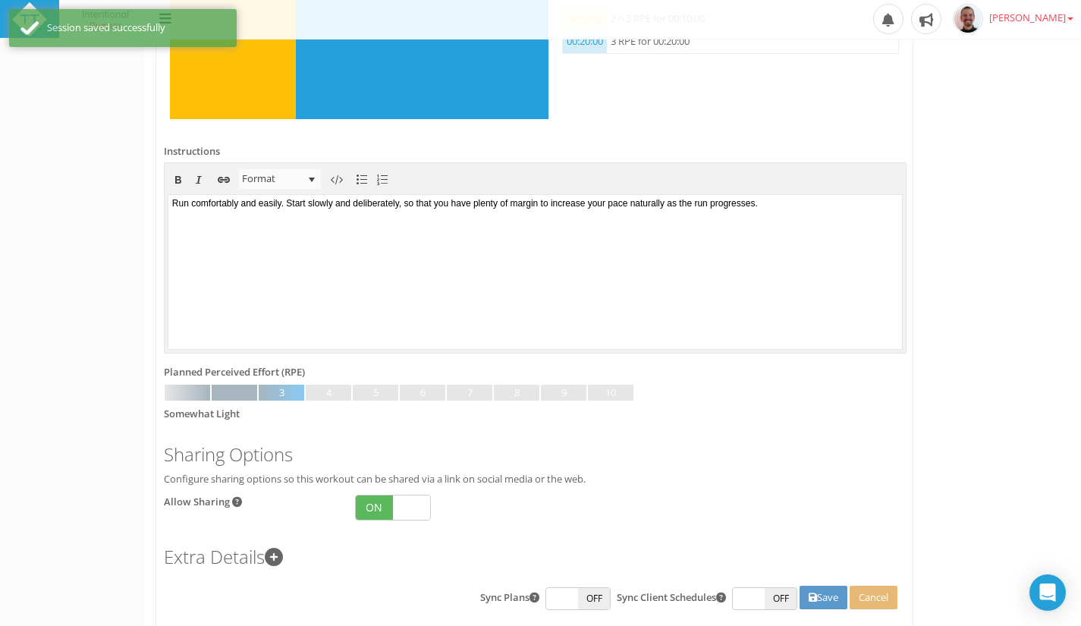
scroll to position [601, 0]
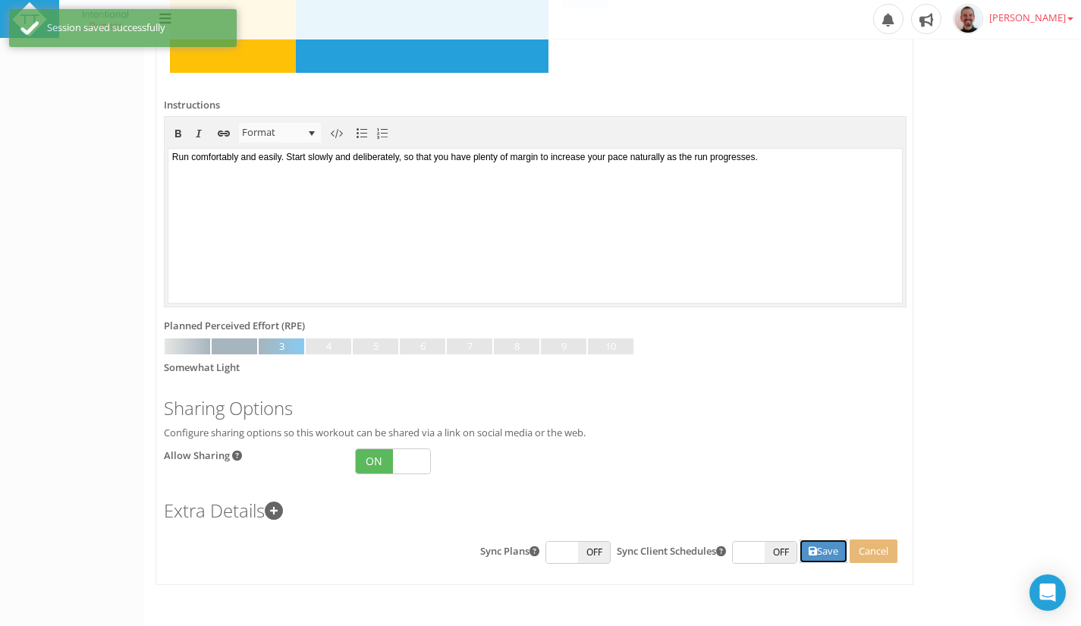
click at [817, 548] on button "Save" at bounding box center [823, 551] width 48 height 24
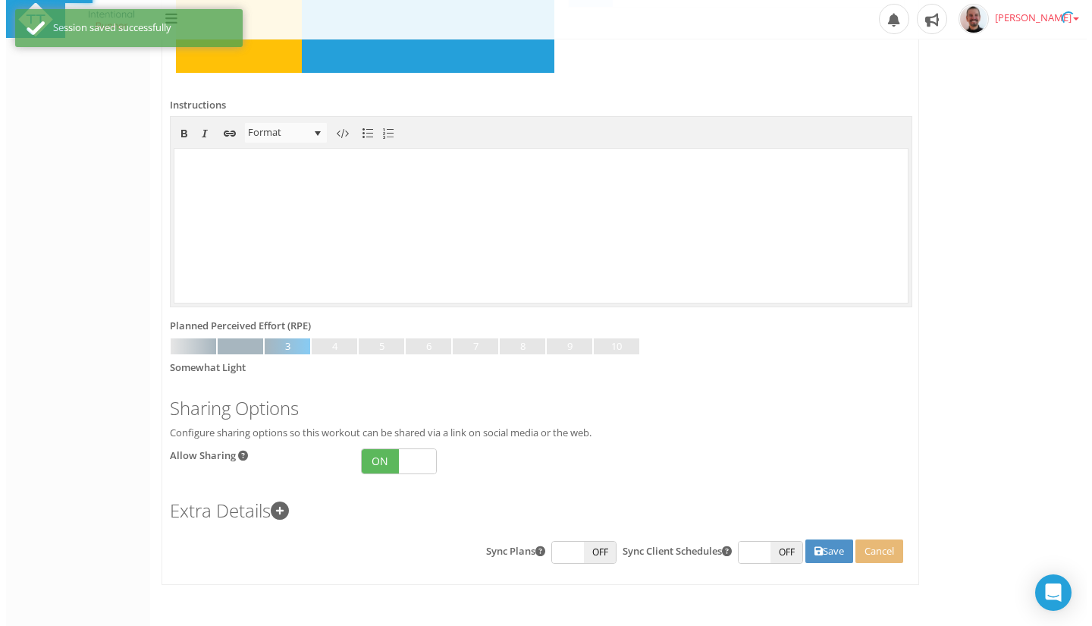
scroll to position [0, 0]
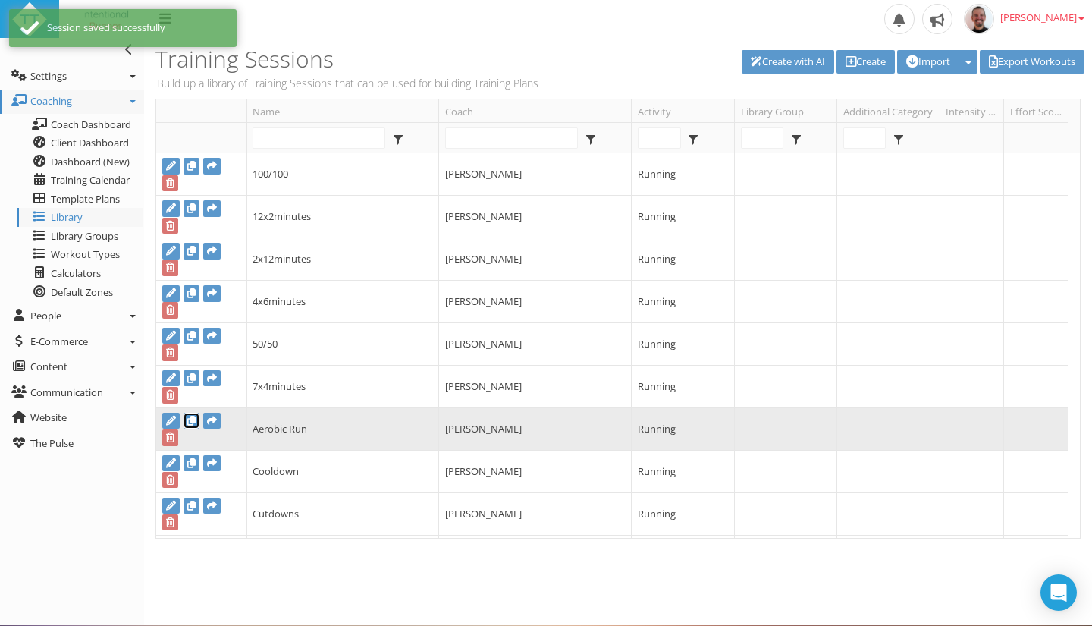
click at [191, 422] on icon at bounding box center [191, 421] width 8 height 10
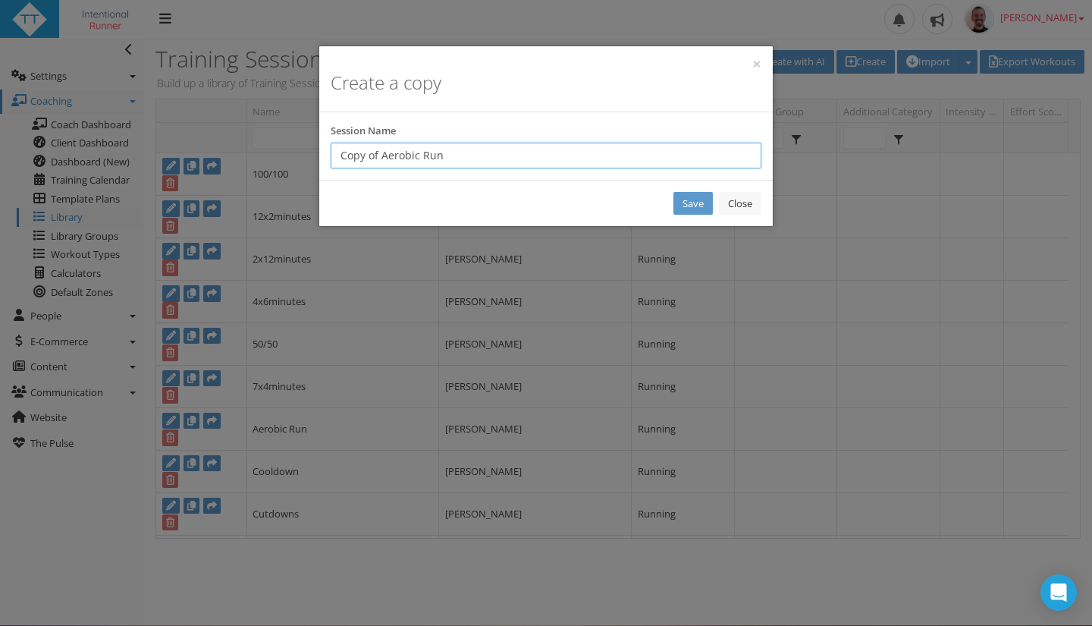
drag, startPoint x: 454, startPoint y: 152, endPoint x: 326, endPoint y: 149, distance: 128.2
click at [326, 149] on div "Session Name Copy of Aerobic Run" at bounding box center [545, 146] width 453 height 45
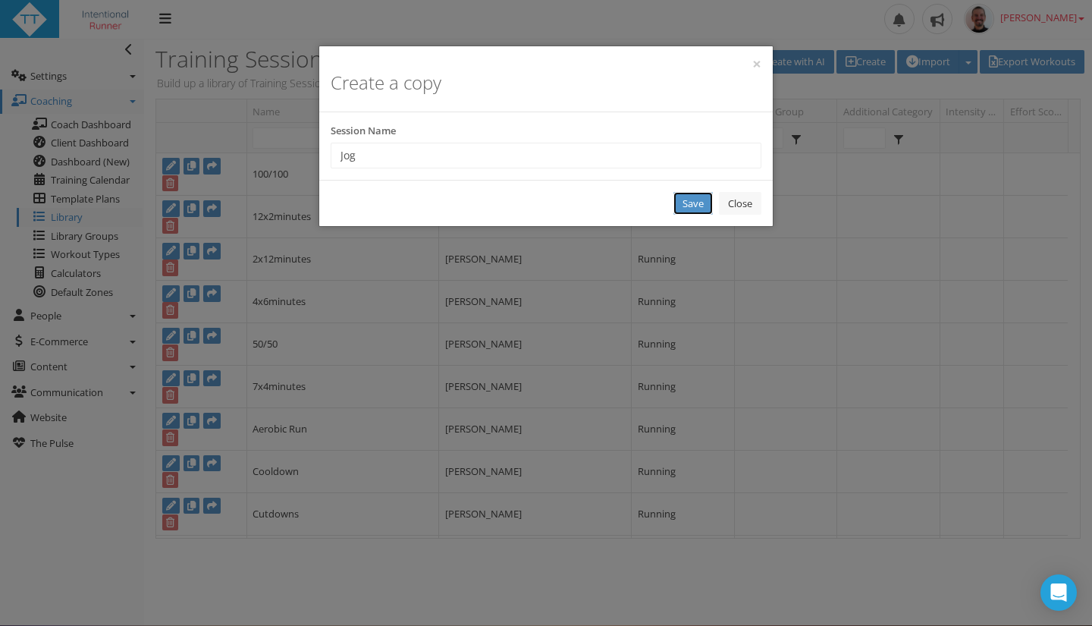
click at [679, 196] on link "Save" at bounding box center [692, 204] width 39 height 24
type input "New Workout"
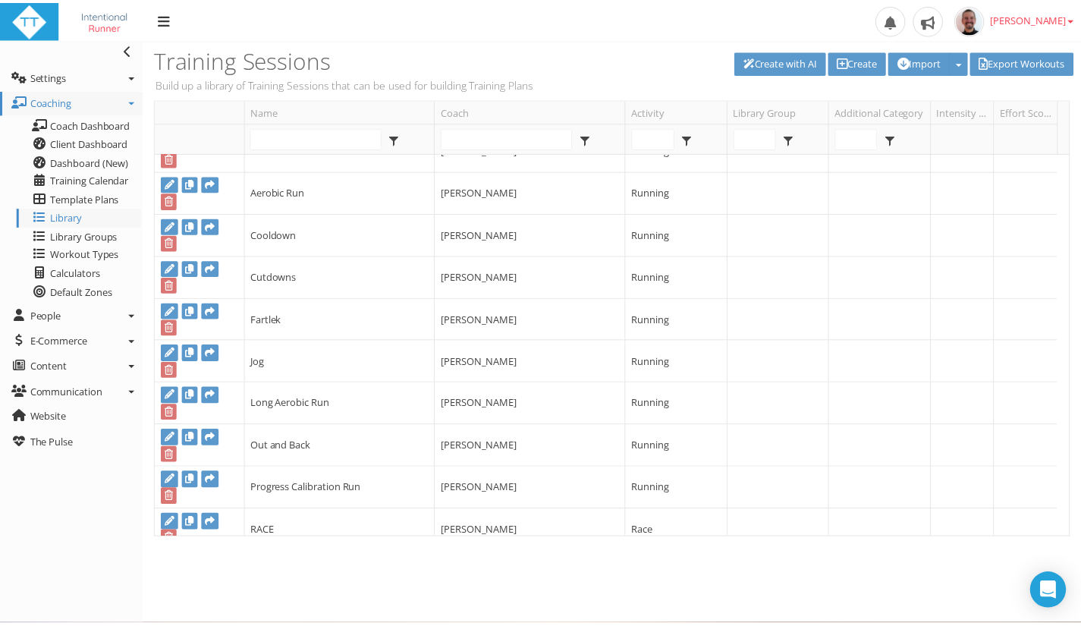
scroll to position [263, 0]
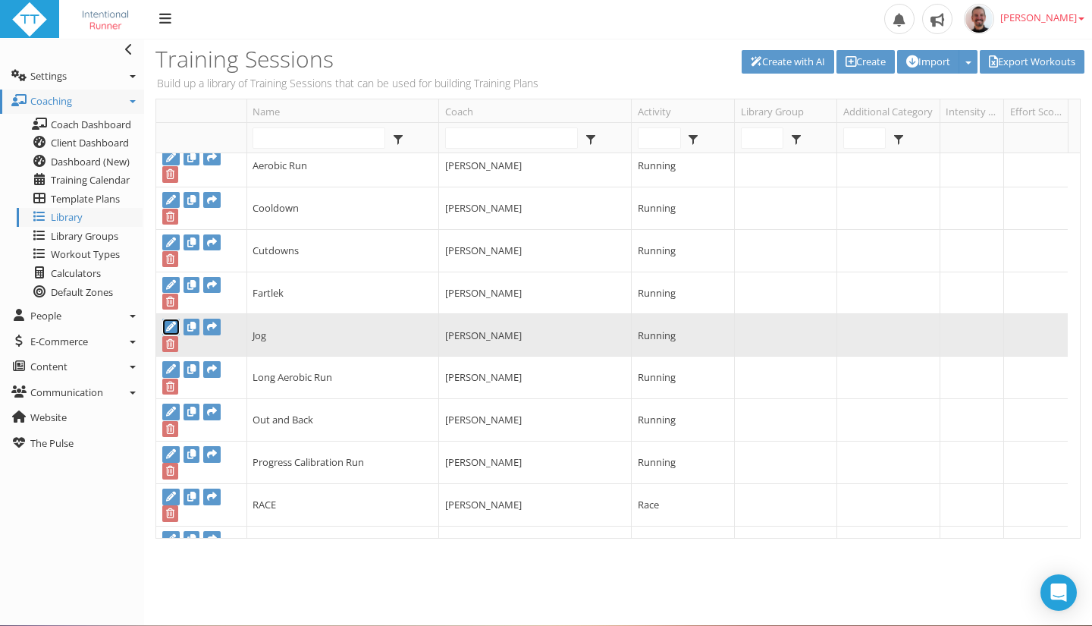
click at [171, 324] on icon at bounding box center [171, 327] width 10 height 10
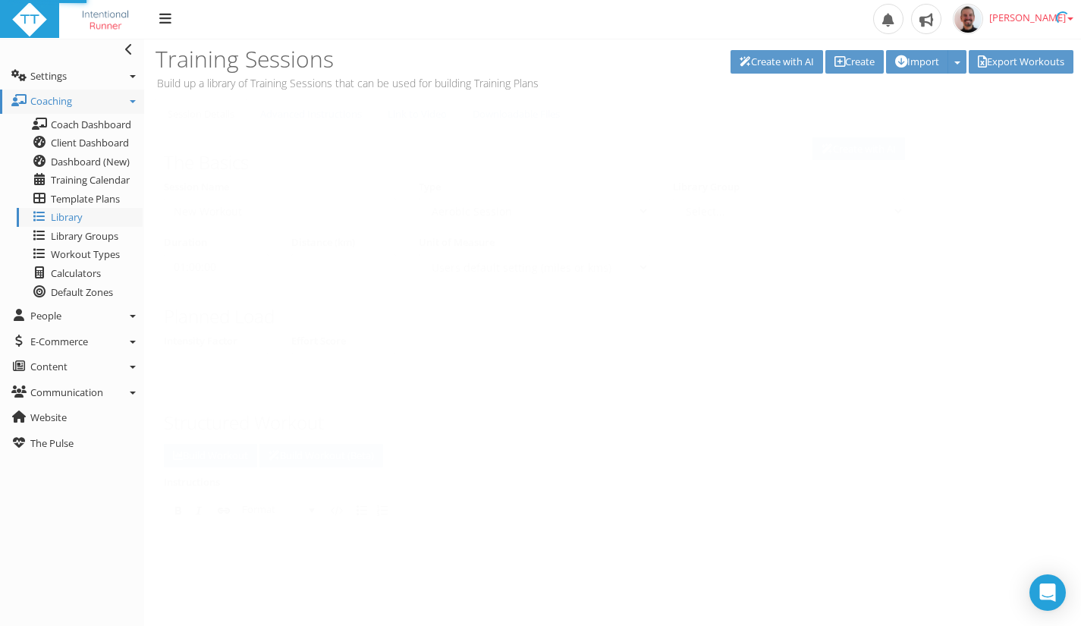
type input "Jog"
select select "91939a62-6b13-49b7-8155-451fdc1cad9e"
select select
type input "00:30:00"
select select
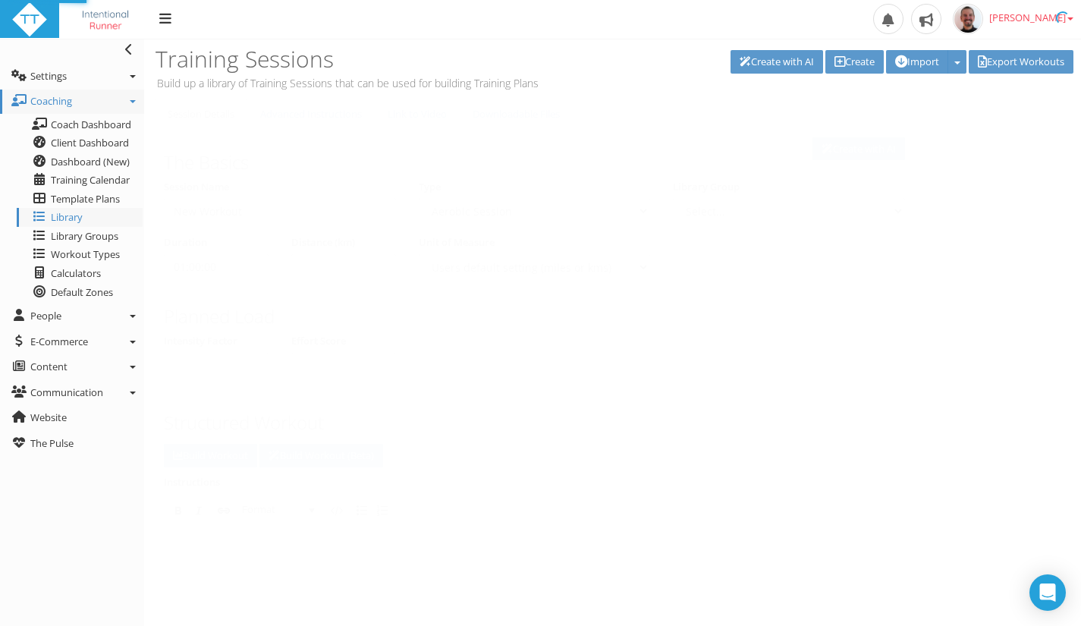
checkbox input "true"
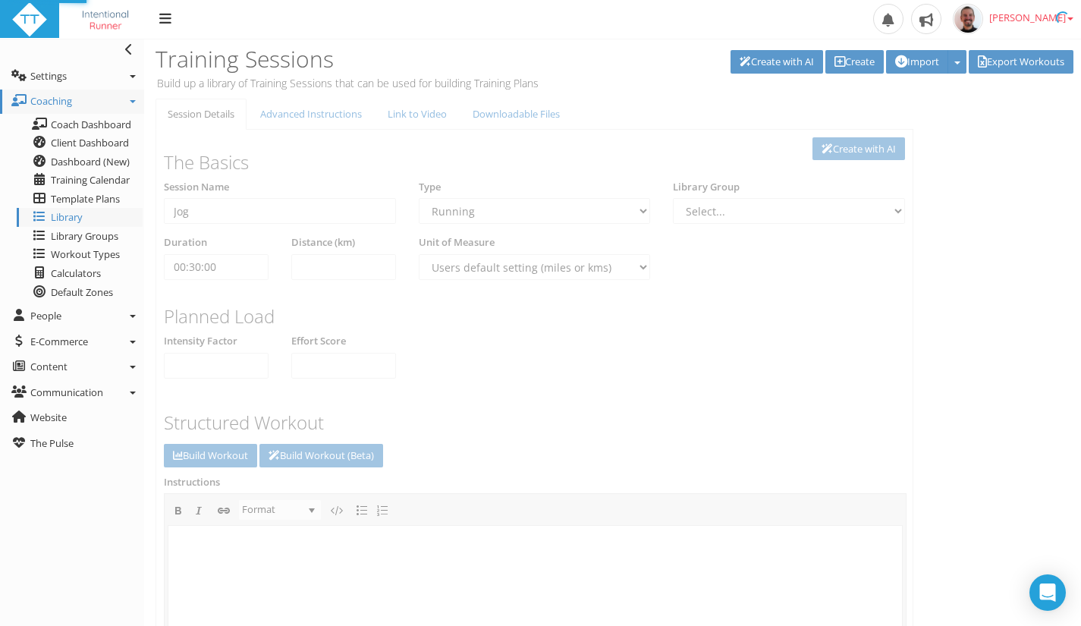
select select "91939a62-6b13-49b7-8155-451fdc1cad9e"
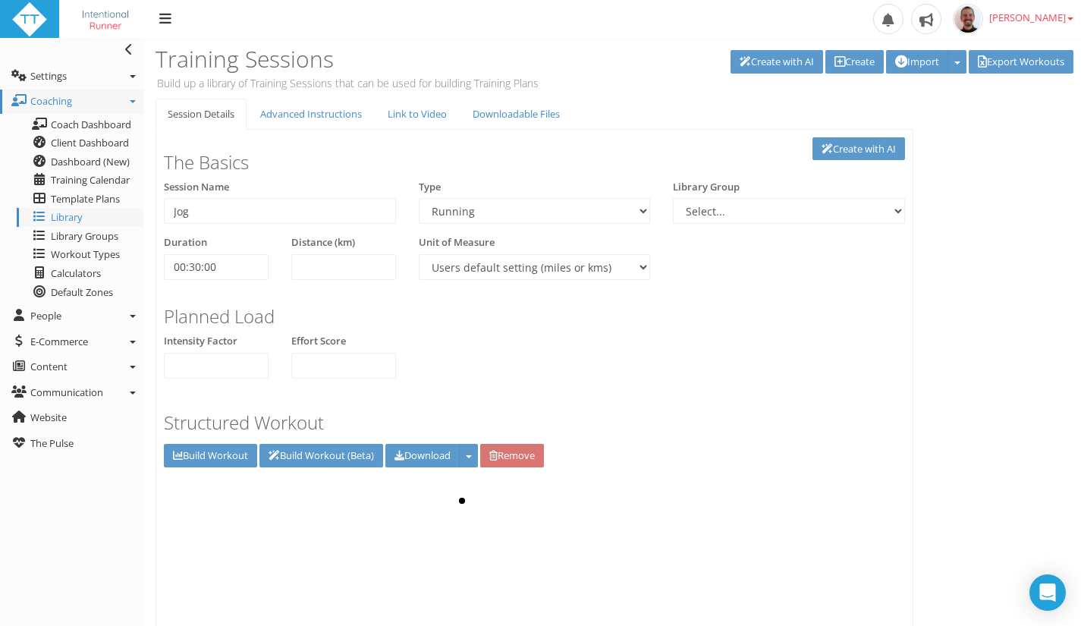
scroll to position [0, 0]
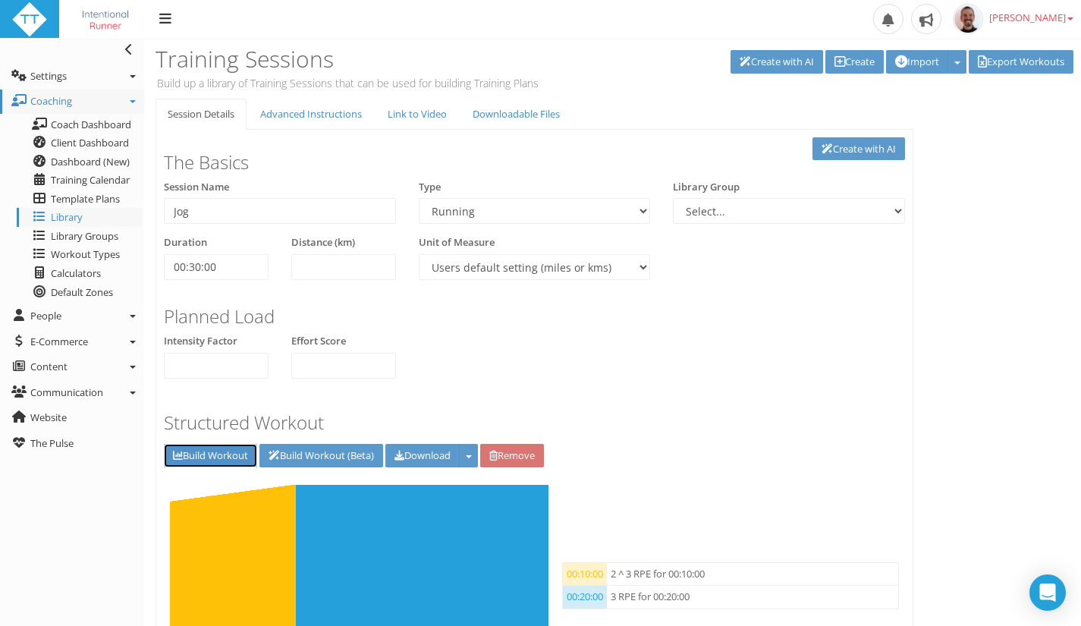
click at [204, 457] on link "Build Workout" at bounding box center [210, 456] width 93 height 24
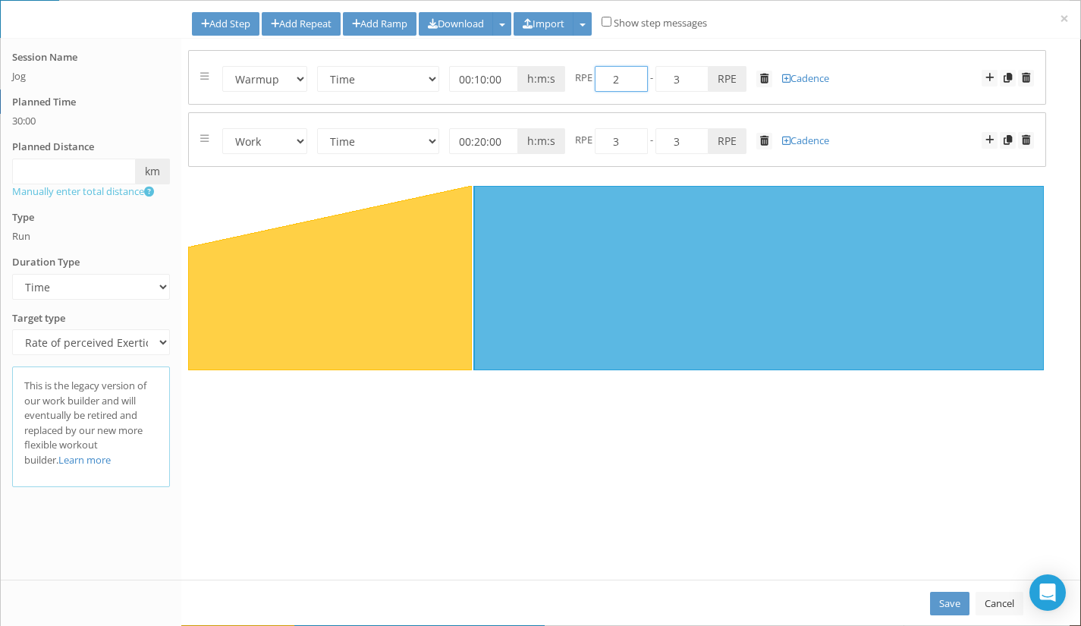
drag, startPoint x: 620, startPoint y: 83, endPoint x: 610, endPoint y: 82, distance: 10.0
click at [610, 82] on input "2" at bounding box center [620, 79] width 53 height 26
type input "1"
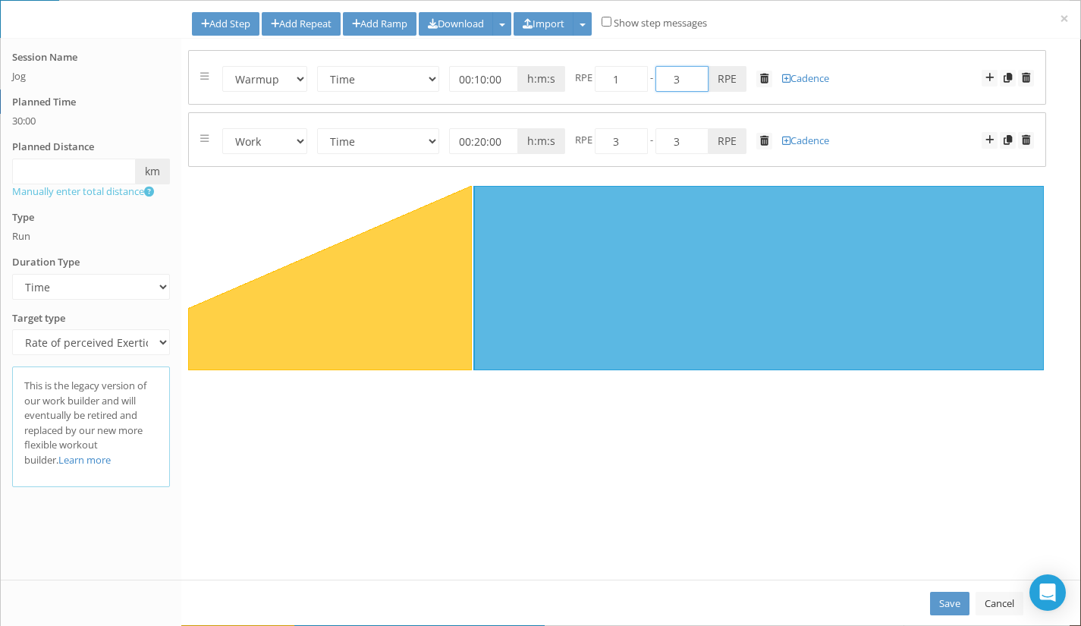
drag, startPoint x: 680, startPoint y: 77, endPoint x: 665, endPoint y: 77, distance: 15.2
click at [665, 77] on input "3" at bounding box center [681, 79] width 53 height 26
type input "2"
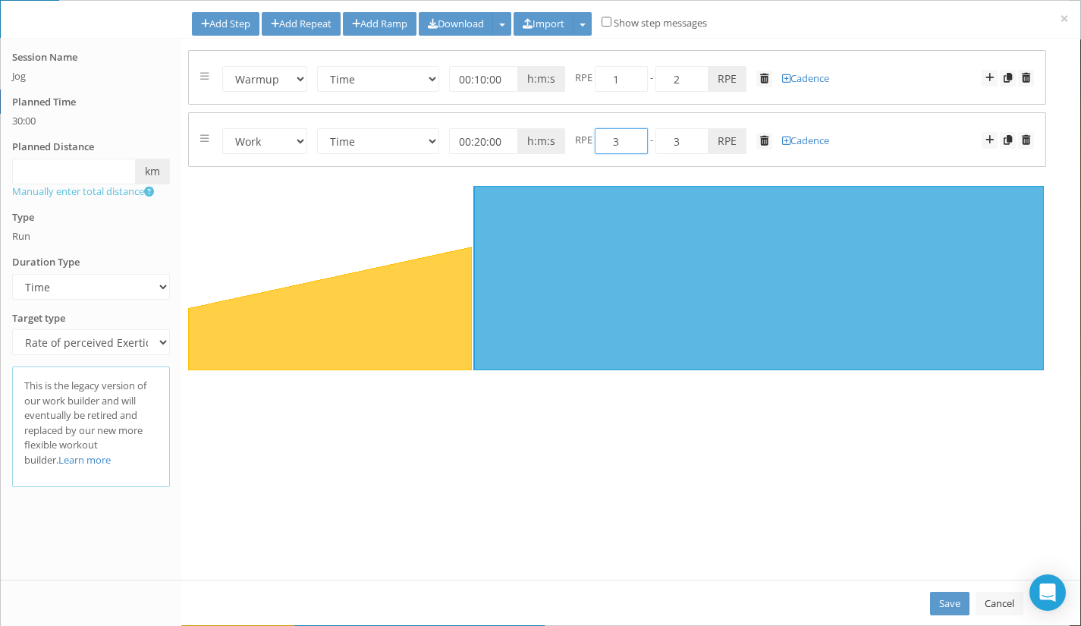
drag, startPoint x: 615, startPoint y: 143, endPoint x: 607, endPoint y: 141, distance: 7.7
click at [607, 141] on input "3" at bounding box center [620, 141] width 53 height 26
type input "2"
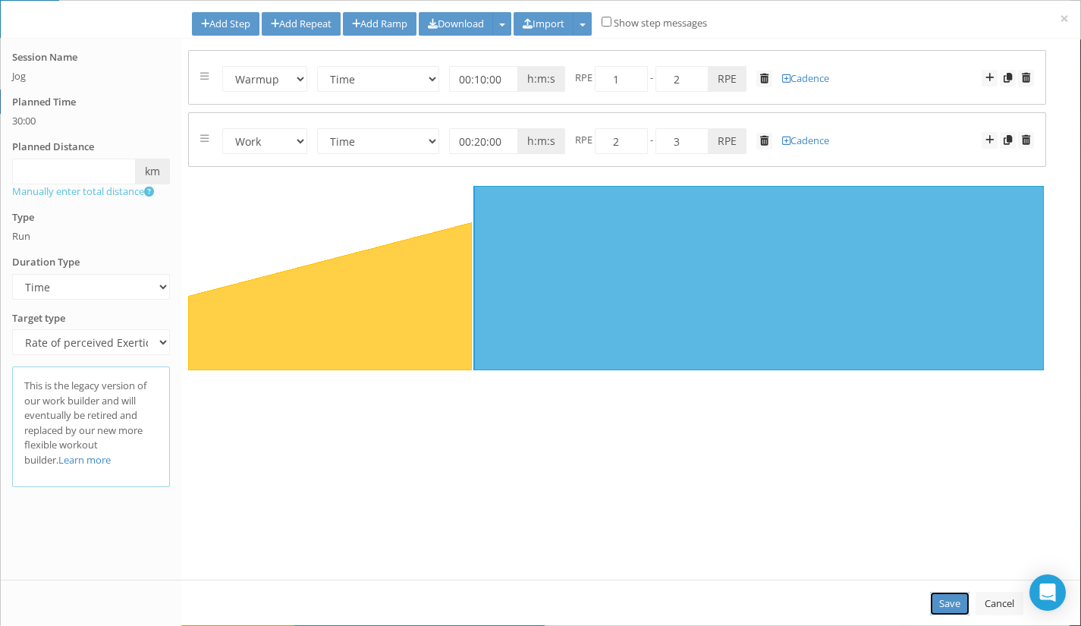
click at [946, 601] on link "Save" at bounding box center [949, 603] width 39 height 24
select select "Work"
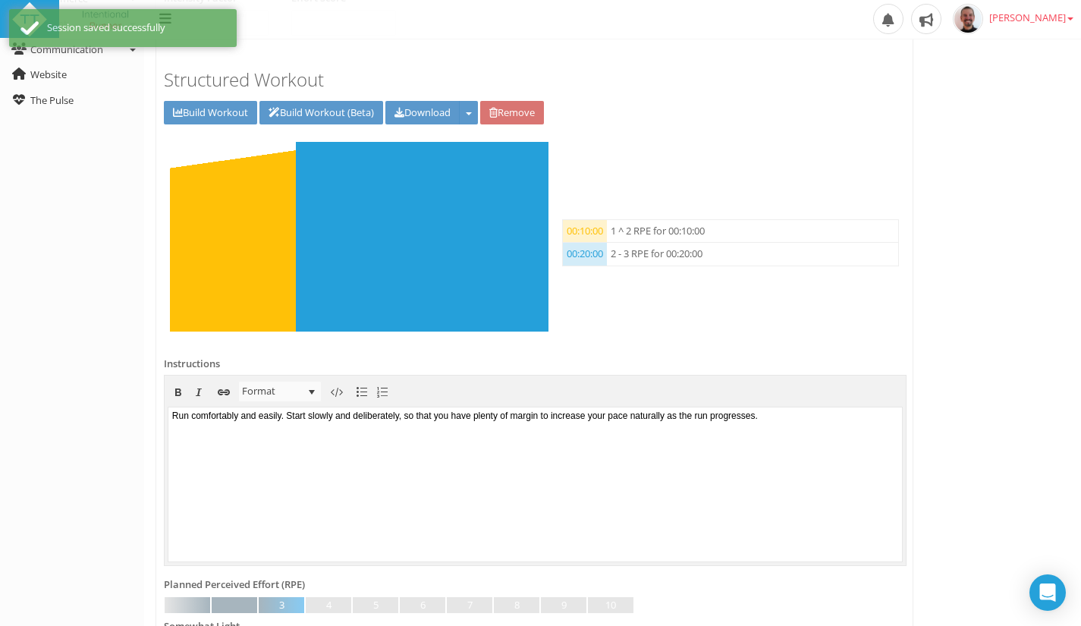
scroll to position [345, 0]
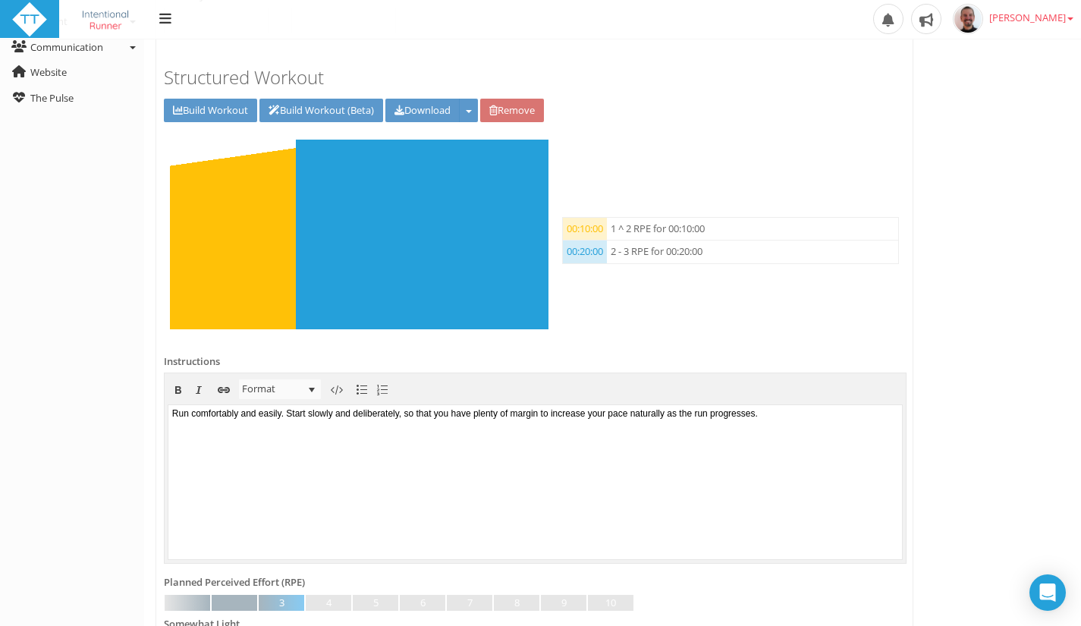
click at [397, 429] on body "Run comfortably and easily. Start slowly and deliberately, so that you have ple…" at bounding box center [534, 480] width 733 height 154
paste body "To enrich screen reader interactions, please activate Accessibility in Grammarl…"
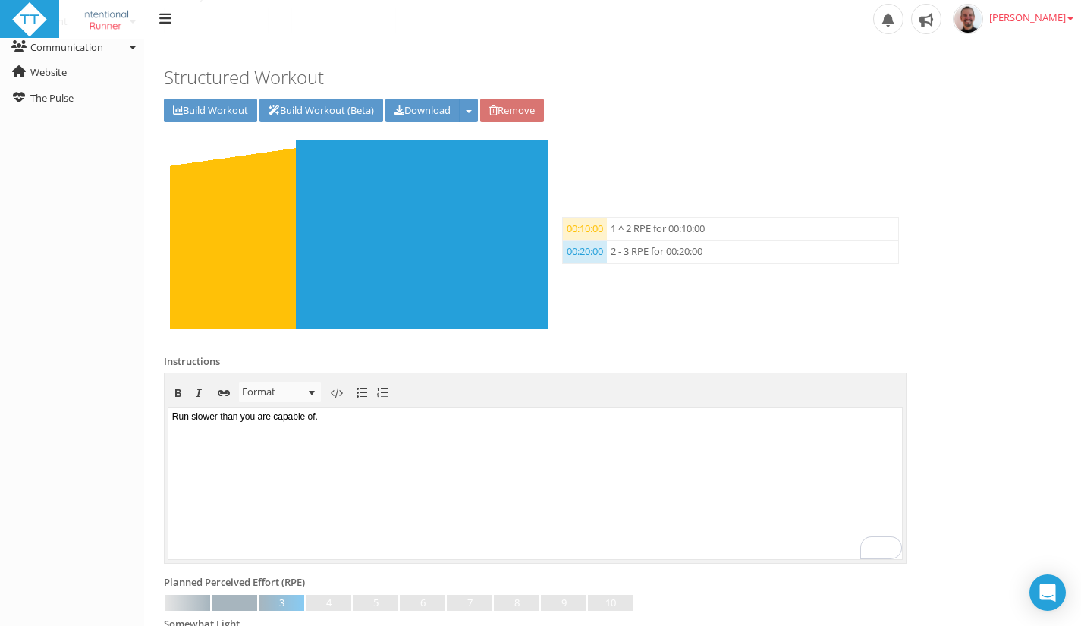
scroll to position [601, 0]
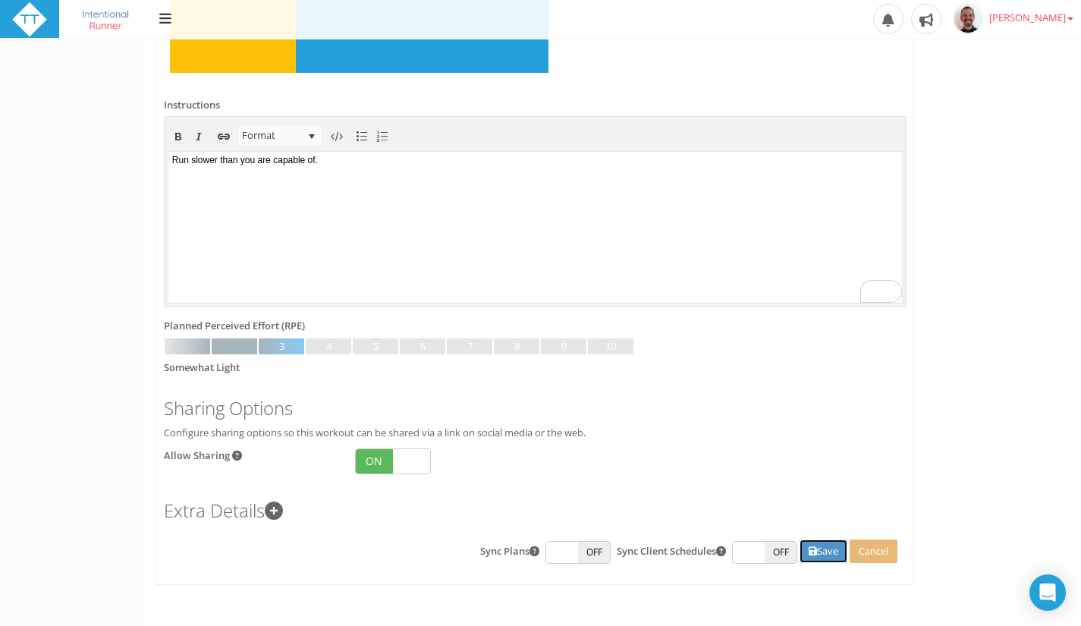
click at [828, 544] on button "Save" at bounding box center [823, 551] width 48 height 24
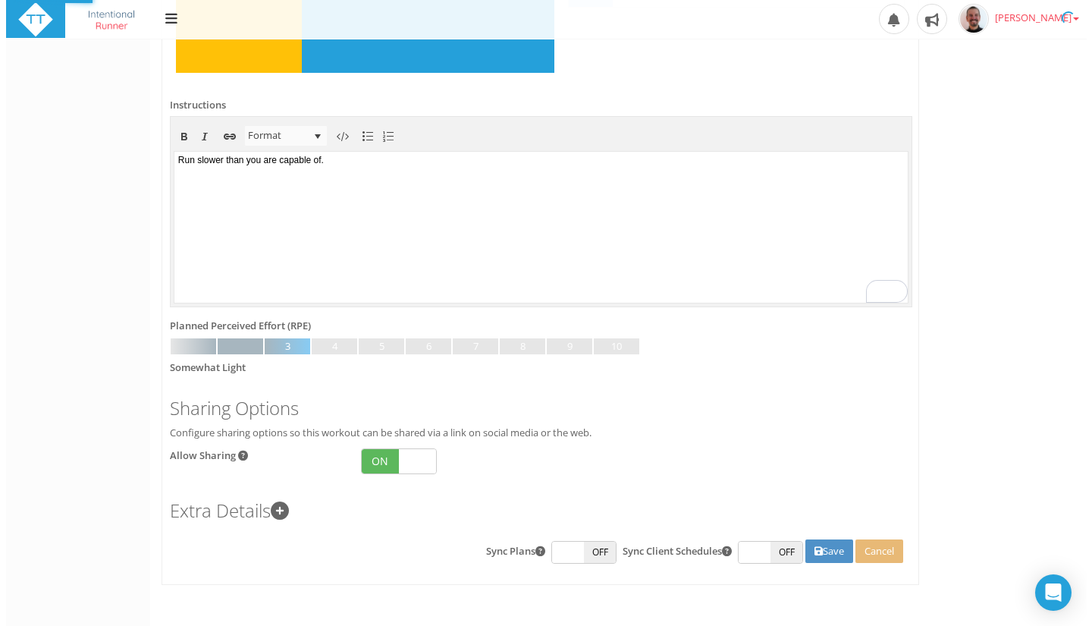
scroll to position [0, 0]
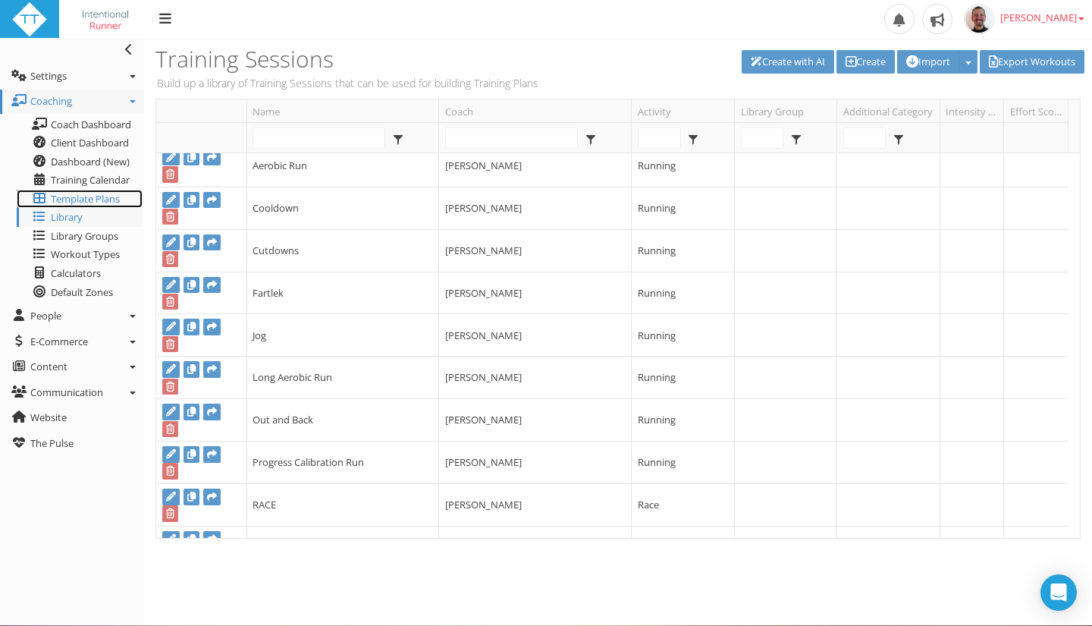
click at [83, 196] on span "Template Plans" at bounding box center [85, 199] width 69 height 14
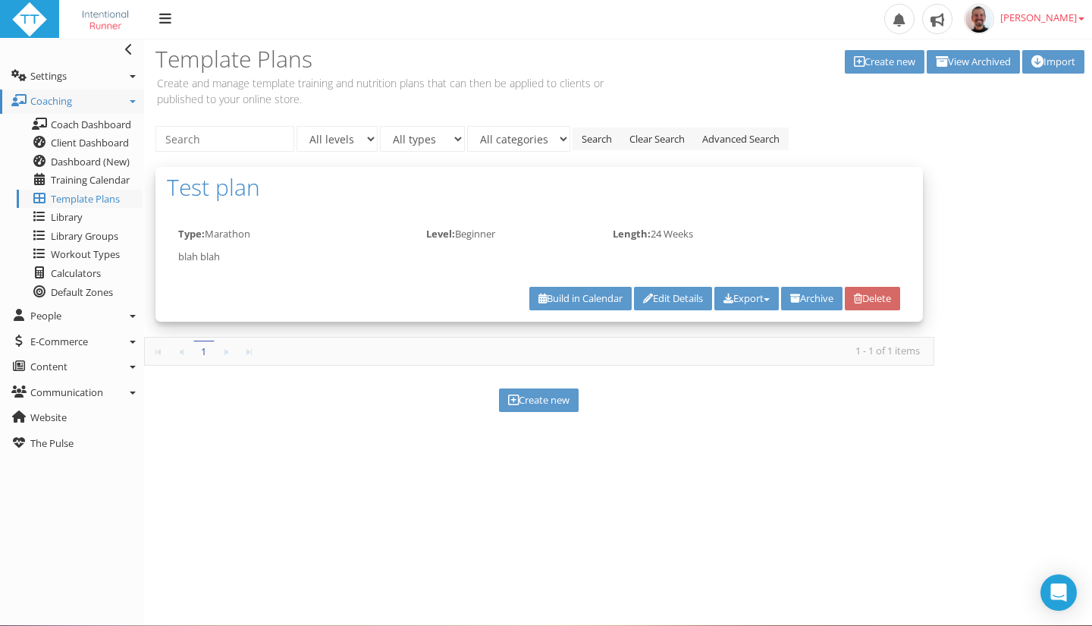
click at [892, 292] on link "Delete" at bounding box center [872, 299] width 55 height 24
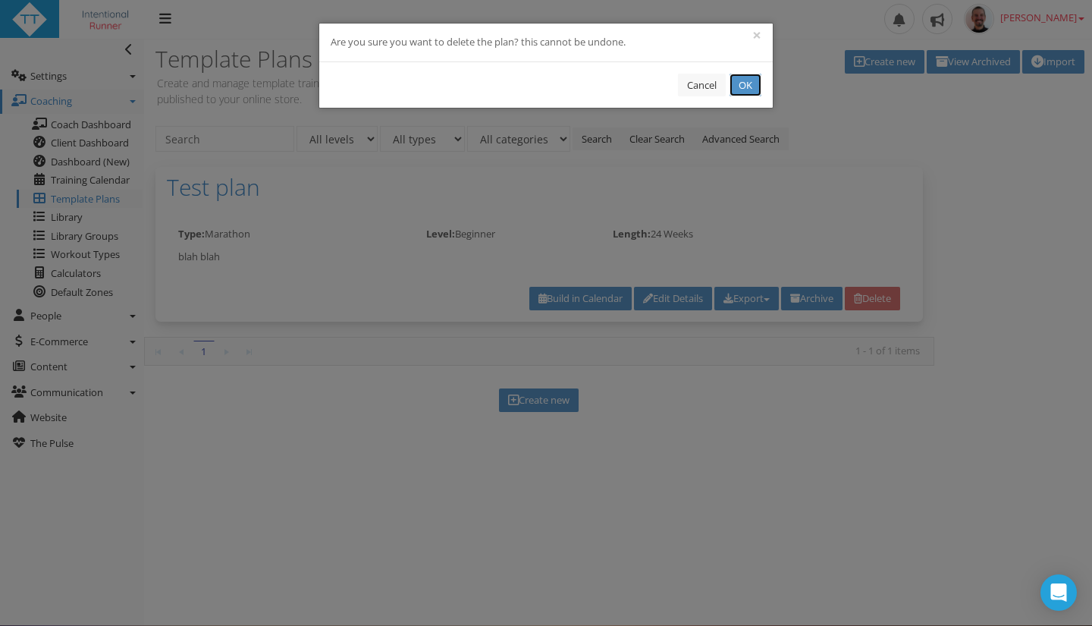
click at [743, 80] on button "OK" at bounding box center [745, 86] width 32 height 24
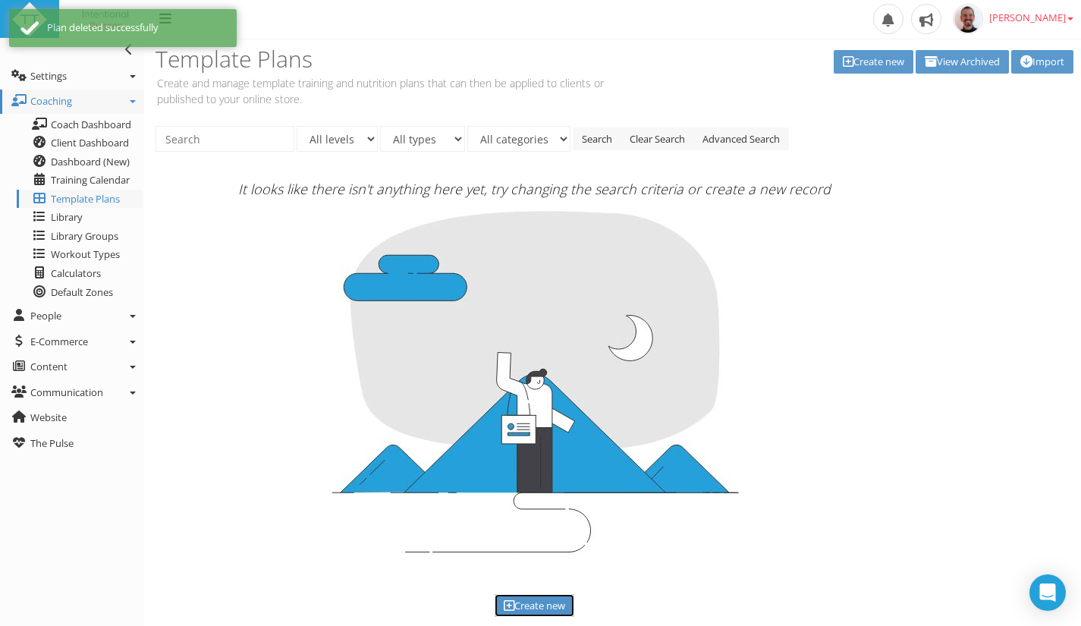
click at [544, 604] on link "Create new" at bounding box center [534, 606] width 80 height 24
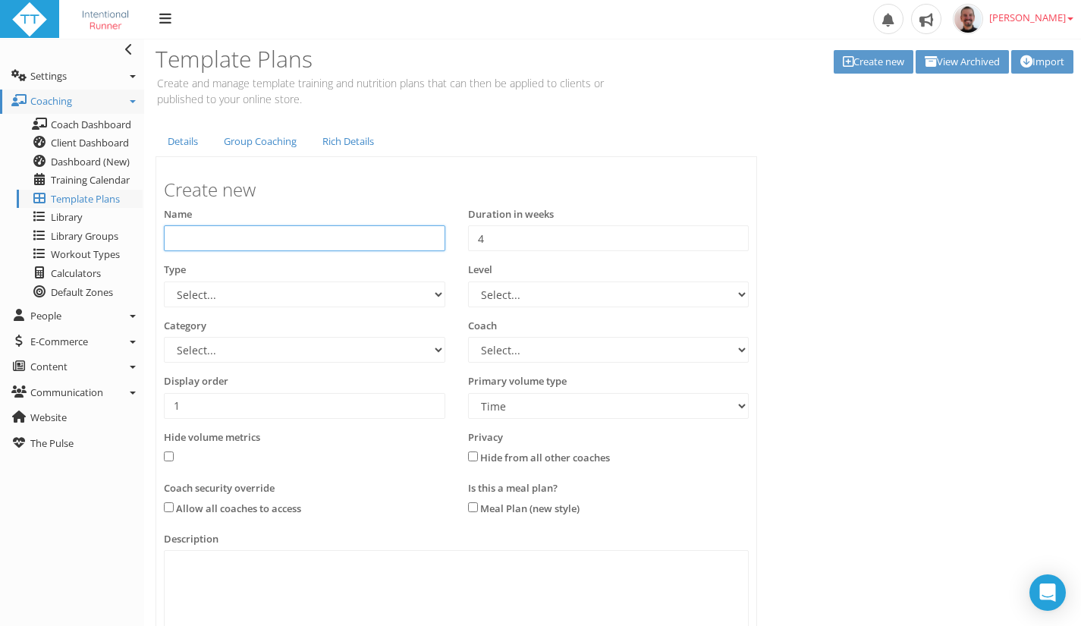
click at [248, 243] on input "text" at bounding box center [304, 238] width 281 height 26
click at [232, 237] on input "24-Week, 7D Marathon" at bounding box center [304, 238] width 281 height 26
click at [229, 239] on input "24-Week, 7D Marathon" at bounding box center [304, 238] width 281 height 26
click at [353, 238] on input "24-Week, 7-Days Marathon" at bounding box center [304, 238] width 281 height 26
type input "24-Week, 7-Days Marathon"
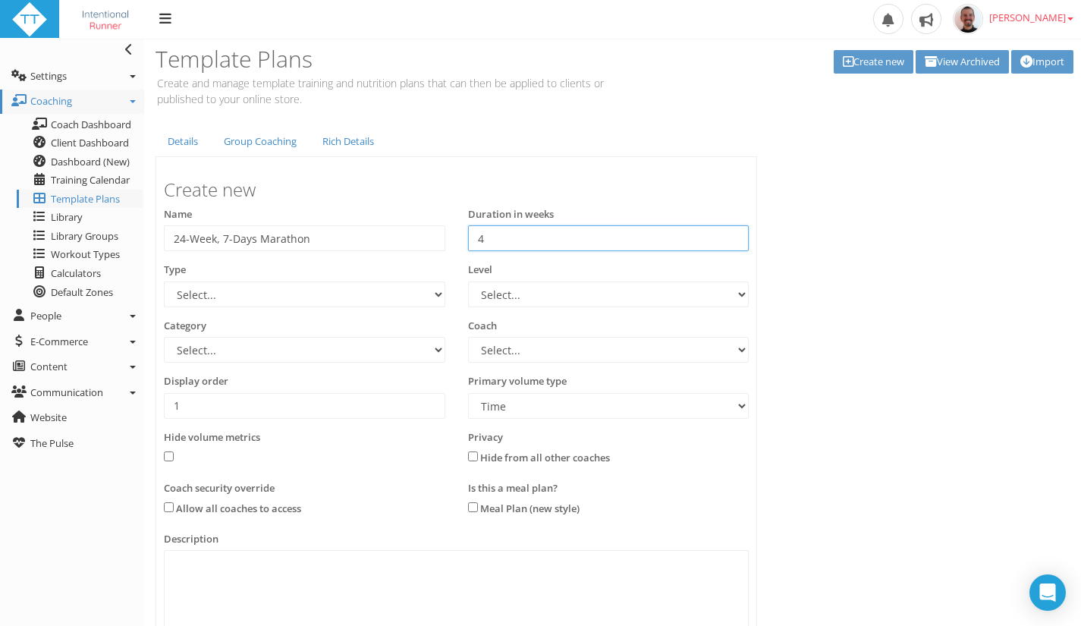
drag, startPoint x: 501, startPoint y: 232, endPoint x: 471, endPoint y: 233, distance: 30.3
click at [471, 233] on input "4" at bounding box center [608, 238] width 281 height 26
type input "24"
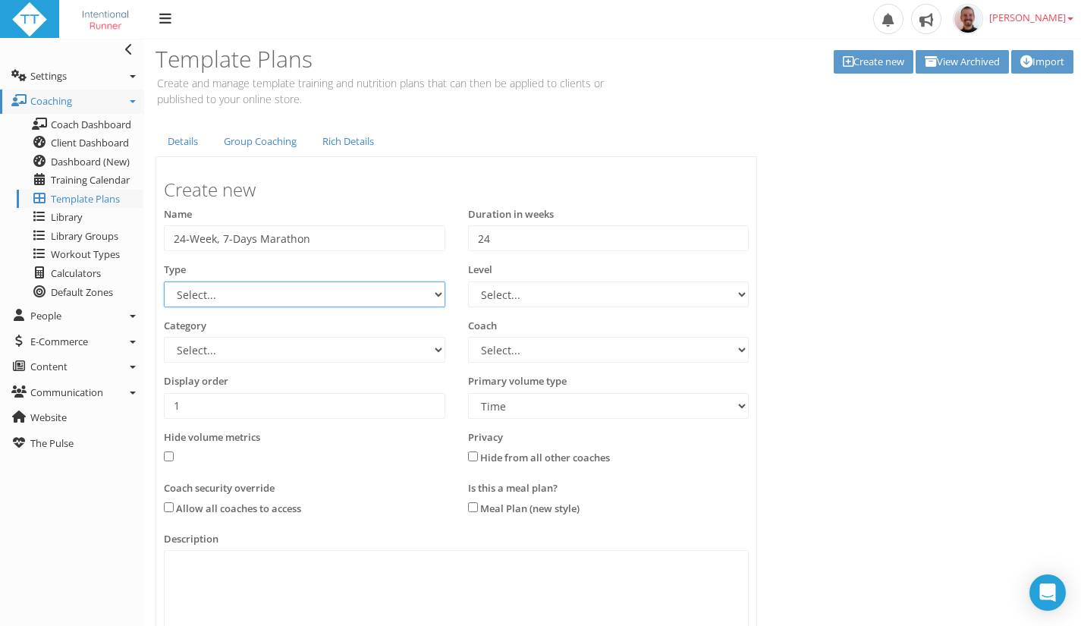
click at [336, 290] on select "Select... 70.3 Half Iron distance Triathlon Alpine Climbing Core Cross-Country …" at bounding box center [304, 294] width 281 height 26
select select "e9f700ef-c7b0-454b-a1c4-b807a94b53fd"
click at [164, 281] on select "Select... 70.3 Half Iron distance Triathlon Alpine Climbing Core Cross-Country …" at bounding box center [304, 294] width 281 height 26
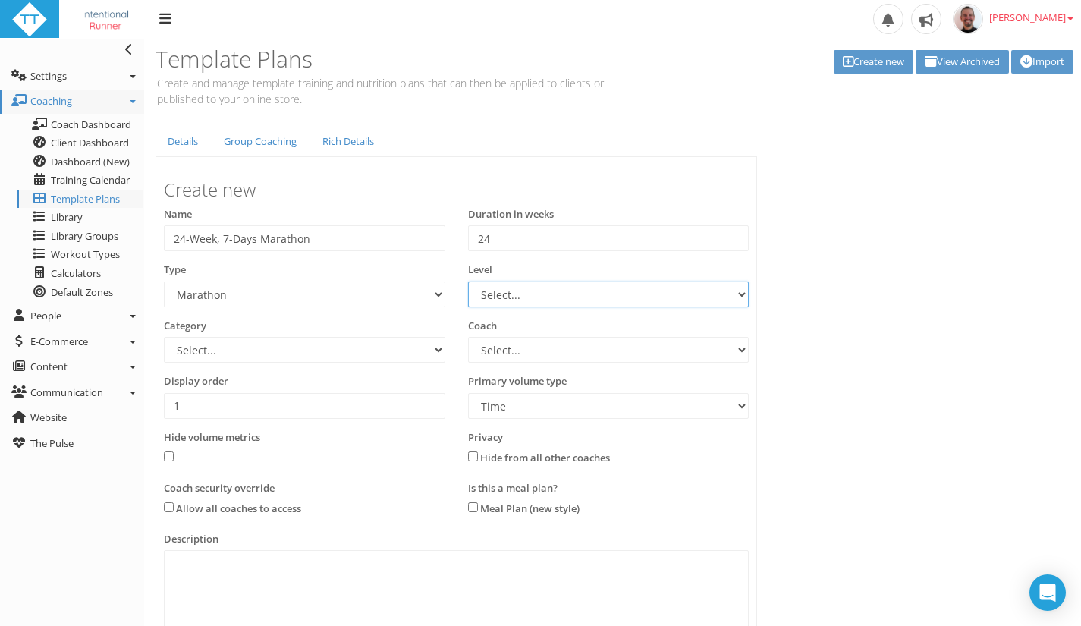
click at [513, 288] on select "Select... Advanced Any Beginner Beginner/Intermediate Intermediate Intermediate…" at bounding box center [608, 294] width 281 height 26
select select "b4a6f3e7-80c3-4d5d-a8e4-55c7883a4233"
click at [468, 281] on select "Select... Advanced Any Beginner Beginner/Intermediate Intermediate Intermediate…" at bounding box center [608, 294] width 281 height 26
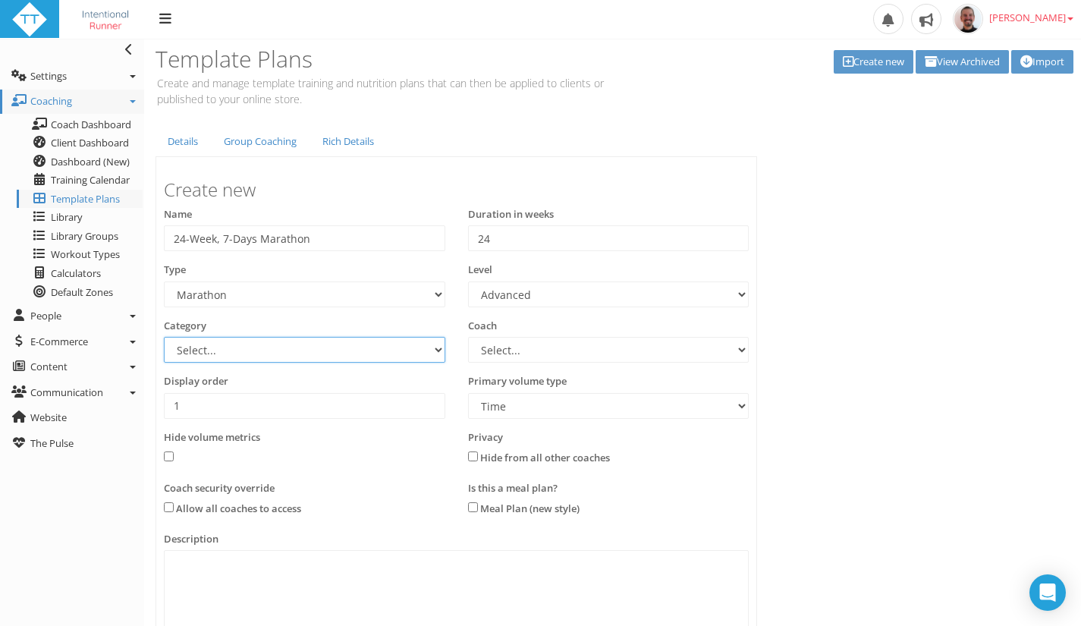
click at [364, 346] on select "Select... Athlete Profiles Bike Technique Biomechanics Book Reviews Coast to Co…" at bounding box center [304, 350] width 281 height 26
click at [665, 89] on div "Template Plans Create and manage template training and nutrition plans that can…" at bounding box center [618, 77] width 948 height 76
click at [402, 350] on select "Select... Athlete Profiles Bike Technique Biomechanics Book Reviews Coast to Co…" at bounding box center [304, 350] width 281 height 26
click at [528, 137] on ul "Details Group Coaching Rich Details" at bounding box center [455, 141] width 601 height 31
click at [511, 350] on select "Select... [PERSON_NAME]" at bounding box center [608, 350] width 281 height 26
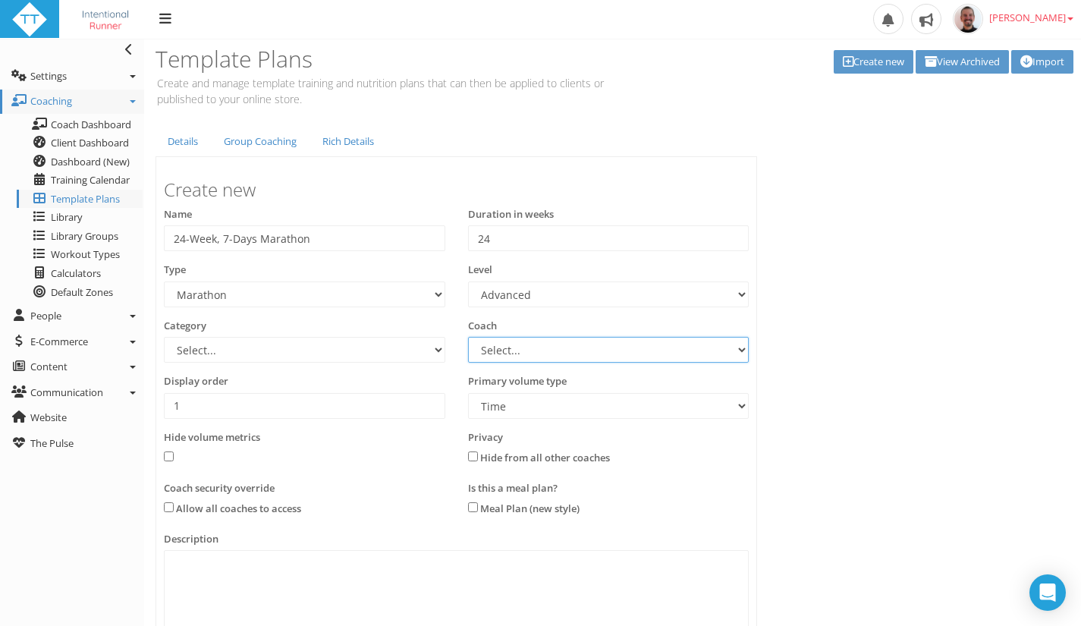
click at [513, 350] on select "Select... [PERSON_NAME]" at bounding box center [608, 350] width 281 height 26
select select "8e01a150-34d1-4ba0-a989-bb0e31ace1ab"
click at [468, 337] on select "Select... [PERSON_NAME]" at bounding box center [608, 350] width 281 height 26
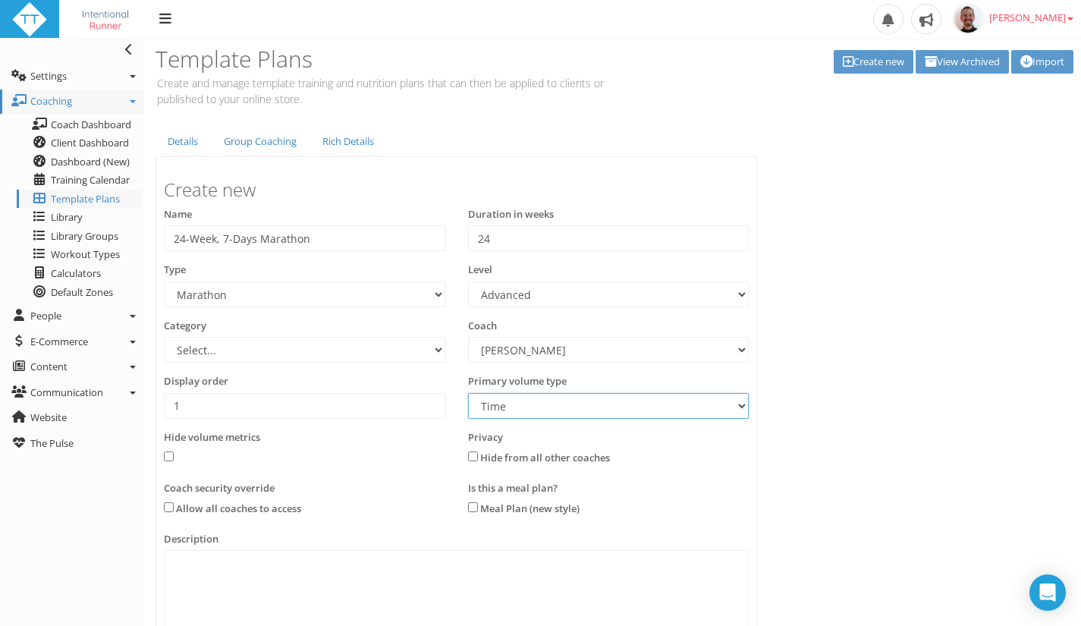
click at [544, 403] on select "Time Distance" at bounding box center [608, 406] width 281 height 26
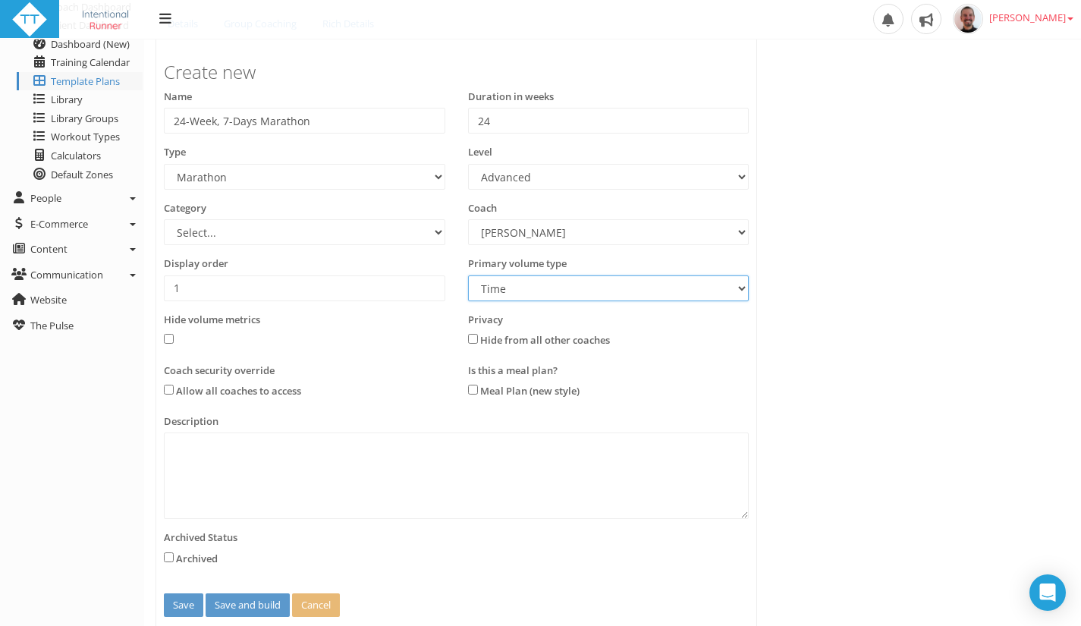
scroll to position [171, 0]
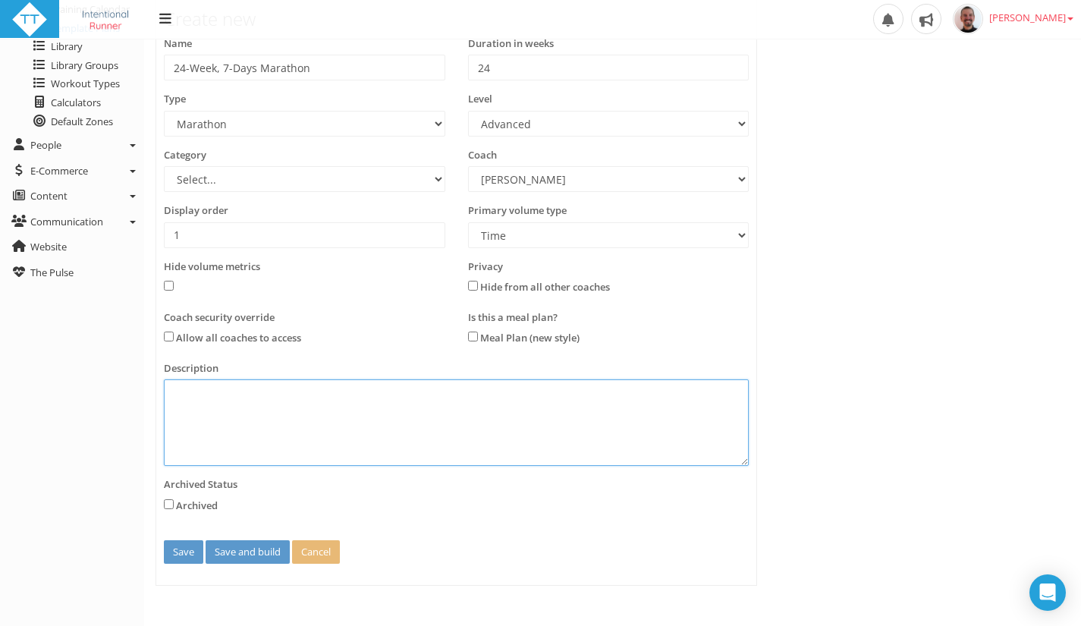
click at [438, 425] on textarea at bounding box center [456, 422] width 585 height 86
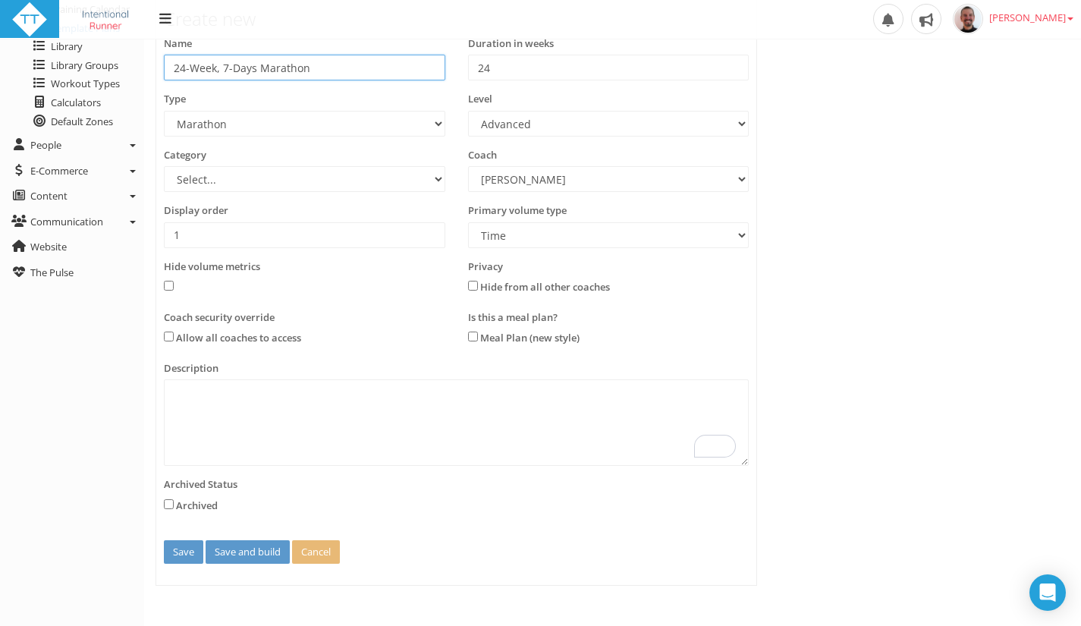
drag, startPoint x: 320, startPoint y: 75, endPoint x: 168, endPoint y: 67, distance: 152.6
click at [168, 67] on input "24-Week, 7-Days Marathon" at bounding box center [304, 68] width 281 height 26
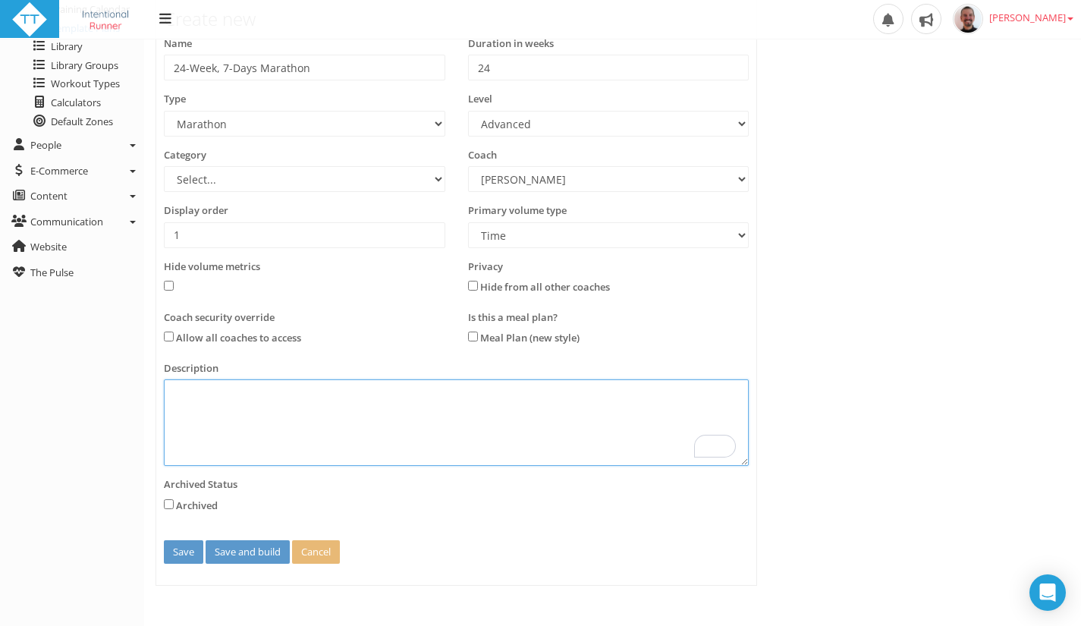
click at [260, 412] on textarea "To enrich screen reader interactions, please activate Accessibility in Grammarl…" at bounding box center [456, 422] width 585 height 86
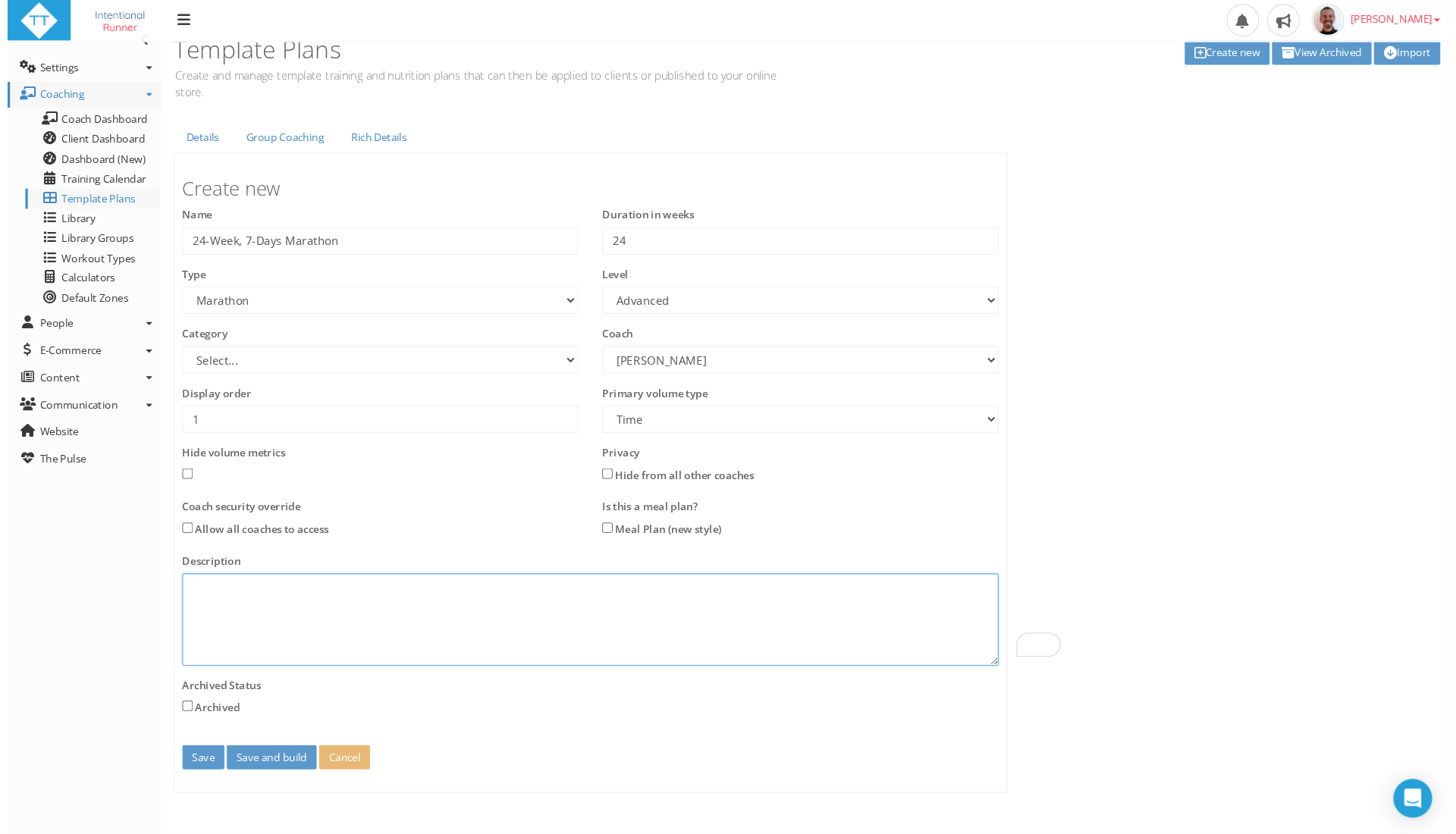
scroll to position [0, 0]
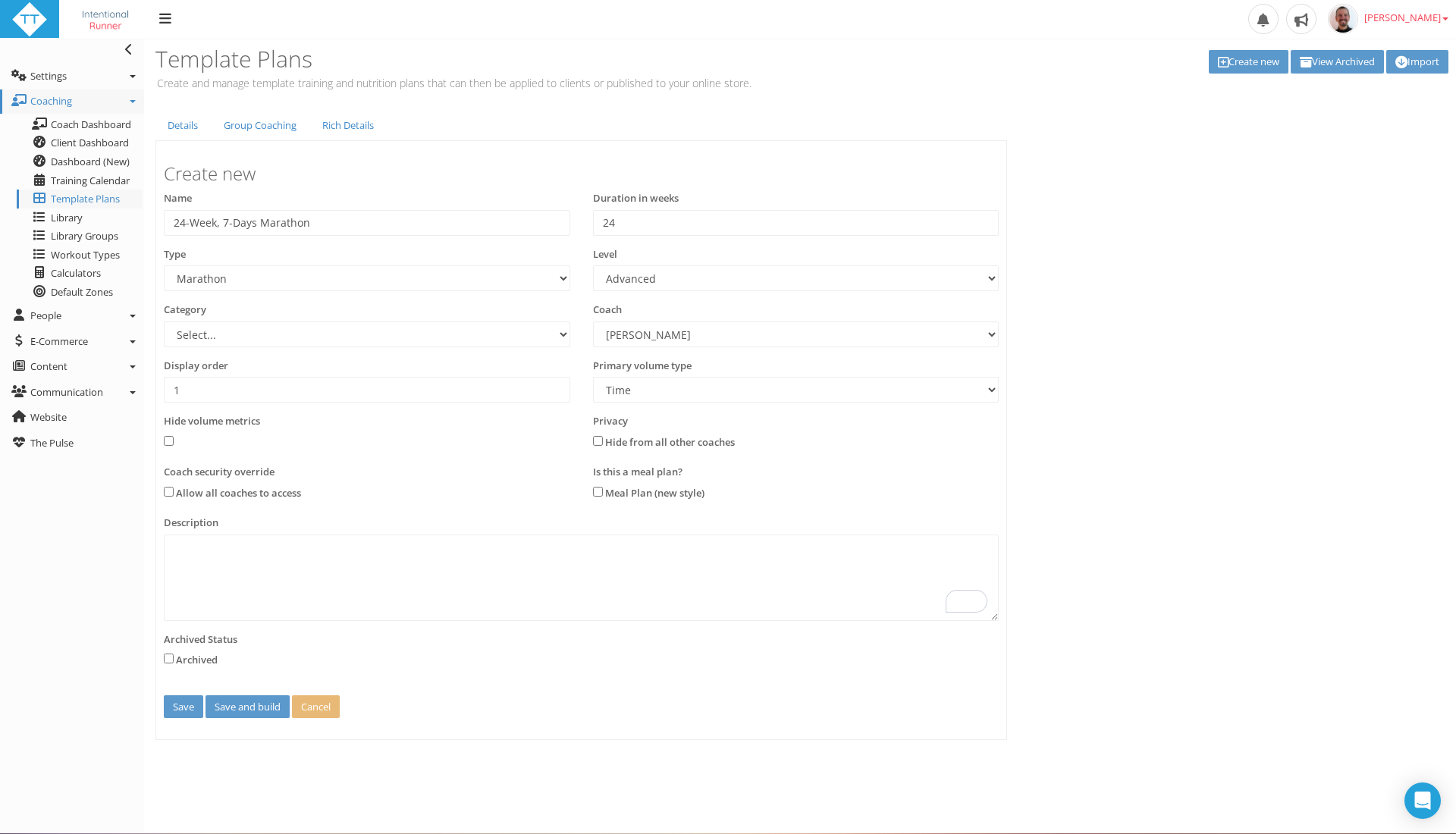
drag, startPoint x: 1091, startPoint y: 2, endPoint x: 1084, endPoint y: 411, distance: 409.5
click at [1084, 411] on div "Details Group Coaching Rich Details Create new Name 24-Week, 7-Days Marathon Du…" at bounding box center [800, 425] width 1312 height 630
